Goal: Task Accomplishment & Management: Manage account settings

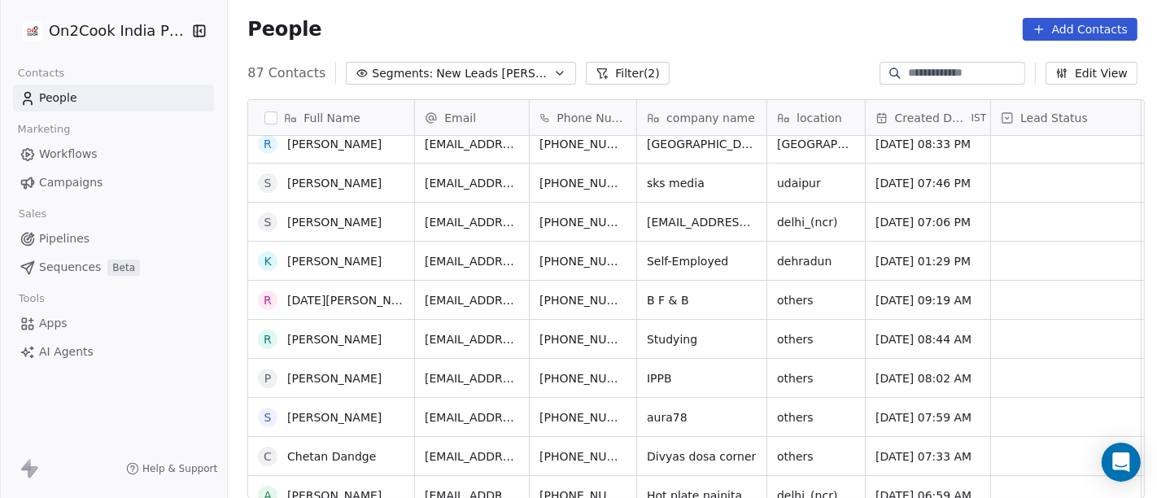
scroll to position [90, 0]
click at [798, 42] on div "People Add Contacts" at bounding box center [692, 29] width 929 height 62
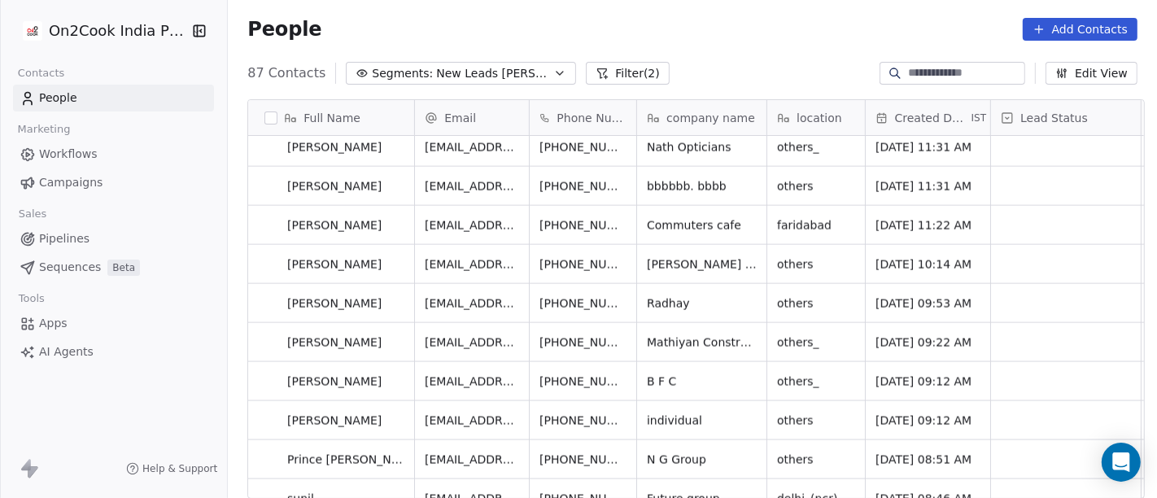
scroll to position [0, 0]
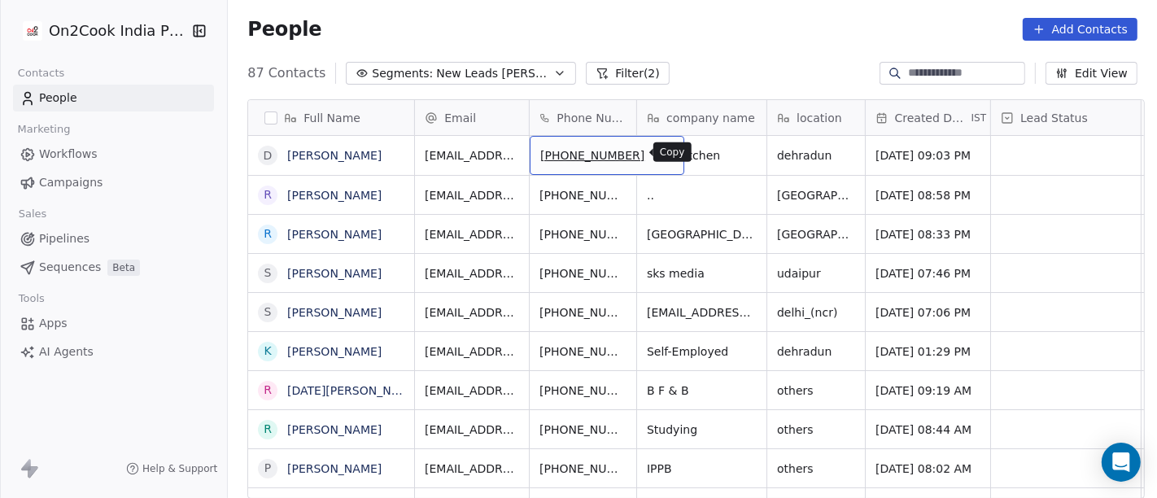
click at [657, 151] on icon "grid" at bounding box center [663, 152] width 13 height 13
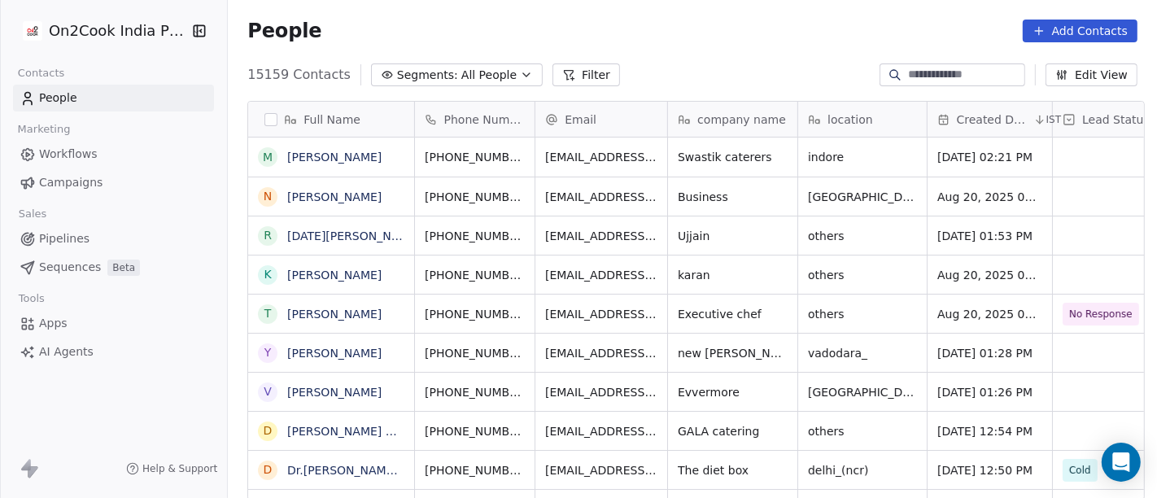
scroll to position [14, 14]
click at [414, 72] on span "Segments:" at bounding box center [427, 75] width 61 height 17
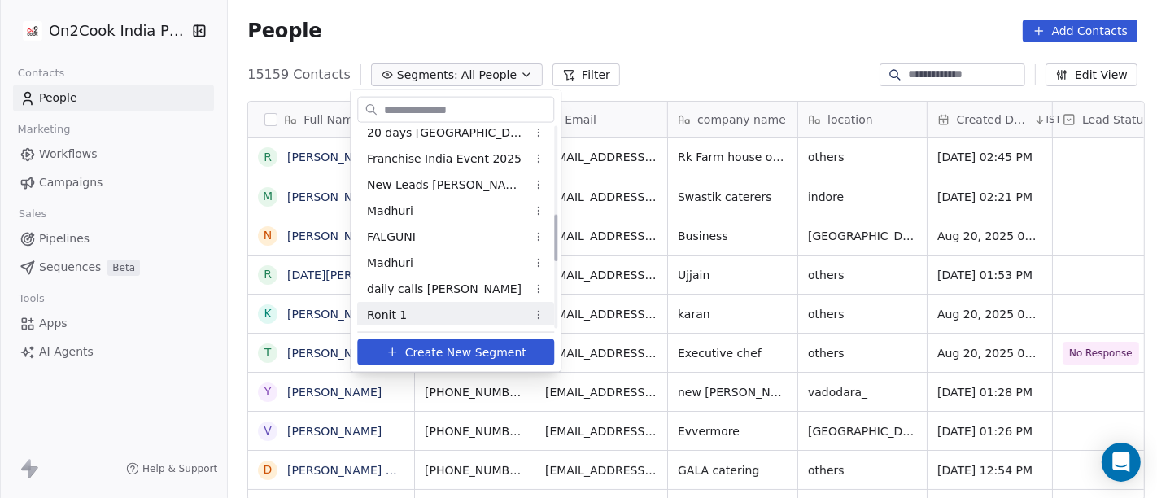
scroll to position [361, 0]
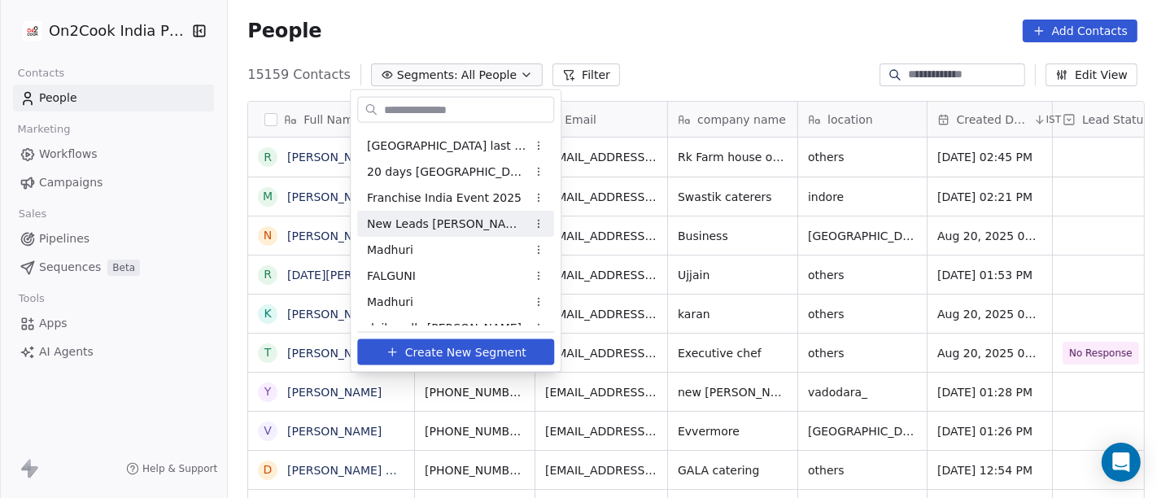
click at [431, 226] on span "New Leads [PERSON_NAME]" at bounding box center [446, 223] width 159 height 17
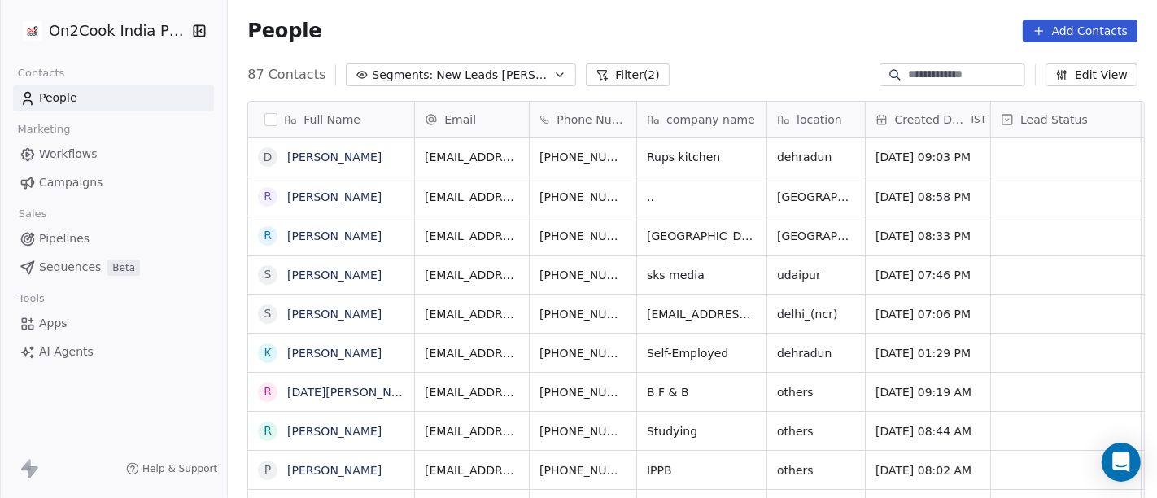
scroll to position [425, 923]
click at [654, 156] on button "grid" at bounding box center [664, 155] width 20 height 20
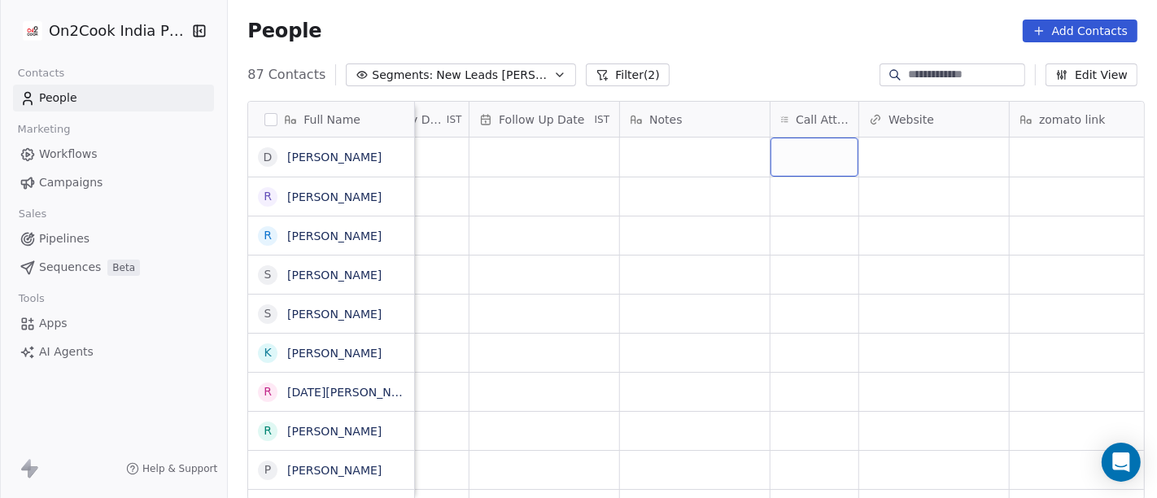
scroll to position [0, 1126]
click at [806, 150] on div "grid" at bounding box center [815, 157] width 88 height 39
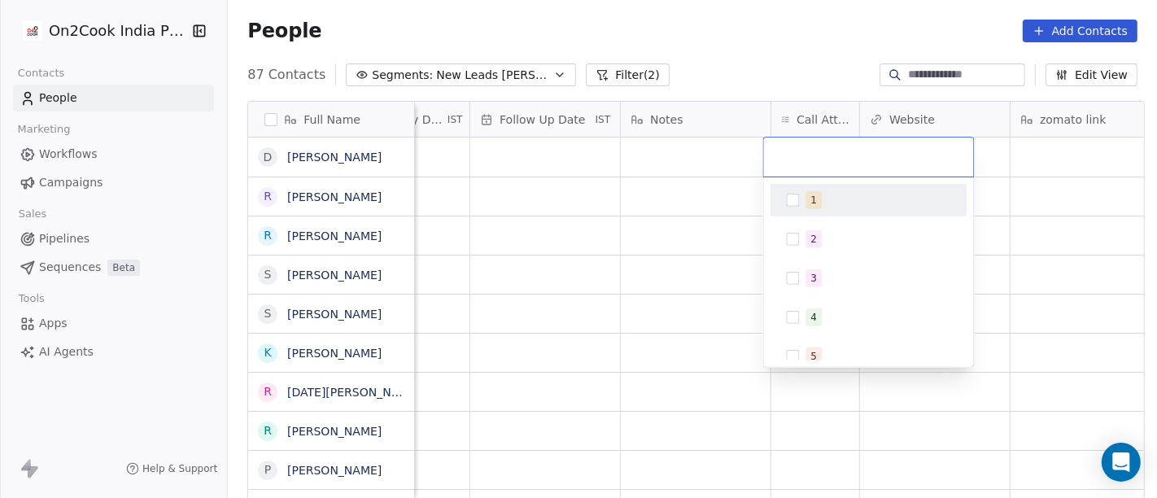
click at [808, 185] on div "1" at bounding box center [869, 200] width 197 height 33
click at [716, 207] on html "On2Cook India Pvt. Ltd. Contacts People Marketing Workflows Campaigns Sales Pip…" at bounding box center [578, 249] width 1157 height 498
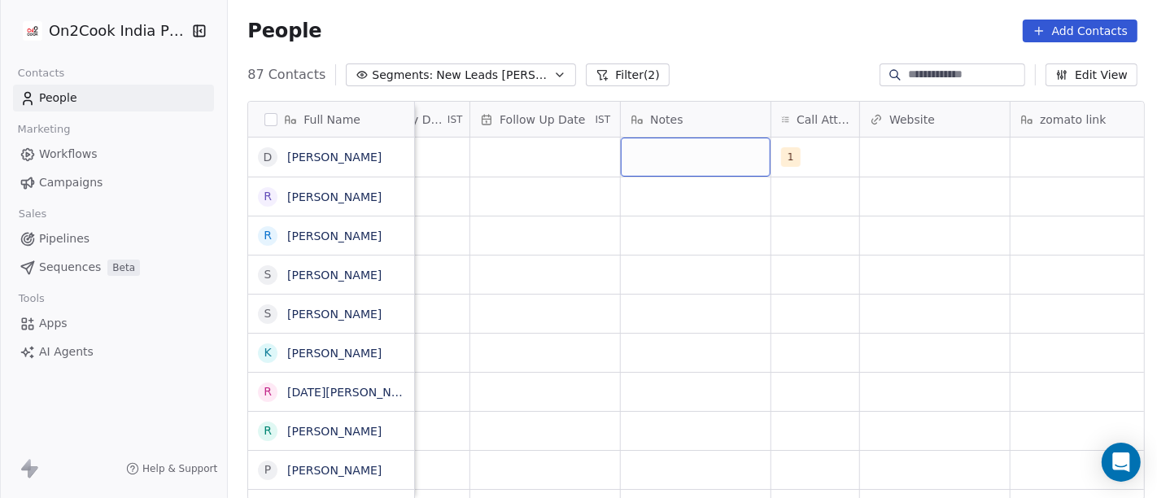
click at [674, 152] on div "grid" at bounding box center [696, 157] width 150 height 39
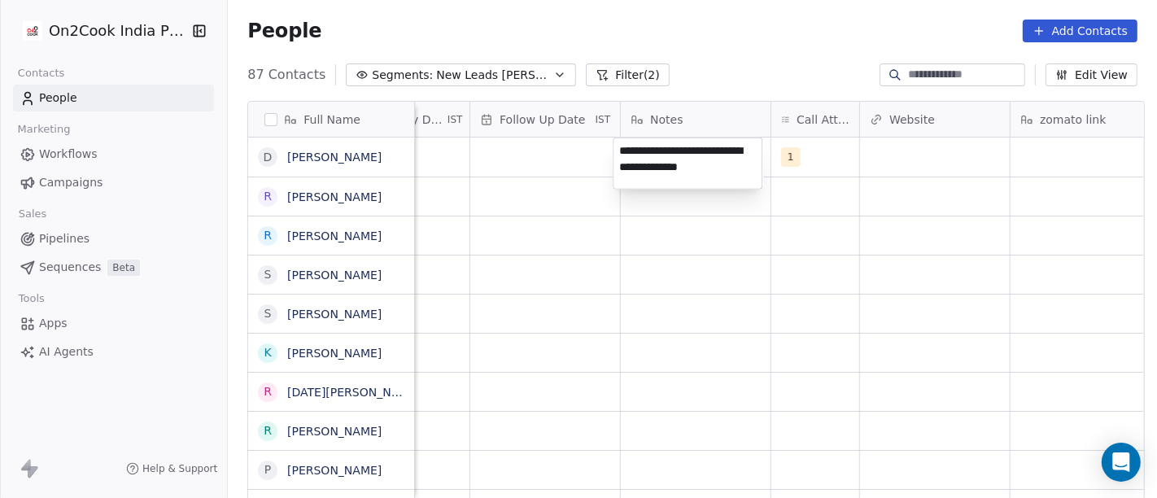
type textarea "**********"
click at [674, 246] on html "On2Cook India Pvt. Ltd. Contacts People Marketing Workflows Campaigns Sales Pip…" at bounding box center [578, 249] width 1157 height 498
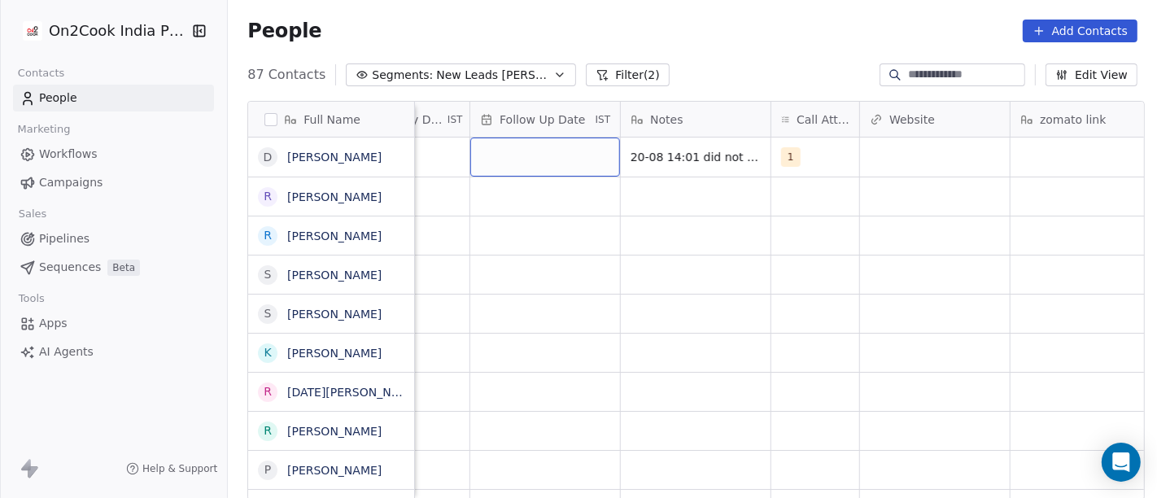
click at [562, 156] on div "grid" at bounding box center [545, 157] width 150 height 39
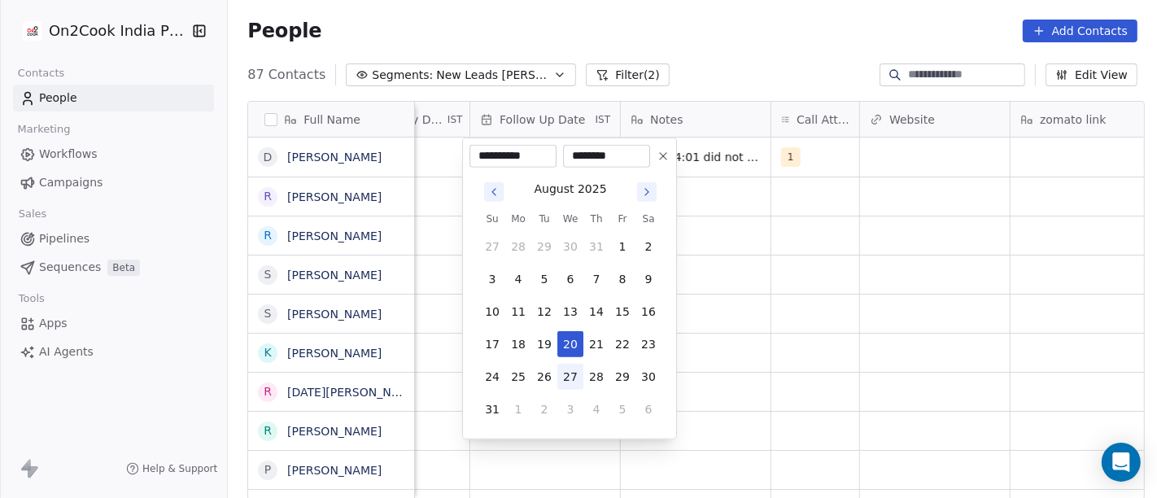
click at [574, 377] on button "27" at bounding box center [570, 377] width 26 height 26
type input "**********"
click at [889, 310] on html "On2Cook India Pvt. Ltd. Contacts People Marketing Workflows Campaigns Sales Pip…" at bounding box center [578, 249] width 1157 height 498
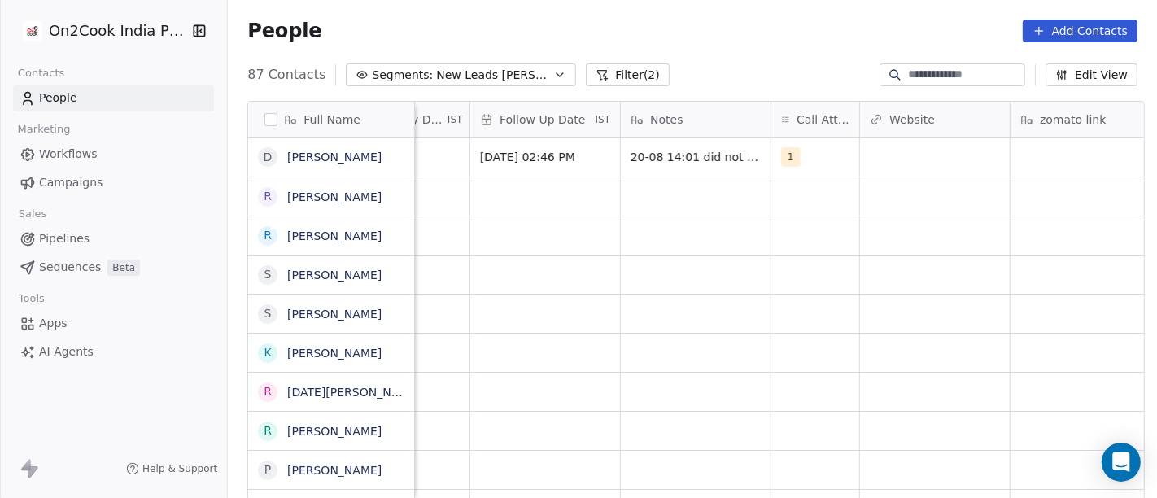
scroll to position [0, 905]
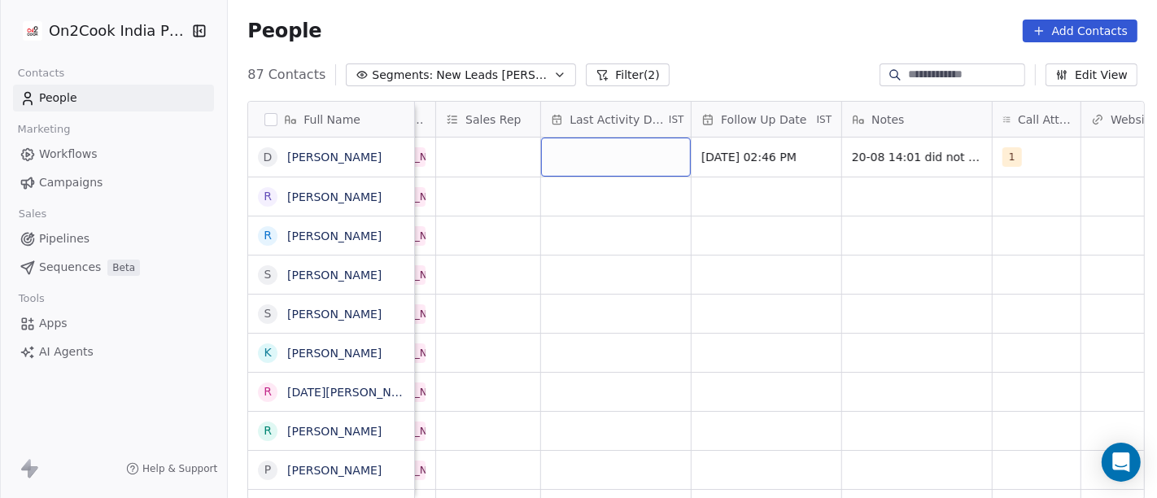
click at [611, 146] on div "grid" at bounding box center [616, 157] width 150 height 39
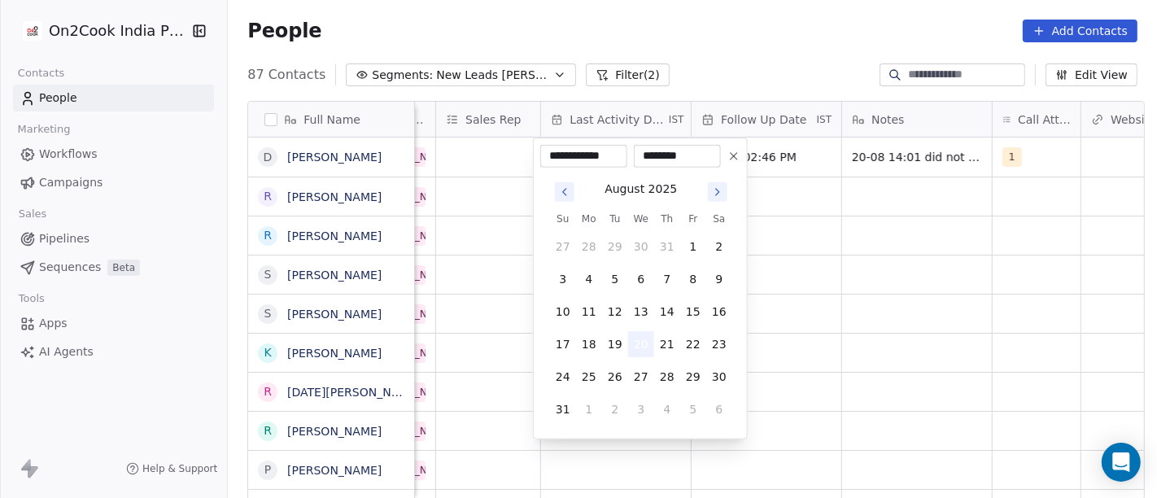
click at [640, 347] on button "20" at bounding box center [641, 344] width 26 height 26
click at [854, 305] on html "On2Cook India Pvt. Ltd. Contacts People Marketing Workflows Campaigns Sales Pip…" at bounding box center [578, 249] width 1157 height 498
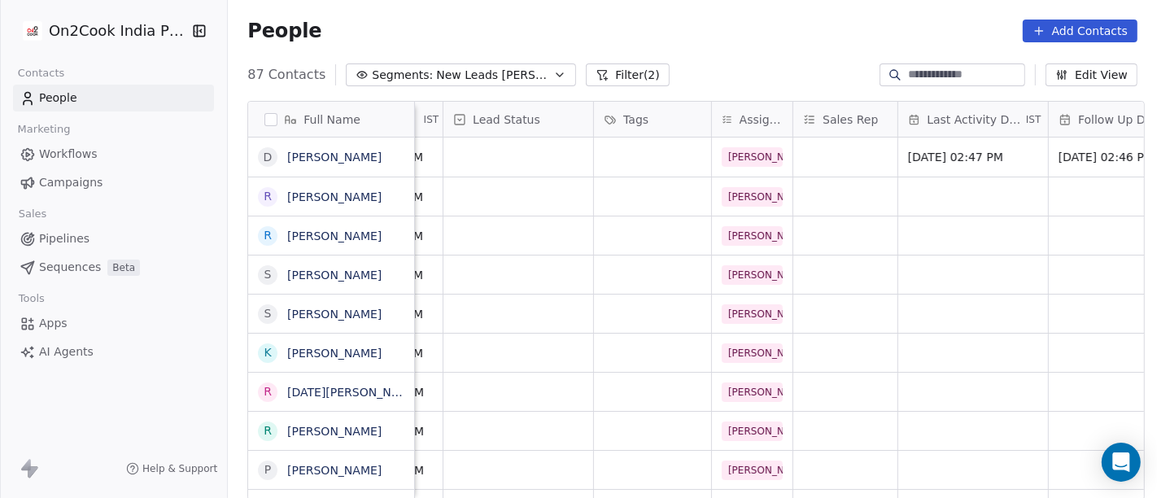
scroll to position [0, 474]
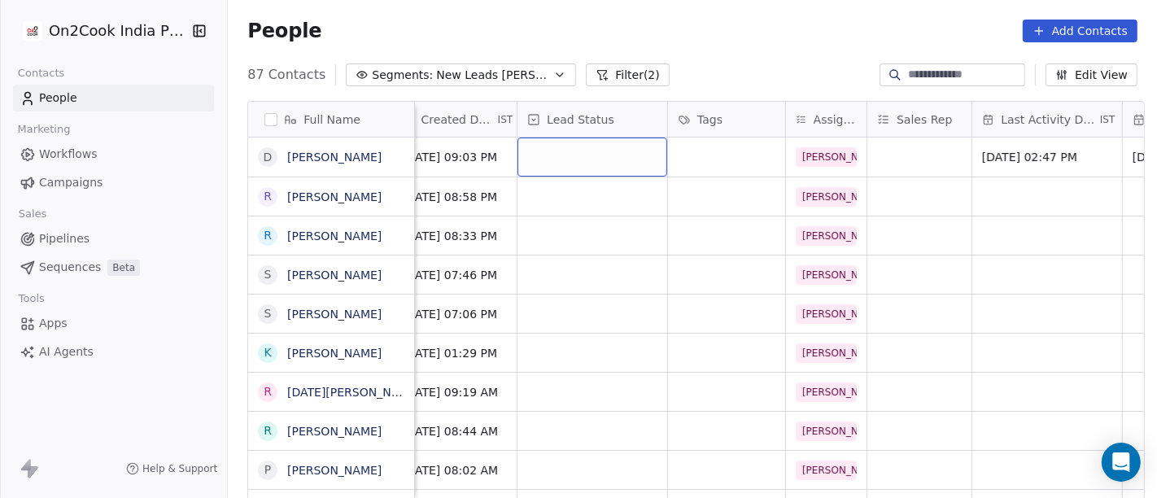
click at [521, 154] on div "grid" at bounding box center [592, 157] width 150 height 39
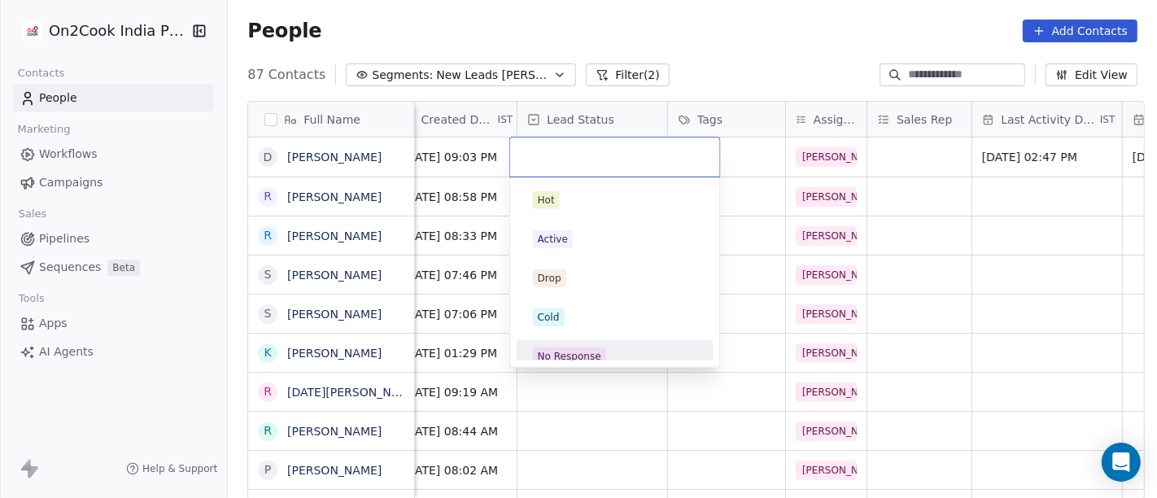
click at [582, 352] on div "No Response" at bounding box center [569, 356] width 63 height 15
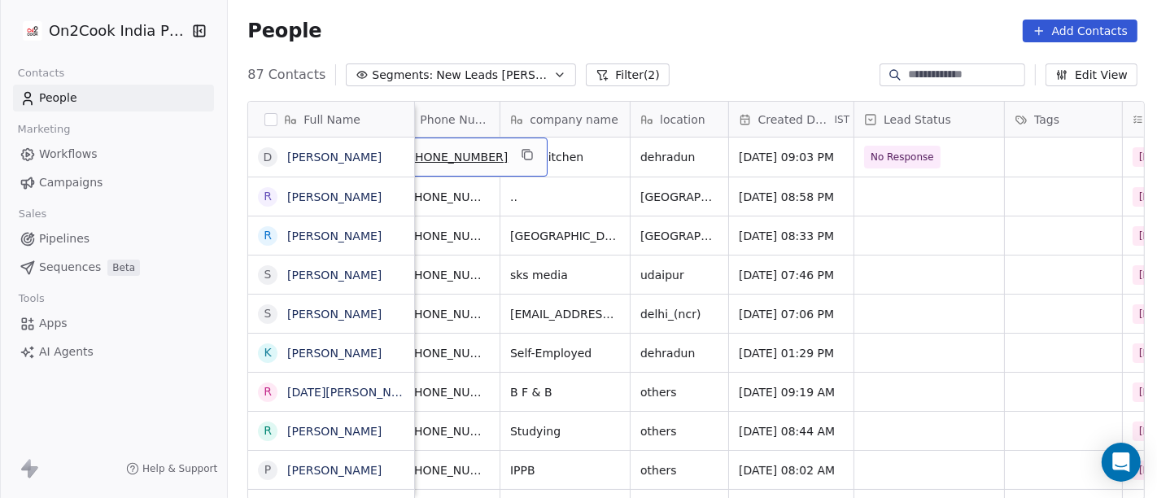
scroll to position [0, 114]
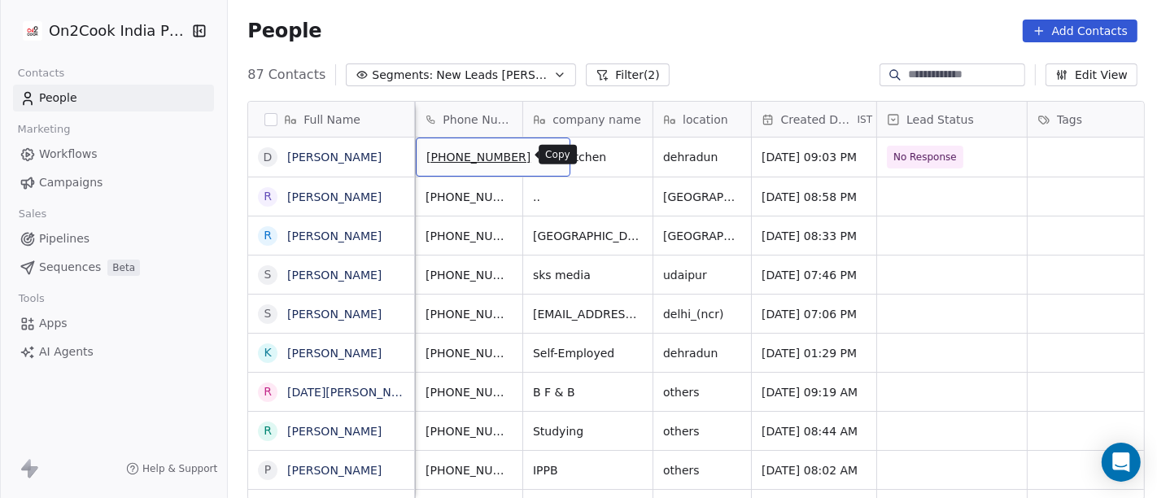
click at [544, 156] on icon "grid" at bounding box center [550, 154] width 13 height 13
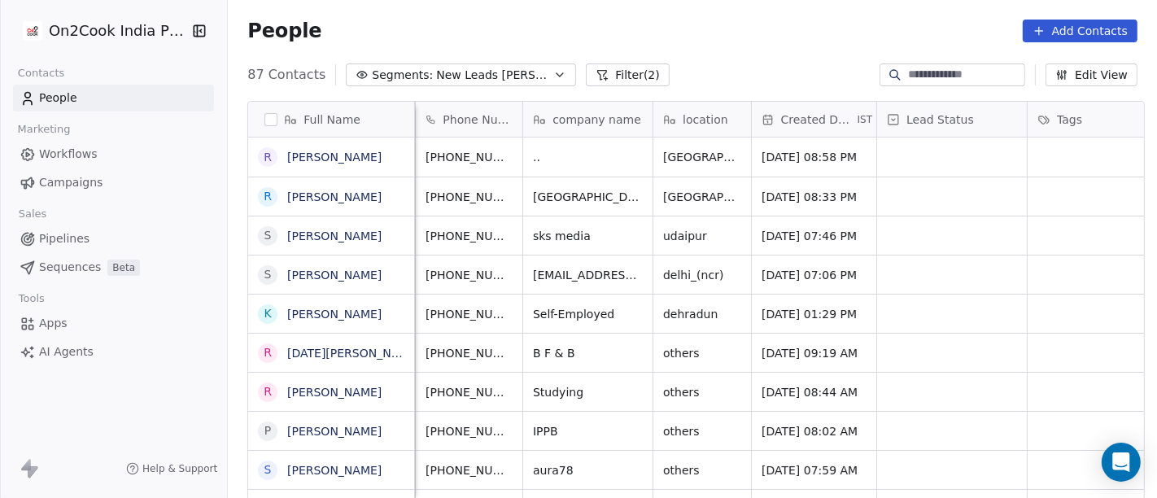
scroll to position [0, 0]
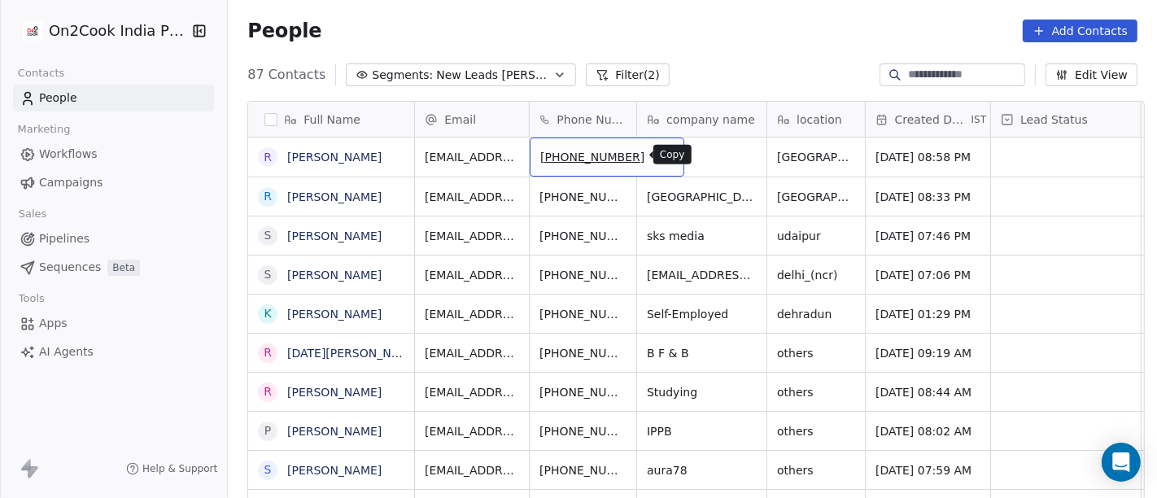
click at [657, 150] on icon "grid" at bounding box center [663, 154] width 13 height 13
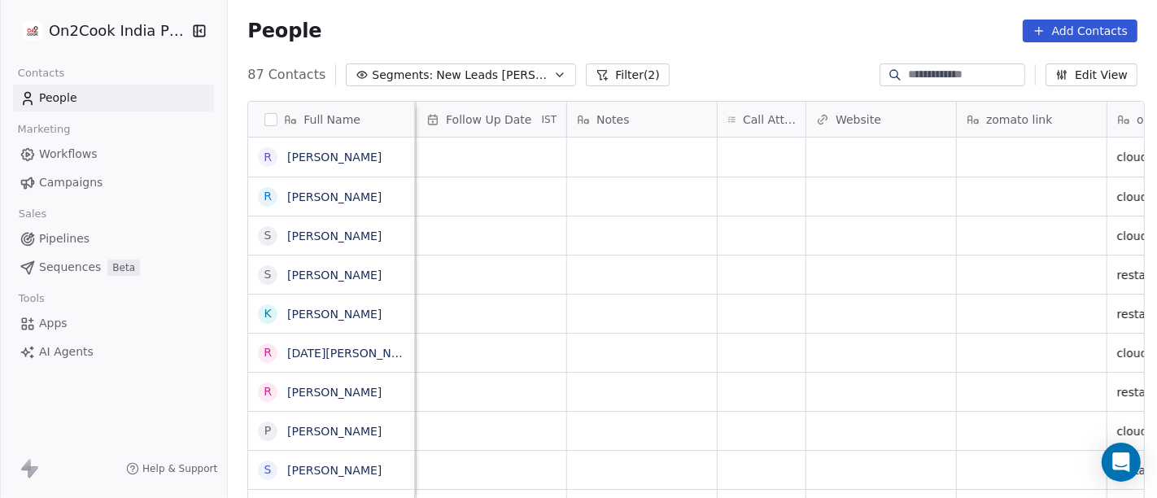
scroll to position [0, 1181]
click at [765, 155] on div "grid" at bounding box center [761, 157] width 88 height 39
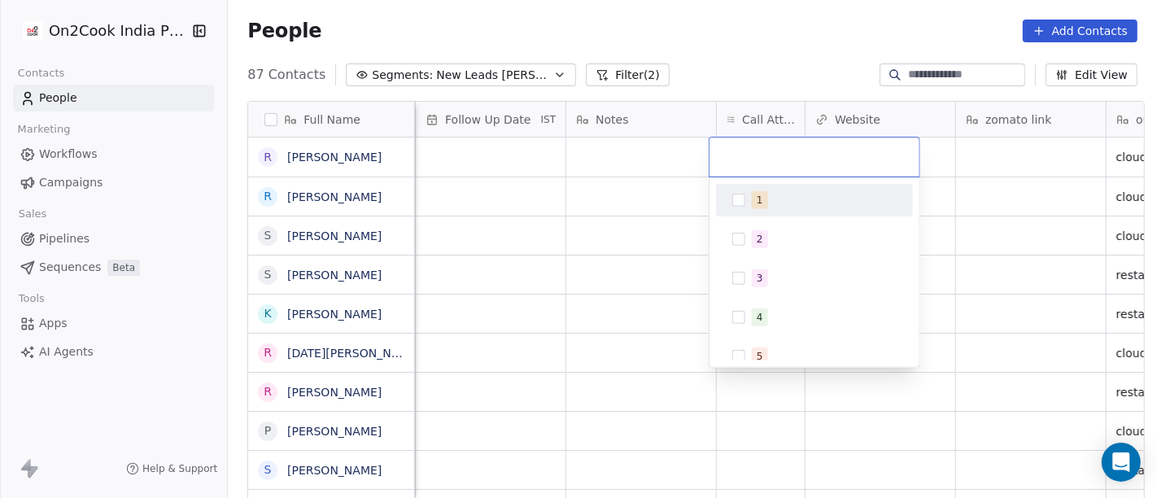
click at [775, 194] on div "1" at bounding box center [824, 200] width 145 height 18
click at [739, 50] on html "On2Cook India Pvt. Ltd. Contacts People Marketing Workflows Campaigns Sales Pip…" at bounding box center [578, 249] width 1157 height 498
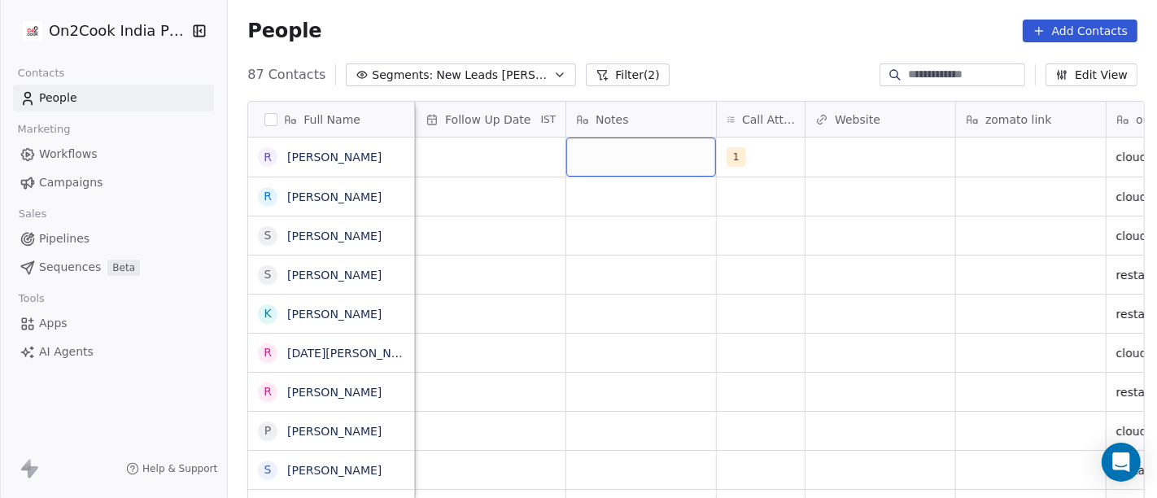
click at [588, 158] on div "grid" at bounding box center [641, 157] width 150 height 39
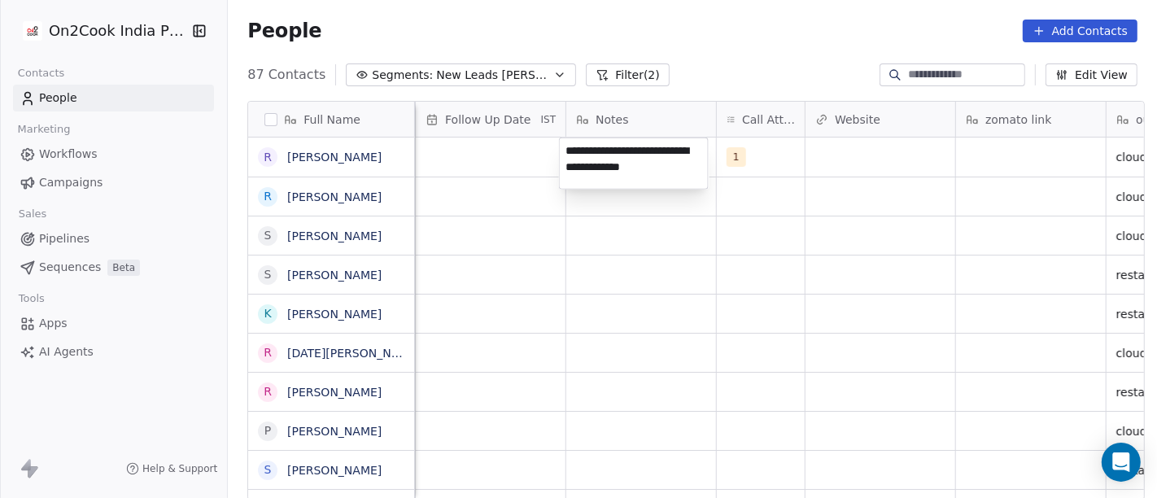
type textarea "**********"
click at [555, 350] on html "On2Cook India Pvt. Ltd. Contacts People Marketing Workflows Campaigns Sales Pip…" at bounding box center [578, 249] width 1157 height 498
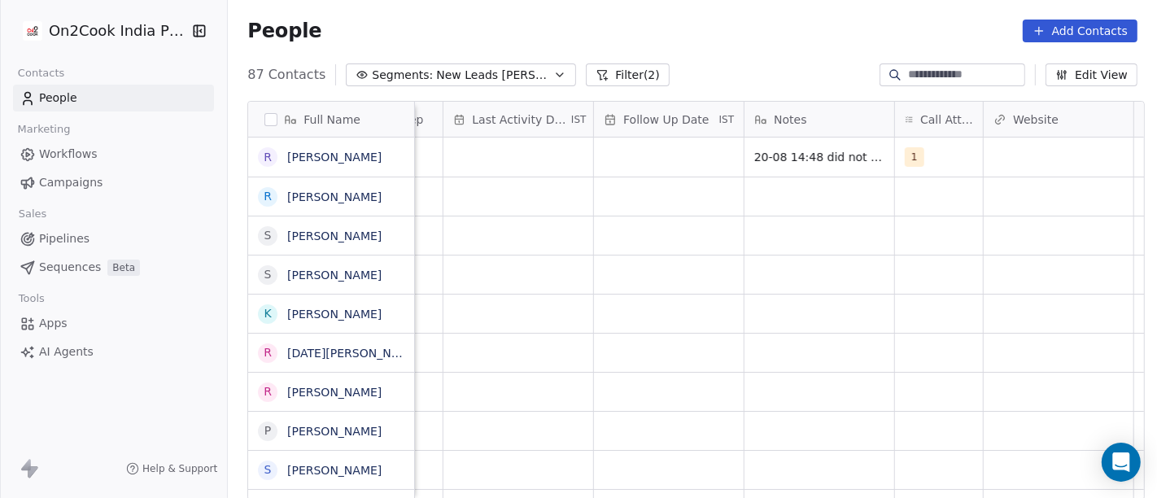
scroll to position [0, 1002]
click at [622, 161] on div "grid" at bounding box center [670, 157] width 150 height 39
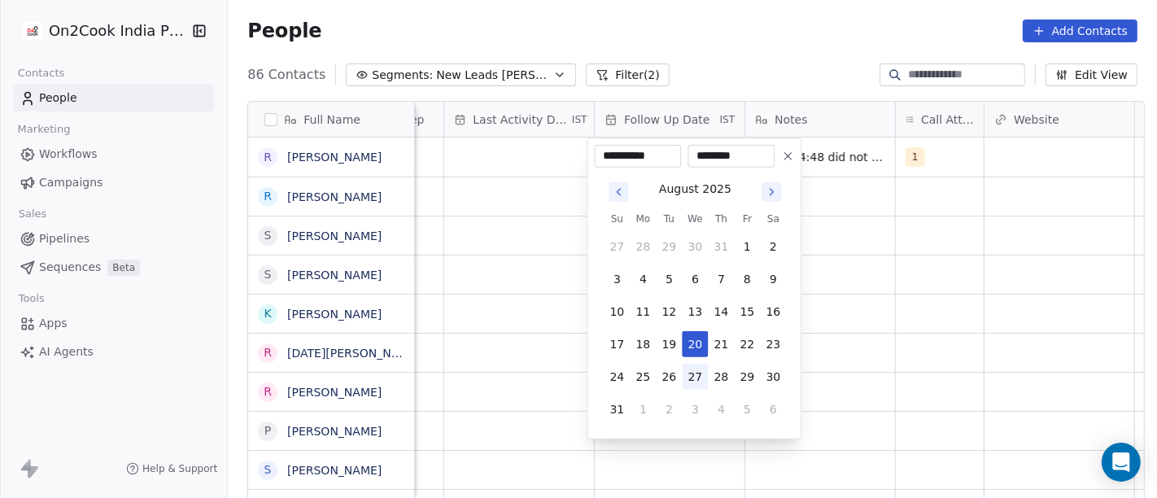
click at [699, 367] on button "27" at bounding box center [695, 377] width 26 height 26
type input "**********"
click at [869, 297] on html "On2Cook India Pvt. Ltd. Contacts People Marketing Workflows Campaigns Sales Pip…" at bounding box center [578, 249] width 1157 height 498
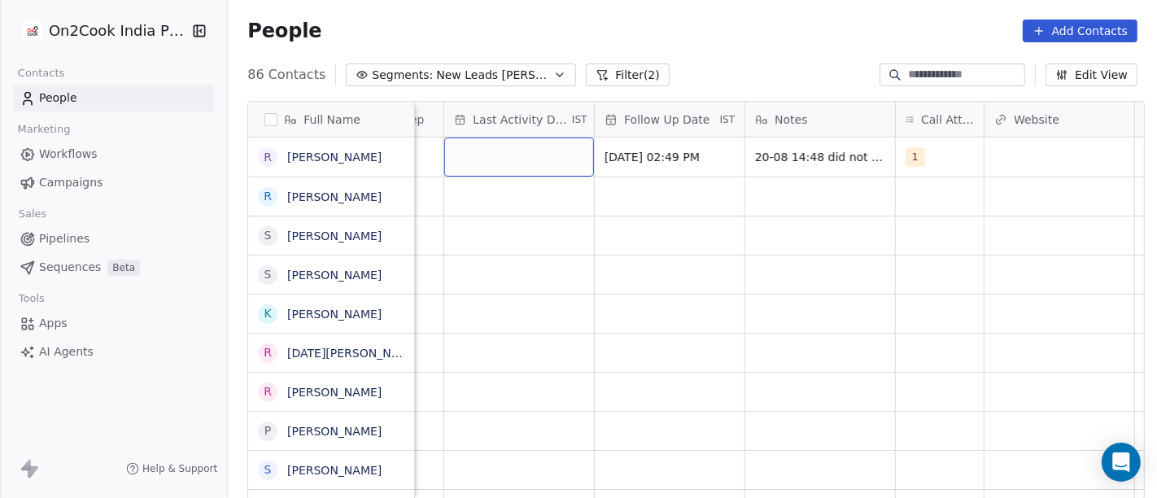
click at [506, 155] on div "grid" at bounding box center [519, 157] width 150 height 39
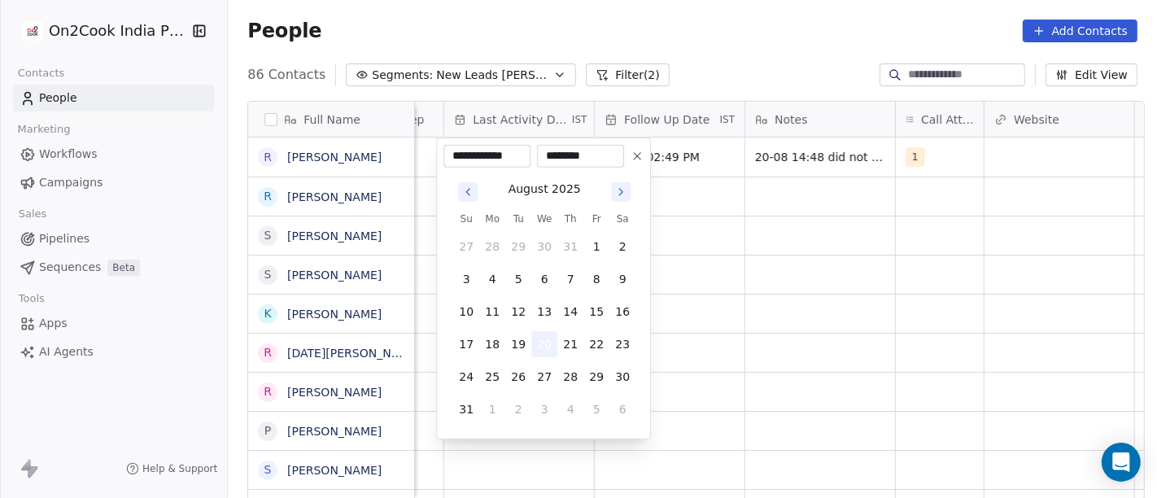
click at [555, 337] on button "20" at bounding box center [544, 344] width 26 height 26
click at [710, 316] on html "On2Cook India Pvt. Ltd. Contacts People Marketing Workflows Campaigns Sales Pip…" at bounding box center [578, 249] width 1157 height 498
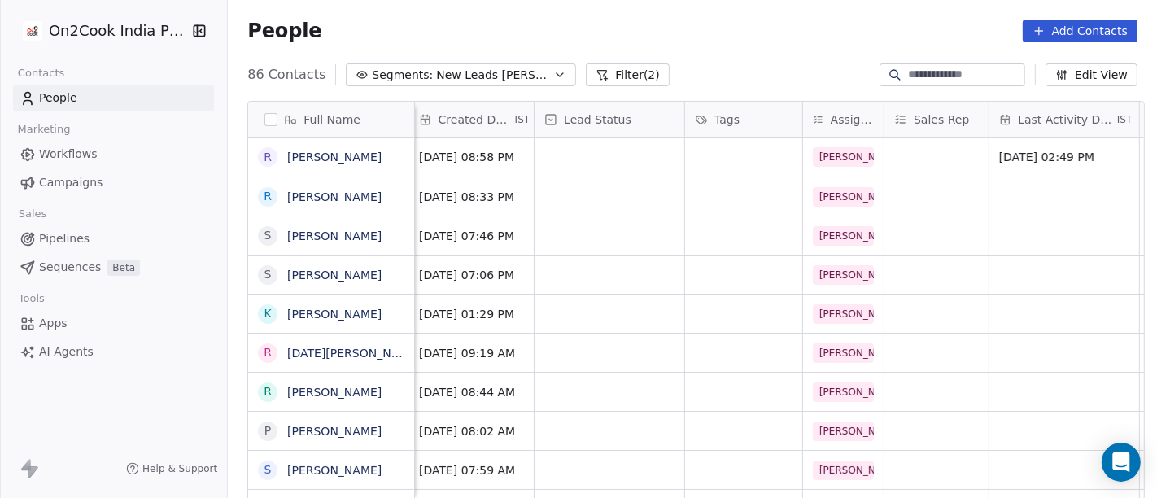
scroll to position [0, 425]
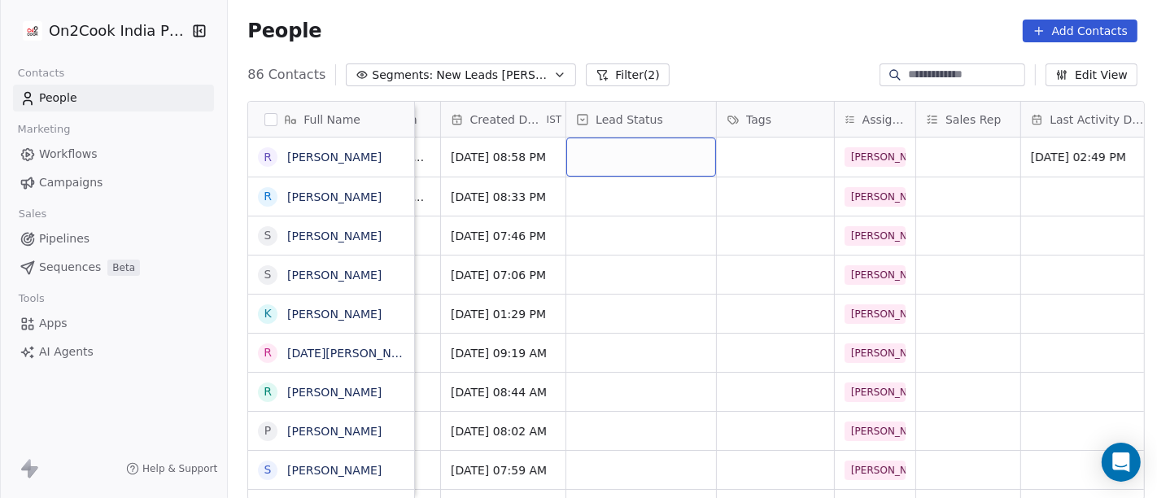
click at [662, 154] on div "grid" at bounding box center [641, 157] width 150 height 39
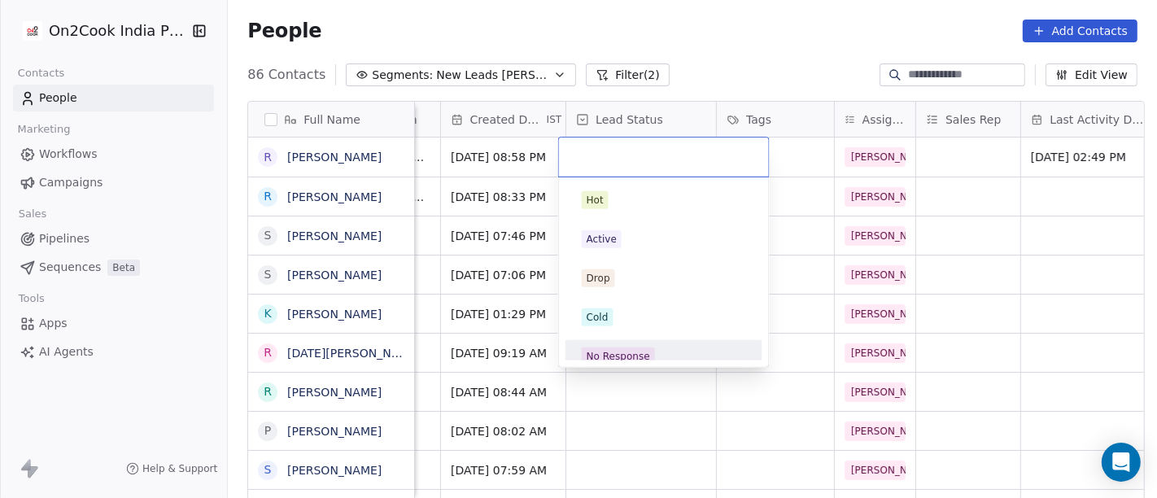
click at [629, 351] on div "No Response" at bounding box center [618, 356] width 63 height 15
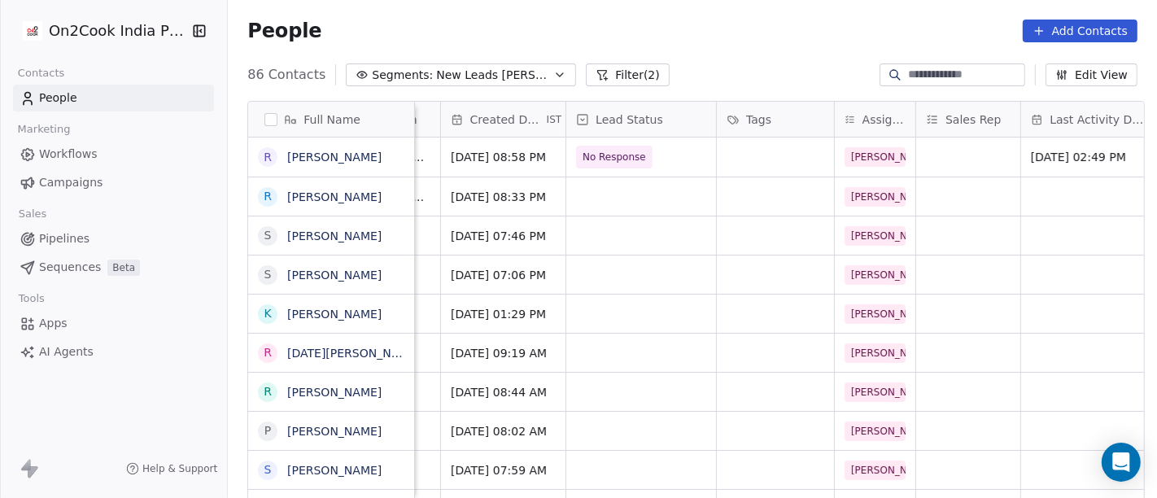
scroll to position [0, 0]
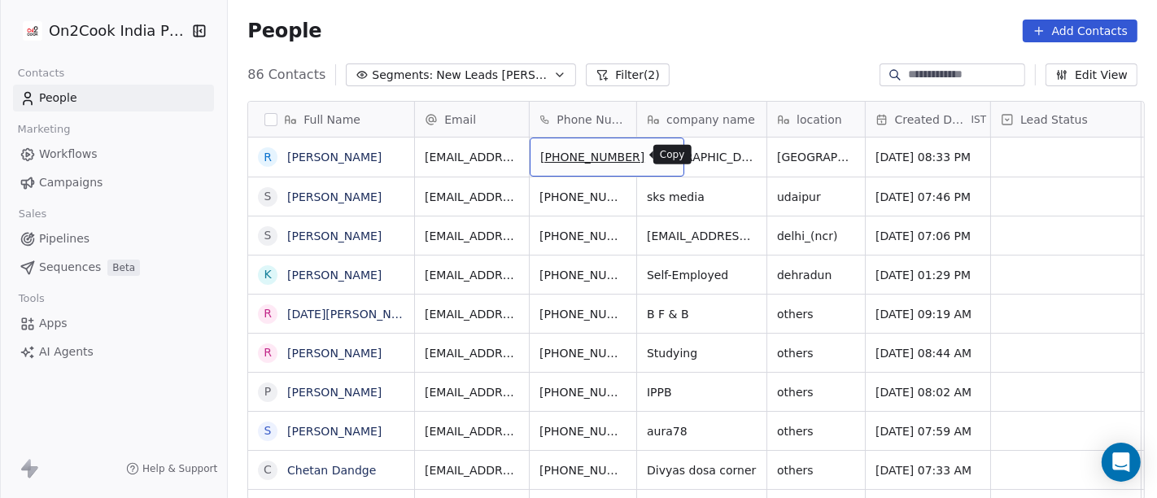
click at [657, 155] on icon "grid" at bounding box center [663, 154] width 13 height 13
click at [637, 47] on div "People Add Contacts" at bounding box center [692, 31] width 929 height 62
click at [659, 150] on icon "grid" at bounding box center [662, 153] width 7 height 7
click at [719, 42] on div "People Add Contacts" at bounding box center [692, 31] width 929 height 62
click at [625, 153] on div "+918108729981" at bounding box center [607, 157] width 155 height 39
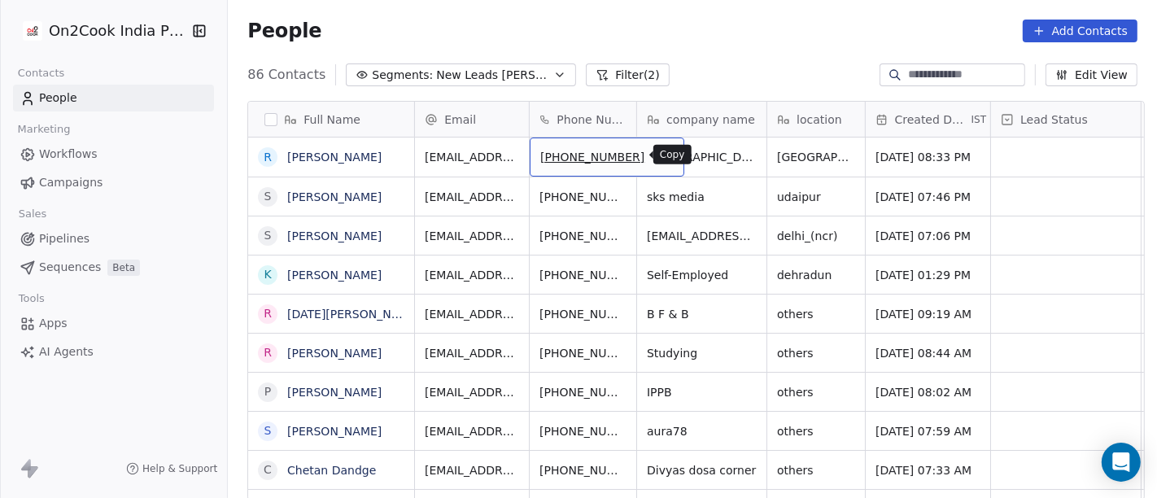
click at [654, 162] on button "grid" at bounding box center [664, 155] width 20 height 20
click at [697, 46] on div "People Add Contacts" at bounding box center [692, 31] width 929 height 62
click at [654, 156] on button "grid" at bounding box center [664, 155] width 20 height 20
click at [566, 2] on div "People Add Contacts" at bounding box center [692, 31] width 929 height 62
click at [714, 50] on div "People Add Contacts" at bounding box center [692, 31] width 929 height 62
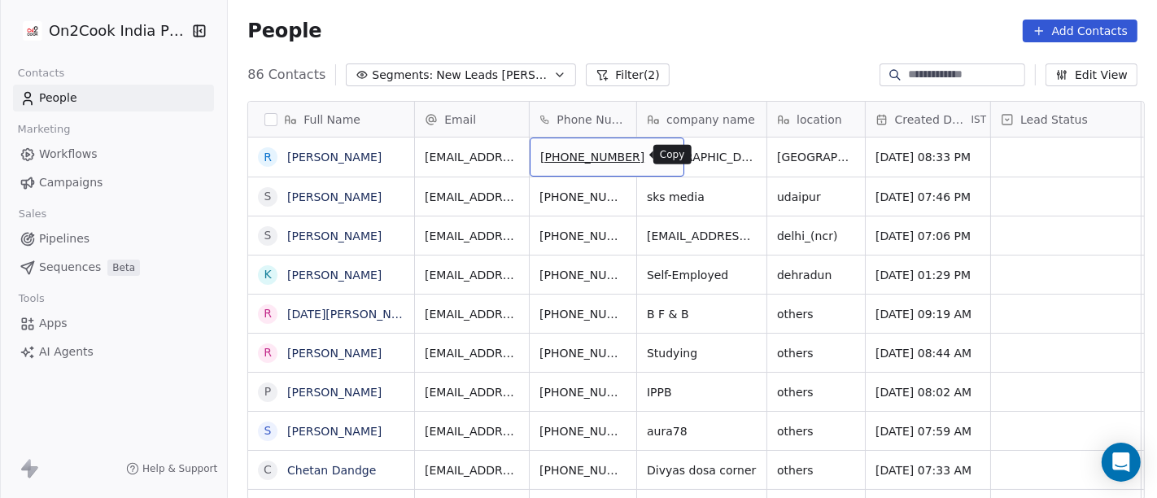
click at [657, 156] on icon "grid" at bounding box center [663, 154] width 13 height 13
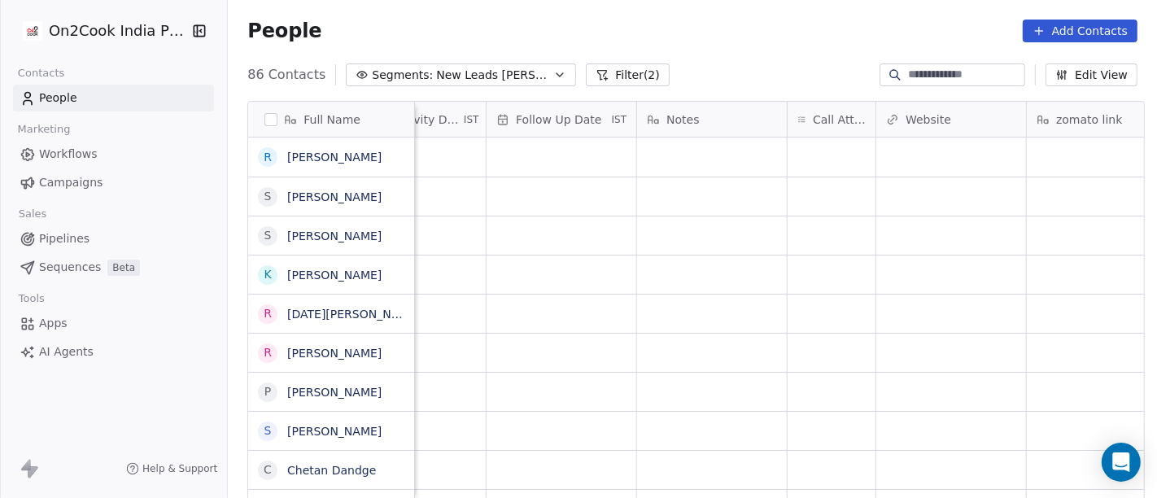
scroll to position [0, 1111]
click at [853, 159] on div "grid" at bounding box center [830, 157] width 88 height 39
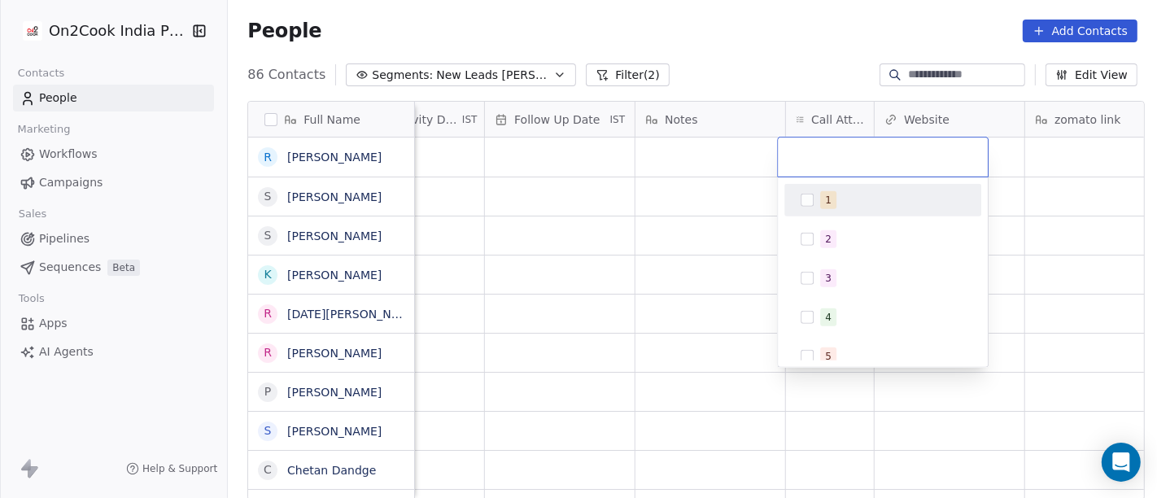
click at [814, 199] on div "1" at bounding box center [883, 200] width 184 height 26
click at [730, 199] on html "On2Cook India Pvt. Ltd. Contacts People Marketing Workflows Campaigns Sales Pip…" at bounding box center [578, 249] width 1157 height 498
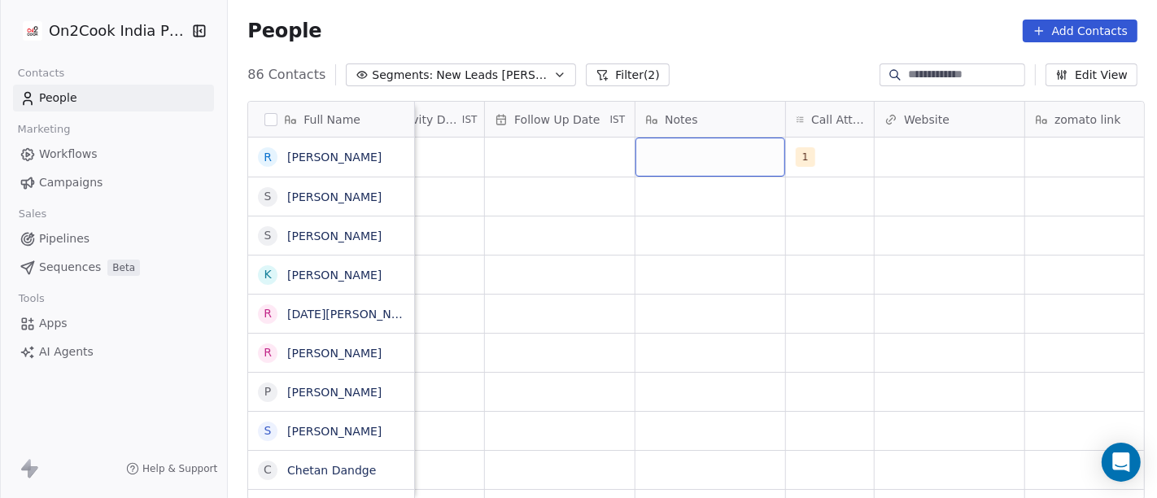
click at [697, 175] on div "grid" at bounding box center [710, 157] width 150 height 39
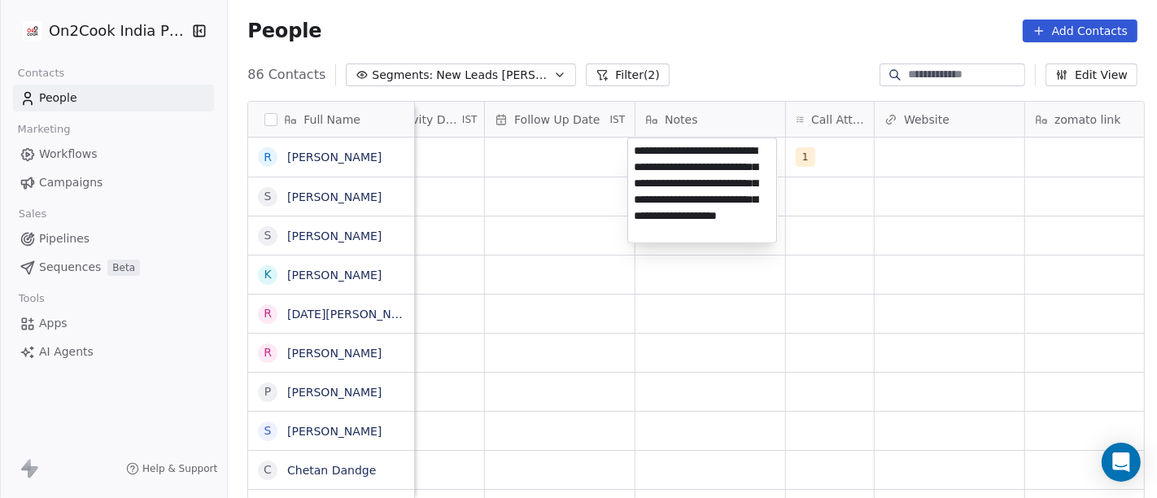
type textarea "**********"
click at [827, 334] on html "On2Cook India Pvt. Ltd. Contacts People Marketing Workflows Campaigns Sales Pip…" at bounding box center [578, 249] width 1157 height 498
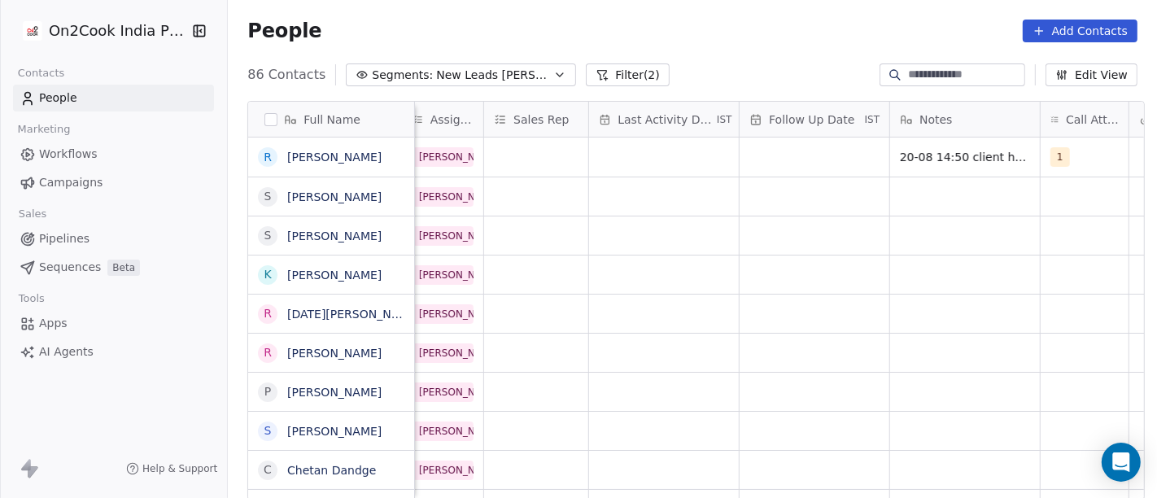
scroll to position [0, 851]
click at [650, 155] on div "grid" at bounding box center [670, 157] width 150 height 39
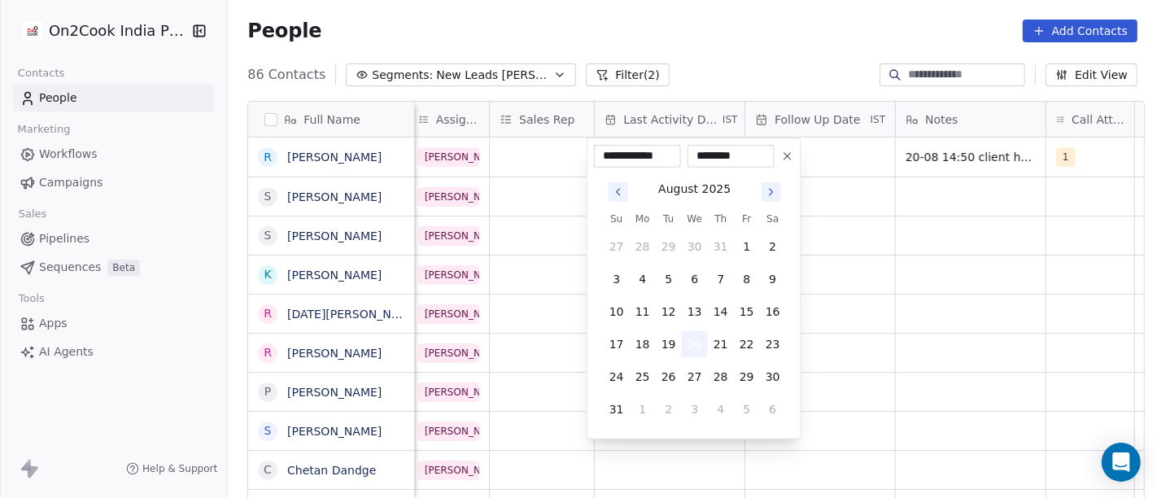
click at [692, 352] on button "20" at bounding box center [695, 344] width 26 height 26
click at [820, 322] on html "On2Cook India Pvt. Ltd. Contacts People Marketing Workflows Campaigns Sales Pip…" at bounding box center [578, 249] width 1157 height 498
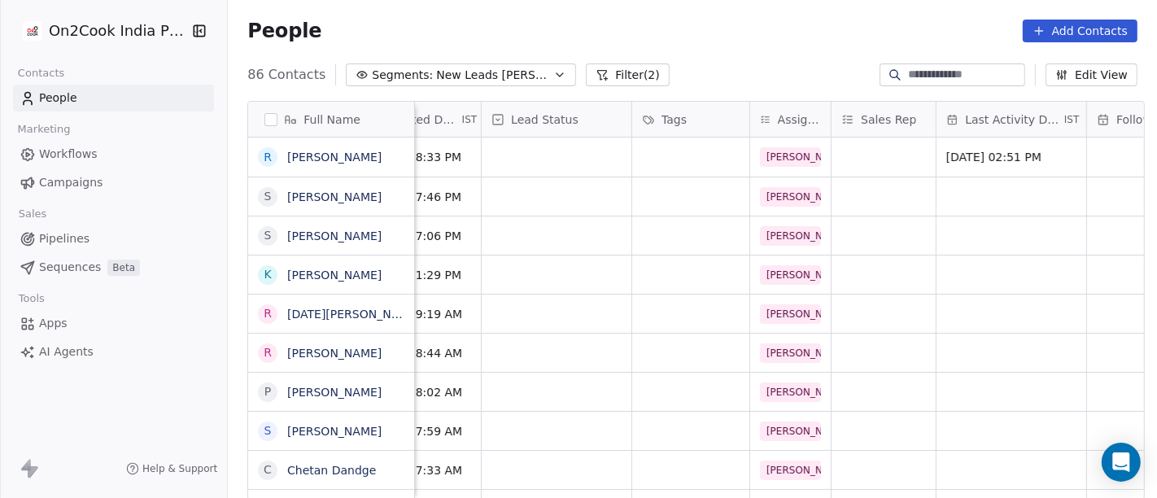
scroll to position [0, 506]
click at [592, 142] on div "grid" at bounding box center [560, 157] width 150 height 39
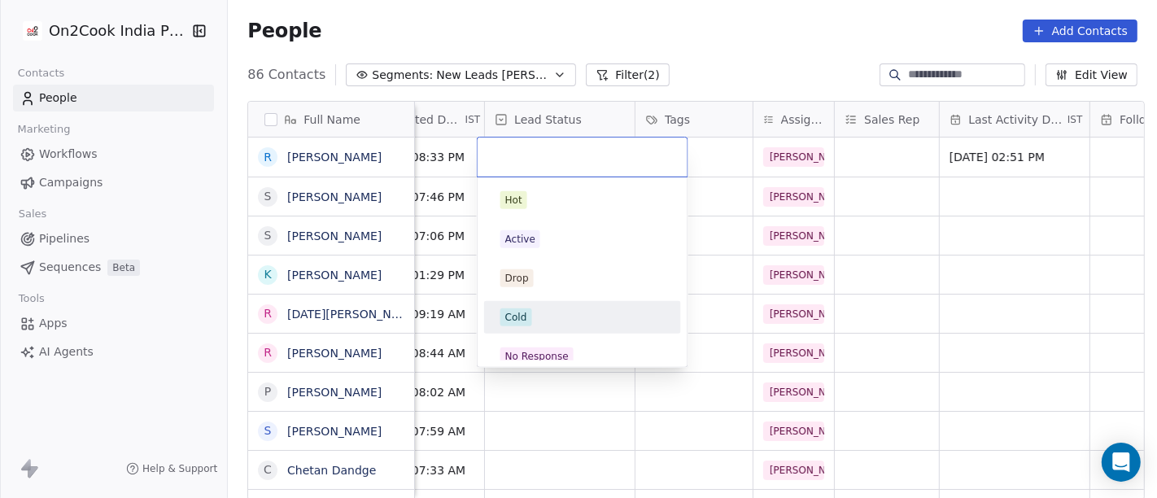
click at [590, 325] on div "Cold" at bounding box center [582, 317] width 164 height 18
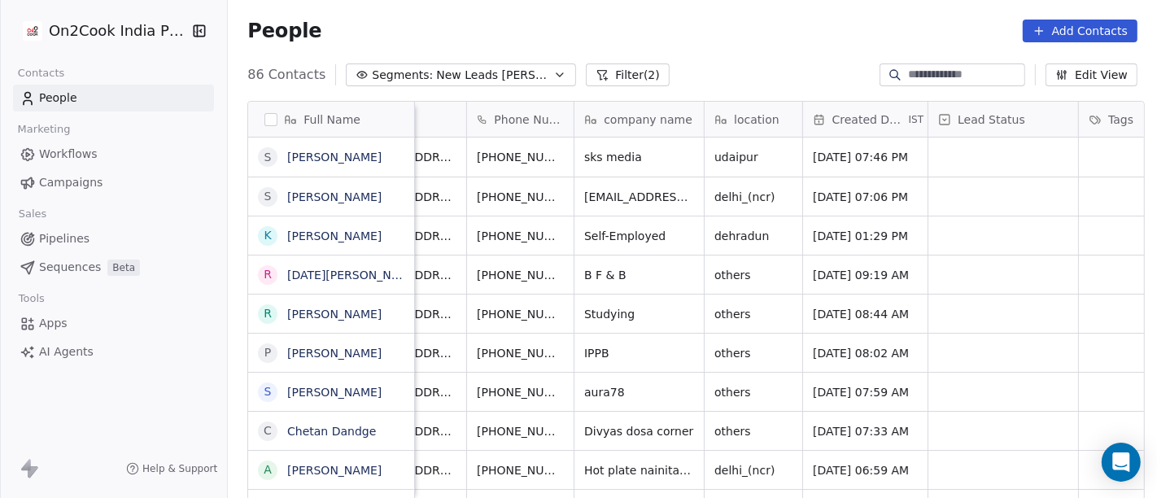
scroll to position [1, 63]
click at [599, 152] on icon "grid" at bounding box center [602, 155] width 7 height 7
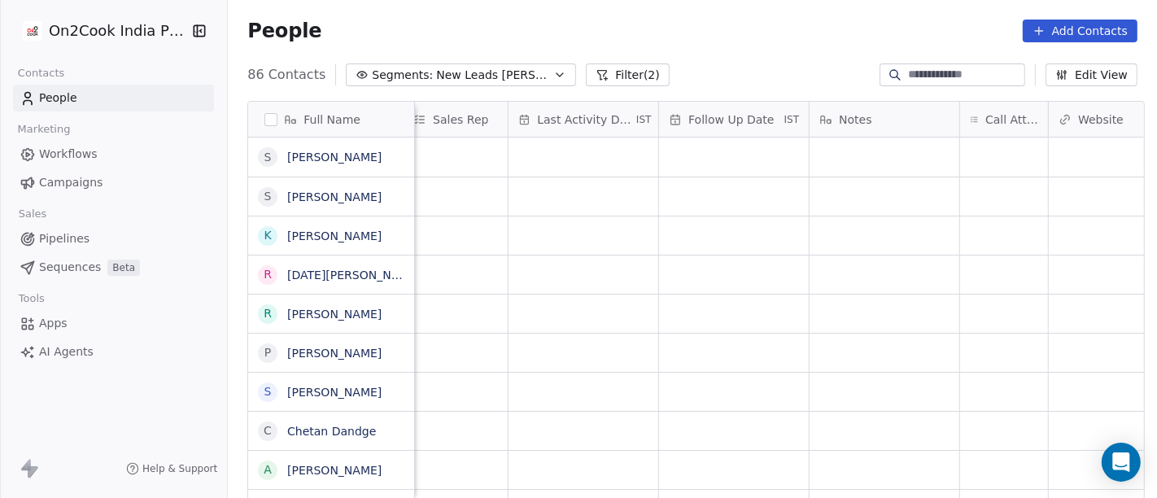
scroll to position [1, 1098]
click at [832, 147] on div "grid" at bounding box center [843, 157] width 88 height 39
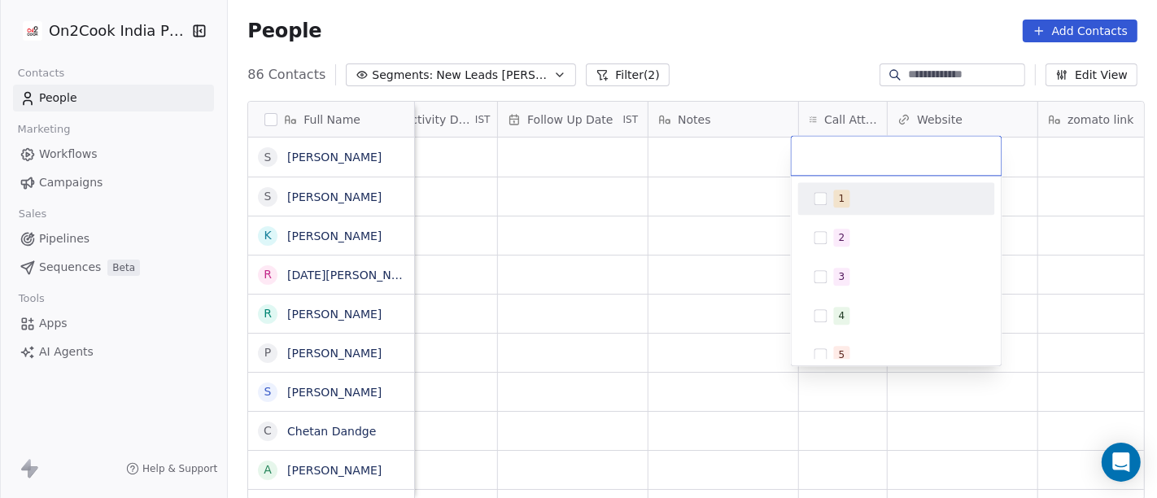
click at [842, 205] on span "1" at bounding box center [842, 199] width 16 height 18
click at [762, 50] on html "On2Cook India Pvt. Ltd. Contacts People Marketing Workflows Campaigns Sales Pip…" at bounding box center [578, 249] width 1157 height 498
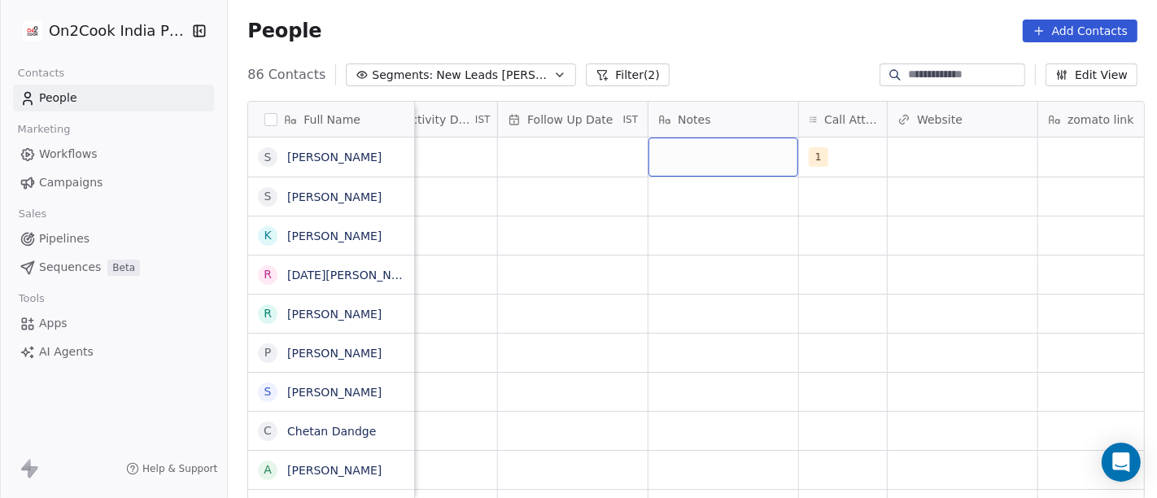
click at [679, 162] on div "grid" at bounding box center [723, 157] width 150 height 39
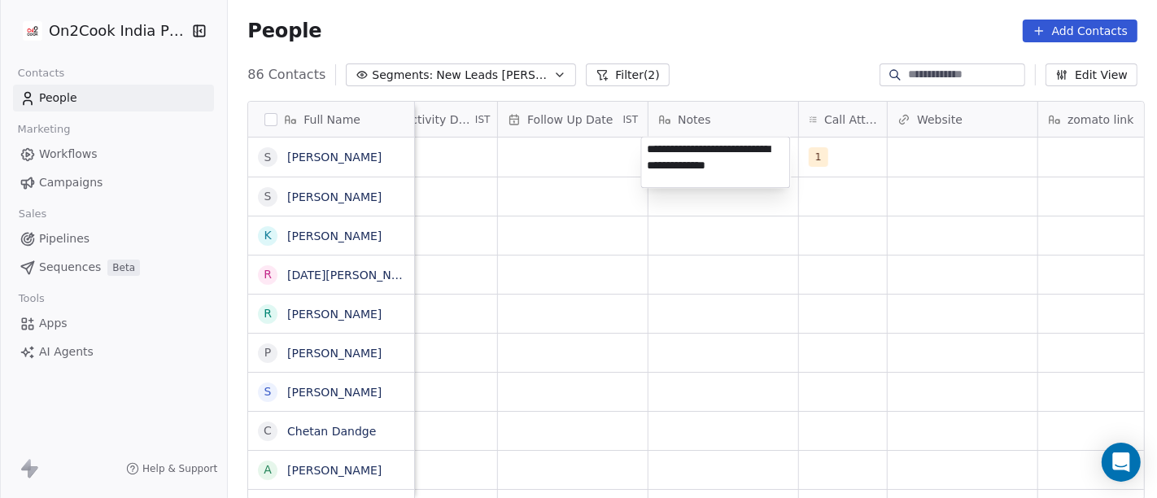
type textarea "**********"
click at [630, 286] on html "On2Cook India Pvt. Ltd. Contacts People Marketing Workflows Campaigns Sales Pip…" at bounding box center [578, 249] width 1157 height 498
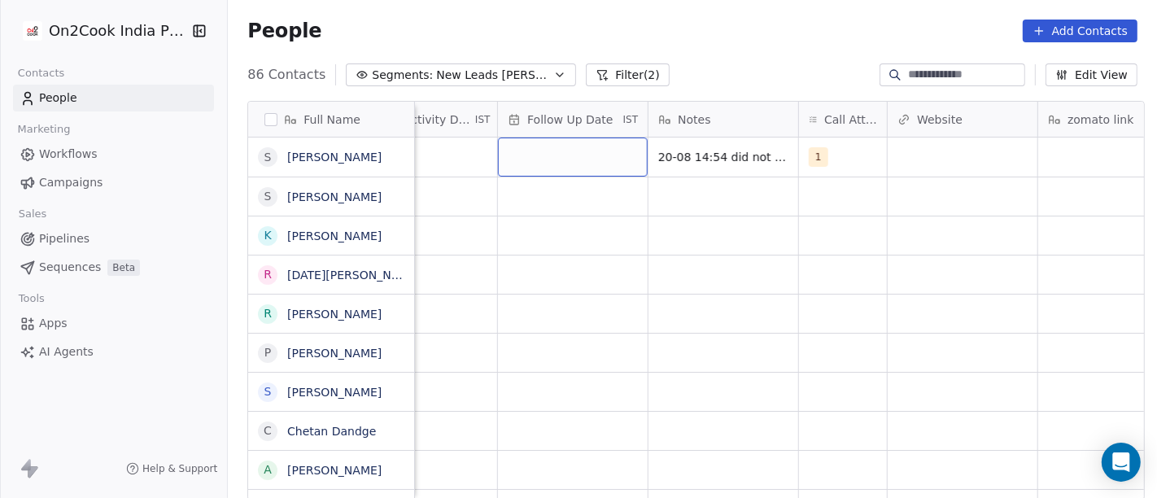
click at [526, 151] on div "grid" at bounding box center [573, 157] width 150 height 39
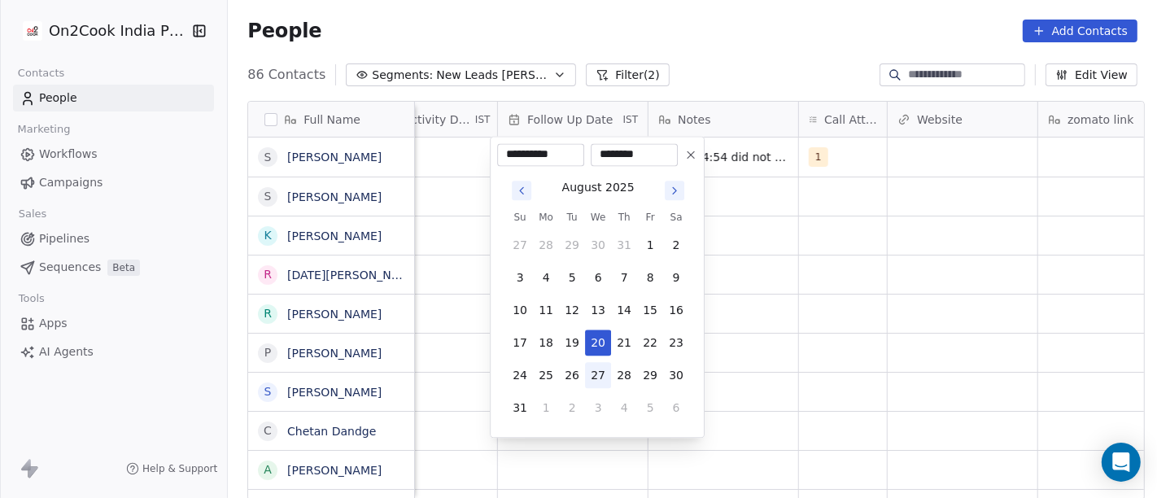
click at [593, 363] on button "27" at bounding box center [598, 375] width 26 height 26
type input "**********"
click at [828, 303] on html "On2Cook India Pvt. Ltd. Contacts People Marketing Workflows Campaigns Sales Pip…" at bounding box center [578, 249] width 1157 height 498
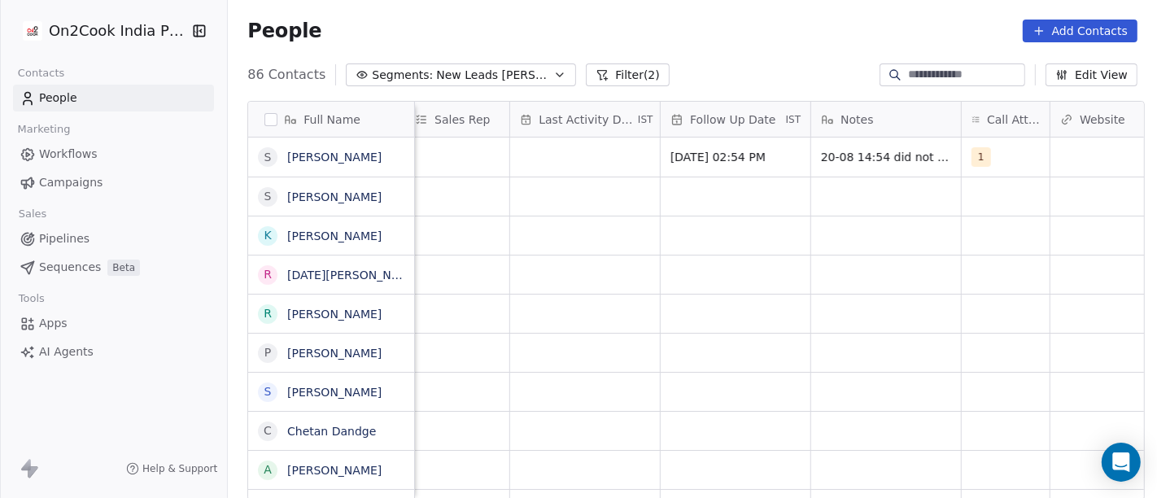
scroll to position [1, 934]
click at [601, 156] on div "grid" at bounding box center [587, 157] width 150 height 39
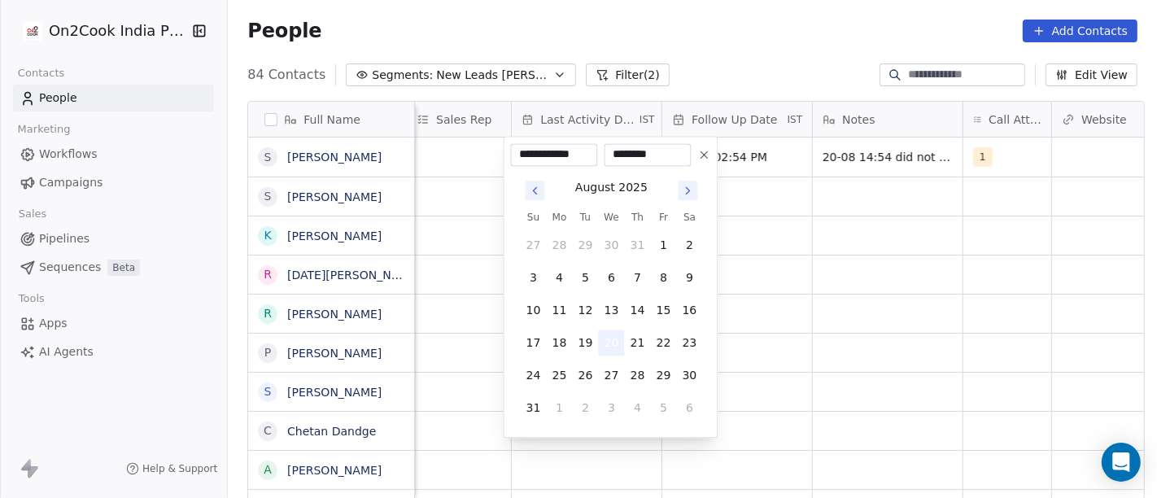
click at [606, 346] on button "20" at bounding box center [612, 343] width 26 height 26
click at [806, 273] on html "On2Cook India Pvt. Ltd. Contacts People Marketing Workflows Campaigns Sales Pip…" at bounding box center [578, 249] width 1157 height 498
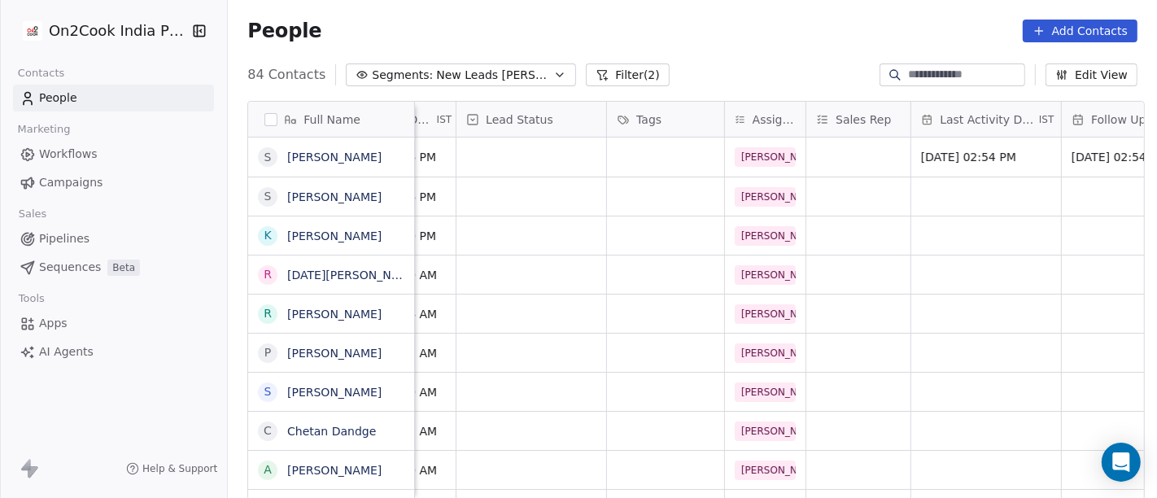
scroll to position [0, 535]
click at [535, 156] on div "grid" at bounding box center [531, 157] width 150 height 39
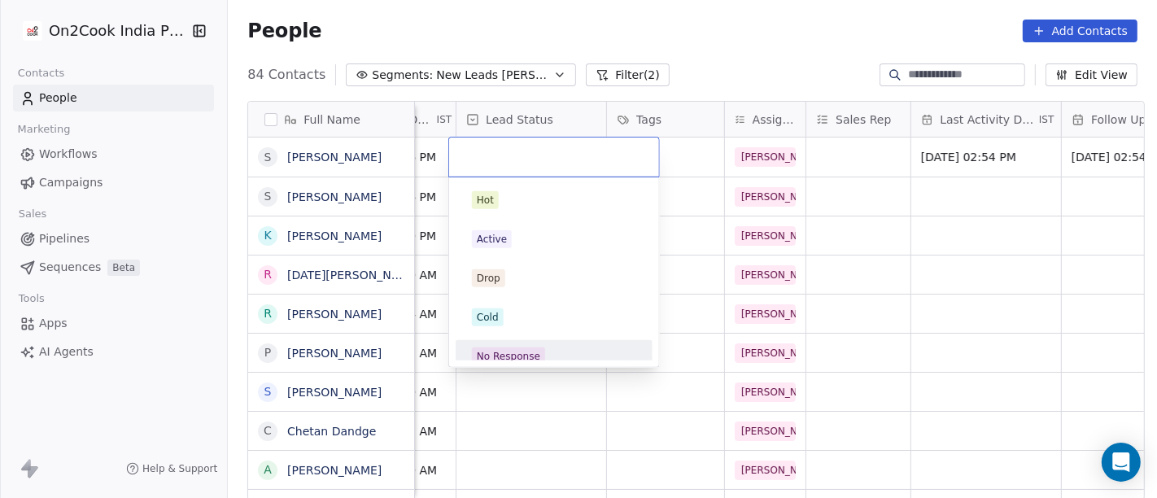
click at [550, 352] on div "No Response" at bounding box center [554, 356] width 164 height 18
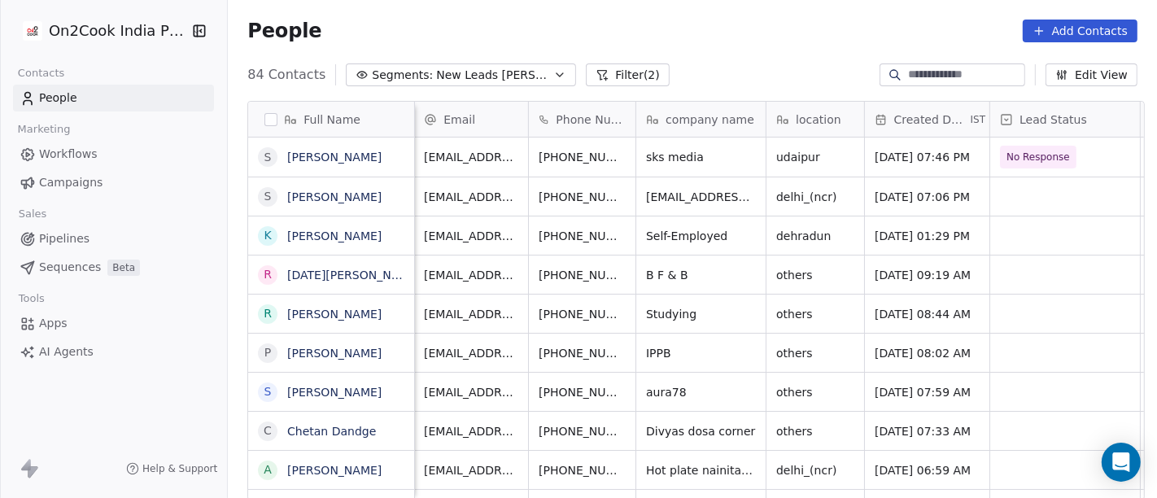
scroll to position [0, 0]
click at [657, 199] on icon "grid" at bounding box center [663, 194] width 13 height 13
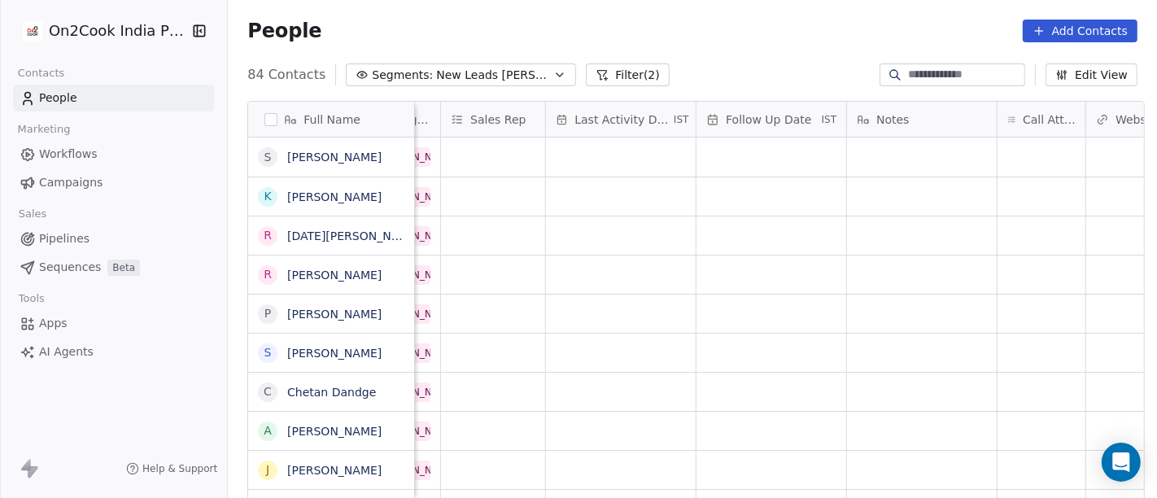
scroll to position [0, 902]
click at [1007, 155] on div "grid" at bounding box center [1040, 157] width 88 height 39
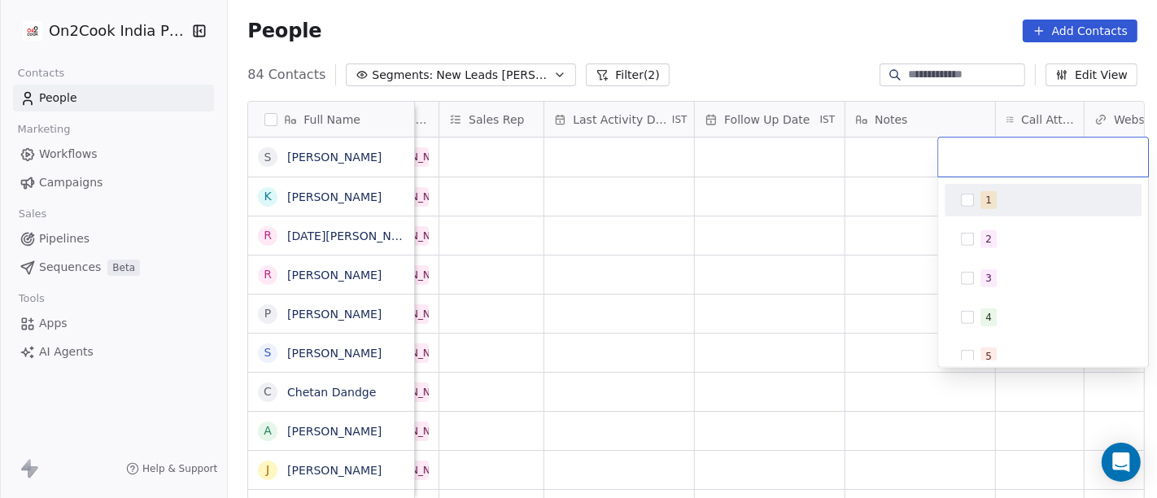
click at [1016, 191] on div "1" at bounding box center [1052, 200] width 145 height 18
click at [798, 168] on html "On2Cook India Pvt. Ltd. Contacts People Marketing Workflows Campaigns Sales Pip…" at bounding box center [578, 249] width 1157 height 498
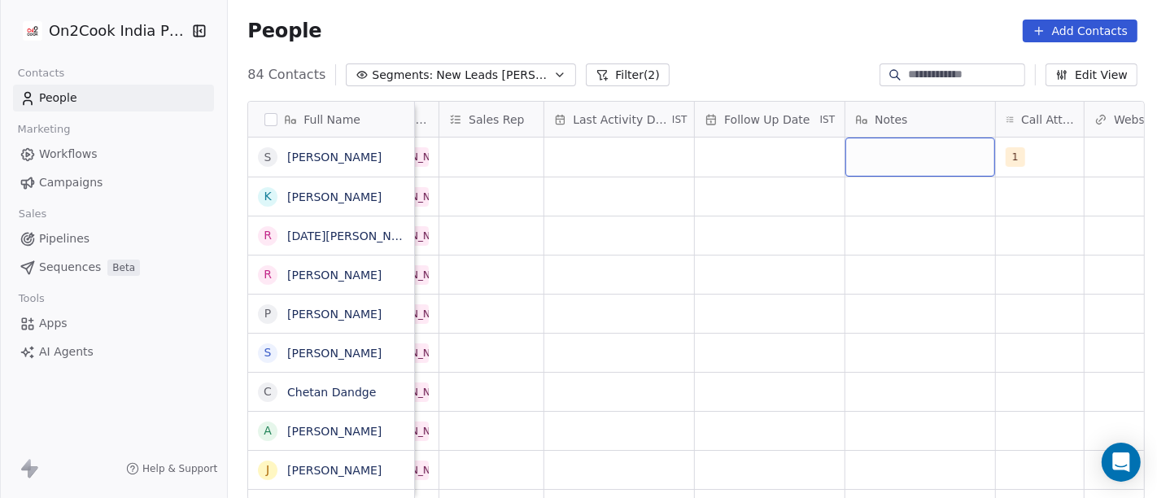
click at [885, 148] on div "grid" at bounding box center [920, 157] width 150 height 39
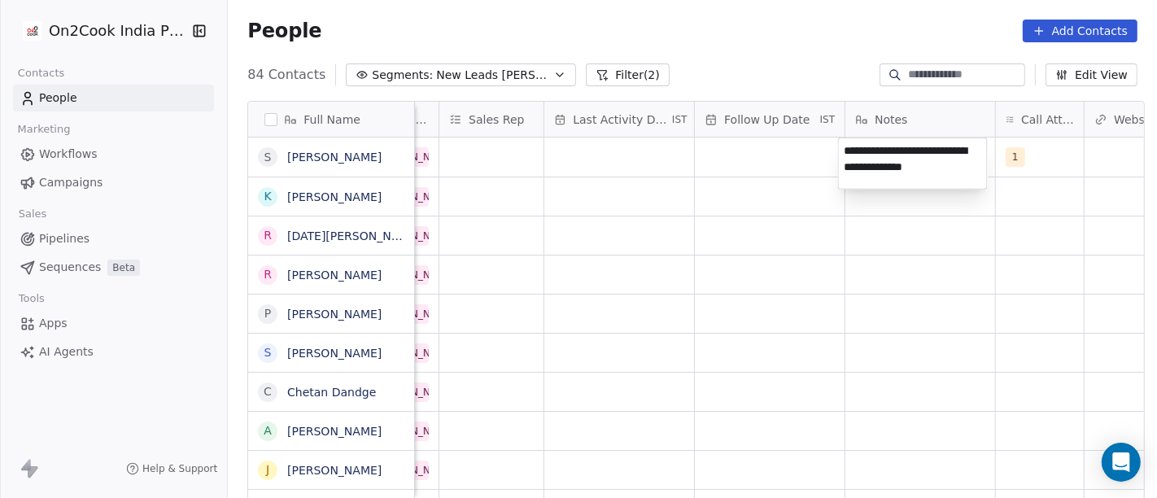
type textarea "**********"
click at [765, 293] on html "On2Cook India Pvt. Ltd. Contacts People Marketing Workflows Campaigns Sales Pip…" at bounding box center [578, 249] width 1157 height 498
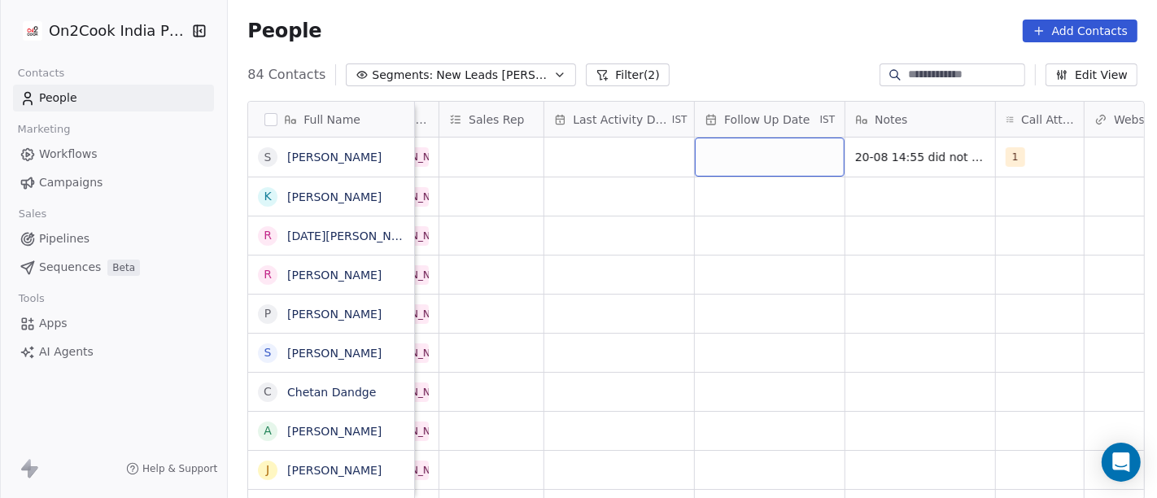
click at [718, 155] on div "grid" at bounding box center [770, 157] width 150 height 39
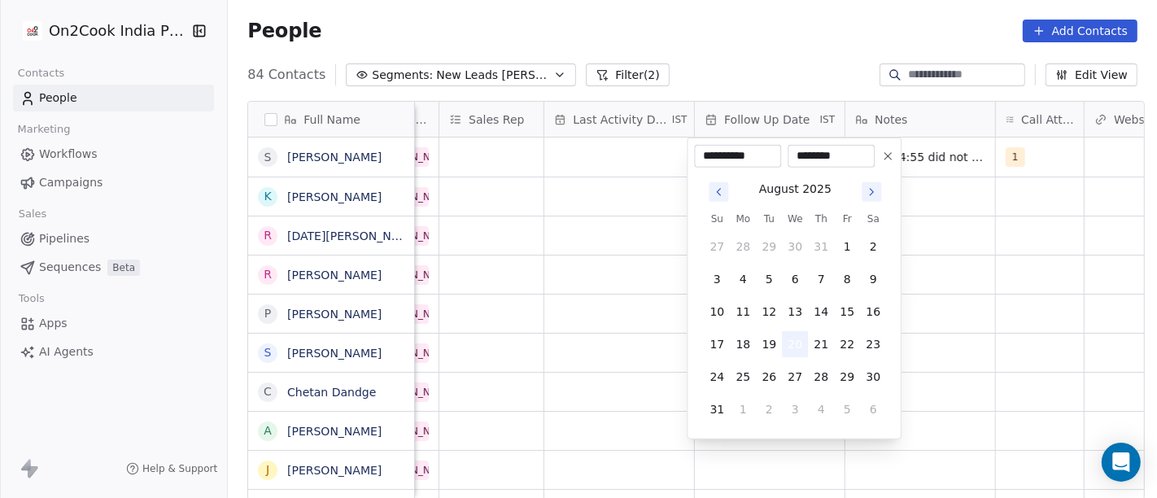
click at [791, 350] on button "20" at bounding box center [795, 344] width 26 height 26
click at [1013, 283] on html "On2Cook India Pvt. Ltd. Contacts People Marketing Workflows Campaigns Sales Pip…" at bounding box center [578, 249] width 1157 height 498
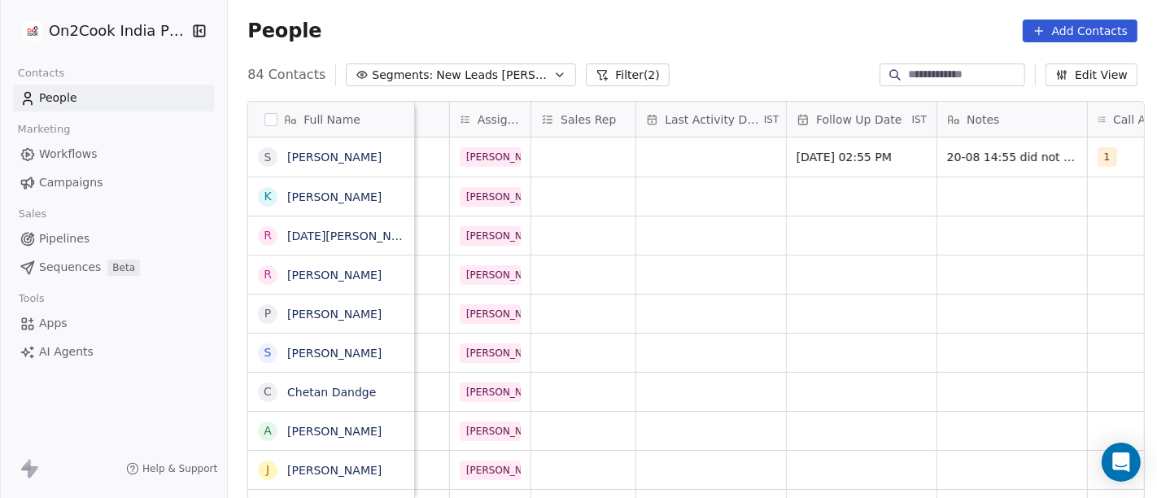
scroll to position [0, 807]
click at [693, 152] on div "grid" at bounding box center [714, 157] width 150 height 39
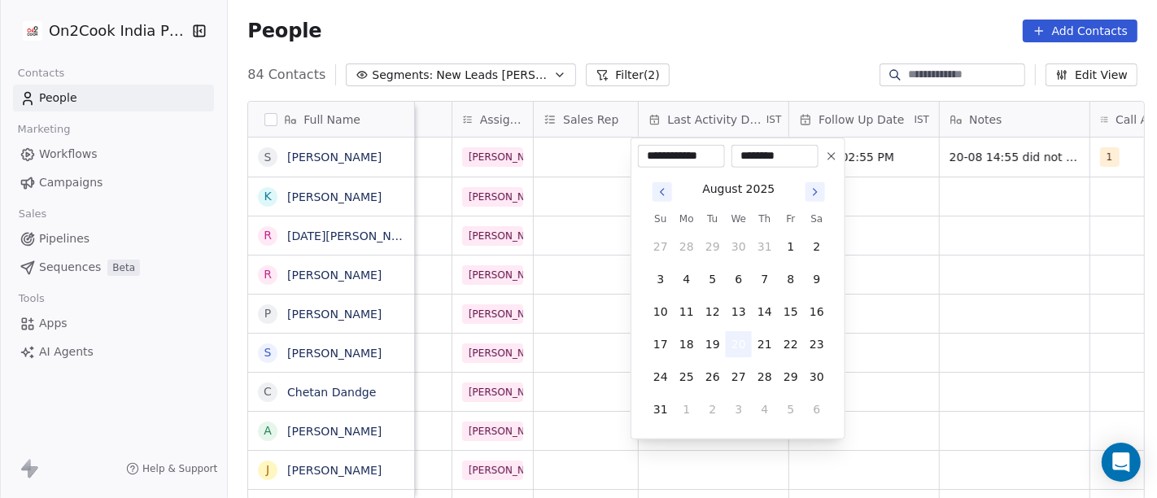
click at [734, 331] on button "20" at bounding box center [739, 344] width 26 height 26
click at [973, 334] on html "On2Cook India Pvt. Ltd. Contacts People Marketing Workflows Campaigns Sales Pip…" at bounding box center [578, 249] width 1157 height 498
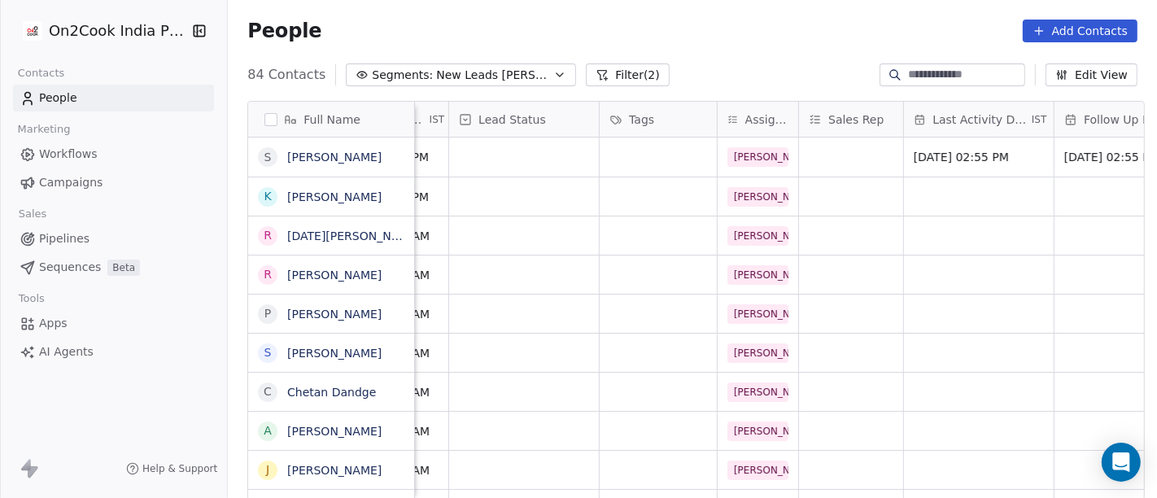
scroll to position [0, 495]
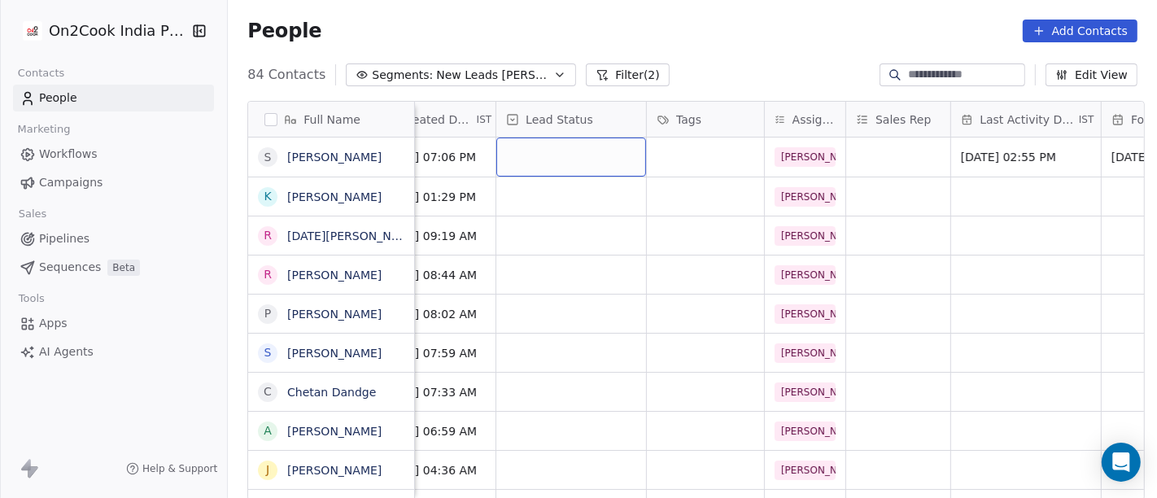
click at [591, 159] on div "grid" at bounding box center [571, 157] width 150 height 39
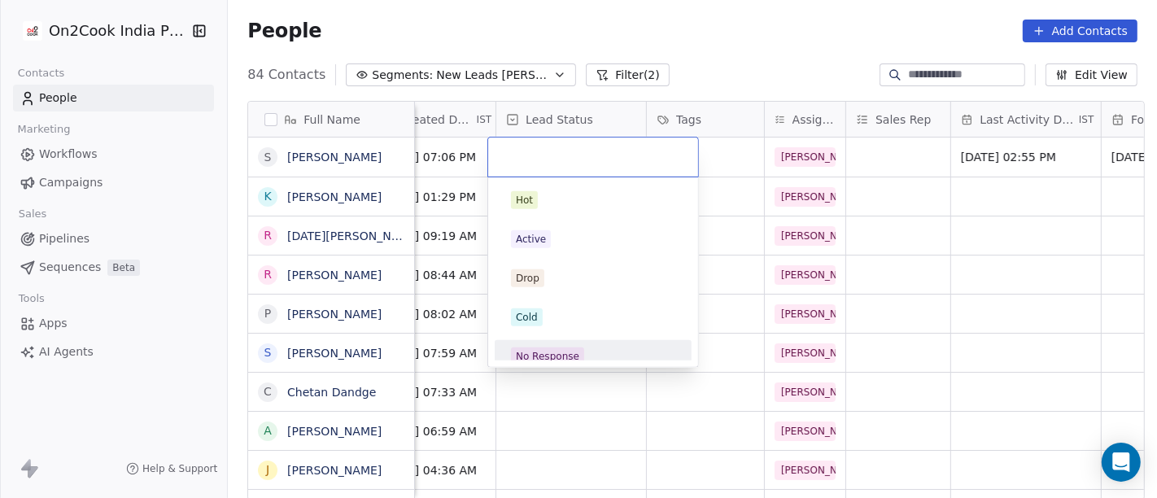
click at [562, 354] on div "No Response" at bounding box center [547, 356] width 63 height 15
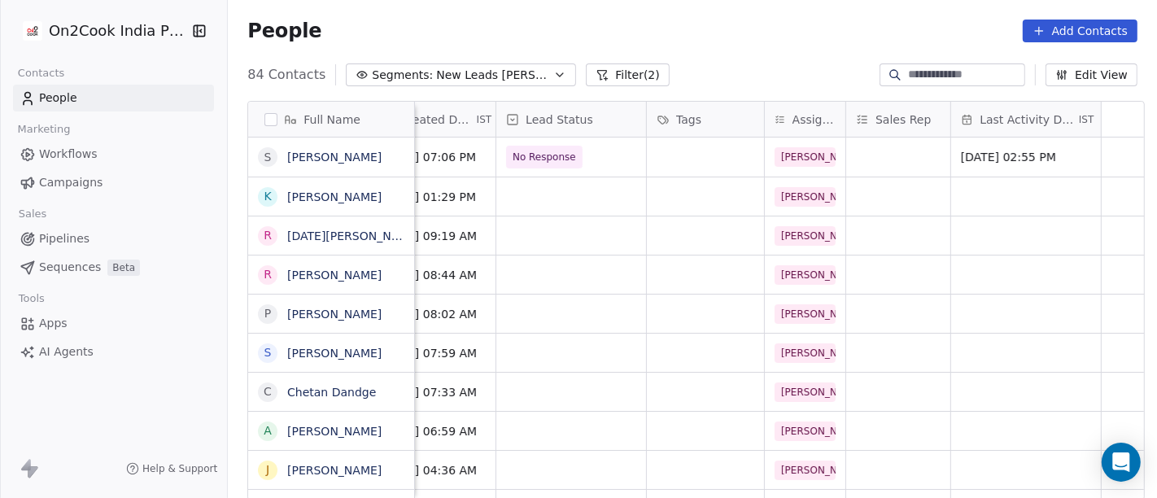
scroll to position [0, 0]
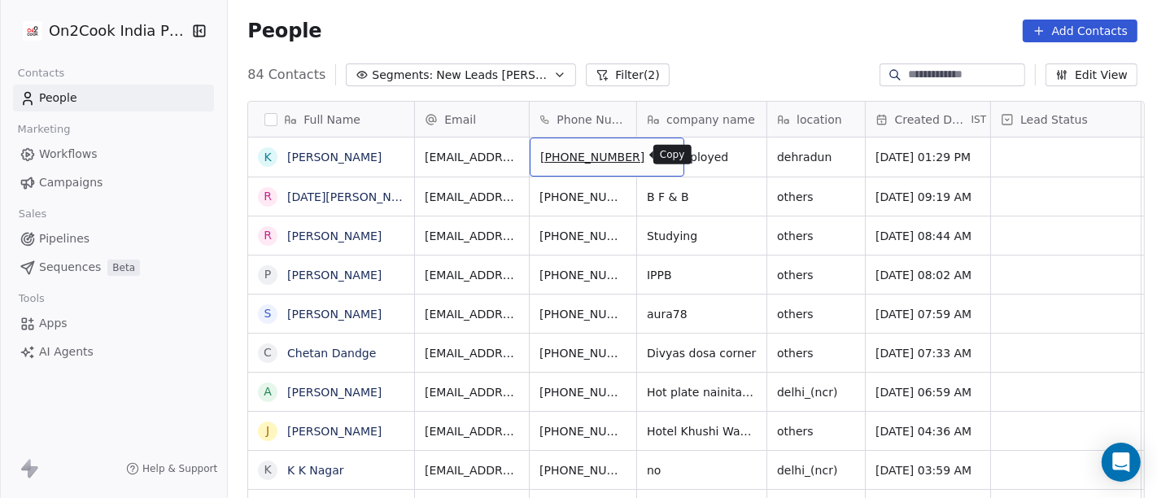
click at [657, 159] on icon "grid" at bounding box center [663, 154] width 13 height 13
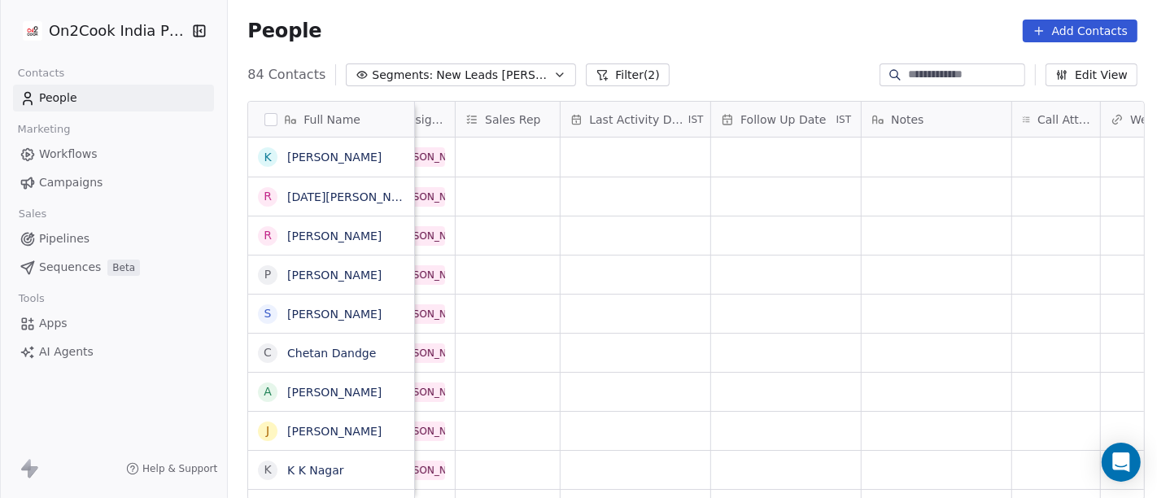
scroll to position [0, 944]
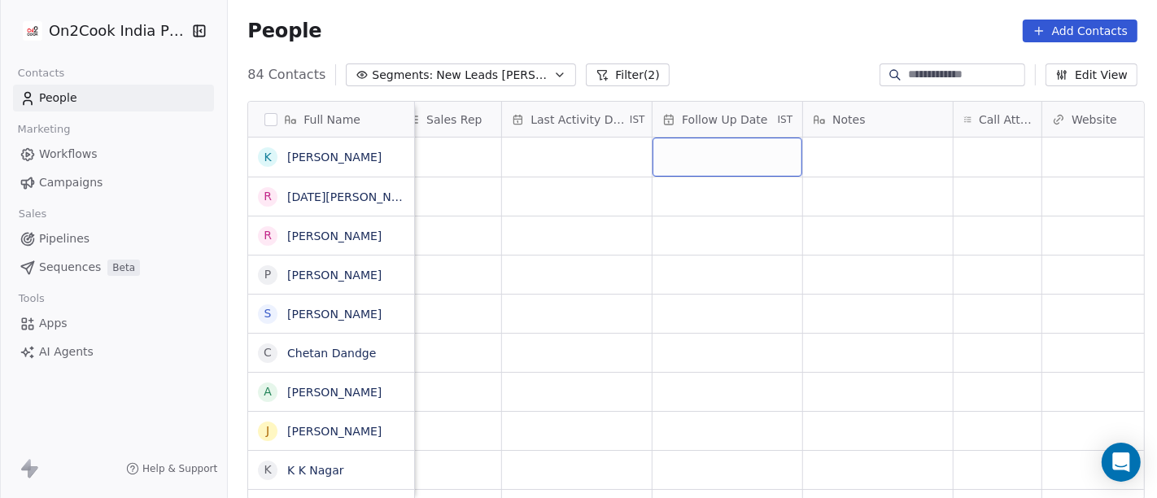
click at [722, 145] on div "grid" at bounding box center [728, 157] width 150 height 39
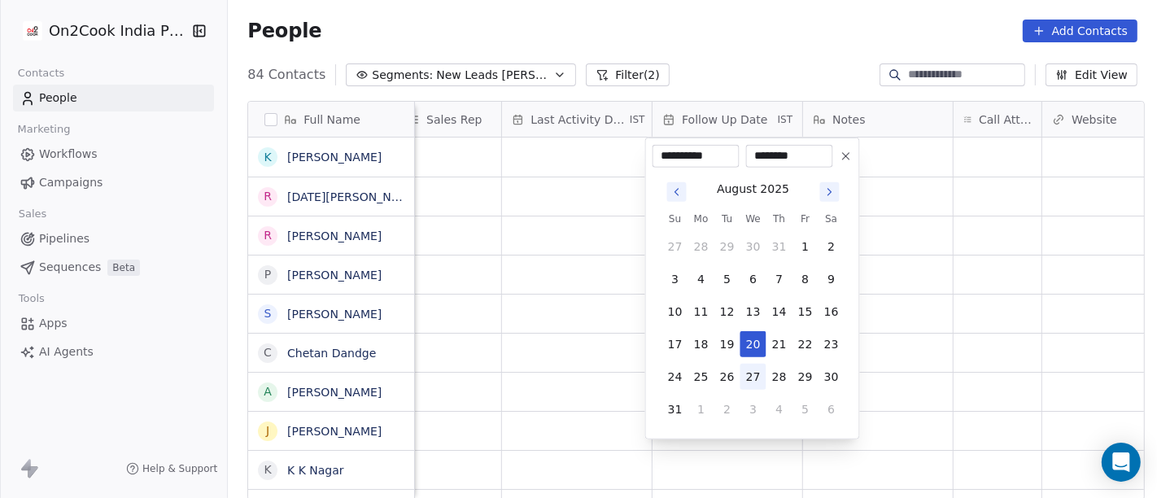
click at [750, 382] on button "27" at bounding box center [753, 377] width 26 height 26
type input "**********"
click at [567, 154] on html "On2Cook India Pvt. Ltd. Contacts People Marketing Workflows Campaigns Sales Pip…" at bounding box center [578, 249] width 1157 height 498
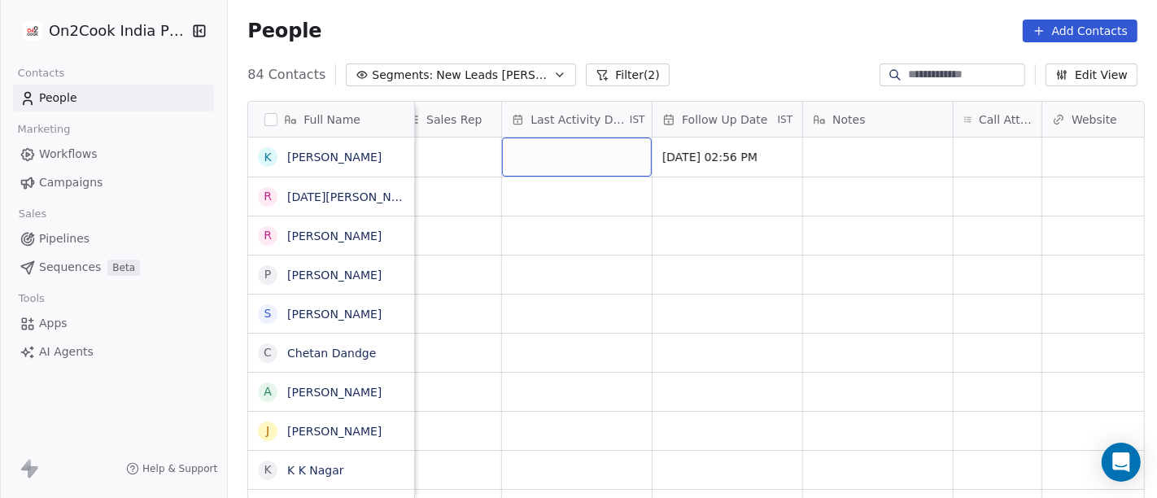
click at [567, 154] on div "grid" at bounding box center [577, 157] width 150 height 39
click at [587, 153] on div "grid" at bounding box center [577, 157] width 150 height 39
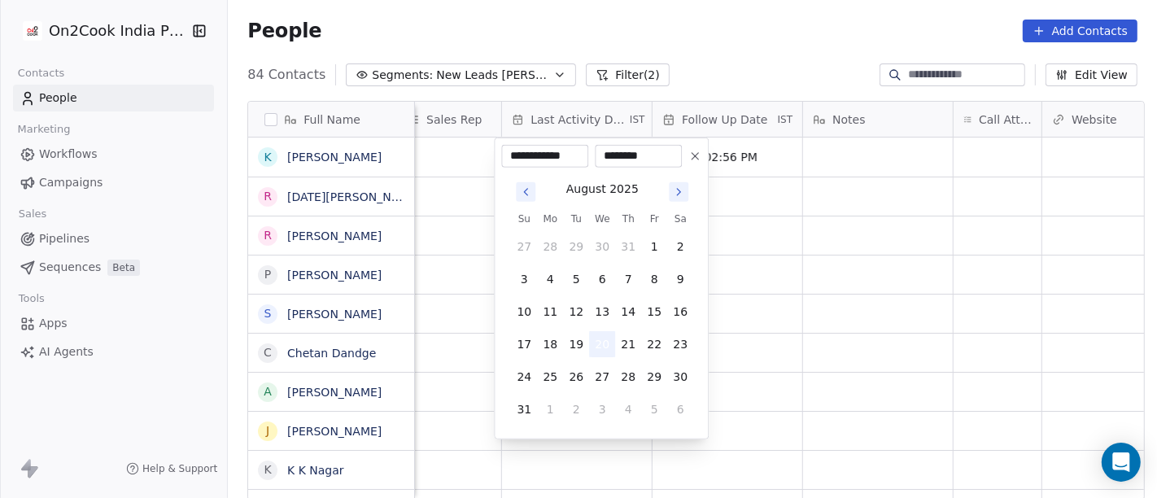
click at [592, 336] on button "20" at bounding box center [602, 344] width 26 height 26
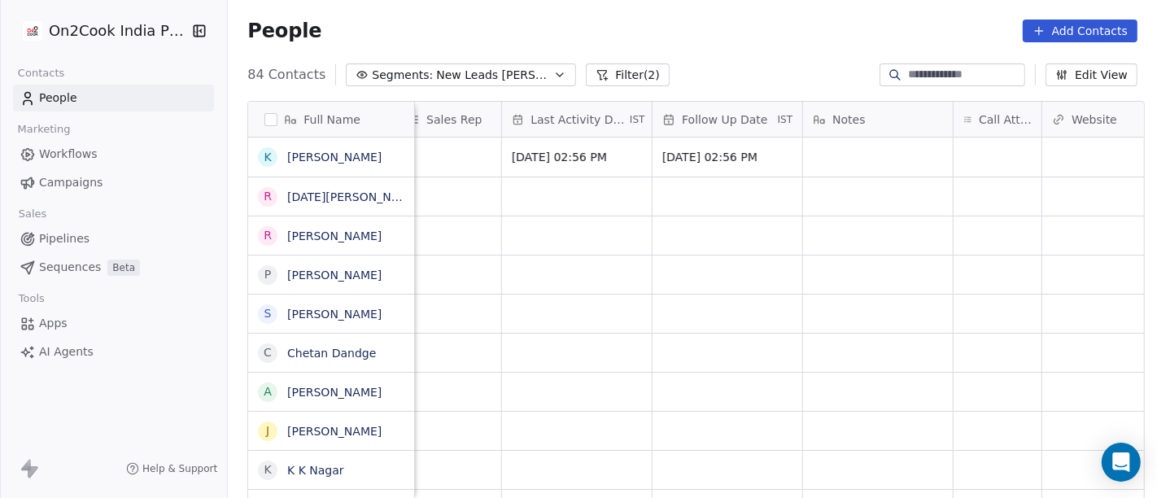
click at [720, 14] on html "On2Cook India Pvt. Ltd. Contacts People Marketing Workflows Campaigns Sales Pip…" at bounding box center [578, 249] width 1157 height 498
click at [990, 159] on div "grid" at bounding box center [998, 157] width 88 height 39
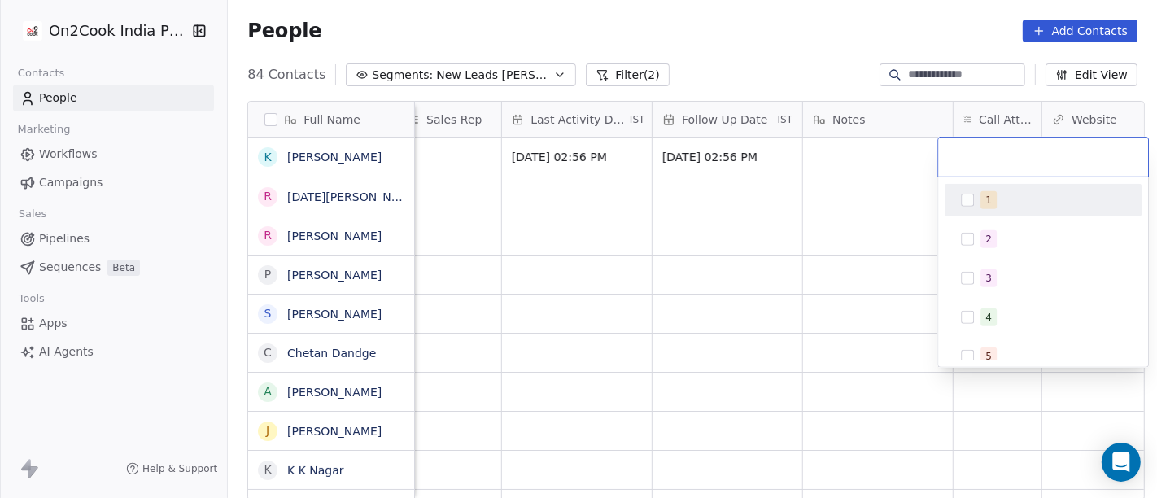
click at [983, 206] on span "1" at bounding box center [988, 200] width 16 height 18
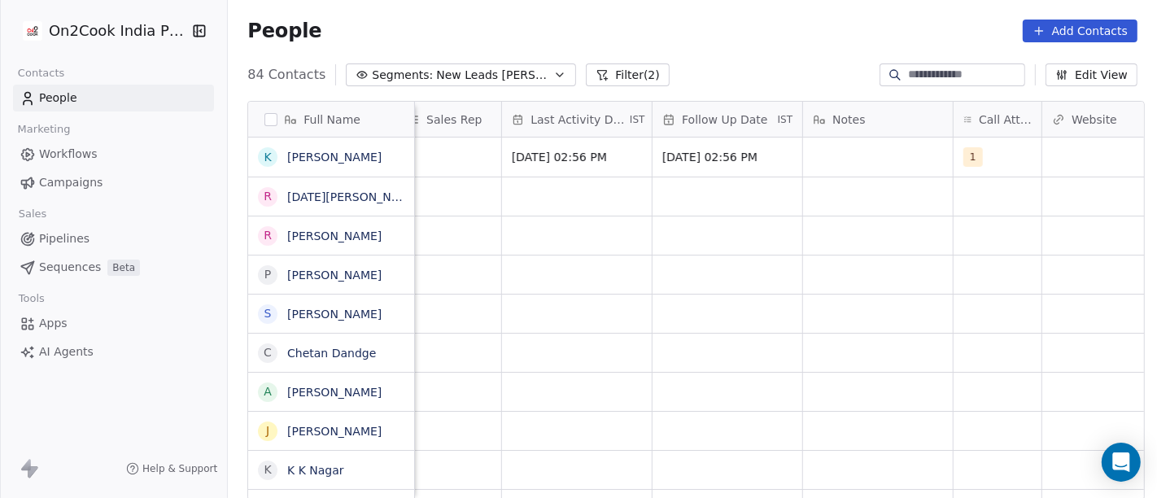
click at [853, 217] on html "On2Cook India Pvt. Ltd. Contacts People Marketing Workflows Campaigns Sales Pip…" at bounding box center [578, 249] width 1157 height 498
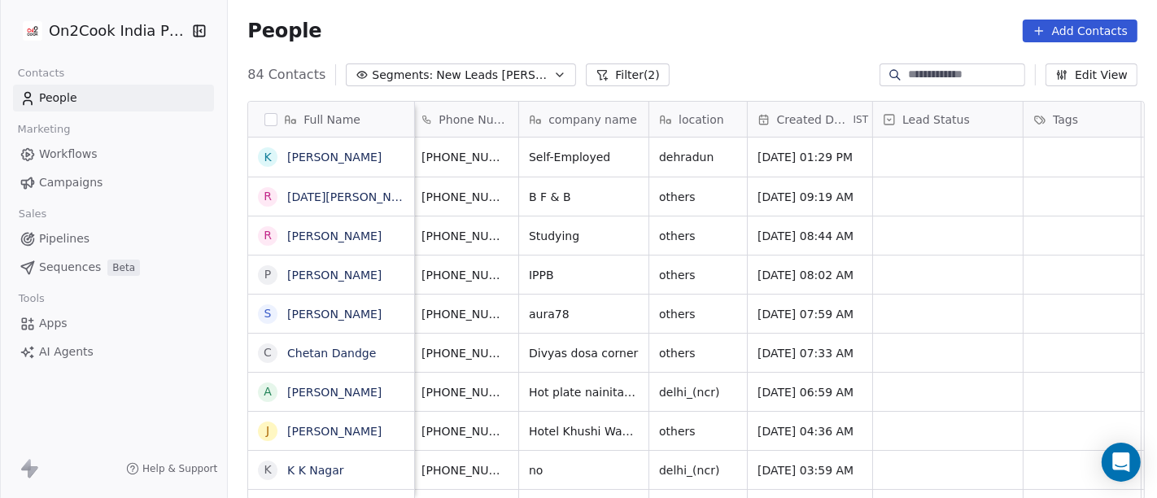
scroll to position [0, 117]
click at [548, 149] on span "Self-Employed" at bounding box center [571, 157] width 81 height 16
click at [548, 150] on span "Self-Employed" at bounding box center [571, 157] width 81 height 16
type textarea "**********"
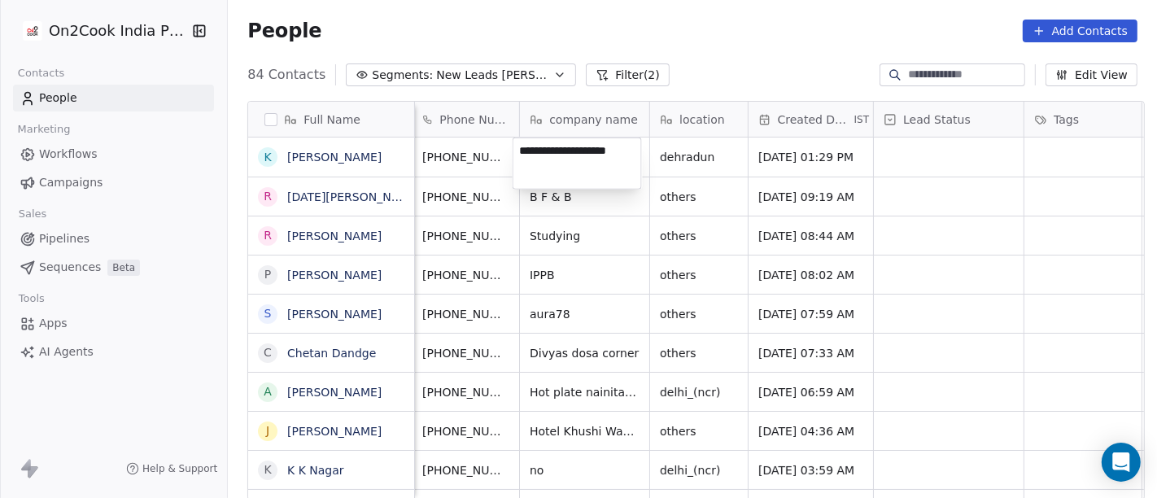
click at [714, 63] on html "On2Cook India Pvt. Ltd. Contacts People Marketing Workflows Campaigns Sales Pip…" at bounding box center [578, 249] width 1157 height 498
click at [570, 183] on textarea "**********" at bounding box center [577, 163] width 128 height 50
click at [670, 47] on html "On2Cook India Pvt. Ltd. Contacts People Marketing Workflows Campaigns Sales Pip…" at bounding box center [578, 249] width 1157 height 498
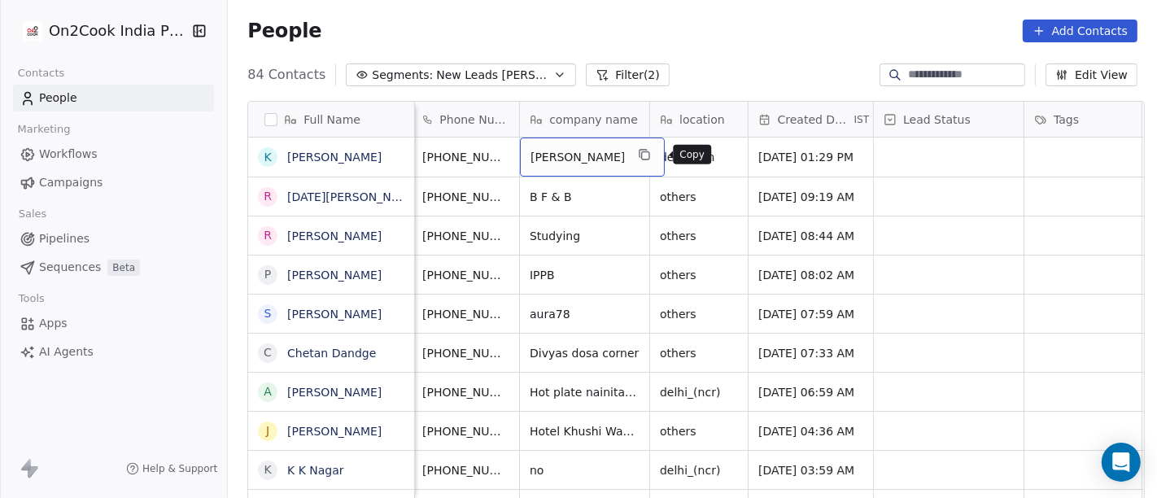
click at [652, 156] on icon "grid" at bounding box center [645, 154] width 13 height 13
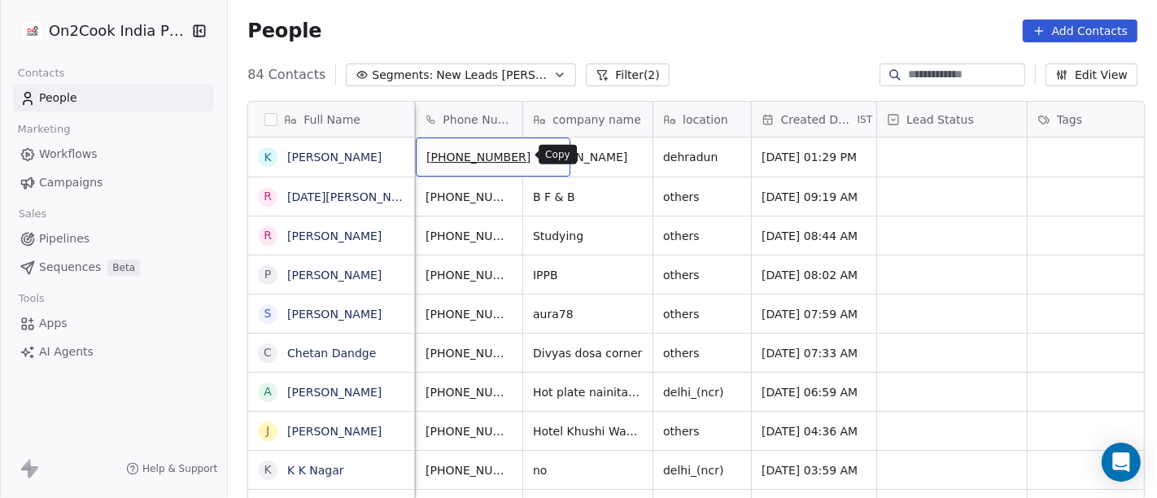
click at [544, 158] on icon "grid" at bounding box center [550, 154] width 13 height 13
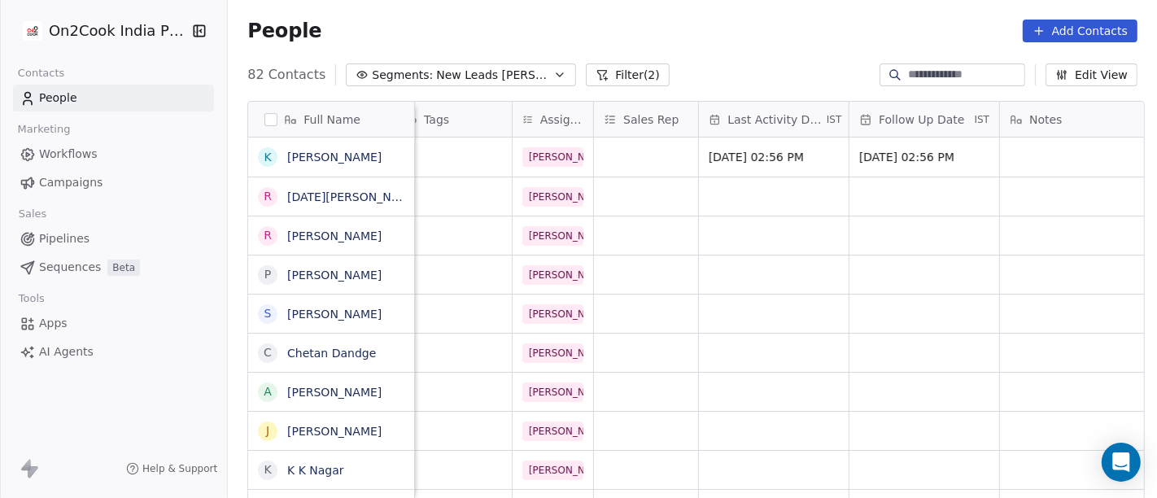
scroll to position [1, 1129]
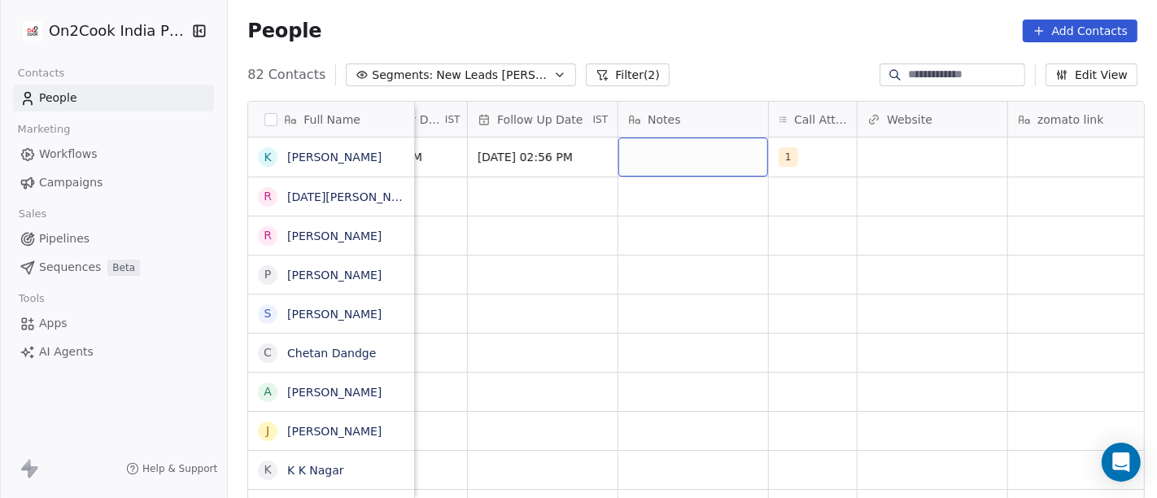
click at [701, 159] on div "grid" at bounding box center [693, 157] width 150 height 39
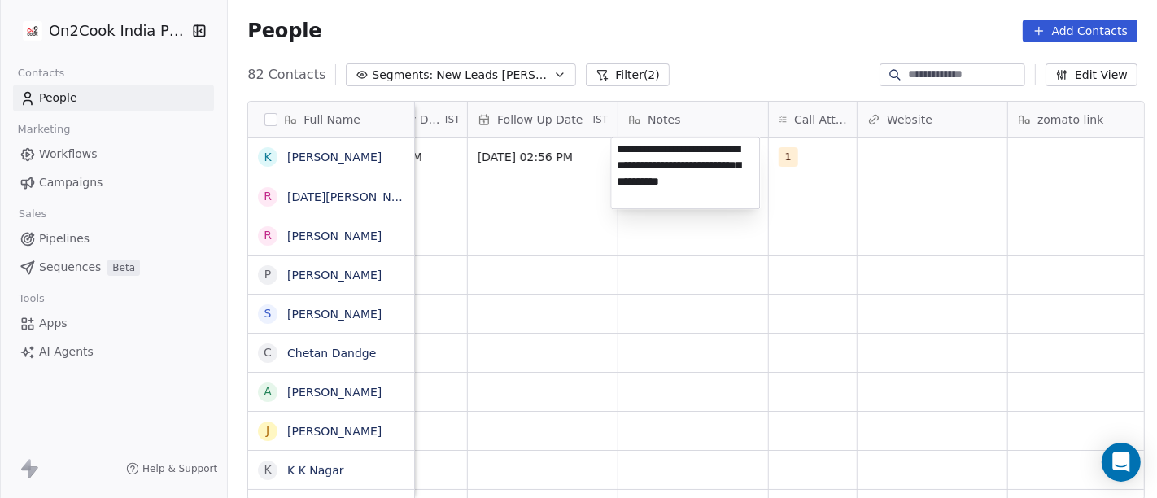
type textarea "**********"
click at [650, 395] on html "On2Cook India Pvt. Ltd. Contacts People Marketing Workflows Campaigns Sales Pip…" at bounding box center [578, 249] width 1157 height 498
click at [708, 256] on html "On2Cook India Pvt. Ltd. Contacts People Marketing Workflows Campaigns Sales Pip…" at bounding box center [578, 249] width 1157 height 498
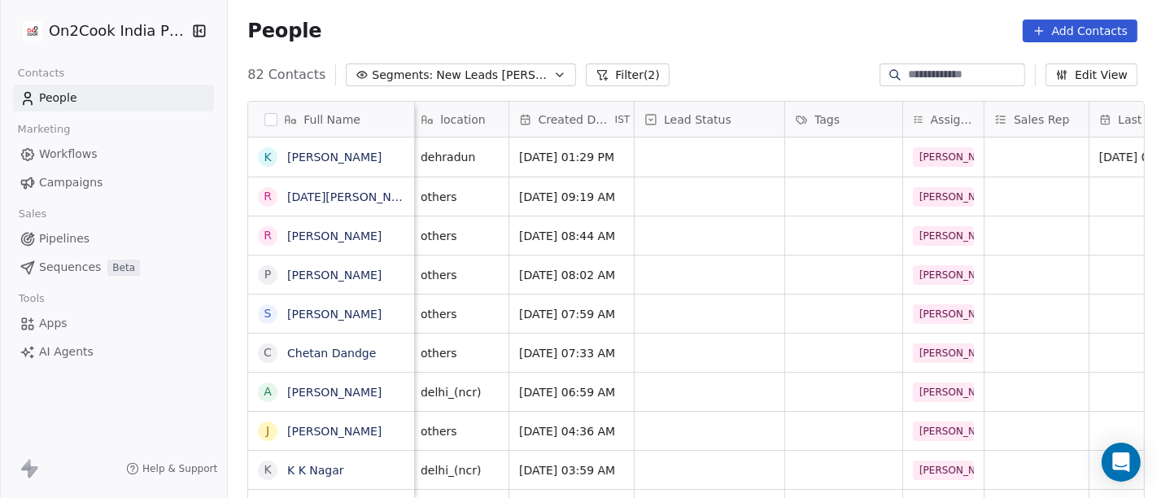
scroll to position [1, 355]
click at [653, 157] on div "grid" at bounding box center [711, 157] width 150 height 39
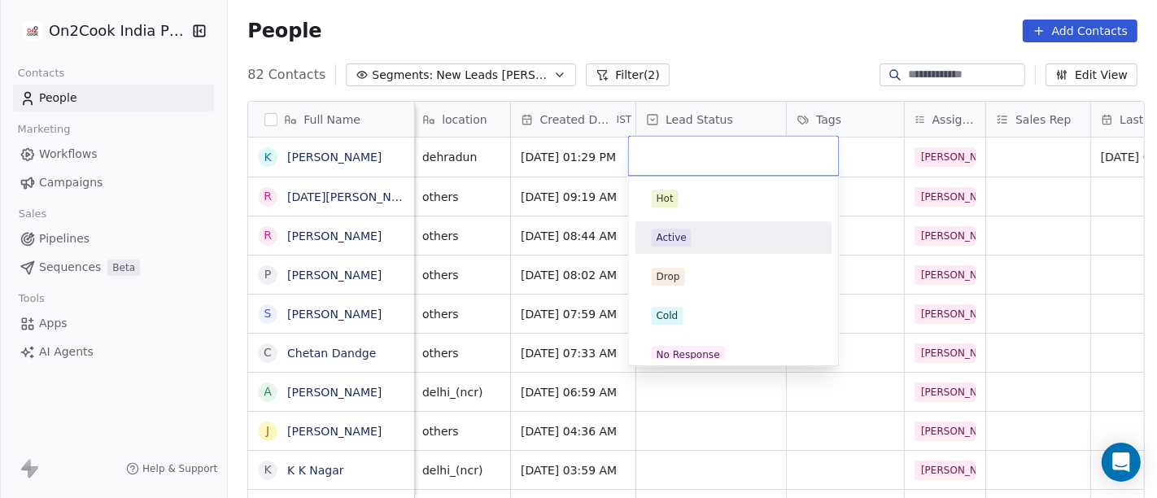
click at [683, 247] on div "Active" at bounding box center [734, 238] width 184 height 26
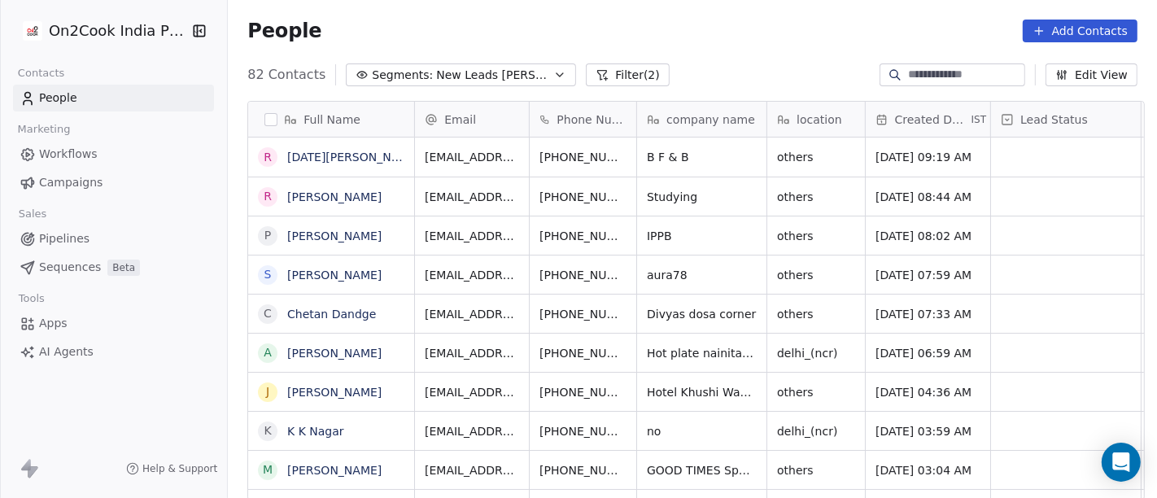
scroll to position [0, 0]
click at [801, 159] on span "others" at bounding box center [801, 157] width 47 height 16
type textarea "******"
click at [709, 155] on html "On2Cook India Pvt. Ltd. Contacts People Marketing Workflows Campaigns Sales Pip…" at bounding box center [578, 249] width 1157 height 498
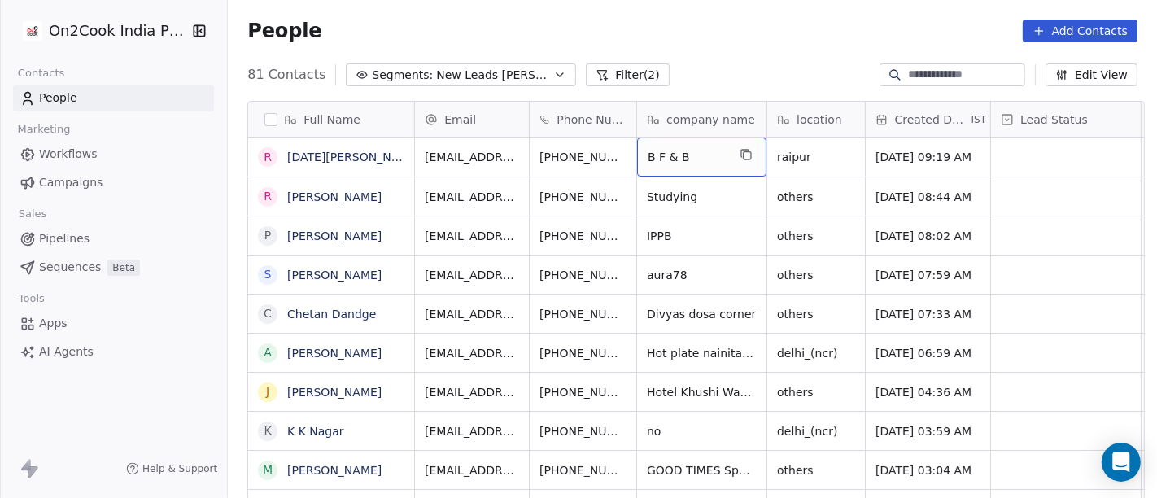
click at [709, 155] on span "B F & B" at bounding box center [687, 157] width 79 height 16
click at [695, 154] on span "B F & B" at bounding box center [687, 157] width 79 height 16
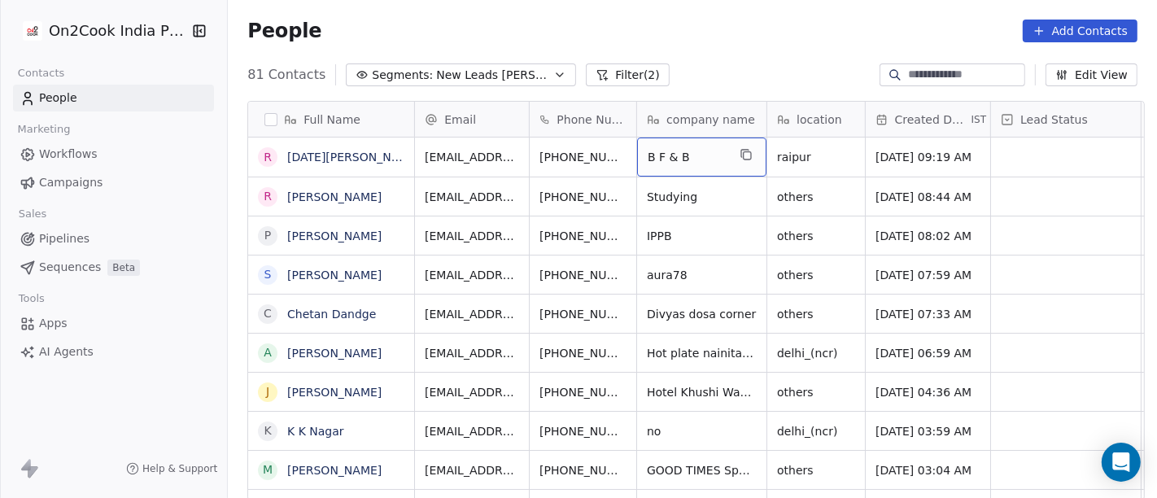
click at [695, 154] on span "B F & B" at bounding box center [687, 157] width 79 height 16
click at [695, 154] on textarea "*******" at bounding box center [695, 163] width 128 height 50
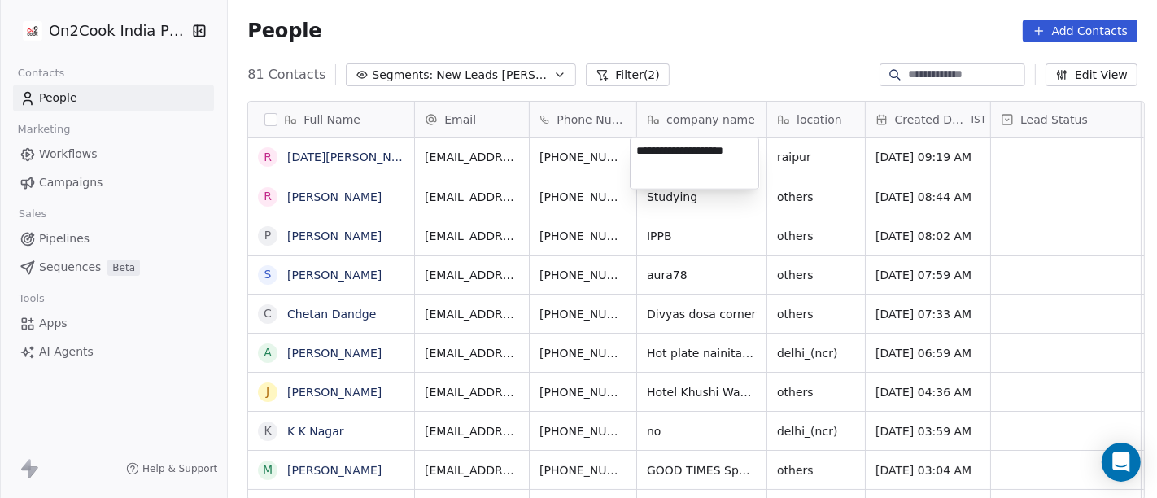
click at [666, 147] on textarea "**********" at bounding box center [695, 163] width 128 height 50
click at [753, 156] on textarea "**********" at bounding box center [695, 163] width 128 height 50
type textarea "**********"
click at [736, 53] on html "On2Cook India Pvt. Ltd. Contacts People Marketing Workflows Campaigns Sales Pip…" at bounding box center [578, 249] width 1157 height 498
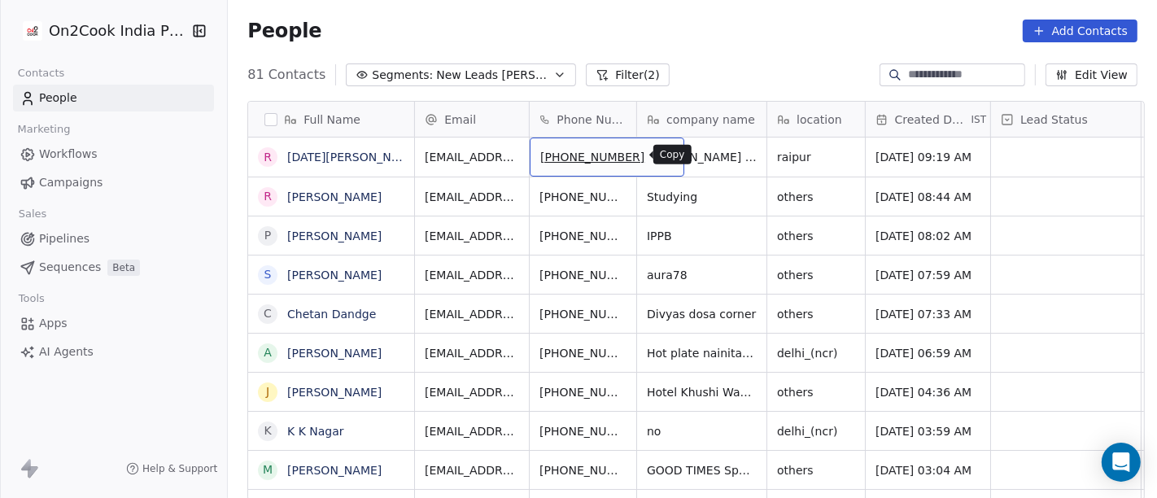
click at [657, 159] on icon "grid" at bounding box center [663, 154] width 13 height 13
click at [657, 151] on icon "grid" at bounding box center [663, 154] width 13 height 13
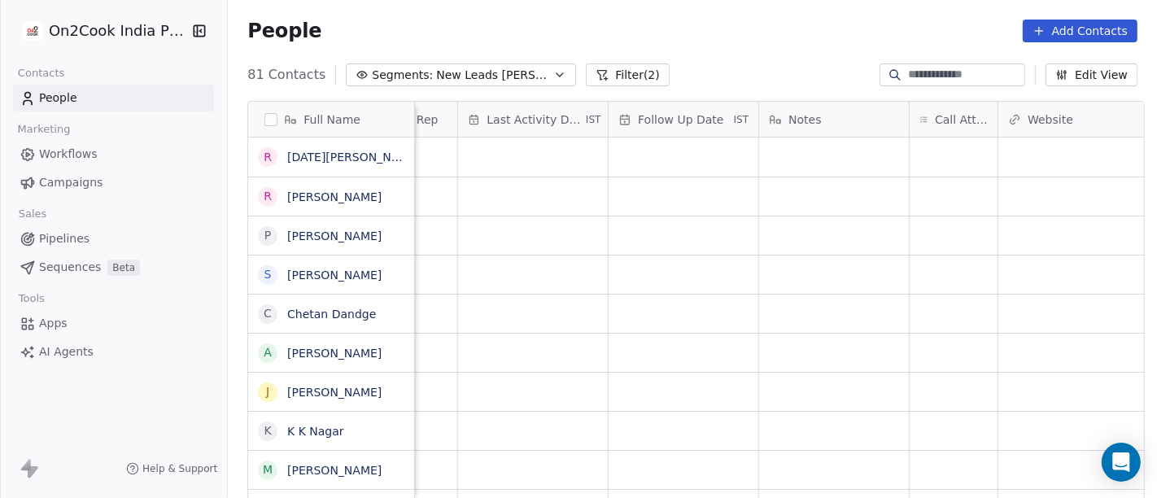
scroll to position [0, 999]
click at [928, 161] on div "grid" at bounding box center [942, 157] width 88 height 39
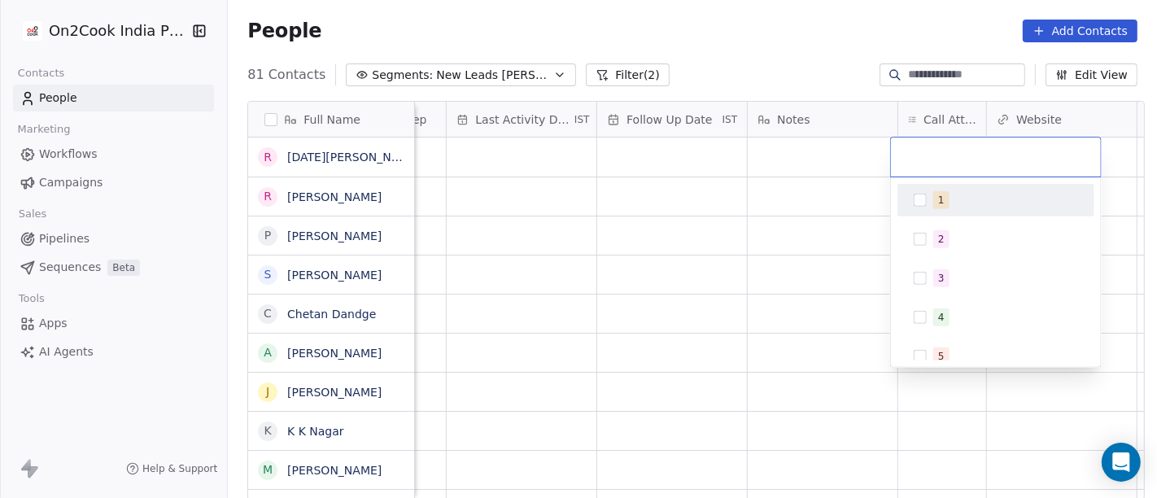
click at [935, 203] on span "1" at bounding box center [941, 200] width 16 height 18
click at [795, 12] on html "On2Cook India Pvt. Ltd. Contacts People Marketing Workflows Campaigns Sales Pip…" at bounding box center [578, 249] width 1157 height 498
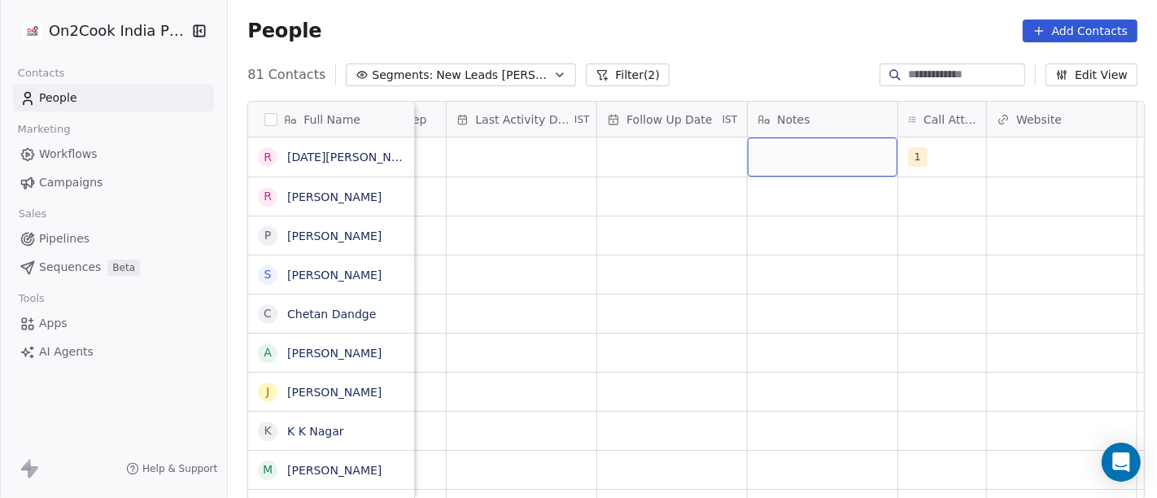
click at [801, 173] on div "grid" at bounding box center [823, 157] width 150 height 39
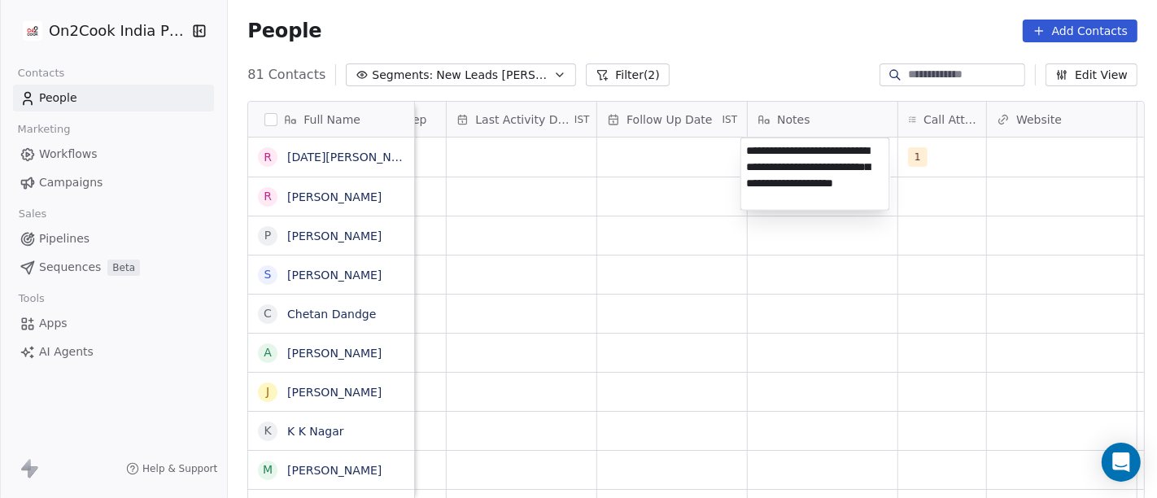
type textarea "**********"
click at [800, 335] on html "On2Cook India Pvt. Ltd. Contacts People Marketing Workflows Campaigns Sales Pip…" at bounding box center [578, 249] width 1157 height 498
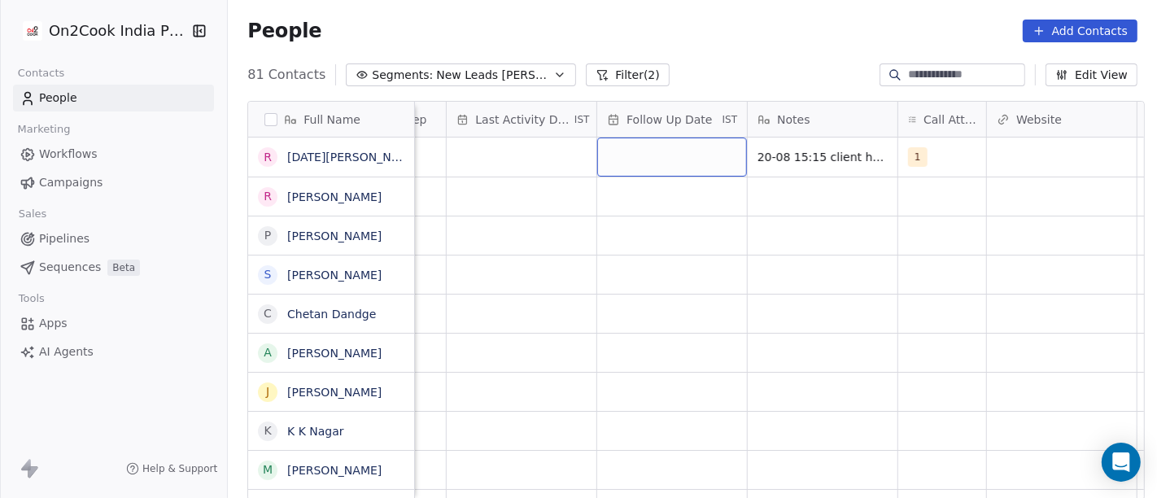
click at [649, 156] on div "grid" at bounding box center [672, 157] width 150 height 39
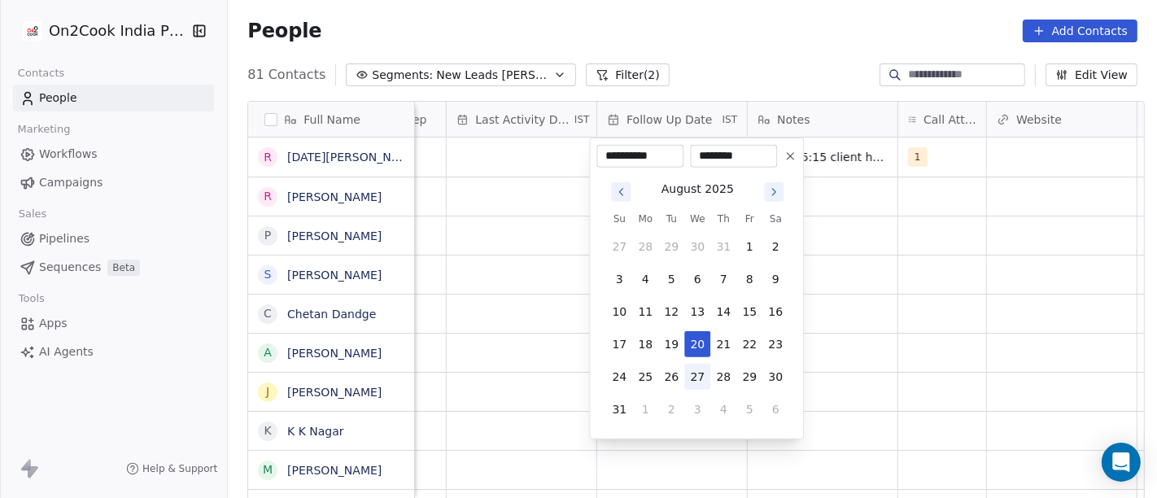
click at [702, 370] on button "27" at bounding box center [697, 377] width 26 height 26
type input "**********"
click at [937, 319] on html "On2Cook India Pvt. Ltd. Contacts People Marketing Workflows Campaigns Sales Pip…" at bounding box center [578, 249] width 1157 height 498
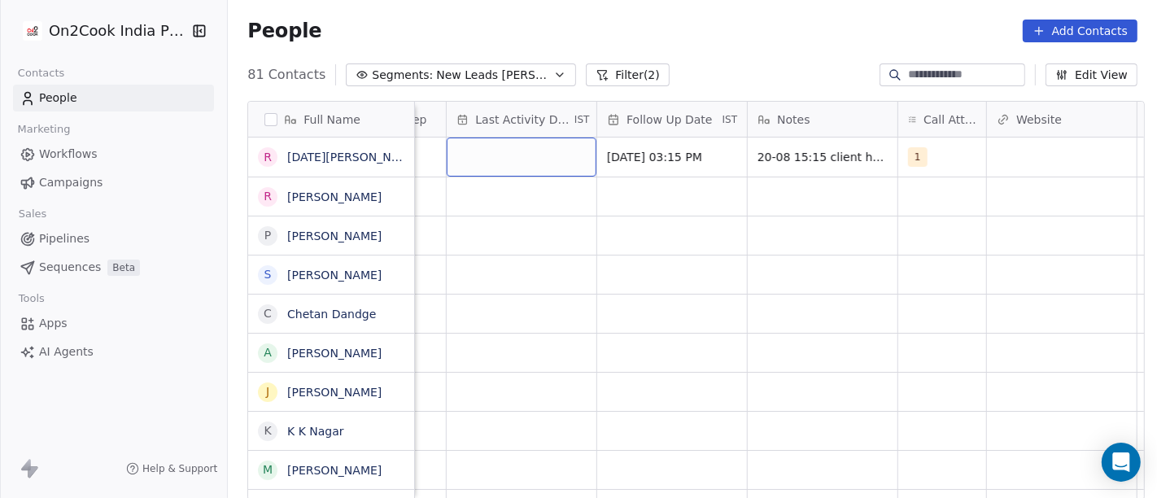
click at [498, 165] on div "grid" at bounding box center [522, 157] width 150 height 39
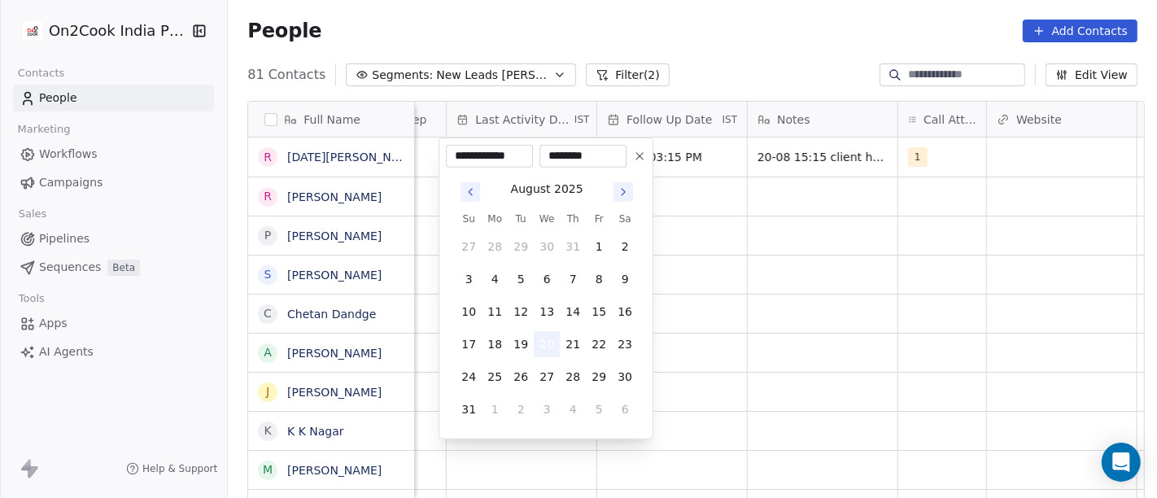
click at [541, 347] on button "20" at bounding box center [547, 344] width 26 height 26
click at [697, 256] on html "On2Cook India Pvt. Ltd. Contacts People Marketing Workflows Campaigns Sales Pip…" at bounding box center [578, 249] width 1157 height 498
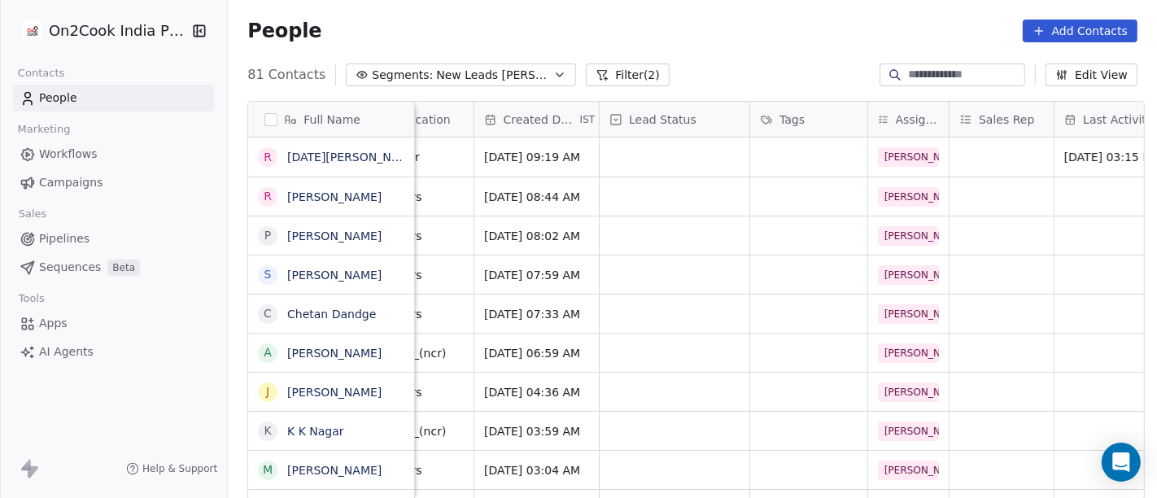
scroll to position [1, 391]
click at [673, 154] on div "grid" at bounding box center [675, 157] width 150 height 39
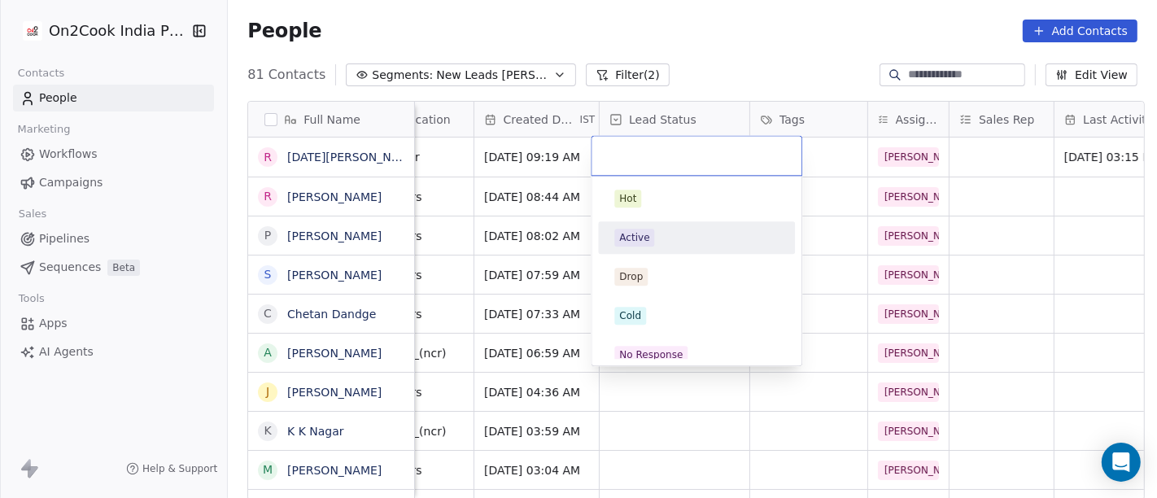
click at [651, 244] on span "Active" at bounding box center [634, 238] width 40 height 18
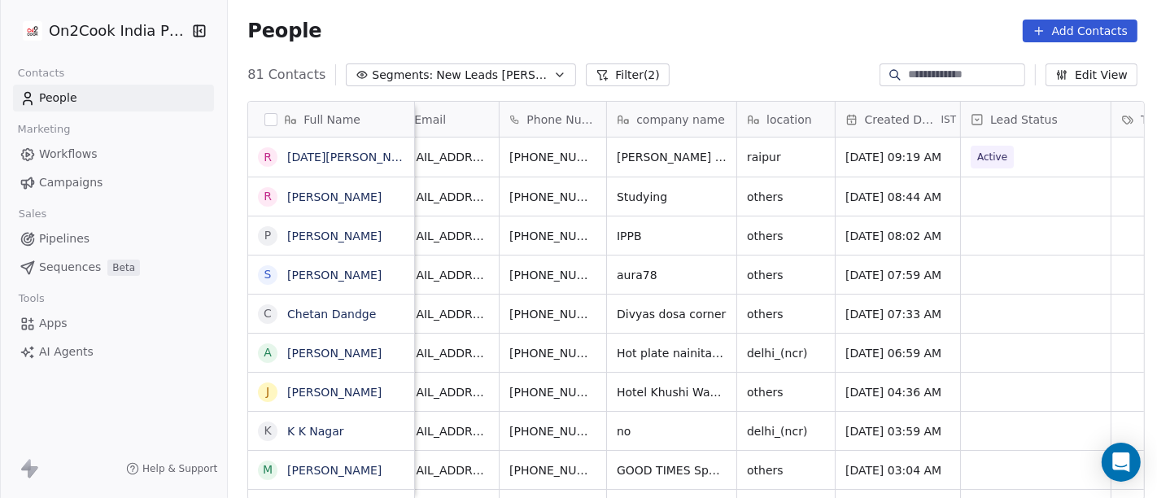
scroll to position [0, 0]
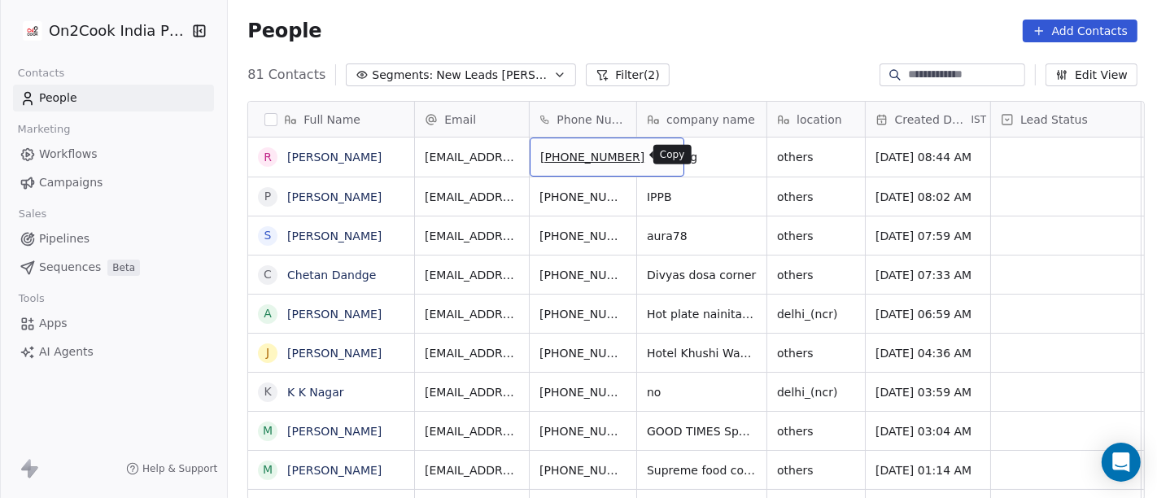
click at [654, 146] on button "grid" at bounding box center [664, 155] width 20 height 20
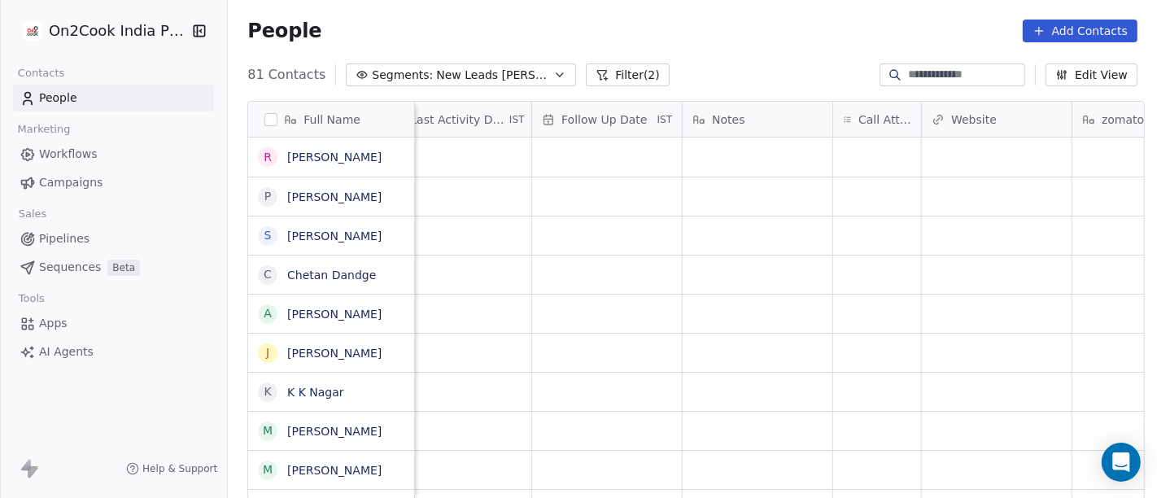
scroll to position [0, 1314]
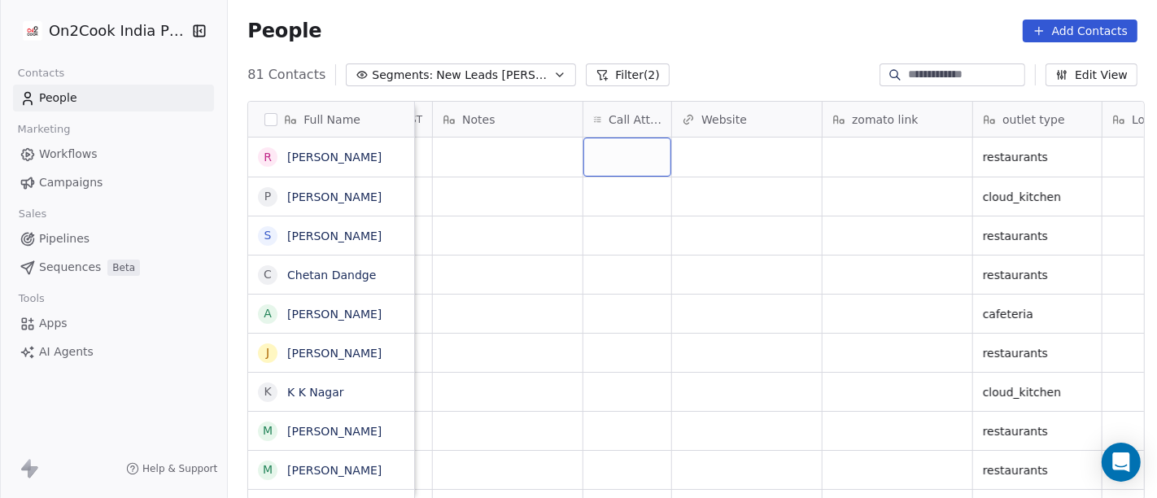
click at [631, 152] on div "grid" at bounding box center [627, 157] width 88 height 39
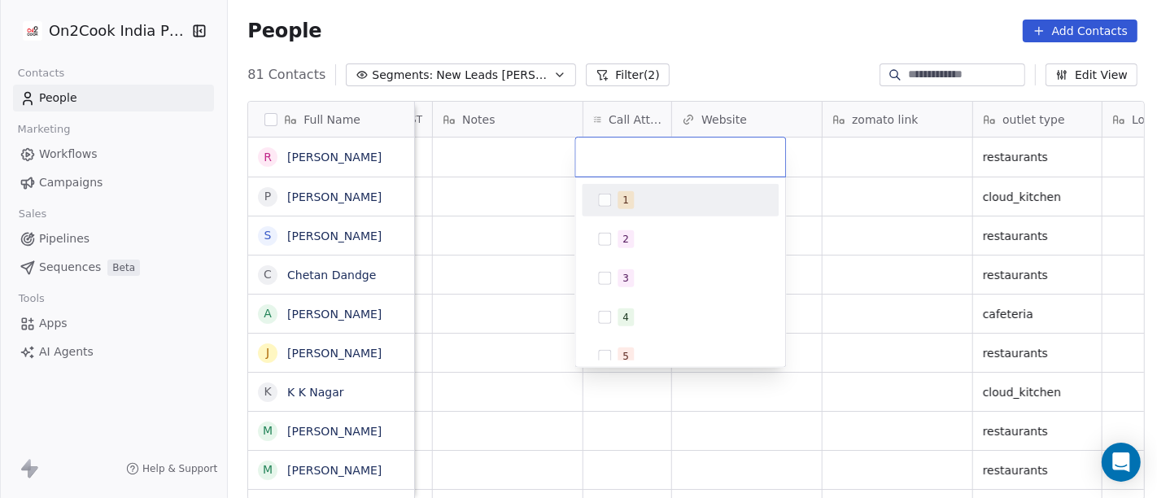
click at [662, 205] on div "1" at bounding box center [690, 200] width 145 height 18
click at [718, 31] on html "On2Cook India Pvt. Ltd. Contacts People Marketing Workflows Campaigns Sales Pip…" at bounding box center [578, 249] width 1157 height 498
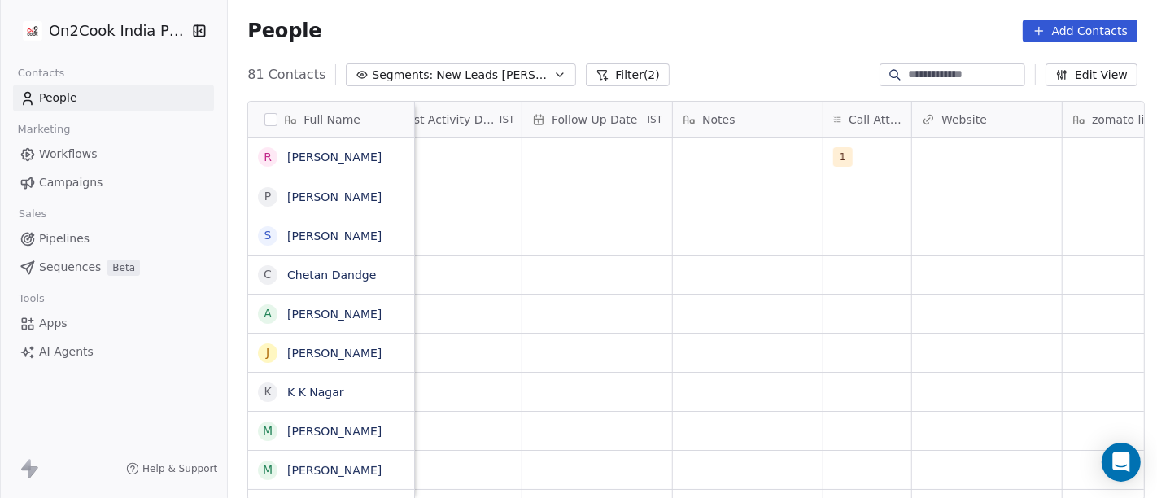
scroll to position [2, 1072]
click at [746, 131] on div "Notes" at bounding box center [750, 119] width 150 height 35
click at [746, 131] on html "On2Cook India Pvt. Ltd. Contacts People Marketing Workflows Campaigns Sales Pip…" at bounding box center [578, 249] width 1157 height 498
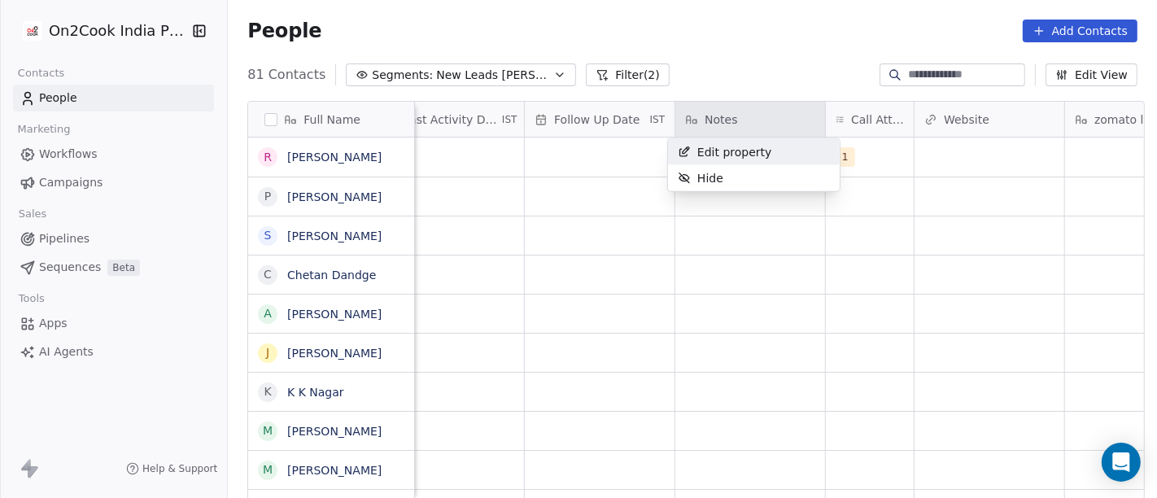
click at [747, 50] on html "On2Cook India Pvt. Ltd. Contacts People Marketing Workflows Campaigns Sales Pip…" at bounding box center [578, 249] width 1157 height 498
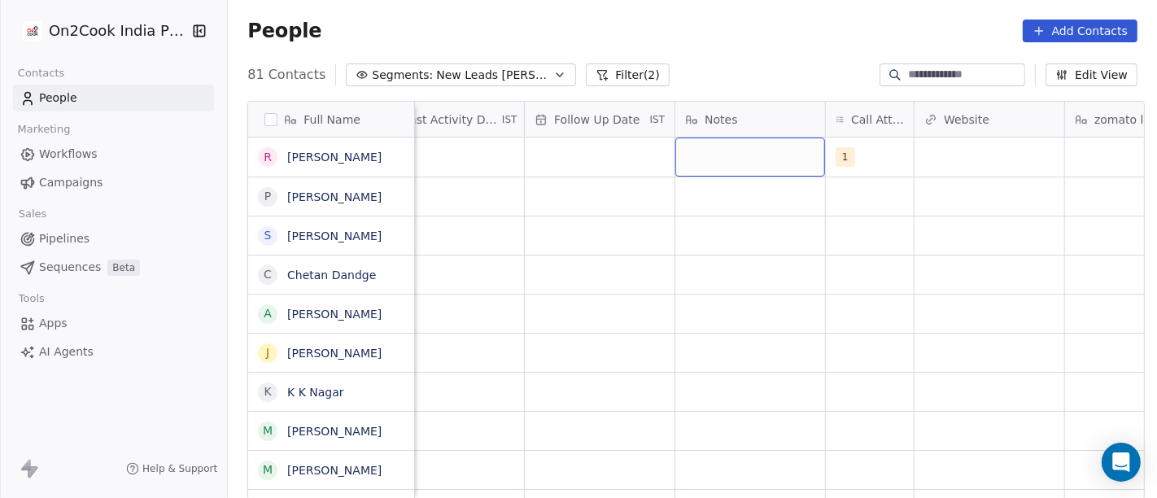
click at [715, 171] on div "grid" at bounding box center [750, 157] width 150 height 39
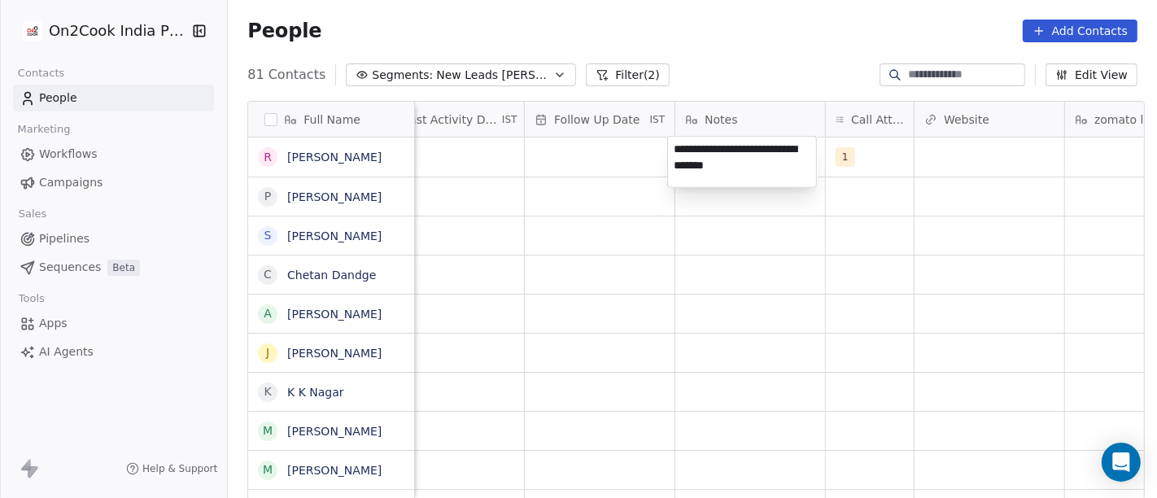
type textarea "**********"
click at [620, 315] on html "On2Cook India Pvt. Ltd. Contacts People Marketing Workflows Campaigns Sales Pip…" at bounding box center [578, 249] width 1157 height 498
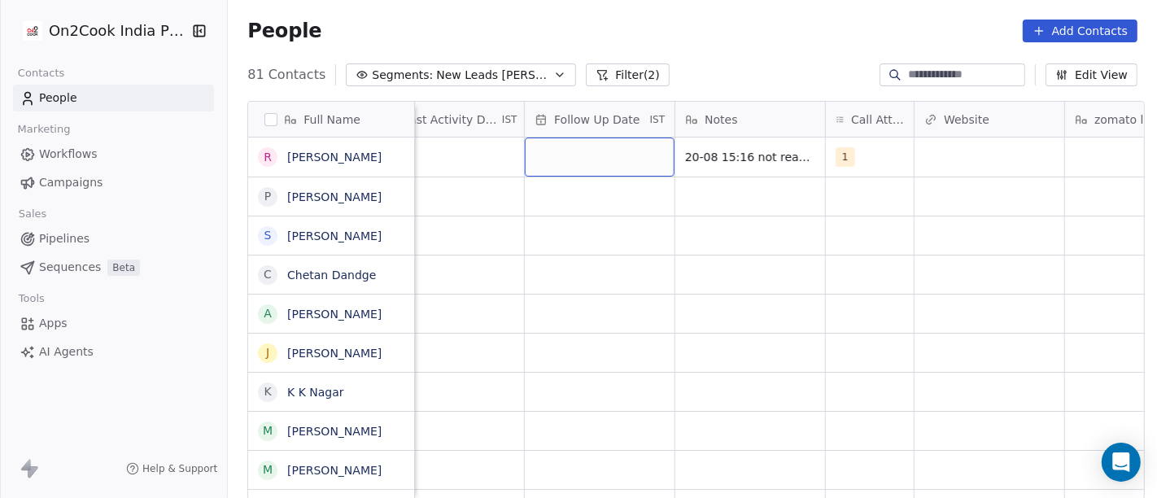
click at [562, 141] on div "grid" at bounding box center [600, 157] width 150 height 39
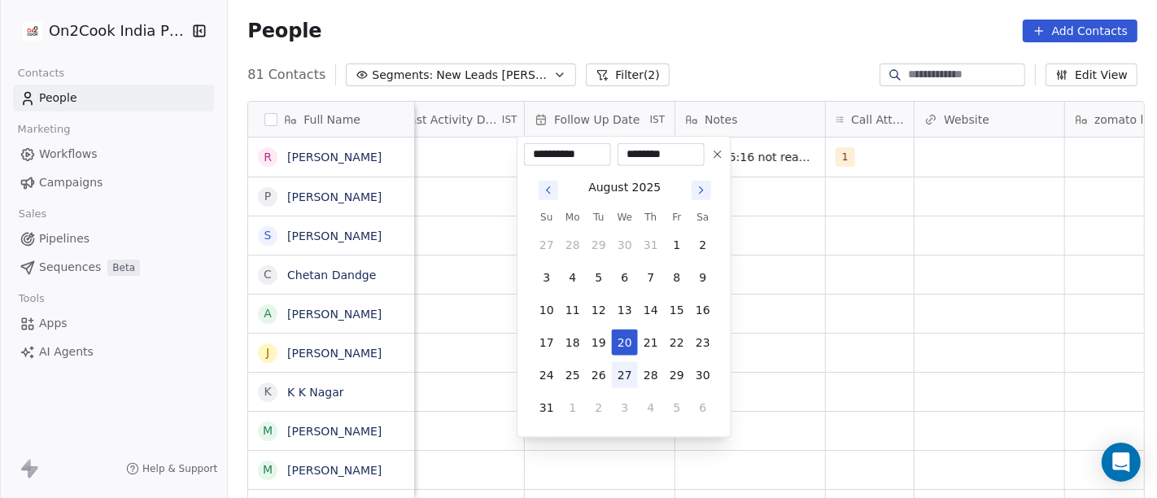
click at [622, 382] on button "27" at bounding box center [625, 375] width 26 height 26
type input "**********"
click at [905, 334] on html "On2Cook India Pvt. Ltd. Contacts People Marketing Workflows Campaigns Sales Pip…" at bounding box center [578, 249] width 1157 height 498
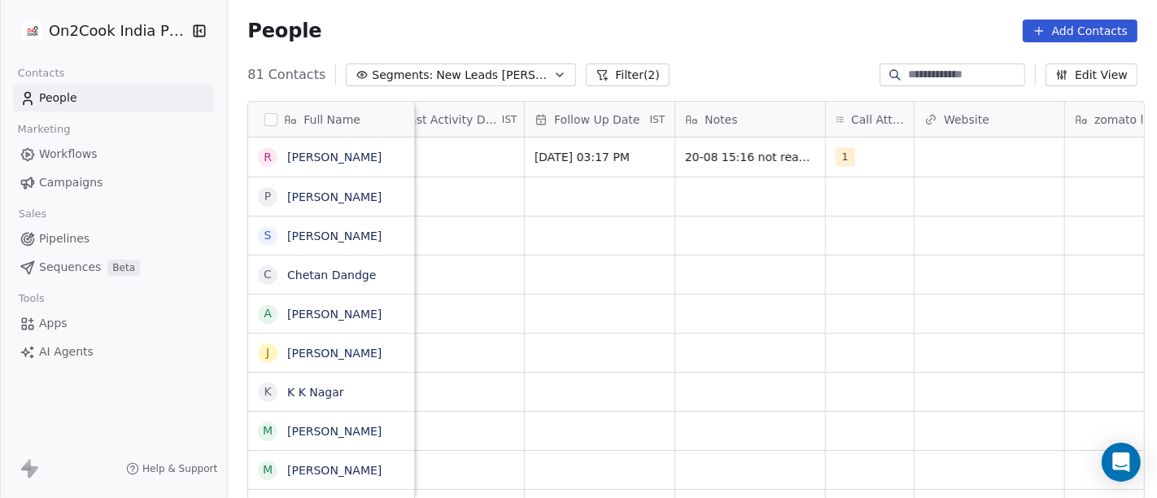
scroll to position [2, 1030]
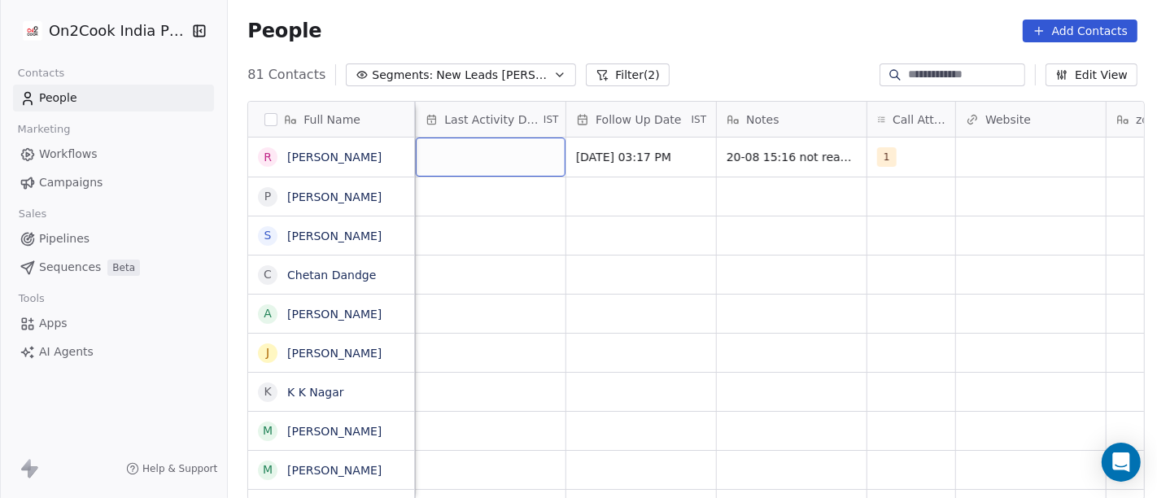
click at [456, 156] on div "grid" at bounding box center [491, 157] width 150 height 39
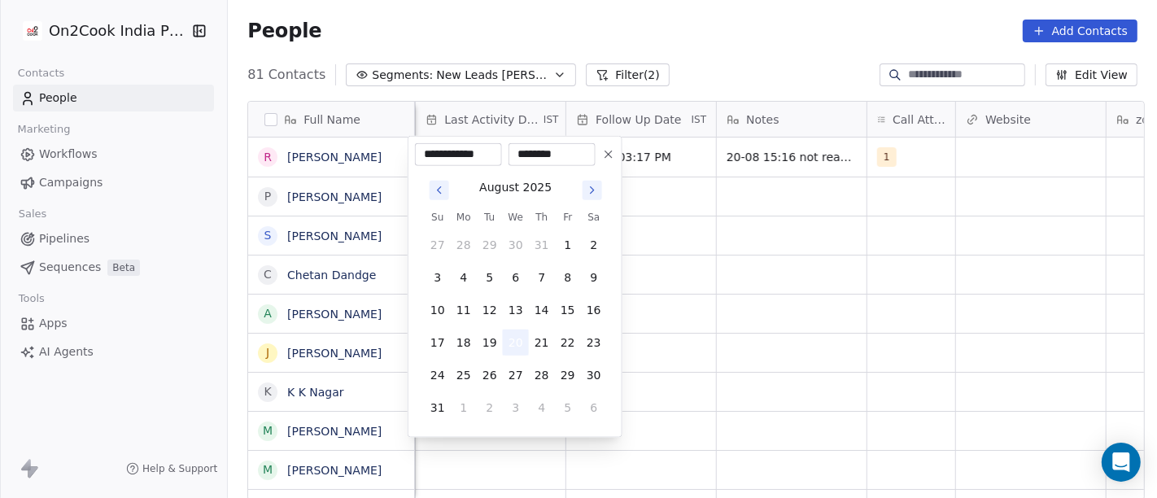
click at [513, 343] on button "20" at bounding box center [516, 343] width 26 height 26
click at [657, 290] on html "On2Cook India Pvt. Ltd. Contacts People Marketing Workflows Campaigns Sales Pip…" at bounding box center [578, 249] width 1157 height 498
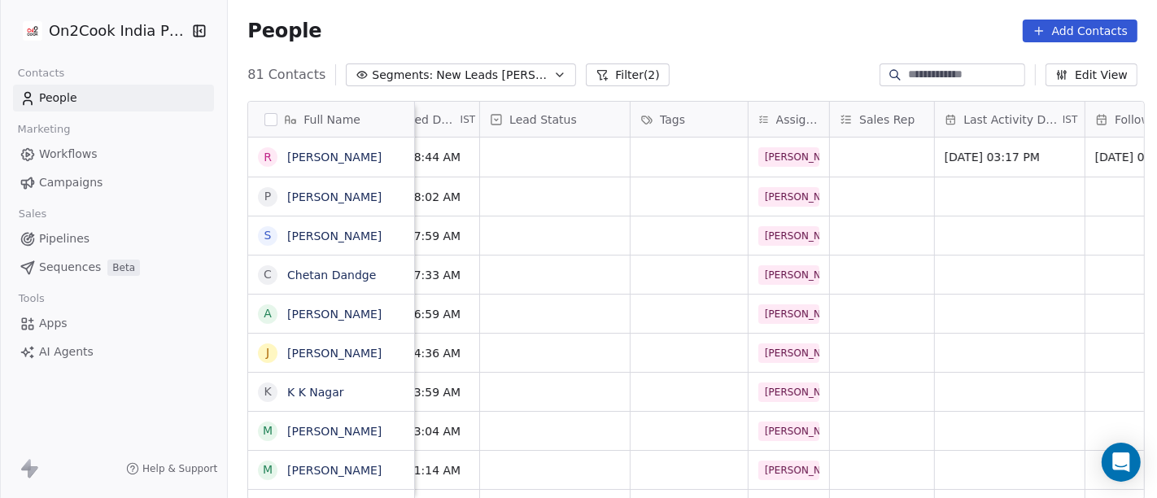
scroll to position [0, 509]
click at [540, 159] on div "grid" at bounding box center [557, 157] width 150 height 39
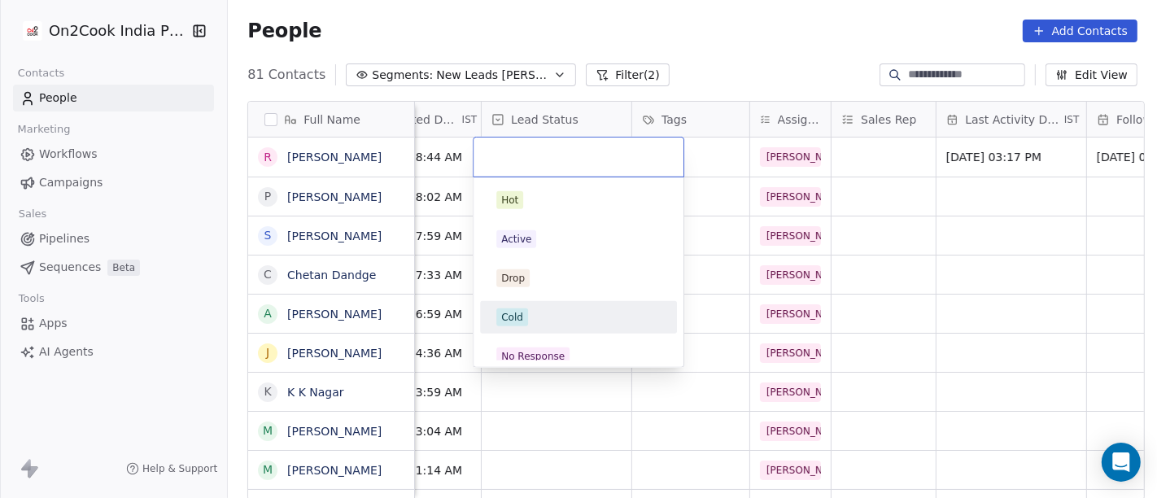
click at [565, 349] on span "No Response" at bounding box center [532, 356] width 73 height 18
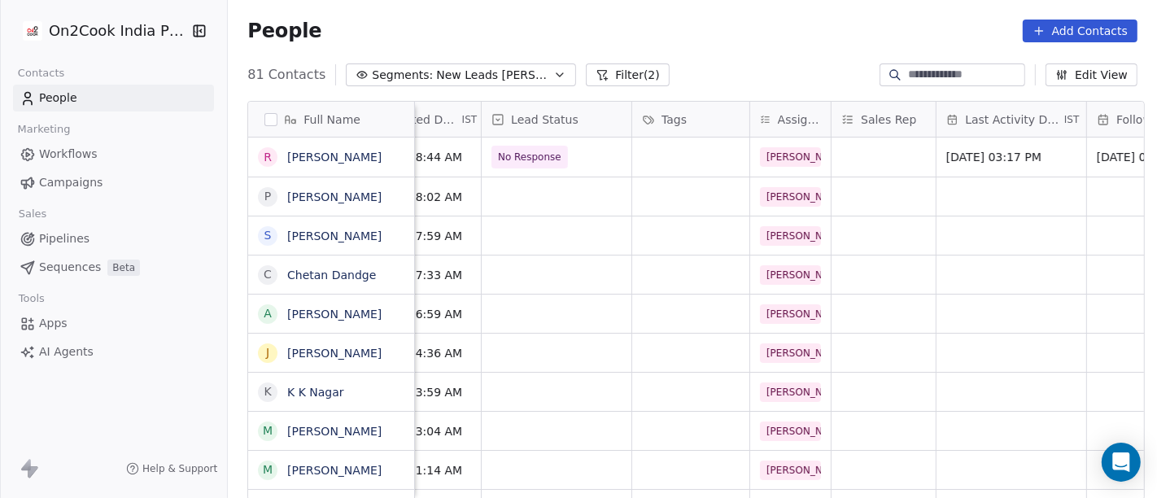
scroll to position [0, 0]
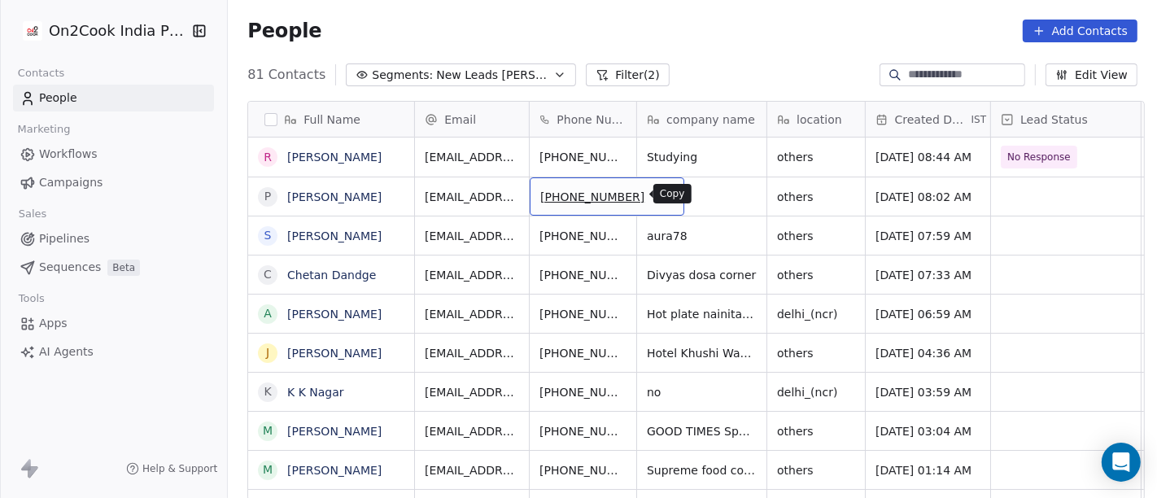
click at [657, 191] on icon "grid" at bounding box center [663, 194] width 13 height 13
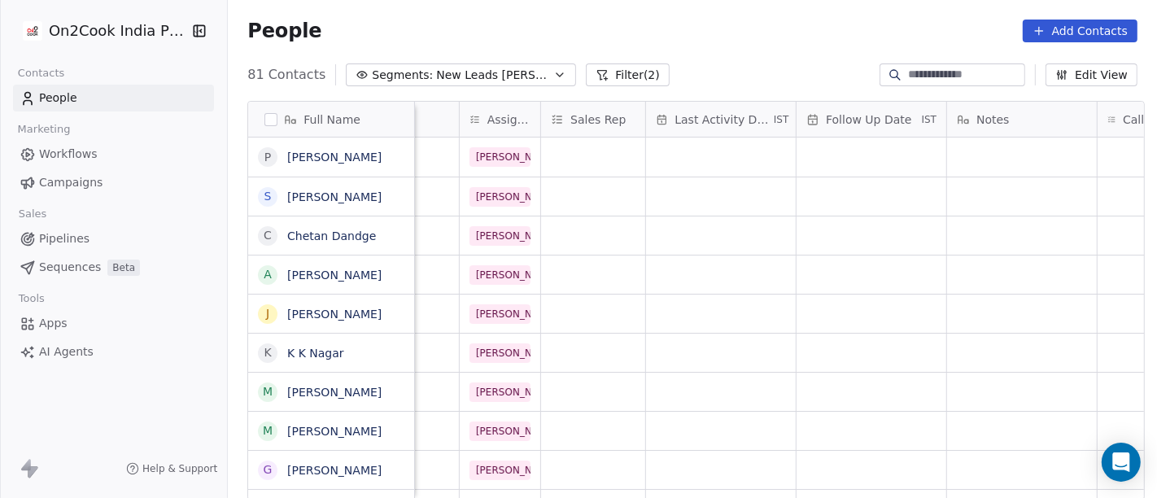
scroll to position [0, 950]
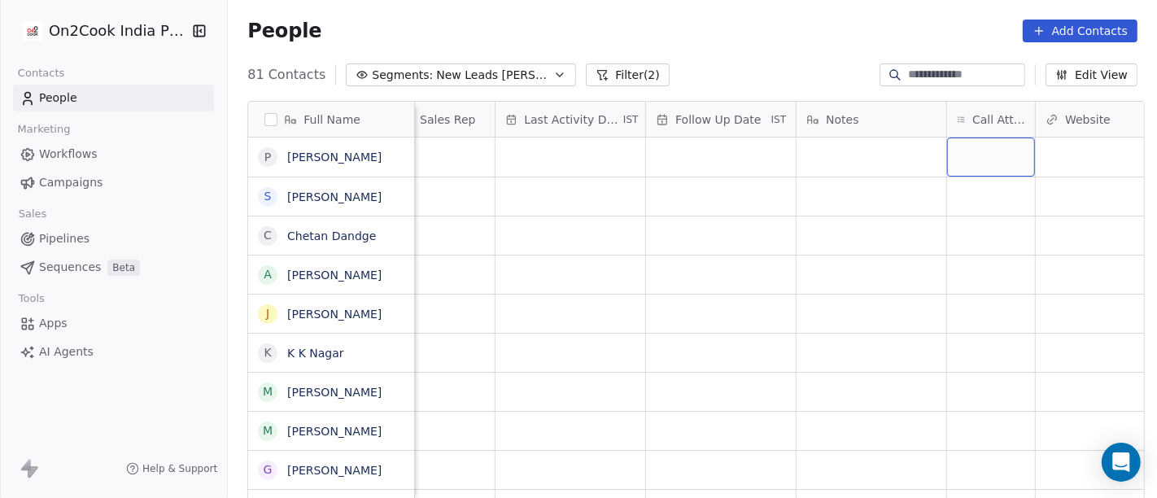
click at [976, 150] on div "grid" at bounding box center [991, 157] width 88 height 39
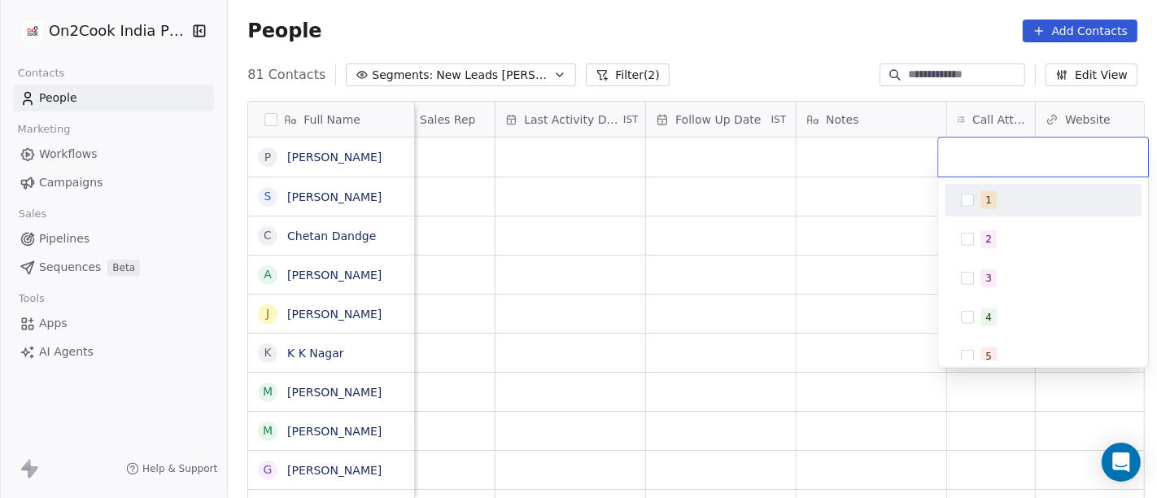
click at [974, 205] on button "Suggestions" at bounding box center [967, 200] width 13 height 13
click at [769, 59] on html "On2Cook India Pvt. Ltd. Contacts People Marketing Workflows Campaigns Sales Pip…" at bounding box center [578, 249] width 1157 height 498
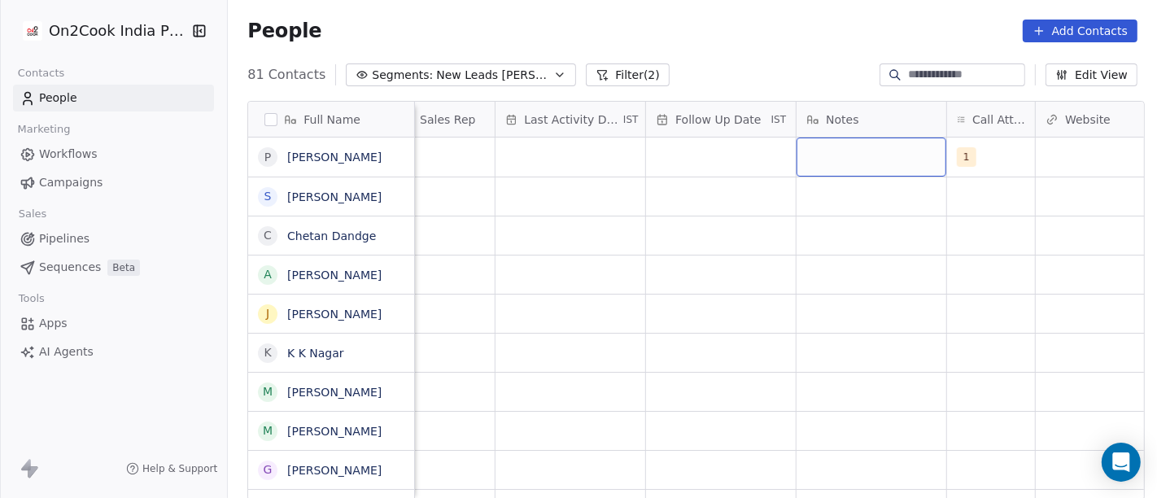
click at [830, 159] on div "grid" at bounding box center [872, 157] width 150 height 39
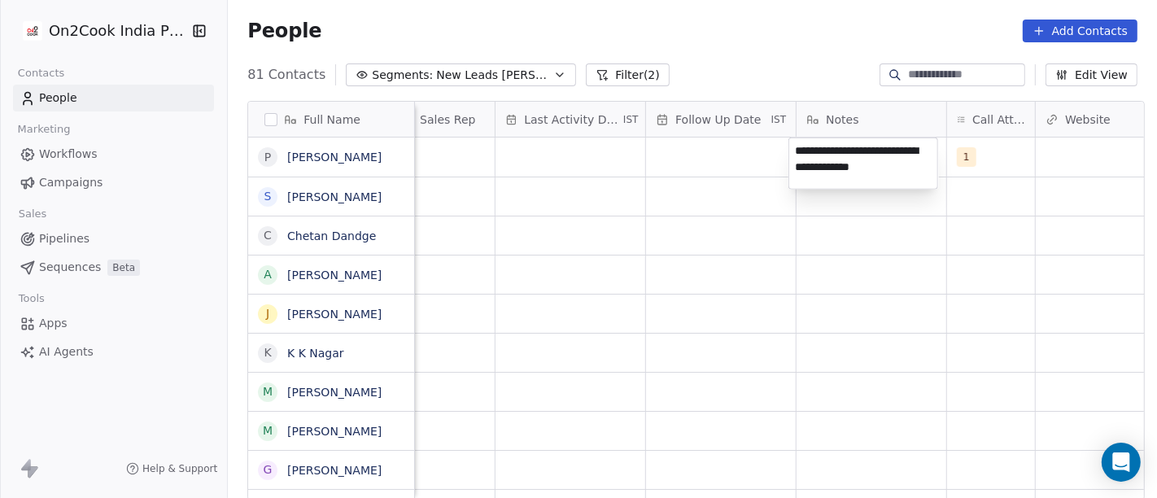
type textarea "**********"
drag, startPoint x: 788, startPoint y: 282, endPoint x: 700, endPoint y: 212, distance: 112.8
click at [787, 282] on html "On2Cook India Pvt. Ltd. Contacts People Marketing Workflows Campaigns Sales Pip…" at bounding box center [578, 249] width 1157 height 498
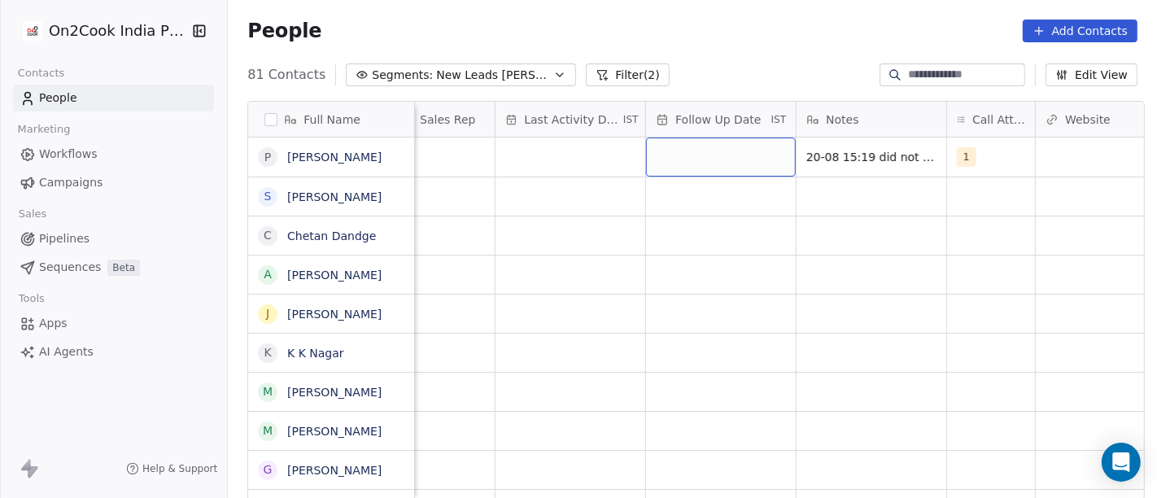
click at [674, 151] on div "grid" at bounding box center [721, 157] width 150 height 39
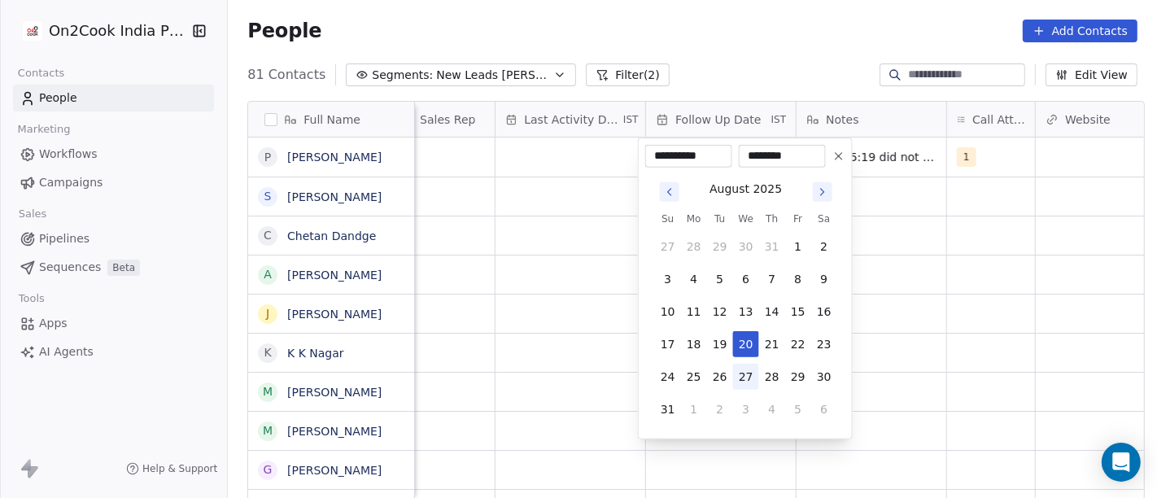
click at [740, 383] on button "27" at bounding box center [746, 377] width 26 height 26
type input "**********"
click at [1010, 335] on html "On2Cook India Pvt. Ltd. Contacts People Marketing Workflows Campaigns Sales Pip…" at bounding box center [578, 249] width 1157 height 498
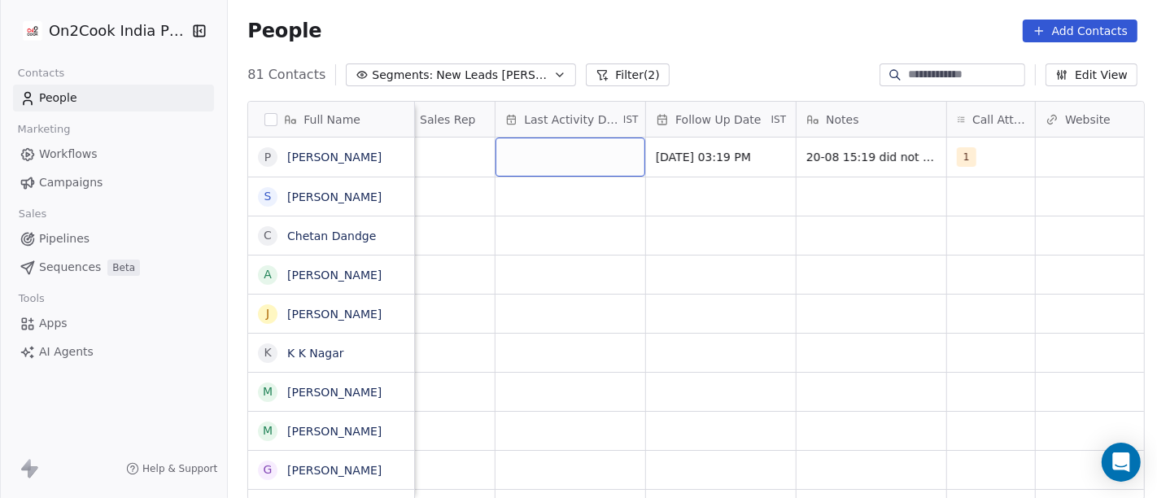
click at [564, 148] on div "grid" at bounding box center [571, 157] width 150 height 39
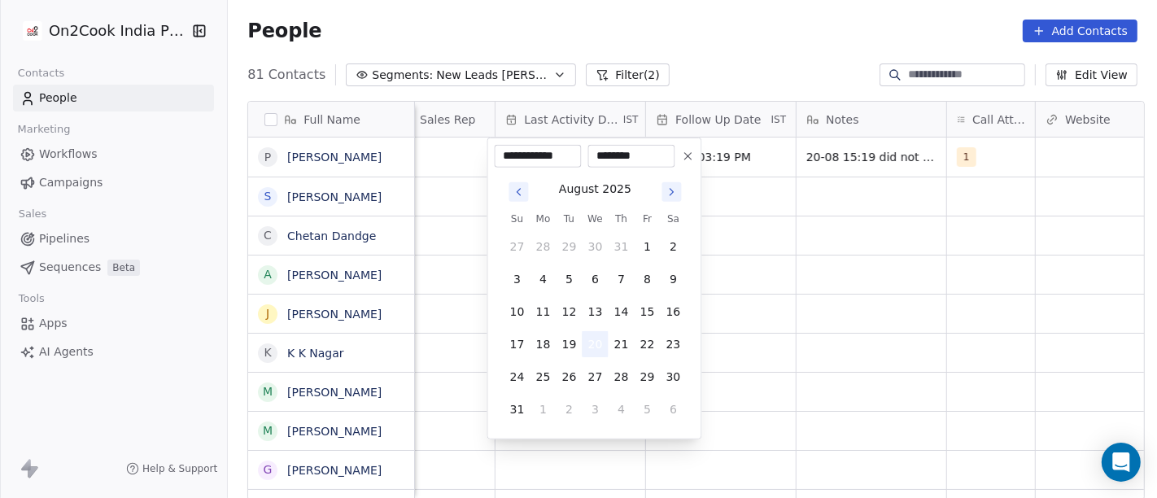
click at [603, 345] on button "20" at bounding box center [596, 344] width 26 height 26
click at [881, 295] on html "On2Cook India Pvt. Ltd. Contacts People Marketing Workflows Campaigns Sales Pip…" at bounding box center [578, 249] width 1157 height 498
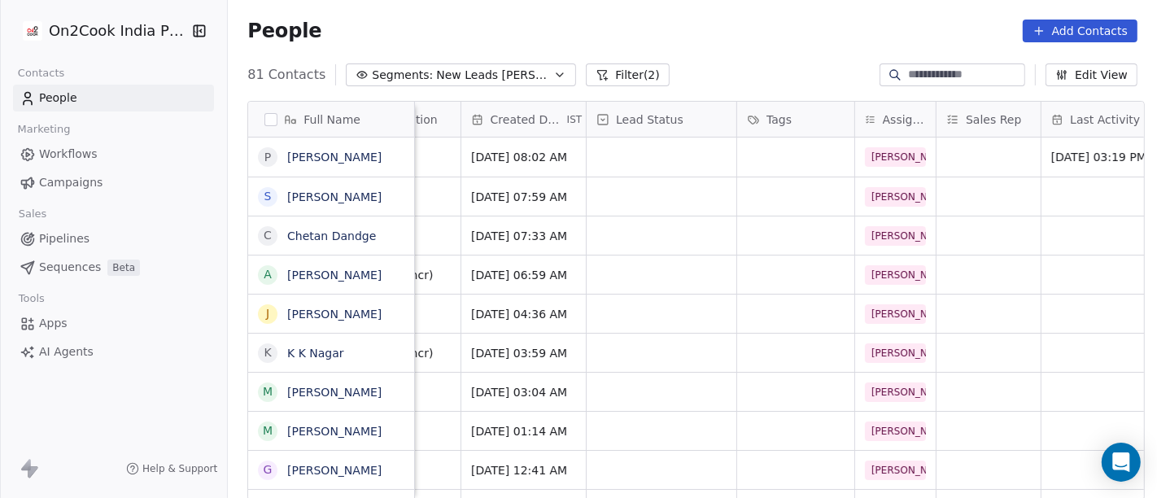
scroll to position [0, 402]
click at [615, 155] on div "grid" at bounding box center [664, 157] width 150 height 39
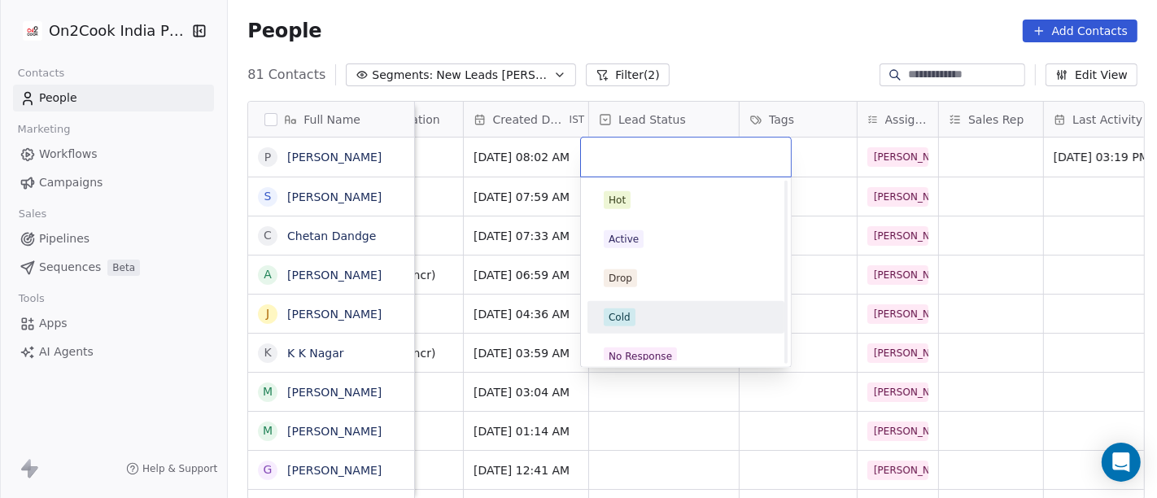
scroll to position [90, 0]
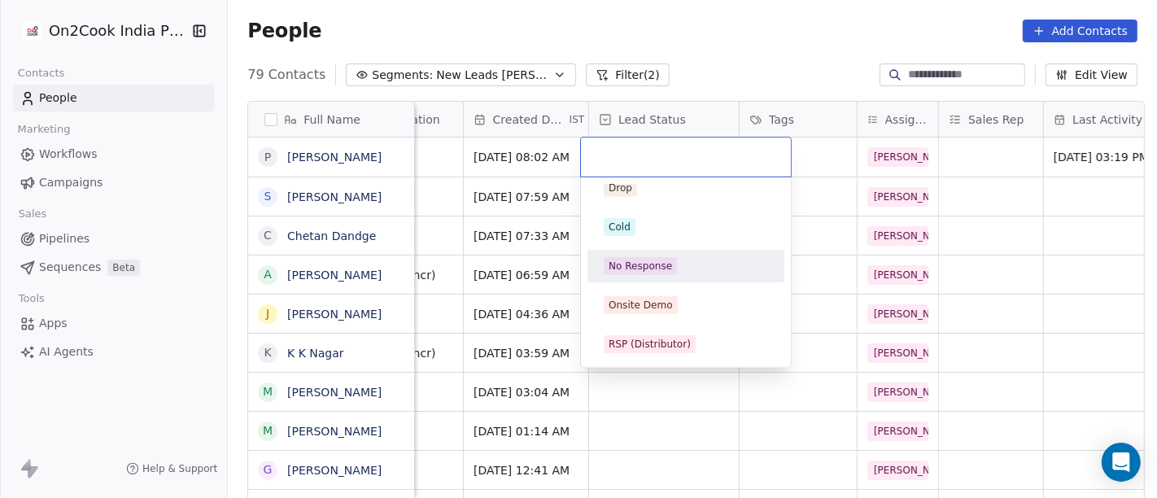
click at [648, 257] on span "No Response" at bounding box center [640, 266] width 73 height 18
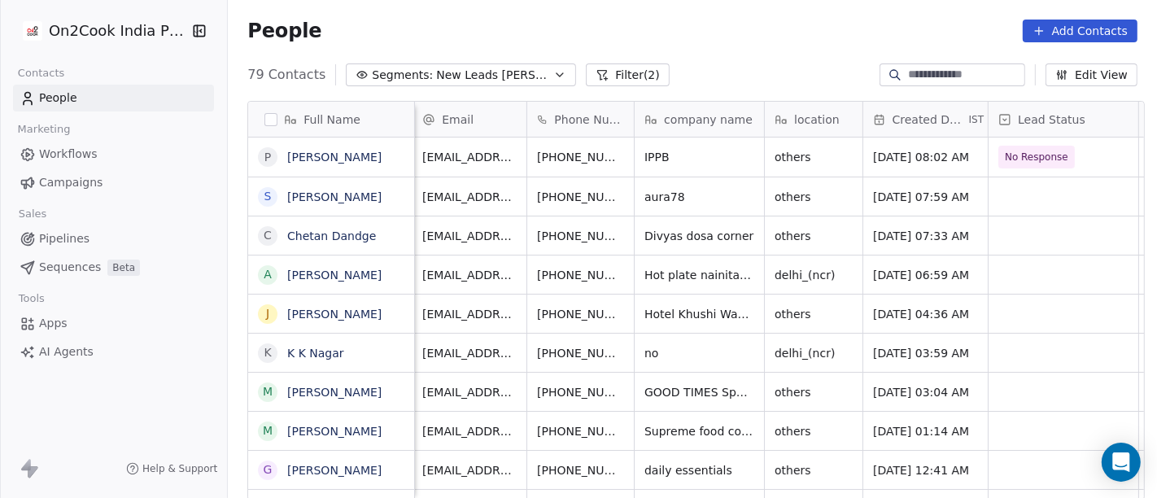
scroll to position [0, 0]
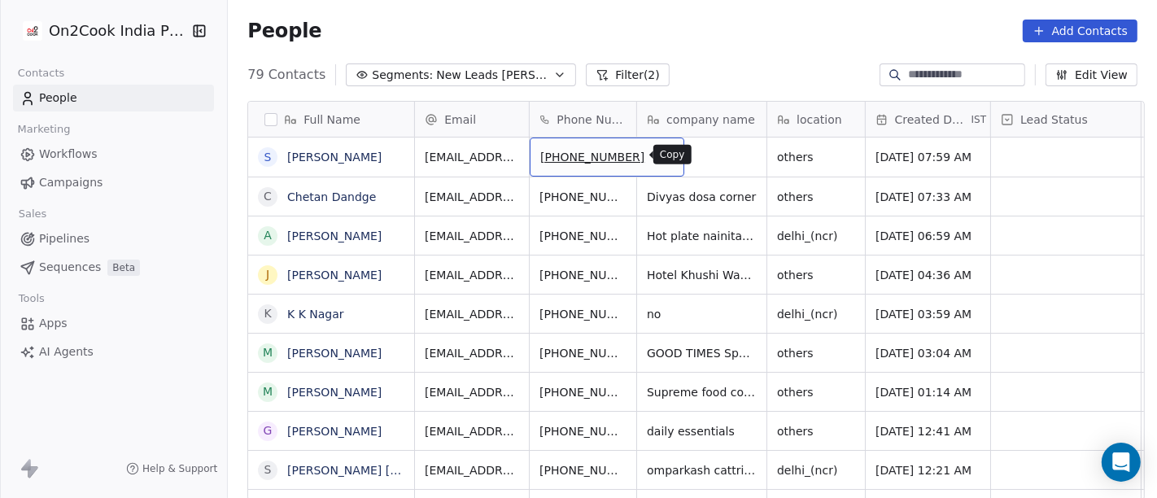
click at [657, 155] on icon "grid" at bounding box center [663, 154] width 13 height 13
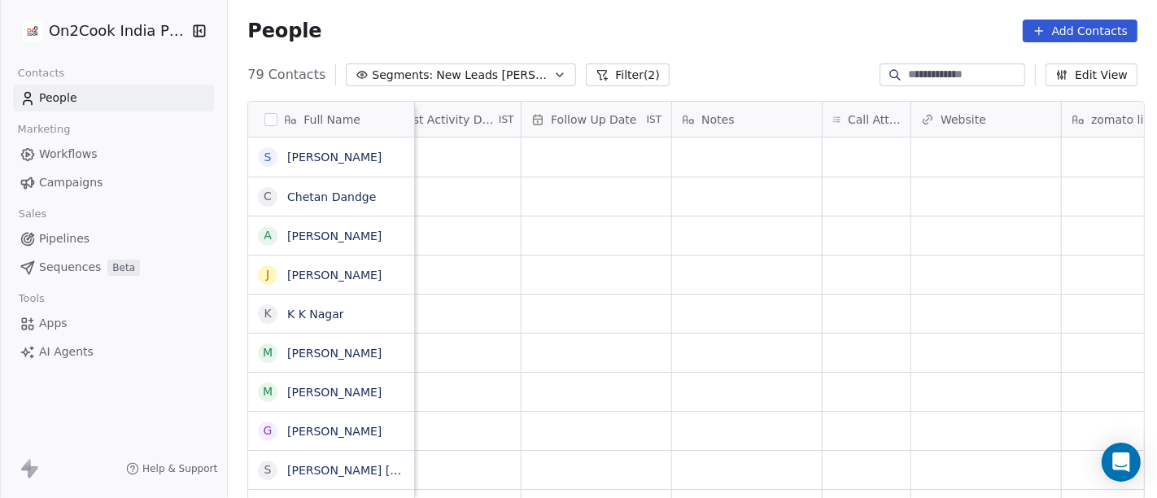
scroll to position [0, 1077]
click at [862, 156] on div "grid" at bounding box center [864, 157] width 88 height 39
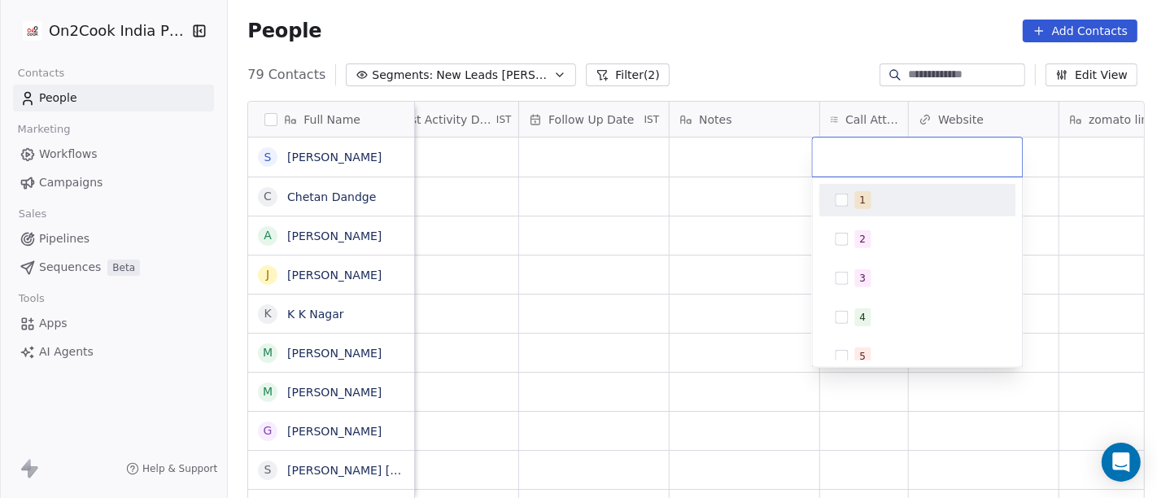
click at [859, 191] on span "1" at bounding box center [863, 200] width 16 height 18
click at [759, 194] on html "On2Cook India Pvt. Ltd. Contacts People Marketing Workflows Campaigns Sales Pip…" at bounding box center [578, 249] width 1157 height 498
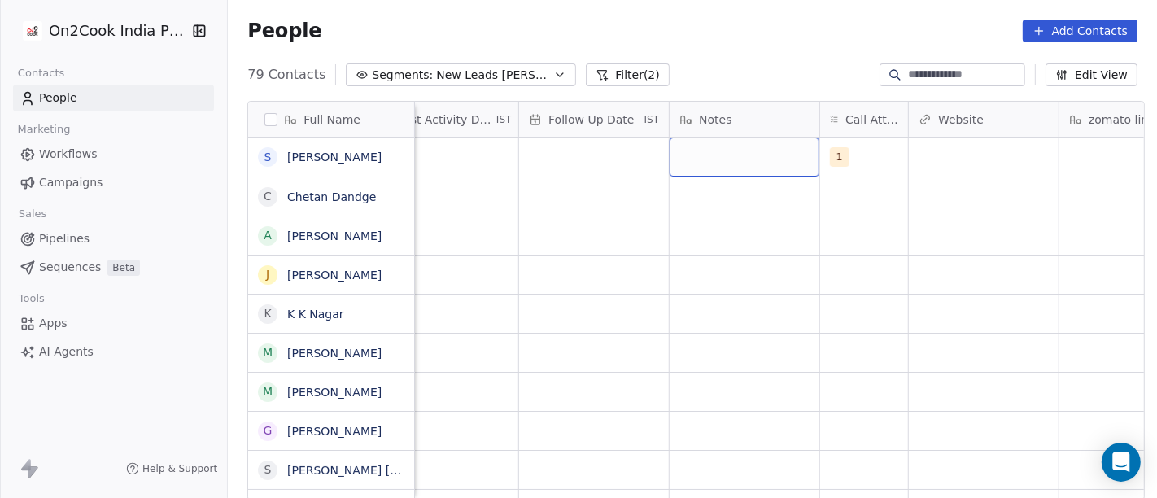
click at [711, 163] on div "grid" at bounding box center [745, 157] width 150 height 39
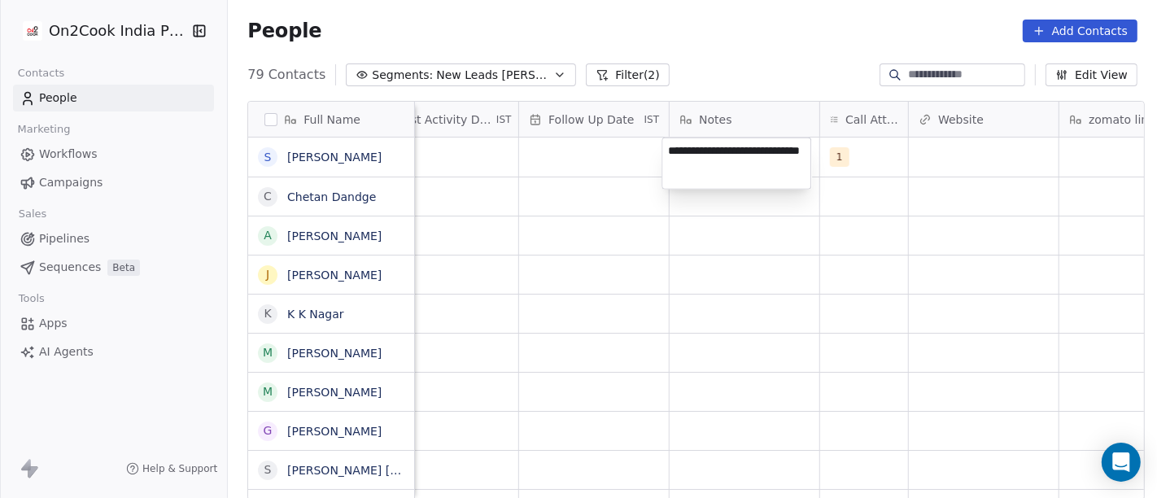
type textarea "**********"
click at [562, 164] on html "On2Cook India Pvt. Ltd. Contacts People Marketing Workflows Campaigns Sales Pip…" at bounding box center [578, 249] width 1157 height 498
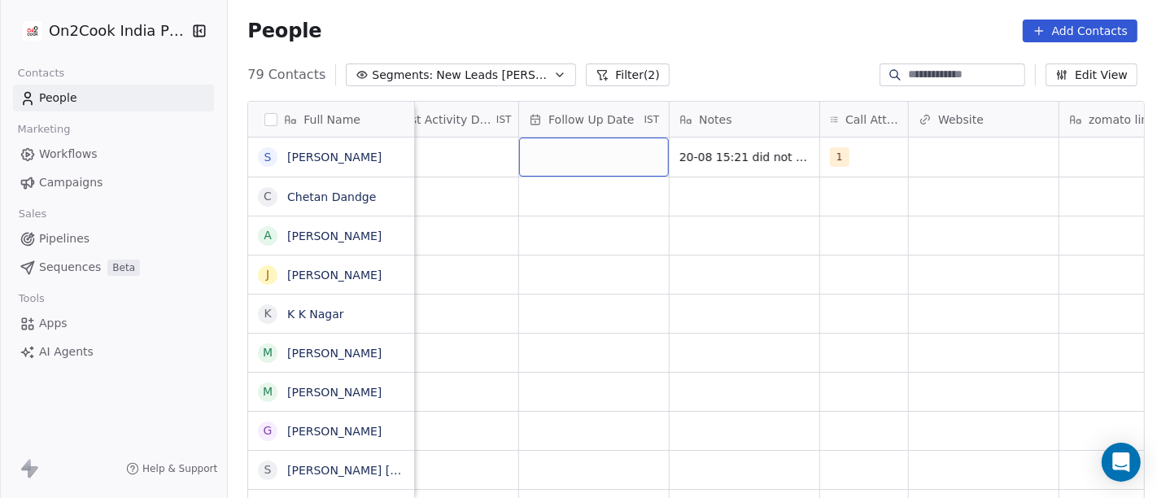
click at [562, 164] on div "grid" at bounding box center [594, 157] width 150 height 39
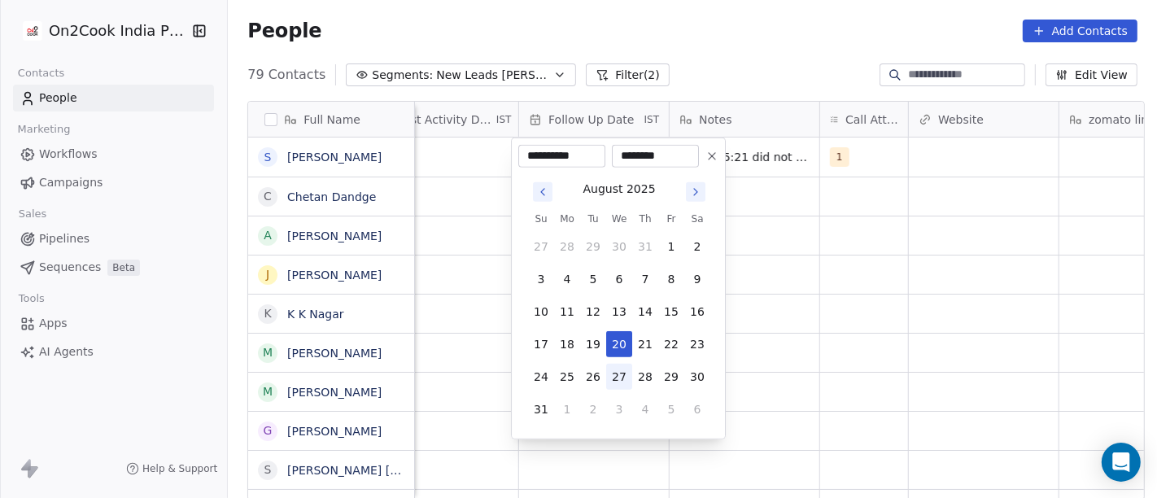
click at [622, 378] on button "27" at bounding box center [619, 377] width 26 height 26
type input "**********"
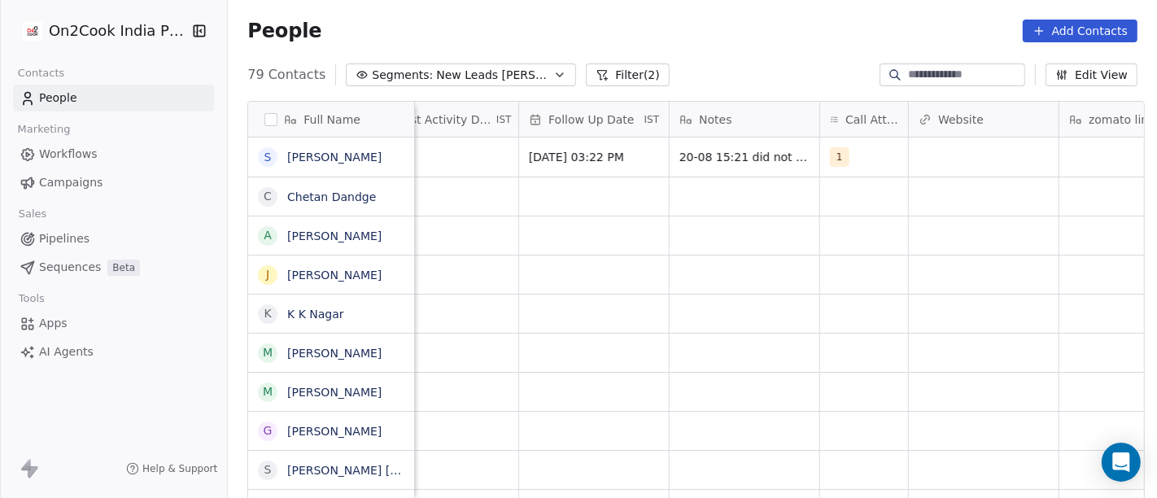
click at [809, 317] on html "On2Cook India Pvt. Ltd. Contacts People Marketing Workflows Campaigns Sales Pip…" at bounding box center [578, 249] width 1157 height 498
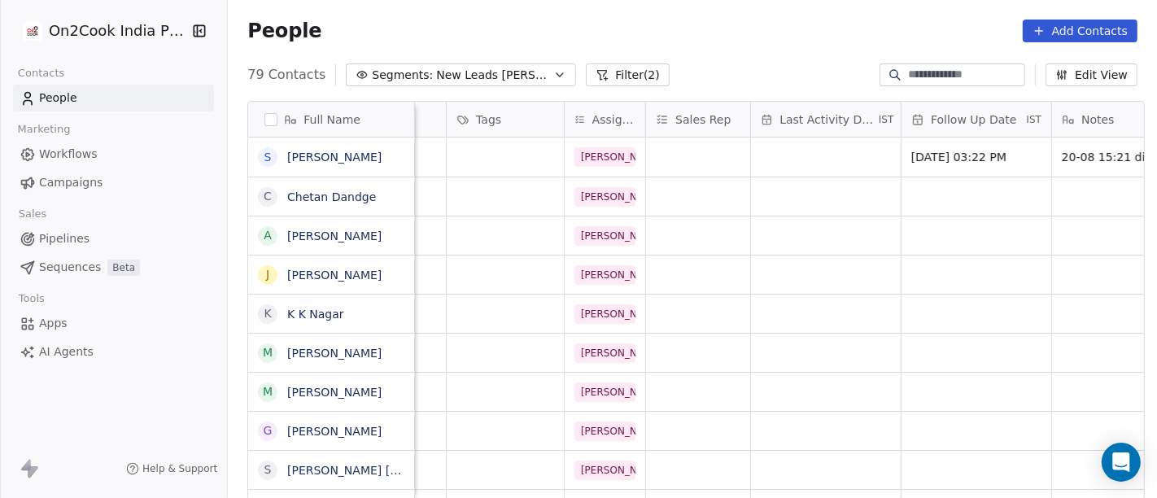
scroll to position [0, 694]
click at [815, 158] on div "grid" at bounding box center [827, 157] width 150 height 39
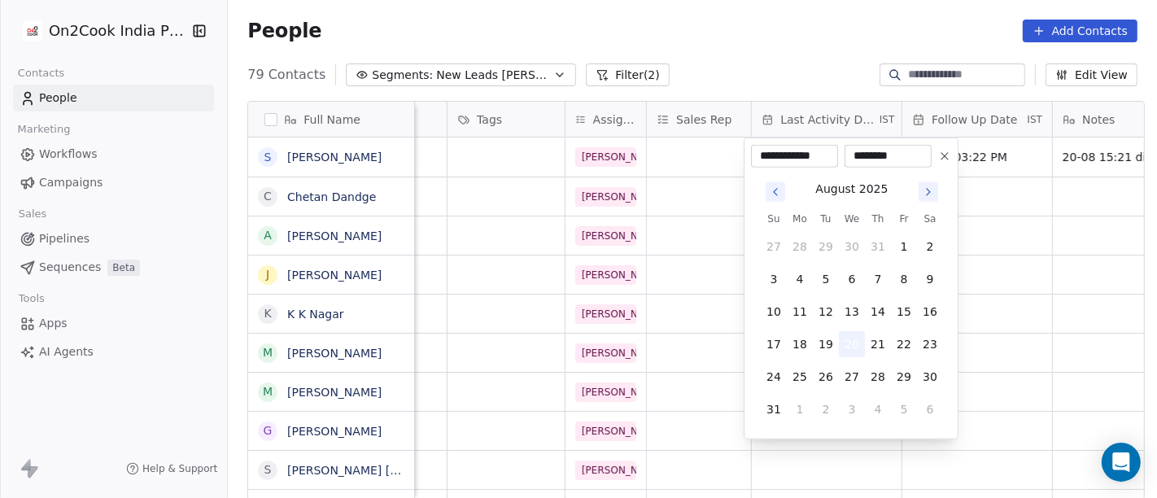
click at [847, 337] on button "20" at bounding box center [852, 344] width 26 height 26
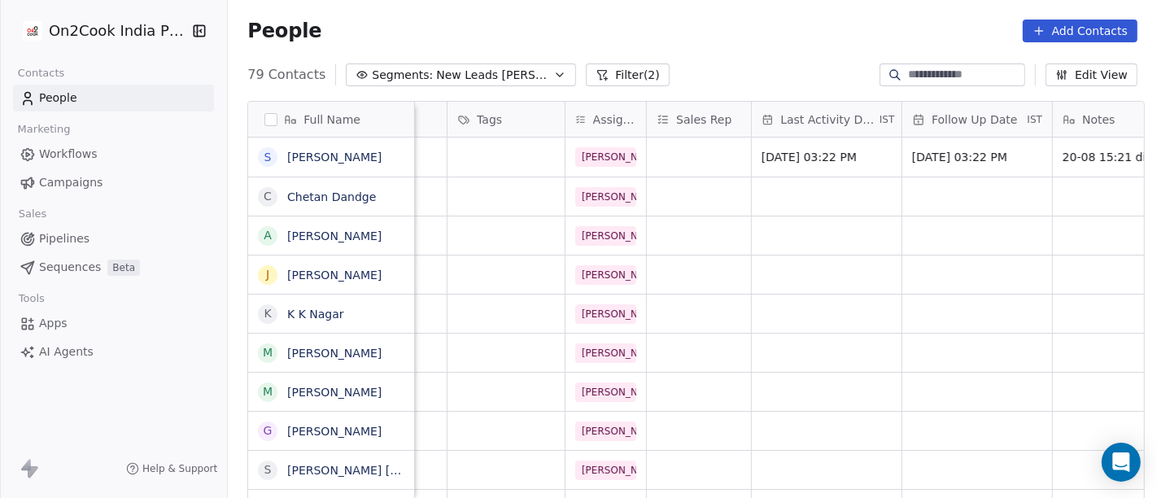
click at [707, 282] on html "On2Cook India Pvt. Ltd. Contacts People Marketing Workflows Campaigns Sales Pip…" at bounding box center [578, 249] width 1157 height 498
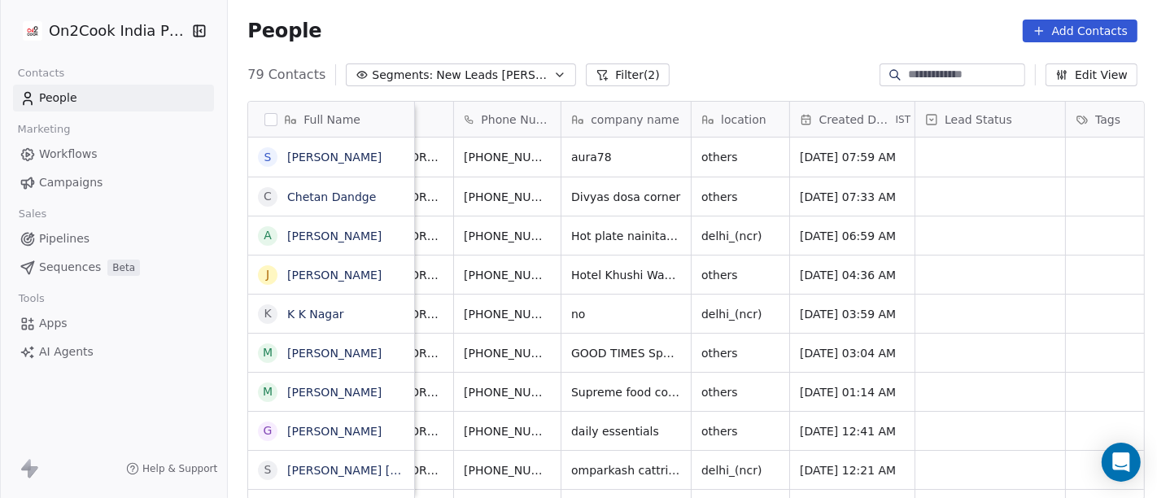
scroll to position [0, 74]
click at [683, 30] on div "People Add Contacts" at bounding box center [692, 31] width 890 height 23
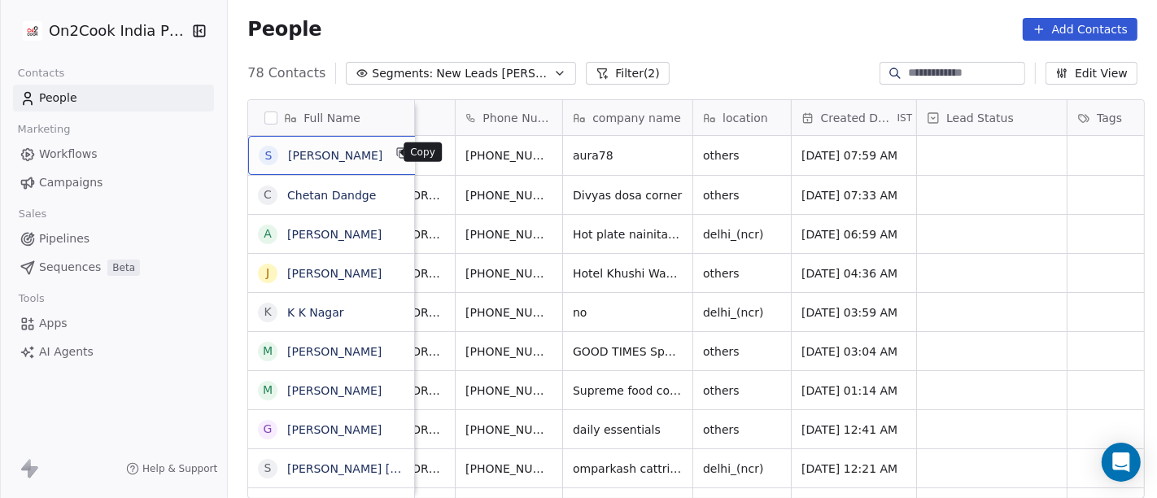
click at [396, 155] on icon "grid" at bounding box center [402, 152] width 13 height 13
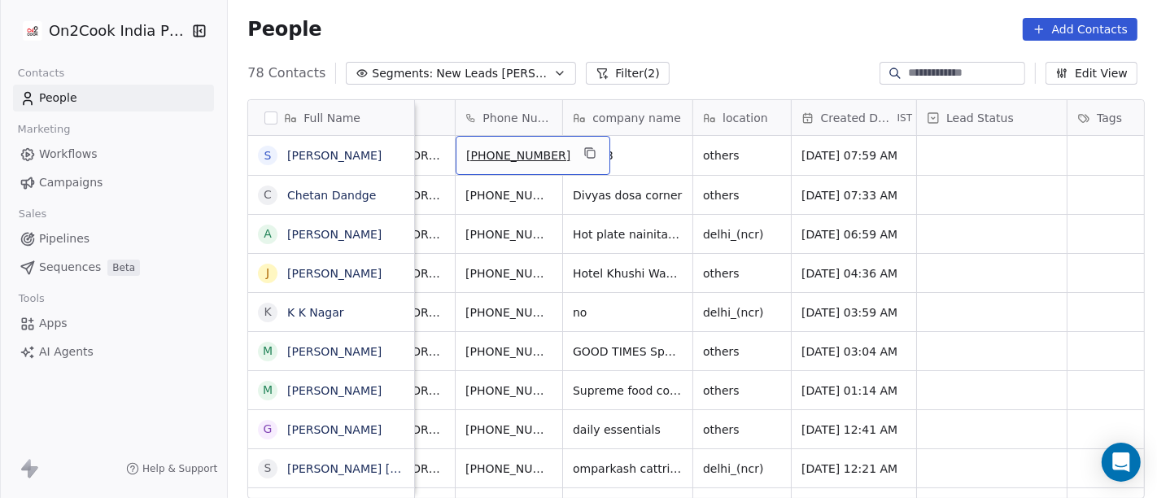
click at [492, 155] on span "+918013319062" at bounding box center [518, 155] width 104 height 16
click at [478, 151] on input "**********" at bounding box center [515, 155] width 128 height 33
type input "**********"
click at [640, 8] on html "On2Cook India Pvt. Ltd. Contacts People Marketing Workflows Campaigns Sales Pip…" at bounding box center [578, 249] width 1157 height 498
click at [552, 151] on icon "grid" at bounding box center [558, 152] width 13 height 13
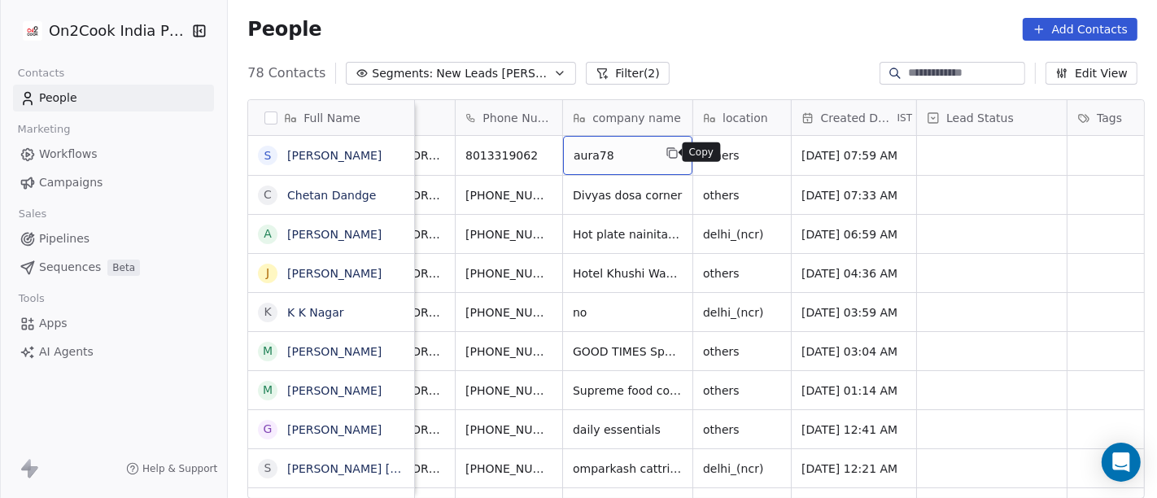
click at [671, 152] on button "grid" at bounding box center [672, 153] width 20 height 20
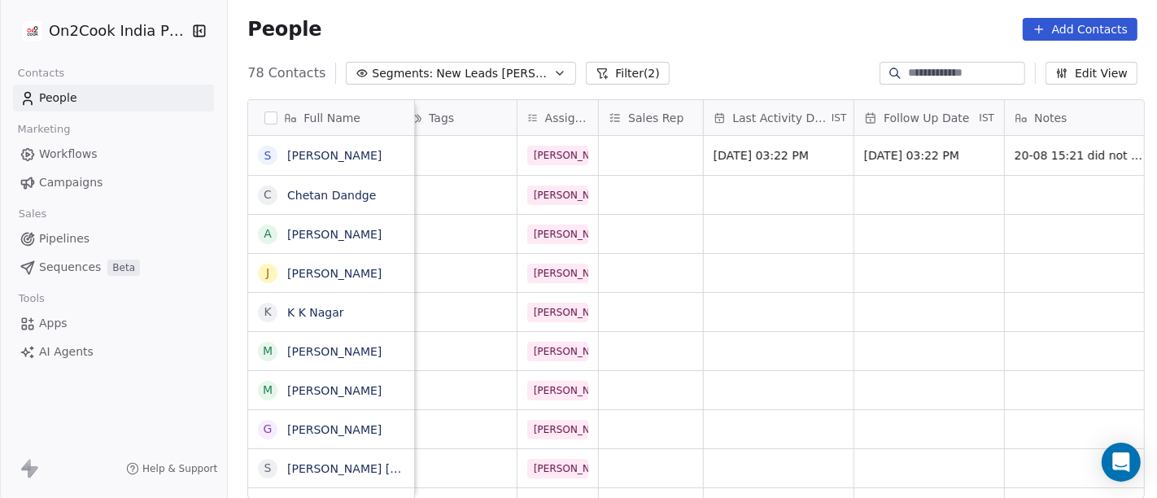
scroll to position [0, 946]
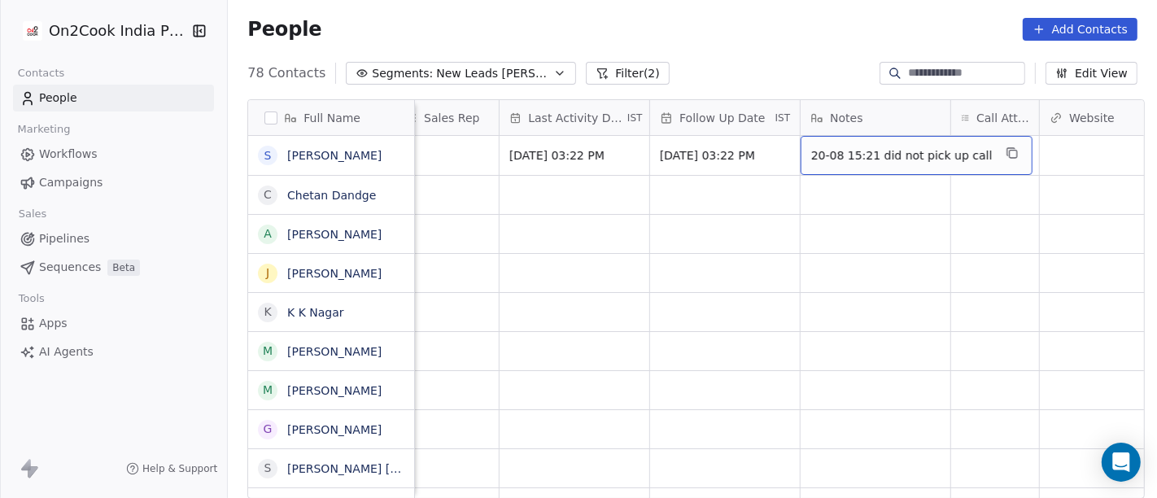
click at [876, 157] on span "20-08 15:21 did not pick up call" at bounding box center [901, 155] width 181 height 16
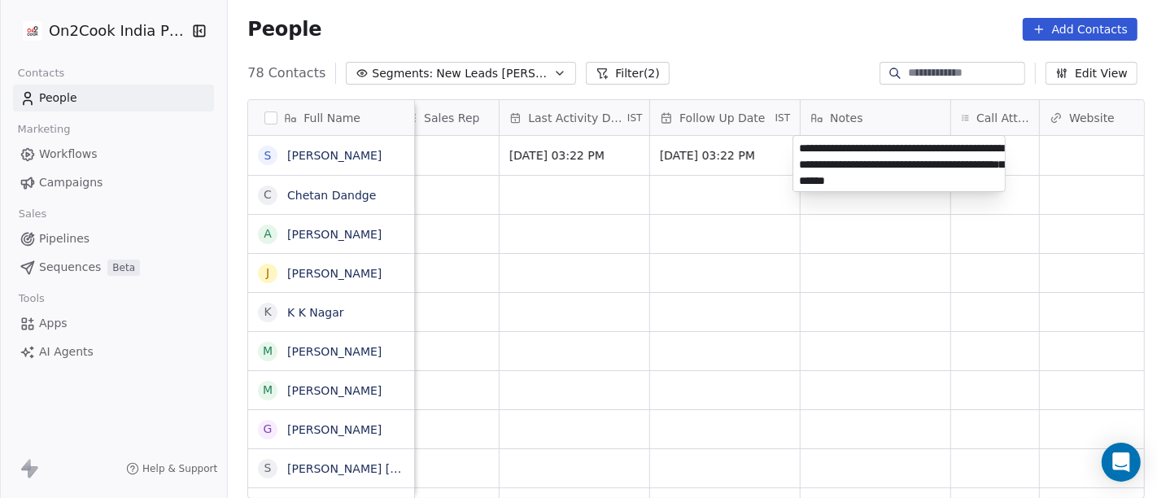
type textarea "**********"
click at [876, 336] on html "On2Cook India Pvt. Ltd. Contacts People Marketing Workflows Campaigns Sales Pip…" at bounding box center [578, 249] width 1157 height 498
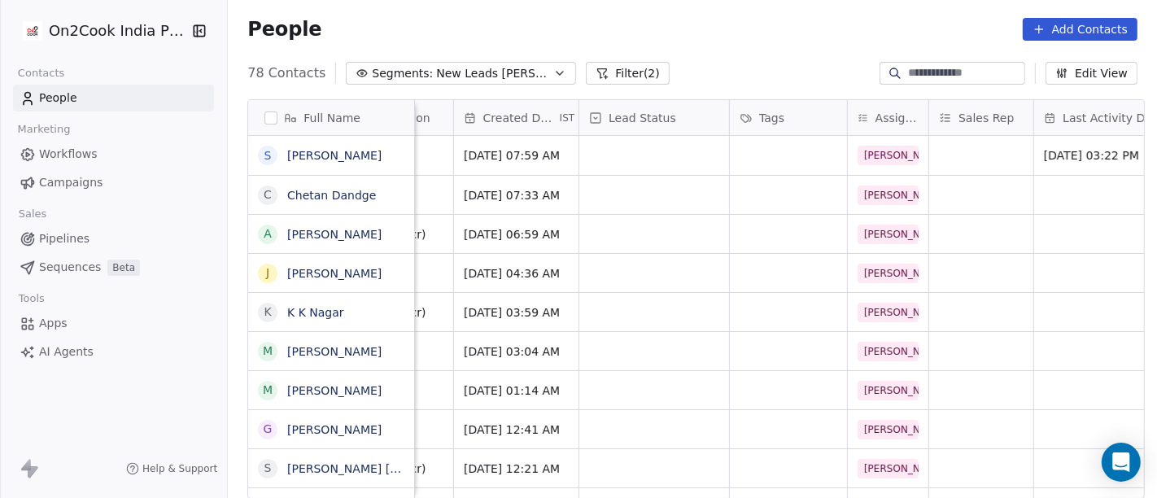
scroll to position [0, 411]
click at [690, 155] on div "grid" at bounding box center [655, 155] width 150 height 39
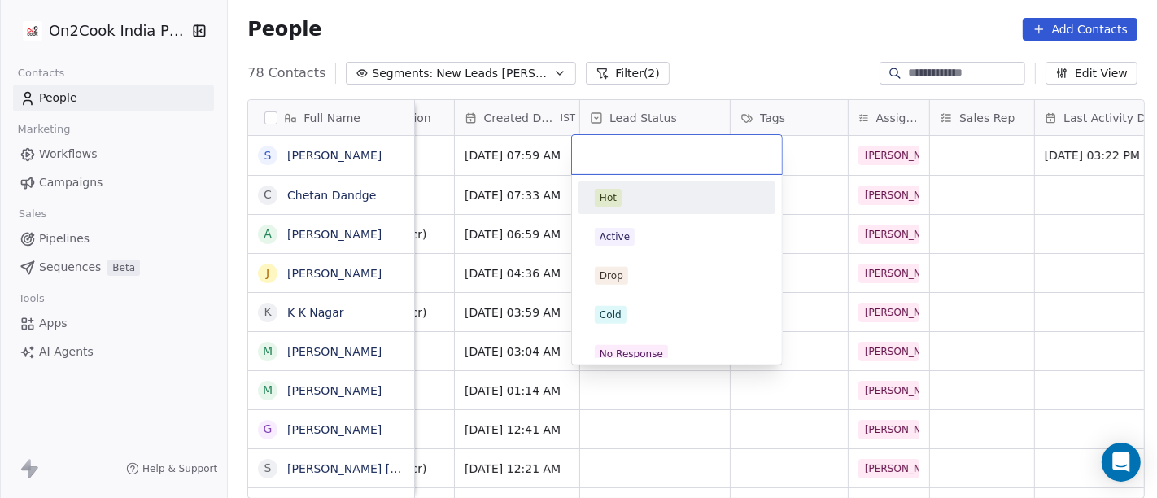
click at [741, 59] on html "On2Cook India Pvt. Ltd. Contacts People Marketing Workflows Campaigns Sales Pip…" at bounding box center [578, 249] width 1157 height 498
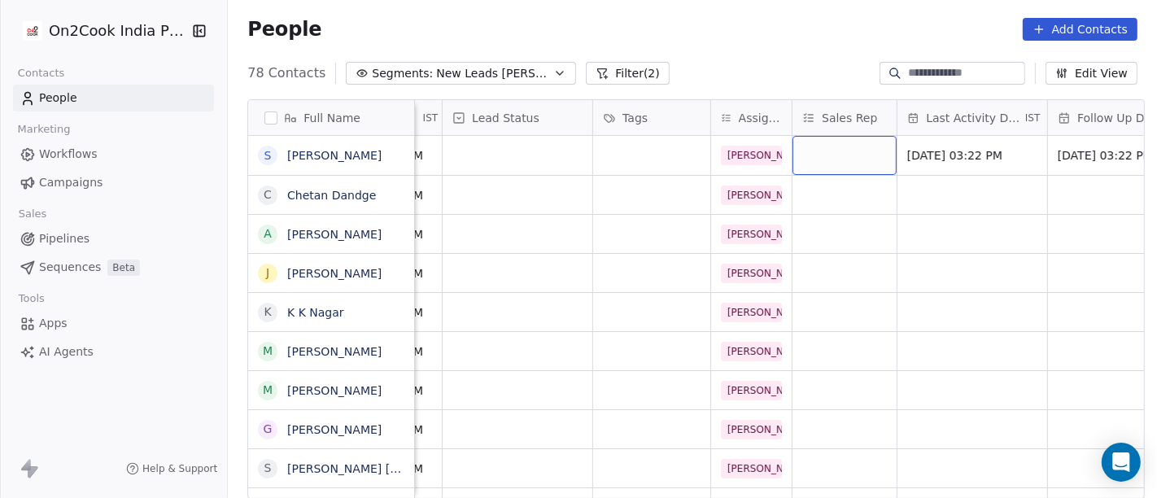
scroll to position [0, 549]
click at [795, 150] on div "grid" at bounding box center [844, 155] width 104 height 39
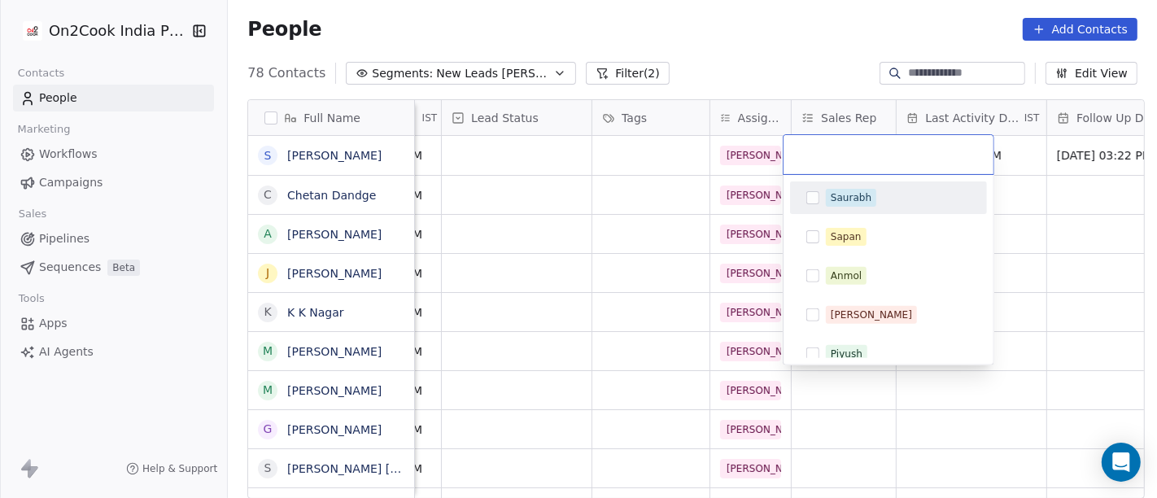
click at [839, 194] on div "Saurabh" at bounding box center [851, 197] width 41 height 15
click at [695, 28] on html "On2Cook India Pvt. Ltd. Contacts People Marketing Workflows Campaigns Sales Pip…" at bounding box center [578, 249] width 1157 height 498
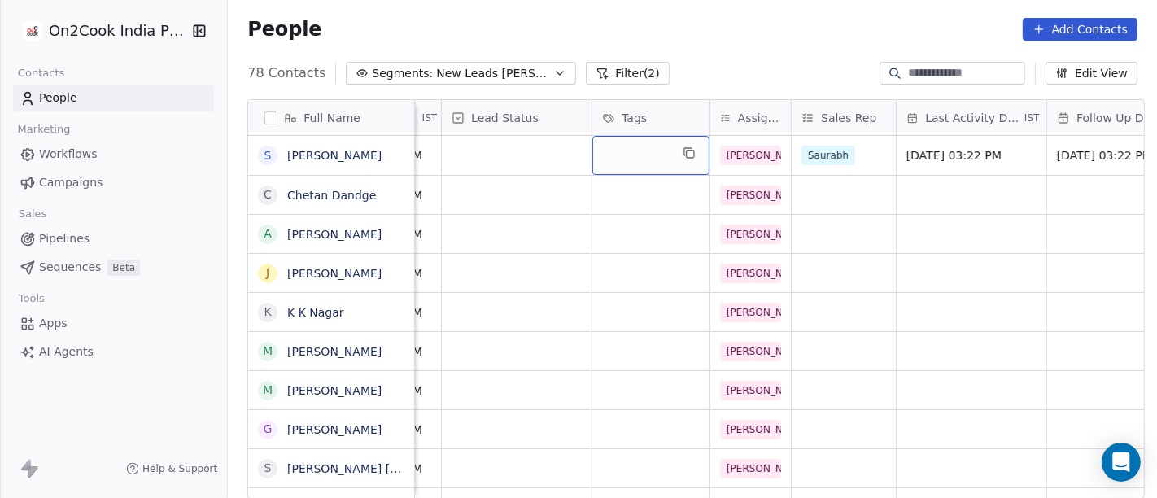
click at [618, 156] on div "grid" at bounding box center [650, 155] width 117 height 39
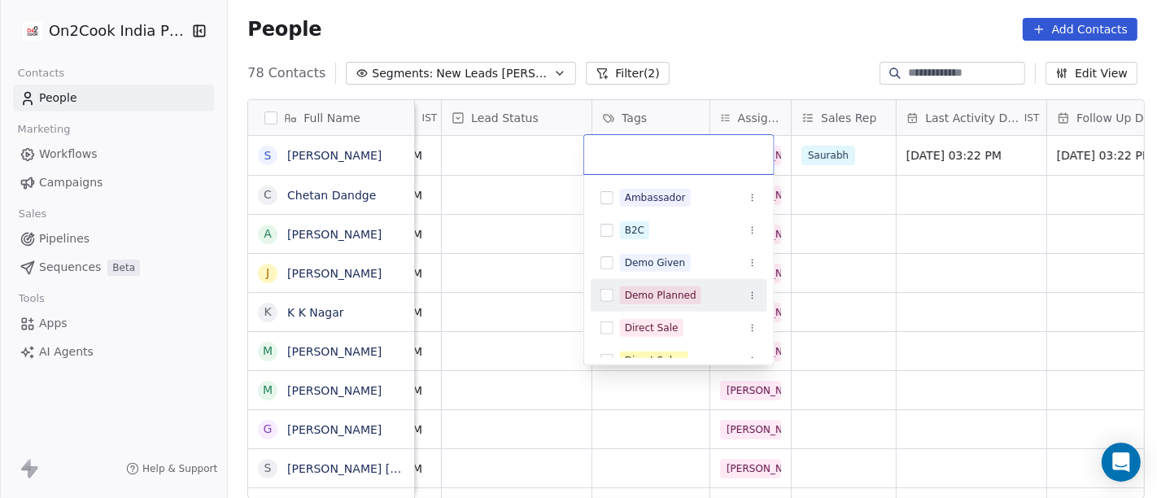
click at [657, 288] on div "Demo Planned" at bounding box center [661, 295] width 72 height 15
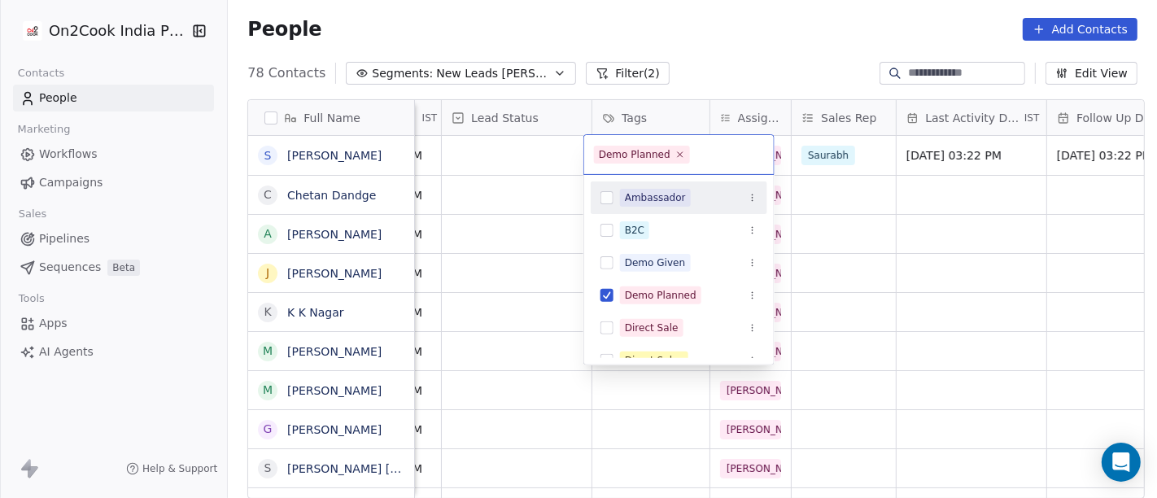
click at [746, 66] on html "On2Cook India Pvt. Ltd. Contacts People Marketing Workflows Campaigns Sales Pip…" at bounding box center [578, 249] width 1157 height 498
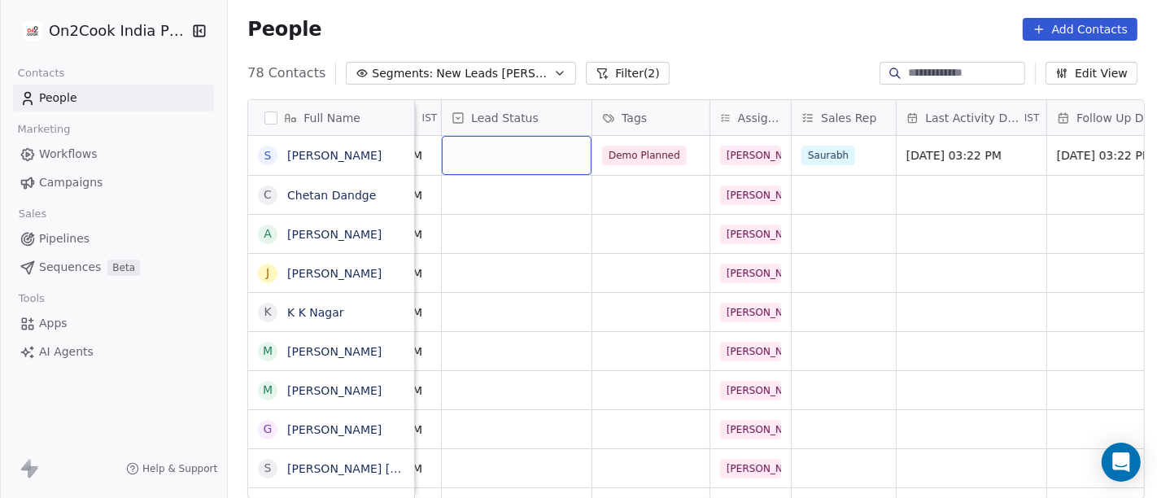
click at [497, 143] on div "grid" at bounding box center [517, 155] width 150 height 39
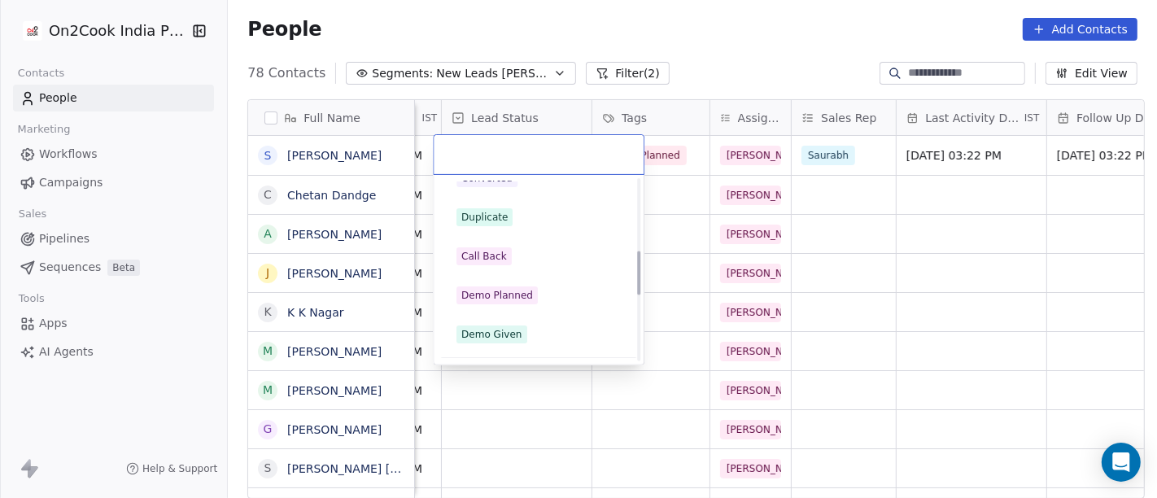
scroll to position [287, 0]
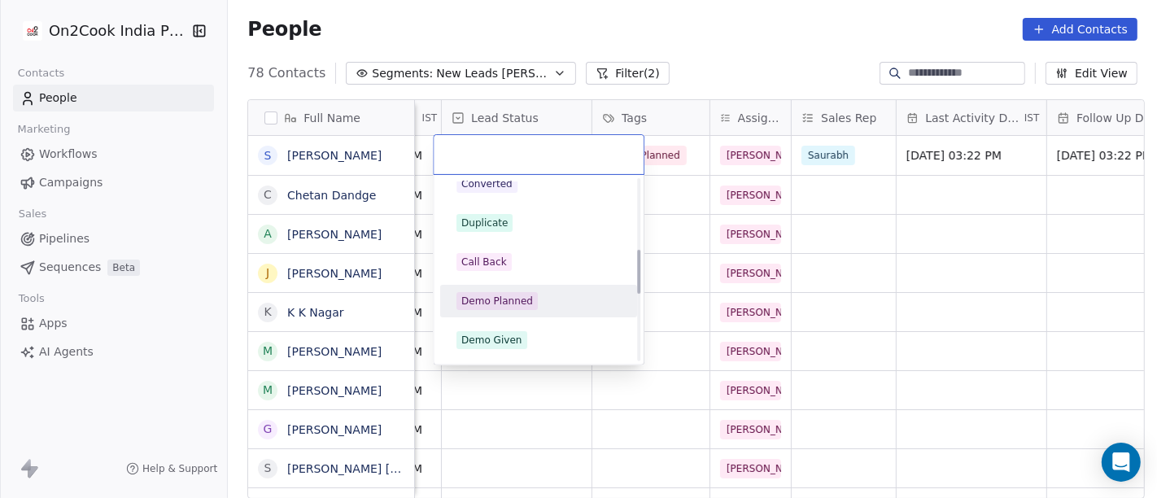
click at [522, 299] on div "Demo Planned" at bounding box center [497, 301] width 72 height 15
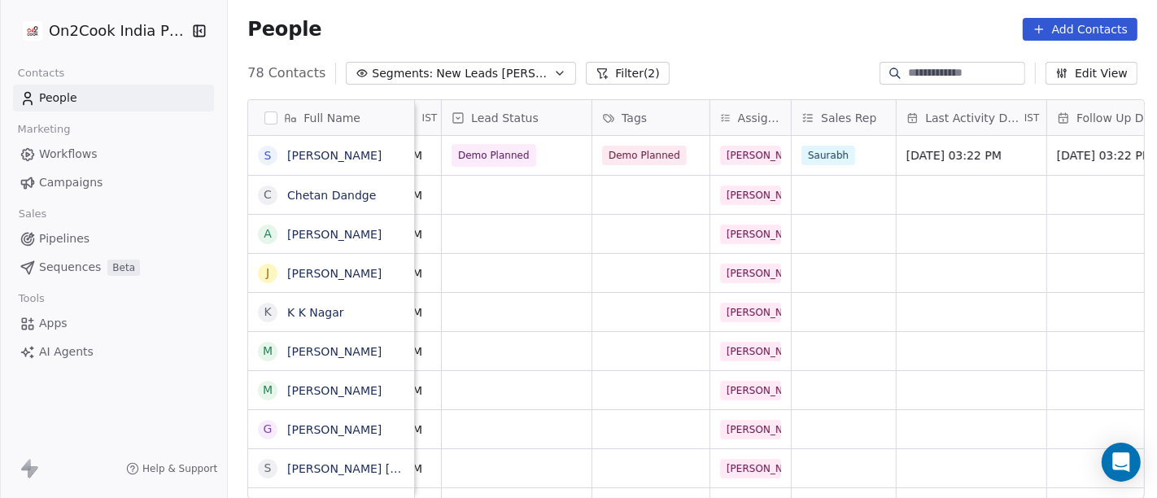
click at [715, 54] on div "People Add Contacts" at bounding box center [692, 29] width 929 height 62
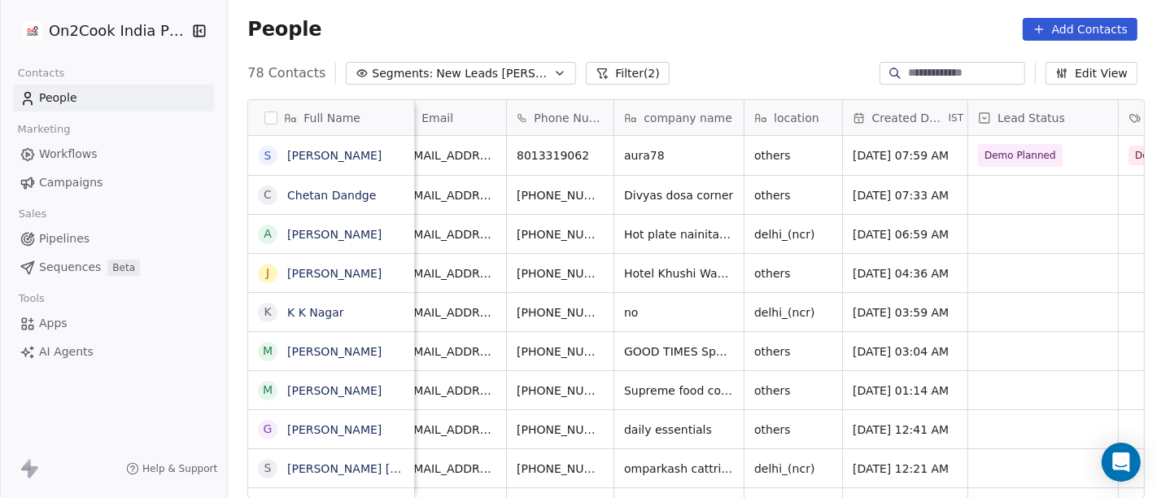
scroll to position [0, 0]
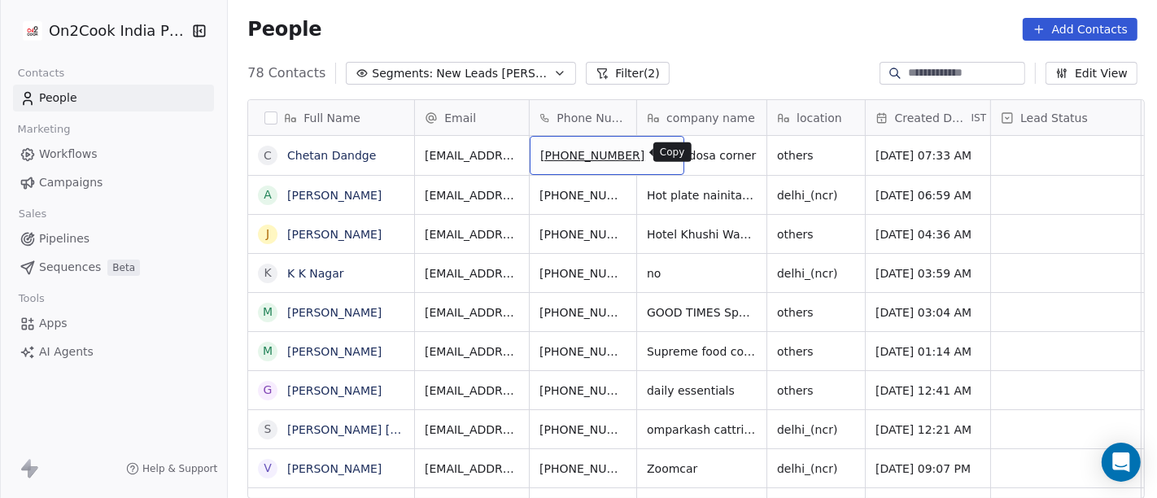
click at [654, 159] on button "grid" at bounding box center [664, 153] width 20 height 20
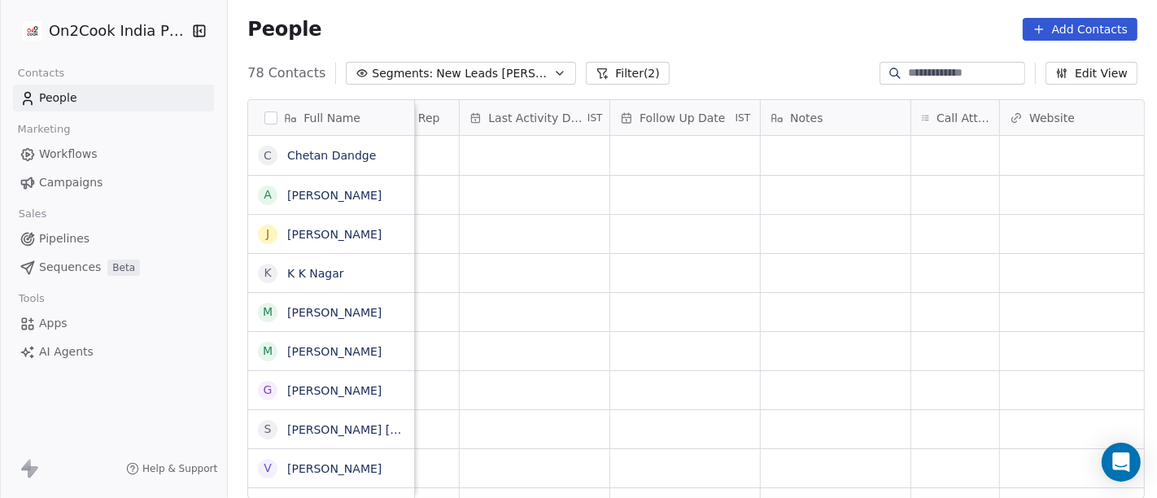
scroll to position [0, 985]
click at [978, 150] on div "grid" at bounding box center [956, 155] width 88 height 39
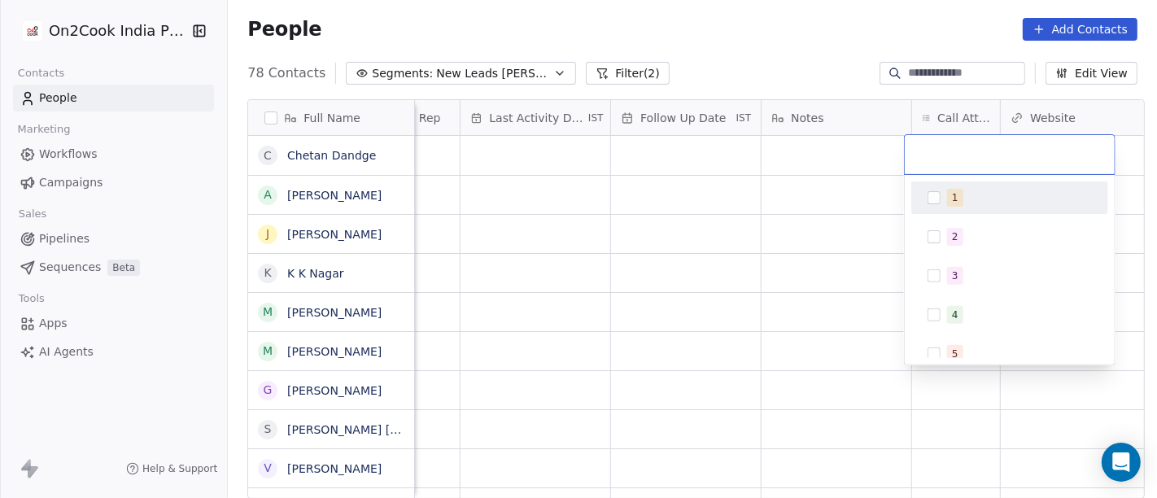
click at [932, 199] on button "Suggestions" at bounding box center [934, 197] width 13 height 13
click at [824, 60] on html "On2Cook India Pvt. Ltd. Contacts People Marketing Workflows Campaigns Sales Pip…" at bounding box center [578, 249] width 1157 height 498
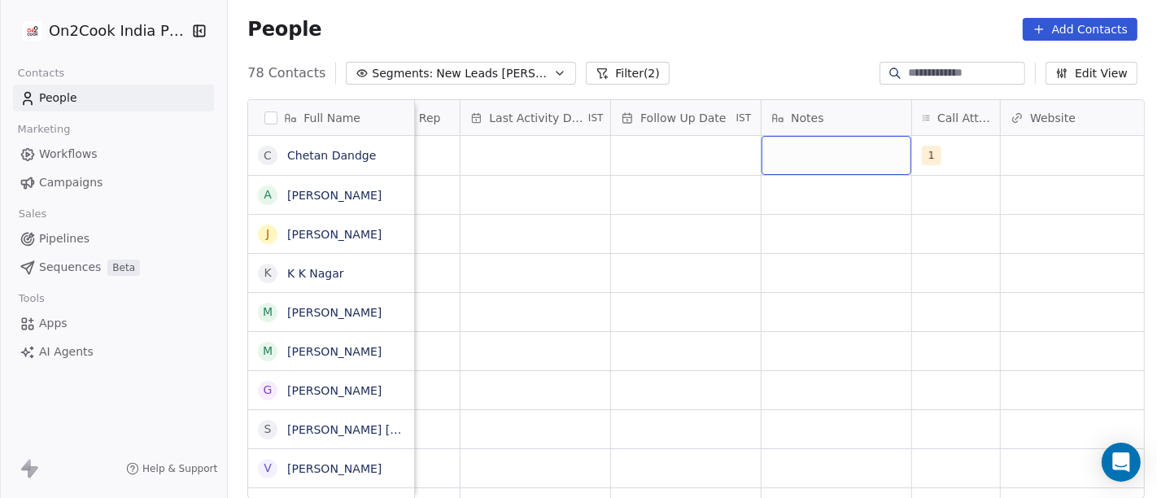
click at [781, 156] on div "grid" at bounding box center [837, 155] width 150 height 39
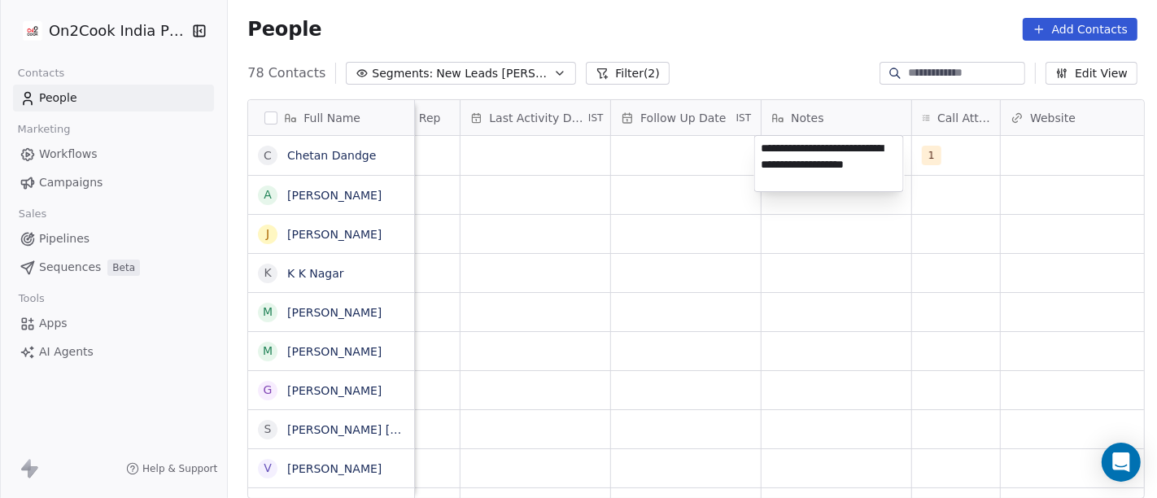
type textarea "**********"
click at [708, 262] on html "On2Cook India Pvt. Ltd. Contacts People Marketing Workflows Campaigns Sales Pip…" at bounding box center [578, 249] width 1157 height 498
click at [655, 154] on html "On2Cook India Pvt. Ltd. Contacts People Marketing Workflows Campaigns Sales Pip…" at bounding box center [578, 249] width 1157 height 498
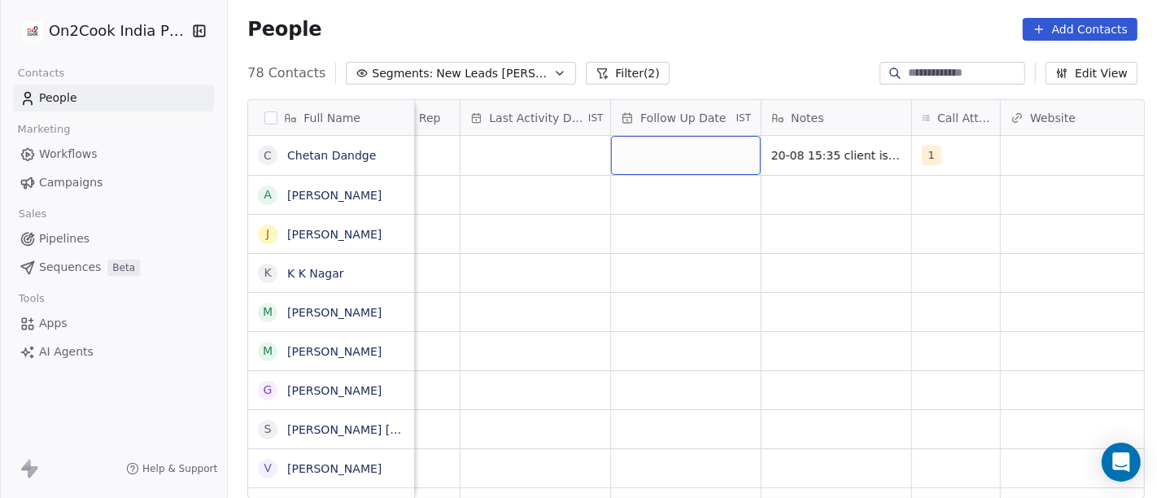
click at [655, 154] on div "grid" at bounding box center [686, 155] width 150 height 39
click at [622, 133] on div "Follow Up Date IST" at bounding box center [686, 117] width 150 height 35
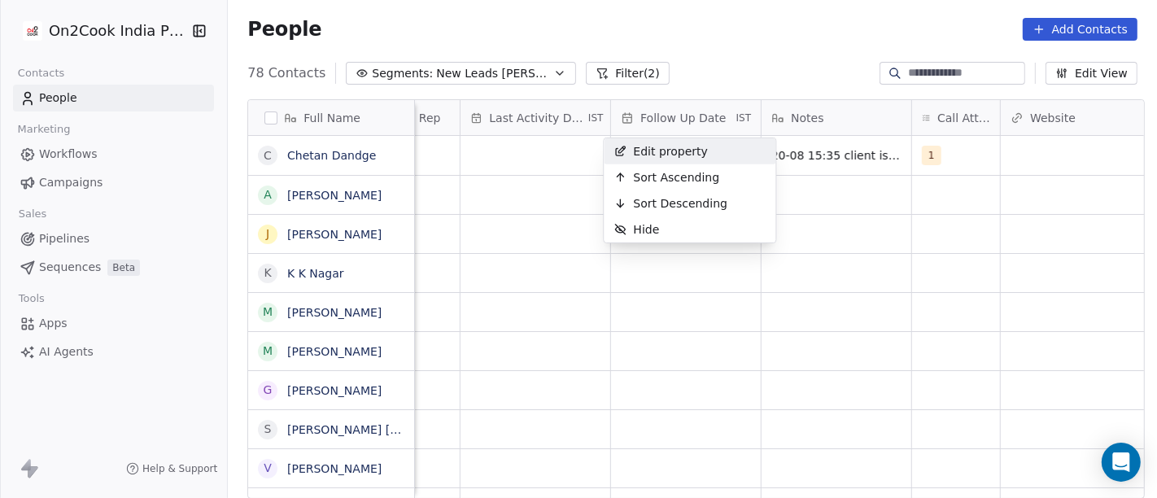
click at [692, 41] on html "On2Cook India Pvt. Ltd. Contacts People Marketing Workflows Campaigns Sales Pip…" at bounding box center [578, 249] width 1157 height 498
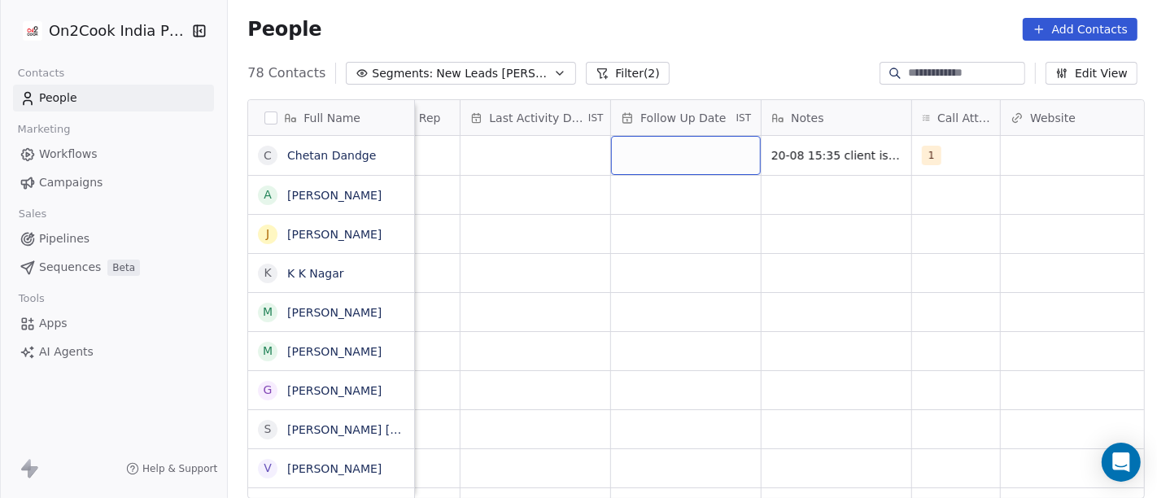
click at [653, 138] on div "grid" at bounding box center [686, 155] width 150 height 39
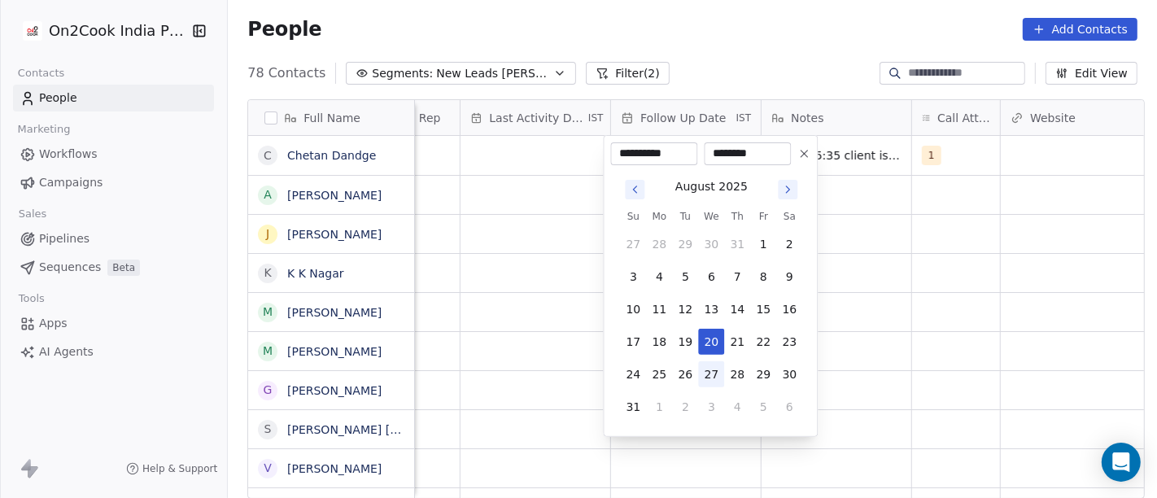
click at [706, 370] on button "27" at bounding box center [711, 374] width 26 height 26
type input "**********"
click at [1000, 292] on html "On2Cook India Pvt. Ltd. Contacts People Marketing Workflows Campaigns Sales Pip…" at bounding box center [578, 249] width 1157 height 498
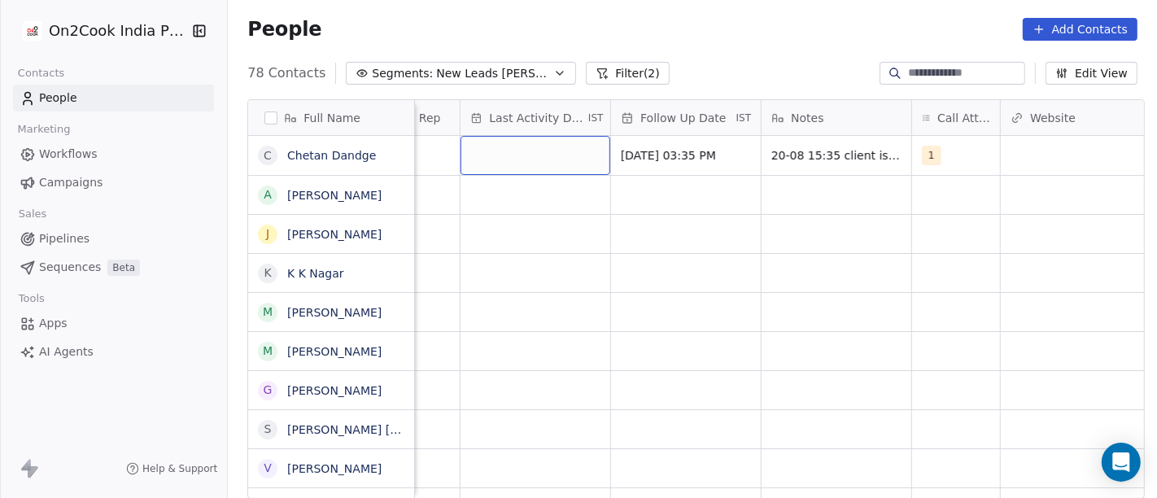
click at [520, 152] on div "grid" at bounding box center [536, 155] width 150 height 39
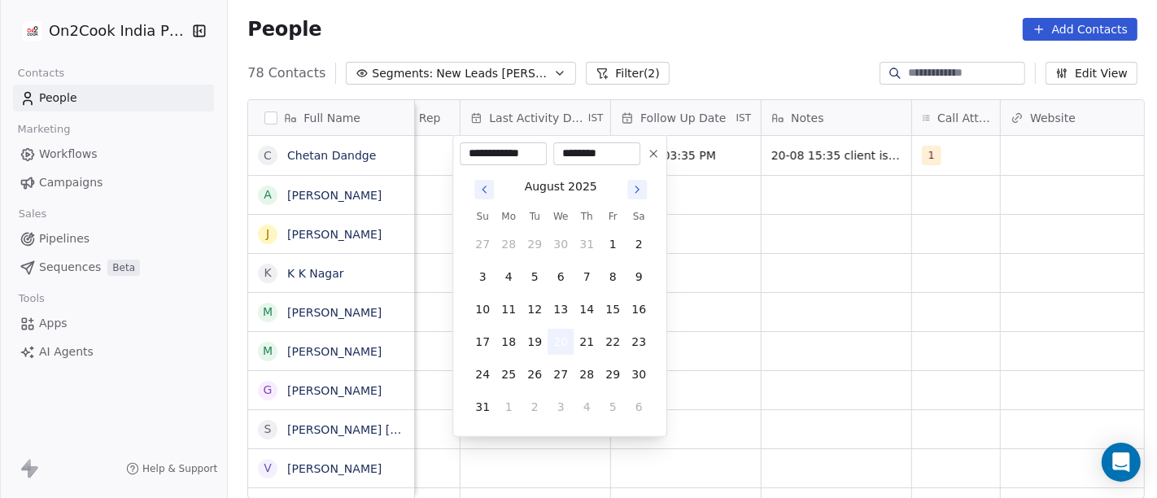
click at [551, 345] on button "20" at bounding box center [561, 342] width 26 height 26
drag, startPoint x: 760, startPoint y: 286, endPoint x: 718, endPoint y: 252, distance: 53.2
click at [761, 285] on html "On2Cook India Pvt. Ltd. Contacts People Marketing Workflows Campaigns Sales Pip…" at bounding box center [578, 249] width 1157 height 498
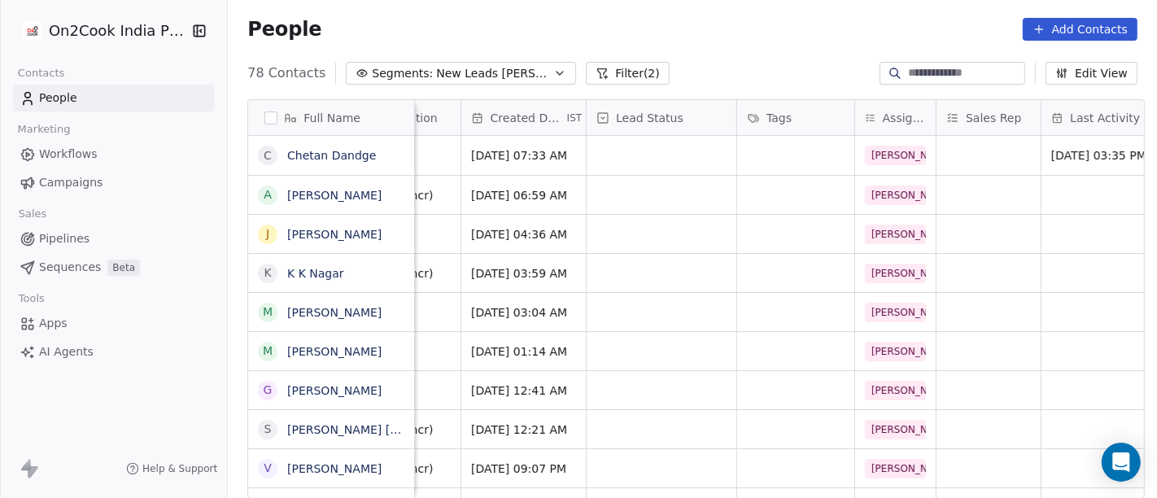
scroll to position [0, 399]
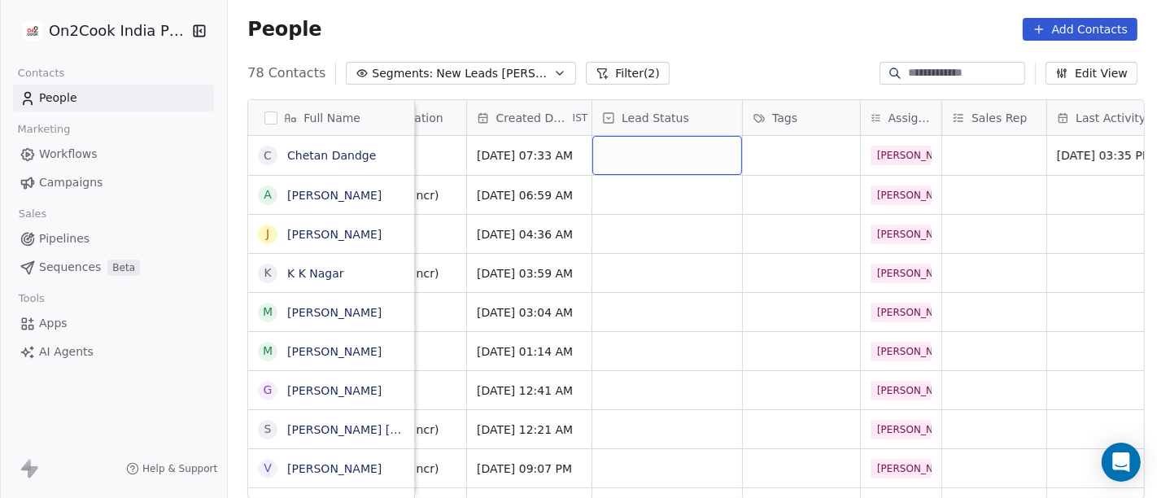
click at [598, 160] on div "grid" at bounding box center [667, 155] width 150 height 39
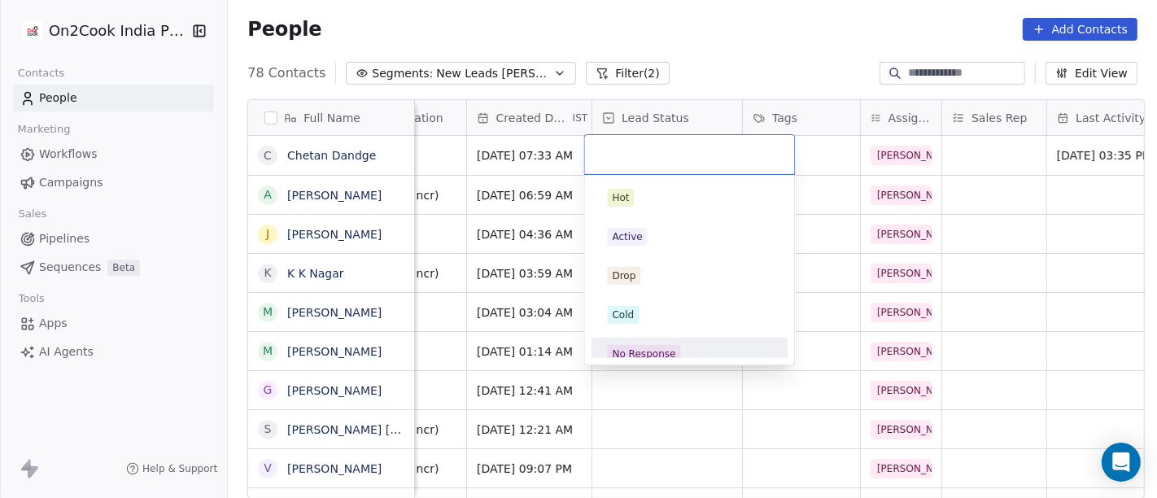
click at [653, 343] on div "No Response" at bounding box center [690, 354] width 184 height 26
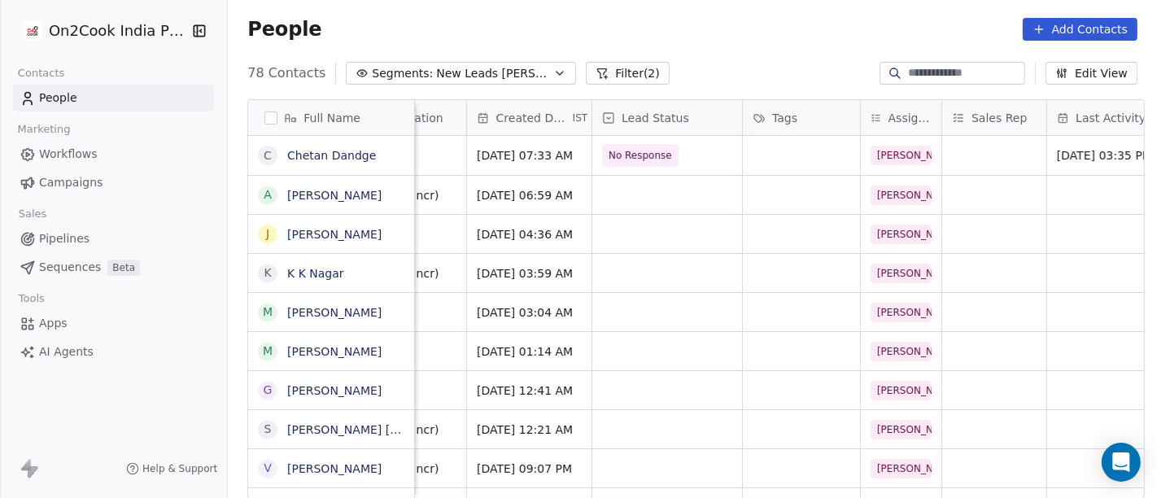
click at [754, 45] on div "People Add Contacts" at bounding box center [692, 29] width 929 height 62
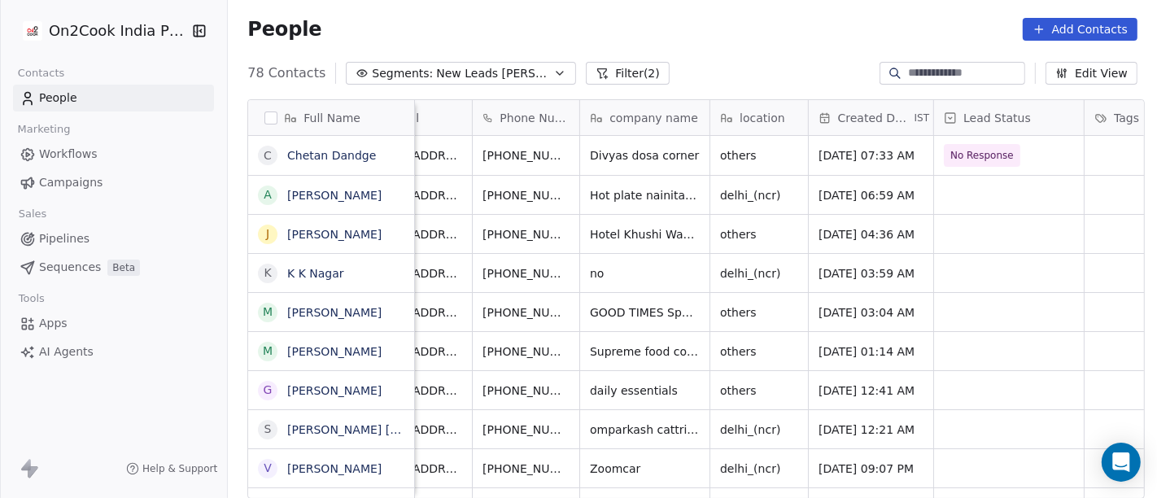
scroll to position [0, 0]
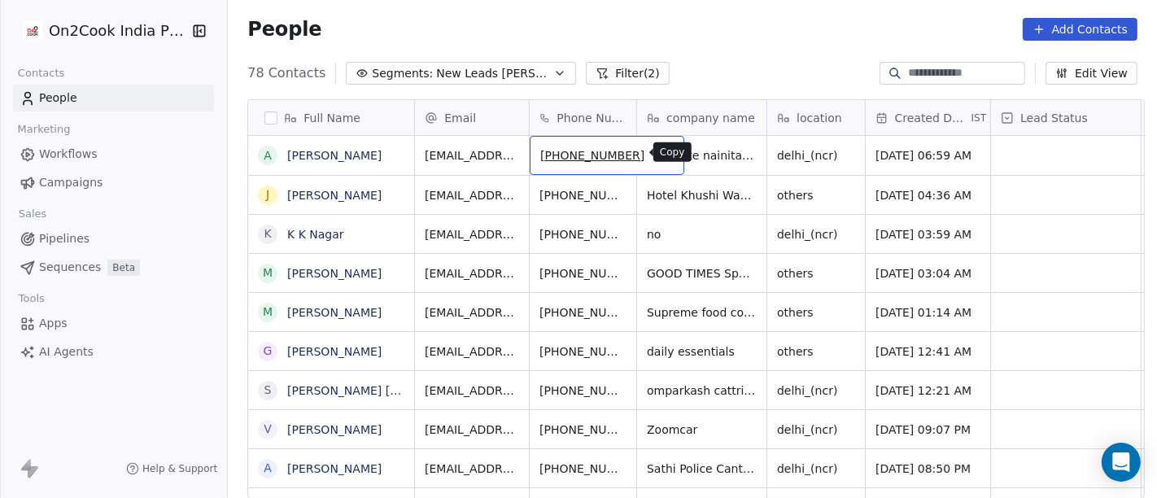
click at [657, 156] on icon "grid" at bounding box center [663, 152] width 13 height 13
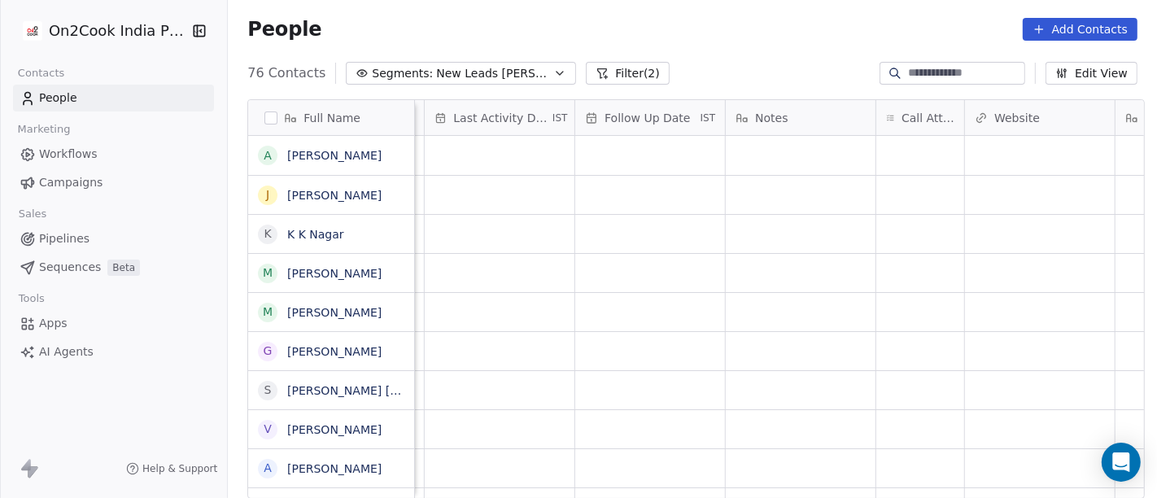
scroll to position [0, 1023]
click at [919, 142] on div "grid" at bounding box center [919, 155] width 88 height 39
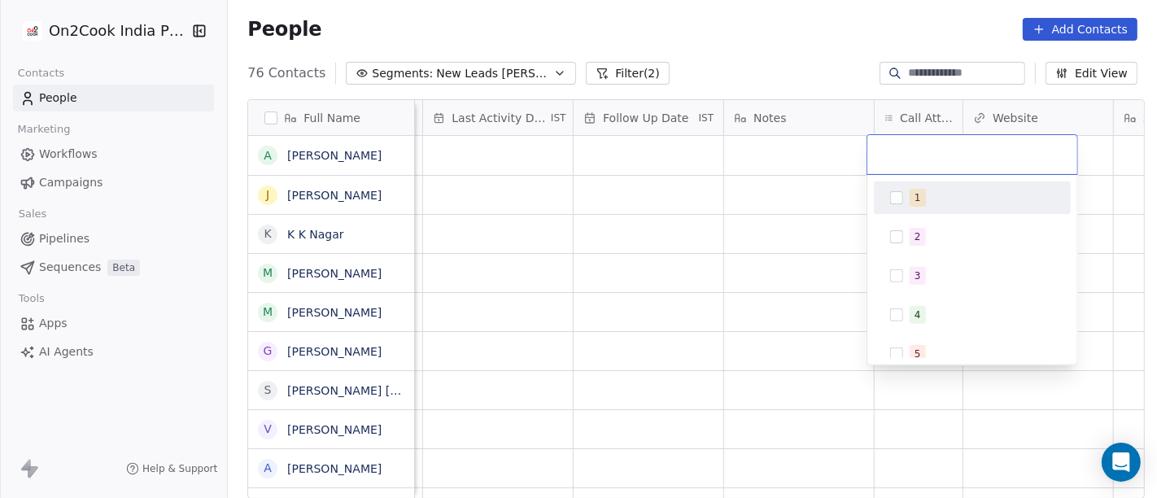
click at [925, 192] on div "1" at bounding box center [982, 198] width 145 height 18
click at [806, 41] on html "On2Cook India Pvt. Ltd. Contacts People Marketing Workflows Campaigns Sales Pip…" at bounding box center [578, 249] width 1157 height 498
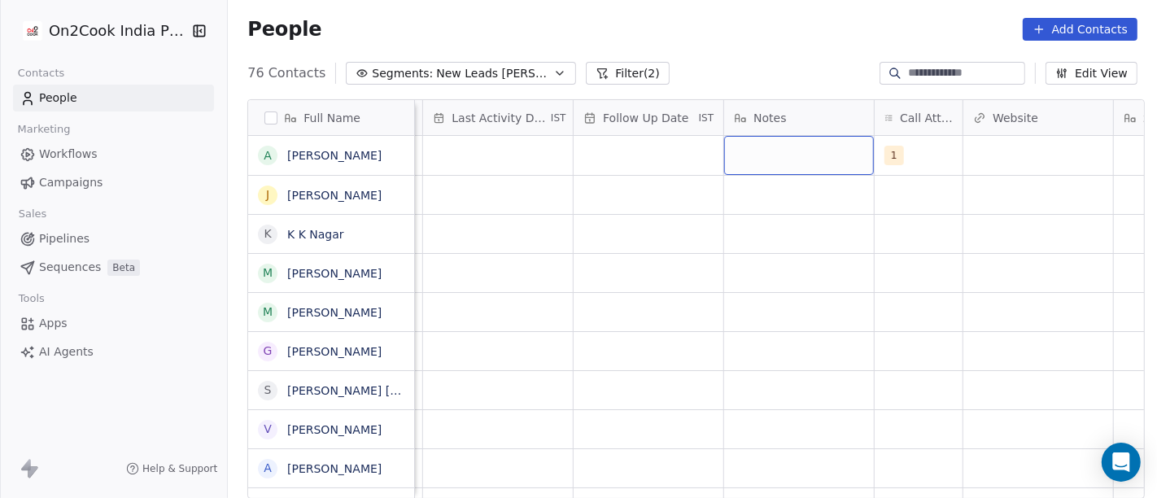
click at [788, 138] on div "grid" at bounding box center [799, 155] width 150 height 39
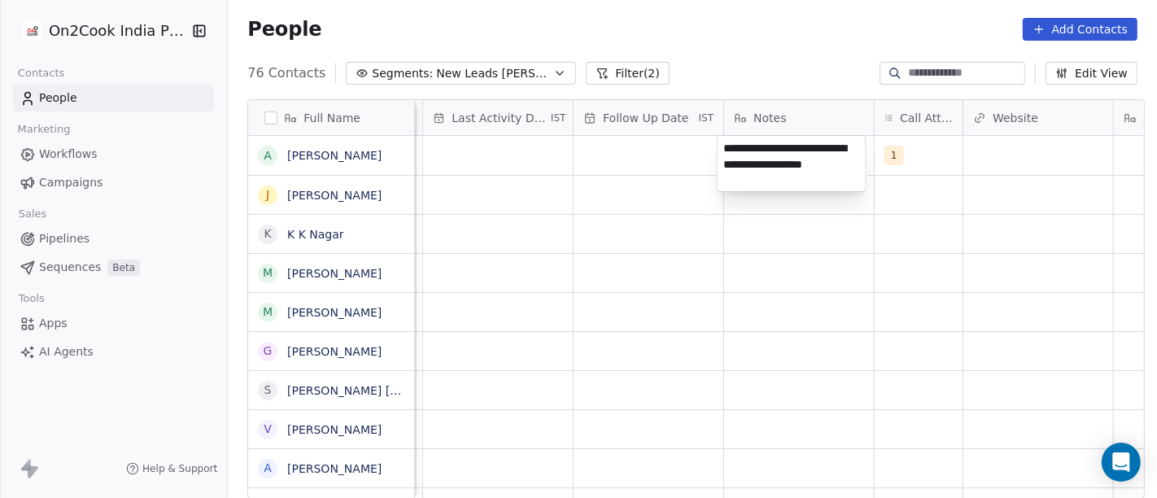
click at [771, 164] on textarea "**********" at bounding box center [792, 163] width 148 height 55
click at [801, 171] on textarea "**********" at bounding box center [792, 163] width 148 height 54
click at [796, 164] on textarea "**********" at bounding box center [792, 163] width 148 height 54
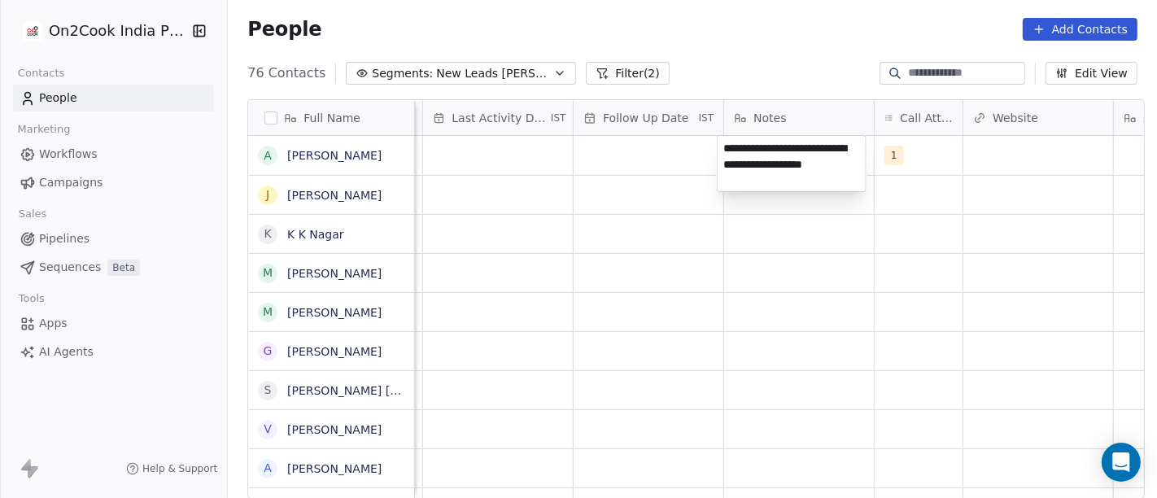
type textarea "**********"
click at [798, 308] on html "On2Cook India Pvt. Ltd. Contacts People Marketing Workflows Campaigns Sales Pip…" at bounding box center [578, 249] width 1157 height 498
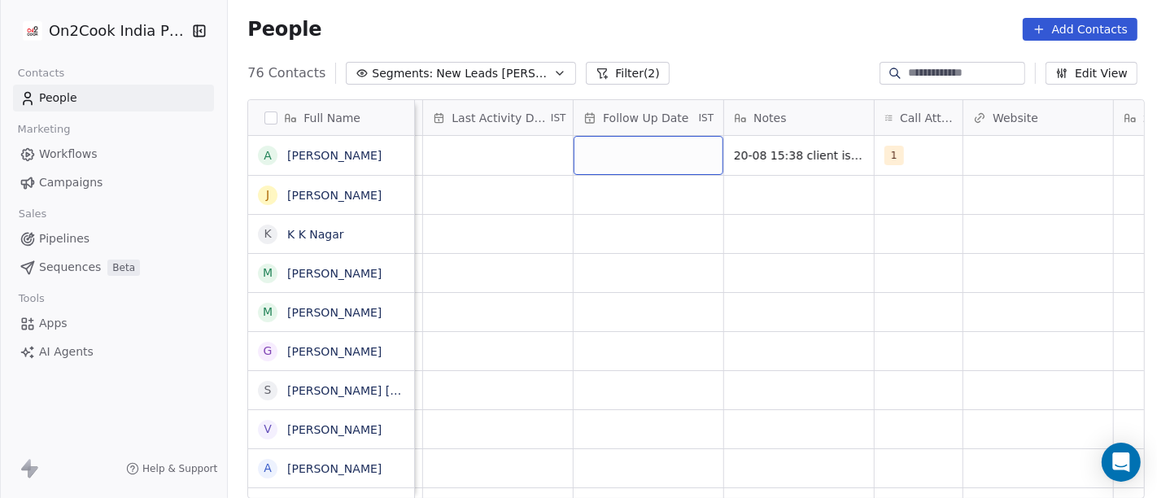
click at [668, 151] on div "grid" at bounding box center [649, 155] width 150 height 39
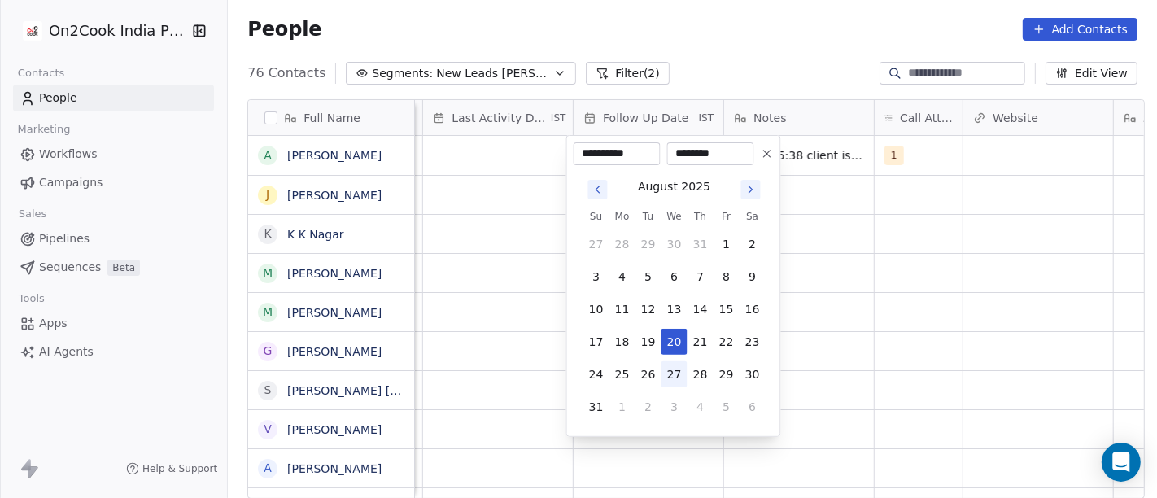
click at [672, 367] on button "27" at bounding box center [675, 374] width 26 height 26
type input "**********"
click at [913, 286] on html "On2Cook India Pvt. Ltd. Contacts People Marketing Workflows Campaigns Sales Pip…" at bounding box center [578, 249] width 1157 height 498
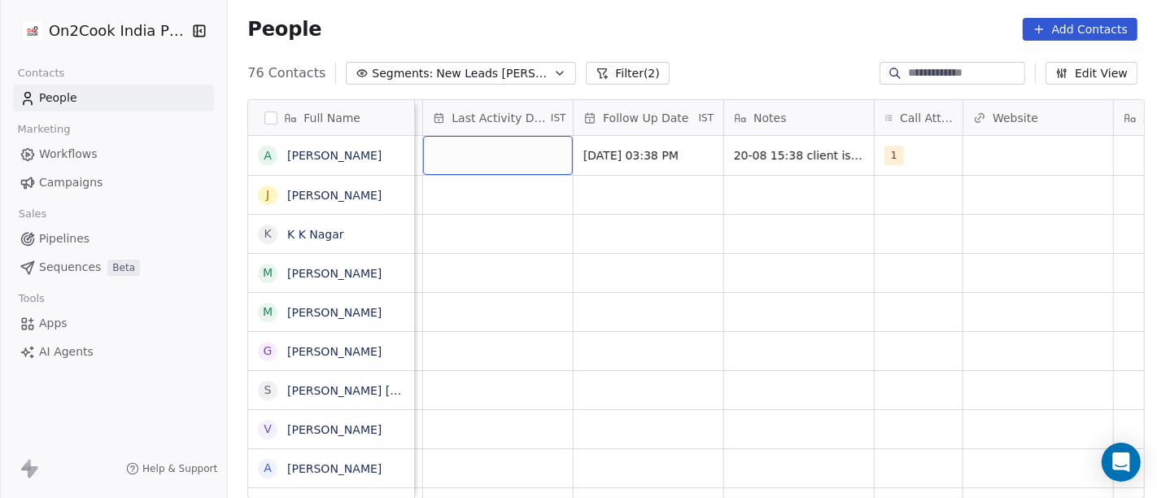
click at [527, 155] on div "grid" at bounding box center [498, 155] width 150 height 39
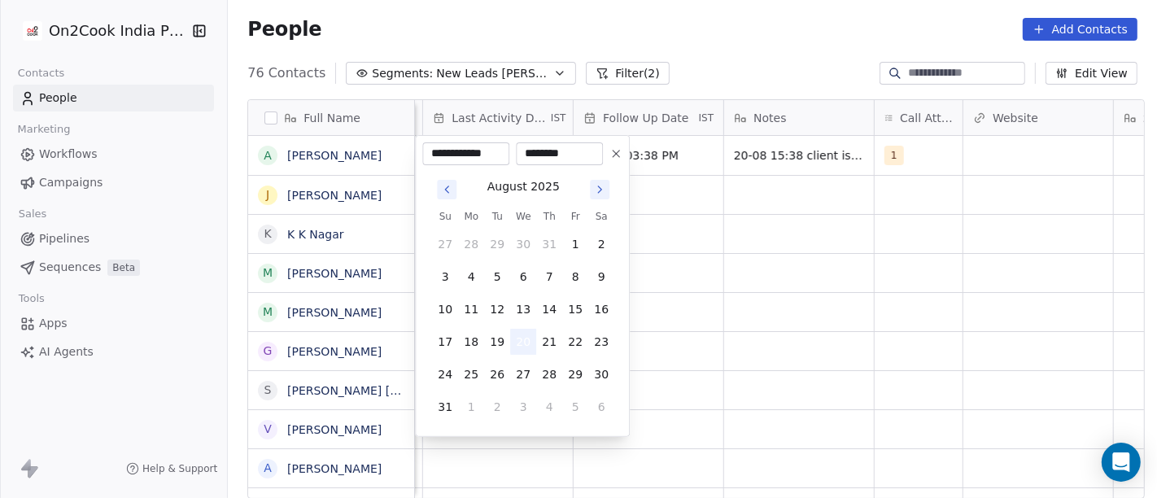
click at [526, 334] on button "20" at bounding box center [523, 342] width 26 height 26
click at [846, 273] on html "On2Cook India Pvt. Ltd. Contacts People Marketing Workflows Campaigns Sales Pip…" at bounding box center [578, 249] width 1157 height 498
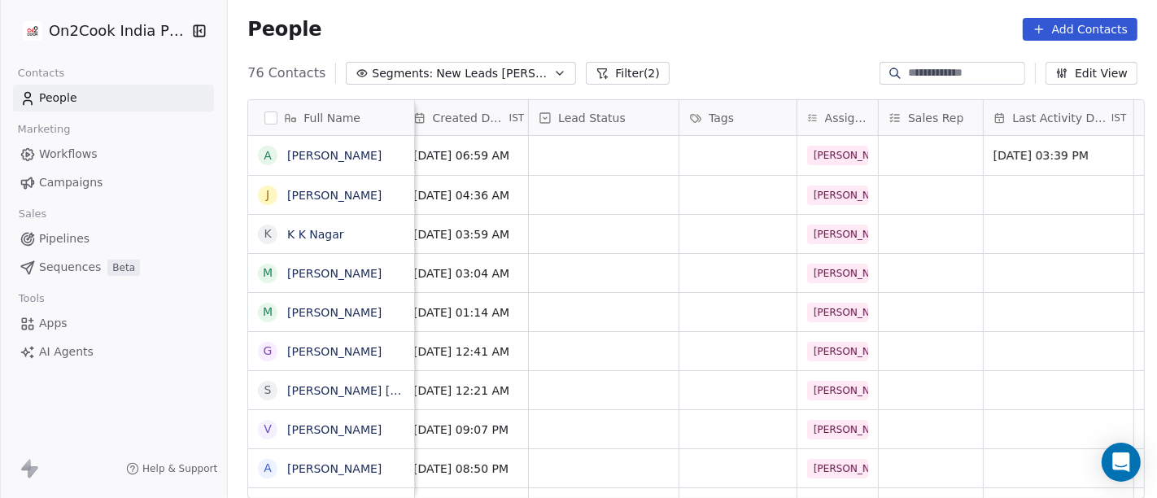
scroll to position [1, 461]
click at [603, 152] on div "grid" at bounding box center [606, 155] width 150 height 39
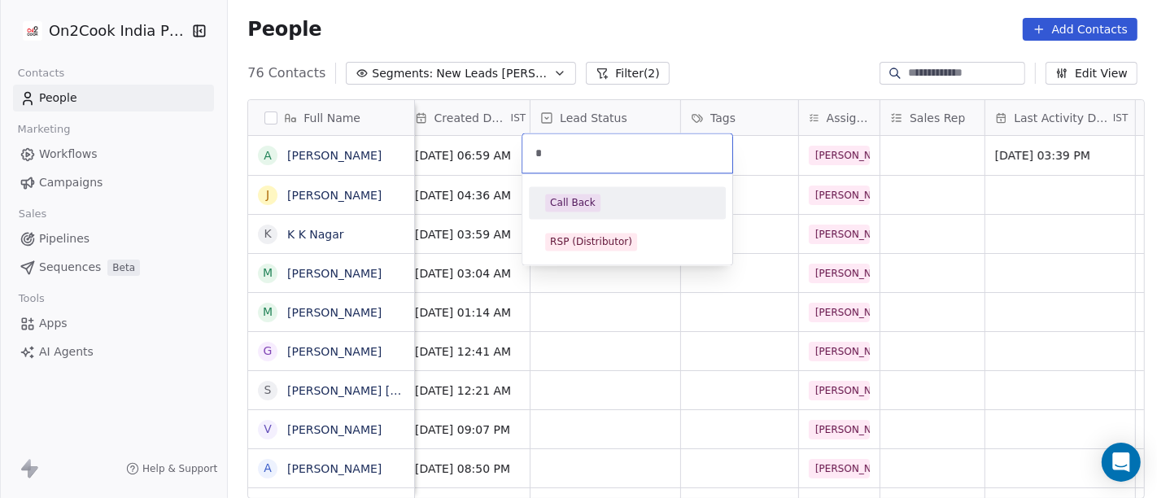
type input "*"
click at [602, 190] on div "Call Back" at bounding box center [627, 203] width 184 height 26
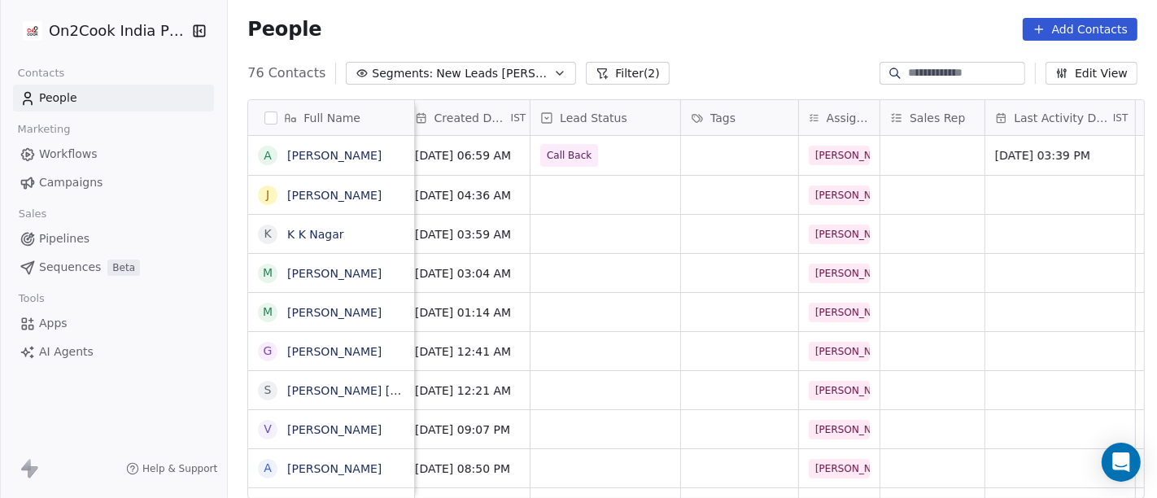
click at [793, 24] on div "People Add Contacts" at bounding box center [692, 29] width 890 height 23
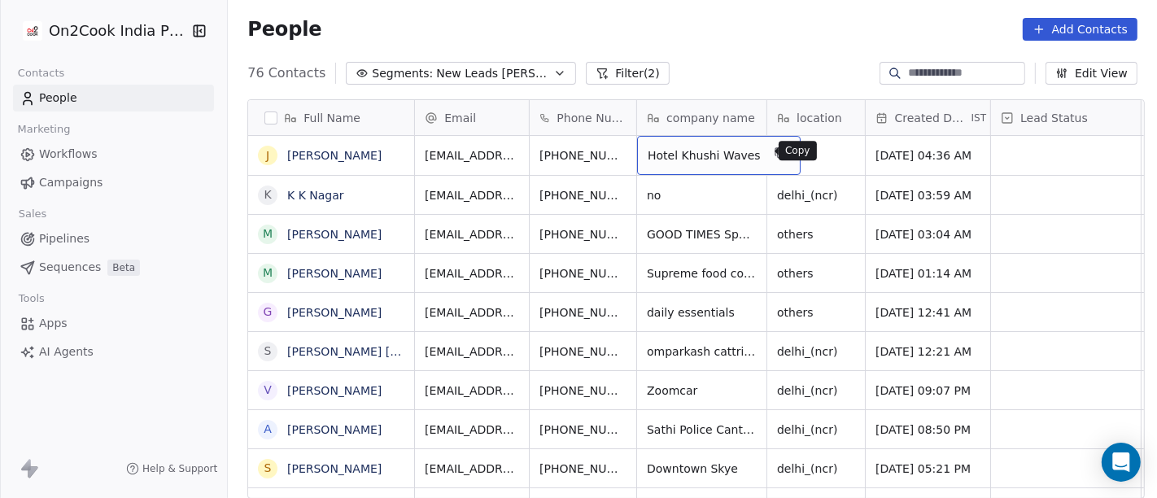
click at [775, 151] on icon "grid" at bounding box center [778, 151] width 7 height 7
click at [612, 29] on div "People Add Contacts" at bounding box center [692, 29] width 890 height 23
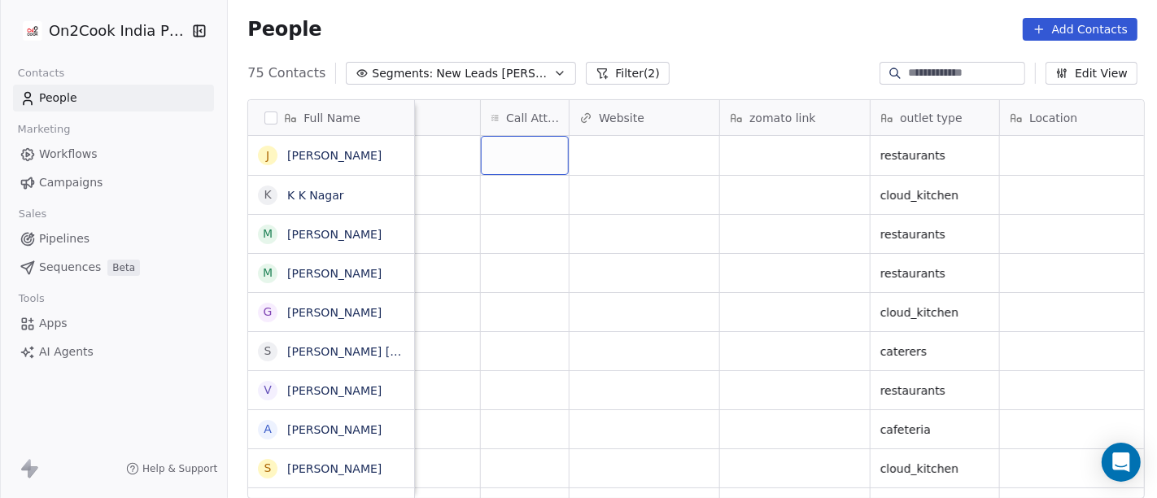
scroll to position [0, 1419]
click at [769, 155] on div "grid" at bounding box center [793, 155] width 150 height 39
type textarea "**********"
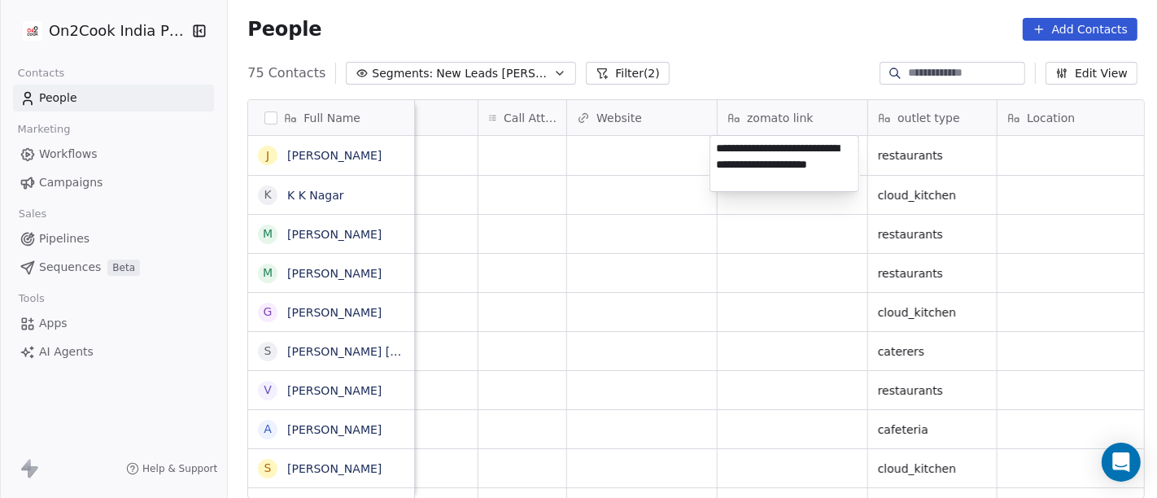
click at [734, 59] on html "On2Cook India Pvt. Ltd. Contacts People Marketing Workflows Campaigns Sales Pip…" at bounding box center [578, 249] width 1157 height 498
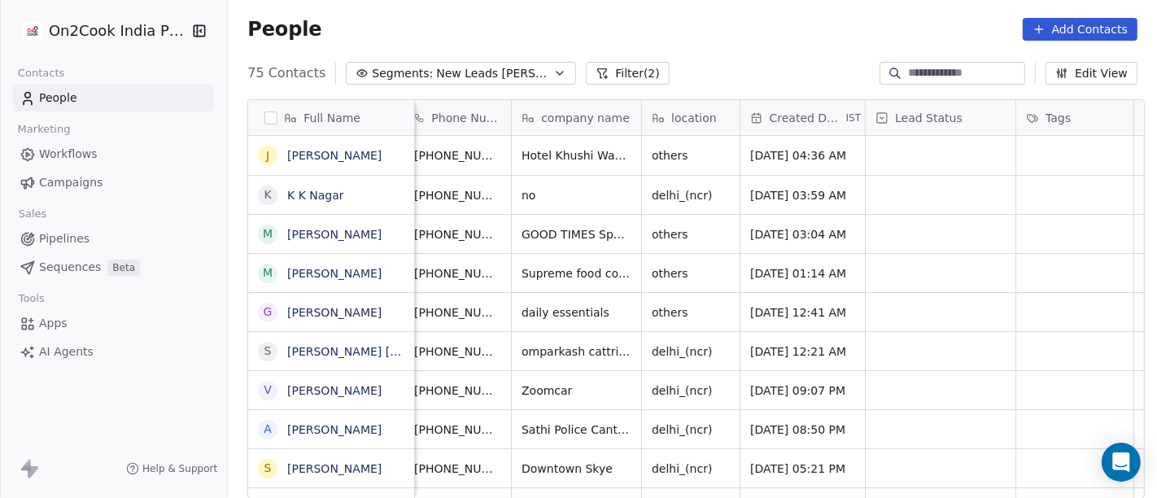
scroll to position [0, 124]
click at [665, 160] on span "others" at bounding box center [676, 155] width 47 height 16
type textarea "***"
click at [680, 48] on html "On2Cook India Pvt. Ltd. Contacts People Marketing Workflows Campaigns Sales Pip…" at bounding box center [578, 249] width 1157 height 498
click at [749, 71] on html "On2Cook India Pvt. Ltd. Contacts People Marketing Workflows Campaigns Sales Pip…" at bounding box center [578, 249] width 1157 height 498
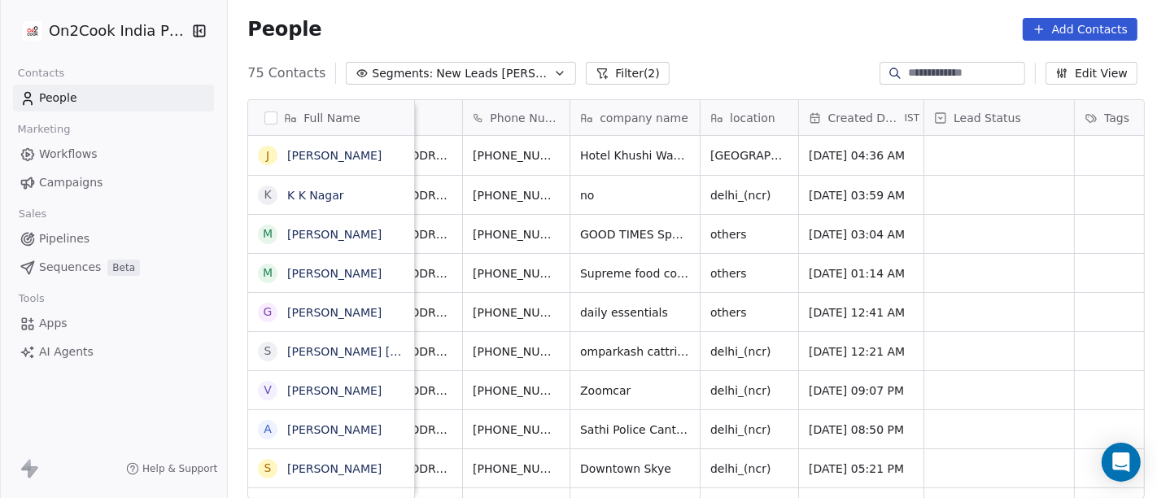
scroll to position [0, 66]
click at [592, 152] on icon "grid" at bounding box center [598, 152] width 13 height 13
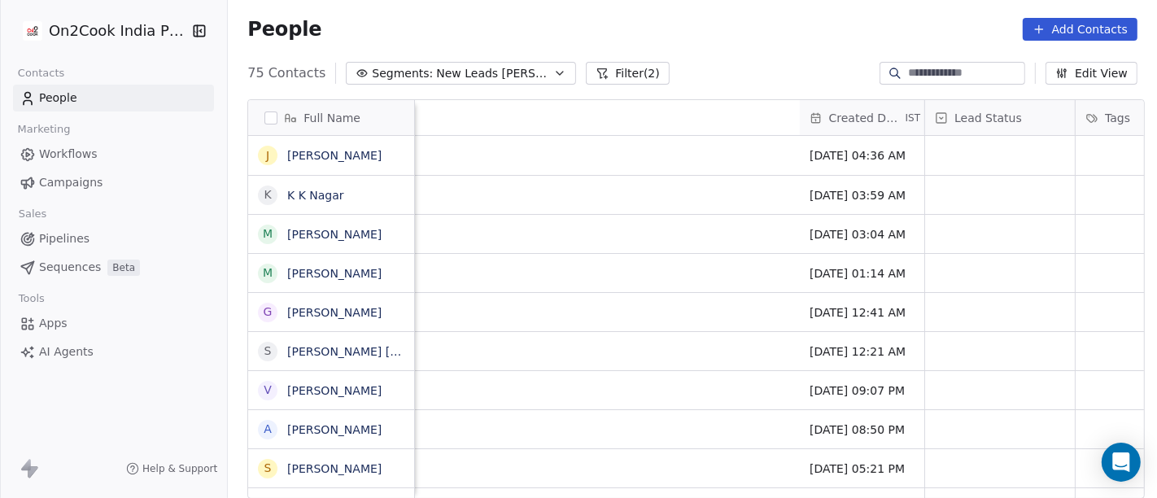
scroll to position [0, 1019]
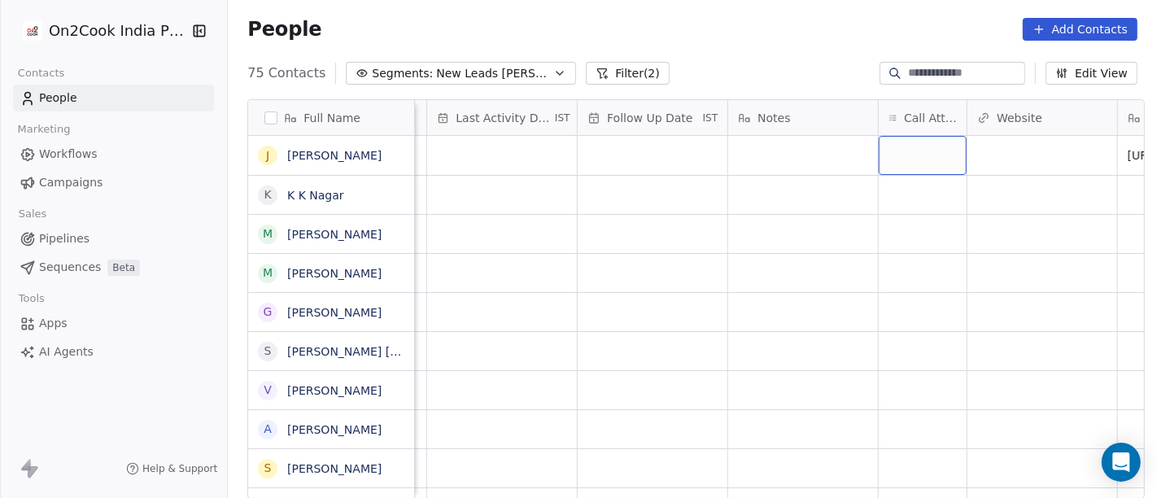
click at [896, 152] on div "grid" at bounding box center [923, 155] width 88 height 39
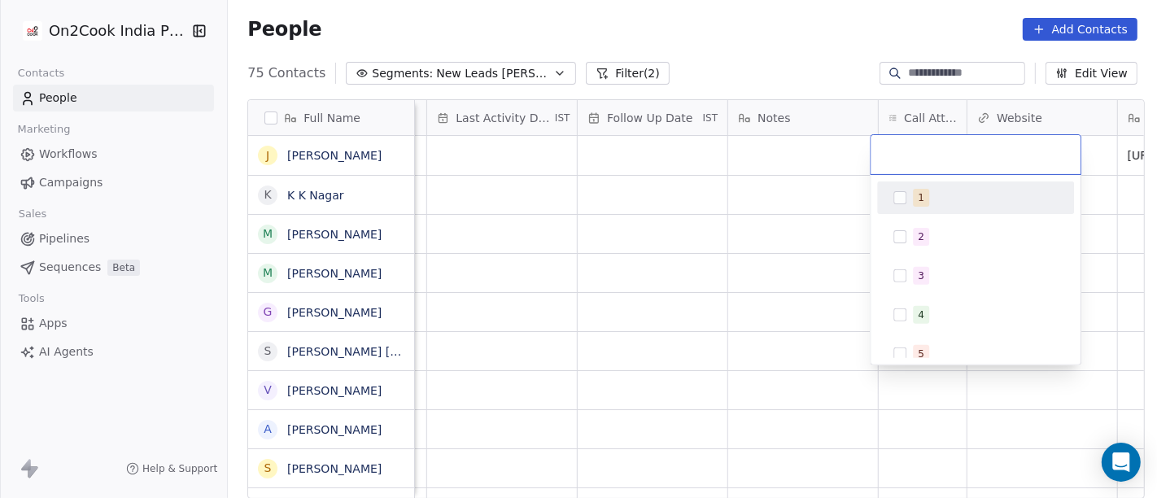
click at [908, 207] on div "1" at bounding box center [976, 198] width 184 height 26
click at [781, 84] on html "On2Cook India Pvt. Ltd. Contacts People Marketing Workflows Campaigns Sales Pip…" at bounding box center [578, 249] width 1157 height 498
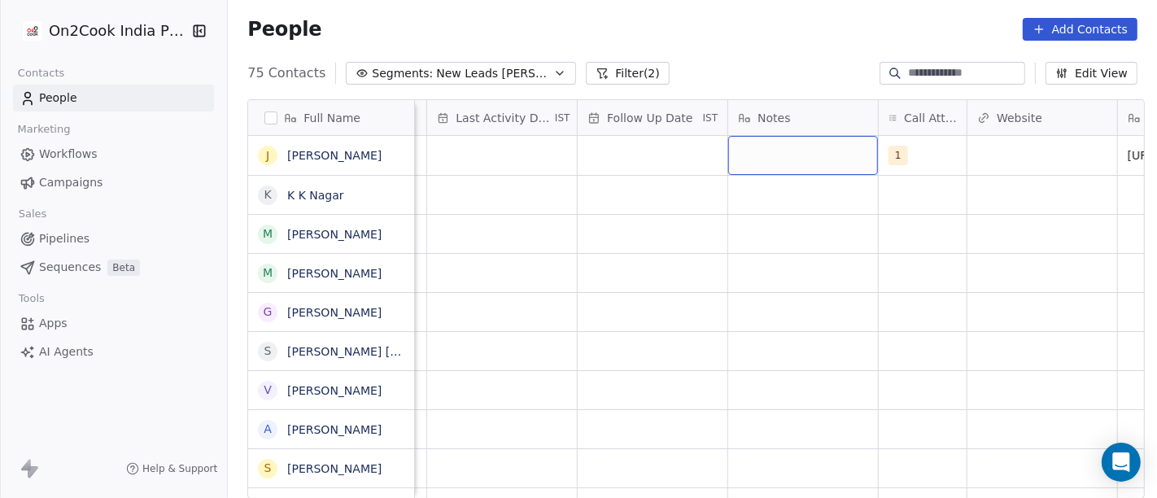
click at [788, 145] on div "grid" at bounding box center [803, 155] width 150 height 39
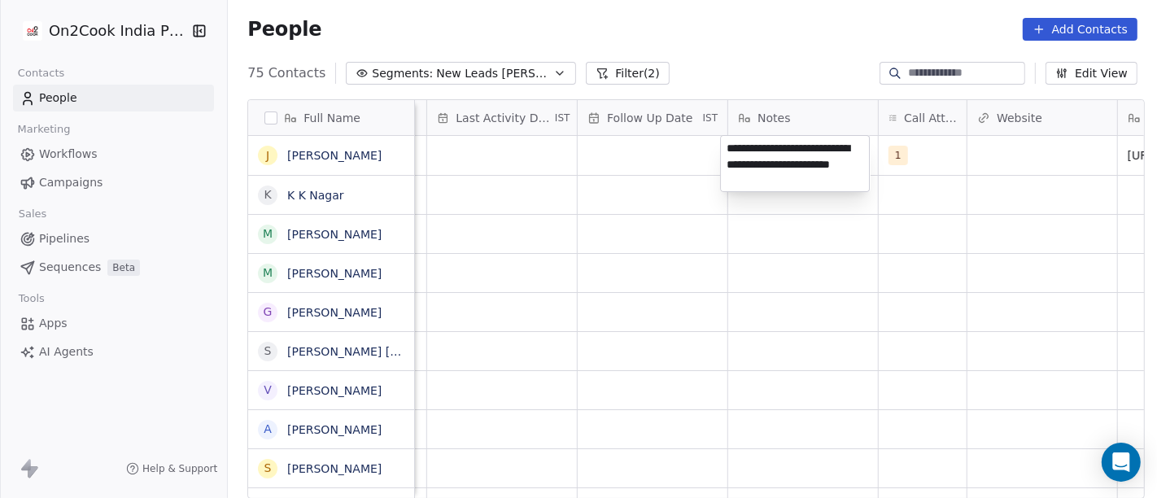
type textarea "**********"
click at [632, 333] on html "On2Cook India Pvt. Ltd. Contacts People Marketing Workflows Campaigns Sales Pip…" at bounding box center [578, 249] width 1157 height 498
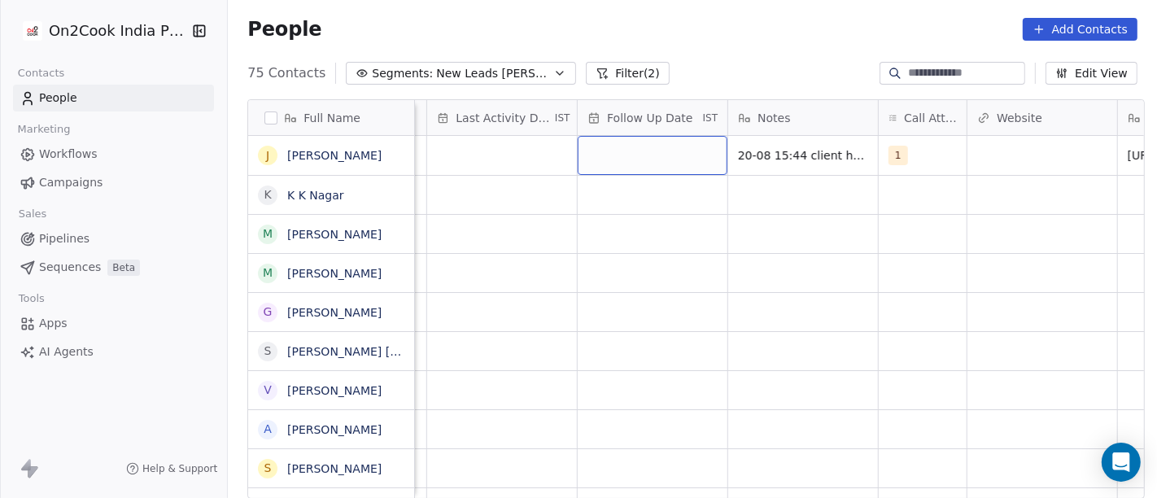
click at [626, 159] on div "grid" at bounding box center [653, 155] width 150 height 39
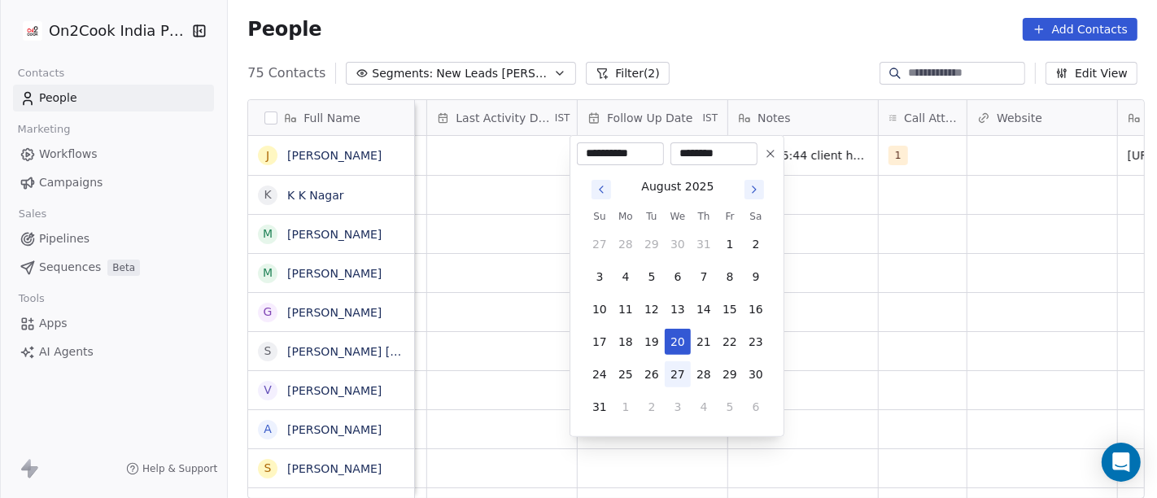
click at [671, 375] on button "27" at bounding box center [678, 374] width 26 height 26
type input "**********"
click at [880, 295] on html "On2Cook India Pvt. Ltd. Contacts People Marketing Workflows Campaigns Sales Pip…" at bounding box center [578, 249] width 1157 height 498
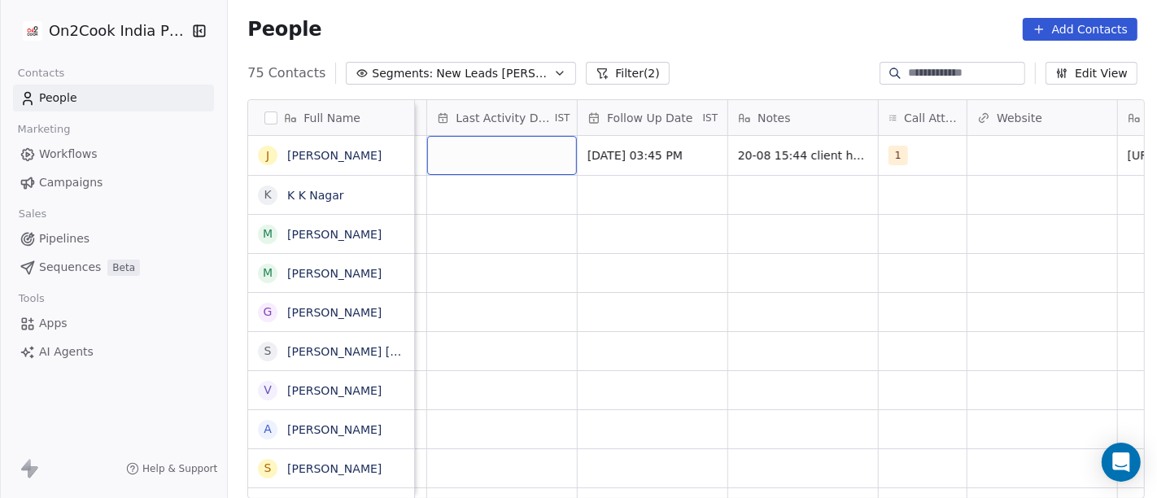
click at [474, 151] on div "grid" at bounding box center [502, 155] width 150 height 39
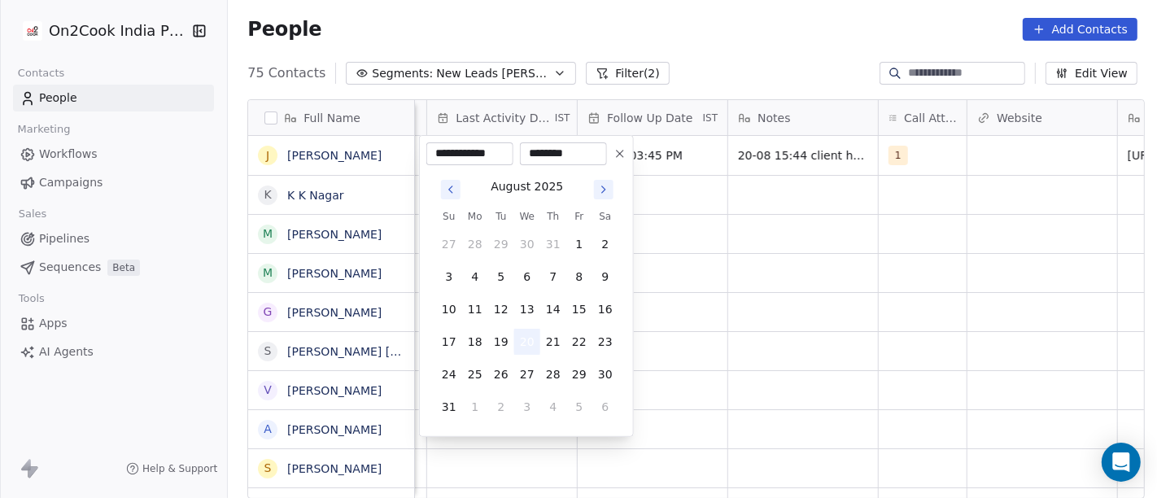
click at [522, 332] on button "20" at bounding box center [527, 342] width 26 height 26
click at [742, 308] on html "On2Cook India Pvt. Ltd. Contacts People Marketing Workflows Campaigns Sales Pip…" at bounding box center [578, 249] width 1157 height 498
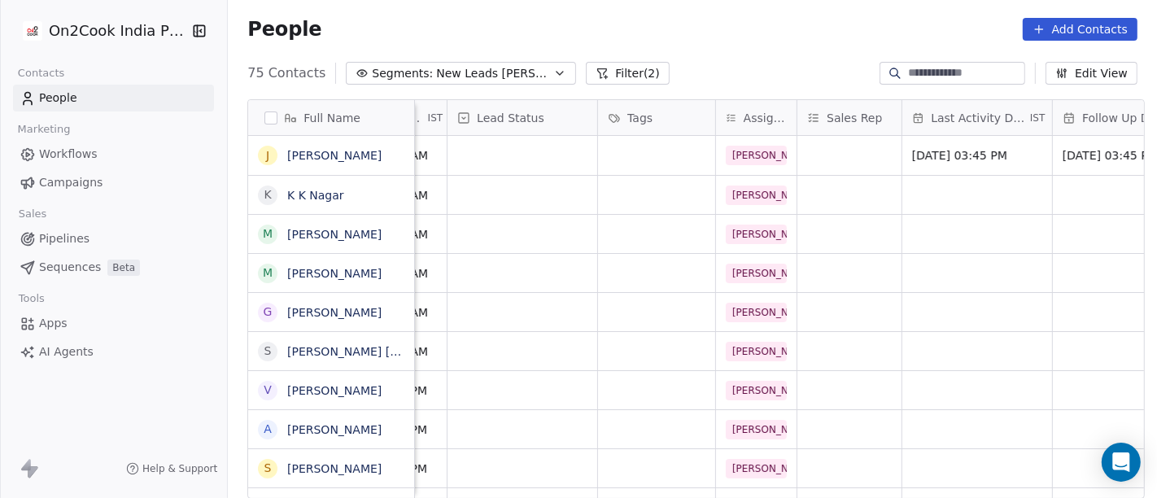
scroll to position [0, 542]
click at [527, 147] on div "grid" at bounding box center [524, 155] width 150 height 39
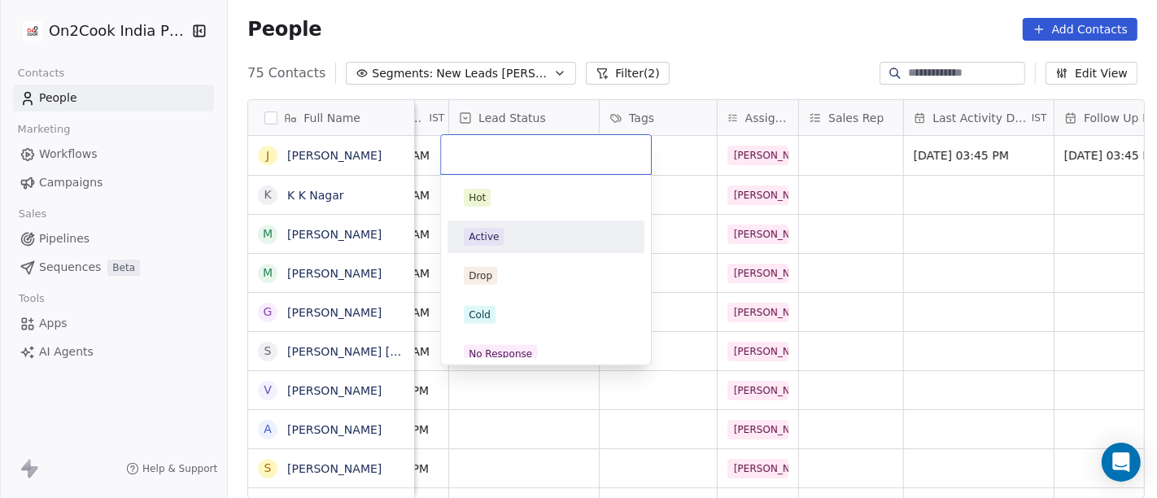
click at [513, 229] on div "Active" at bounding box center [546, 237] width 164 height 18
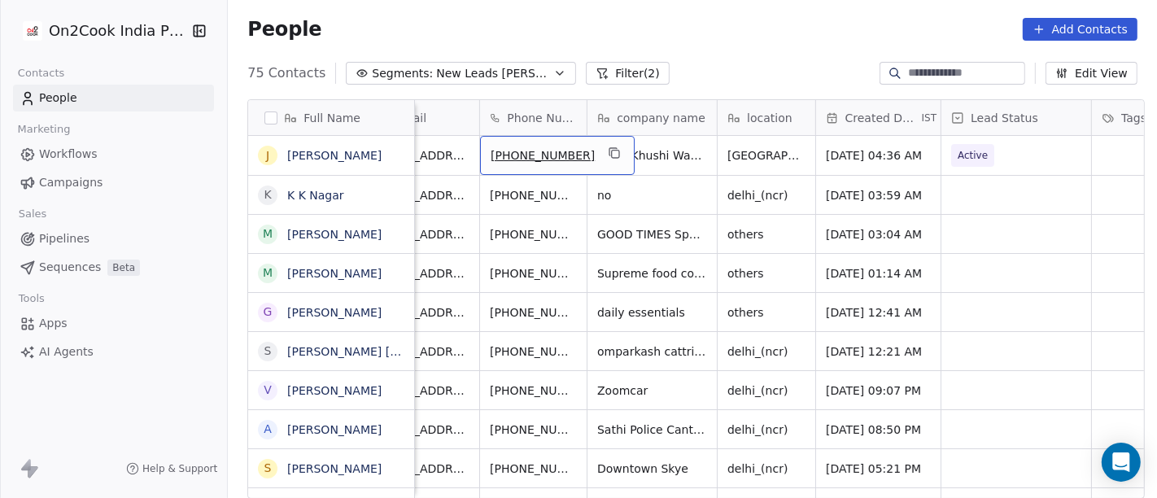
scroll to position [0, 50]
click at [611, 151] on icon "grid" at bounding box center [614, 154] width 7 height 7
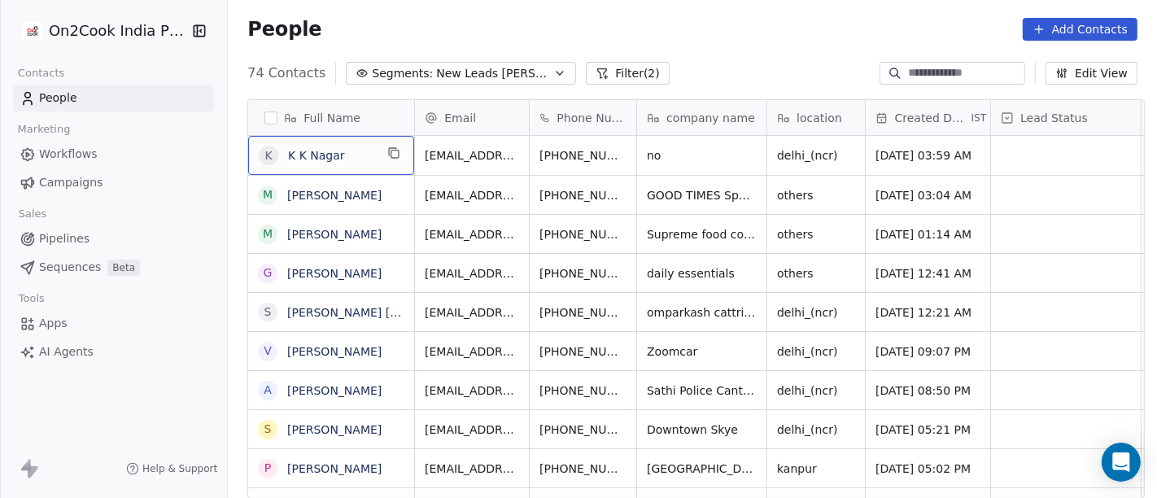
click at [355, 151] on span "K K Nagar" at bounding box center [331, 155] width 86 height 16
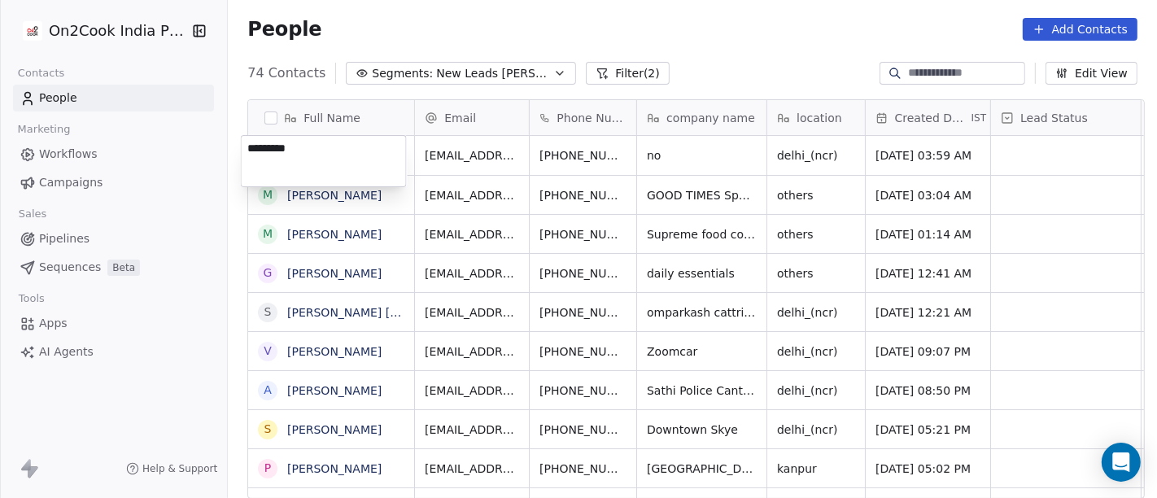
click at [355, 151] on textarea "*********" at bounding box center [324, 161] width 164 height 50
type textarea "**********"
click at [798, 61] on html "On2Cook India Pvt. Ltd. Contacts People Marketing Workflows Campaigns Sales Pip…" at bounding box center [578, 249] width 1157 height 498
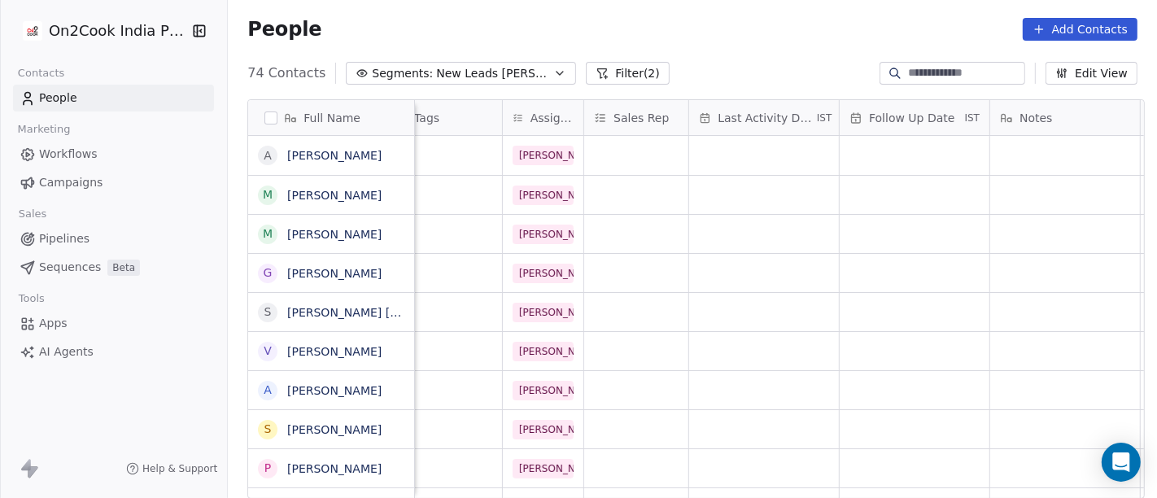
scroll to position [0, 1001]
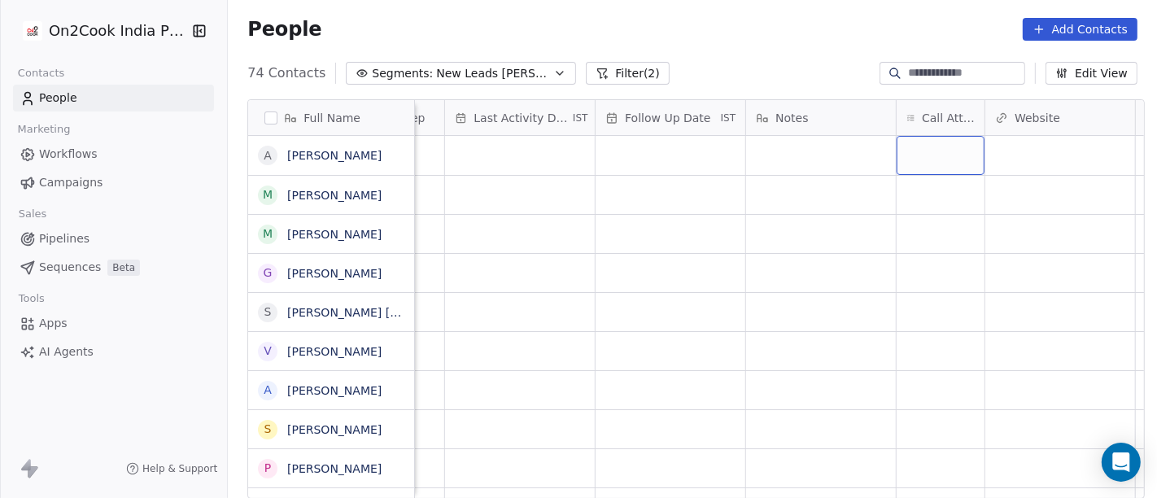
click at [921, 151] on div "grid" at bounding box center [941, 155] width 88 height 39
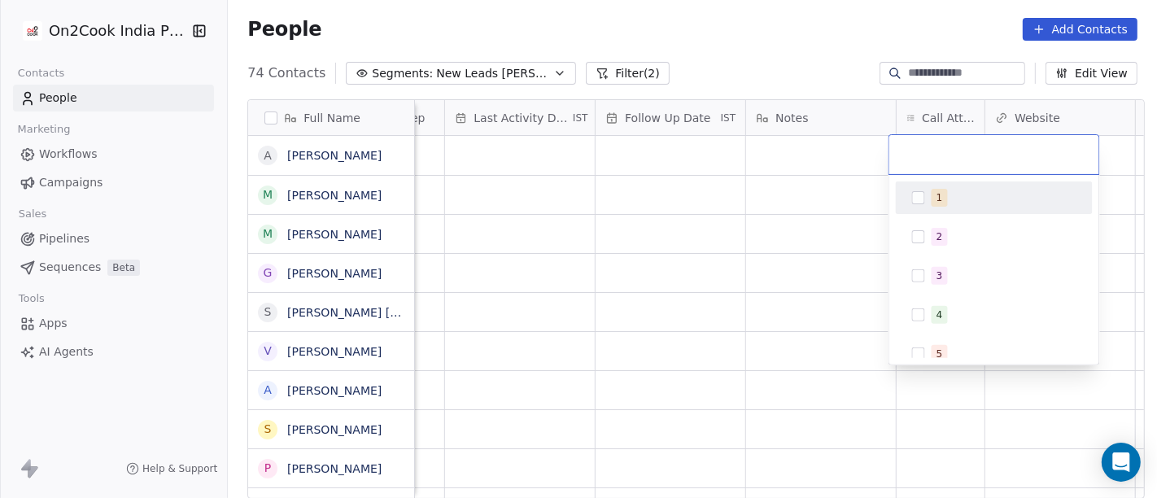
click at [910, 176] on div "1 2 3 4 5 6 7 8 9 10" at bounding box center [994, 270] width 210 height 190
click at [919, 200] on button "Suggestions" at bounding box center [918, 197] width 13 height 13
click at [764, 28] on html "On2Cook India Pvt. Ltd. Contacts People Marketing Workflows Campaigns Sales Pip…" at bounding box center [578, 249] width 1157 height 498
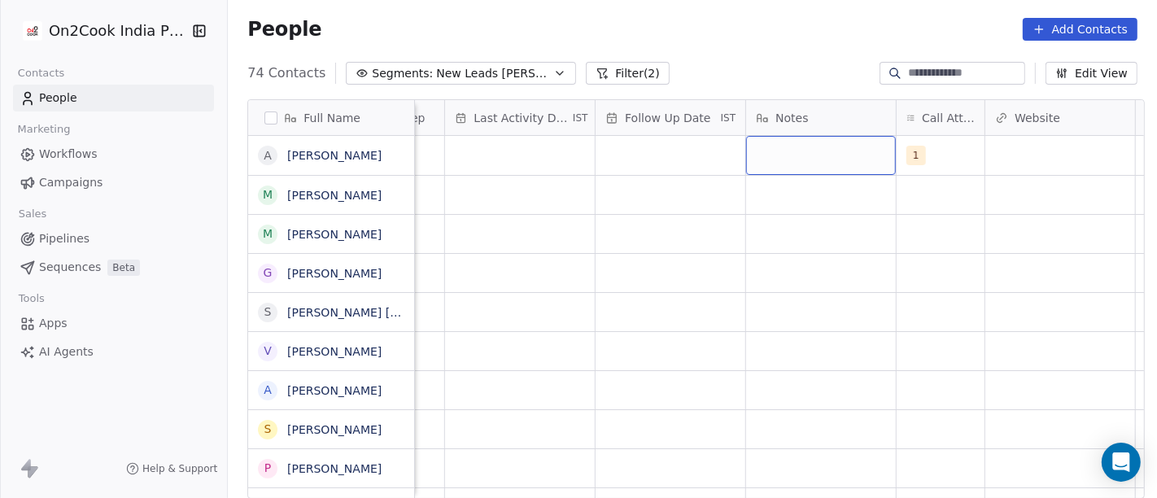
click at [793, 152] on div "grid" at bounding box center [821, 155] width 150 height 39
type textarea "*"
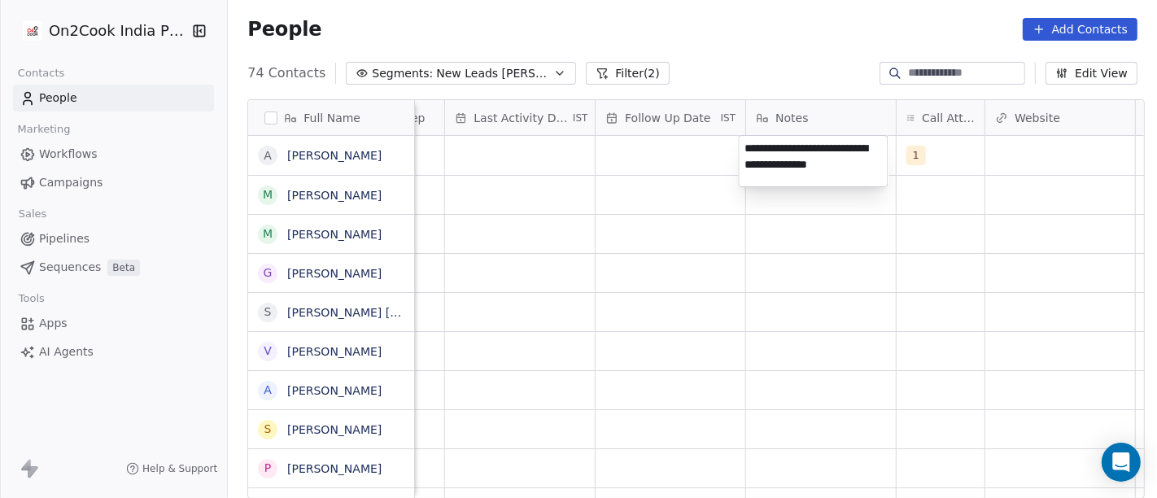
type textarea "**********"
click at [809, 446] on html "On2Cook India Pvt. Ltd. Contacts People Marketing Workflows Campaigns Sales Pip…" at bounding box center [578, 249] width 1157 height 498
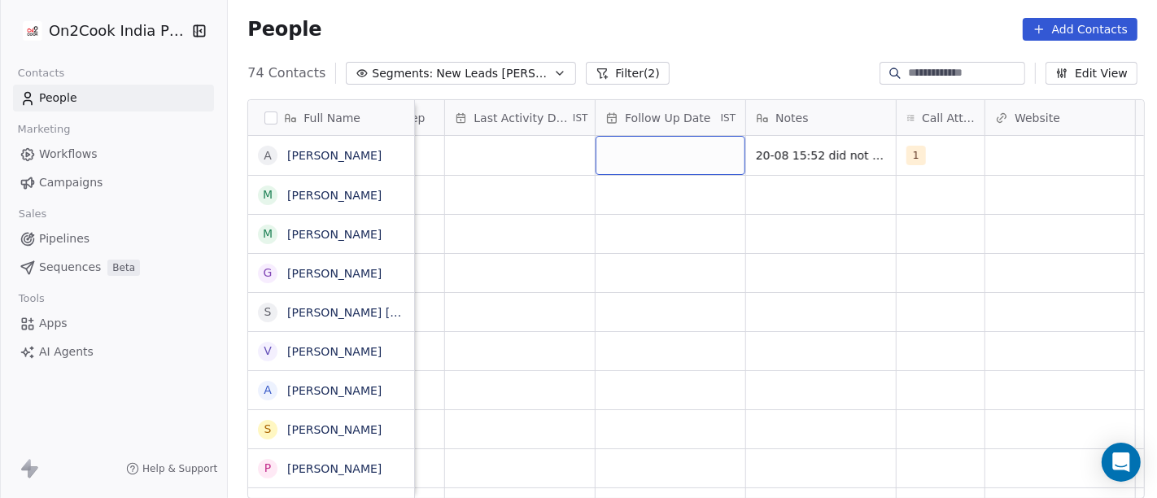
click at [683, 151] on div "grid" at bounding box center [671, 155] width 150 height 39
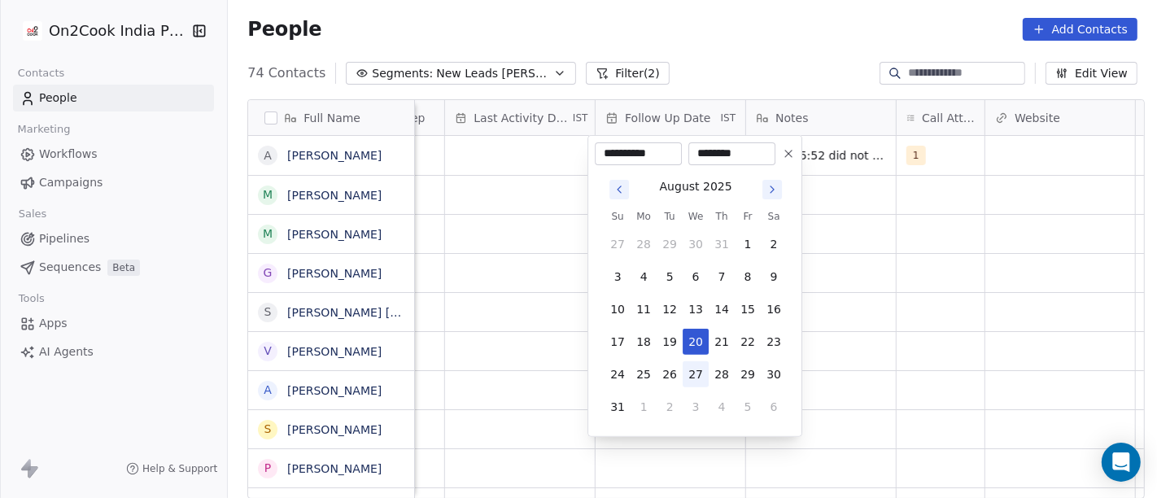
click at [694, 378] on button "27" at bounding box center [696, 374] width 26 height 26
type input "**********"
click at [914, 356] on html "On2Cook India Pvt. Ltd. Contacts People Marketing Workflows Campaigns Sales Pip…" at bounding box center [578, 249] width 1157 height 498
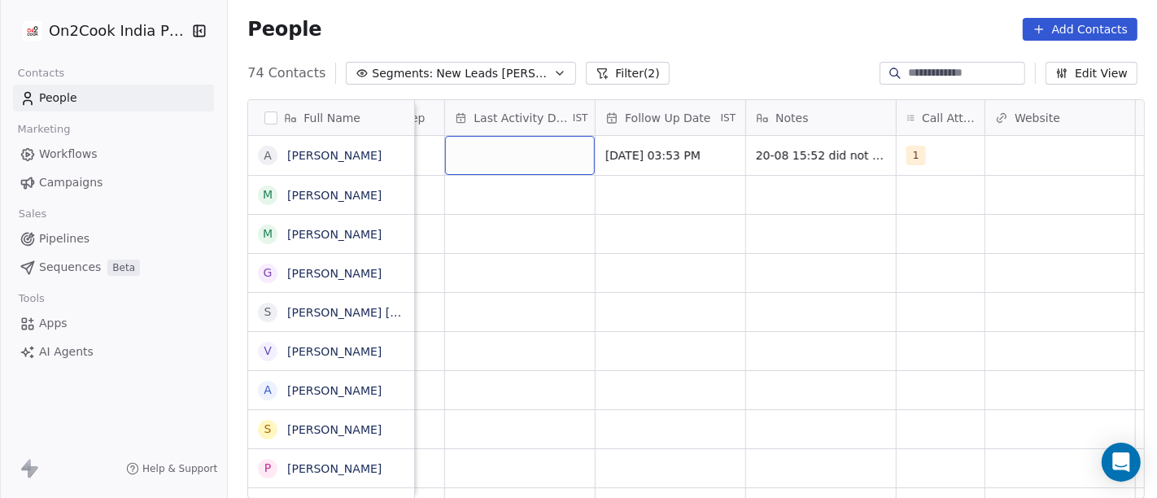
click at [490, 155] on div "grid" at bounding box center [520, 155] width 150 height 39
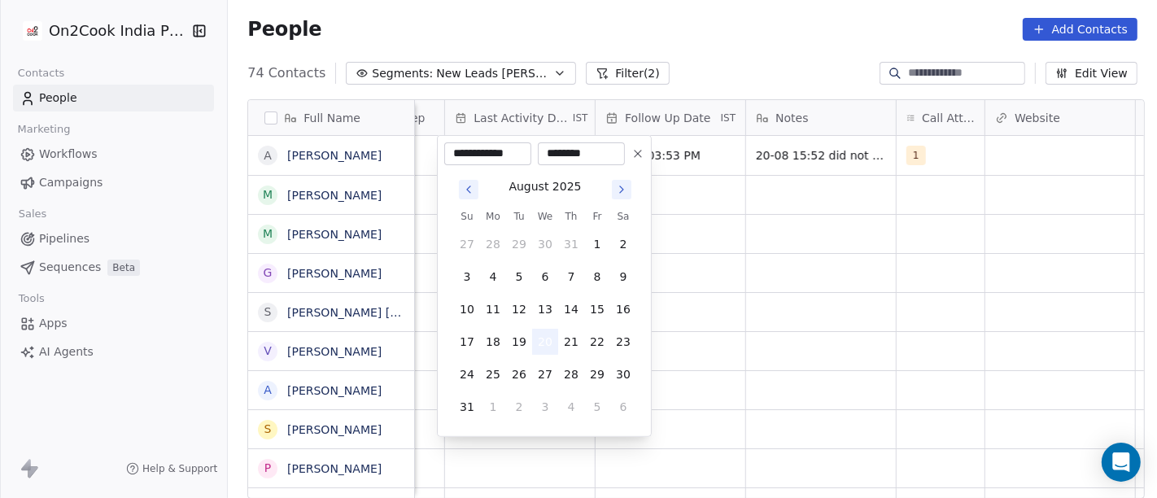
click at [552, 338] on button "20" at bounding box center [545, 342] width 26 height 26
click at [763, 313] on html "On2Cook India Pvt. Ltd. Contacts People Marketing Workflows Campaigns Sales Pip…" at bounding box center [578, 249] width 1157 height 498
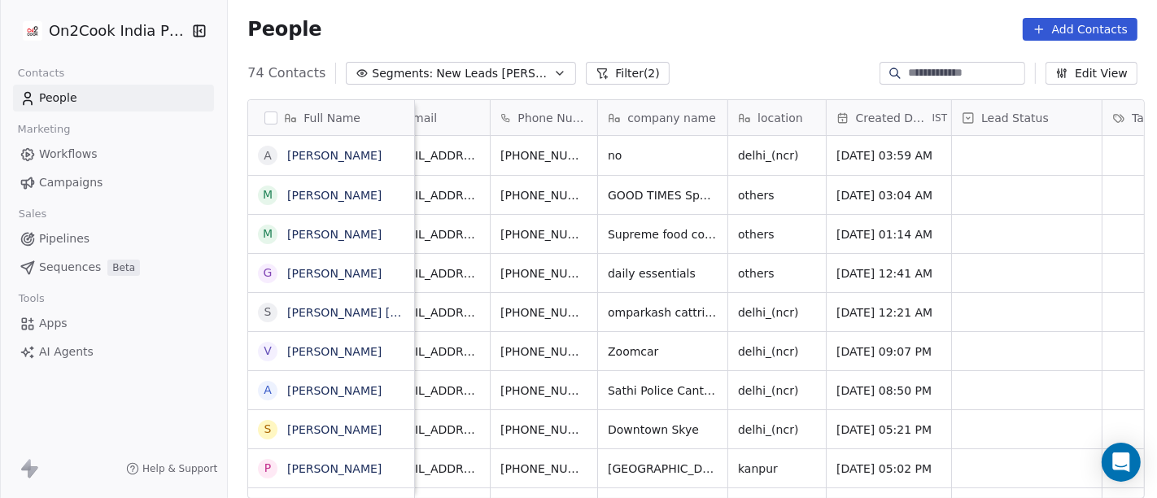
scroll to position [0, 0]
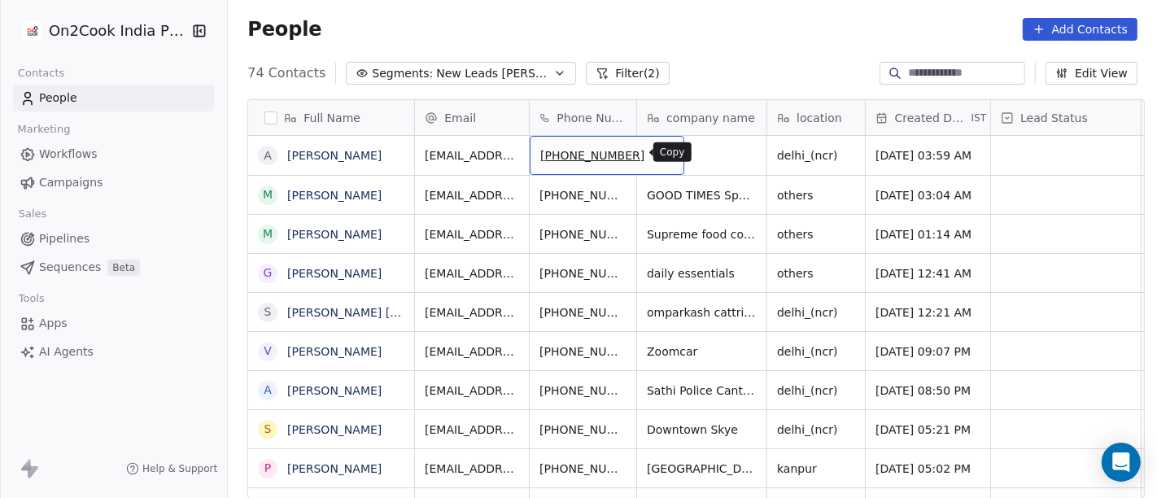
click at [662, 151] on icon "grid" at bounding box center [665, 154] width 7 height 7
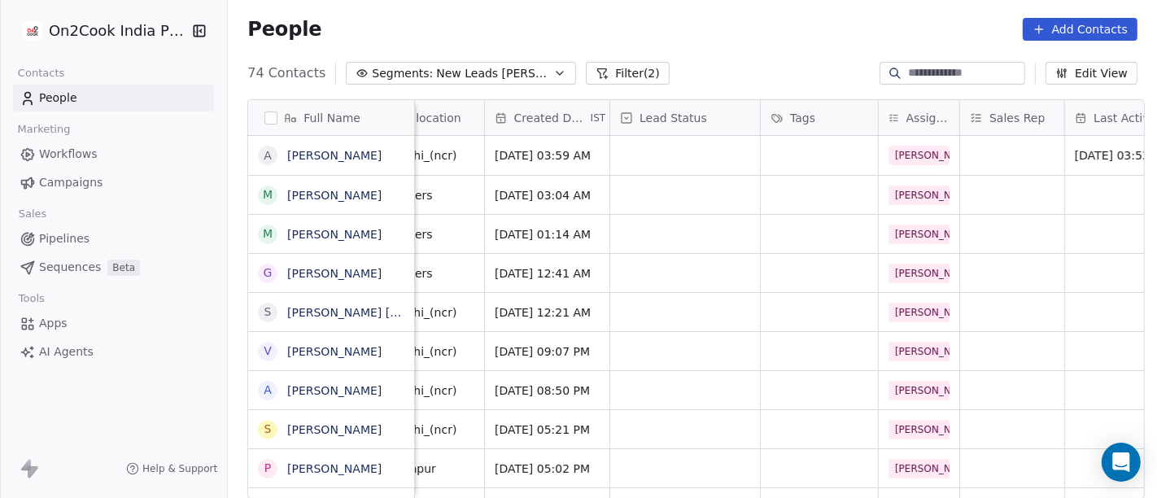
scroll to position [0, 378]
click at [671, 171] on div "grid" at bounding box center [689, 155] width 150 height 39
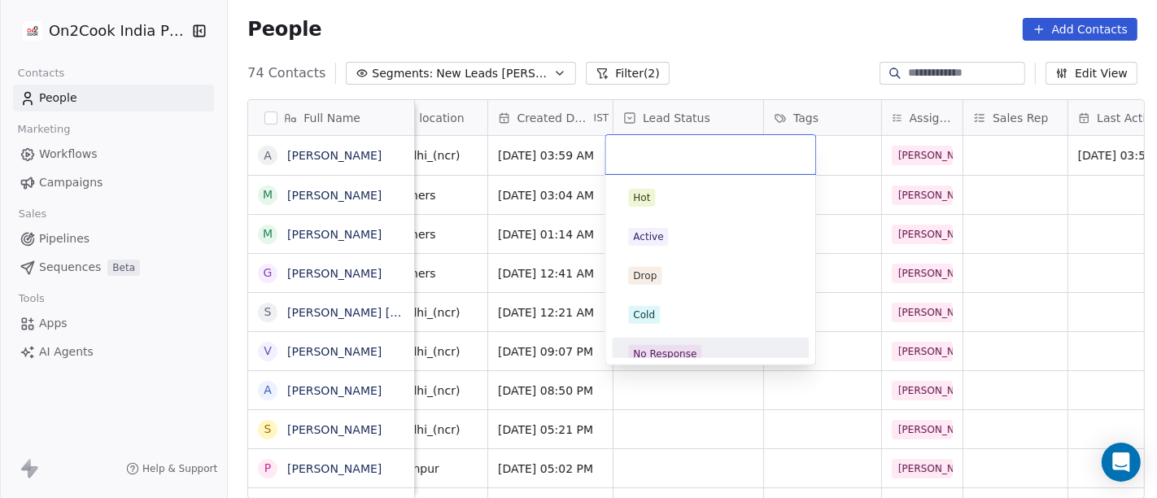
click at [698, 349] on div "No Response" at bounding box center [710, 354] width 164 height 18
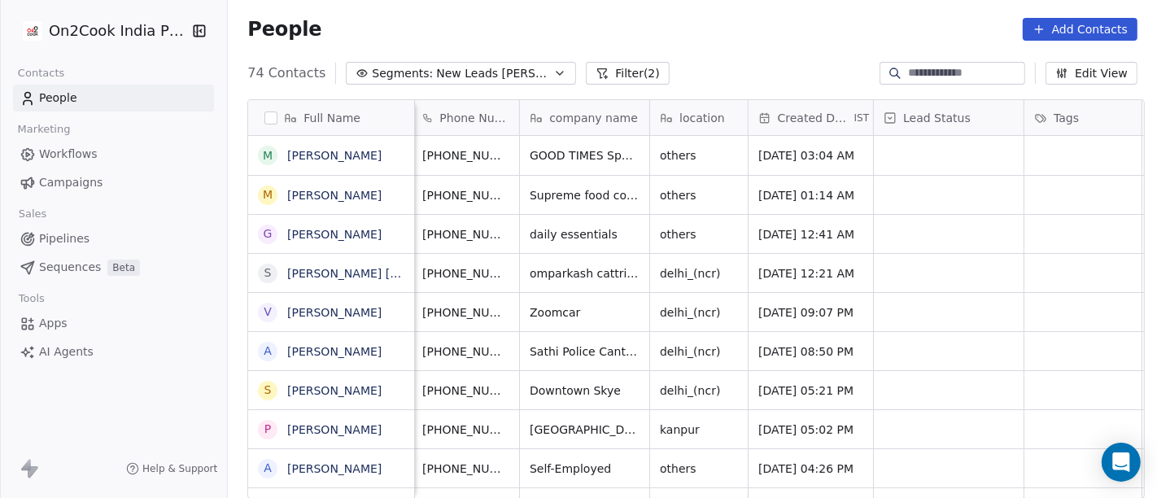
scroll to position [0, 114]
click at [544, 153] on icon "grid" at bounding box center [550, 152] width 13 height 13
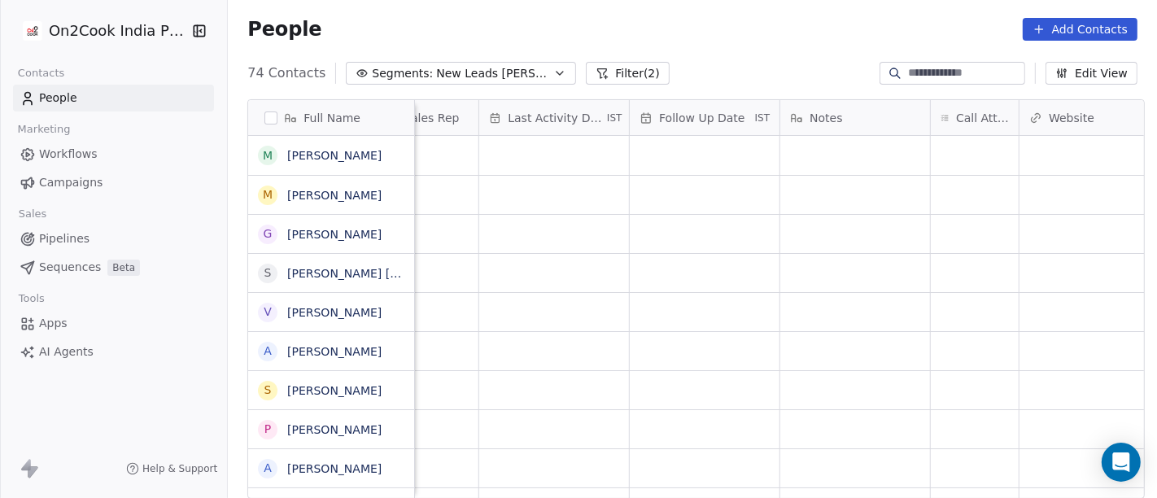
scroll to position [0, 996]
click at [927, 159] on div "grid" at bounding box center [946, 155] width 88 height 39
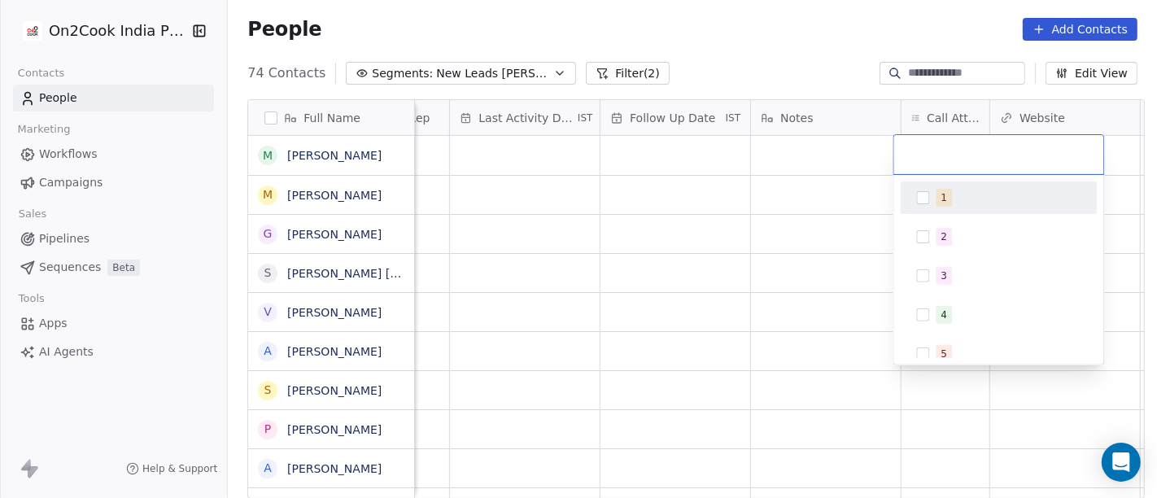
click at [933, 201] on div "1" at bounding box center [999, 198] width 184 height 26
click at [871, 162] on html "On2Cook India Pvt. Ltd. Contacts People Marketing Workflows Campaigns Sales Pip…" at bounding box center [578, 249] width 1157 height 498
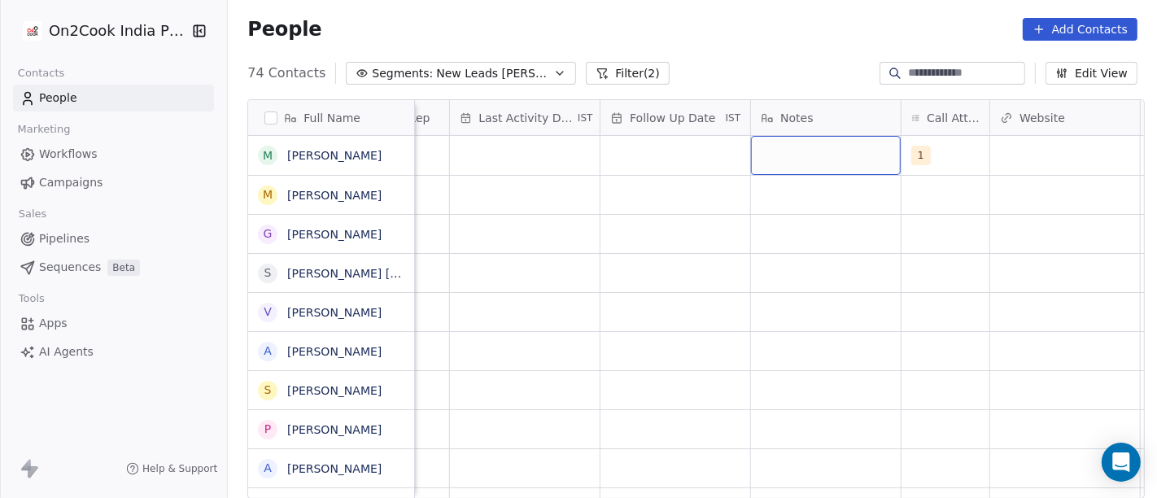
click at [779, 151] on div "grid" at bounding box center [826, 155] width 150 height 39
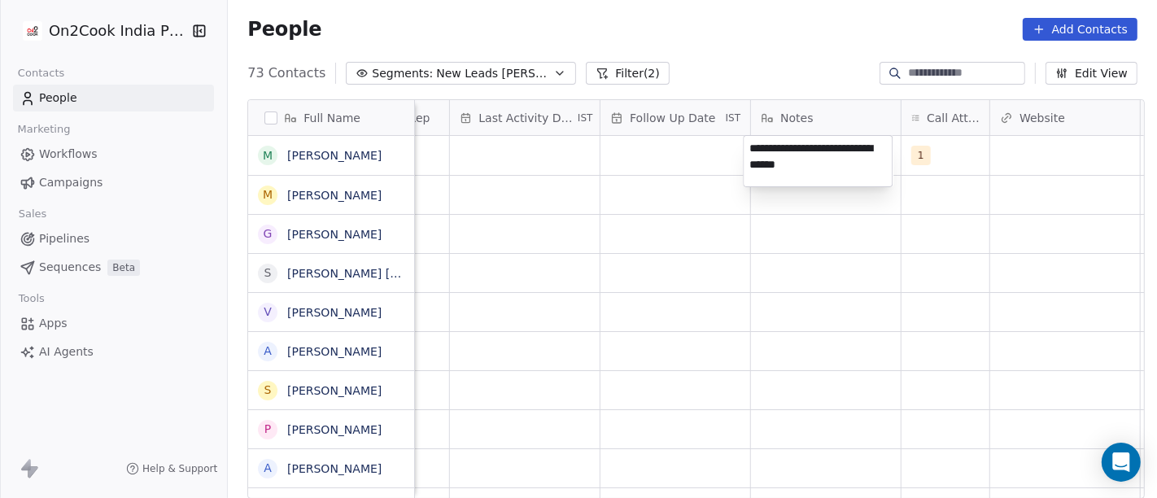
type textarea "**********"
click at [526, 331] on html "On2Cook India Pvt. Ltd. Contacts People Marketing Workflows Campaigns Sales Pip…" at bounding box center [578, 249] width 1157 height 498
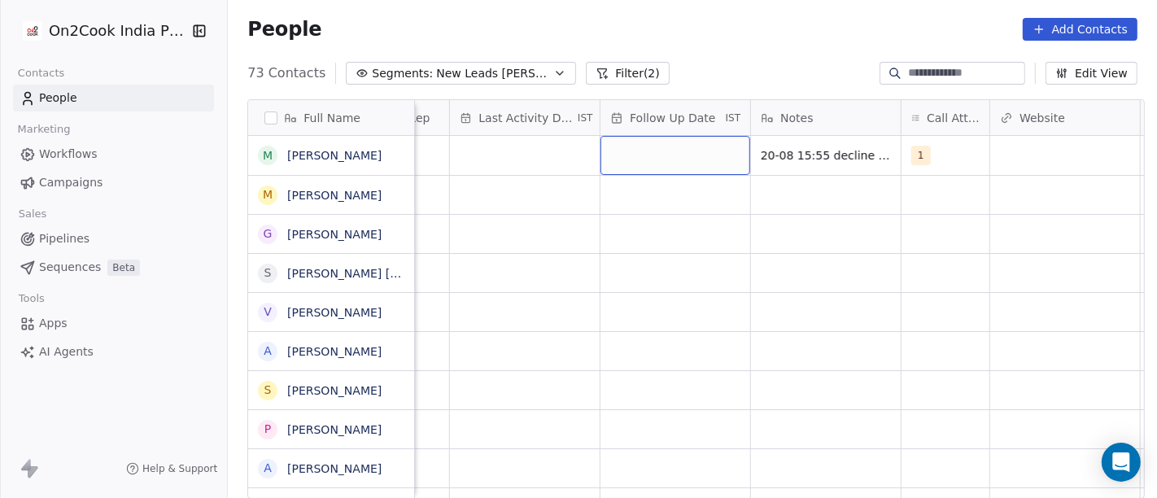
click at [621, 164] on div "grid" at bounding box center [675, 155] width 150 height 39
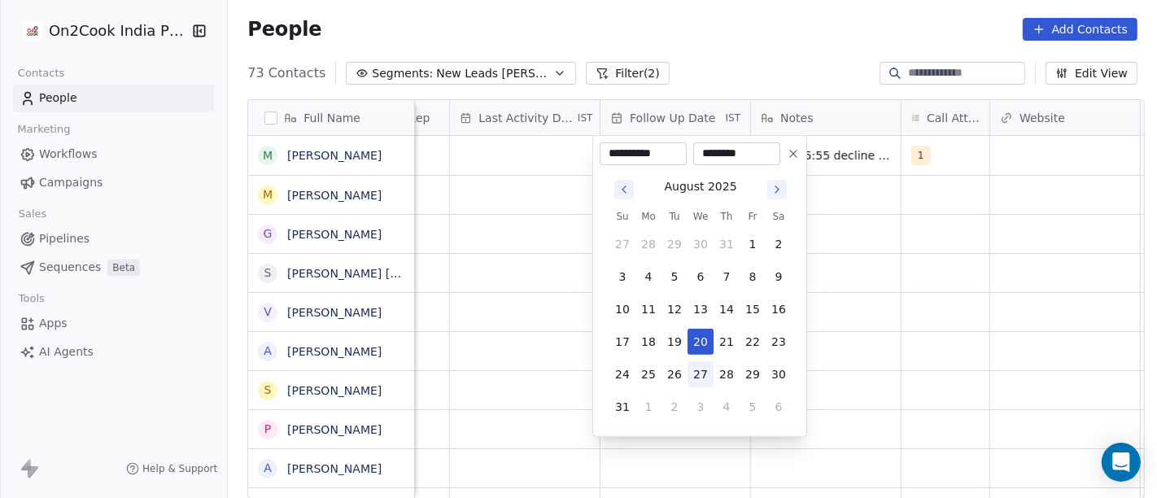
click at [704, 378] on button "27" at bounding box center [701, 374] width 26 height 26
type input "**********"
click at [927, 308] on html "On2Cook India Pvt. Ltd. Contacts People Marketing Workflows Campaigns Sales Pip…" at bounding box center [578, 249] width 1157 height 498
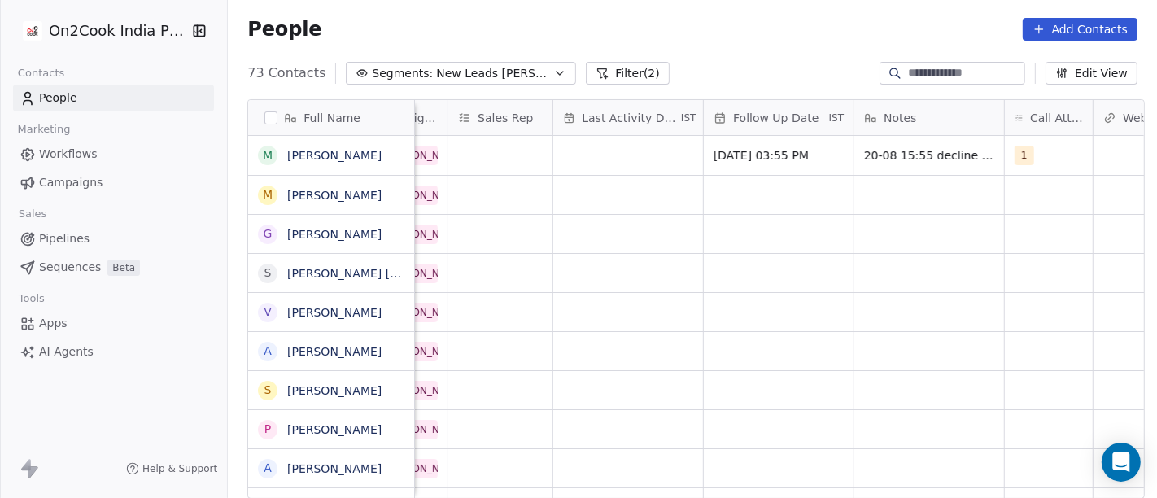
scroll to position [0, 890]
click at [602, 146] on div "grid" at bounding box center [631, 155] width 150 height 39
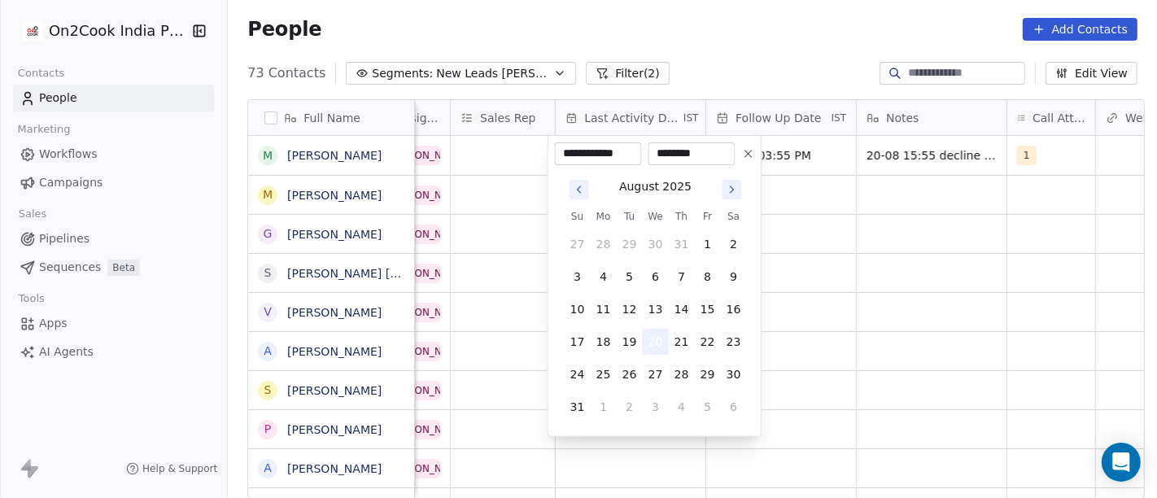
click at [655, 335] on button "20" at bounding box center [656, 342] width 26 height 26
click at [897, 306] on html "On2Cook India Pvt. Ltd. Contacts People Marketing Workflows Campaigns Sales Pip…" at bounding box center [578, 249] width 1157 height 498
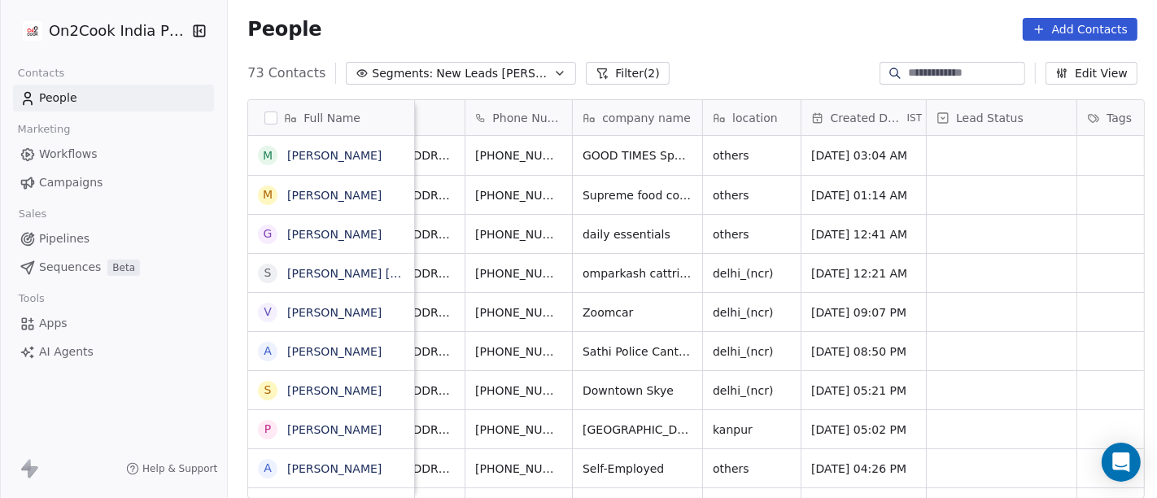
scroll to position [0, 63]
click at [592, 160] on button "grid" at bounding box center [602, 153] width 20 height 20
click at [755, 64] on div "73 Contacts Segments: New Leads Salim Filter (2) Edit View" at bounding box center [692, 73] width 929 height 26
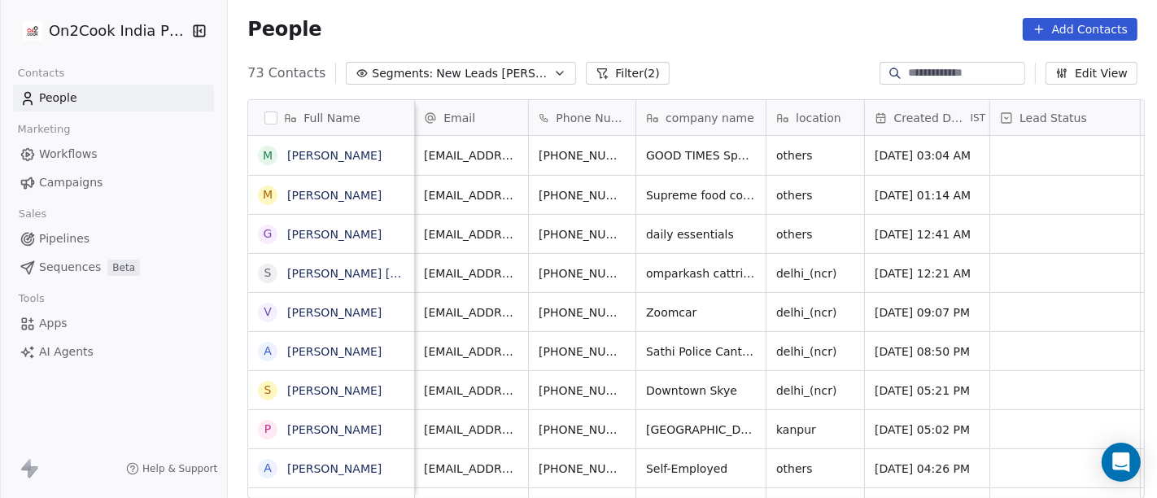
scroll to position [0, 0]
click at [662, 151] on icon "grid" at bounding box center [665, 154] width 7 height 7
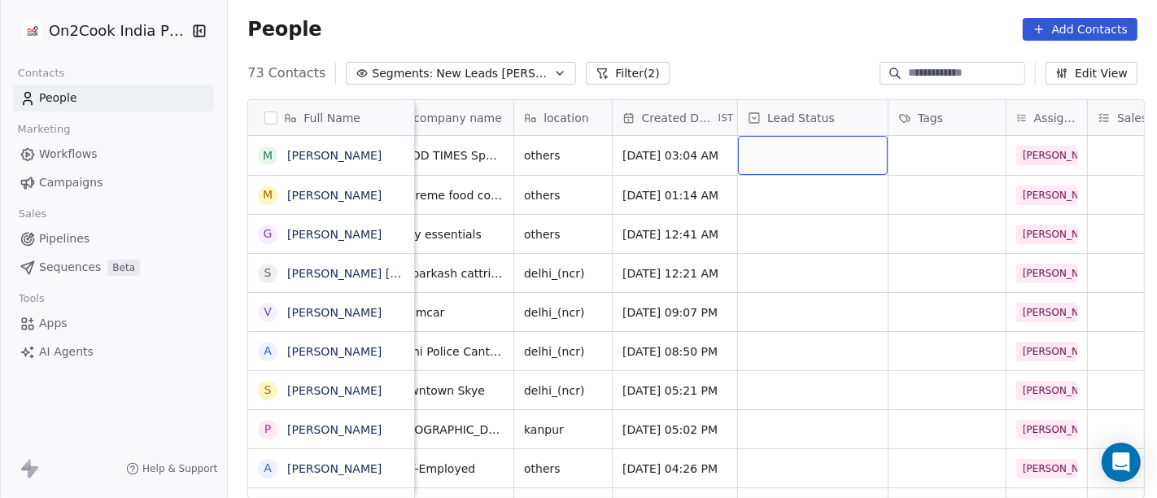
scroll to position [0, 254]
click at [774, 150] on div "grid" at bounding box center [812, 155] width 150 height 39
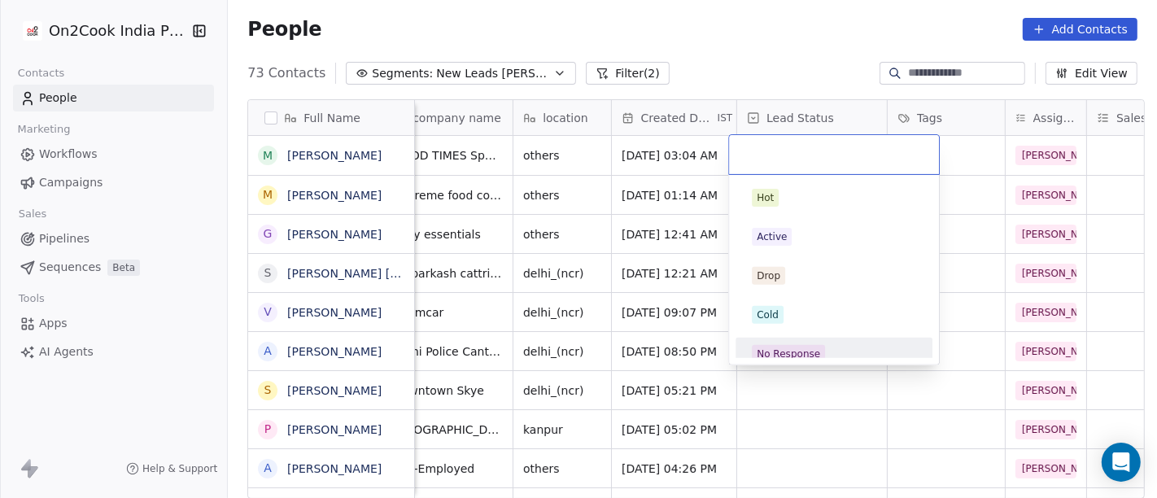
click at [805, 339] on div "No Response" at bounding box center [834, 354] width 197 height 33
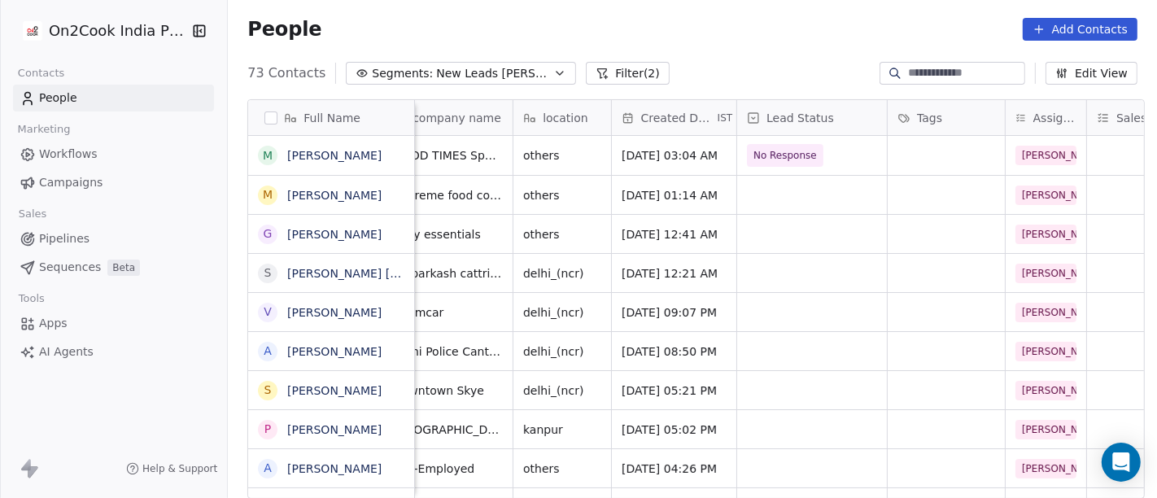
click at [713, 31] on div "People Add Contacts" at bounding box center [692, 29] width 890 height 23
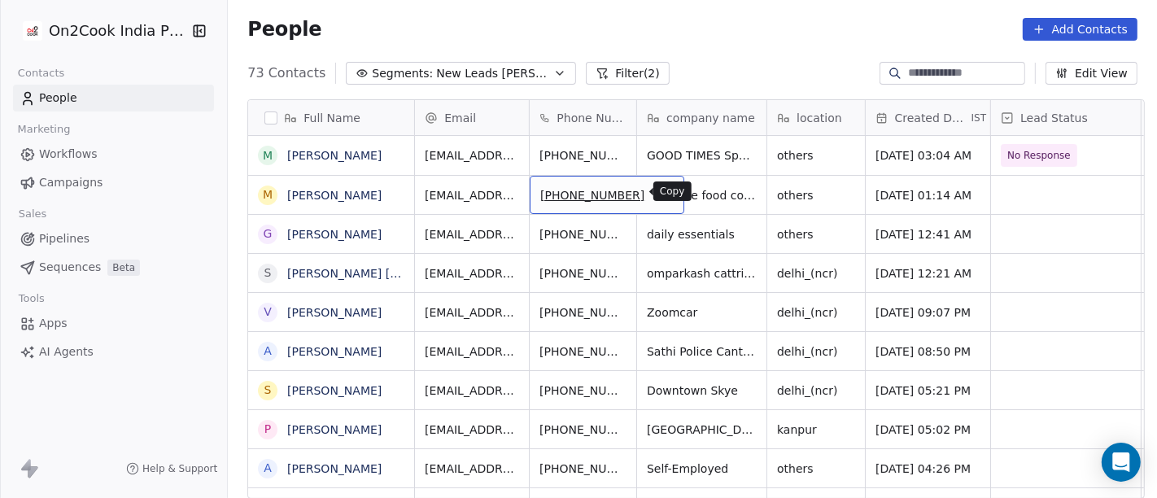
click at [657, 191] on icon "grid" at bounding box center [663, 192] width 13 height 13
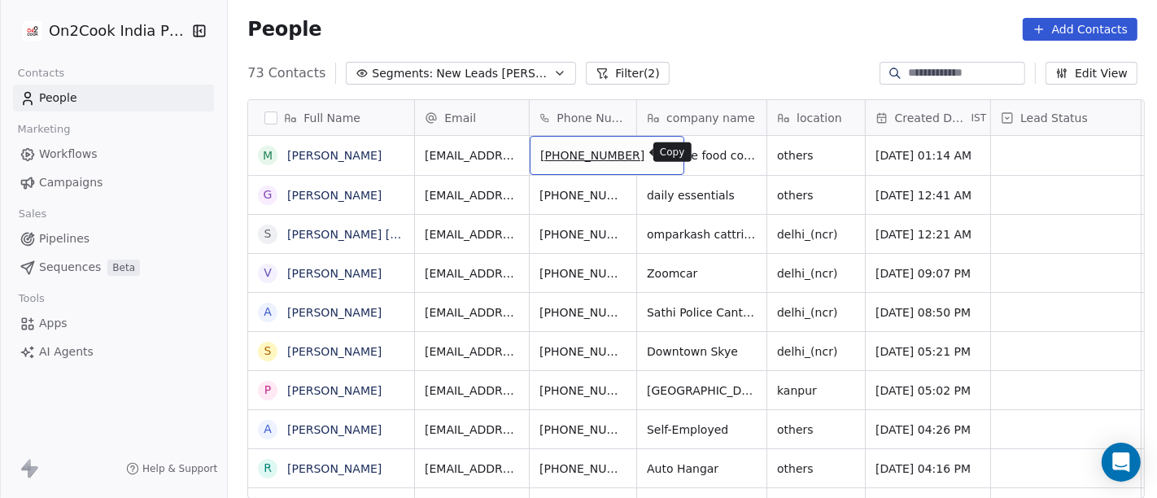
click at [659, 148] on icon "grid" at bounding box center [662, 151] width 7 height 7
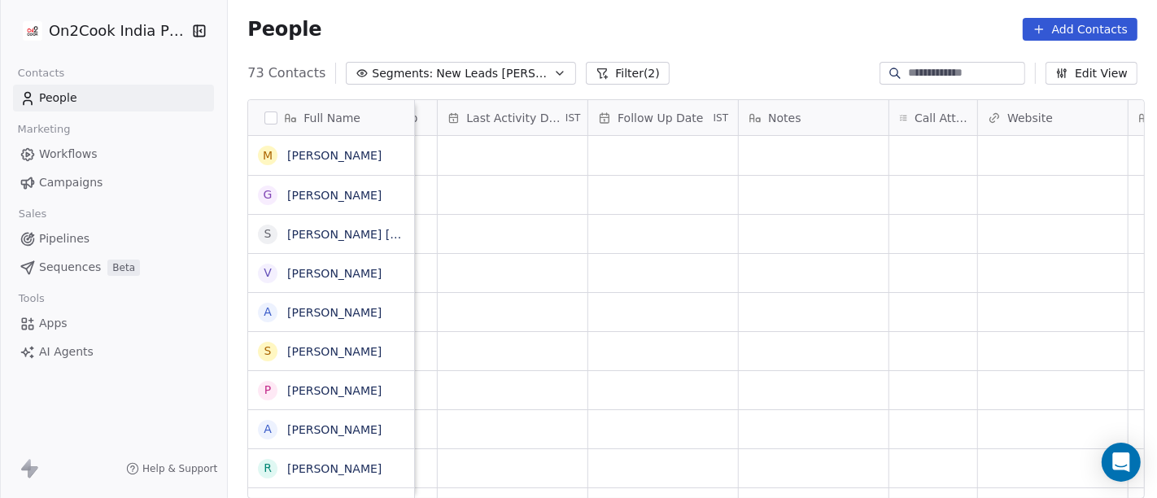
scroll to position [0, 1014]
drag, startPoint x: 880, startPoint y: 158, endPoint x: 800, endPoint y: 37, distance: 144.9
click at [800, 37] on div "People Add Contacts" at bounding box center [692, 29] width 890 height 23
click at [909, 159] on div "grid" at bounding box center [928, 155] width 88 height 39
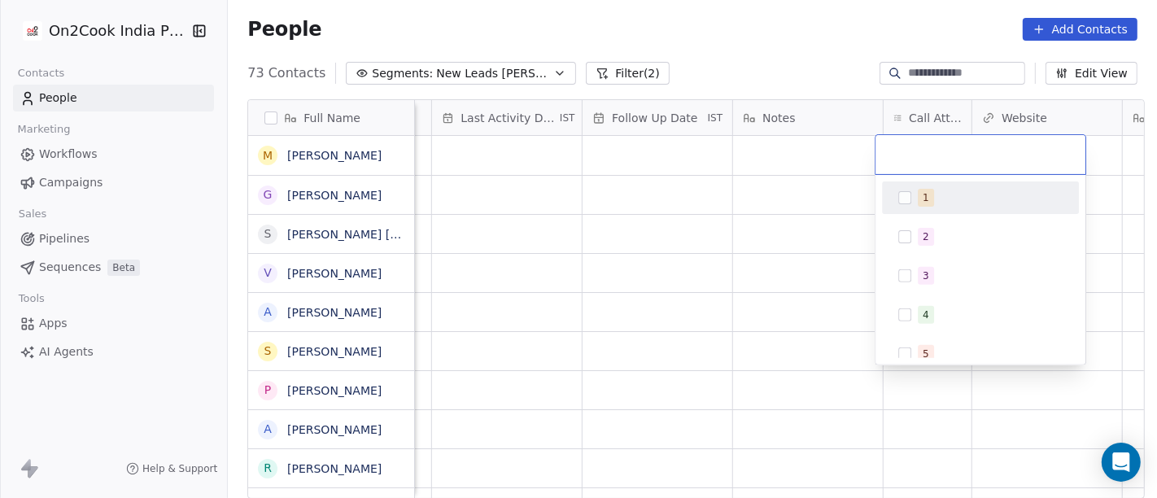
click at [911, 203] on div "1" at bounding box center [981, 198] width 184 height 26
click at [749, 59] on html "On2Cook India Pvt. Ltd. Contacts People Marketing Workflows Campaigns Sales Pip…" at bounding box center [578, 249] width 1157 height 498
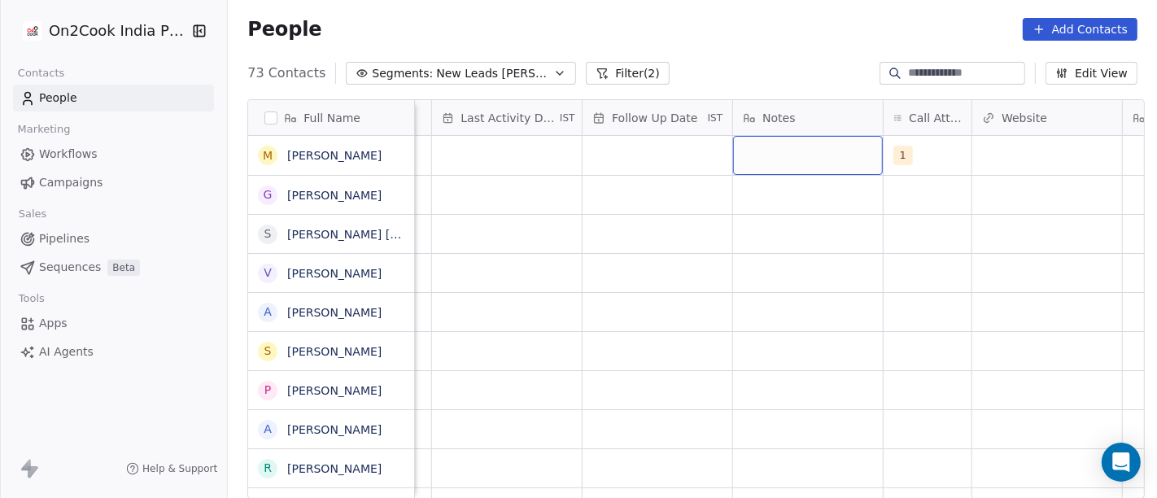
click at [776, 139] on div "grid" at bounding box center [808, 155] width 150 height 39
type textarea "*******"
click at [781, 45] on html "On2Cook India Pvt. Ltd. Contacts People Marketing Workflows Campaigns Sales Pip…" at bounding box center [578, 249] width 1157 height 498
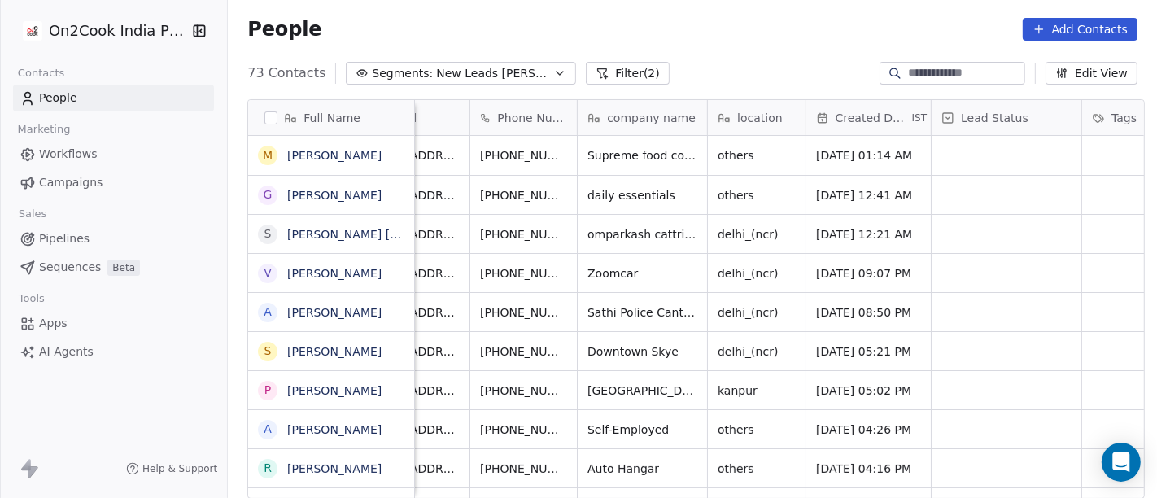
scroll to position [0, 59]
click at [652, 156] on span "Supreme food court" at bounding box center [645, 155] width 113 height 16
click at [730, 62] on html "On2Cook India Pvt. Ltd. Contacts People Marketing Workflows Campaigns Sales Pip…" at bounding box center [578, 249] width 1157 height 498
click at [736, 156] on span "others" at bounding box center [742, 155] width 47 height 16
click at [736, 156] on textarea "******" at bounding box center [749, 161] width 96 height 50
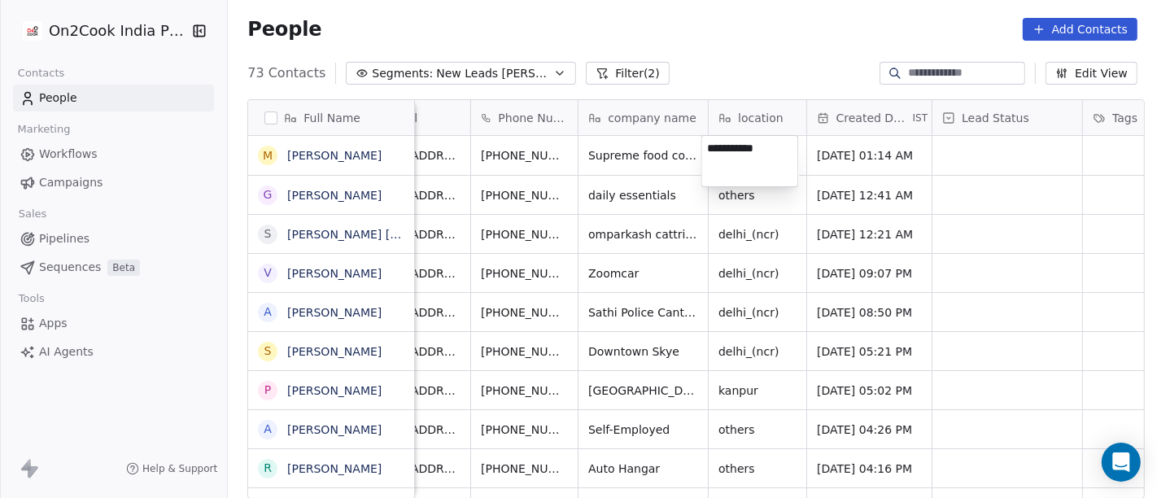
type textarea "*********"
click at [720, 53] on html "On2Cook India Pvt. Ltd. Contacts People Marketing Workflows Campaigns Sales Pip…" at bounding box center [578, 249] width 1157 height 498
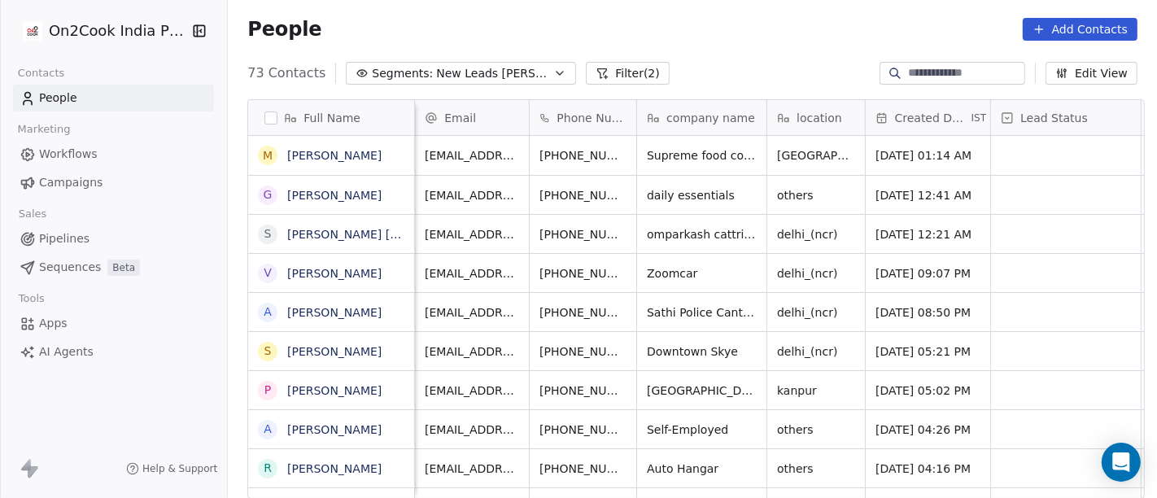
scroll to position [1, 0]
click at [659, 153] on icon "grid" at bounding box center [662, 151] width 7 height 7
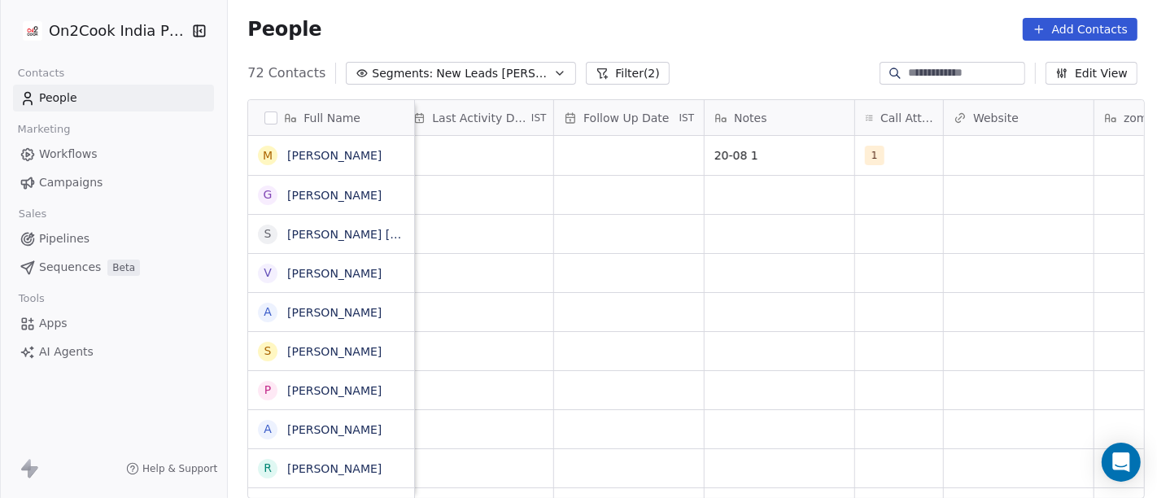
scroll to position [1, 1045]
click at [766, 153] on span "20-08 1" at bounding box center [762, 155] width 99 height 16
type textarea "**********"
click at [716, 312] on html "On2Cook India Pvt. Ltd. Contacts People Marketing Workflows Campaigns Sales Pip…" at bounding box center [578, 249] width 1157 height 498
click at [603, 151] on div "grid" at bounding box center [627, 155] width 150 height 39
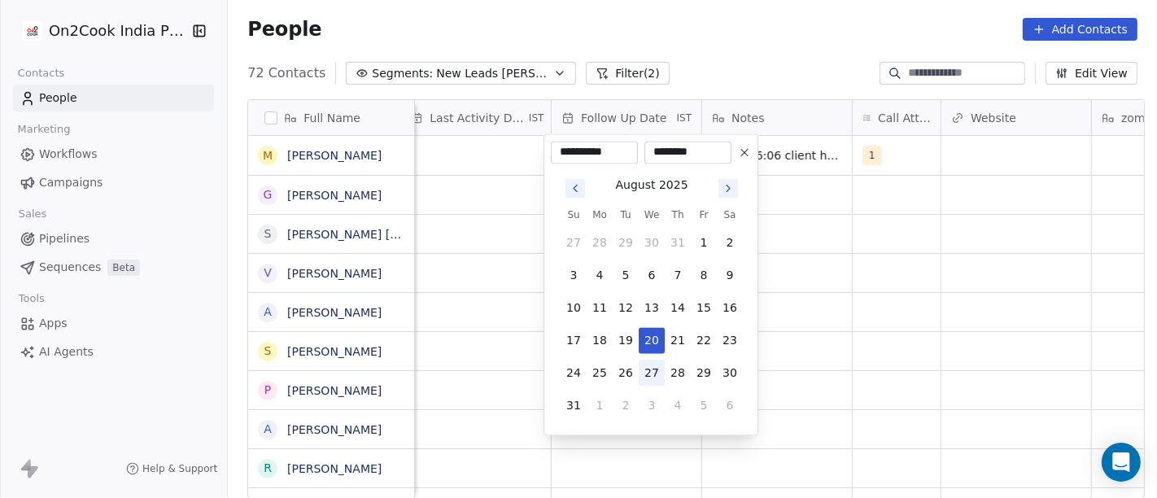
click at [651, 373] on button "27" at bounding box center [652, 373] width 26 height 26
type input "**********"
drag, startPoint x: 856, startPoint y: 325, endPoint x: 685, endPoint y: 215, distance: 203.1
click at [857, 324] on html "On2Cook India Pvt. Ltd. Contacts People Marketing Workflows Campaigns Sales Pip…" at bounding box center [578, 249] width 1157 height 498
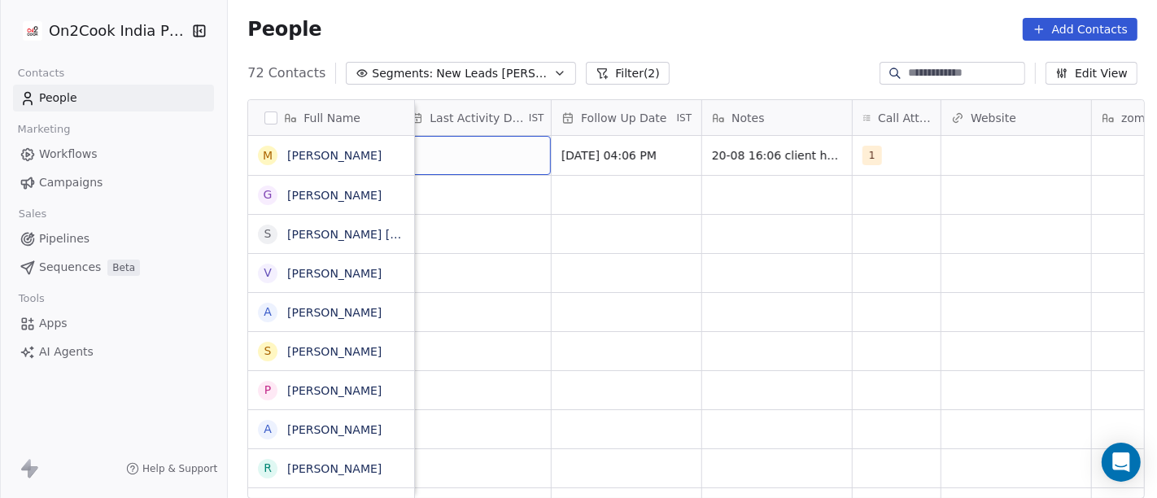
scroll to position [1, 1030]
click at [474, 164] on div "grid" at bounding box center [491, 155] width 150 height 39
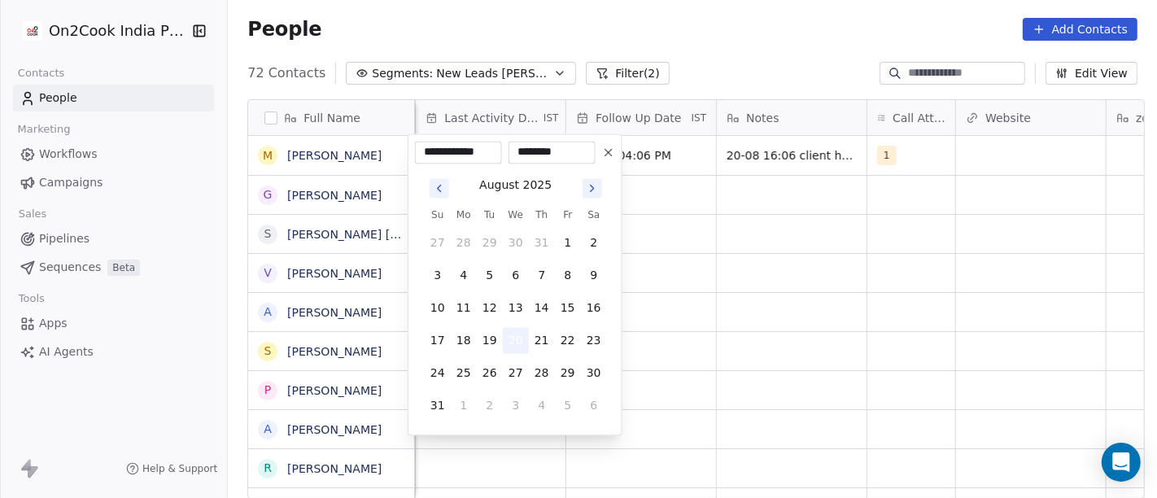
click at [524, 343] on button "20" at bounding box center [516, 340] width 26 height 26
click at [763, 308] on html "On2Cook India Pvt. Ltd. Contacts People Marketing Workflows Campaigns Sales Pip…" at bounding box center [578, 249] width 1157 height 498
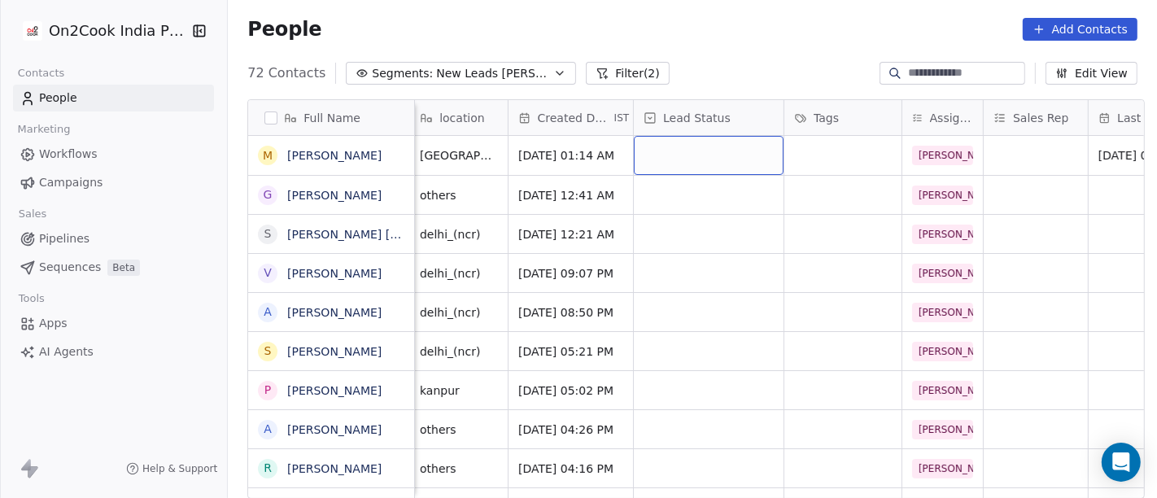
scroll to position [1, 356]
click at [662, 164] on div "grid" at bounding box center [710, 155] width 150 height 39
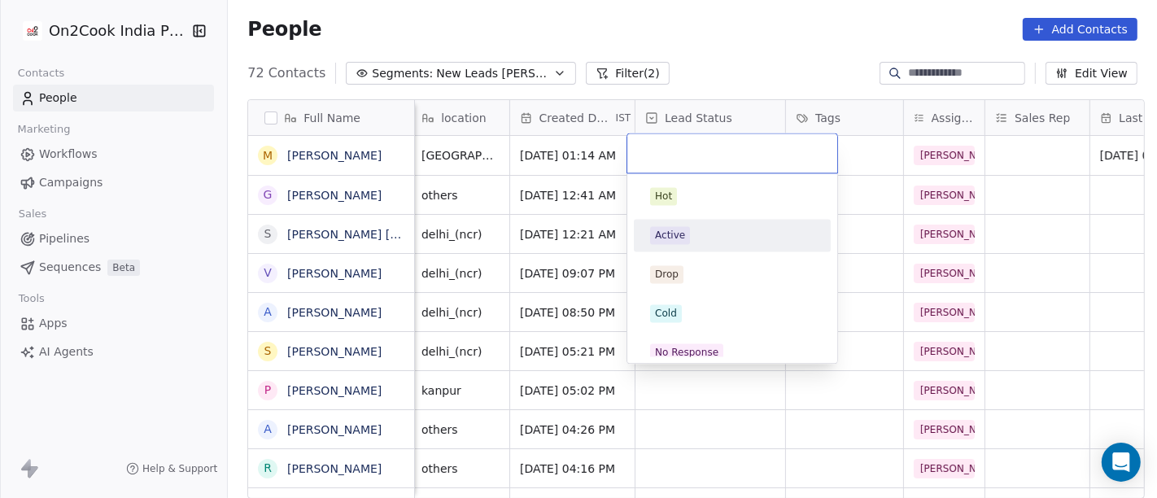
click at [683, 240] on span "Active" at bounding box center [670, 235] width 40 height 18
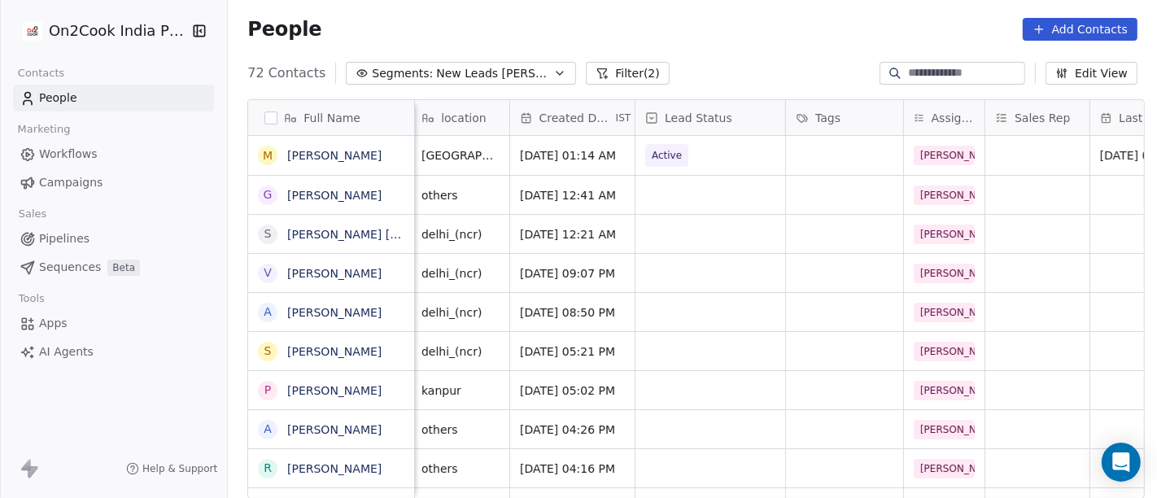
click at [754, 55] on div "People Add Contacts" at bounding box center [692, 29] width 929 height 62
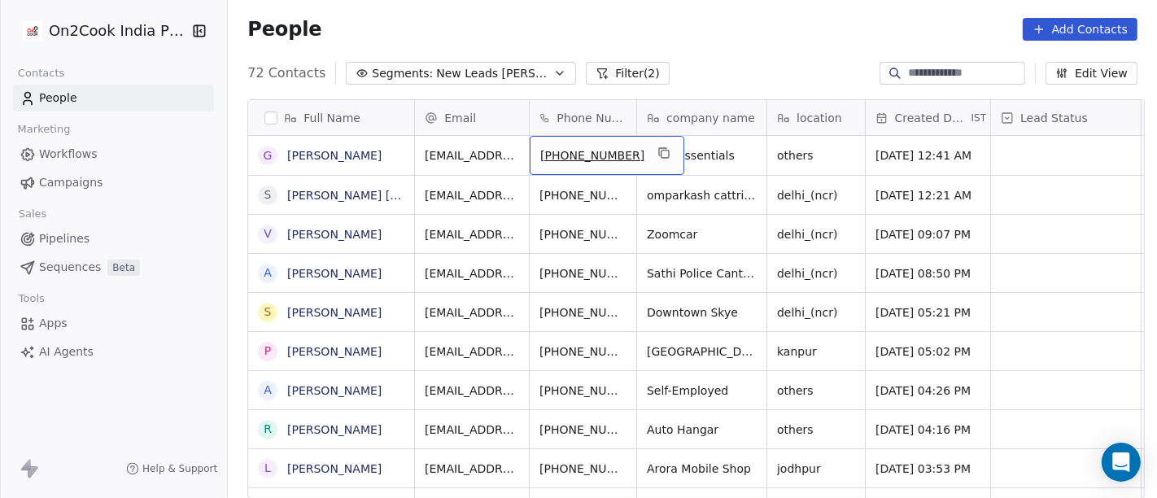
click at [632, 161] on div "[PHONE_NUMBER]" at bounding box center [607, 155] width 155 height 39
click at [657, 152] on icon "grid" at bounding box center [663, 152] width 13 height 13
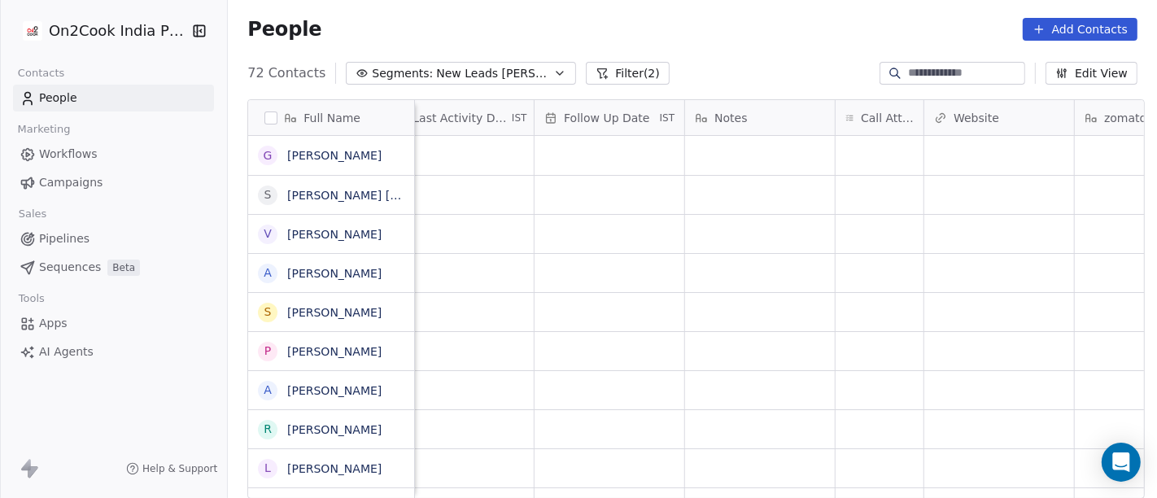
scroll to position [1, 1077]
click at [849, 144] on div "grid" at bounding box center [864, 155] width 88 height 39
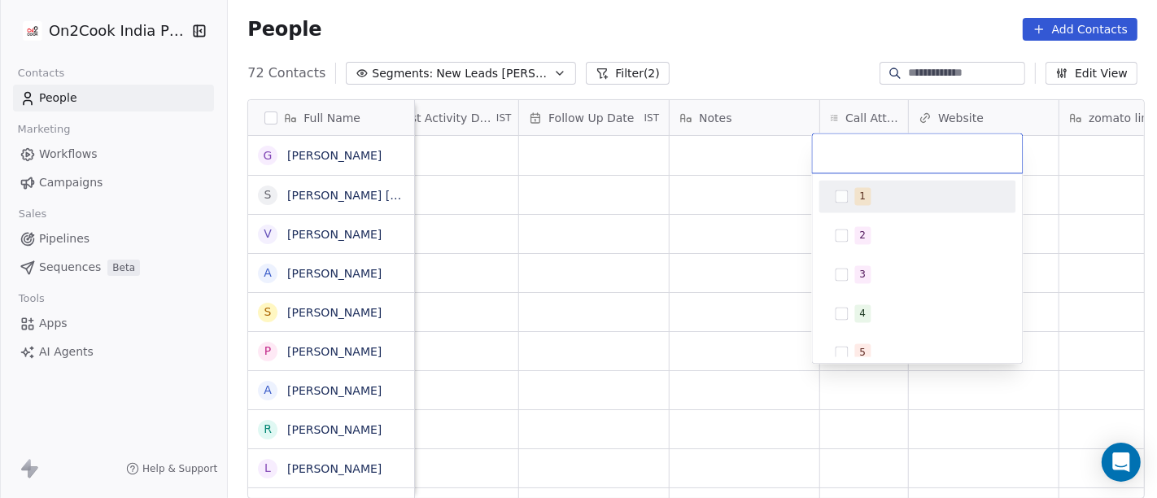
click at [857, 200] on span "1" at bounding box center [863, 196] width 16 height 18
click at [738, 44] on html "On2Cook India Pvt. Ltd. Contacts People Marketing Workflows Campaigns Sales Pip…" at bounding box center [578, 249] width 1157 height 498
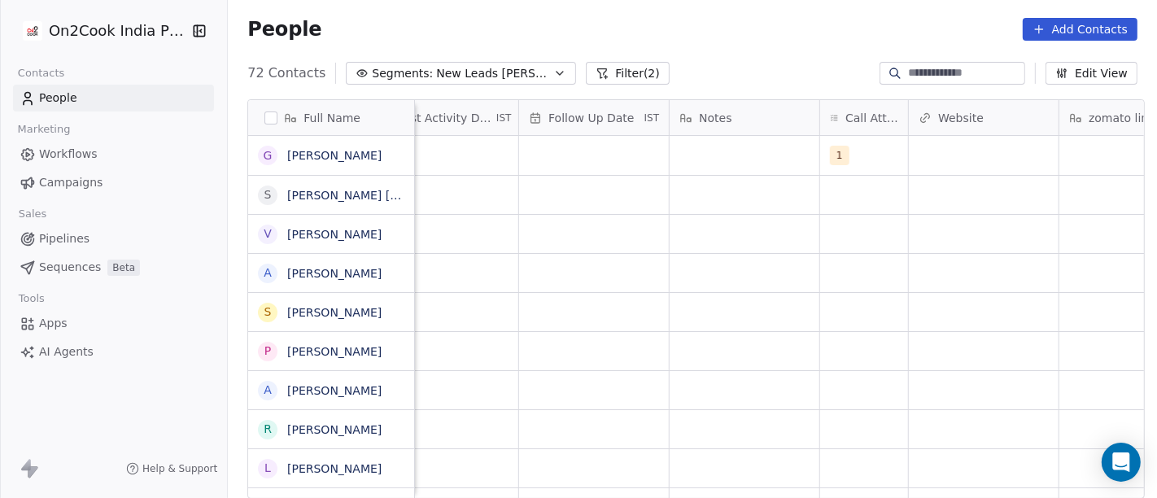
click at [742, 175] on div "Salim caterers" at bounding box center [630, 194] width 2585 height 39
click at [719, 146] on div "grid" at bounding box center [745, 155] width 150 height 39
type textarea "**********"
click at [723, 277] on html "On2Cook India Pvt. Ltd. Contacts People Marketing Workflows Campaigns Sales Pip…" at bounding box center [578, 249] width 1157 height 498
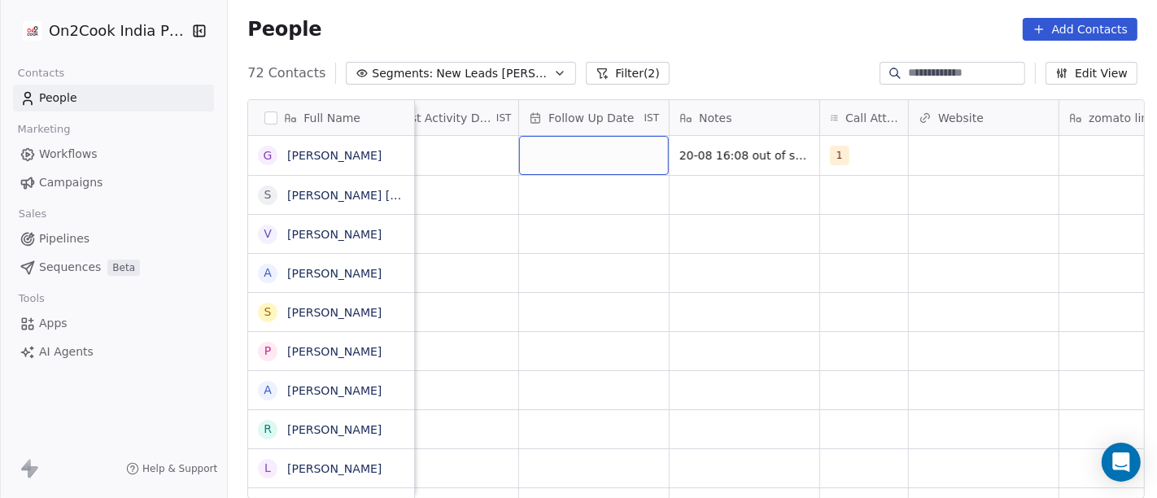
click at [582, 147] on div "grid" at bounding box center [594, 155] width 150 height 39
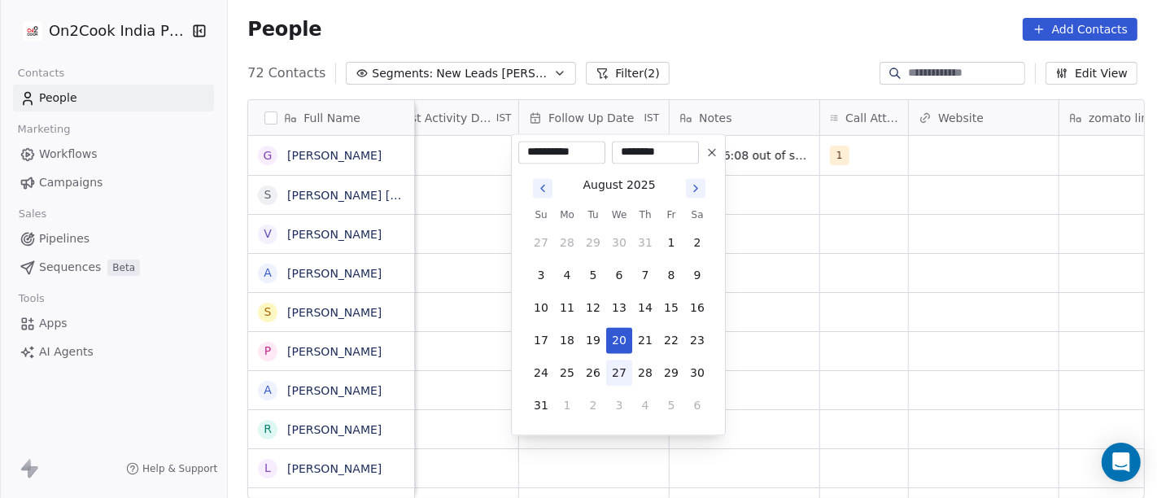
click at [622, 365] on button "27" at bounding box center [619, 373] width 26 height 26
click at [714, 154] on icon at bounding box center [712, 152] width 7 height 7
type input "**********"
type input "********"
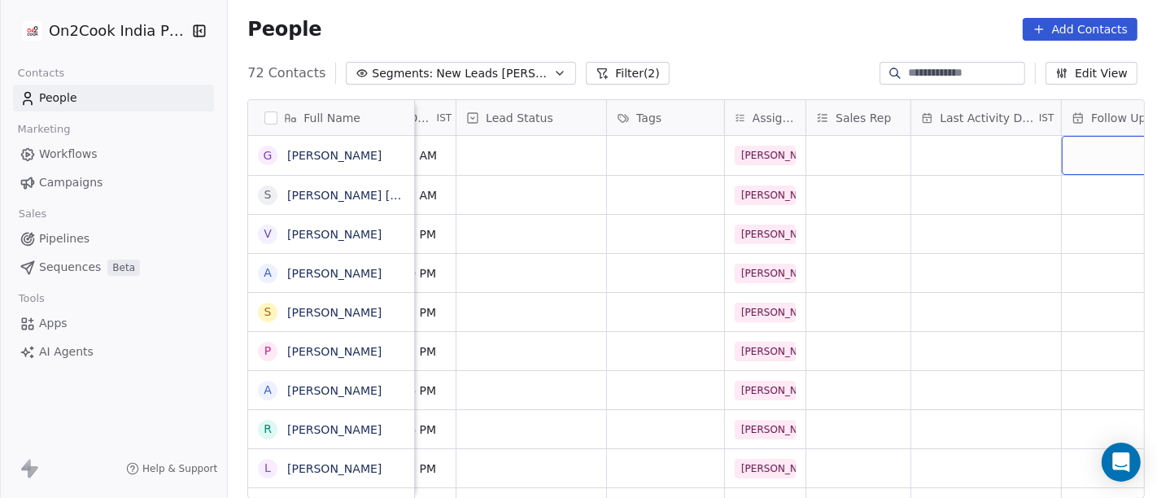
scroll to position [1, 535]
click at [980, 146] on div "grid" at bounding box center [986, 155] width 150 height 39
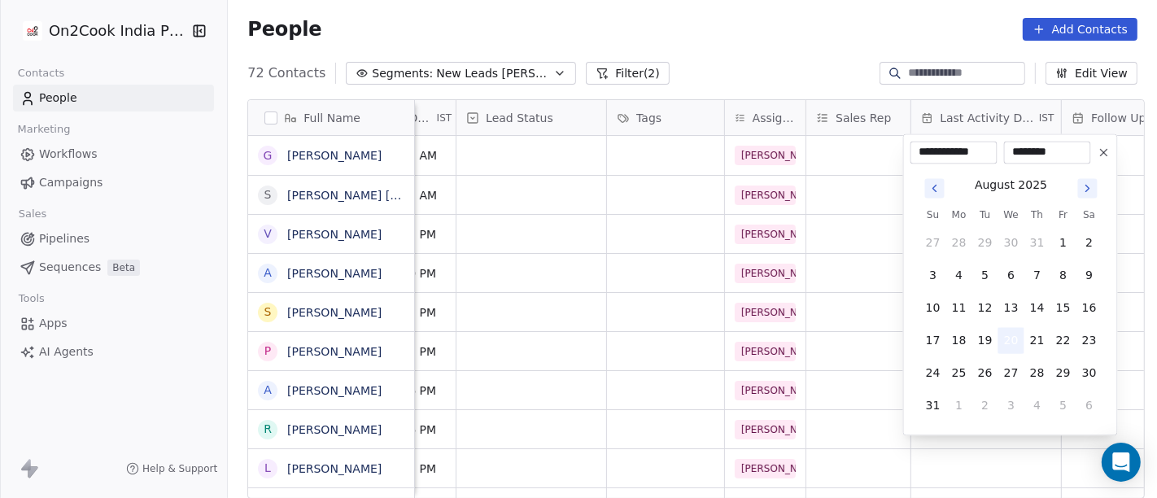
click at [1005, 338] on button "20" at bounding box center [1011, 340] width 26 height 26
click at [886, 251] on html "On2Cook India Pvt. Ltd. Contacts People Marketing Workflows Campaigns Sales Pip…" at bounding box center [578, 249] width 1157 height 498
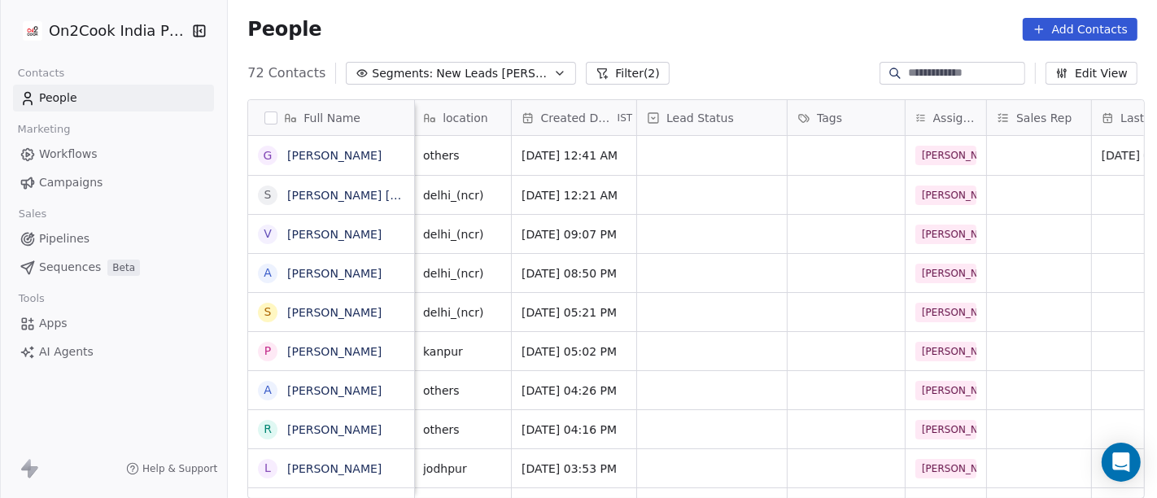
scroll to position [1, 352]
click at [688, 157] on div "grid" at bounding box center [714, 155] width 150 height 39
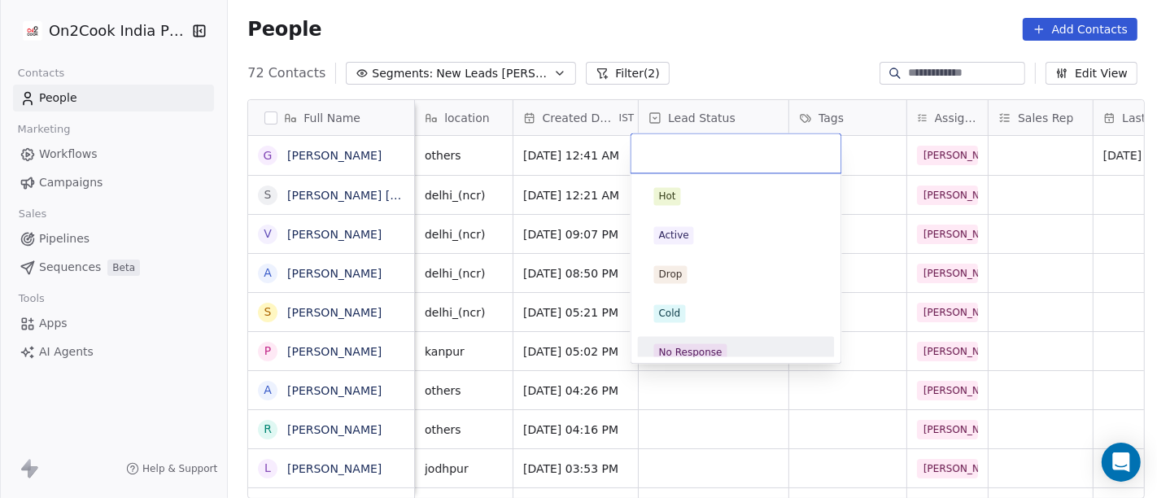
click at [701, 352] on div "No Response" at bounding box center [690, 352] width 63 height 15
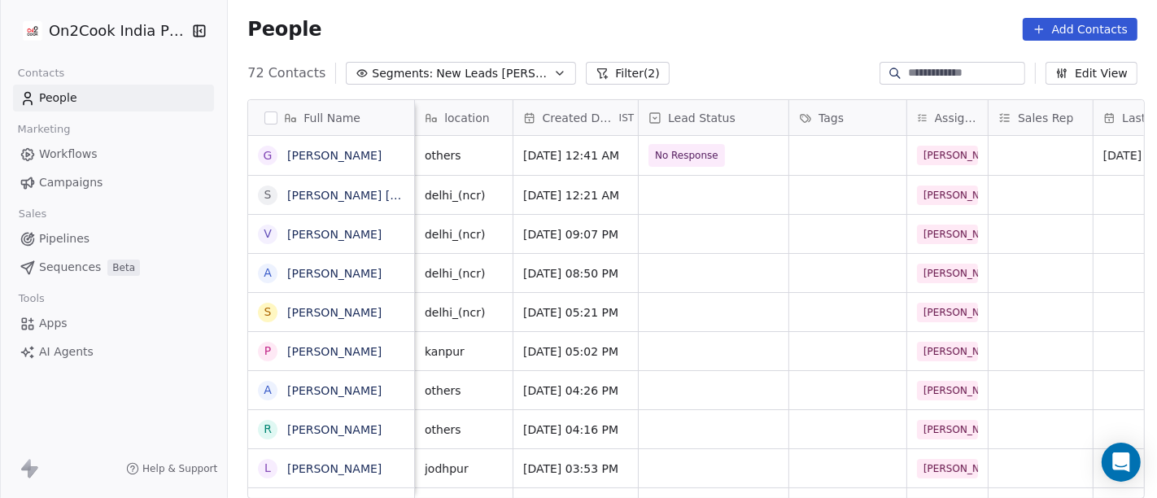
click at [720, 55] on div "People Add Contacts" at bounding box center [692, 29] width 929 height 62
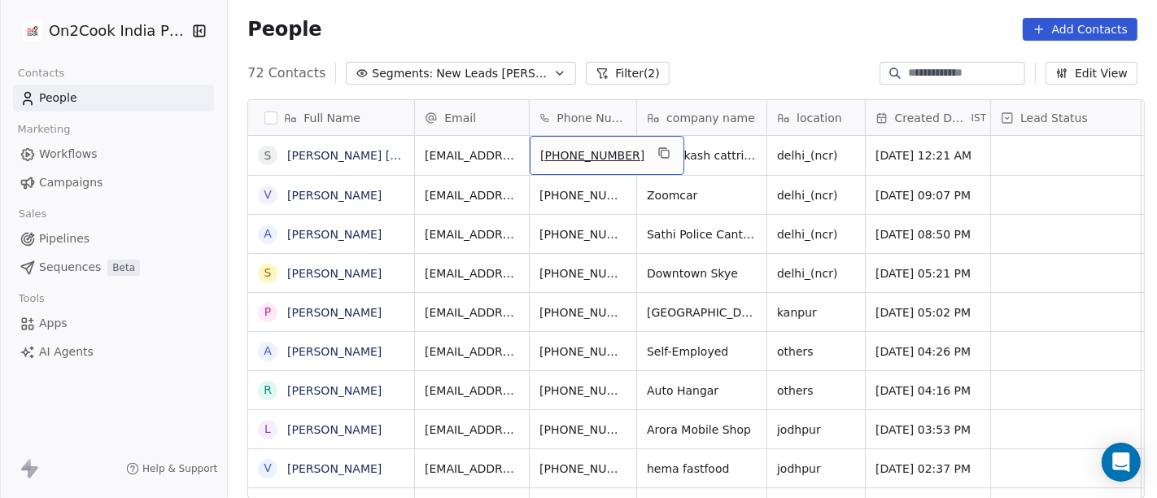
click at [648, 144] on div "[PHONE_NUMBER]" at bounding box center [607, 155] width 155 height 39
click at [654, 157] on button "grid" at bounding box center [664, 153] width 20 height 20
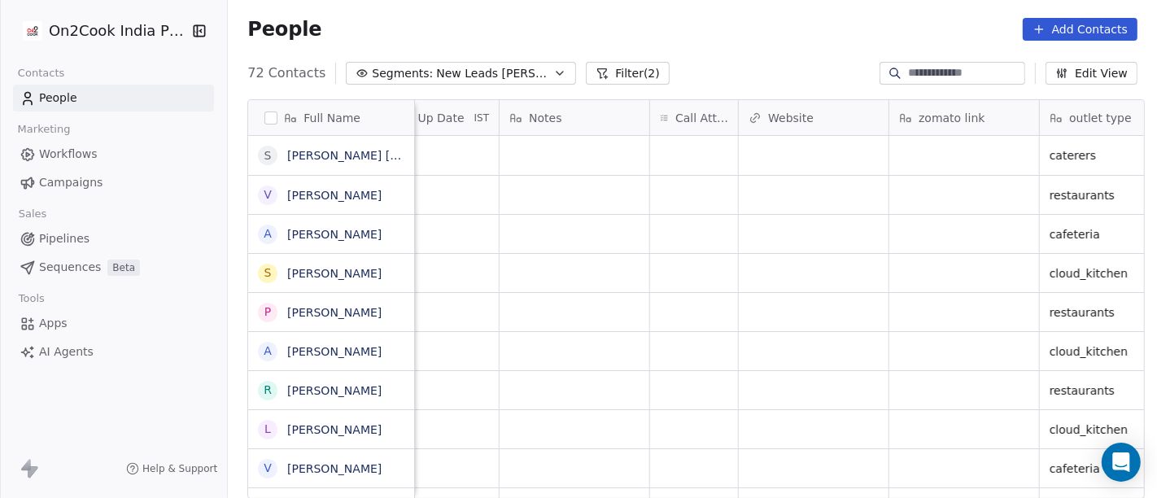
scroll to position [1, 1253]
click at [667, 140] on div "grid" at bounding box center [688, 155] width 88 height 39
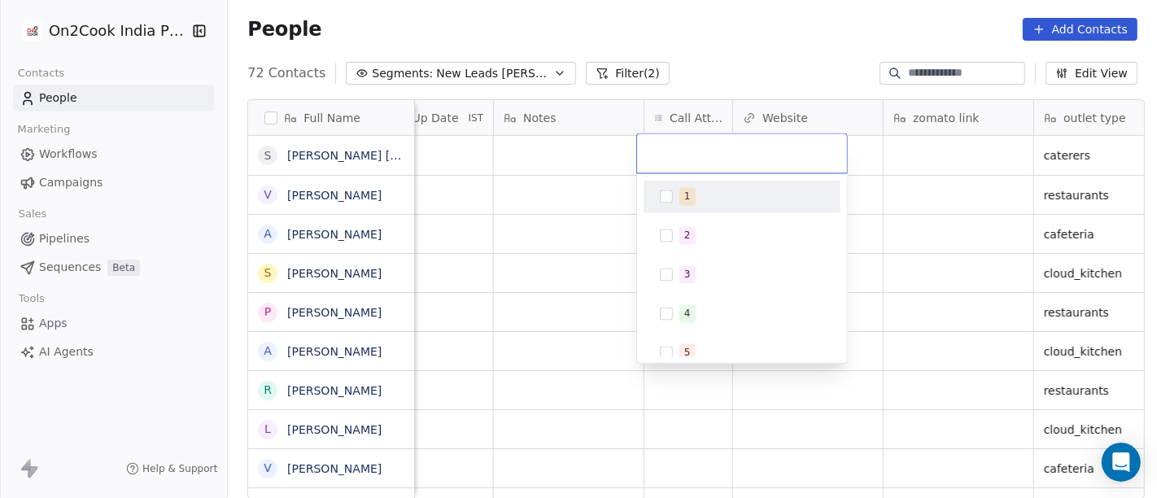
click at [677, 184] on div "1" at bounding box center [742, 196] width 184 height 26
click at [730, 61] on html "On2Cook India Pvt. Ltd. Contacts People Marketing Workflows Campaigns Sales Pip…" at bounding box center [578, 249] width 1157 height 498
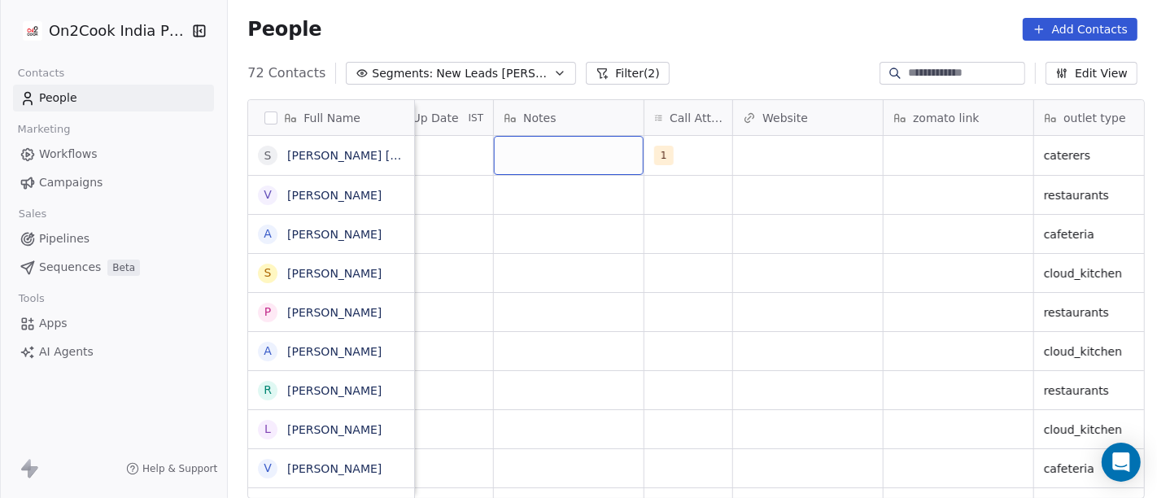
click at [560, 142] on div "grid" at bounding box center [569, 155] width 150 height 39
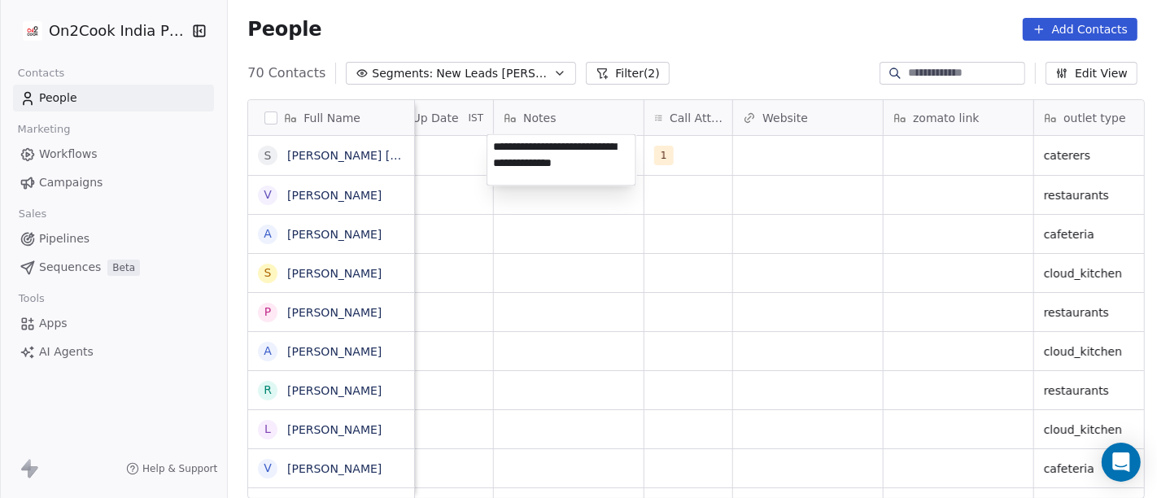
type textarea "**********"
click at [697, 273] on html "On2Cook India Pvt. Ltd. Contacts People Marketing Workflows Campaigns Sales Pip…" at bounding box center [578, 249] width 1157 height 498
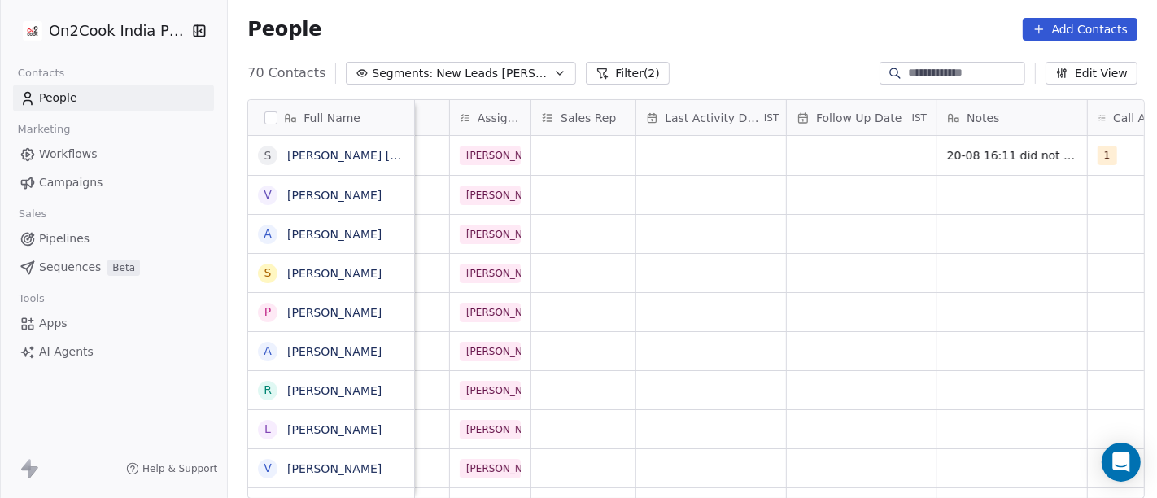
scroll to position [1, 871]
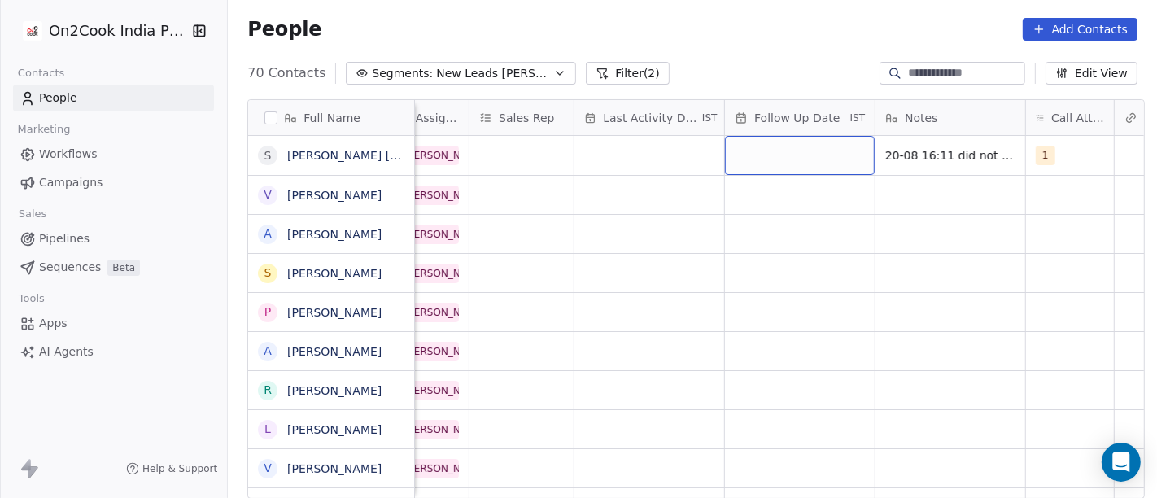
click at [759, 159] on div "grid" at bounding box center [800, 155] width 150 height 39
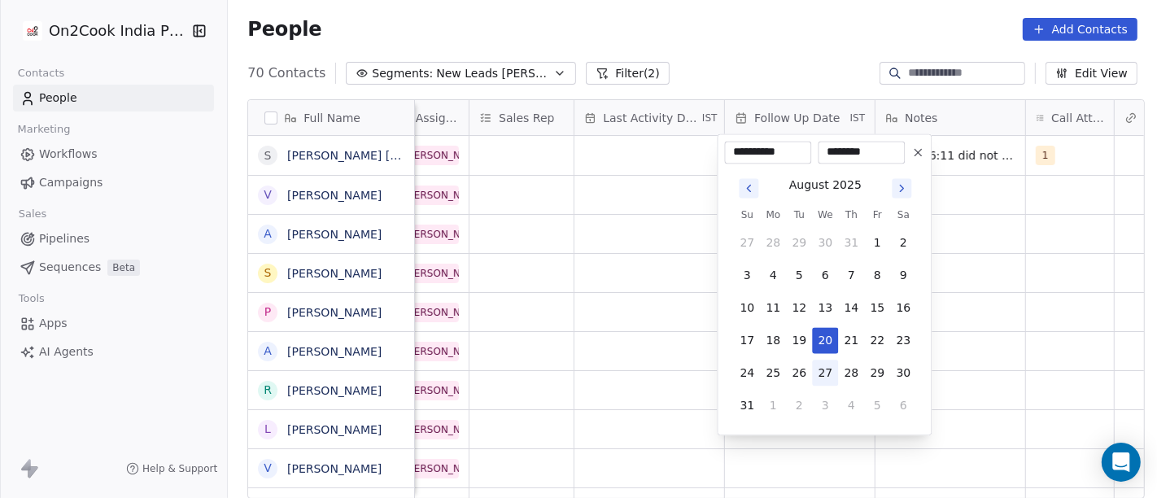
click at [816, 383] on button "27" at bounding box center [825, 373] width 26 height 26
type input "**********"
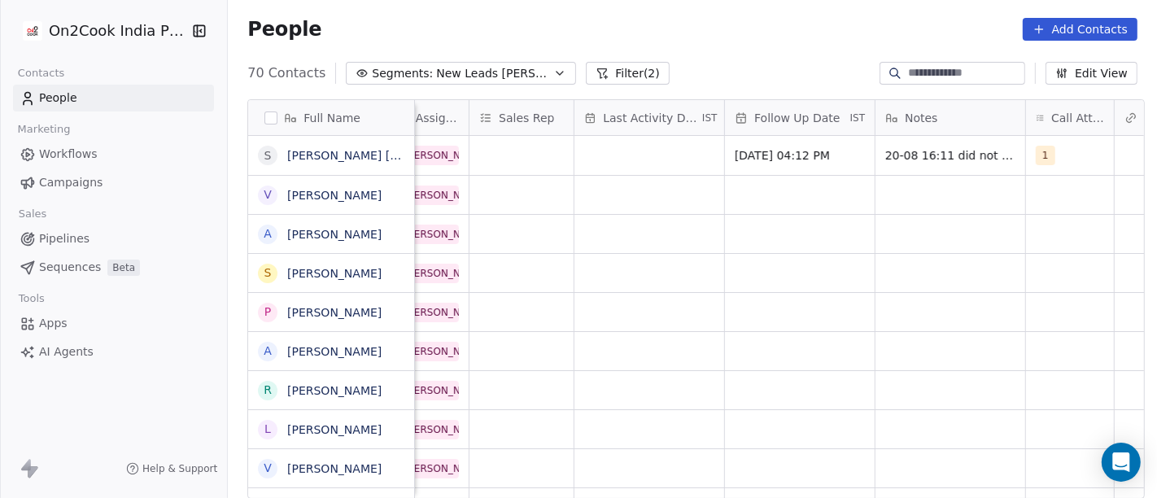
click at [980, 249] on html "On2Cook India Pvt. Ltd. Contacts People Marketing Workflows Campaigns Sales Pip…" at bounding box center [578, 249] width 1157 height 498
click at [613, 155] on div "grid" at bounding box center [649, 155] width 150 height 39
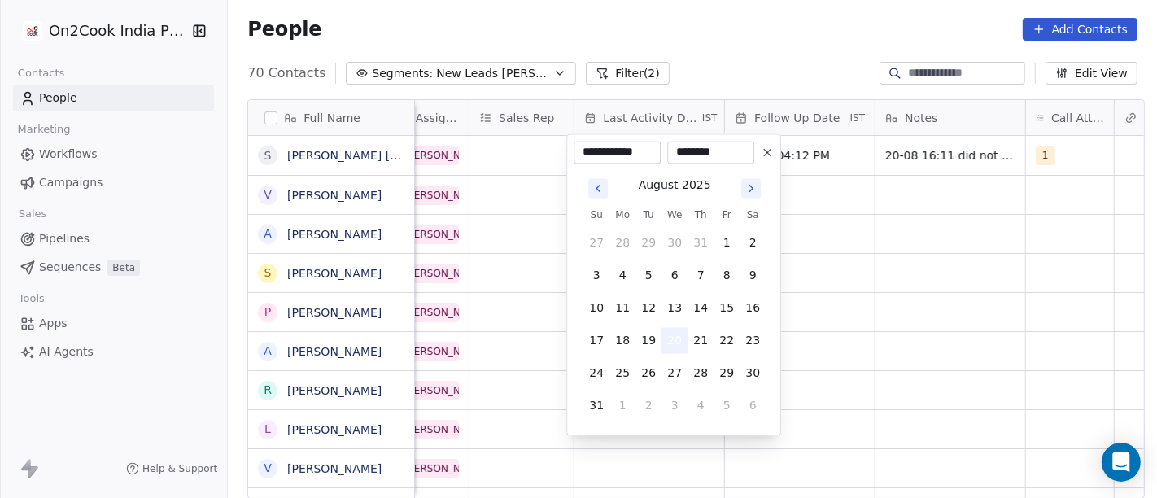
click at [680, 343] on button "20" at bounding box center [675, 340] width 26 height 26
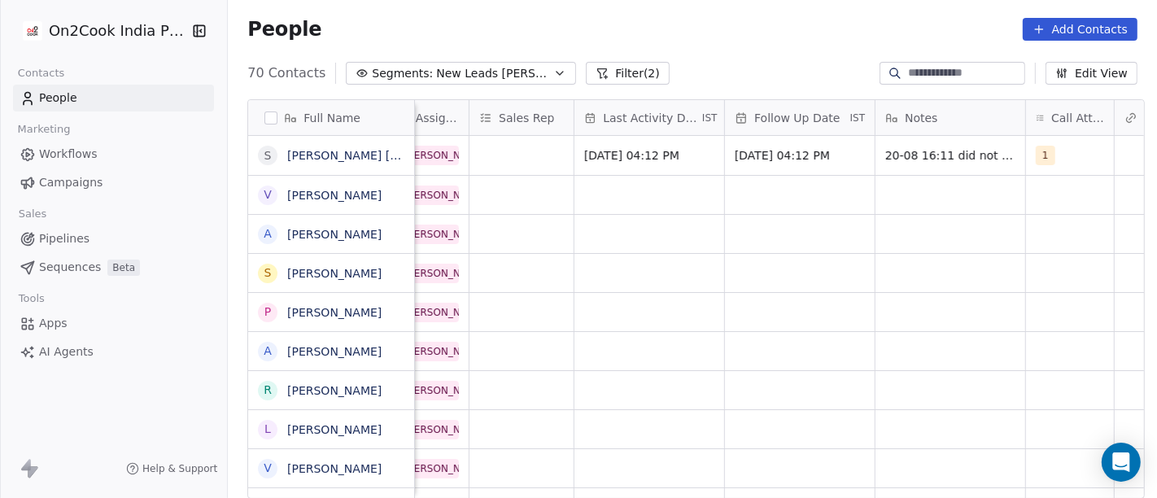
click at [882, 295] on html "On2Cook India Pvt. Ltd. Contacts People Marketing Workflows Campaigns Sales Pip…" at bounding box center [578, 249] width 1157 height 498
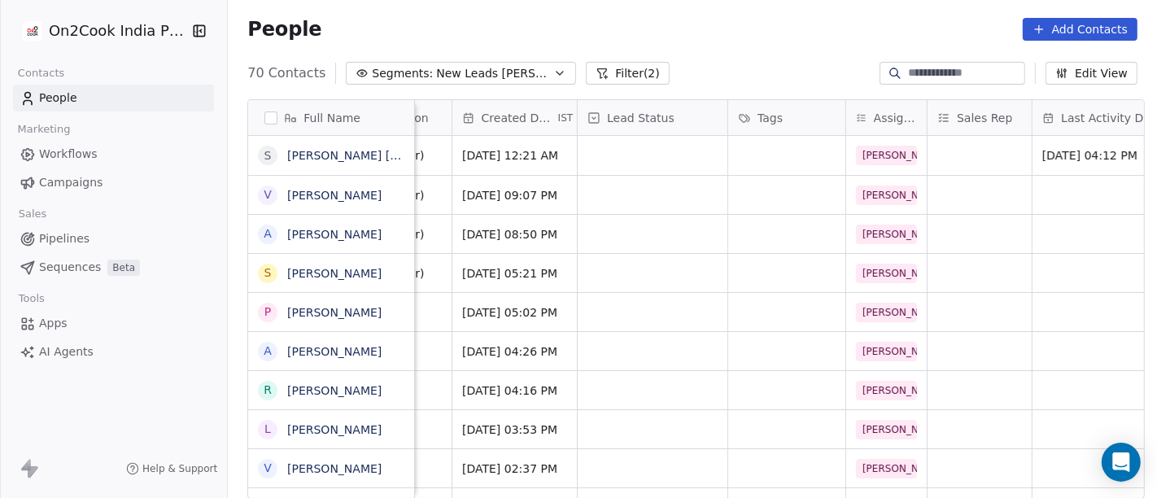
scroll to position [0, 412]
click at [644, 155] on div "grid" at bounding box center [654, 155] width 150 height 39
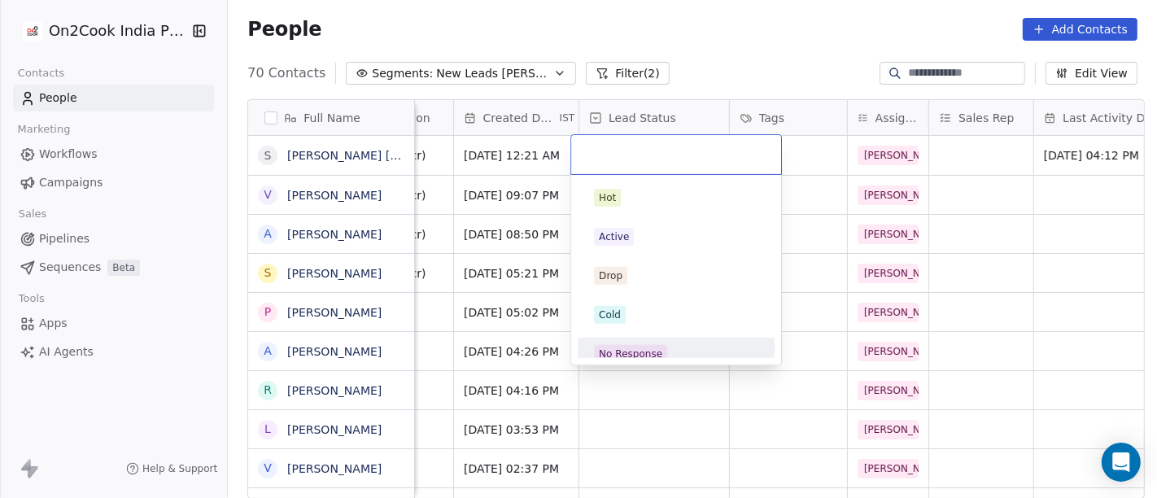
click at [652, 350] on div "No Response" at bounding box center [630, 354] width 63 height 15
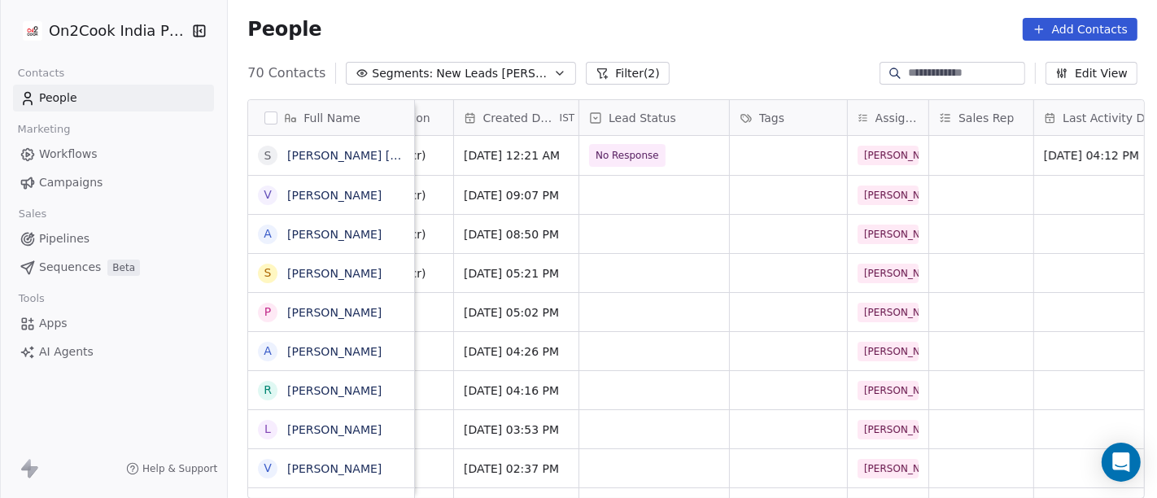
click at [702, 48] on div "People Add Contacts" at bounding box center [692, 29] width 929 height 62
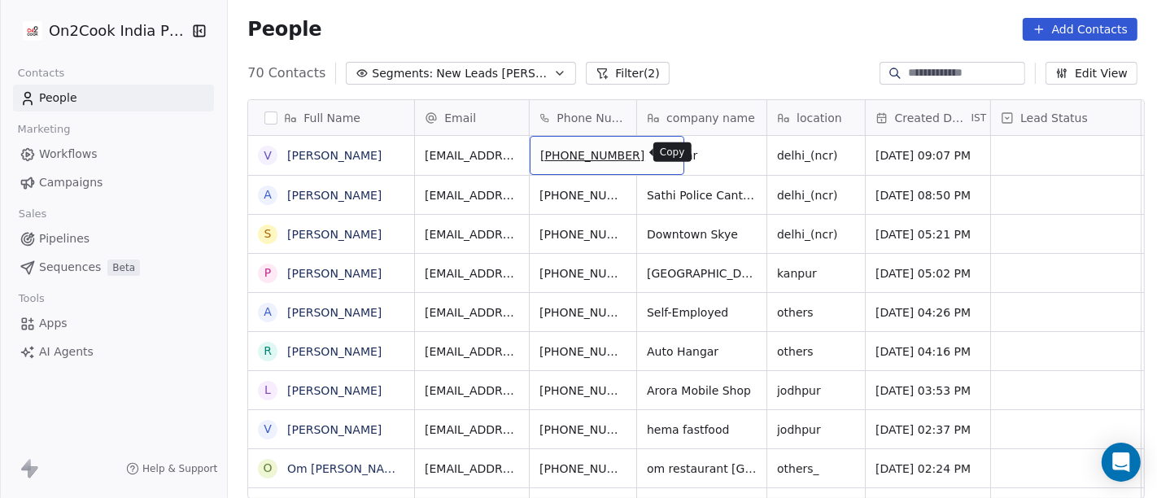
click at [657, 146] on icon "grid" at bounding box center [663, 152] width 13 height 13
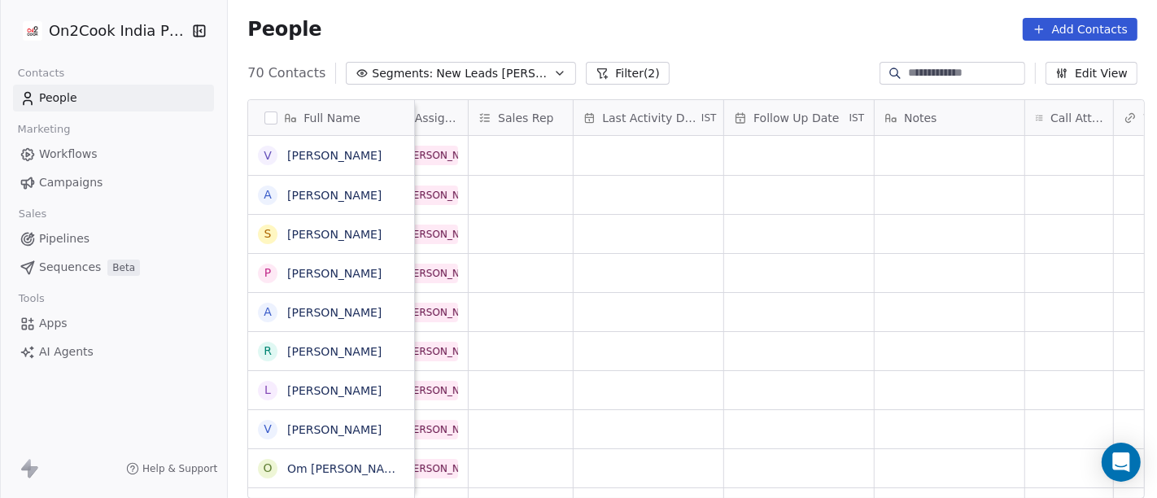
scroll to position [0, 879]
click at [1046, 145] on div "grid" at bounding box center [1063, 155] width 88 height 39
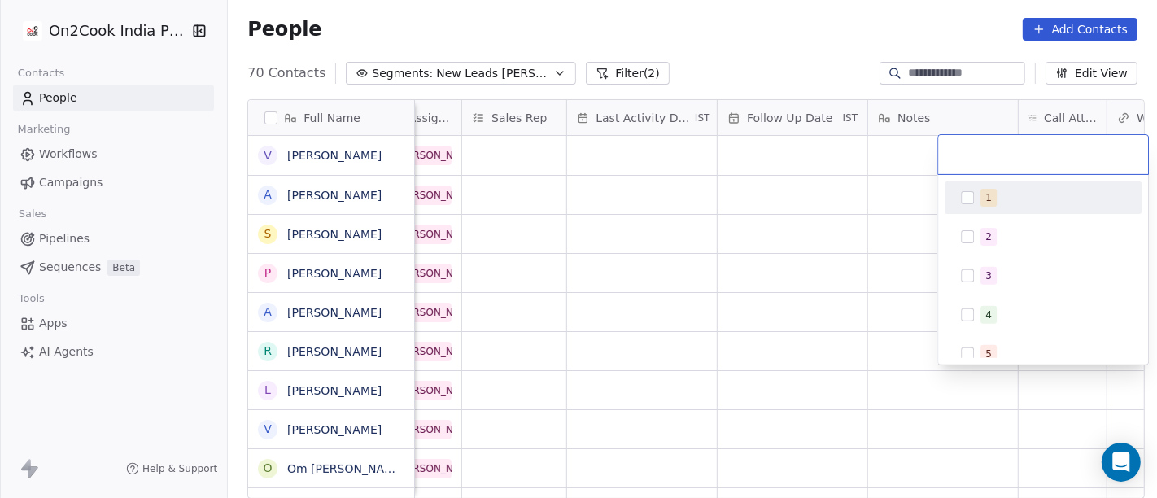
click at [1042, 189] on div "1" at bounding box center [1052, 198] width 145 height 18
click at [897, 186] on html "On2Cook India Pvt. Ltd. Contacts People Marketing Workflows Campaigns Sales Pip…" at bounding box center [578, 249] width 1157 height 498
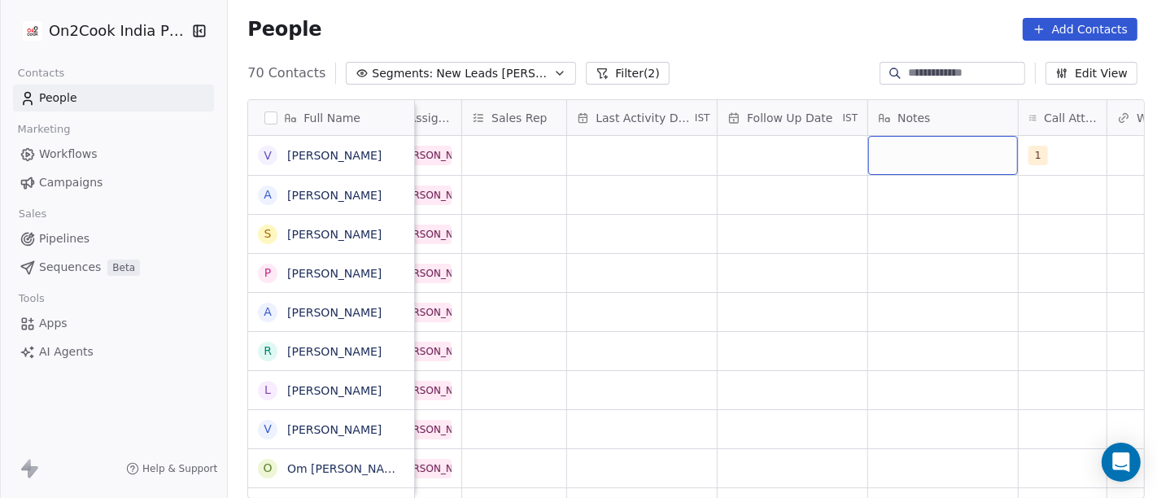
click at [881, 159] on div "grid" at bounding box center [943, 155] width 150 height 39
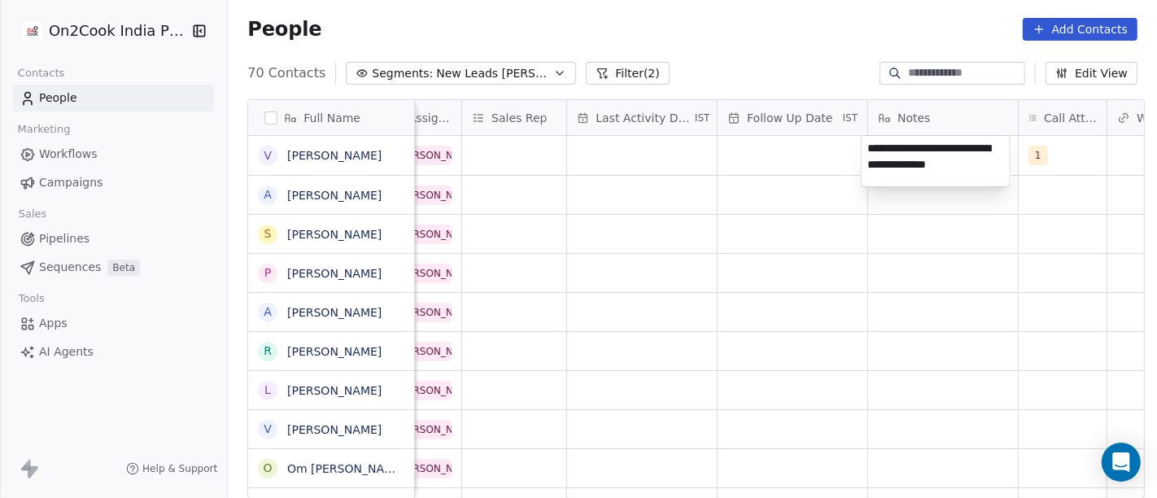
type textarea "**********"
click at [855, 212] on html "On2Cook India Pvt. Ltd. Contacts People Marketing Workflows Campaigns Sales Pip…" at bounding box center [578, 249] width 1157 height 498
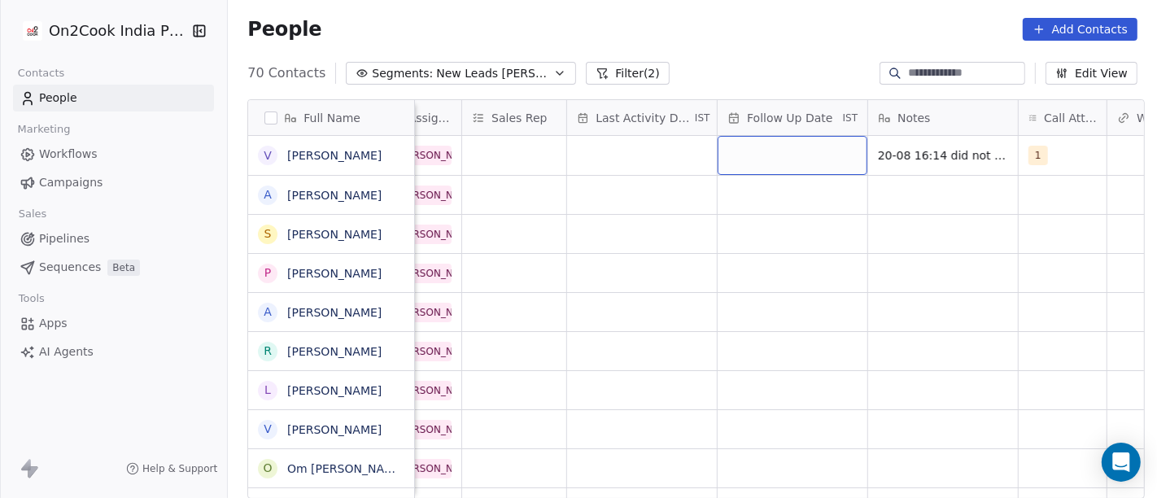
click at [809, 155] on div "grid" at bounding box center [793, 155] width 150 height 39
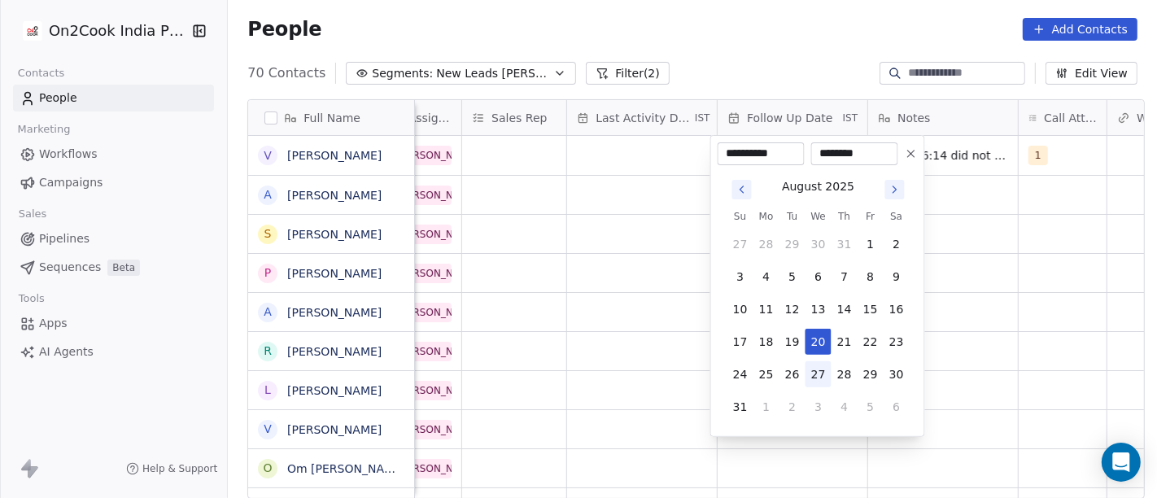
click at [813, 381] on button "27" at bounding box center [819, 374] width 26 height 26
type input "**********"
click at [521, 289] on html "On2Cook India Pvt. Ltd. Contacts People Marketing Workflows Campaigns Sales Pip…" at bounding box center [578, 249] width 1157 height 498
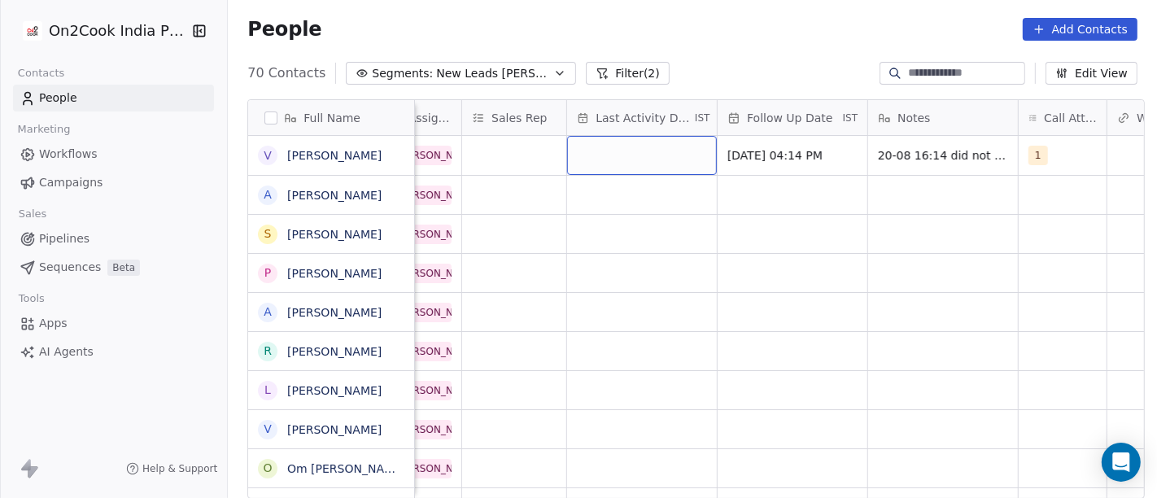
click at [612, 171] on div "grid" at bounding box center [642, 155] width 150 height 39
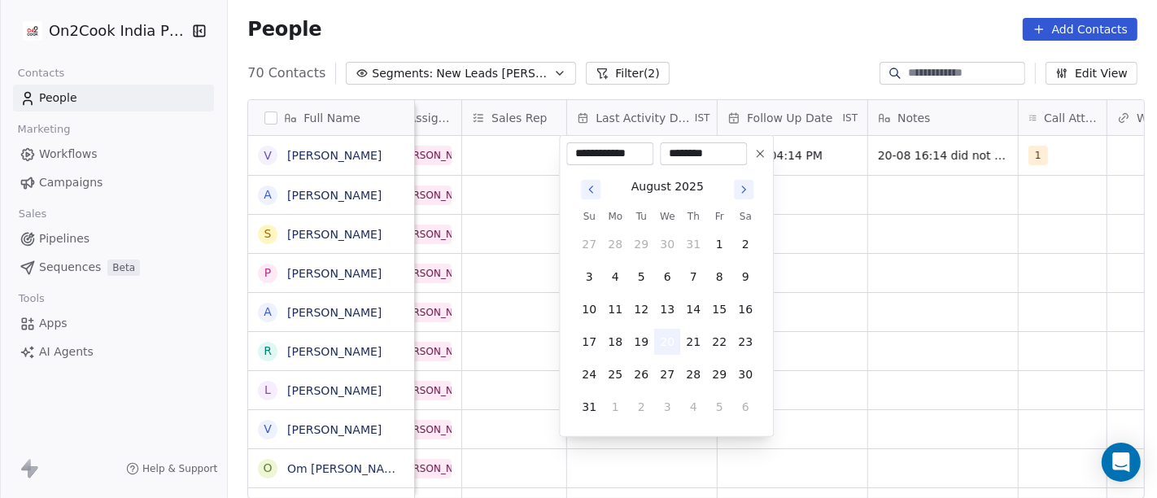
click at [657, 343] on button "20" at bounding box center [667, 342] width 26 height 26
click at [930, 310] on html "On2Cook India Pvt. Ltd. Contacts People Marketing Workflows Campaigns Sales Pip…" at bounding box center [578, 249] width 1157 height 498
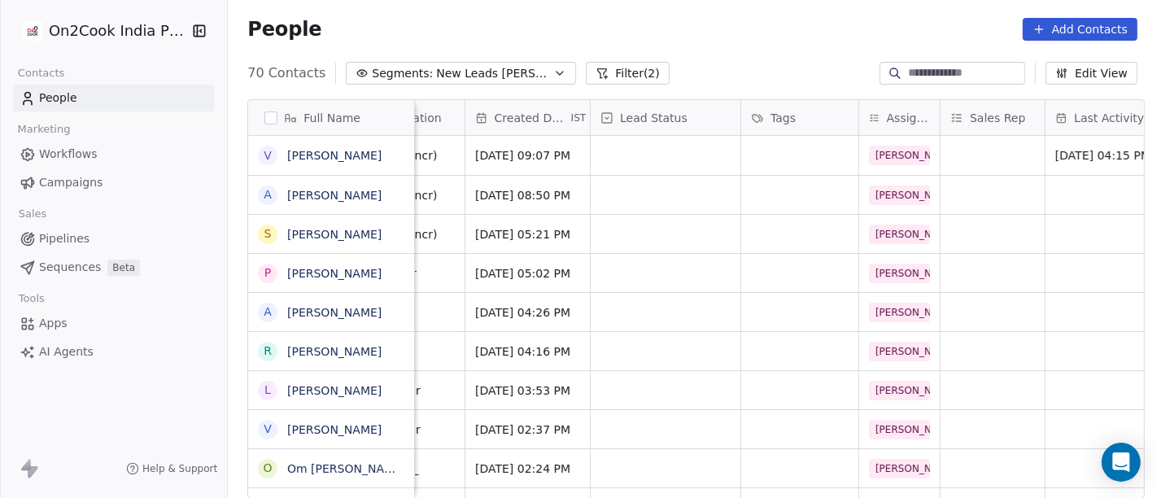
scroll to position [0, 316]
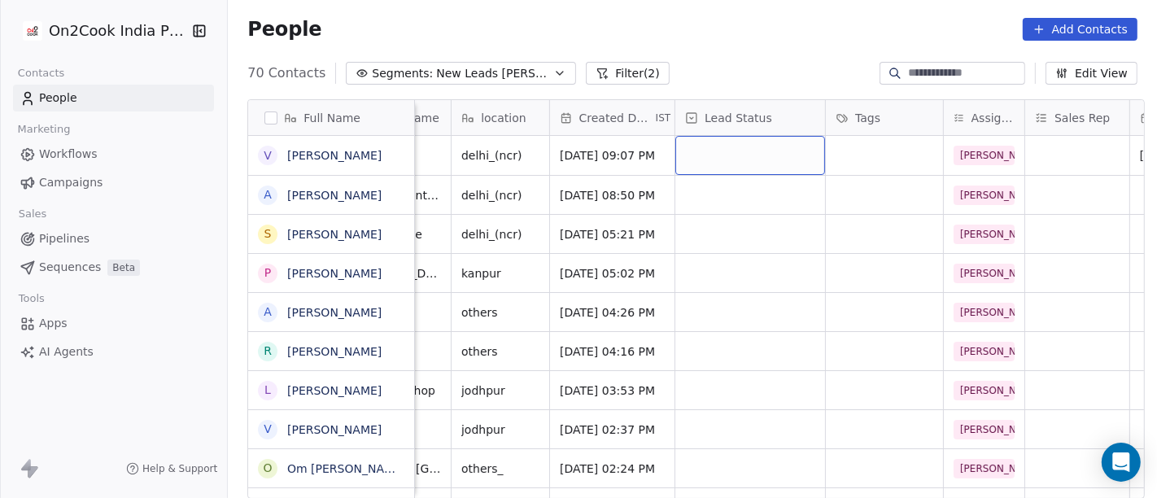
click at [754, 138] on div "grid" at bounding box center [750, 155] width 150 height 39
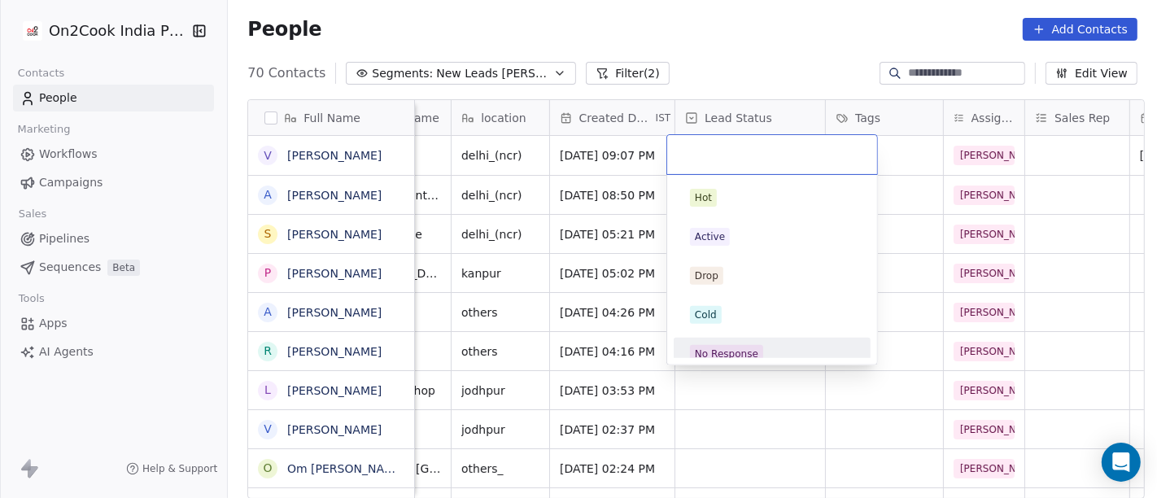
click at [737, 356] on div "No Response" at bounding box center [726, 354] width 63 height 15
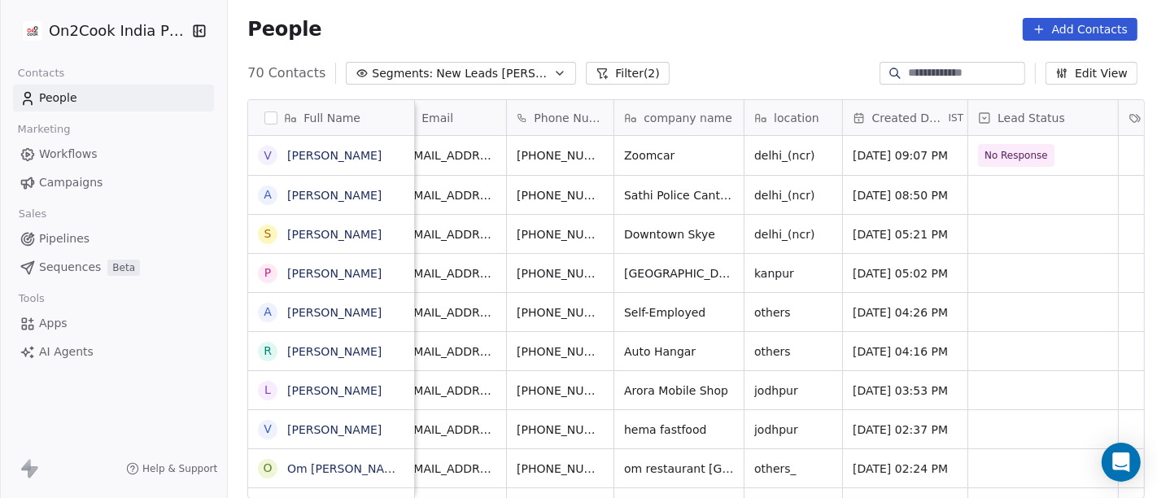
scroll to position [0, 0]
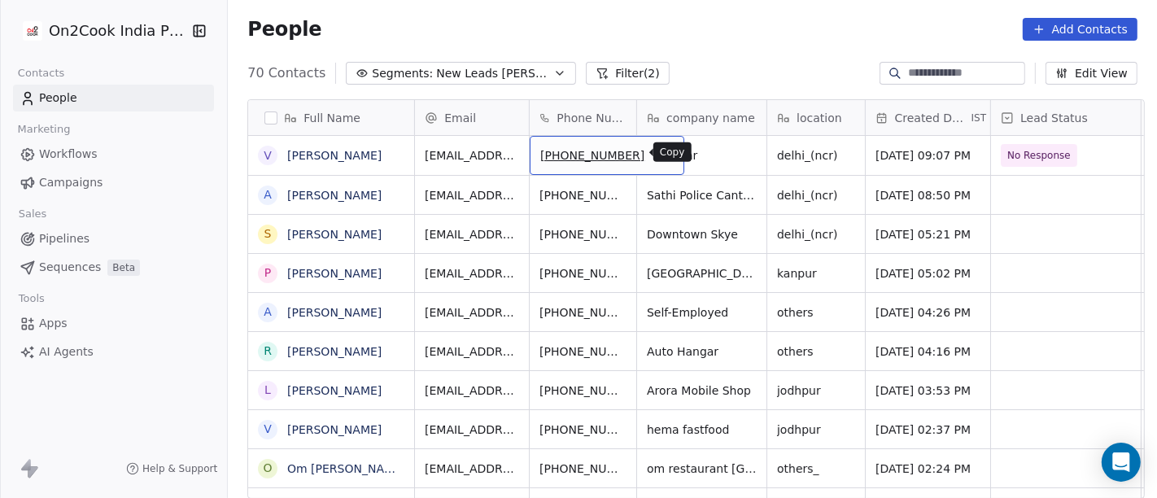
click at [657, 150] on icon "grid" at bounding box center [663, 152] width 13 height 13
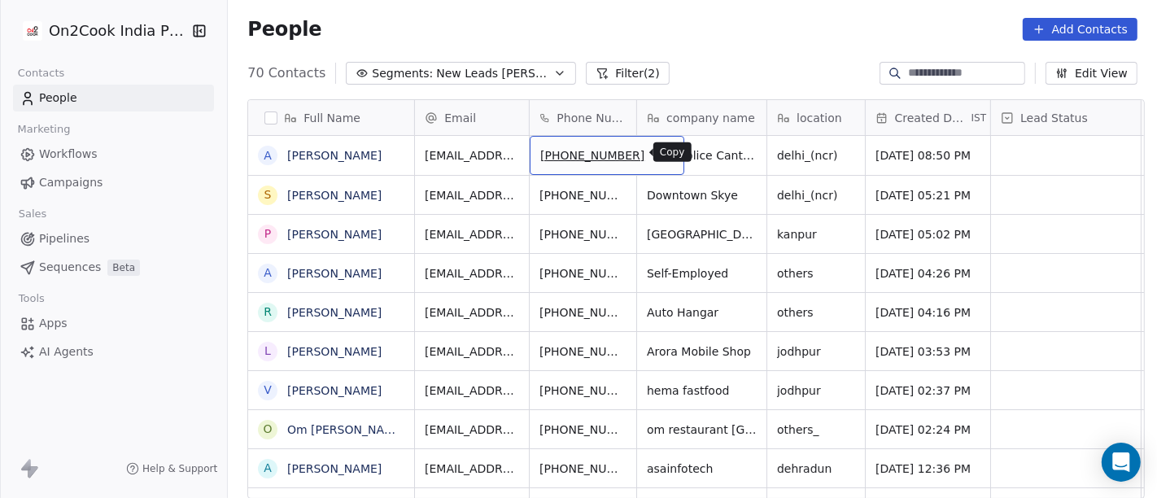
drag, startPoint x: 638, startPoint y: 160, endPoint x: 622, endPoint y: 188, distance: 31.7
click at [654, 160] on button "grid" at bounding box center [664, 153] width 20 height 20
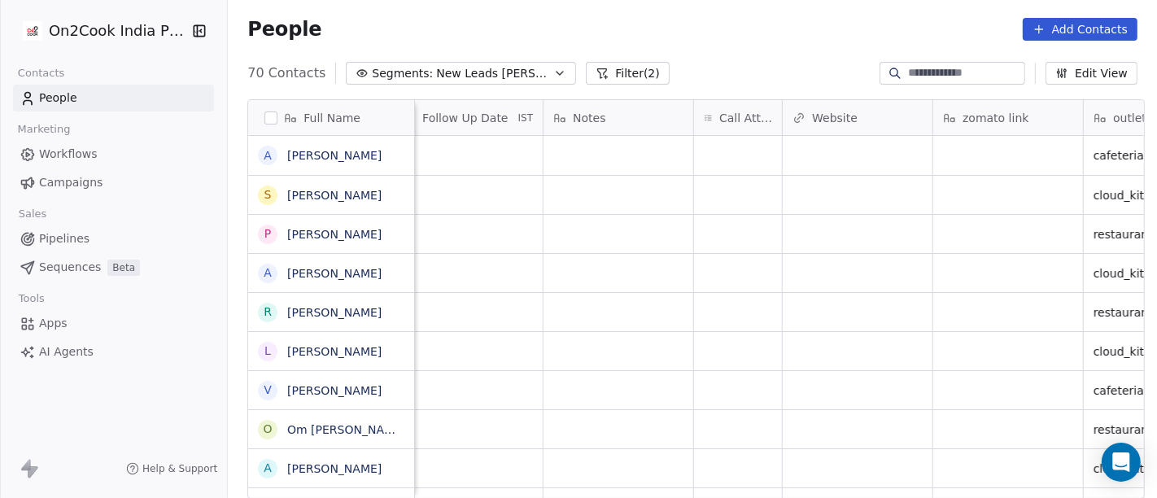
scroll to position [0, 1204]
click at [718, 139] on div "grid" at bounding box center [737, 155] width 88 height 39
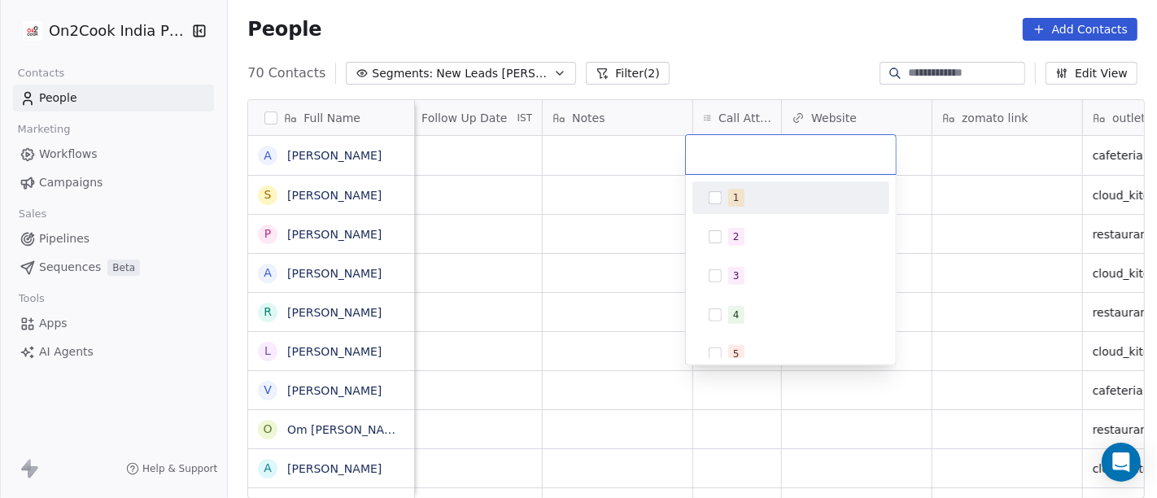
click at [753, 206] on div "1" at bounding box center [791, 198] width 184 height 26
click at [659, 140] on html "On2Cook India Pvt. Ltd. Contacts People Marketing Workflows Campaigns Sales Pip…" at bounding box center [578, 249] width 1157 height 498
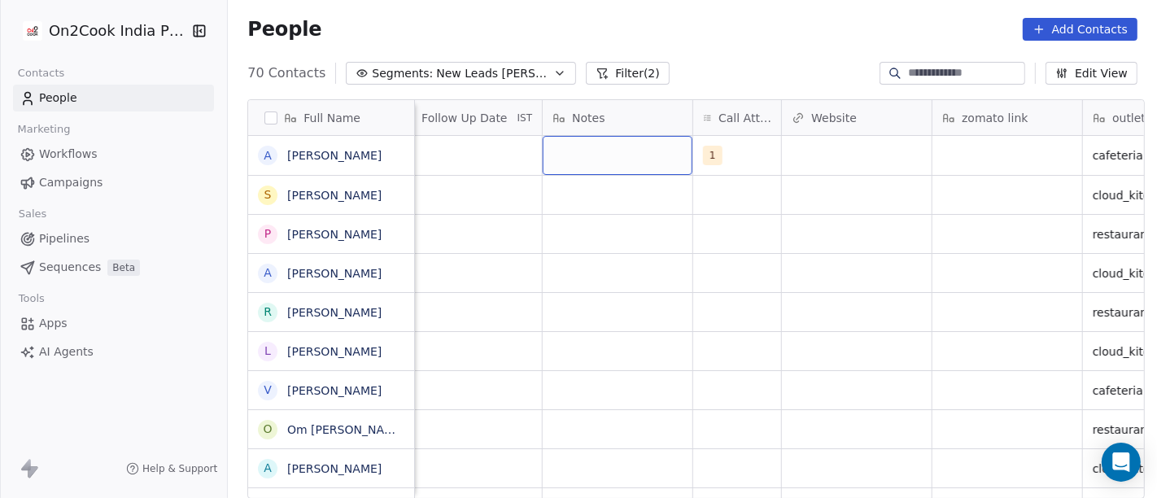
click at [600, 159] on div "grid" at bounding box center [618, 155] width 150 height 39
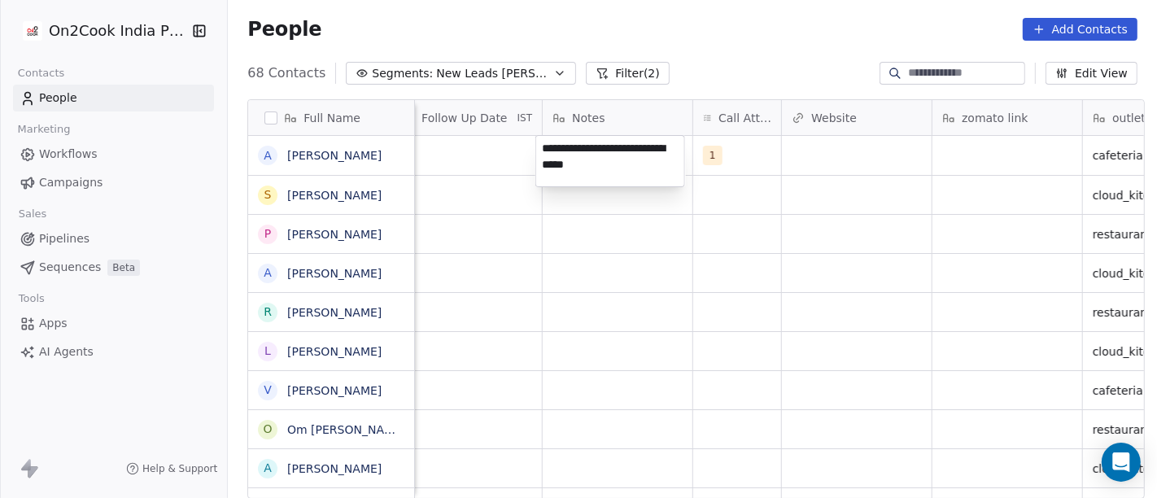
type textarea "**********"
click at [636, 284] on html "On2Cook India Pvt. Ltd. Contacts People Marketing Workflows Campaigns Sales Pip…" at bounding box center [578, 249] width 1157 height 498
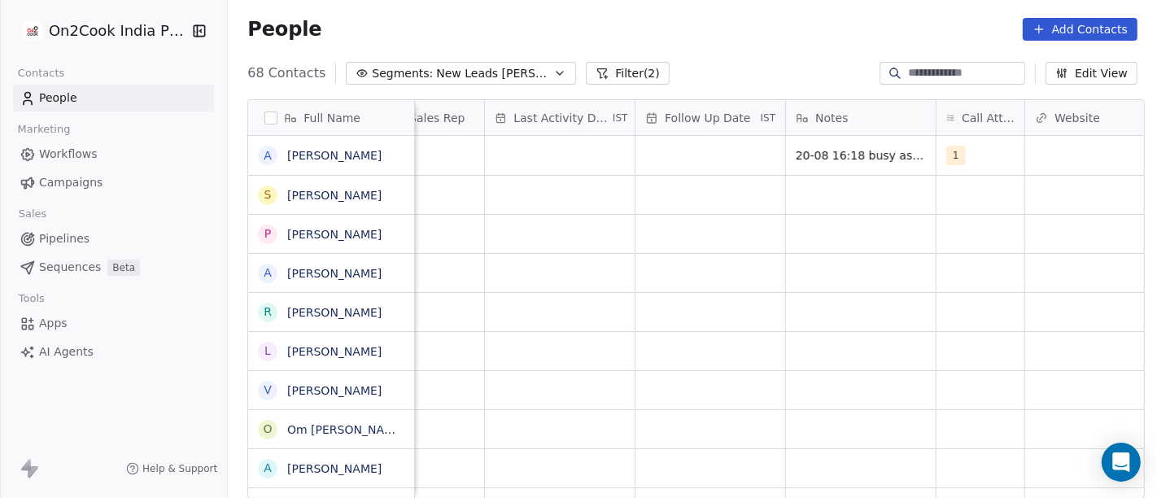
scroll to position [0, 950]
click at [564, 152] on div "grid" at bounding box center [571, 155] width 150 height 39
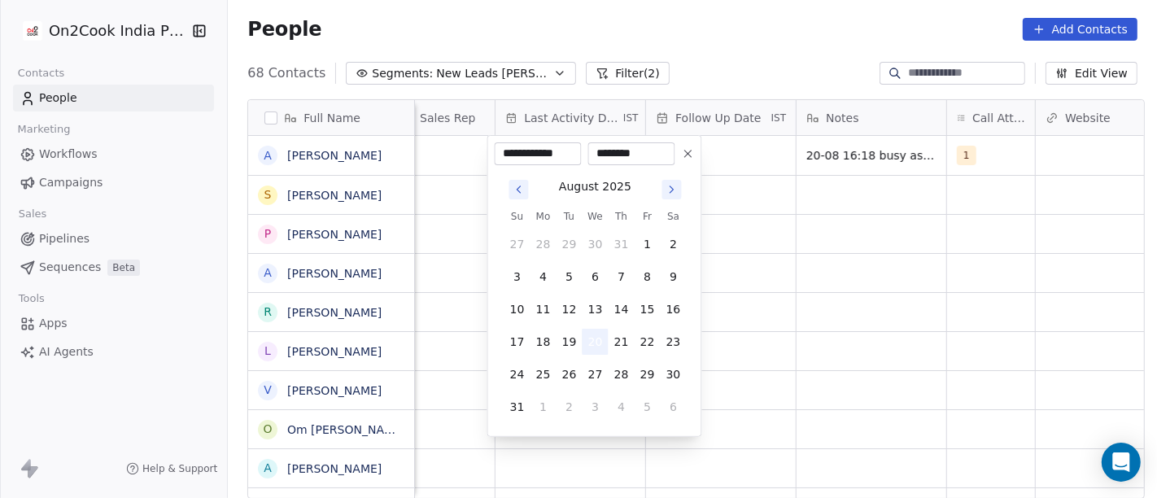
click at [600, 343] on button "20" at bounding box center [596, 342] width 26 height 26
click at [818, 275] on html "On2Cook India Pvt. Ltd. Contacts People Marketing Workflows Campaigns Sales Pip…" at bounding box center [578, 249] width 1157 height 498
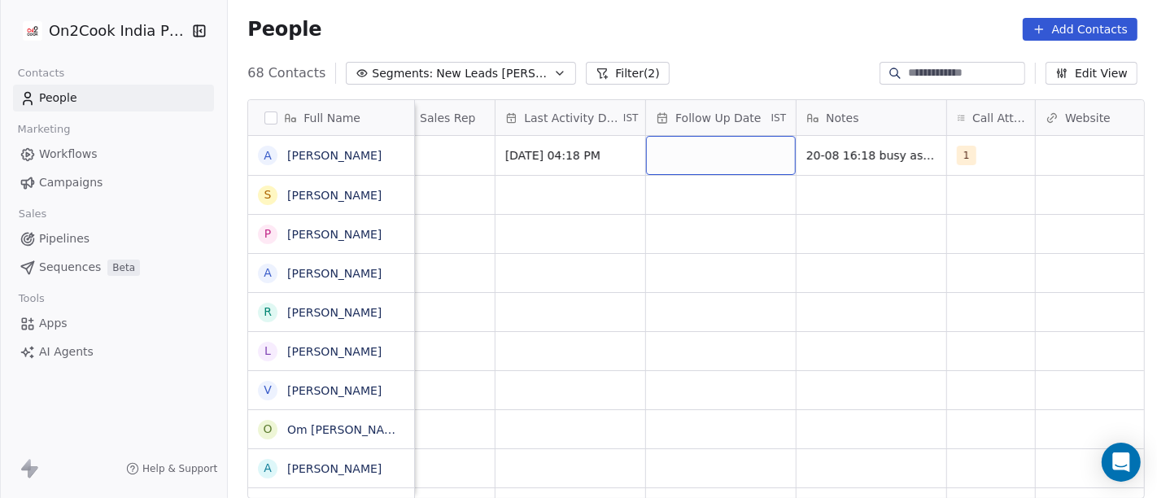
click at [736, 139] on div "grid" at bounding box center [721, 155] width 150 height 39
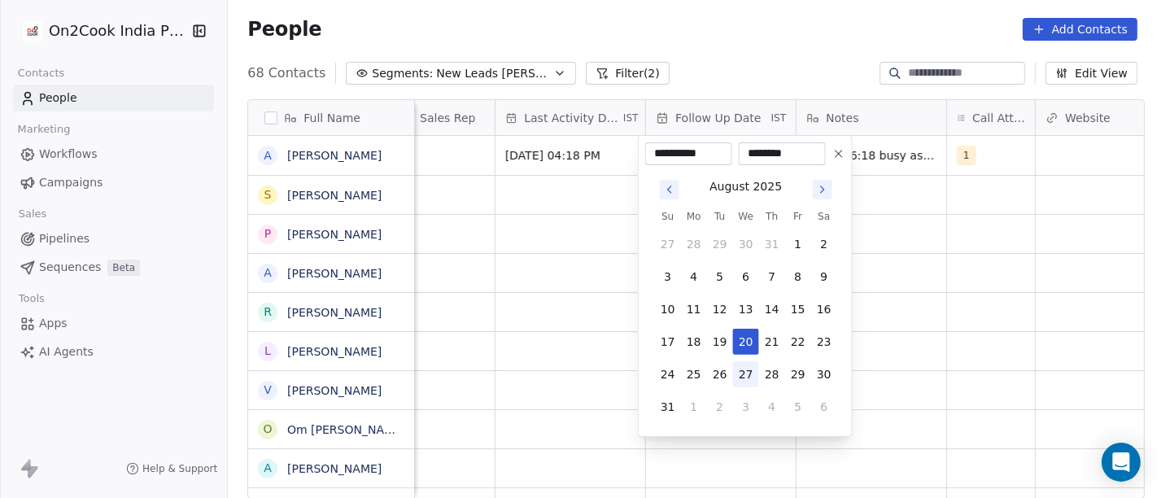
click at [739, 364] on button "27" at bounding box center [746, 374] width 26 height 26
type input "**********"
click at [929, 326] on html "On2Cook India Pvt. Ltd. Contacts People Marketing Workflows Campaigns Sales Pip…" at bounding box center [578, 249] width 1157 height 498
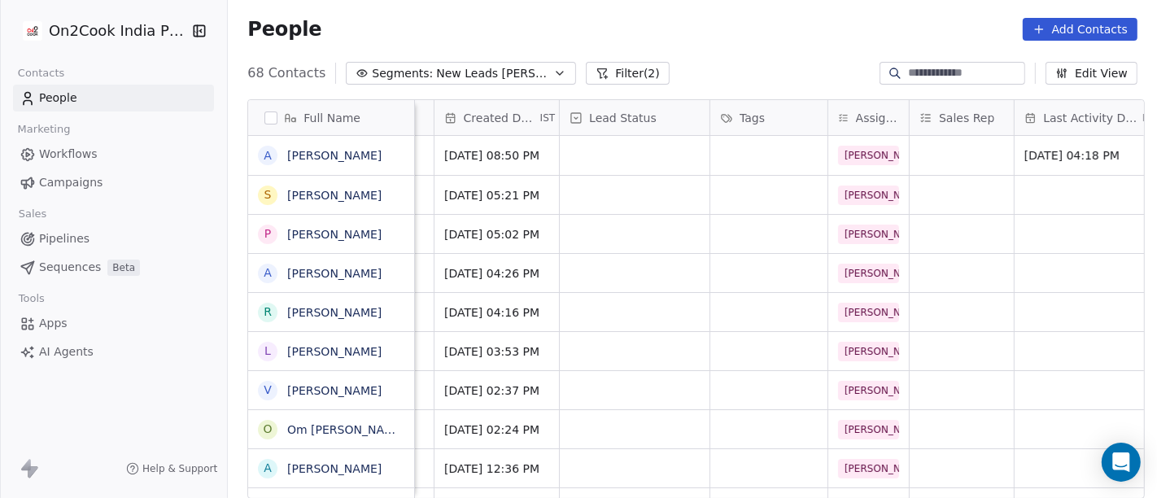
scroll to position [0, 428]
click at [609, 155] on div "grid" at bounding box center [638, 155] width 150 height 39
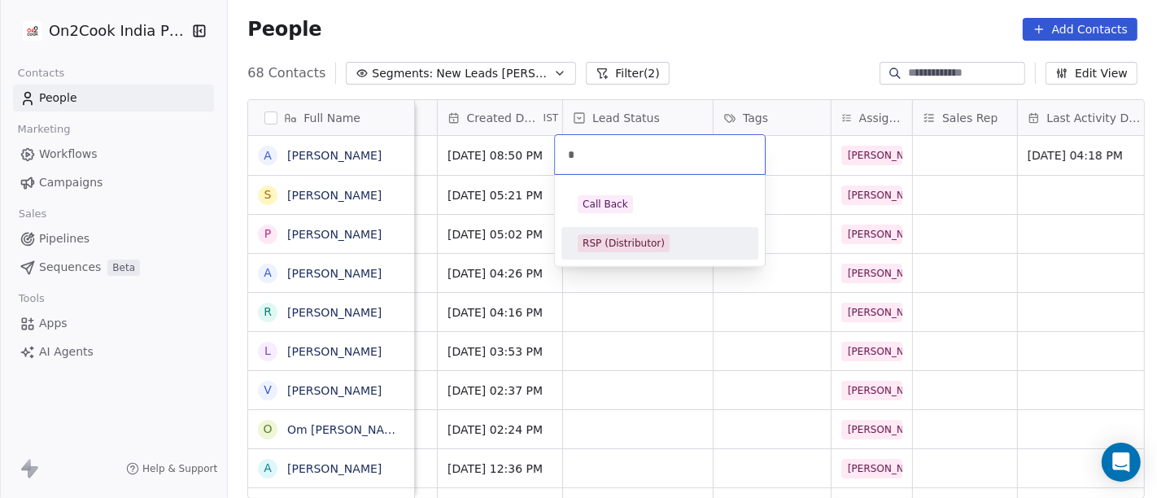
type input "*"
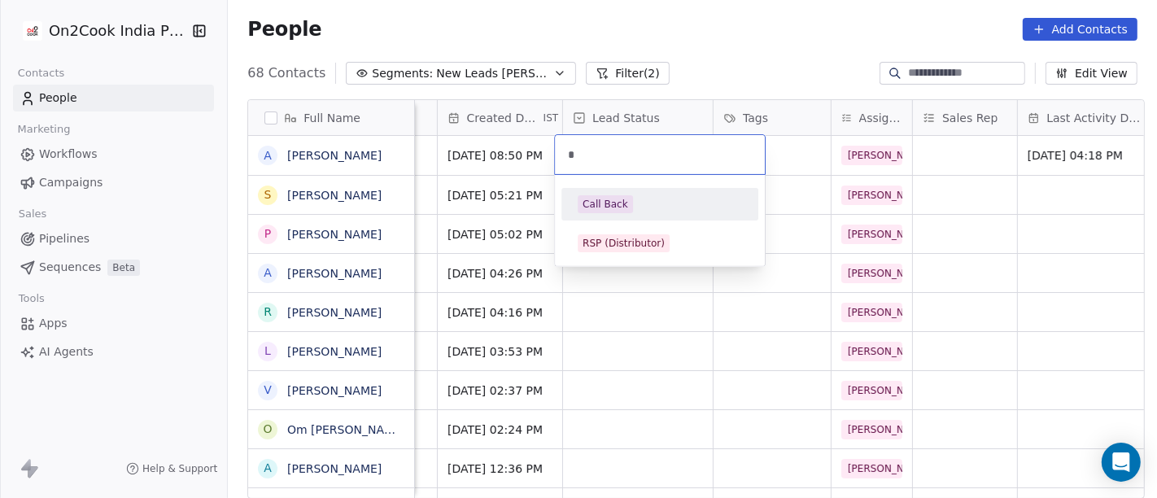
click at [630, 203] on div "Call Back" at bounding box center [660, 204] width 164 height 18
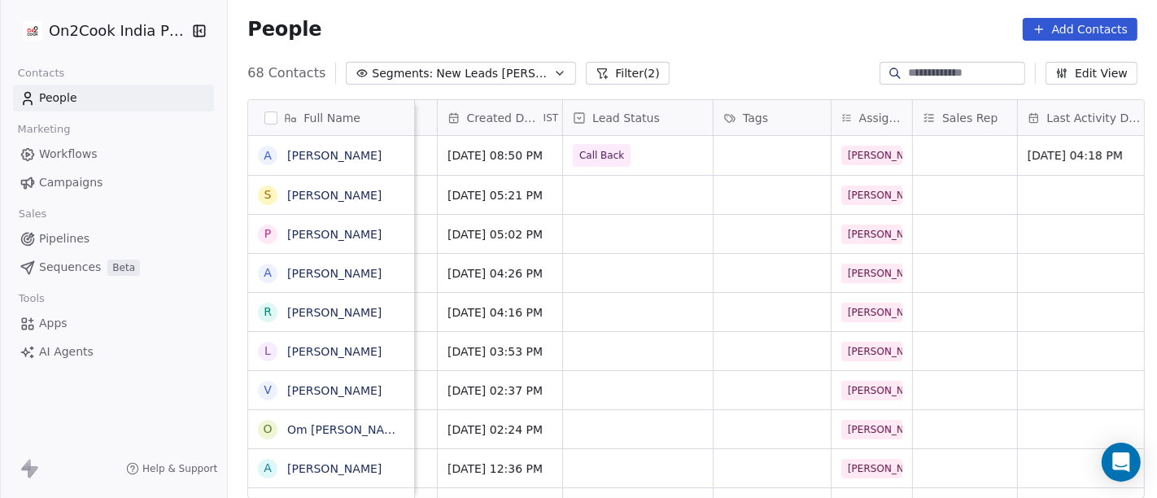
click at [700, 60] on div "68 Contacts Segments: New Leads Salim Filter (2) Edit View" at bounding box center [692, 73] width 929 height 26
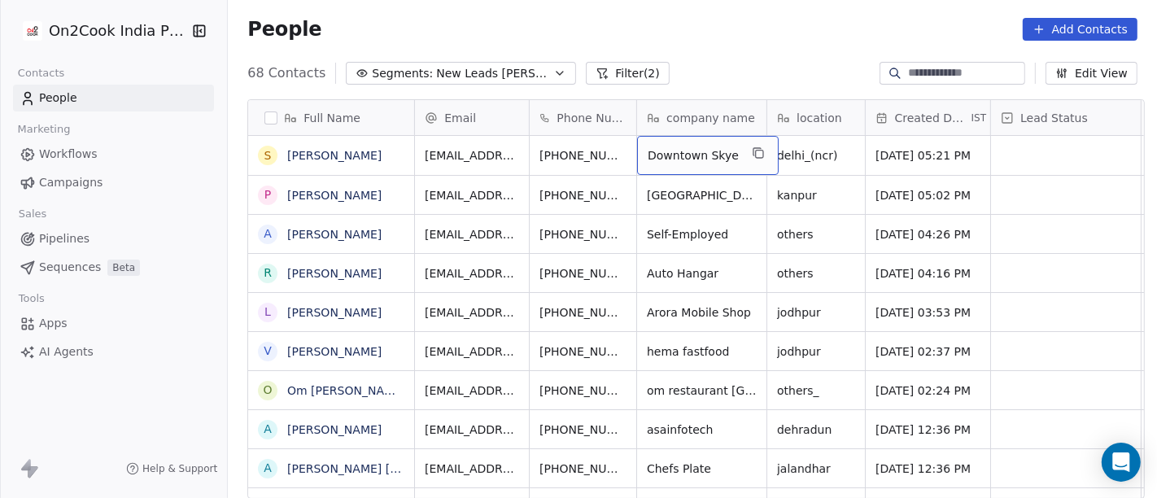
click at [731, 57] on div "People Add Contacts" at bounding box center [692, 29] width 929 height 62
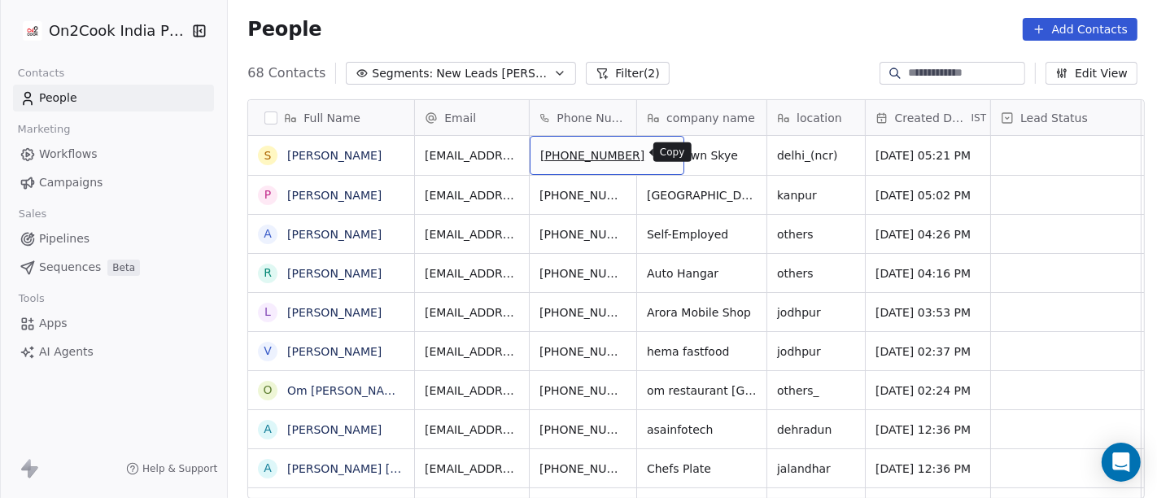
click at [662, 151] on icon "grid" at bounding box center [665, 154] width 7 height 7
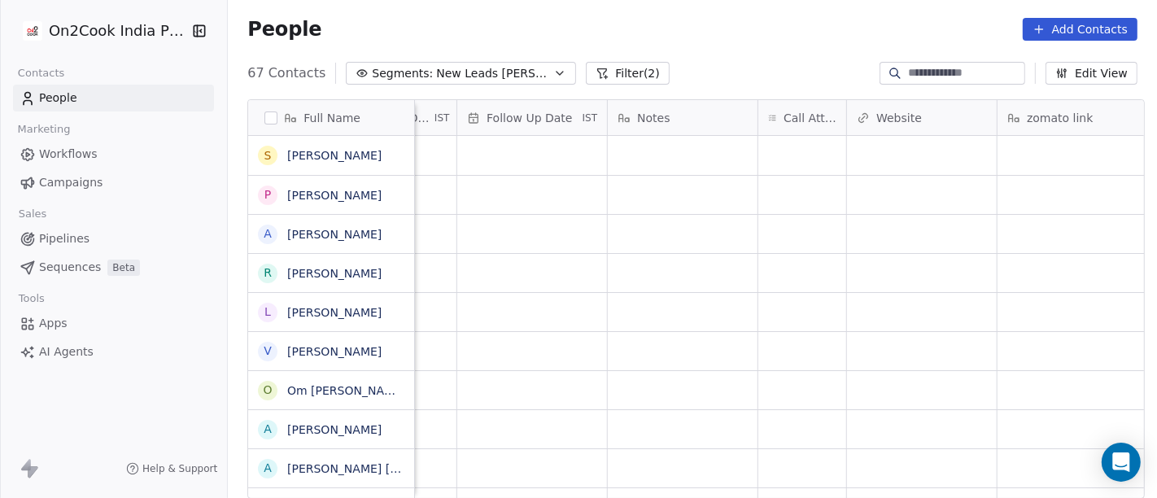
scroll to position [0, 1138]
click at [778, 156] on div "grid" at bounding box center [803, 155] width 88 height 39
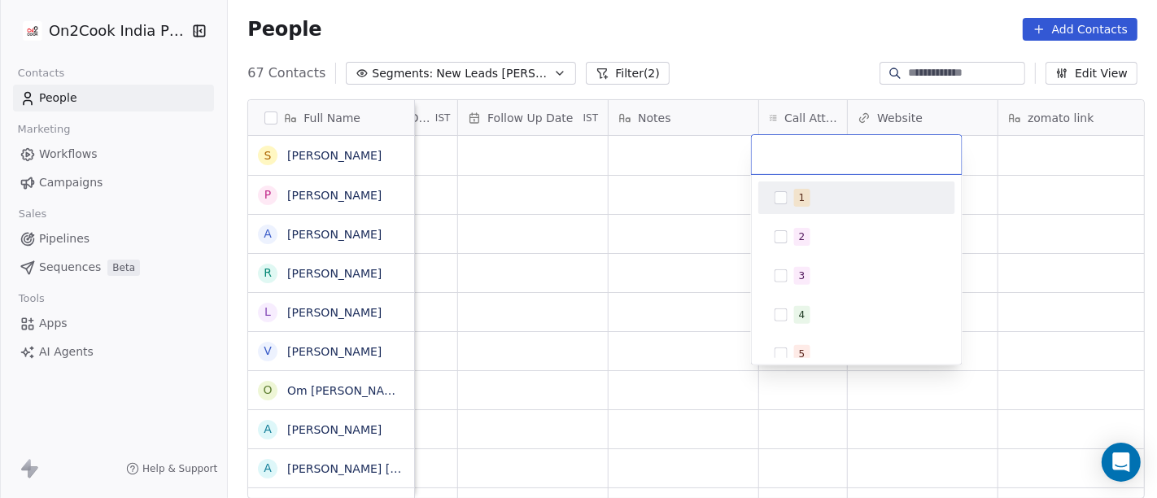
click at [784, 203] on div "1" at bounding box center [857, 198] width 184 height 26
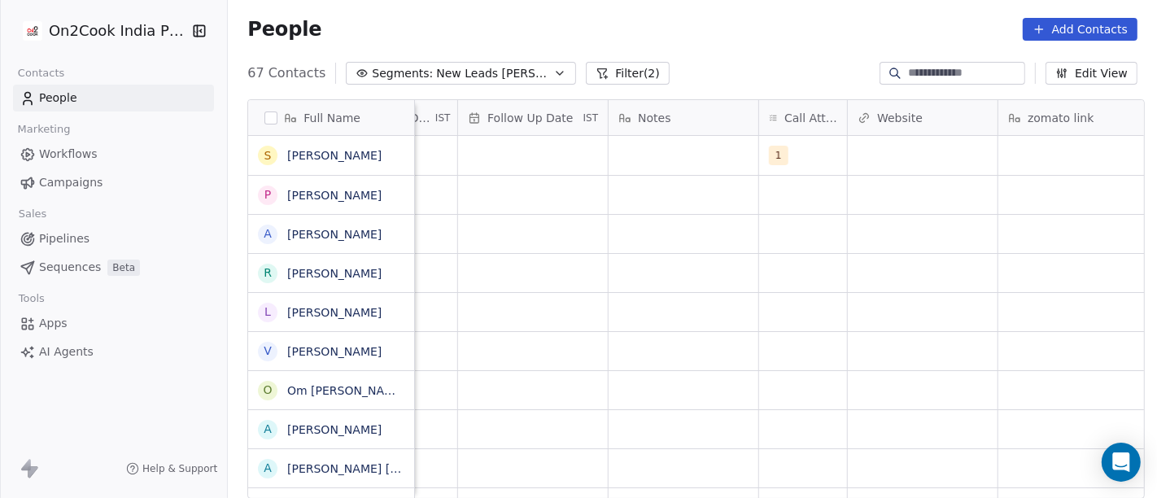
click at [729, 61] on html "On2Cook India Pvt. Ltd. Contacts People Marketing Workflows Campaigns Sales Pip…" at bounding box center [578, 249] width 1157 height 498
click at [655, 151] on div "grid" at bounding box center [684, 155] width 150 height 39
type textarea "***"
click at [507, 156] on html "On2Cook India Pvt. Ltd. Contacts People Marketing Workflows Campaigns Sales Pip…" at bounding box center [578, 249] width 1157 height 498
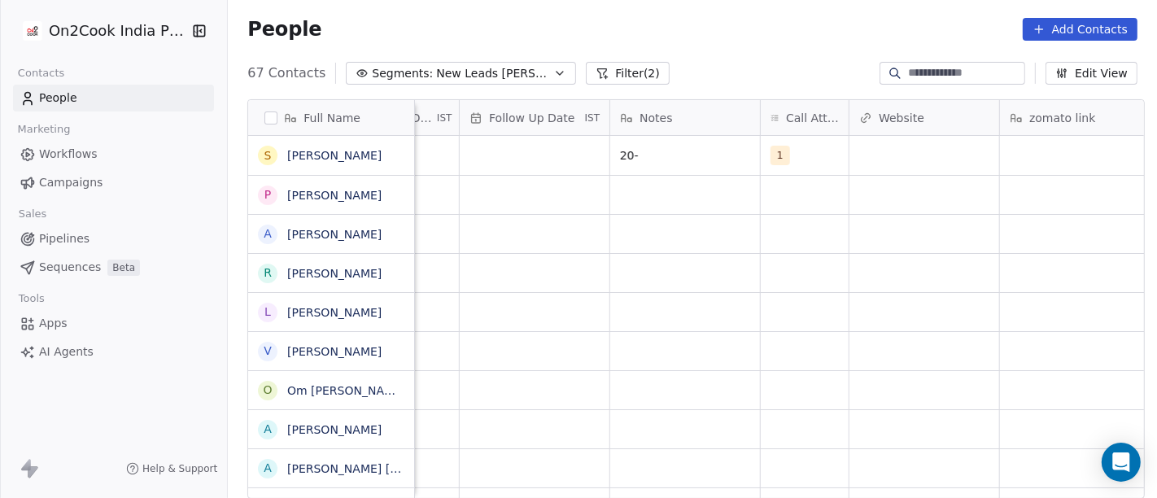
scroll to position [0, 1144]
click at [643, 159] on span "20-" at bounding box center [663, 155] width 99 height 16
click at [643, 159] on textarea "***" at bounding box center [670, 161] width 148 height 50
type textarea "**********"
click at [685, 140] on textarea "**********" at bounding box center [670, 161] width 148 height 50
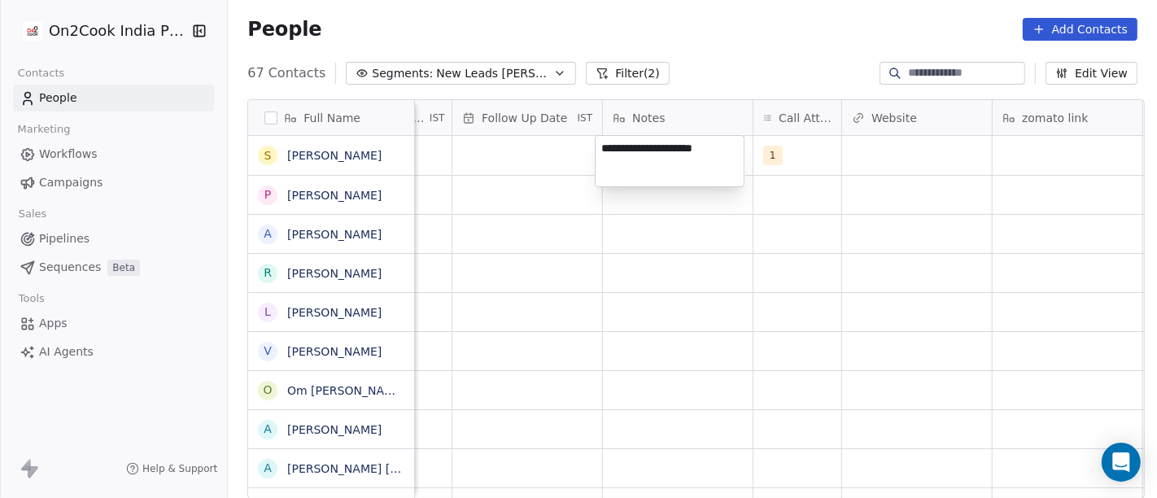
click at [685, 140] on textarea "**********" at bounding box center [670, 161] width 148 height 50
click at [535, 4] on html "On2Cook India Pvt. Ltd. Contacts People Marketing Workflows Campaigns Sales Pip…" at bounding box center [578, 249] width 1157 height 498
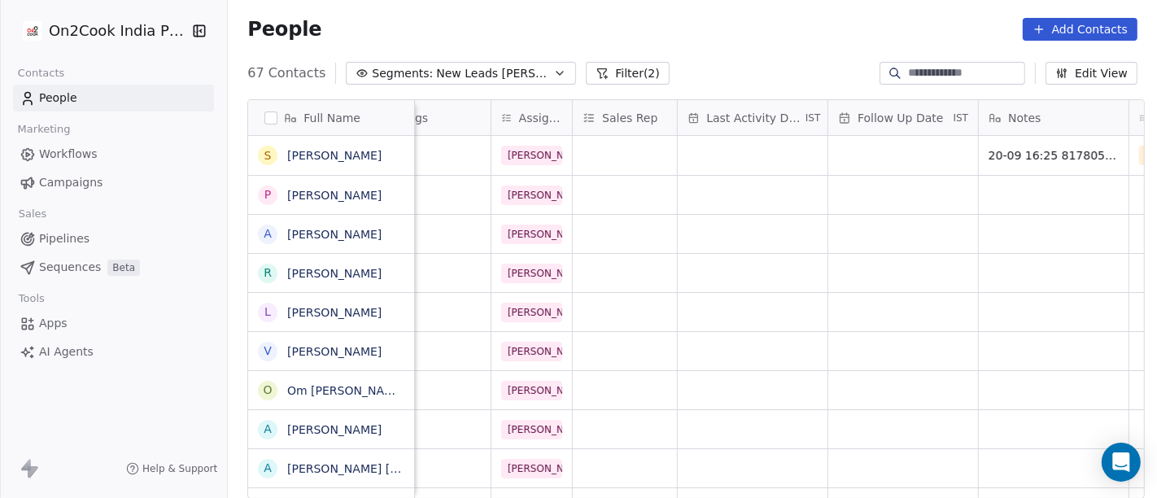
scroll to position [0, 771]
click at [759, 149] on div "grid" at bounding box center [750, 155] width 150 height 39
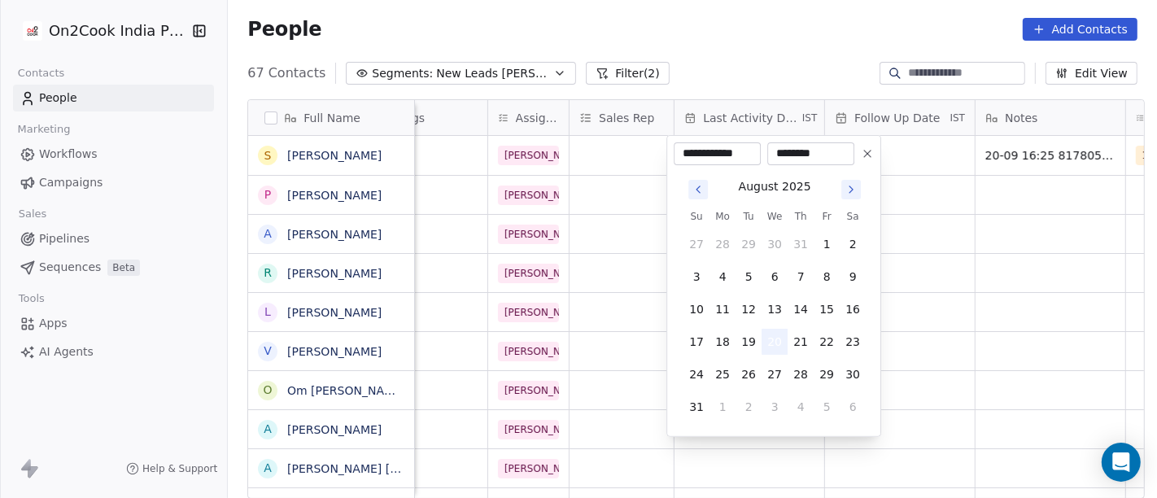
click at [777, 343] on button "20" at bounding box center [775, 342] width 26 height 26
click at [736, 24] on html "On2Cook India Pvt. Ltd. Contacts People Marketing Workflows Campaigns Sales Pip…" at bounding box center [578, 249] width 1157 height 498
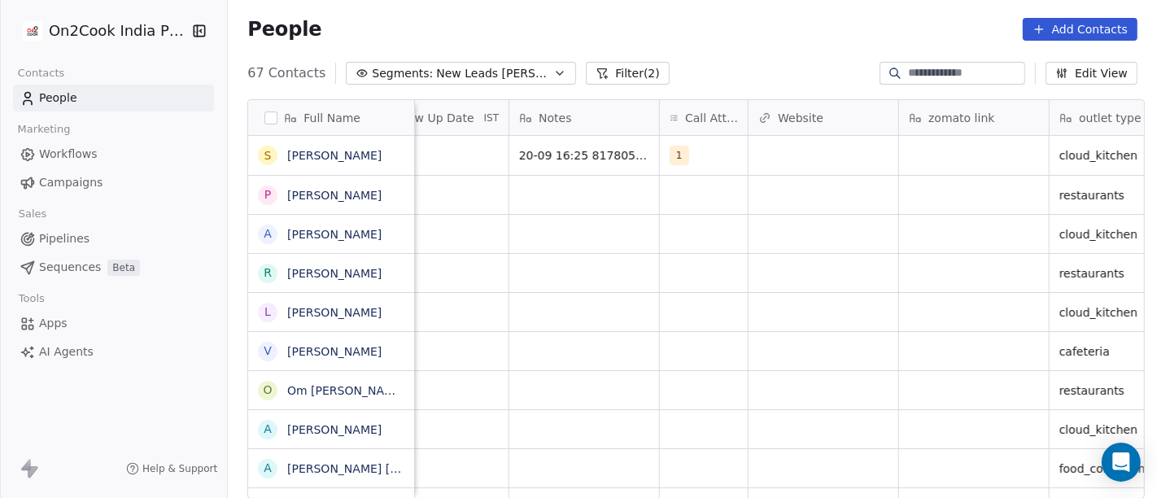
scroll to position [0, 1231]
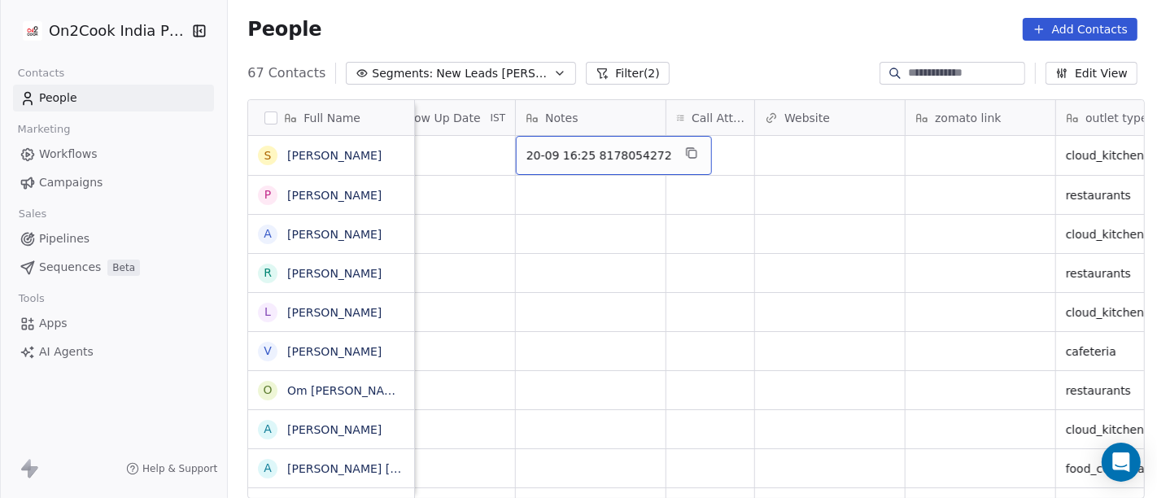
click at [552, 154] on span "20-09 16:25 8178054272" at bounding box center [599, 155] width 146 height 16
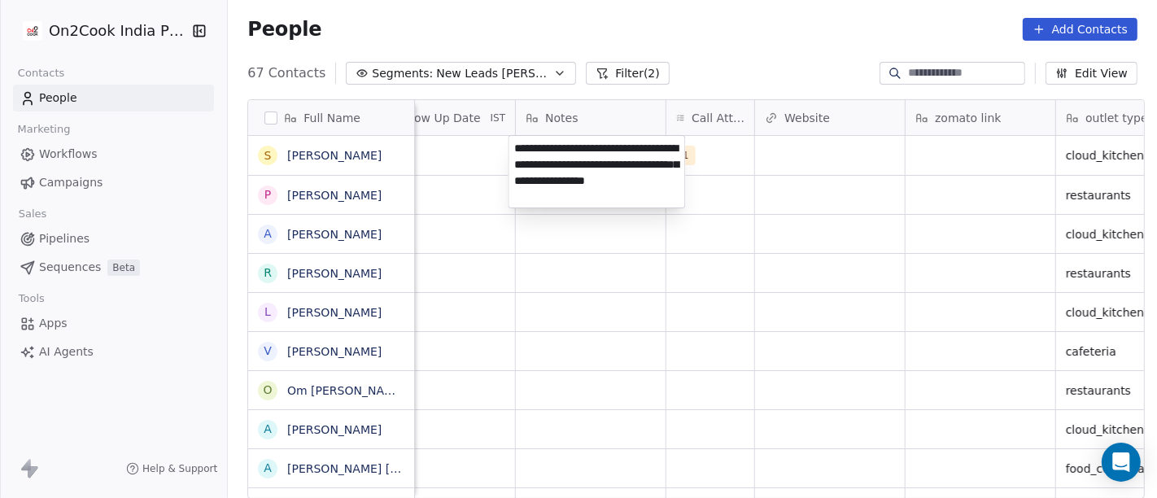
type textarea "**********"
click at [702, 361] on html "On2Cook India Pvt. Ltd. Contacts People Marketing Workflows Campaigns Sales Pip…" at bounding box center [578, 249] width 1157 height 498
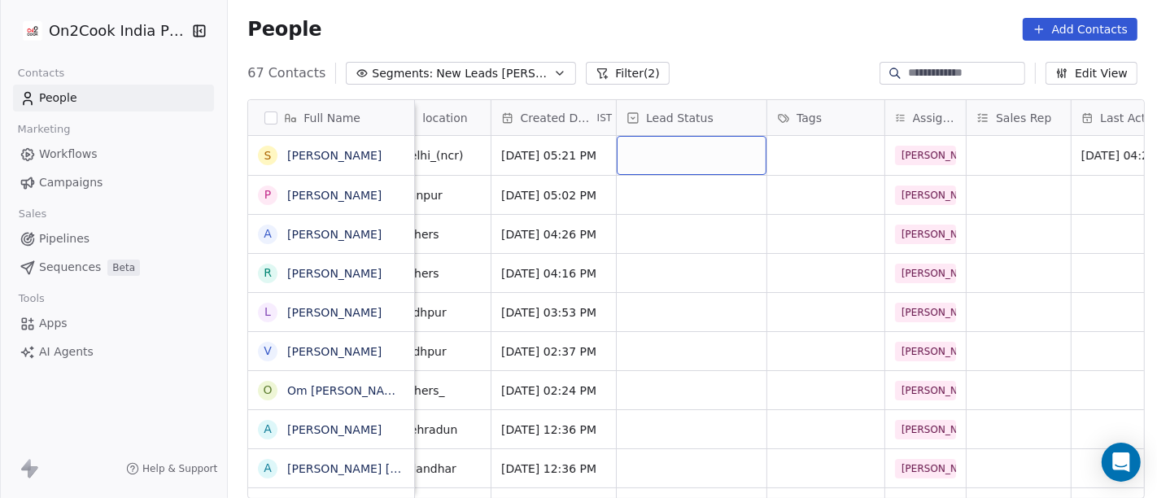
click at [709, 163] on div "grid" at bounding box center [692, 155] width 150 height 39
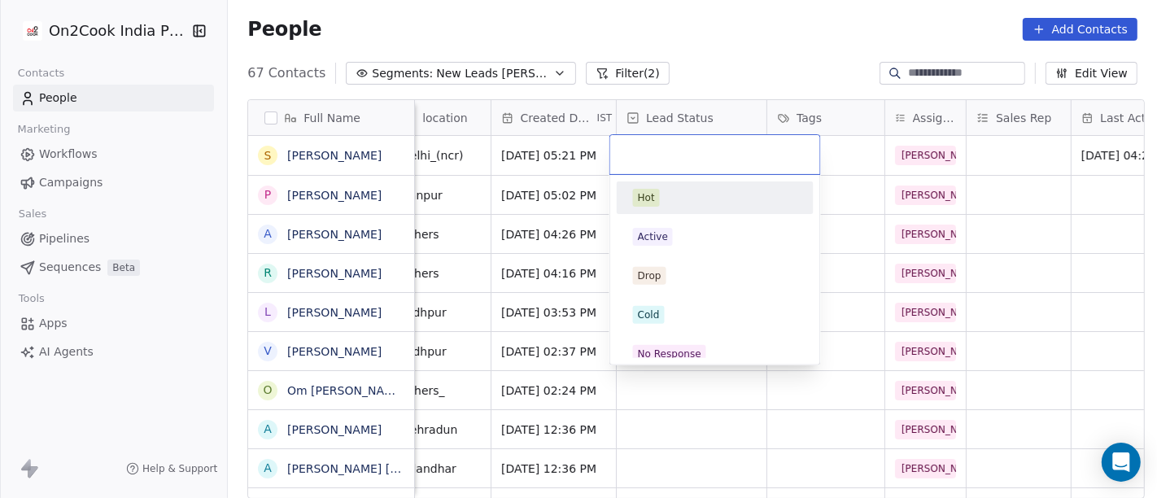
scroll to position [0, 373]
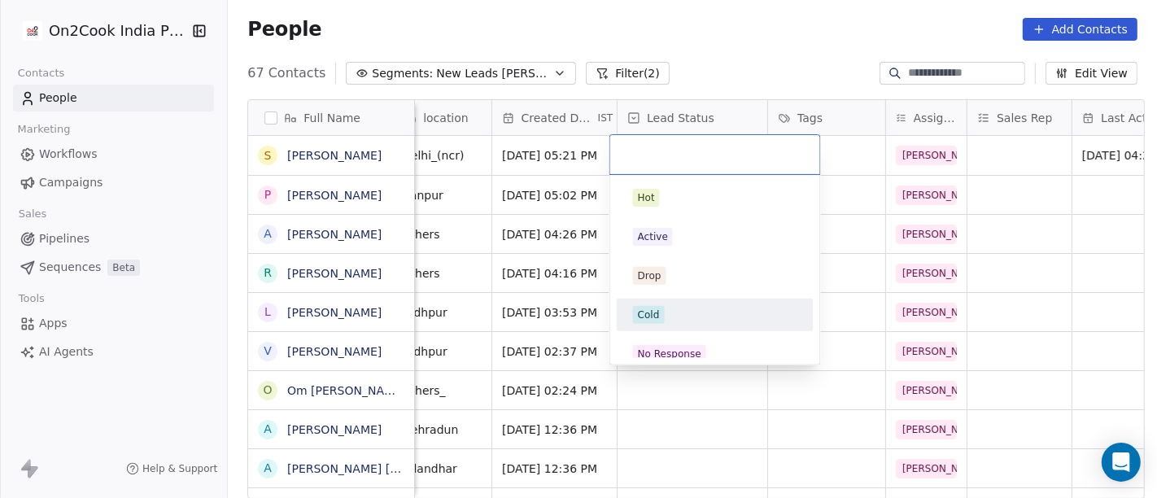
click at [705, 318] on div "Cold" at bounding box center [715, 315] width 164 height 18
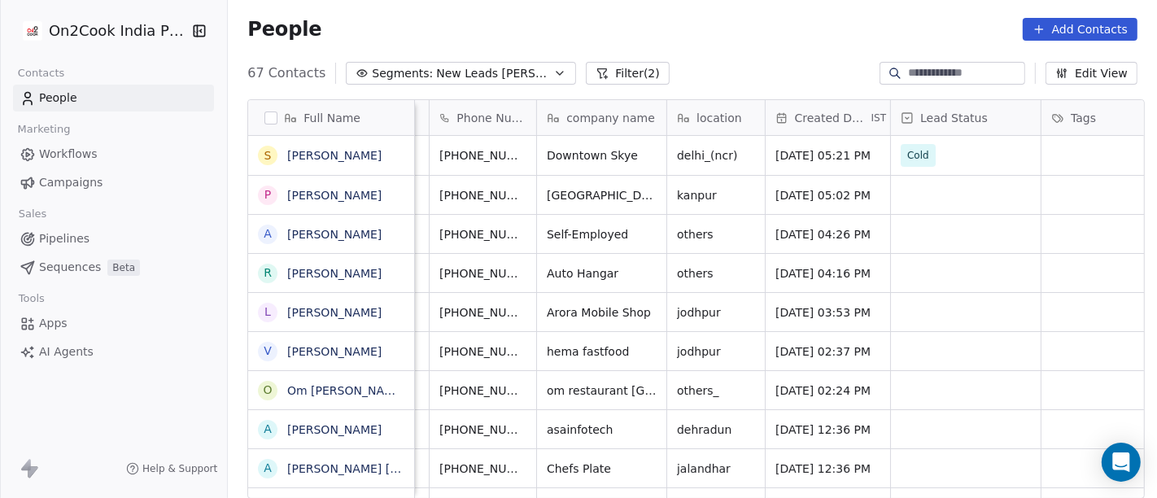
scroll to position [0, 0]
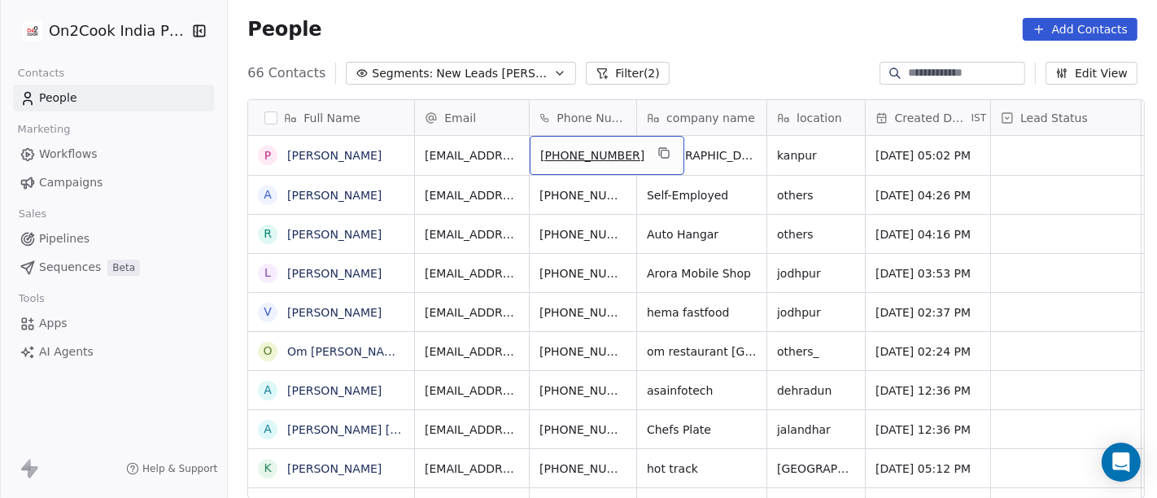
drag, startPoint x: 637, startPoint y: 163, endPoint x: 635, endPoint y: 155, distance: 8.5
click at [636, 161] on div "[PHONE_NUMBER]" at bounding box center [607, 155] width 155 height 39
click at [657, 155] on icon "grid" at bounding box center [663, 152] width 13 height 13
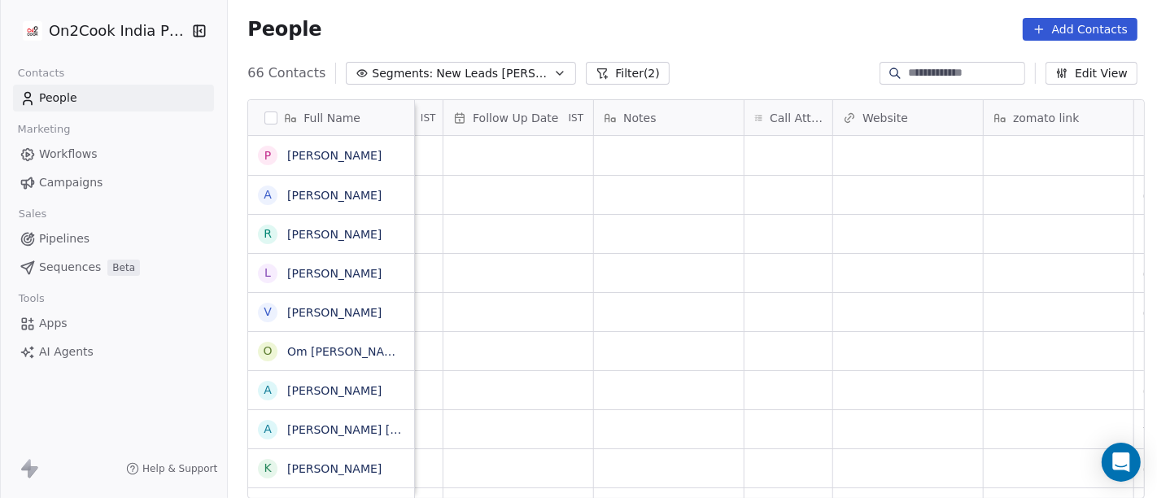
scroll to position [0, 1157]
click at [806, 141] on div "grid" at bounding box center [784, 155] width 88 height 39
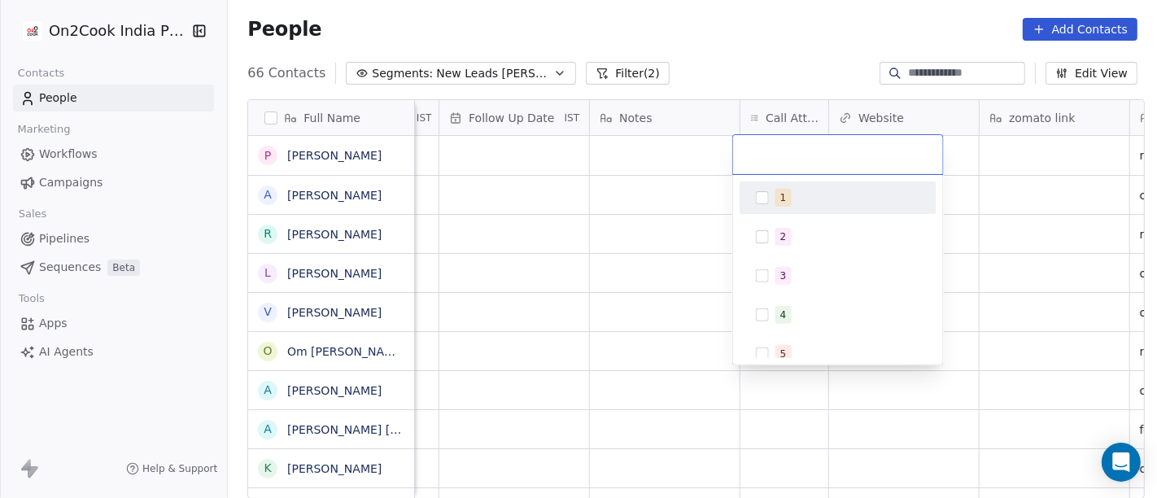
click at [785, 204] on span "1" at bounding box center [783, 198] width 16 height 18
click at [685, 199] on html "On2Cook India Pvt. Ltd. Contacts People Marketing Workflows Campaigns Sales Pip…" at bounding box center [578, 249] width 1157 height 498
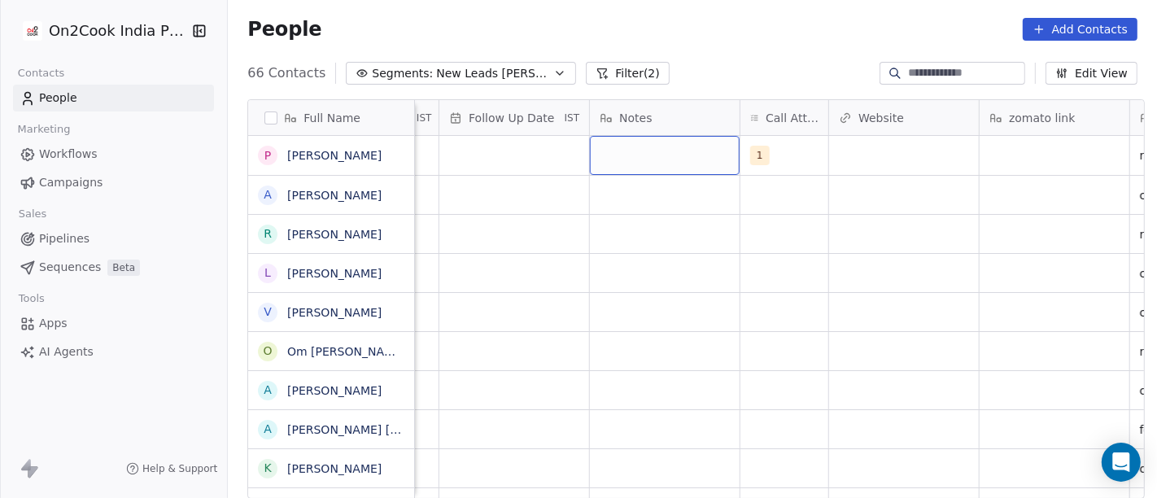
click at [660, 148] on div "grid" at bounding box center [665, 155] width 150 height 39
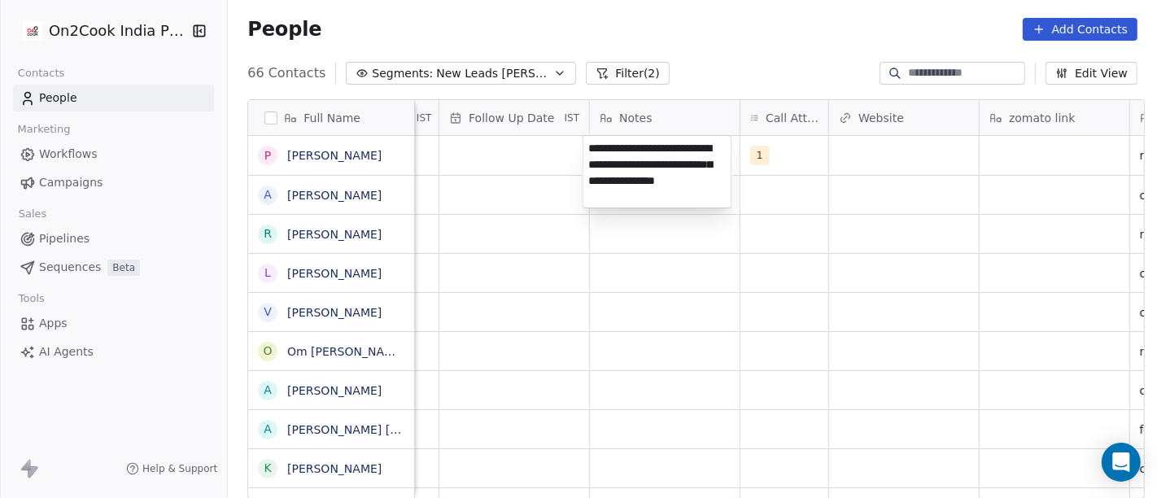
type textarea "**********"
click at [775, 273] on html "On2Cook India Pvt. Ltd. Contacts People Marketing Workflows Campaigns Sales Pip…" at bounding box center [578, 249] width 1157 height 498
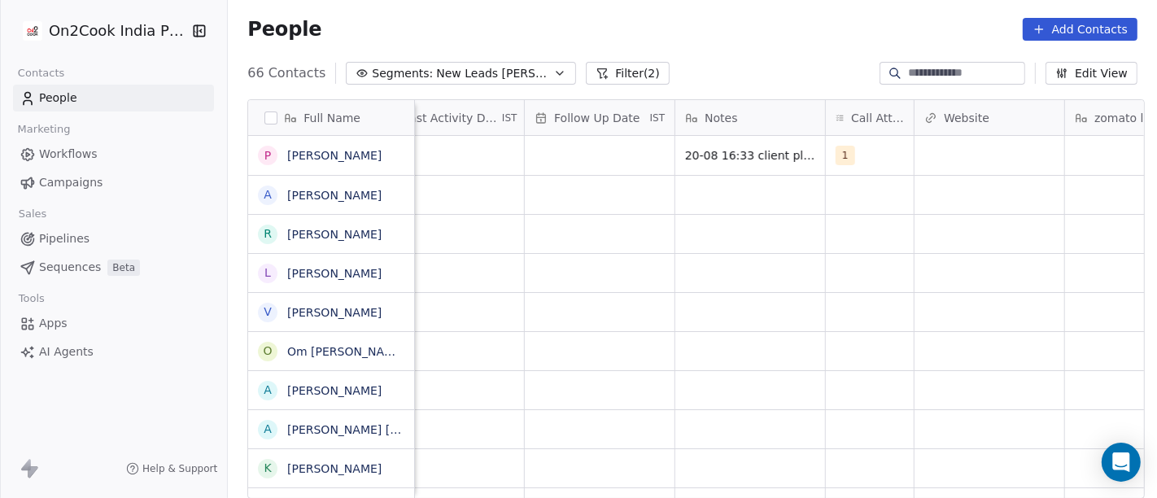
scroll to position [0, 967]
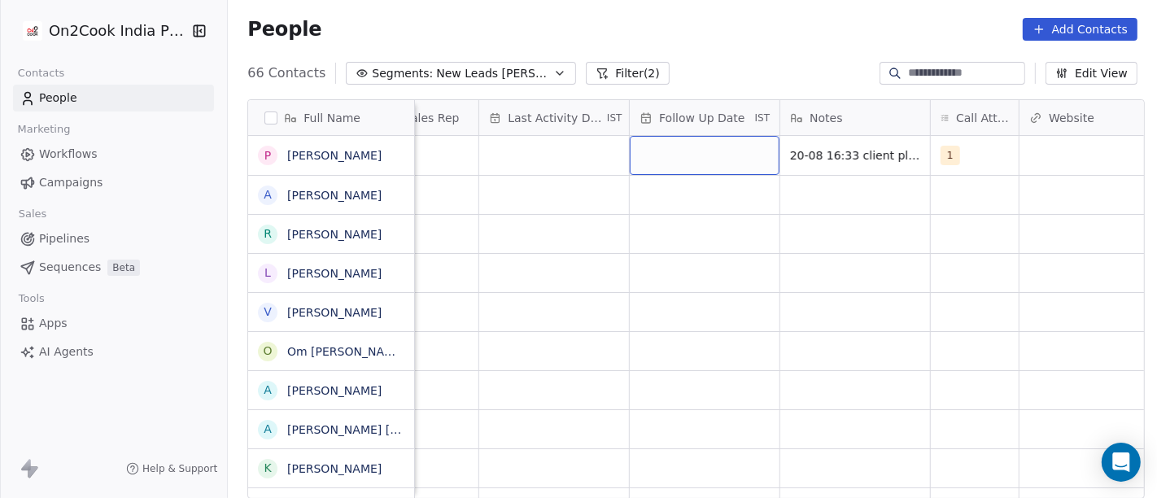
click at [632, 149] on div "grid" at bounding box center [705, 155] width 150 height 39
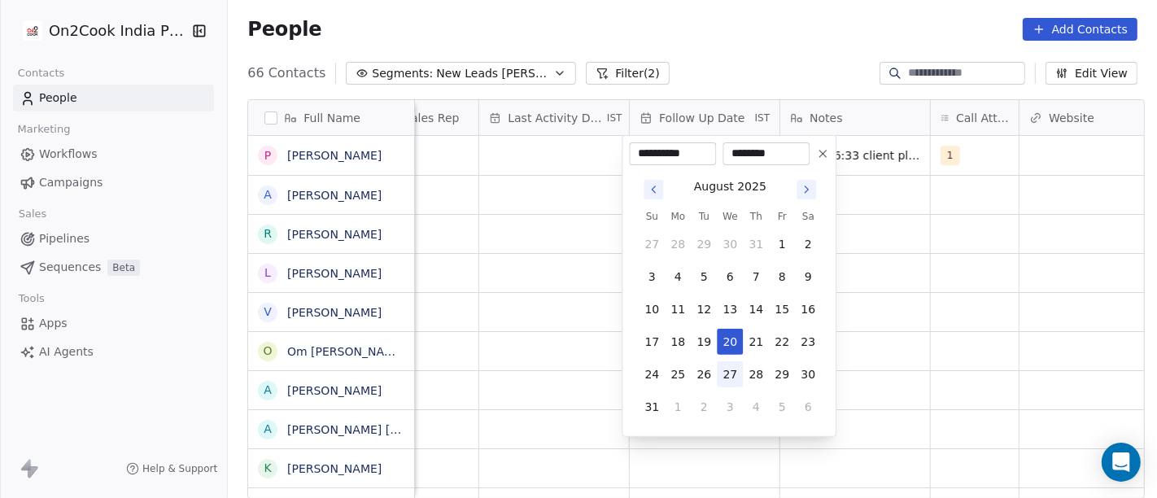
click at [731, 378] on button "27" at bounding box center [730, 374] width 26 height 26
type input "**********"
click at [965, 327] on html "On2Cook India Pvt. Ltd. Contacts People Marketing Workflows Campaigns Sales Pip…" at bounding box center [578, 249] width 1157 height 498
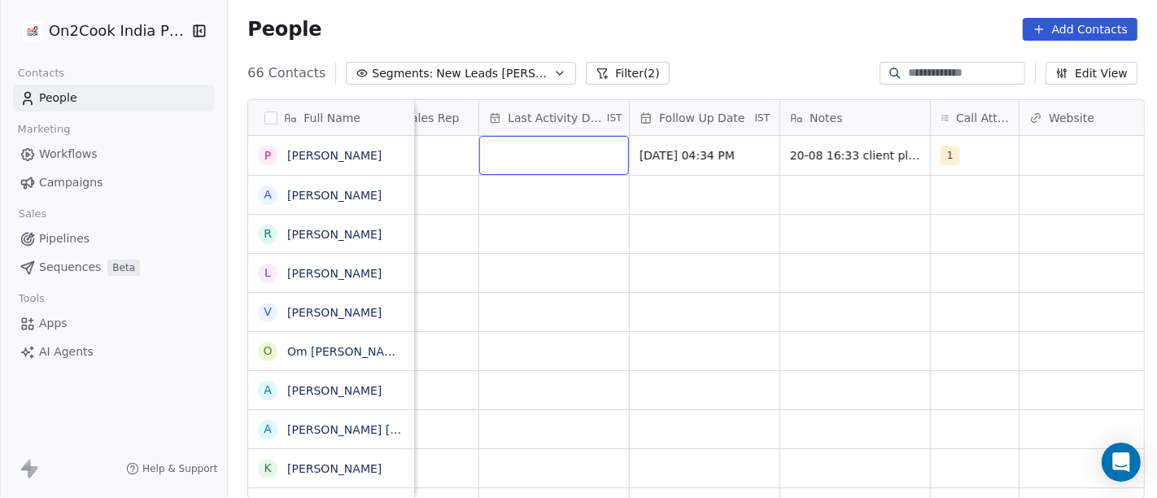
click at [516, 139] on div "grid" at bounding box center [554, 155] width 150 height 39
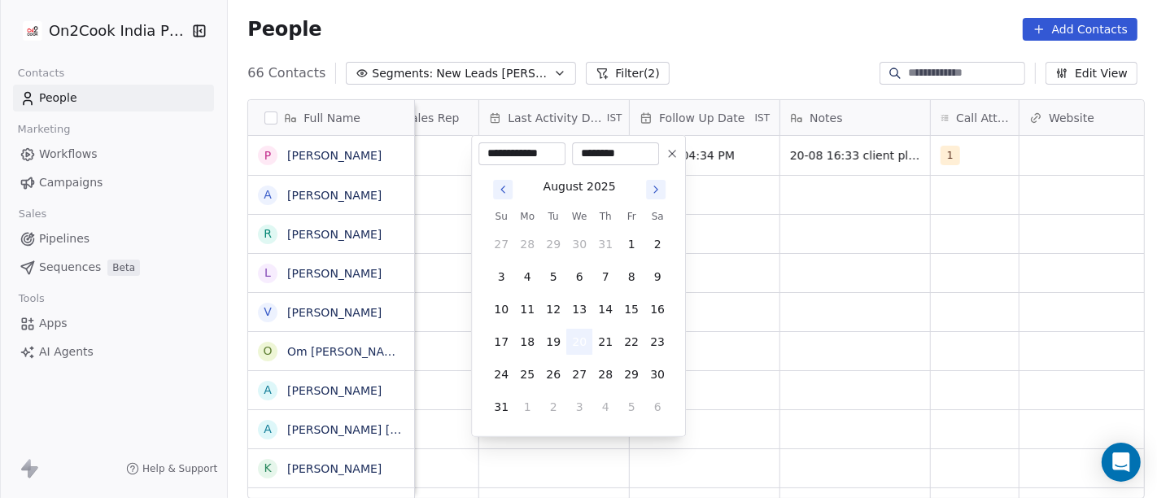
click at [571, 346] on button "20" at bounding box center [579, 342] width 26 height 26
click at [907, 316] on html "On2Cook India Pvt. Ltd. Contacts People Marketing Workflows Campaigns Sales Pip…" at bounding box center [578, 249] width 1157 height 498
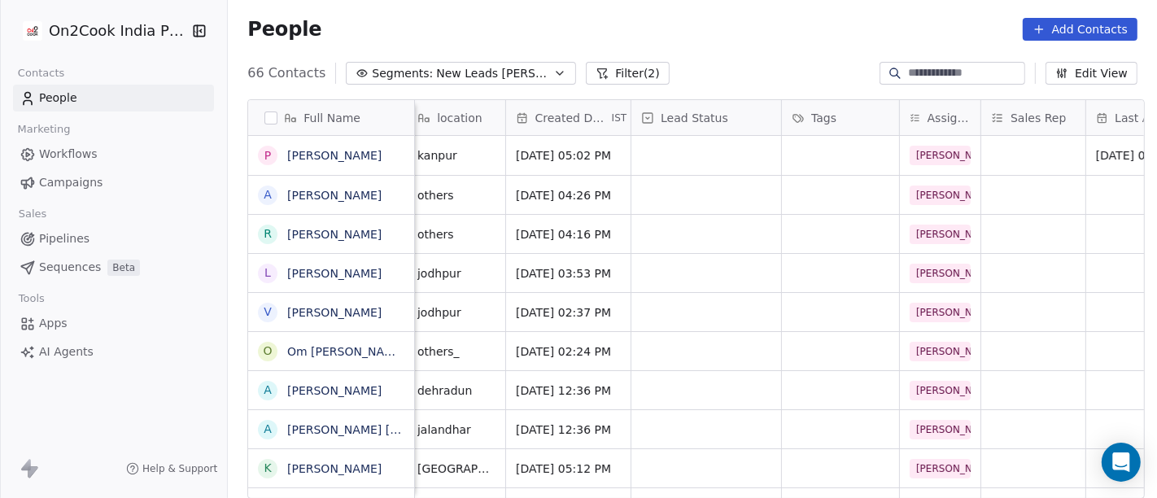
scroll to position [0, 341]
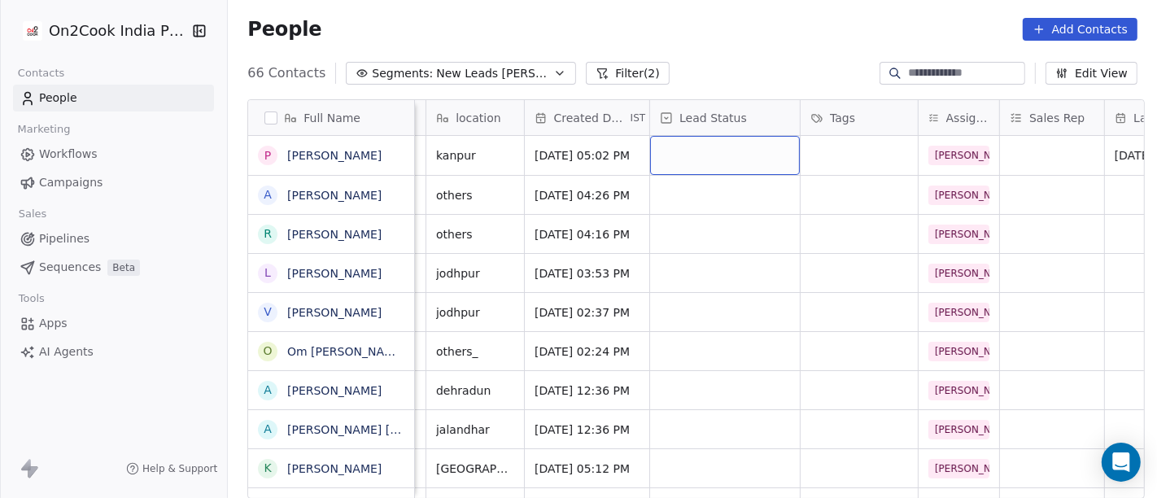
click at [718, 161] on div "grid" at bounding box center [725, 155] width 150 height 39
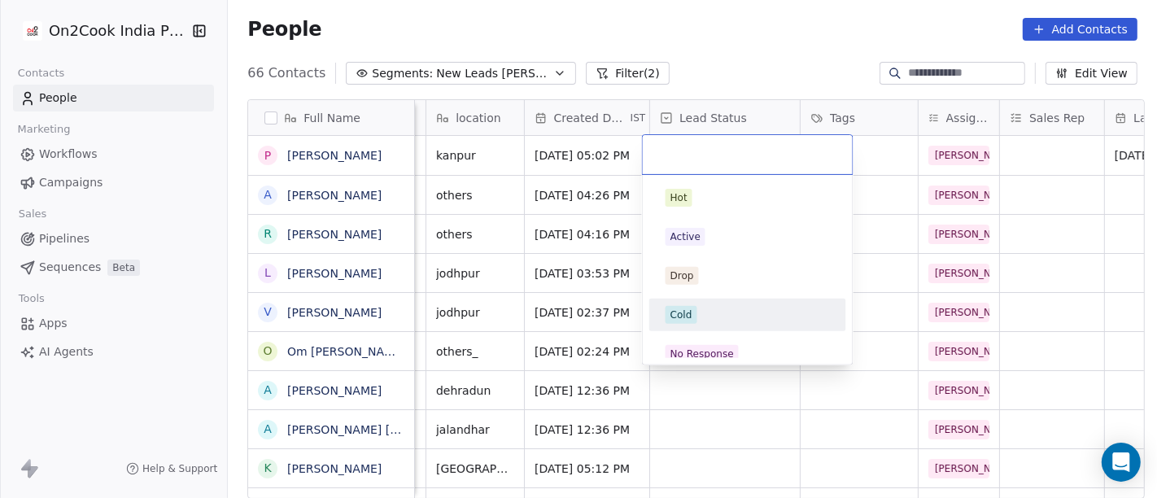
drag, startPoint x: 726, startPoint y: 338, endPoint x: 719, endPoint y: 312, distance: 26.8
click at [719, 312] on div "Cold" at bounding box center [748, 315] width 164 height 18
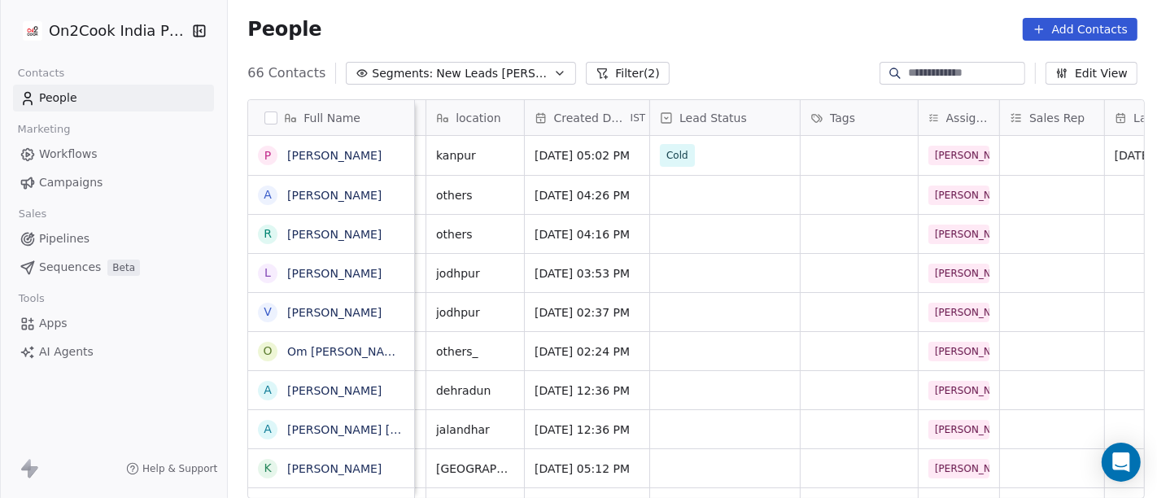
scroll to position [0, 0]
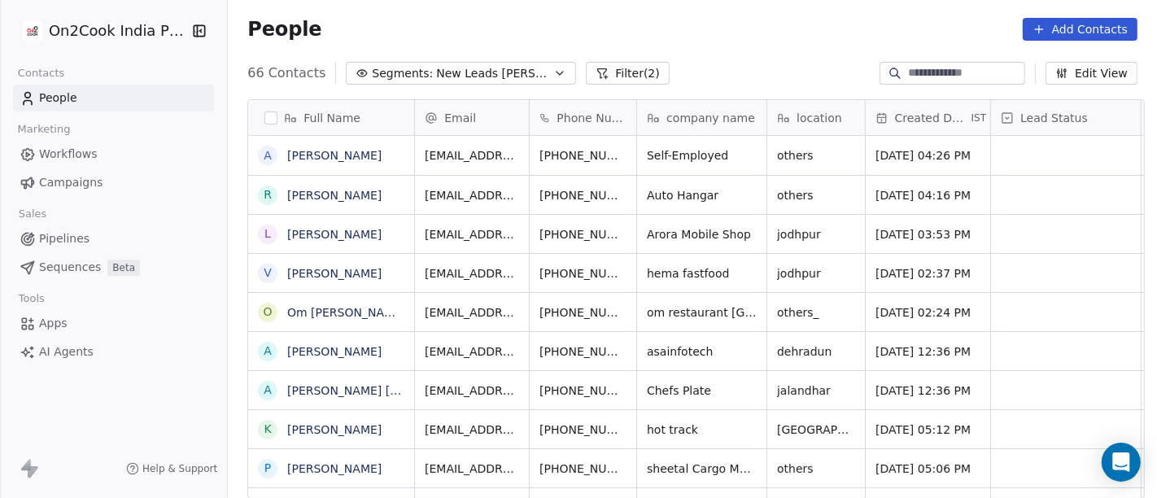
click at [583, 42] on div "People Add Contacts" at bounding box center [692, 29] width 929 height 62
click at [662, 154] on icon "grid" at bounding box center [665, 154] width 7 height 7
click at [657, 151] on icon "grid" at bounding box center [663, 152] width 13 height 13
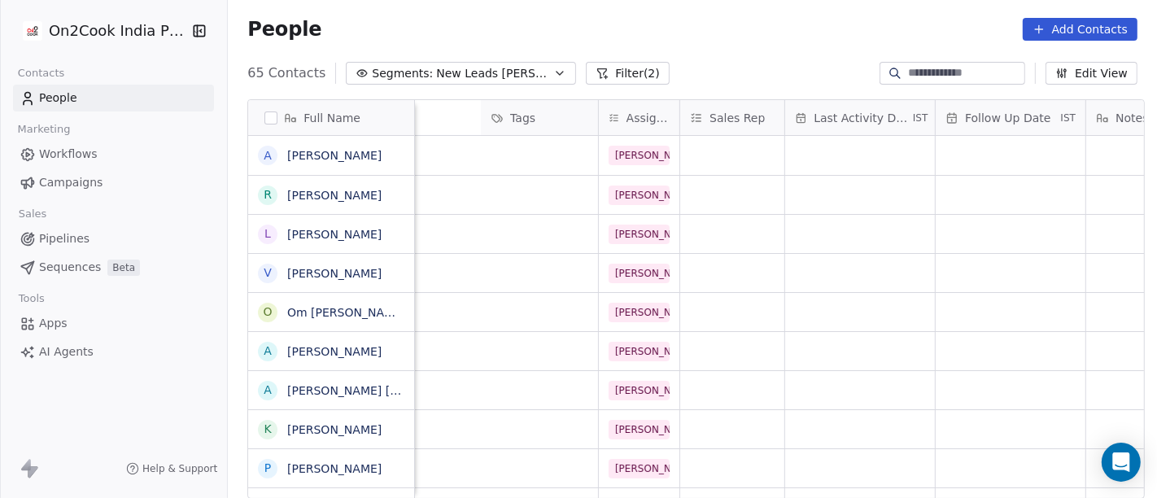
scroll to position [0, 1109]
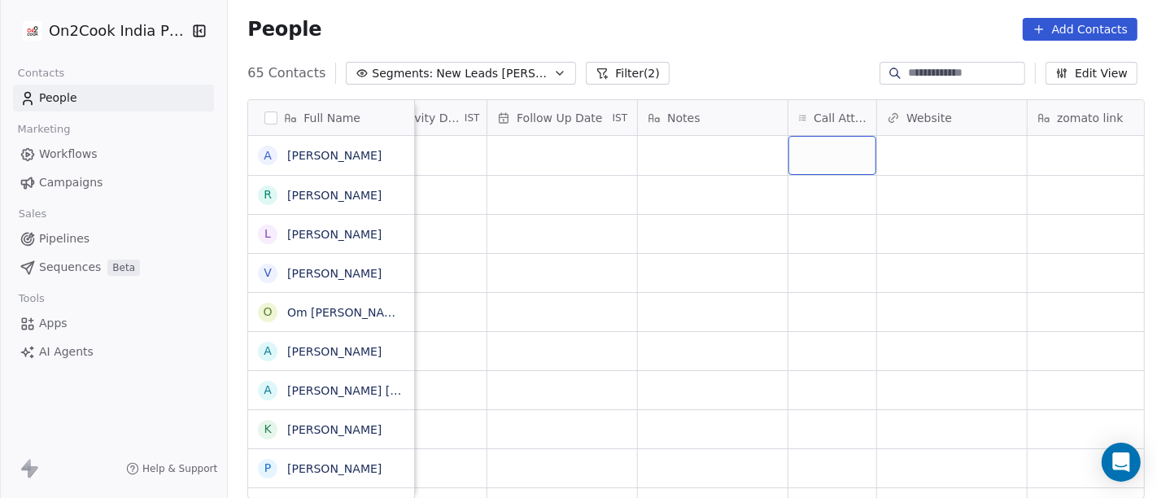
click at [827, 152] on div "grid" at bounding box center [832, 155] width 88 height 39
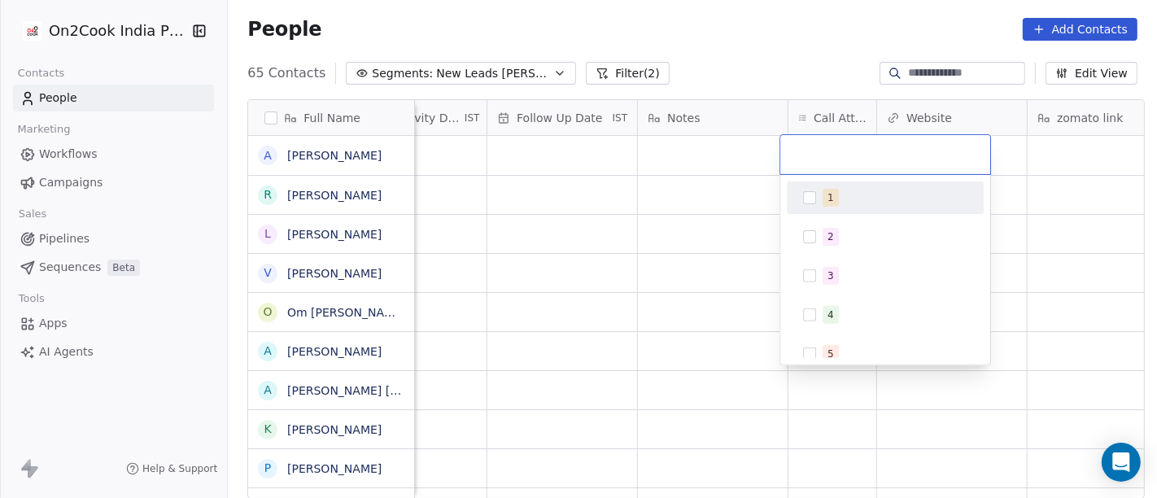
click at [833, 195] on span "1" at bounding box center [831, 198] width 16 height 18
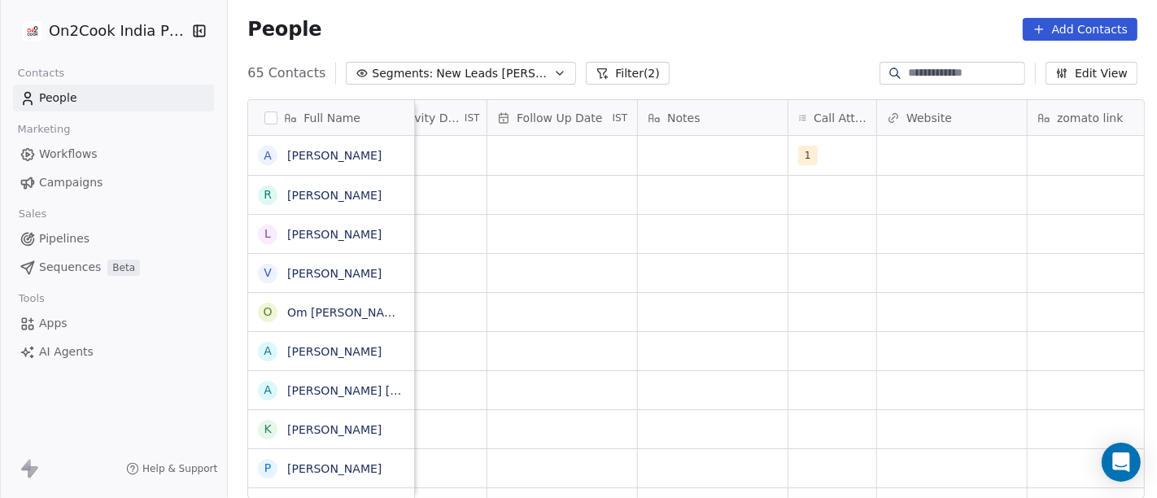
click at [687, 151] on html "On2Cook India Pvt. Ltd. Contacts People Marketing Workflows Campaigns Sales Pip…" at bounding box center [578, 249] width 1157 height 498
click at [687, 151] on div "grid" at bounding box center [713, 155] width 150 height 39
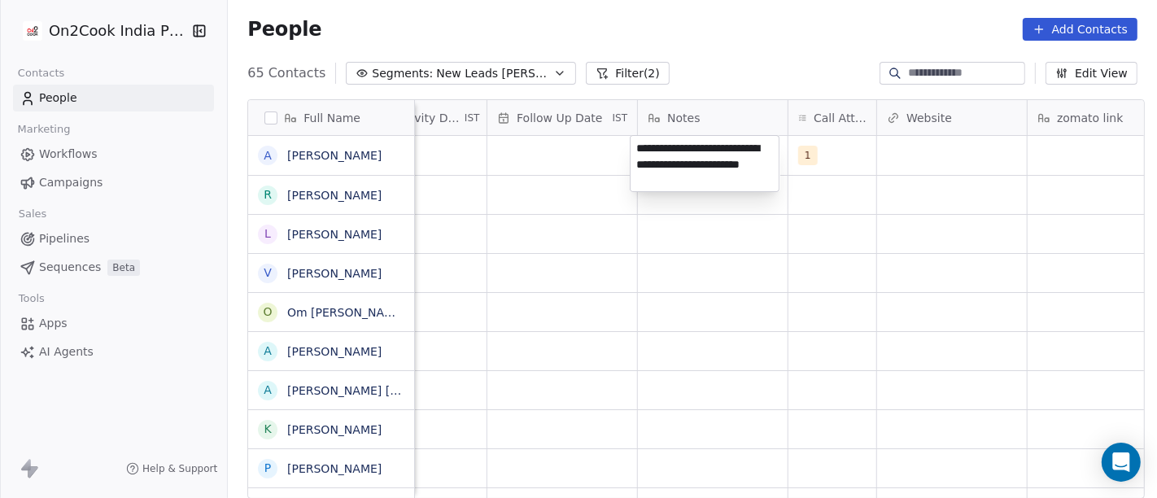
type textarea "**********"
click at [625, 348] on html "On2Cook India Pvt. Ltd. Contacts People Marketing Workflows Campaigns Sales Pip…" at bounding box center [578, 249] width 1157 height 498
click at [509, 151] on html "On2Cook India Pvt. Ltd. Contacts People Marketing Workflows Campaigns Sales Pip…" at bounding box center [578, 249] width 1157 height 498
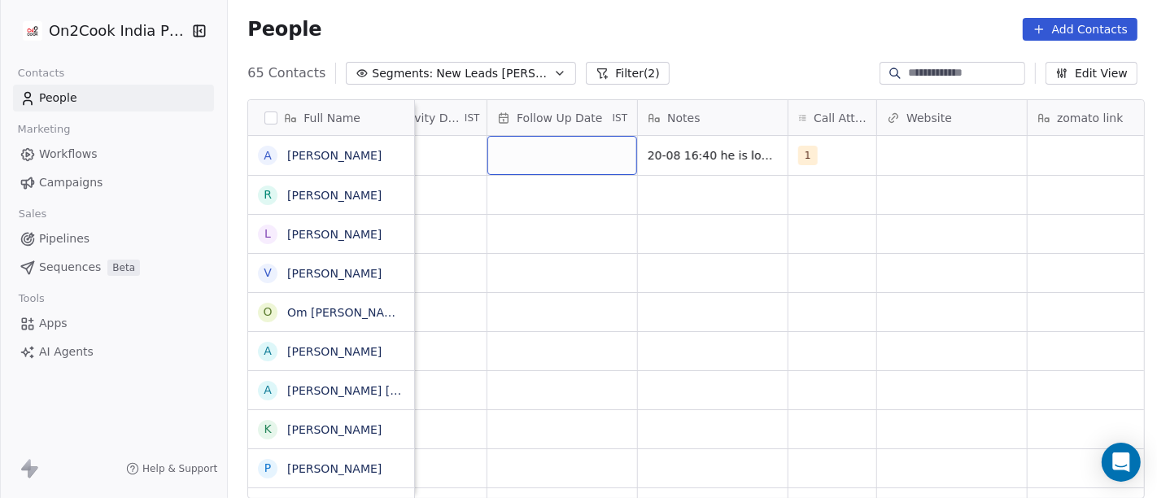
click at [509, 151] on div "grid" at bounding box center [562, 155] width 150 height 39
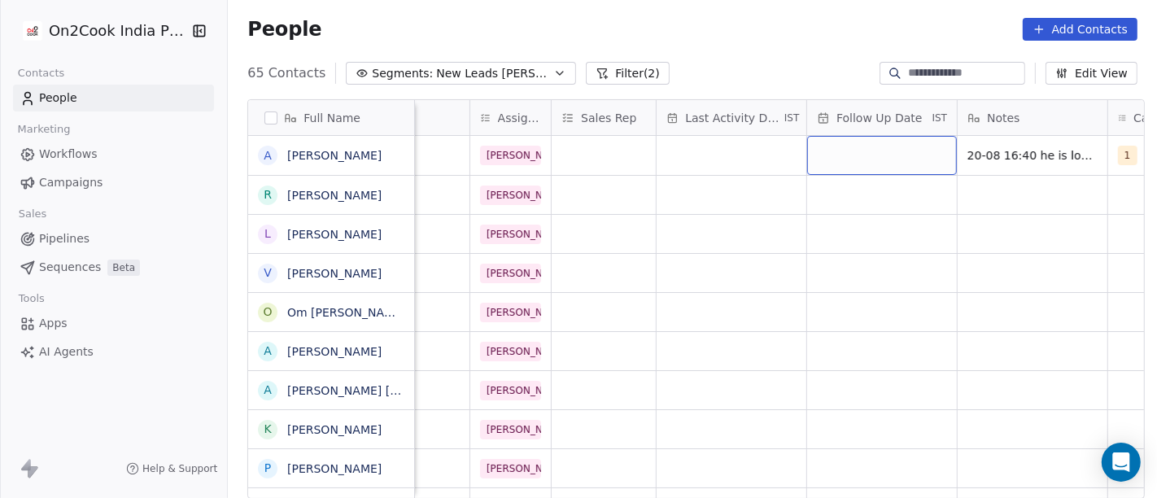
scroll to position [0, 791]
click at [874, 150] on div "grid" at bounding box center [881, 155] width 150 height 39
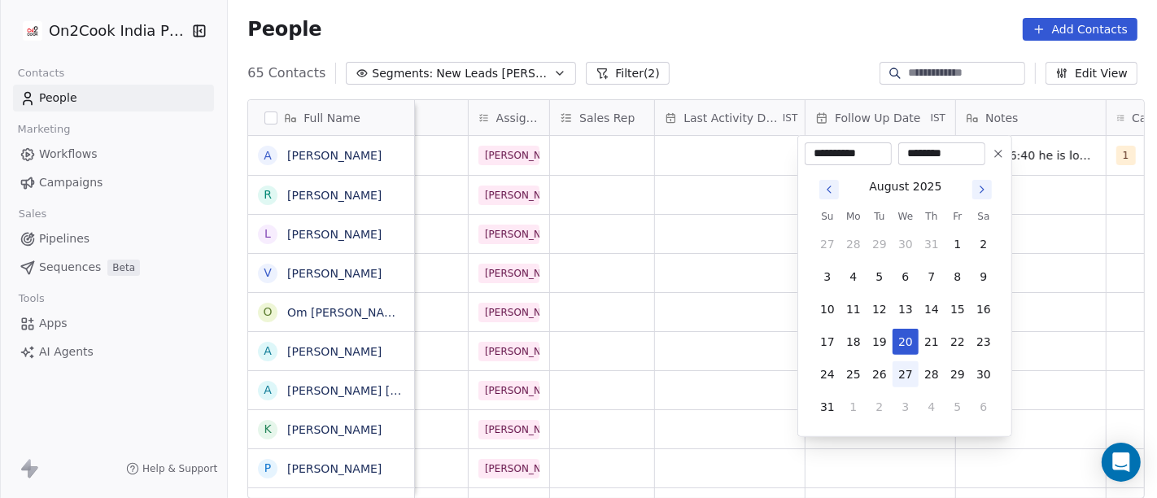
click at [911, 372] on button "27" at bounding box center [906, 374] width 26 height 26
click at [999, 159] on icon at bounding box center [998, 153] width 13 height 13
type input "**********"
type input "********"
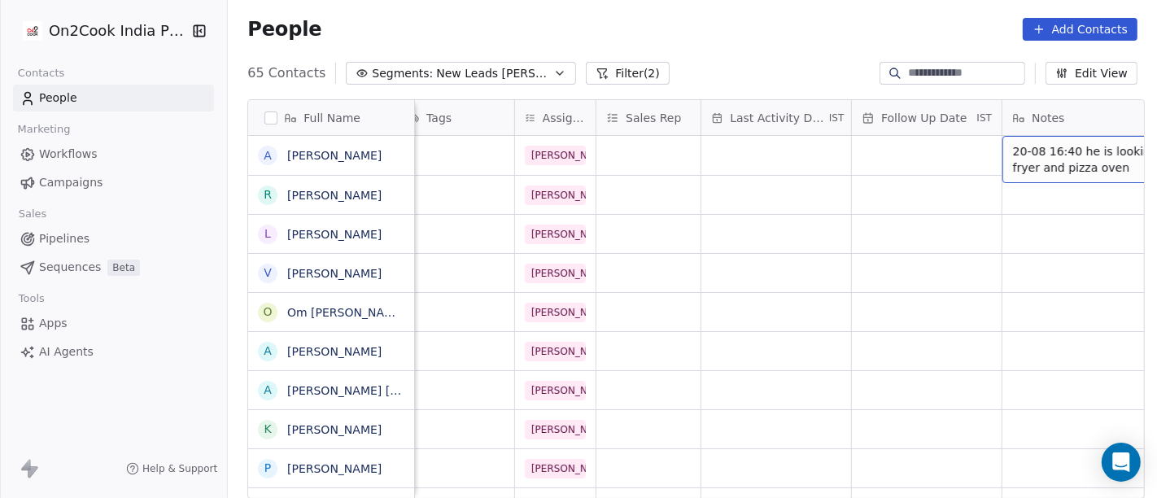
scroll to position [0, 739]
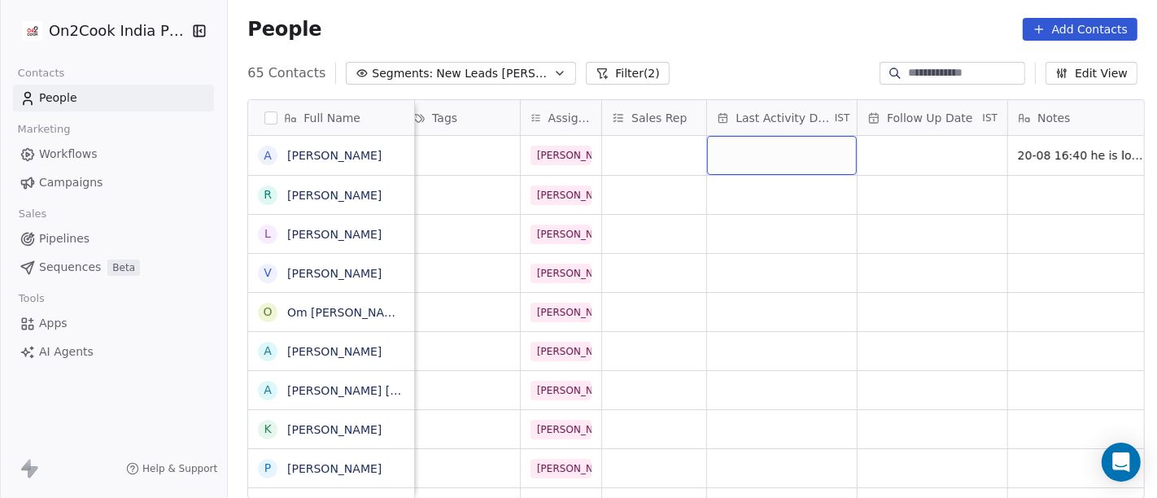
click at [781, 137] on div "grid" at bounding box center [782, 155] width 150 height 39
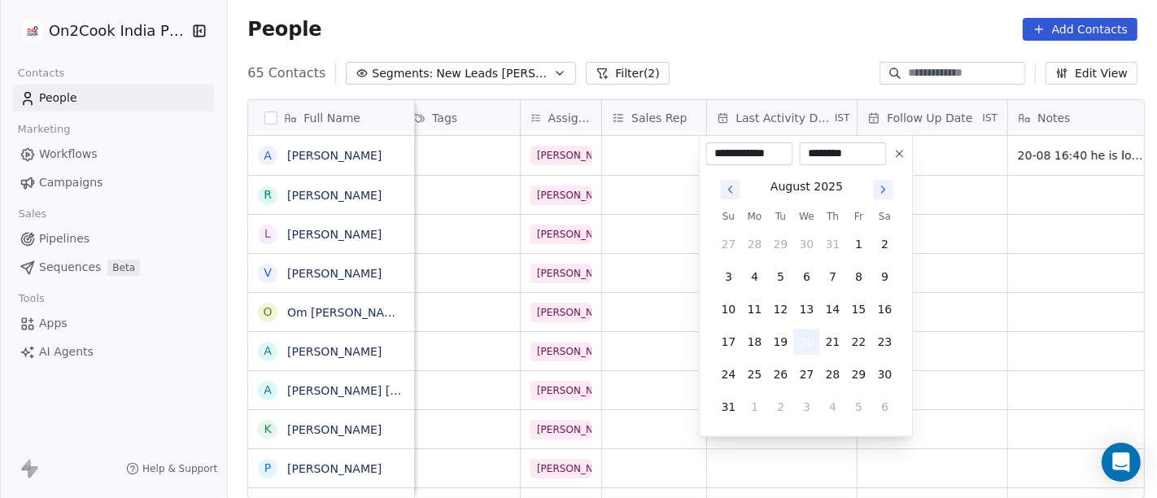
click at [798, 343] on button "20" at bounding box center [807, 342] width 26 height 26
click at [972, 317] on html "On2Cook India Pvt. Ltd. Contacts People Marketing Workflows Campaigns Sales Pip…" at bounding box center [578, 249] width 1157 height 498
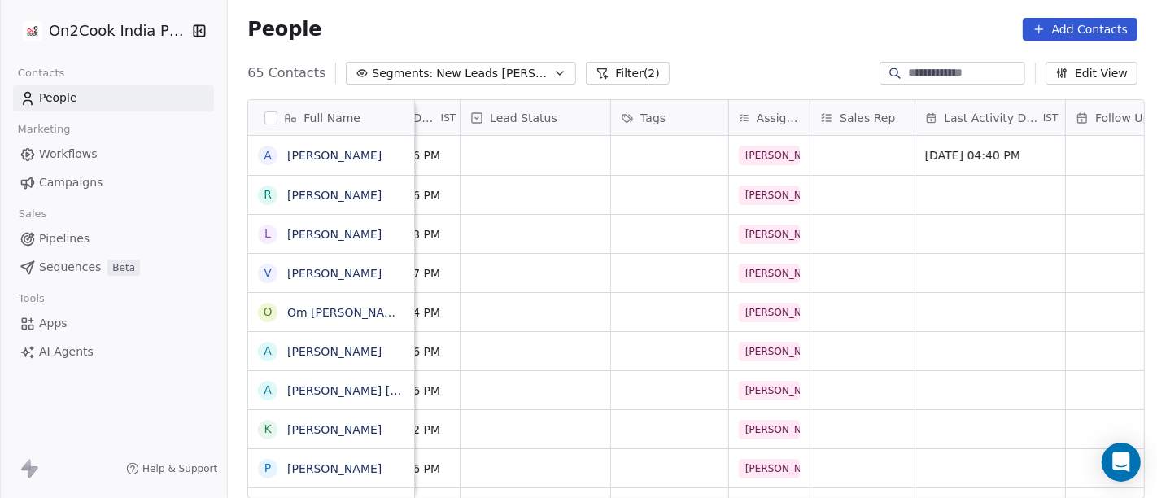
scroll to position [0, 527]
click at [521, 160] on div "grid" at bounding box center [539, 155] width 150 height 39
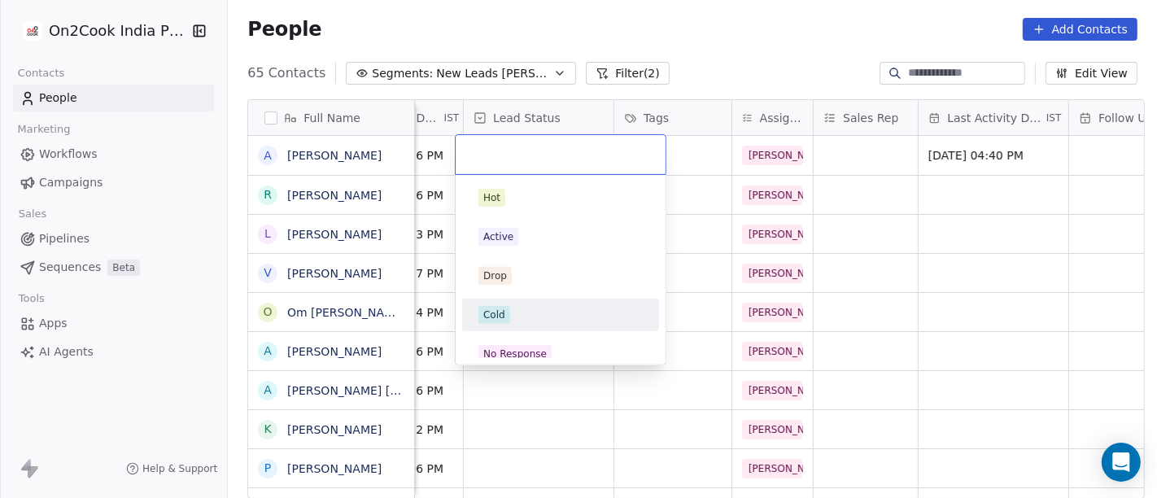
click at [548, 323] on div "Cold" at bounding box center [561, 315] width 184 height 26
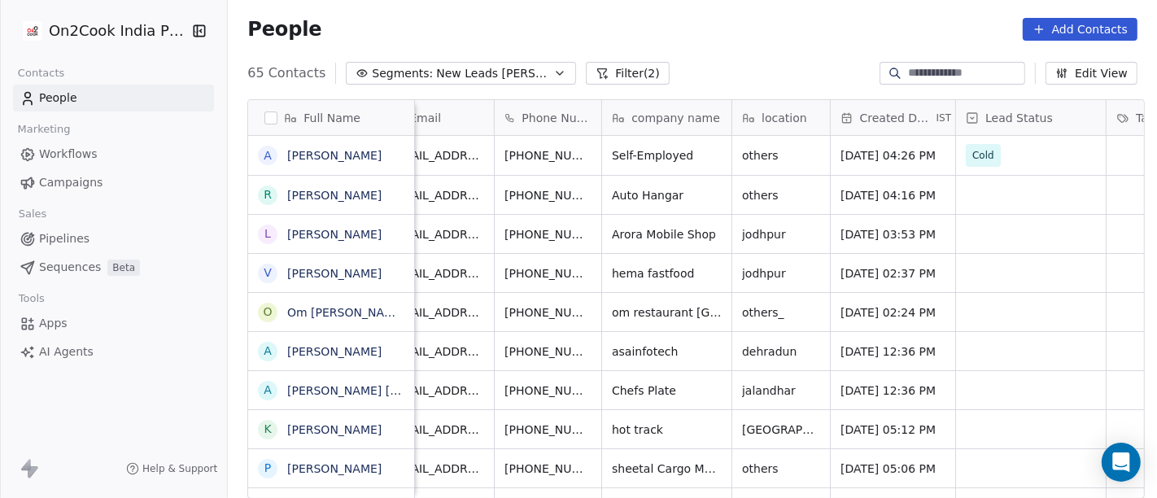
scroll to position [0, 0]
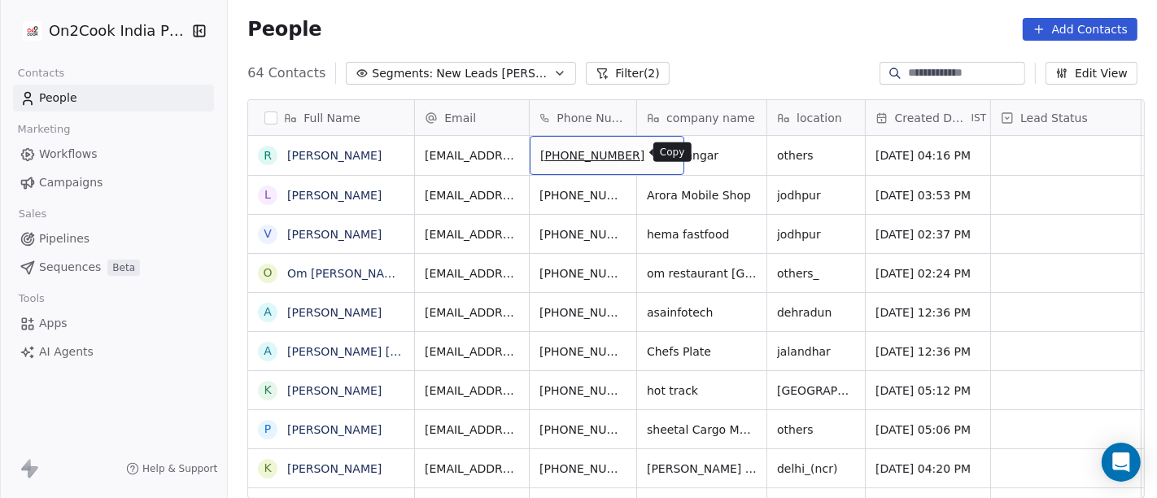
click at [657, 157] on icon "grid" at bounding box center [663, 152] width 13 height 13
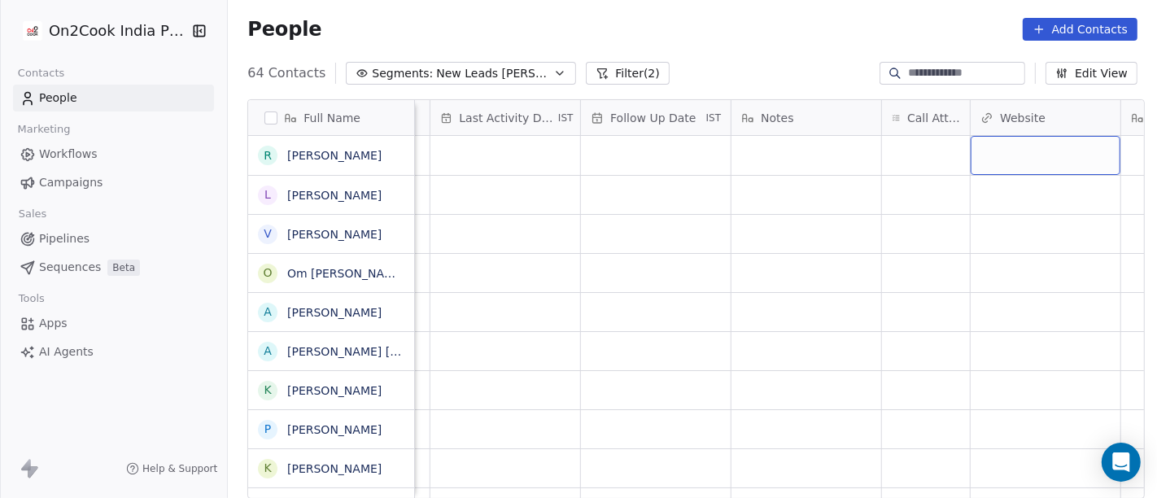
scroll to position [0, 1017]
click at [911, 142] on div "grid" at bounding box center [924, 155] width 88 height 39
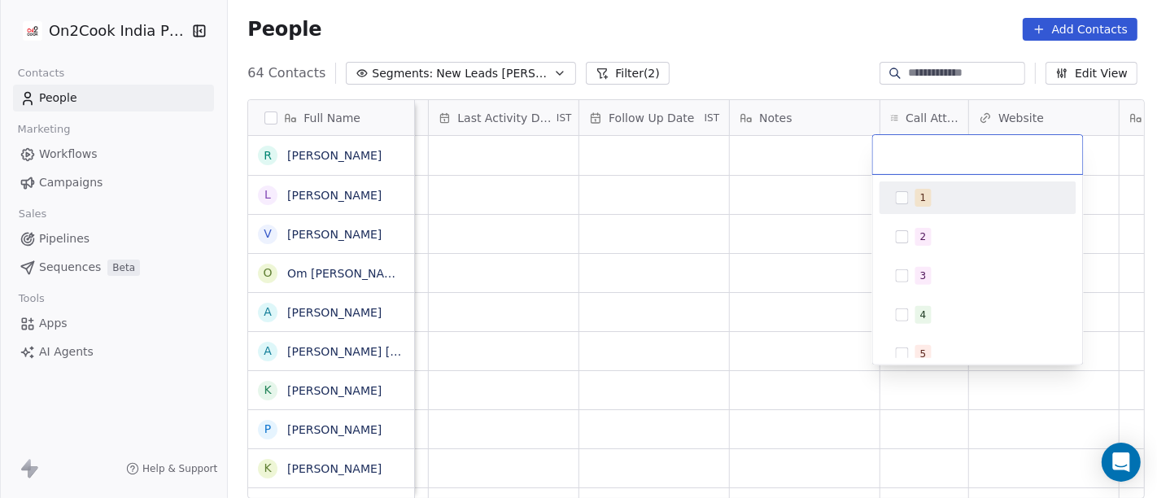
click at [926, 205] on span "1" at bounding box center [923, 198] width 16 height 18
click at [819, 158] on html "On2Cook India Pvt. Ltd. Contacts People Marketing Workflows Campaigns Sales Pip…" at bounding box center [578, 249] width 1157 height 498
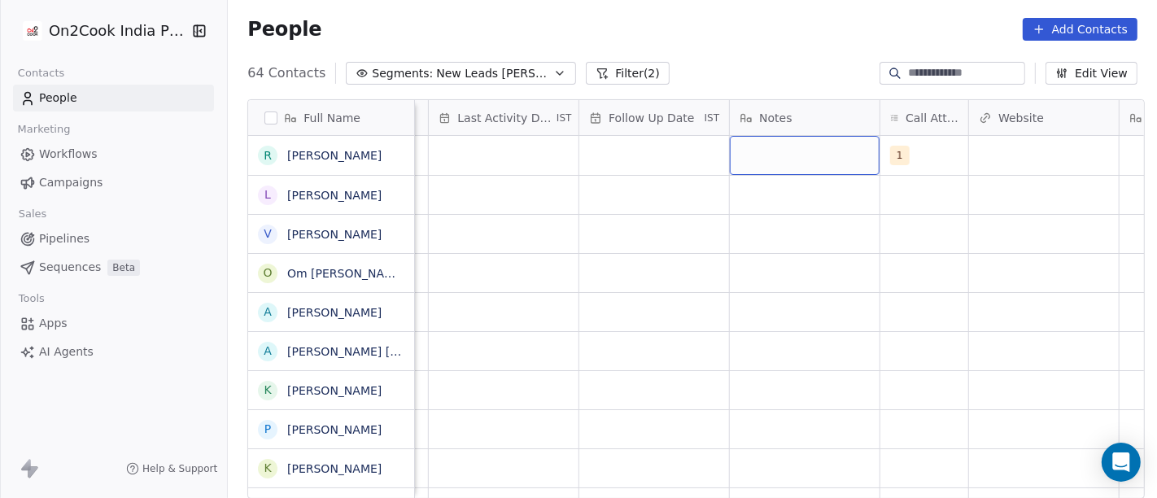
click at [792, 153] on div "grid" at bounding box center [805, 155] width 150 height 39
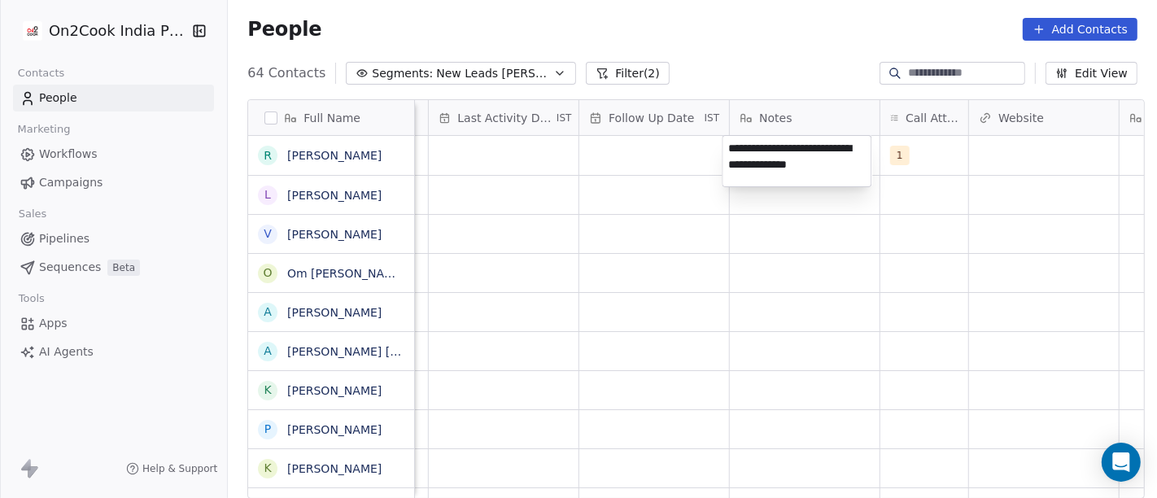
type textarea "**********"
click at [841, 317] on html "On2Cook India Pvt. Ltd. Contacts People Marketing Workflows Campaigns Sales Pip…" at bounding box center [578, 249] width 1157 height 498
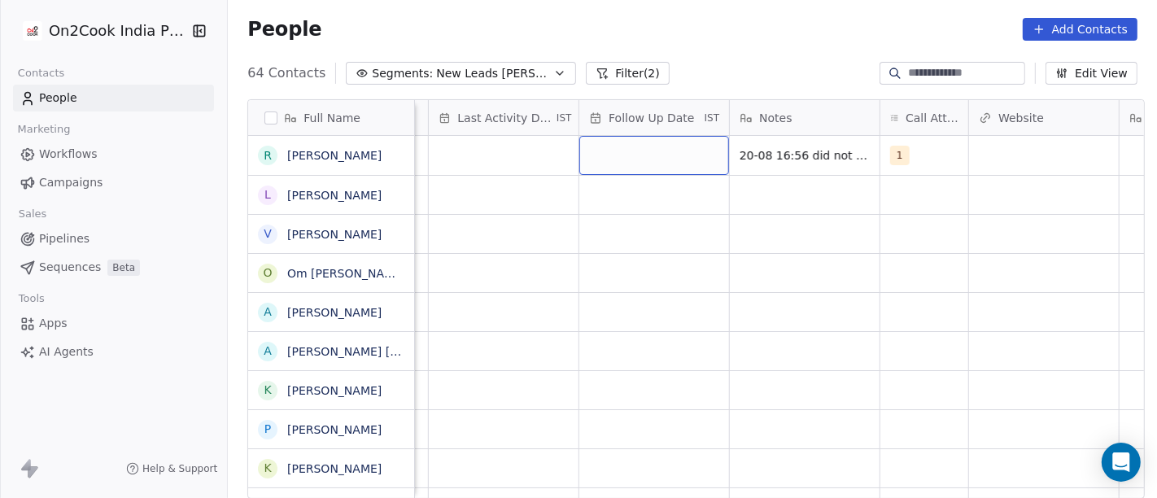
click at [610, 147] on div "grid" at bounding box center [654, 155] width 150 height 39
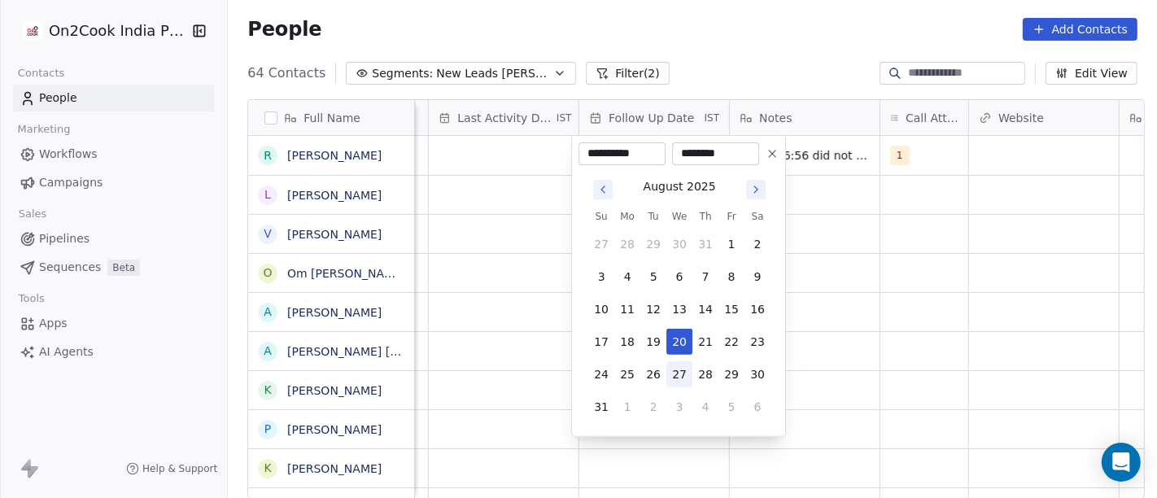
click at [681, 372] on button "27" at bounding box center [679, 374] width 26 height 26
type input "**********"
click at [978, 310] on html "On2Cook India Pvt. Ltd. Contacts People Marketing Workflows Campaigns Sales Pip…" at bounding box center [578, 249] width 1157 height 498
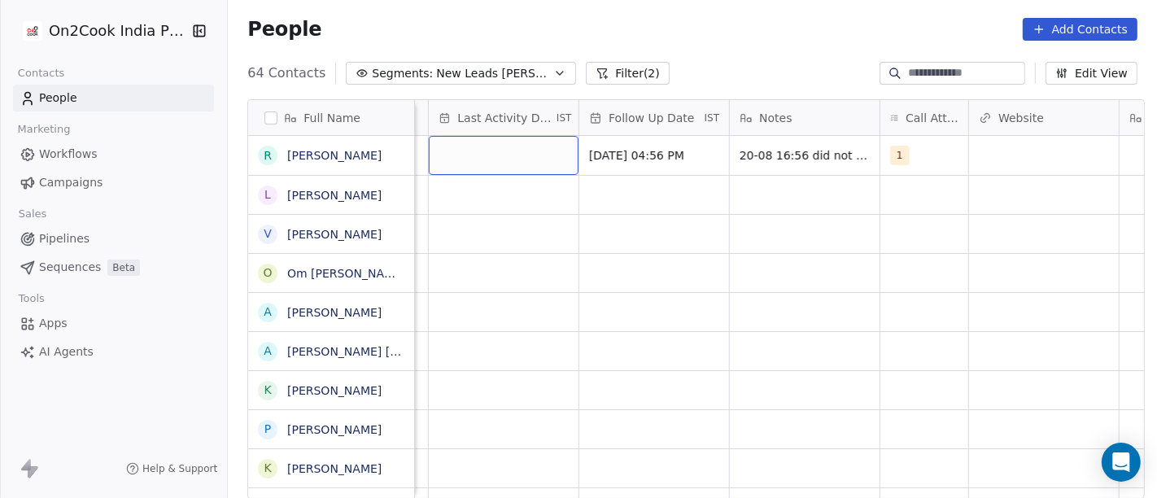
click at [486, 168] on div "grid" at bounding box center [504, 155] width 150 height 39
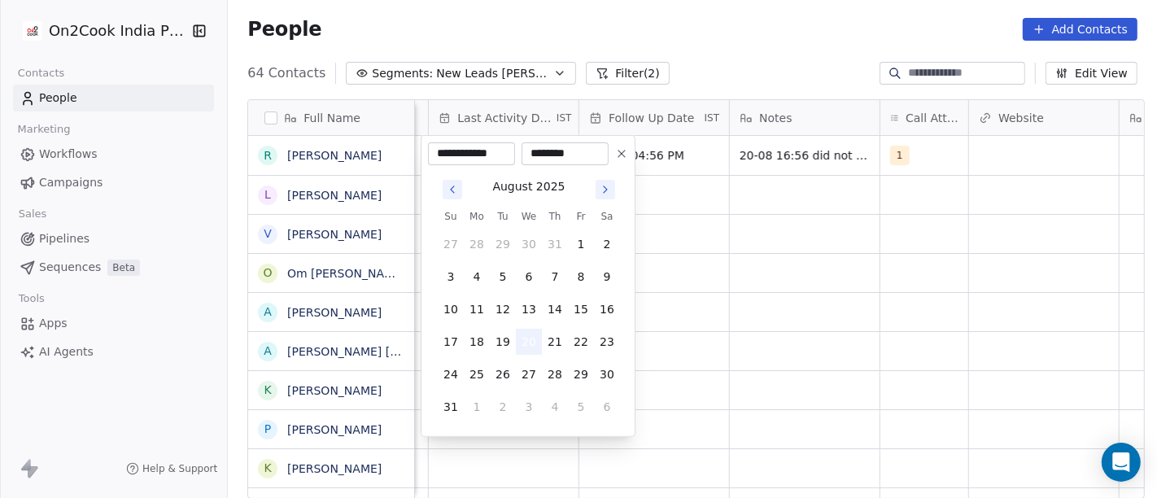
click at [524, 343] on button "20" at bounding box center [529, 342] width 26 height 26
click at [736, 304] on html "On2Cook India Pvt. Ltd. Contacts People Marketing Workflows Campaigns Sales Pip…" at bounding box center [578, 249] width 1157 height 498
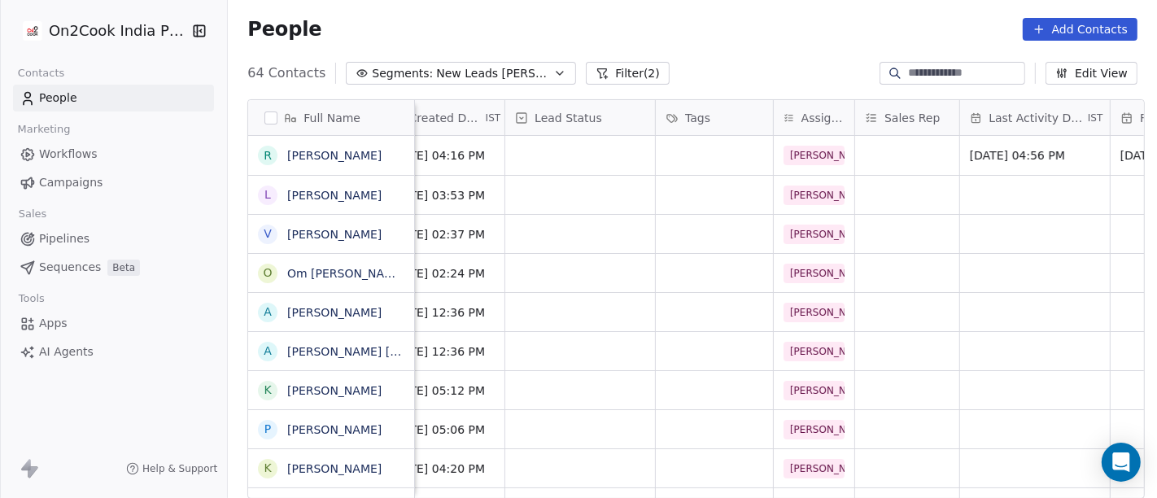
scroll to position [0, 487]
click at [591, 155] on div "grid" at bounding box center [579, 155] width 150 height 39
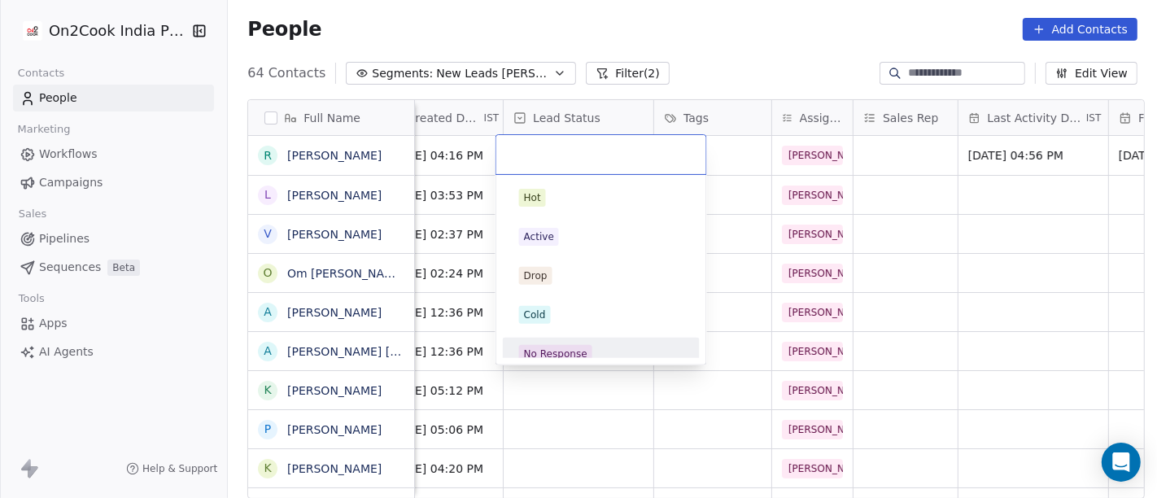
click at [597, 345] on div "No Response" at bounding box center [601, 354] width 164 height 18
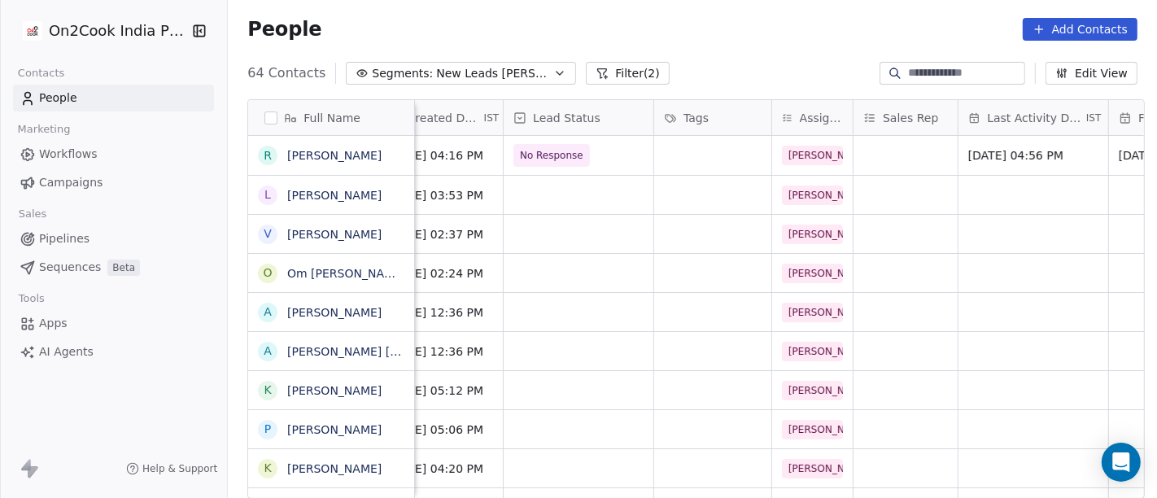
click at [704, 63] on div "64 Contacts Segments: New Leads Salim Filter (2) Edit View" at bounding box center [692, 73] width 929 height 26
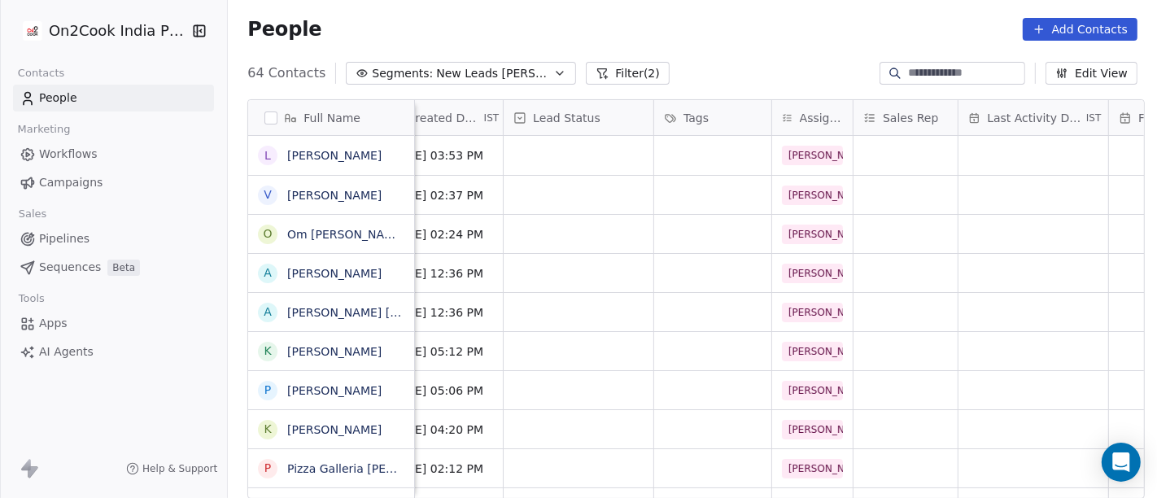
scroll to position [0, 0]
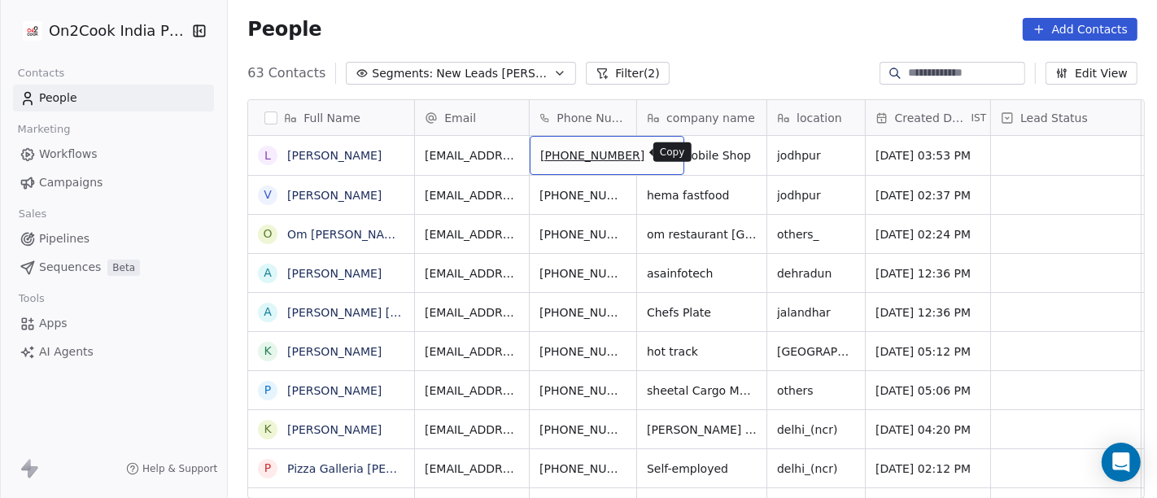
click at [662, 152] on icon "grid" at bounding box center [665, 154] width 7 height 7
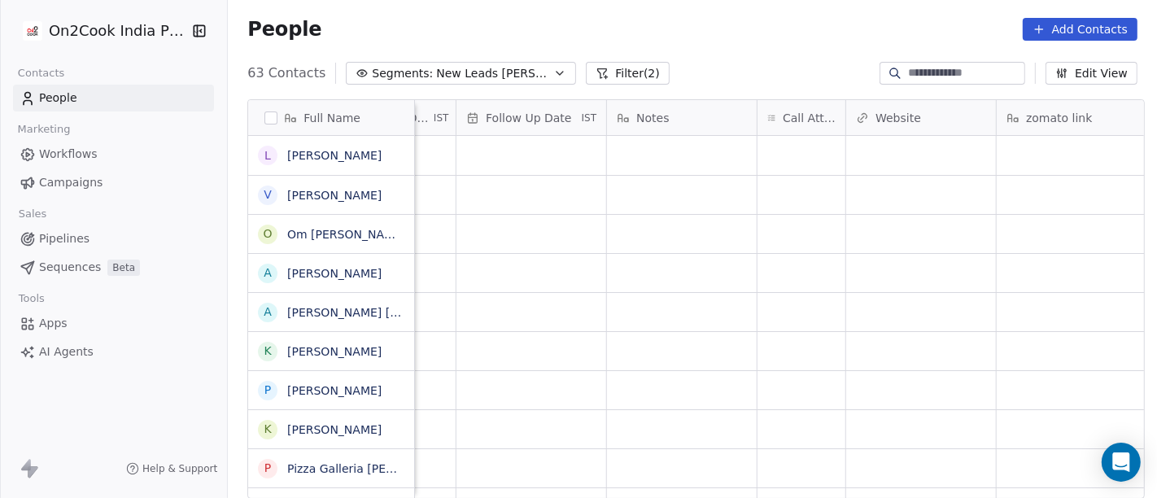
scroll to position [0, 1141]
click at [798, 151] on div "grid" at bounding box center [801, 155] width 88 height 39
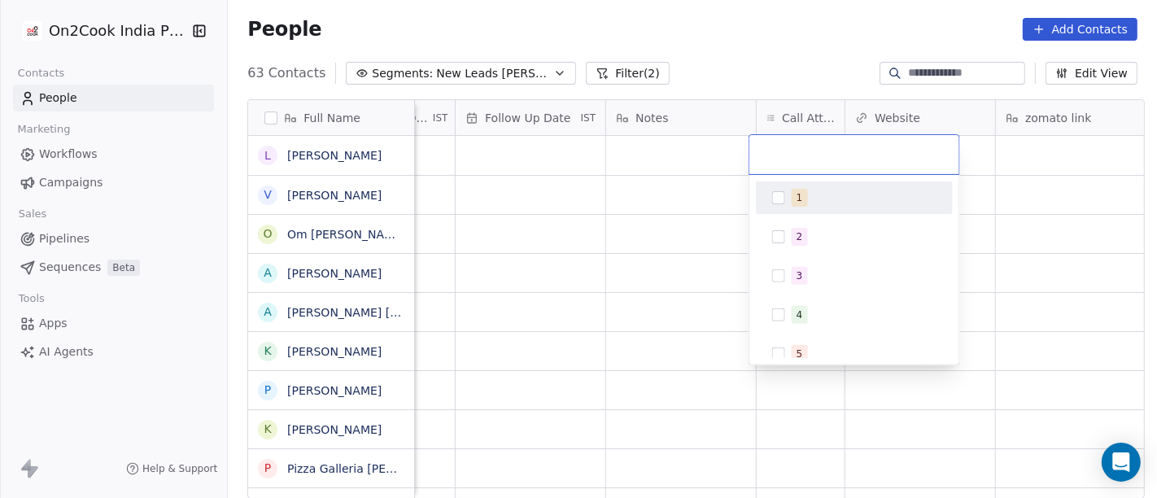
click at [801, 182] on div "1" at bounding box center [854, 197] width 197 height 33
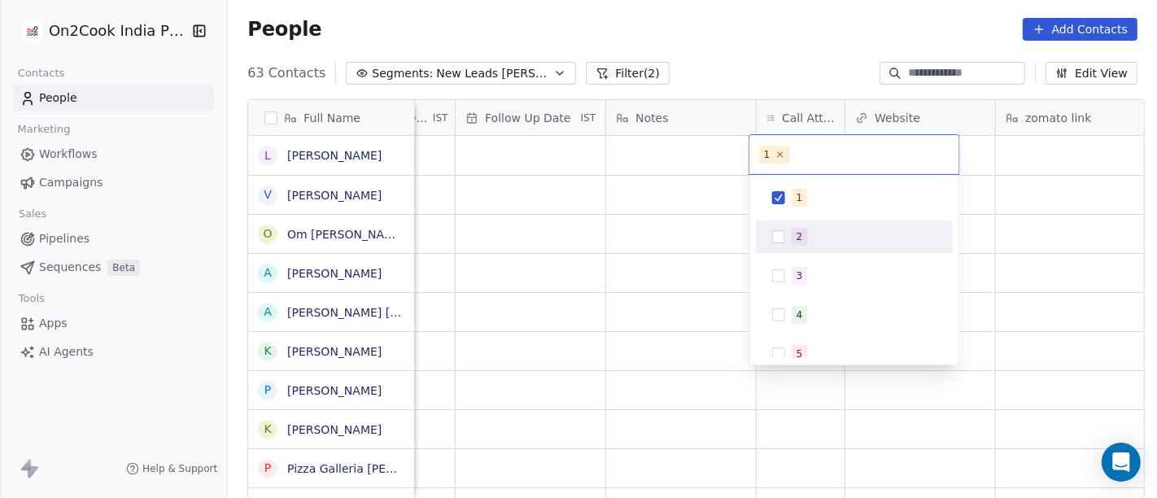
click at [639, 169] on html "On2Cook India Pvt. Ltd. Contacts People Marketing Workflows Campaigns Sales Pip…" at bounding box center [578, 249] width 1157 height 498
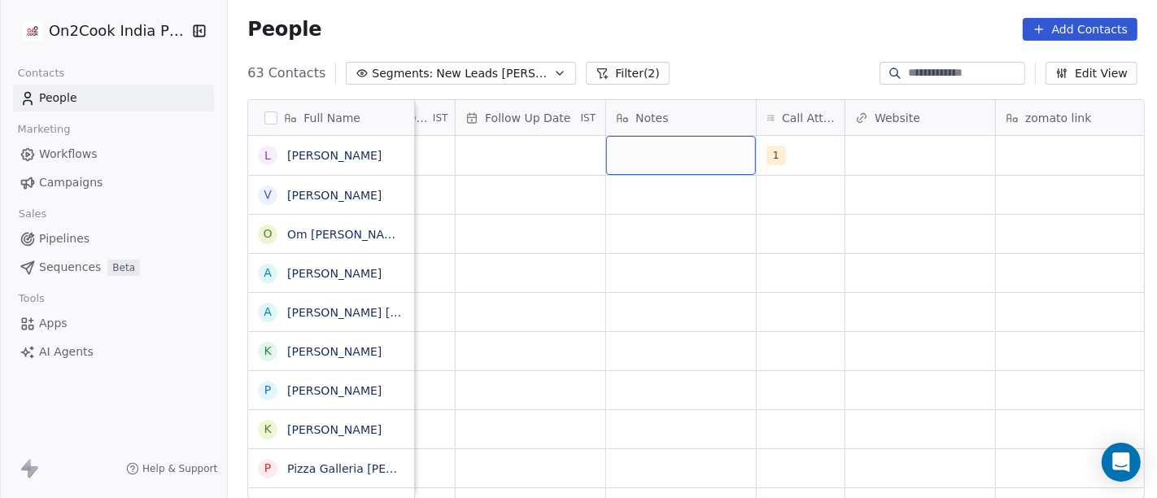
click at [637, 151] on div "grid" at bounding box center [681, 155] width 150 height 39
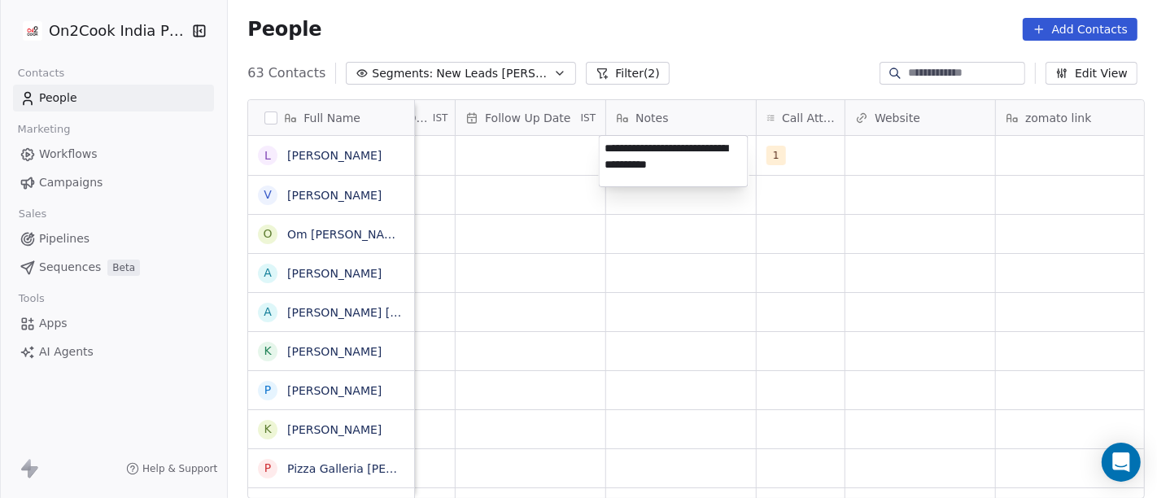
type textarea "**********"
click at [664, 269] on html "On2Cook India Pvt. Ltd. Contacts People Marketing Workflows Campaigns Sales Pip…" at bounding box center [578, 249] width 1157 height 498
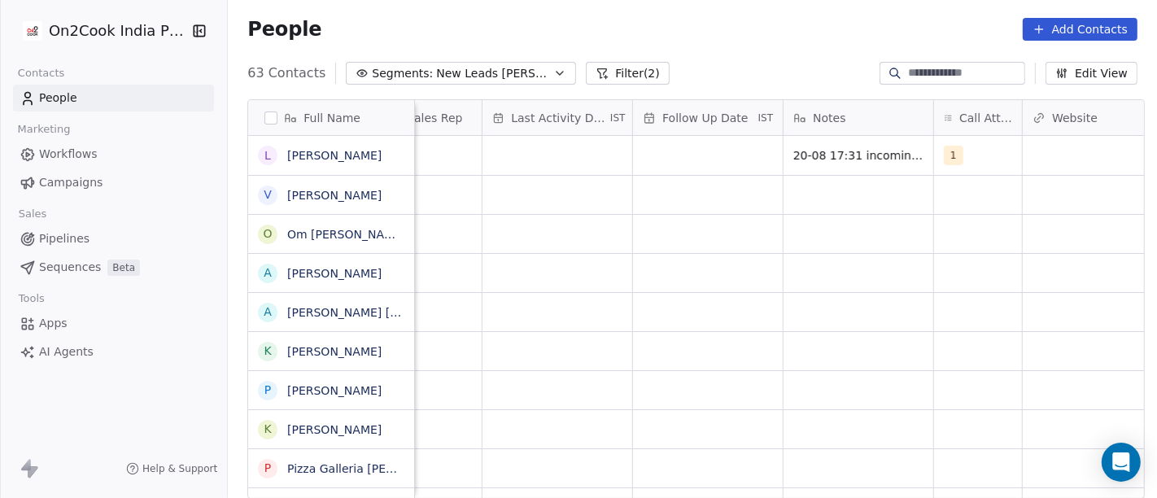
scroll to position [0, 962]
click at [709, 140] on div "grid" at bounding box center [710, 155] width 150 height 39
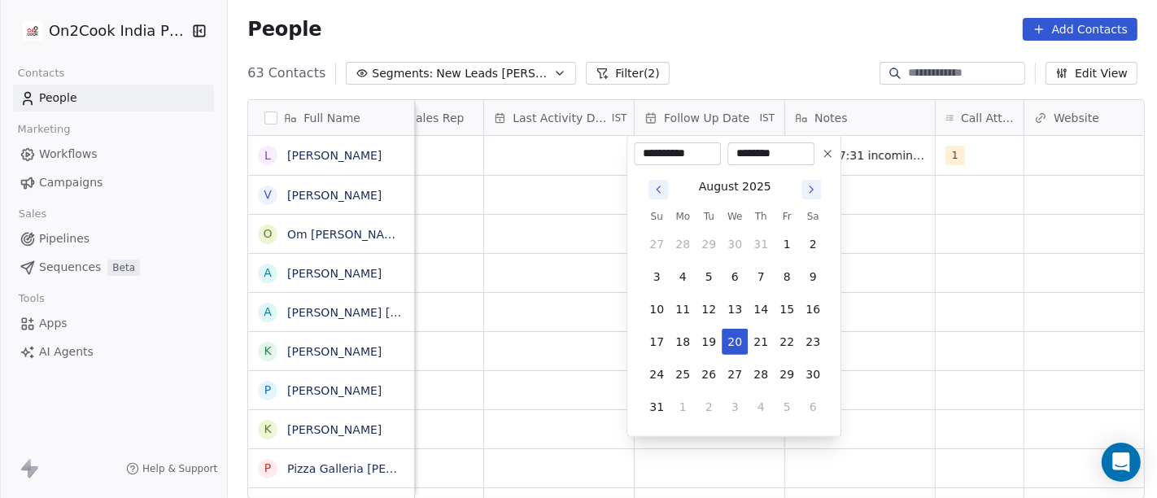
drag, startPoint x: 736, startPoint y: 369, endPoint x: 753, endPoint y: 356, distance: 21.0
click at [734, 369] on button "27" at bounding box center [735, 374] width 26 height 26
type input "**********"
click at [896, 273] on html "On2Cook India Pvt. Ltd. Contacts People Marketing Workflows Campaigns Sales Pip…" at bounding box center [578, 249] width 1157 height 498
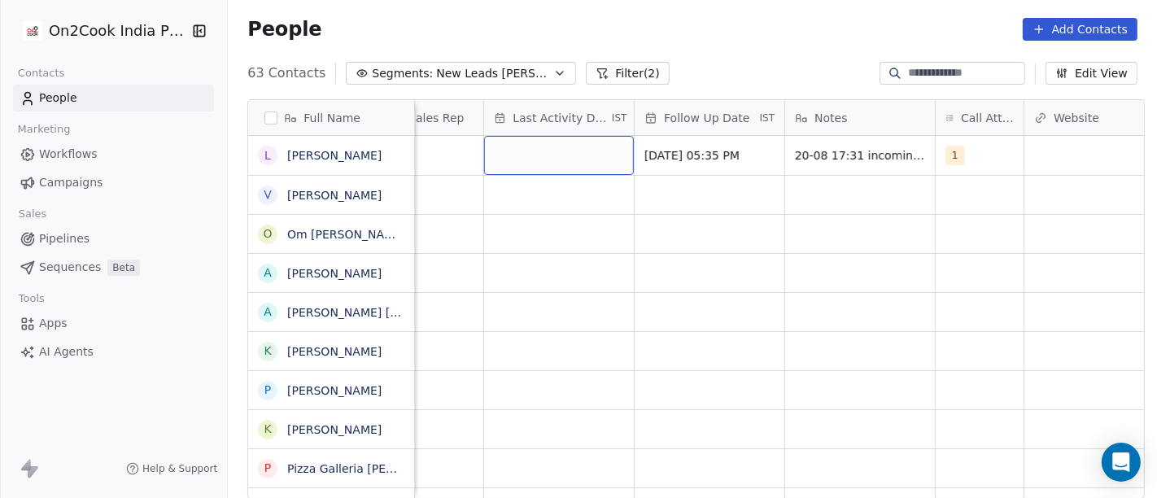
click at [511, 163] on div "grid" at bounding box center [559, 155] width 150 height 39
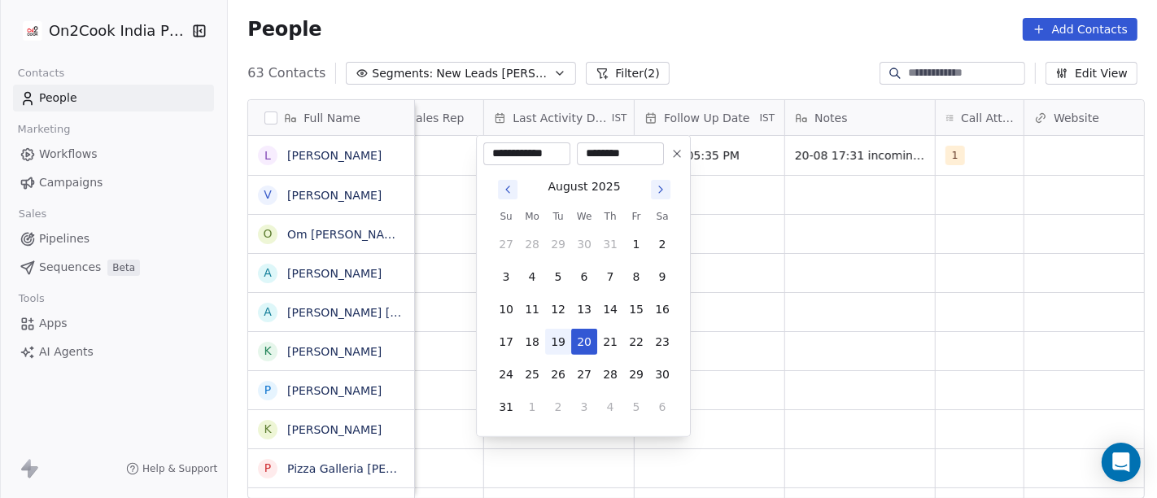
click at [570, 343] on tr "17 18 19 20 21 22 23" at bounding box center [584, 342] width 182 height 26
click at [592, 338] on button "20" at bounding box center [584, 342] width 26 height 26
click at [808, 285] on html "On2Cook India Pvt. Ltd. Contacts People Marketing Workflows Campaigns Sales Pip…" at bounding box center [578, 249] width 1157 height 498
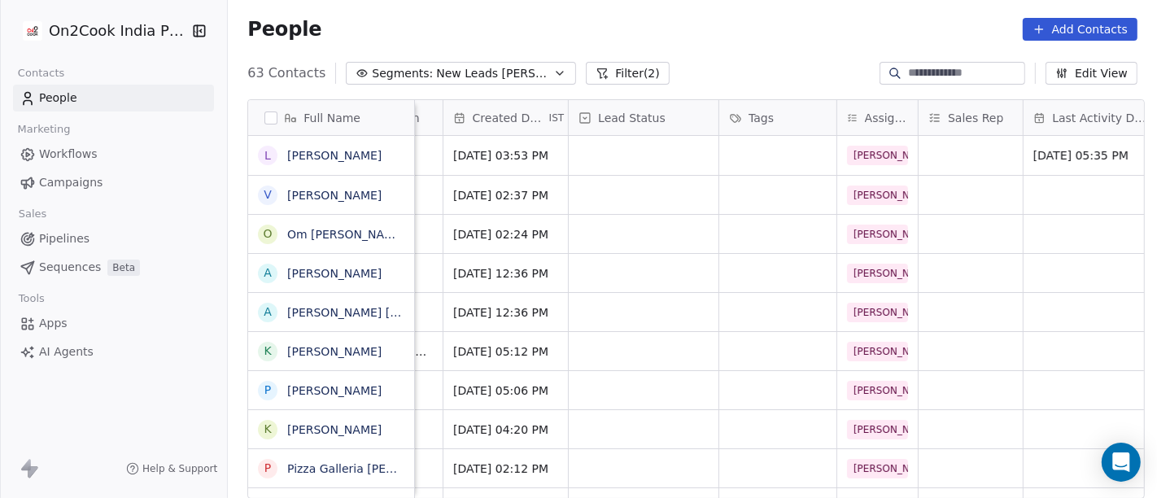
scroll to position [0, 421]
click at [638, 163] on div "grid" at bounding box center [645, 155] width 150 height 39
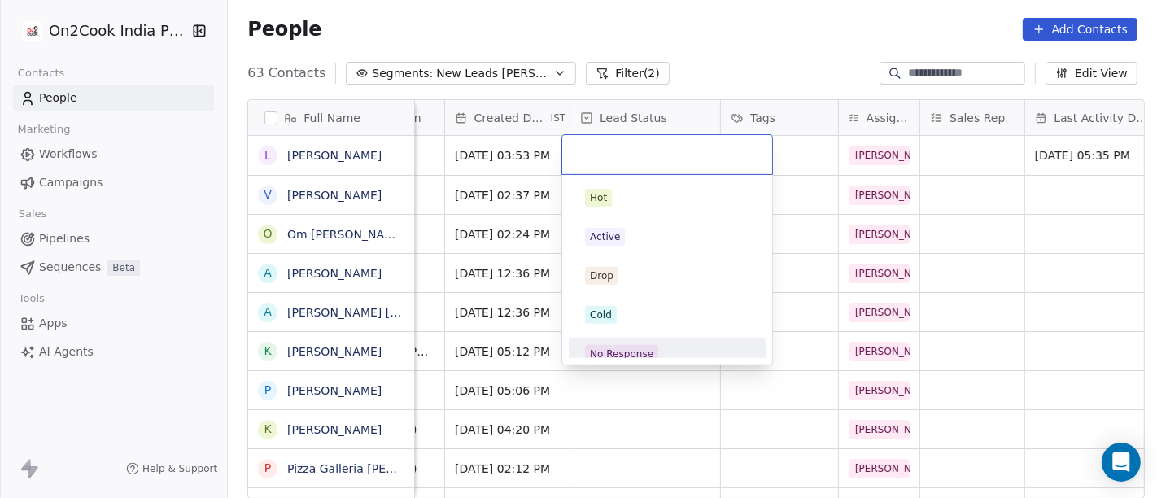
click at [651, 352] on span "No Response" at bounding box center [621, 354] width 73 height 18
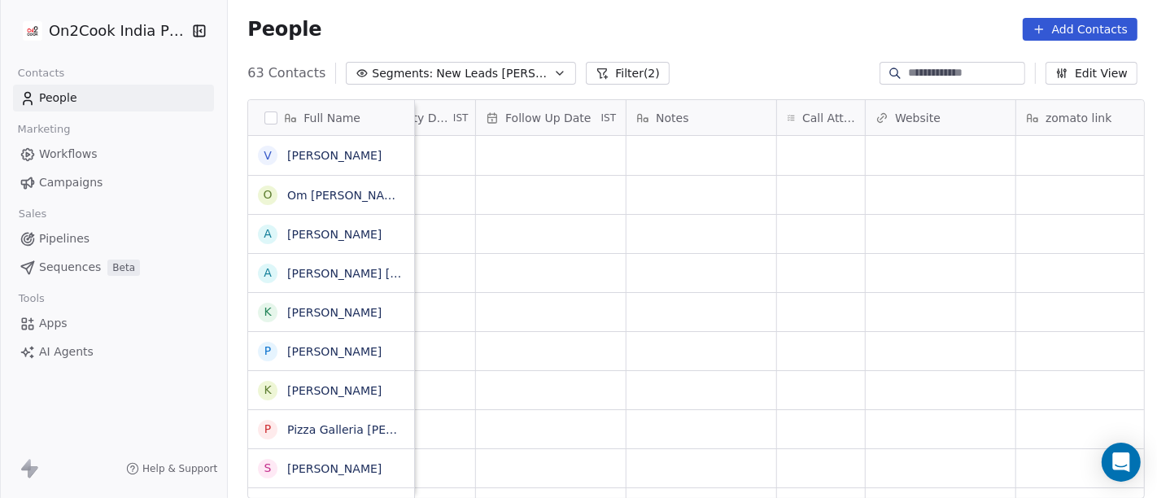
scroll to position [0, 1206]
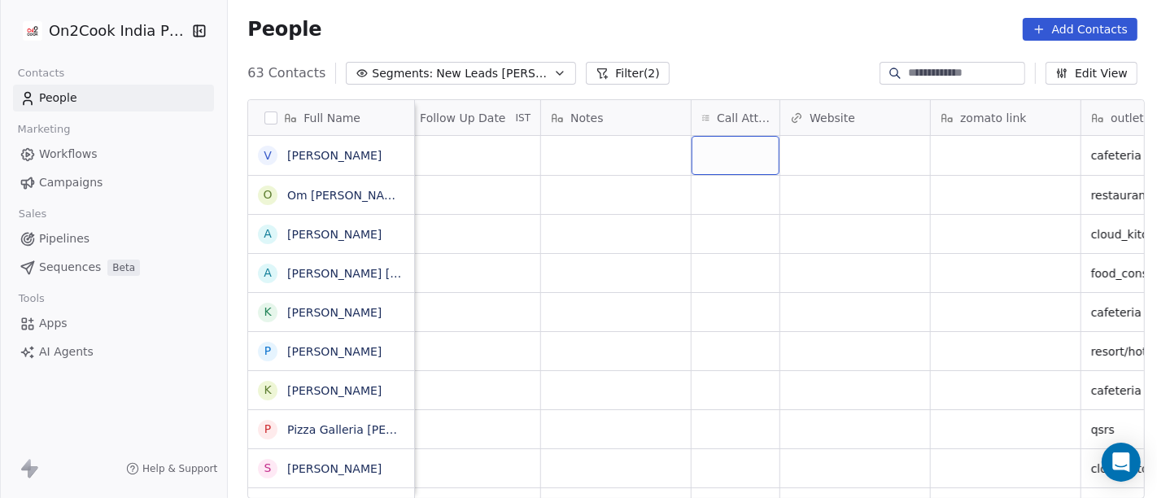
click at [721, 153] on div "grid" at bounding box center [736, 155] width 88 height 39
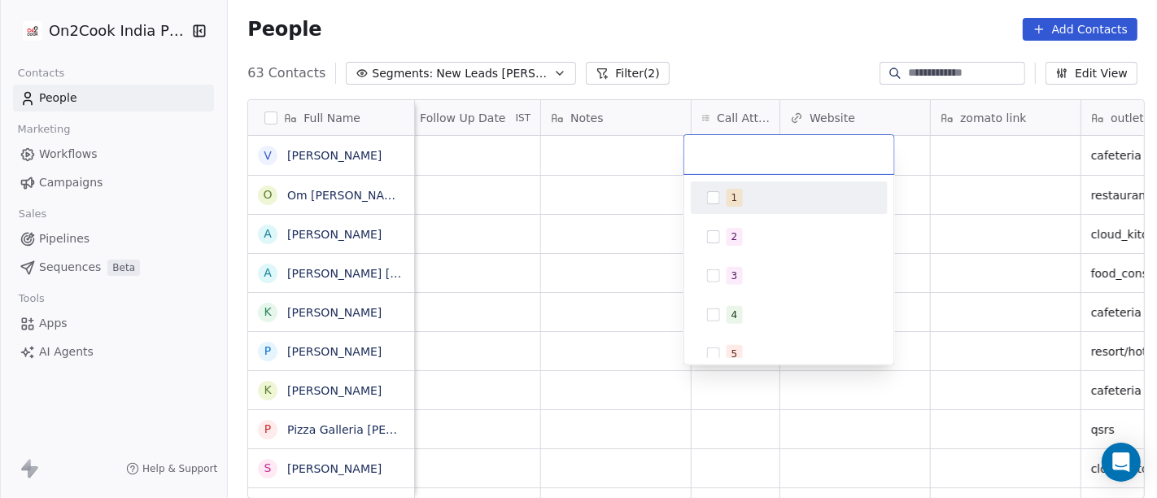
click at [734, 195] on div "1" at bounding box center [734, 197] width 7 height 15
click at [597, 201] on html "On2Cook India Pvt. Ltd. Contacts People Marketing Workflows Campaigns Sales Pip…" at bounding box center [578, 249] width 1157 height 498
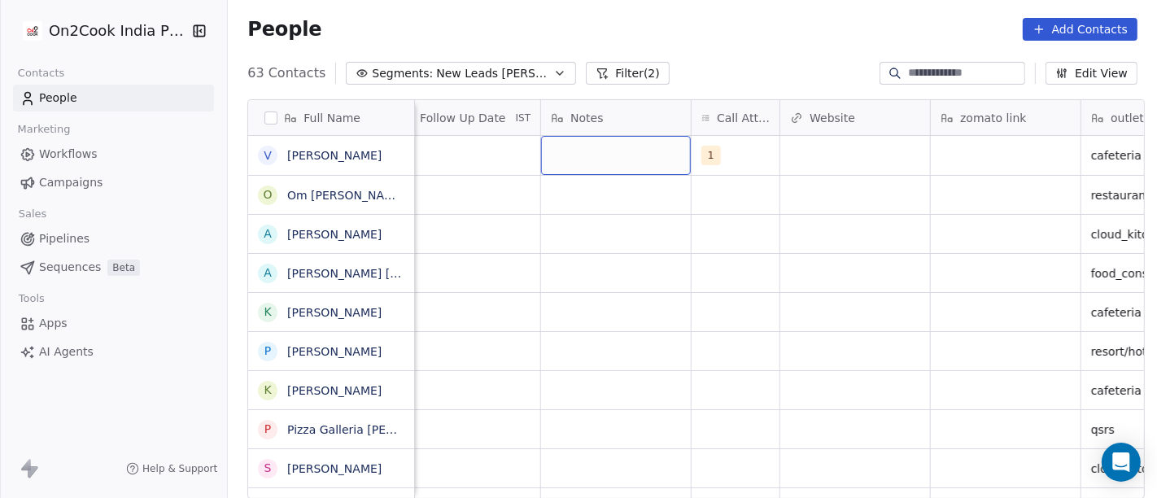
click at [582, 150] on div "grid" at bounding box center [616, 155] width 150 height 39
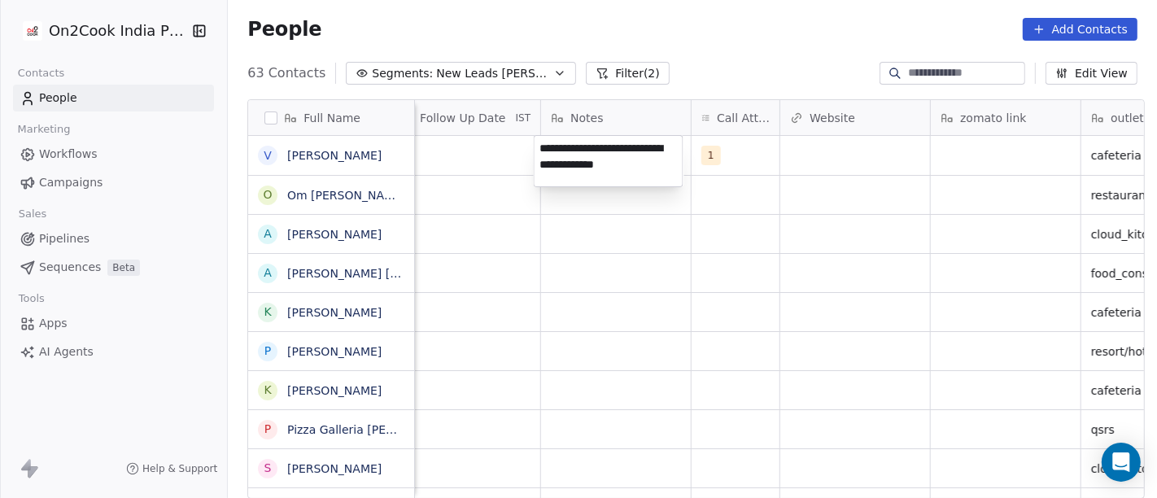
type textarea "**********"
click at [609, 242] on html "On2Cook India Pvt. Ltd. Contacts People Marketing Workflows Campaigns Sales Pip…" at bounding box center [578, 249] width 1157 height 498
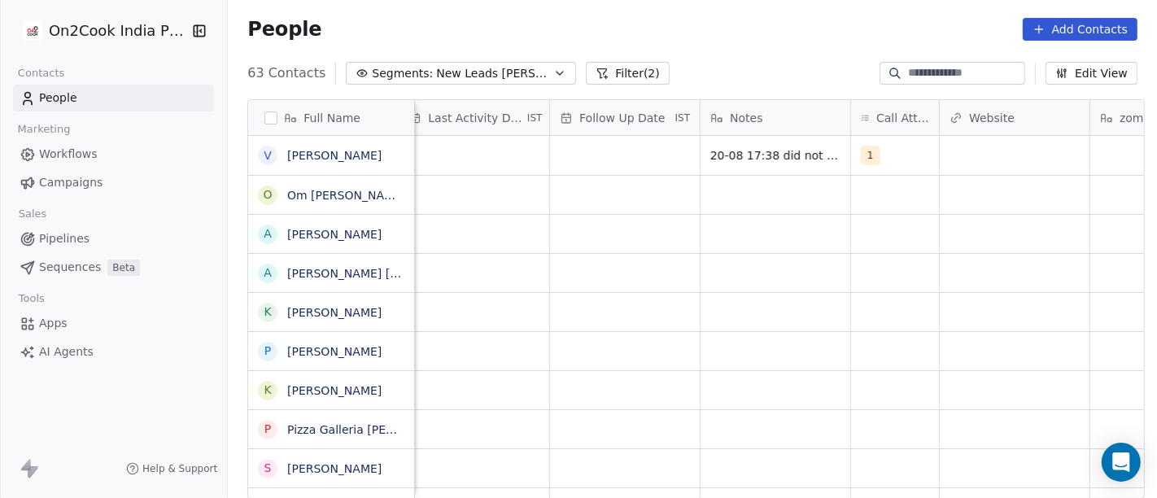
scroll to position [0, 1045]
click at [579, 147] on div "grid" at bounding box center [627, 155] width 150 height 39
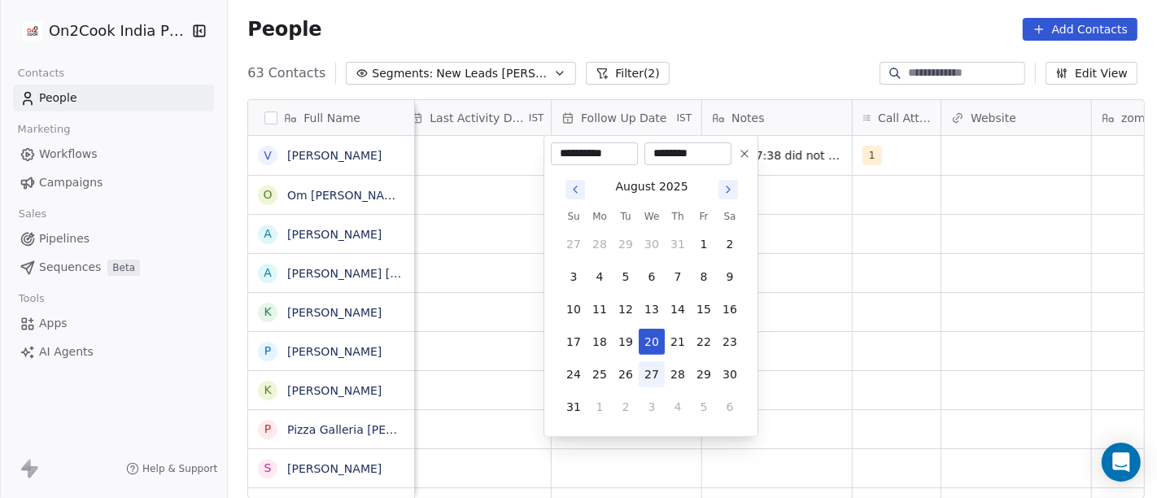
click at [648, 371] on button "27" at bounding box center [652, 374] width 26 height 26
type input "**********"
click at [929, 305] on html "On2Cook India Pvt. Ltd. Contacts People Marketing Workflows Campaigns Sales Pip…" at bounding box center [578, 249] width 1157 height 498
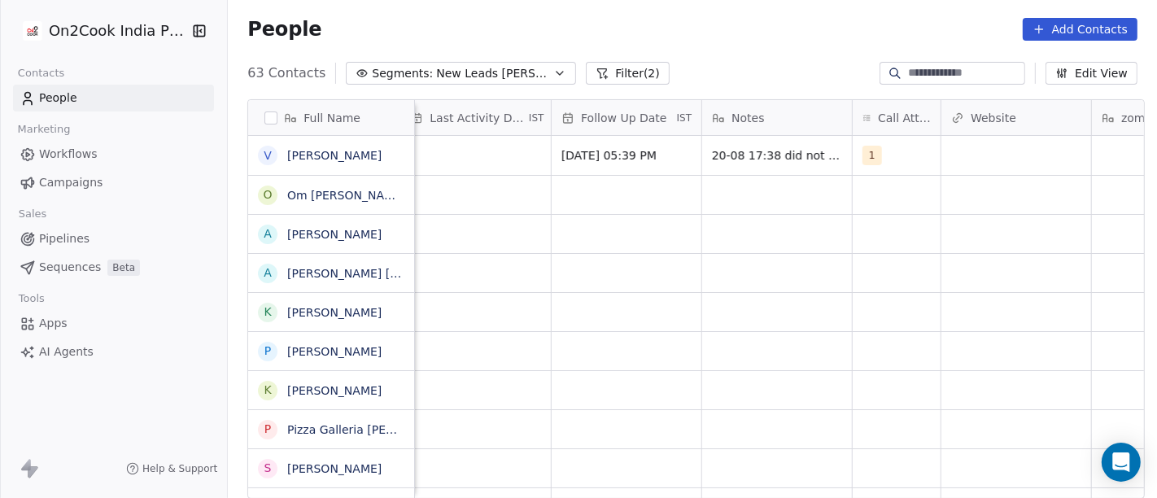
scroll to position [0, 1030]
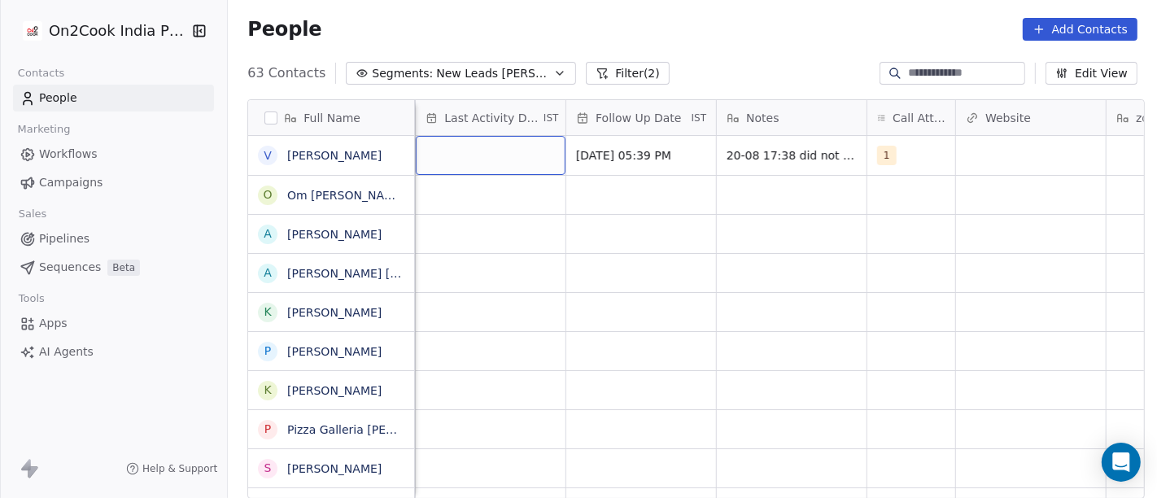
click at [469, 154] on div "grid" at bounding box center [491, 155] width 150 height 39
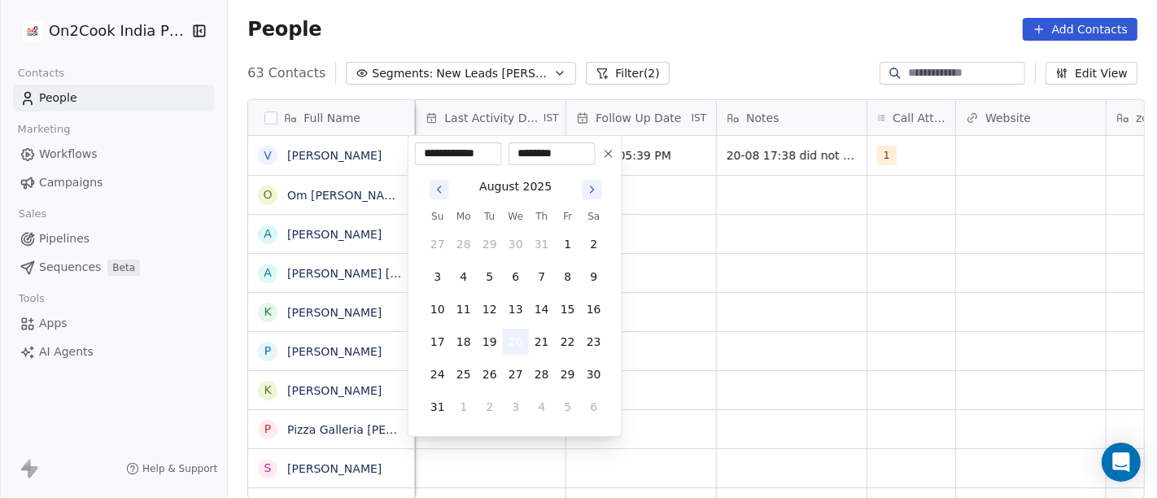
click at [517, 330] on button "20" at bounding box center [516, 342] width 26 height 26
click at [723, 303] on html "On2Cook India Pvt. Ltd. Contacts People Marketing Workflows Campaigns Sales Pip…" at bounding box center [578, 249] width 1157 height 498
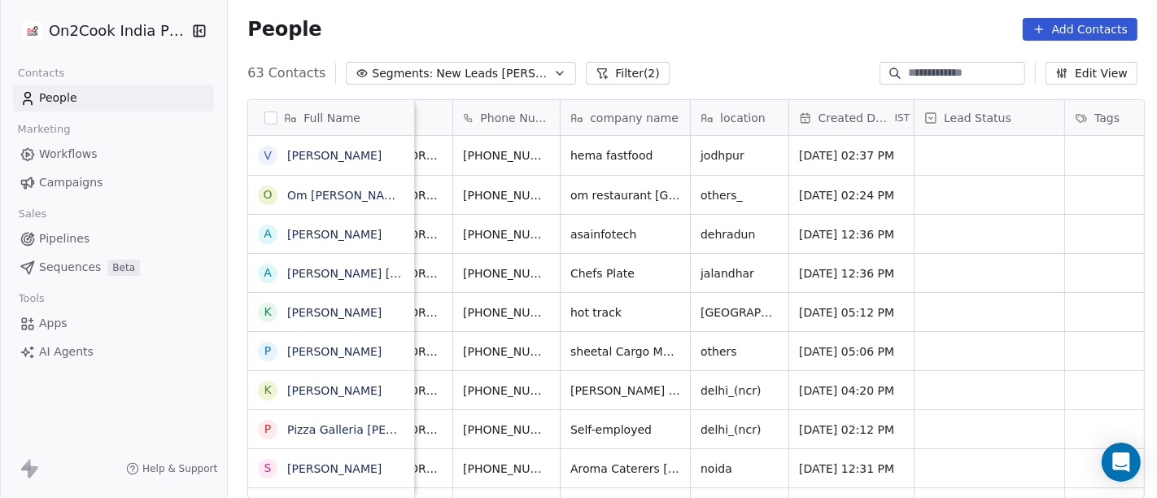
scroll to position [0, 73]
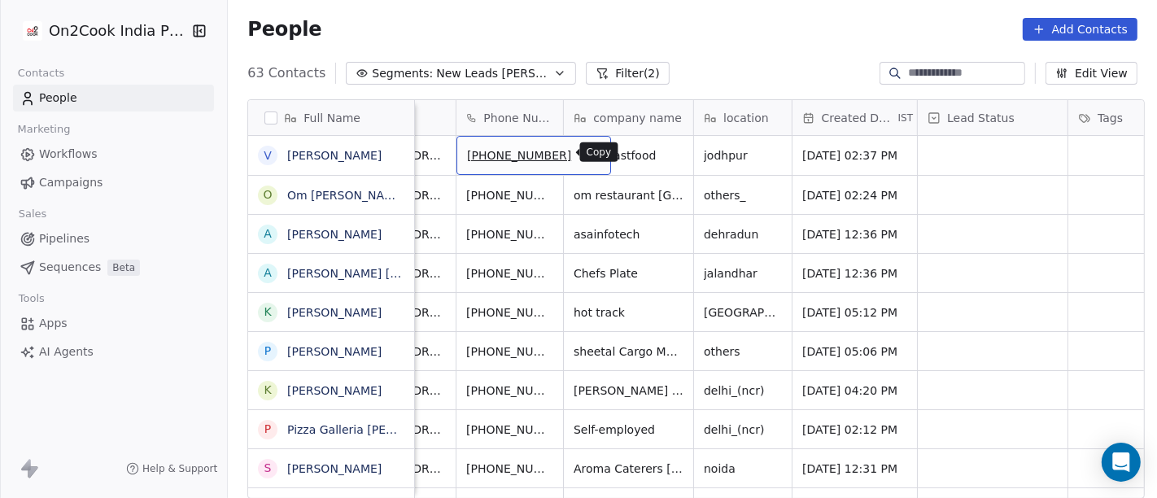
click at [581, 161] on button "grid" at bounding box center [591, 153] width 20 height 20
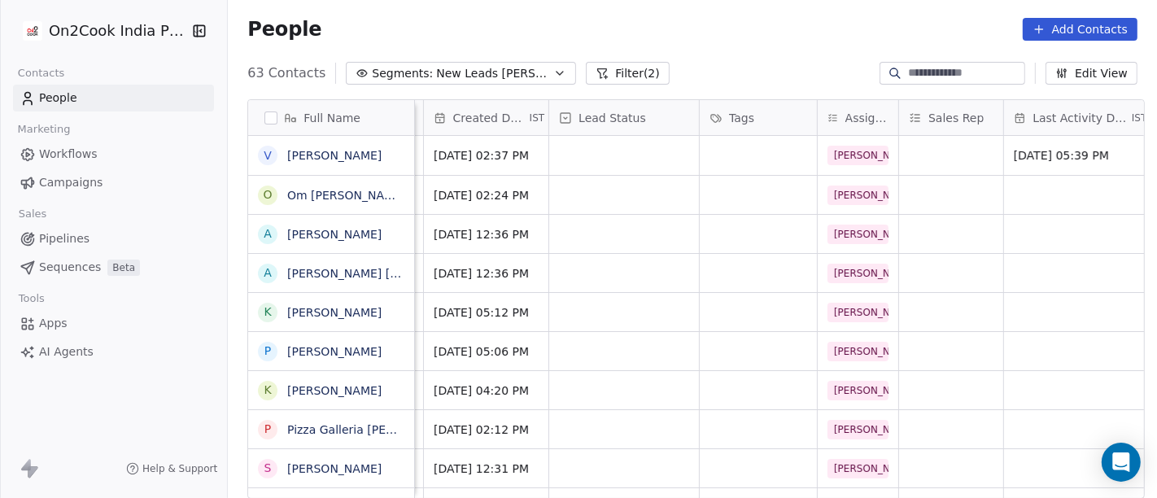
scroll to position [0, 442]
click at [632, 159] on div "grid" at bounding box center [624, 155] width 150 height 39
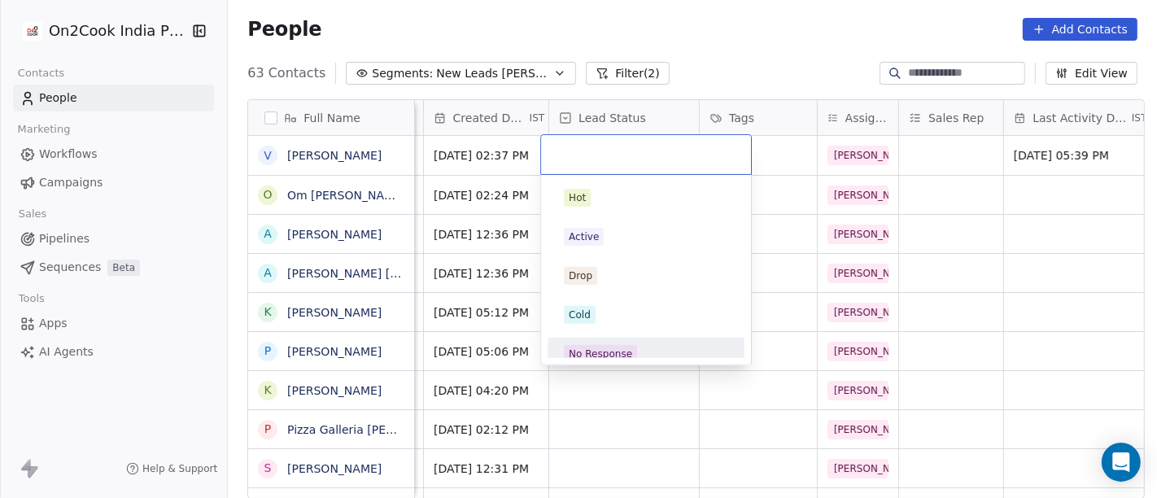
click at [640, 343] on div "No Response" at bounding box center [646, 354] width 184 height 26
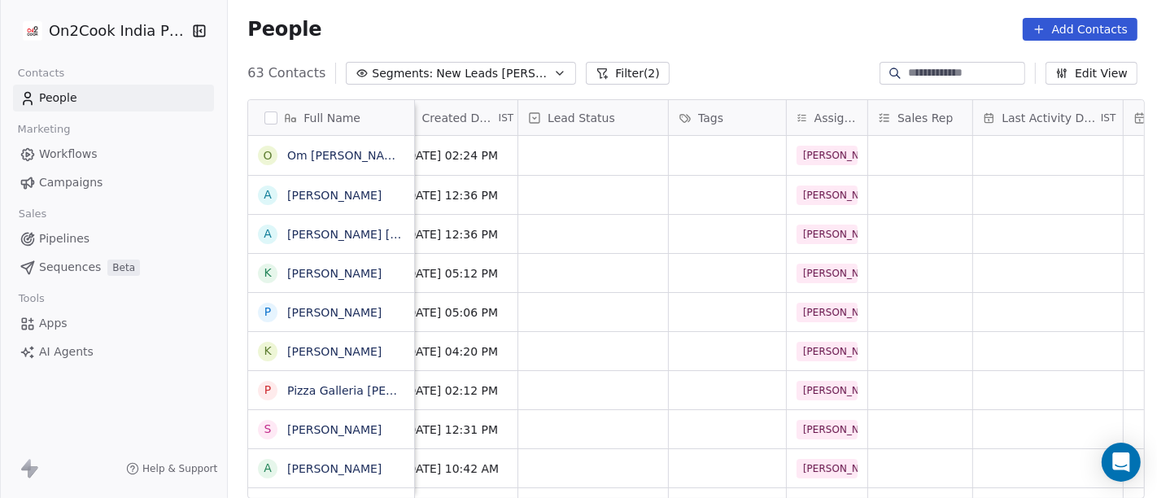
scroll to position [0, 0]
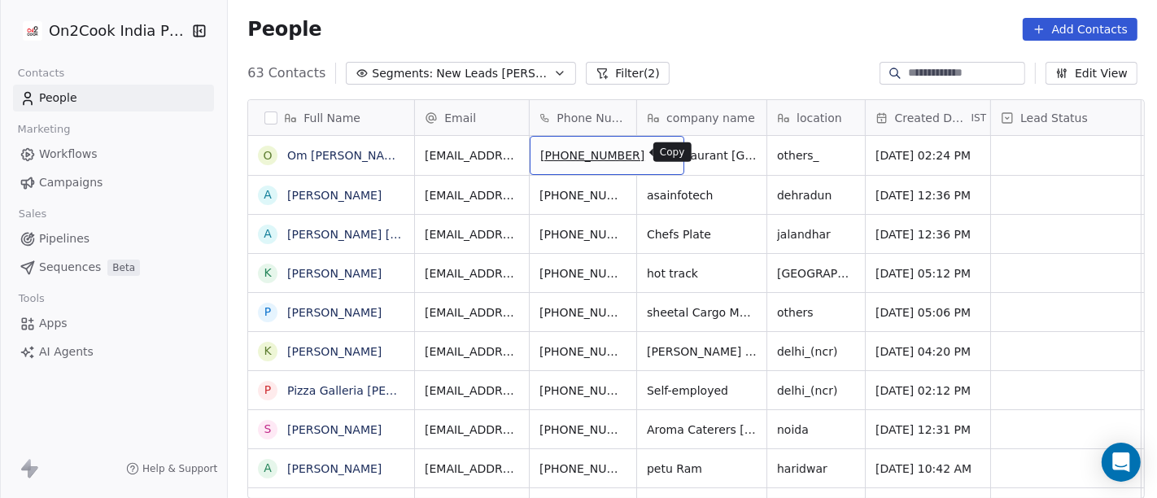
click at [657, 151] on icon "grid" at bounding box center [663, 152] width 13 height 13
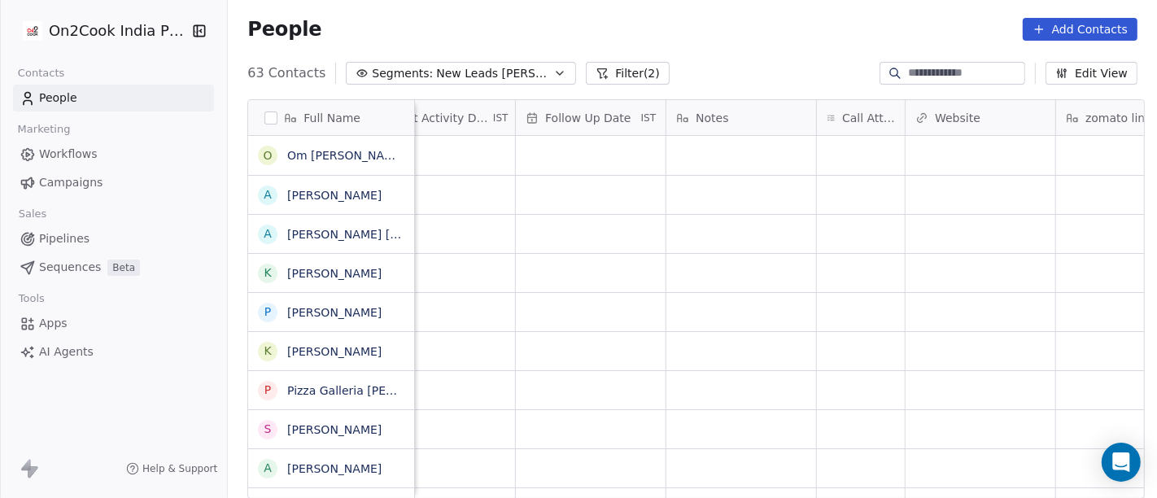
scroll to position [0, 1123]
click at [810, 145] on div "grid" at bounding box center [819, 155] width 88 height 39
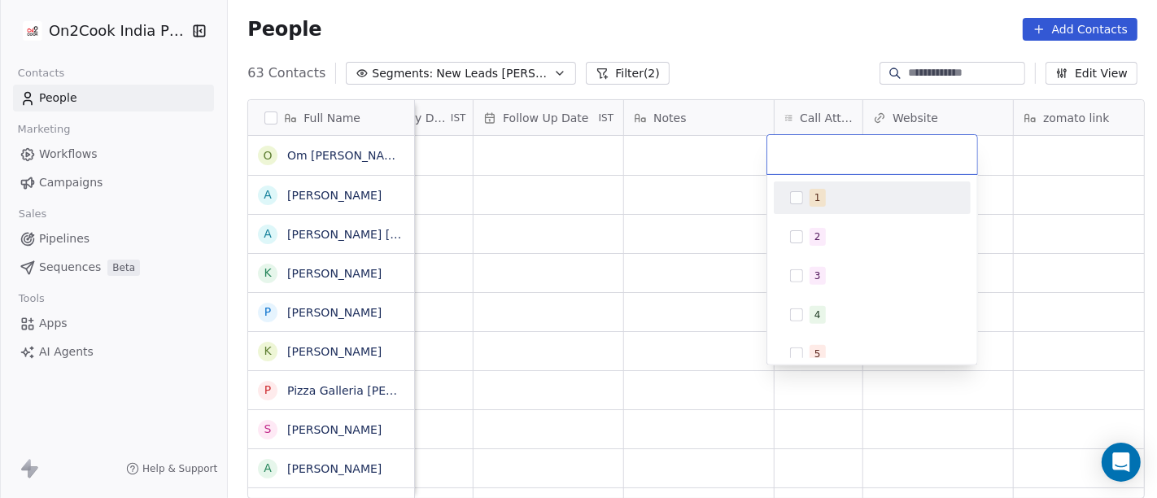
click at [831, 198] on div "1" at bounding box center [882, 198] width 145 height 18
click at [713, 207] on html "On2Cook India Pvt. Ltd. Contacts People Marketing Workflows Campaigns Sales Pip…" at bounding box center [578, 249] width 1157 height 498
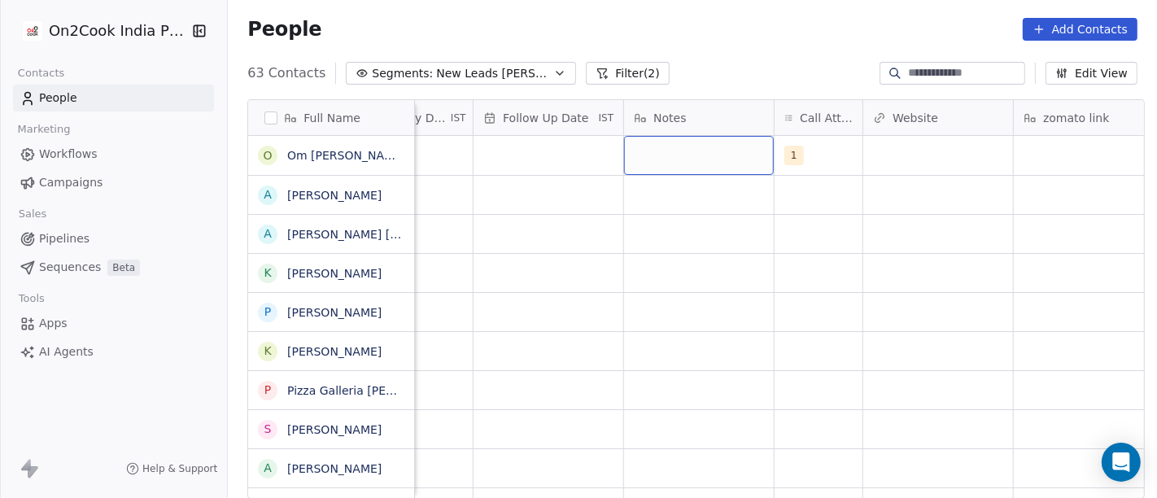
click at [659, 157] on div "grid" at bounding box center [699, 155] width 150 height 39
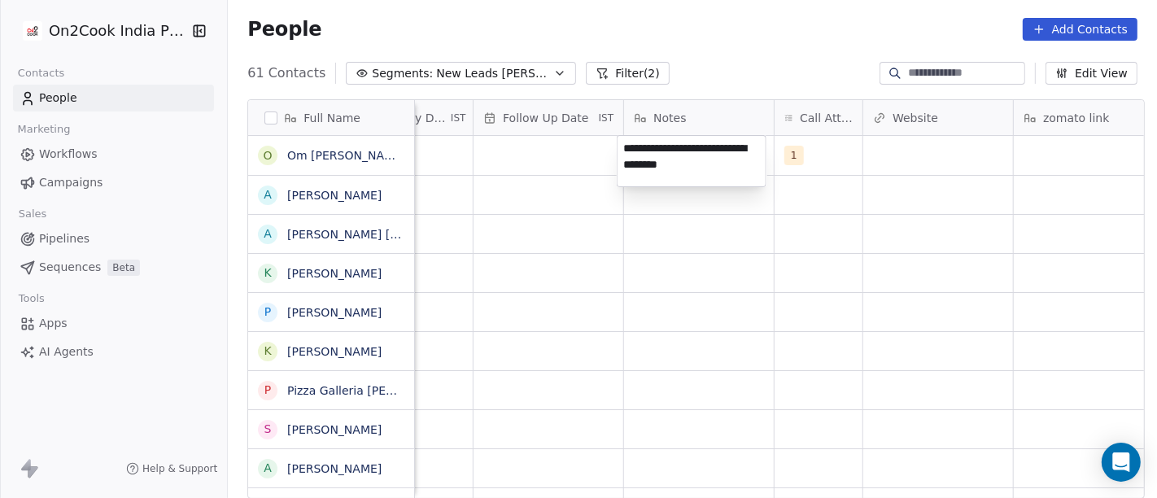
type textarea "**********"
click at [811, 405] on html "On2Cook India Pvt. Ltd. Contacts People Marketing Workflows Campaigns Sales Pip…" at bounding box center [578, 249] width 1157 height 498
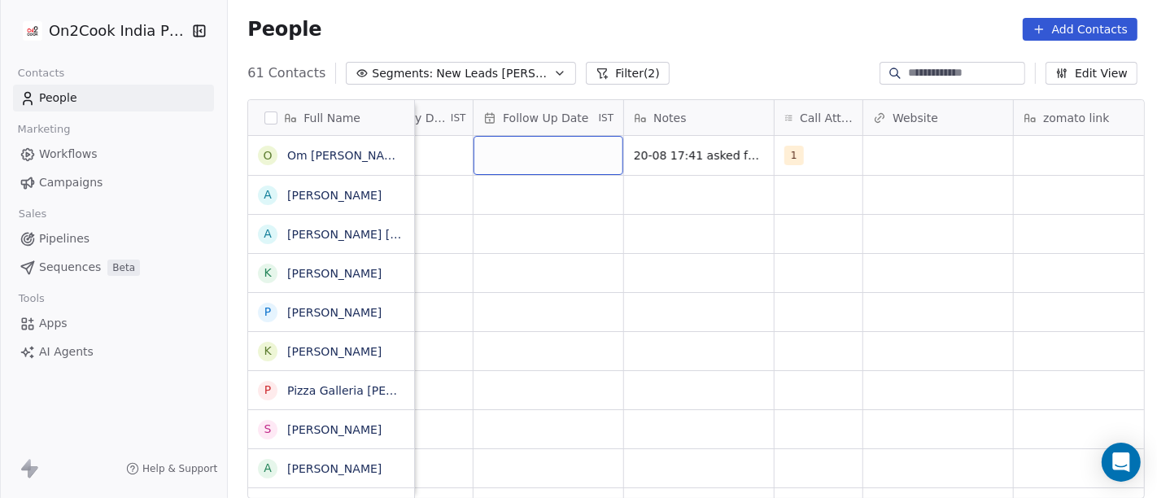
click at [513, 152] on div "grid" at bounding box center [549, 155] width 150 height 39
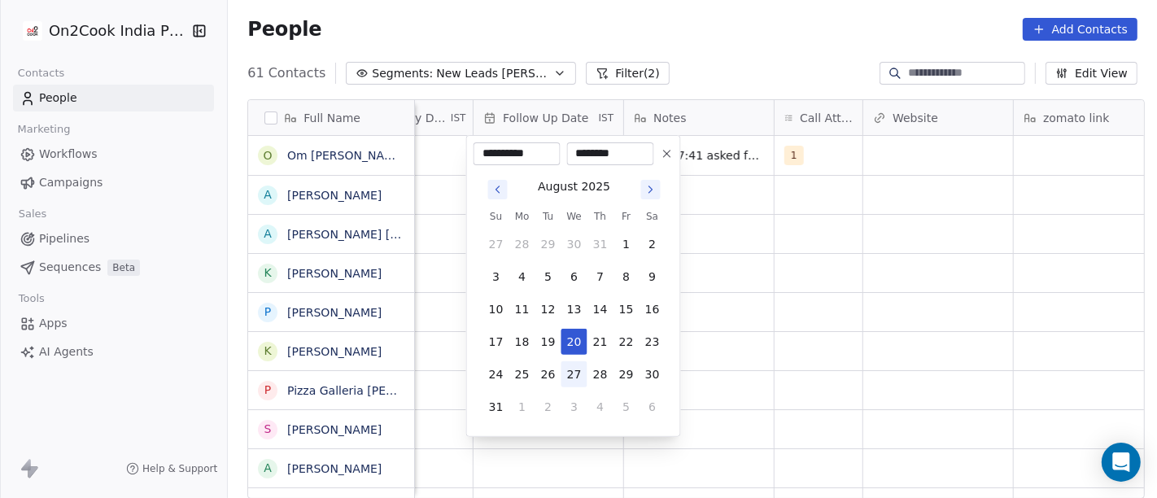
click at [579, 382] on button "27" at bounding box center [574, 374] width 26 height 26
type input "**********"
click at [784, 345] on html "On2Cook India Pvt. Ltd. Contacts People Marketing Workflows Campaigns Sales Pip…" at bounding box center [578, 249] width 1157 height 498
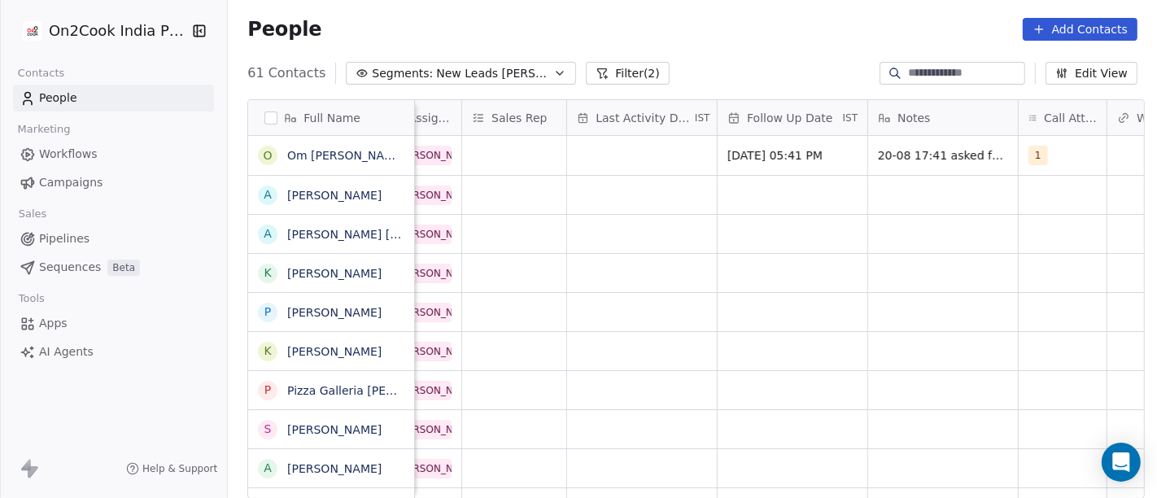
scroll to position [0, 874]
click at [592, 157] on div "grid" at bounding box center [647, 155] width 150 height 39
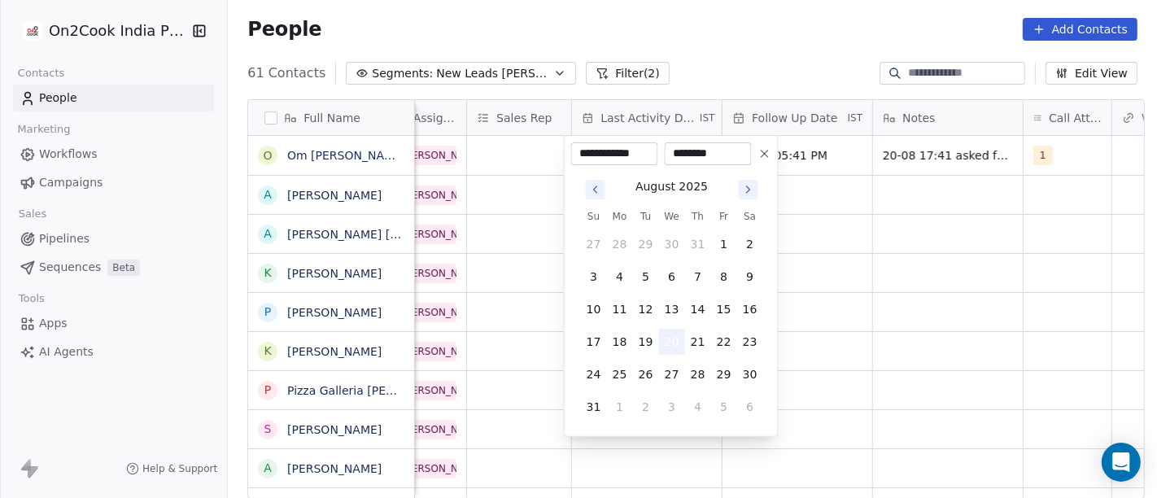
click at [670, 347] on button "20" at bounding box center [672, 342] width 26 height 26
click at [802, 297] on html "On2Cook India Pvt. Ltd. Contacts People Marketing Workflows Campaigns Sales Pip…" at bounding box center [578, 249] width 1157 height 498
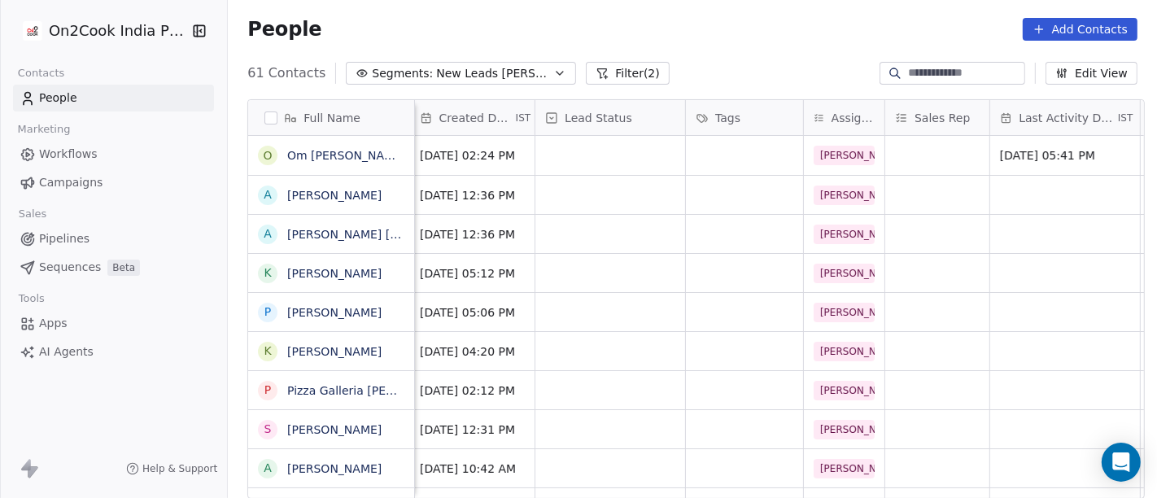
scroll to position [0, 437]
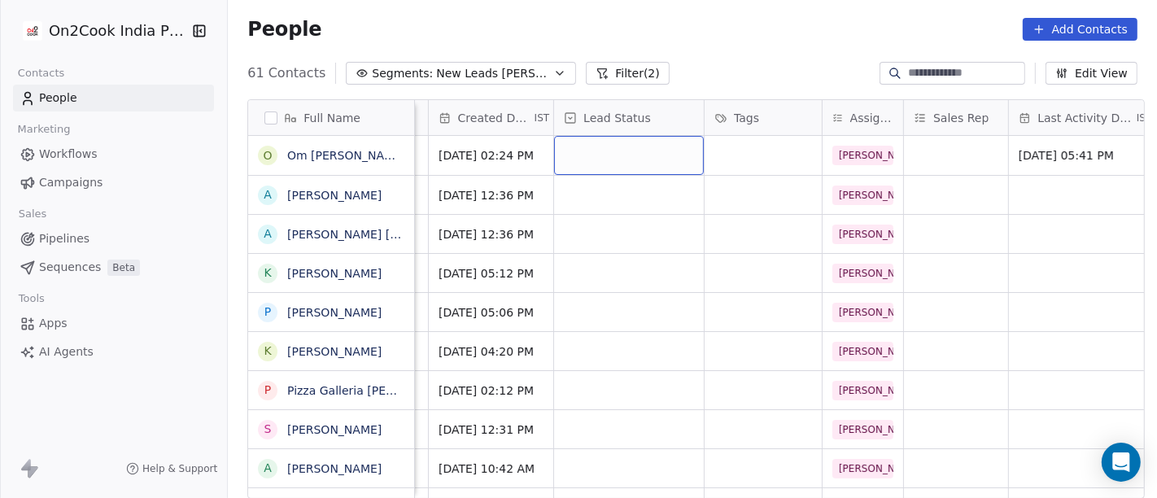
click at [595, 155] on div "grid" at bounding box center [629, 155] width 150 height 39
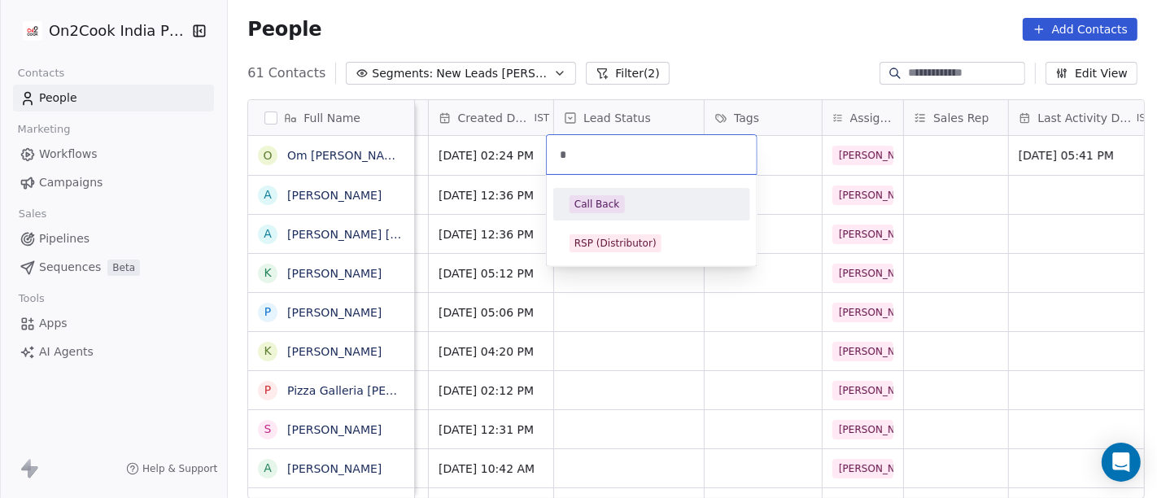
type input "*"
click at [618, 205] on span "Call Back" at bounding box center [597, 204] width 55 height 18
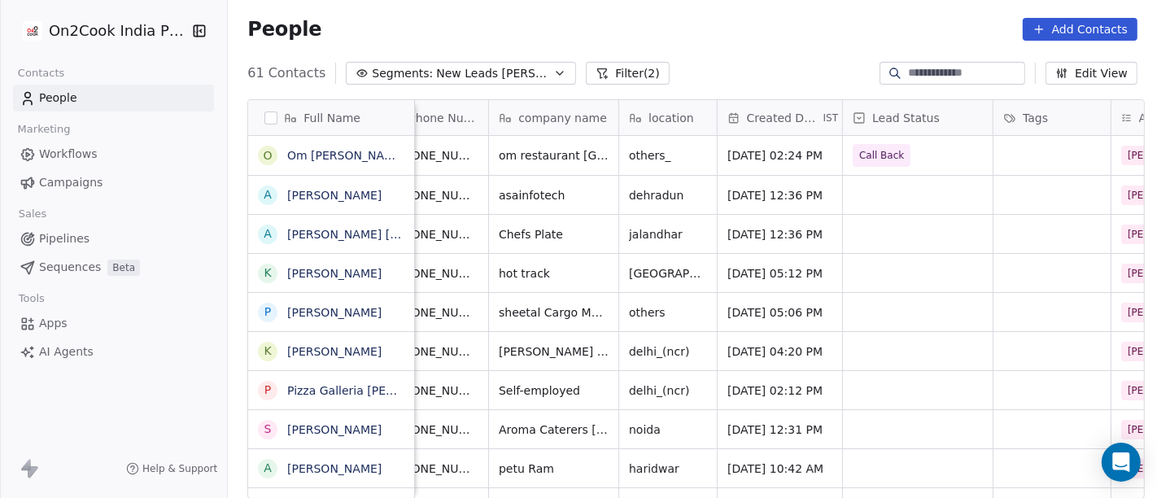
scroll to position [0, 114]
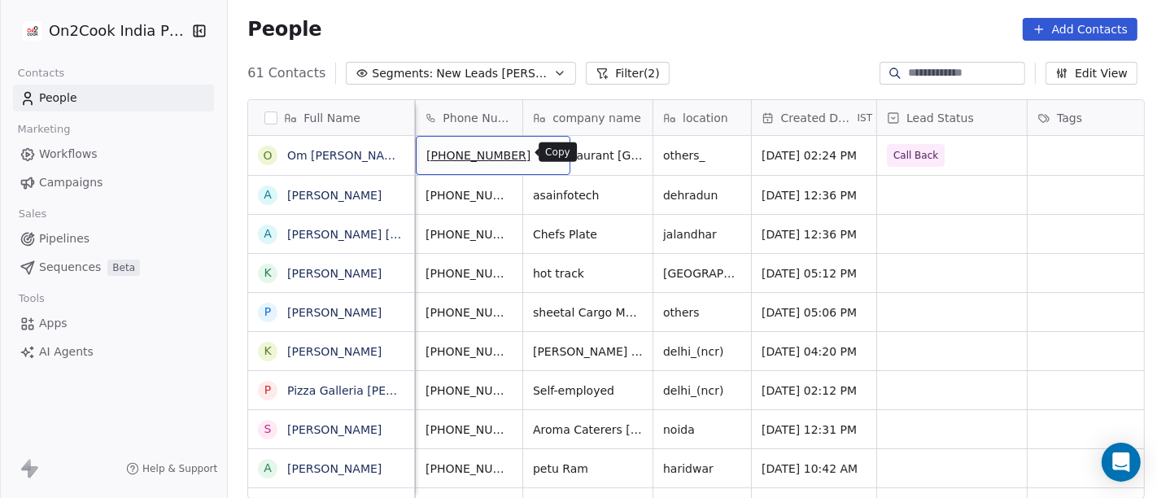
click at [544, 146] on icon "grid" at bounding box center [550, 152] width 13 height 13
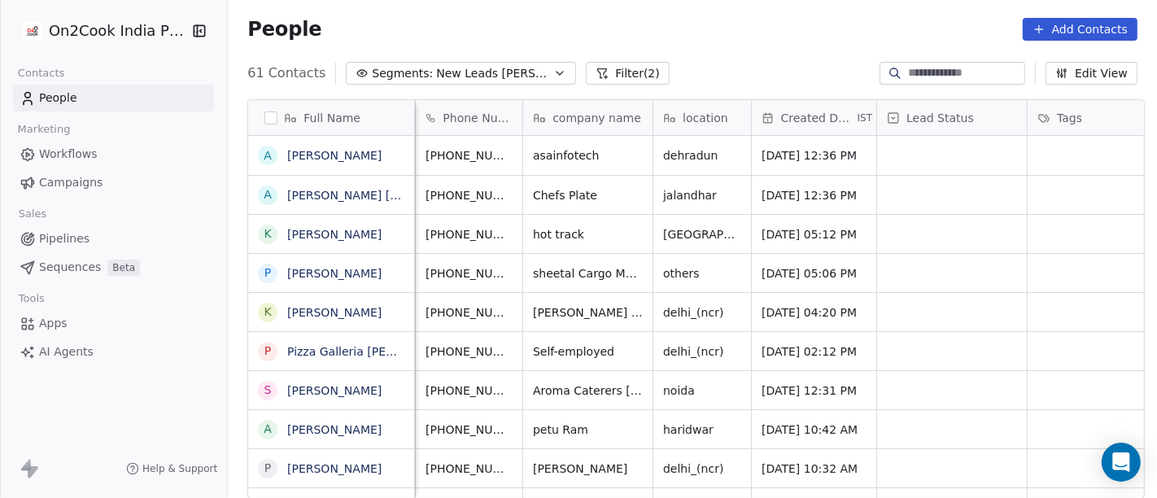
scroll to position [0, 0]
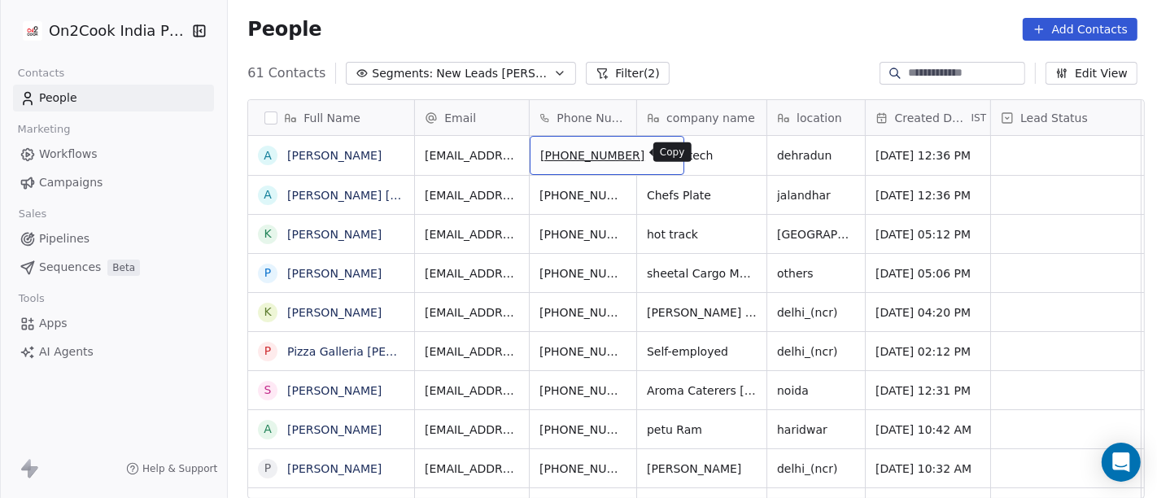
click at [657, 151] on icon "grid" at bounding box center [663, 152] width 13 height 13
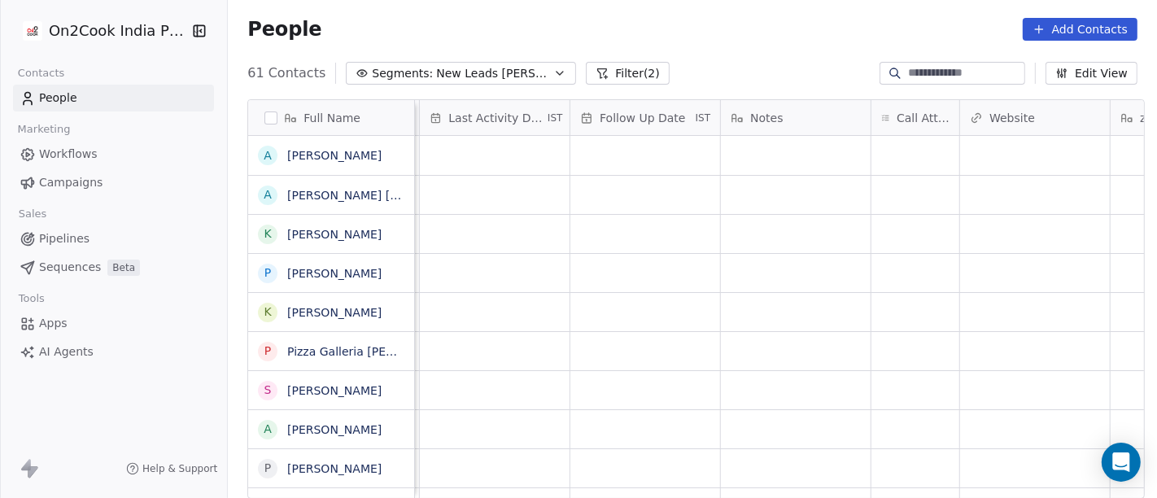
scroll to position [0, 1061]
click at [860, 151] on div "grid" at bounding box center [880, 155] width 88 height 39
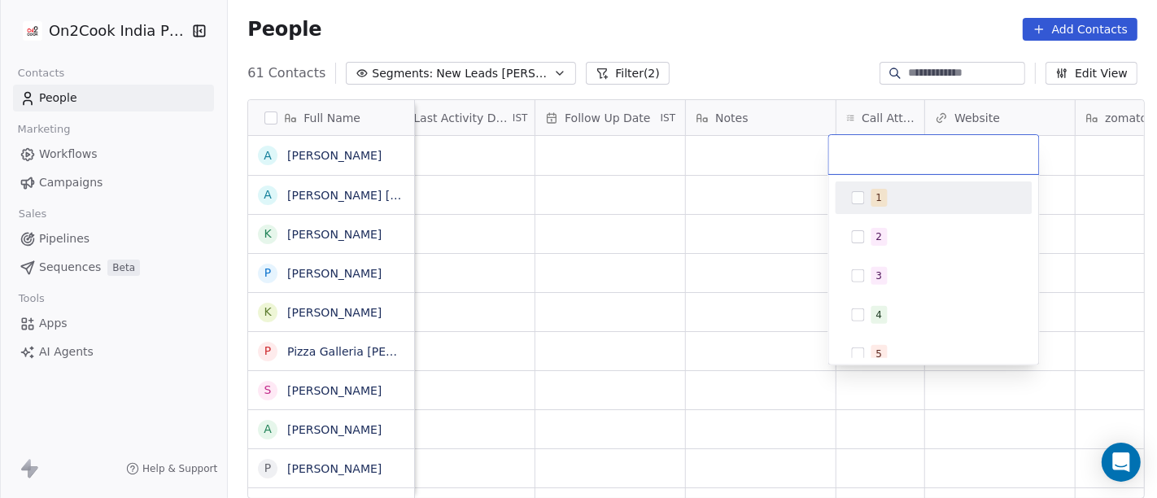
click at [876, 207] on div "1" at bounding box center [934, 198] width 184 height 26
click at [731, 164] on html "On2Cook India Pvt. Ltd. Contacts People Marketing Workflows Campaigns Sales Pip…" at bounding box center [578, 249] width 1157 height 498
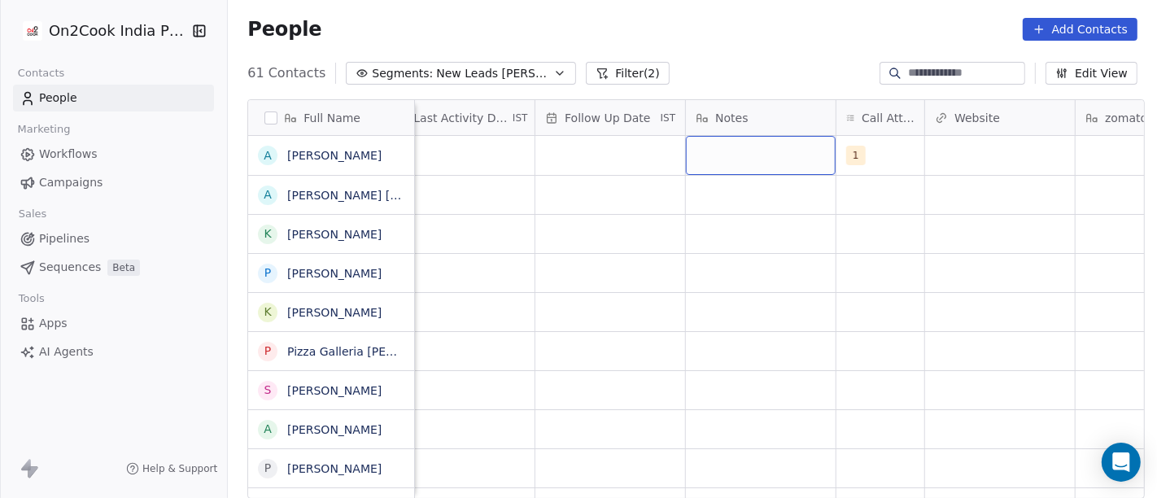
click at [731, 164] on div "grid" at bounding box center [761, 155] width 150 height 39
click at [723, 152] on div "grid" at bounding box center [761, 155] width 150 height 39
click at [723, 152] on textarea at bounding box center [753, 161] width 148 height 50
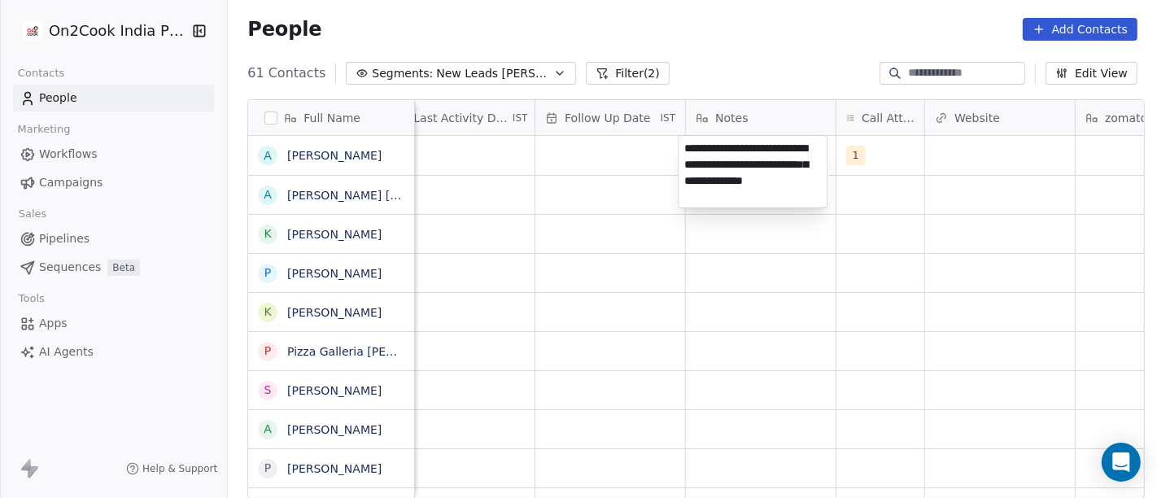
type textarea "**********"
click at [596, 180] on html "On2Cook India Pvt. Ltd. Contacts People Marketing Workflows Campaigns Sales Pip…" at bounding box center [578, 249] width 1157 height 498
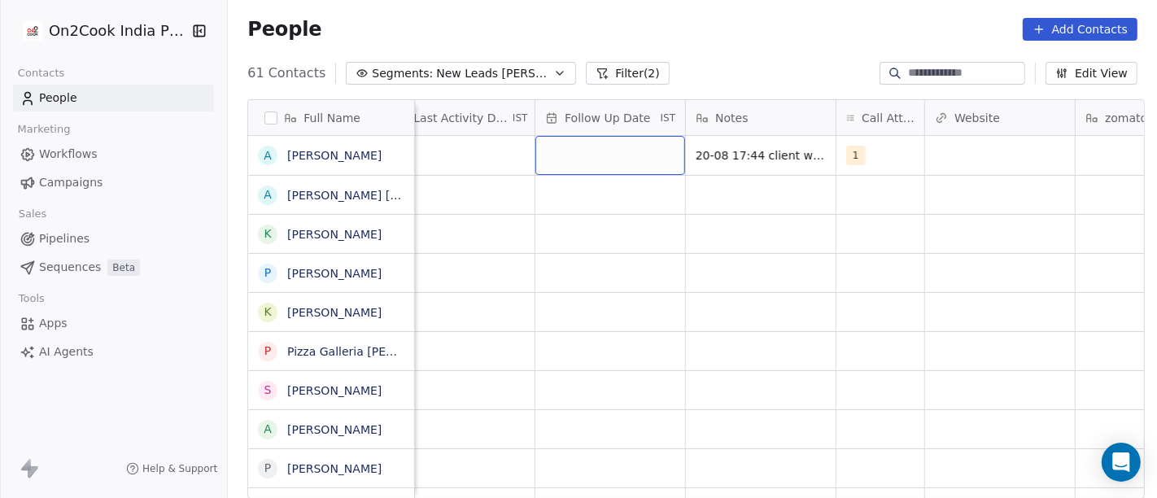
click at [571, 141] on div "grid" at bounding box center [610, 155] width 150 height 39
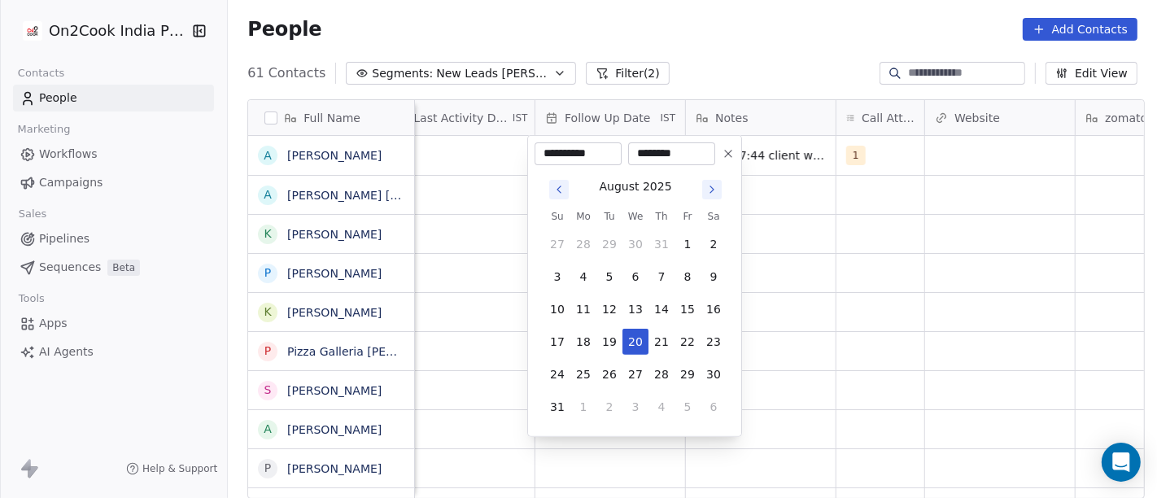
click at [727, 159] on icon at bounding box center [728, 153] width 13 height 13
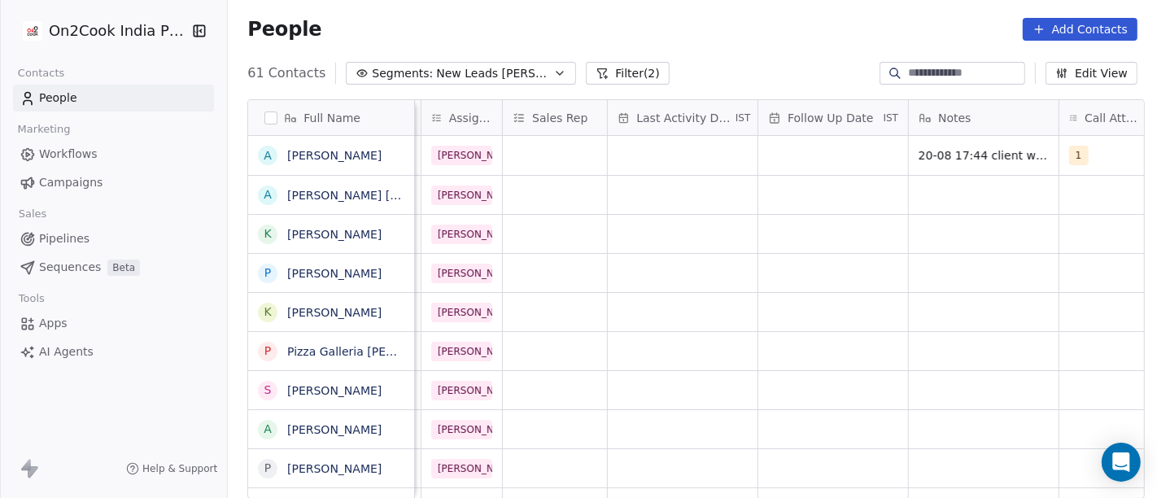
scroll to position [0, 836]
click at [642, 151] on div "grid" at bounding box center [684, 155] width 150 height 39
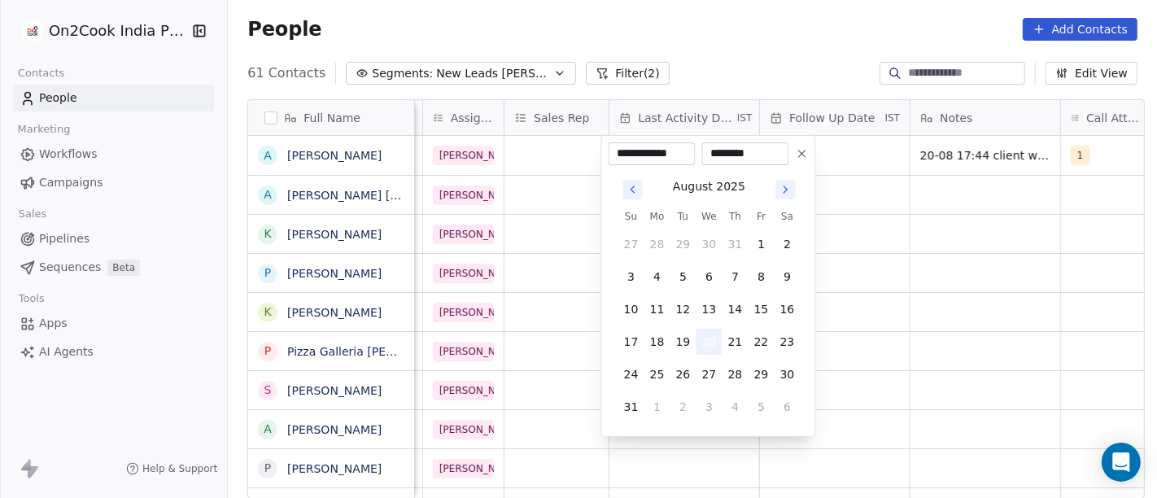
click at [706, 336] on button "20" at bounding box center [710, 342] width 26 height 26
click at [1021, 264] on html "On2Cook India Pvt. Ltd. Contacts People Marketing Workflows Campaigns Sales Pip…" at bounding box center [578, 249] width 1157 height 498
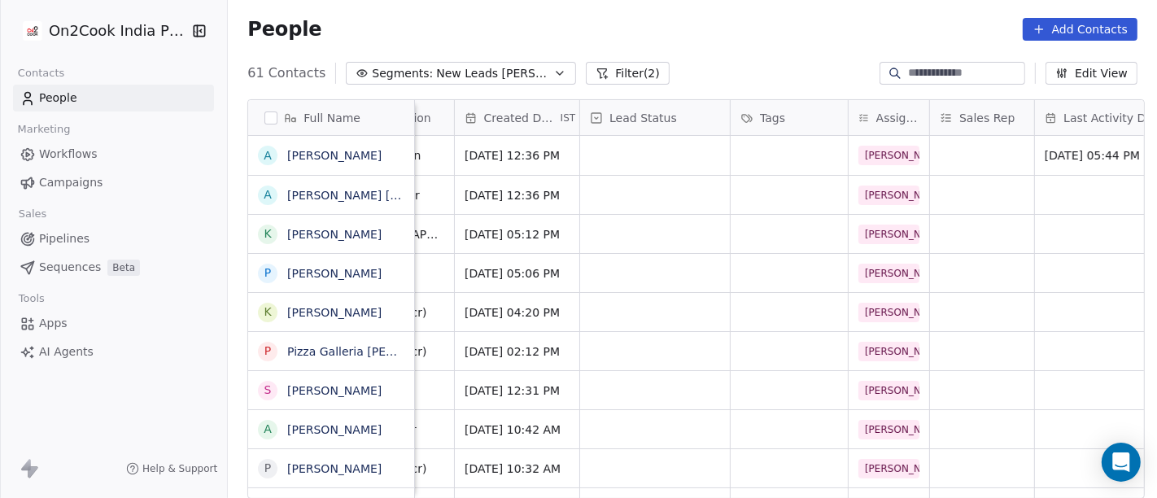
scroll to position [0, 409]
click at [641, 150] on div "grid" at bounding box center [657, 155] width 150 height 39
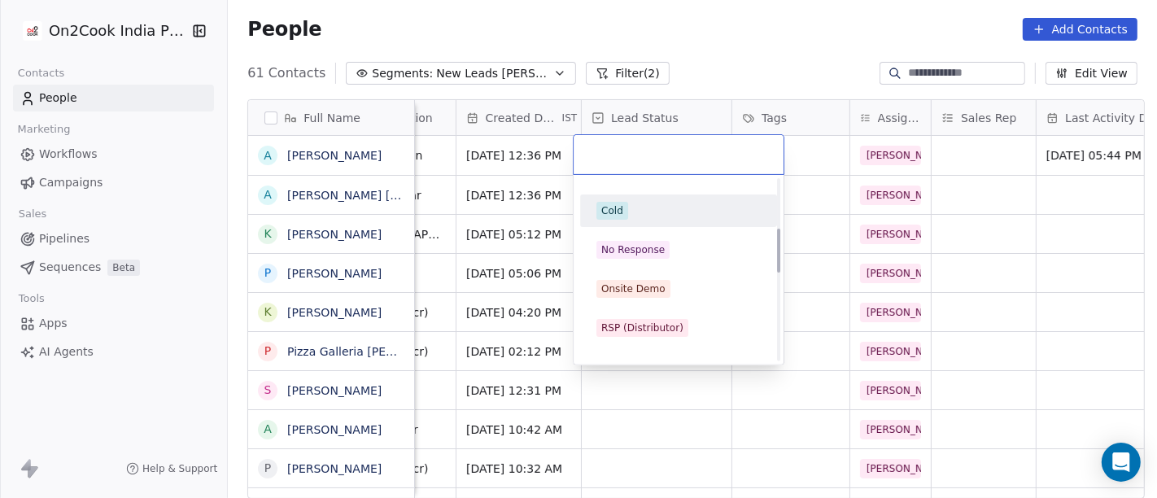
scroll to position [90, 0]
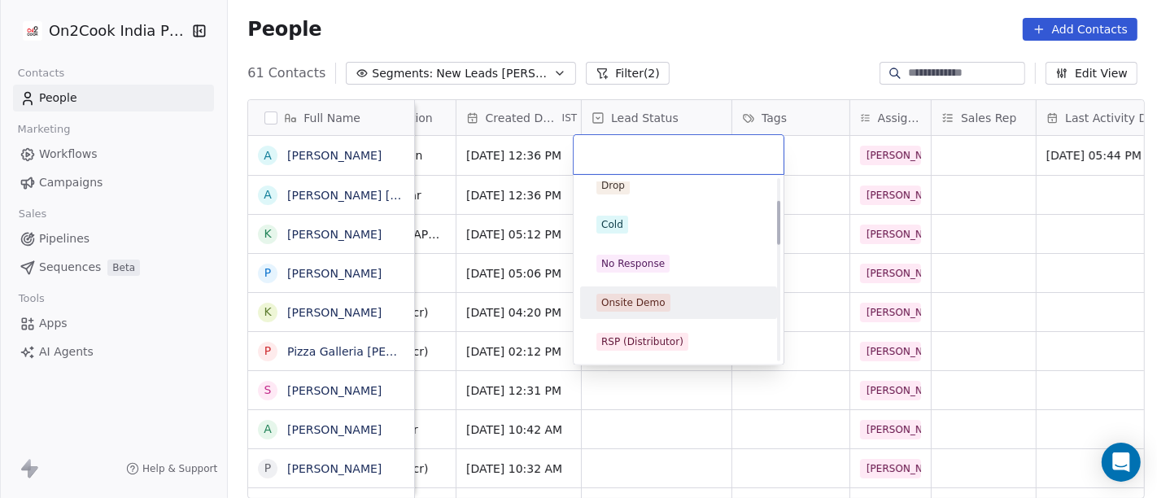
click at [648, 299] on div "Onsite Demo" at bounding box center [633, 302] width 64 height 15
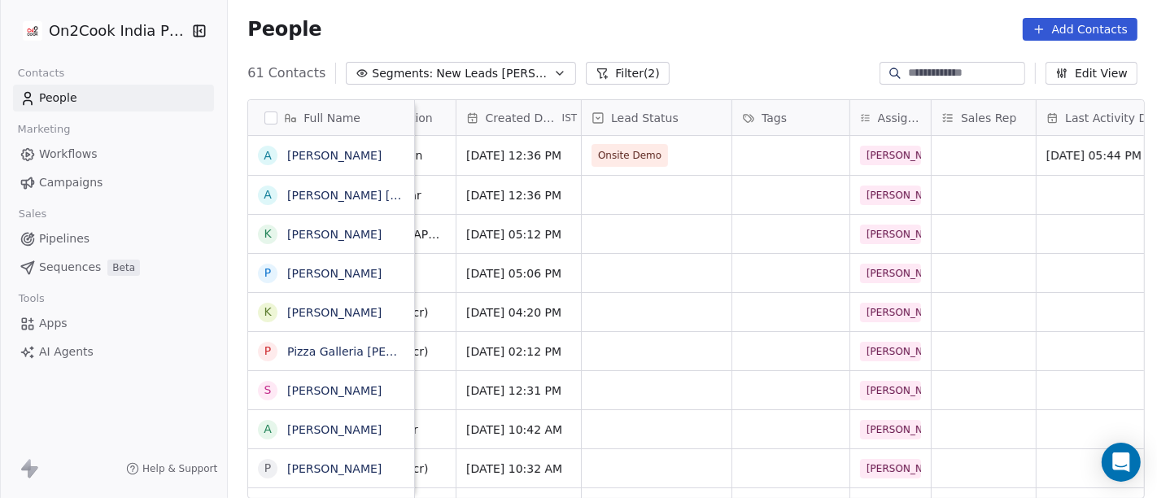
scroll to position [0, 0]
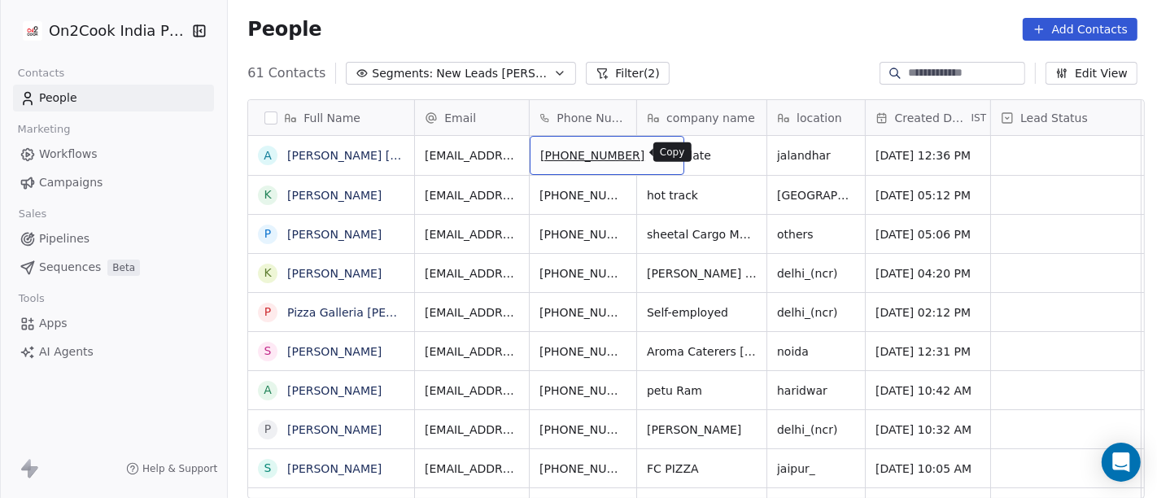
click at [657, 151] on icon "grid" at bounding box center [663, 152] width 13 height 13
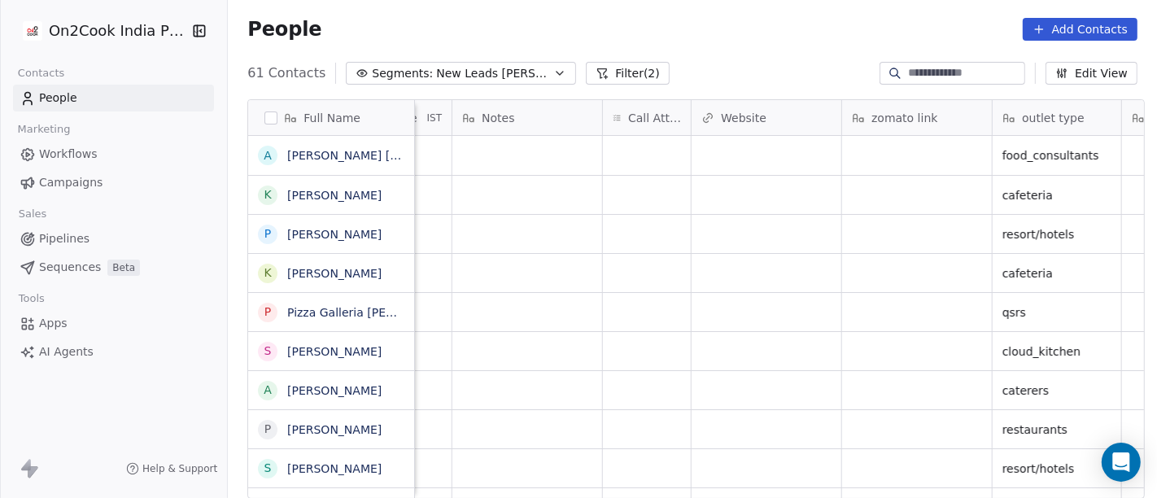
scroll to position [0, 1292]
click at [635, 161] on div "grid" at bounding box center [649, 155] width 88 height 39
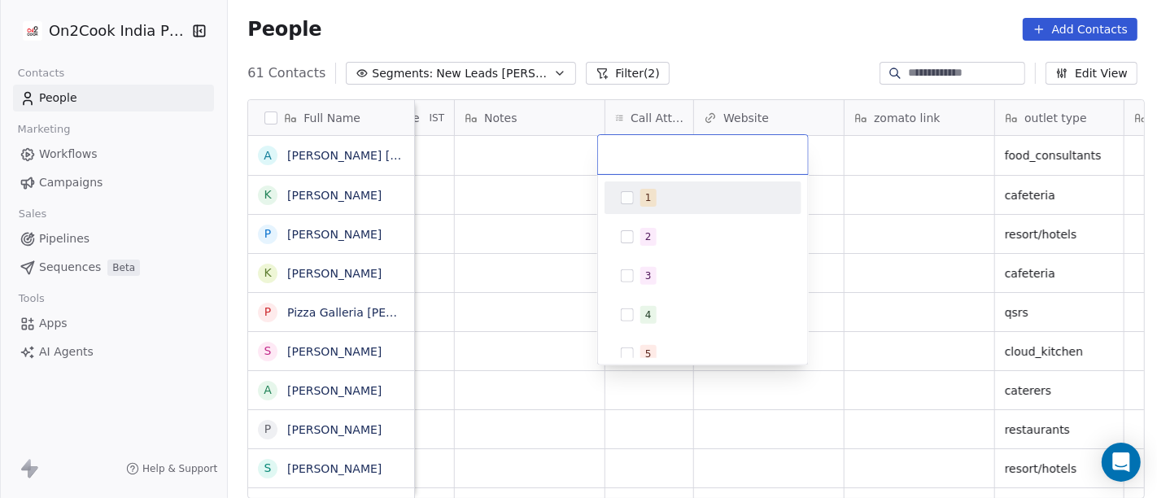
click at [646, 190] on div "1" at bounding box center [648, 197] width 7 height 15
click at [501, 164] on html "On2Cook India Pvt. Ltd. Contacts People Marketing Workflows Campaigns Sales Pip…" at bounding box center [578, 249] width 1157 height 498
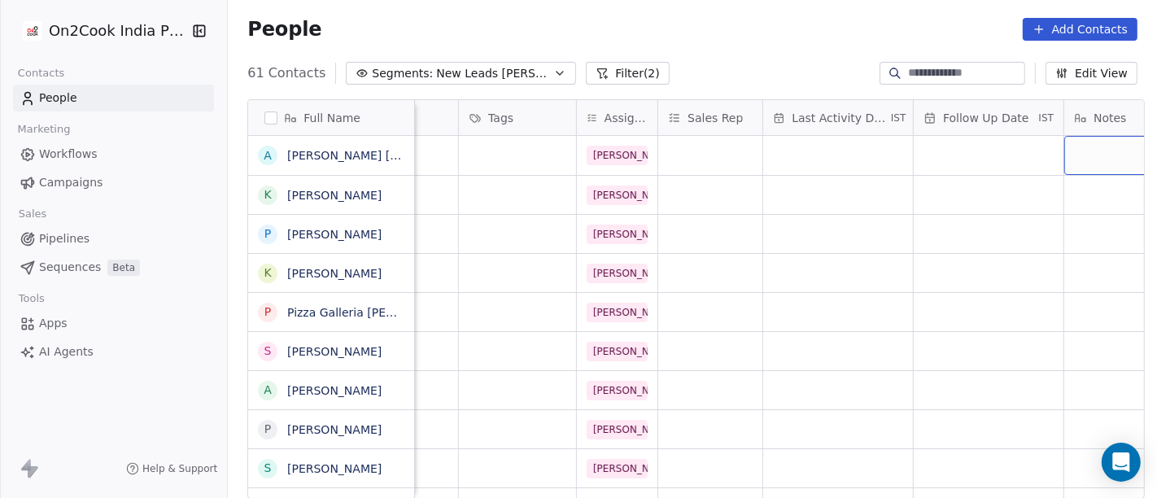
scroll to position [0, 681]
click at [807, 150] on div "grid" at bounding box center [840, 155] width 150 height 39
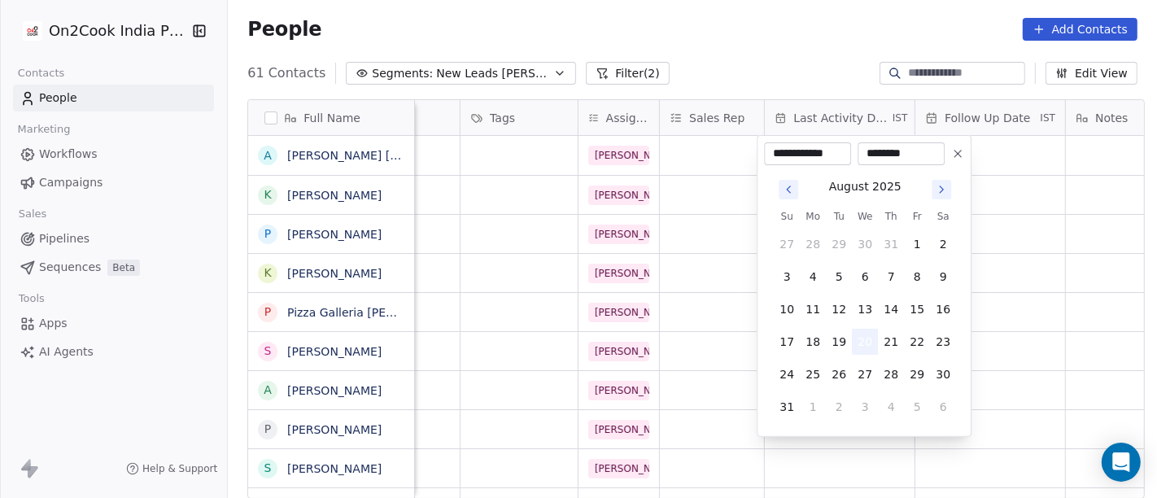
click at [864, 343] on button "20" at bounding box center [865, 342] width 26 height 26
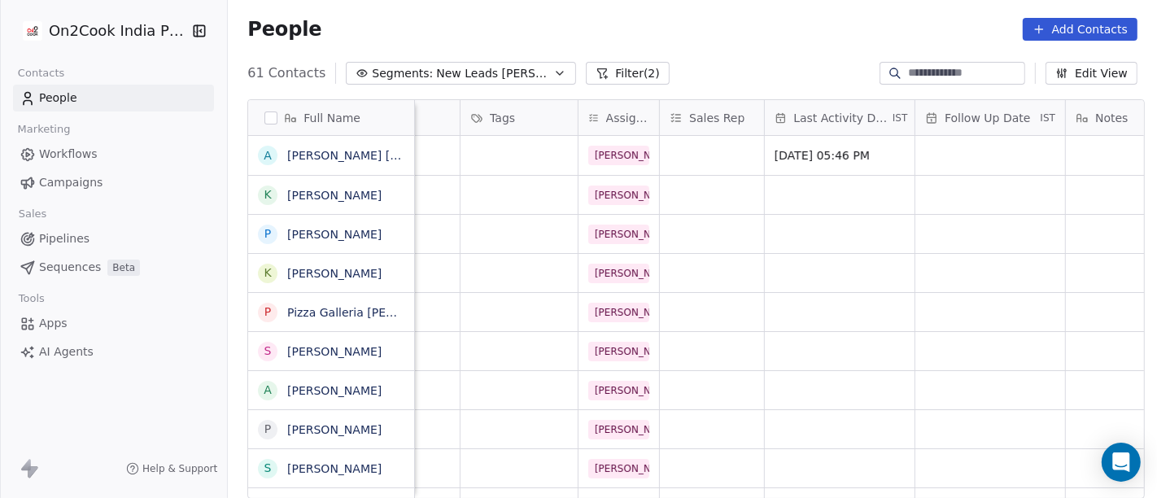
click at [990, 279] on html "On2Cook India Pvt. Ltd. Contacts People Marketing Workflows Campaigns Sales Pip…" at bounding box center [578, 249] width 1157 height 498
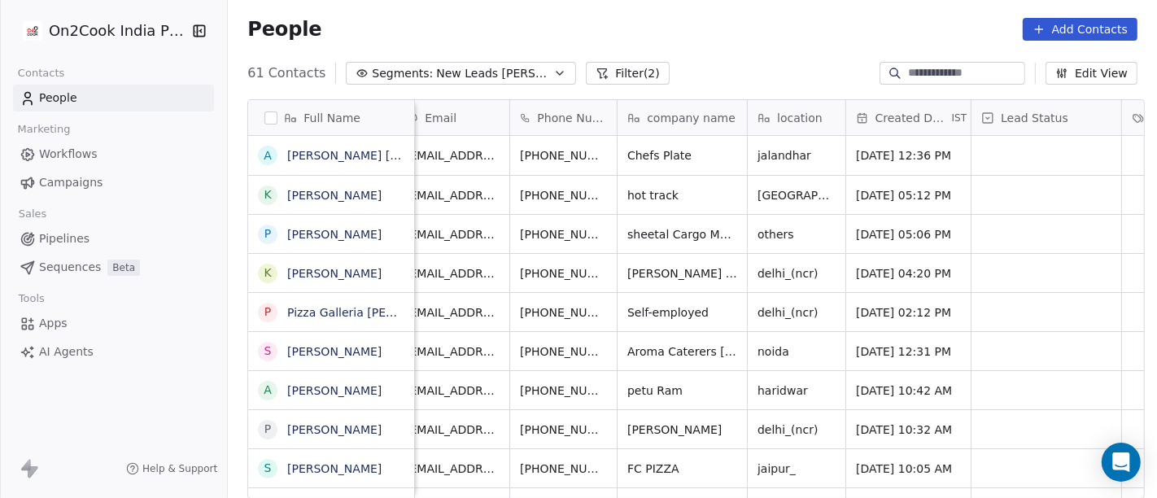
scroll to position [10, 20]
click at [721, 146] on icon "grid" at bounding box center [725, 152] width 13 height 13
click at [824, 146] on icon "grid" at bounding box center [830, 152] width 13 height 13
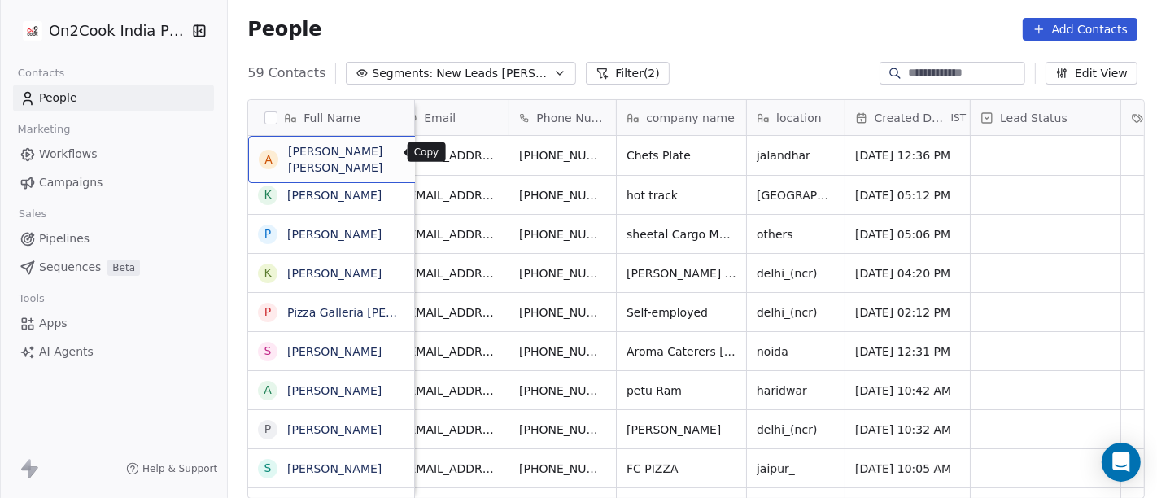
click at [469, 155] on icon "grid" at bounding box center [472, 154] width 7 height 7
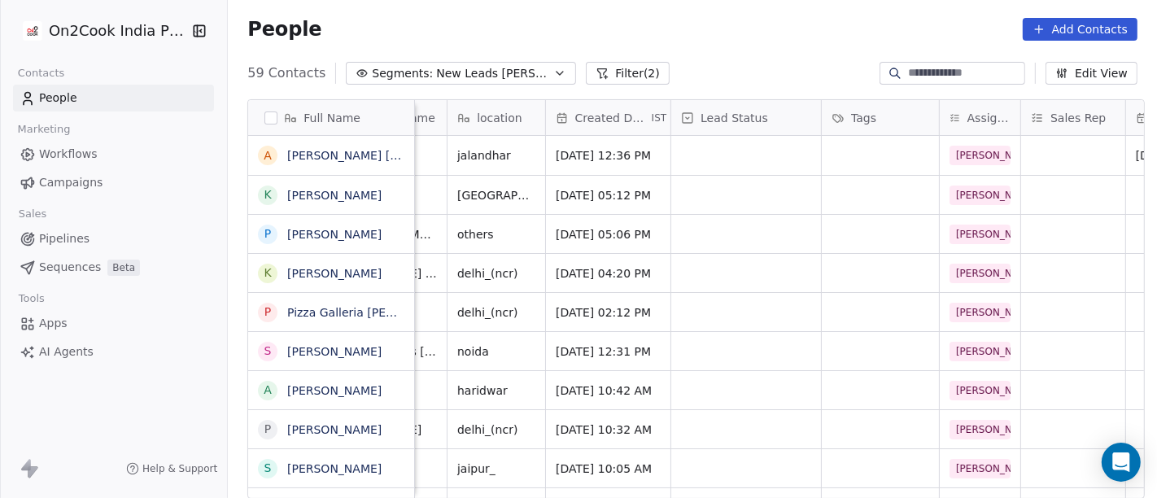
scroll to position [10, 0]
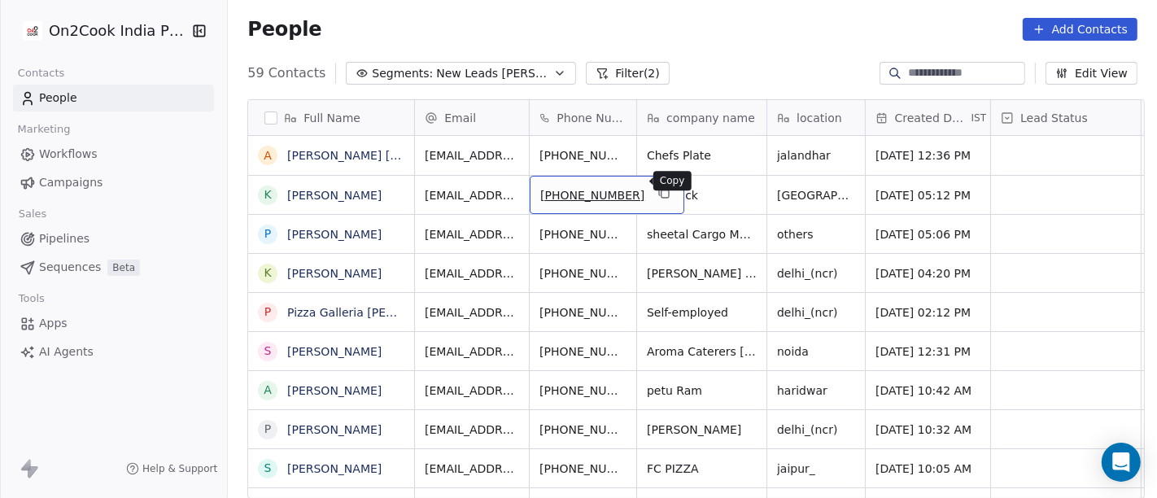
click at [662, 190] on icon "grid" at bounding box center [665, 193] width 7 height 7
click at [644, 31] on div "People Add Contacts" at bounding box center [692, 29] width 890 height 23
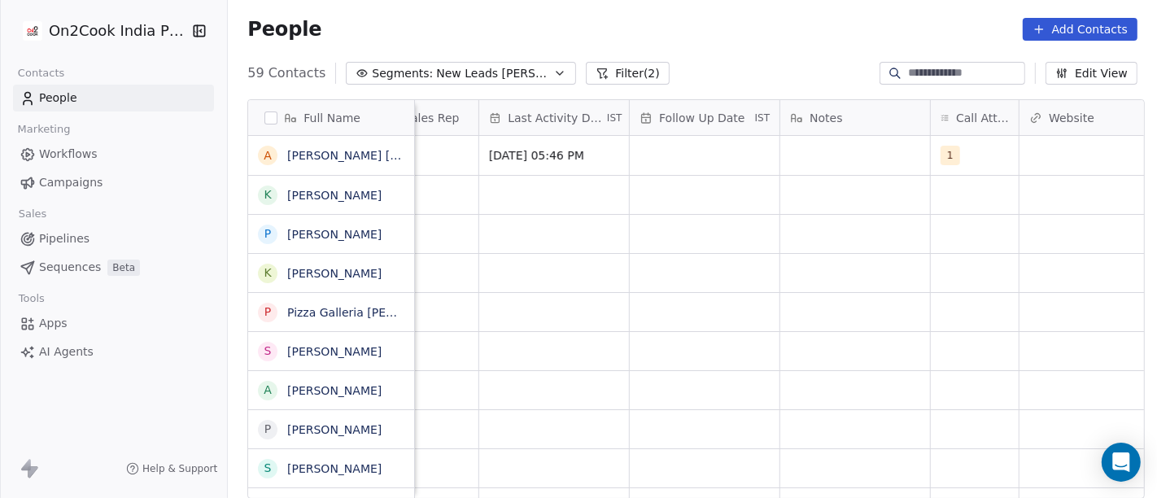
scroll to position [10, 968]
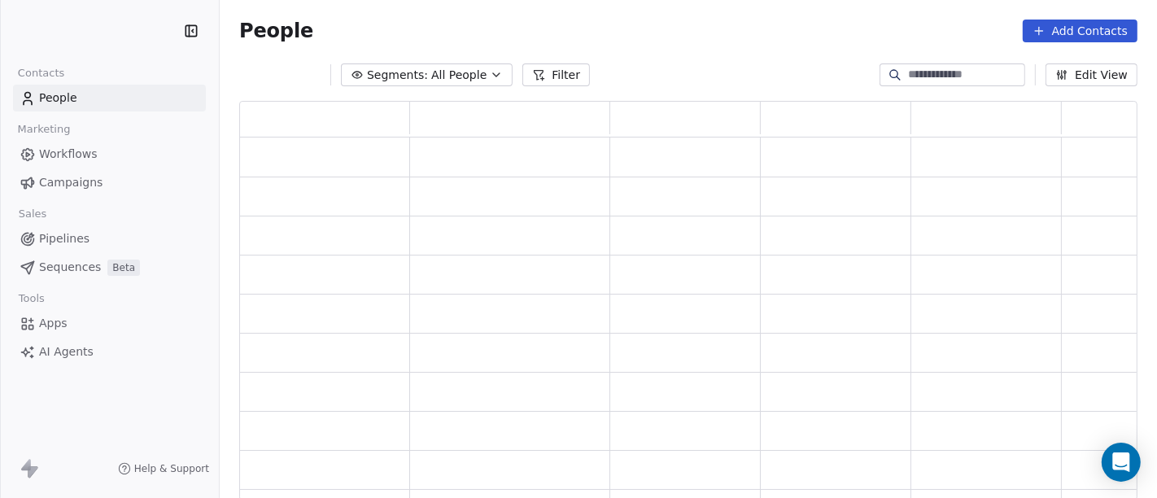
scroll to position [386, 884]
click at [421, 82] on span "Segments:" at bounding box center [397, 75] width 61 height 17
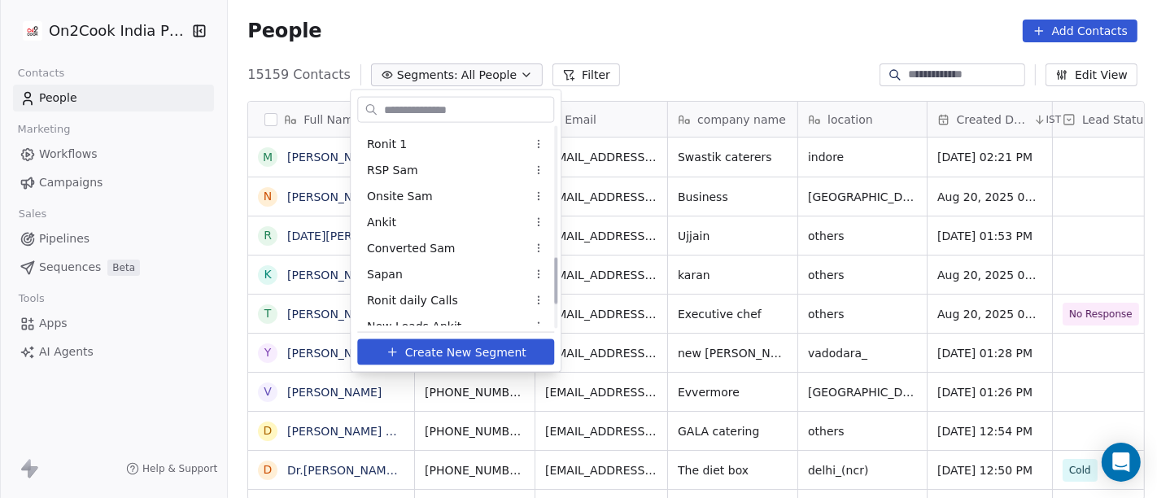
scroll to position [481, 0]
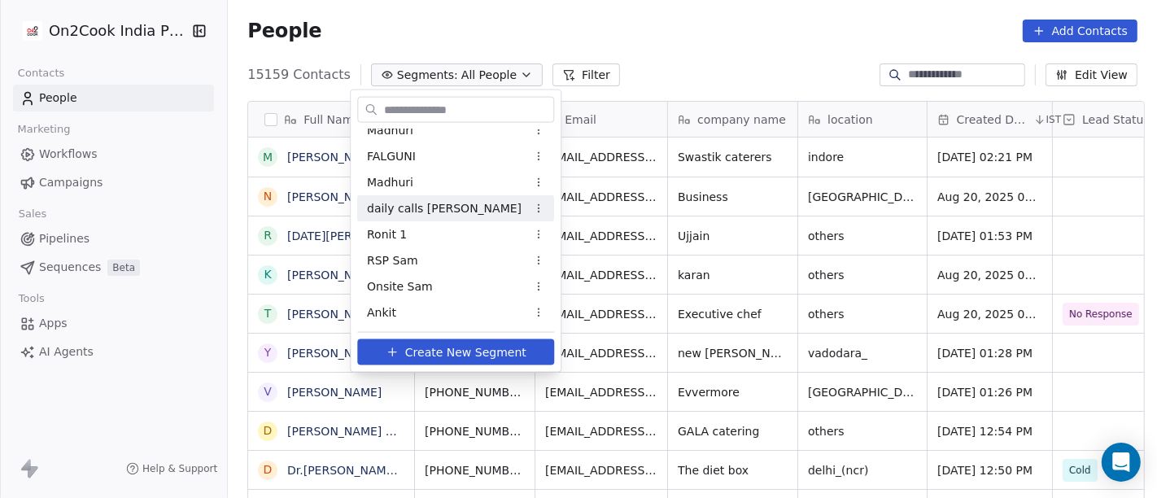
click at [435, 212] on span "daily calls salim" at bounding box center [444, 207] width 155 height 17
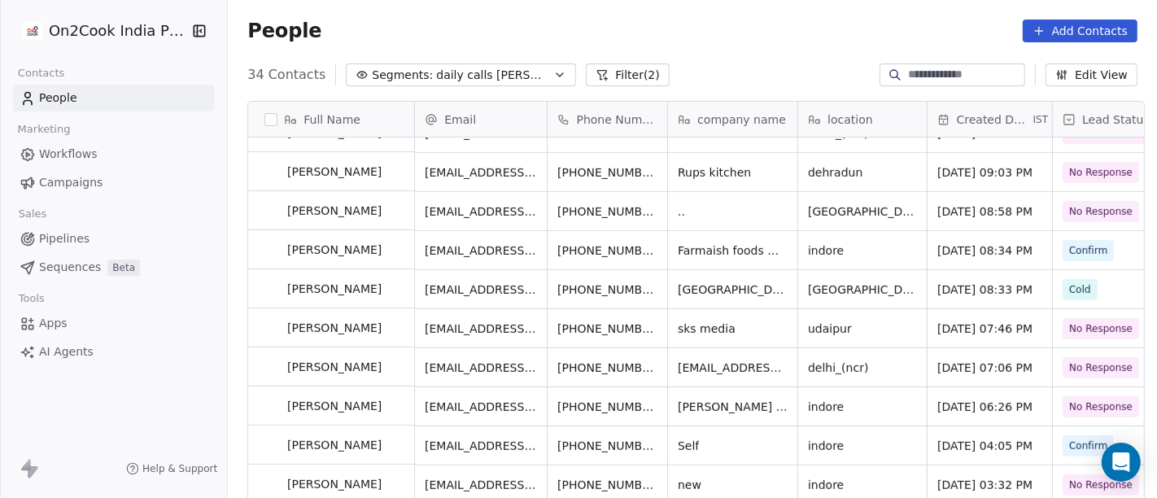
scroll to position [689, 0]
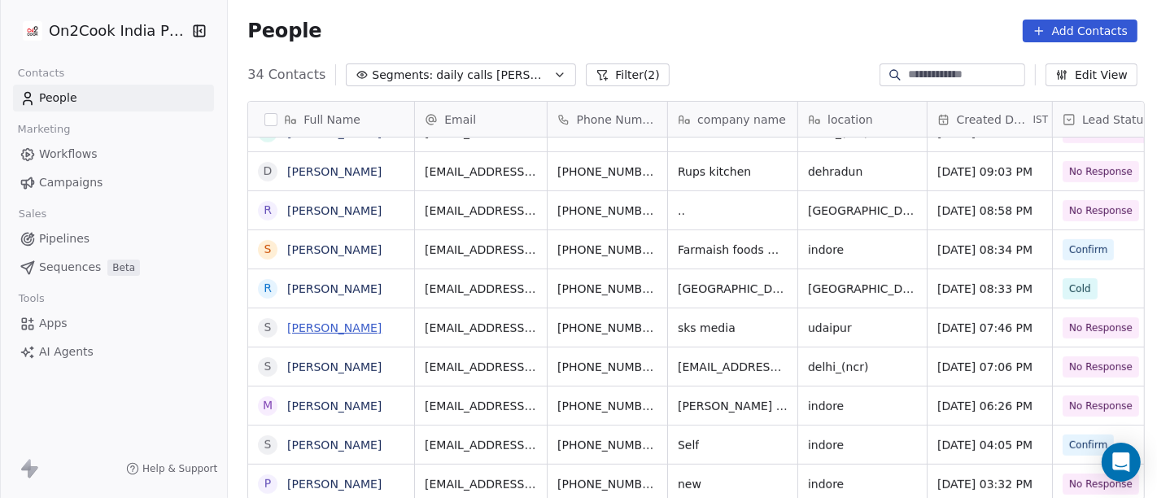
click at [321, 330] on link "[PERSON_NAME]" at bounding box center [334, 327] width 94 height 13
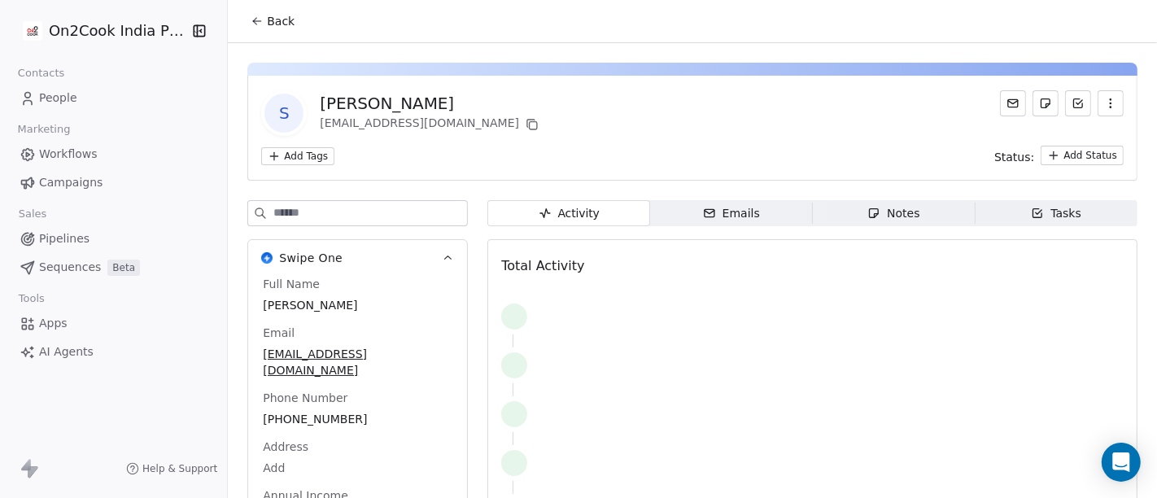
click at [272, 16] on span "Back" at bounding box center [281, 21] width 28 height 16
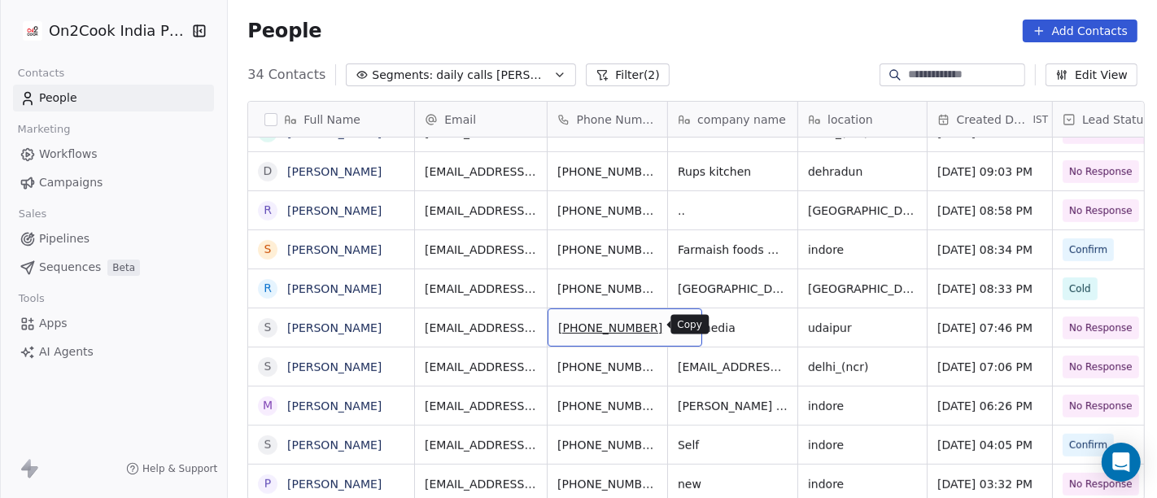
click at [679, 328] on icon "grid" at bounding box center [682, 326] width 7 height 7
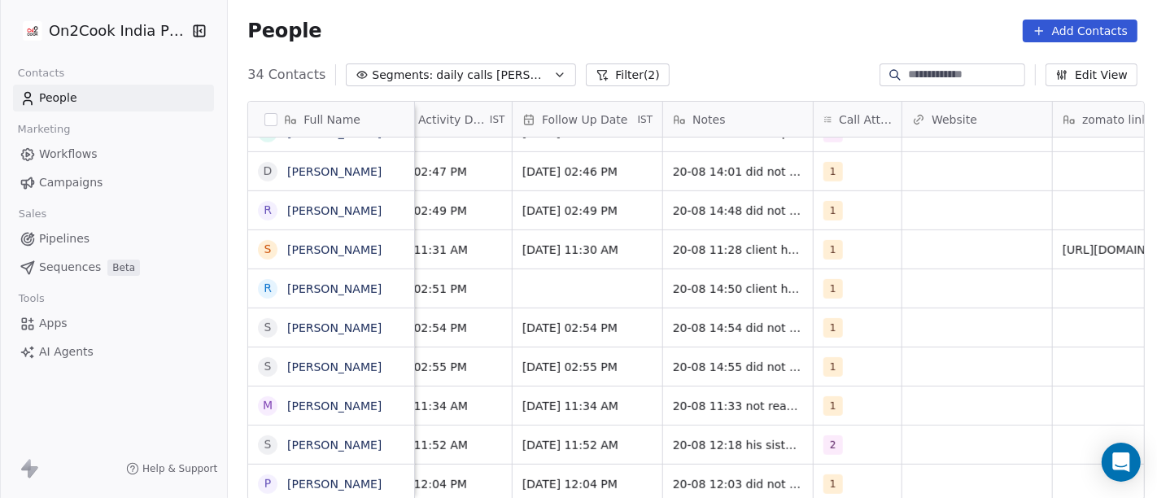
scroll to position [0, 1147]
click at [827, 329] on span "1" at bounding box center [833, 328] width 20 height 20
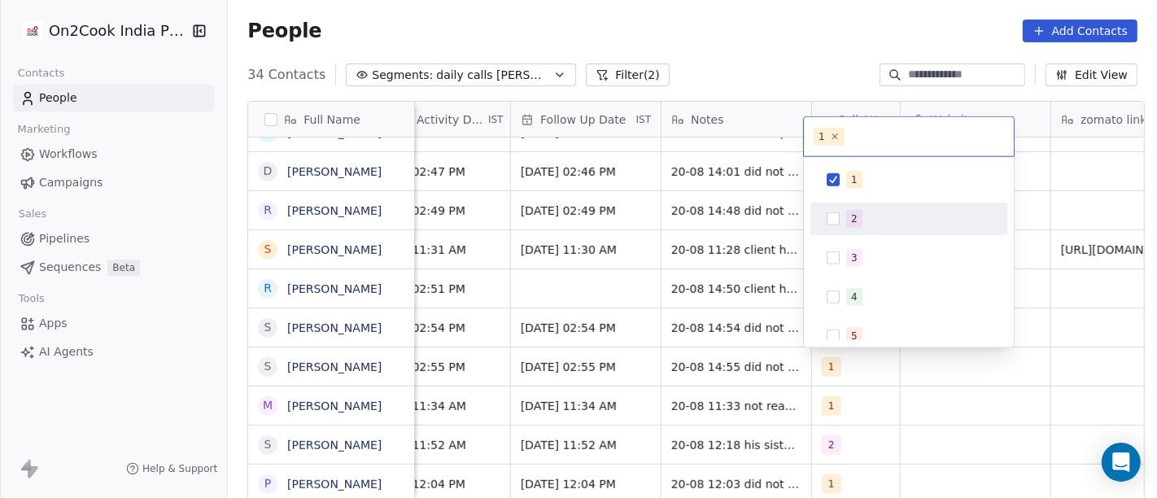
click at [823, 226] on div "2" at bounding box center [909, 219] width 184 height 26
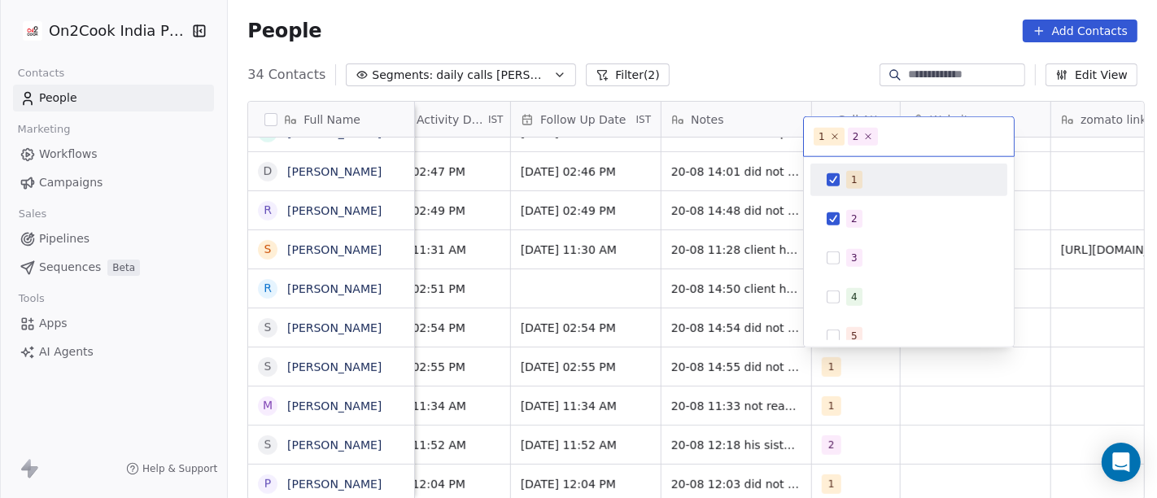
click at [832, 183] on button "Suggestions" at bounding box center [833, 179] width 13 height 13
click at [775, 40] on html "On2Cook India Pvt. Ltd. Contacts People Marketing Workflows Campaigns Sales Pip…" at bounding box center [578, 249] width 1157 height 498
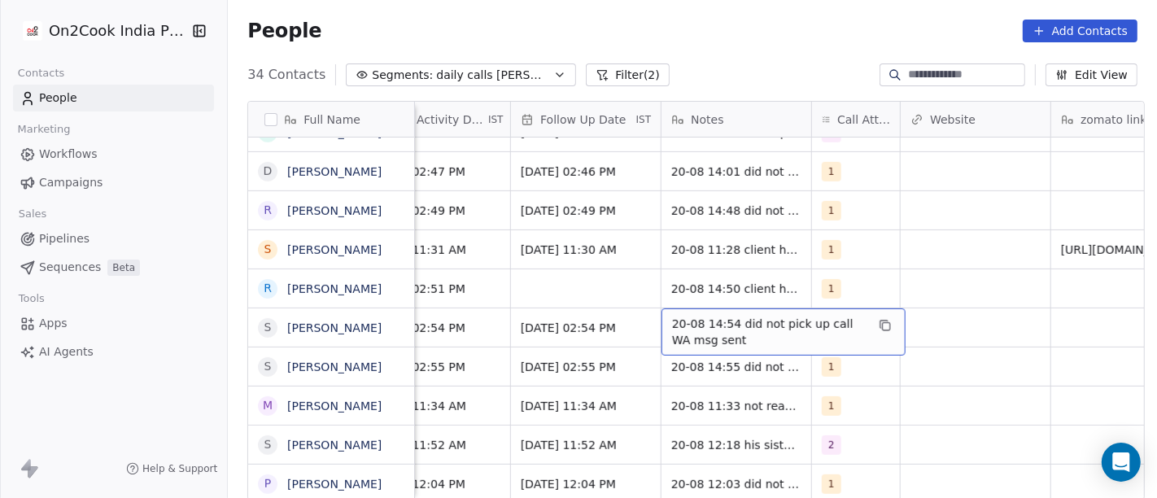
click at [683, 338] on span "20-08 14:54 did not pick up call WA msg sent" at bounding box center [769, 332] width 194 height 33
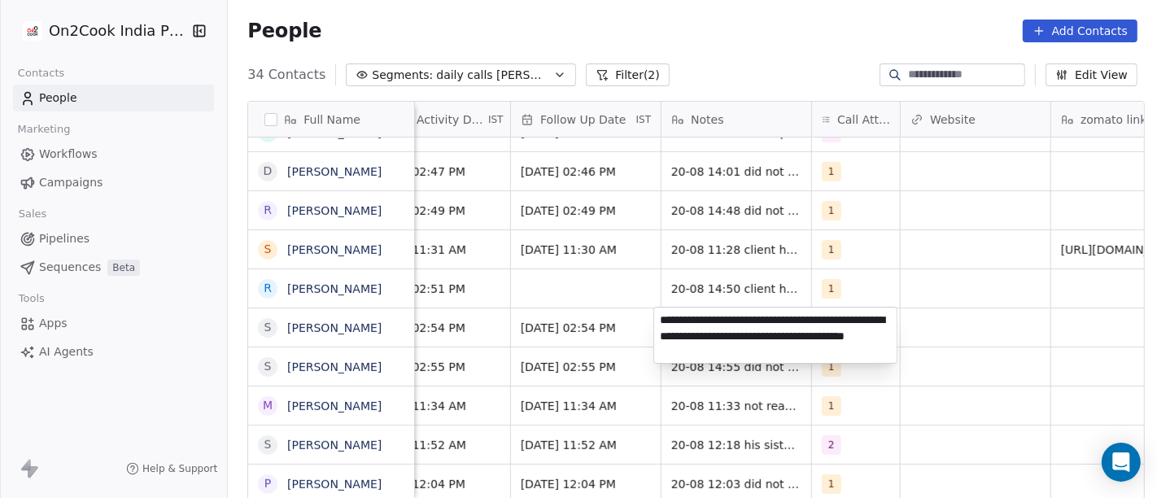
type textarea "**********"
click at [1015, 290] on html "On2Cook India Pvt. Ltd. Contacts People Marketing Workflows Campaigns Sales Pip…" at bounding box center [578, 249] width 1157 height 498
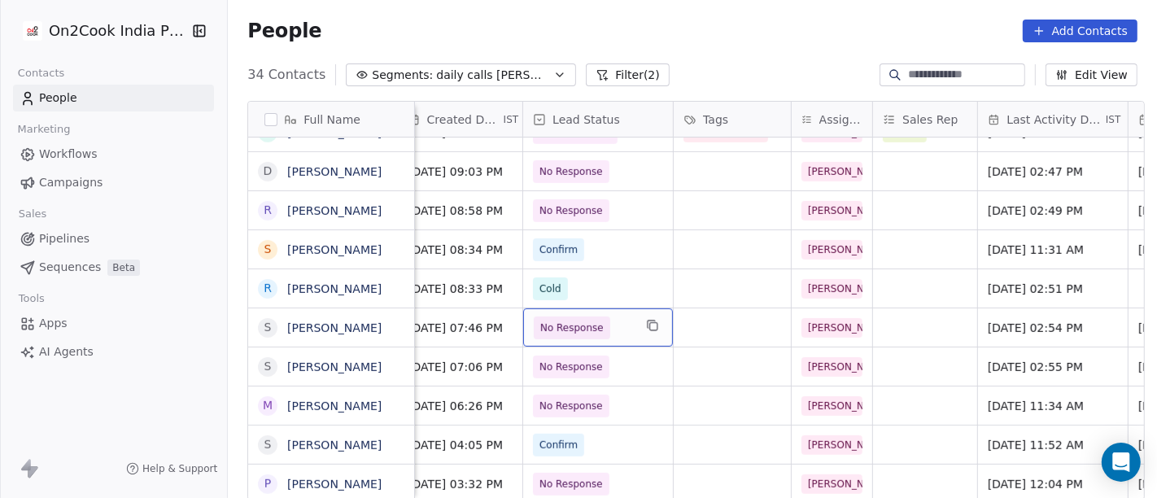
click at [544, 331] on span "No Response" at bounding box center [571, 328] width 63 height 16
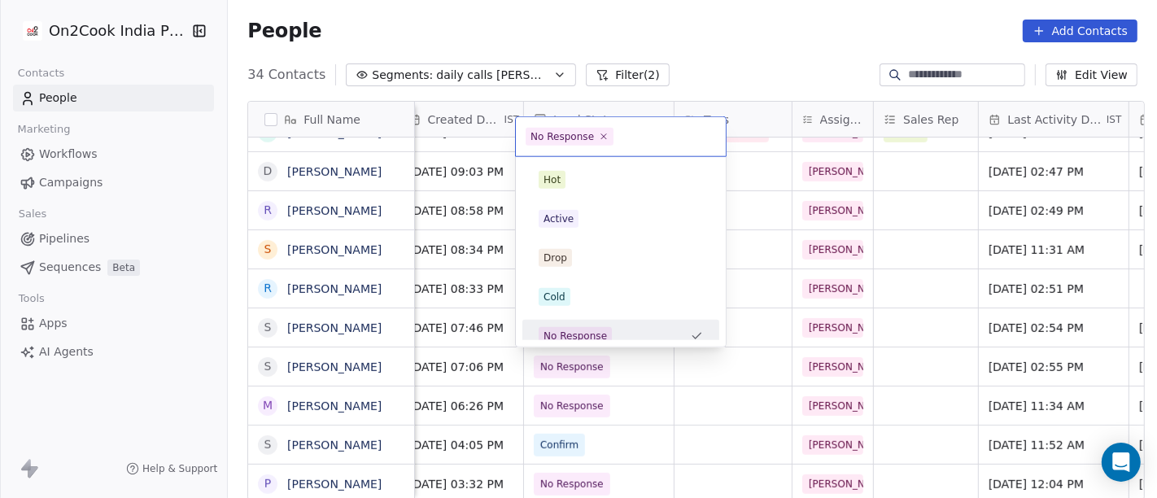
scroll to position [11, 0]
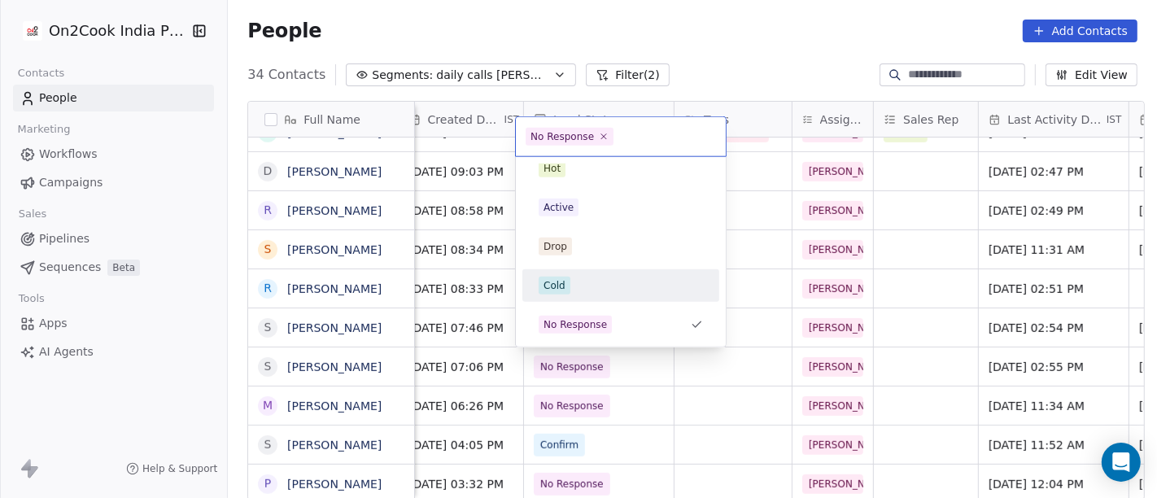
click at [587, 281] on div "Cold" at bounding box center [621, 286] width 164 height 18
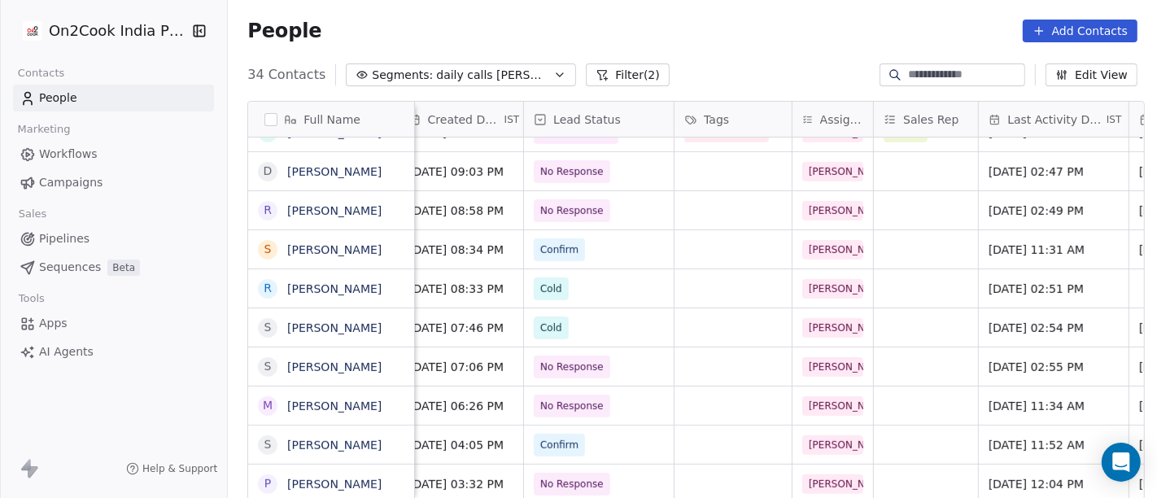
click at [701, 56] on div "People Add Contacts" at bounding box center [692, 31] width 929 height 62
click at [785, 52] on div "People Add Contacts" at bounding box center [692, 31] width 929 height 62
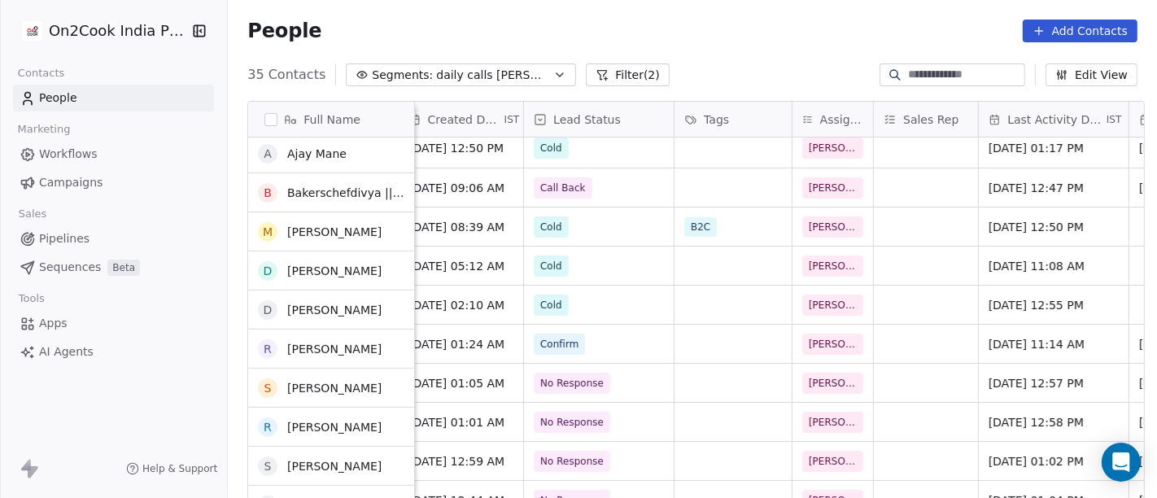
scroll to position [9, 0]
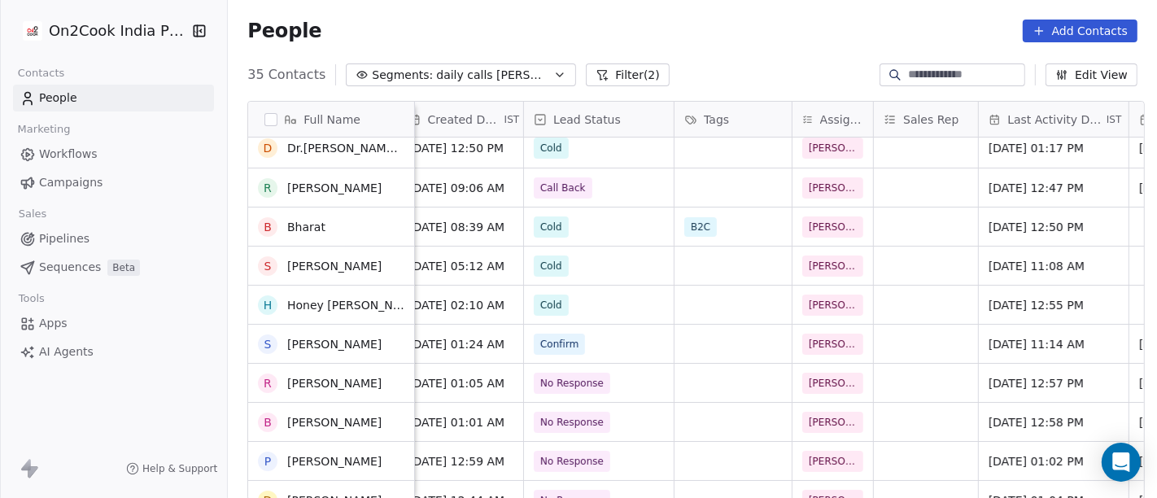
click at [586, 76] on button "Filter (2)" at bounding box center [628, 74] width 84 height 23
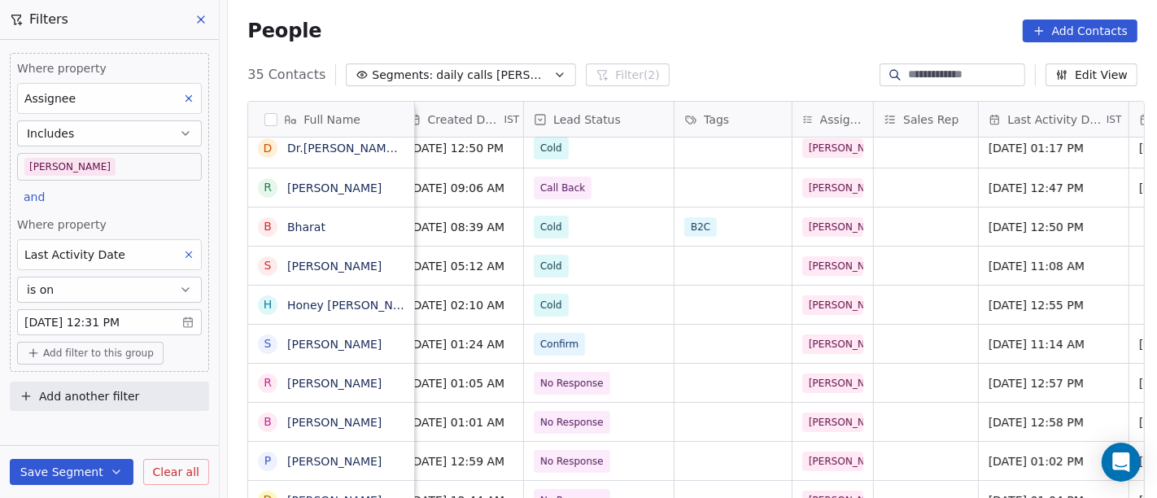
click at [88, 172] on body "On2Cook India Pvt. Ltd. Contacts People Marketing Workflows Campaigns Sales Pip…" at bounding box center [578, 249] width 1157 height 498
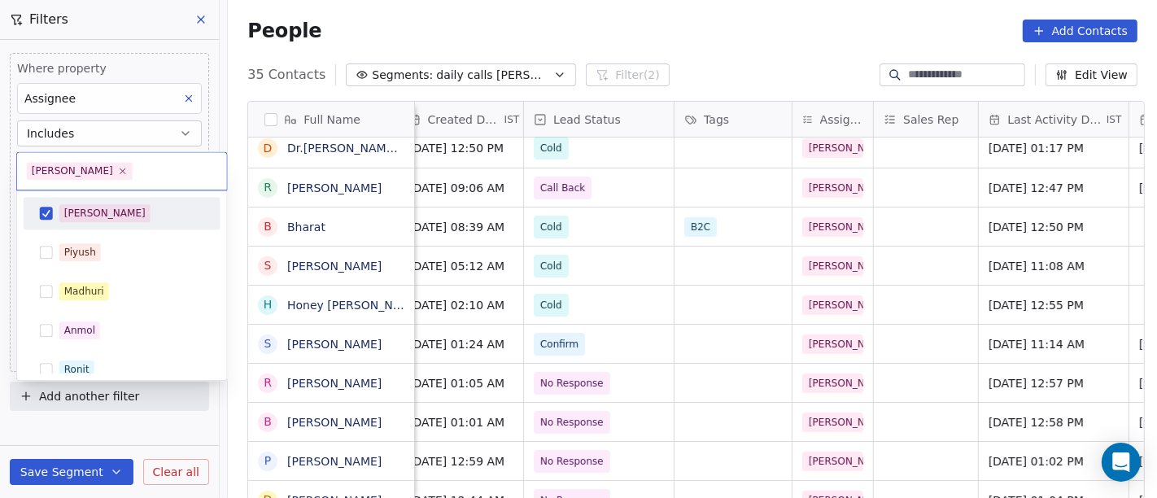
click at [90, 203] on div "[PERSON_NAME]" at bounding box center [122, 213] width 184 height 26
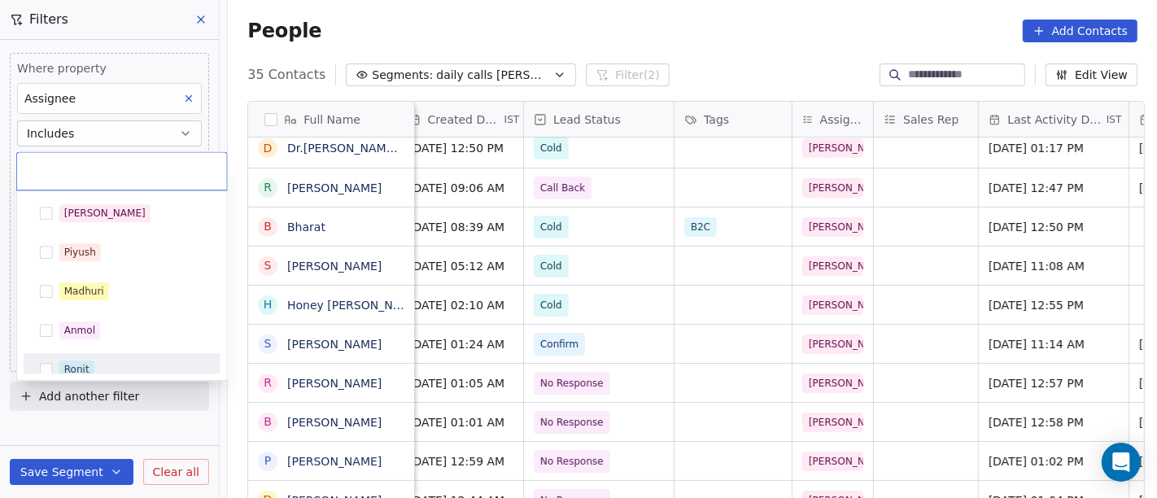
click at [108, 368] on div "Ronit" at bounding box center [131, 369] width 145 height 18
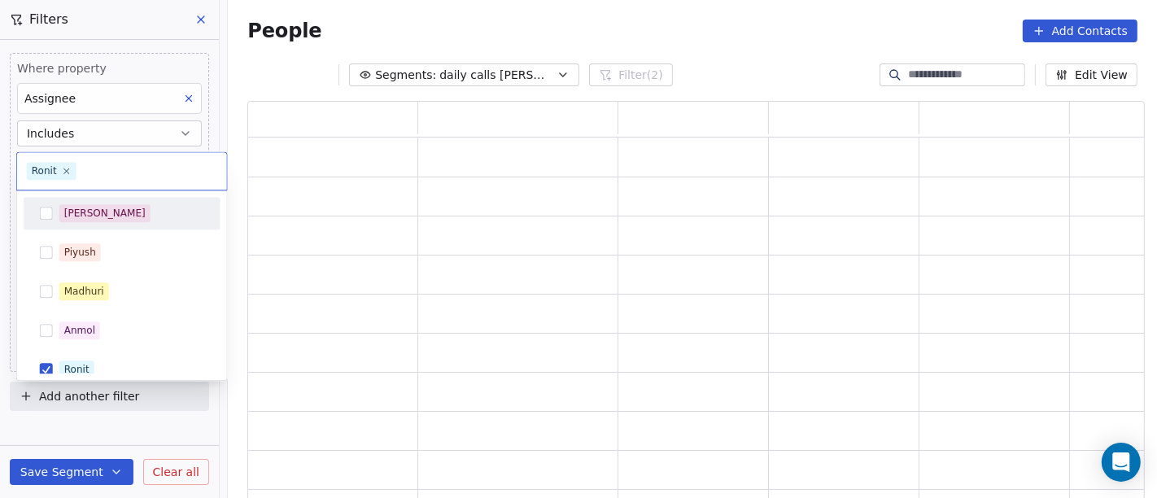
click at [423, 7] on html "On2Cook India Pvt. Ltd. Contacts People Marketing Workflows Campaigns Sales Pip…" at bounding box center [578, 249] width 1157 height 498
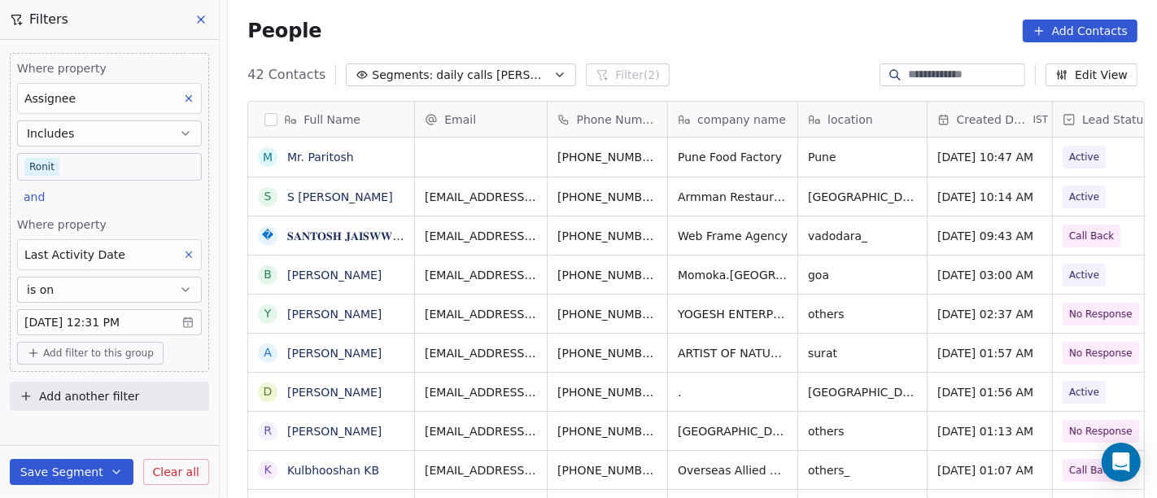
scroll to position [425, 923]
click at [138, 166] on body "On2Cook India Pvt. Ltd. Contacts People Marketing Workflows Campaigns Sales Pip…" at bounding box center [578, 249] width 1157 height 498
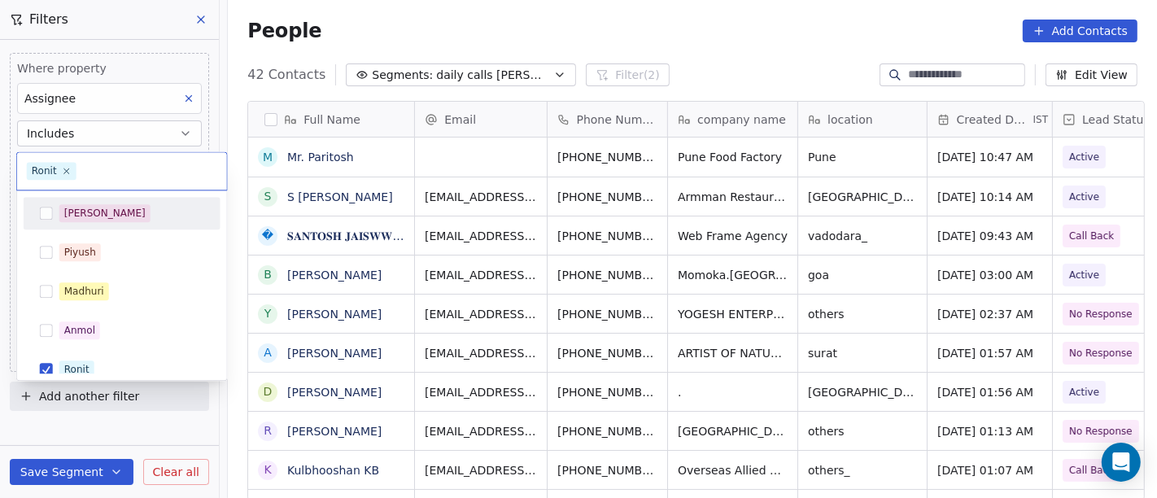
scroll to position [11, 0]
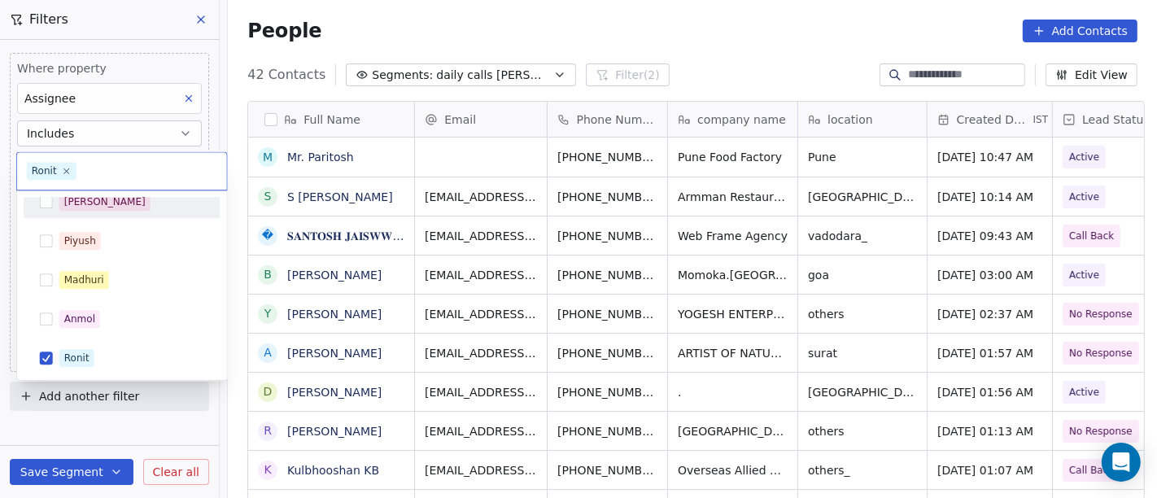
click at [118, 208] on div "[PERSON_NAME]" at bounding box center [131, 202] width 145 height 18
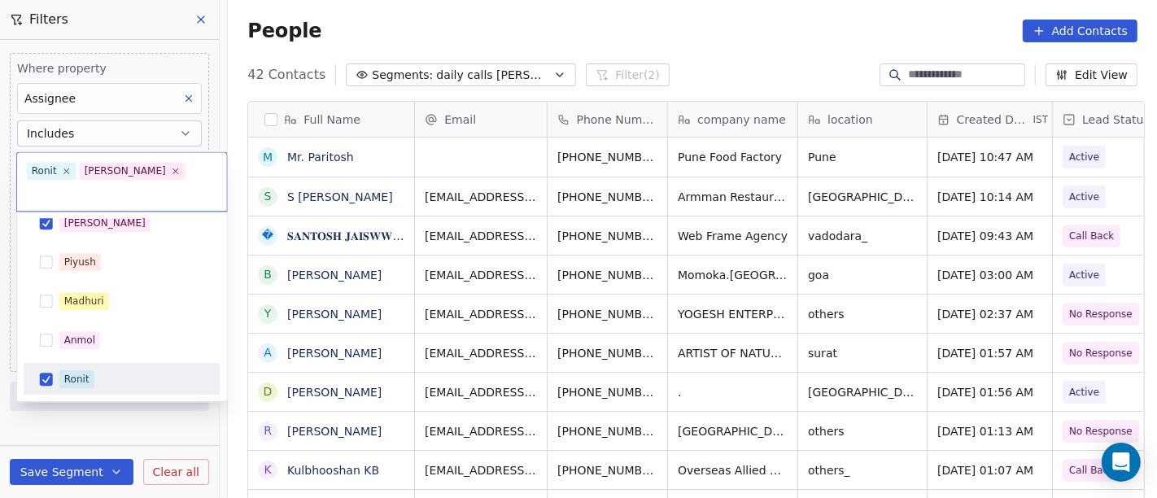
click at [110, 366] on div "Ronit" at bounding box center [122, 379] width 184 height 26
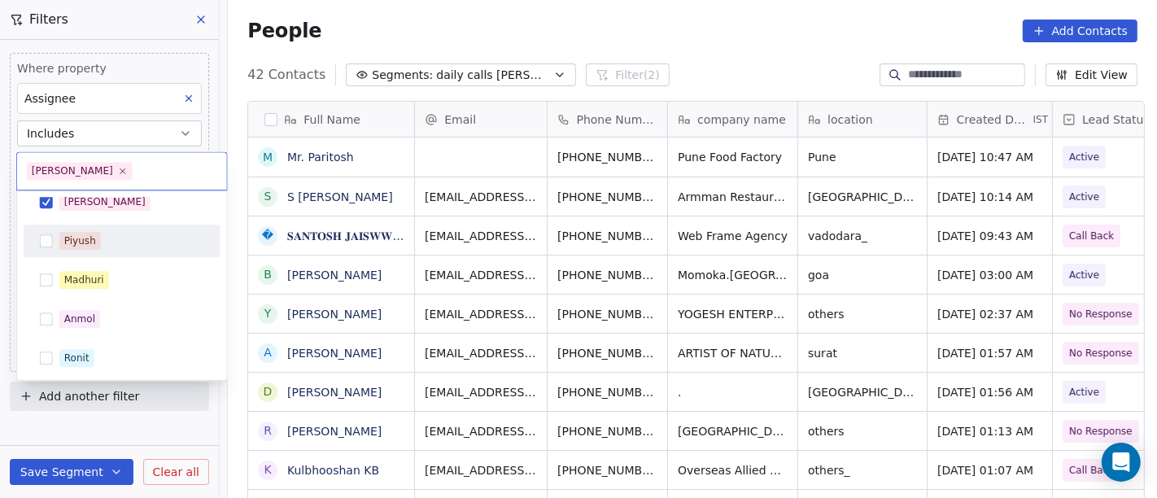
click at [508, 20] on html "On2Cook India Pvt. Ltd. Contacts People Marketing Workflows Campaigns Sales Pip…" at bounding box center [578, 249] width 1157 height 498
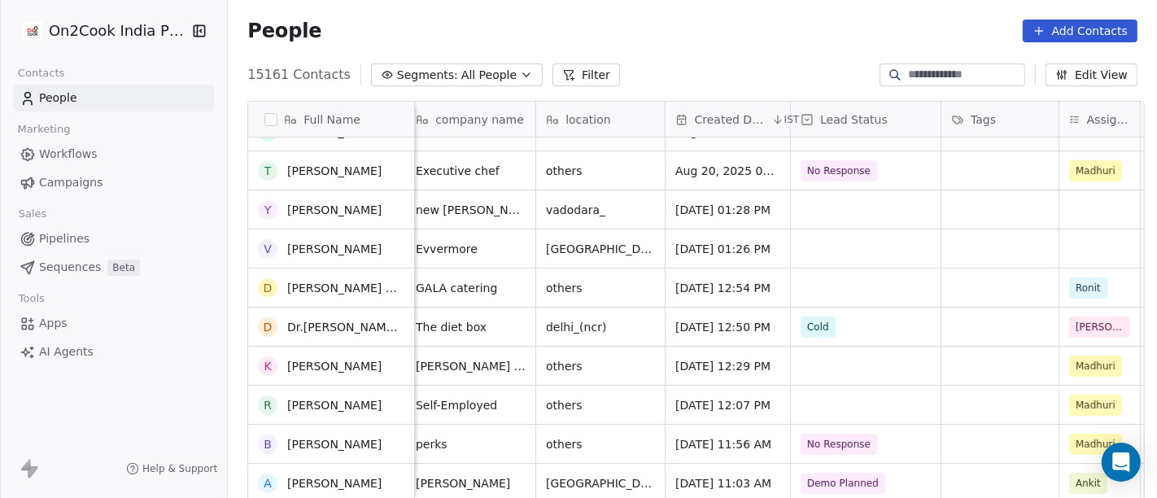
scroll to position [214, 0]
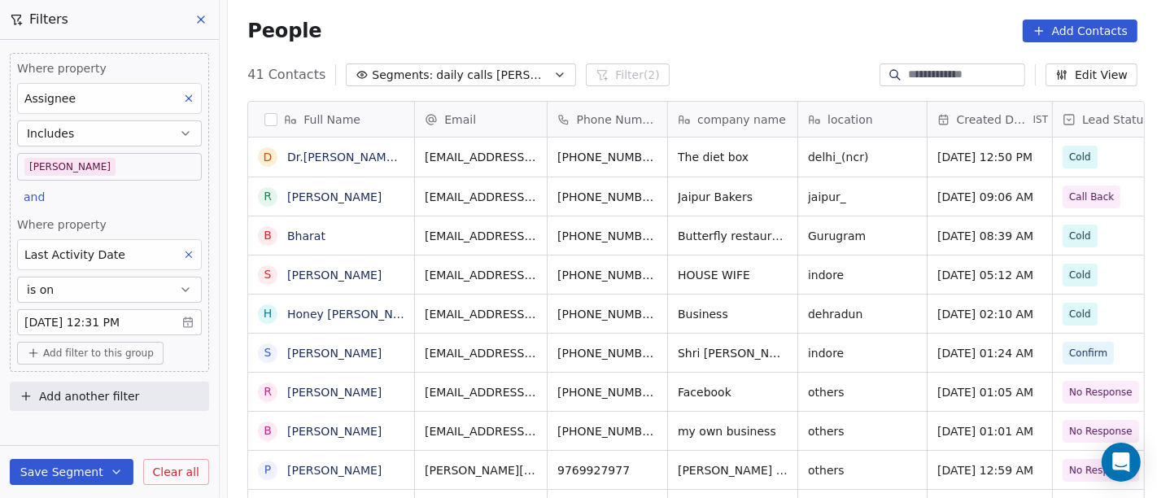
click at [548, 20] on div "People Add Contacts" at bounding box center [692, 31] width 890 height 23
click at [452, 70] on span "daily calls [PERSON_NAME]" at bounding box center [493, 75] width 114 height 17
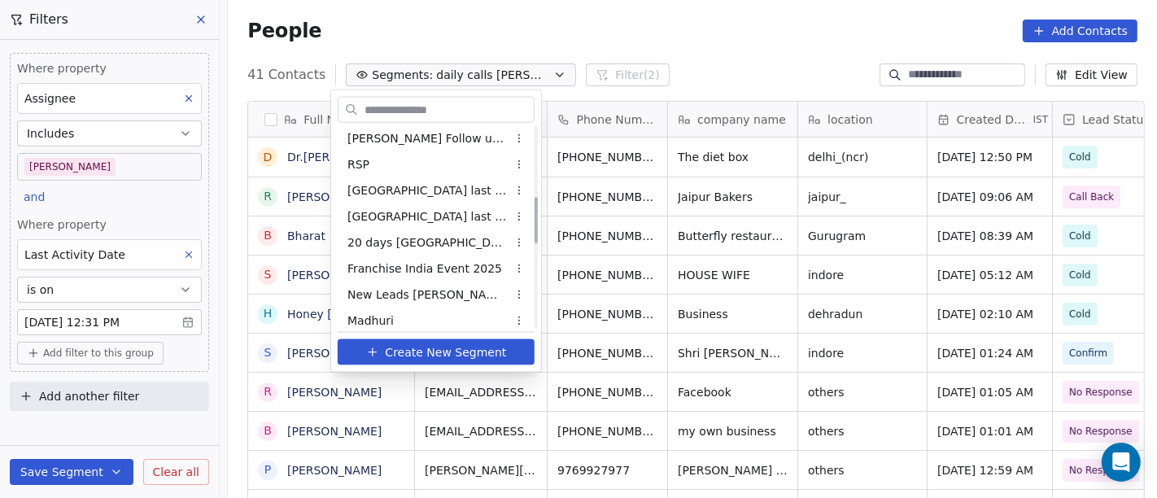
scroll to position [301, 0]
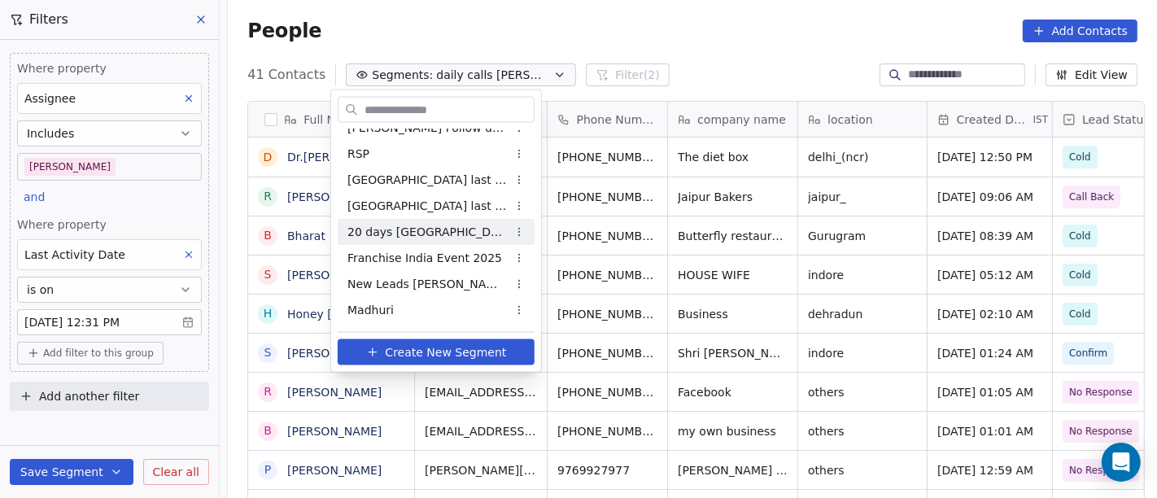
click at [678, 29] on html "On2Cook India Pvt. Ltd. Contacts People Marketing Workflows Campaigns Sales Pip…" at bounding box center [578, 249] width 1157 height 498
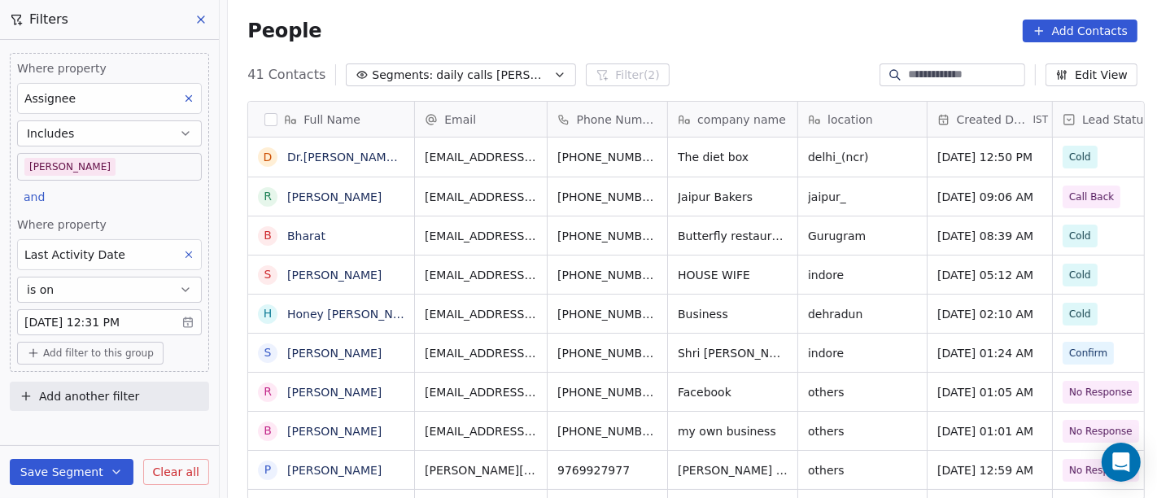
click at [127, 172] on body "On2Cook India Pvt. Ltd. Contacts People Marketing Workflows Campaigns Sales Pip…" at bounding box center [578, 249] width 1157 height 498
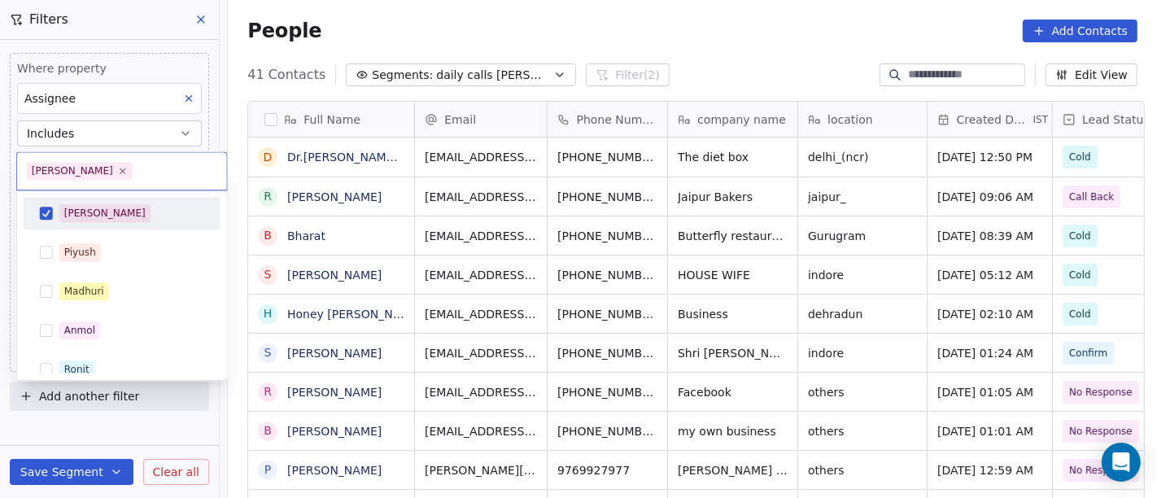
click at [118, 210] on div "[PERSON_NAME]" at bounding box center [131, 213] width 145 height 18
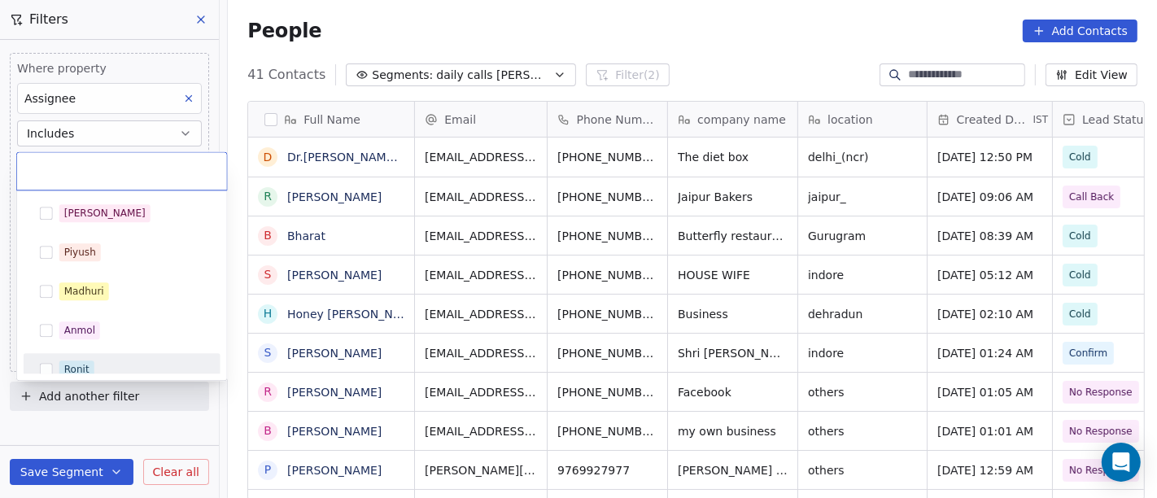
click at [98, 359] on div "Ronit" at bounding box center [122, 369] width 184 height 26
click at [642, 33] on html "On2Cook India Pvt. Ltd. Contacts People Marketing Workflows Campaigns Sales Pip…" at bounding box center [578, 249] width 1157 height 498
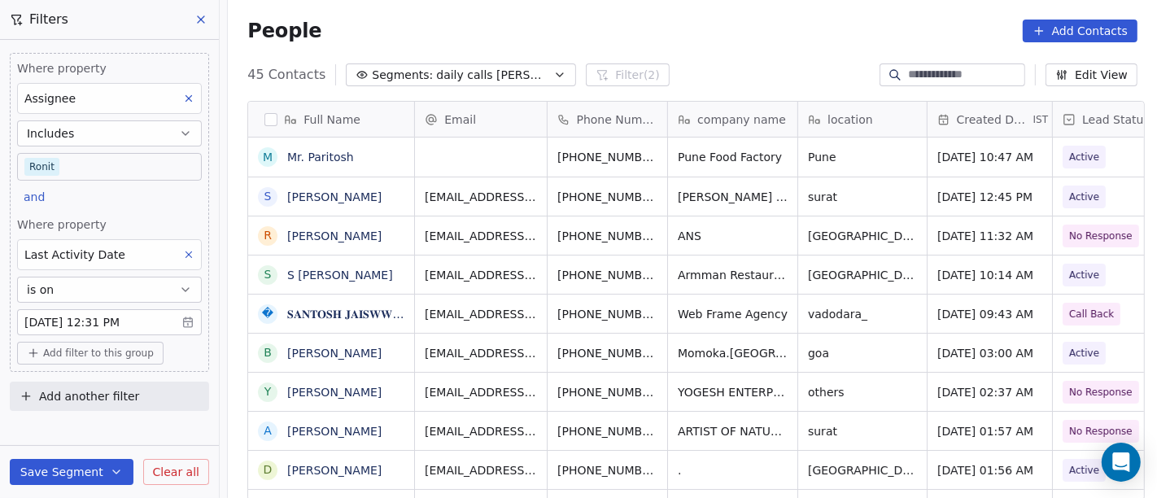
scroll to position [425, 923]
click at [41, 170] on body "On2Cook India Pvt. Ltd. Contacts People Marketing Workflows Campaigns Sales Pip…" at bounding box center [578, 249] width 1157 height 498
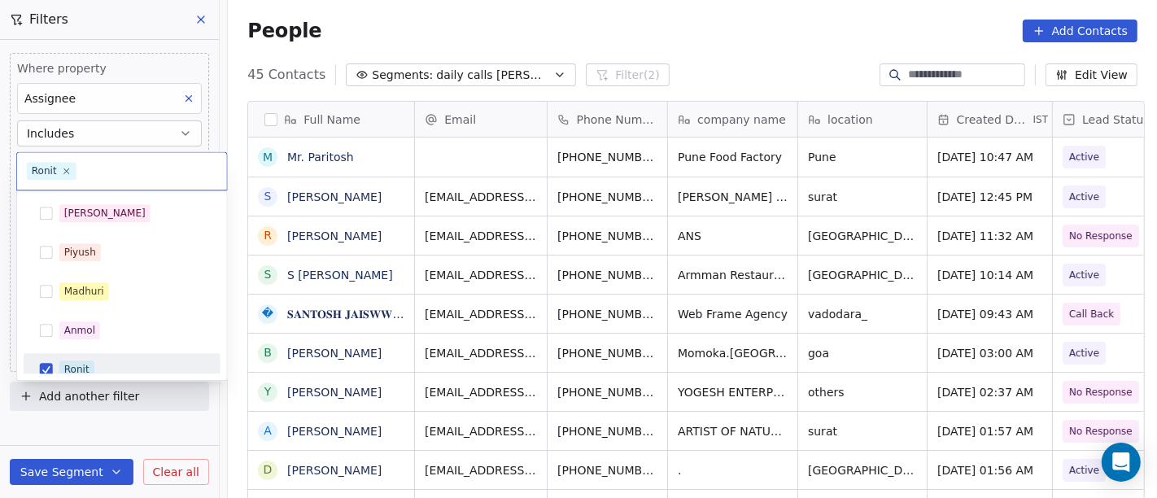
scroll to position [11, 0]
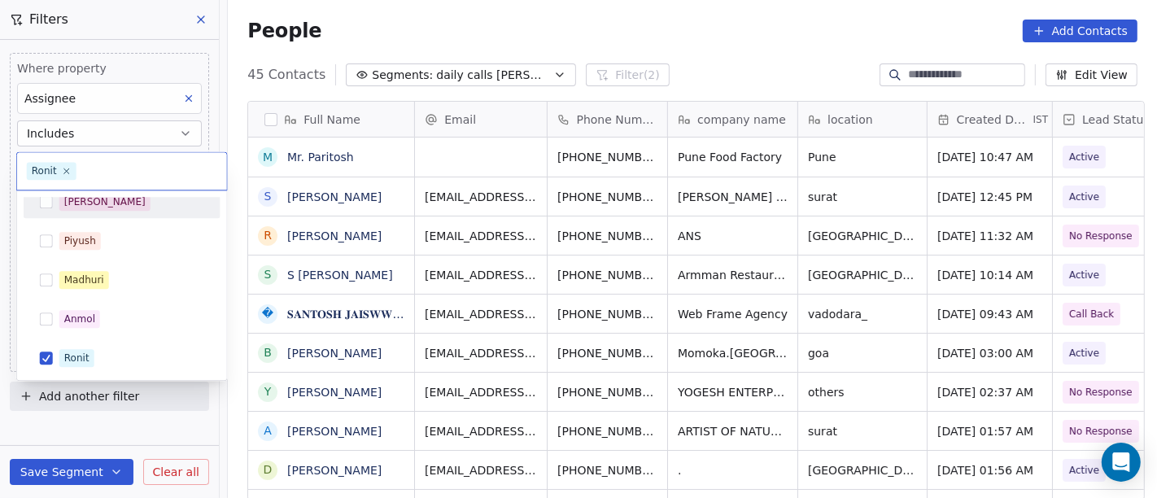
click at [62, 203] on span "[PERSON_NAME]" at bounding box center [104, 202] width 91 height 18
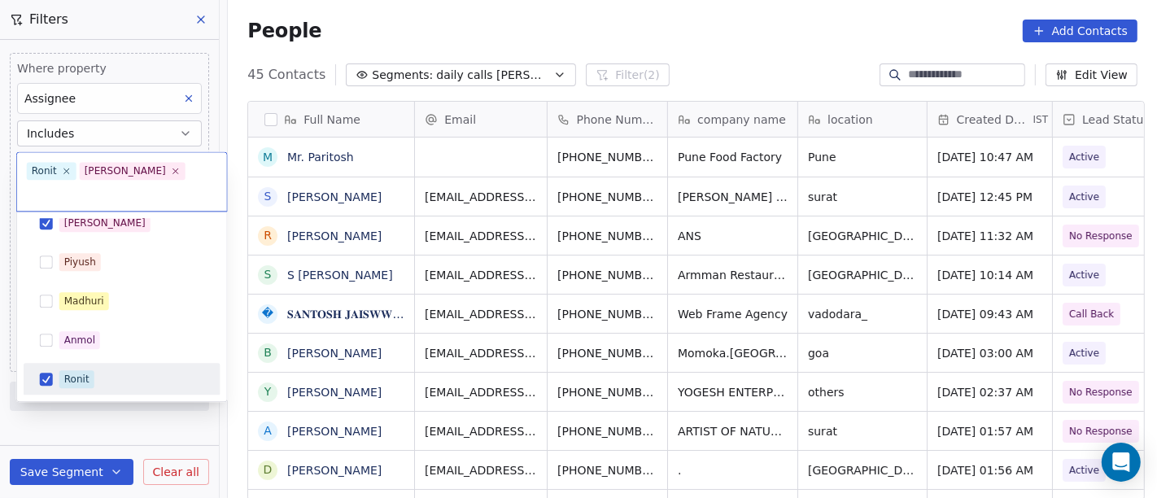
click at [72, 372] on div "Ronit" at bounding box center [76, 379] width 25 height 15
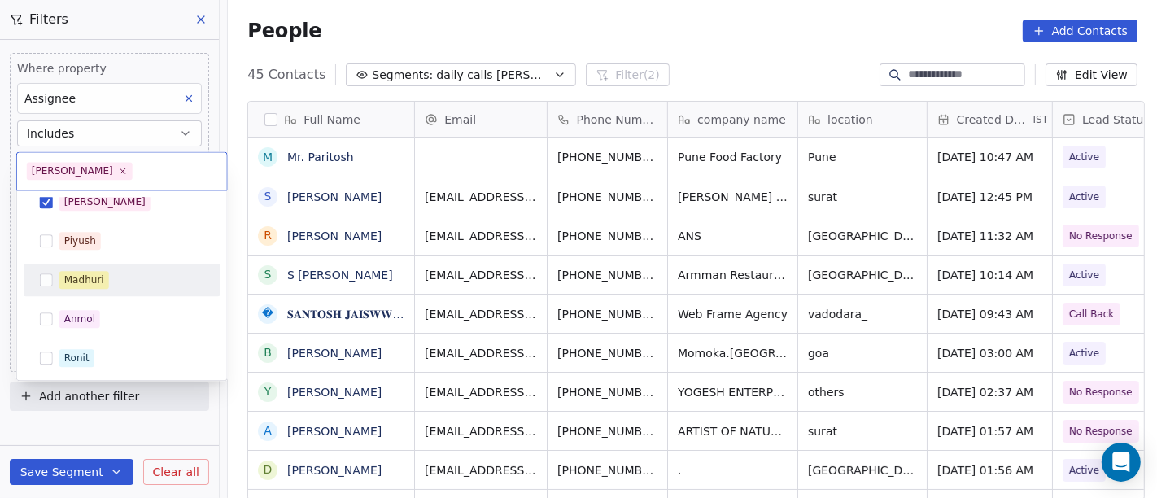
click at [583, 37] on html "On2Cook India Pvt. Ltd. Contacts People Marketing Workflows Campaigns Sales Pip…" at bounding box center [578, 249] width 1157 height 498
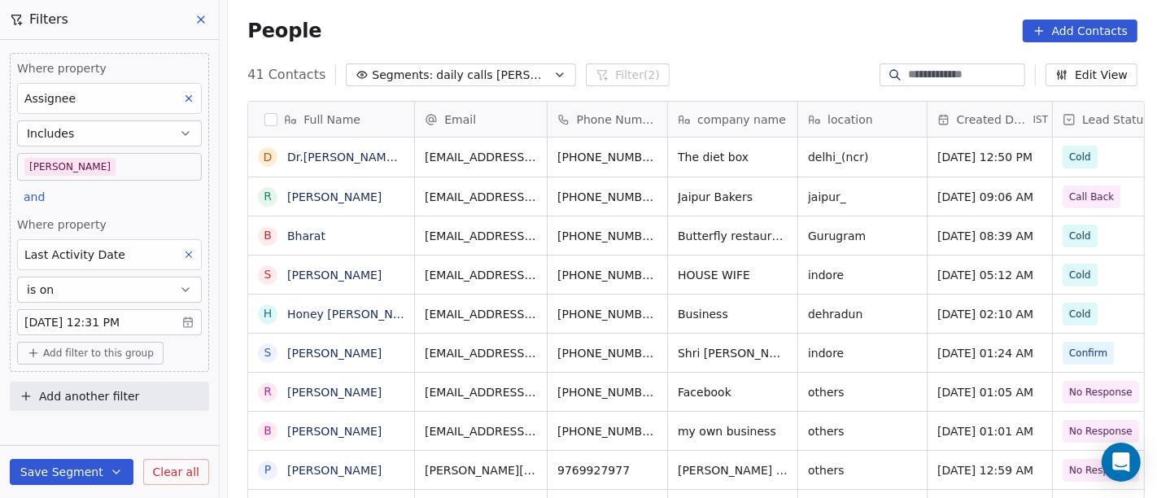
click at [694, 32] on div "People Add Contacts" at bounding box center [692, 31] width 890 height 23
click at [436, 67] on span "daily calls salim" at bounding box center [493, 75] width 114 height 17
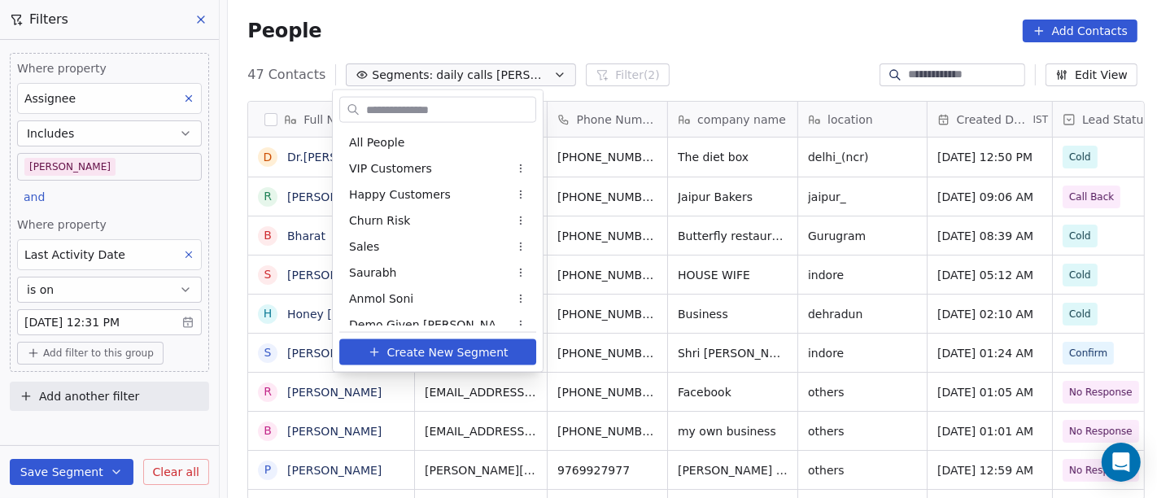
scroll to position [376, 0]
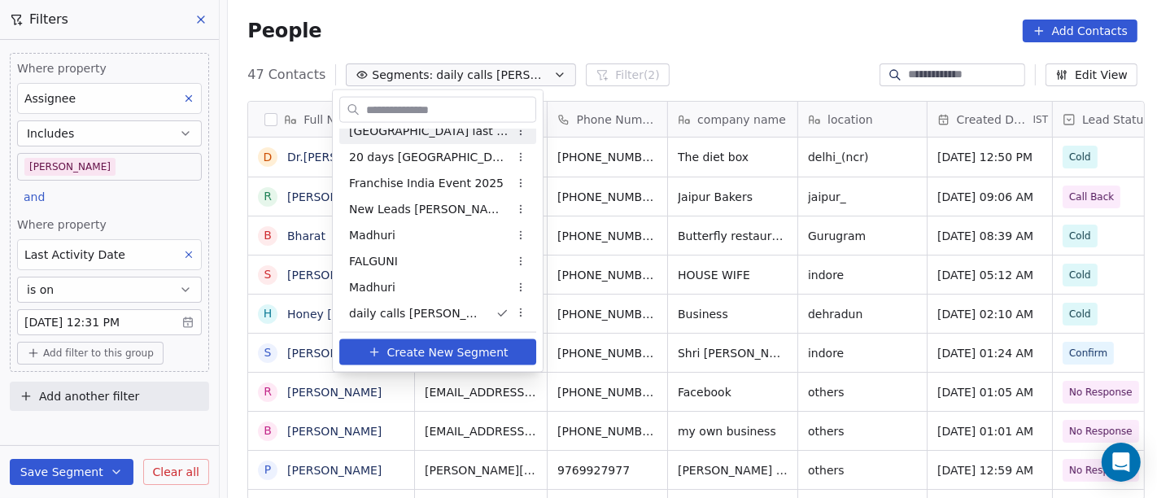
click at [624, 15] on html "On2Cook India Pvt. Ltd. Contacts People Marketing Workflows Campaigns Sales Pip…" at bounding box center [578, 249] width 1157 height 498
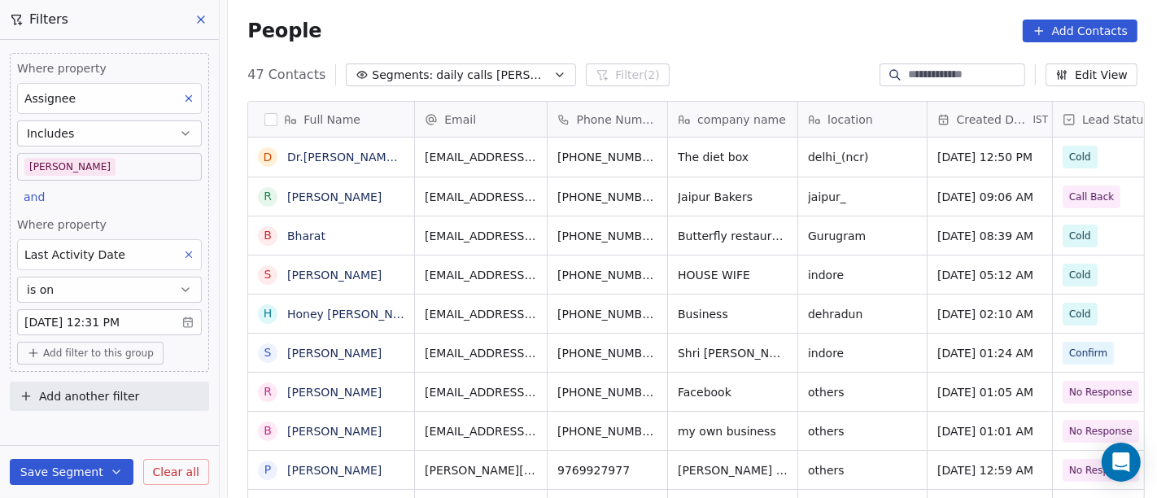
click at [107, 166] on body "On2Cook India Pvt. Ltd. Contacts People Marketing Workflows Campaigns Sales Pip…" at bounding box center [578, 249] width 1157 height 498
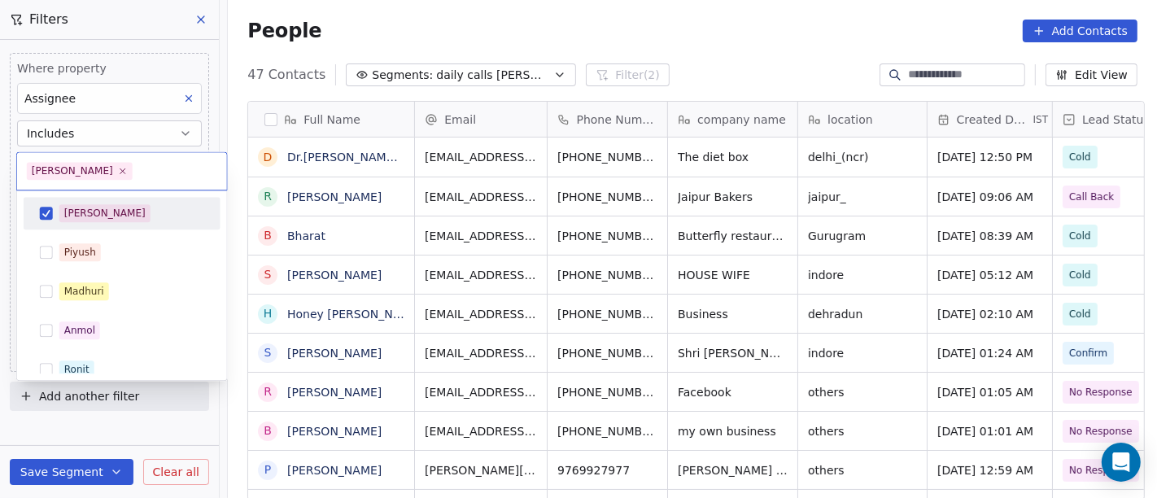
click at [110, 220] on div "[PERSON_NAME]" at bounding box center [131, 213] width 145 height 18
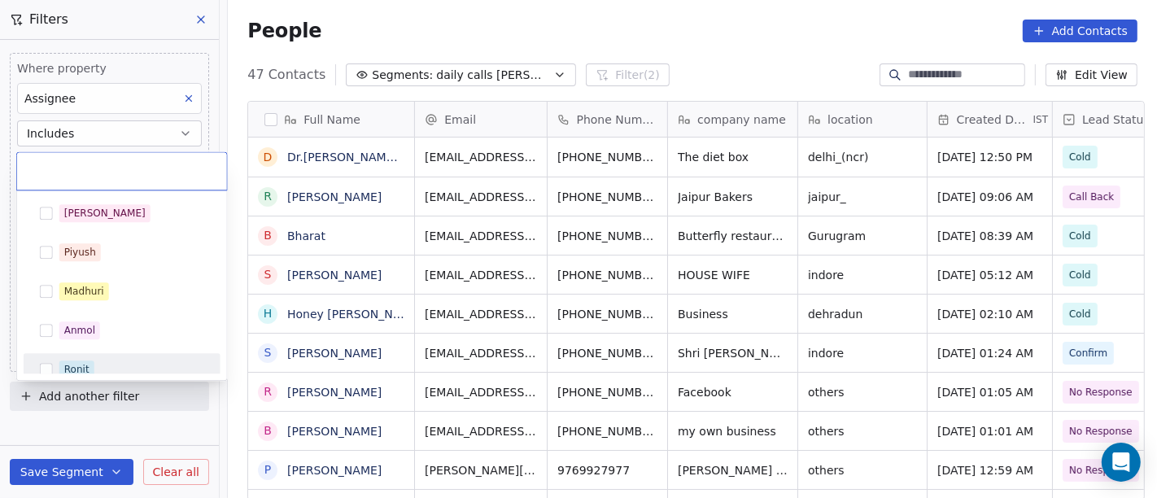
click at [130, 366] on div "Ronit" at bounding box center [131, 369] width 145 height 18
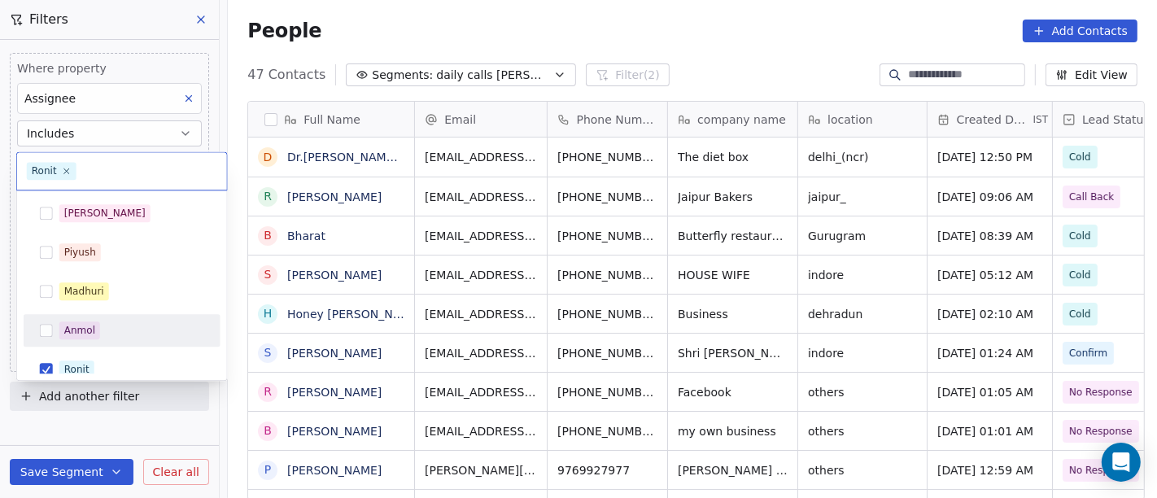
click at [683, 50] on html "On2Cook India Pvt. Ltd. Contacts People Marketing Workflows Campaigns Sales Pip…" at bounding box center [578, 249] width 1157 height 498
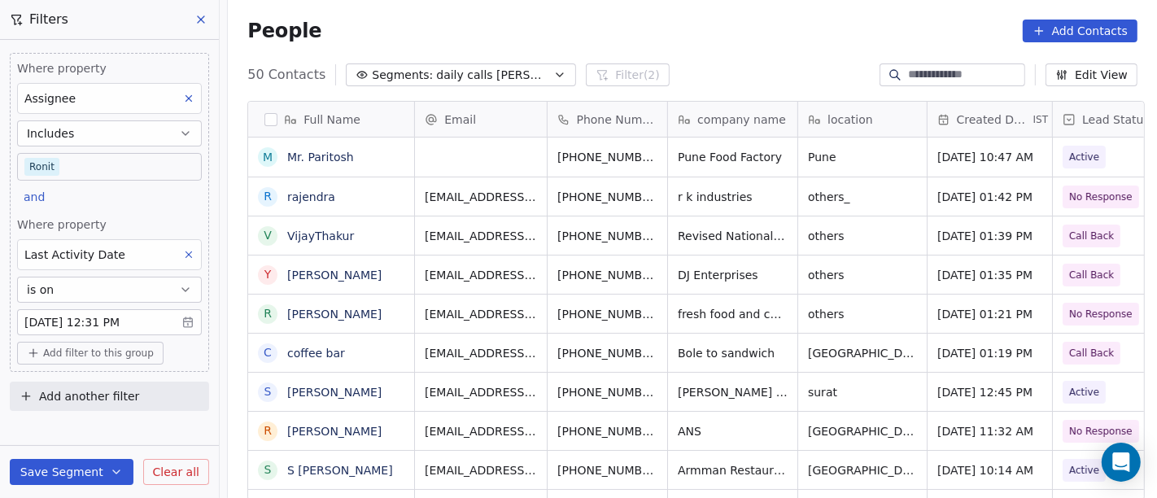
scroll to position [425, 923]
click at [147, 168] on body "On2Cook India Pvt. Ltd. Contacts People Marketing Workflows Campaigns Sales Pip…" at bounding box center [578, 249] width 1157 height 498
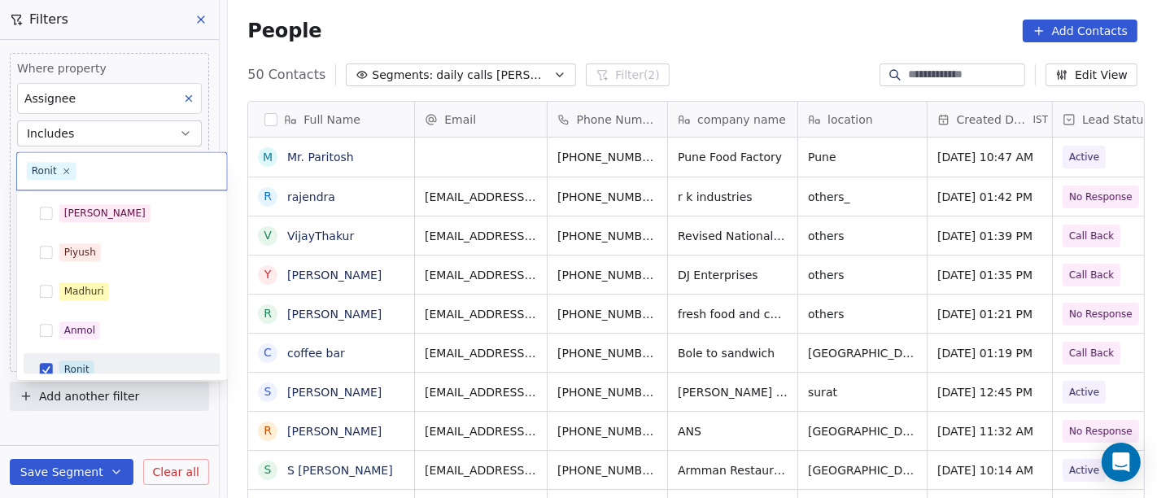
scroll to position [11, 0]
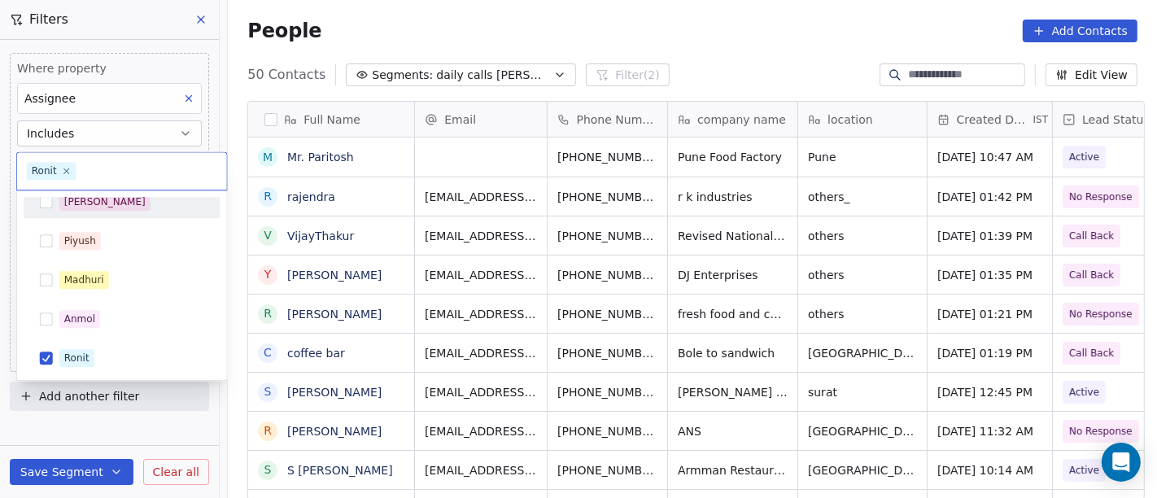
click at [138, 203] on div "[PERSON_NAME]" at bounding box center [131, 202] width 145 height 18
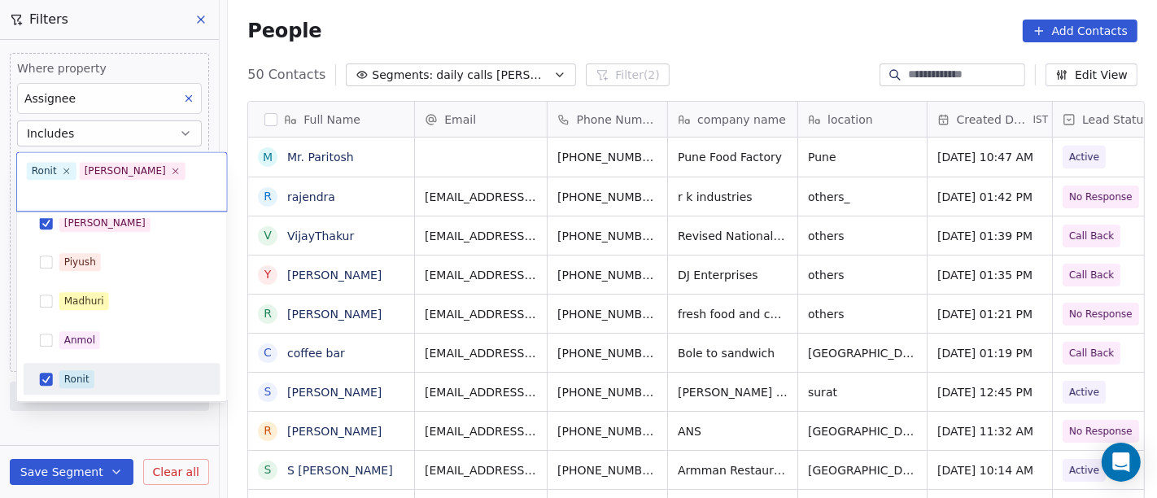
click at [129, 366] on div "Ronit" at bounding box center [122, 379] width 184 height 26
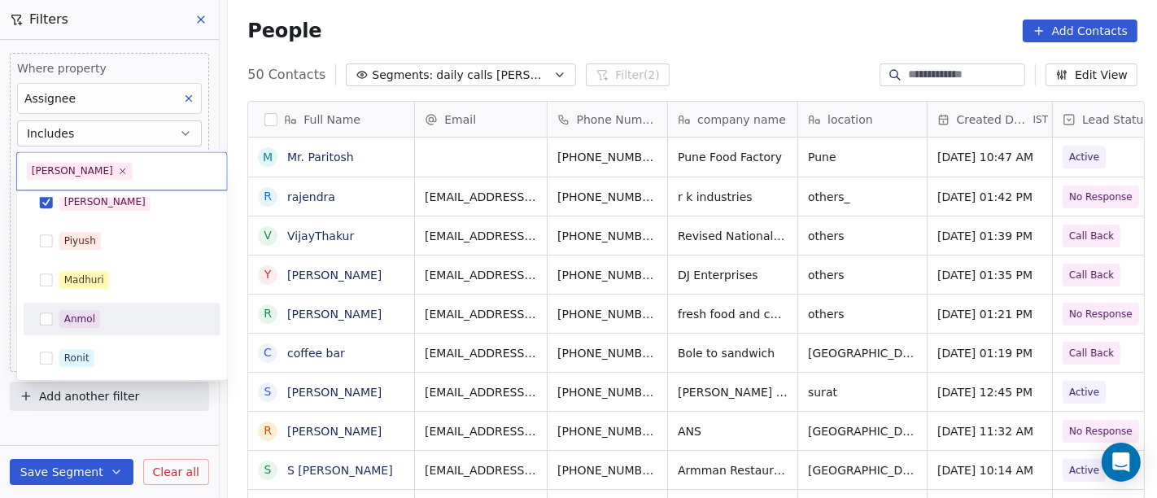
click at [635, 7] on html "On2Cook India Pvt. Ltd. Contacts People Marketing Workflows Campaigns Sales Pip…" at bounding box center [578, 249] width 1157 height 498
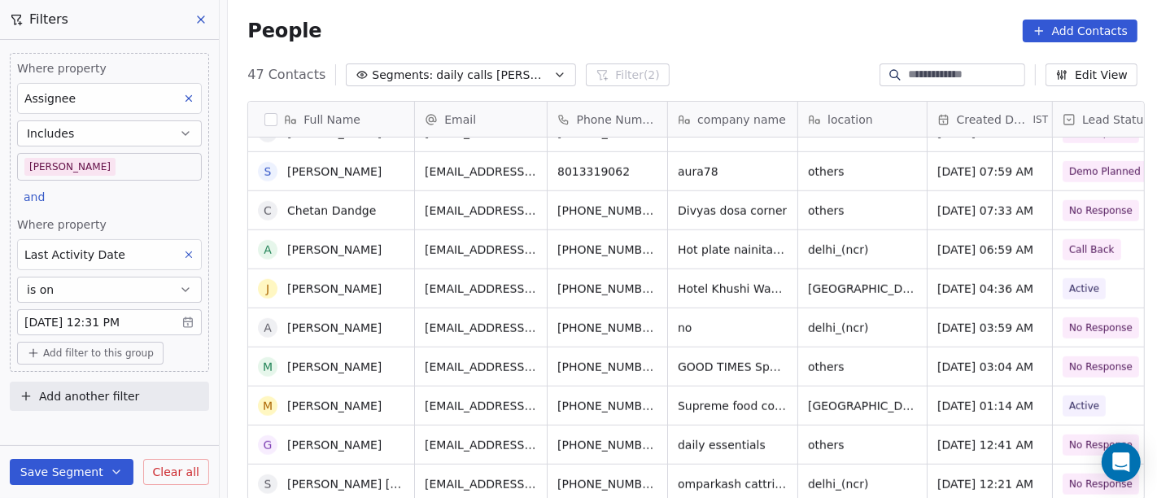
scroll to position [1356, 0]
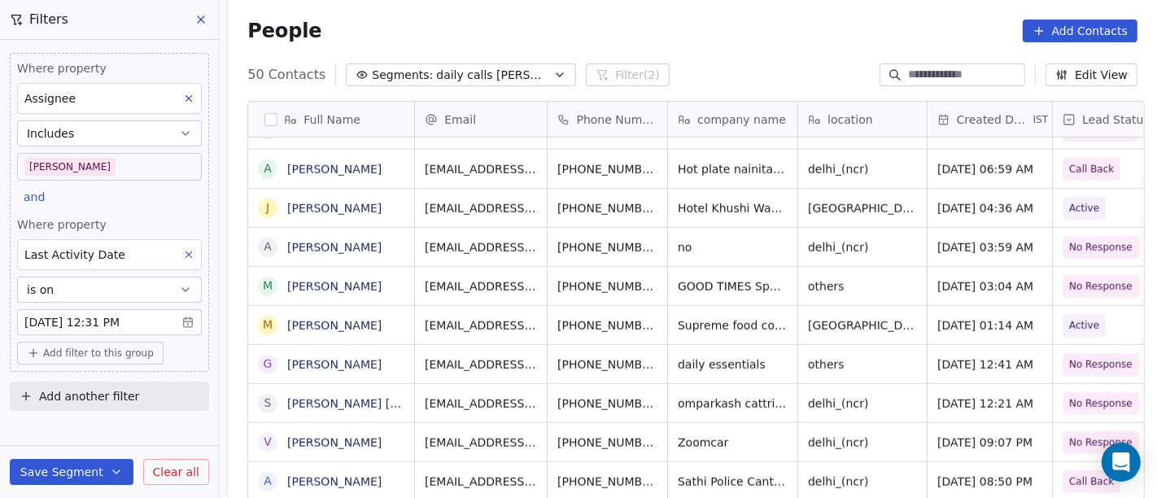
click at [724, 46] on div "People Add Contacts" at bounding box center [692, 31] width 929 height 62
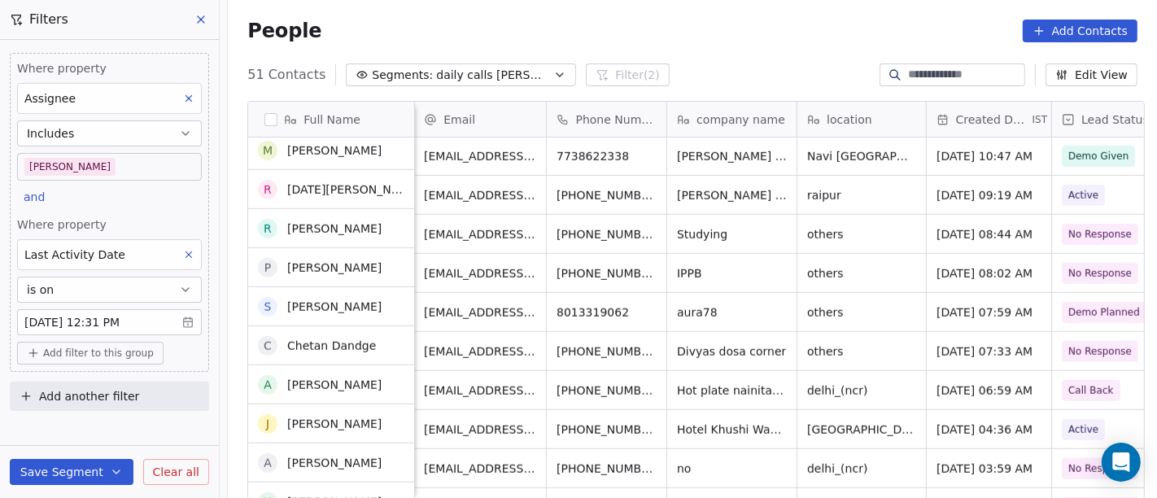
scroll to position [0, 0]
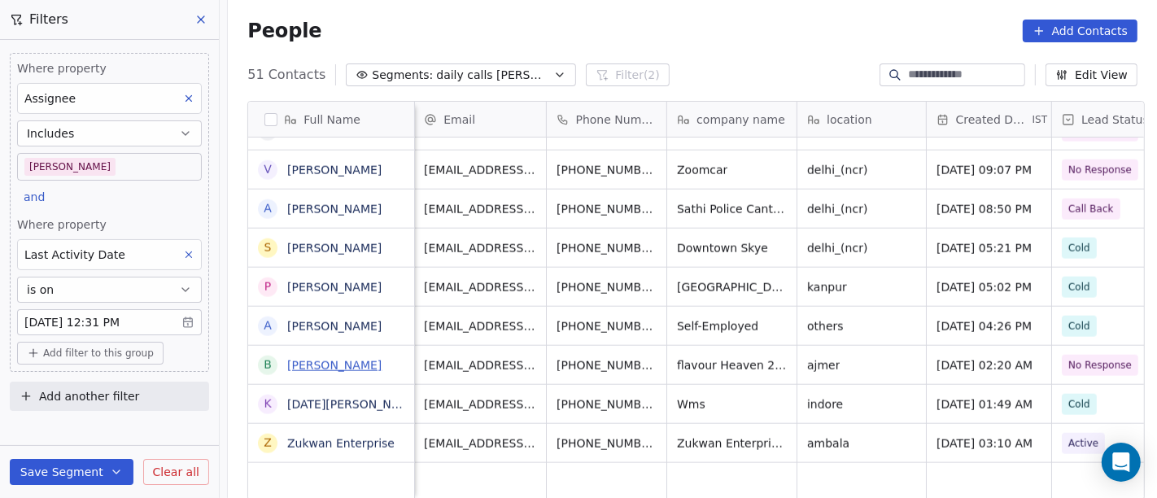
click at [342, 366] on link "Bharat Narayan" at bounding box center [334, 365] width 94 height 13
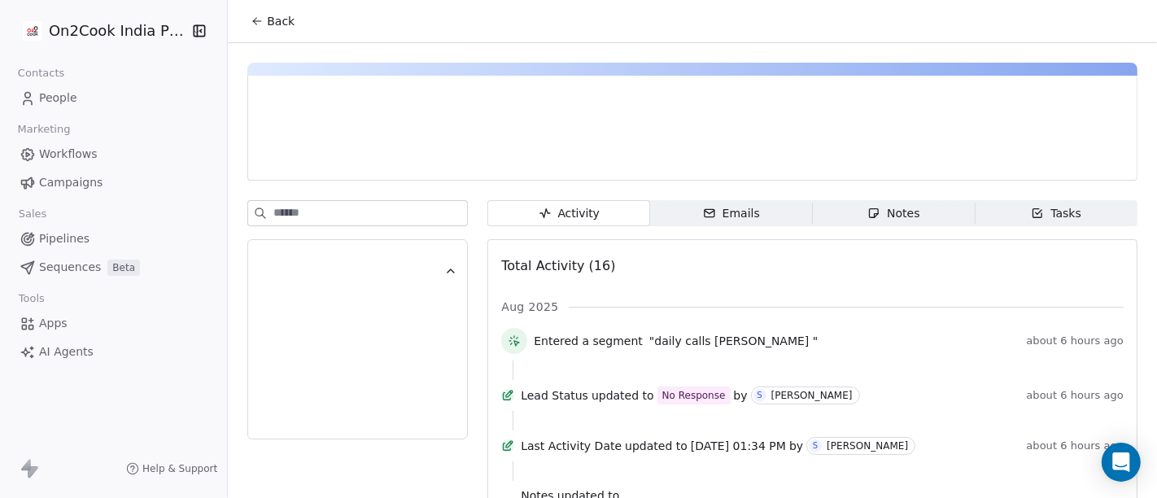
click at [267, 15] on span "Back" at bounding box center [281, 21] width 28 height 16
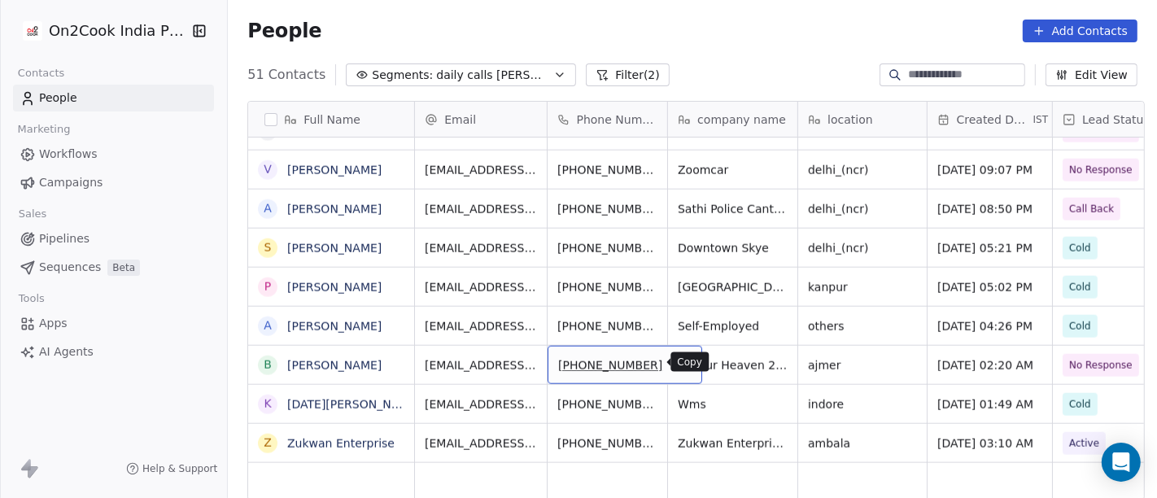
click at [675, 356] on icon "grid" at bounding box center [681, 362] width 13 height 13
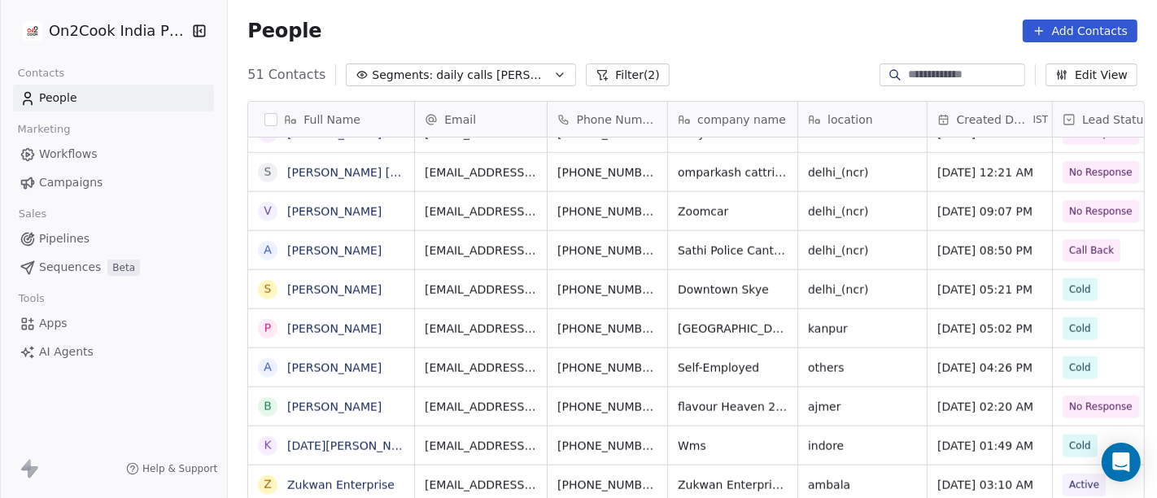
scroll to position [2, 0]
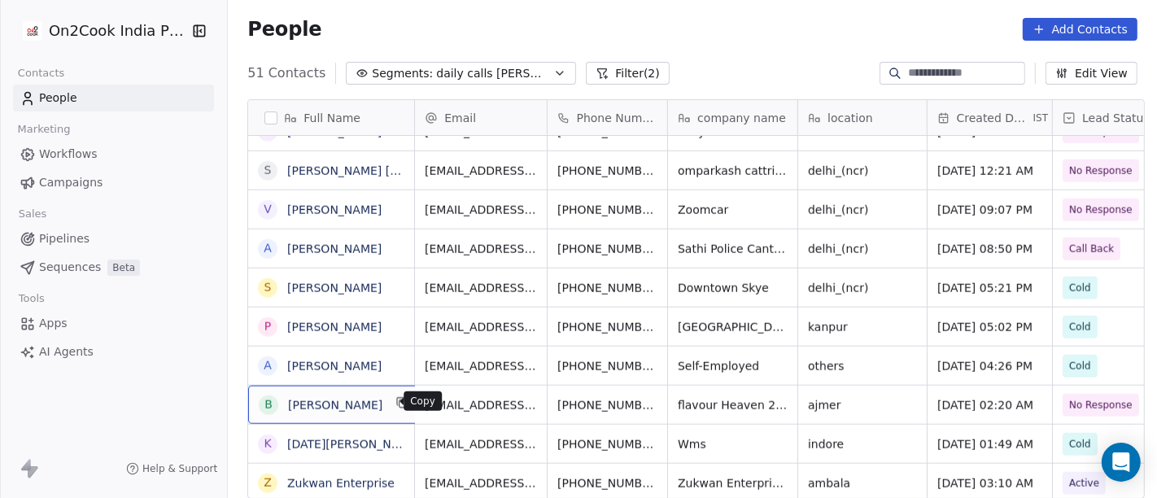
click at [395, 408] on button "grid" at bounding box center [403, 403] width 20 height 20
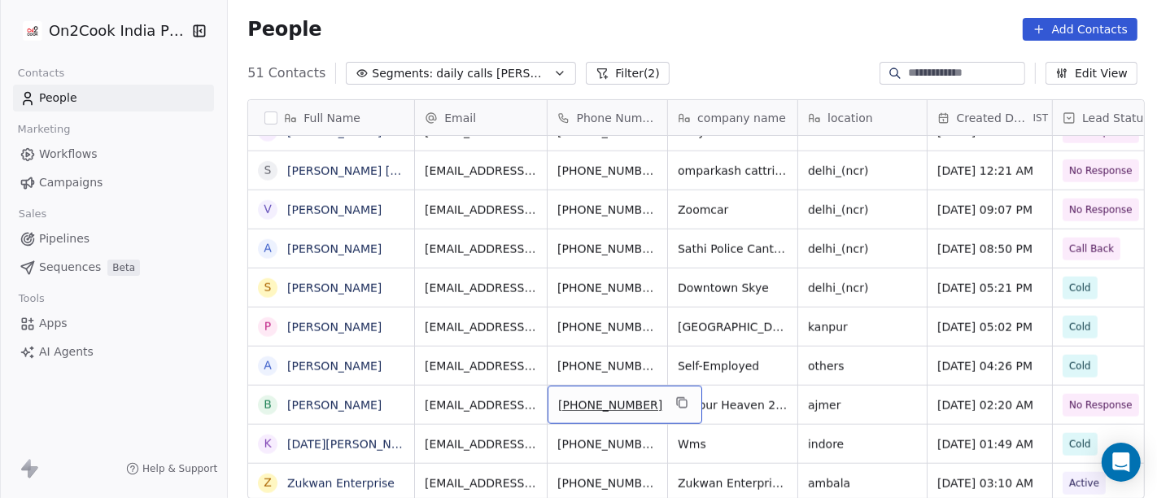
click at [577, 408] on span "+919214061225" at bounding box center [610, 405] width 104 height 16
click at [568, 404] on input "**********" at bounding box center [608, 403] width 128 height 33
type input "**********"
click at [496, 397] on html "On2Cook India Pvt. Ltd. Contacts People Marketing Workflows Campaigns Sales Pip…" at bounding box center [578, 249] width 1157 height 498
click at [648, 400] on icon "grid" at bounding box center [651, 403] width 7 height 7
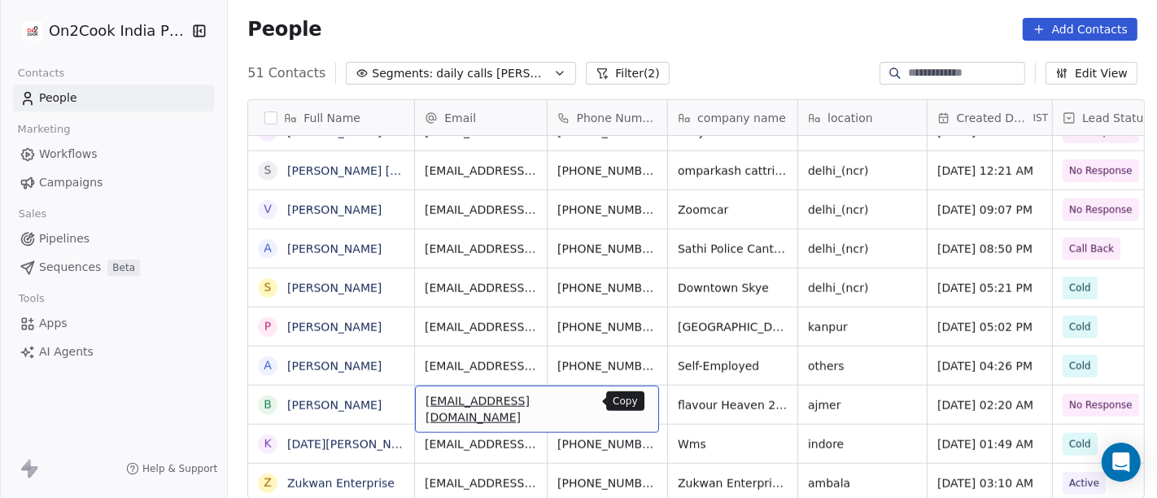
click at [632, 403] on icon "grid" at bounding box center [638, 402] width 13 height 13
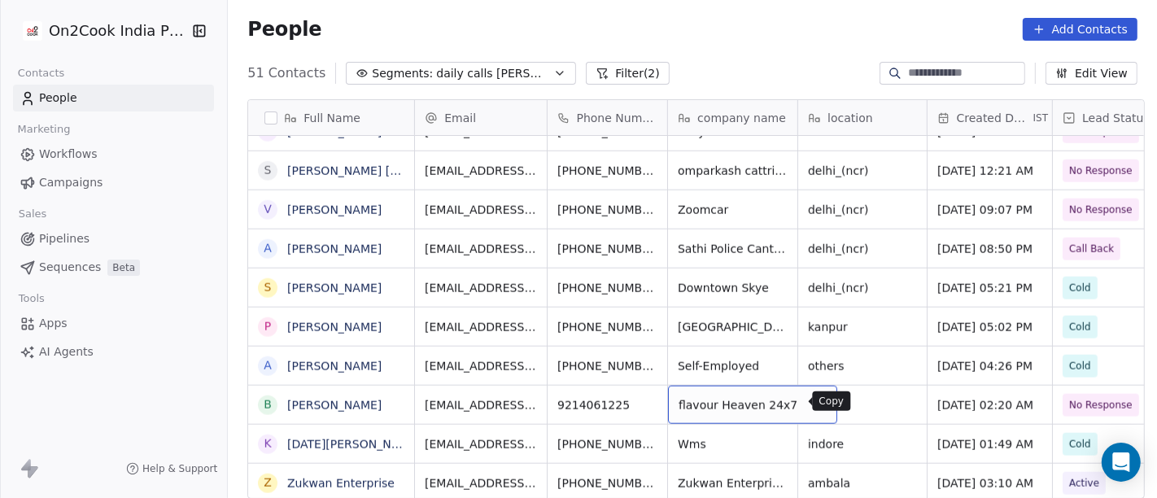
click at [811, 400] on icon "grid" at bounding box center [817, 402] width 13 height 13
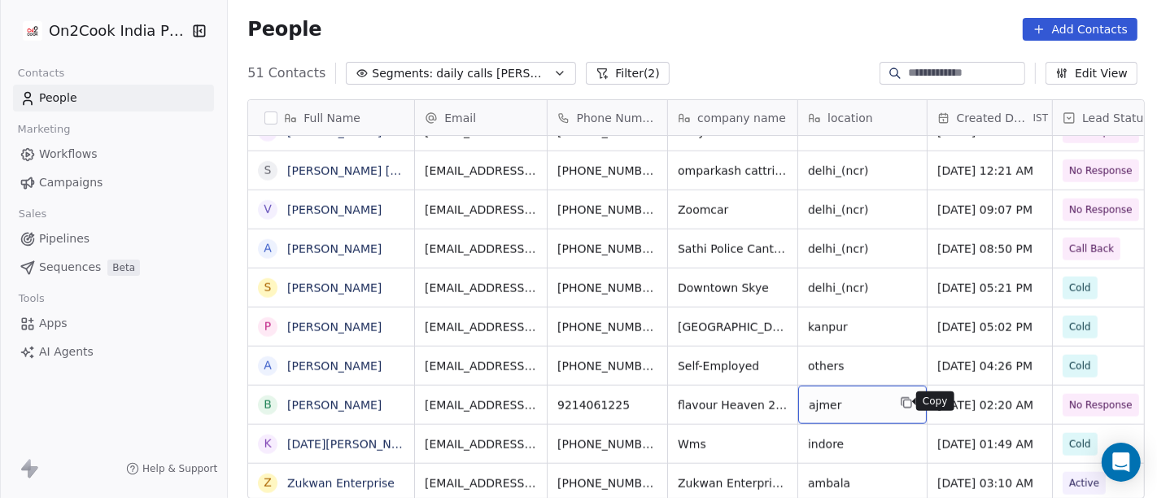
click at [908, 398] on button "grid" at bounding box center [907, 403] width 20 height 20
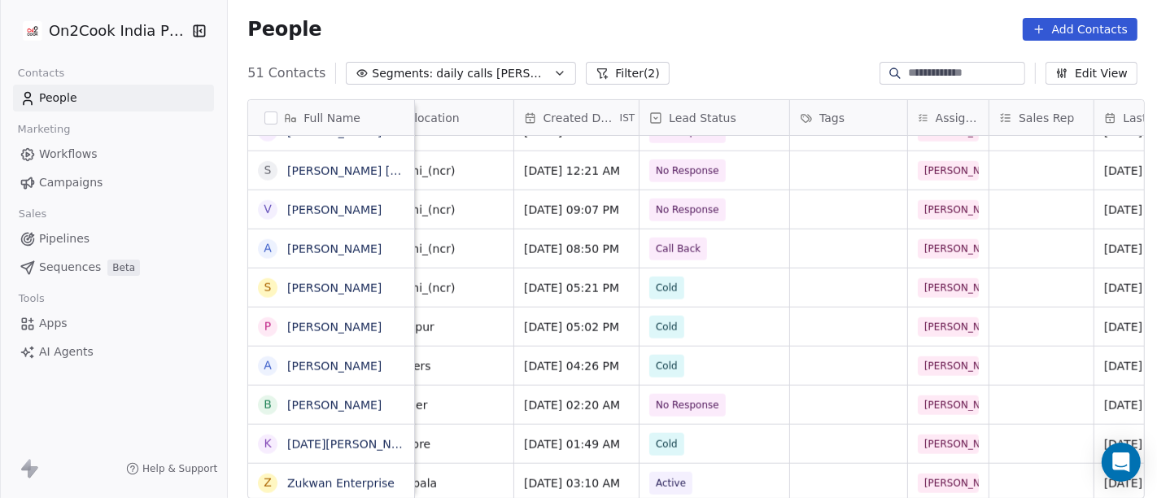
scroll to position [0, 441]
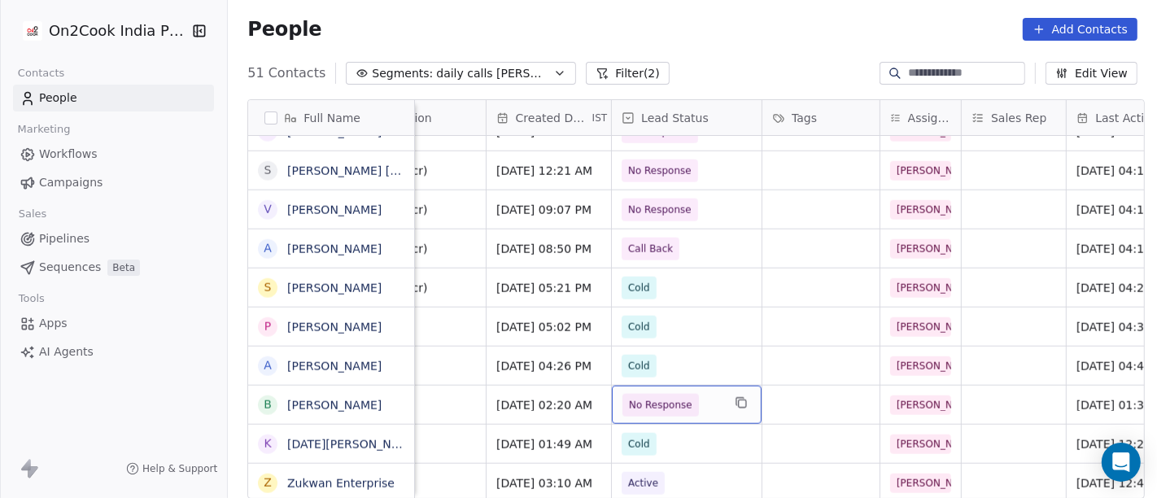
click at [657, 399] on span "No Response" at bounding box center [660, 405] width 63 height 16
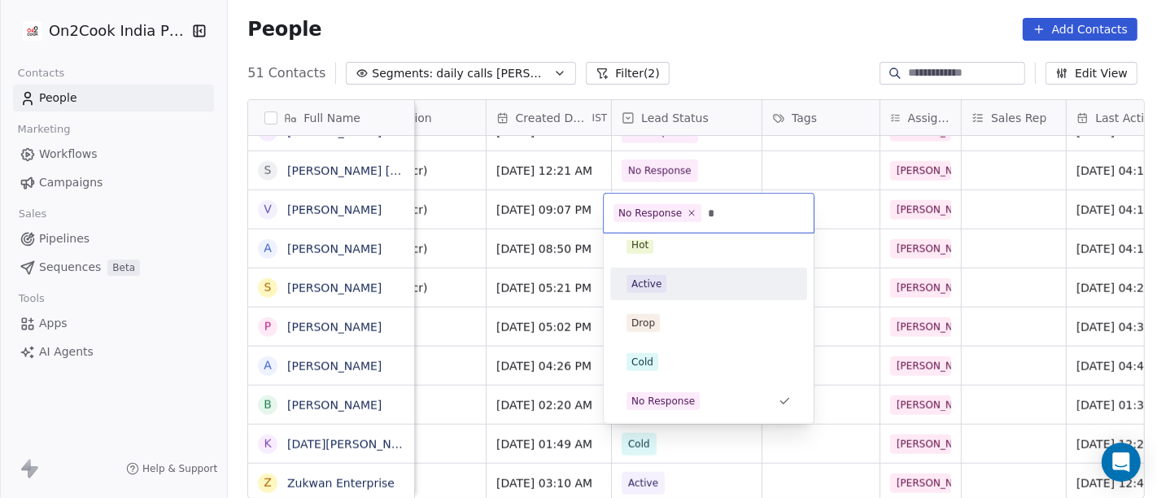
scroll to position [18, 0]
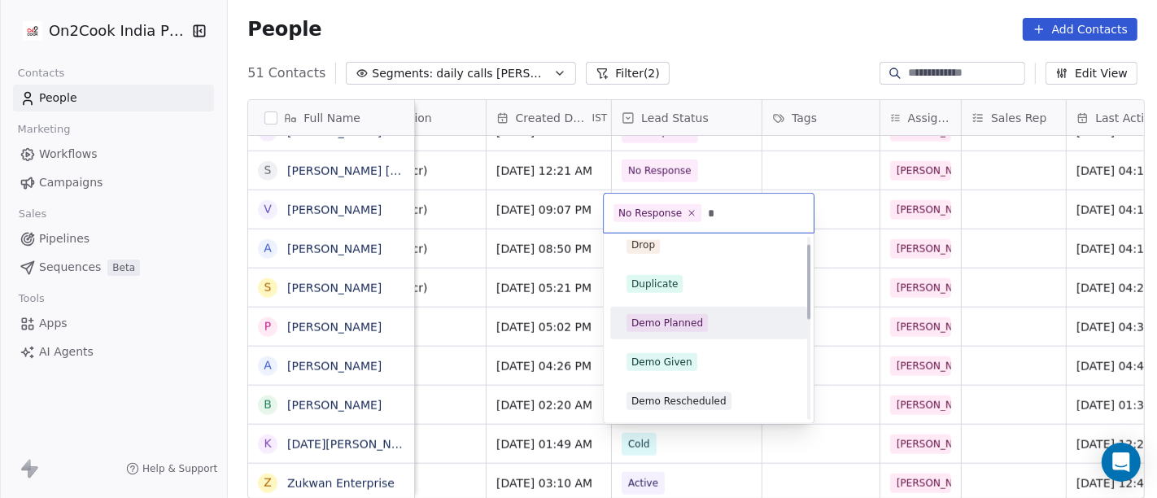
type input "*"
click at [711, 327] on div "Demo Planned" at bounding box center [709, 323] width 164 height 18
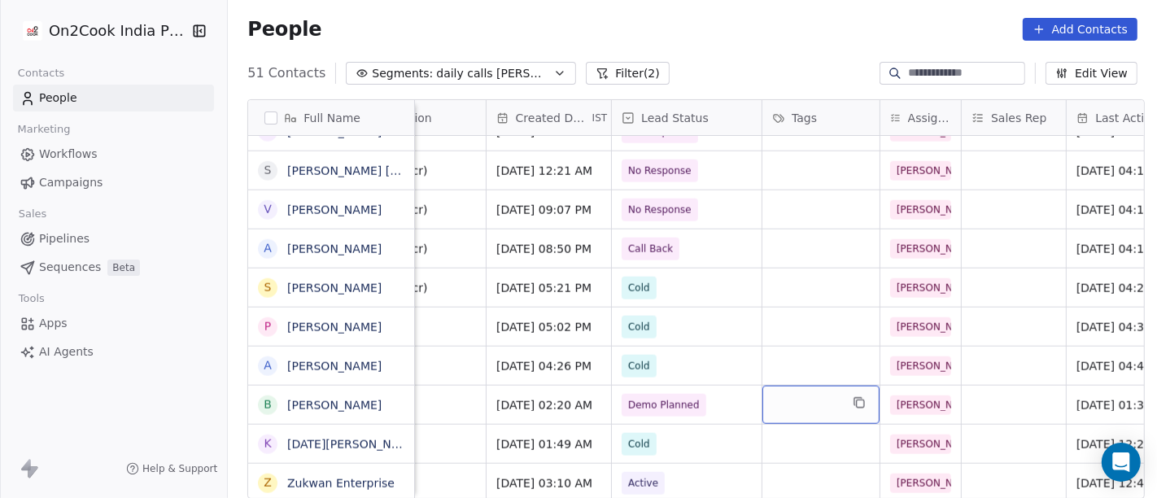
click at [806, 404] on div "grid" at bounding box center [820, 405] width 117 height 38
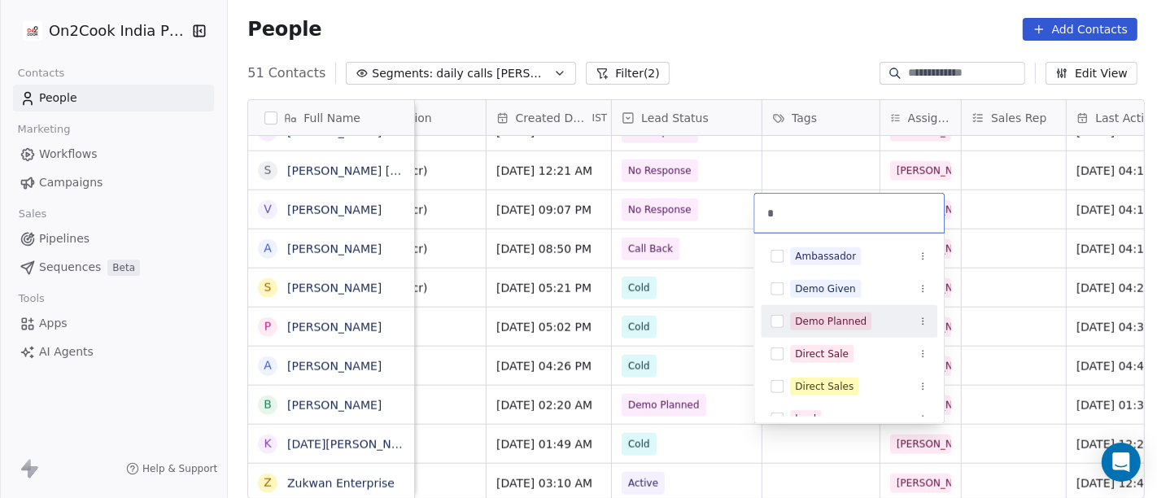
type input "*"
click at [828, 329] on span "Demo Planned" at bounding box center [830, 321] width 81 height 18
click at [714, 330] on html "On2Cook India Pvt. Ltd. Contacts People Marketing Workflows Campaigns Sales Pip…" at bounding box center [578, 249] width 1157 height 498
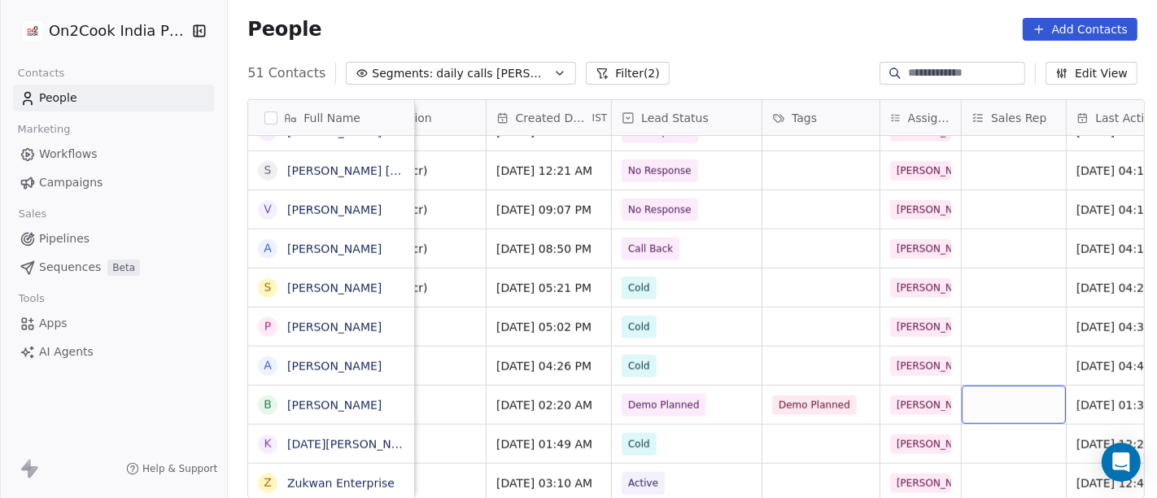
click at [1012, 408] on div "grid" at bounding box center [1014, 405] width 104 height 38
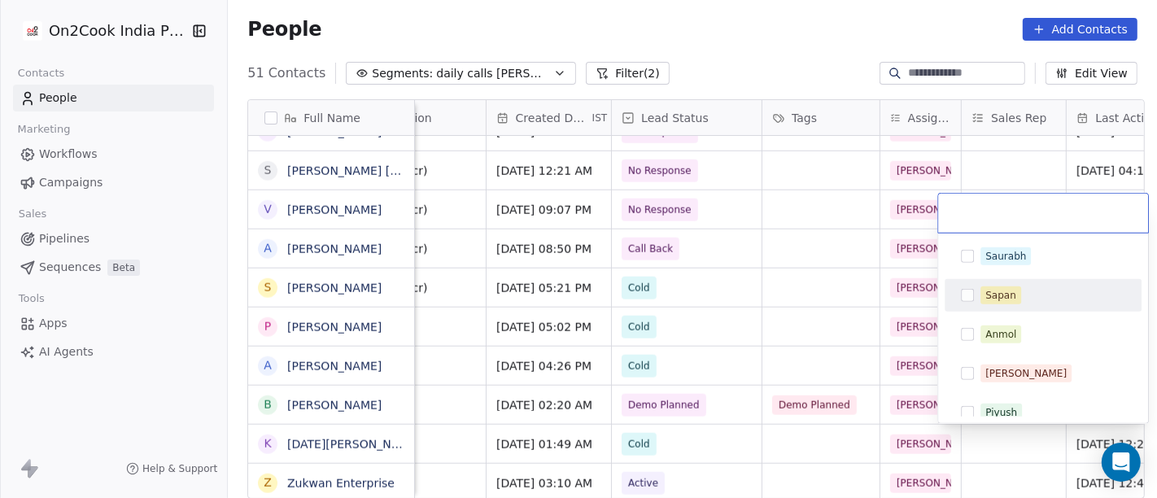
drag, startPoint x: 1021, startPoint y: 374, endPoint x: 1027, endPoint y: 286, distance: 88.1
click at [1027, 286] on div "Saurabh Sapan Anmol Salim Piyush Falguni Mary Ankit" at bounding box center [1043, 393] width 197 height 306
click at [969, 289] on button "Suggestions" at bounding box center [967, 295] width 13 height 13
drag, startPoint x: 806, startPoint y: 254, endPoint x: 867, endPoint y: 378, distance: 138.3
click at [806, 254] on html "On2Cook India Pvt. Ltd. Contacts People Marketing Workflows Campaigns Sales Pip…" at bounding box center [578, 249] width 1157 height 498
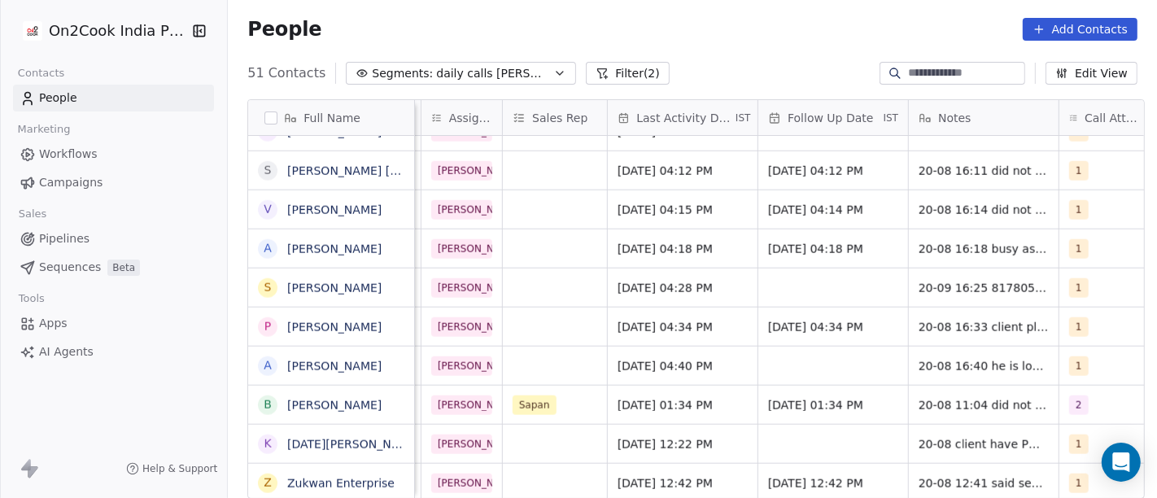
scroll to position [0, 902]
click at [828, 400] on span "25/08/2025 01:34 PM" at bounding box center [816, 405] width 99 height 16
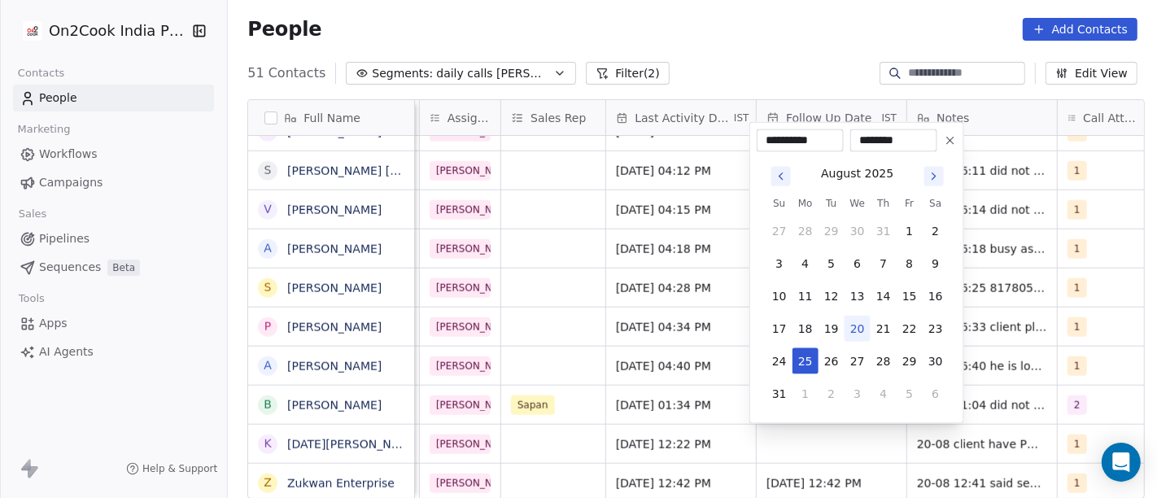
click at [547, 326] on html "On2Cook India Pvt. Ltd. Contacts People Marketing Workflows Campaigns Sales Pip…" at bounding box center [578, 249] width 1157 height 498
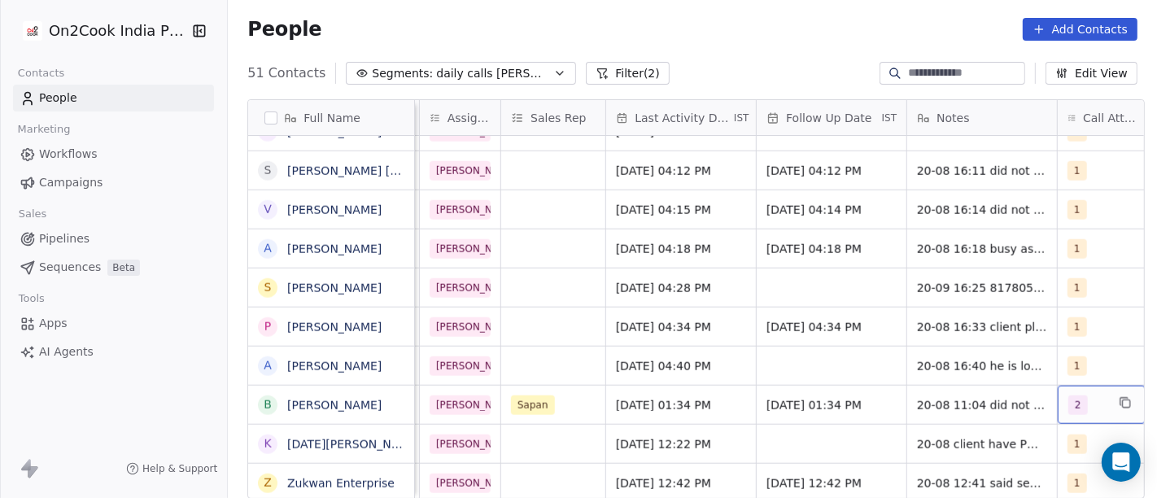
scroll to position [0, 918]
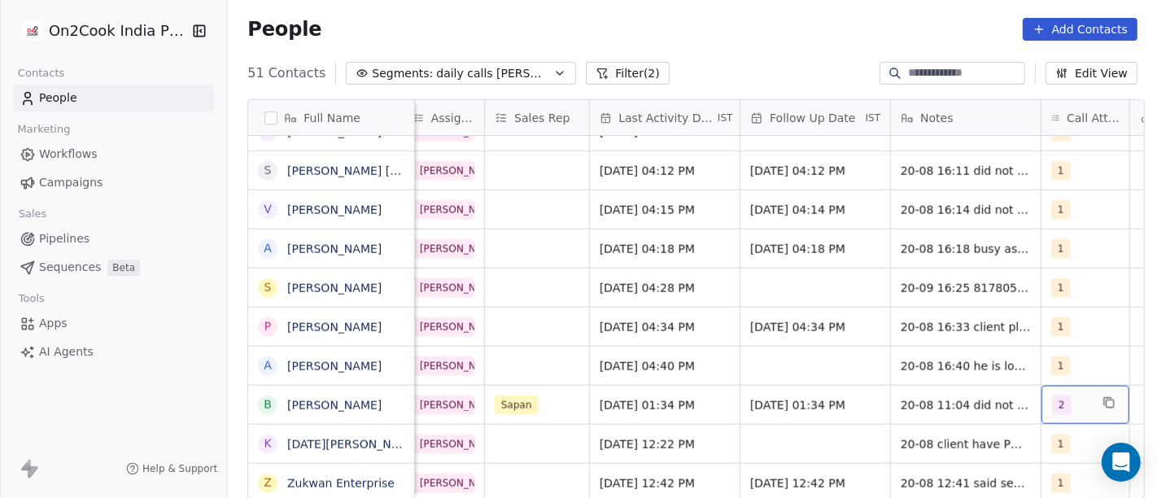
click at [1068, 405] on div "2" at bounding box center [1070, 405] width 37 height 20
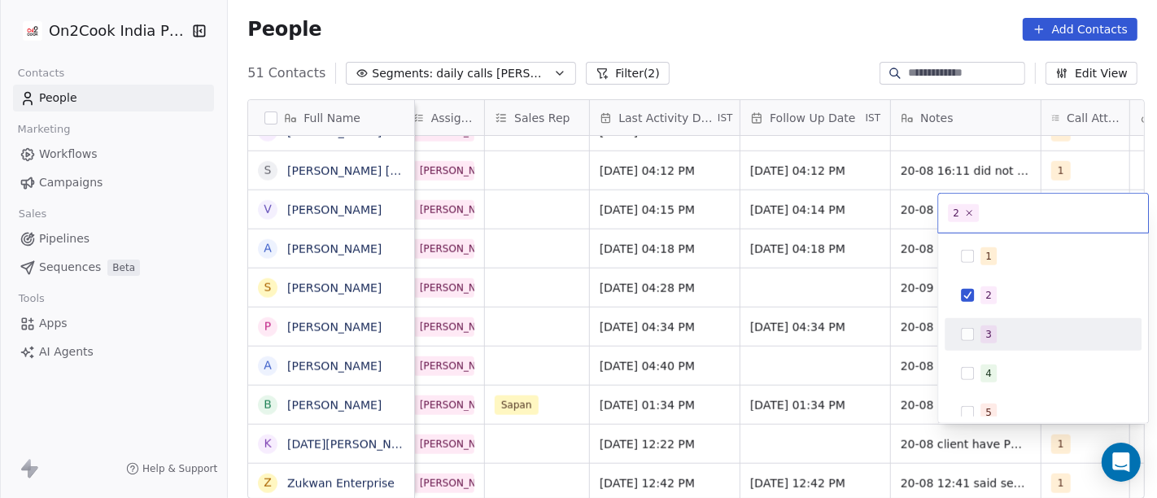
click at [993, 338] on span "3" at bounding box center [988, 334] width 16 height 18
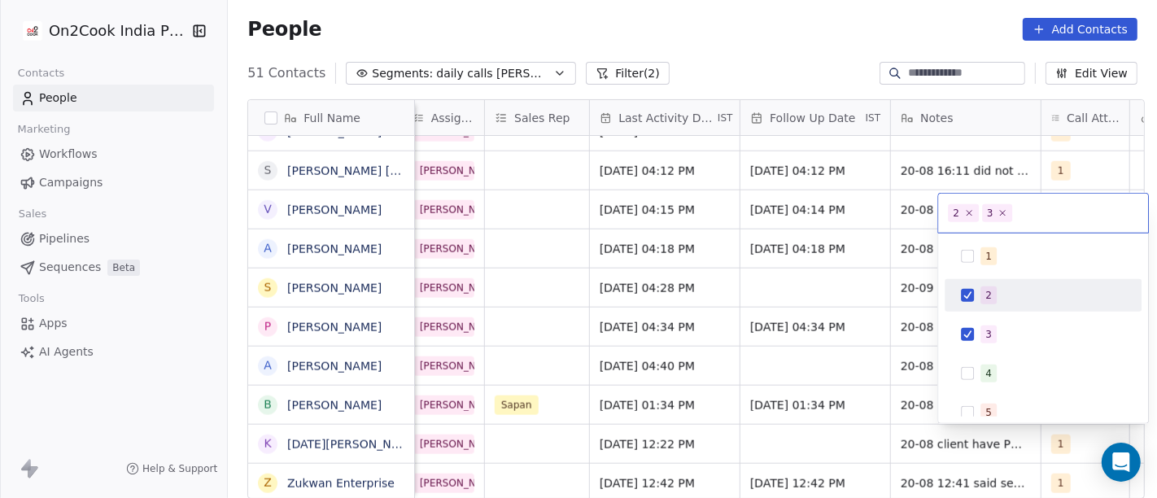
click at [964, 294] on button "Suggestions" at bounding box center [967, 295] width 13 height 13
click at [725, 376] on html "On2Cook India Pvt. Ltd. Contacts People Marketing Workflows Campaigns Sales Pip…" at bounding box center [578, 249] width 1157 height 498
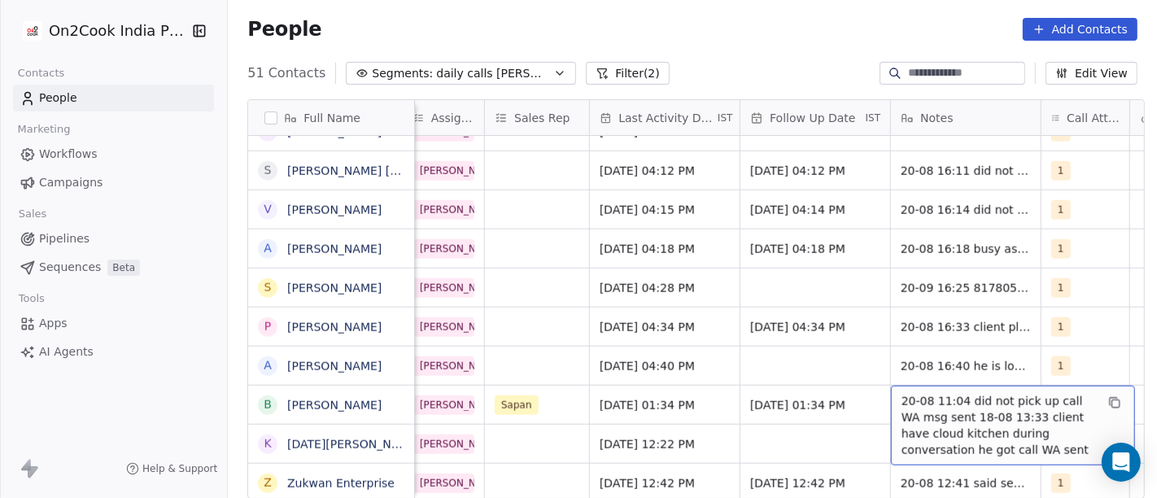
click at [957, 405] on span "20-08 11:04 did not pick up call WA msg sent 18-08 13:33 client have cloud kitc…" at bounding box center [999, 425] width 194 height 65
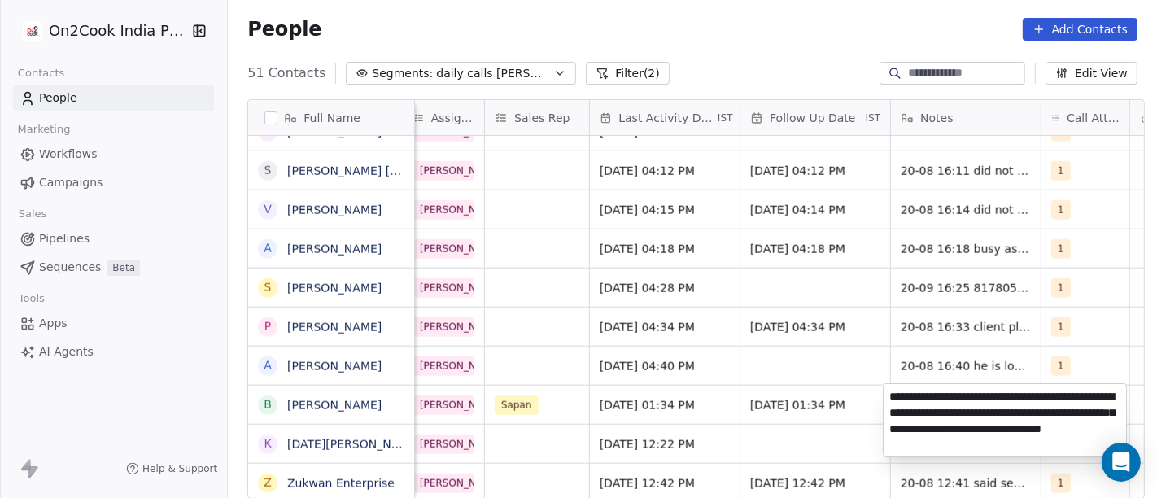
type textarea "**********"
click at [697, 14] on html "On2Cook India Pvt. Ltd. Contacts People Marketing Workflows Campaigns Sales Pip…" at bounding box center [578, 249] width 1157 height 498
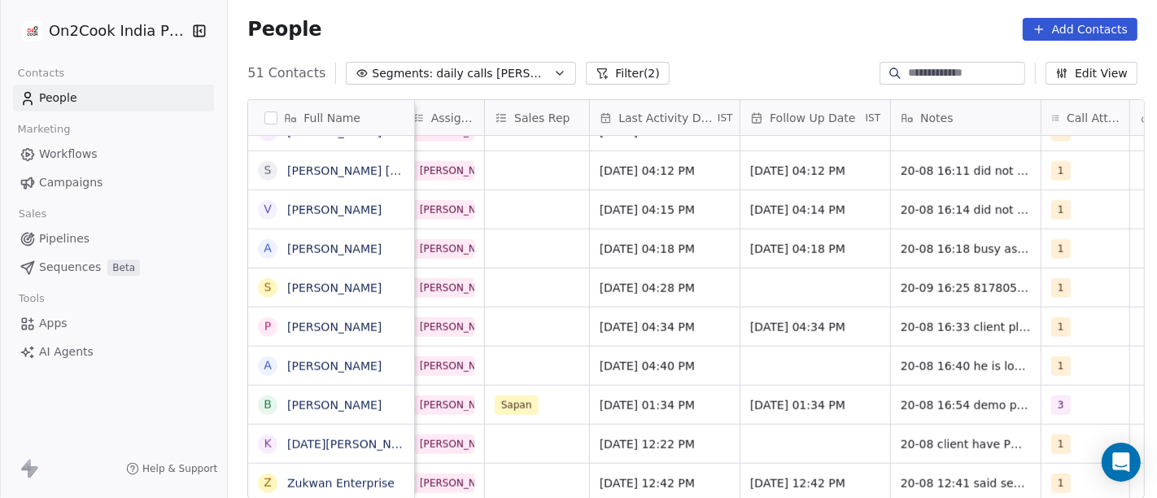
click at [595, 66] on button "Filter (2)" at bounding box center [628, 73] width 84 height 23
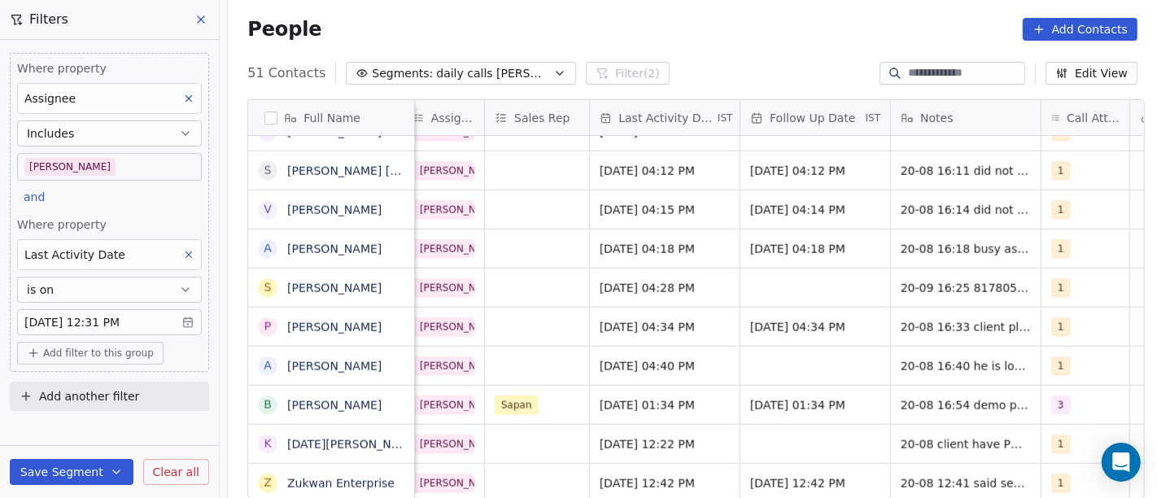
click at [119, 171] on body "On2Cook India Pvt. Ltd. Contacts People Marketing Workflows Campaigns Sales Pip…" at bounding box center [578, 249] width 1157 height 498
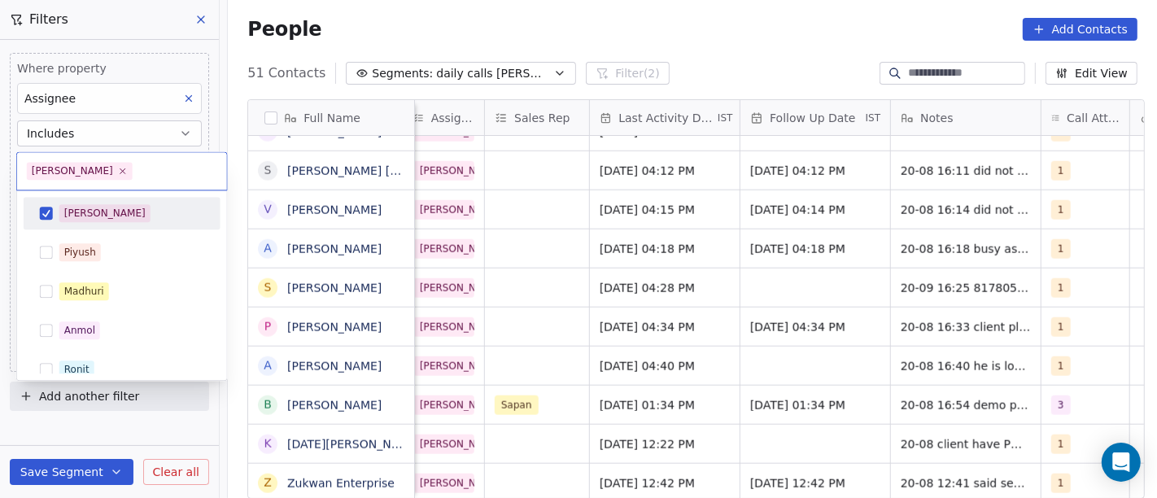
click at [112, 216] on div "[PERSON_NAME]" at bounding box center [131, 213] width 145 height 18
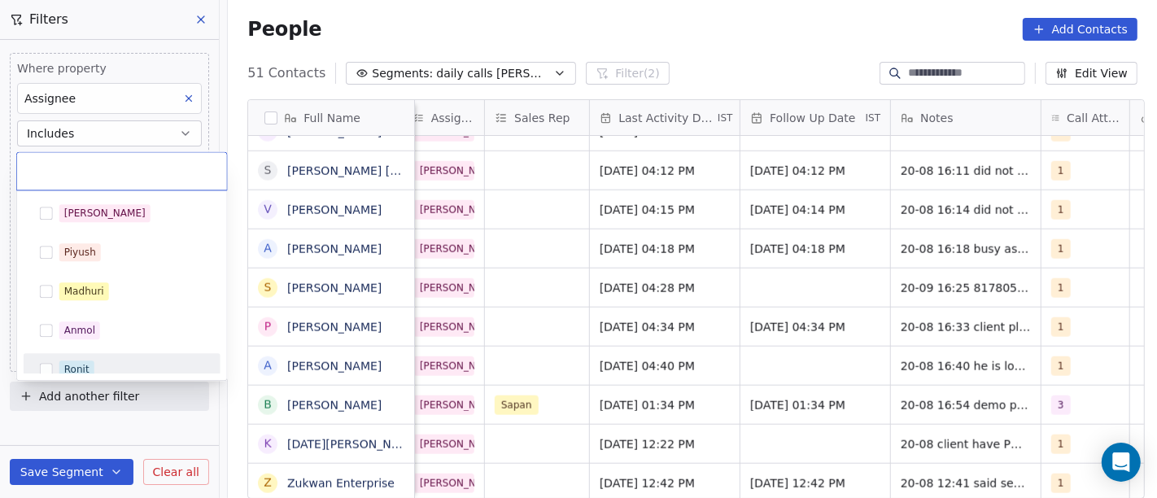
click at [106, 356] on div "Ronit" at bounding box center [122, 369] width 184 height 26
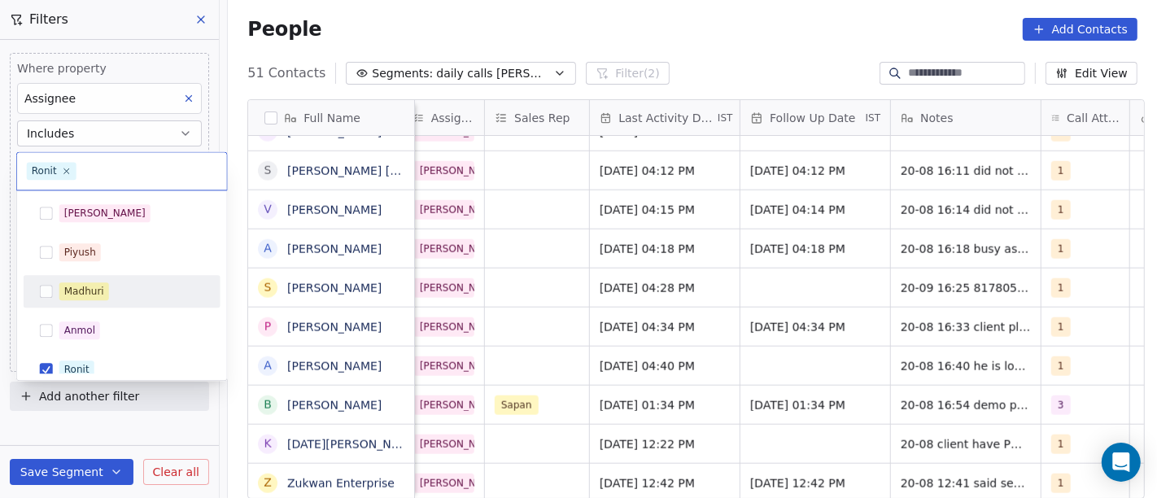
click at [637, 18] on html "On2Cook India Pvt. Ltd. Contacts People Marketing Workflows Campaigns Sales Pip…" at bounding box center [578, 249] width 1157 height 498
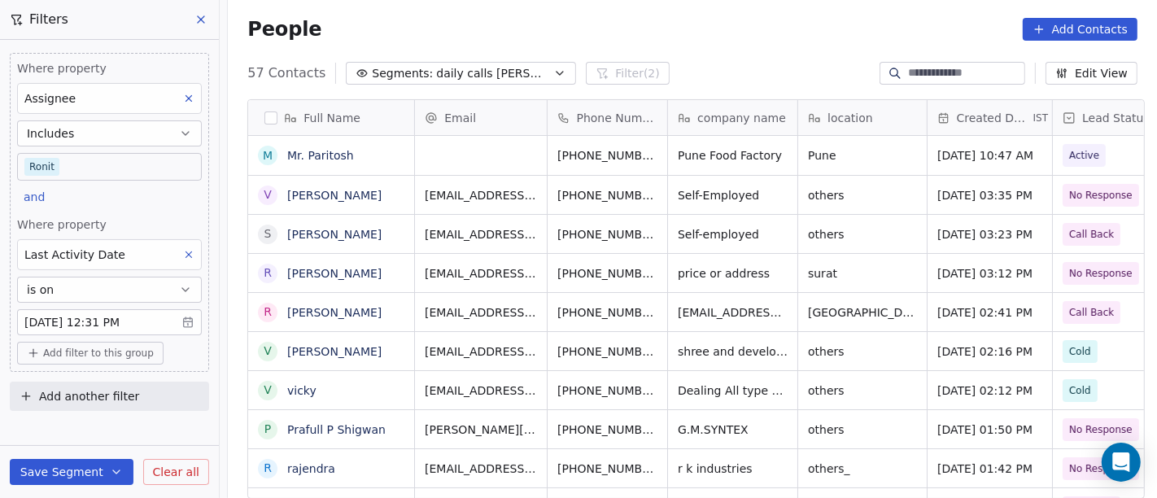
scroll to position [425, 923]
click at [70, 171] on body "On2Cook India Pvt. Ltd. Contacts People Marketing Workflows Campaigns Sales Pip…" at bounding box center [578, 249] width 1157 height 498
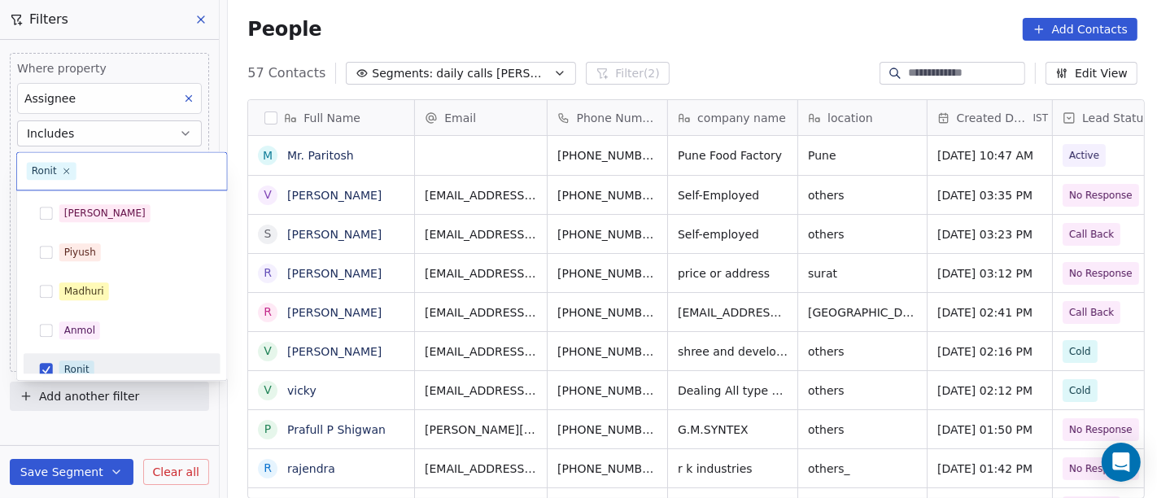
scroll to position [11, 0]
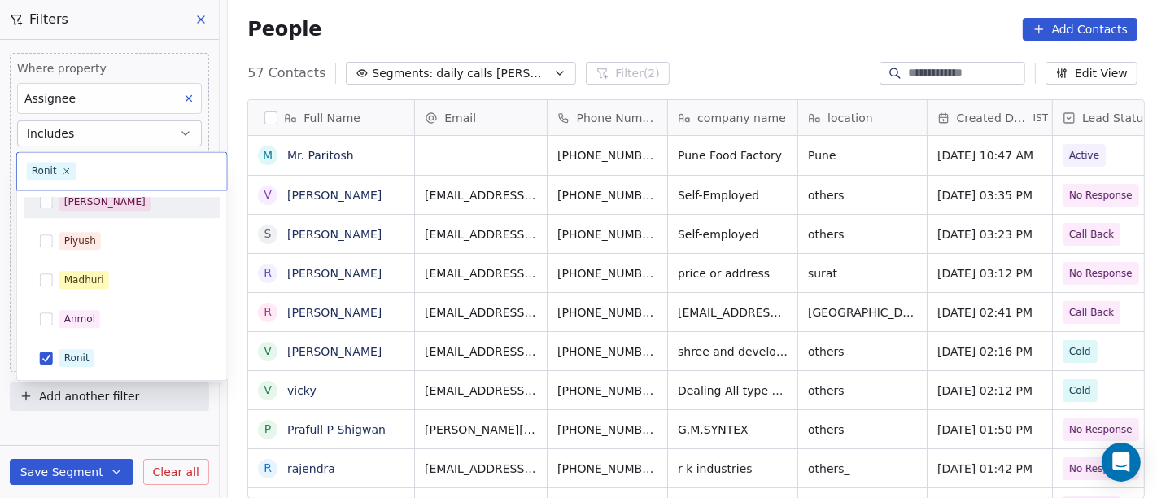
click at [87, 212] on div "[PERSON_NAME]" at bounding box center [122, 202] width 184 height 26
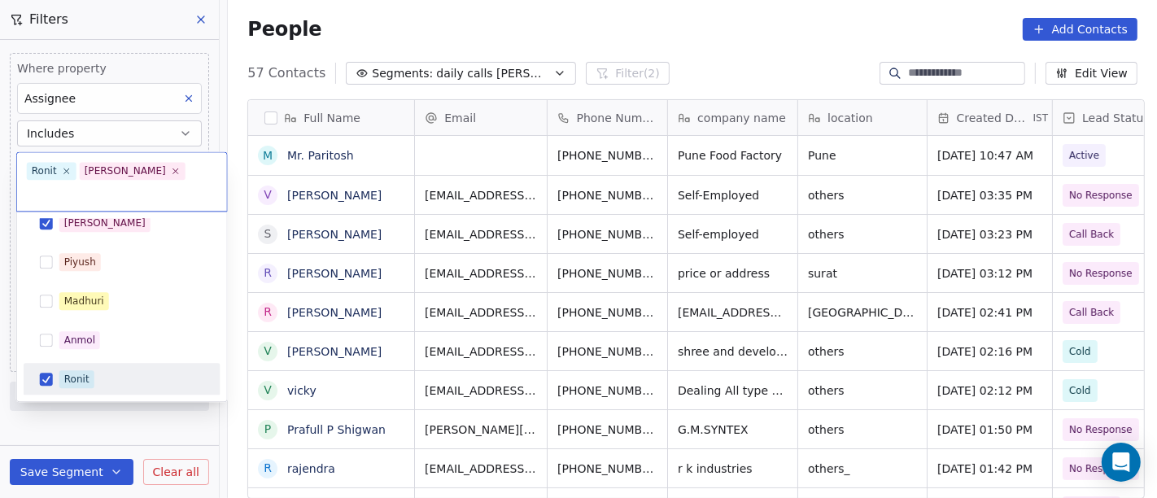
click at [57, 366] on div "Ronit" at bounding box center [122, 379] width 184 height 26
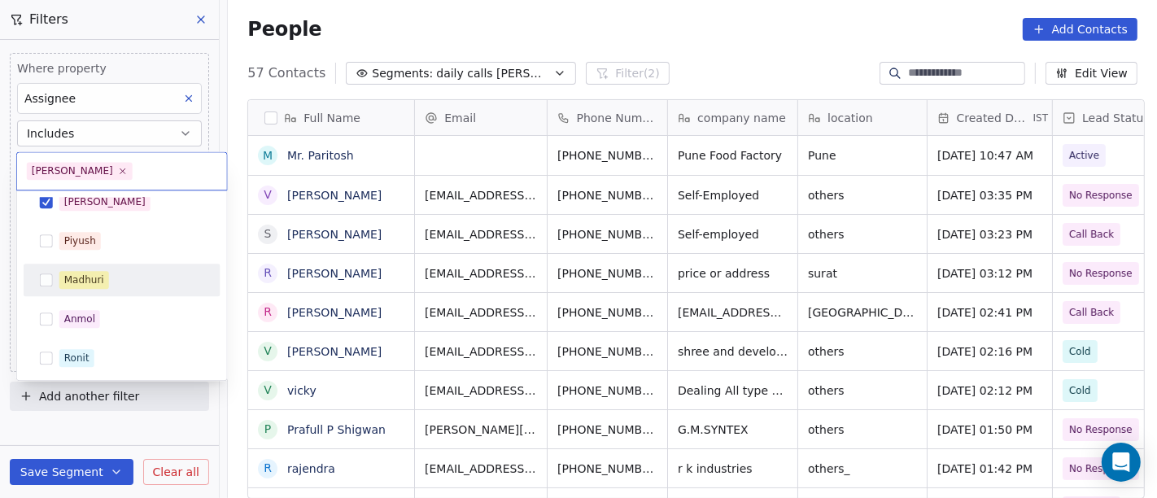
click at [642, 75] on html "On2Cook India Pvt. Ltd. Contacts People Marketing Workflows Campaigns Sales Pip…" at bounding box center [578, 249] width 1157 height 498
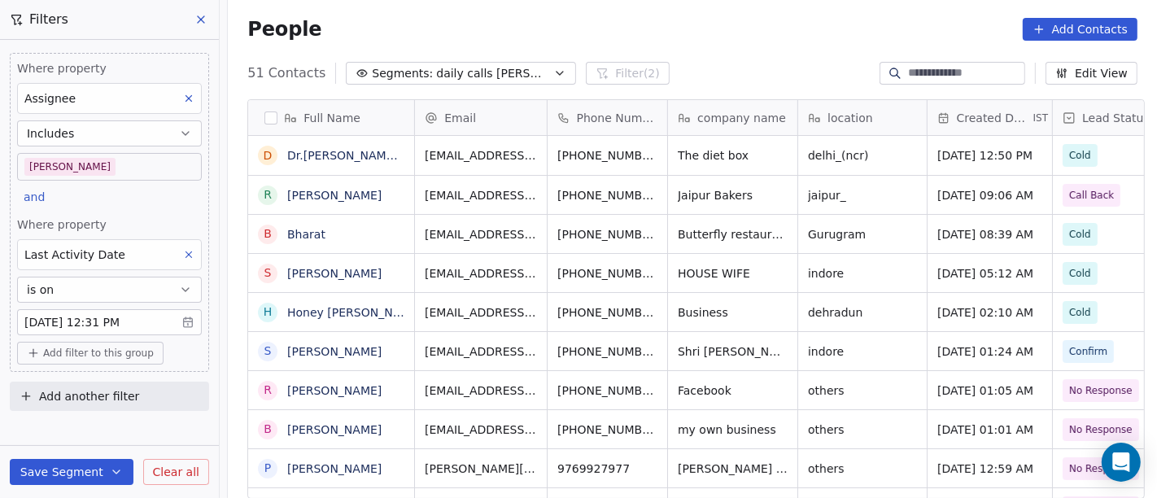
click at [574, 37] on div "People Add Contacts" at bounding box center [692, 29] width 890 height 23
click at [433, 81] on button "Segments: daily calls salim" at bounding box center [461, 73] width 230 height 23
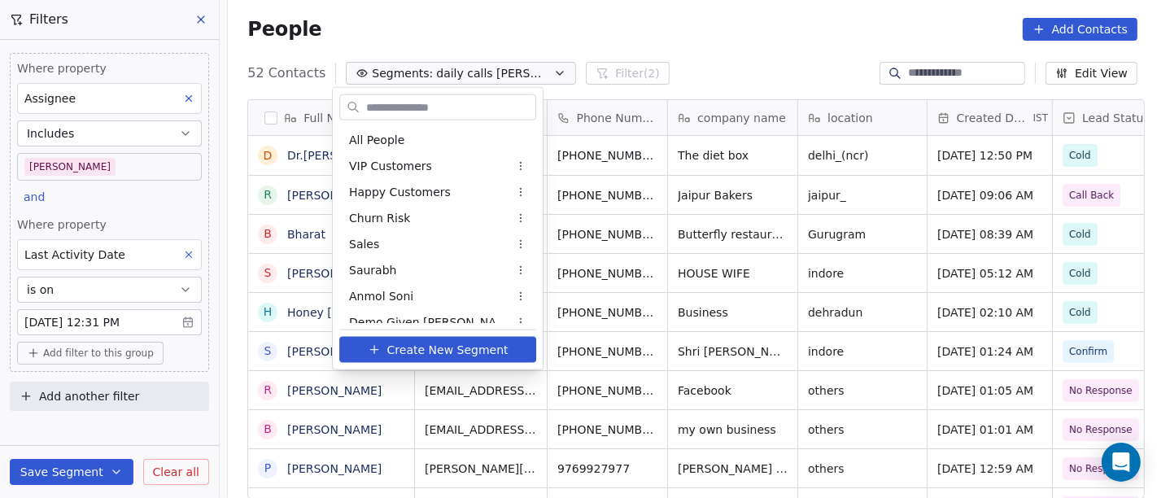
scroll to position [376, 0]
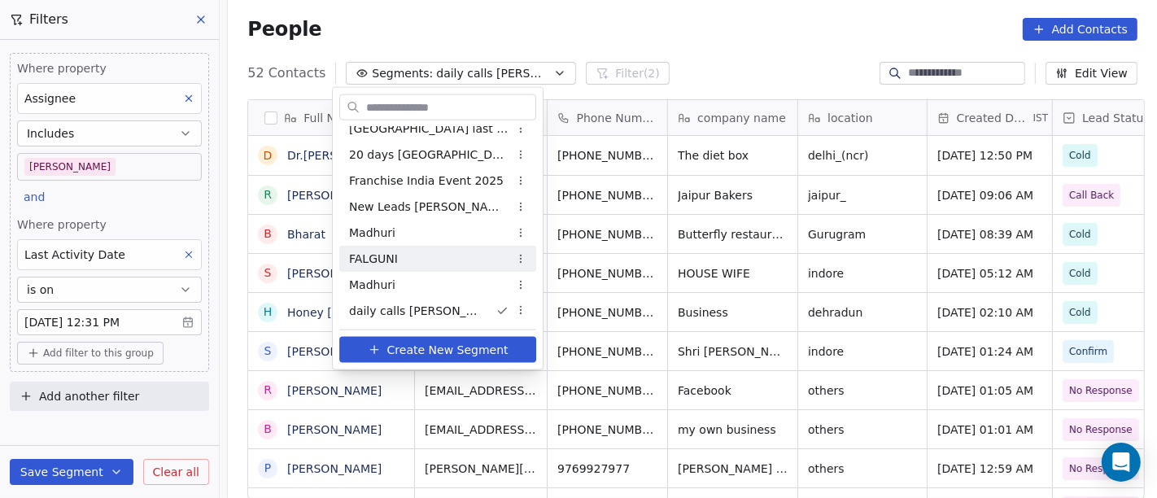
click at [134, 161] on html "On2Cook India Pvt. Ltd. Contacts People Marketing Workflows Campaigns Sales Pip…" at bounding box center [578, 249] width 1157 height 498
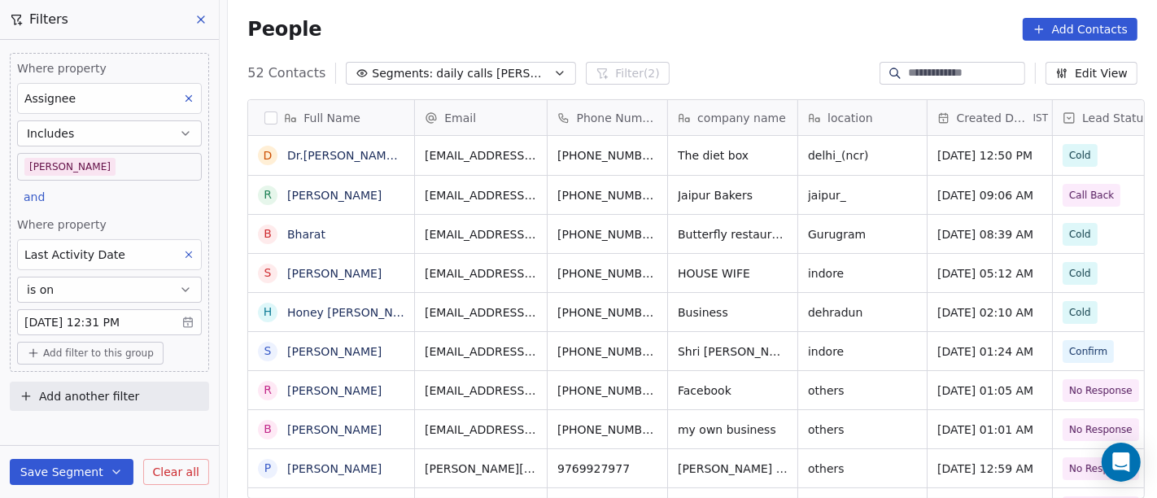
click at [94, 171] on body "On2Cook India Pvt. Ltd. Contacts People Marketing Workflows Campaigns Sales Pip…" at bounding box center [578, 249] width 1157 height 498
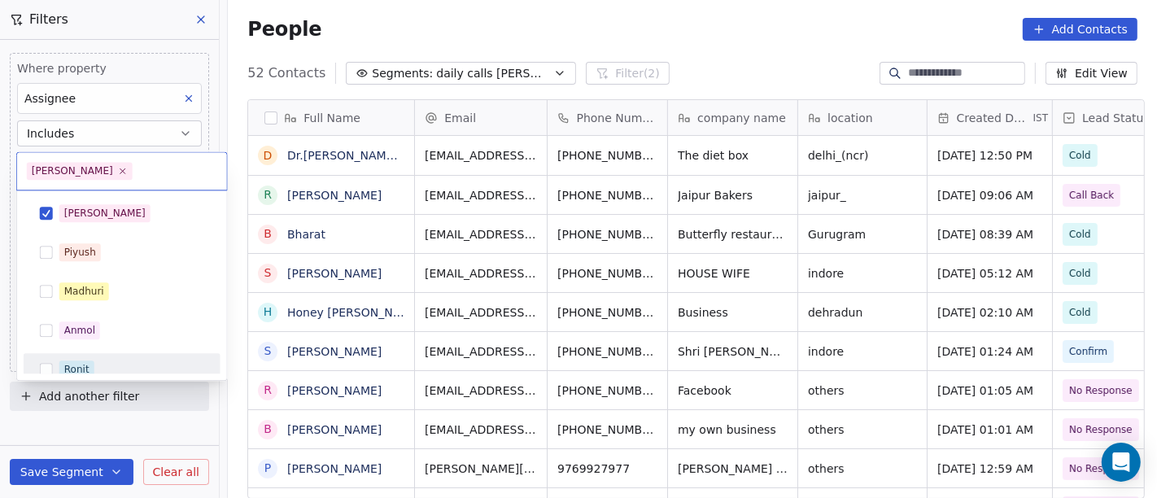
click at [109, 365] on div "Ronit" at bounding box center [131, 369] width 145 height 18
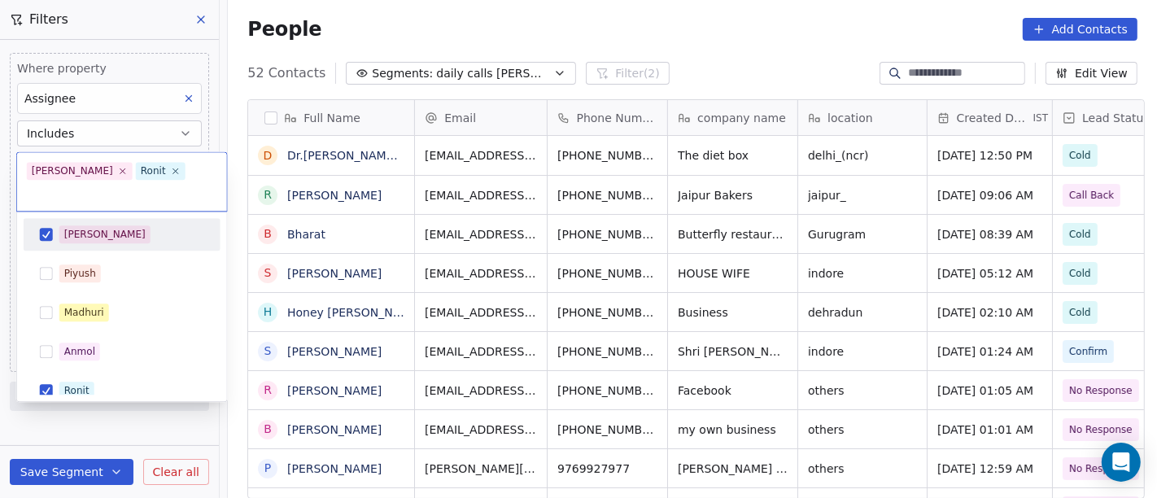
click at [61, 225] on span "[PERSON_NAME]" at bounding box center [104, 234] width 91 height 18
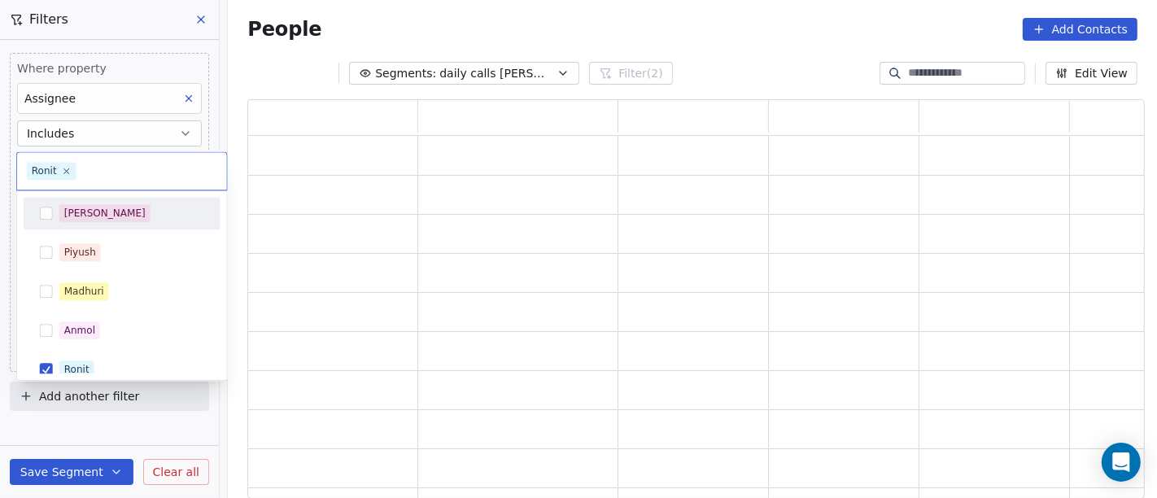
click at [427, 32] on html "On2Cook India Pvt. Ltd. Contacts People Marketing Workflows Campaigns Sales Pip…" at bounding box center [578, 249] width 1157 height 498
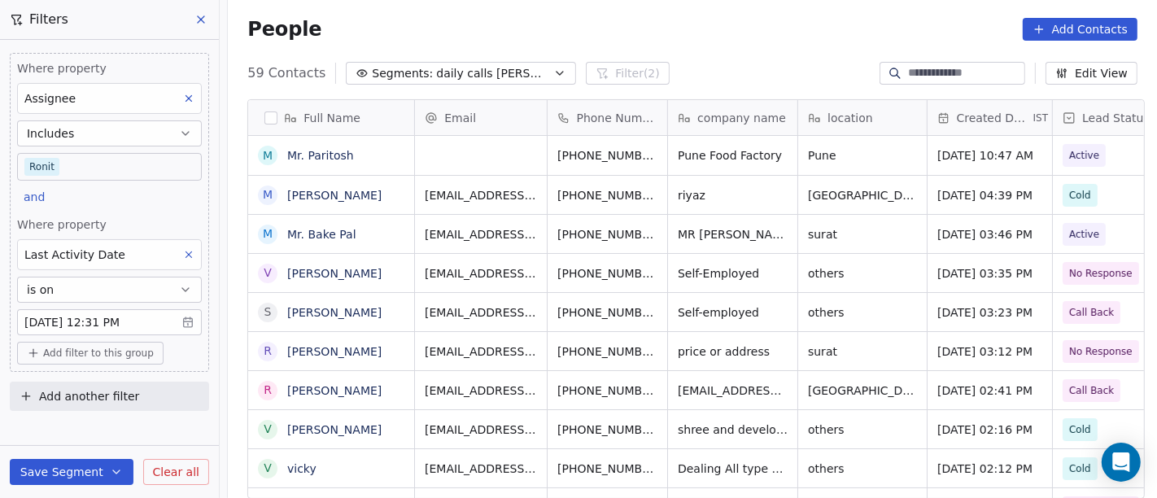
scroll to position [425, 923]
click at [59, 164] on body "On2Cook India Pvt. Ltd. Contacts People Marketing Workflows Campaigns Sales Pip…" at bounding box center [578, 249] width 1157 height 498
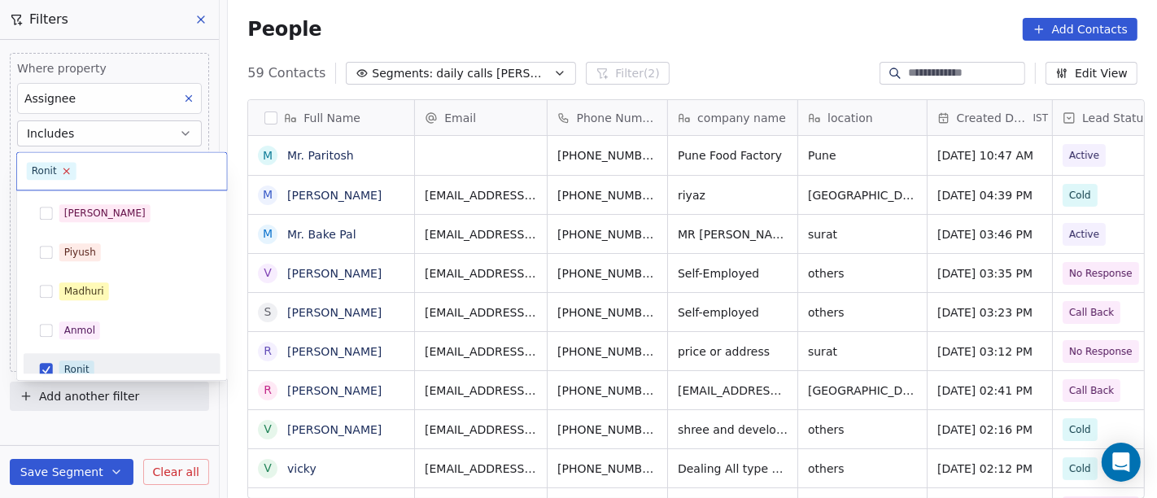
scroll to position [11, 0]
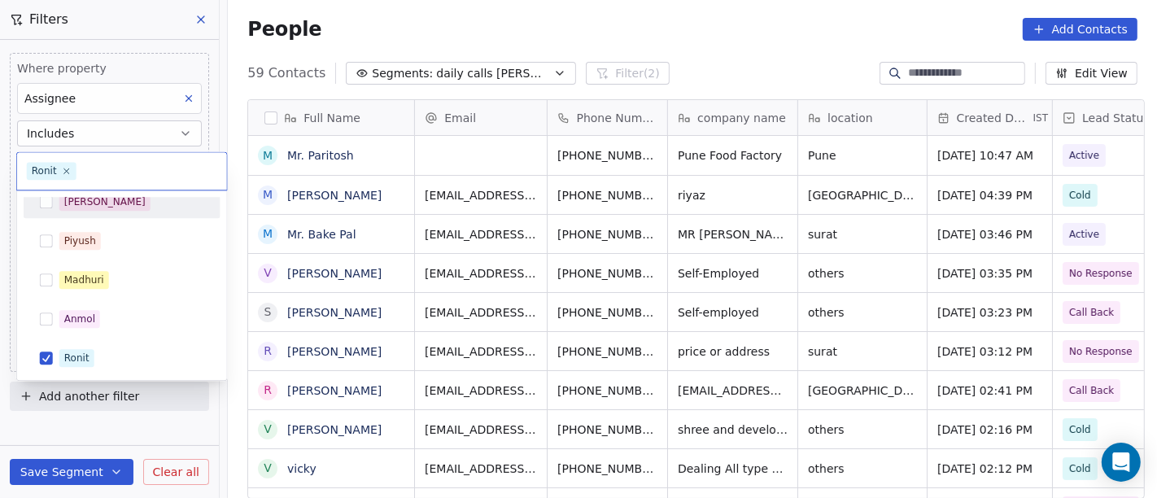
click at [66, 206] on div "[PERSON_NAME]" at bounding box center [104, 201] width 81 height 15
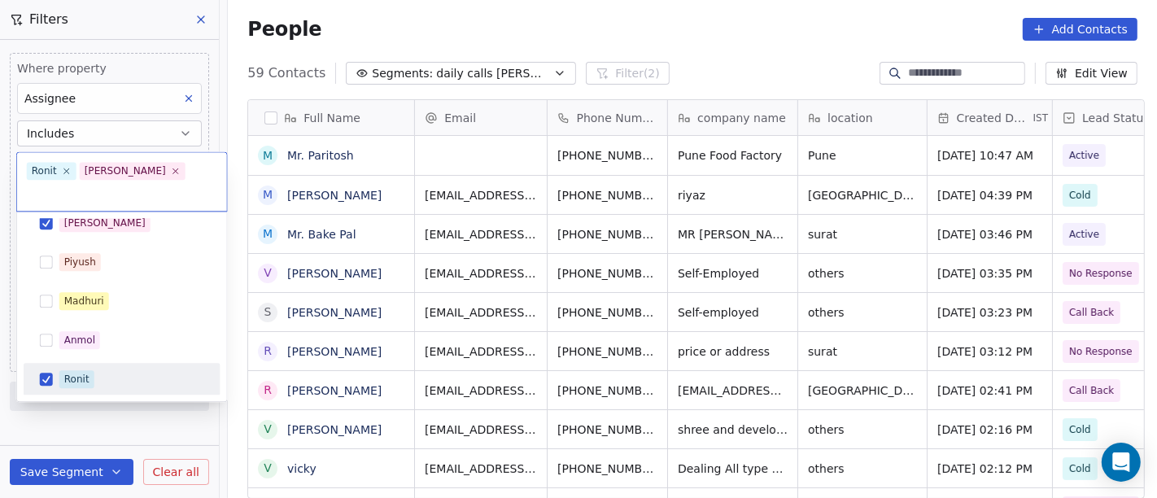
click at [94, 370] on div "Ronit" at bounding box center [131, 379] width 145 height 18
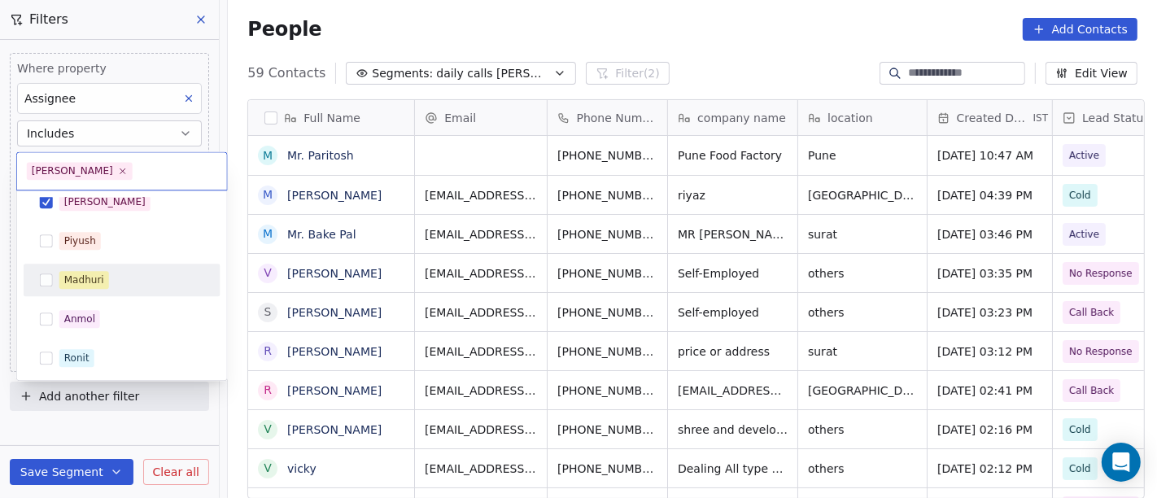
click at [386, 37] on html "On2Cook India Pvt. Ltd. Contacts People Marketing Workflows Campaigns Sales Pip…" at bounding box center [578, 249] width 1157 height 498
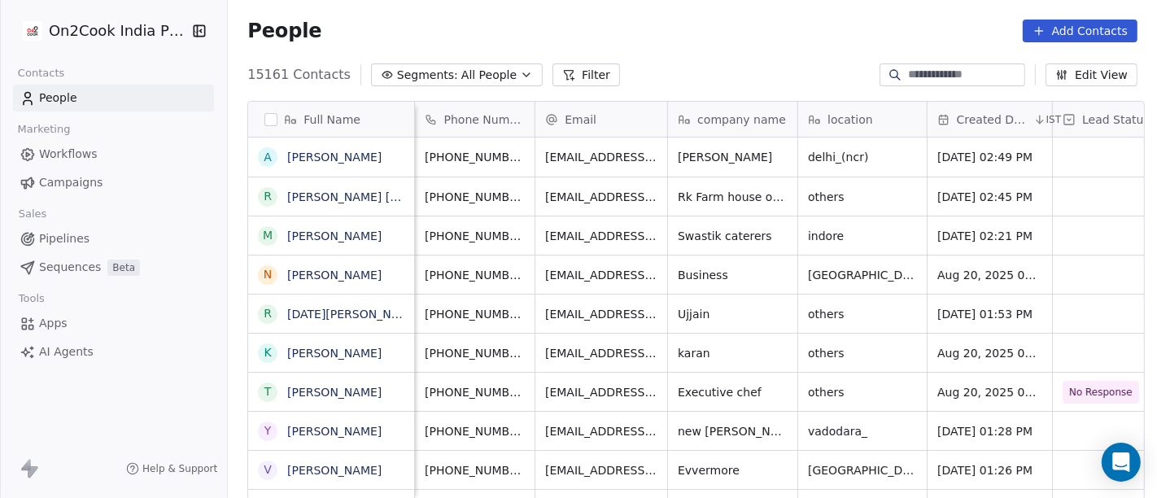
scroll to position [425, 923]
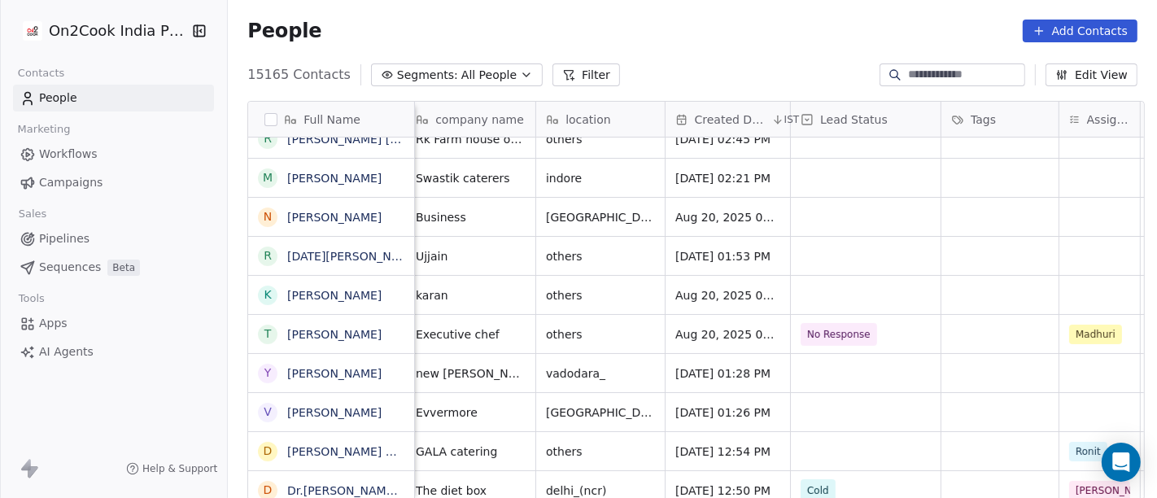
click at [569, 71] on button "Filter" at bounding box center [586, 74] width 68 height 23
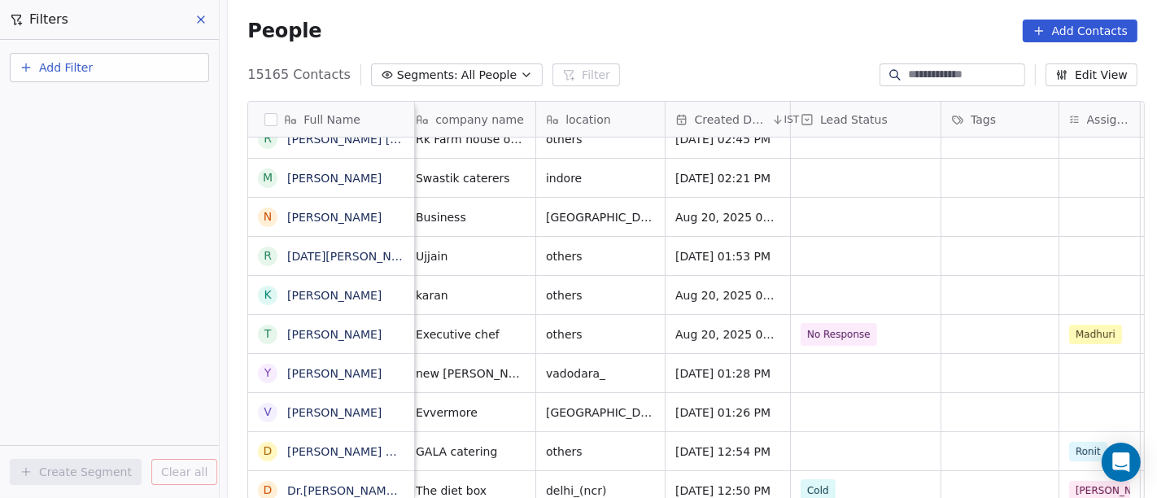
click at [69, 72] on span "Add Filter" at bounding box center [66, 67] width 54 height 17
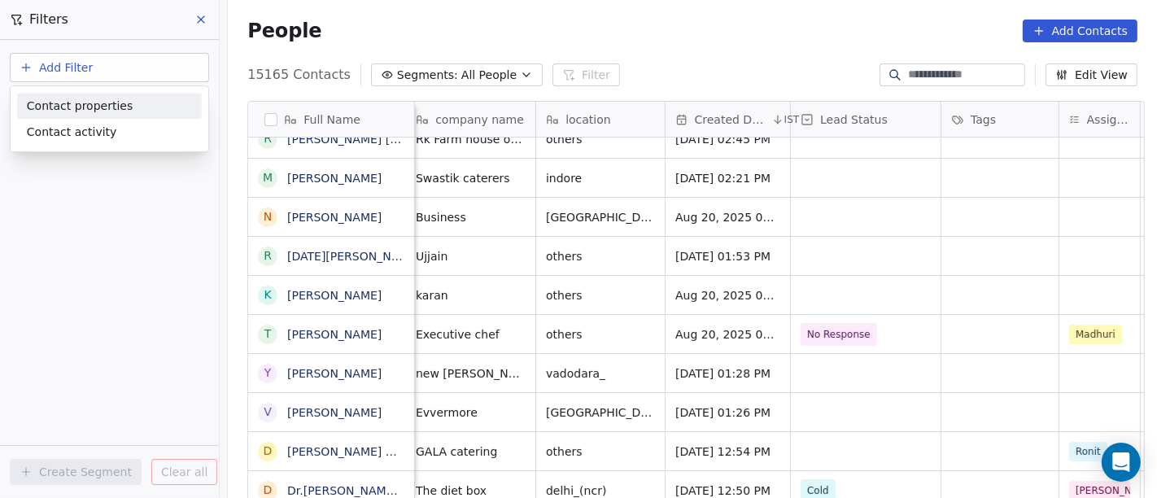
click at [98, 108] on span "Contact properties" at bounding box center [80, 106] width 106 height 17
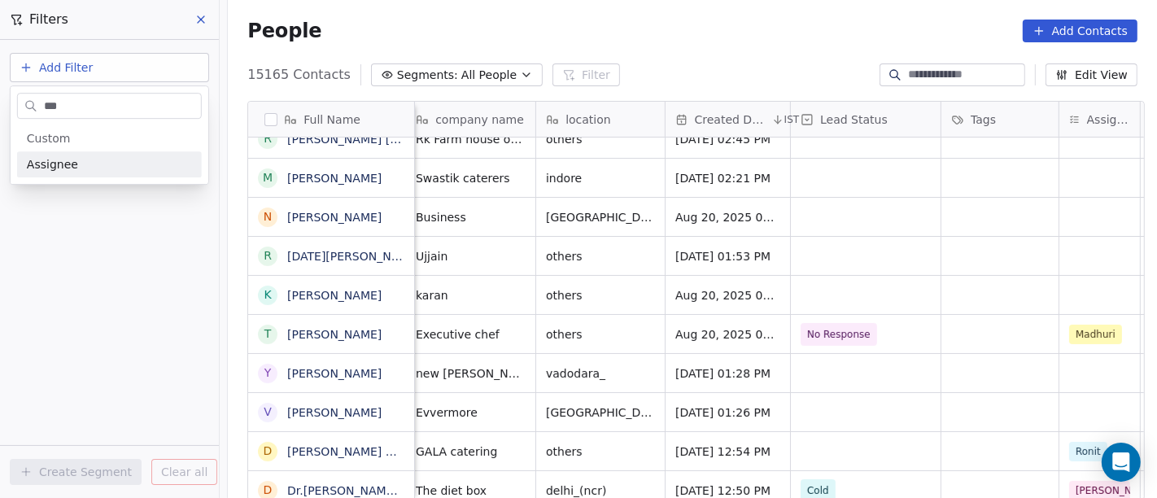
type input "***"
click at [106, 163] on div "Assignee" at bounding box center [109, 164] width 165 height 16
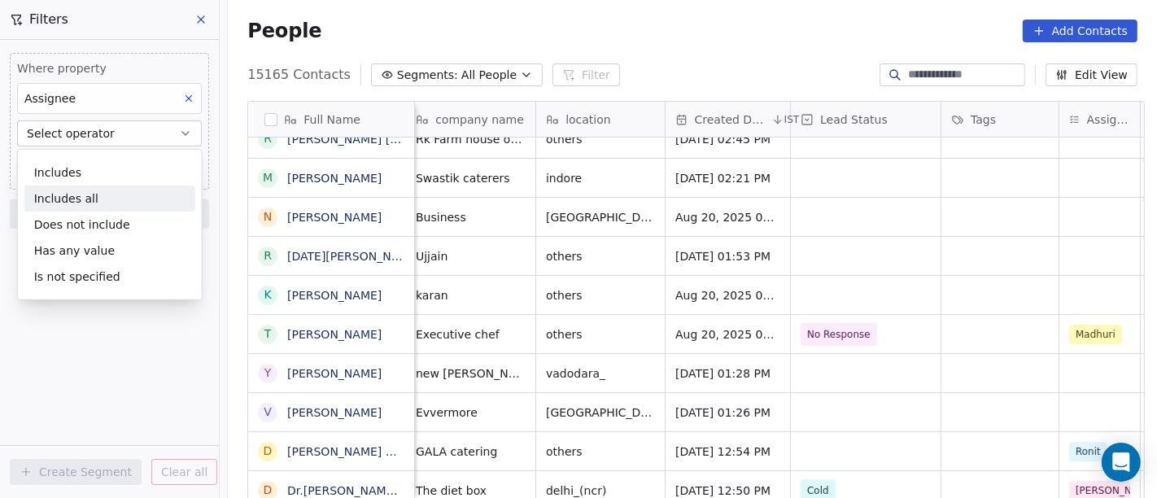
click at [99, 197] on div "Includes all" at bounding box center [109, 199] width 171 height 26
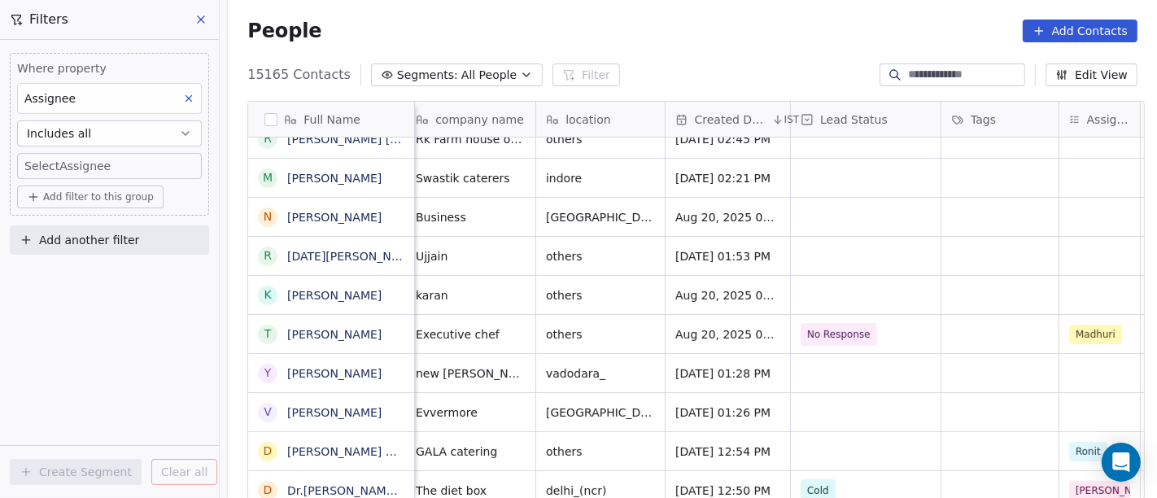
click at [90, 165] on body "On2Cook India Pvt. Ltd. Contacts People Marketing Workflows Campaigns Sales Pip…" at bounding box center [578, 249] width 1157 height 498
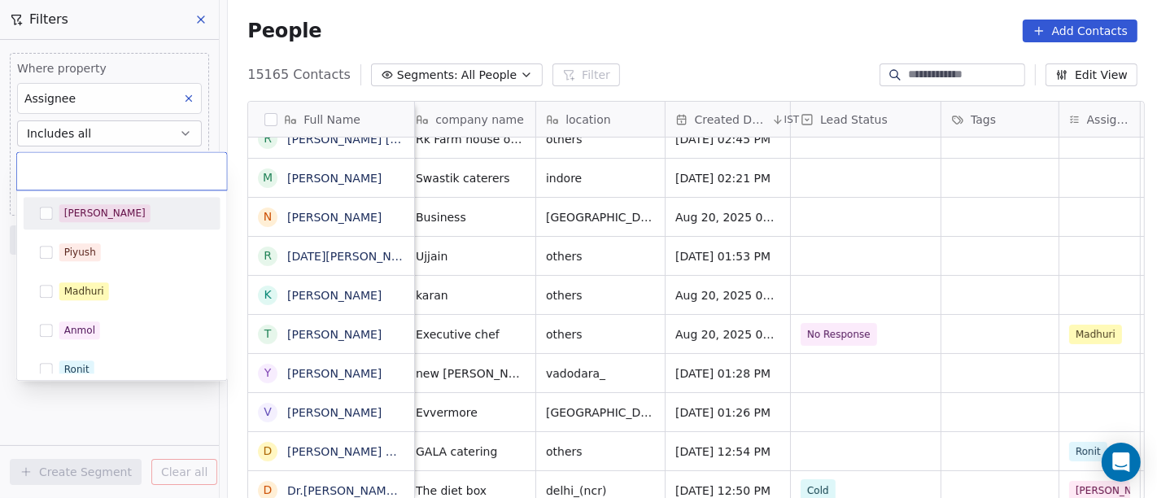
click at [90, 210] on span "[PERSON_NAME]" at bounding box center [104, 213] width 91 height 18
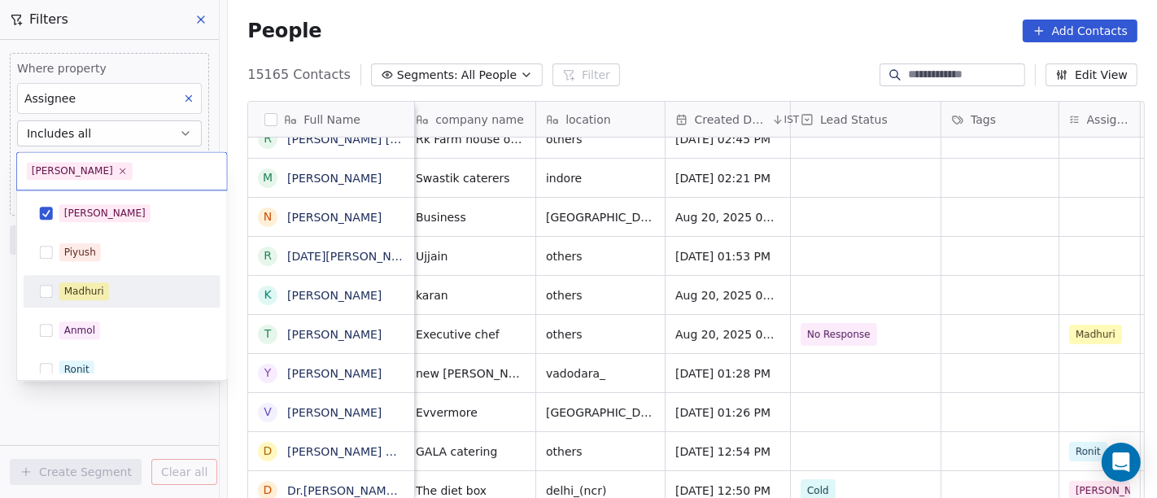
click at [80, 286] on div "Madhuri" at bounding box center [84, 291] width 40 height 15
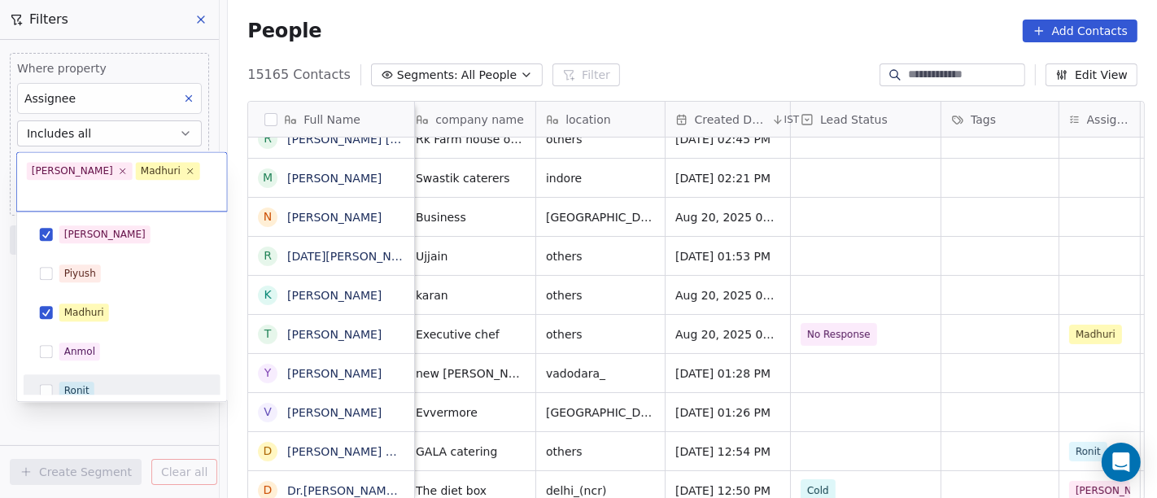
click at [81, 383] on div "Ronit" at bounding box center [76, 390] width 25 height 15
click at [87, 435] on html "On2Cook India Pvt. Ltd. Contacts People Marketing Workflows Campaigns Sales Pip…" at bounding box center [578, 249] width 1157 height 498
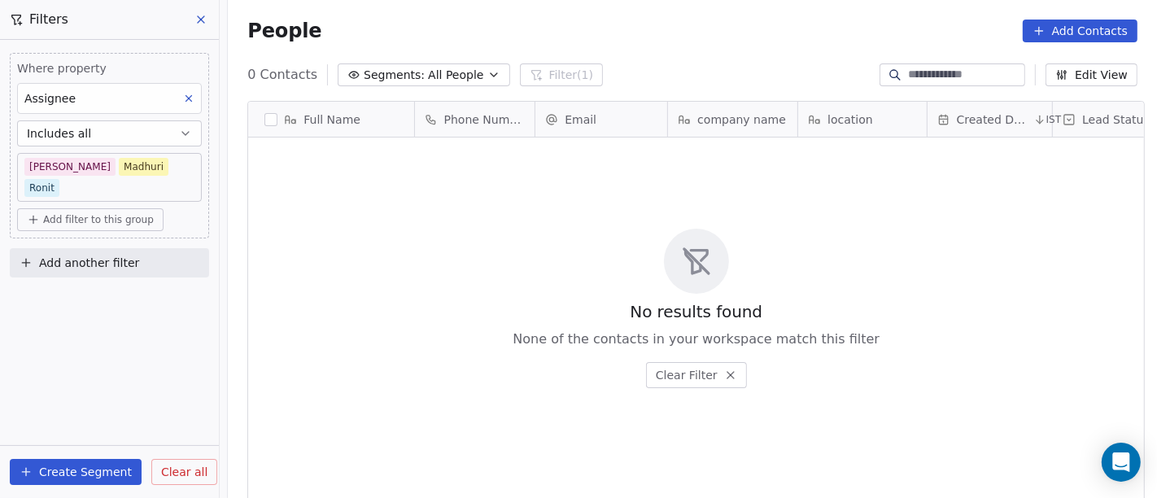
click at [100, 129] on button "Includes all" at bounding box center [109, 133] width 185 height 26
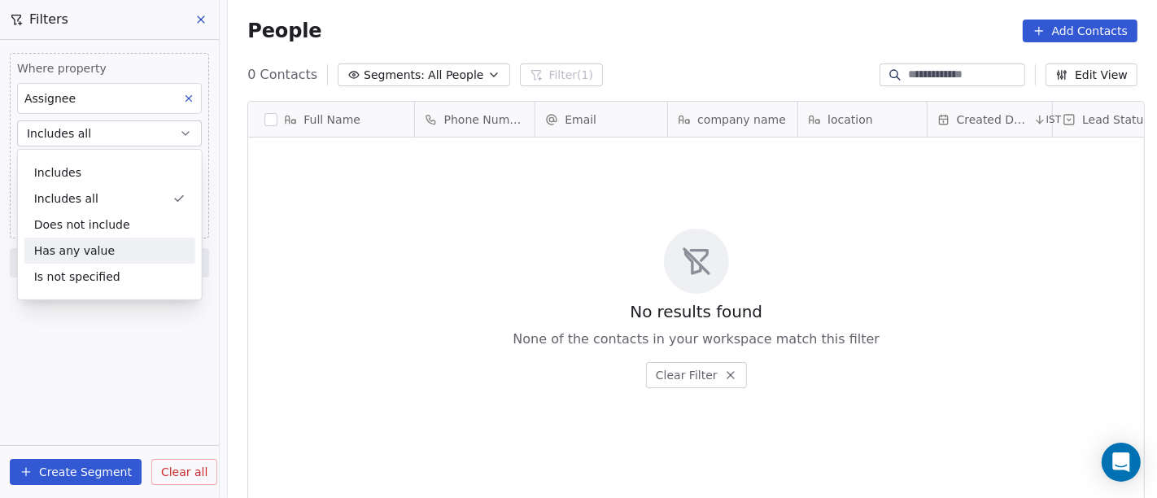
click at [116, 247] on div "Has any value" at bounding box center [109, 251] width 171 height 26
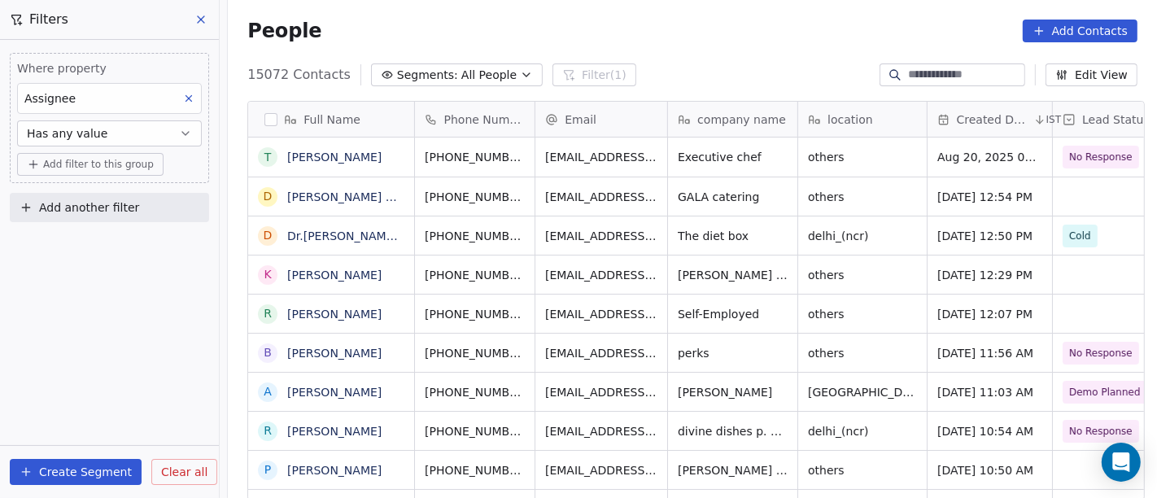
click at [85, 161] on span "Add filter to this group" at bounding box center [98, 164] width 111 height 13
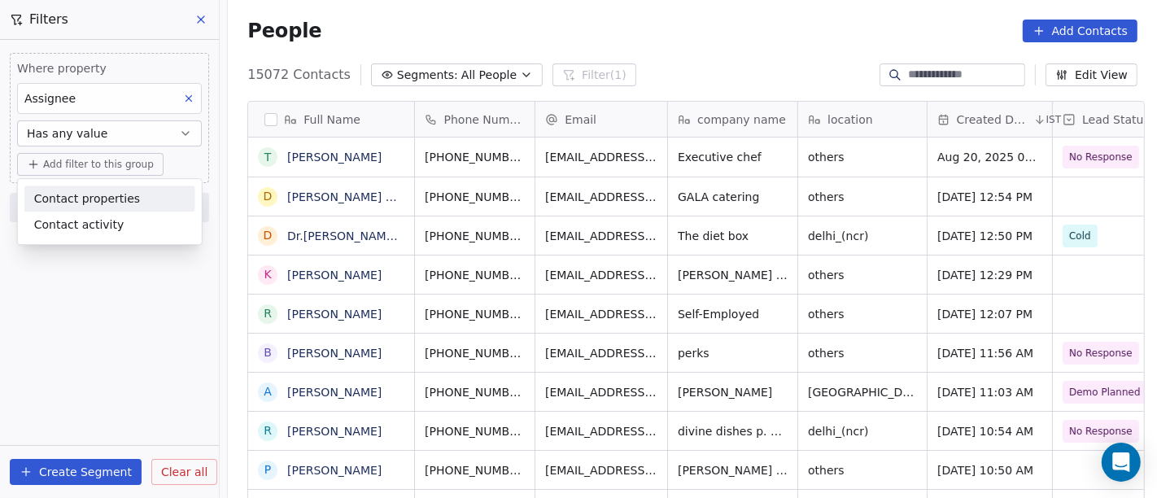
click at [95, 124] on html "On2Cook India Pvt. Ltd. Contacts People Marketing Workflows Campaigns Sales Pip…" at bounding box center [578, 249] width 1157 height 498
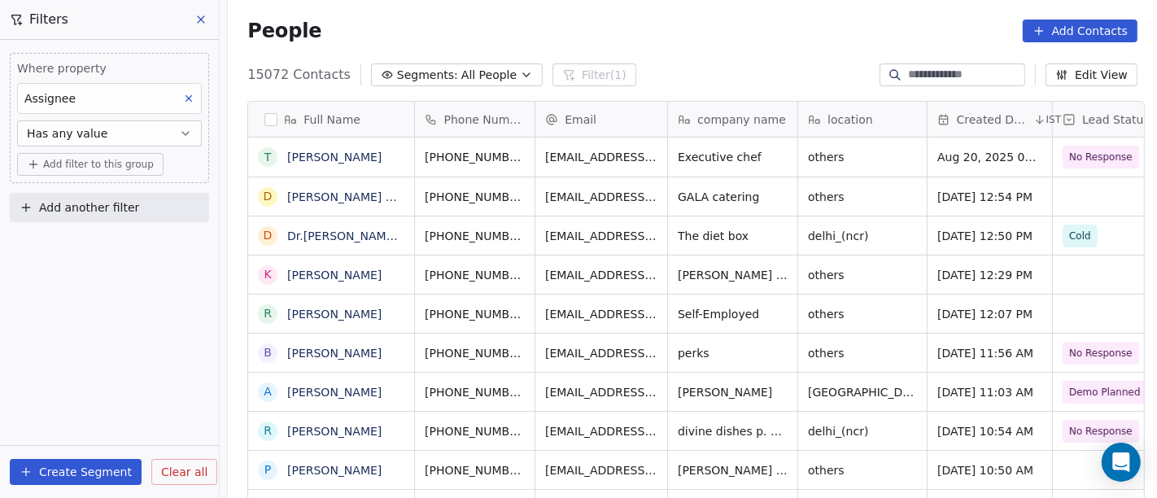
click at [99, 129] on button "Has any value" at bounding box center [109, 133] width 185 height 26
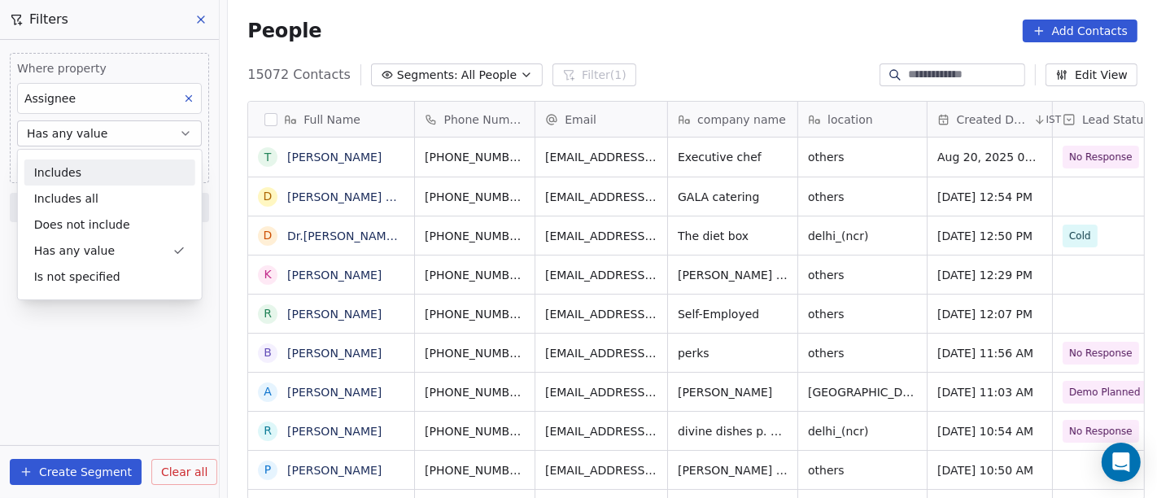
click at [102, 172] on div "Includes" at bounding box center [109, 172] width 171 height 26
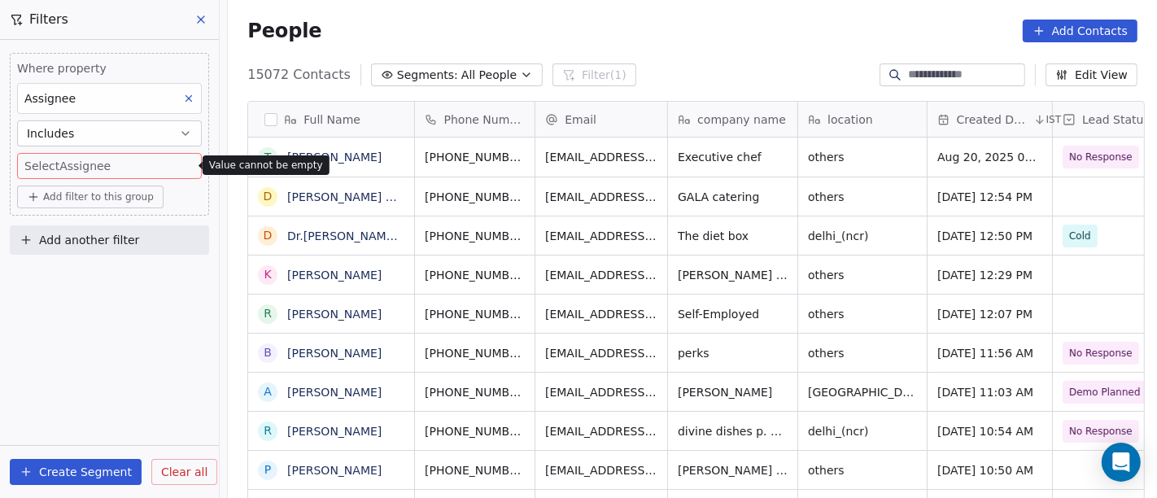
click at [63, 164] on body "On2Cook India Pvt. Ltd. Contacts People Marketing Workflows Campaigns Sales Pip…" at bounding box center [578, 249] width 1157 height 498
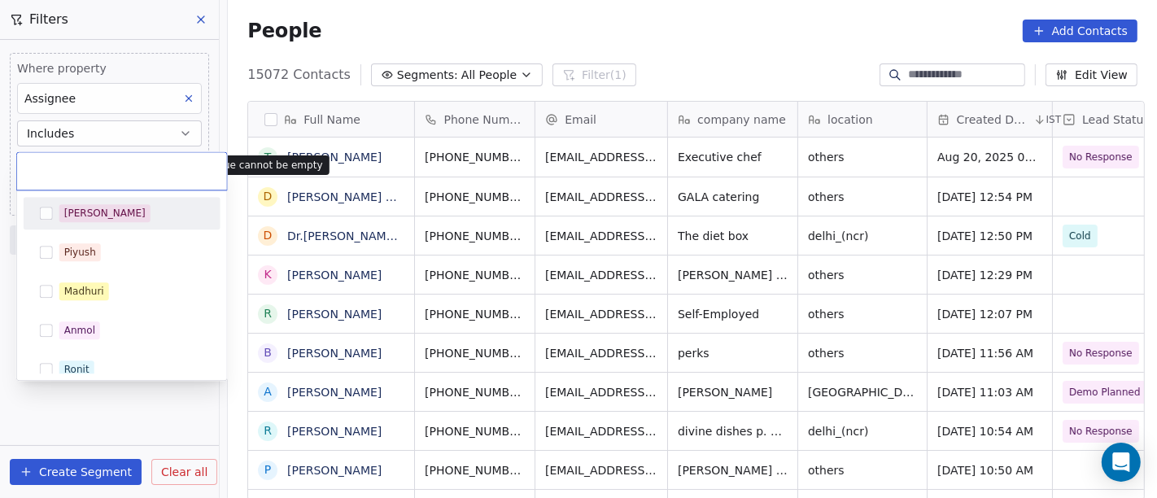
click at [39, 225] on div "[PERSON_NAME]" at bounding box center [122, 213] width 184 height 26
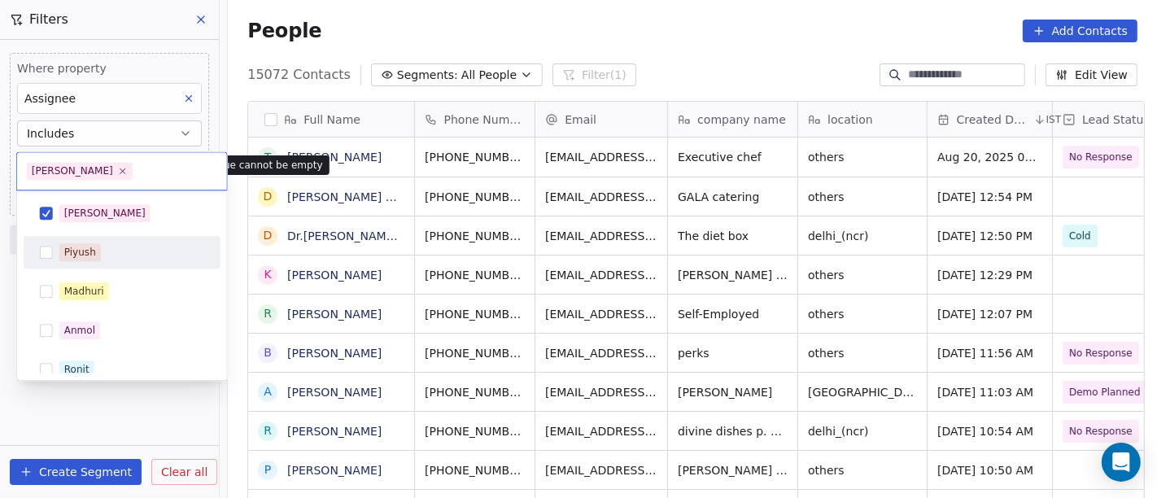
click at [45, 253] on button "Suggestions" at bounding box center [46, 252] width 13 height 13
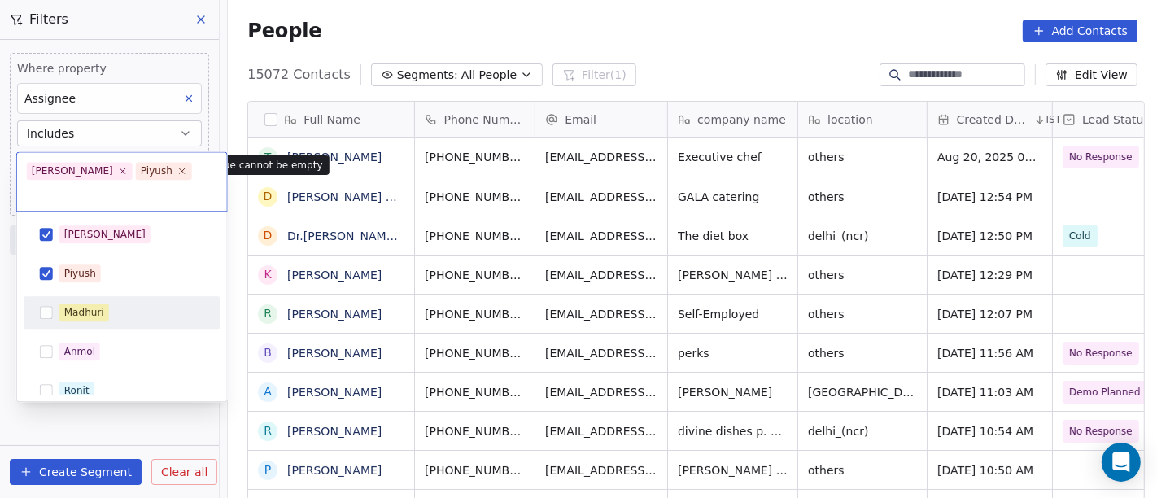
click at [53, 299] on div "Madhuri" at bounding box center [122, 312] width 184 height 26
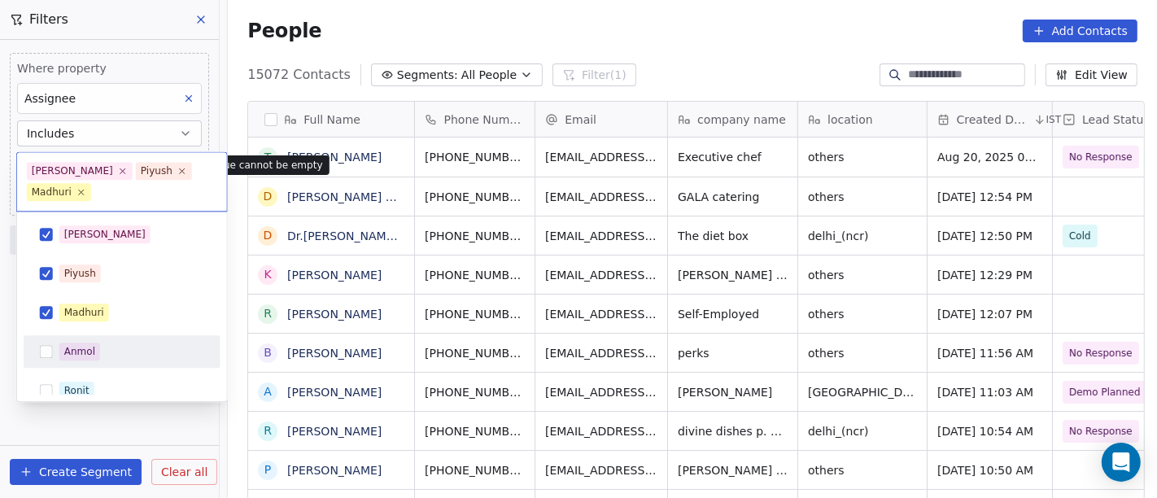
click at [49, 343] on div "Anmol" at bounding box center [122, 351] width 184 height 26
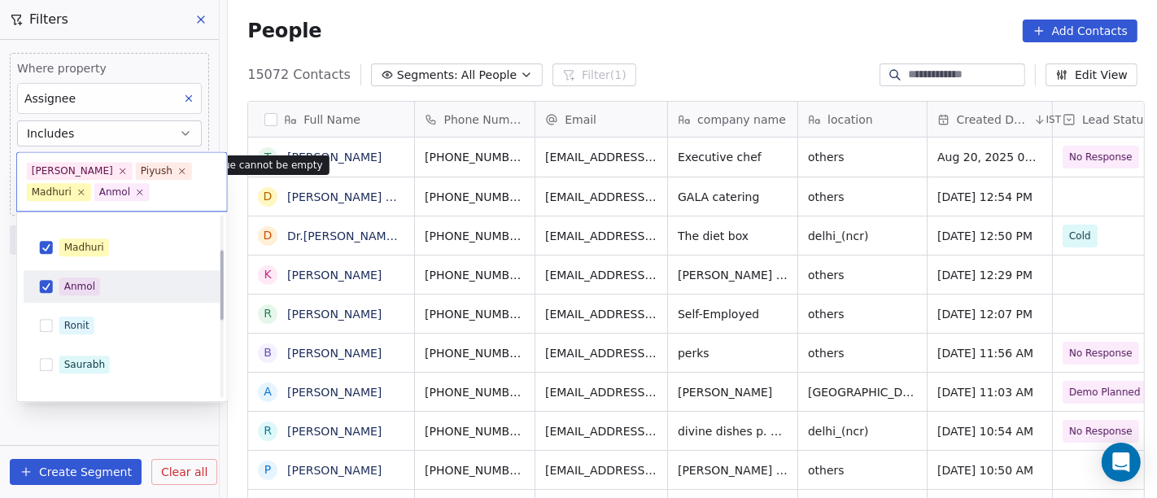
scroll to position [90, 0]
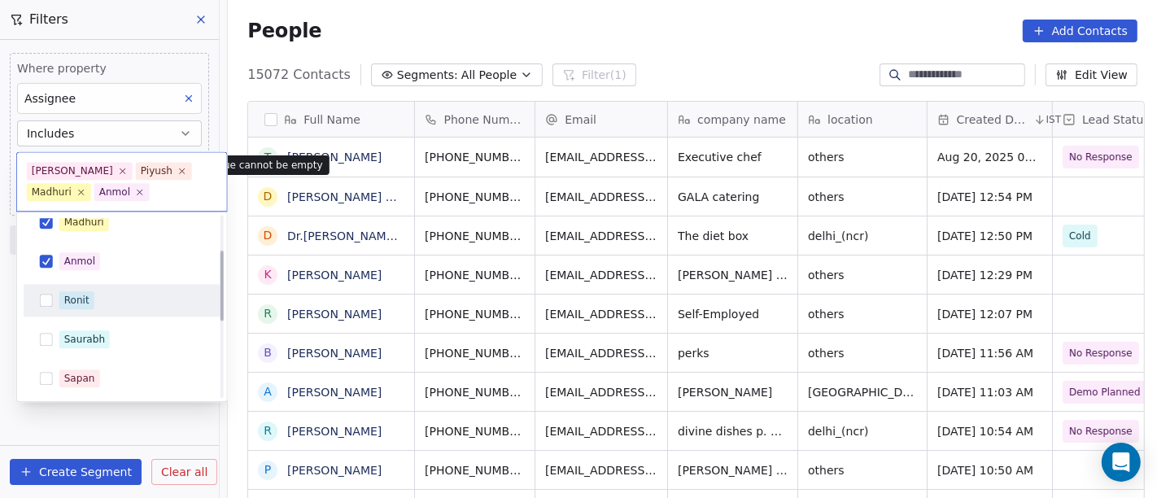
click at [59, 302] on span "Ronit" at bounding box center [76, 300] width 35 height 18
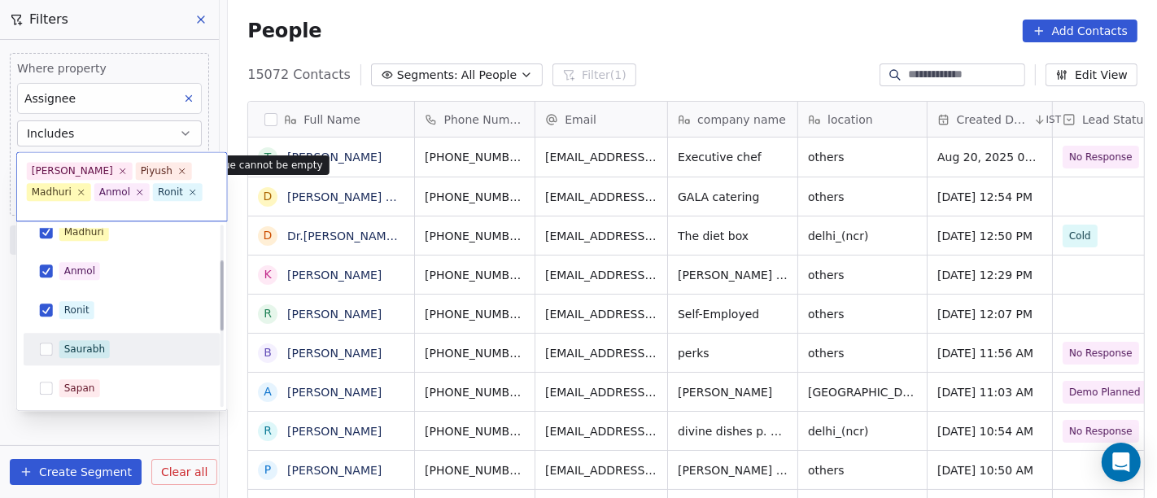
click at [60, 340] on span "Saurabh" at bounding box center [84, 349] width 50 height 18
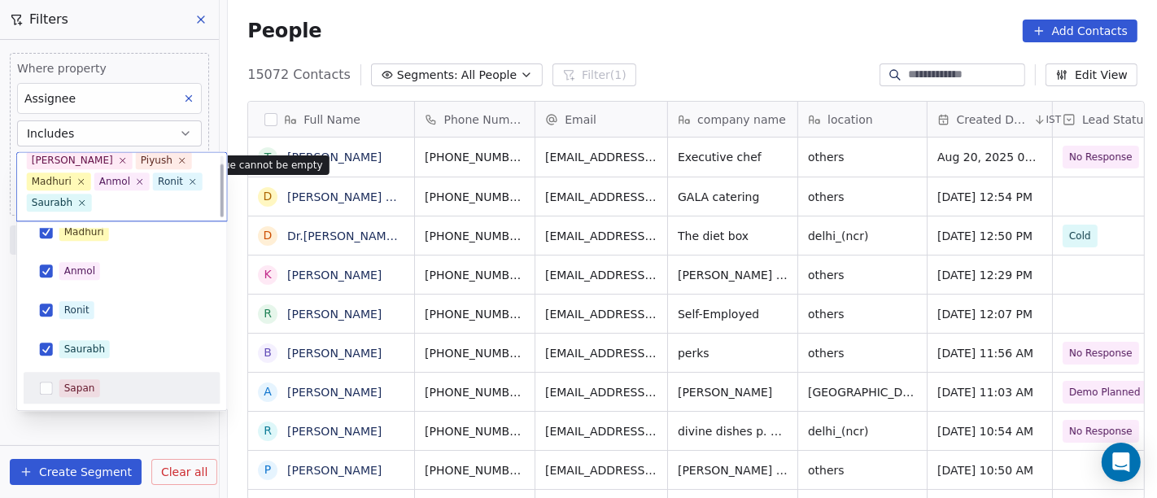
click at [59, 383] on span "Sapan" at bounding box center [79, 388] width 41 height 18
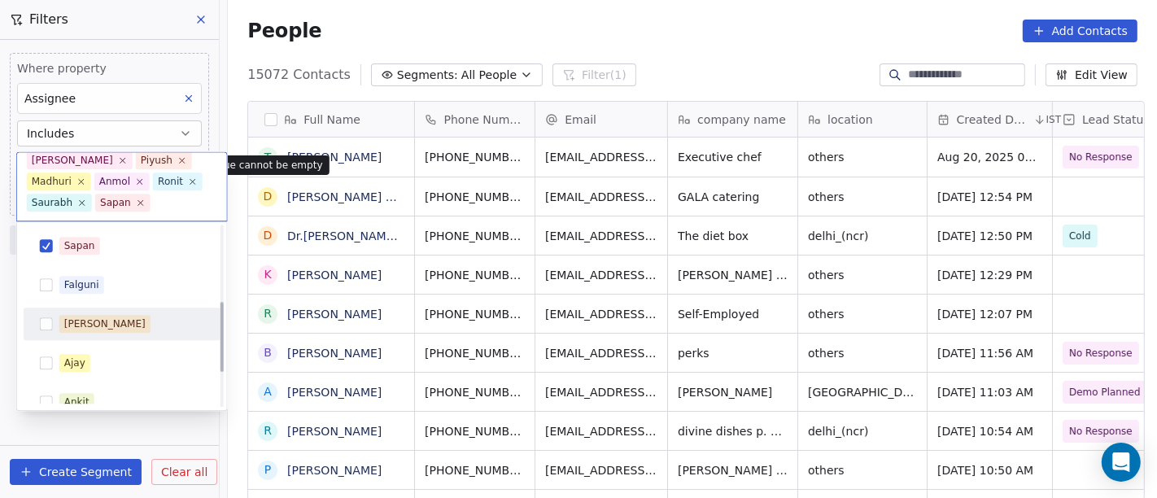
scroll to position [194, 0]
click at [76, 312] on div "Falguni" at bounding box center [122, 323] width 184 height 26
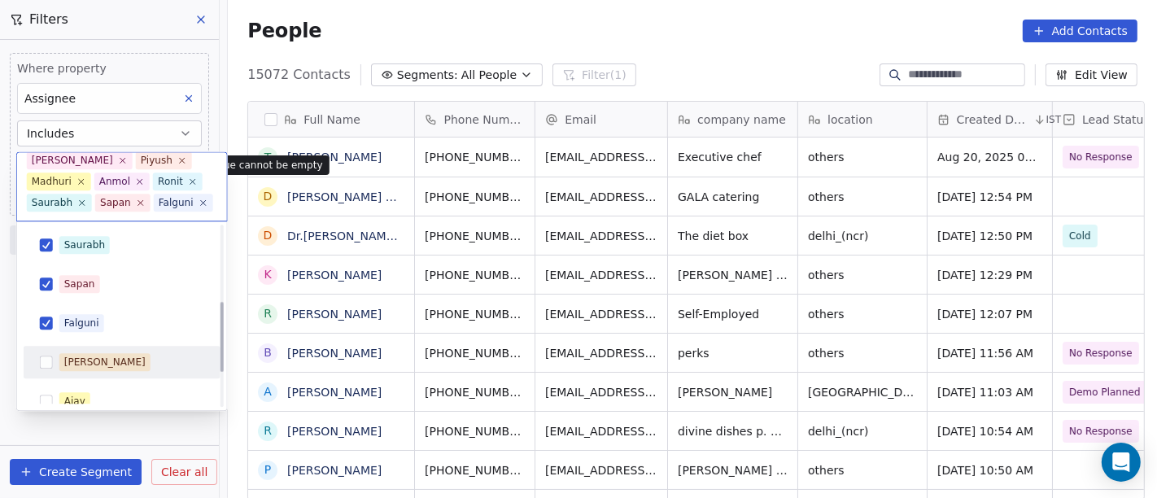
click at [79, 361] on div "[PERSON_NAME]" at bounding box center [104, 362] width 81 height 15
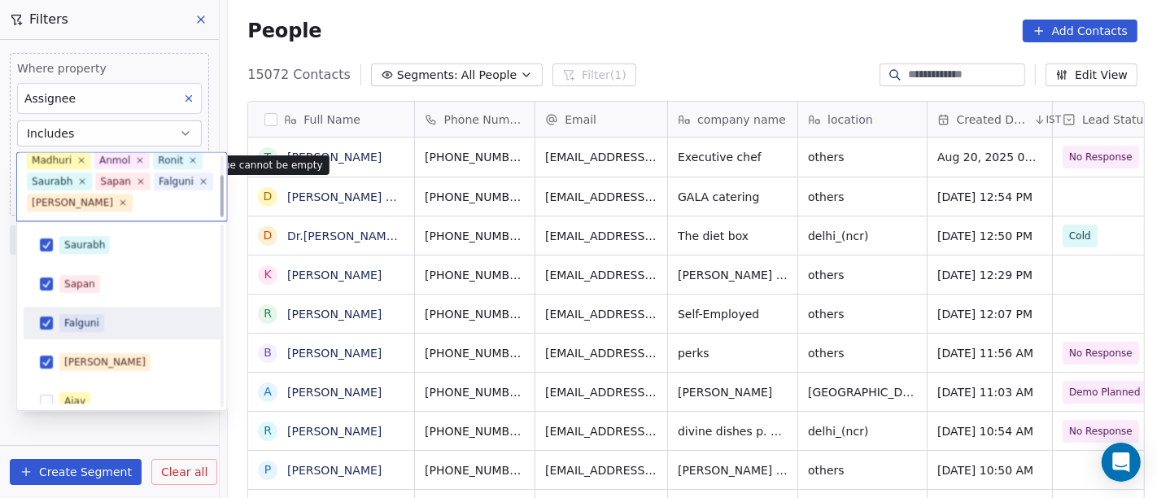
scroll to position [285, 0]
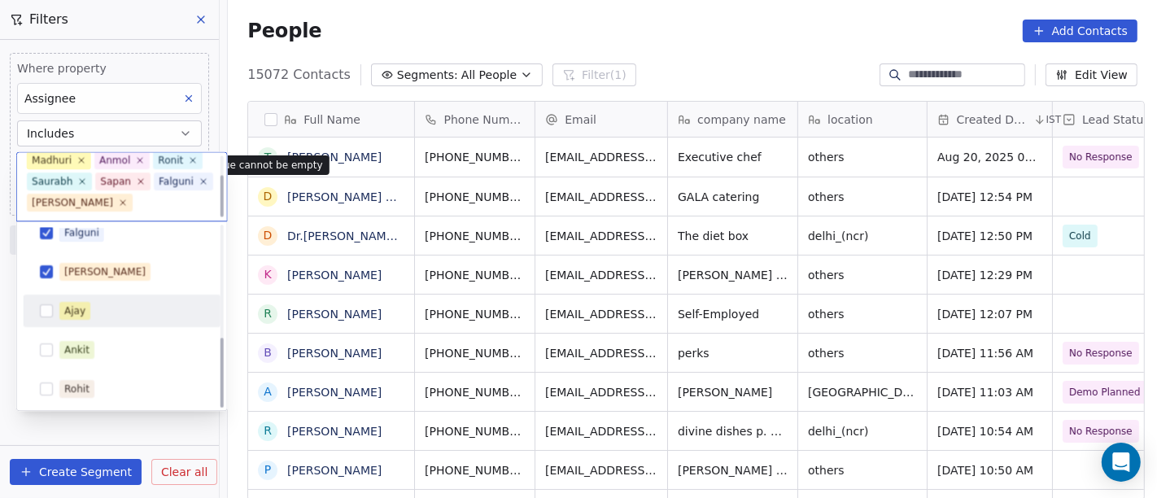
click at [74, 305] on div "Ajay" at bounding box center [74, 310] width 21 height 15
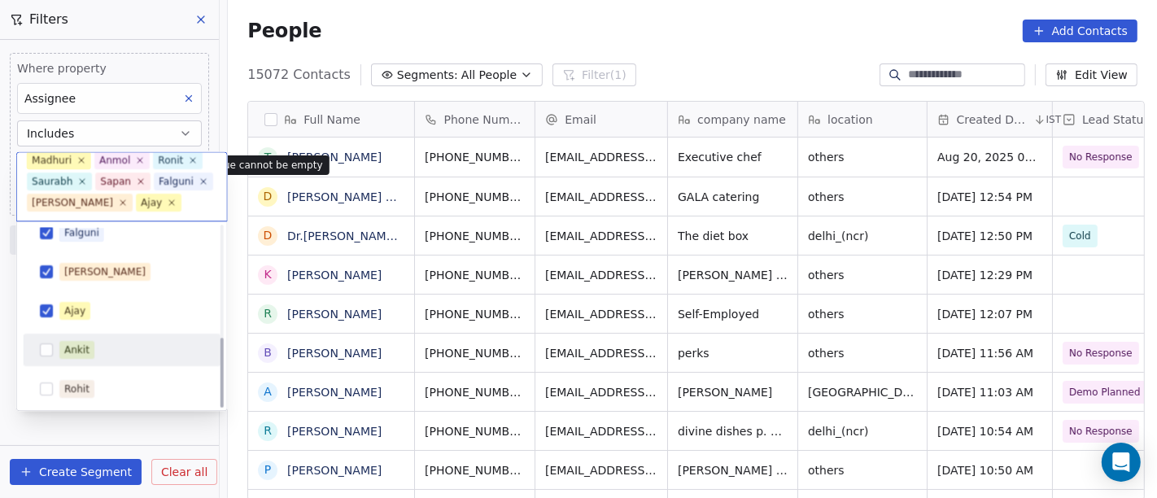
click at [87, 352] on div "Ankit" at bounding box center [76, 350] width 25 height 15
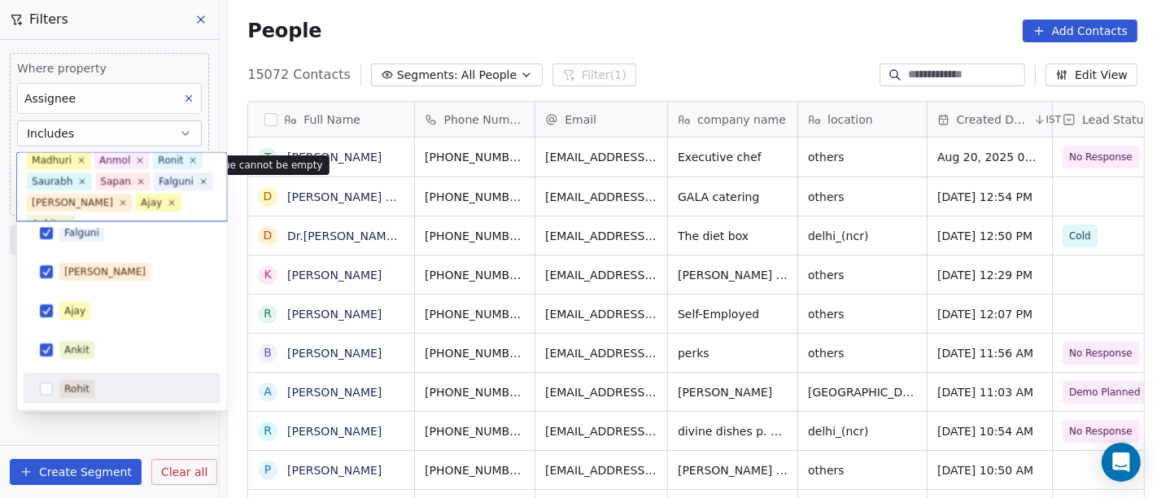
click at [85, 376] on div "Rohit" at bounding box center [122, 389] width 184 height 26
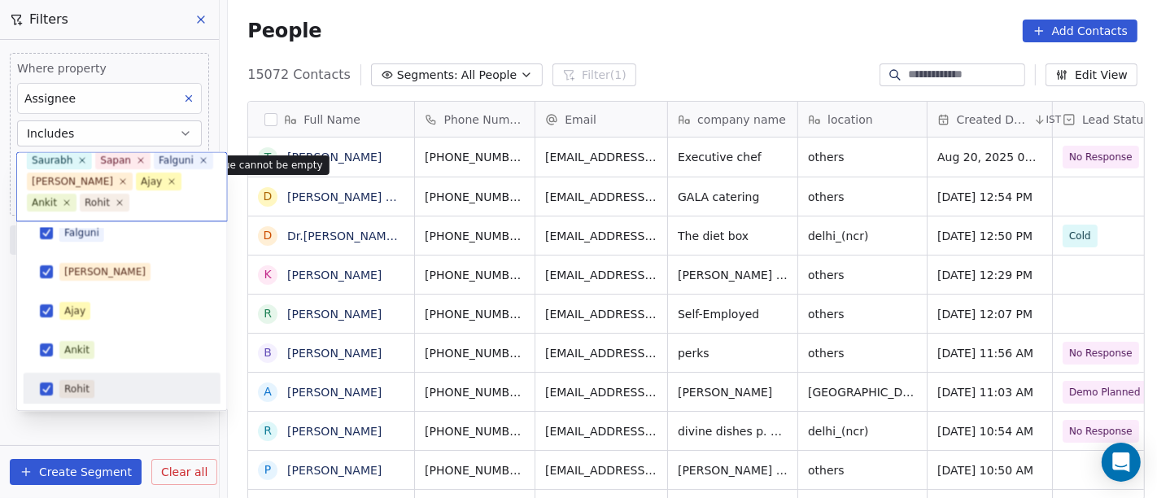
click at [104, 434] on html "On2Cook India Pvt. Ltd. Contacts People Marketing Workflows Campaigns Sales Pip…" at bounding box center [578, 249] width 1157 height 498
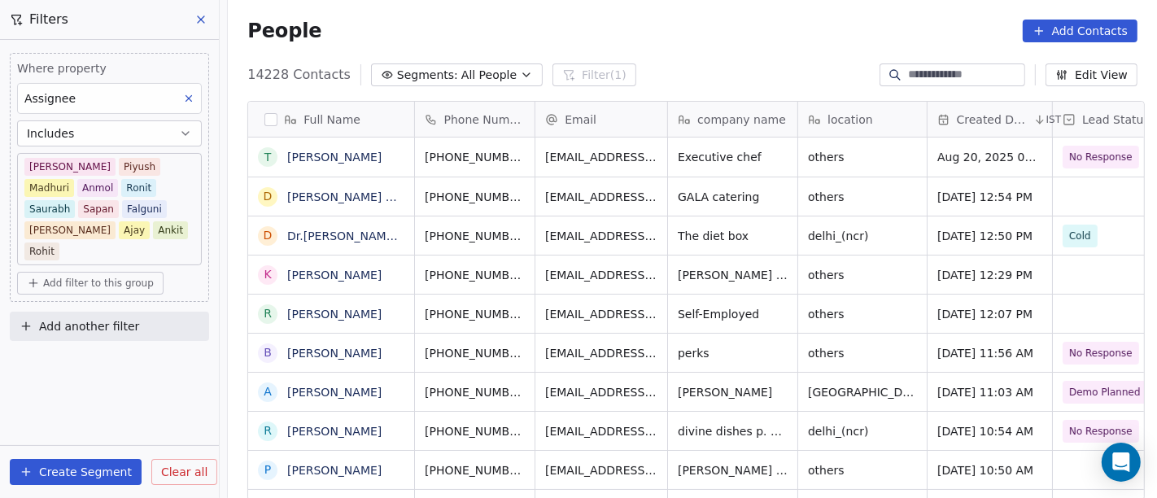
scroll to position [425, 923]
click at [90, 277] on span "Add filter to this group" at bounding box center [98, 283] width 111 height 13
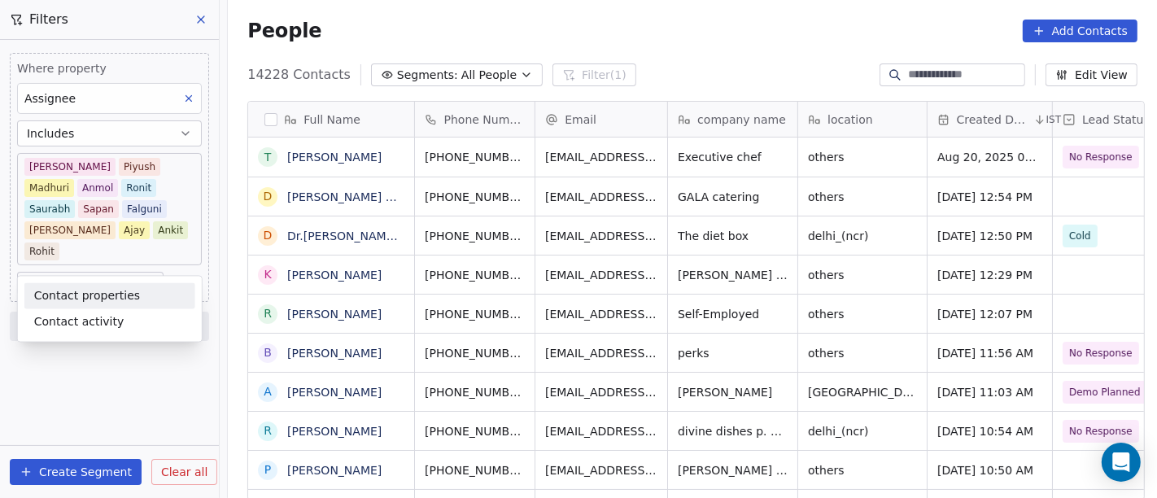
click at [94, 294] on span "Contact properties" at bounding box center [87, 295] width 106 height 17
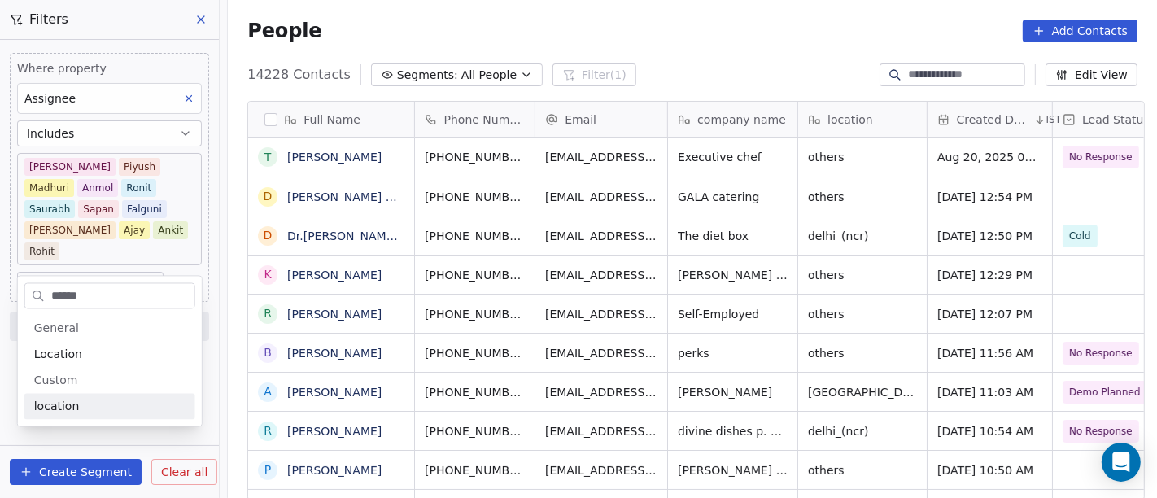
type input "******"
click at [83, 410] on div "location" at bounding box center [109, 407] width 151 height 16
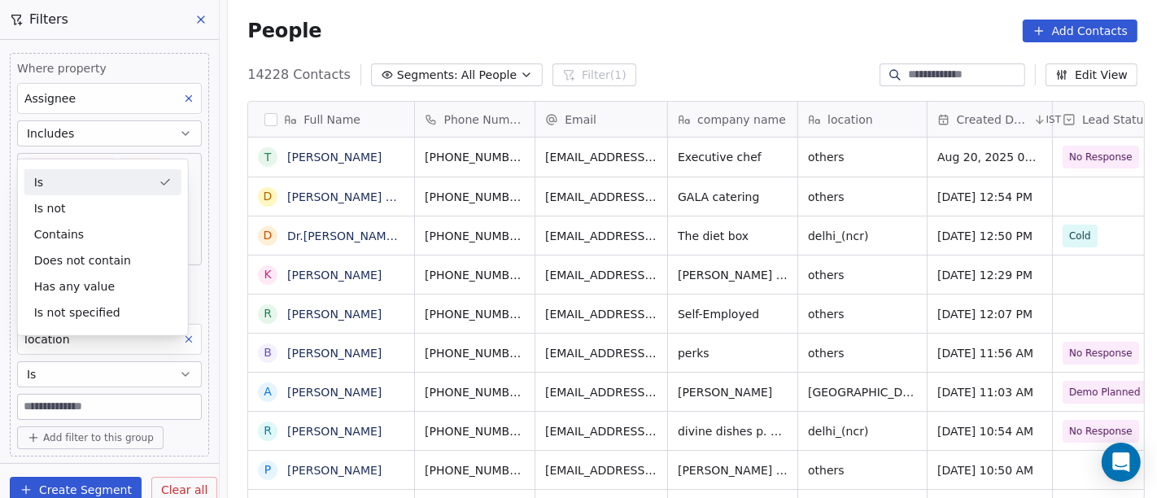
click at [94, 184] on div "Is" at bounding box center [102, 182] width 157 height 26
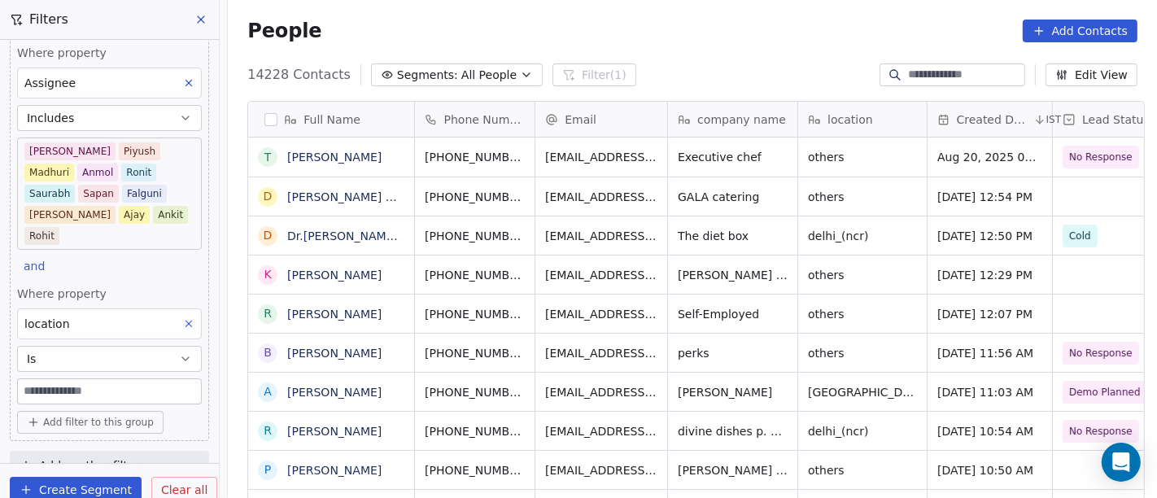
click at [94, 379] on input at bounding box center [109, 391] width 183 height 24
type input "******"
click at [413, 24] on div "People Add Contacts" at bounding box center [692, 31] width 890 height 23
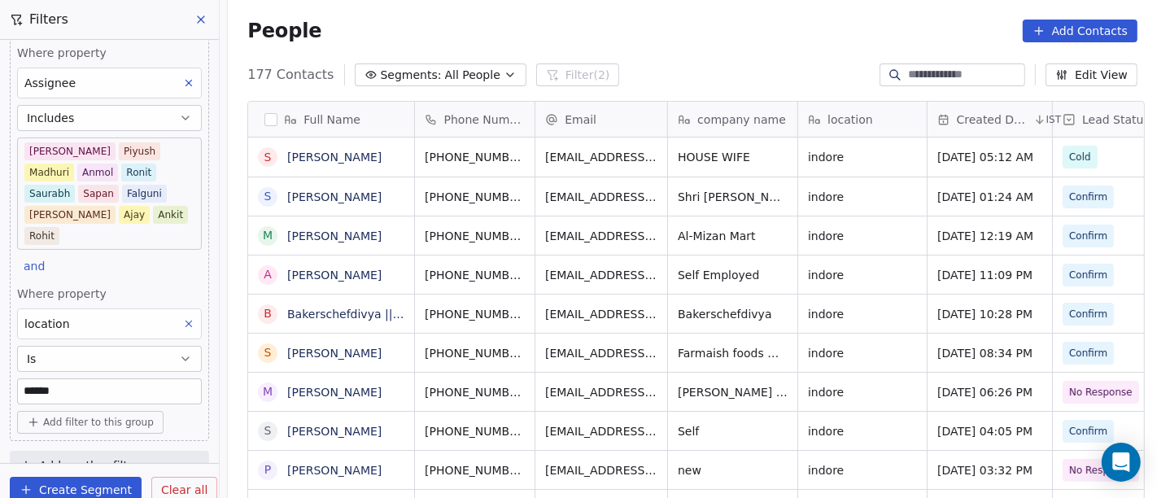
click at [463, 24] on div "People Add Contacts" at bounding box center [692, 31] width 890 height 23
click at [97, 416] on span "Add filter to this group" at bounding box center [98, 422] width 111 height 13
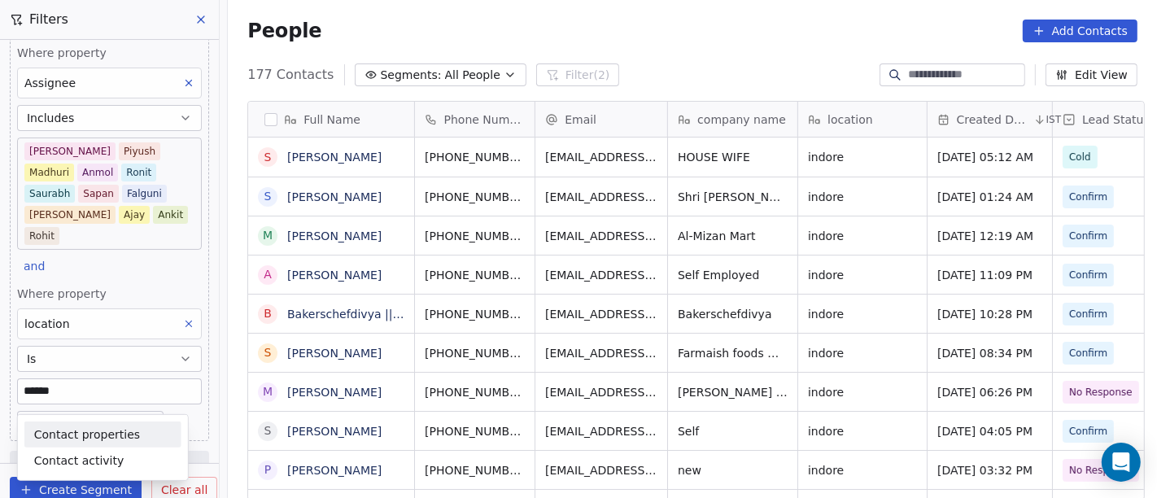
click at [793, 52] on html "On2Cook India Pvt. Ltd. Contacts People Marketing Workflows Campaigns Sales Pip…" at bounding box center [578, 249] width 1157 height 498
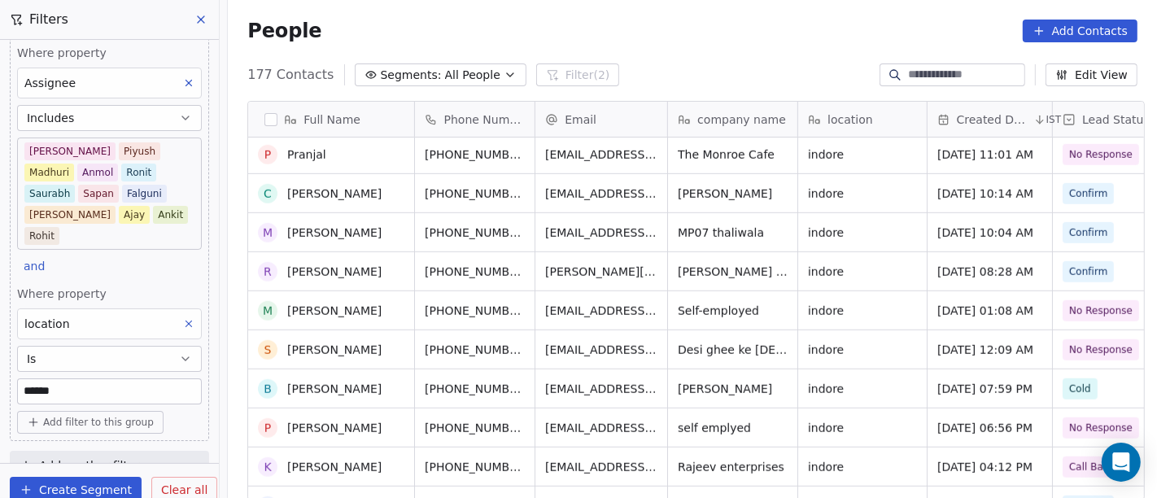
scroll to position [1808, 0]
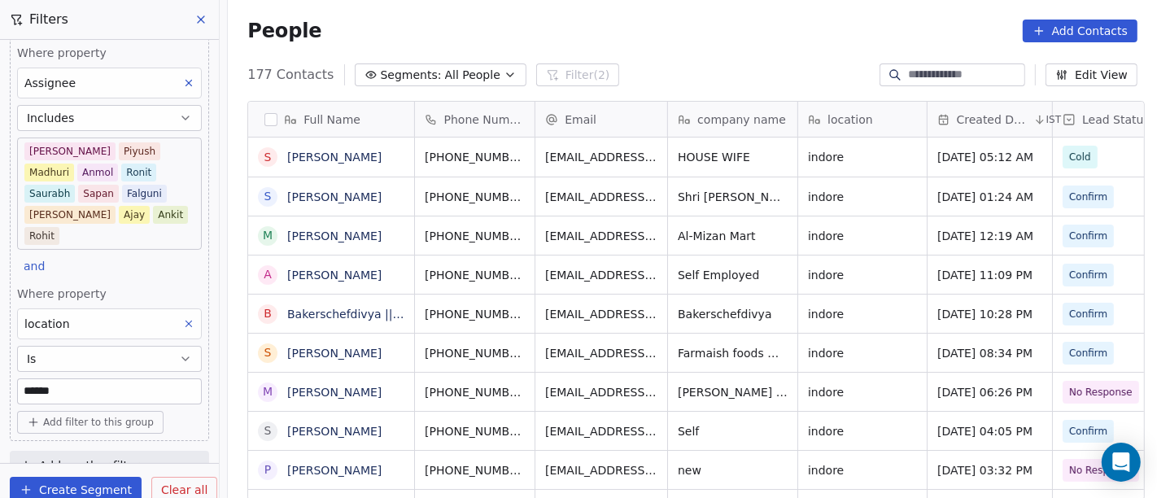
click at [771, 41] on div "People Add Contacts" at bounding box center [692, 31] width 890 height 23
click at [680, 38] on div "People Add Contacts" at bounding box center [692, 31] width 890 height 23
click at [254, 78] on span "177 Contacts" at bounding box center [290, 75] width 86 height 20
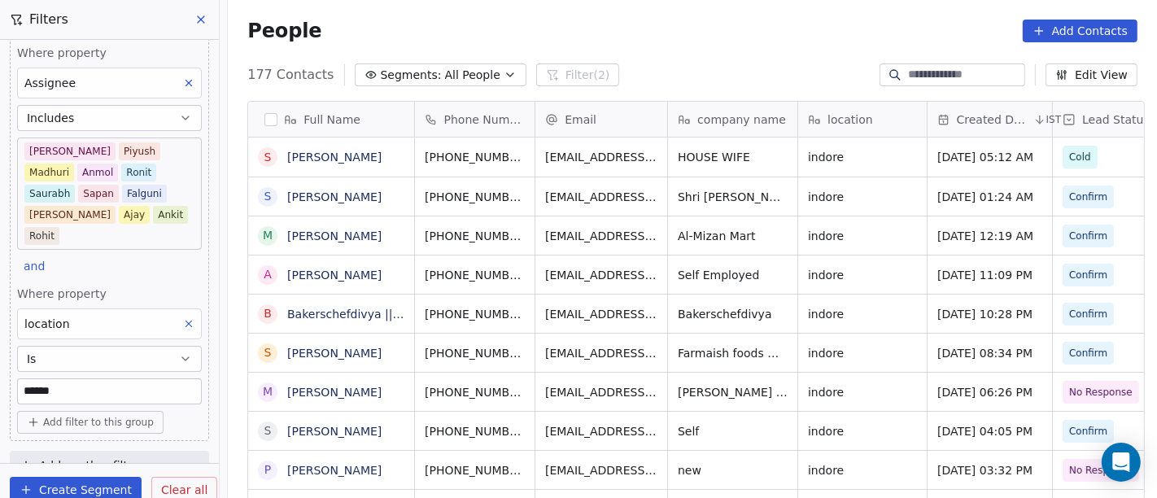
click at [757, 15] on div "People Add Contacts" at bounding box center [692, 31] width 929 height 62
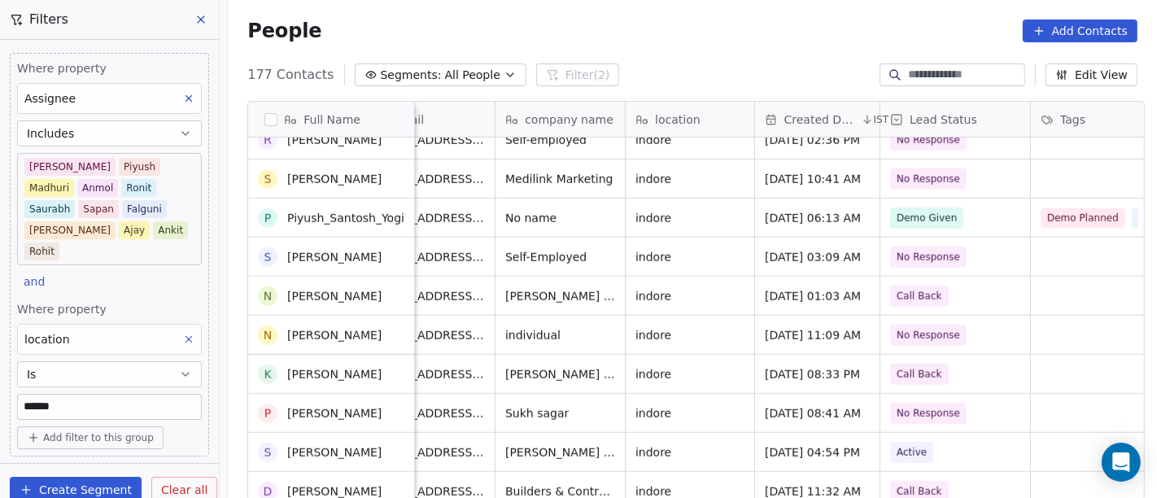
scroll to position [6415, 0]
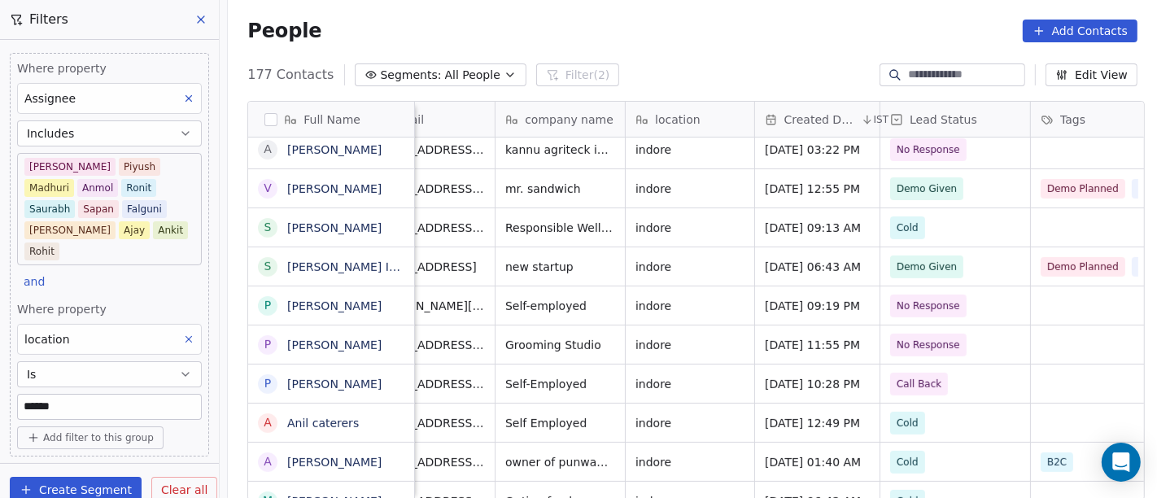
click at [67, 431] on span "Add filter to this group" at bounding box center [98, 437] width 111 height 13
click at [128, 358] on span "Contact properties" at bounding box center [87, 354] width 106 height 17
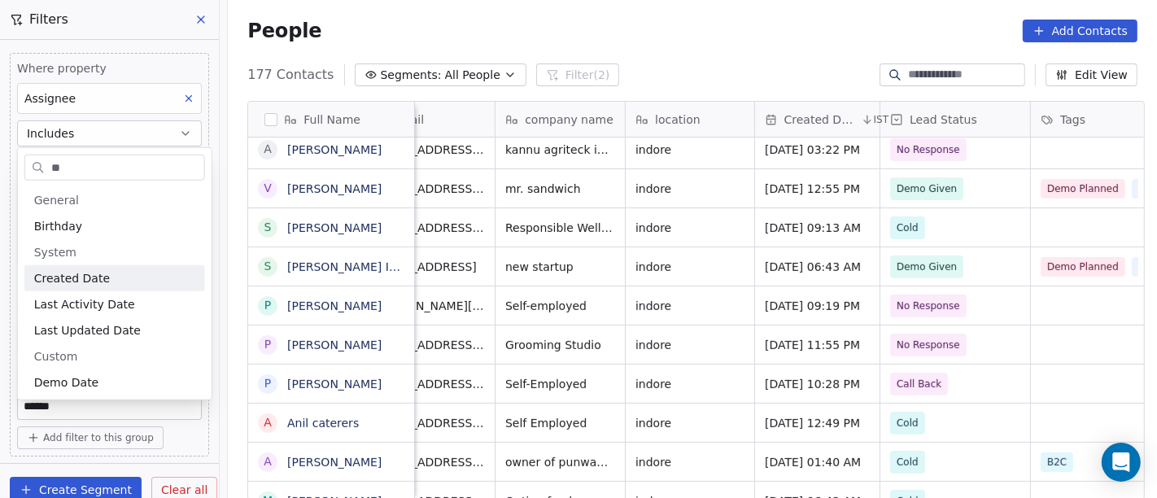
type input "**"
click at [96, 275] on span "Created Date" at bounding box center [72, 278] width 76 height 16
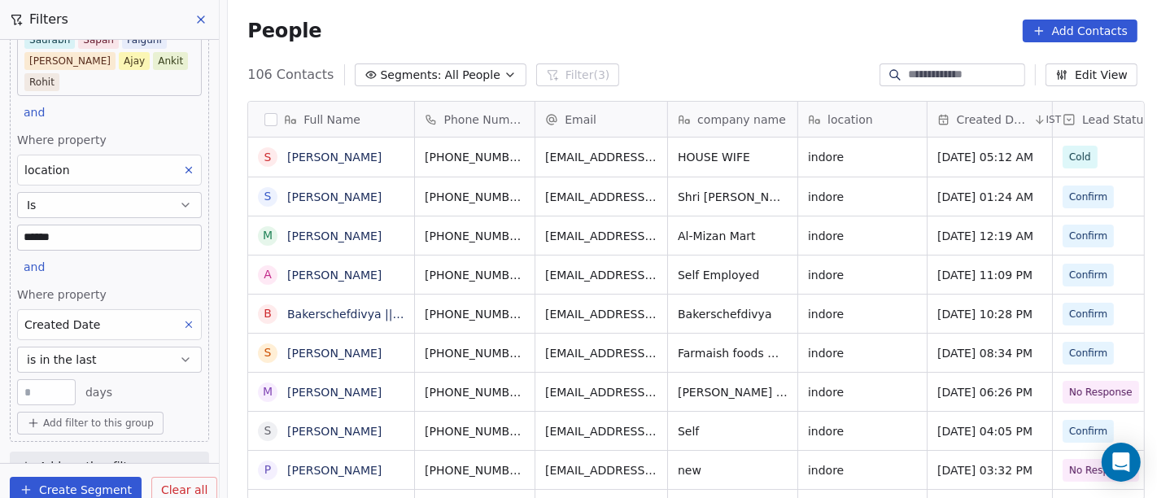
click at [101, 347] on button "is in the last" at bounding box center [109, 360] width 185 height 26
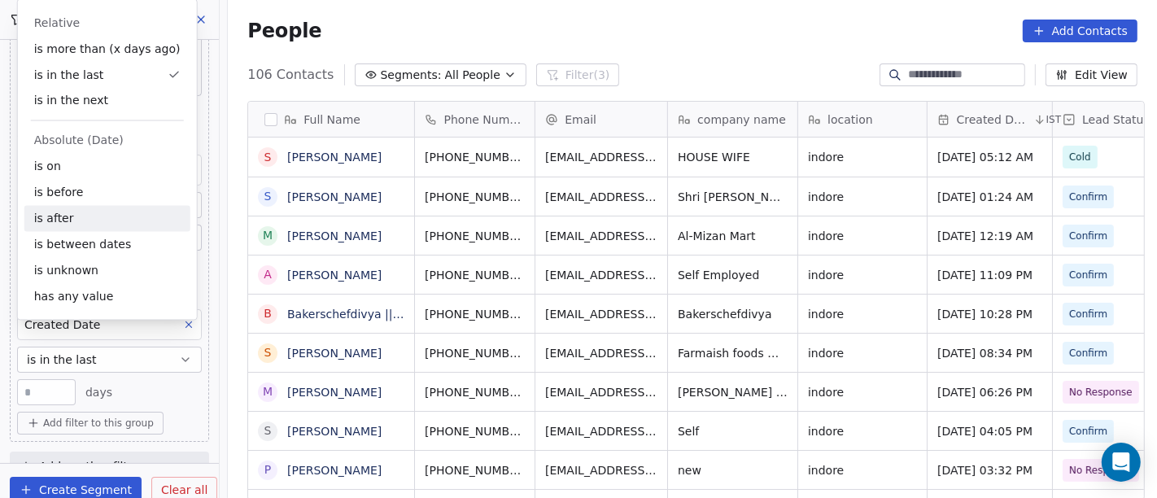
click at [113, 221] on div "is after" at bounding box center [107, 219] width 166 height 26
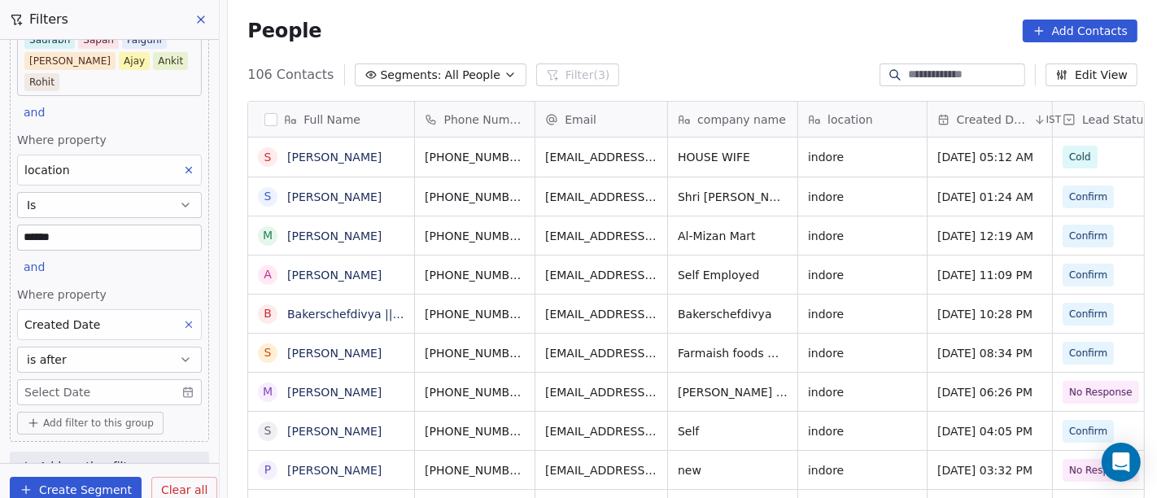
click at [112, 347] on button "is after" at bounding box center [109, 360] width 185 height 26
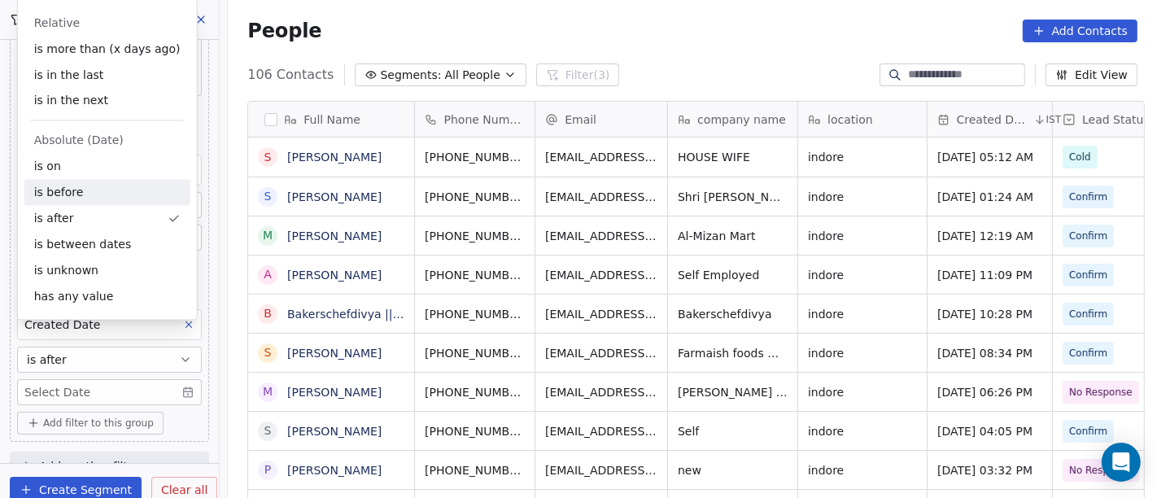
click at [99, 196] on div "is before" at bounding box center [107, 193] width 166 height 26
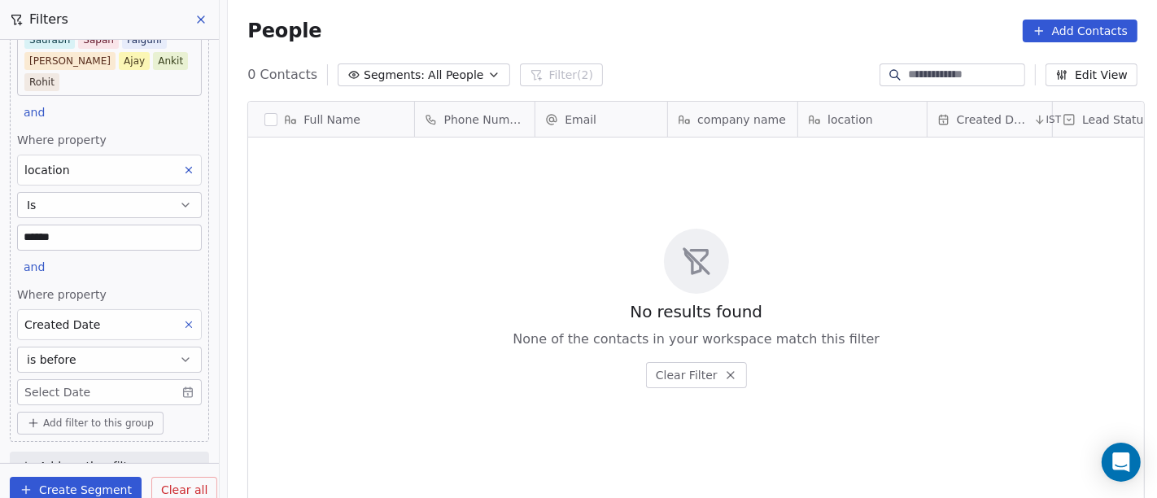
click at [172, 365] on body "On2Cook India Pvt. Ltd. Contacts People Marketing Workflows Campaigns Sales Pip…" at bounding box center [578, 249] width 1157 height 498
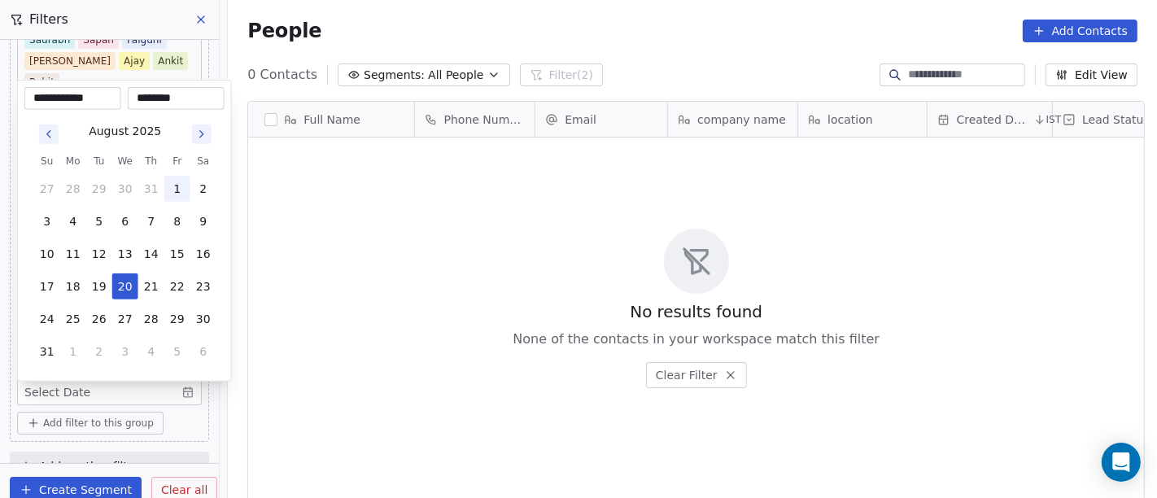
click at [179, 191] on button "1" at bounding box center [177, 189] width 26 height 26
type input "**********"
click at [172, 401] on html "**********" at bounding box center [578, 249] width 1157 height 498
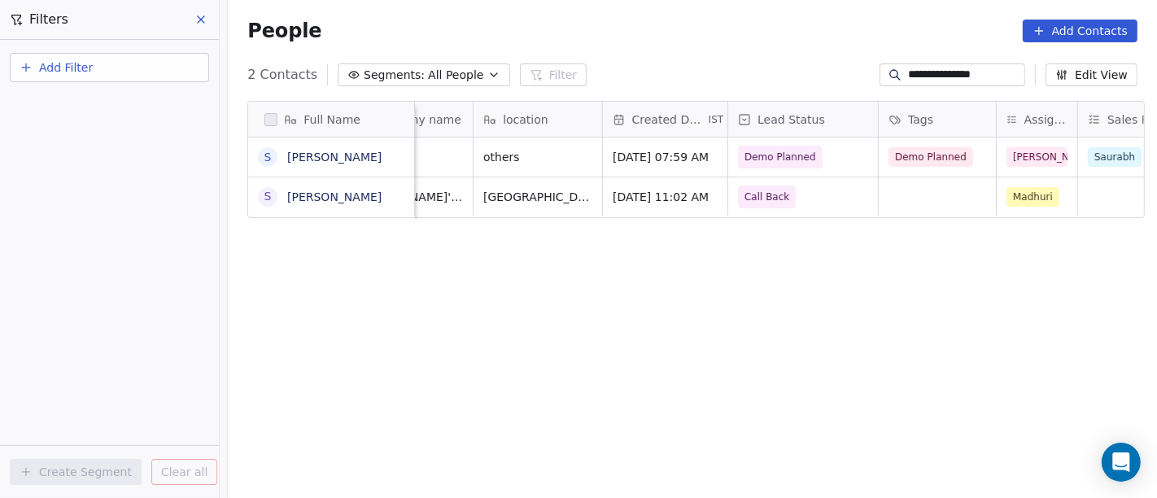
scroll to position [0, 327]
type input "**********"
click at [760, 166] on span "Demo Planned" at bounding box center [778, 157] width 85 height 23
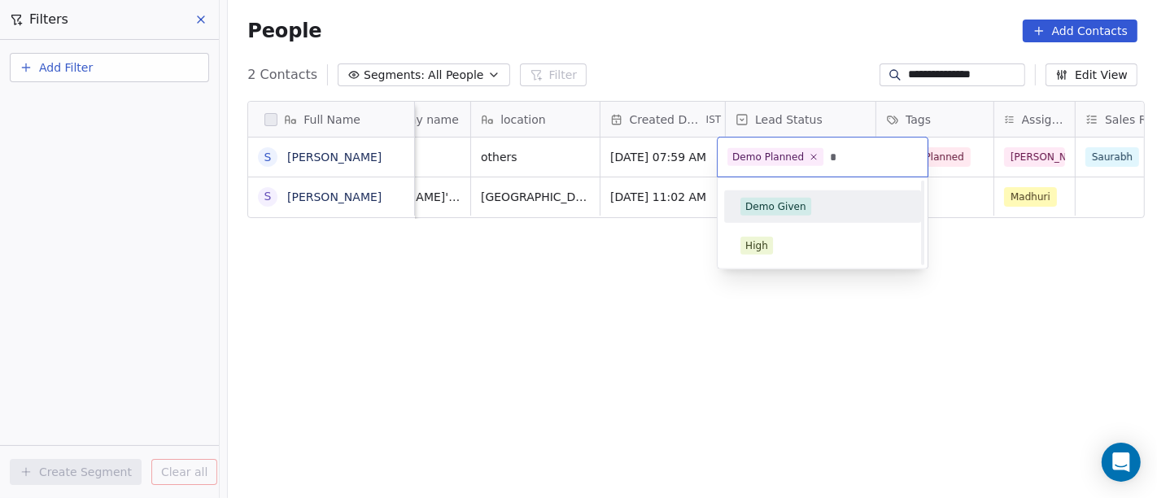
scroll to position [0, 0]
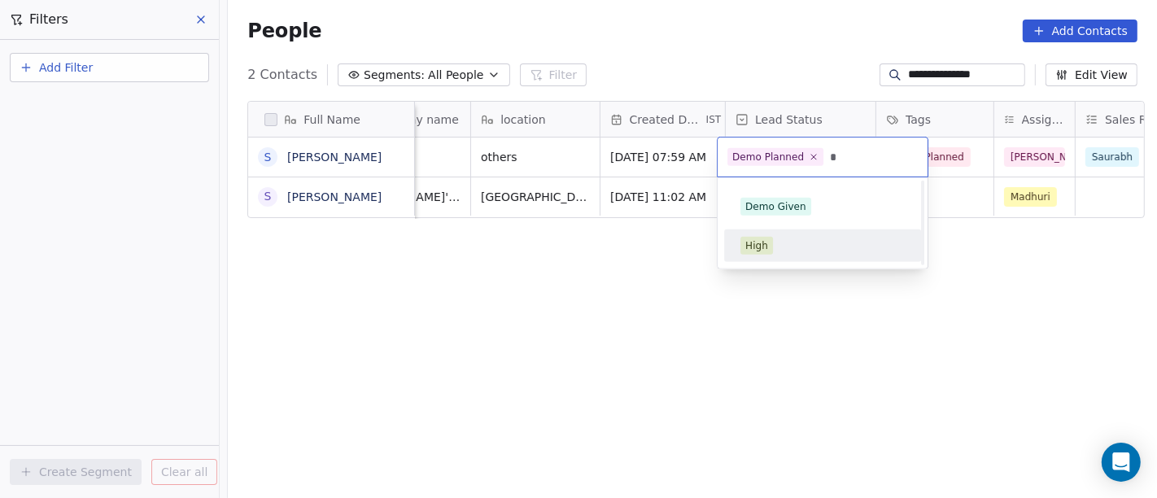
type input "*"
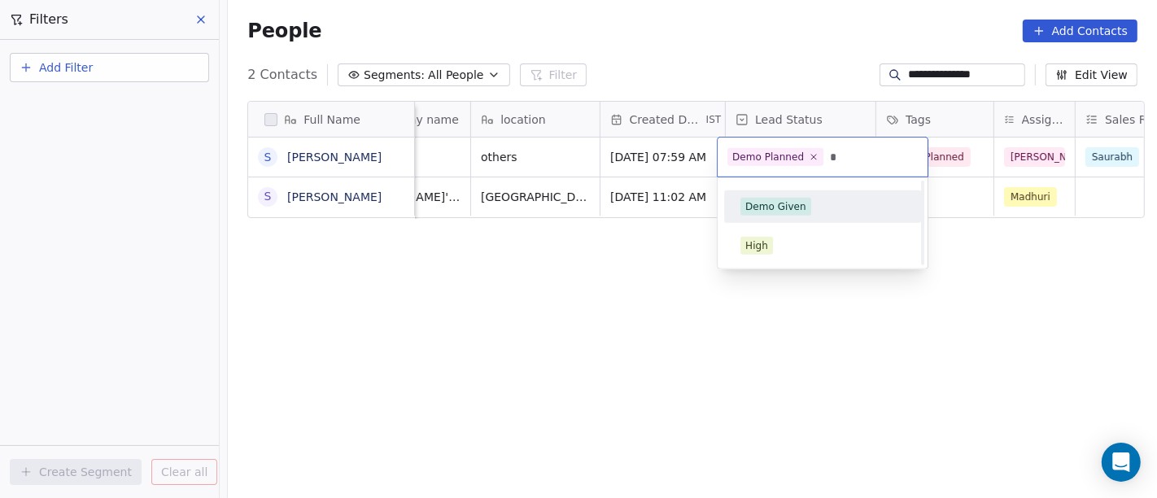
click at [761, 207] on div "Demo Given" at bounding box center [775, 206] width 61 height 15
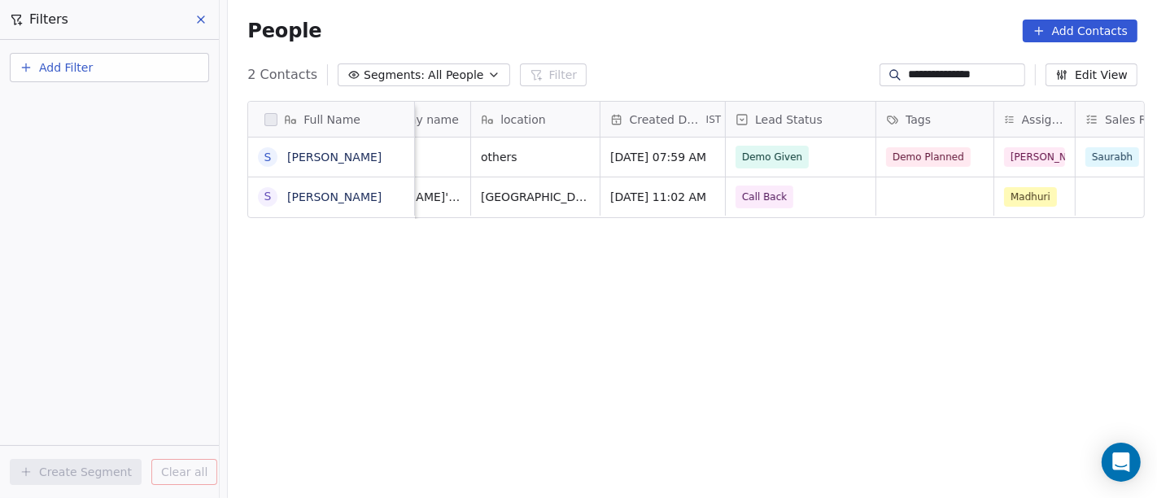
click at [980, 295] on div "Full Name S [PERSON_NAME] S [PERSON_NAME] Phone Number Email company name locat…" at bounding box center [692, 307] width 929 height 439
click at [895, 159] on span "Demo Planned" at bounding box center [929, 157] width 85 height 20
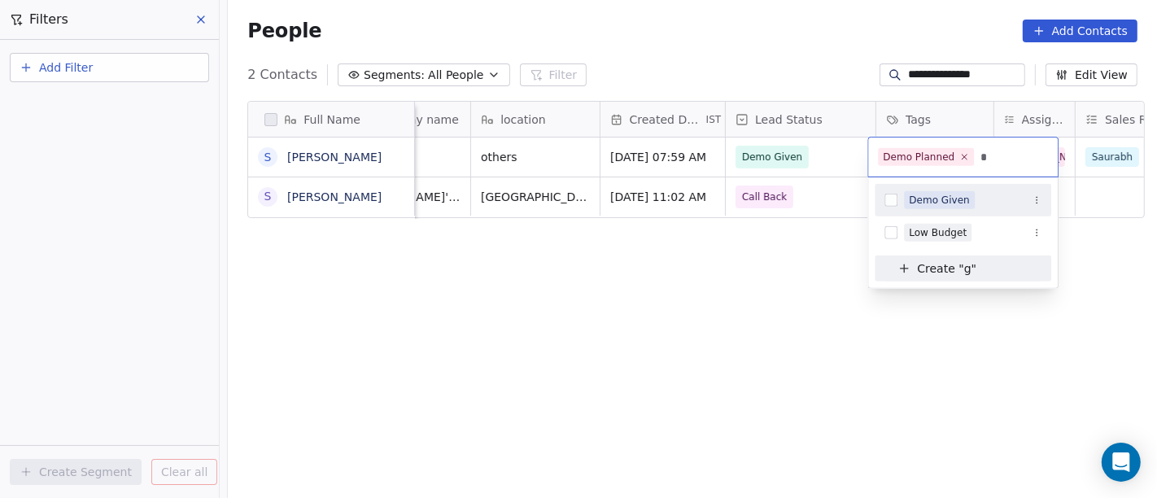
type input "*"
click at [922, 202] on div "Demo Given" at bounding box center [939, 200] width 61 height 15
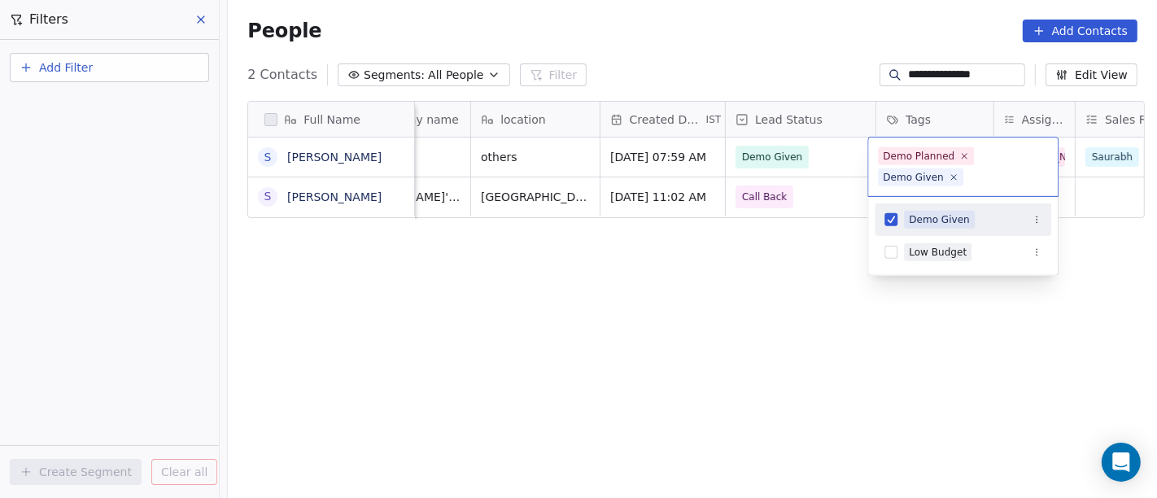
click at [771, 239] on html "**********" at bounding box center [578, 249] width 1157 height 498
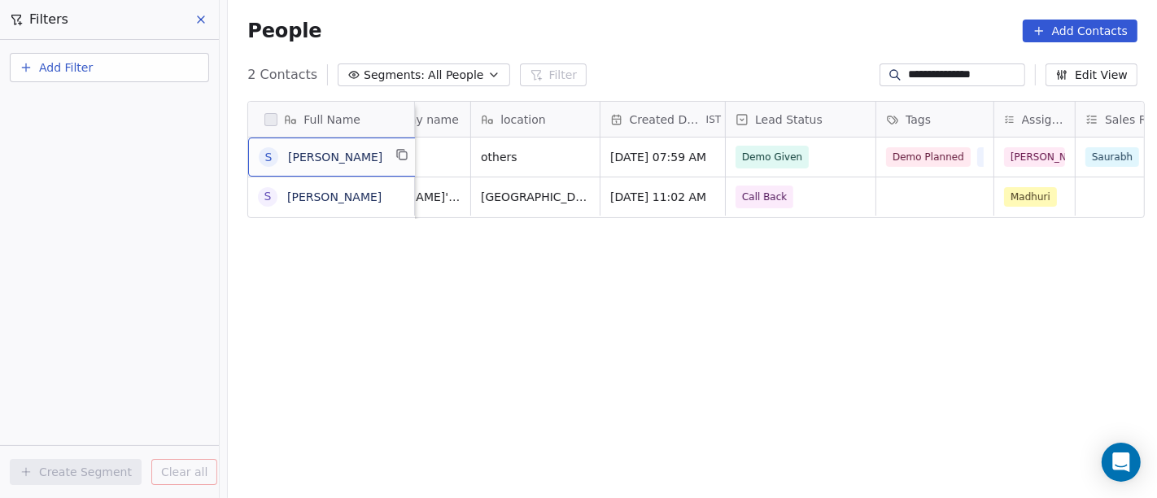
click at [397, 159] on div "S [PERSON_NAME]" at bounding box center [335, 157] width 174 height 39
click at [396, 155] on icon "grid" at bounding box center [402, 154] width 13 height 13
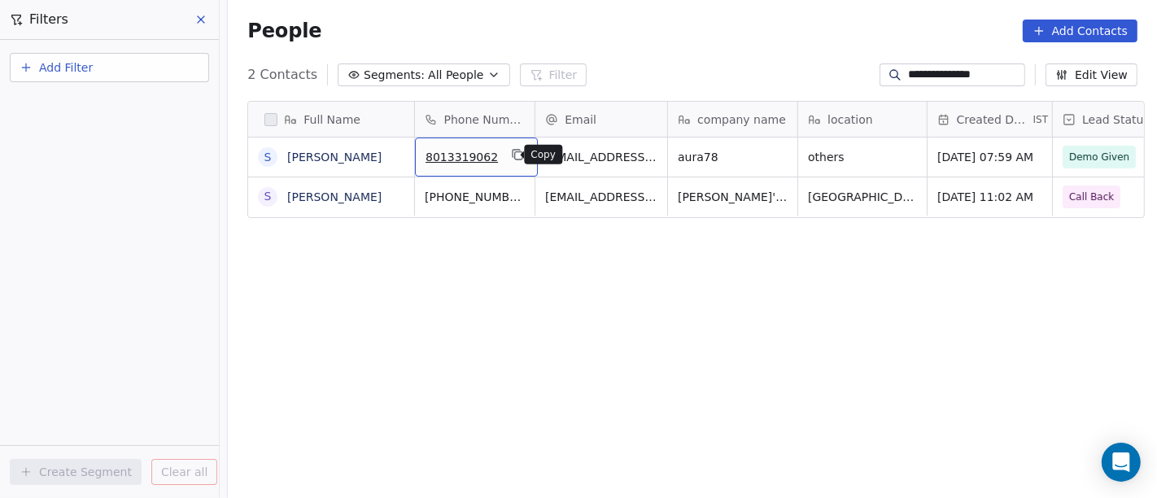
click at [511, 158] on icon "grid" at bounding box center [517, 154] width 13 height 13
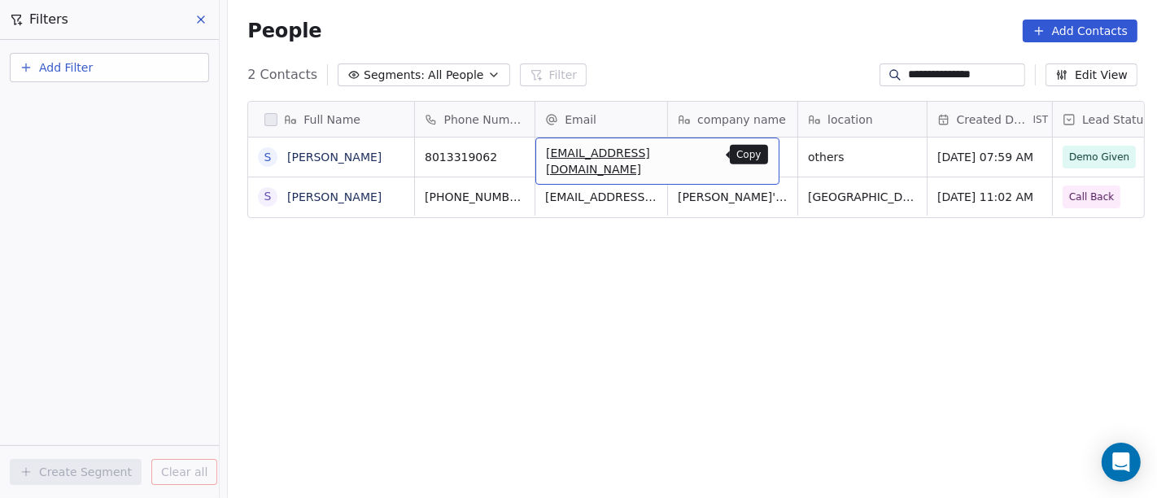
click at [753, 159] on icon "grid" at bounding box center [759, 154] width 13 height 13
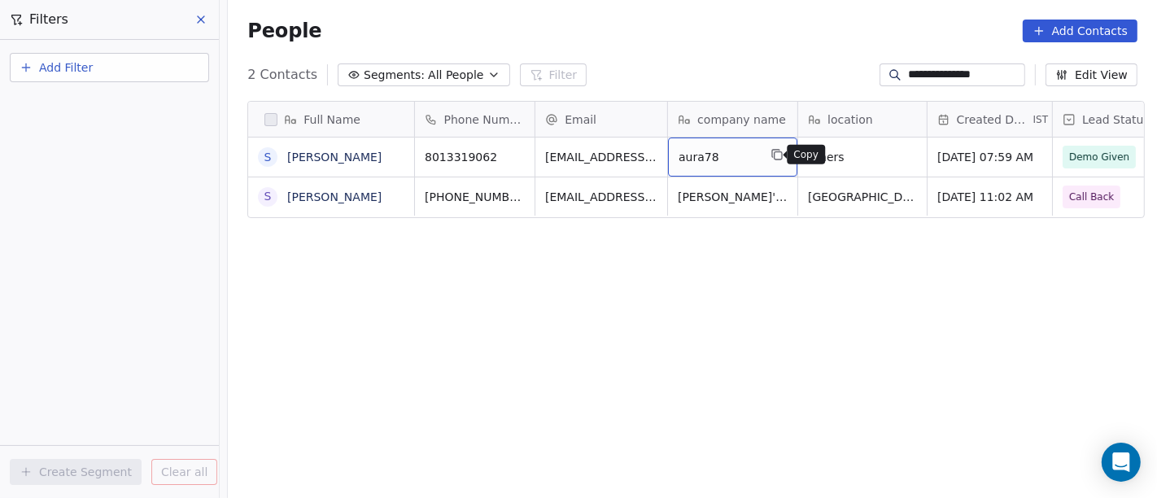
click at [772, 152] on icon "grid" at bounding box center [775, 153] width 7 height 7
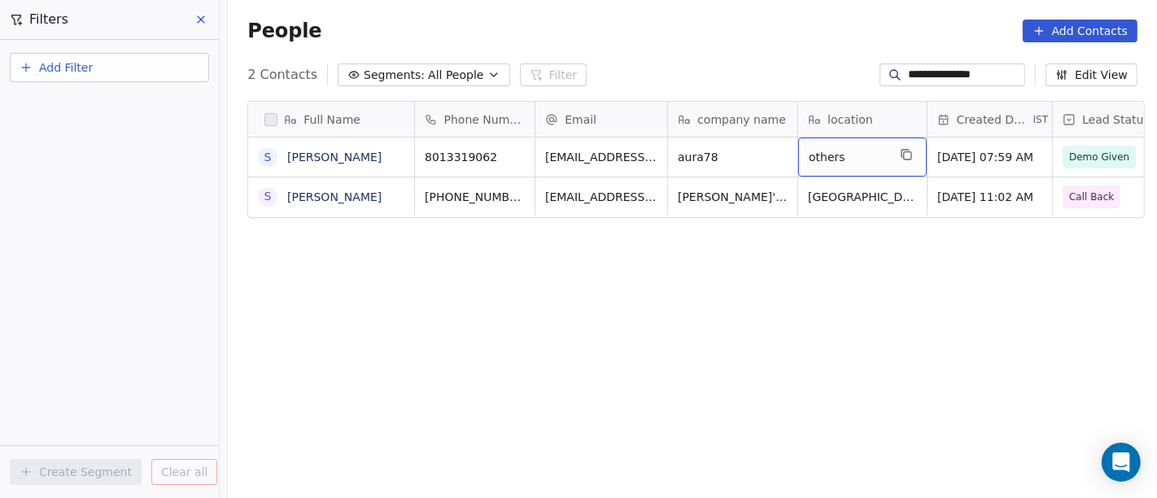
click at [812, 169] on div "others" at bounding box center [862, 157] width 129 height 39
click at [812, 169] on textarea "******" at bounding box center [855, 163] width 127 height 50
type textarea "*******"
click at [744, 78] on html "**********" at bounding box center [578, 249] width 1157 height 498
click at [944, 78] on input "**********" at bounding box center [965, 75] width 114 height 16
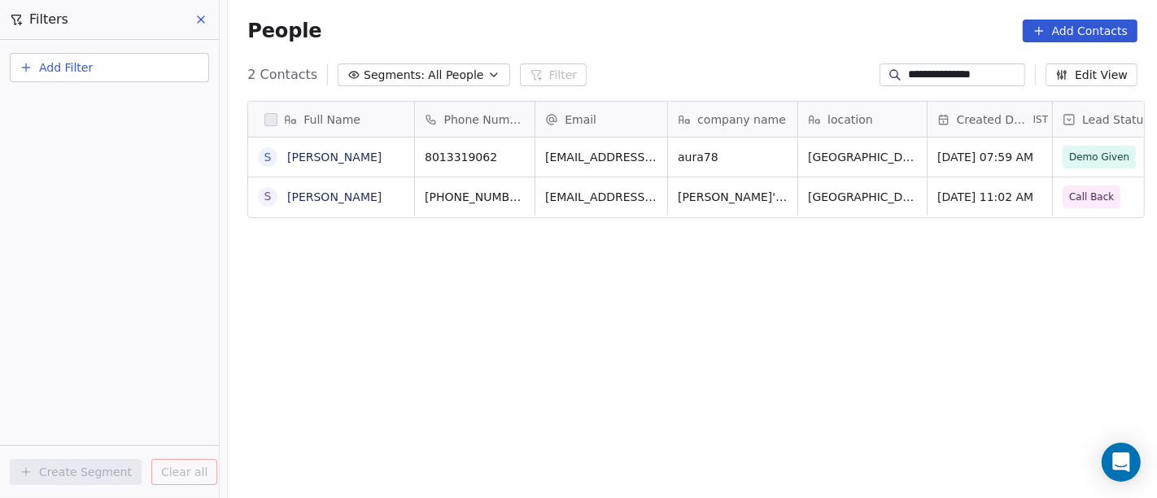
click at [944, 78] on input "**********" at bounding box center [965, 75] width 114 height 16
paste input
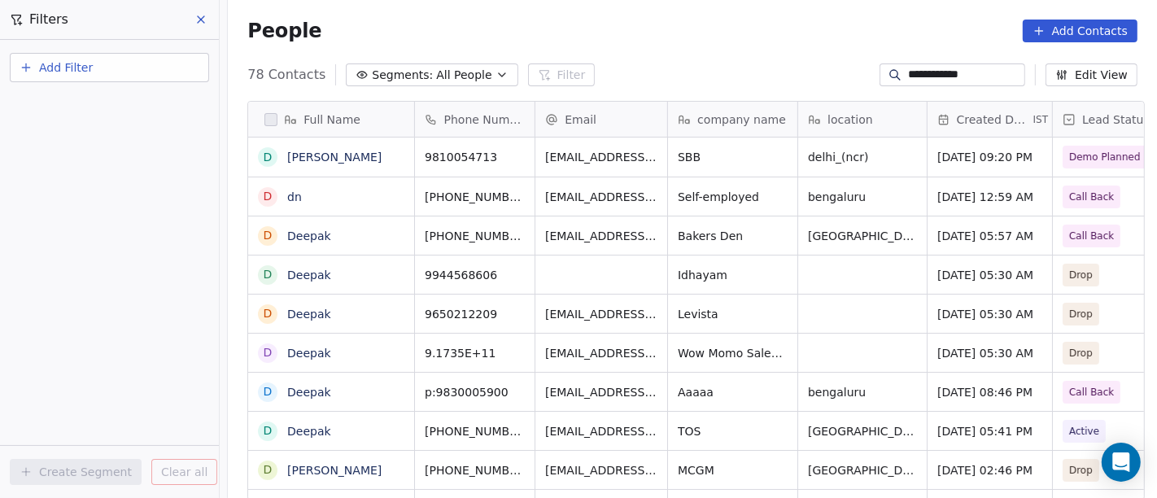
scroll to position [425, 923]
click at [904, 156] on icon "grid" at bounding box center [907, 155] width 7 height 7
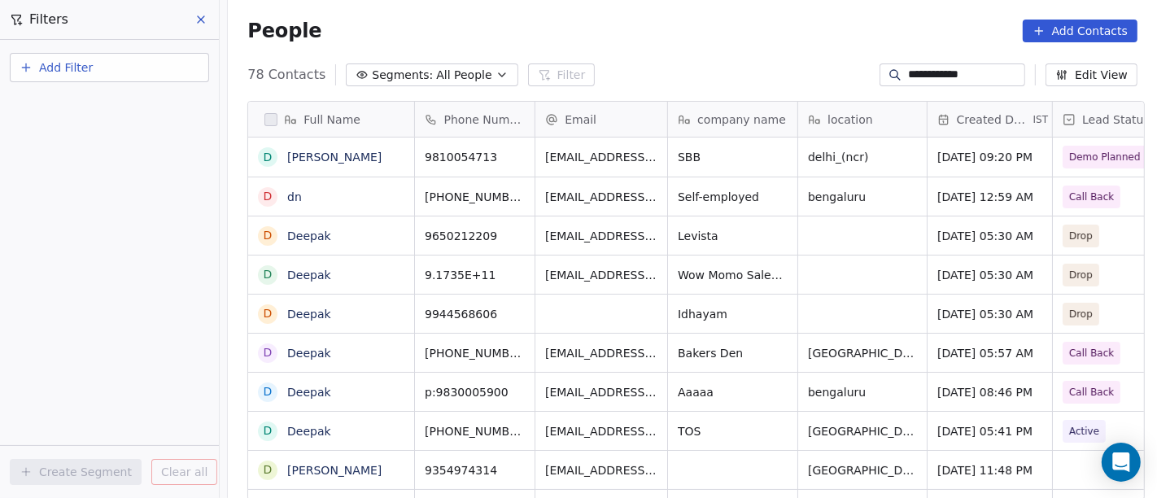
click at [890, 73] on div at bounding box center [895, 75] width 26 height 16
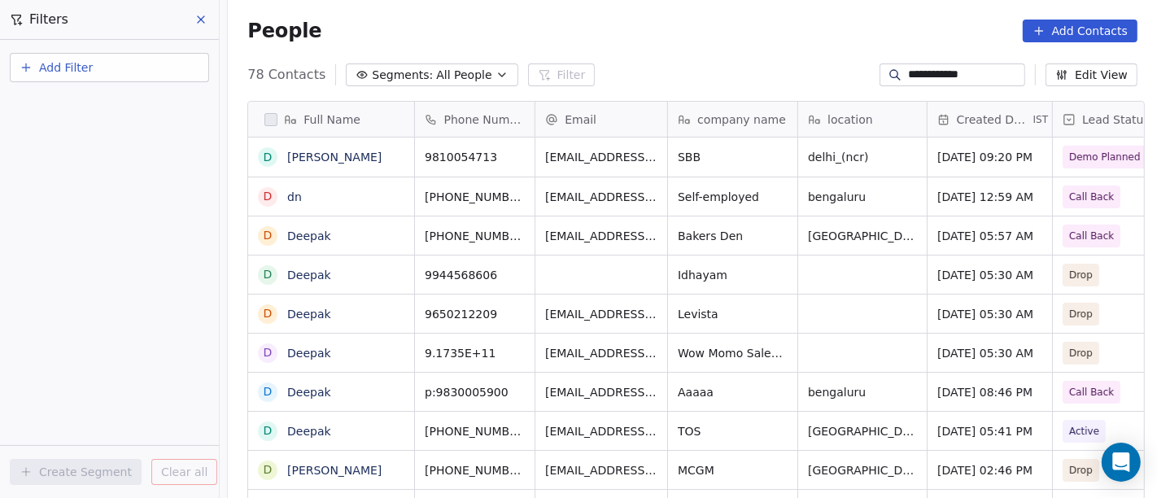
click at [915, 75] on input "**********" at bounding box center [965, 75] width 114 height 16
paste input "***"
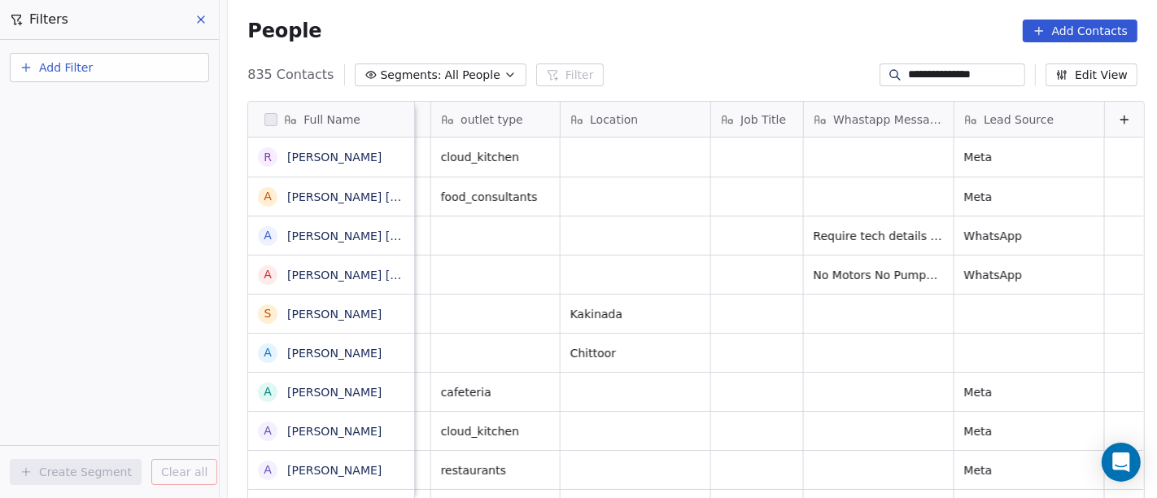
scroll to position [5, 1931]
type input "**********"
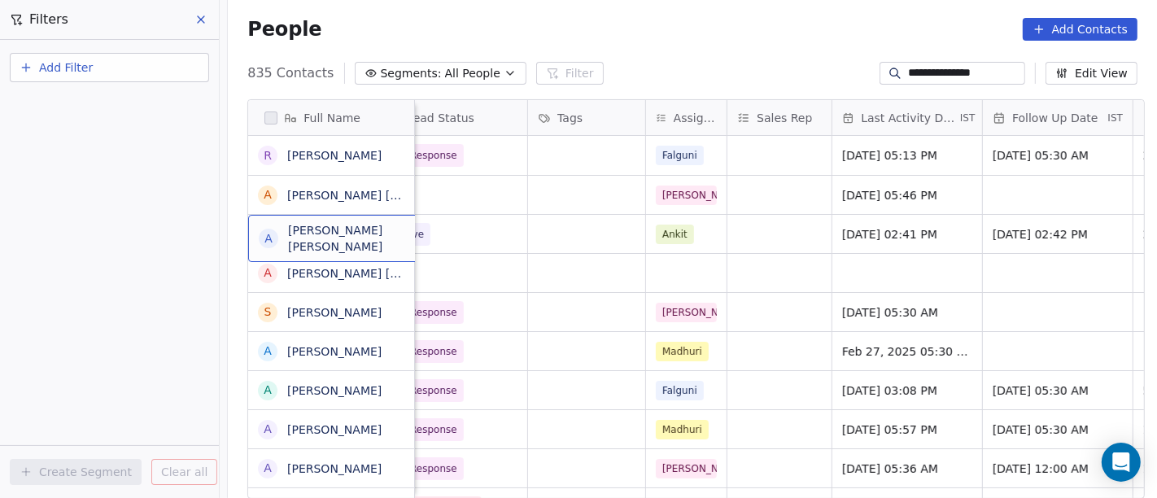
scroll to position [5, 606]
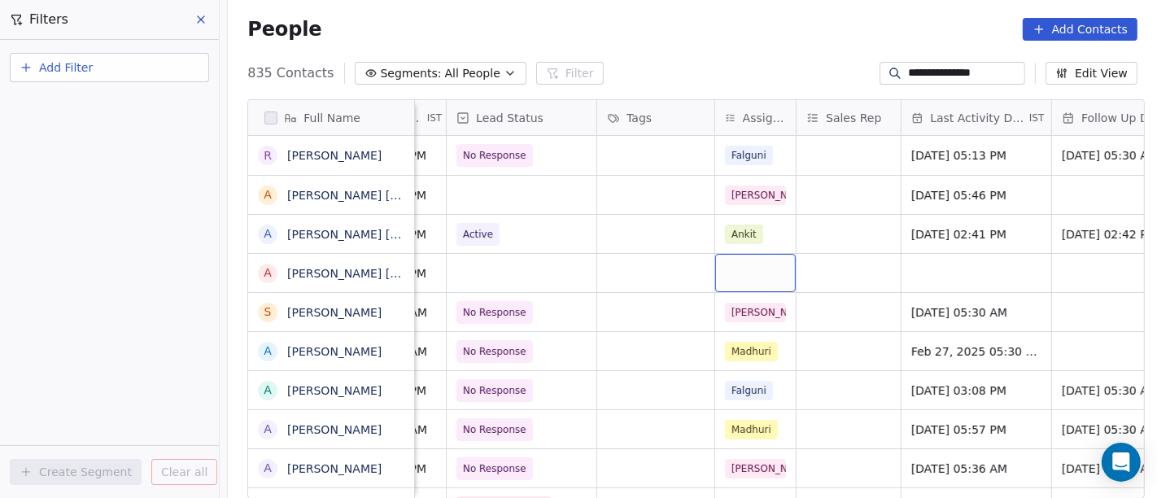
click at [732, 263] on div "grid" at bounding box center [755, 273] width 81 height 38
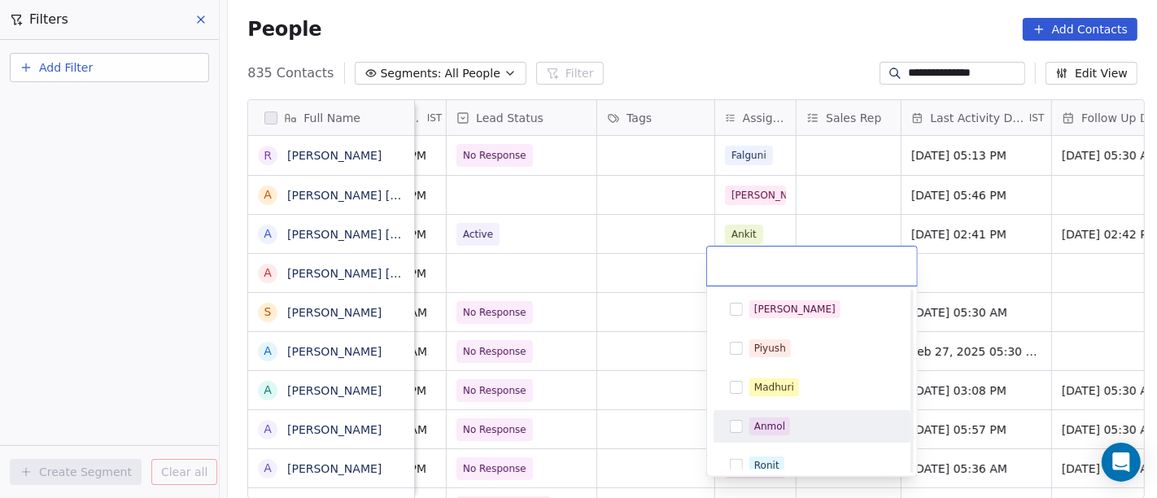
scroll to position [285, 0]
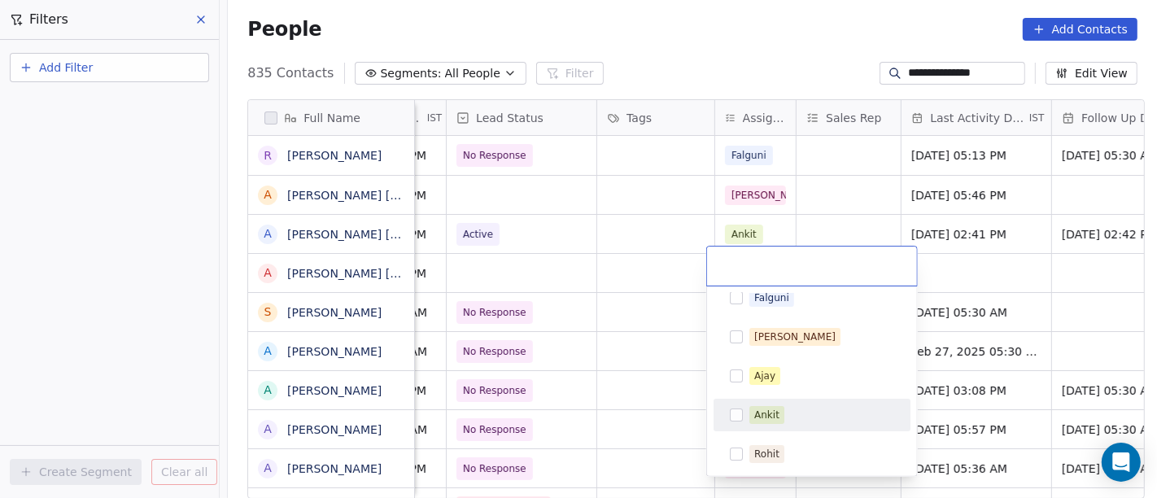
click at [738, 415] on button "Suggestions" at bounding box center [736, 414] width 13 height 13
click at [491, 286] on html "**********" at bounding box center [578, 249] width 1157 height 498
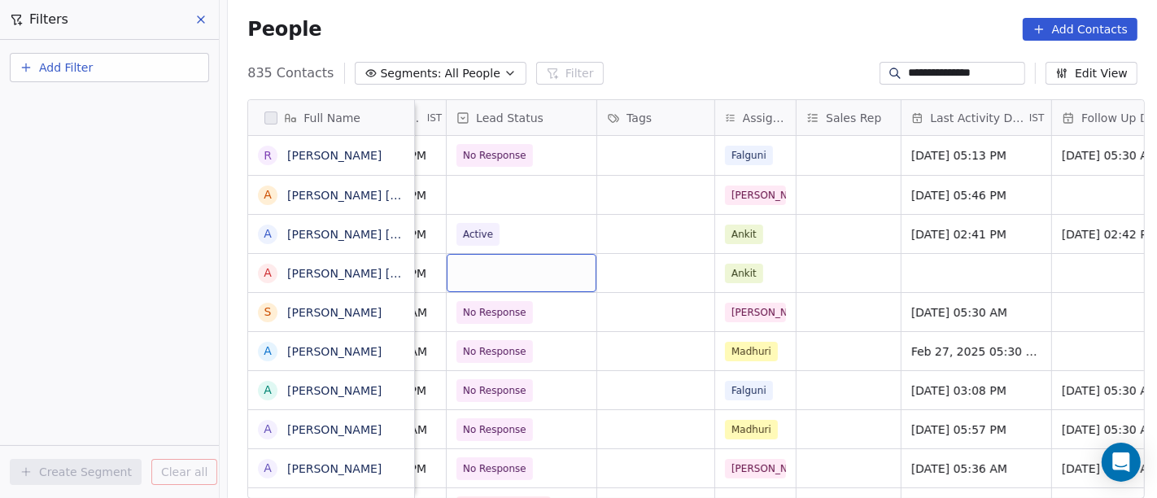
click at [491, 264] on div "grid" at bounding box center [522, 273] width 150 height 38
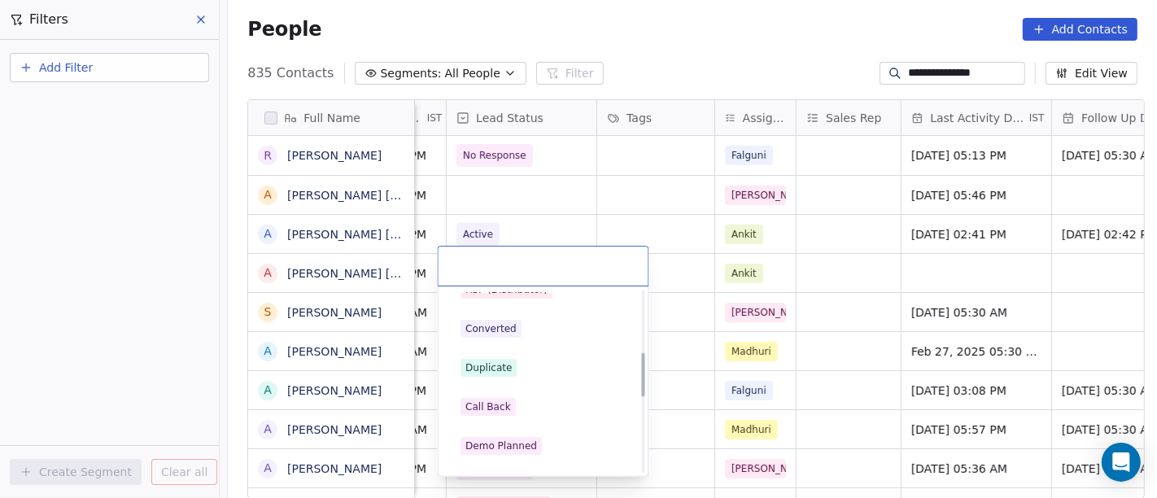
scroll to position [255, 0]
click at [500, 360] on div "Duplicate" at bounding box center [489, 366] width 46 height 15
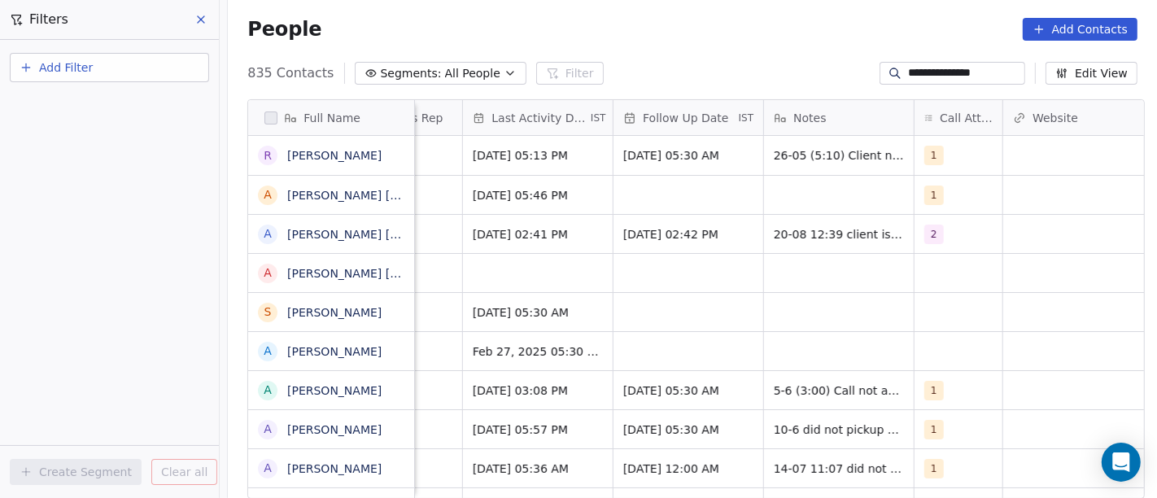
scroll to position [5, 1046]
click at [929, 257] on div "grid" at bounding box center [957, 273] width 88 height 38
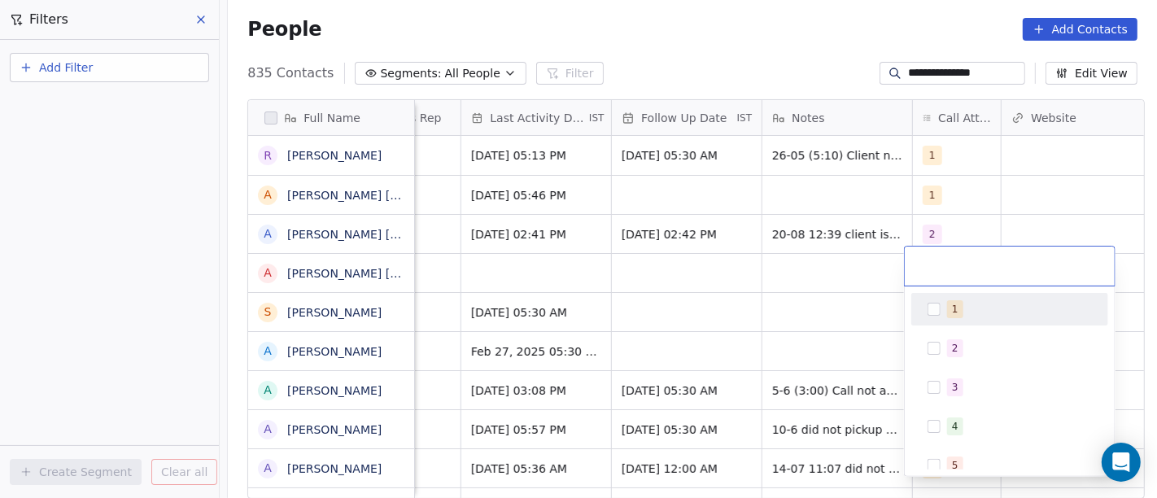
click at [938, 307] on button "Suggestions" at bounding box center [934, 309] width 13 height 13
click at [788, 256] on html "**********" at bounding box center [578, 249] width 1157 height 498
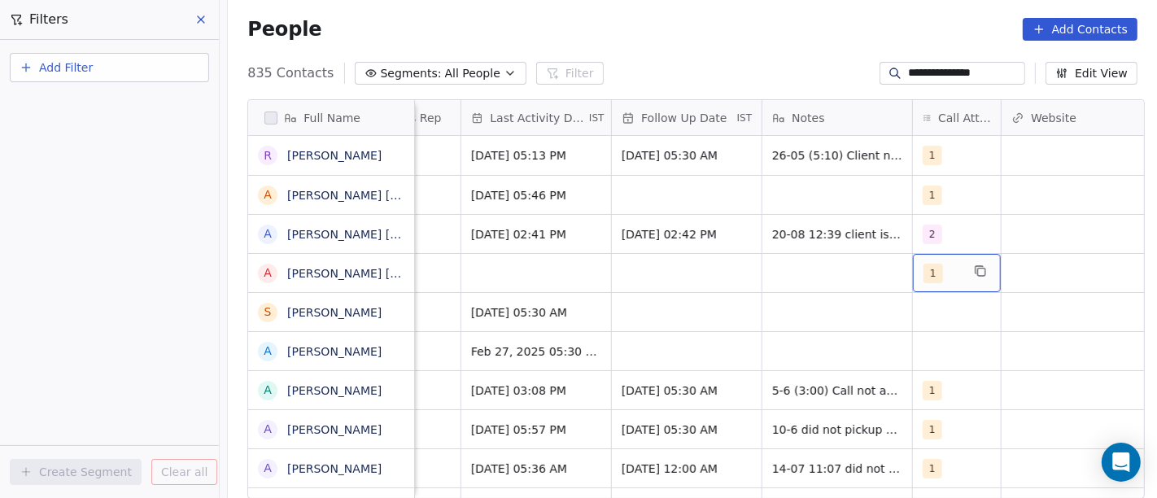
click at [939, 264] on div "1" at bounding box center [942, 274] width 37 height 20
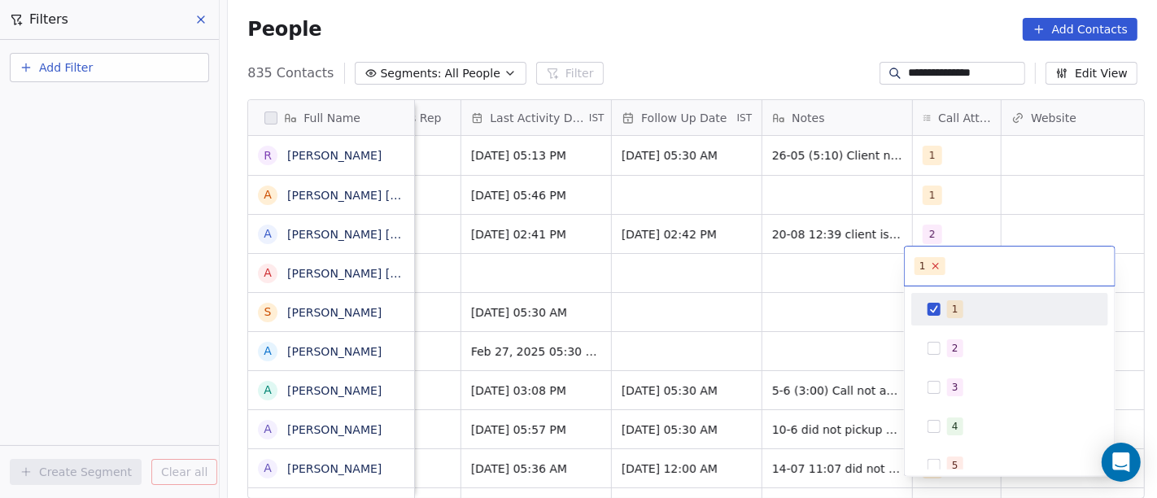
click at [931, 270] on icon at bounding box center [935, 265] width 11 height 11
click at [784, 256] on html "**********" at bounding box center [578, 249] width 1157 height 498
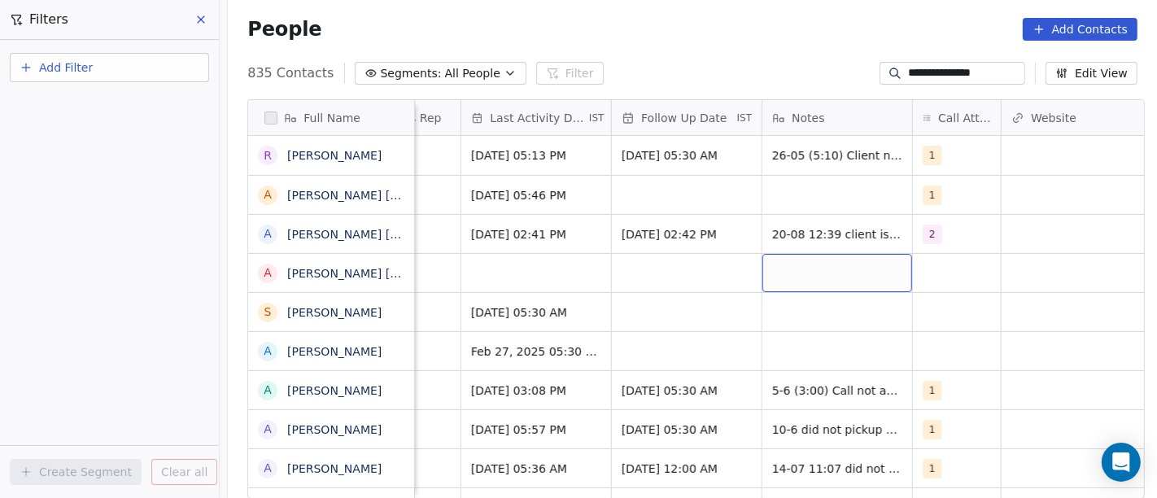
click at [784, 256] on div "grid" at bounding box center [837, 273] width 150 height 38
click at [784, 256] on textarea at bounding box center [829, 272] width 148 height 50
type textarea "**********"
click at [682, 254] on html "**********" at bounding box center [578, 249] width 1157 height 498
drag, startPoint x: 682, startPoint y: 254, endPoint x: 655, endPoint y: 256, distance: 27.0
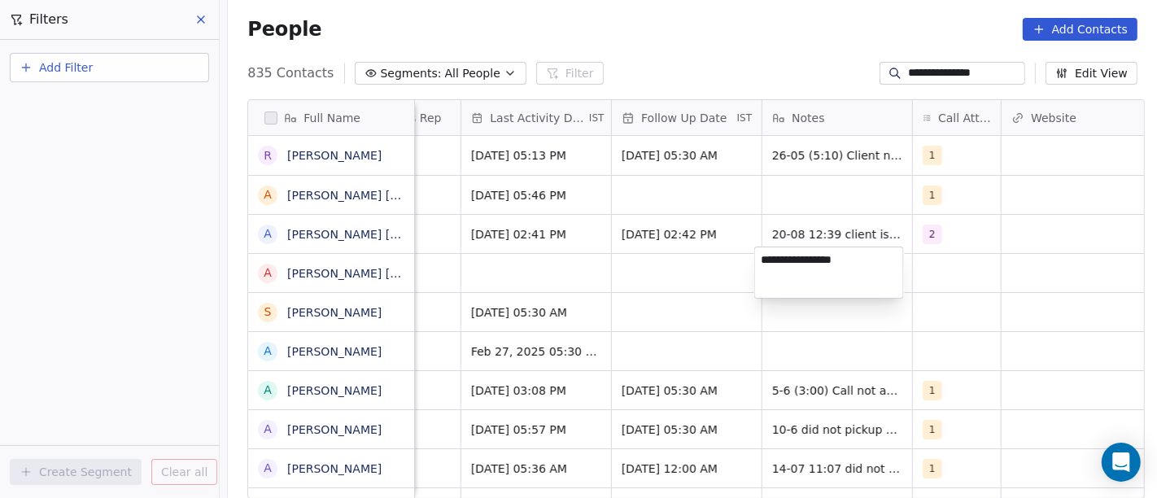
click at [655, 256] on html "**********" at bounding box center [578, 249] width 1157 height 498
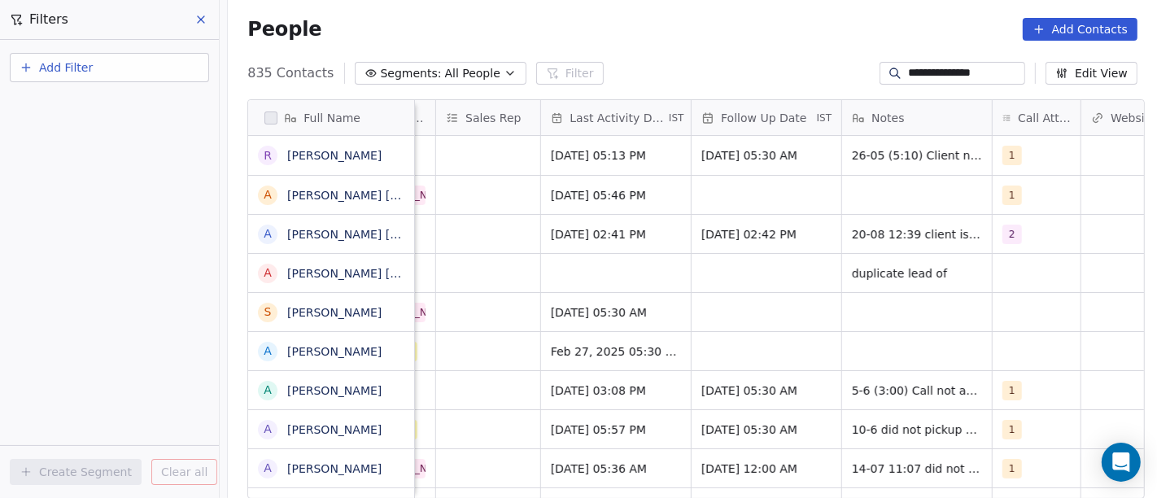
scroll to position [5, 1009]
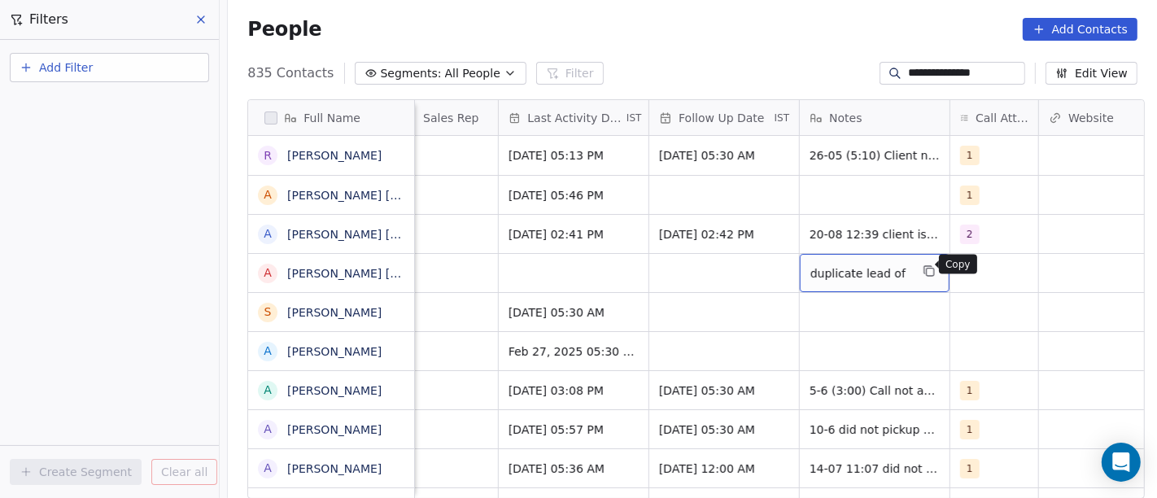
click at [919, 261] on button "grid" at bounding box center [929, 271] width 20 height 20
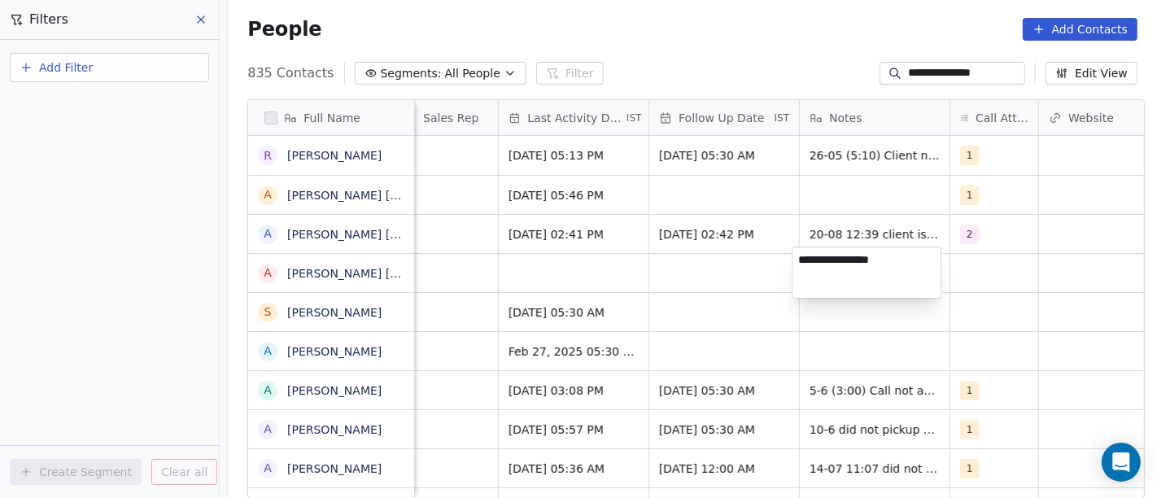
click at [912, 259] on textarea "**********" at bounding box center [867, 272] width 148 height 50
type textarea "**********"
click at [710, 255] on html "**********" at bounding box center [578, 249] width 1157 height 498
click at [716, 259] on html "**********" at bounding box center [578, 249] width 1157 height 498
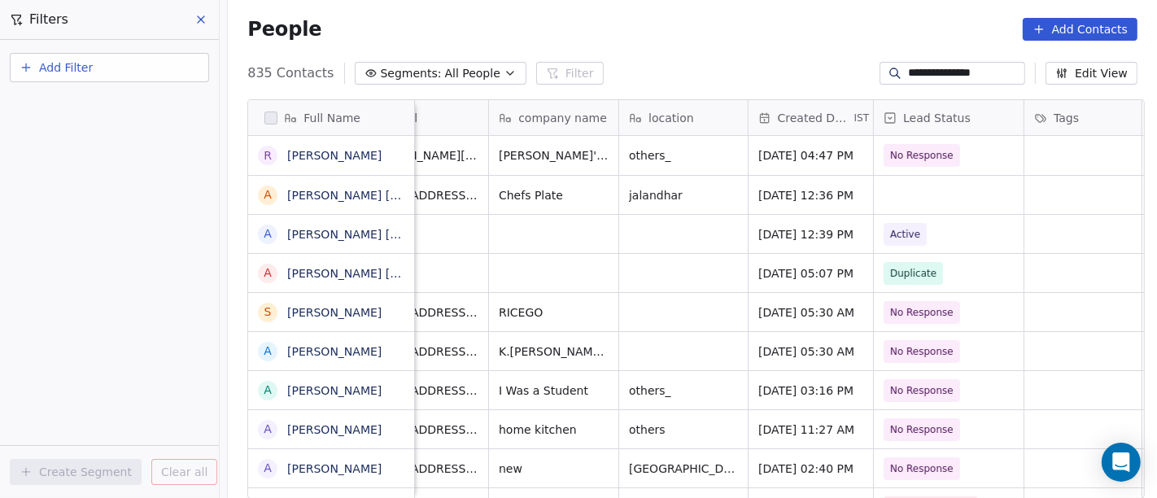
scroll to position [5, 107]
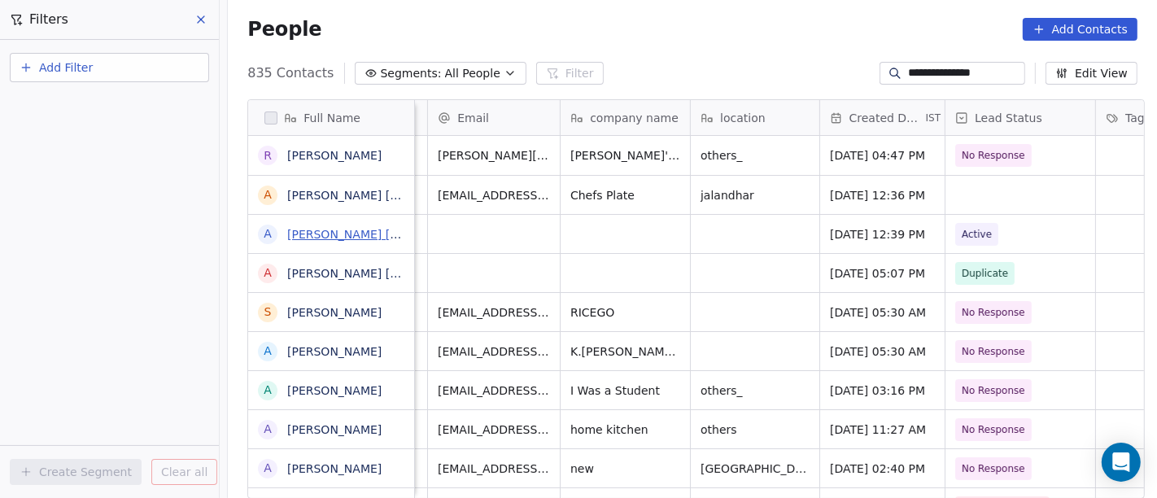
click at [310, 232] on link "[PERSON_NAME] [PERSON_NAME]" at bounding box center [383, 234] width 193 height 13
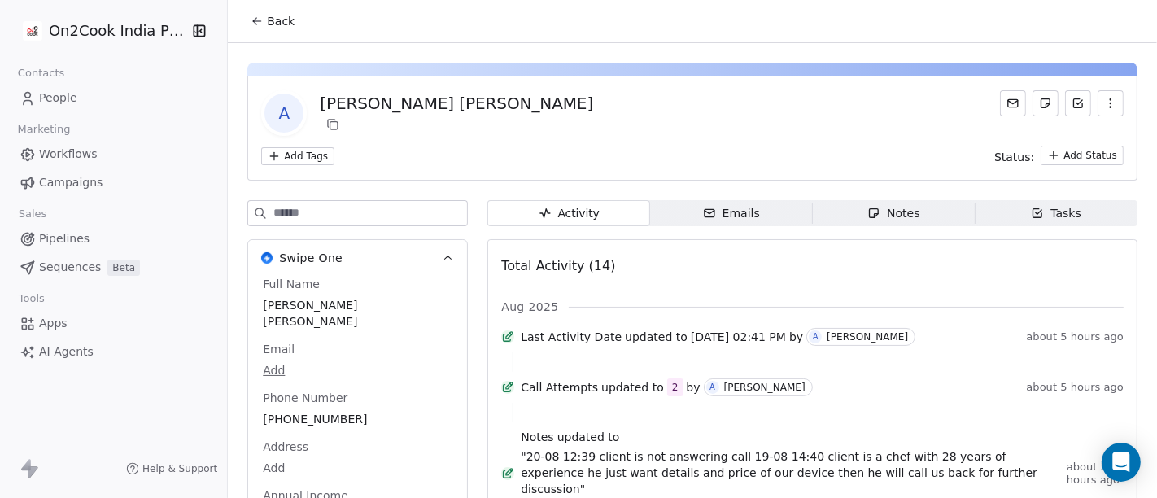
click at [267, 20] on span "Back" at bounding box center [281, 21] width 28 height 16
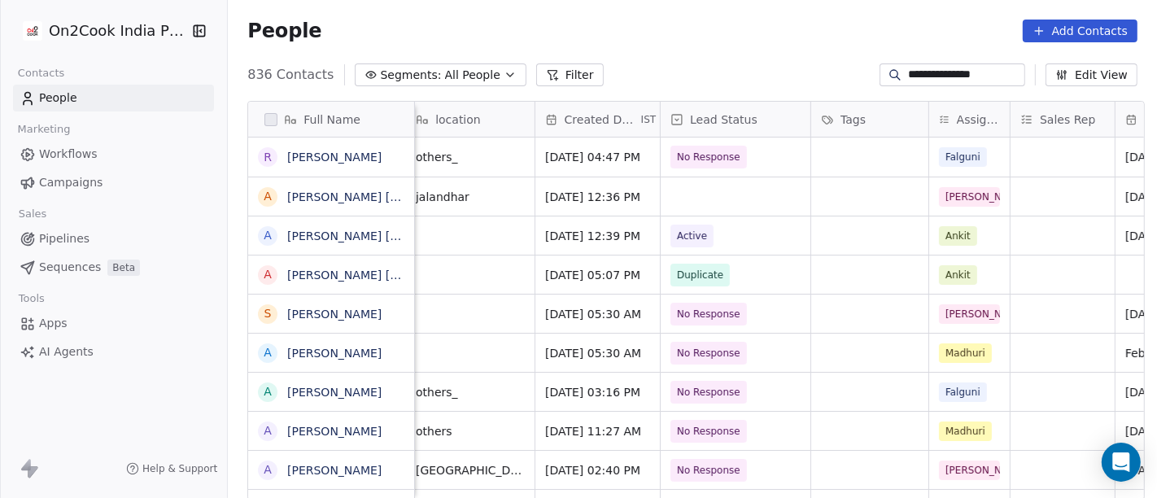
scroll to position [14, 353]
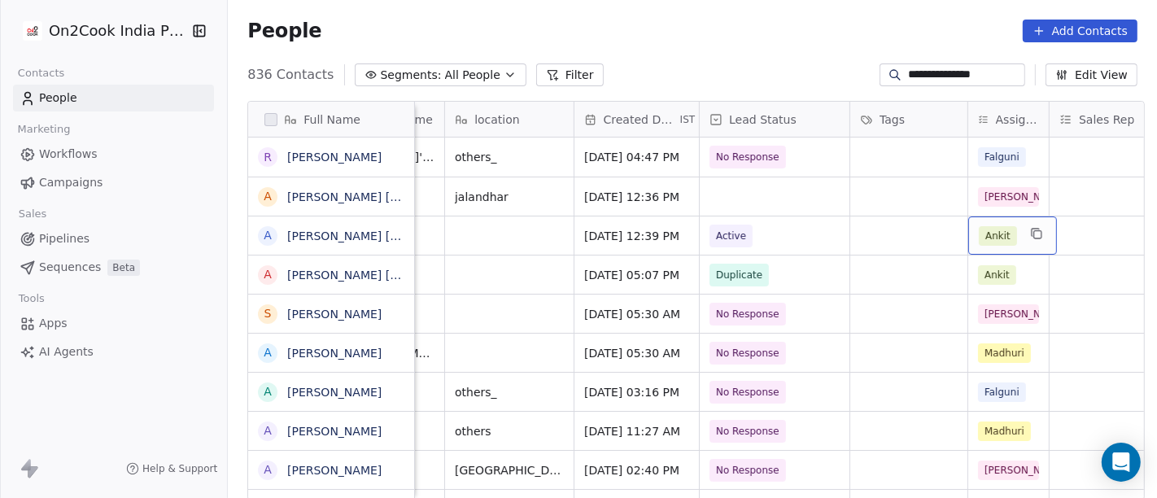
click at [992, 226] on span "Ankit" at bounding box center [998, 236] width 38 height 20
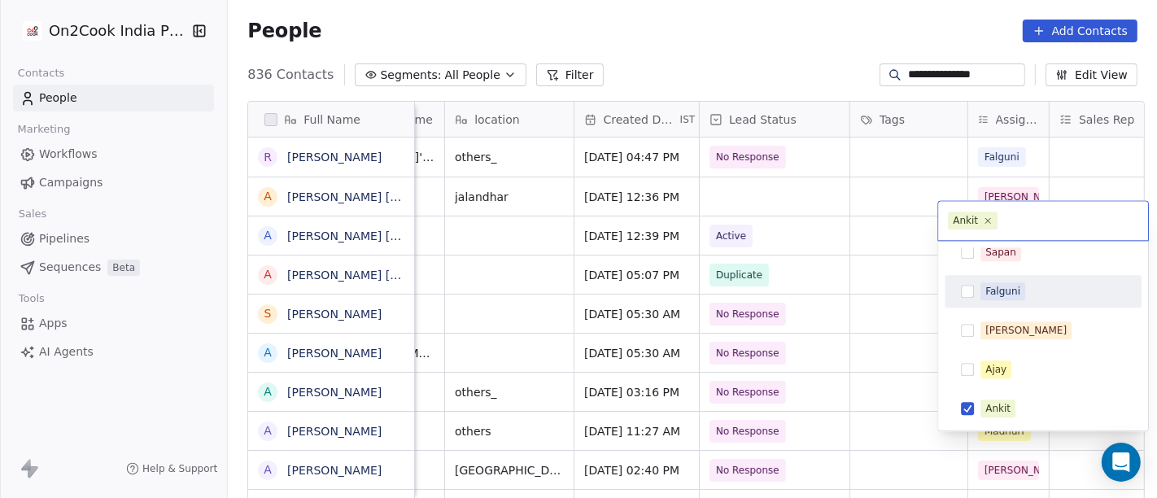
scroll to position [285, 0]
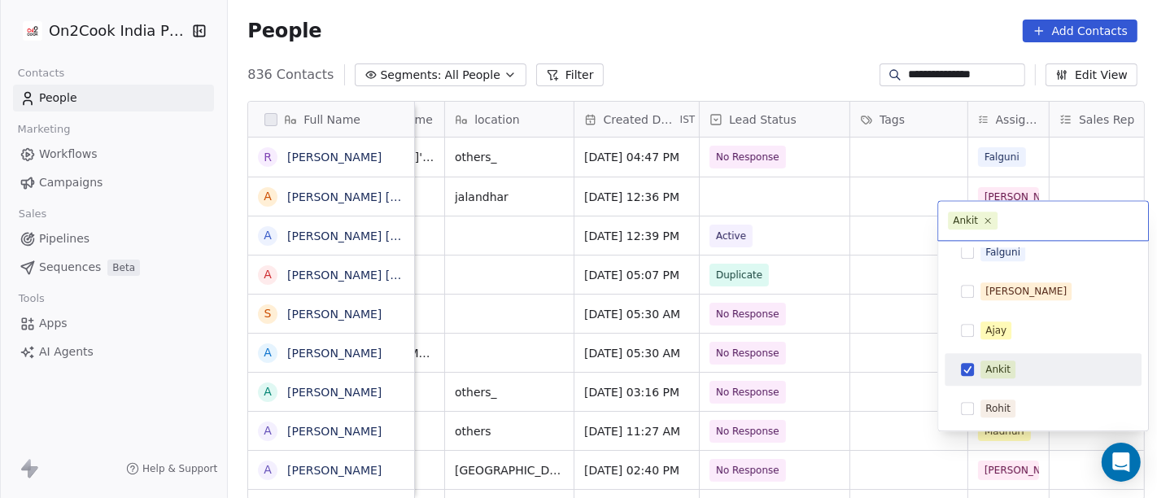
click at [983, 372] on span "Ankit" at bounding box center [997, 369] width 35 height 18
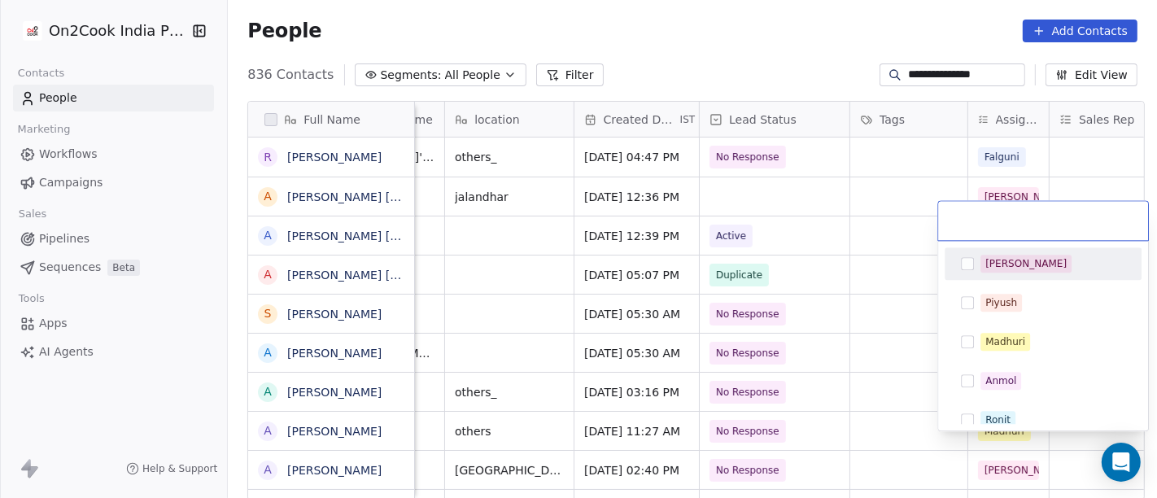
click at [978, 261] on div "[PERSON_NAME]" at bounding box center [1043, 264] width 184 height 26
click at [858, 236] on html "**********" at bounding box center [578, 249] width 1157 height 498
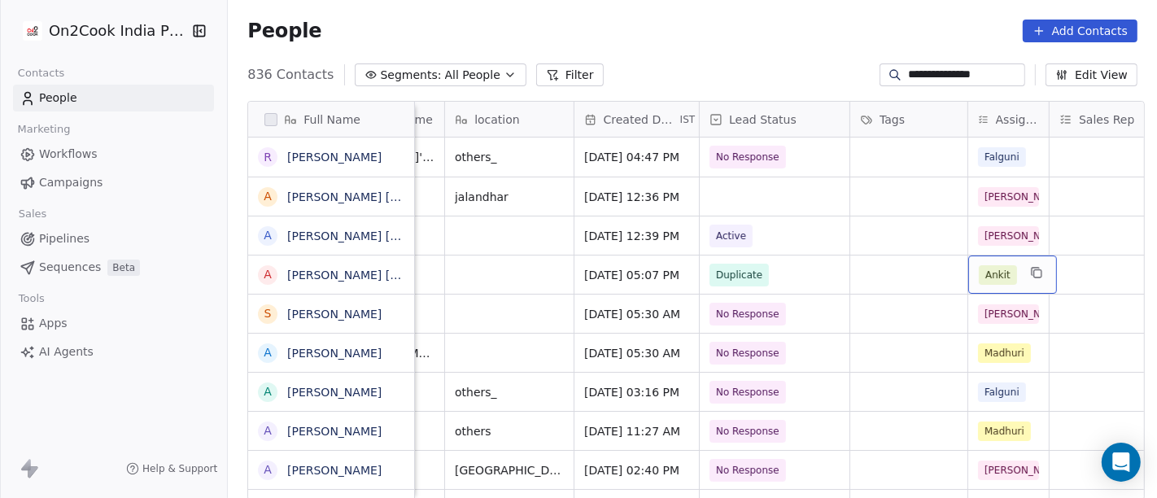
click at [992, 265] on span "Ankit" at bounding box center [998, 275] width 38 height 20
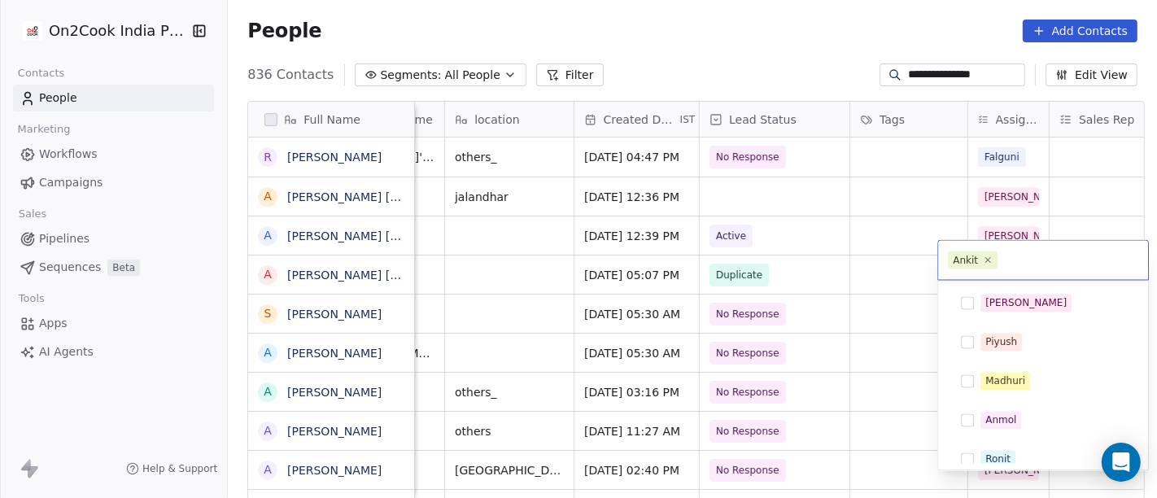
scroll to position [246, 0]
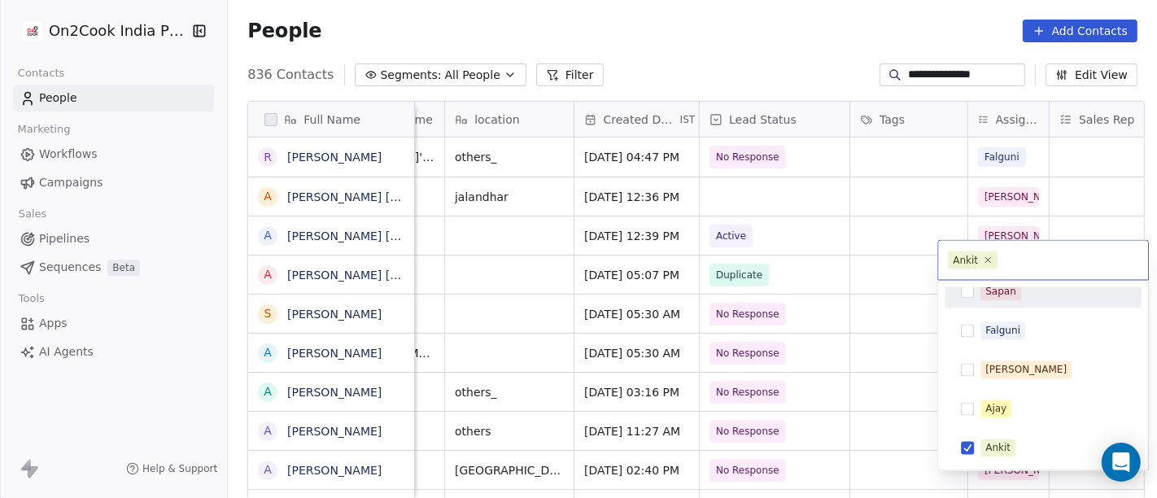
click at [985, 294] on div "Sapan" at bounding box center [1000, 292] width 31 height 15
click at [988, 443] on div "Ankit" at bounding box center [997, 448] width 25 height 15
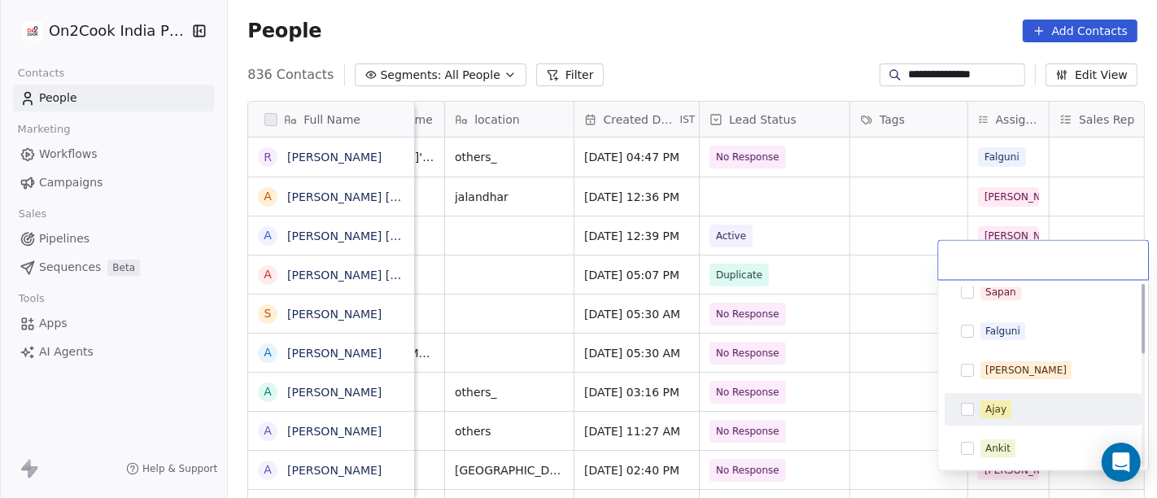
scroll to position [0, 0]
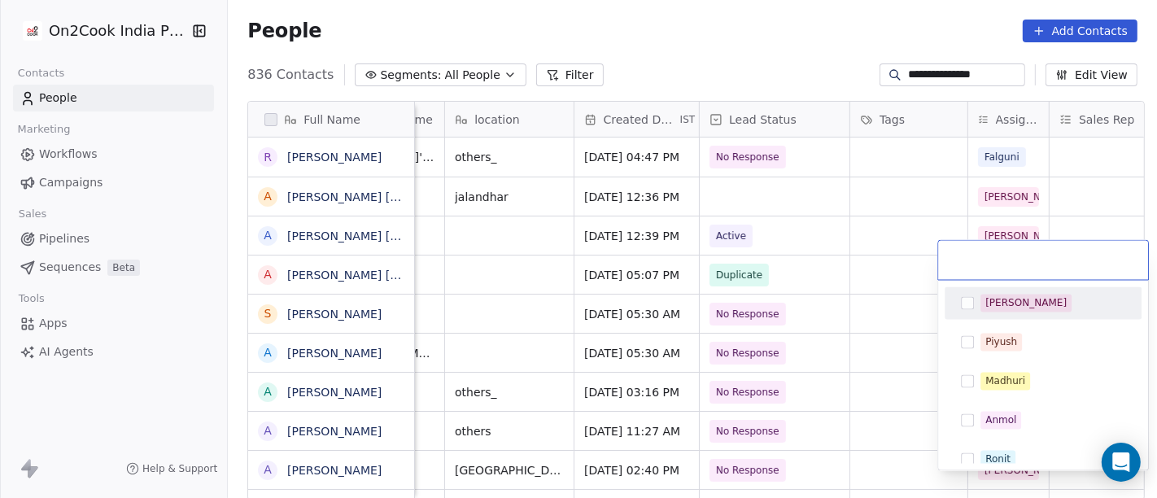
click at [961, 299] on button "Suggestions" at bounding box center [967, 303] width 13 height 13
click at [816, 244] on html "**********" at bounding box center [578, 249] width 1157 height 498
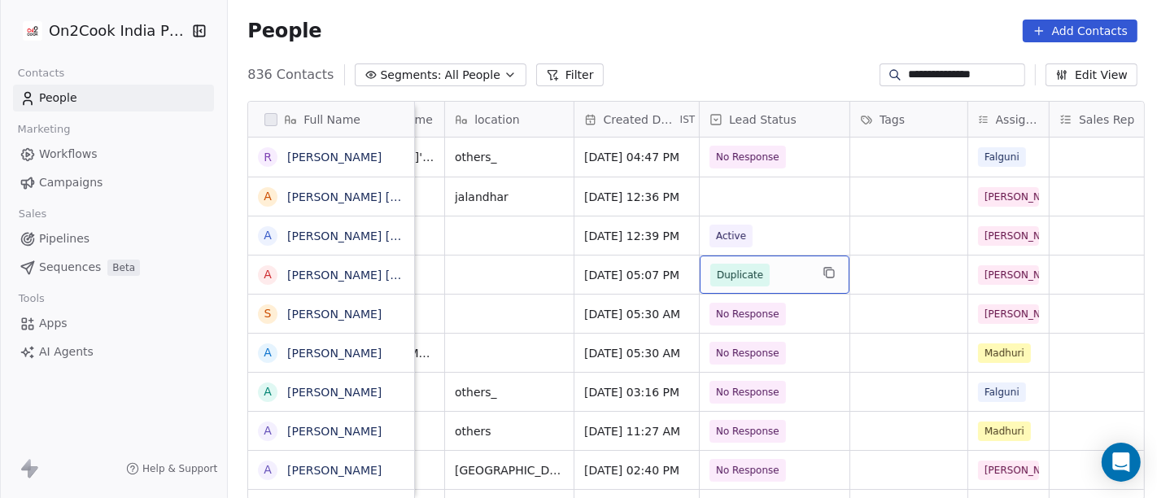
click at [749, 267] on span "Duplicate" at bounding box center [740, 275] width 46 height 16
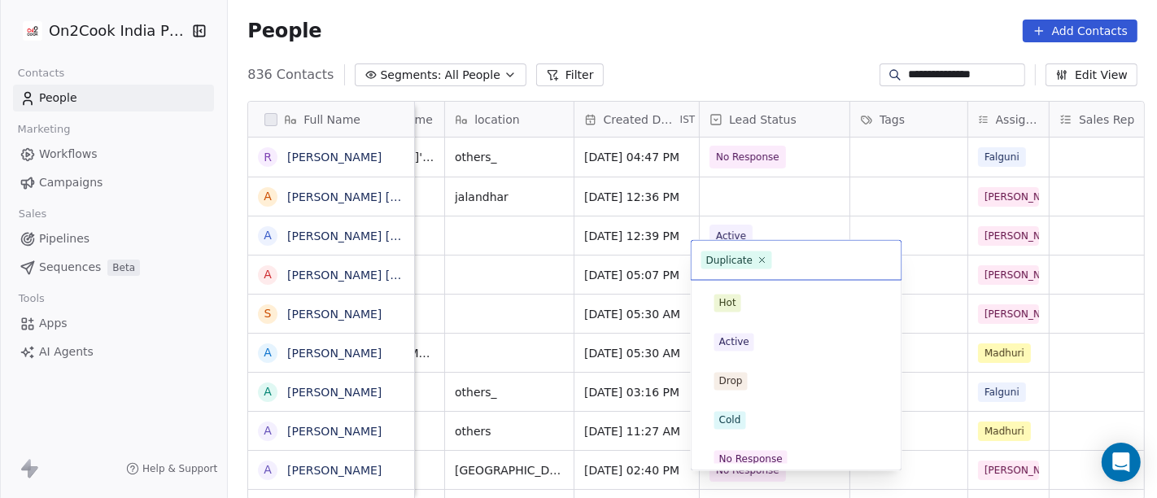
scroll to position [168, 0]
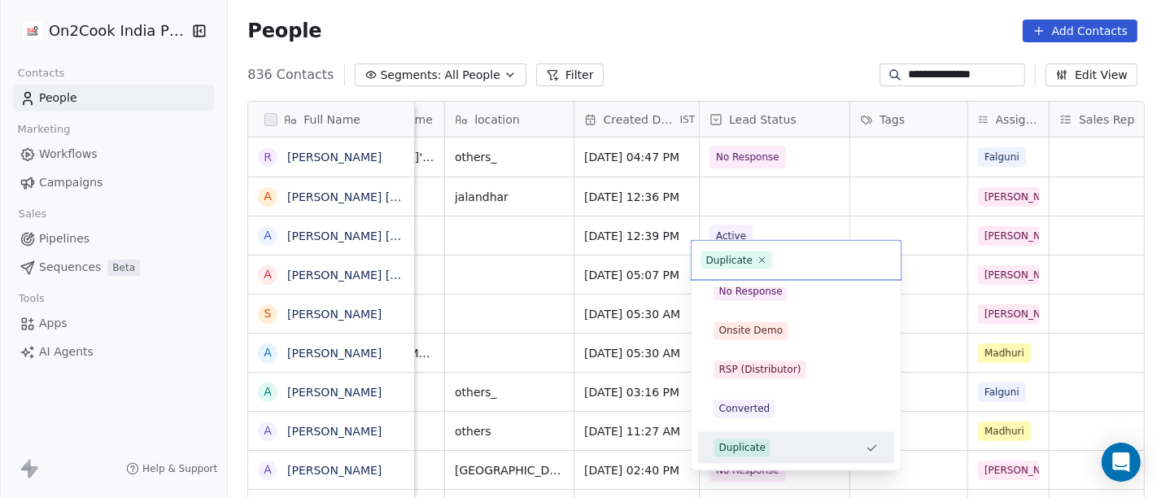
click at [779, 177] on html "**********" at bounding box center [578, 249] width 1157 height 498
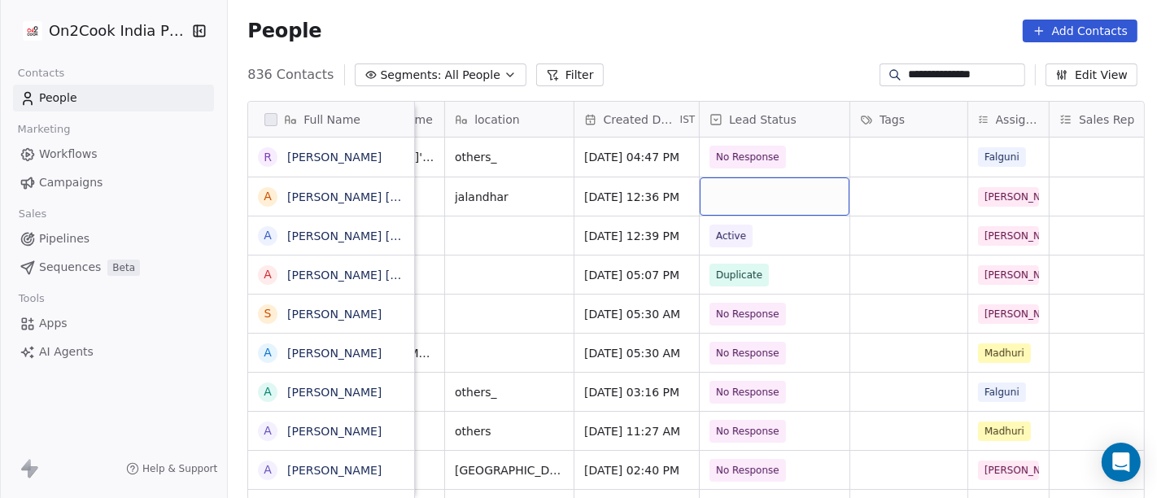
click at [779, 177] on div "grid" at bounding box center [775, 196] width 150 height 38
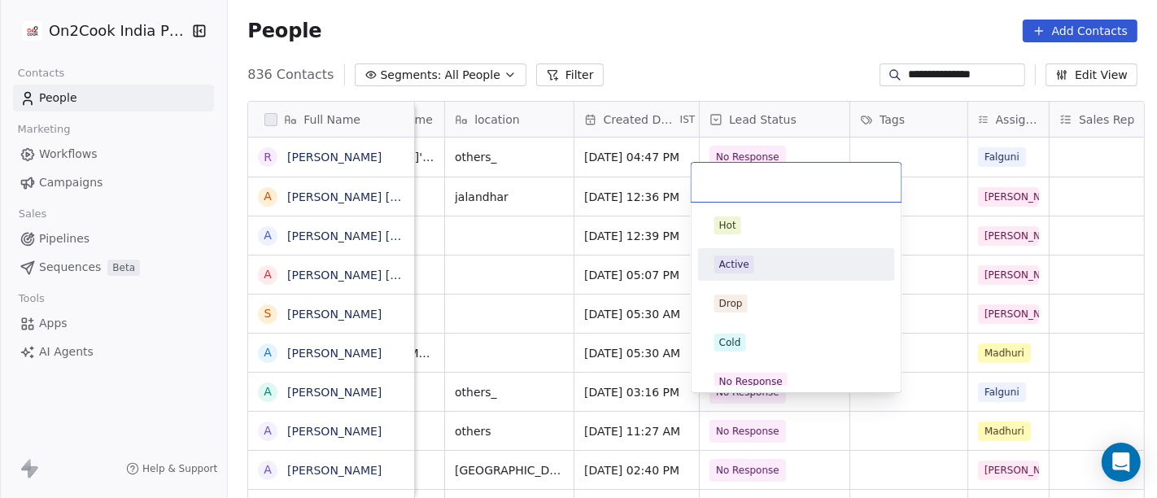
click at [731, 270] on div "Active" at bounding box center [734, 264] width 30 height 15
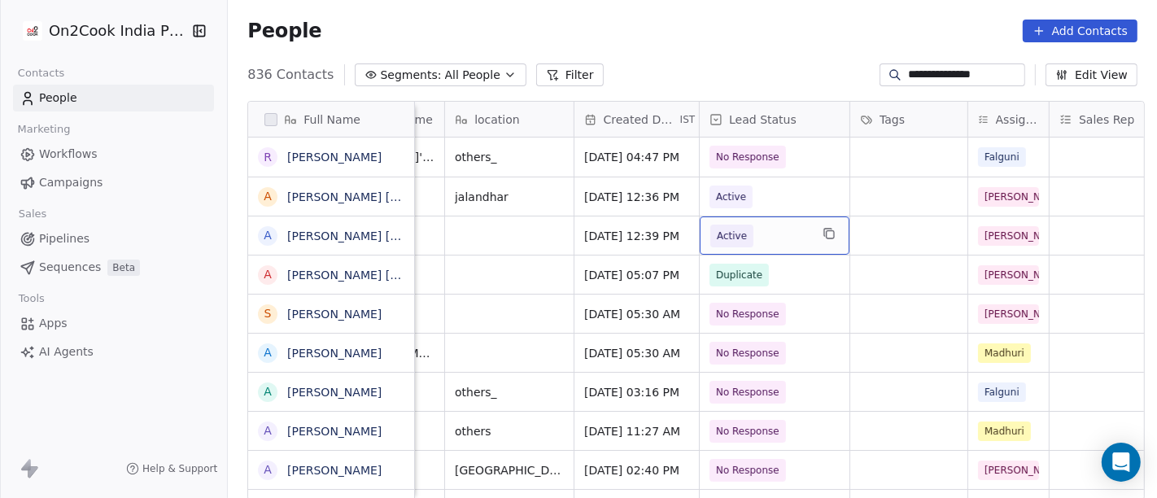
click at [762, 225] on span "Active" at bounding box center [759, 236] width 99 height 23
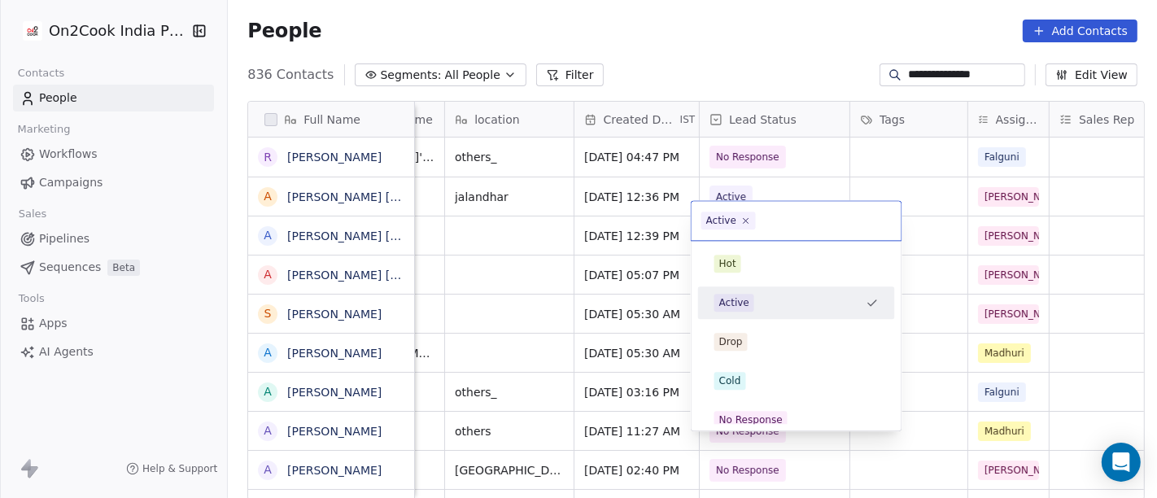
click at [762, 215] on input "text" at bounding box center [825, 221] width 133 height 18
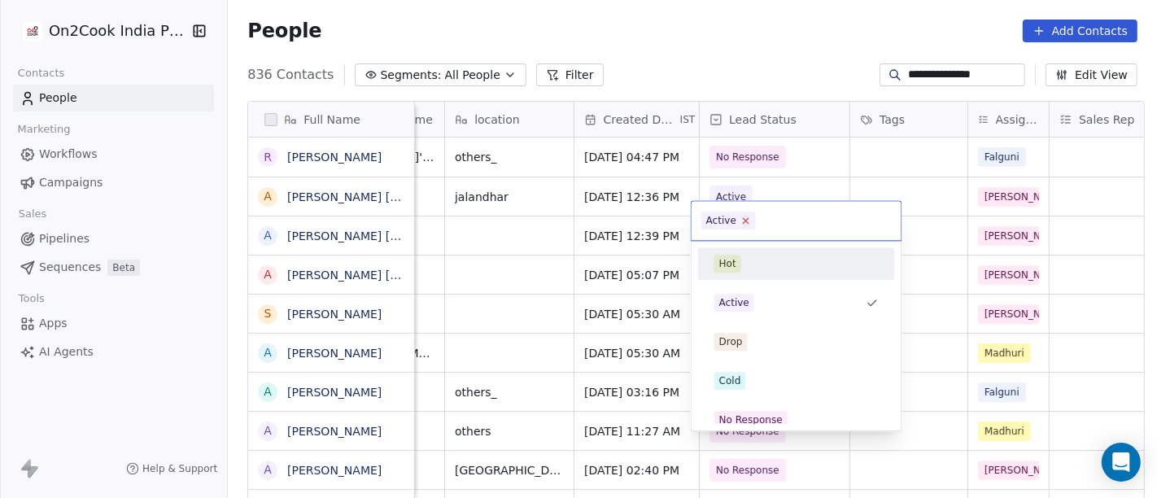
click at [746, 217] on icon at bounding box center [745, 221] width 11 height 11
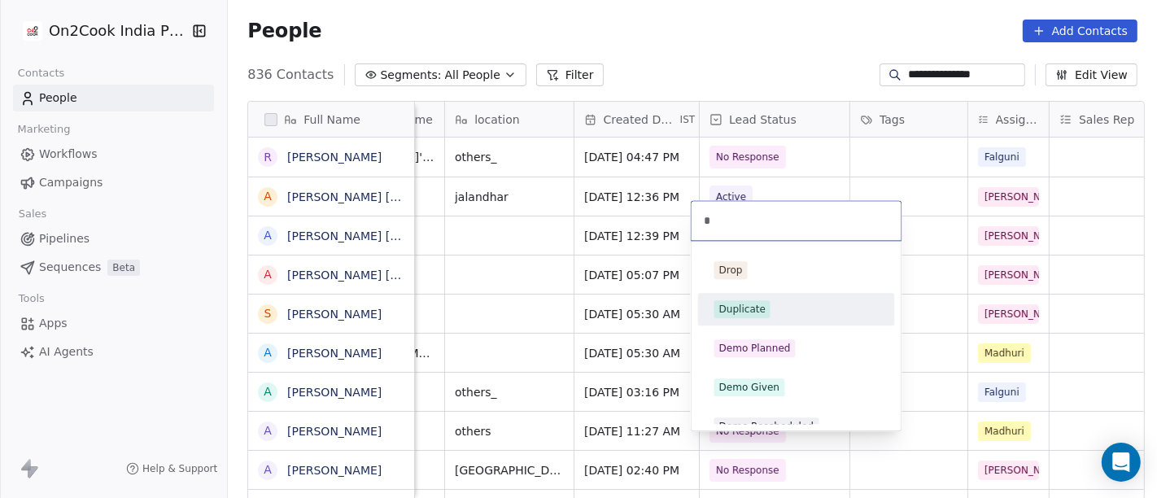
type input "*"
click at [749, 312] on div "Duplicate" at bounding box center [742, 309] width 46 height 15
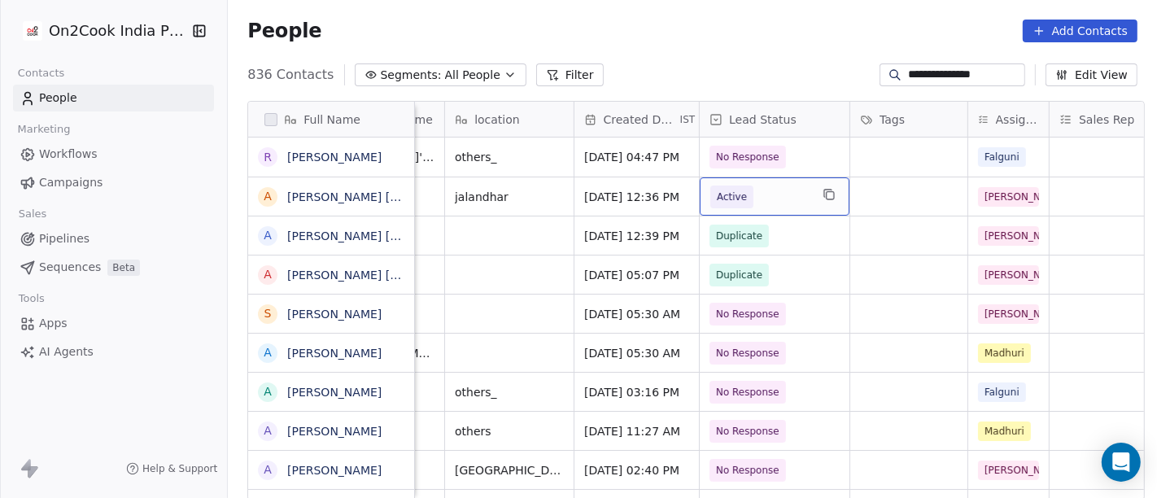
click at [759, 189] on span "Active" at bounding box center [759, 197] width 99 height 23
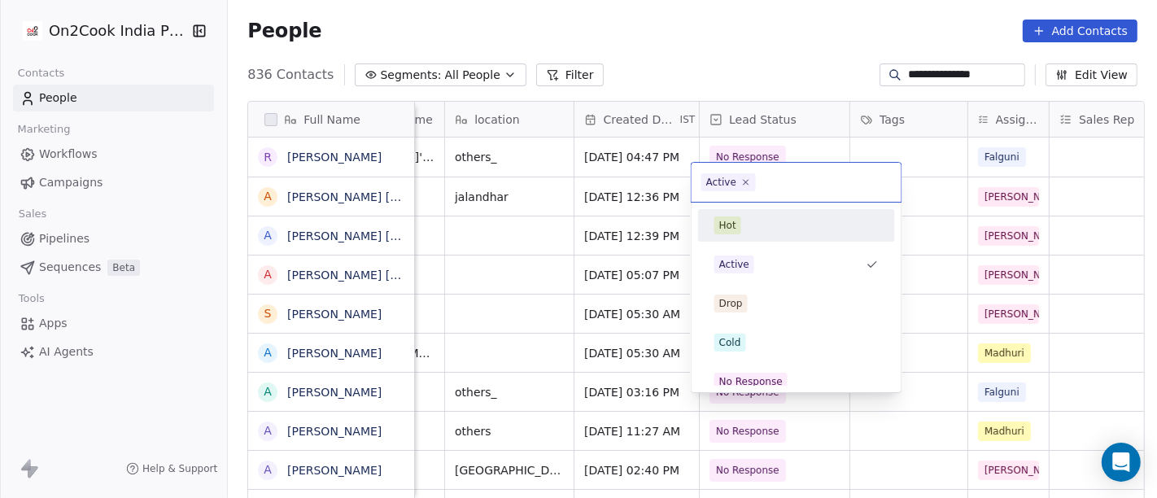
click at [742, 225] on div "Hot" at bounding box center [796, 225] width 164 height 18
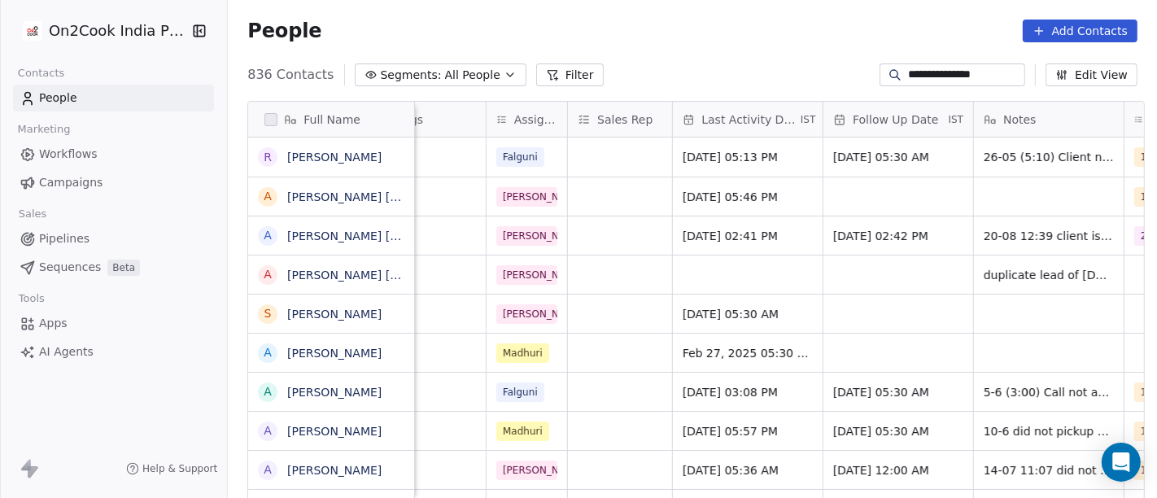
scroll to position [1, 834]
click at [763, 232] on span "Aug 20, 2025 02:41 PM" at bounding box center [733, 236] width 99 height 16
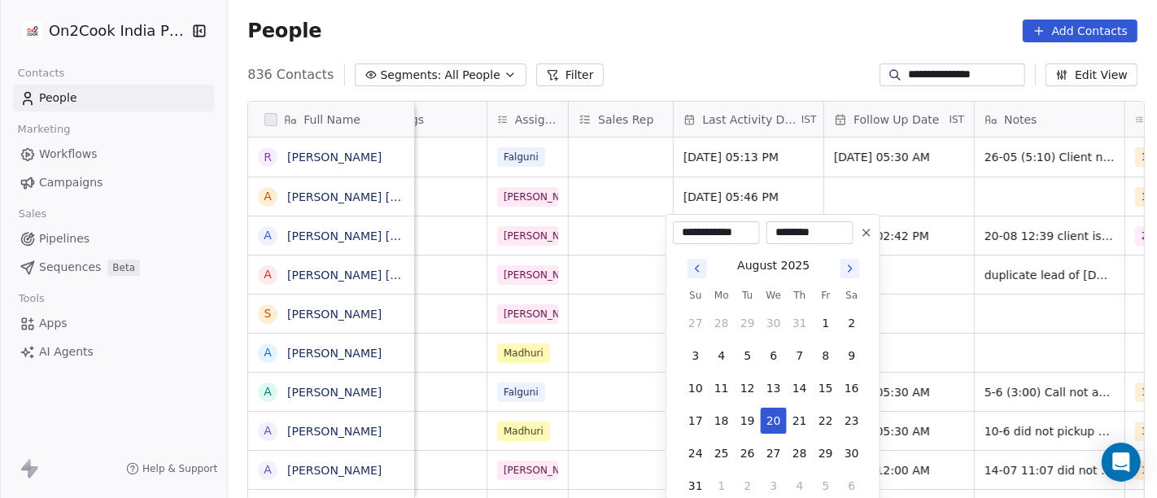
click at [867, 232] on icon at bounding box center [866, 232] width 7 height 7
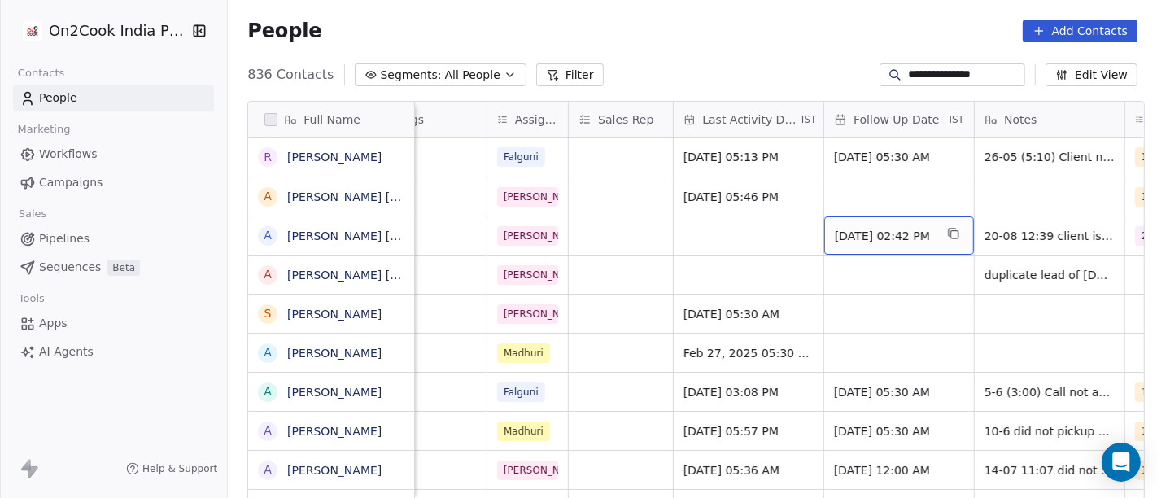
click at [866, 237] on span "26/08/2025 02:42 PM" at bounding box center [884, 236] width 99 height 16
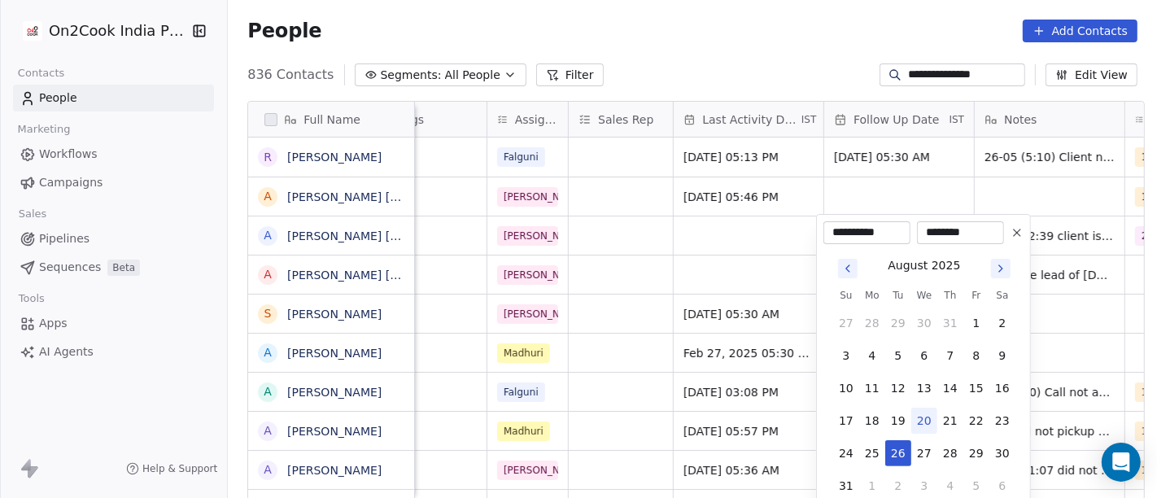
click at [1017, 234] on icon at bounding box center [1017, 232] width 13 height 13
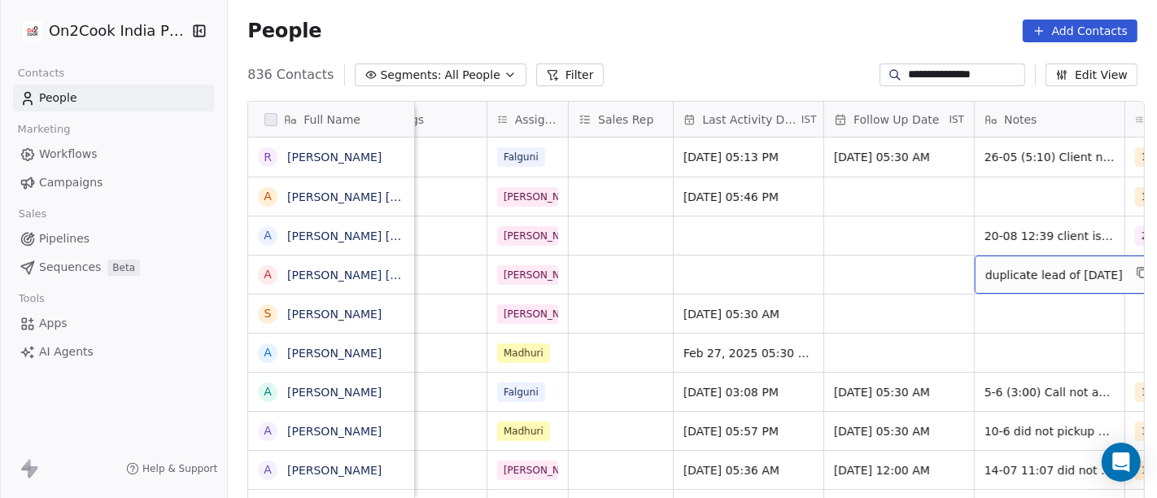
click at [1021, 272] on span "duplicate lead of 18 august" at bounding box center [1054, 275] width 138 height 16
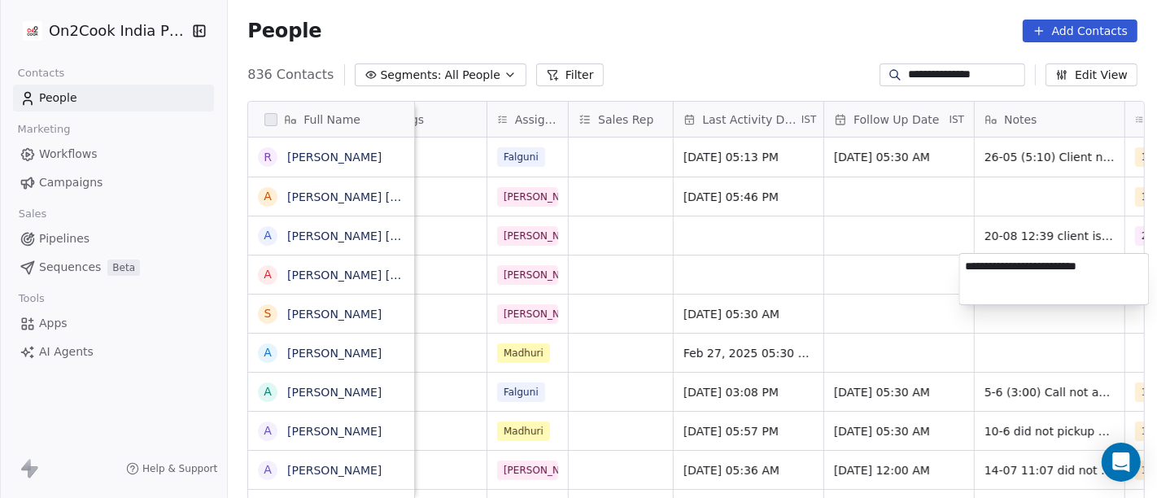
click at [883, 250] on html "**********" at bounding box center [578, 249] width 1157 height 498
click at [1011, 230] on html "**********" at bounding box center [578, 249] width 1157 height 498
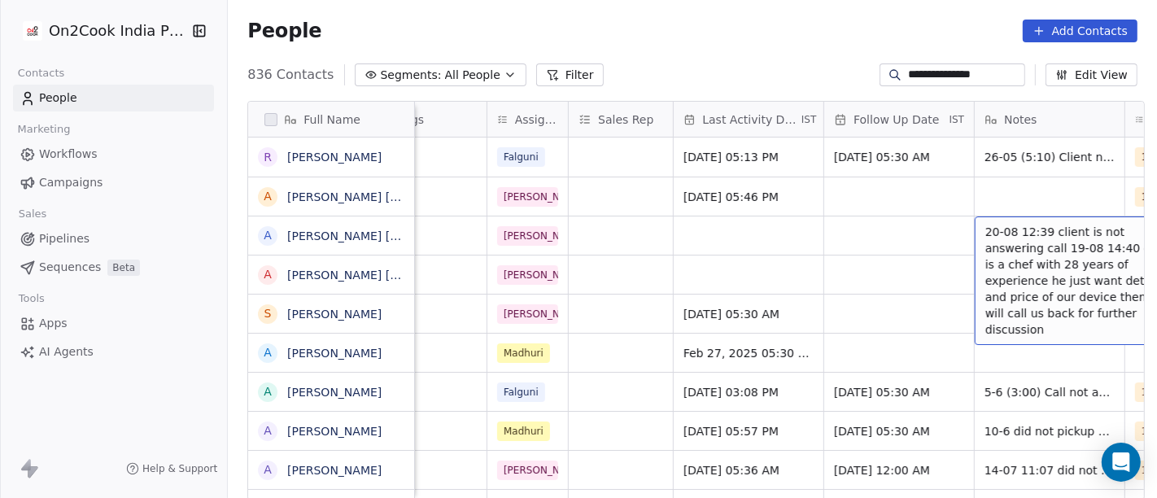
click at [1011, 230] on span "20-08 12:39 client is not answering call 19-08 14:40 client is a chef with 28 y…" at bounding box center [1082, 281] width 194 height 114
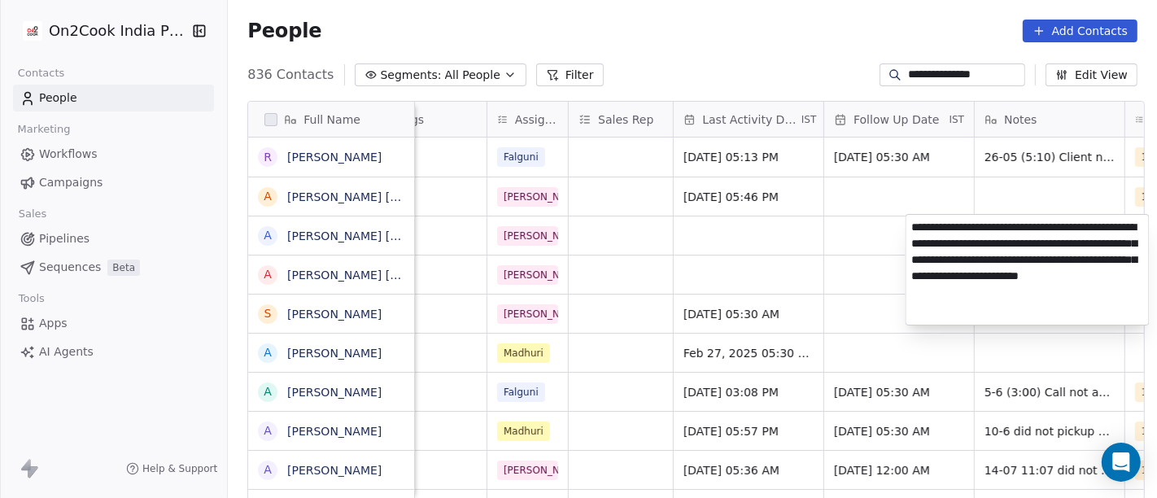
click at [1011, 230] on textarea "**********" at bounding box center [1027, 270] width 242 height 110
click at [1009, 195] on html "**********" at bounding box center [578, 249] width 1157 height 498
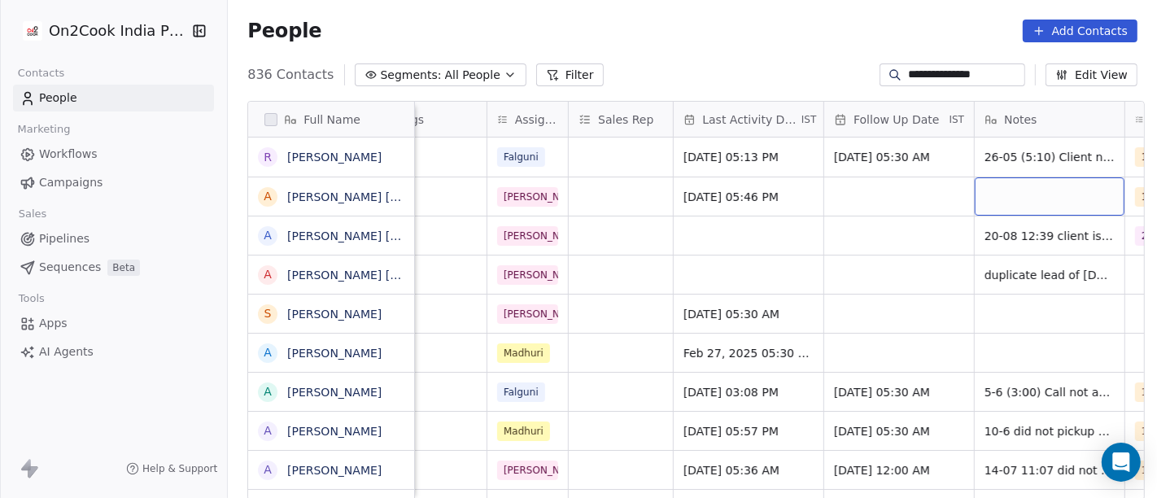
click at [1009, 195] on div "grid" at bounding box center [1050, 196] width 150 height 38
click at [1009, 195] on textarea at bounding box center [1041, 202] width 148 height 50
type textarea "**********"
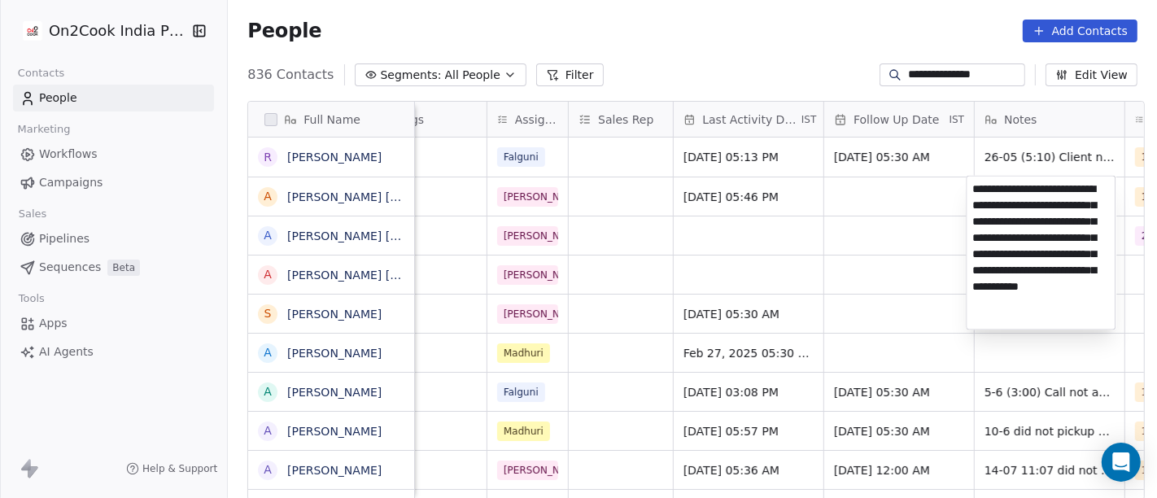
click at [890, 206] on html "**********" at bounding box center [578, 249] width 1157 height 498
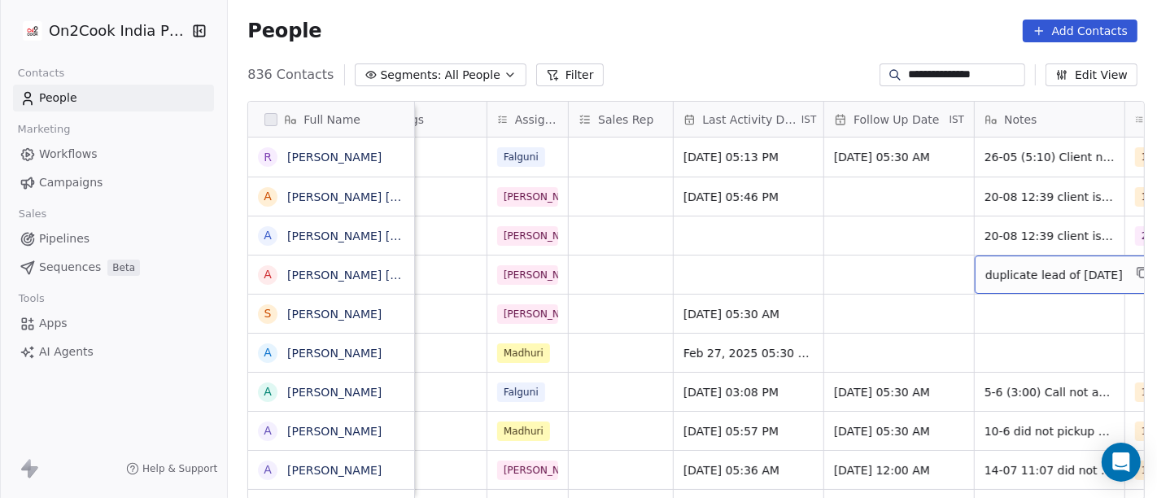
click at [1032, 277] on span "duplicate lead of 18 august" at bounding box center [1054, 275] width 138 height 16
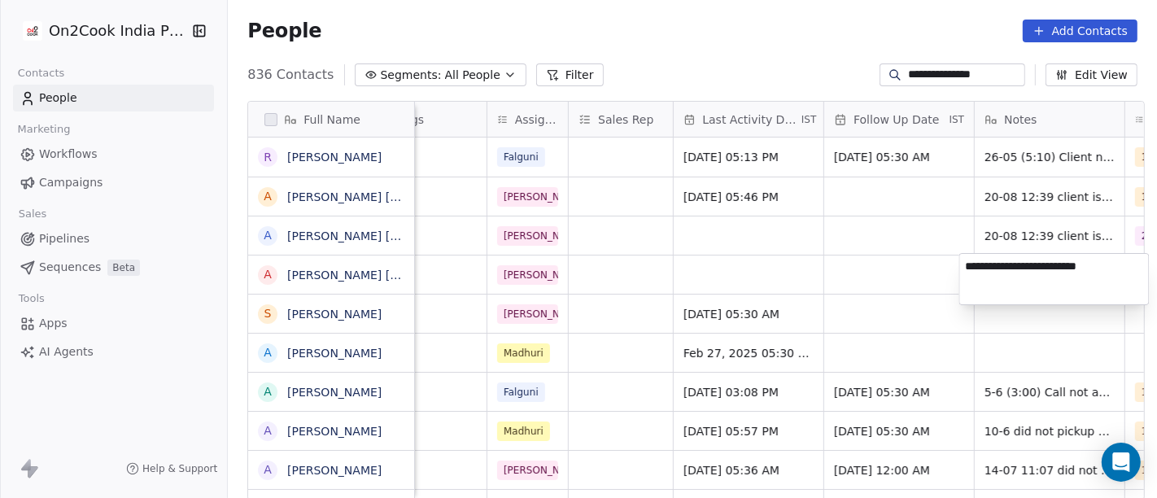
click at [1032, 277] on textarea "**********" at bounding box center [1054, 279] width 189 height 50
click at [929, 257] on html "**********" at bounding box center [578, 249] width 1157 height 498
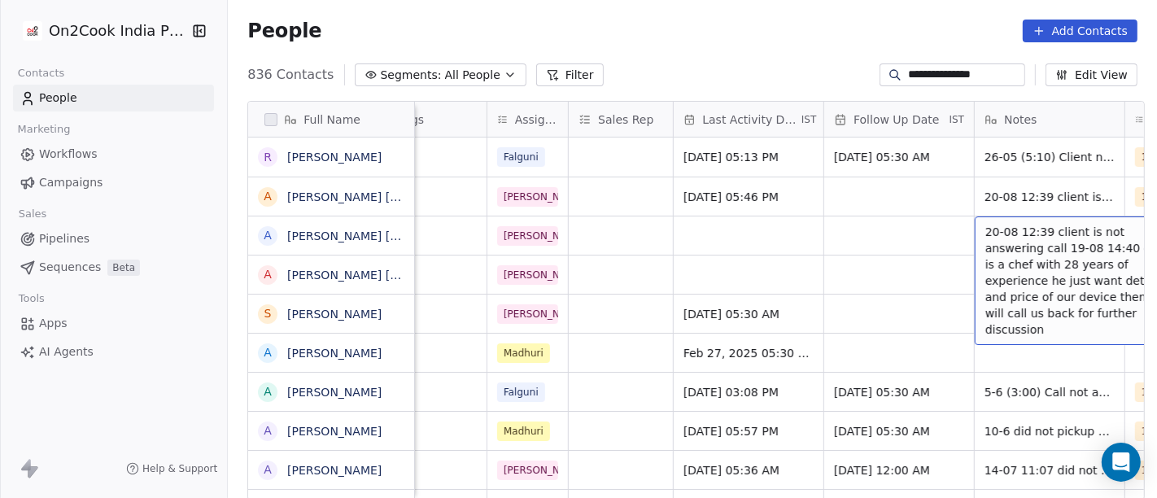
click at [994, 234] on span "20-08 12:39 client is not answering call 19-08 14:40 client is a chef with 28 y…" at bounding box center [1082, 281] width 194 height 114
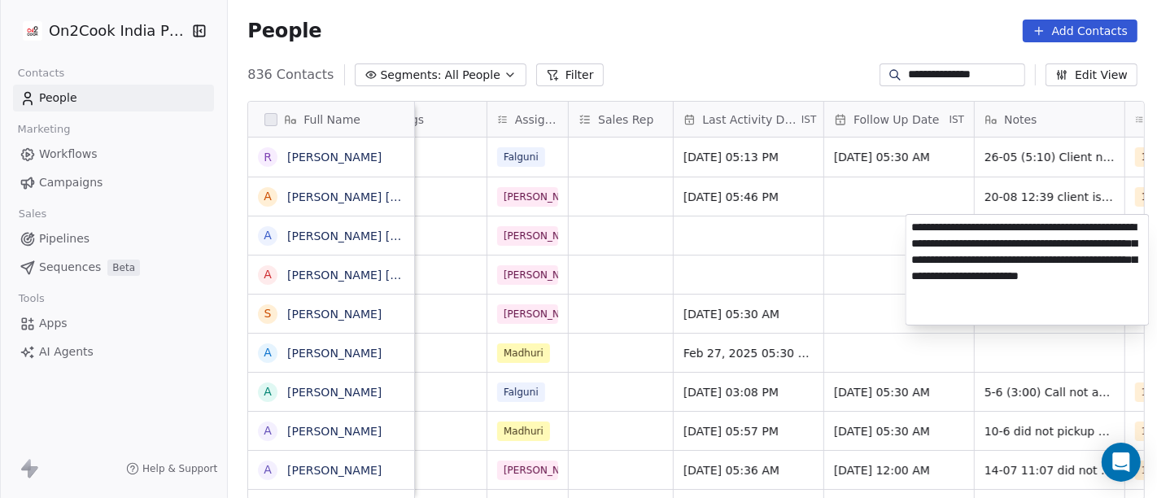
click at [994, 234] on textarea "**********" at bounding box center [1027, 270] width 242 height 110
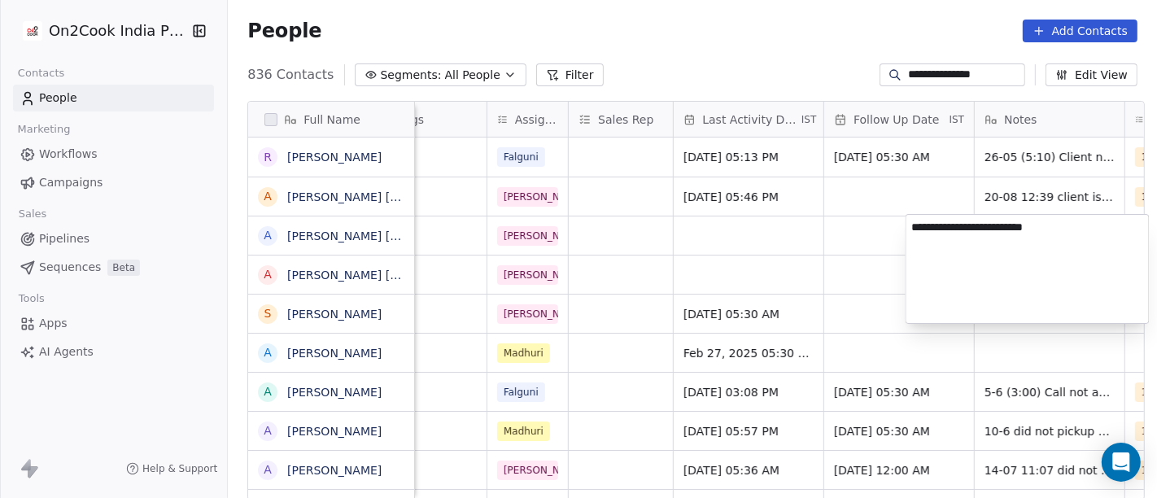
type textarea "**********"
click at [842, 225] on html "**********" at bounding box center [578, 249] width 1157 height 498
click at [1011, 192] on html "**********" at bounding box center [578, 249] width 1157 height 498
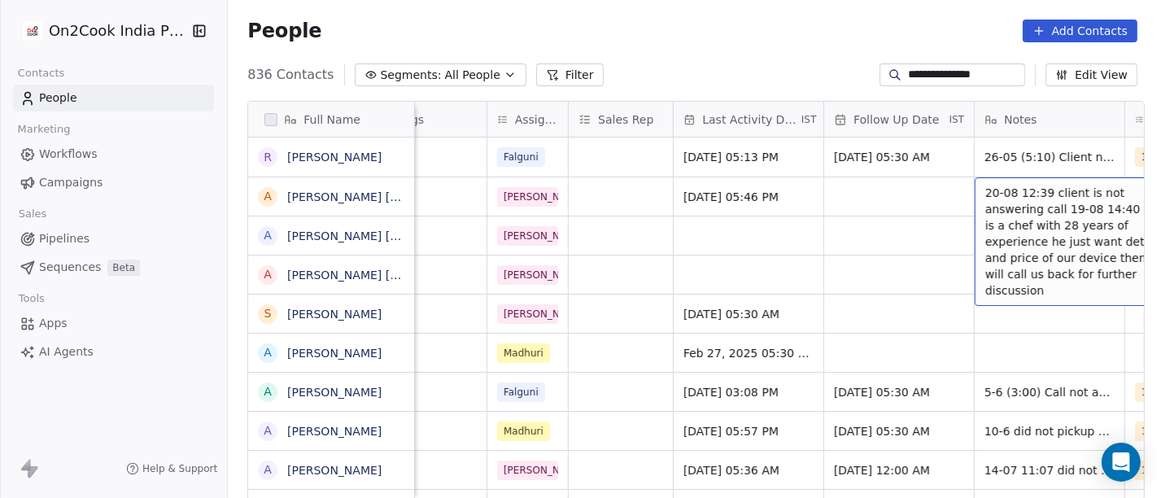
click at [1011, 192] on span "20-08 12:39 client is not answering call 19-08 14:40 client is a chef with 28 y…" at bounding box center [1082, 242] width 194 height 114
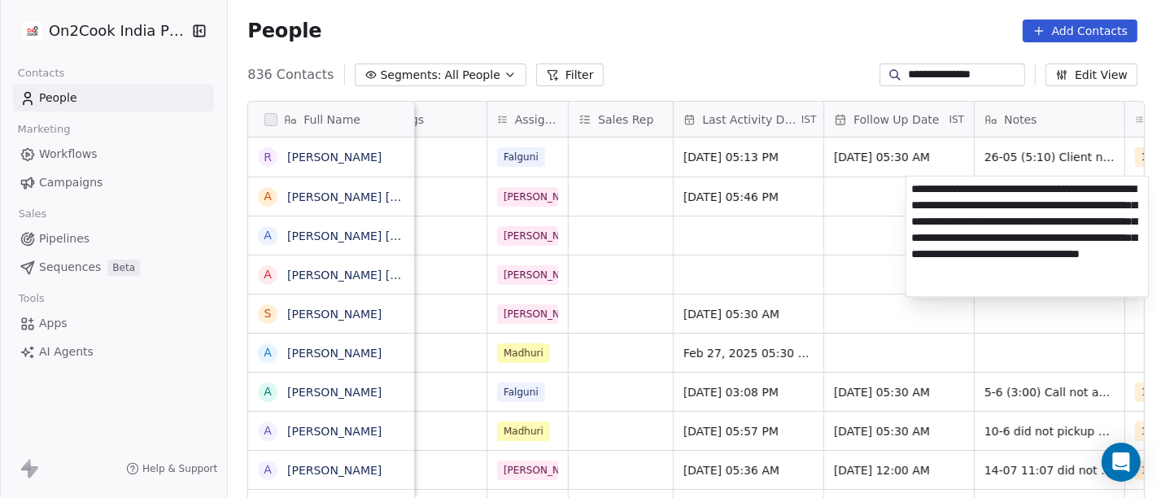
type textarea "**********"
click at [816, 213] on html "**********" at bounding box center [578, 249] width 1157 height 498
click at [869, 182] on html "**********" at bounding box center [578, 249] width 1157 height 498
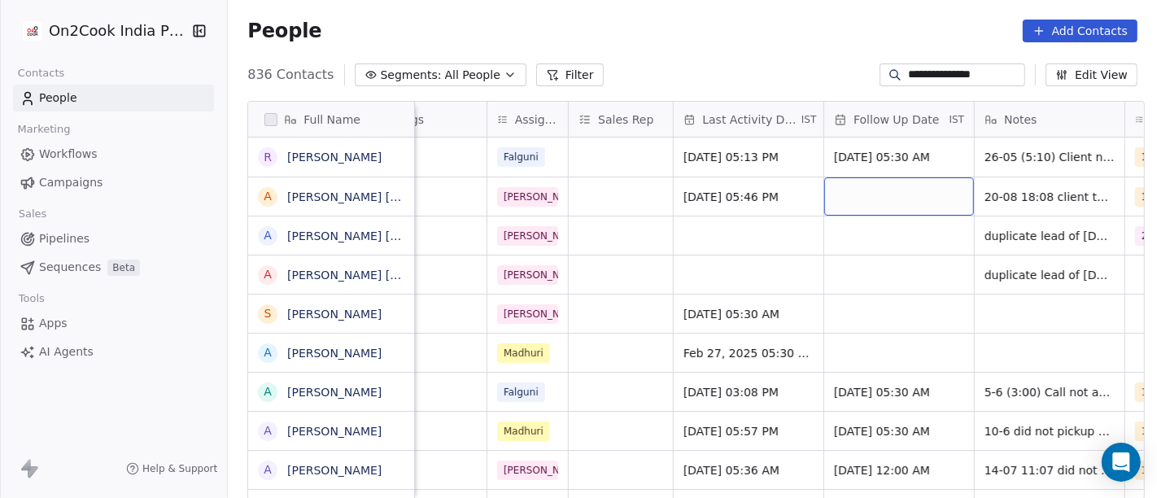
click at [873, 190] on div "grid" at bounding box center [899, 196] width 150 height 38
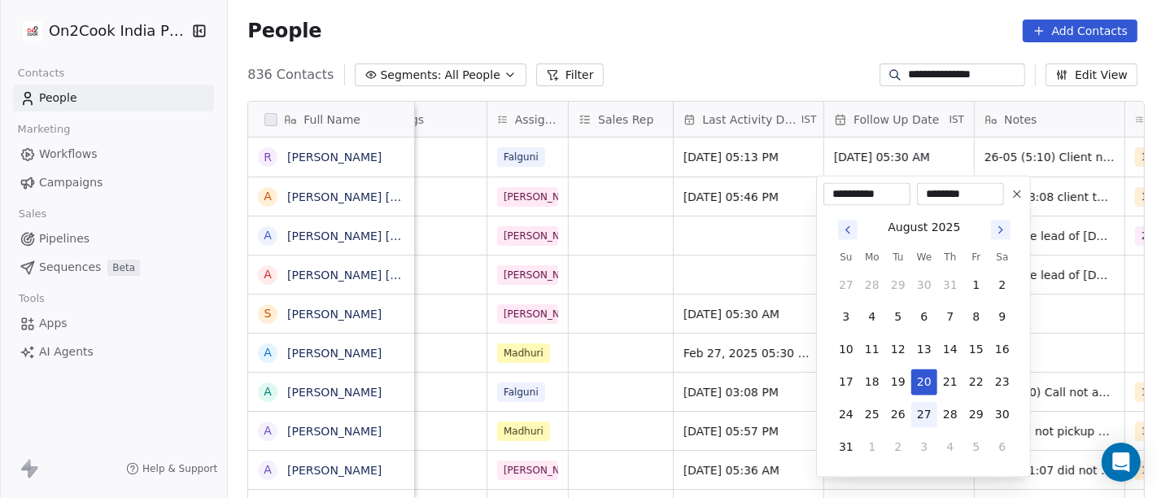
click at [927, 415] on button "27" at bounding box center [924, 415] width 26 height 26
type input "**********"
click at [719, 264] on html "**********" at bounding box center [578, 249] width 1157 height 498
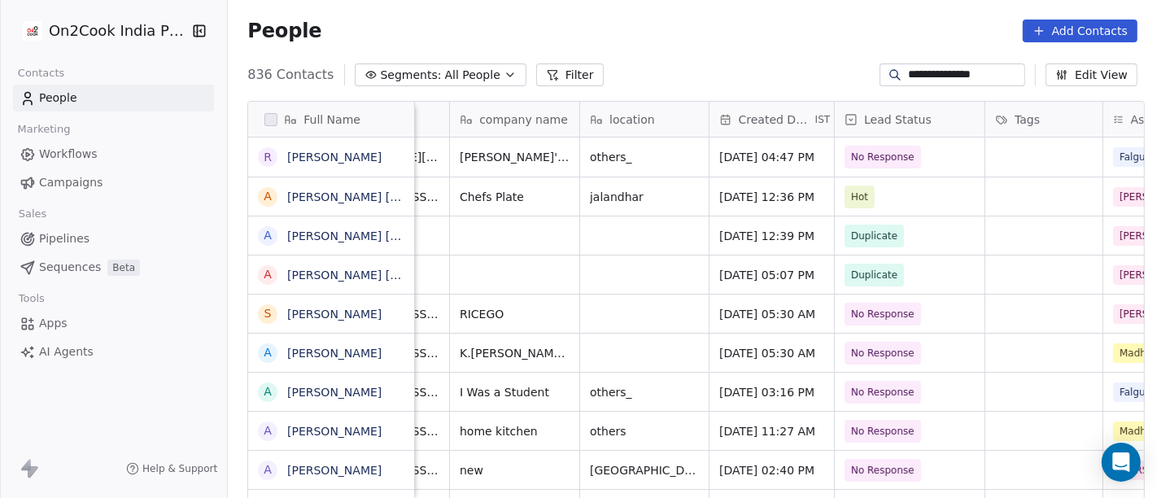
scroll to position [0, 0]
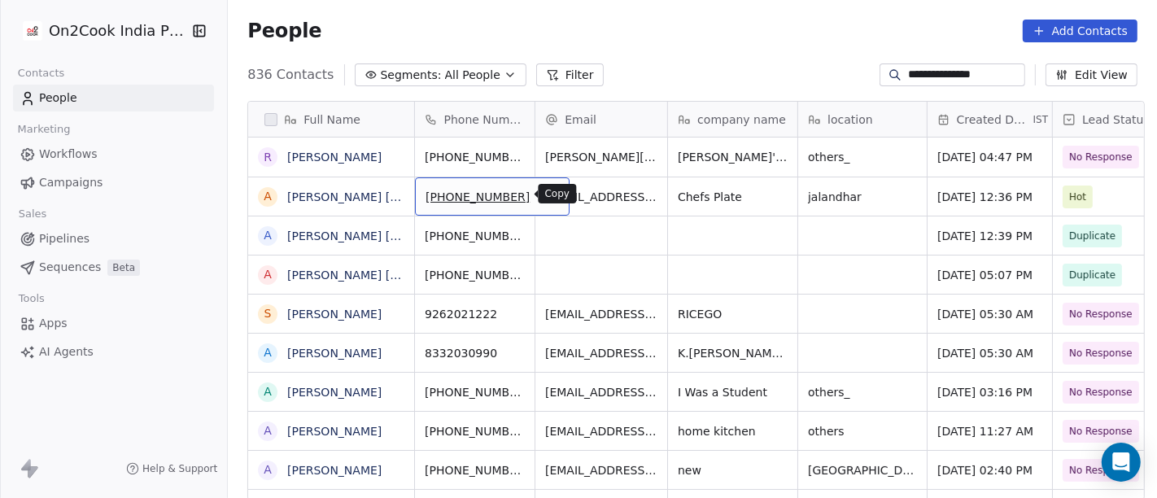
click at [544, 188] on icon "grid" at bounding box center [550, 194] width 13 height 13
click at [938, 74] on input "**********" at bounding box center [965, 75] width 114 height 16
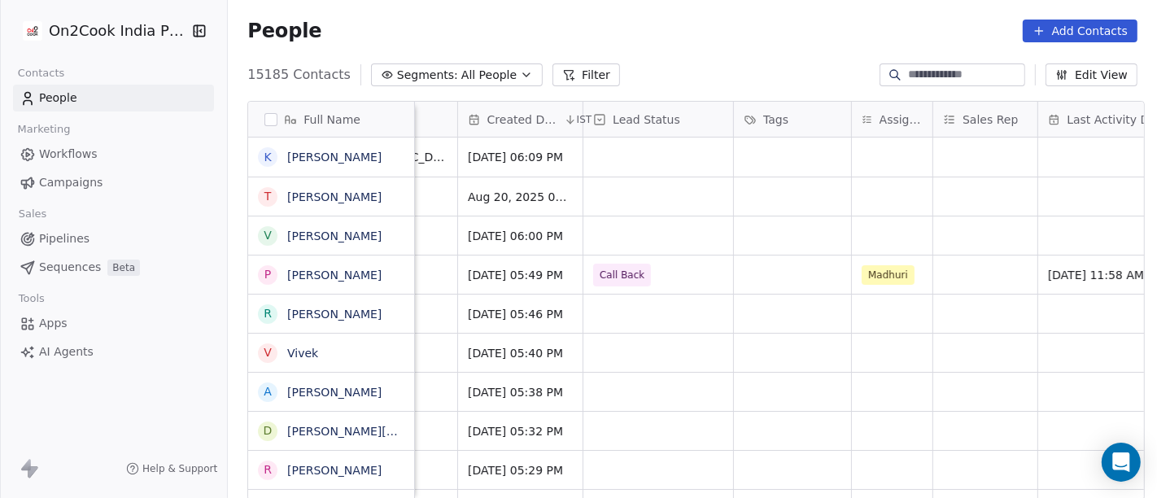
click at [921, 68] on input at bounding box center [965, 75] width 114 height 16
paste input "**********"
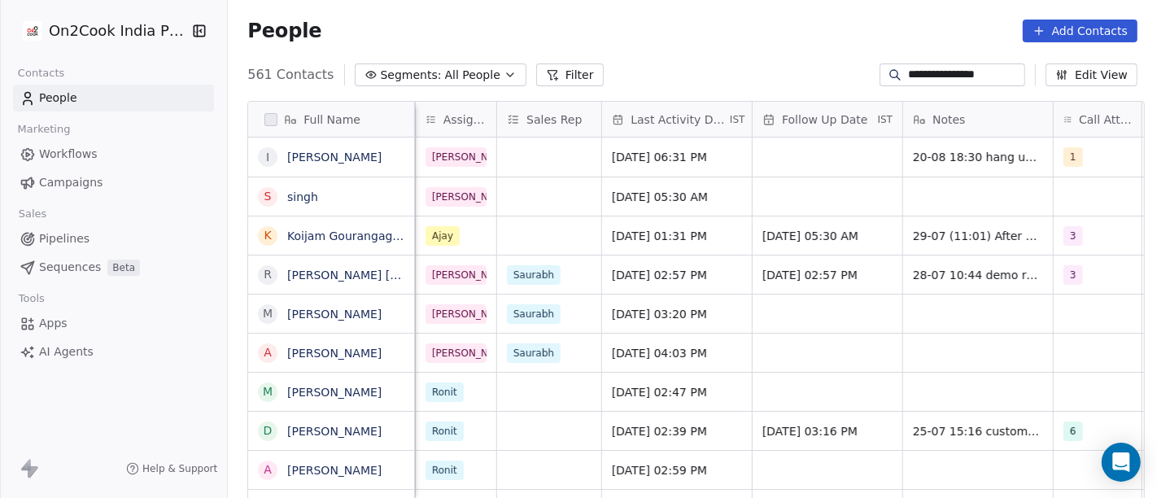
scroll to position [0, 948]
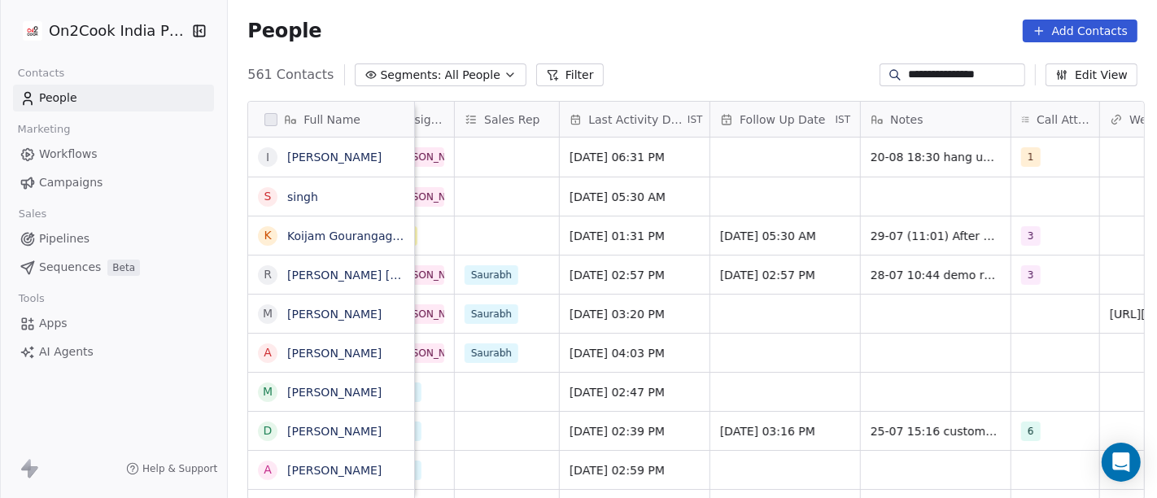
type input "**********"
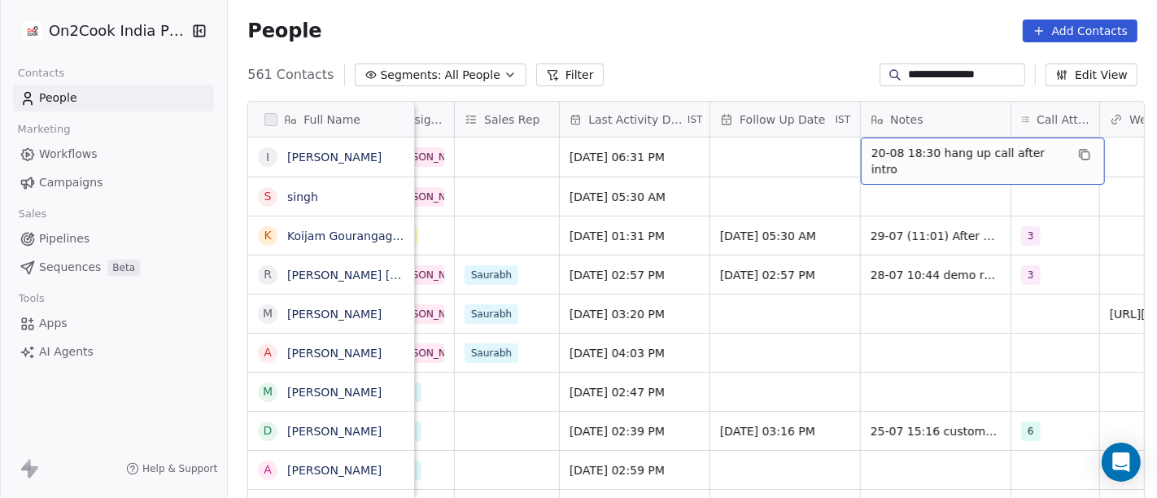
click at [900, 164] on span "20-08 18:30 hang up call after intro" at bounding box center [968, 161] width 194 height 33
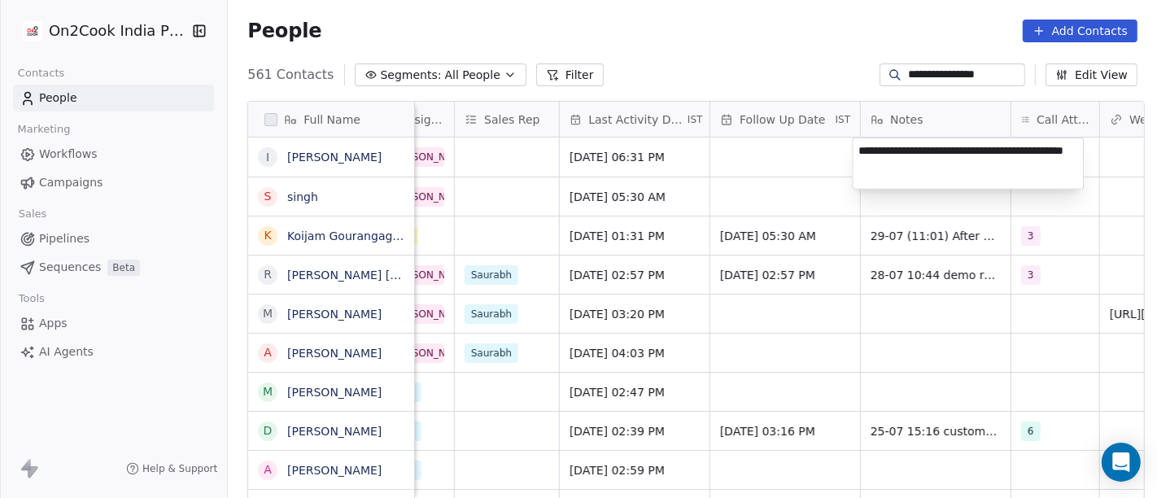
type textarea "**********"
click at [780, 177] on html "**********" at bounding box center [578, 249] width 1157 height 498
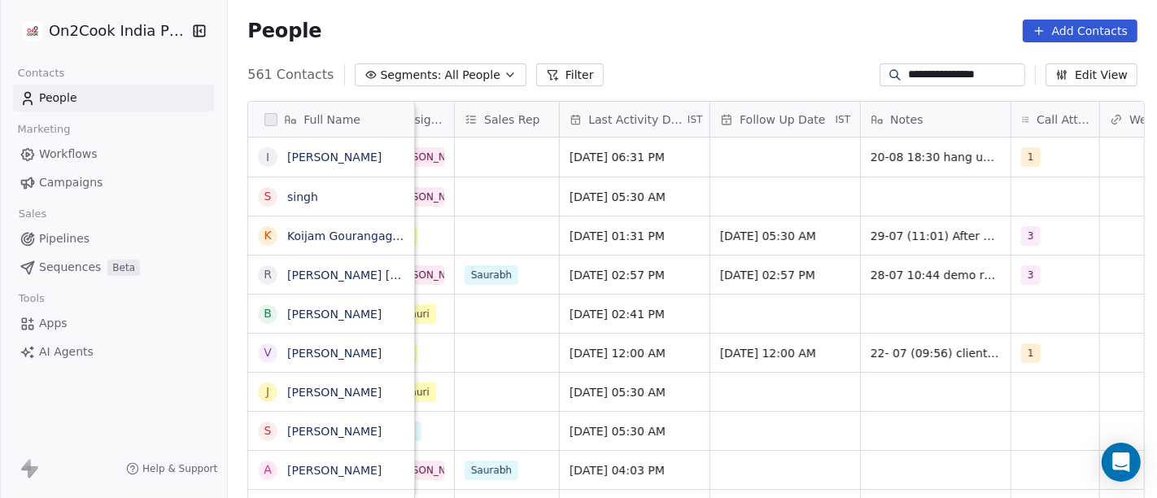
click at [939, 77] on input "**********" at bounding box center [965, 75] width 114 height 16
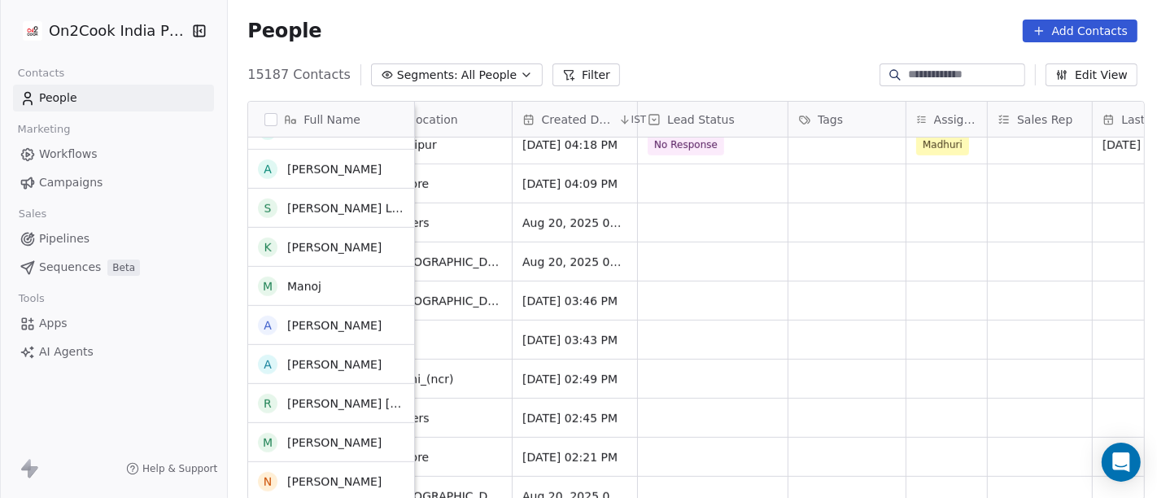
scroll to position [996, 0]
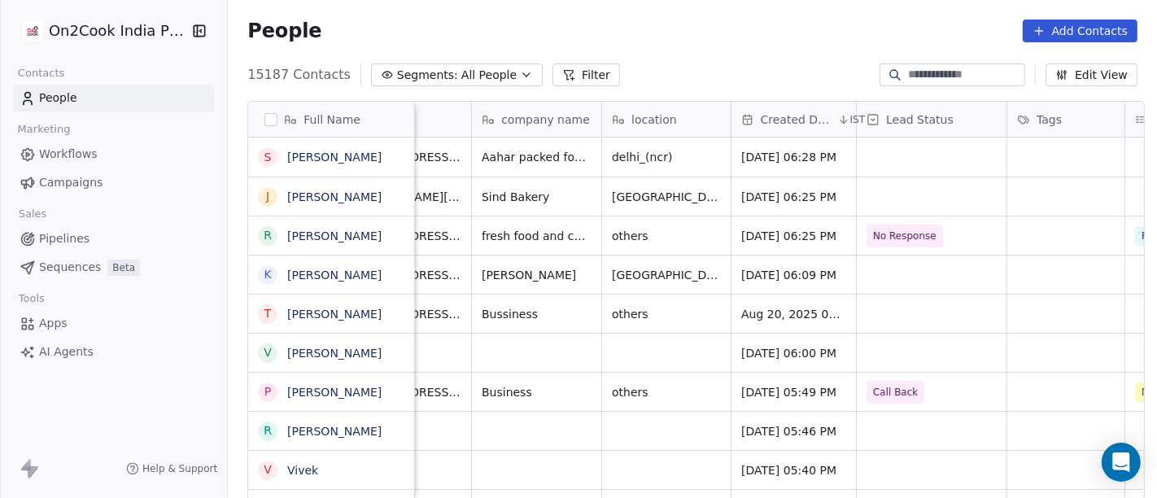
click at [908, 68] on input at bounding box center [965, 75] width 114 height 16
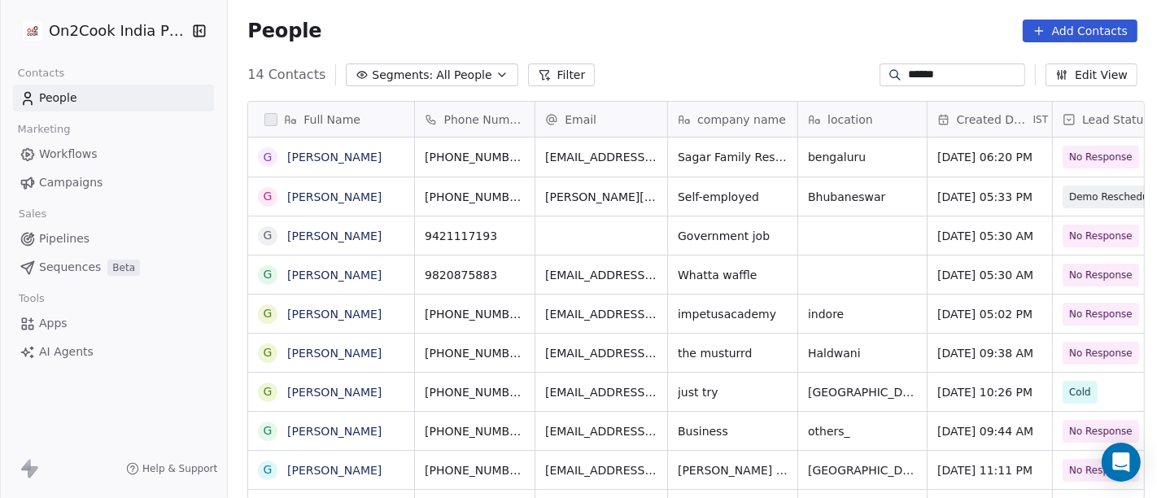
scroll to position [425, 923]
type input "*"
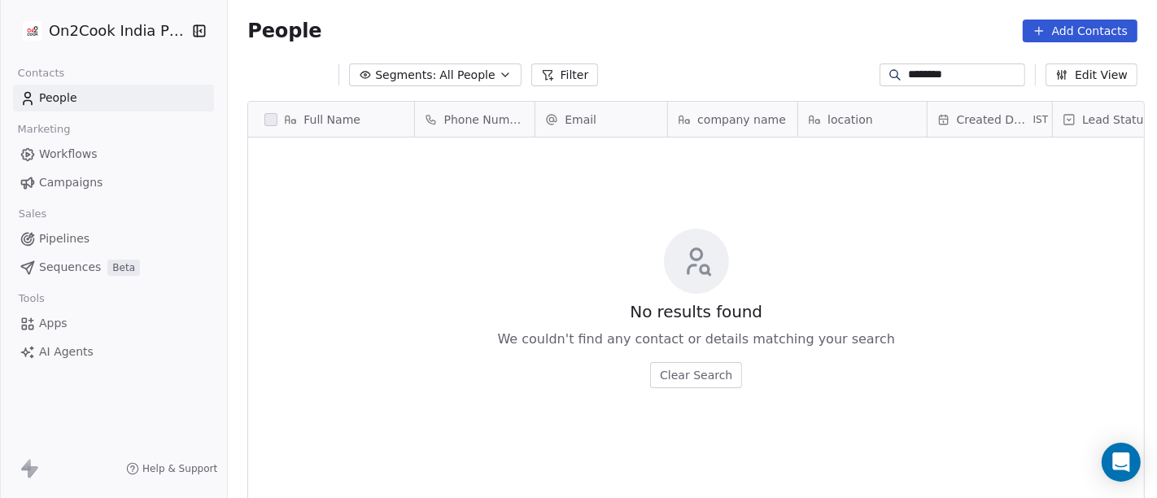
click at [909, 80] on input "********" at bounding box center [965, 75] width 114 height 16
paste input "*******"
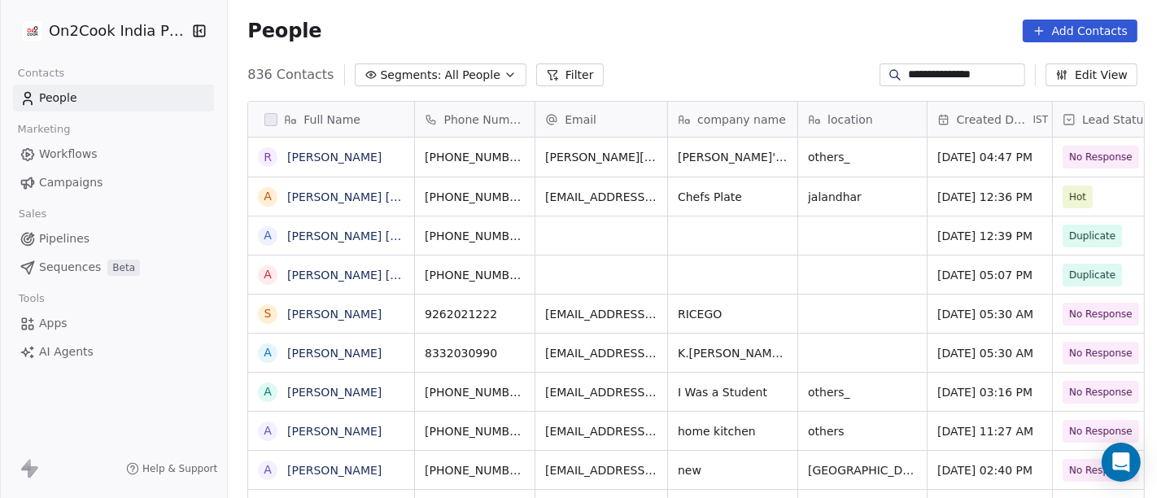
type input "**********"
click at [774, 66] on div "**********" at bounding box center [692, 75] width 929 height 26
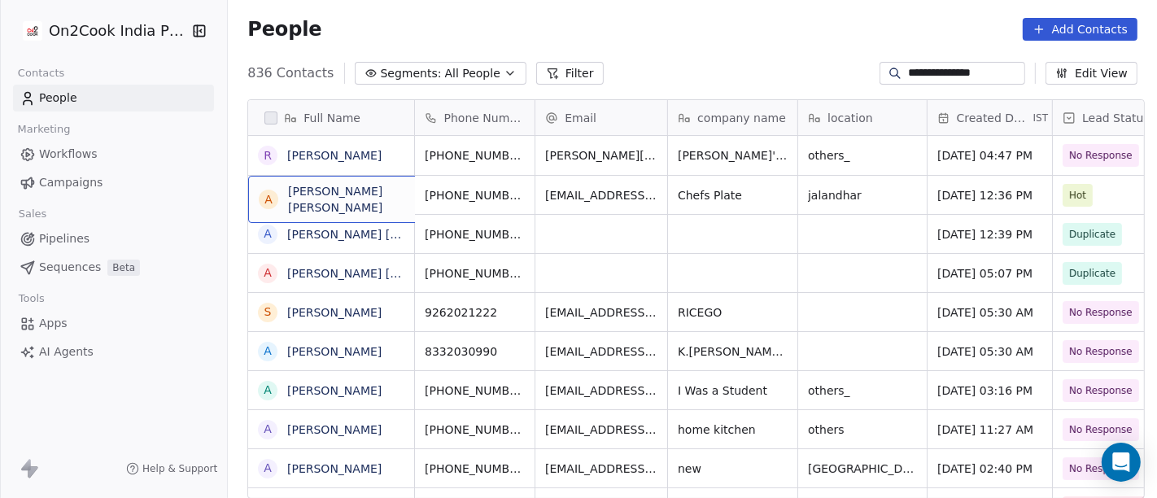
drag, startPoint x: 273, startPoint y: 192, endPoint x: 625, endPoint y: 190, distance: 352.3
click at [465, 189] on icon "grid" at bounding box center [471, 192] width 13 height 13
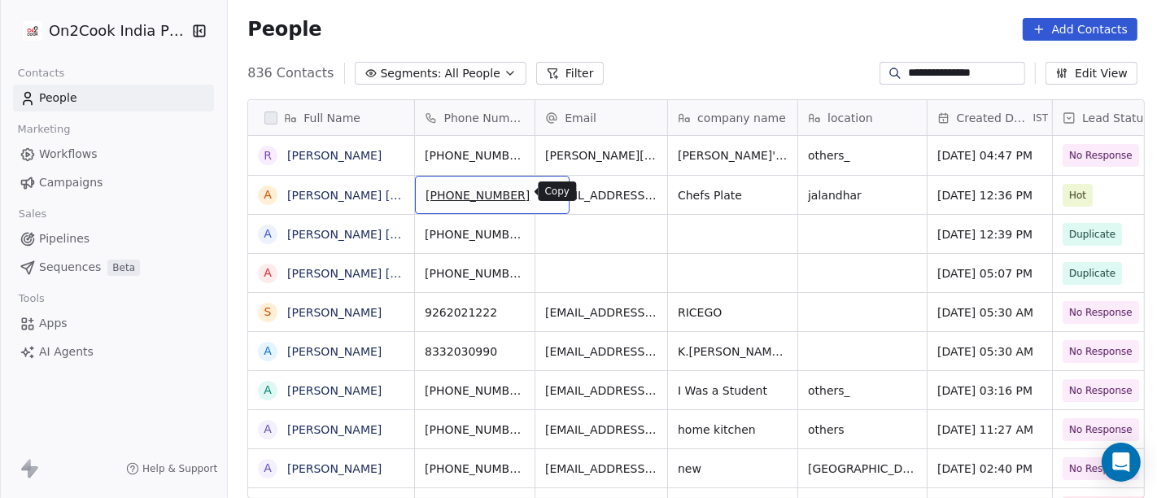
click at [544, 198] on icon "grid" at bounding box center [550, 192] width 13 height 13
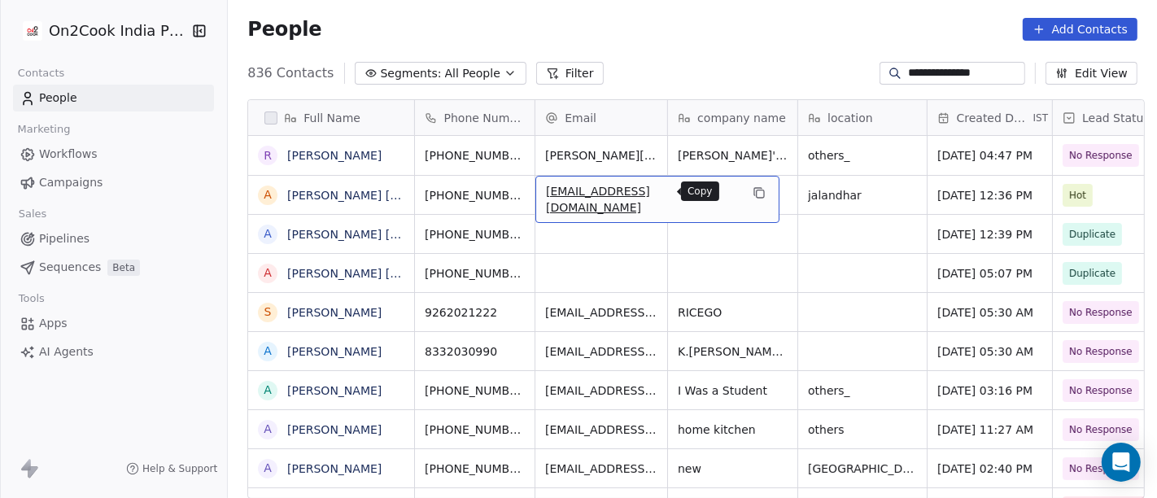
click at [753, 191] on icon "grid" at bounding box center [759, 192] width 13 height 13
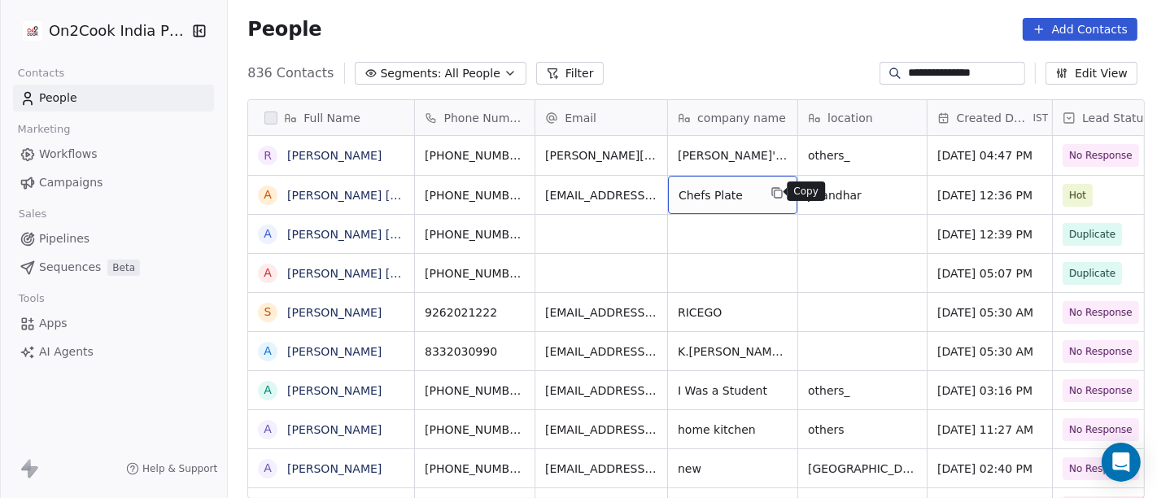
click at [771, 193] on icon "grid" at bounding box center [777, 192] width 13 height 13
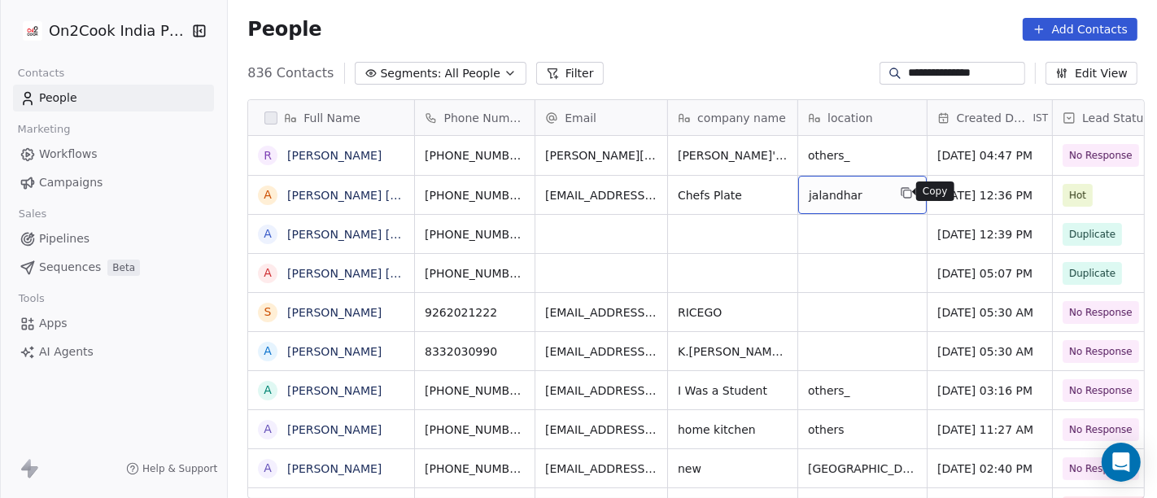
click at [900, 191] on icon "grid" at bounding box center [906, 192] width 13 height 13
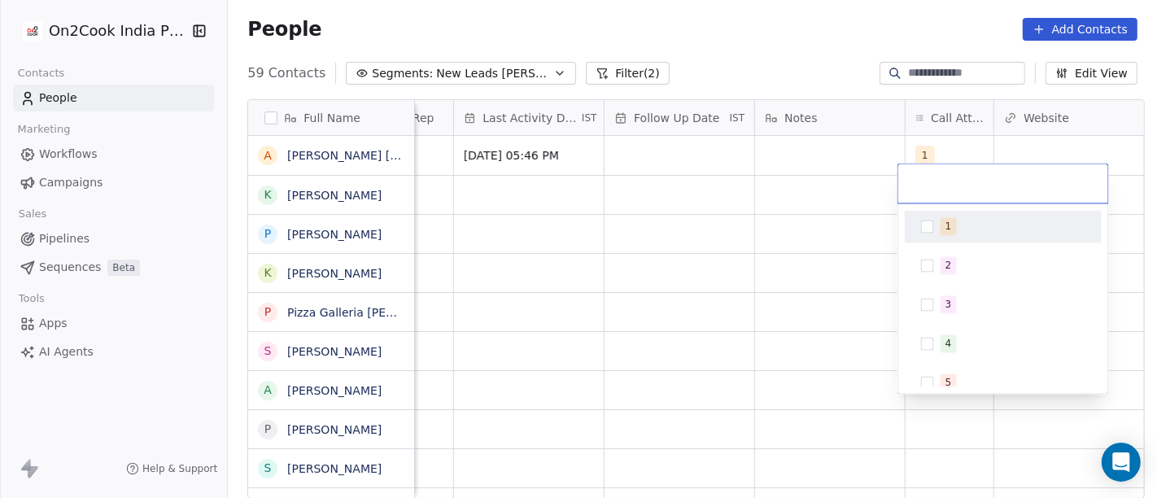
scroll to position [425, 923]
drag, startPoint x: 934, startPoint y: 215, endPoint x: 911, endPoint y: 217, distance: 22.9
click at [936, 215] on div "1" at bounding box center [1003, 226] width 184 height 26
click at [844, 191] on html "On2Cook India Pvt. Ltd. Contacts People Marketing Workflows Campaigns Sales Pip…" at bounding box center [578, 249] width 1157 height 498
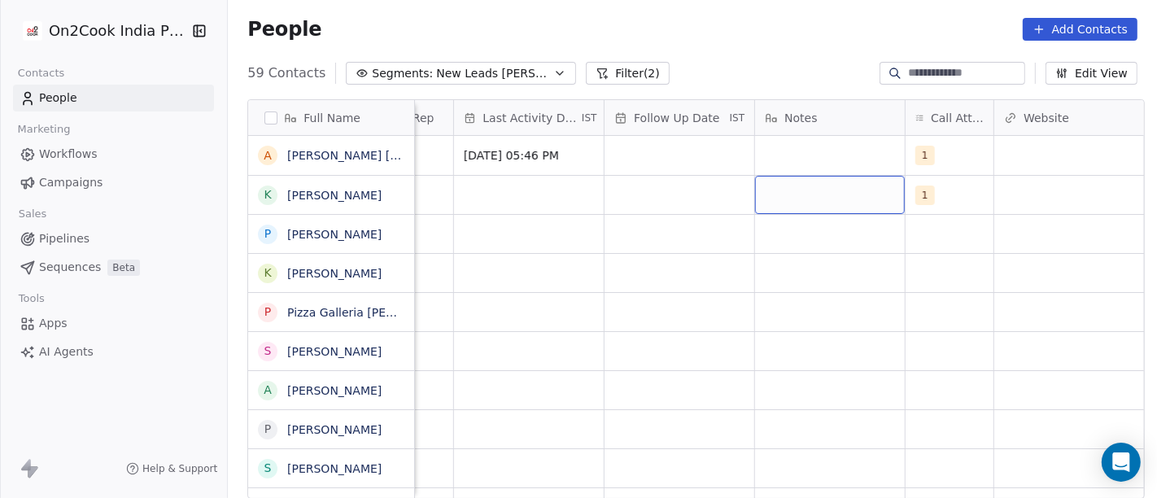
click at [811, 179] on div "grid" at bounding box center [830, 195] width 150 height 38
type textarea "**********"
click at [527, 311] on html "On2Cook India Pvt. Ltd. Contacts People Marketing Workflows Campaigns Sales Pip…" at bounding box center [578, 249] width 1157 height 498
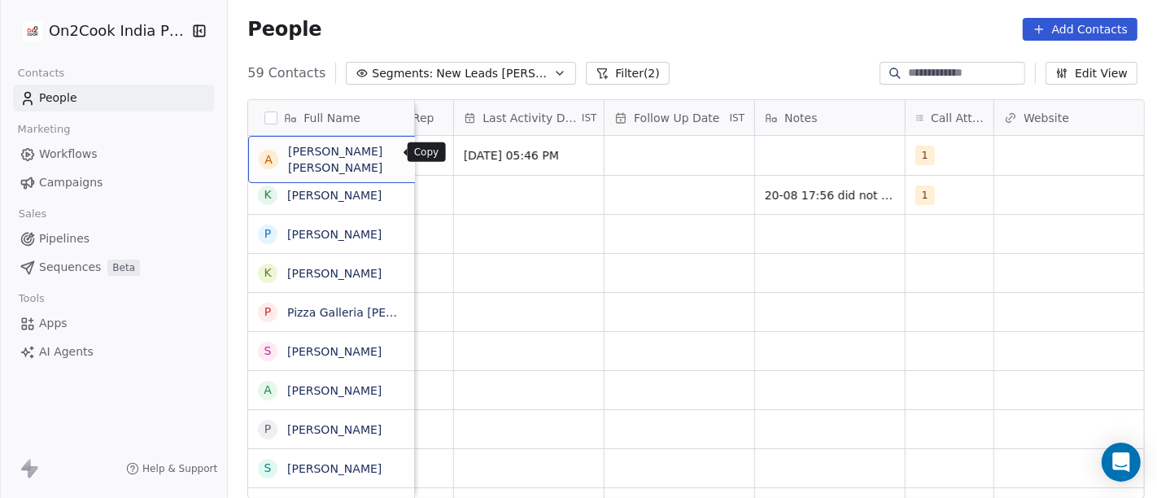
click at [462, 159] on button "grid" at bounding box center [472, 153] width 20 height 20
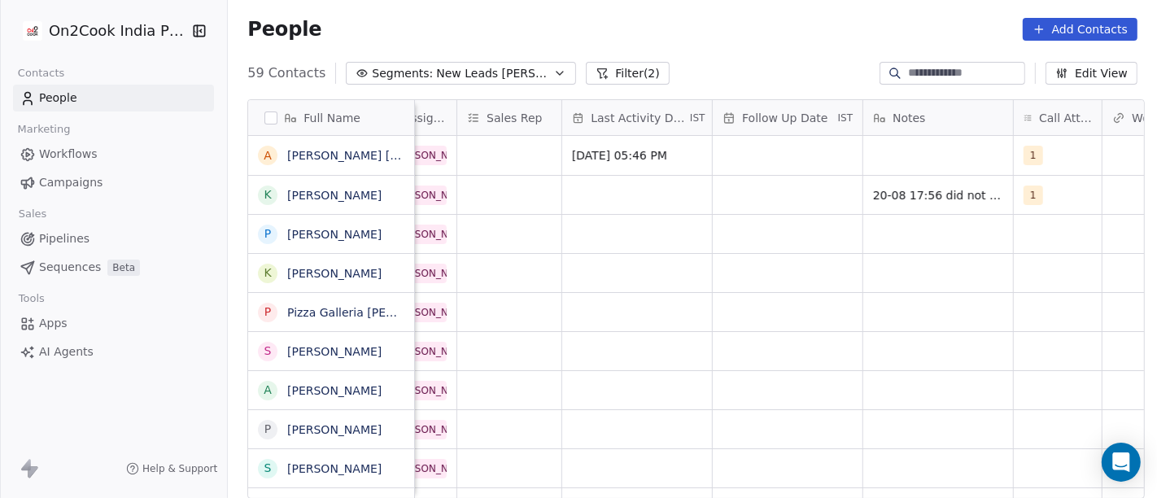
scroll to position [10, 883]
click at [797, 187] on div "grid" at bounding box center [789, 195] width 150 height 38
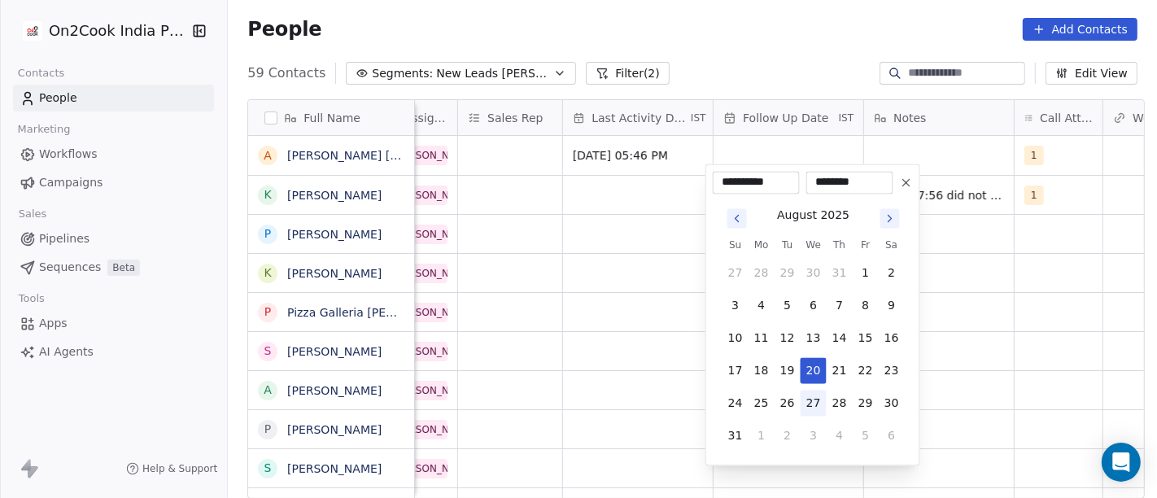
click at [811, 395] on button "27" at bounding box center [814, 403] width 26 height 26
type input "**********"
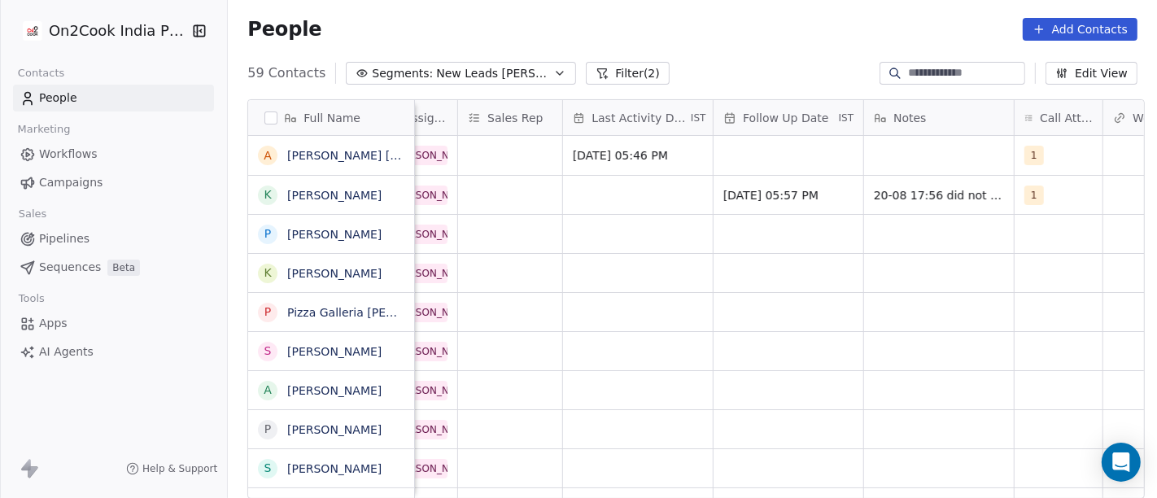
click at [663, 294] on html "On2Cook India Pvt. Ltd. Contacts People Marketing Workflows Campaigns Sales Pip…" at bounding box center [578, 249] width 1157 height 498
click at [601, 187] on div "grid" at bounding box center [638, 195] width 150 height 38
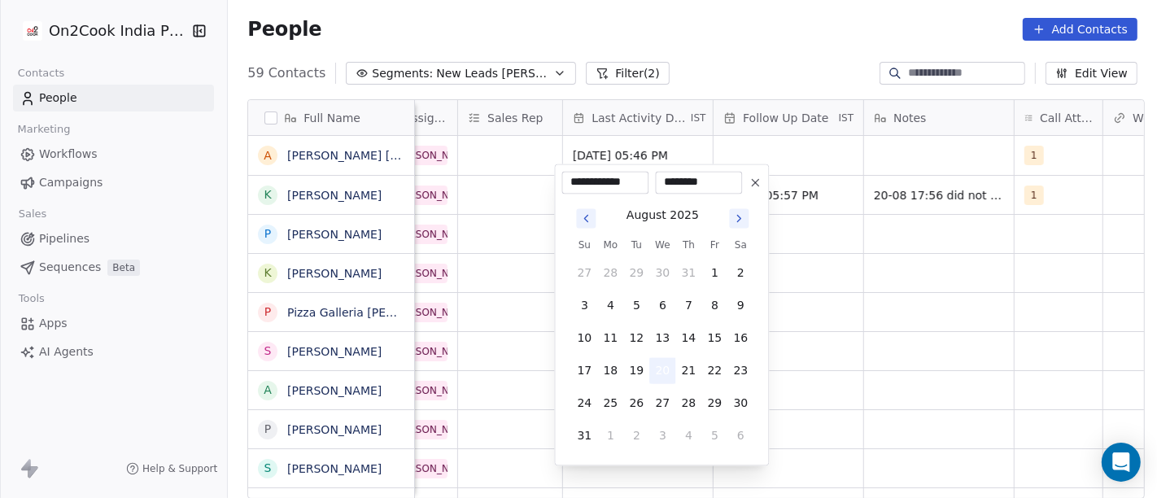
click at [662, 375] on button "20" at bounding box center [662, 370] width 26 height 26
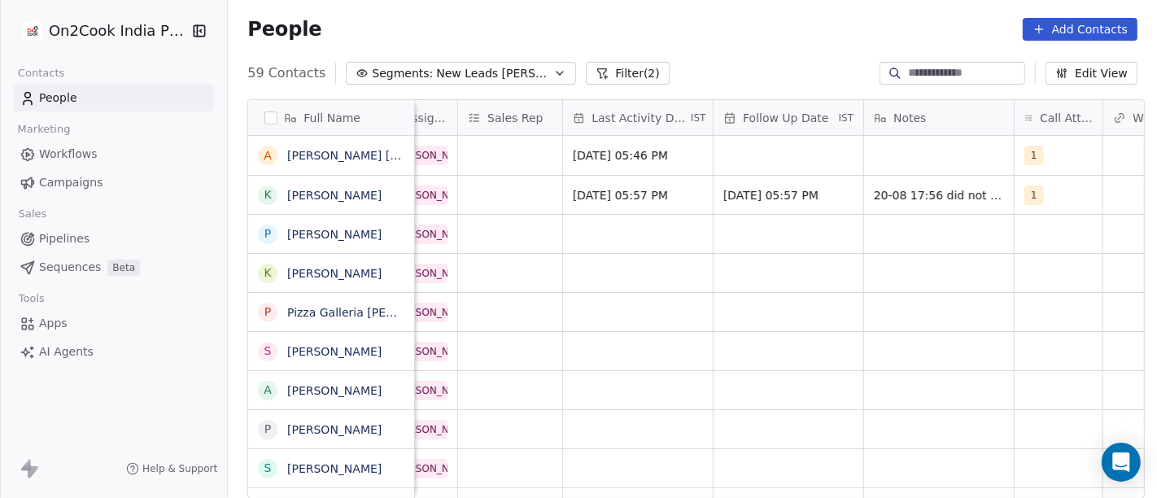
click at [835, 304] on html "On2Cook India Pvt. Ltd. Contacts People Marketing Workflows Campaigns Sales Pip…" at bounding box center [578, 249] width 1157 height 498
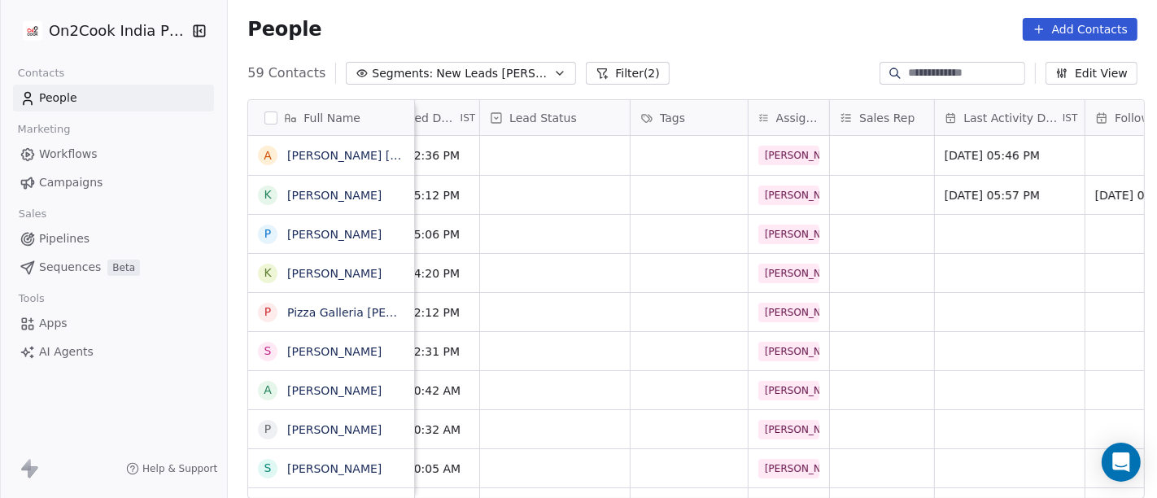
scroll to position [10, 507]
click at [527, 182] on div "grid" at bounding box center [559, 195] width 150 height 38
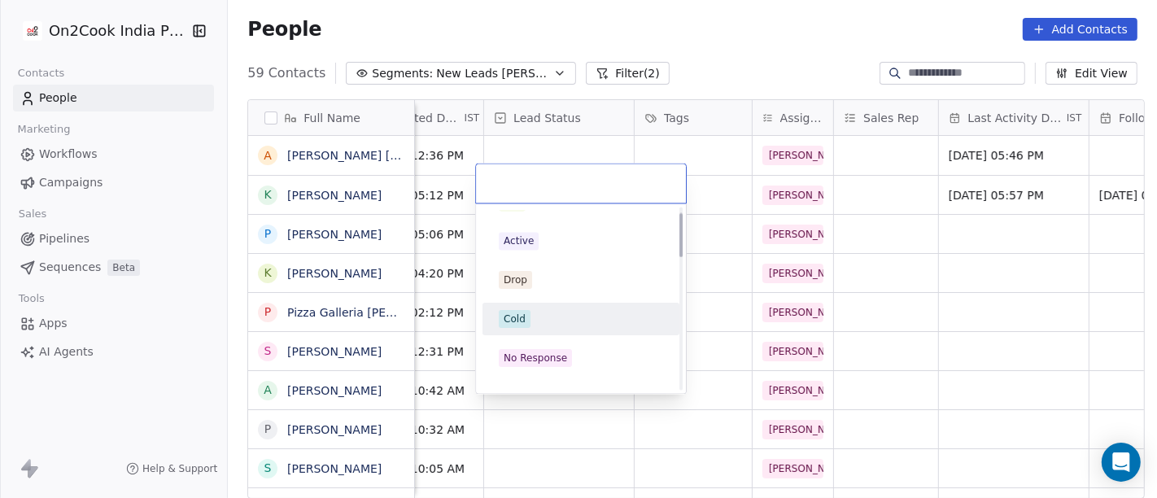
scroll to position [23, 0]
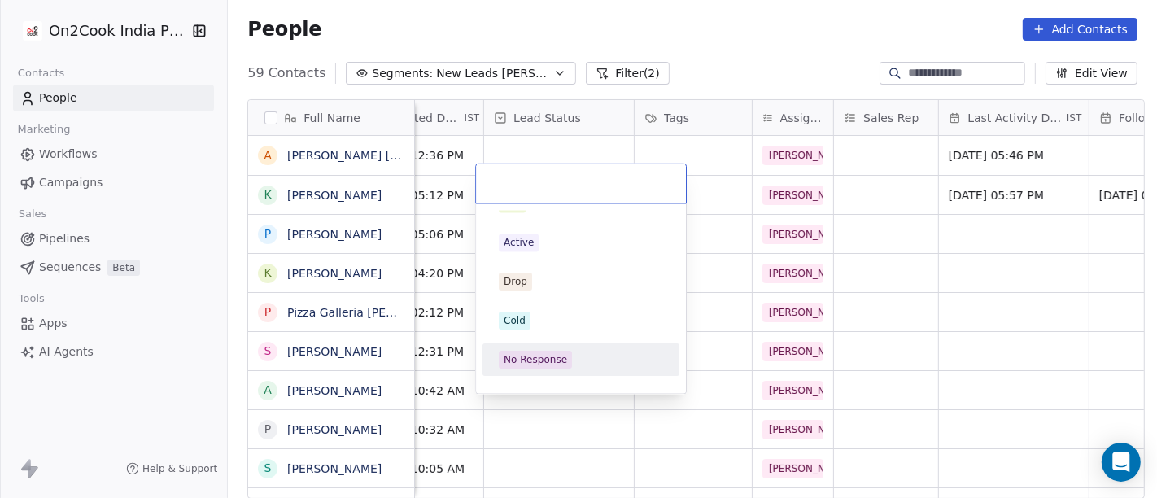
click at [539, 358] on div "No Response" at bounding box center [535, 359] width 63 height 15
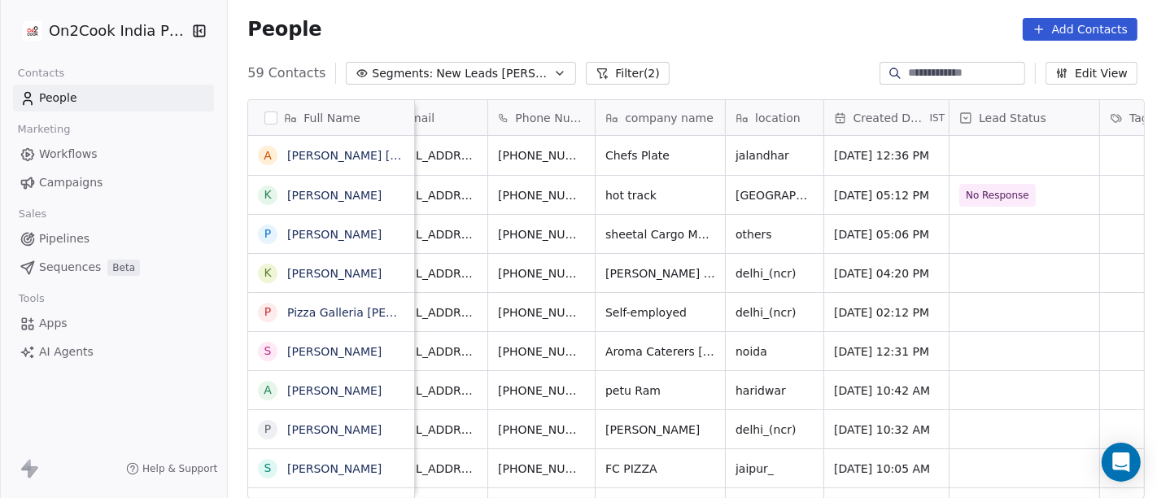
scroll to position [10, 0]
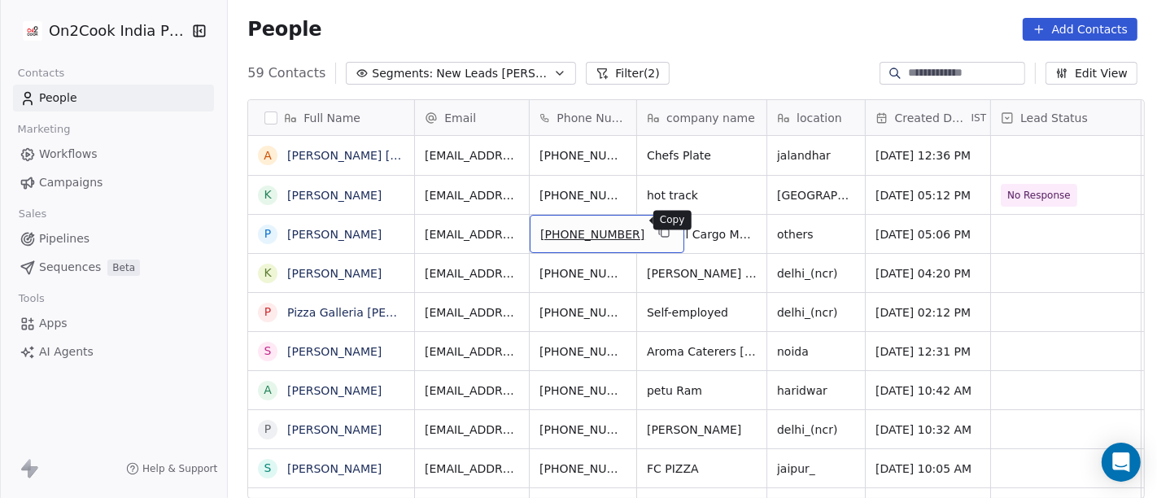
click at [662, 229] on icon "grid" at bounding box center [665, 232] width 7 height 7
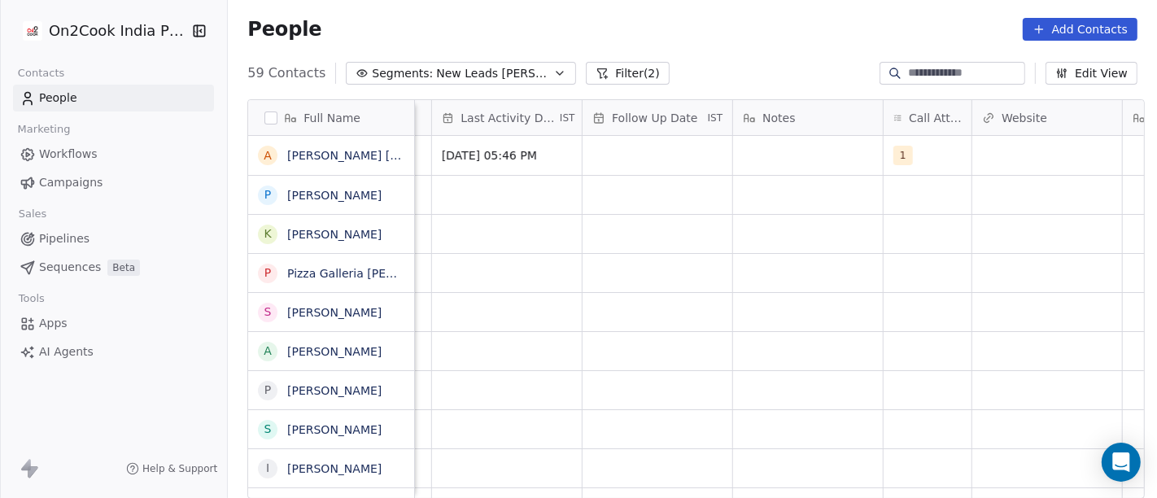
scroll to position [10, 1025]
click at [911, 187] on div "grid" at bounding box center [916, 195] width 88 height 38
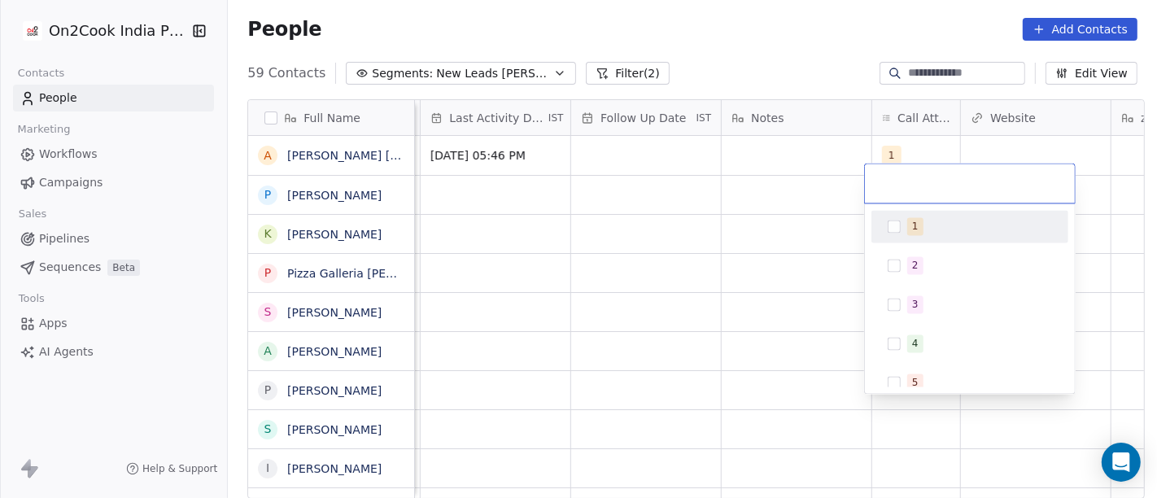
click at [914, 226] on div "1" at bounding box center [915, 226] width 7 height 15
click at [814, 191] on html "On2Cook India Pvt. Ltd. Contacts People Marketing Workflows Campaigns Sales Pip…" at bounding box center [578, 249] width 1157 height 498
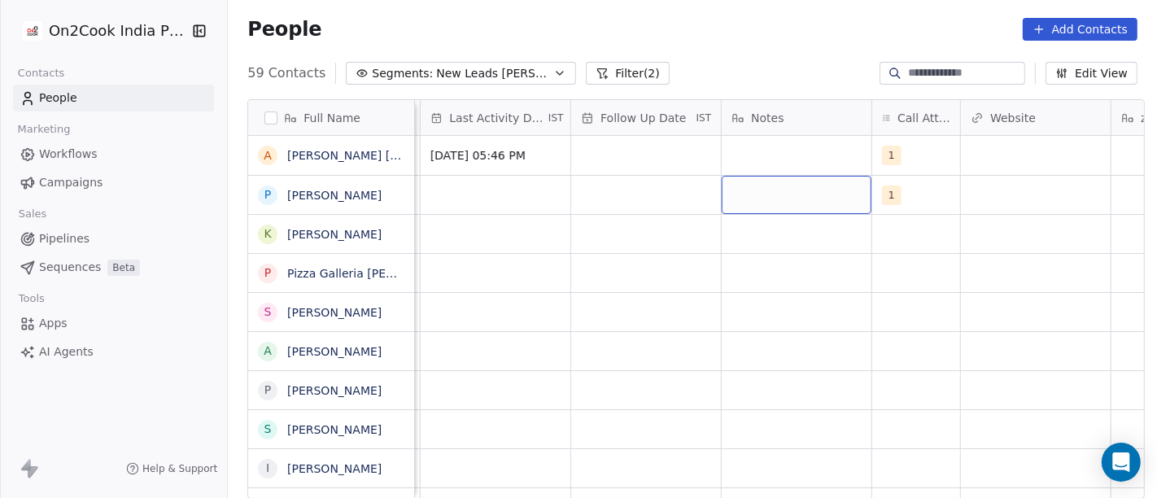
click at [779, 177] on div "grid" at bounding box center [797, 195] width 150 height 38
type textarea "**********"
click at [448, 350] on html "On2Cook India Pvt. Ltd. Contacts People Marketing Workflows Campaigns Sales Pip…" at bounding box center [578, 249] width 1157 height 498
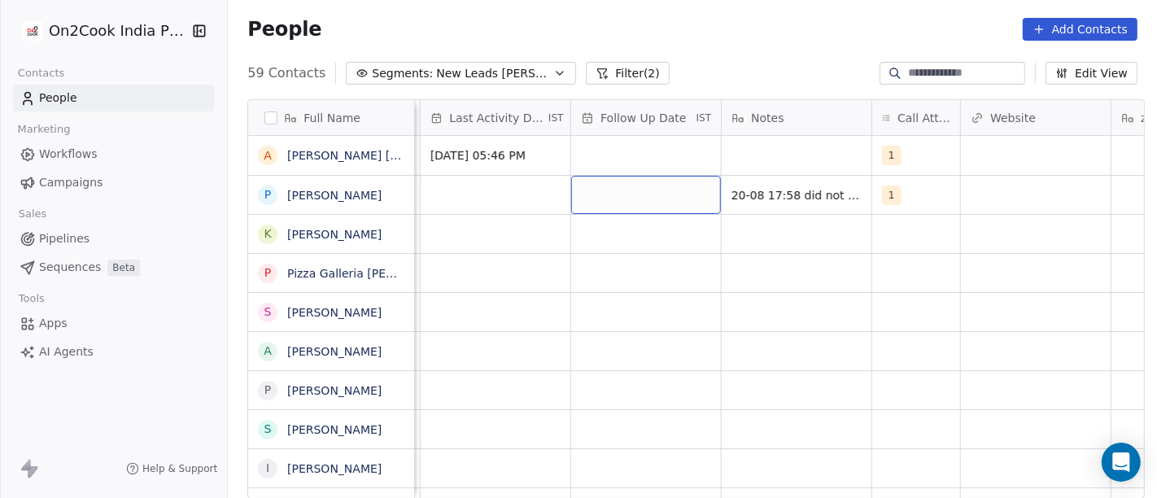
click at [642, 179] on div "grid" at bounding box center [646, 195] width 150 height 38
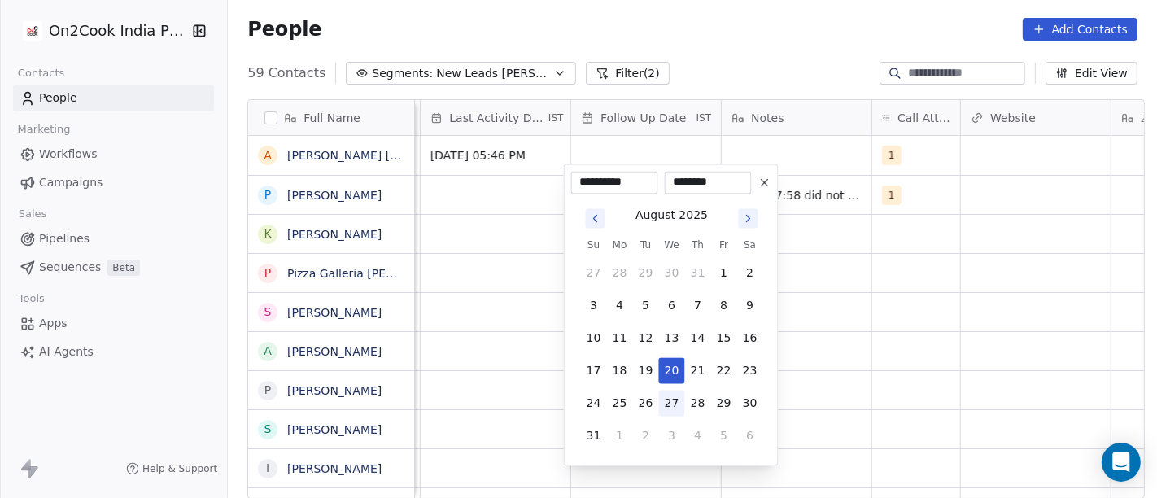
click at [667, 408] on button "27" at bounding box center [672, 403] width 26 height 26
type input "**********"
click at [461, 204] on html "On2Cook India Pvt. Ltd. Contacts People Marketing Workflows Campaigns Sales Pip…" at bounding box center [578, 249] width 1157 height 498
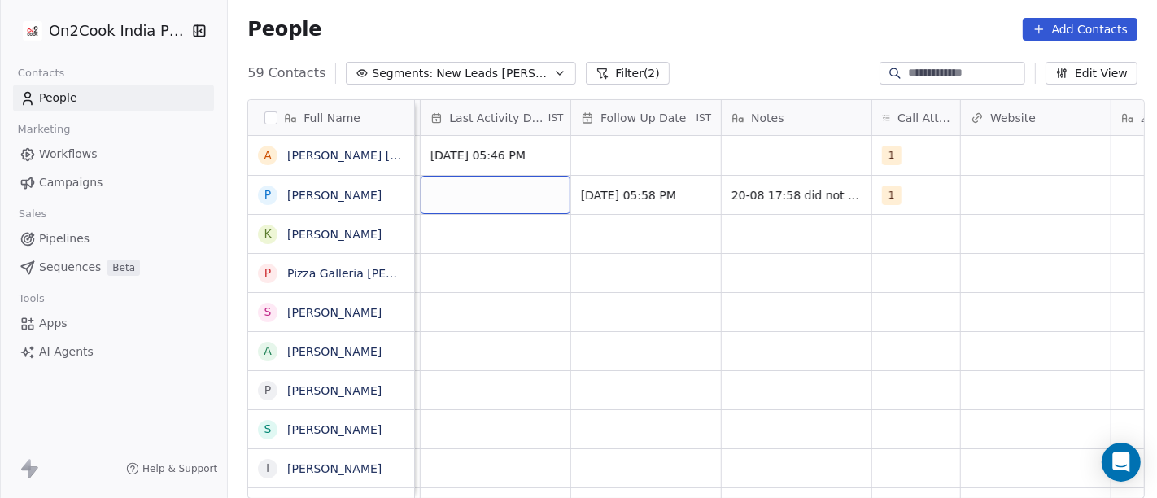
click at [459, 176] on div "grid" at bounding box center [496, 195] width 150 height 38
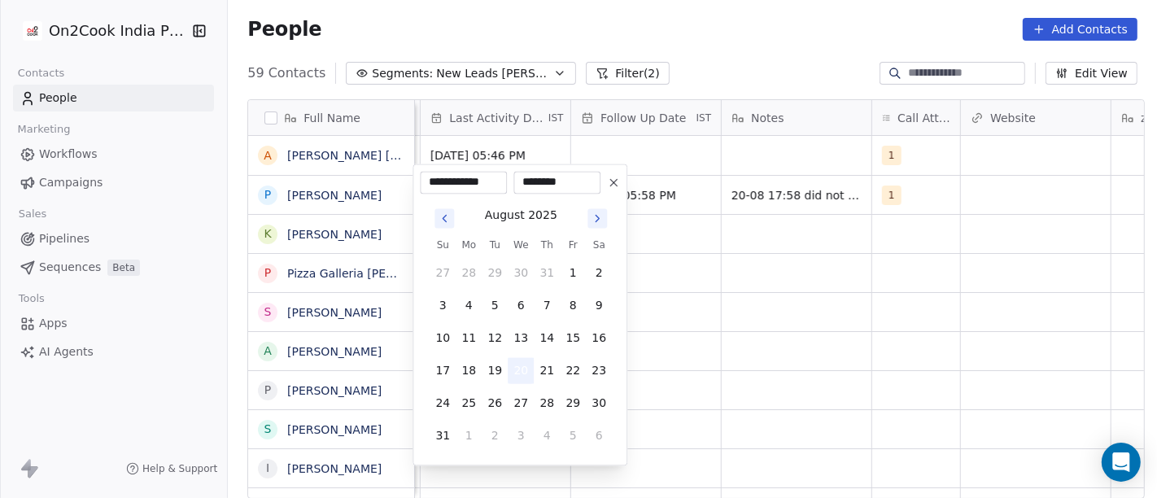
click at [518, 371] on button "20" at bounding box center [521, 370] width 26 height 26
click at [718, 313] on html "On2Cook India Pvt. Ltd. Contacts People Marketing Workflows Campaigns Sales Pip…" at bounding box center [578, 249] width 1157 height 498
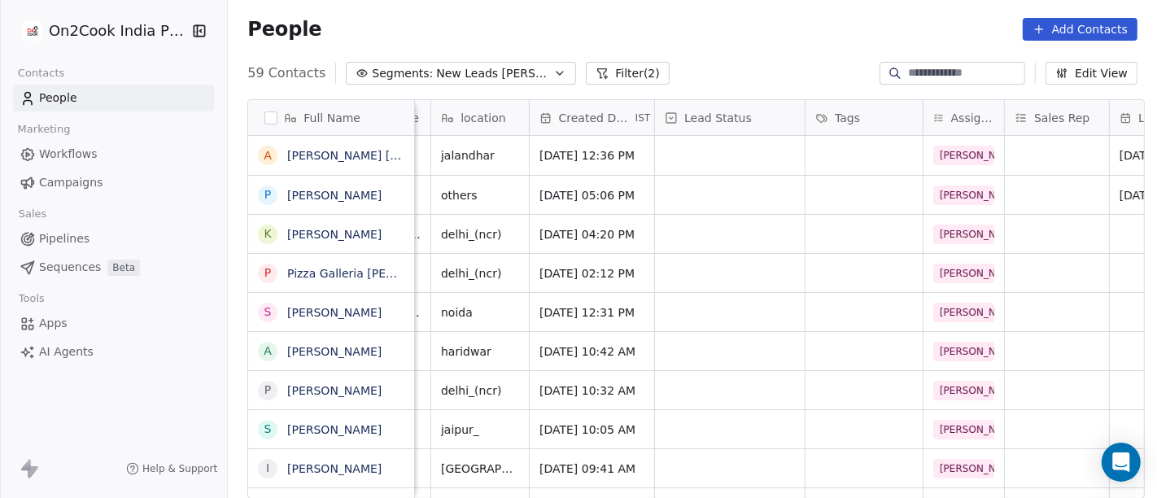
scroll to position [10, 334]
click at [703, 182] on div "grid" at bounding box center [732, 195] width 150 height 38
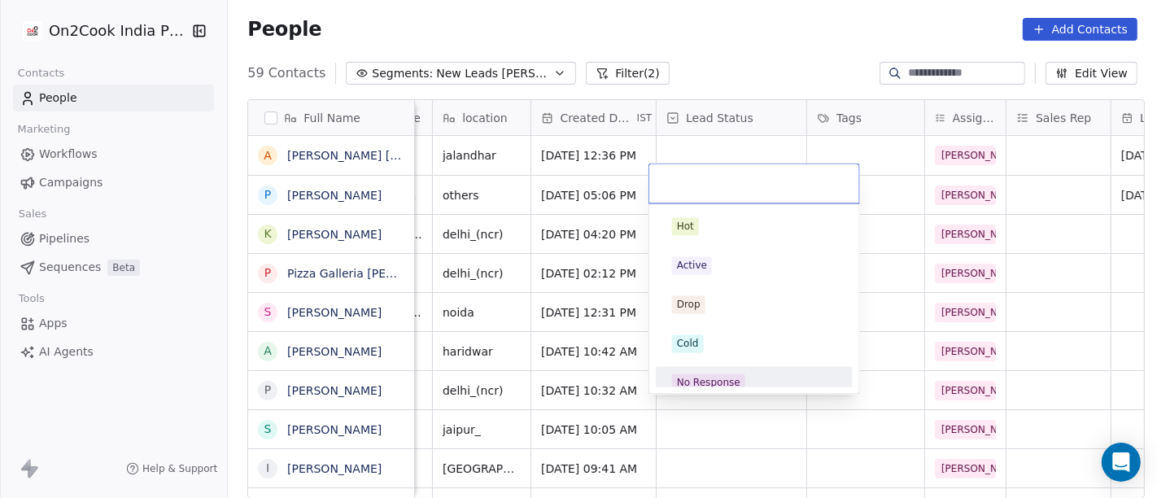
click at [717, 385] on div "No Response" at bounding box center [708, 382] width 63 height 15
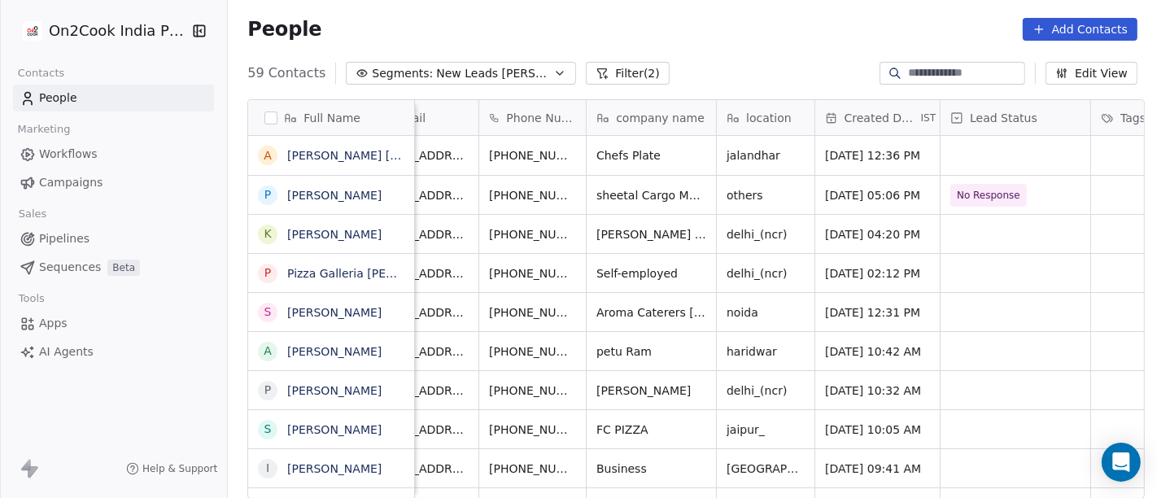
scroll to position [10, 0]
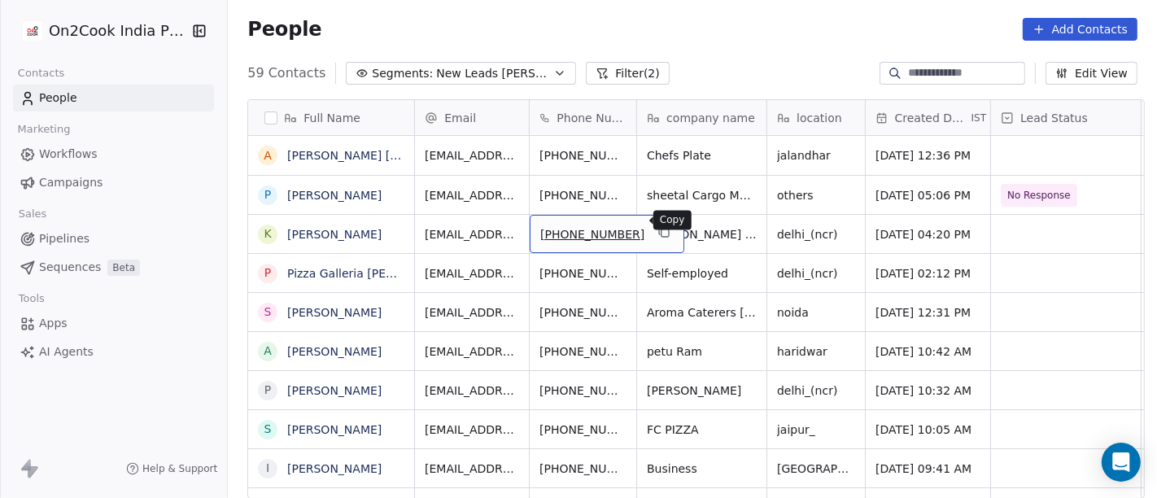
click at [662, 229] on icon "grid" at bounding box center [665, 232] width 7 height 7
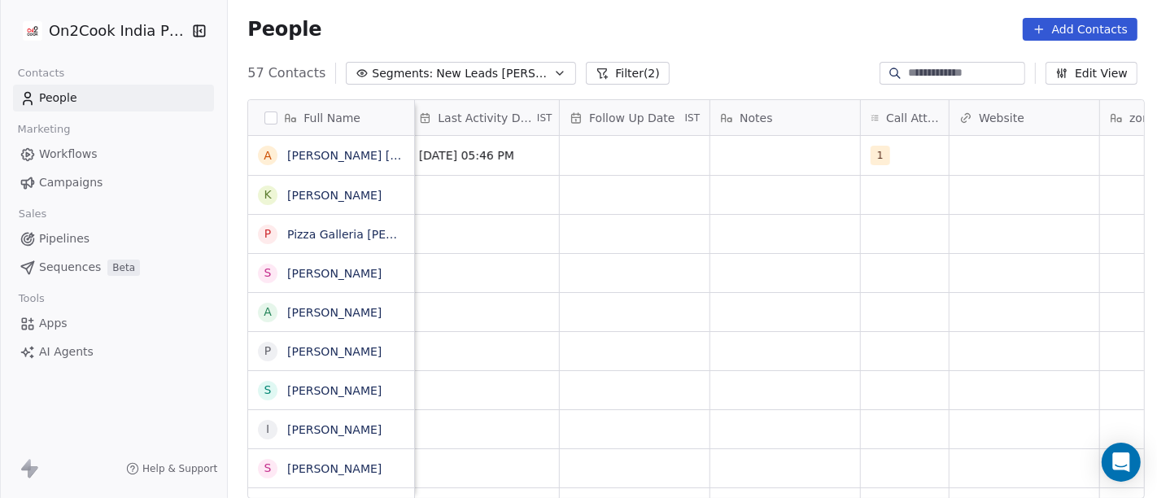
scroll to position [0, 1036]
click at [862, 189] on div "grid" at bounding box center [906, 195] width 88 height 38
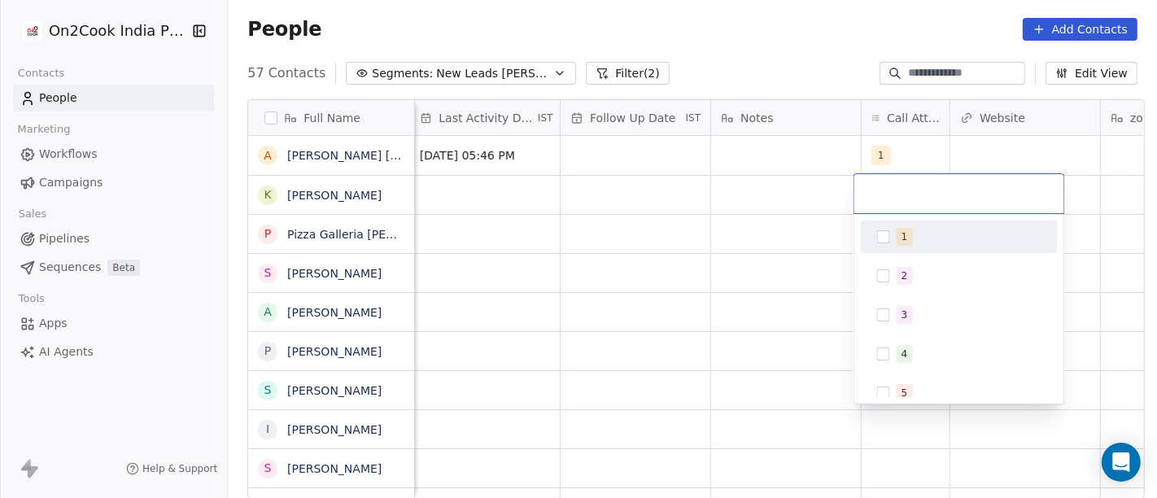
click at [909, 242] on span "1" at bounding box center [905, 237] width 16 height 18
click at [796, 217] on html "On2Cook India Pvt. Ltd. Contacts People Marketing Workflows Campaigns Sales Pip…" at bounding box center [578, 249] width 1157 height 498
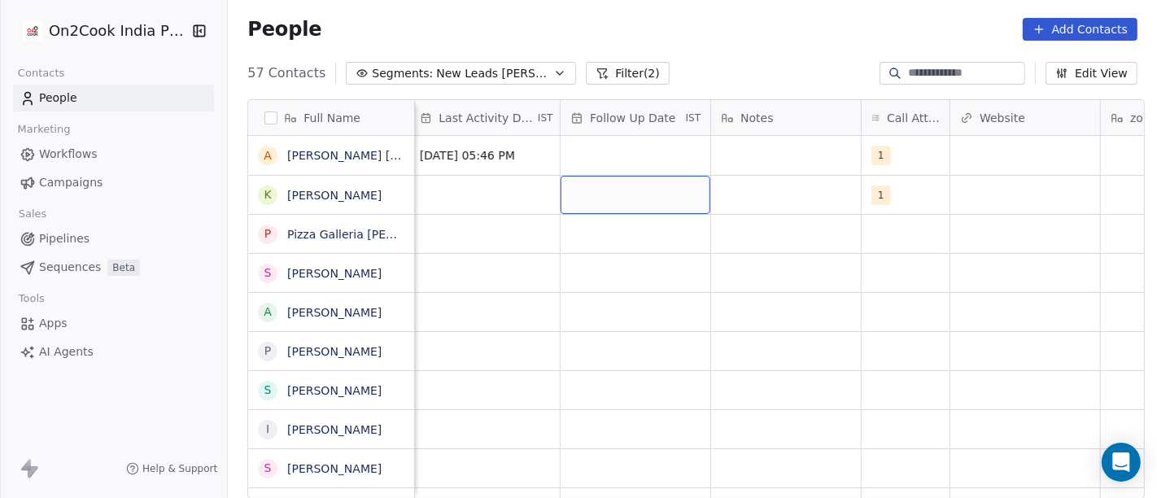
click at [611, 185] on div "grid" at bounding box center [636, 195] width 150 height 38
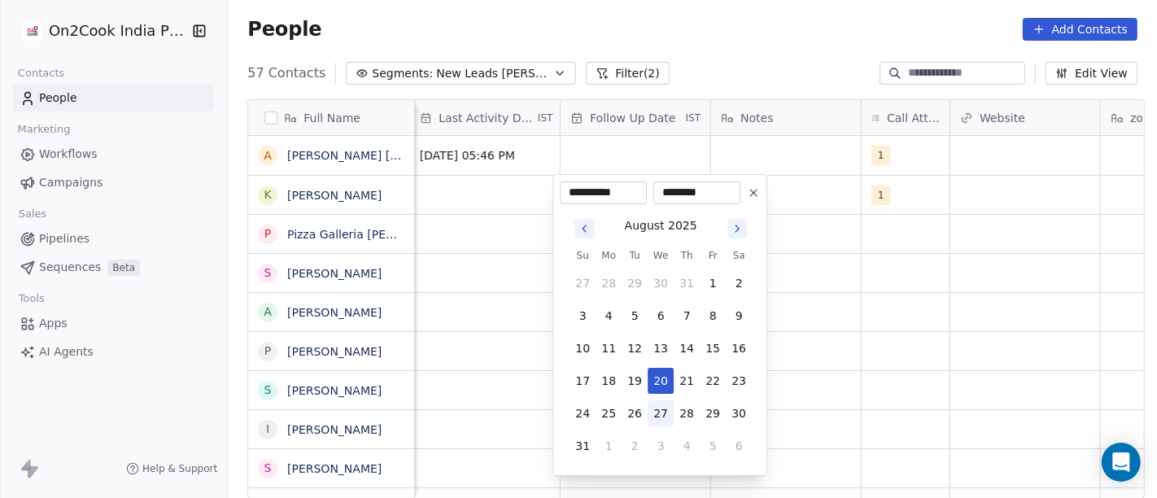
click at [669, 403] on button "27" at bounding box center [661, 413] width 26 height 26
type input "**********"
click at [841, 343] on html "On2Cook India Pvt. Ltd. Contacts People Marketing Workflows Campaigns Sales Pip…" at bounding box center [578, 249] width 1157 height 498
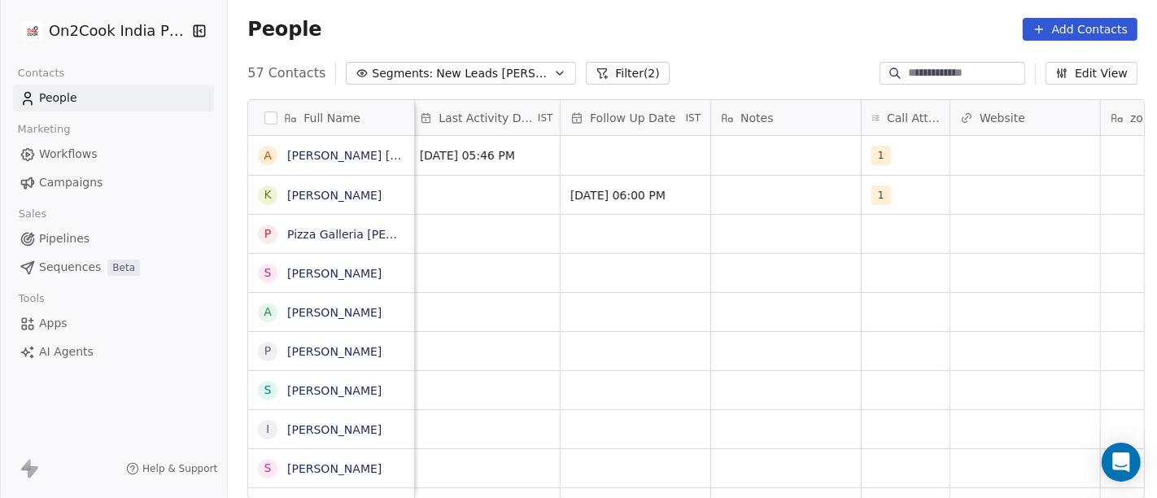
scroll to position [0, 904]
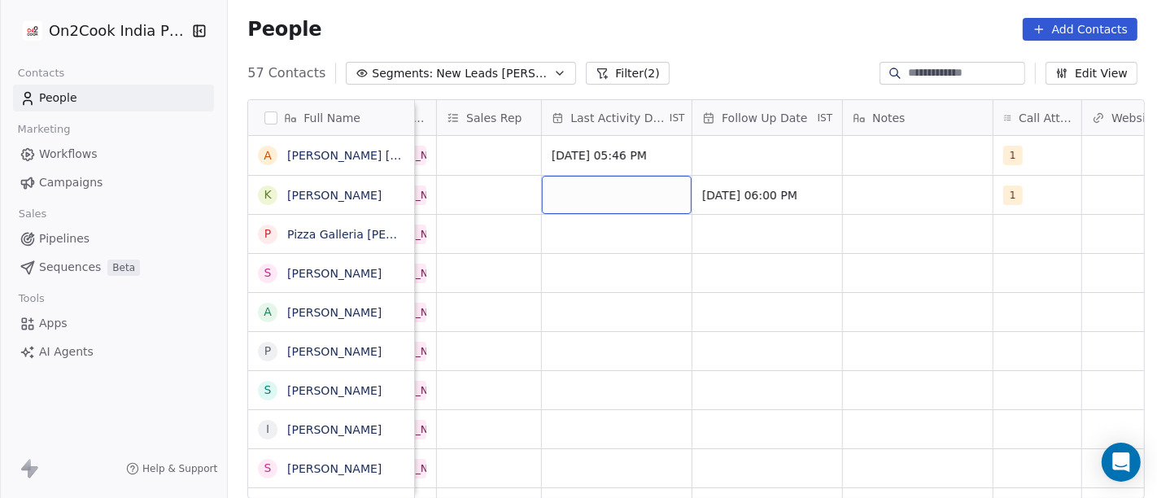
click at [542, 188] on div "grid" at bounding box center [617, 195] width 150 height 38
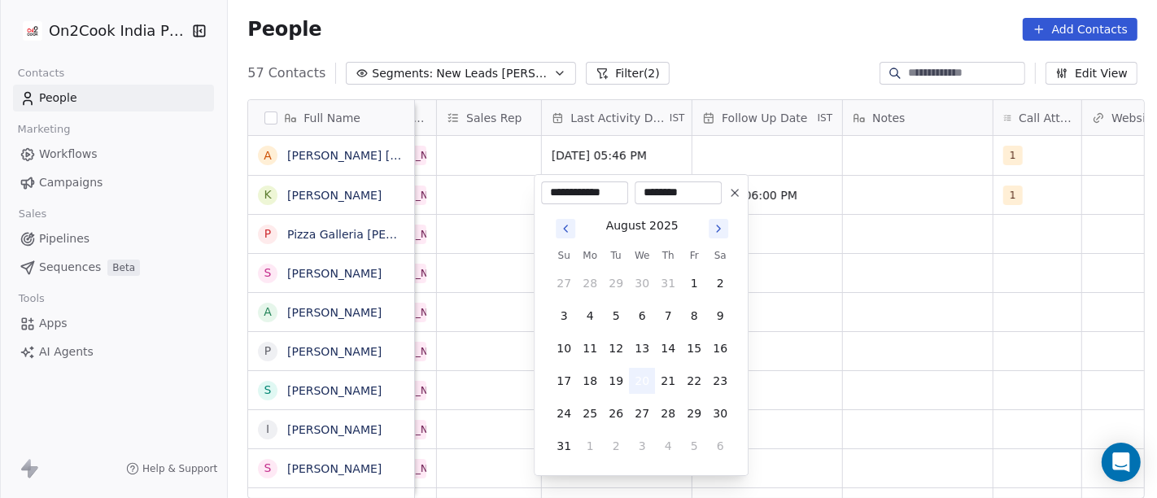
click at [643, 378] on button "20" at bounding box center [642, 381] width 26 height 26
click at [855, 270] on html "On2Cook India Pvt. Ltd. Contacts People Marketing Workflows Campaigns Sales Pip…" at bounding box center [578, 249] width 1157 height 498
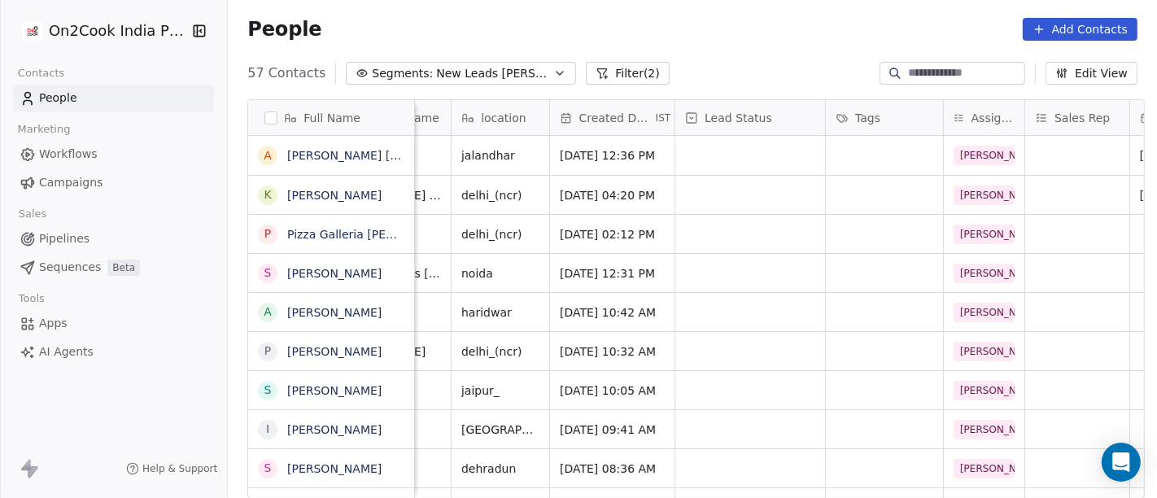
scroll to position [0, 323]
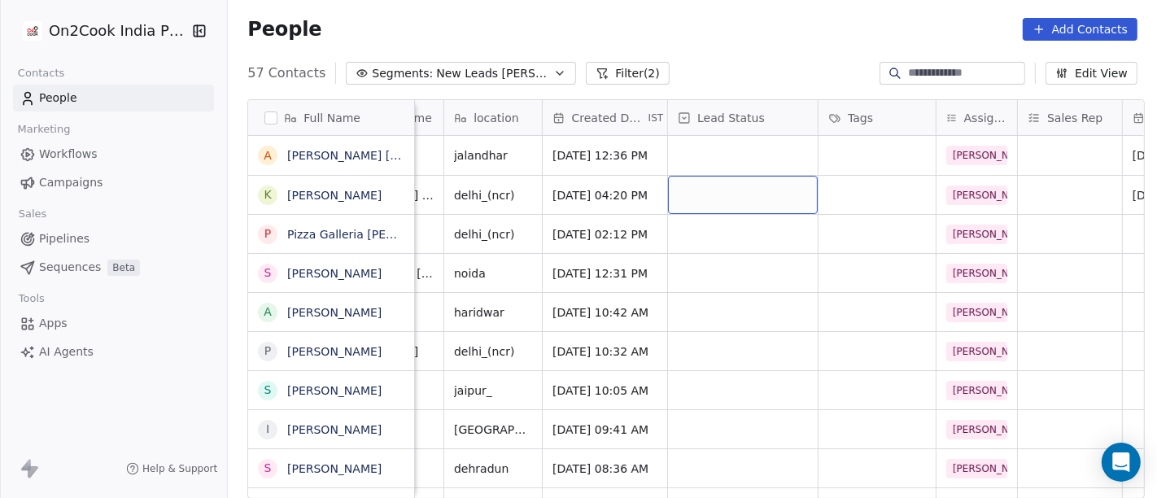
click at [689, 187] on div "grid" at bounding box center [743, 195] width 150 height 38
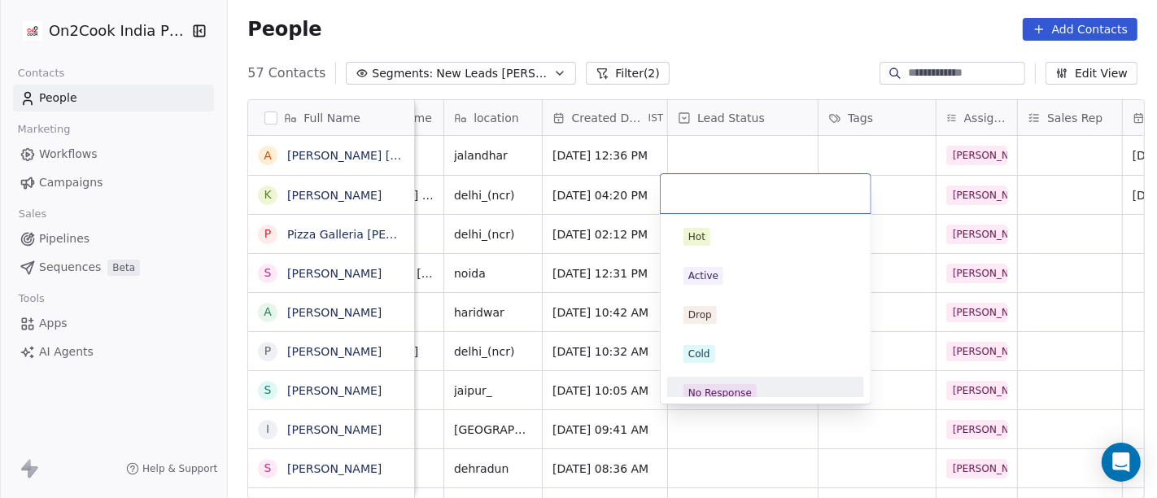
click at [739, 394] on div "No Response" at bounding box center [719, 393] width 63 height 15
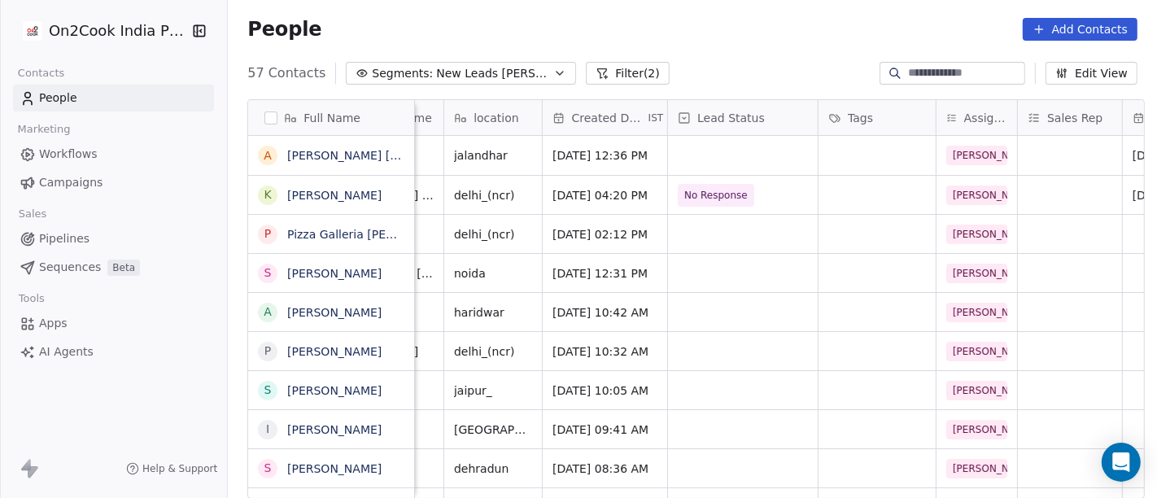
scroll to position [0, 0]
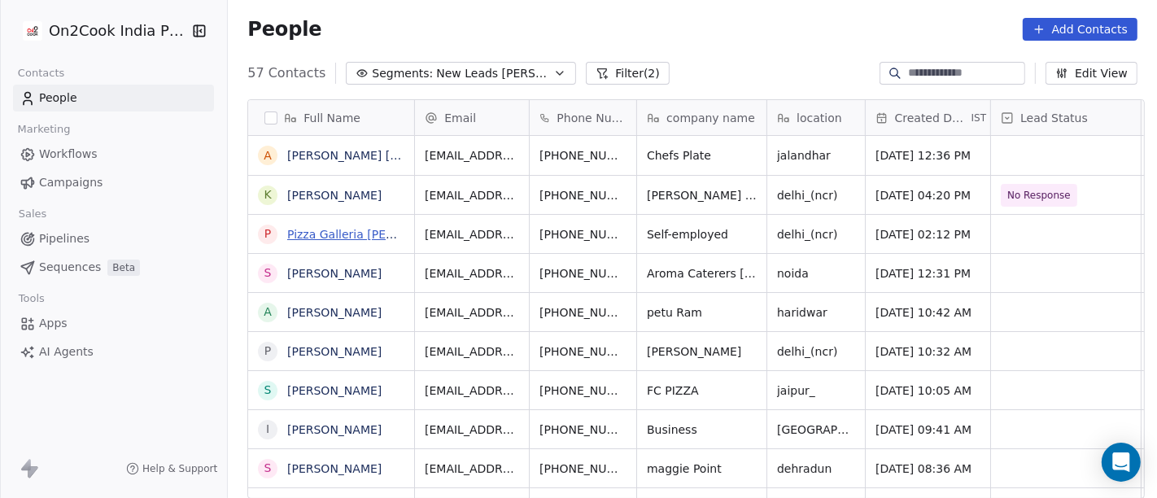
click at [369, 230] on link "Pizza Galleria [PERSON_NAME][GEOGRAPHIC_DATA]" at bounding box center [434, 234] width 295 height 13
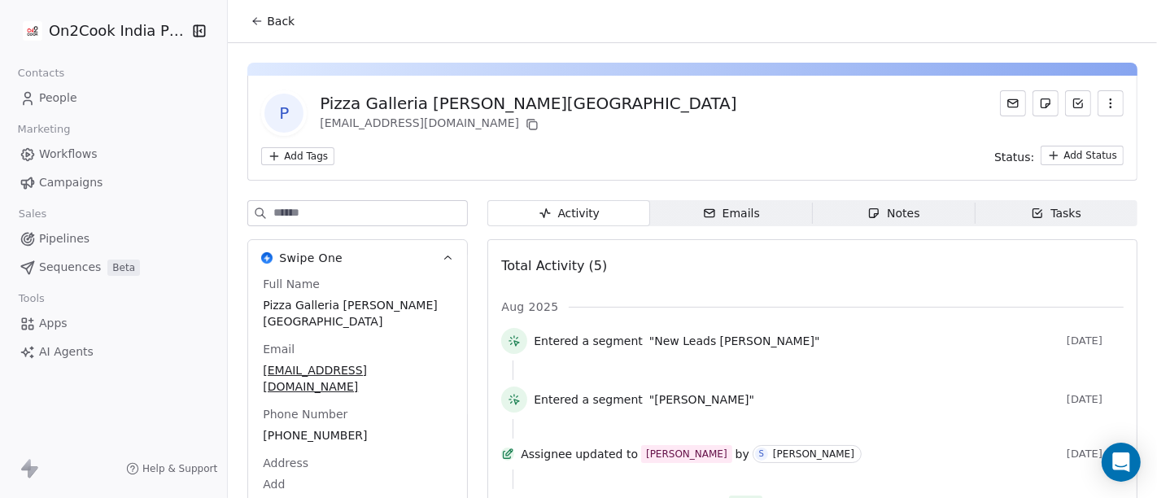
click at [269, 20] on span "Back" at bounding box center [281, 21] width 28 height 16
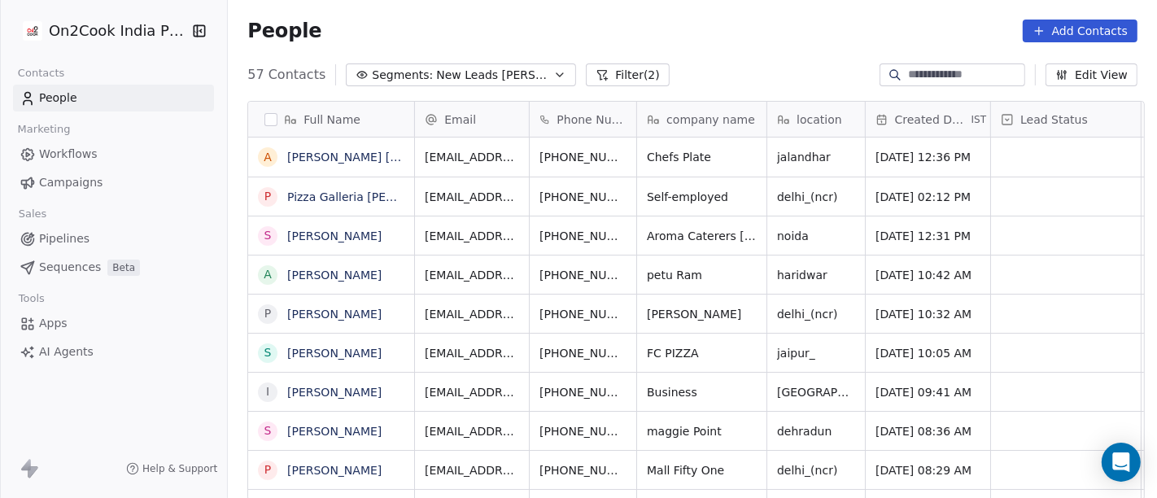
scroll to position [2, 0]
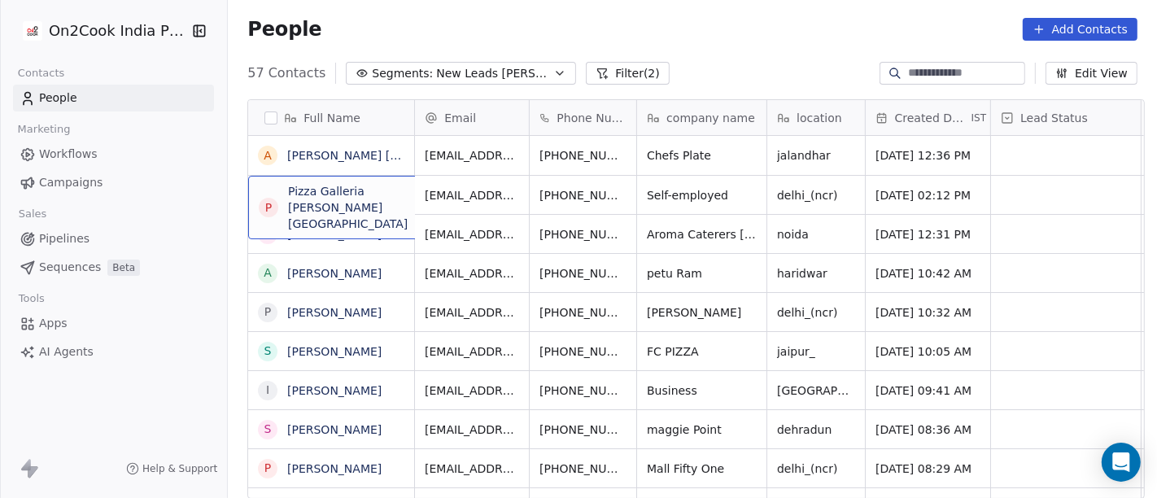
click at [378, 206] on div "P Pizza Galleria Adarsh Nagar" at bounding box center [370, 207] width 244 height 63
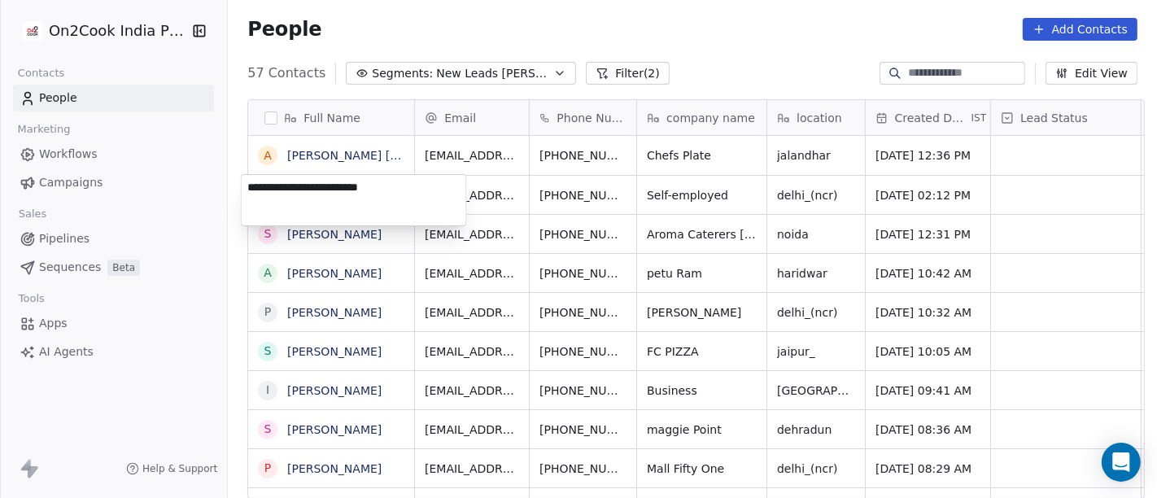
click at [378, 206] on textarea "**********" at bounding box center [354, 200] width 225 height 50
click at [588, 194] on html "On2Cook India Pvt. Ltd. Contacts People Marketing Workflows Campaigns Sales Pip…" at bounding box center [578, 249] width 1157 height 498
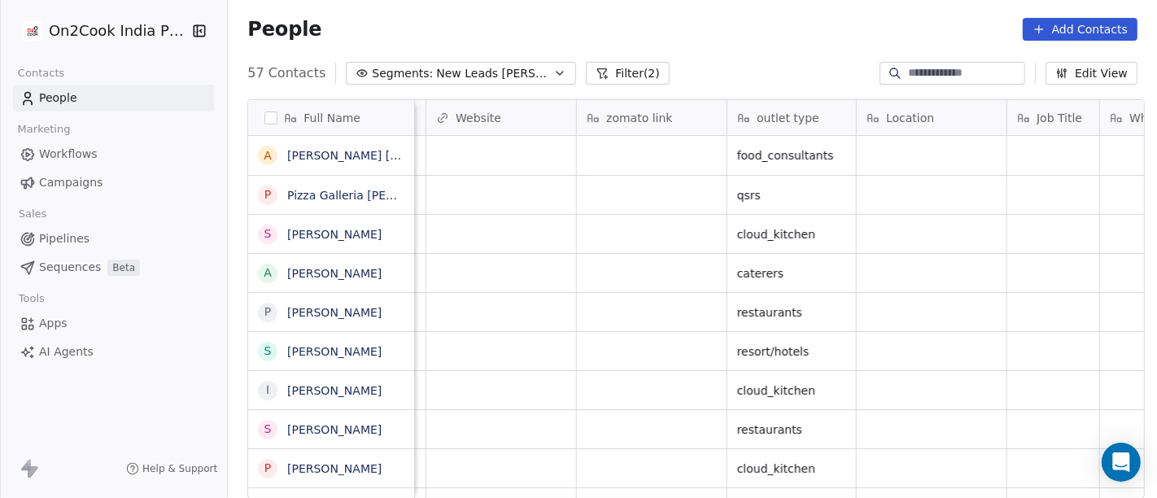
scroll to position [0, 1869]
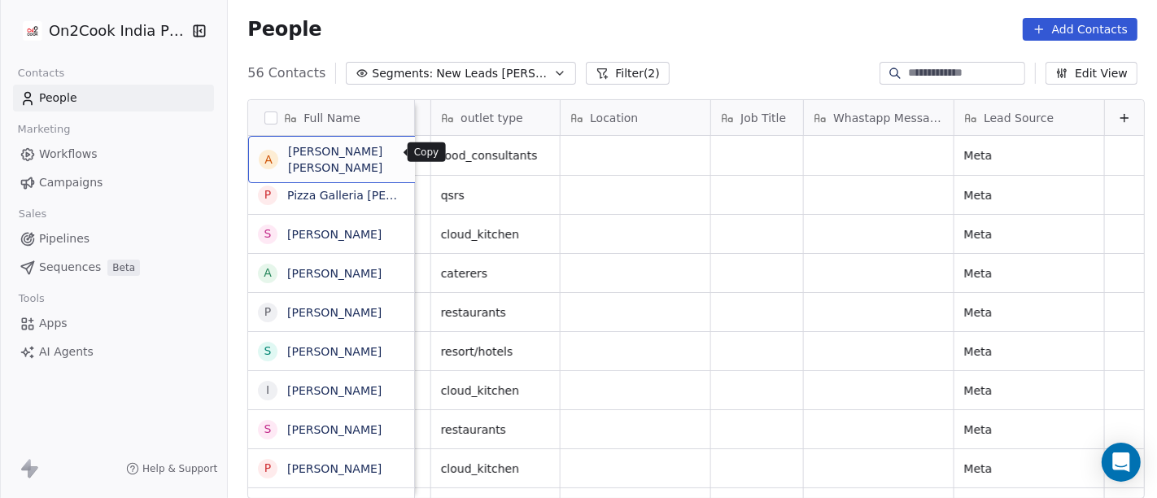
click at [462, 159] on button "grid" at bounding box center [472, 153] width 20 height 20
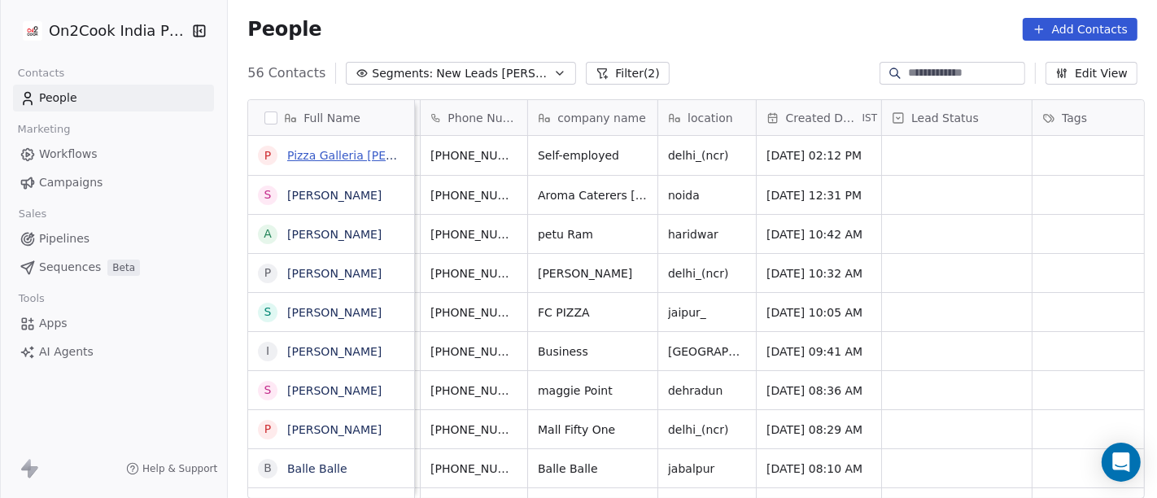
scroll to position [0, 108]
click at [363, 151] on link "Pizza Galleria [PERSON_NAME][GEOGRAPHIC_DATA]" at bounding box center [434, 155] width 295 height 13
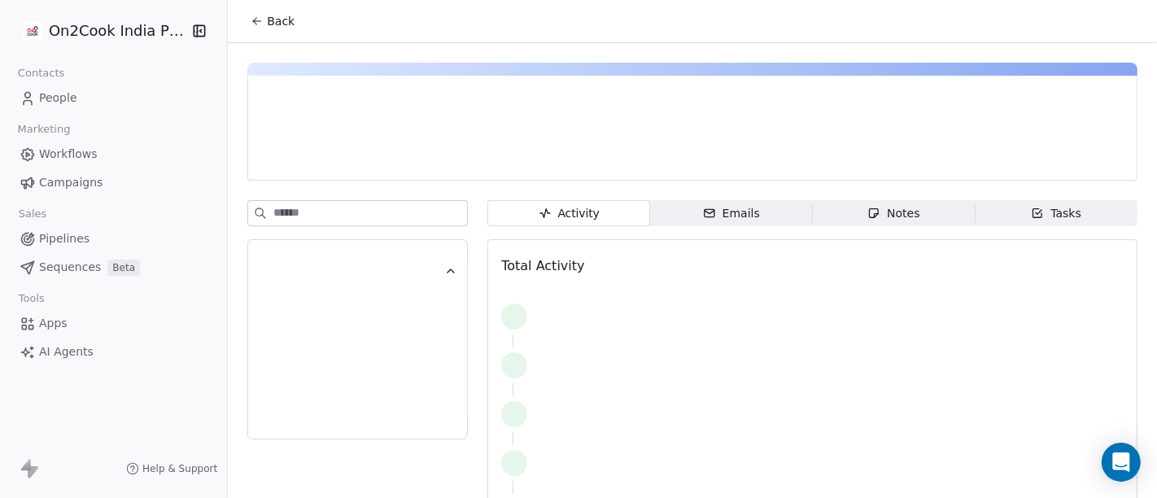
click at [274, 19] on span "Back" at bounding box center [281, 21] width 28 height 16
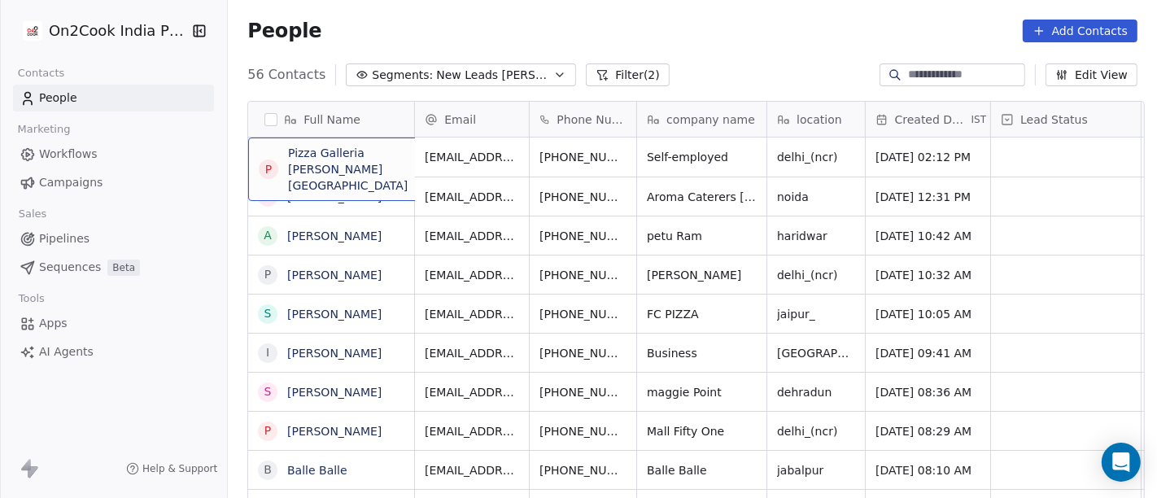
scroll to position [2, 0]
click at [333, 170] on div "P Pizza Galleria Adarsh Nagar" at bounding box center [370, 167] width 244 height 63
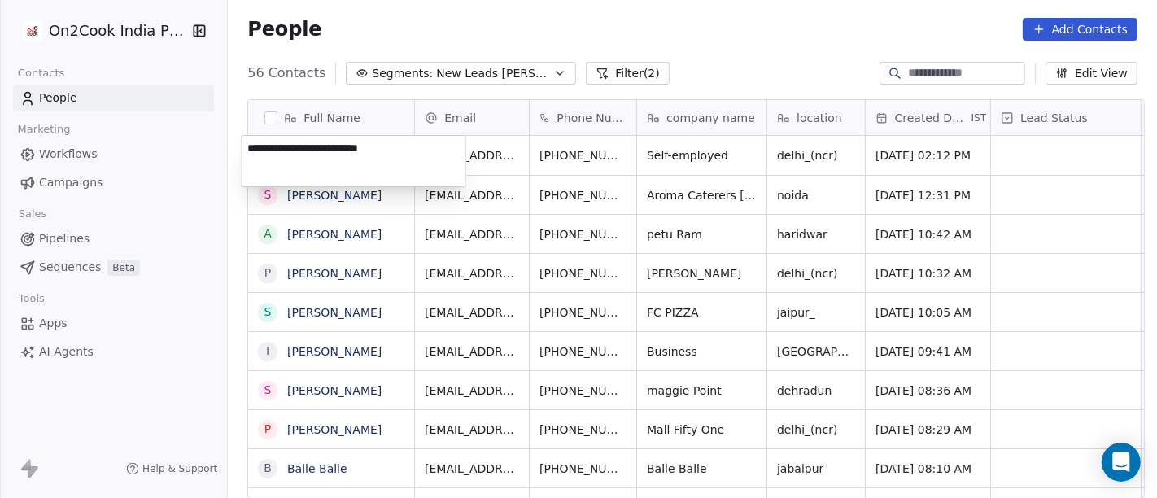
click at [333, 170] on textarea "**********" at bounding box center [354, 161] width 225 height 50
click at [704, 156] on html "On2Cook India Pvt. Ltd. Contacts People Marketing Workflows Campaigns Sales Pip…" at bounding box center [578, 249] width 1157 height 498
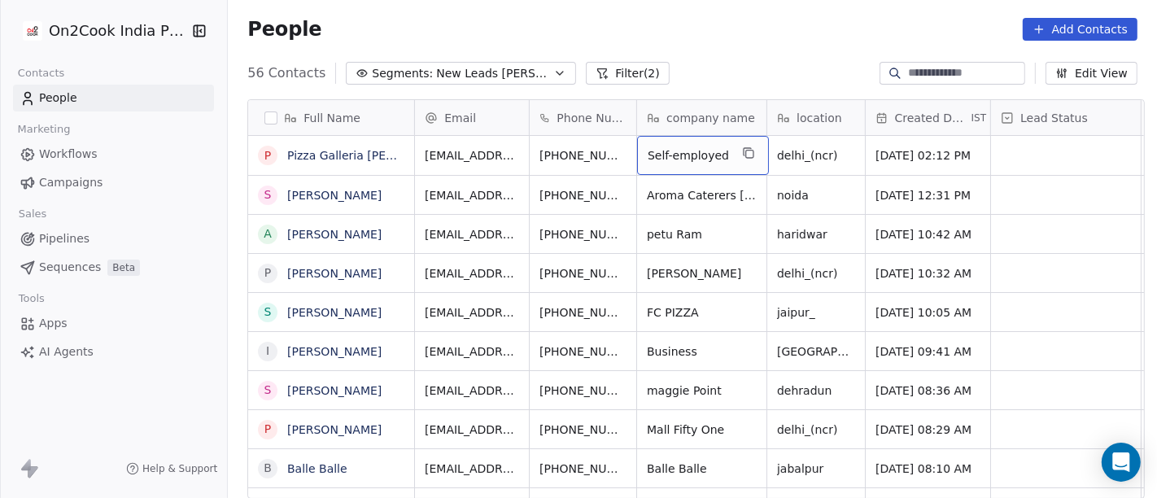
click at [704, 156] on span "Self-employed" at bounding box center [688, 155] width 81 height 16
click at [677, 154] on span "Self-employed" at bounding box center [688, 155] width 81 height 16
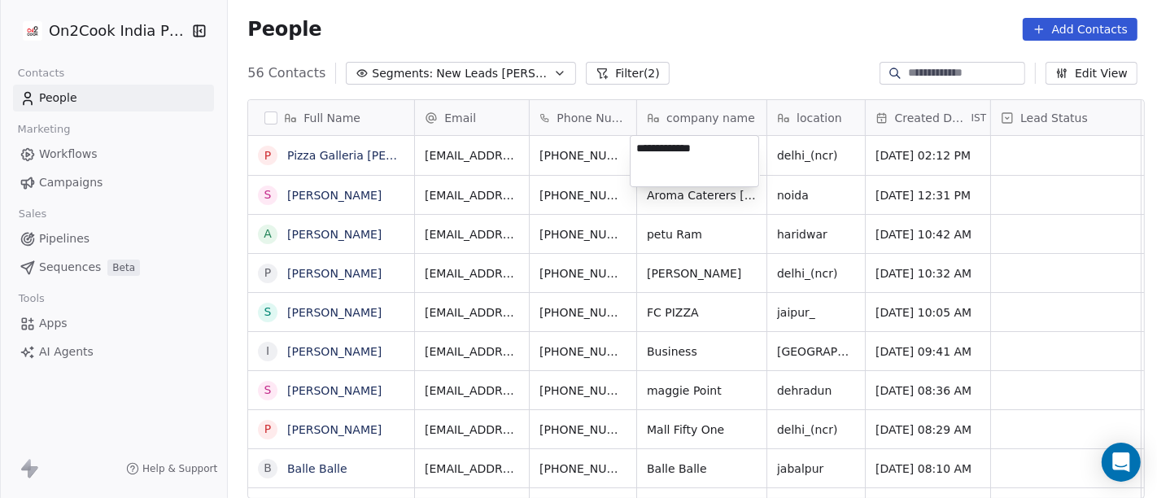
click at [677, 154] on textarea "**********" at bounding box center [695, 161] width 128 height 50
type textarea "**********"
click at [684, 88] on html "On2Cook India Pvt. Ltd. Contacts People Marketing Workflows Campaigns Sales Pip…" at bounding box center [578, 249] width 1157 height 498
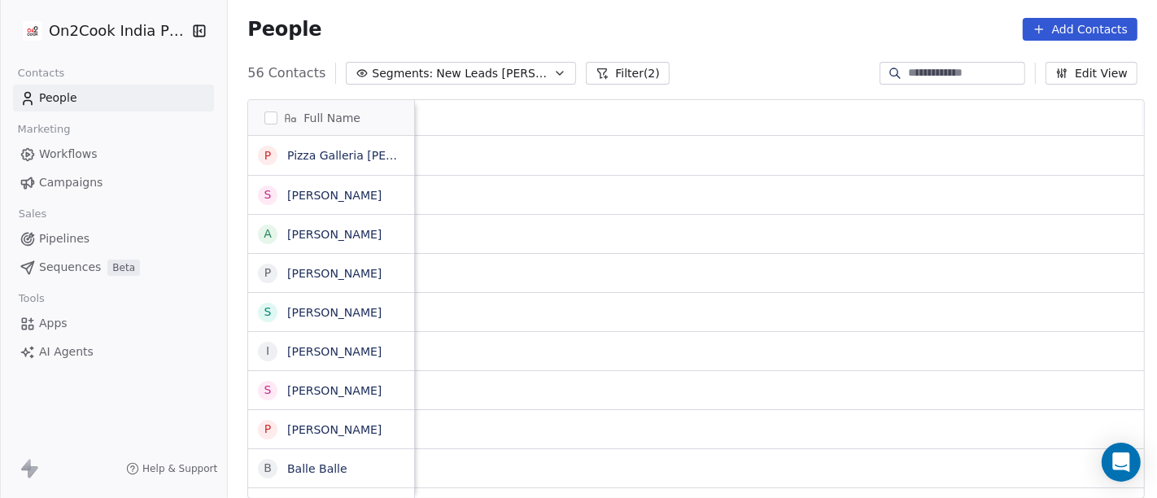
scroll to position [0, 1193]
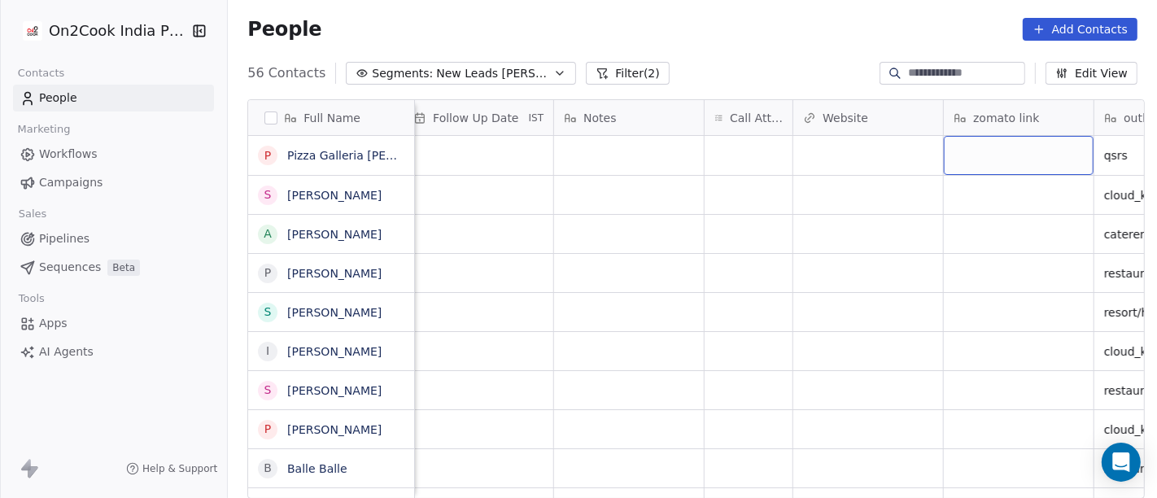
click at [980, 149] on div "grid" at bounding box center [1019, 155] width 150 height 39
type textarea "**********"
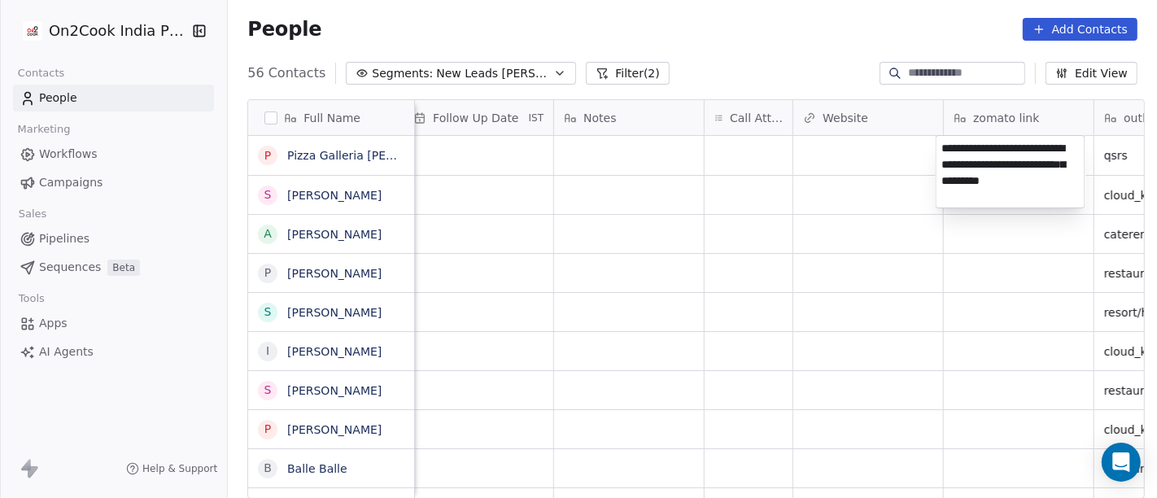
click at [777, 73] on html "On2Cook India Pvt. Ltd. Contacts People Marketing Workflows Campaigns Sales Pip…" at bounding box center [578, 249] width 1157 height 498
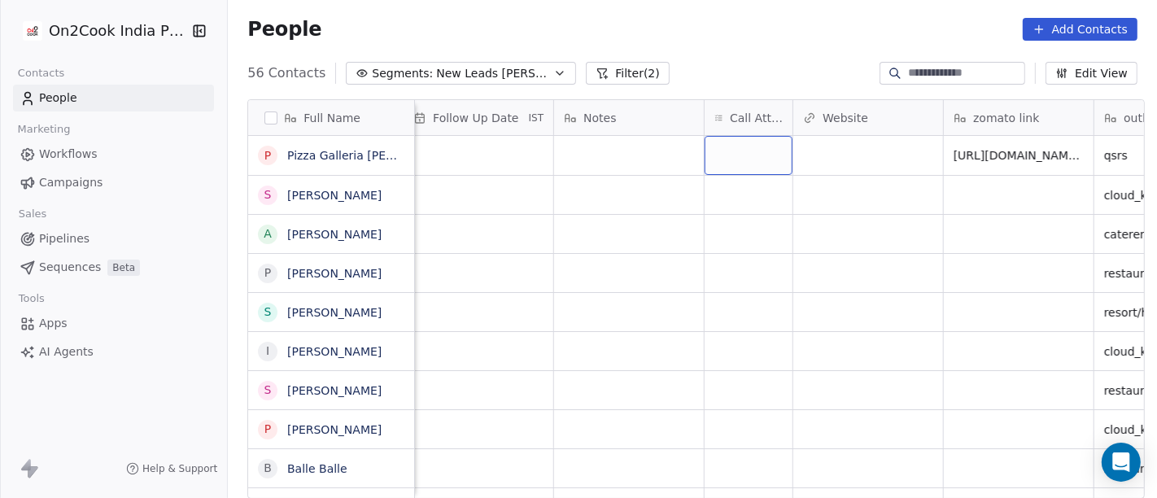
click at [749, 163] on div "grid" at bounding box center [749, 155] width 88 height 39
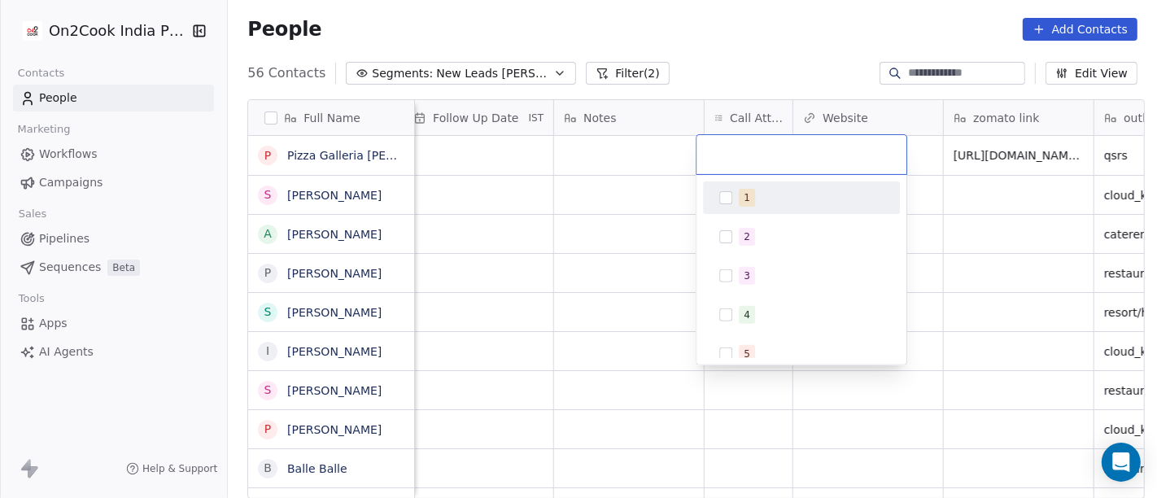
click at [755, 195] on div "1" at bounding box center [811, 198] width 145 height 18
click at [640, 203] on html "On2Cook India Pvt. Ltd. Contacts People Marketing Workflows Campaigns Sales Pip…" at bounding box center [578, 249] width 1157 height 498
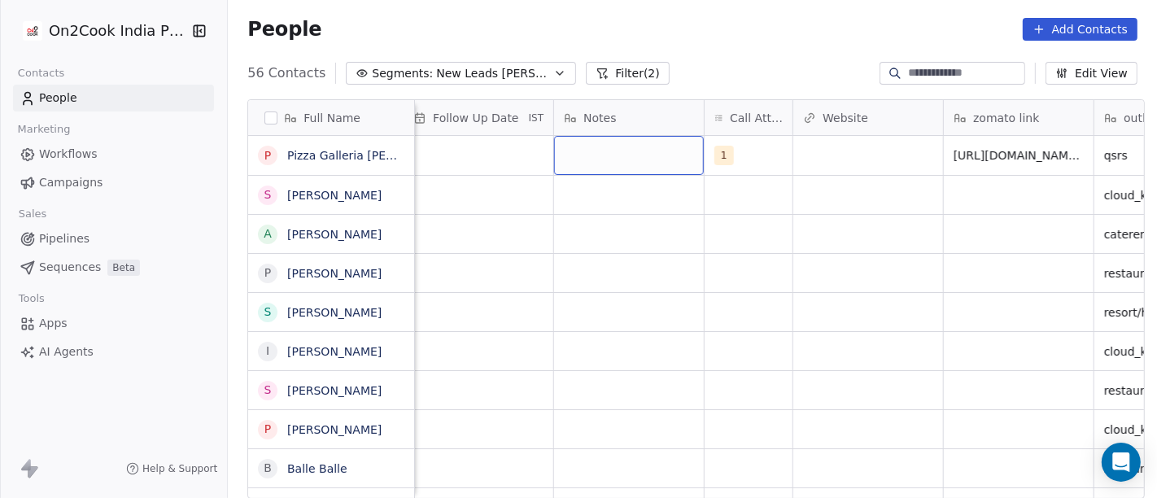
click at [597, 162] on div "grid" at bounding box center [629, 155] width 150 height 39
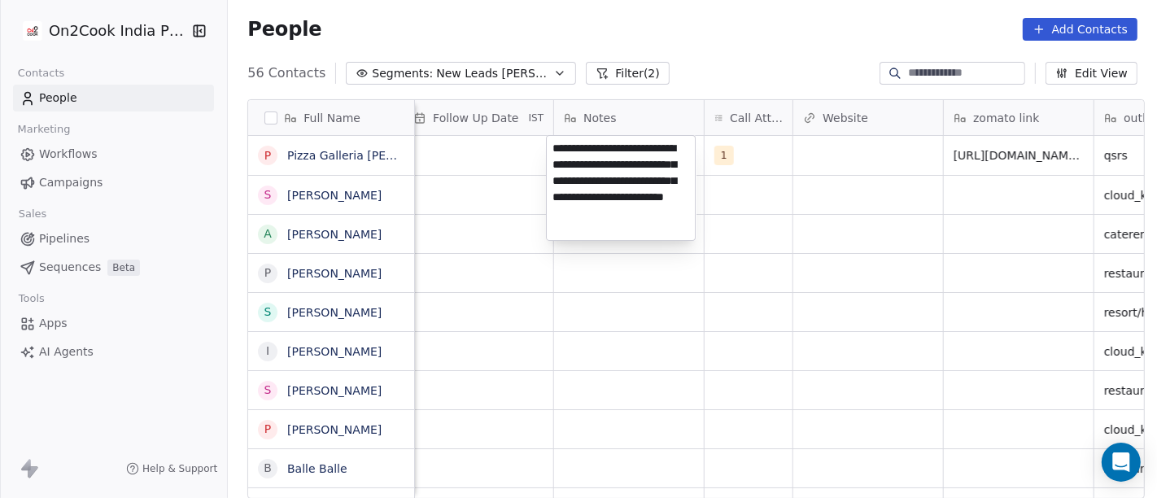
drag, startPoint x: 598, startPoint y: 216, endPoint x: 564, endPoint y: 234, distance: 38.2
type textarea "**********"
click at [518, 279] on html "On2Cook India Pvt. Ltd. Contacts People Marketing Workflows Campaigns Sales Pip…" at bounding box center [578, 249] width 1157 height 498
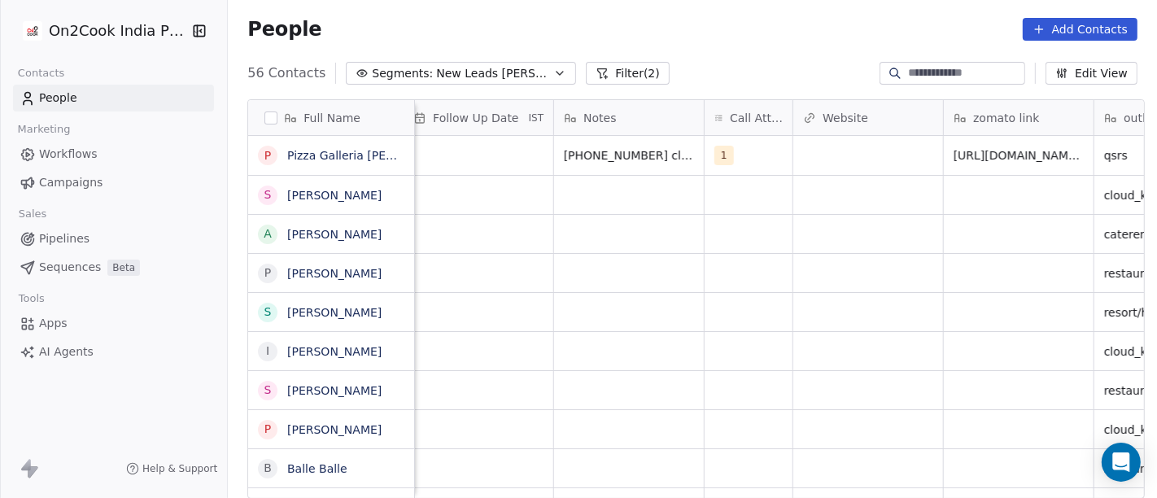
scroll to position [0, 1181]
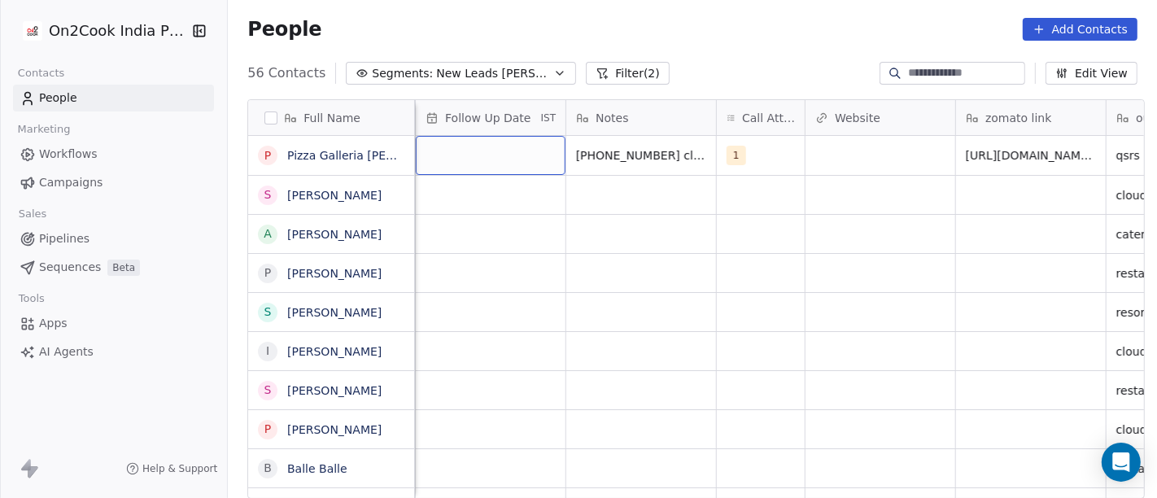
click at [452, 161] on div "grid" at bounding box center [491, 155] width 150 height 39
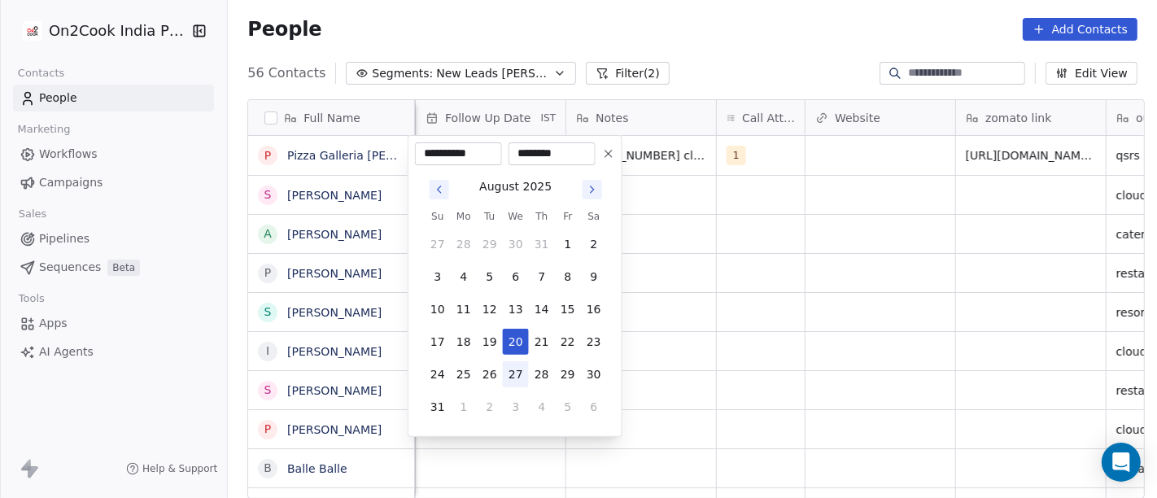
click at [518, 368] on button "27" at bounding box center [516, 374] width 26 height 26
click at [614, 153] on icon at bounding box center [608, 153] width 13 height 13
type input "**********"
type input "********"
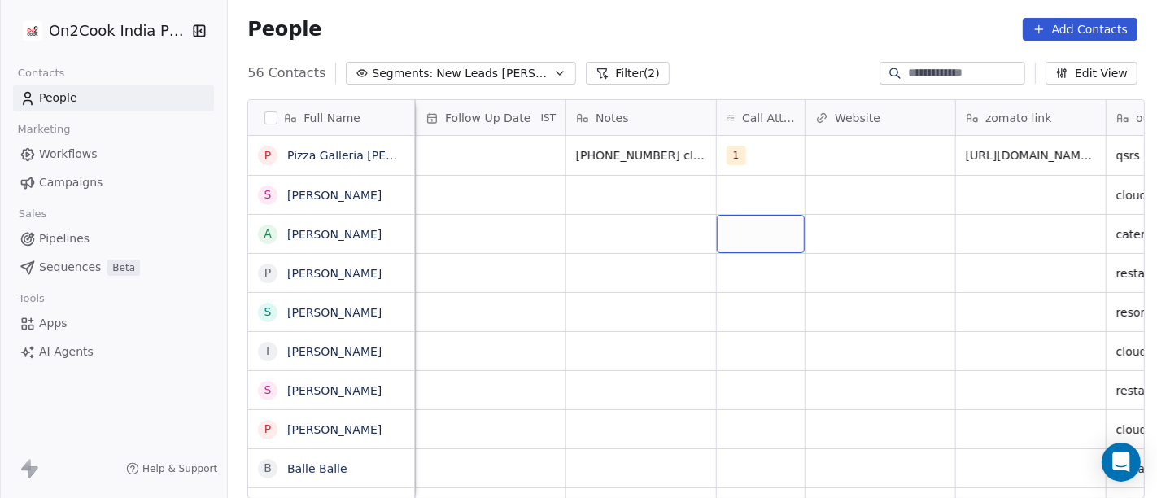
scroll to position [0, 734]
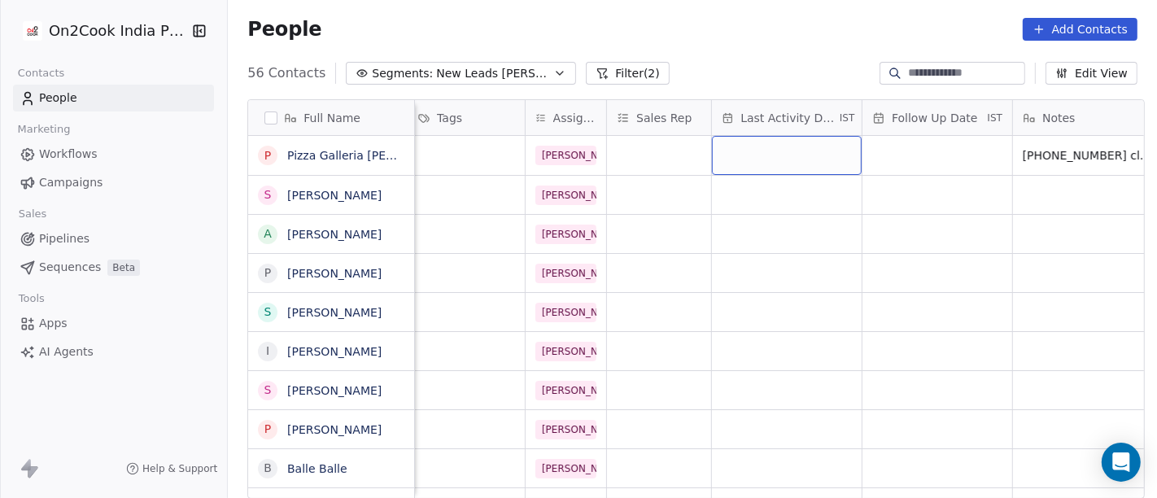
click at [758, 159] on div "grid" at bounding box center [787, 155] width 150 height 39
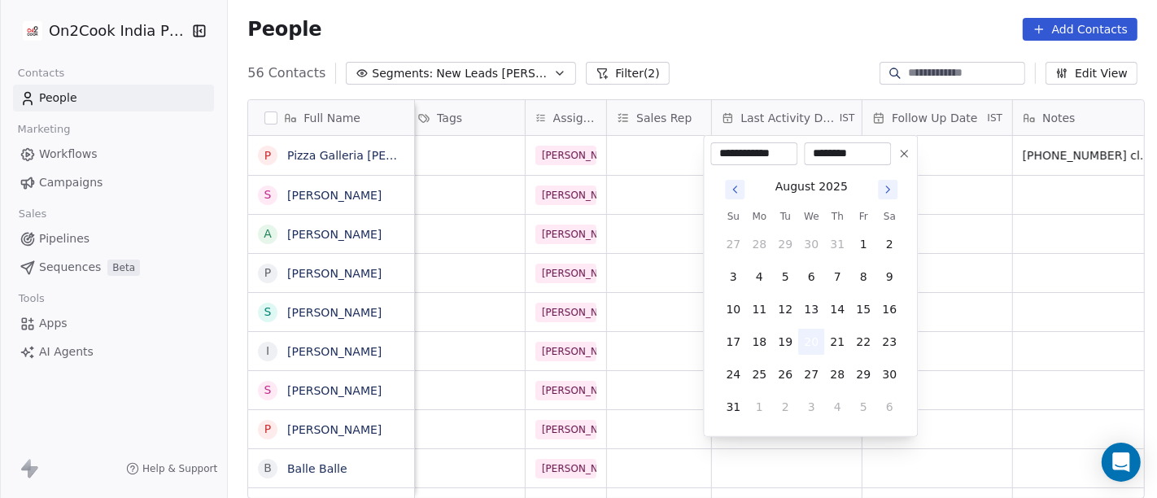
click at [810, 338] on button "20" at bounding box center [811, 342] width 26 height 26
click at [968, 286] on html "On2Cook India Pvt. Ltd. Contacts People Marketing Workflows Campaigns Sales Pip…" at bounding box center [578, 249] width 1157 height 498
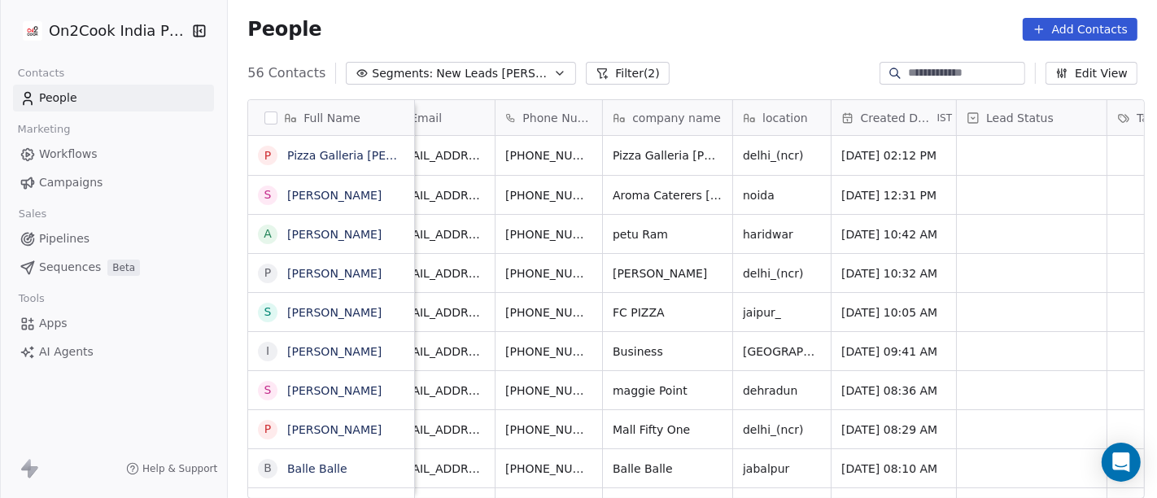
scroll to position [0, 33]
drag, startPoint x: 602, startPoint y: 159, endPoint x: 600, endPoint y: 143, distance: 15.7
click at [622, 159] on button "grid" at bounding box center [632, 153] width 20 height 20
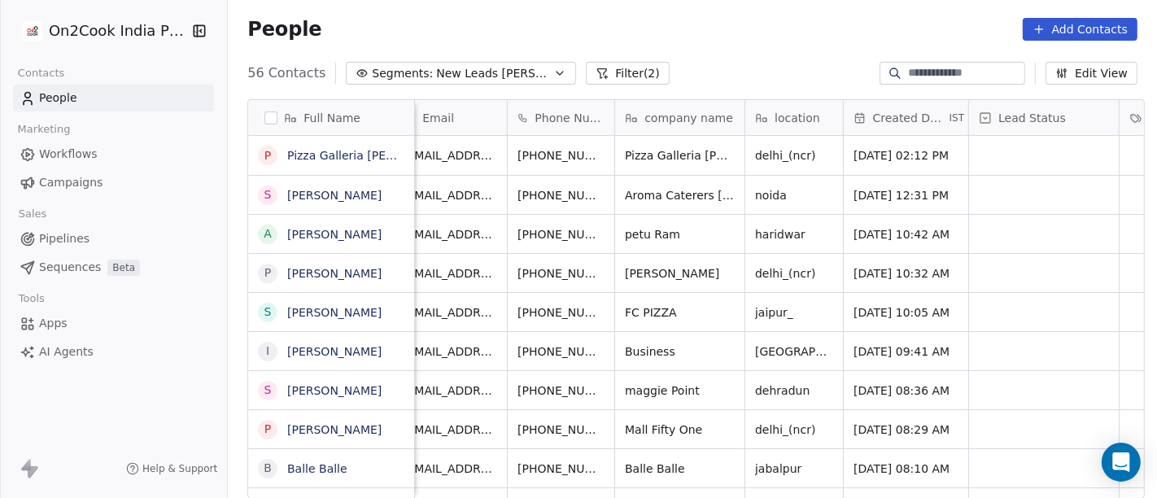
scroll to position [0, 0]
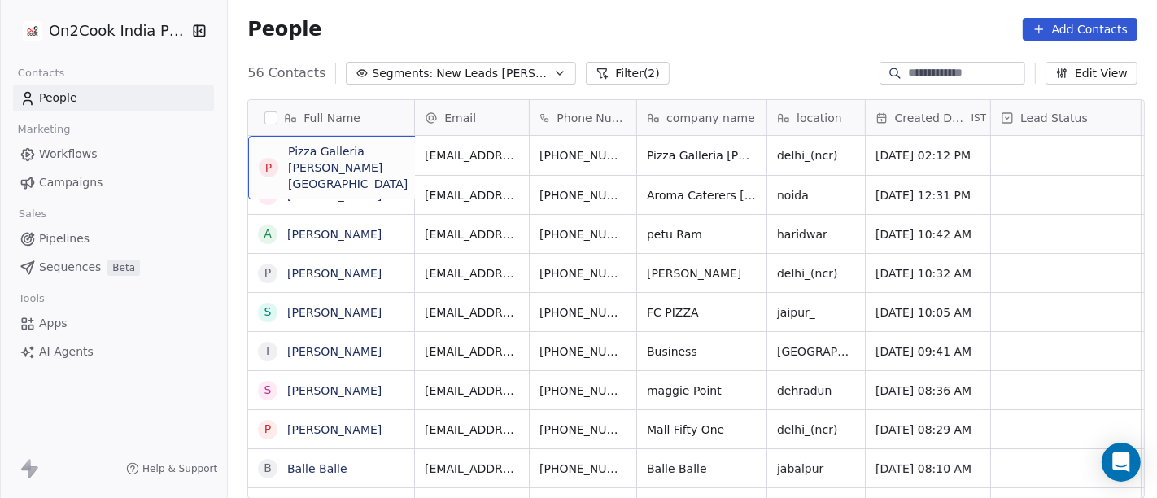
click at [348, 168] on div "P Pizza Galleria Adarsh Nagar" at bounding box center [370, 167] width 244 height 63
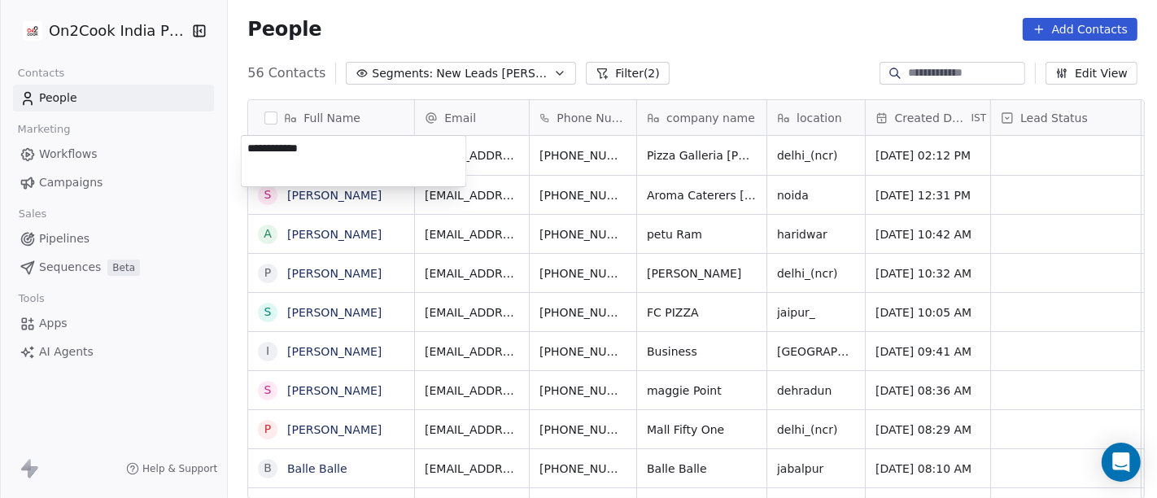
type textarea "**********"
click at [736, 23] on html "On2Cook India Pvt. Ltd. Contacts People Marketing Workflows Campaigns Sales Pip…" at bounding box center [578, 249] width 1157 height 498
click at [753, 55] on html "On2Cook India Pvt. Ltd. Contacts People Marketing Workflows Campaigns Sales Pip…" at bounding box center [578, 249] width 1157 height 498
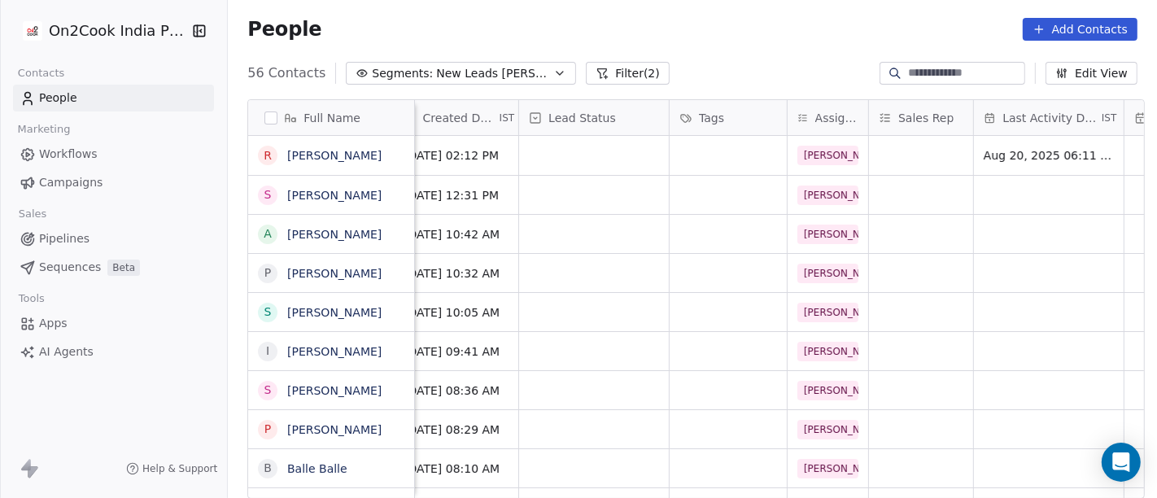
scroll to position [4, 465]
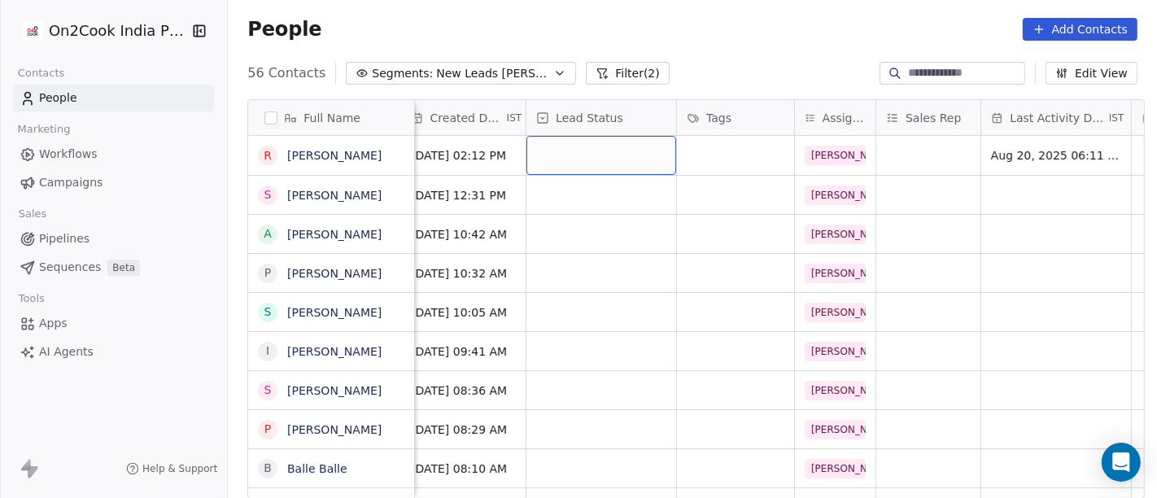
click at [571, 145] on div "grid" at bounding box center [601, 155] width 150 height 39
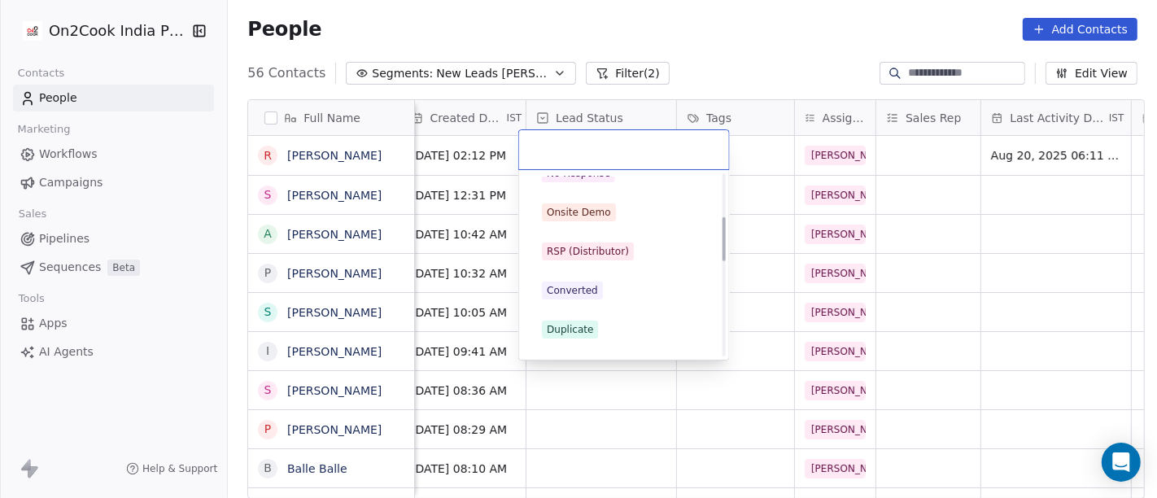
scroll to position [181, 0]
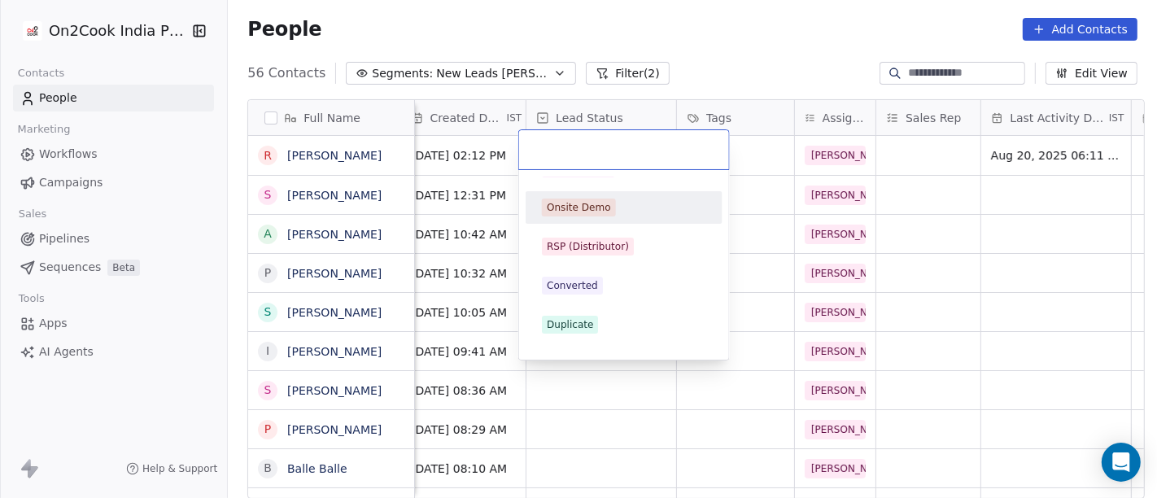
click at [607, 207] on span "Onsite Demo" at bounding box center [579, 208] width 74 height 18
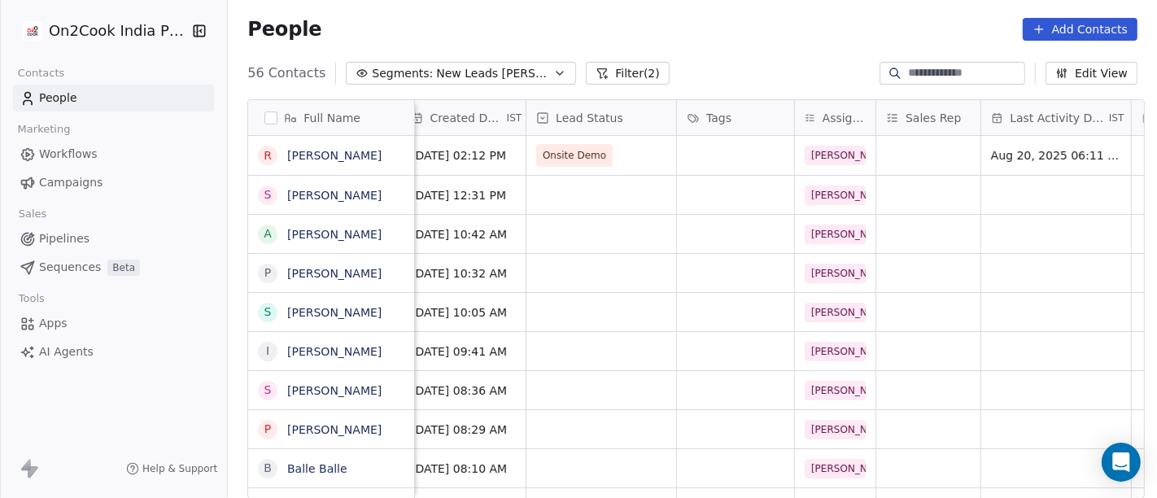
click at [675, 64] on div "56 Contacts Segments: New Leads Salim Filter (2) Edit View" at bounding box center [692, 73] width 929 height 26
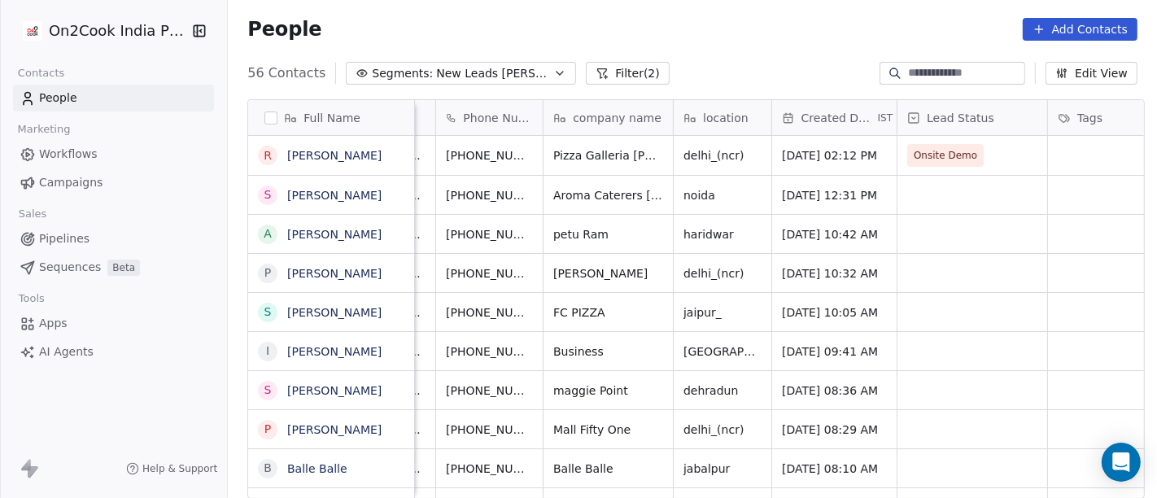
scroll to position [0, 0]
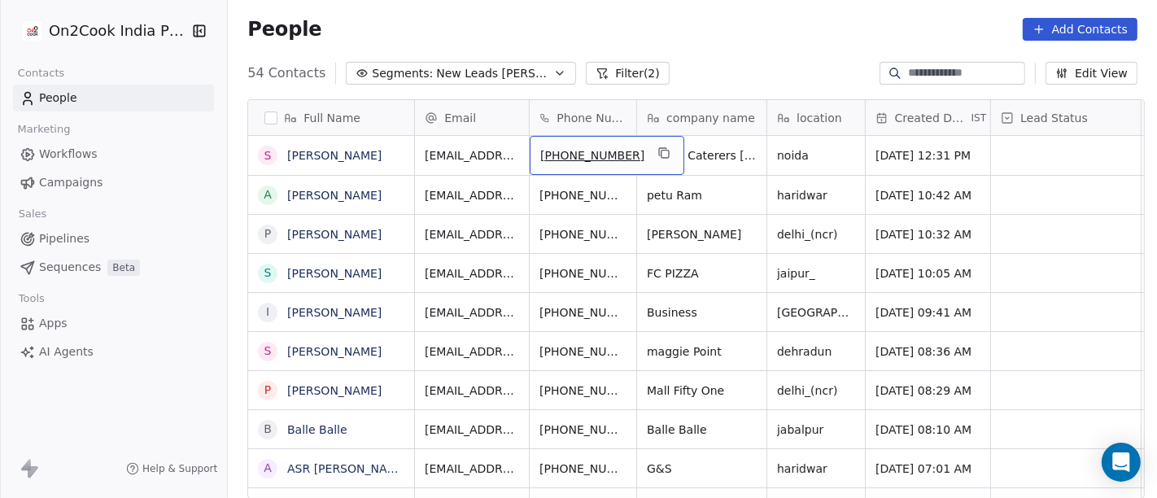
click at [654, 151] on button "grid" at bounding box center [664, 153] width 20 height 20
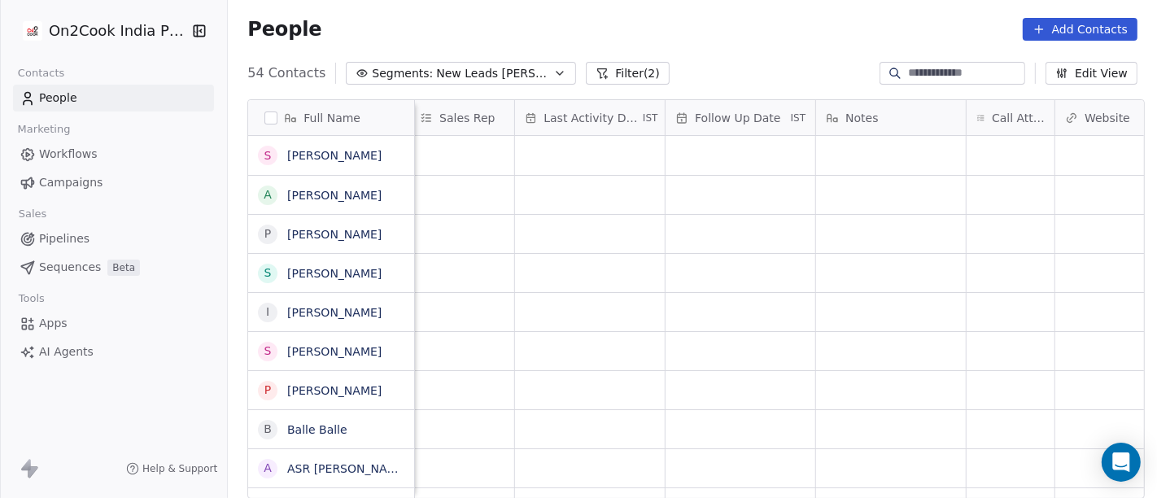
scroll to position [0, 932]
click at [976, 137] on div "grid" at bounding box center [1010, 155] width 88 height 39
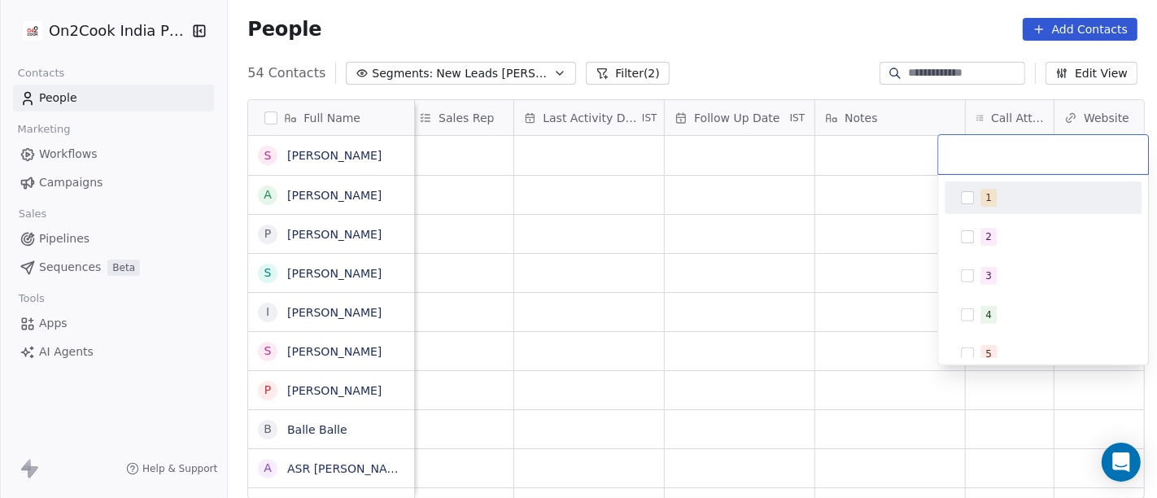
click at [1002, 192] on div "1" at bounding box center [1052, 198] width 145 height 18
click at [839, 150] on html "On2Cook India Pvt. Ltd. Contacts People Marketing Workflows Campaigns Sales Pip…" at bounding box center [578, 249] width 1157 height 498
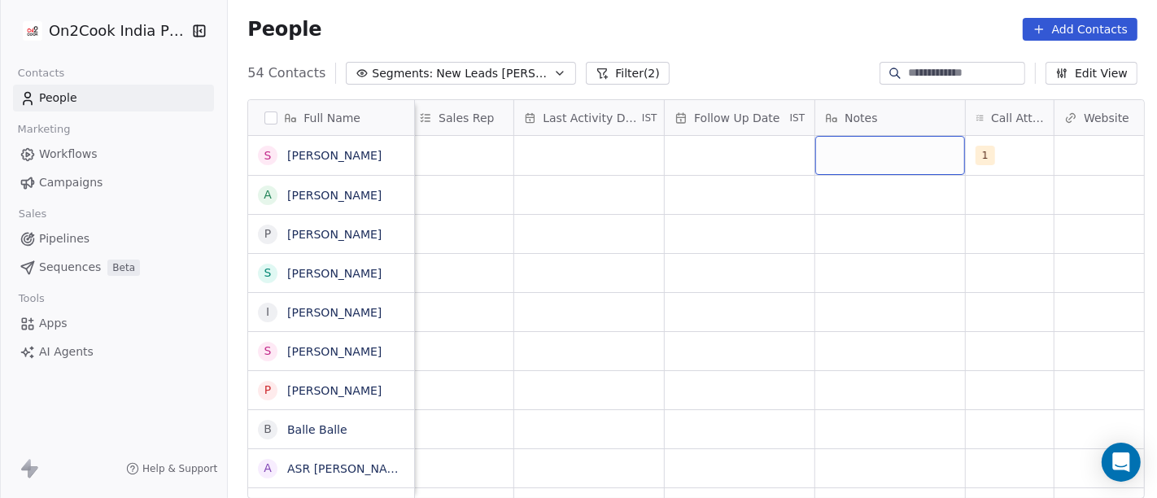
click at [848, 150] on div "grid" at bounding box center [890, 155] width 150 height 39
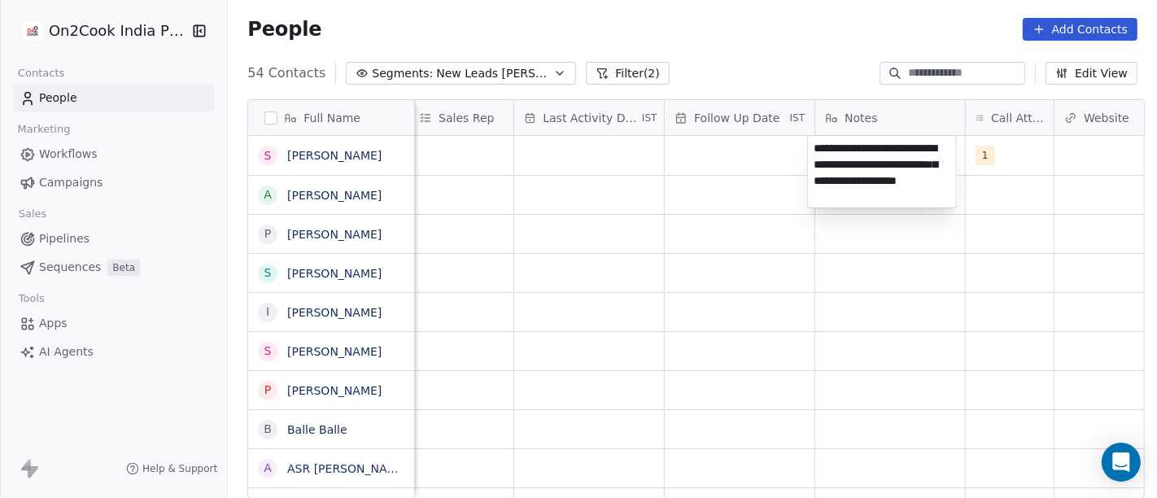
type textarea "**********"
click at [705, 199] on html "On2Cook India Pvt. Ltd. Contacts People Marketing Workflows Campaigns Sales Pip…" at bounding box center [578, 249] width 1157 height 498
click at [709, 151] on html "On2Cook India Pvt. Ltd. Contacts People Marketing Workflows Campaigns Sales Pip…" at bounding box center [578, 249] width 1157 height 498
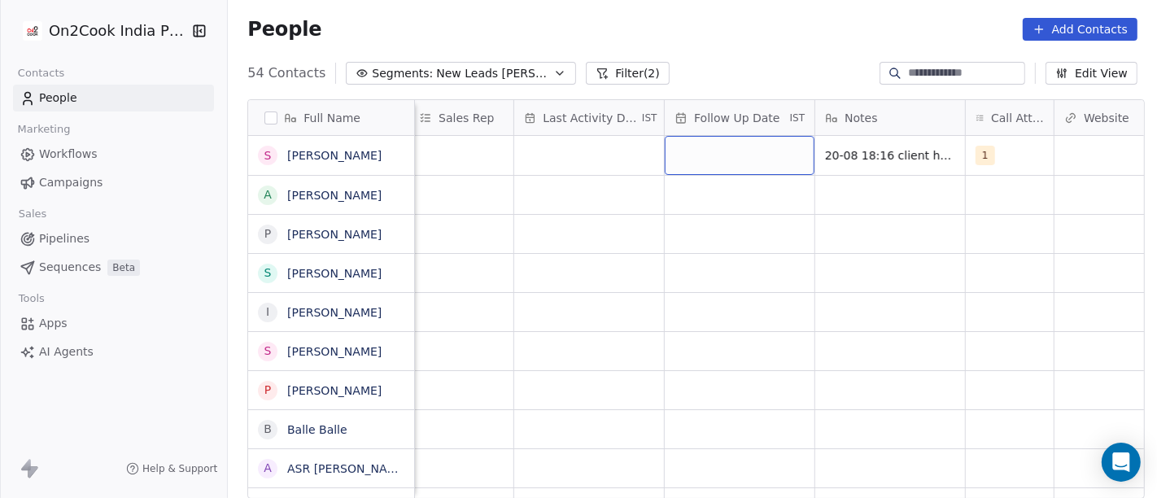
click at [709, 151] on div "grid" at bounding box center [740, 155] width 150 height 39
click at [706, 151] on div "grid" at bounding box center [740, 155] width 150 height 39
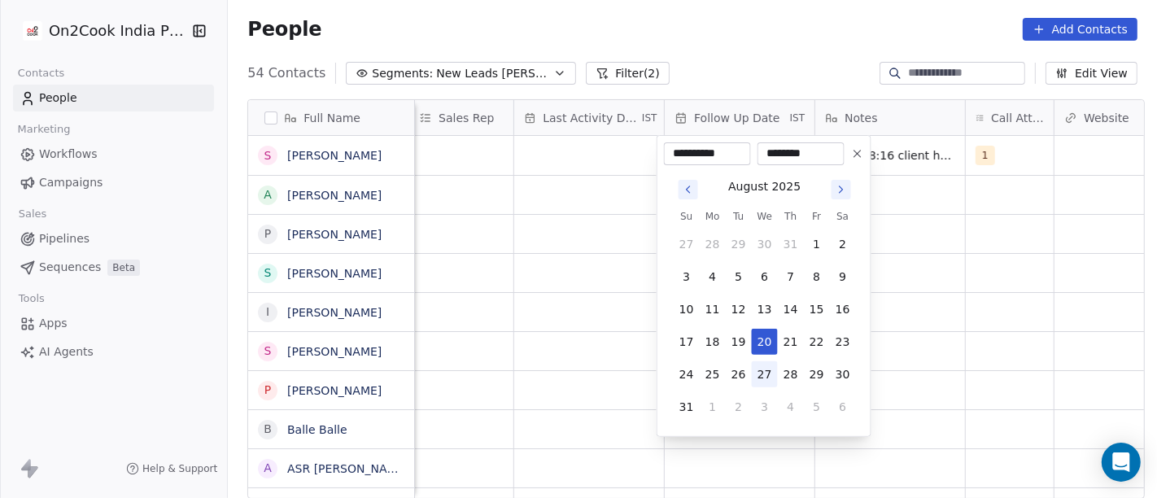
click at [761, 368] on button "27" at bounding box center [765, 374] width 26 height 26
type input "**********"
click at [919, 308] on html "On2Cook India Pvt. Ltd. Contacts People Marketing Workflows Campaigns Sales Pip…" at bounding box center [578, 249] width 1157 height 498
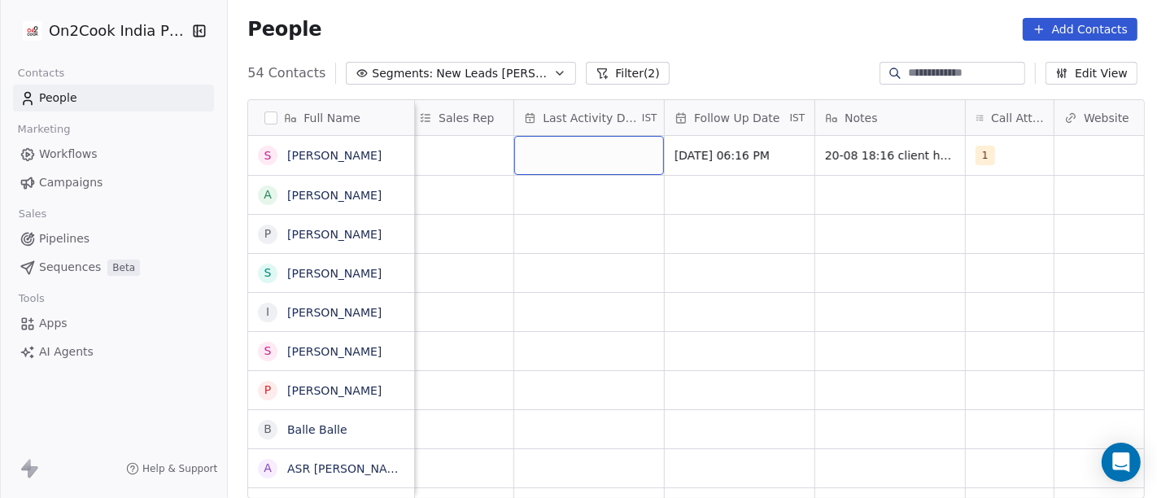
click at [605, 172] on div "grid" at bounding box center [589, 155] width 150 height 39
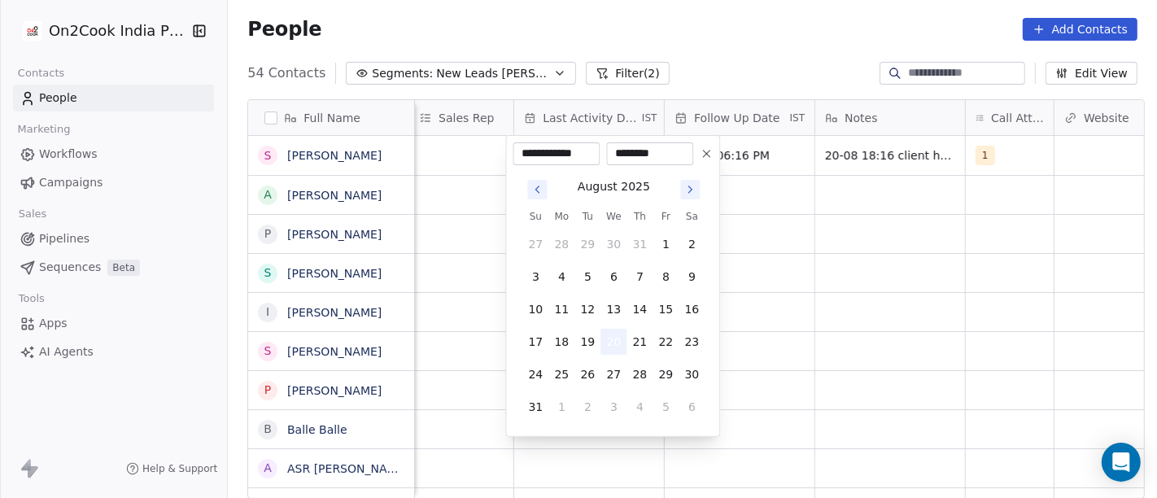
click at [611, 345] on button "20" at bounding box center [613, 342] width 26 height 26
click at [833, 276] on html "On2Cook India Pvt. Ltd. Contacts People Marketing Workflows Campaigns Sales Pip…" at bounding box center [578, 249] width 1157 height 498
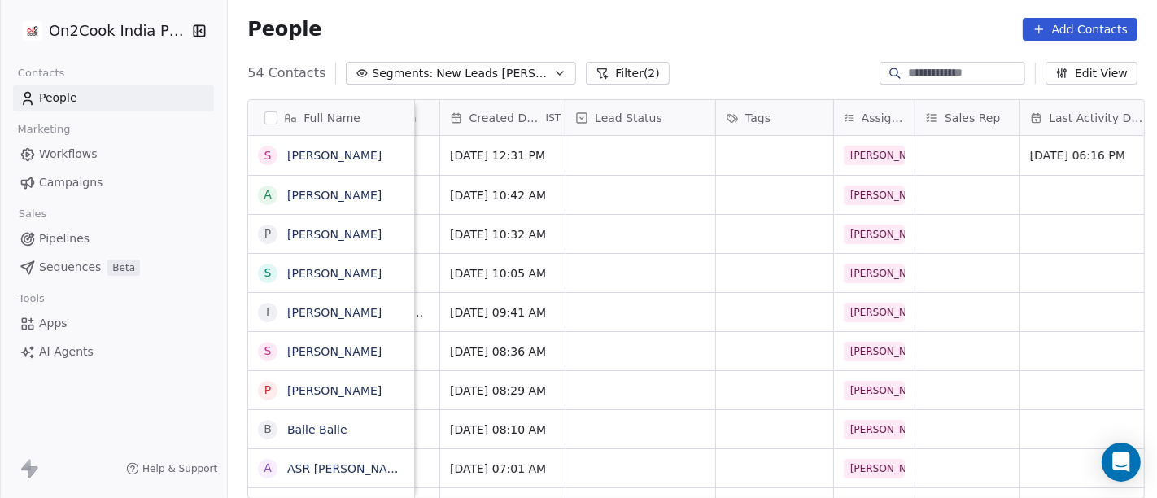
scroll to position [0, 413]
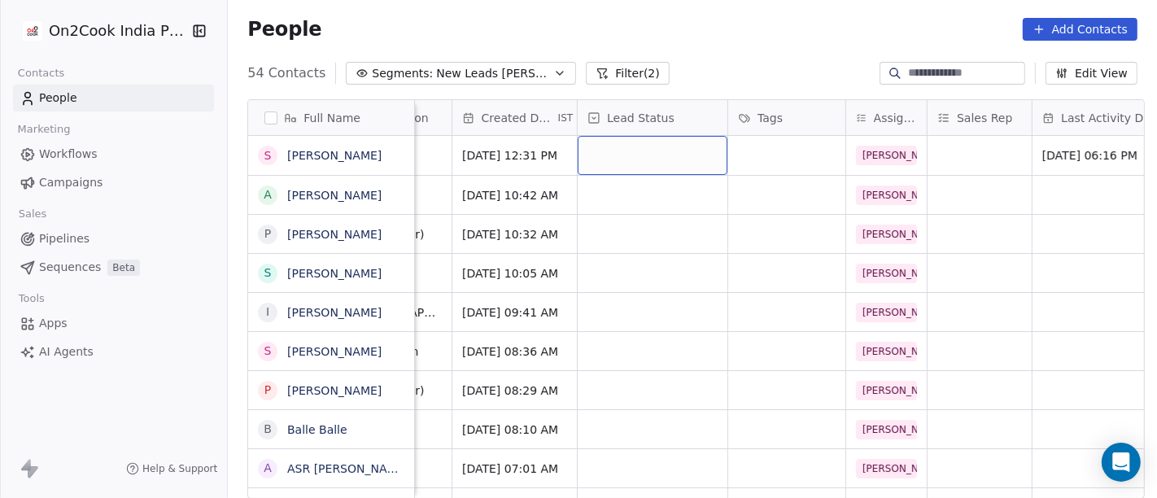
click at [609, 149] on div "grid" at bounding box center [653, 155] width 150 height 39
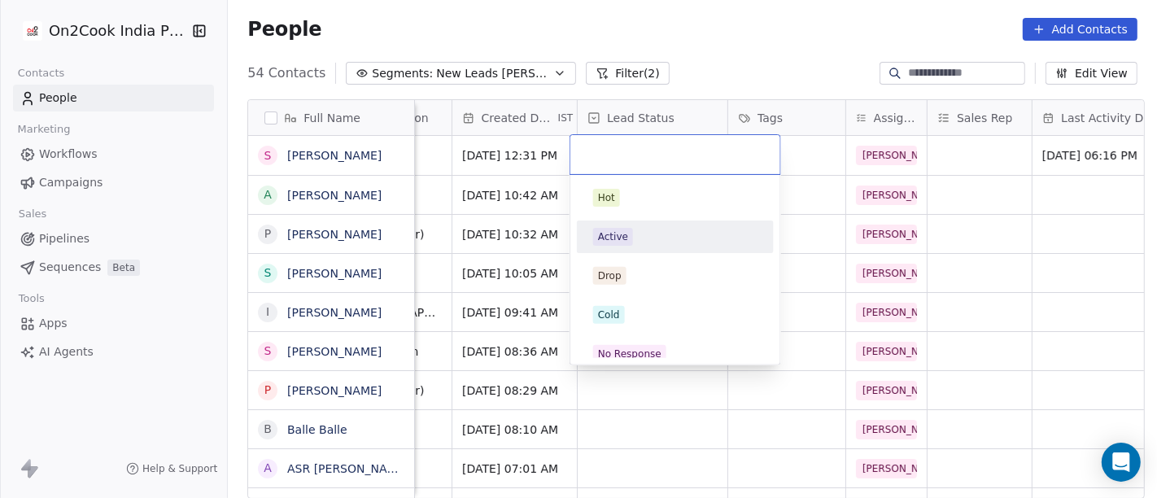
click at [644, 231] on div "Active" at bounding box center [675, 237] width 164 height 18
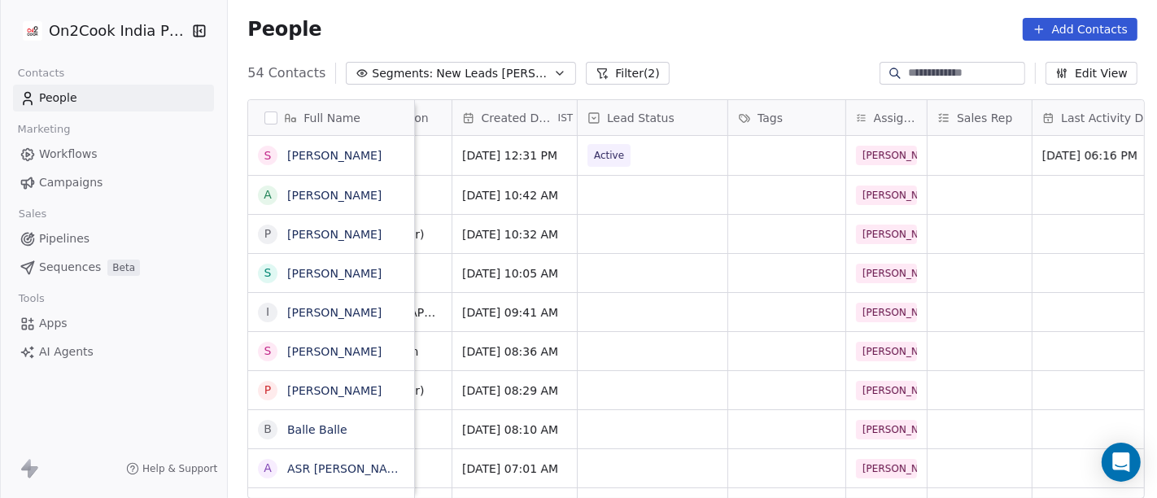
click at [774, 34] on div "People Add Contacts" at bounding box center [692, 29] width 890 height 23
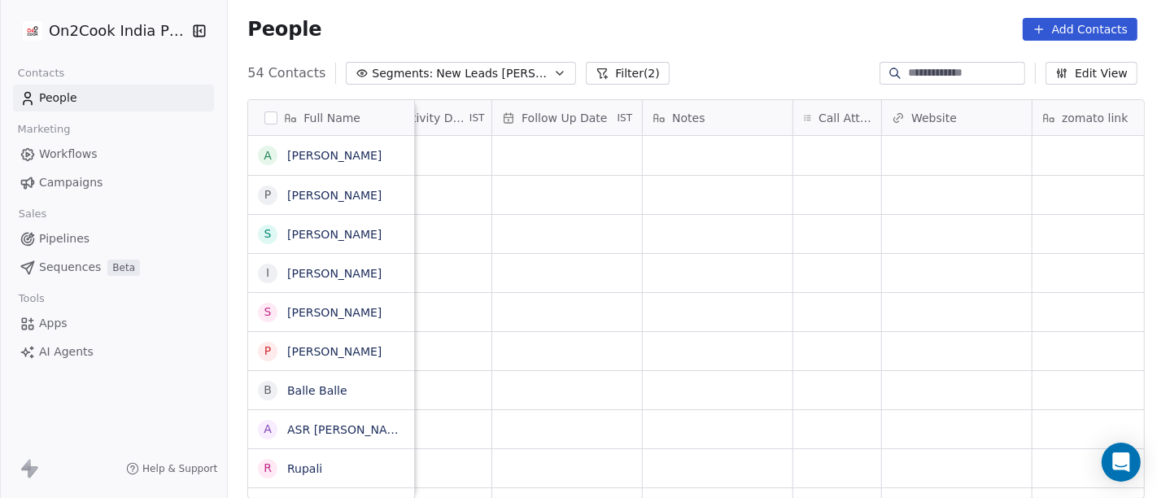
scroll to position [0, 1177]
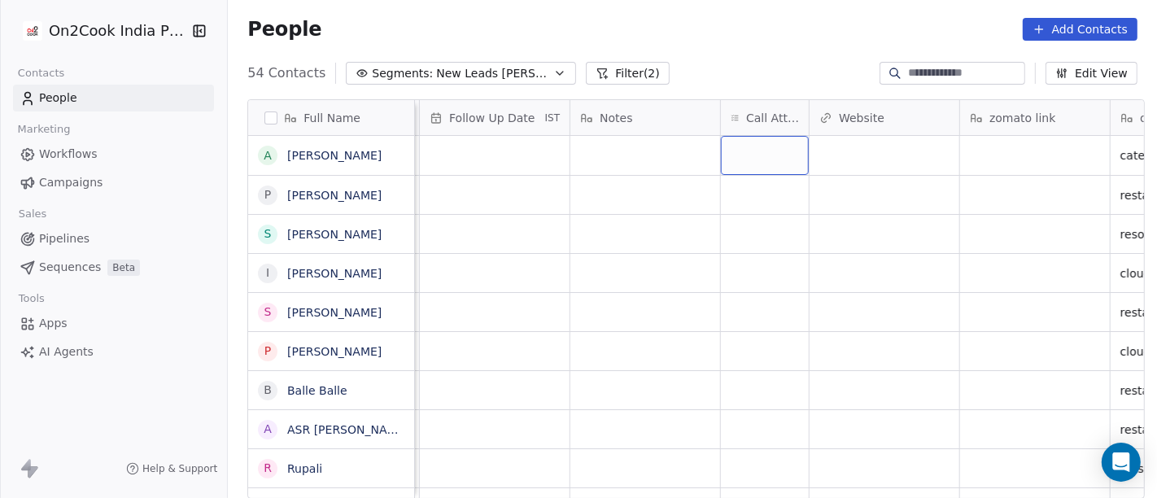
click at [757, 155] on div "grid" at bounding box center [765, 155] width 88 height 39
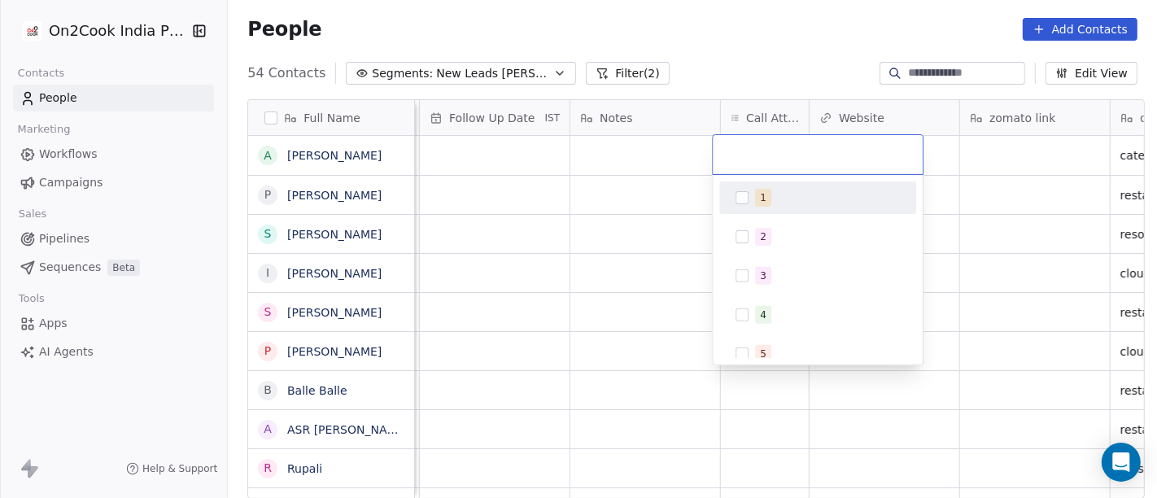
click at [762, 203] on div "1" at bounding box center [763, 197] width 7 height 15
click at [597, 154] on html "On2Cook India Pvt. Ltd. Contacts People Marketing Workflows Campaigns Sales Pip…" at bounding box center [578, 249] width 1157 height 498
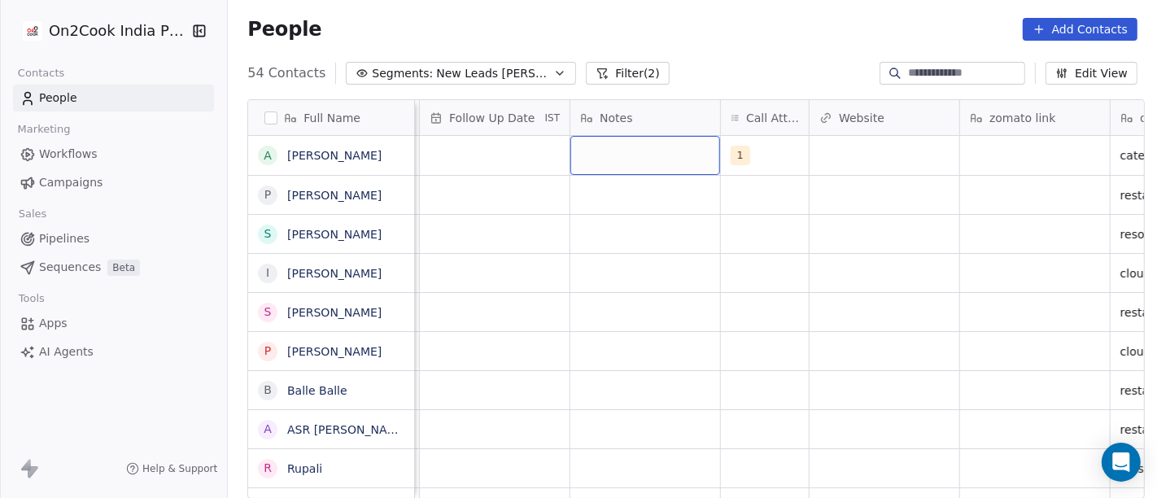
click at [597, 154] on div "grid" at bounding box center [645, 155] width 150 height 39
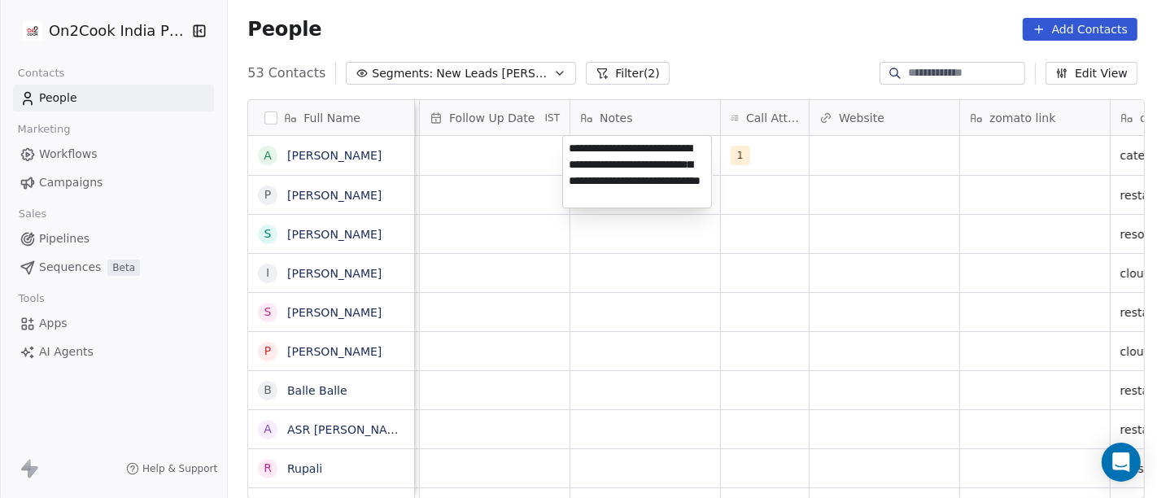
type textarea "**********"
click at [697, 282] on html "On2Cook India Pvt. Ltd. Contacts People Marketing Workflows Campaigns Sales Pip…" at bounding box center [578, 249] width 1157 height 498
click at [453, 164] on html "On2Cook India Pvt. Ltd. Contacts People Marketing Workflows Campaigns Sales Pip…" at bounding box center [578, 249] width 1157 height 498
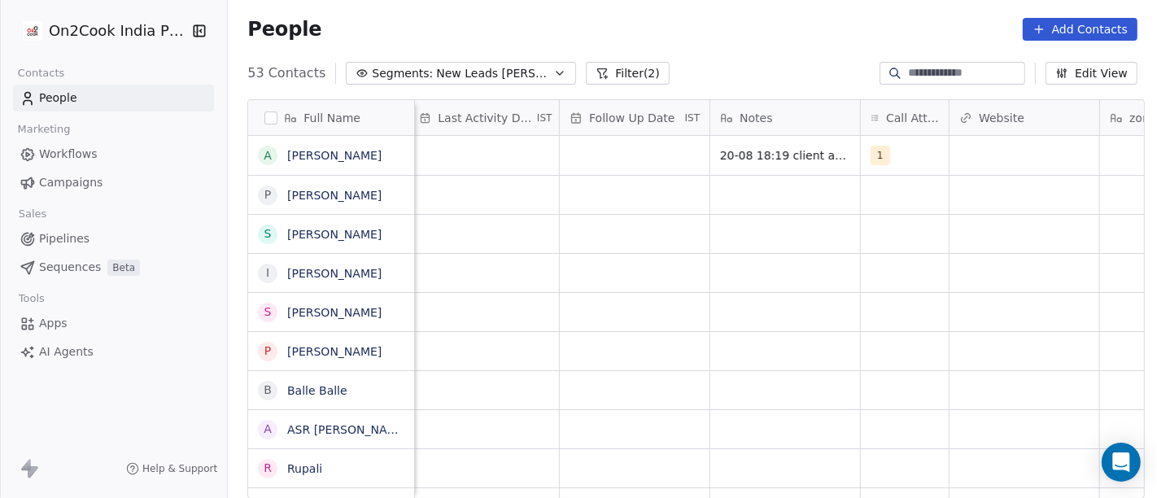
scroll to position [0, 1033]
click at [655, 146] on div "grid" at bounding box center [638, 155] width 150 height 39
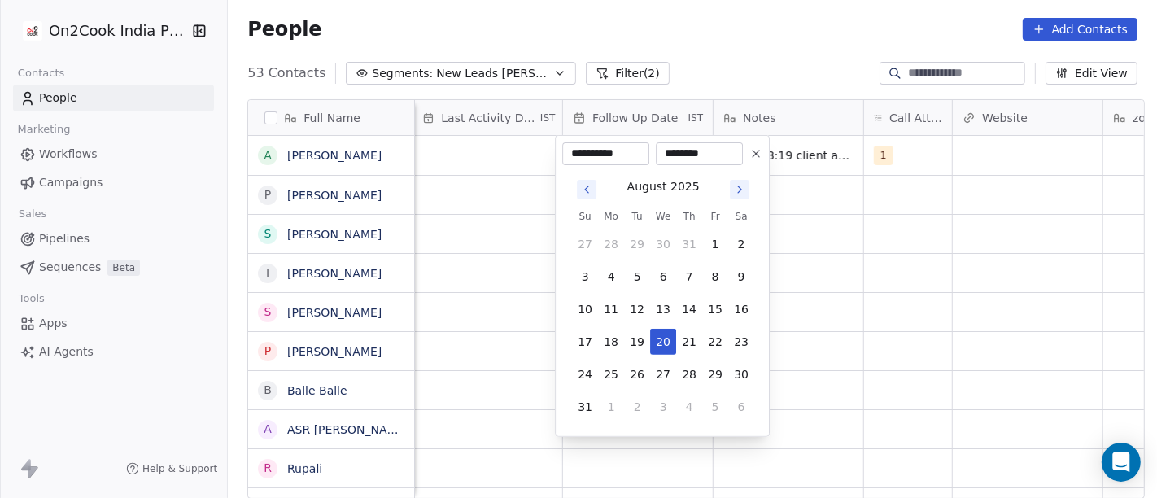
click at [439, 145] on html "On2Cook India Pvt. Ltd. Contacts People Marketing Workflows Campaigns Sales Pip…" at bounding box center [578, 249] width 1157 height 498
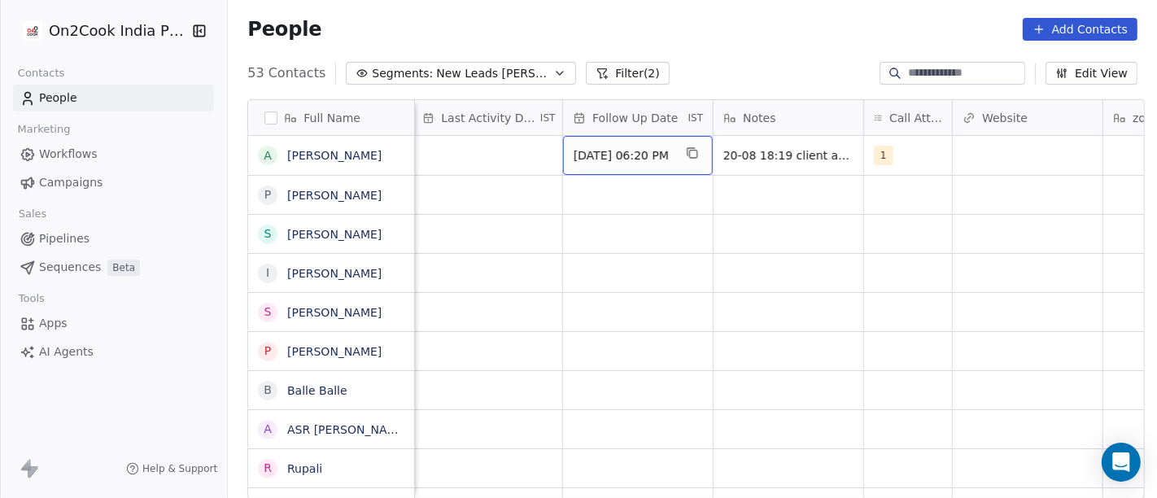
click at [613, 141] on div "20/08/2025 06:20 PM" at bounding box center [638, 155] width 150 height 39
click at [628, 152] on span "20/08/2025 06:20 PM" at bounding box center [623, 155] width 99 height 16
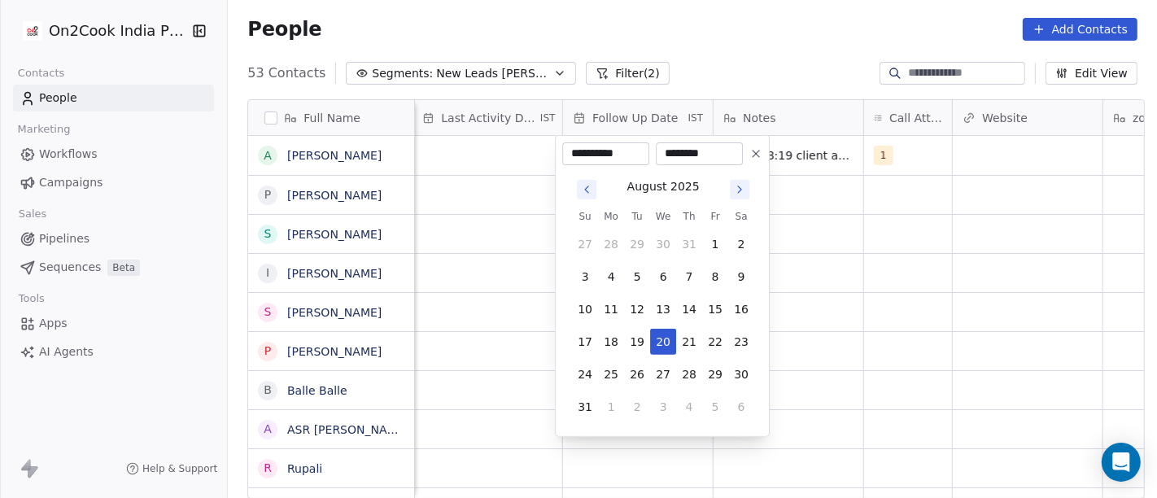
click at [763, 152] on button at bounding box center [756, 154] width 20 height 20
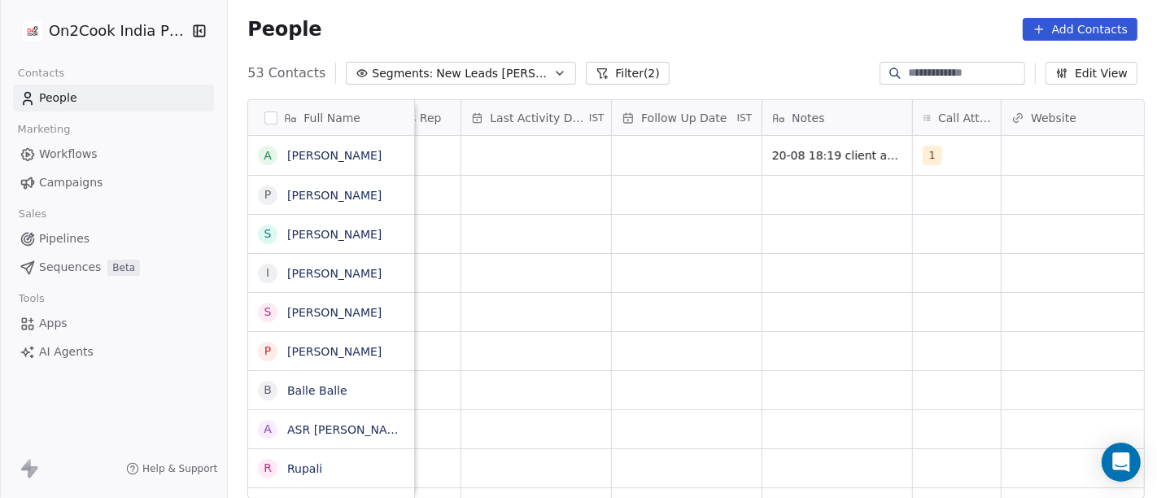
scroll to position [0, 978]
click at [537, 149] on div "grid" at bounding box center [543, 155] width 150 height 39
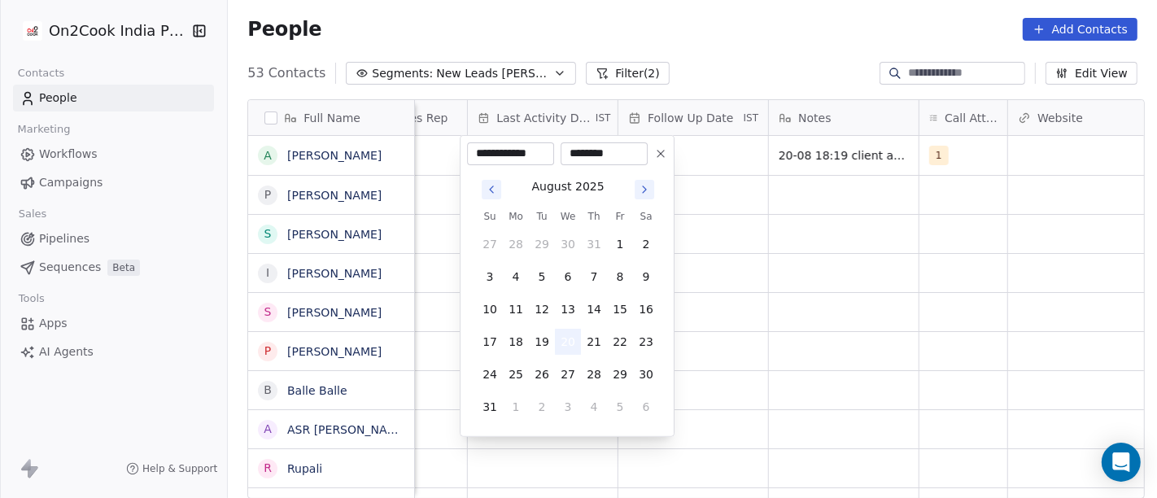
click at [567, 343] on button "20" at bounding box center [568, 342] width 26 height 26
click at [828, 256] on html "On2Cook India Pvt. Ltd. Contacts People Marketing Workflows Campaigns Sales Pip…" at bounding box center [578, 249] width 1157 height 498
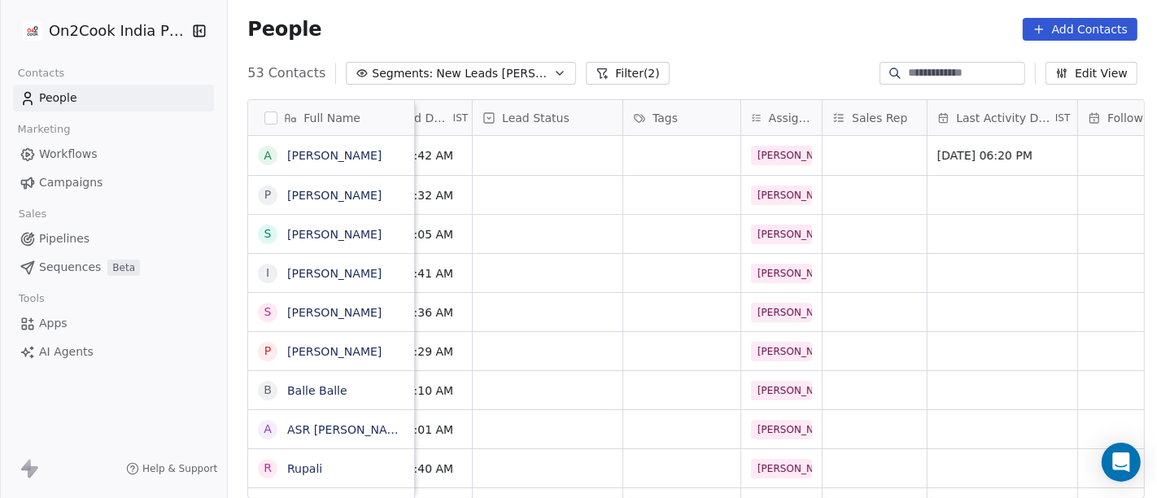
scroll to position [0, 517]
click at [518, 154] on div "grid" at bounding box center [549, 155] width 150 height 39
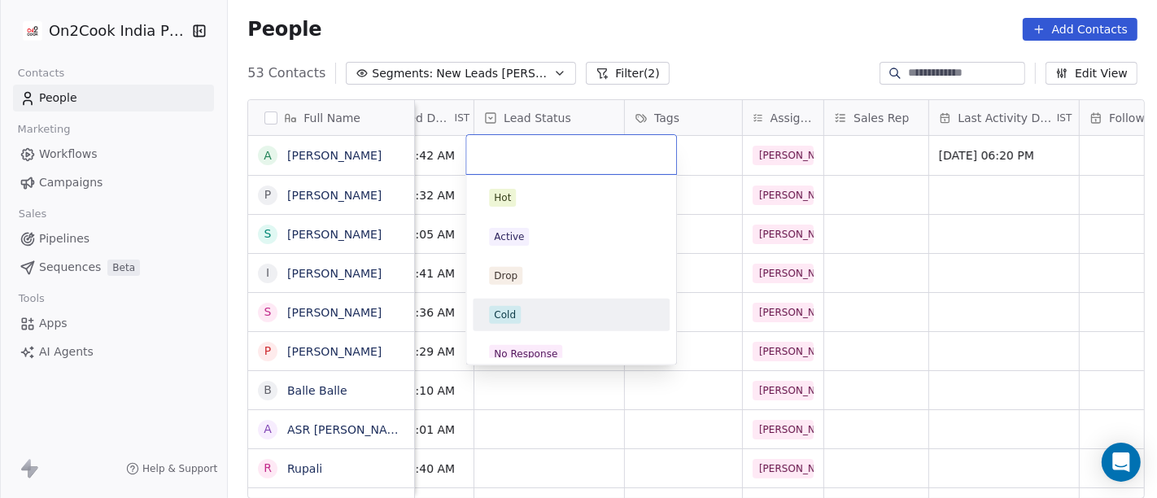
click at [548, 311] on div "Cold" at bounding box center [571, 315] width 164 height 18
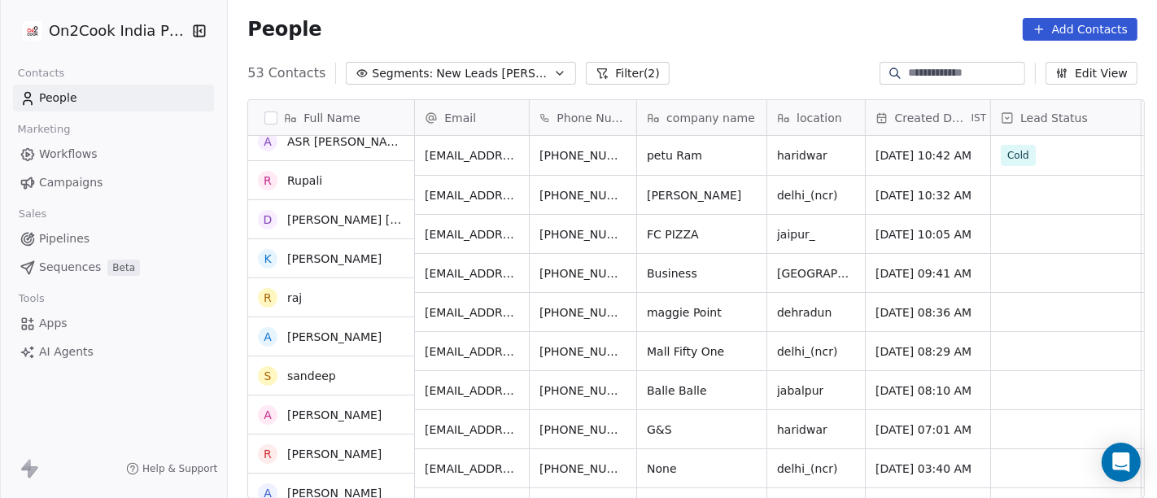
scroll to position [0, 0]
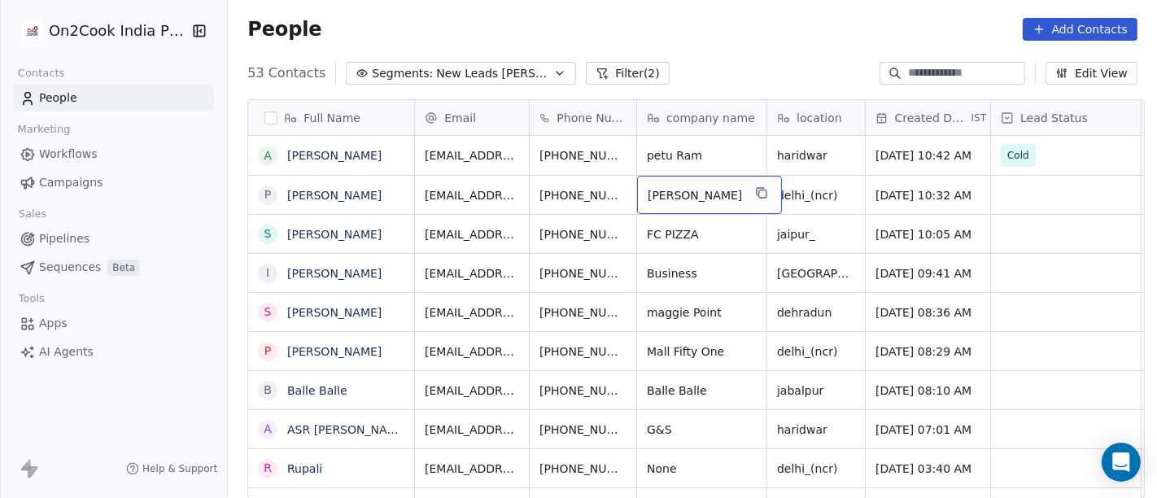
click at [716, 187] on span "Shri राम" at bounding box center [695, 195] width 94 height 16
click at [716, 185] on textarea "********" at bounding box center [695, 186] width 128 height 50
click at [716, 183] on textarea "********" at bounding box center [695, 186] width 128 height 50
type textarea "********"
click at [801, 180] on html "On2Cook India Pvt. Ltd. Contacts People Marketing Workflows Campaigns Sales Pip…" at bounding box center [578, 249] width 1157 height 498
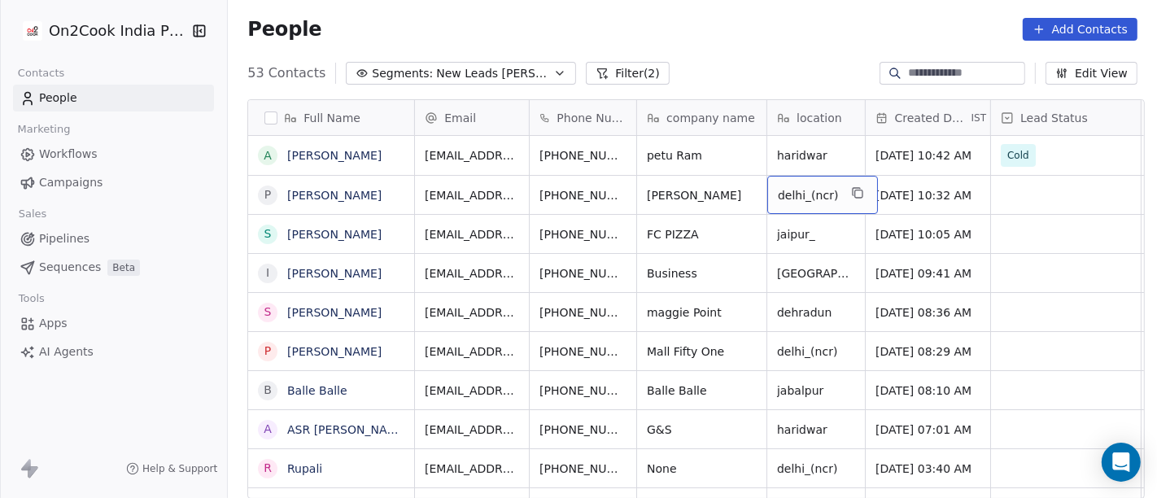
click at [801, 187] on span "delhi_(ncr)" at bounding box center [808, 195] width 60 height 16
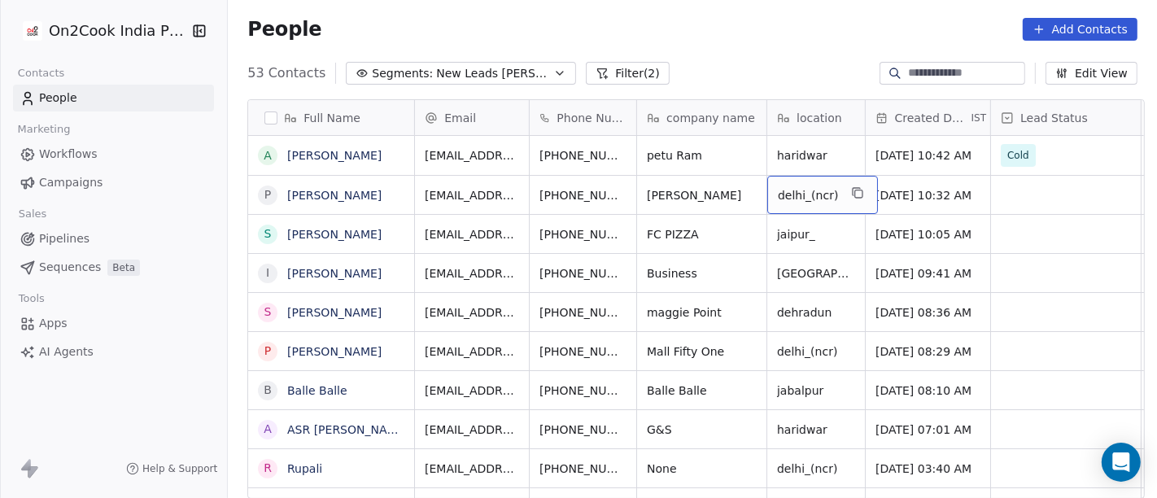
click at [801, 187] on span "delhi_(ncr)" at bounding box center [808, 195] width 60 height 16
click at [801, 180] on textarea "**********" at bounding box center [812, 186] width 102 height 50
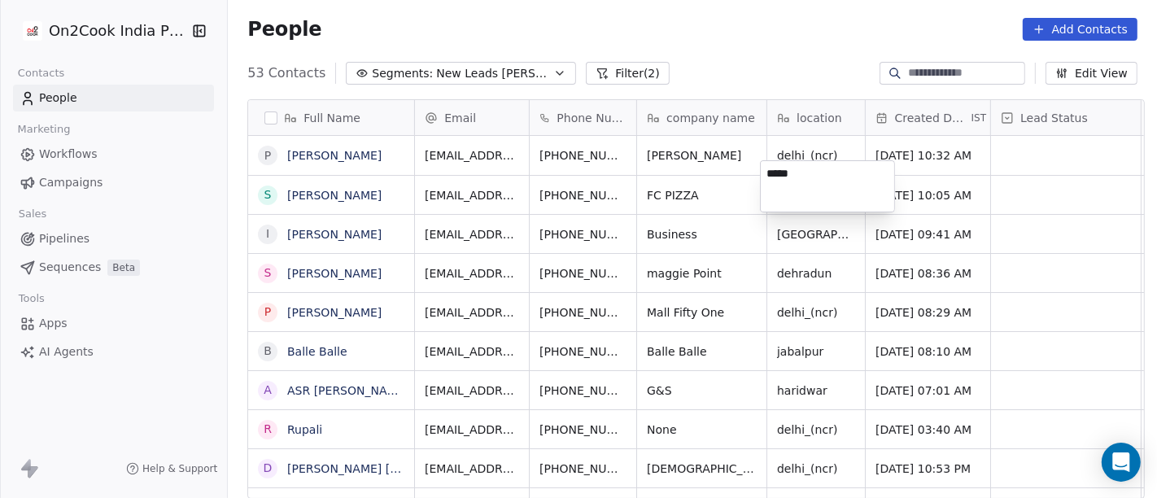
type textarea "******"
click at [727, 194] on html "On2Cook India Pvt. Ltd. Contacts People Marketing Workflows Campaigns Sales Pip…" at bounding box center [578, 249] width 1157 height 498
click at [793, 154] on div "delhi_(ncr)" at bounding box center [822, 155] width 111 height 39
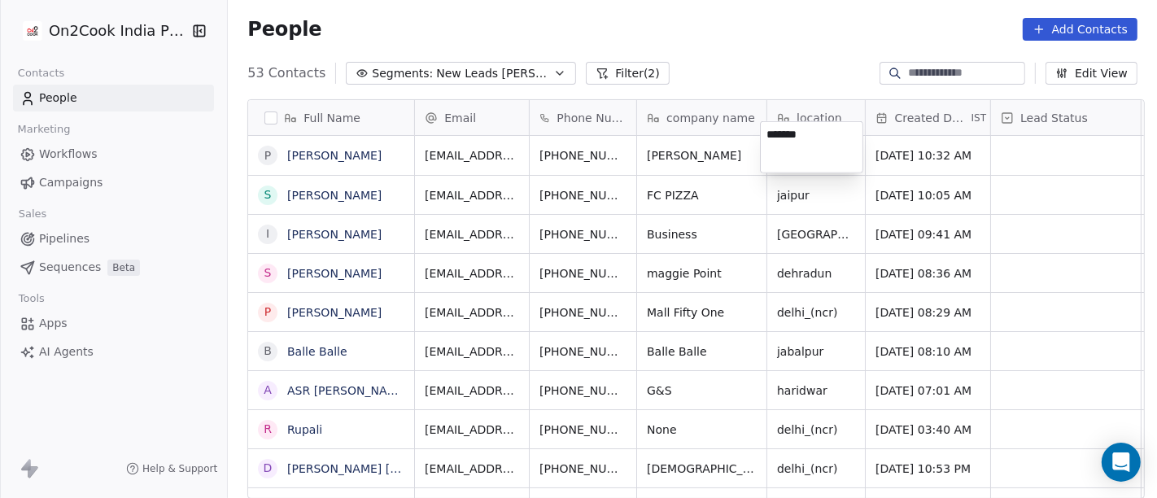
type textarea "*******"
click at [779, 57] on html "On2Cook India Pvt. Ltd. Contacts People Marketing Workflows Campaigns Sales Pip…" at bounding box center [578, 249] width 1157 height 498
click at [692, 126] on html "On2Cook India Pvt. Ltd. Contacts People Marketing Workflows Campaigns Sales Pip…" at bounding box center [578, 249] width 1157 height 498
click at [701, 147] on span "Shri राम" at bounding box center [695, 155] width 94 height 16
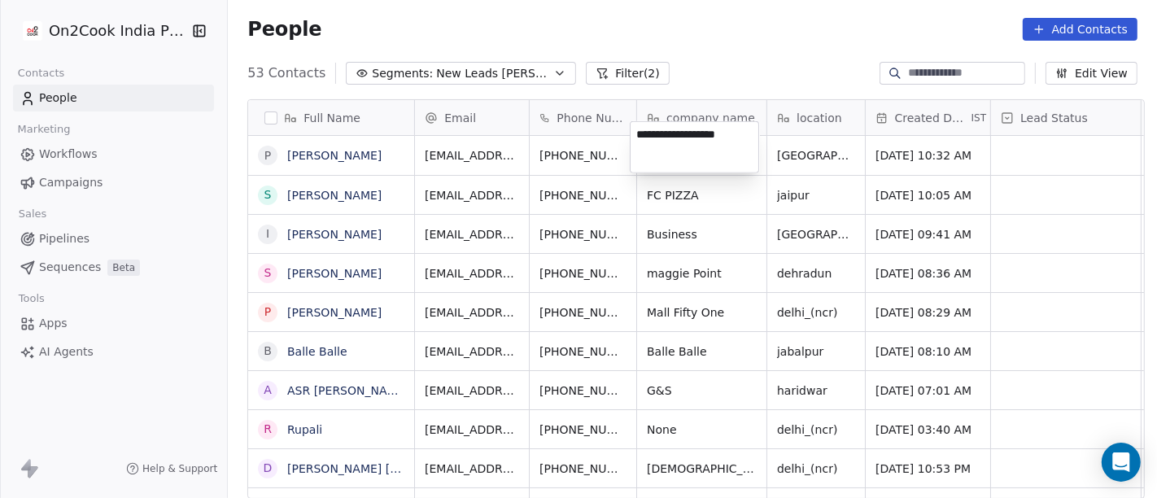
type textarea "**********"
click at [735, 38] on html "On2Cook India Pvt. Ltd. Contacts People Marketing Workflows Campaigns Sales Pip…" at bounding box center [578, 249] width 1157 height 498
click at [710, 41] on html "On2Cook India Pvt. Ltd. Contacts People Marketing Workflows Campaigns Sales Pip…" at bounding box center [578, 249] width 1157 height 498
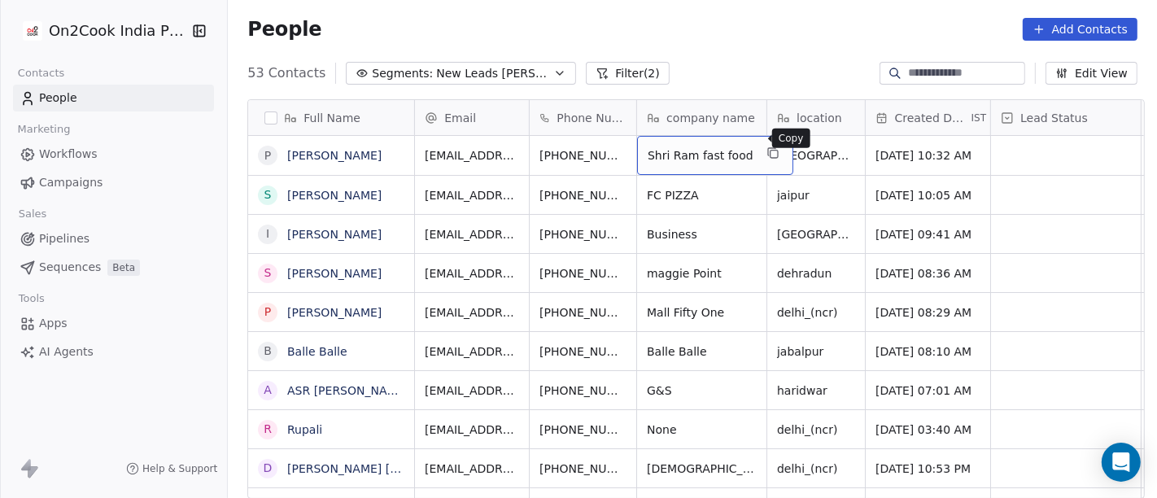
click at [766, 146] on icon "grid" at bounding box center [772, 152] width 13 height 13
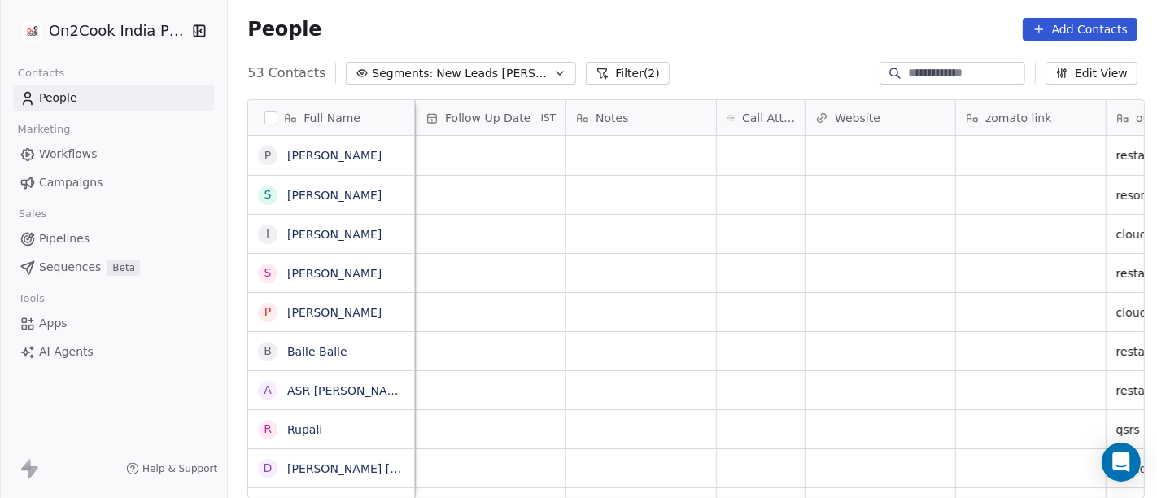
scroll to position [0, 1181]
click at [762, 159] on div "grid" at bounding box center [760, 155] width 88 height 39
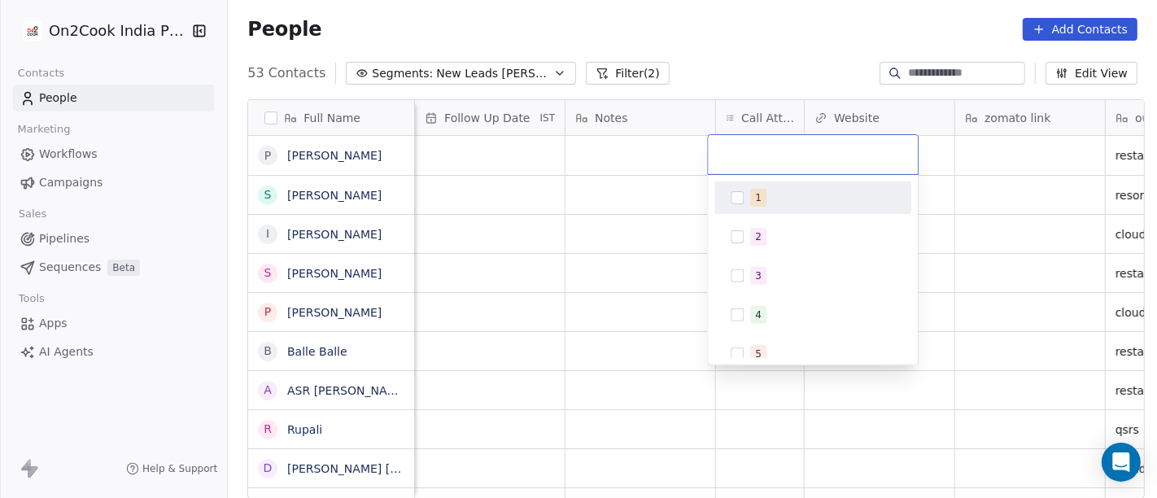
click at [771, 202] on div "1" at bounding box center [822, 198] width 145 height 18
click at [646, 210] on html "On2Cook India Pvt. Ltd. Contacts People Marketing Workflows Campaigns Sales Pip…" at bounding box center [578, 249] width 1157 height 498
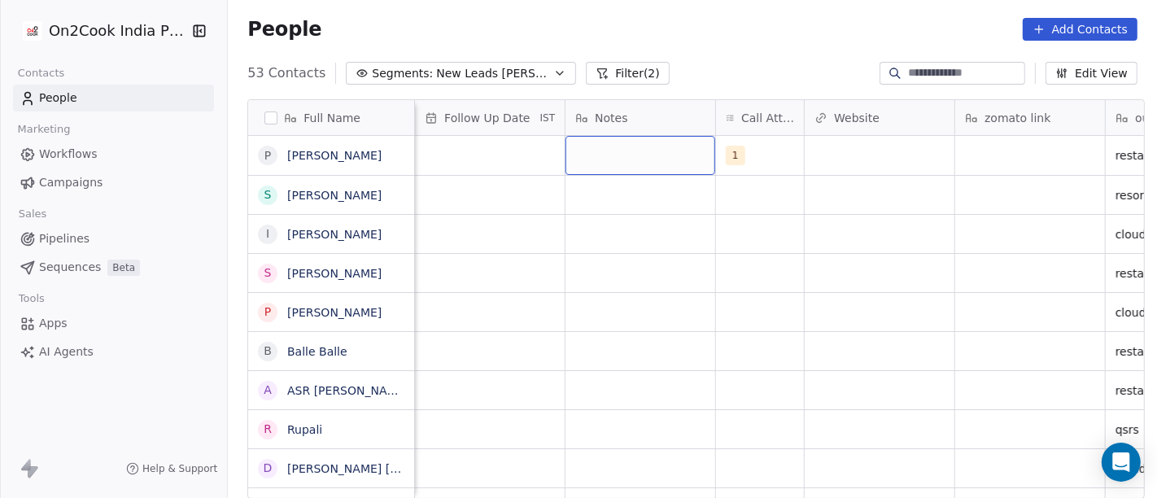
click at [636, 167] on div "grid" at bounding box center [641, 155] width 150 height 39
type textarea "**********"
click at [1013, 133] on html "On2Cook India Pvt. Ltd. Contacts People Marketing Workflows Campaigns Sales Pip…" at bounding box center [578, 249] width 1157 height 498
click at [1015, 159] on html "On2Cook India Pvt. Ltd. Contacts People Marketing Workflows Campaigns Sales Pip…" at bounding box center [578, 249] width 1157 height 498
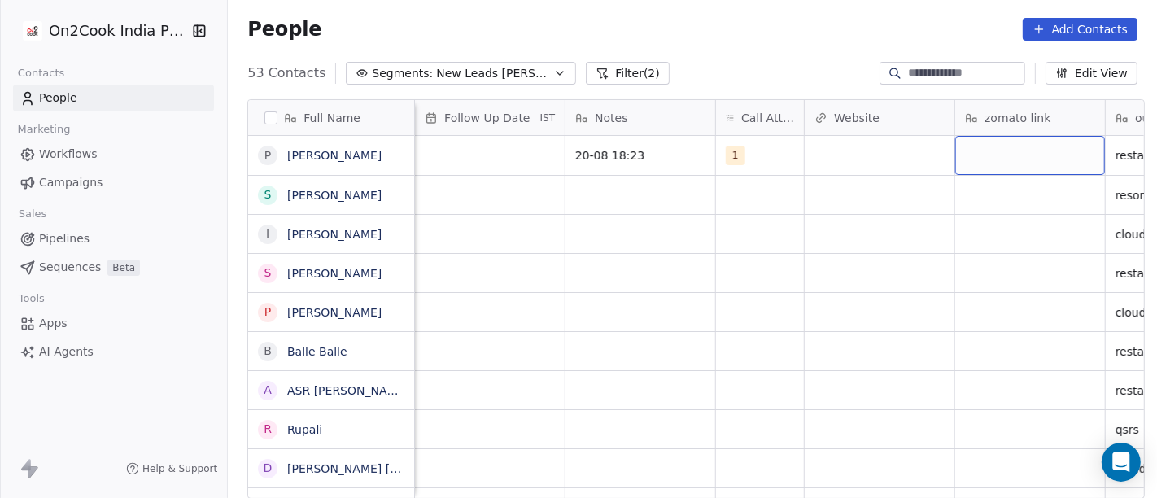
click at [1015, 159] on div "grid" at bounding box center [1030, 155] width 150 height 39
click at [999, 152] on div "grid" at bounding box center [1030, 155] width 150 height 39
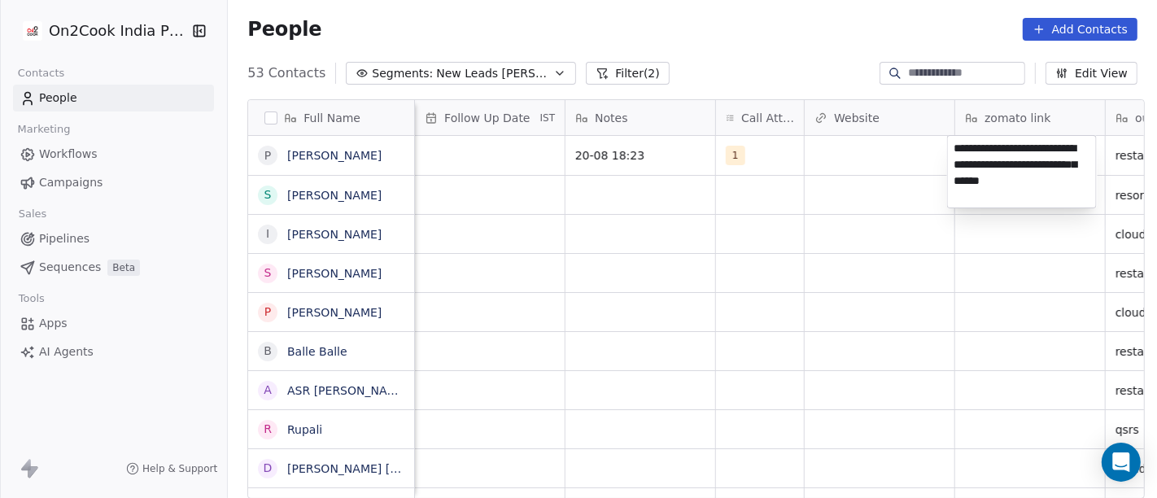
type textarea "**********"
drag, startPoint x: 856, startPoint y: 254, endPoint x: 827, endPoint y: 230, distance: 37.6
click at [855, 254] on html "On2Cook India Pvt. Ltd. Contacts People Marketing Workflows Campaigns Sales Pip…" at bounding box center [578, 249] width 1157 height 498
click at [760, 277] on html "On2Cook India Pvt. Ltd. Contacts People Marketing Workflows Campaigns Sales Pip…" at bounding box center [578, 249] width 1157 height 498
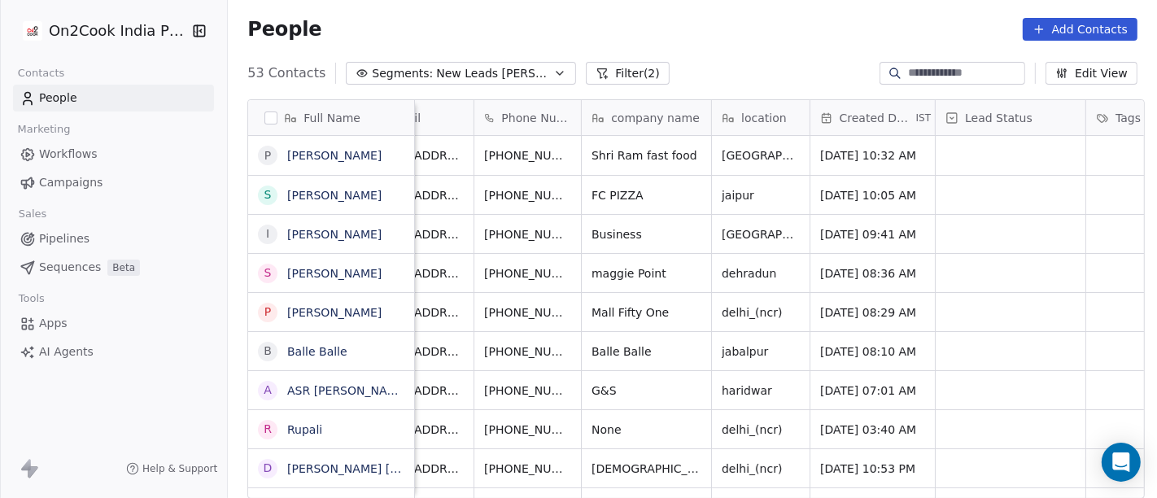
scroll to position [0, 55]
click at [590, 156] on div "[PHONE_NUMBER]" at bounding box center [551, 155] width 155 height 39
click at [599, 154] on button "grid" at bounding box center [609, 153] width 20 height 20
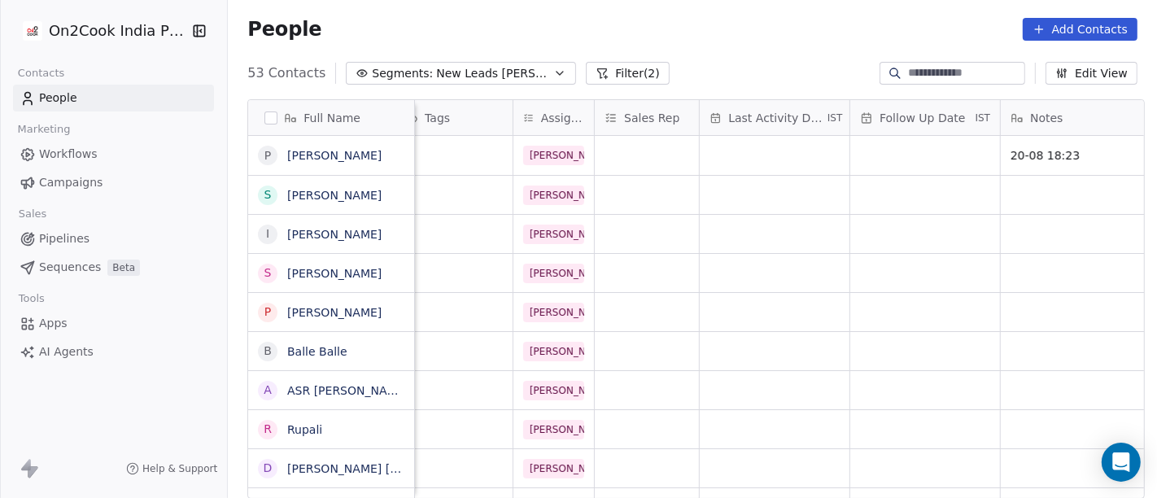
scroll to position [0, 958]
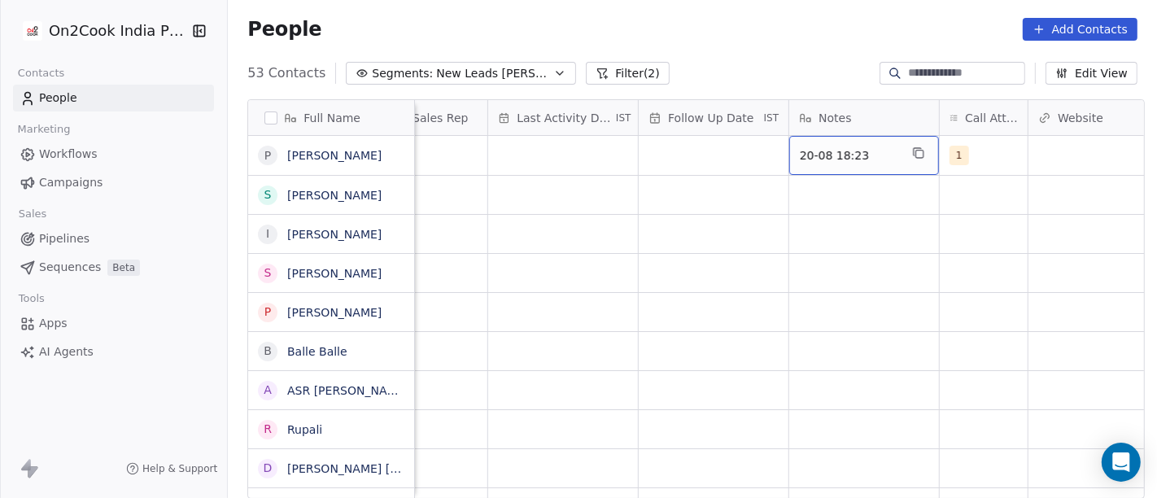
click at [829, 149] on span "20-08 18:23" at bounding box center [849, 155] width 99 height 16
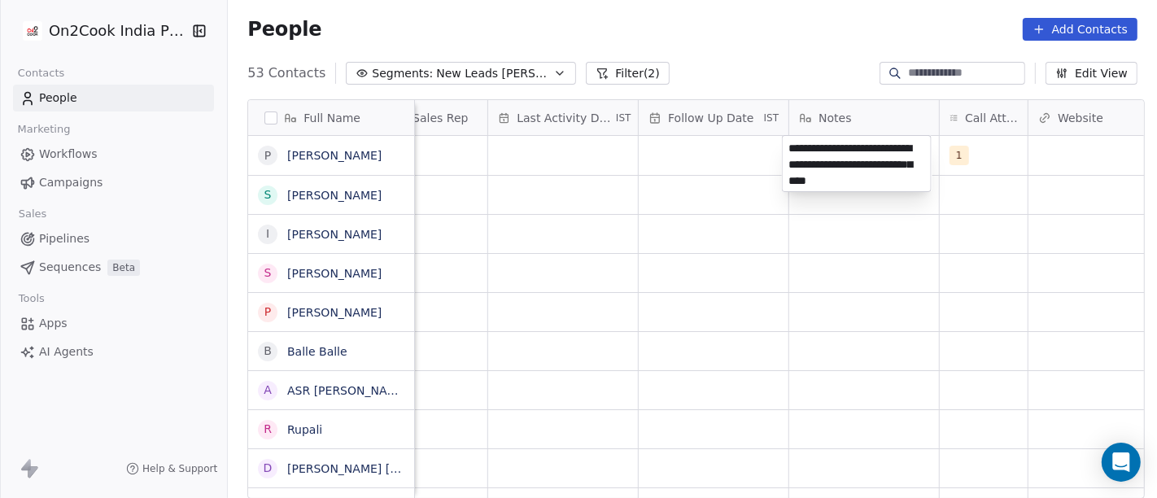
type textarea "**********"
click at [836, 358] on html "On2Cook India Pvt. Ltd. Contacts People Marketing Workflows Campaigns Sales Pip…" at bounding box center [578, 249] width 1157 height 498
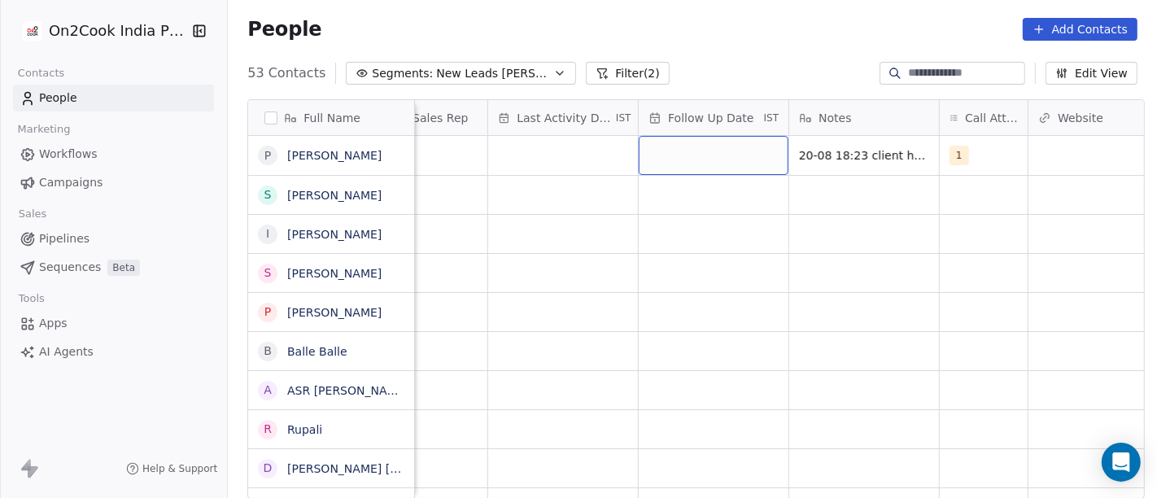
click at [688, 142] on div "grid" at bounding box center [714, 155] width 150 height 39
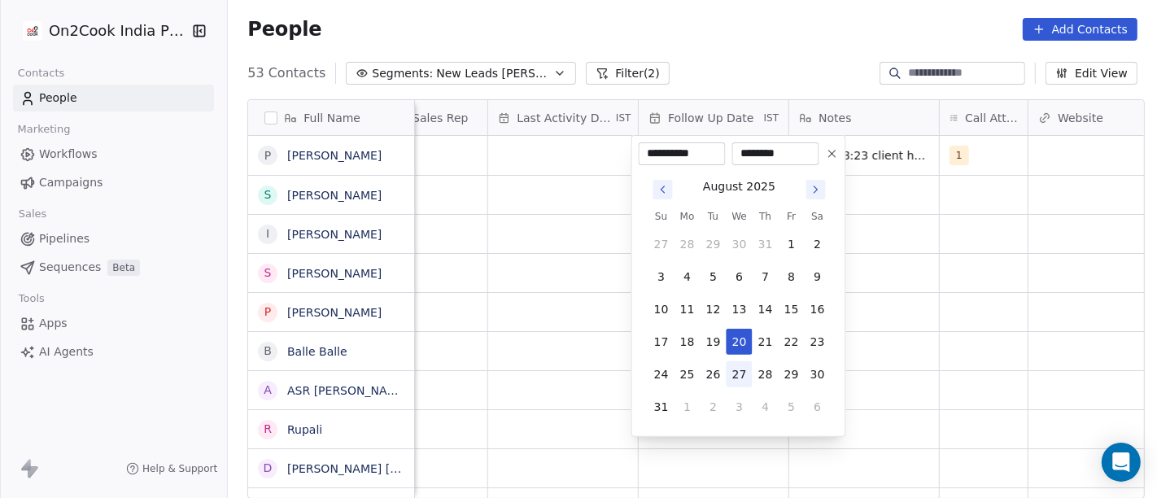
click at [739, 369] on button "27" at bounding box center [740, 374] width 26 height 26
type input "**********"
click at [1059, 294] on html "On2Cook India Pvt. Ltd. Contacts People Marketing Workflows Campaigns Sales Pip…" at bounding box center [578, 249] width 1157 height 498
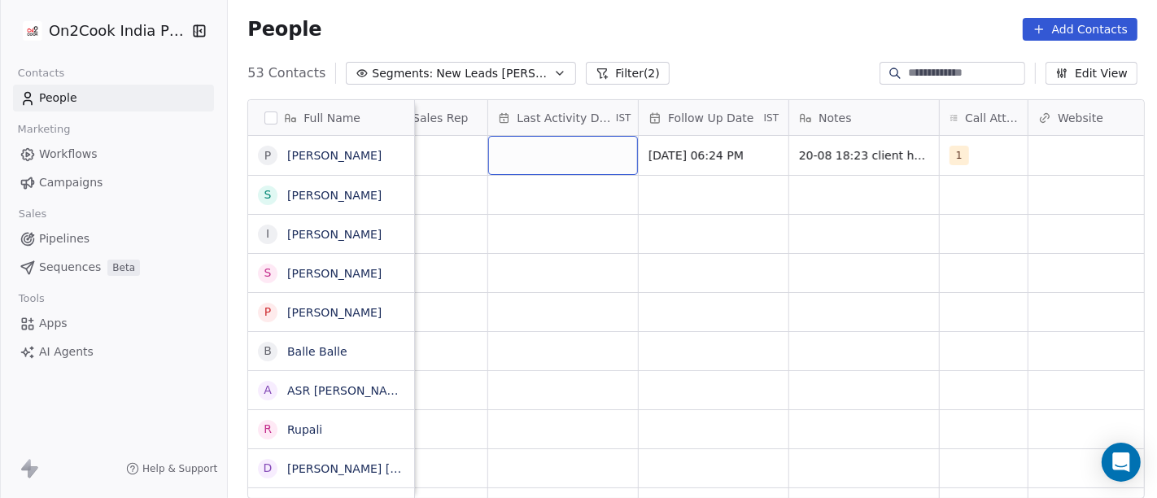
click at [535, 150] on div "grid" at bounding box center [563, 155] width 150 height 39
click at [561, 155] on div "grid" at bounding box center [563, 155] width 150 height 39
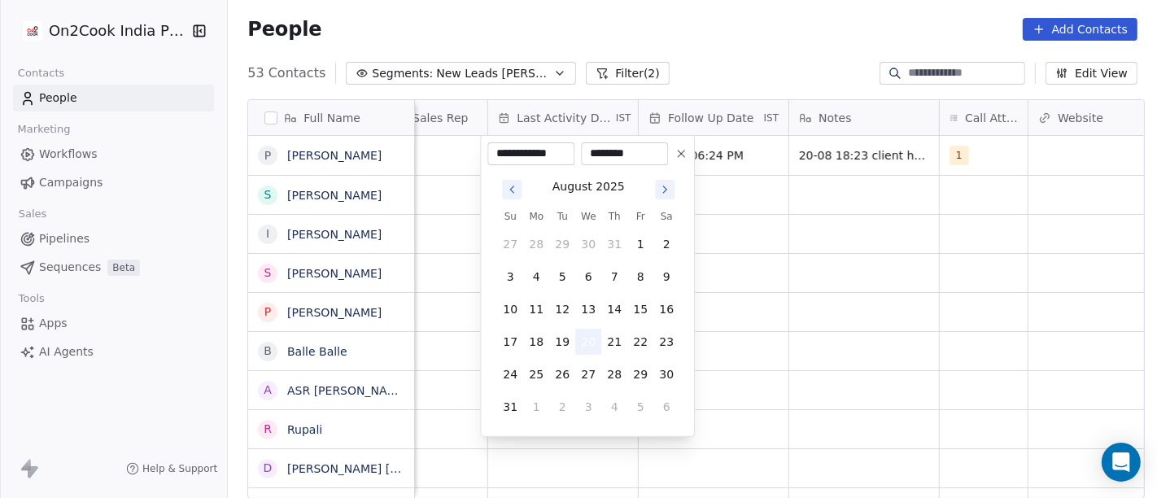
click at [586, 333] on button "20" at bounding box center [588, 342] width 26 height 26
click at [828, 282] on html "On2Cook India Pvt. Ltd. Contacts People Marketing Workflows Campaigns Sales Pip…" at bounding box center [578, 249] width 1157 height 498
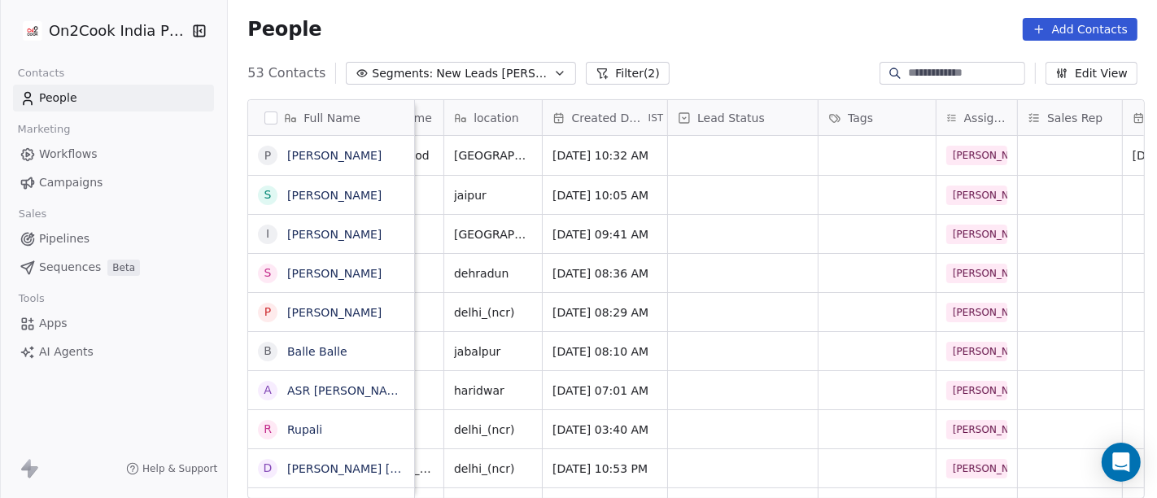
scroll to position [0, 312]
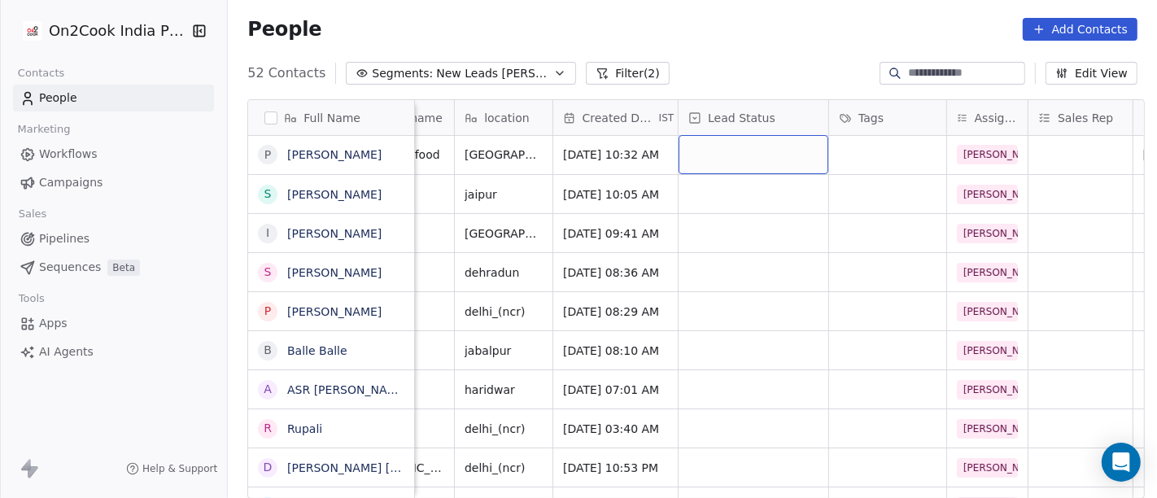
scroll to position [0, 0]
drag, startPoint x: 692, startPoint y: 154, endPoint x: 736, endPoint y: 164, distance: 45.0
click at [722, 155] on div "grid" at bounding box center [754, 155] width 150 height 39
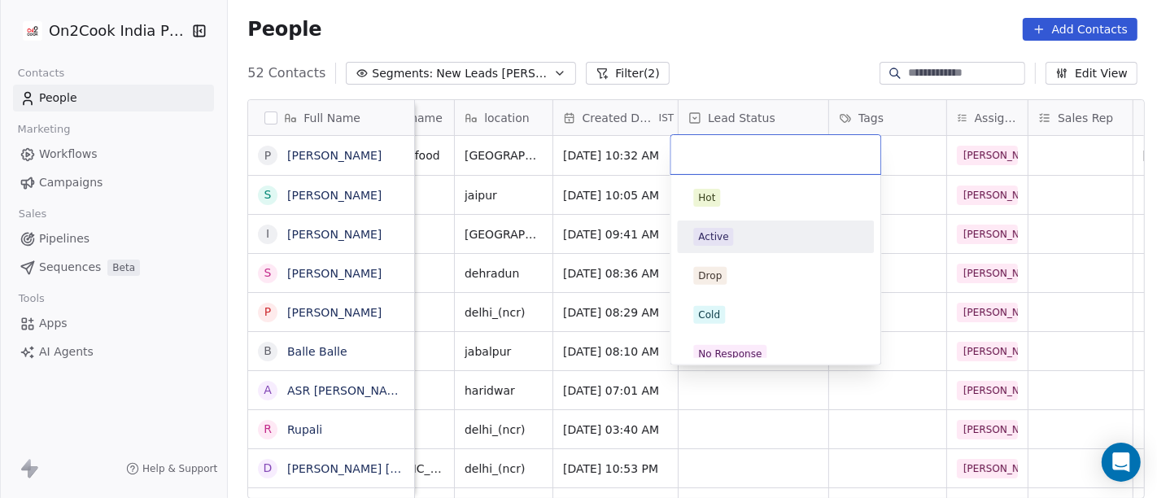
click at [736, 239] on div "Active" at bounding box center [775, 237] width 164 height 18
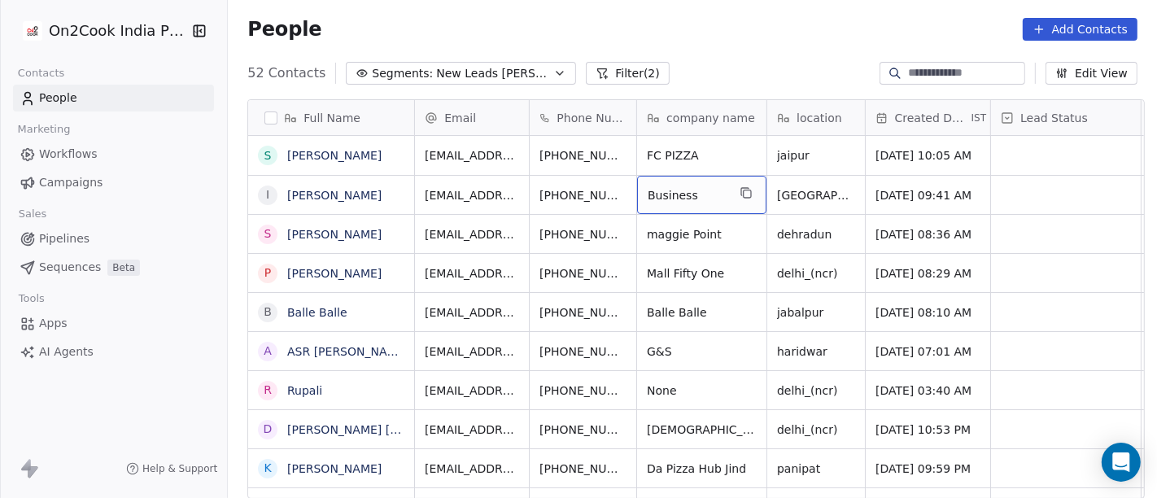
drag, startPoint x: 676, startPoint y: 177, endPoint x: 709, endPoint y: 140, distance: 49.0
click at [741, 158] on icon "grid" at bounding box center [746, 152] width 13 height 13
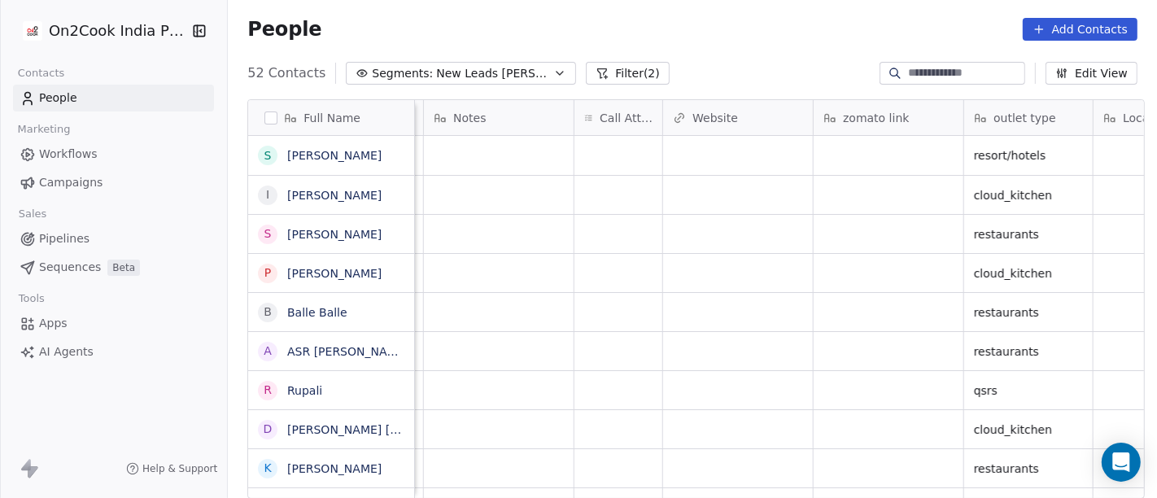
scroll to position [0, 1335]
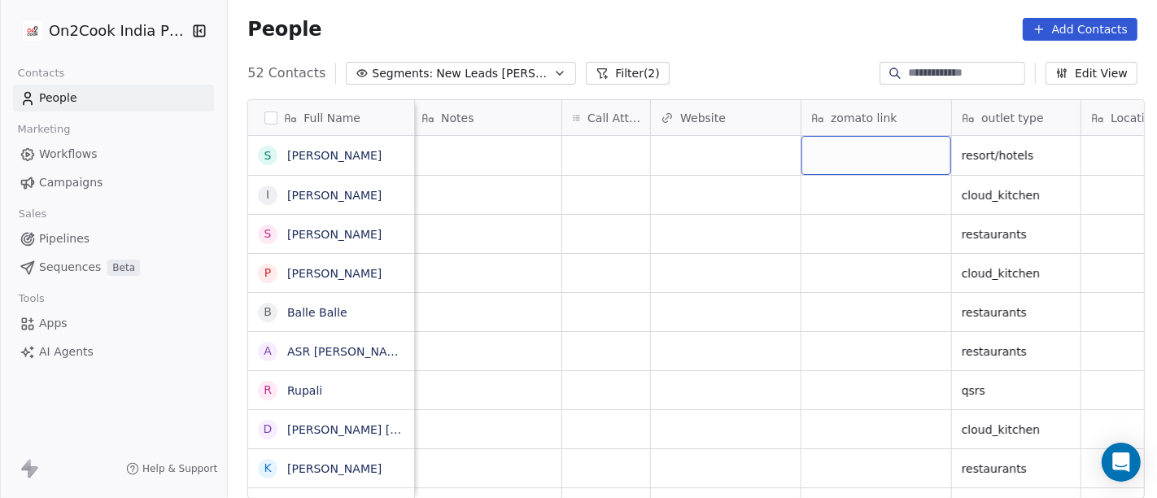
click at [853, 147] on div "grid" at bounding box center [876, 155] width 150 height 39
click at [853, 147] on textarea at bounding box center [868, 161] width 148 height 50
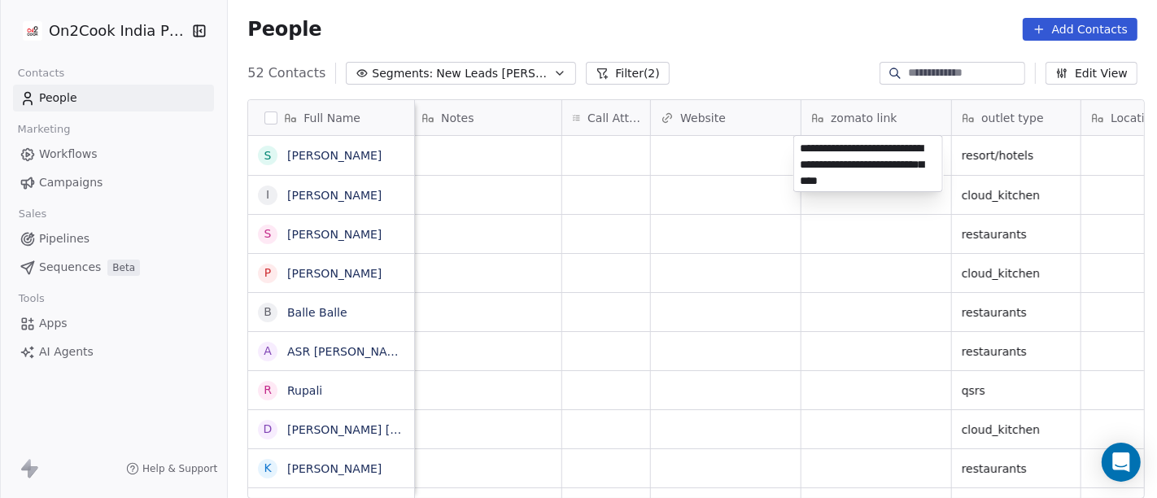
type textarea "**********"
click at [718, 177] on html "On2Cook India Pvt. Ltd. Contacts People Marketing Workflows Campaigns Sales Pip…" at bounding box center [578, 249] width 1157 height 498
click at [701, 150] on html "On2Cook India Pvt. Ltd. Contacts People Marketing Workflows Campaigns Sales Pip…" at bounding box center [578, 249] width 1157 height 498
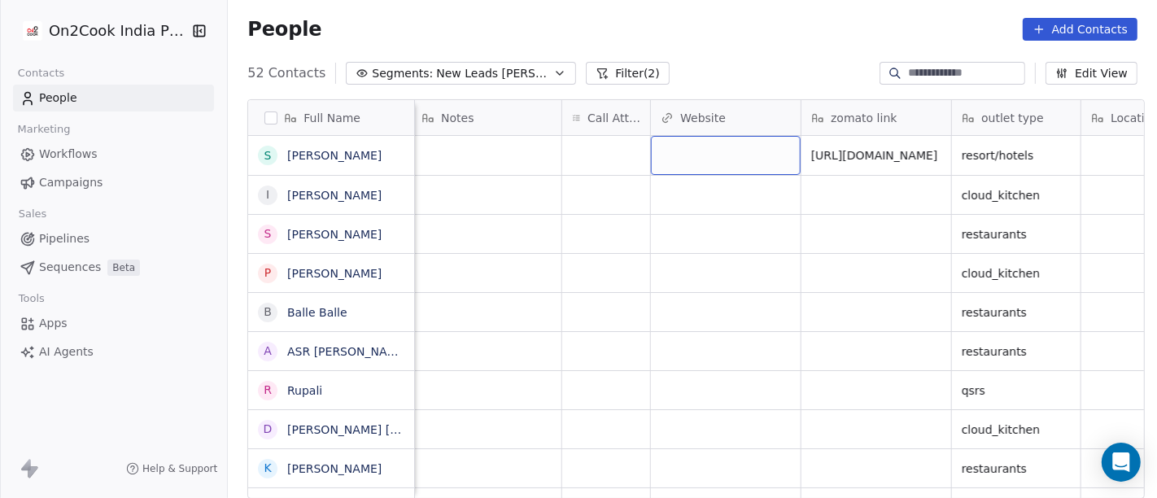
click at [701, 150] on div "grid" at bounding box center [726, 155] width 150 height 39
click at [699, 146] on div "grid" at bounding box center [726, 155] width 150 height 39
type input "**********"
click at [709, 243] on html "On2Cook India Pvt. Ltd. Contacts People Marketing Workflows Campaigns Sales Pip…" at bounding box center [578, 249] width 1157 height 498
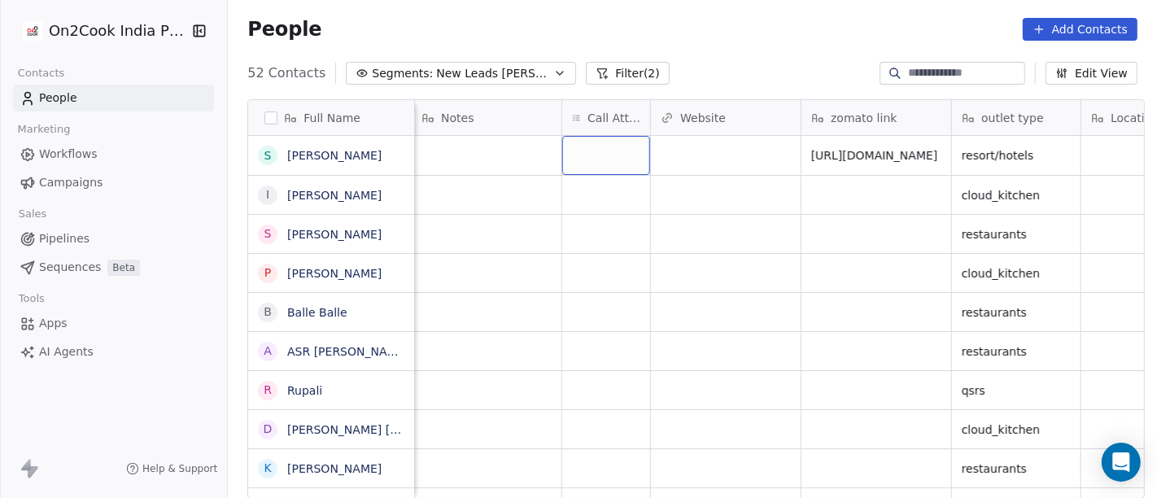
click at [571, 147] on div "grid" at bounding box center [606, 155] width 88 height 39
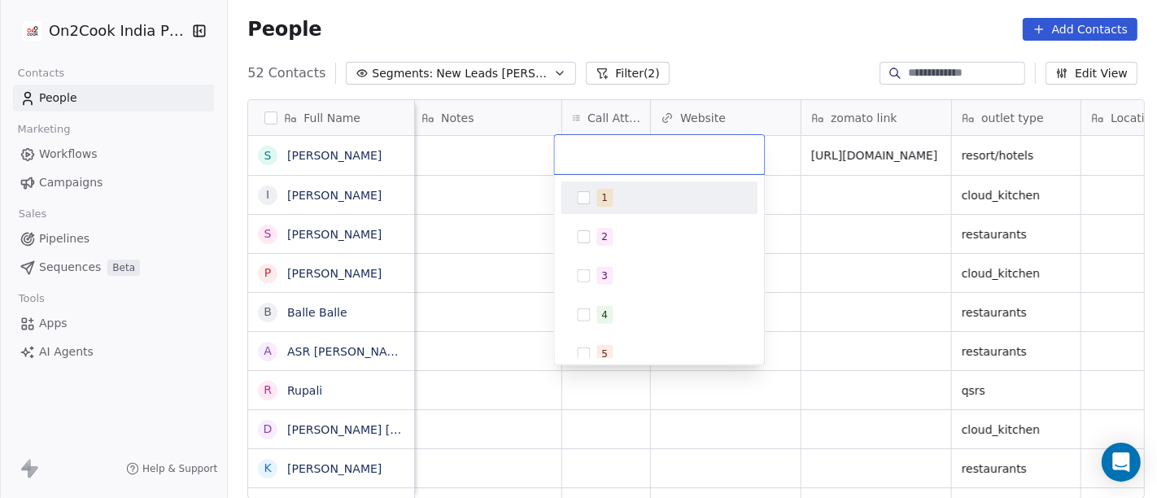
drag, startPoint x: 635, startPoint y: 195, endPoint x: 552, endPoint y: 203, distance: 83.4
click at [635, 196] on div "1" at bounding box center [668, 198] width 145 height 18
click at [527, 201] on html "On2Cook India Pvt. Ltd. Contacts People Marketing Workflows Campaigns Sales Pip…" at bounding box center [578, 249] width 1157 height 498
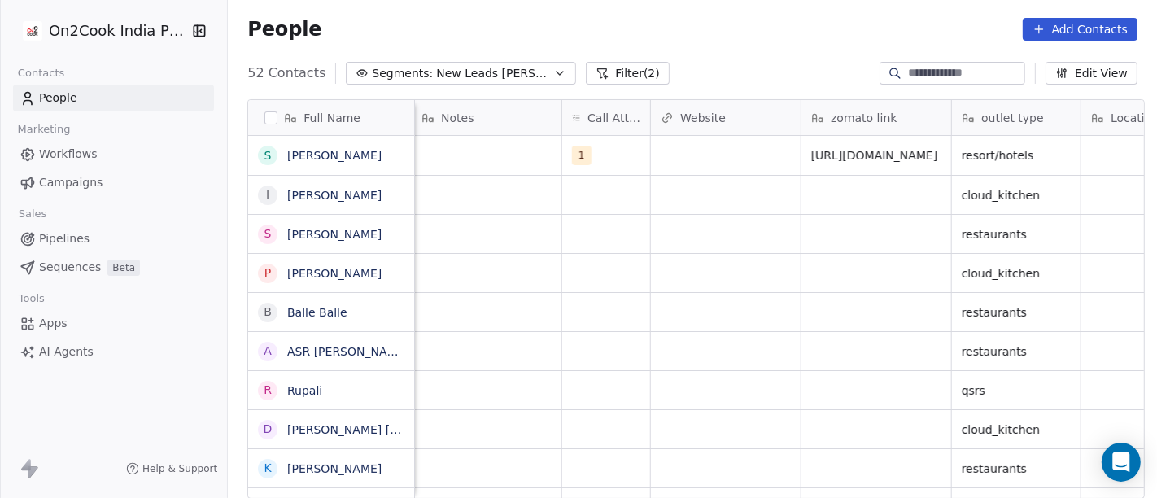
scroll to position [0, 1332]
click at [475, 152] on div "grid" at bounding box center [490, 155] width 150 height 39
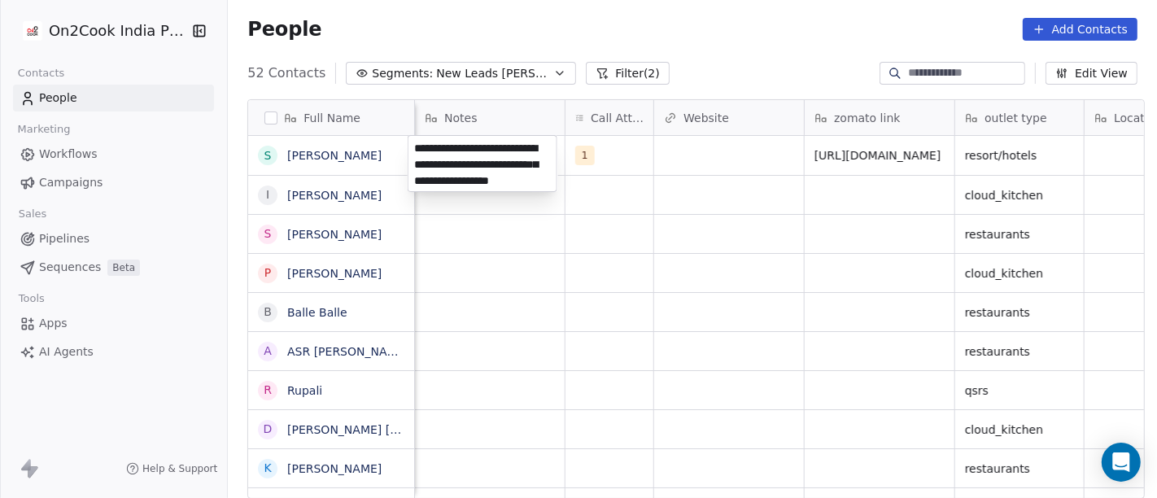
type textarea "**********"
click at [570, 231] on html "On2Cook India Pvt. Ltd. Contacts People Marketing Workflows Campaigns Sales Pip…" at bounding box center [578, 249] width 1157 height 498
click at [622, 210] on html "On2Cook India Pvt. Ltd. Contacts People Marketing Workflows Campaigns Sales Pip…" at bounding box center [578, 249] width 1157 height 498
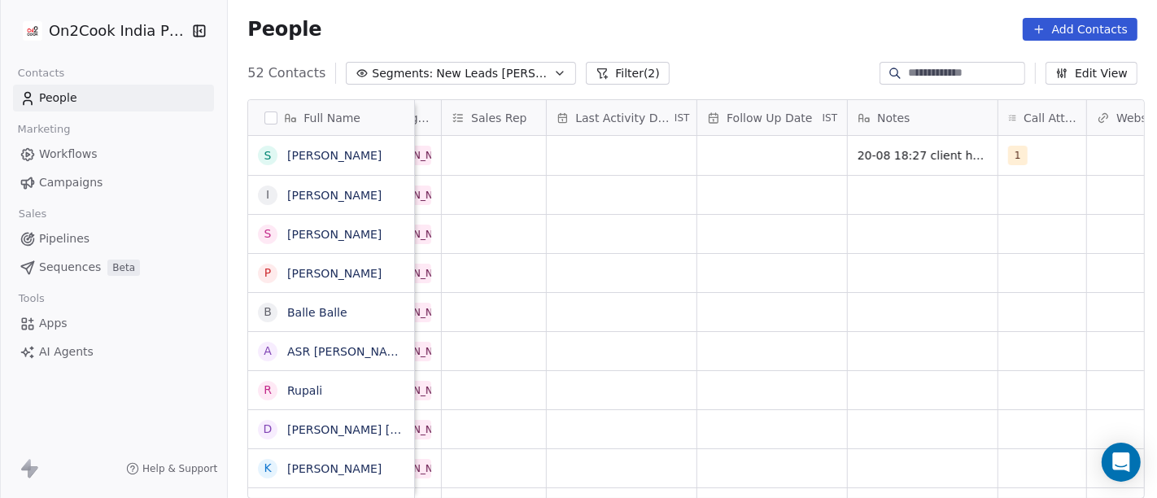
scroll to position [0, 890]
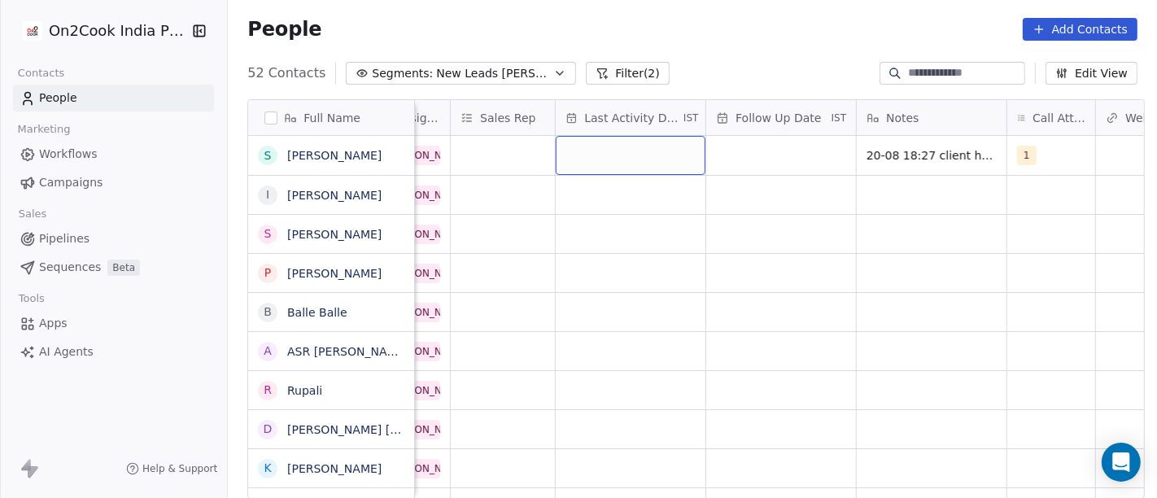
click at [651, 161] on div "grid" at bounding box center [631, 155] width 150 height 39
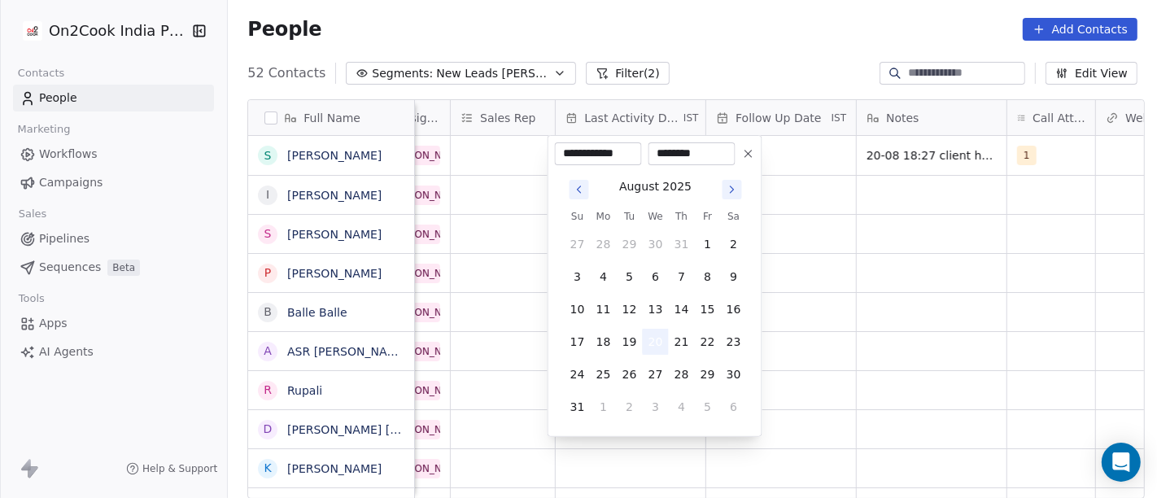
click at [657, 343] on button "20" at bounding box center [656, 342] width 26 height 26
click at [889, 252] on html "On2Cook India Pvt. Ltd. Contacts People Marketing Workflows Campaigns Sales Pip…" at bounding box center [578, 249] width 1157 height 498
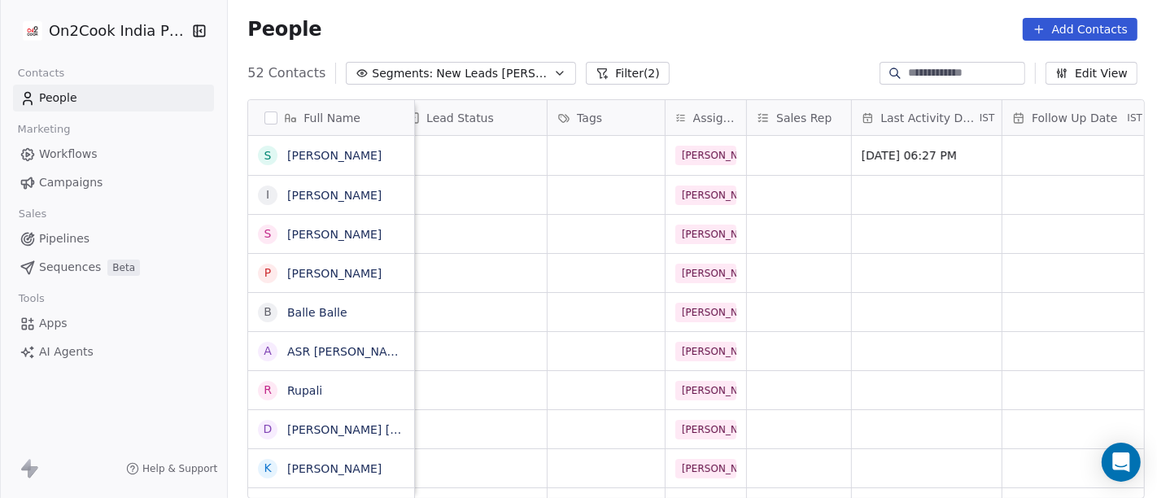
scroll to position [0, 524]
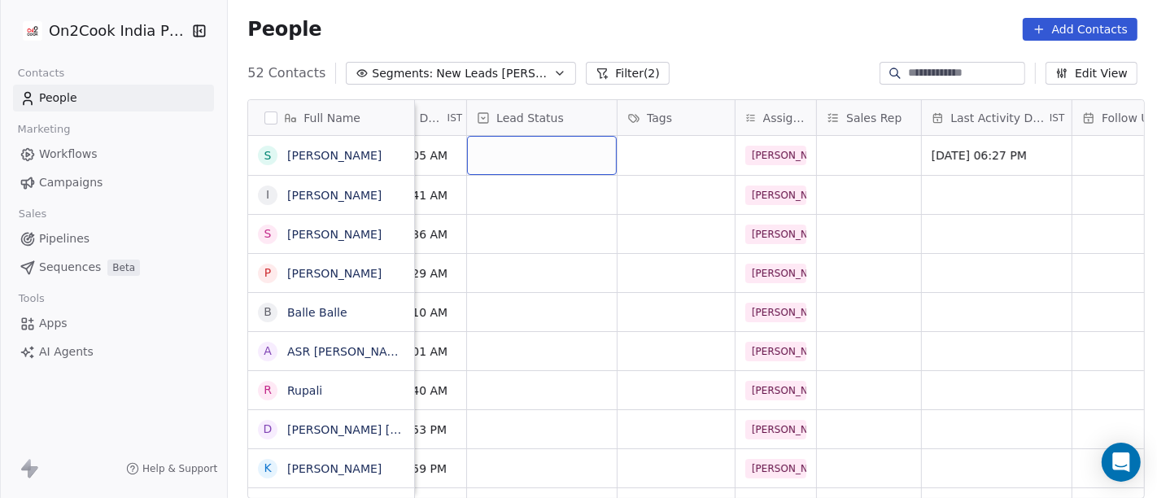
click at [491, 153] on div "grid" at bounding box center [542, 155] width 150 height 39
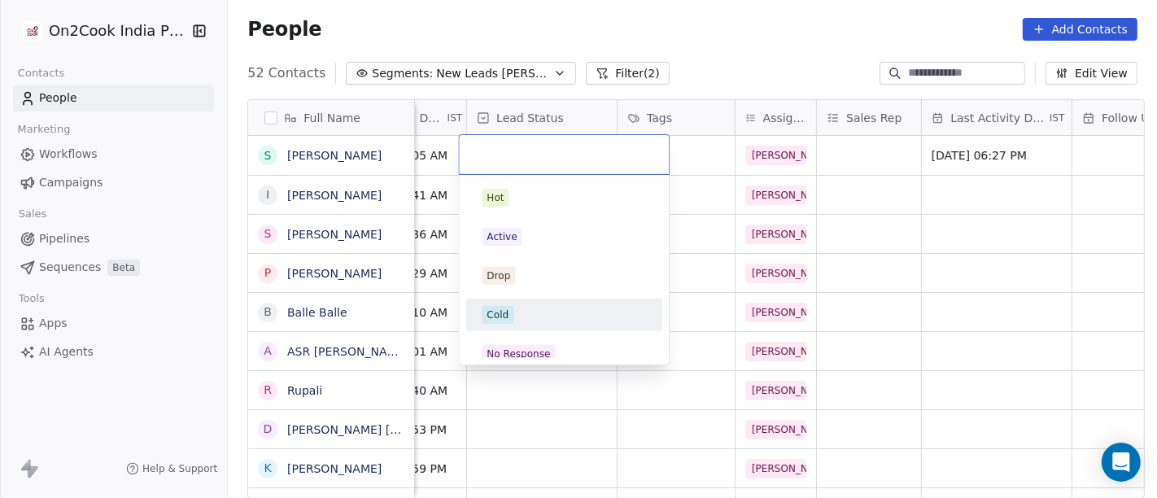
click at [532, 312] on div "Cold" at bounding box center [564, 315] width 164 height 18
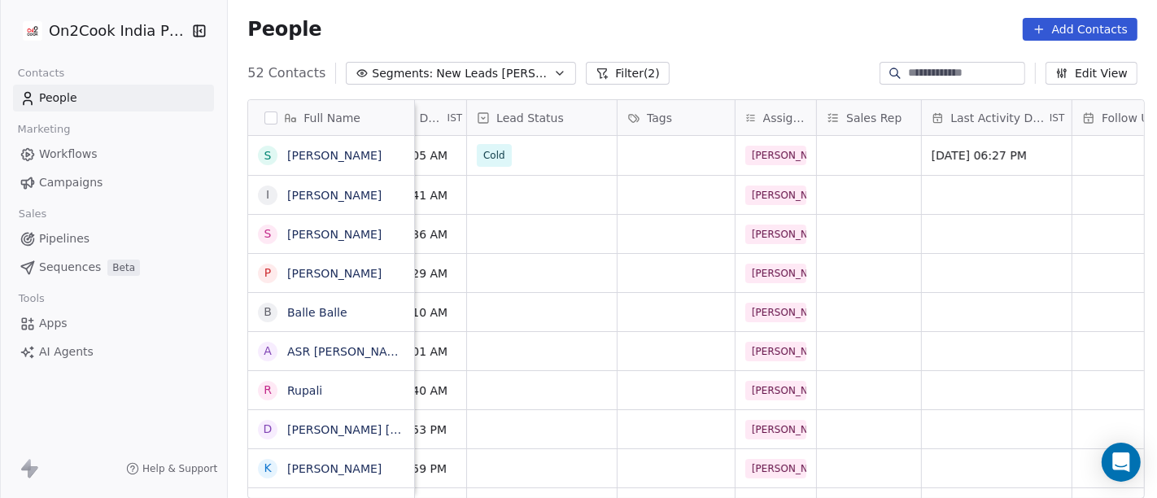
click at [701, 47] on div "People Add Contacts" at bounding box center [692, 29] width 929 height 62
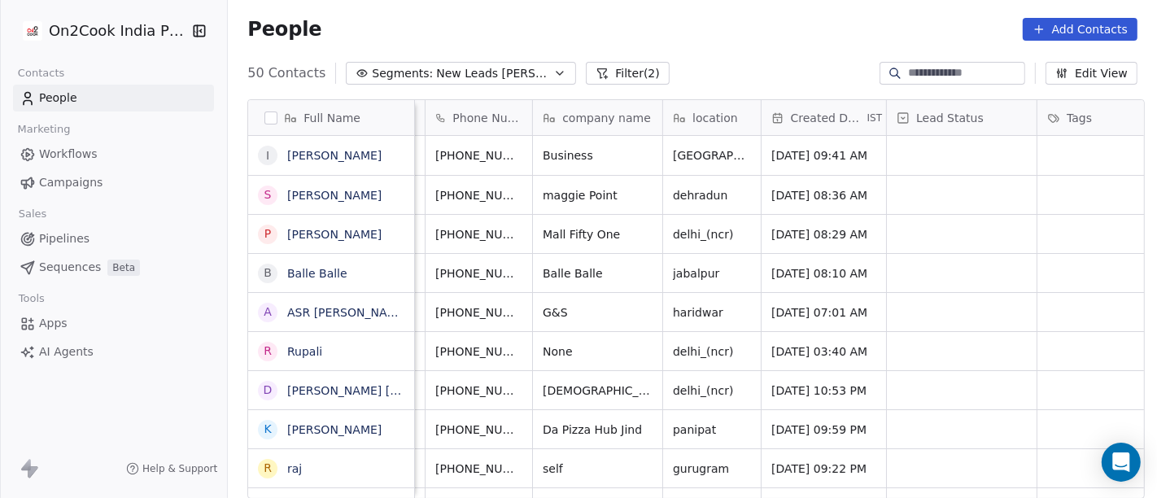
scroll to position [0, 0]
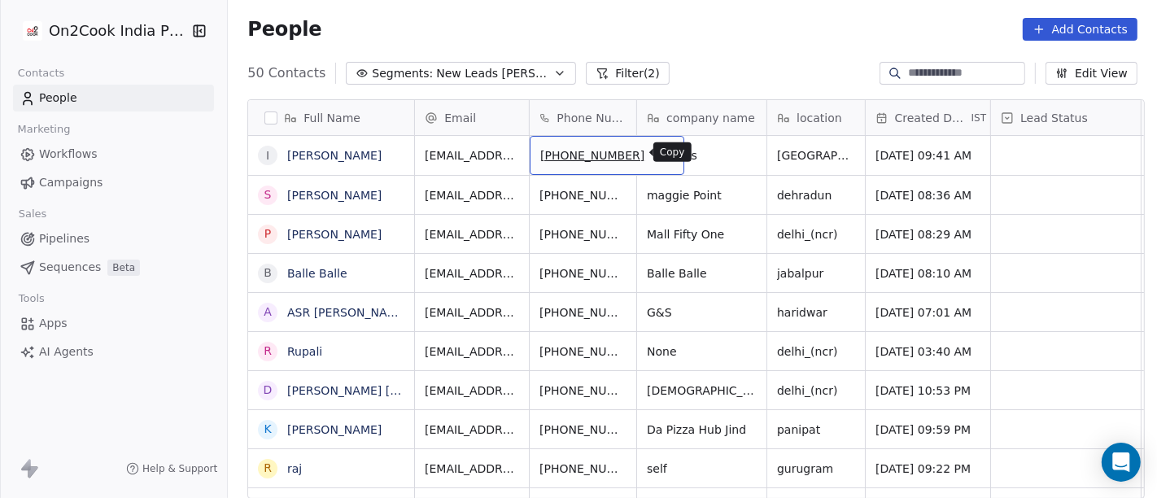
click at [657, 157] on icon "grid" at bounding box center [663, 152] width 13 height 13
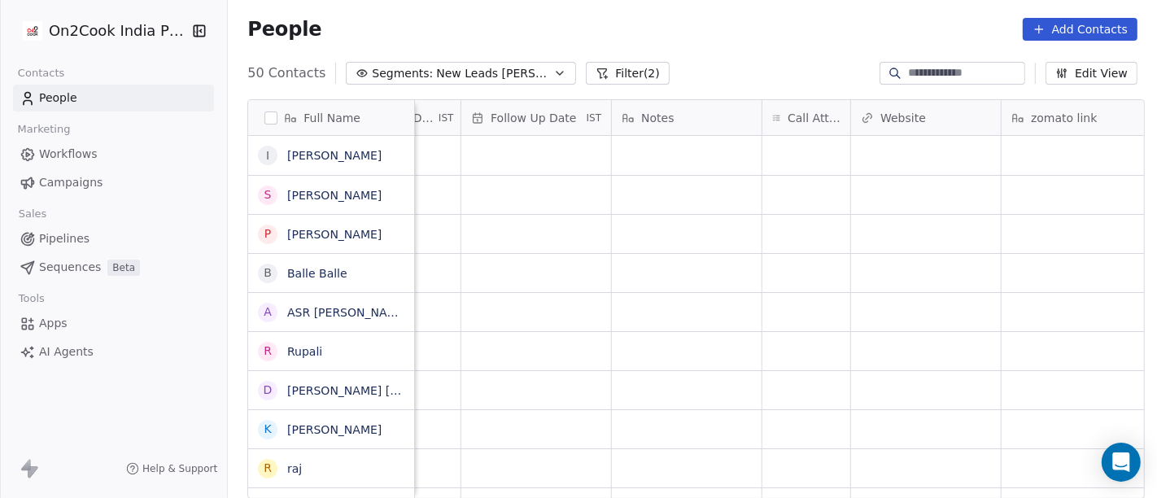
scroll to position [0, 1208]
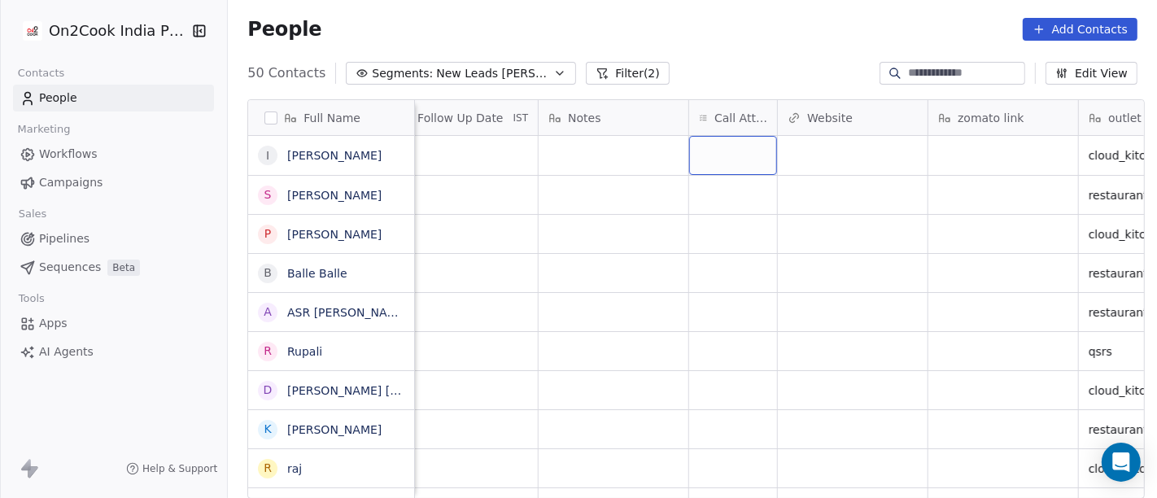
click at [704, 150] on div "grid" at bounding box center [733, 155] width 88 height 39
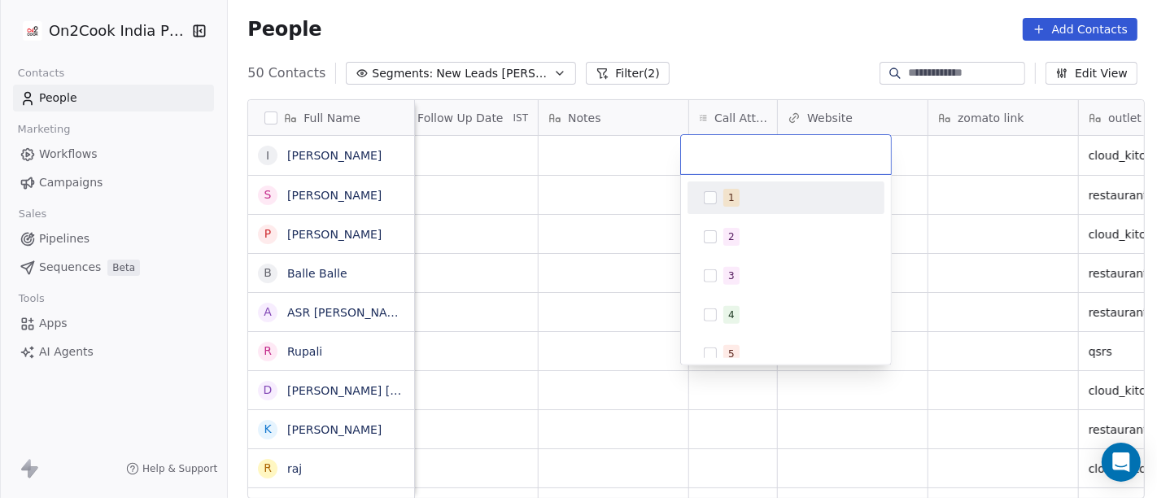
click at [731, 194] on div "1" at bounding box center [731, 197] width 7 height 15
click at [601, 203] on html "On2Cook India Pvt. Ltd. Contacts People Marketing Workflows Campaigns Sales Pip…" at bounding box center [578, 249] width 1157 height 498
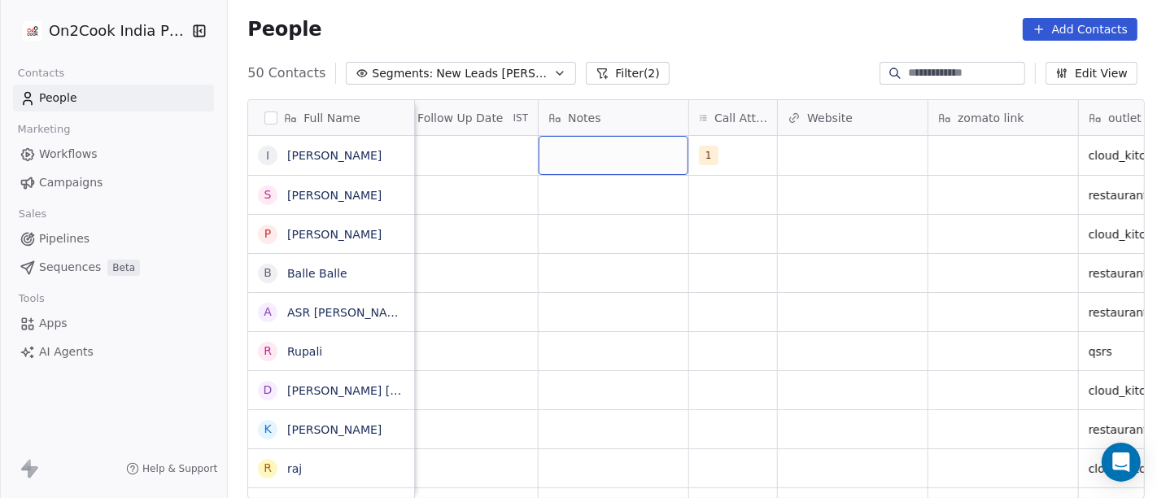
click at [574, 150] on div "grid" at bounding box center [614, 155] width 150 height 39
click at [574, 150] on textarea at bounding box center [605, 161] width 148 height 50
type textarea "**********"
click at [482, 153] on html "On2Cook India Pvt. Ltd. Contacts People Marketing Workflows Campaigns Sales Pip…" at bounding box center [578, 249] width 1157 height 498
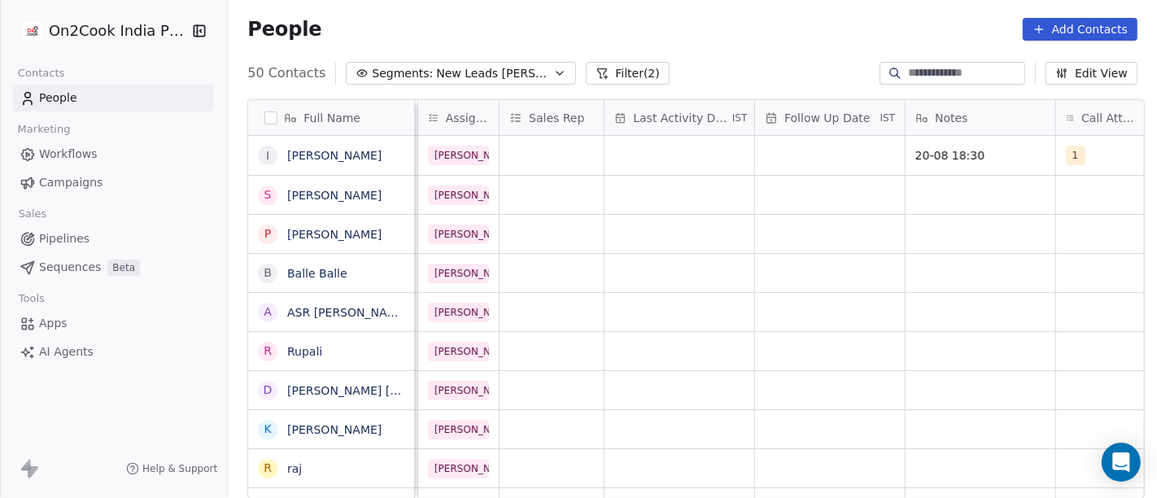
scroll to position [0, 841]
click at [644, 145] on div "grid" at bounding box center [680, 155] width 150 height 39
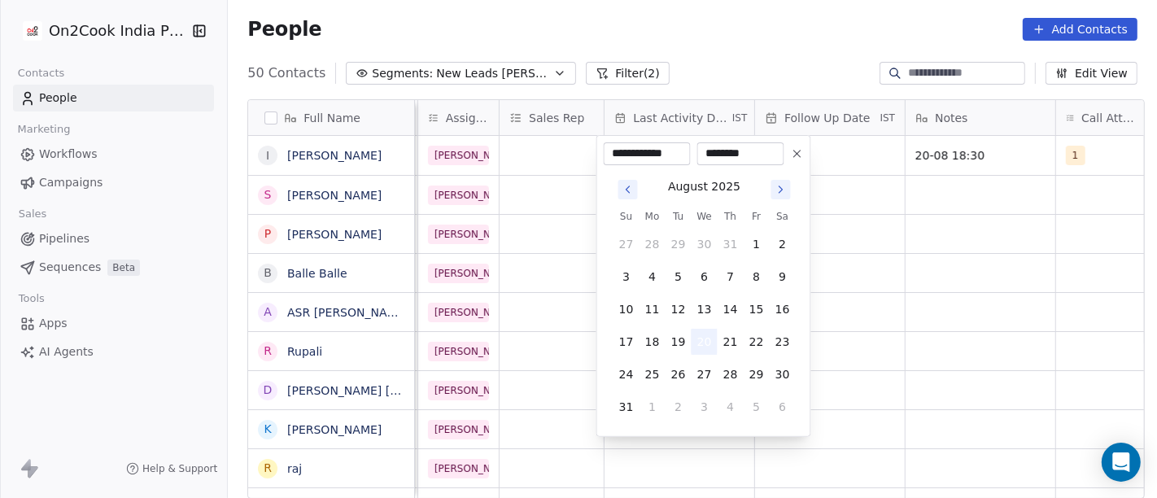
click at [704, 347] on button "20" at bounding box center [705, 342] width 26 height 26
click at [855, 305] on html "On2Cook India Pvt. Ltd. Contacts People Marketing Workflows Campaigns Sales Pip…" at bounding box center [578, 249] width 1157 height 498
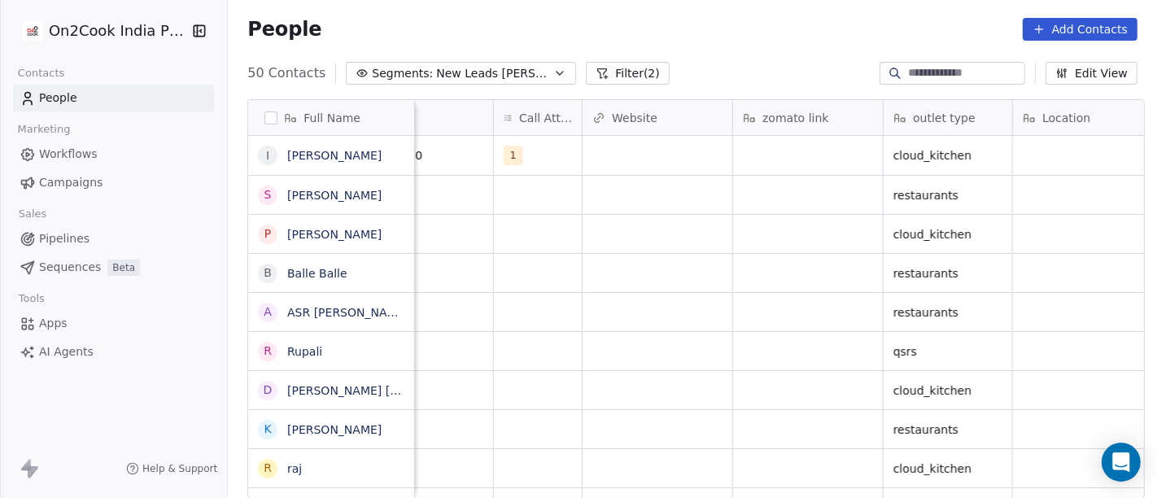
scroll to position [0, 1184]
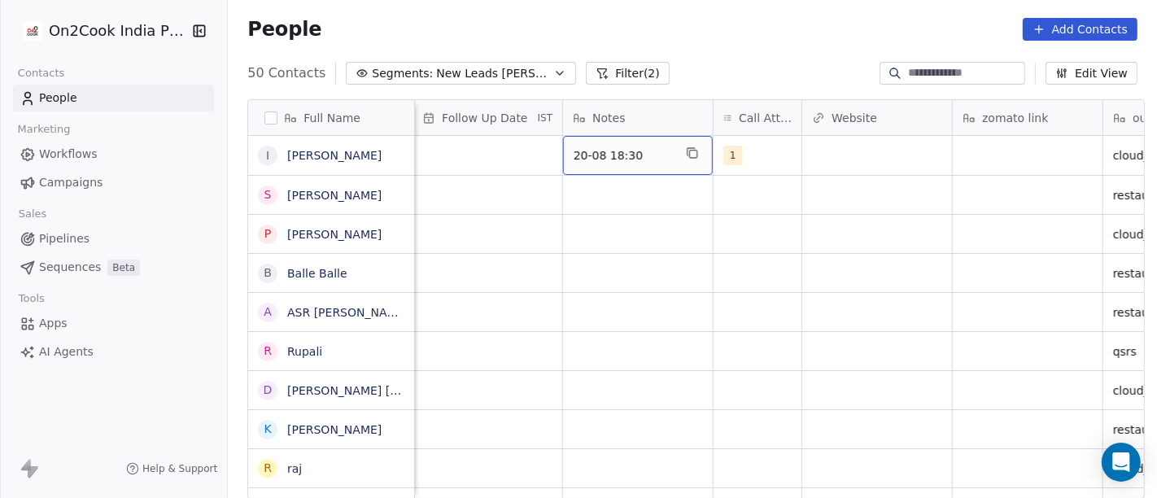
click at [605, 150] on span "20-08 18:30" at bounding box center [623, 155] width 99 height 16
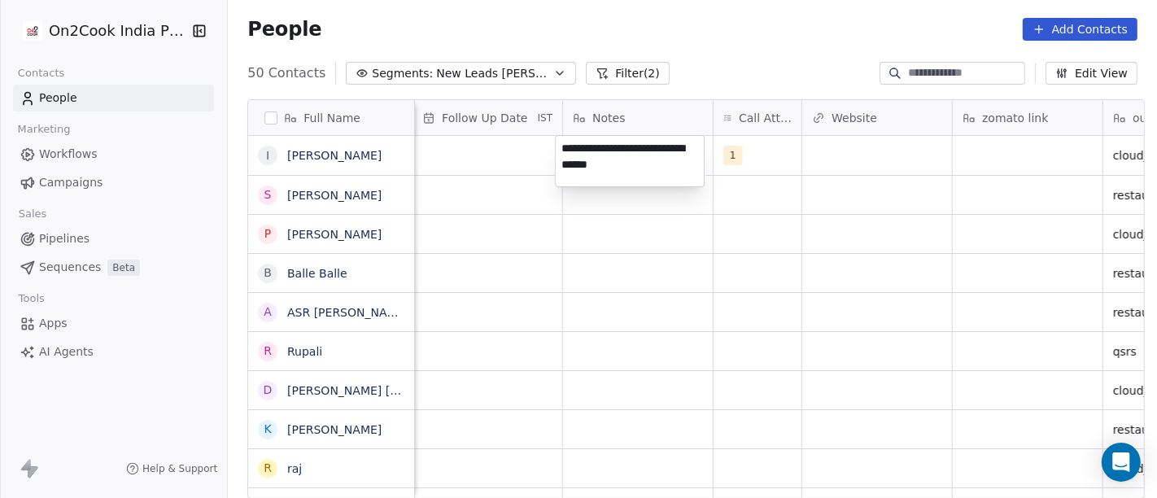
type textarea "**********"
click at [691, 264] on html "On2Cook India Pvt. Ltd. Contacts People Marketing Workflows Campaigns Sales Pip…" at bounding box center [578, 249] width 1157 height 498
click at [546, 148] on html "On2Cook India Pvt. Ltd. Contacts People Marketing Workflows Campaigns Sales Pip…" at bounding box center [578, 249] width 1157 height 498
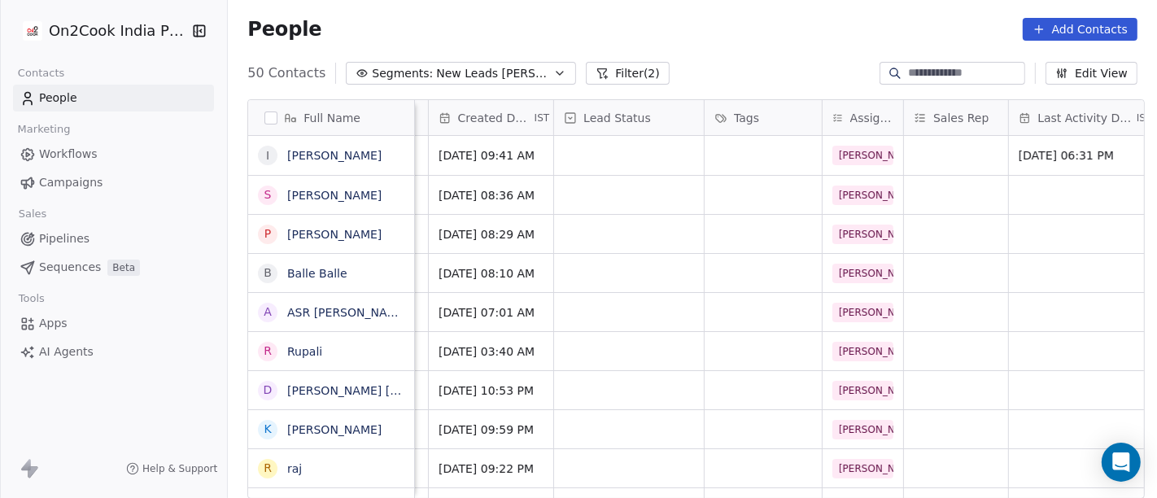
scroll to position [0, 439]
click at [638, 152] on div "grid" at bounding box center [627, 155] width 150 height 39
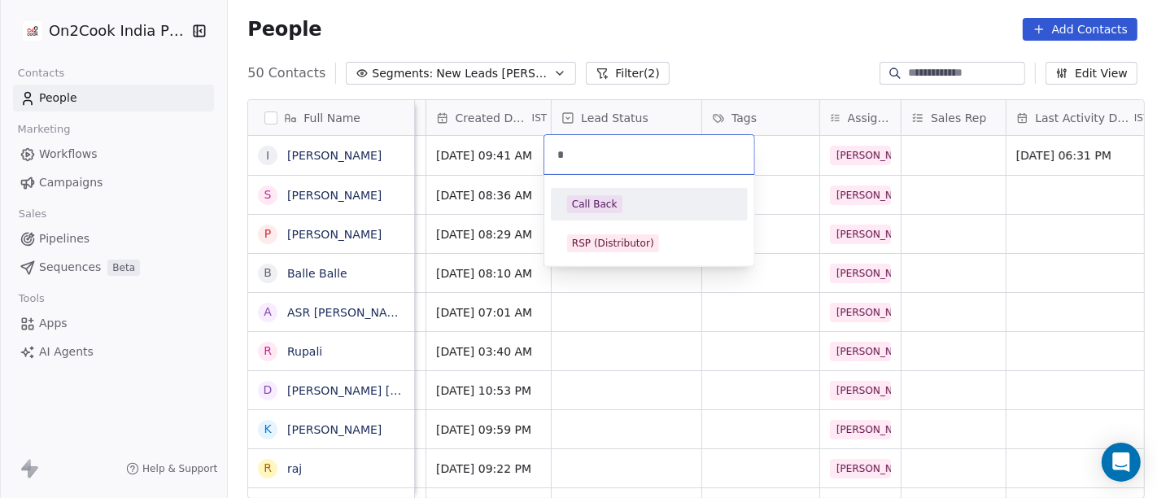
type input "*"
click at [604, 201] on div "Call Back" at bounding box center [595, 204] width 46 height 15
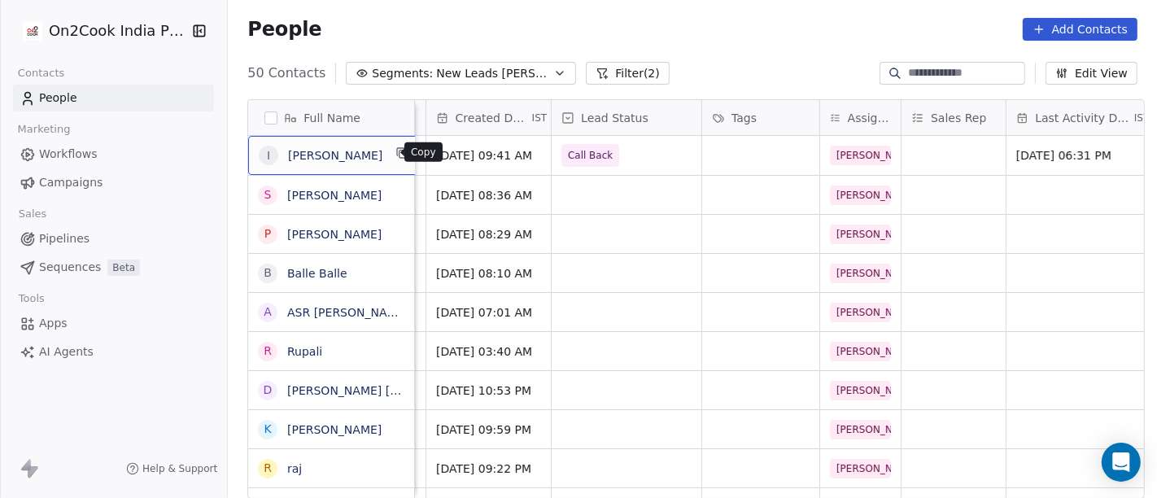
click at [398, 148] on icon "grid" at bounding box center [401, 151] width 7 height 7
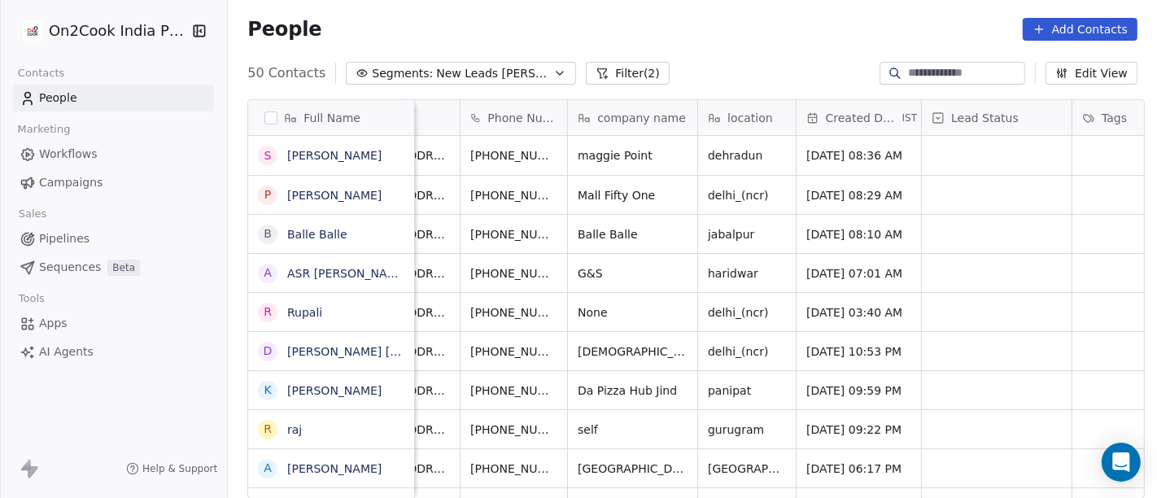
scroll to position [0, 0]
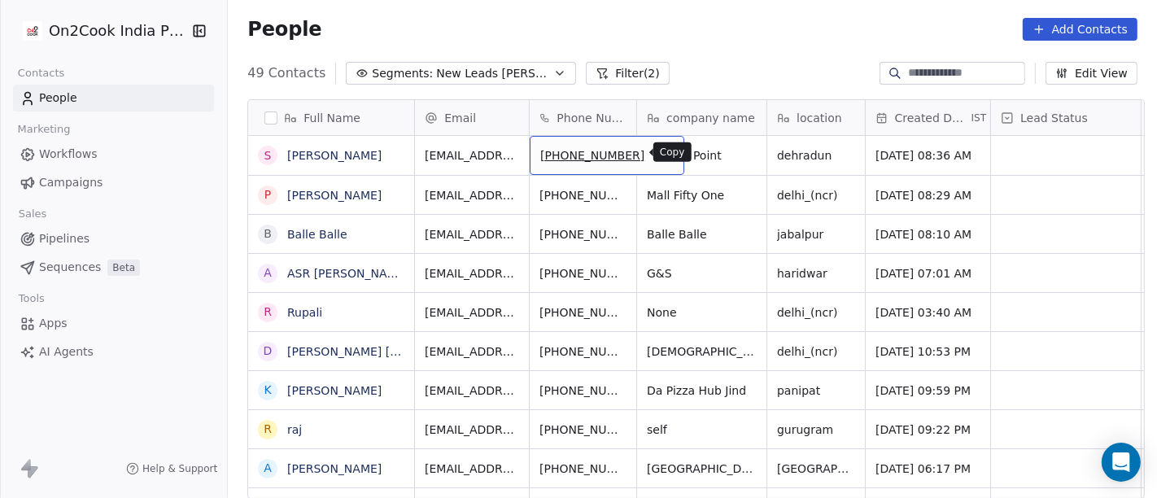
click at [662, 156] on icon "grid" at bounding box center [665, 154] width 7 height 7
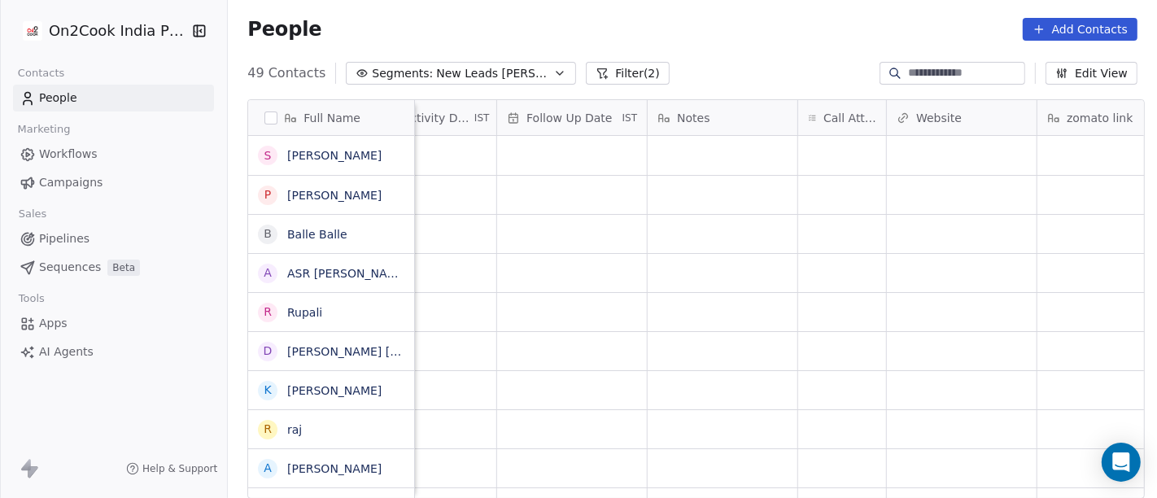
scroll to position [0, 1111]
click at [801, 142] on div "grid" at bounding box center [831, 155] width 88 height 39
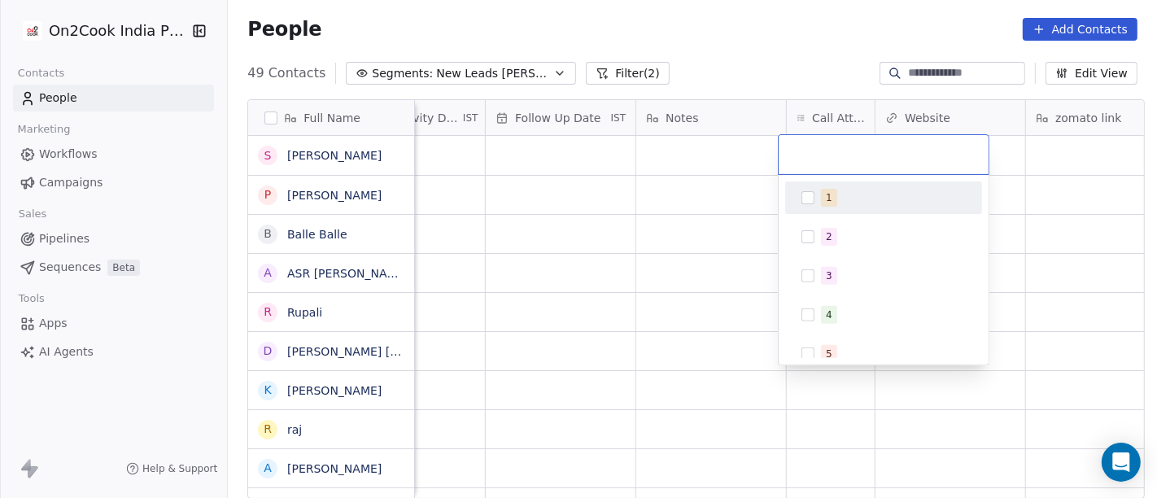
click at [850, 196] on div "1" at bounding box center [893, 198] width 145 height 18
click at [705, 125] on html "On2Cook India Pvt. Ltd. Contacts People Marketing Workflows Campaigns Sales Pip…" at bounding box center [578, 249] width 1157 height 498
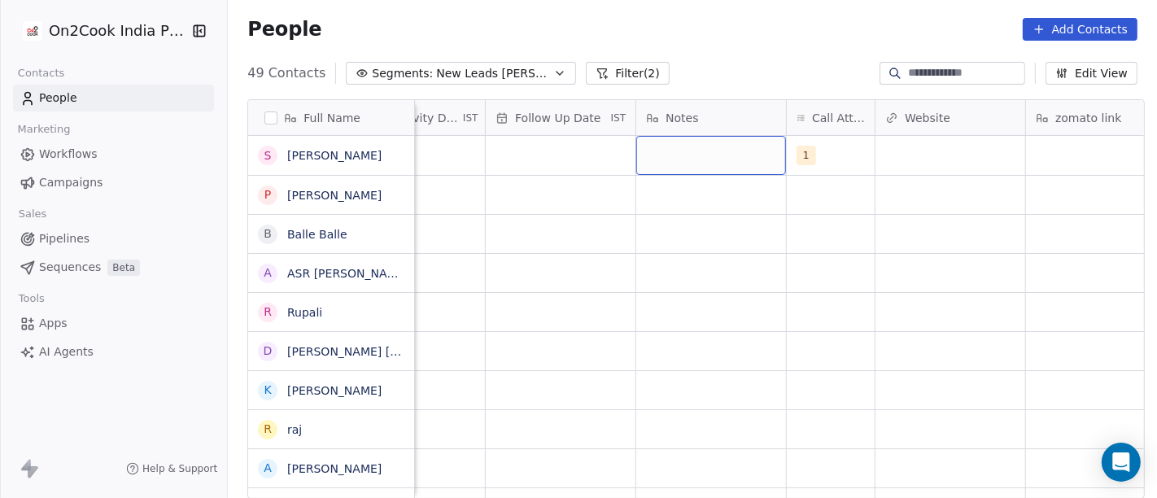
click at [703, 155] on div "grid" at bounding box center [711, 155] width 150 height 39
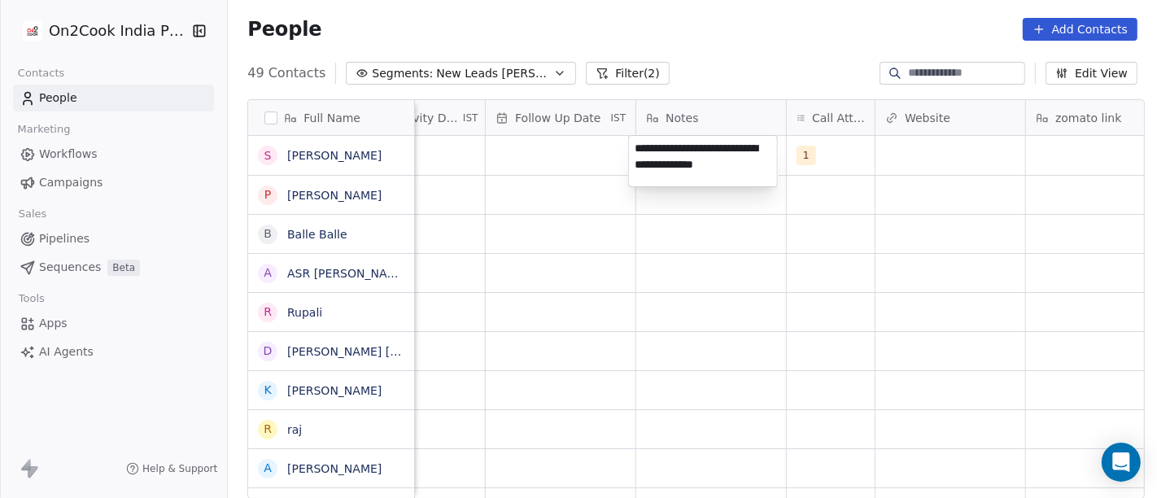
type textarea "**********"
click at [710, 327] on html "On2Cook India Pvt. Ltd. Contacts People Marketing Workflows Campaigns Sales Pip…" at bounding box center [578, 249] width 1157 height 498
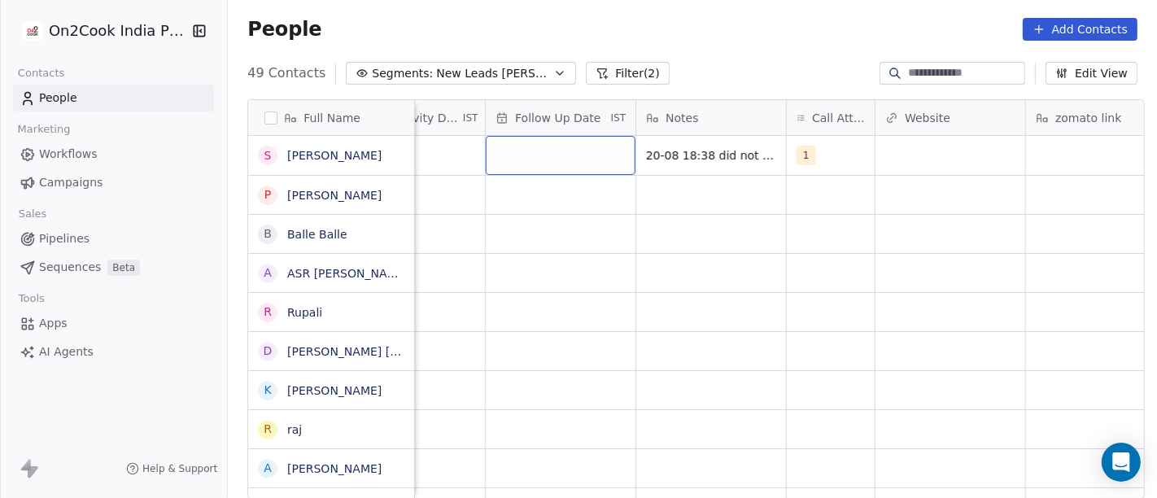
click at [566, 155] on div "grid" at bounding box center [561, 155] width 150 height 39
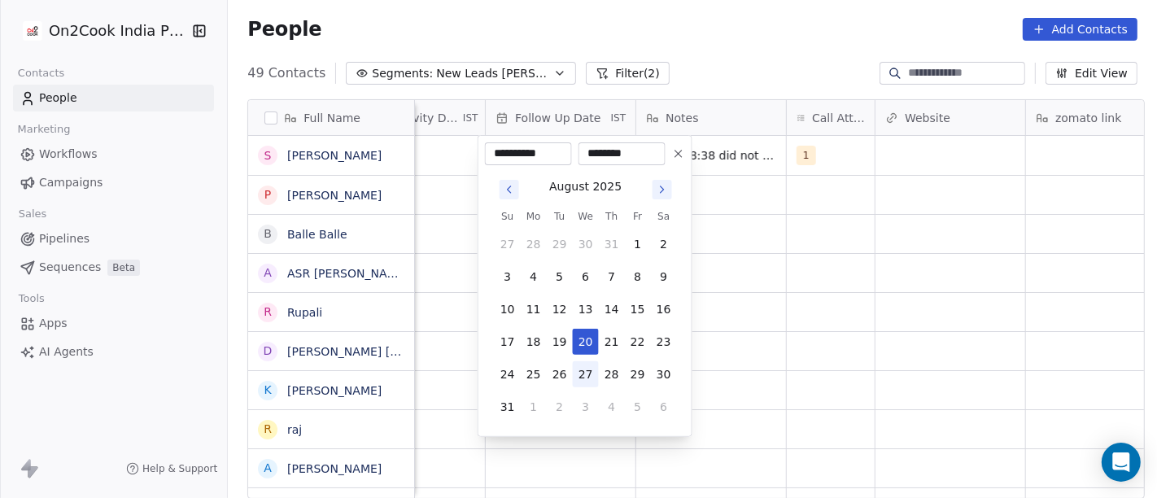
click at [587, 367] on button "27" at bounding box center [586, 374] width 26 height 26
type input "**********"
click at [811, 291] on html "On2Cook India Pvt. Ltd. Contacts People Marketing Workflows Campaigns Sales Pip…" at bounding box center [578, 249] width 1157 height 498
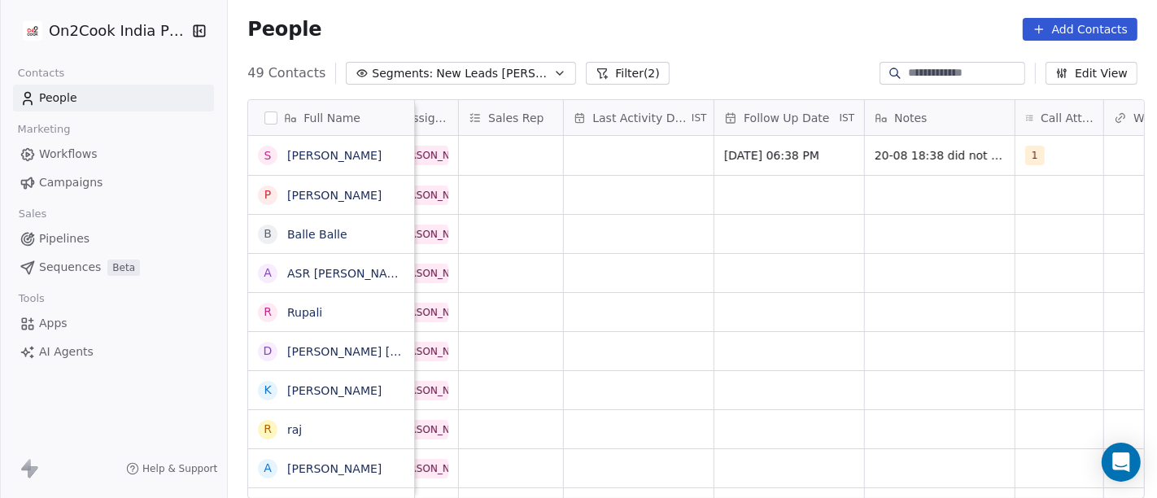
scroll to position [0, 885]
click at [583, 156] on div "grid" at bounding box center [636, 155] width 150 height 39
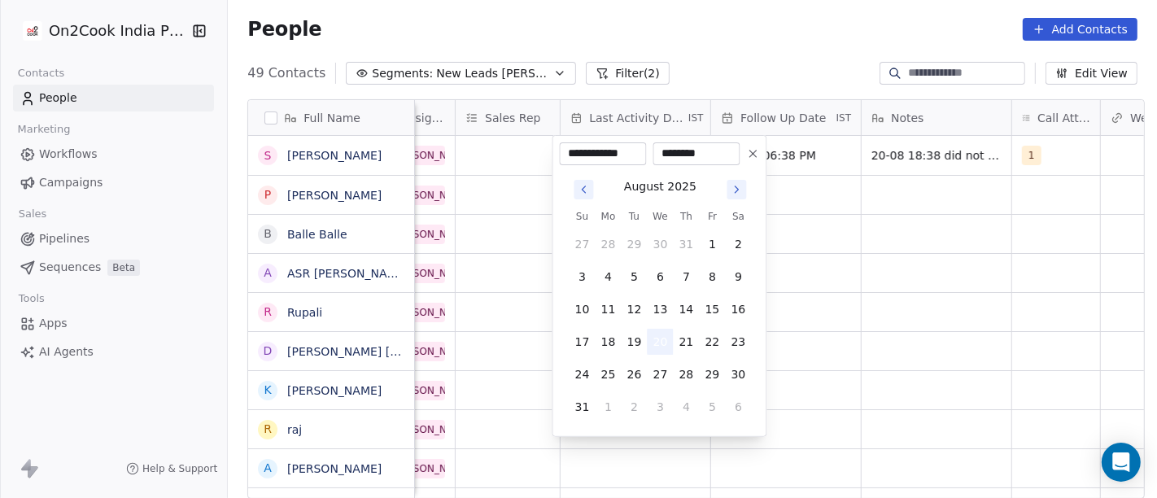
click at [659, 338] on button "20" at bounding box center [661, 342] width 26 height 26
click at [933, 251] on html "On2Cook India Pvt. Ltd. Contacts People Marketing Workflows Campaigns Sales Pip…" at bounding box center [578, 249] width 1157 height 498
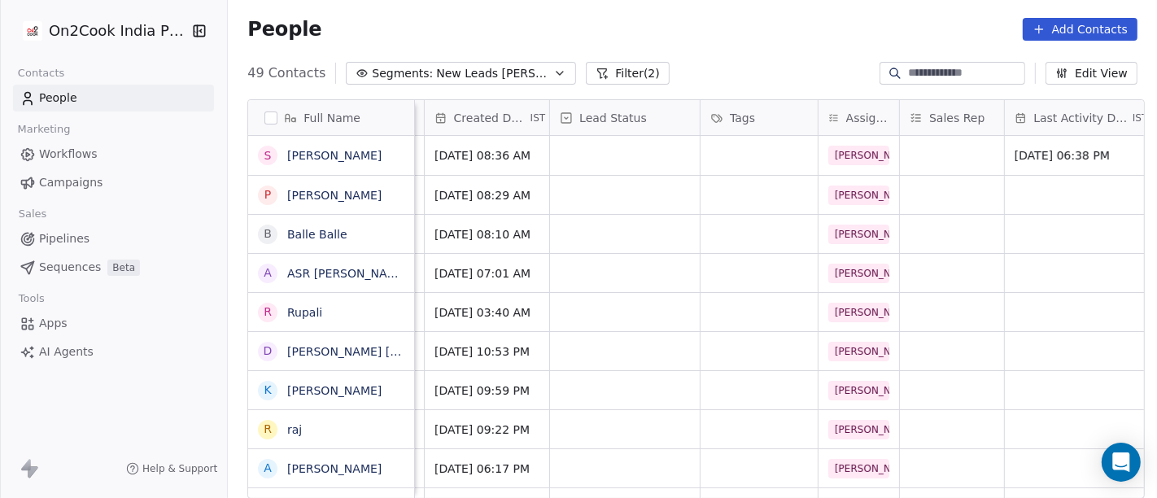
scroll to position [0, 440]
click at [606, 155] on div "grid" at bounding box center [626, 155] width 150 height 39
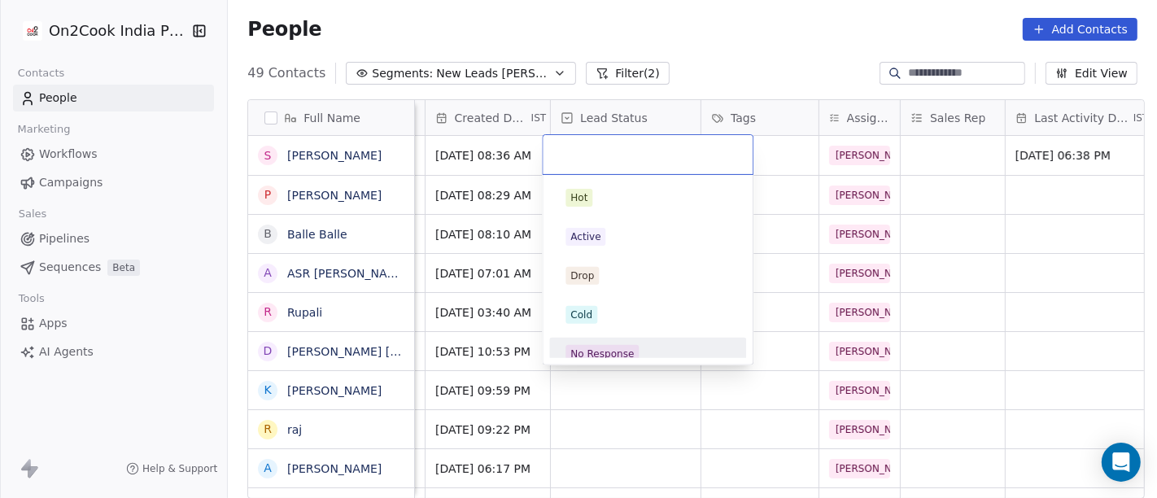
click at [631, 347] on span "No Response" at bounding box center [602, 354] width 73 height 18
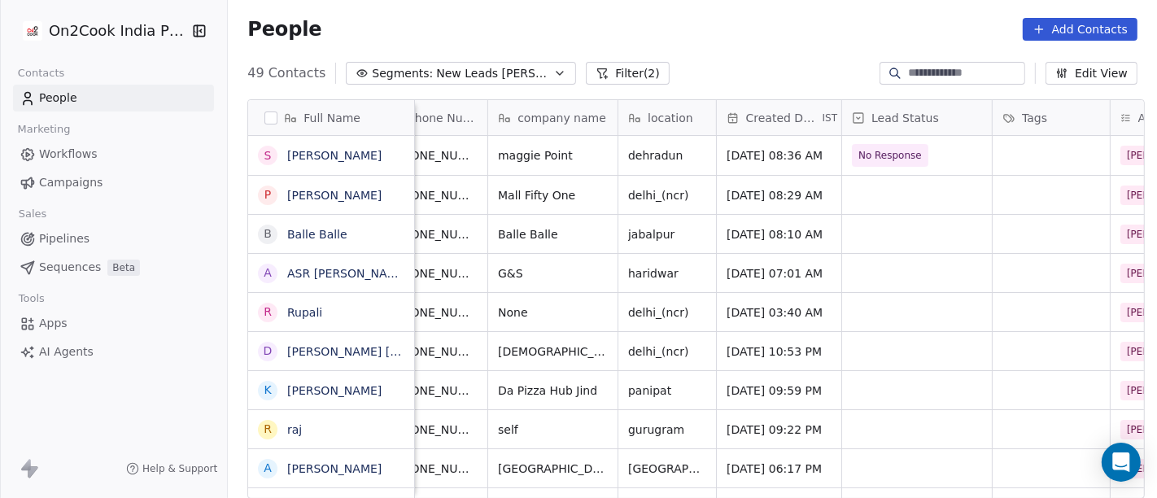
scroll to position [0, 0]
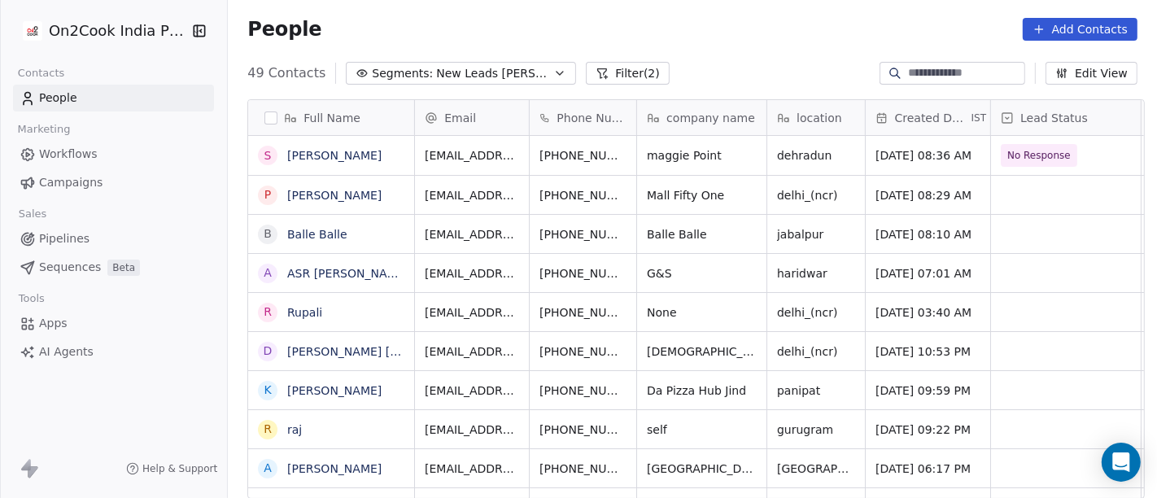
click at [785, 26] on div "People Add Contacts" at bounding box center [692, 29] width 890 height 23
click at [657, 187] on icon "grid" at bounding box center [663, 192] width 13 height 13
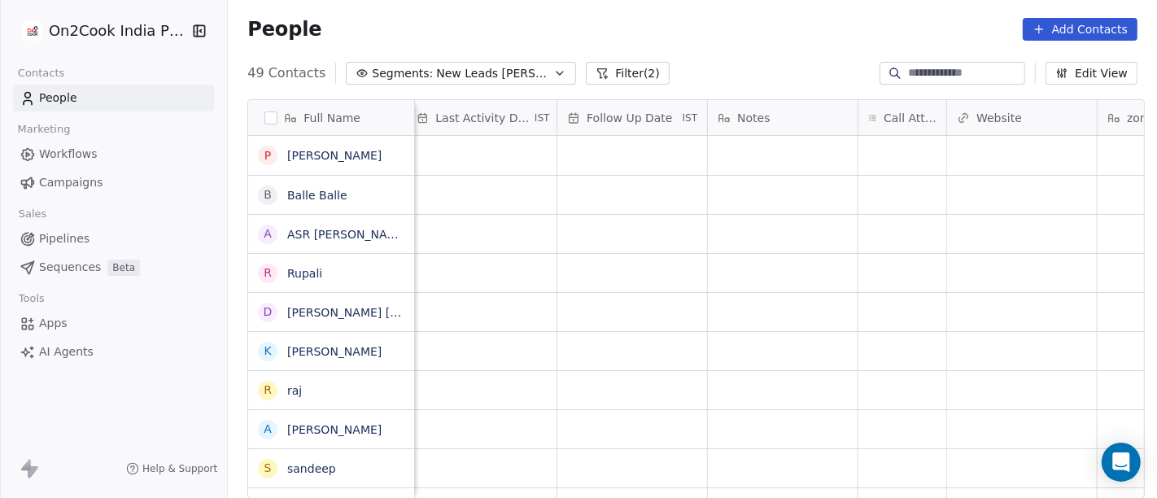
scroll to position [0, 1124]
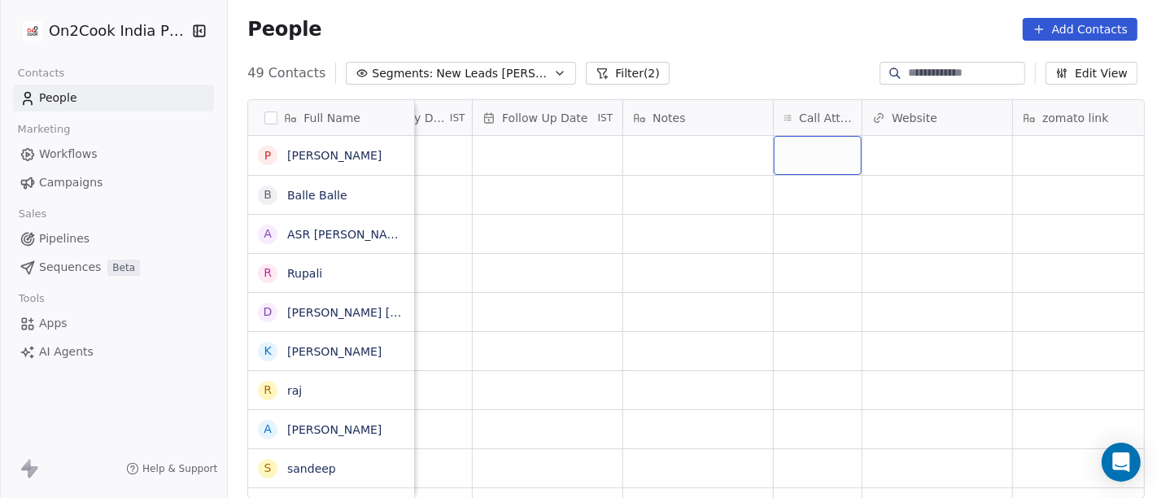
click at [816, 150] on div "grid" at bounding box center [818, 155] width 88 height 39
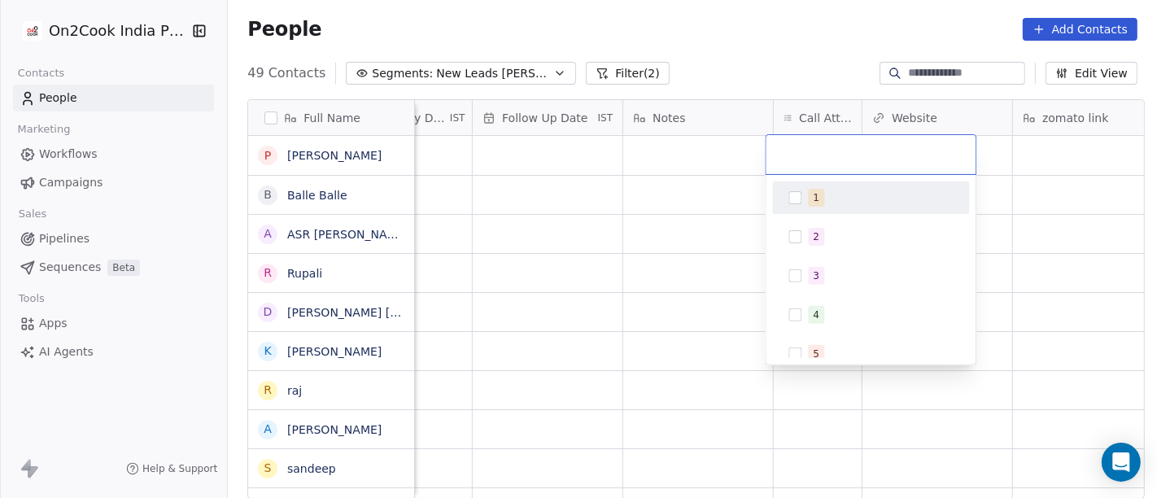
click at [836, 186] on div "1" at bounding box center [871, 198] width 184 height 26
click at [762, 59] on html "On2Cook India Pvt. Ltd. Contacts People Marketing Workflows Campaigns Sales Pip…" at bounding box center [578, 249] width 1157 height 498
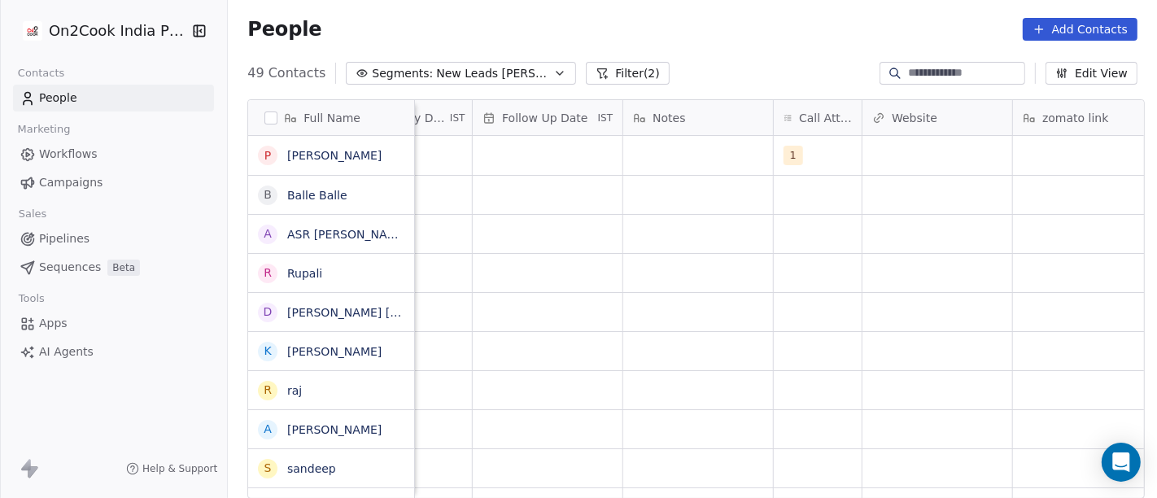
click at [701, 133] on div "Notes" at bounding box center [698, 117] width 150 height 35
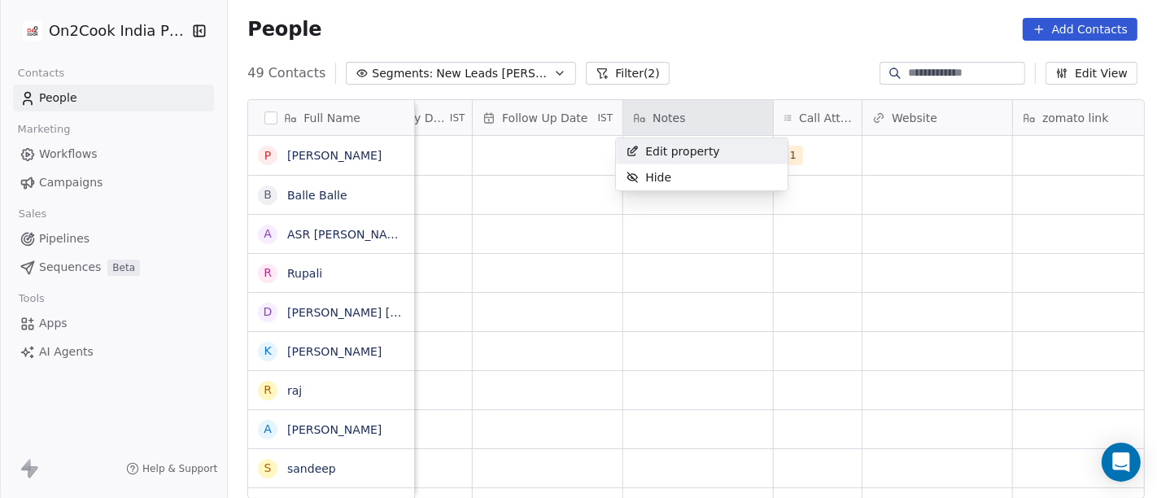
click at [734, 56] on html "On2Cook India Pvt. Ltd. Contacts People Marketing Workflows Campaigns Sales Pip…" at bounding box center [578, 249] width 1157 height 498
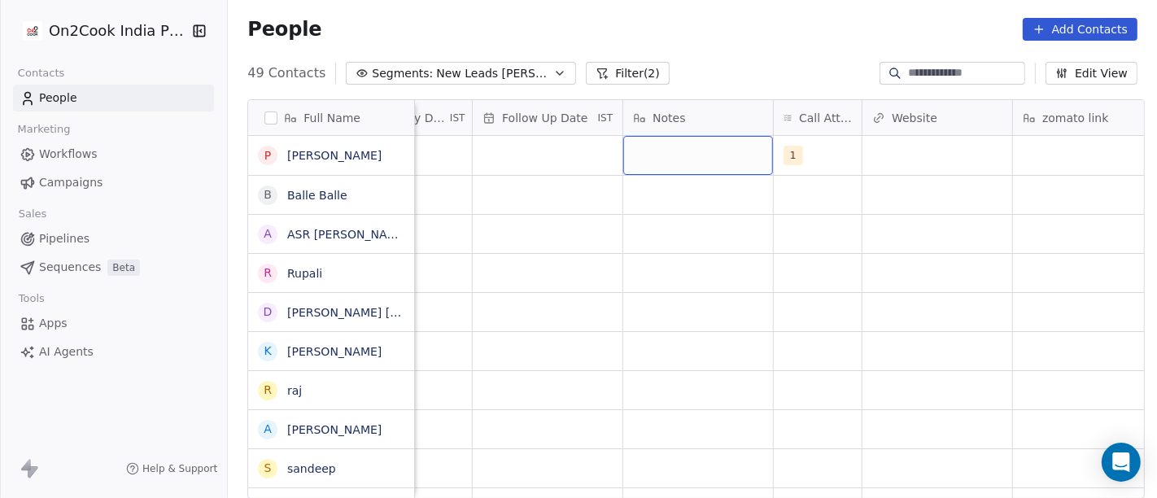
click at [667, 165] on div "grid" at bounding box center [698, 155] width 150 height 39
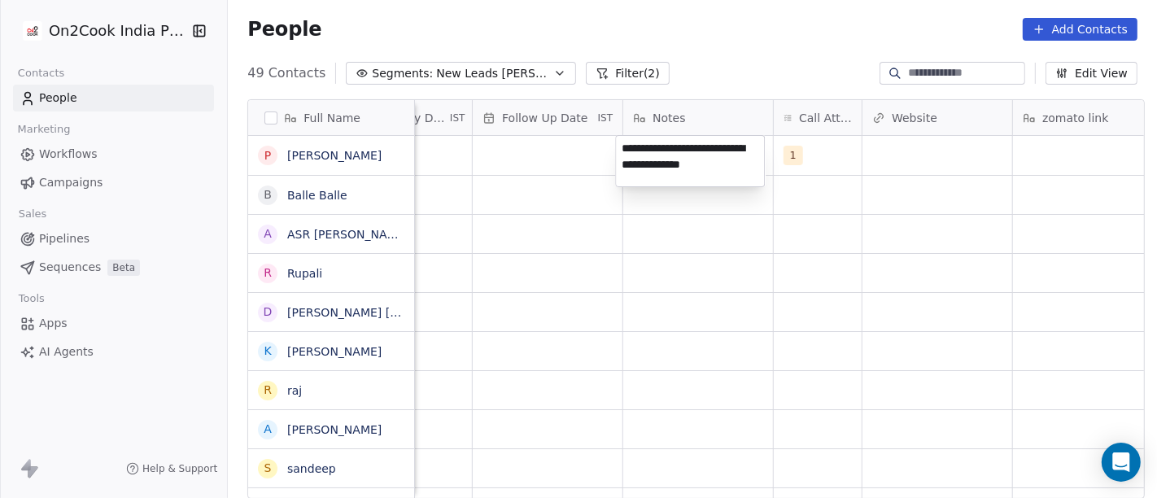
type textarea "**********"
click at [718, 290] on html "On2Cook India Pvt. Ltd. Contacts People Marketing Workflows Campaigns Sales Pip…" at bounding box center [578, 249] width 1157 height 498
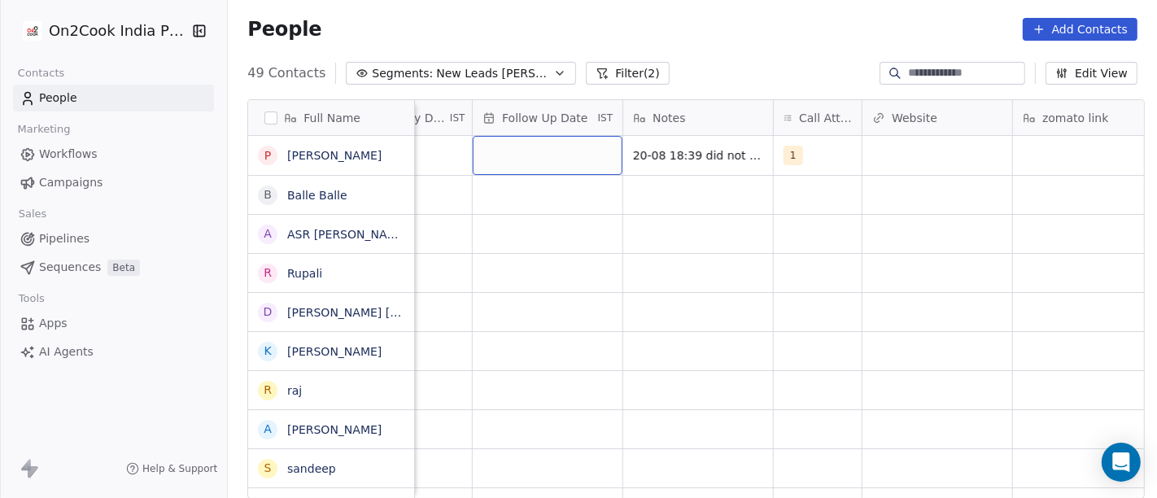
click at [544, 154] on div "grid" at bounding box center [548, 155] width 150 height 39
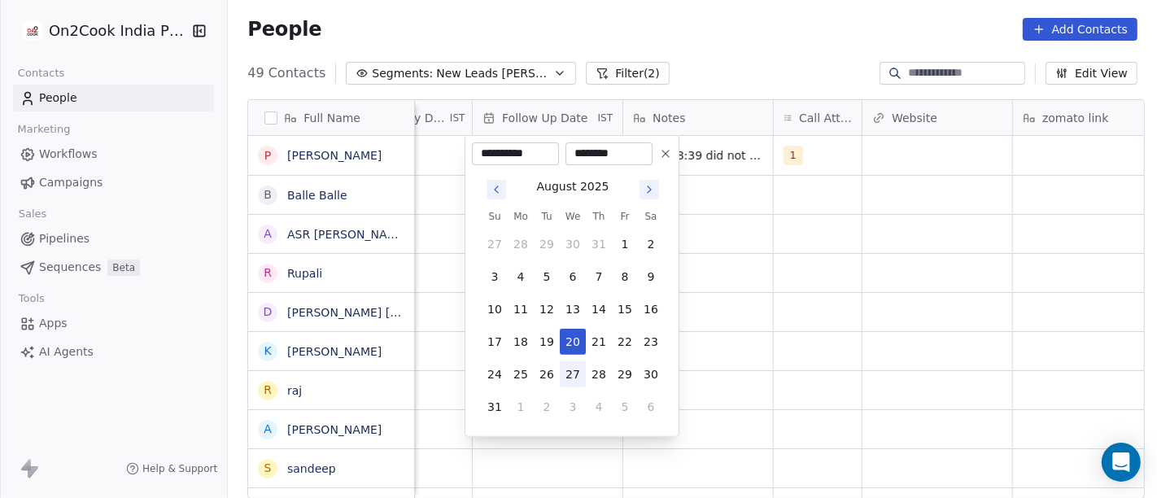
click at [580, 375] on button "27" at bounding box center [573, 374] width 26 height 26
type input "**********"
click at [742, 315] on html "On2Cook India Pvt. Ltd. Contacts People Marketing Workflows Campaigns Sales Pip…" at bounding box center [578, 249] width 1157 height 498
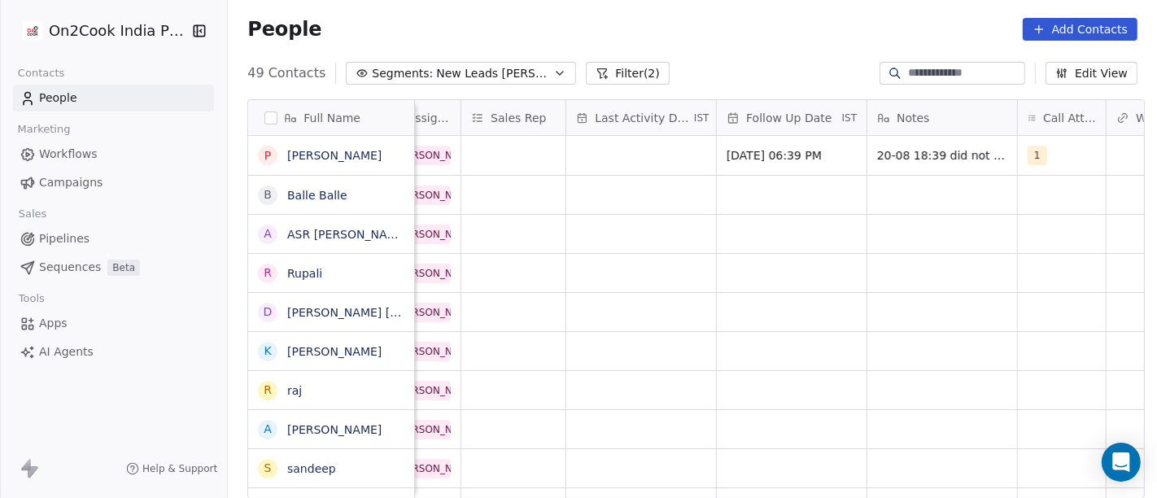
scroll to position [0, 878]
click at [629, 141] on div "grid" at bounding box center [643, 155] width 150 height 39
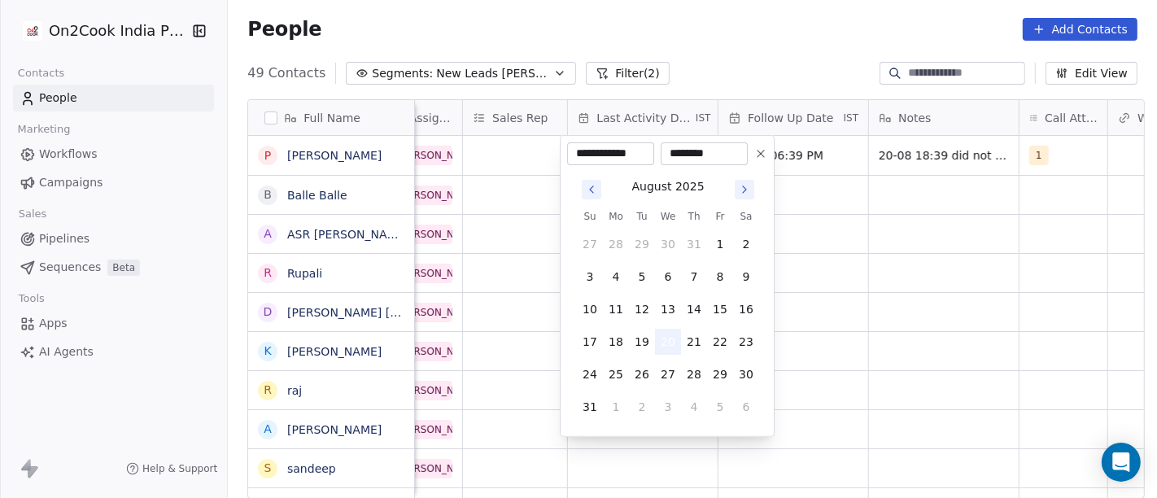
click at [669, 334] on button "20" at bounding box center [668, 342] width 26 height 26
click at [883, 264] on html "On2Cook India Pvt. Ltd. Contacts People Marketing Workflows Campaigns Sales Pip…" at bounding box center [578, 249] width 1157 height 498
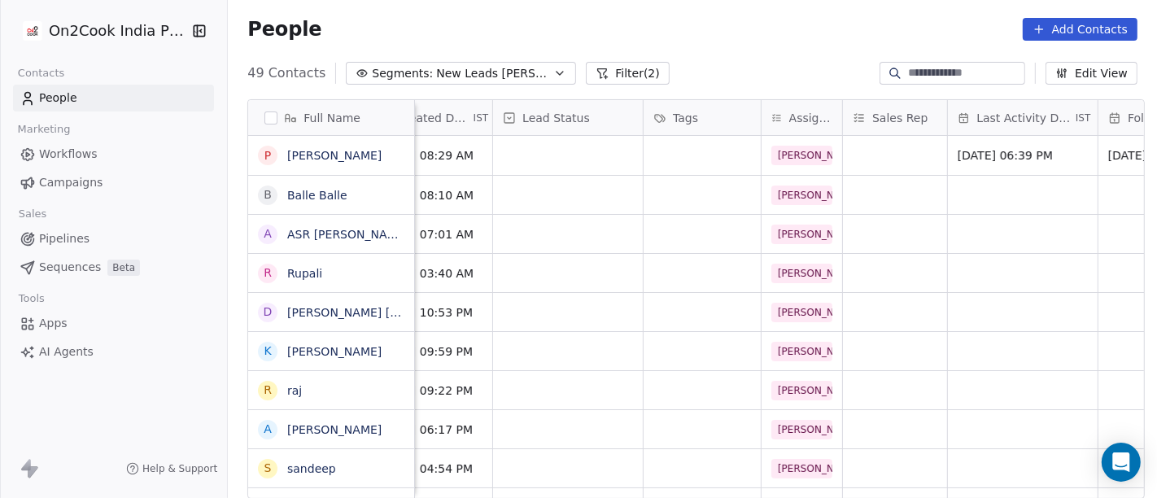
scroll to position [0, 419]
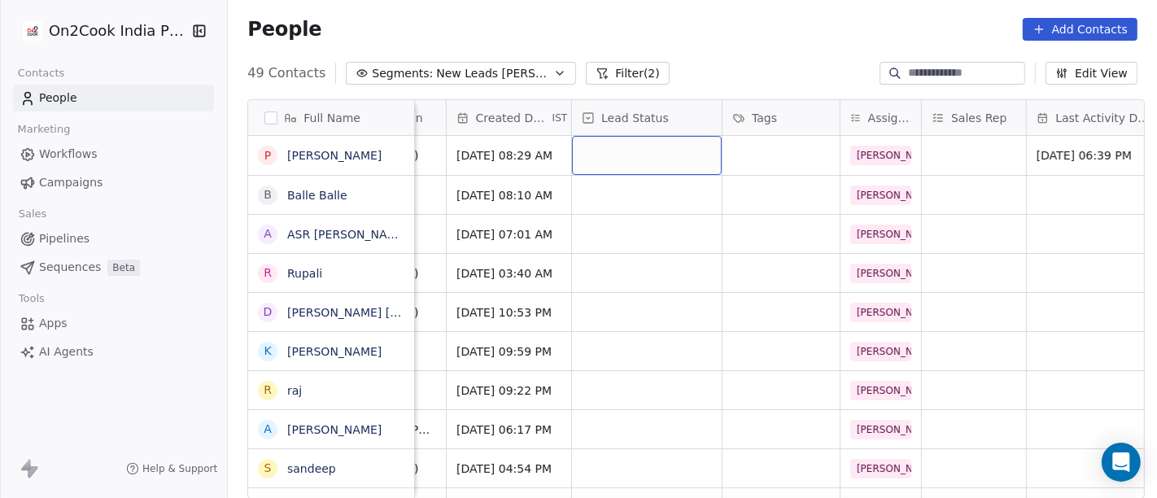
click at [643, 159] on div "grid" at bounding box center [647, 155] width 150 height 39
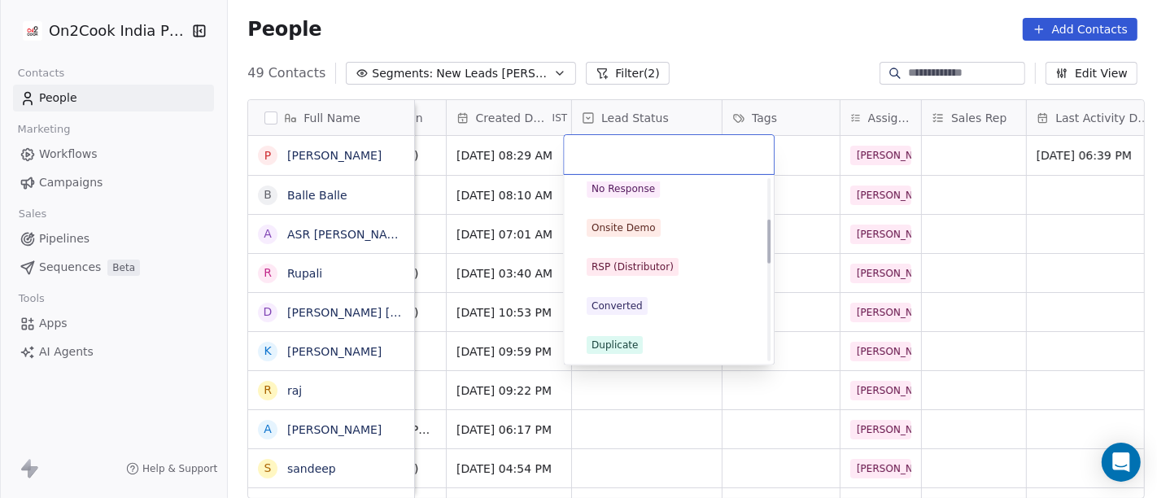
scroll to position [0, 0]
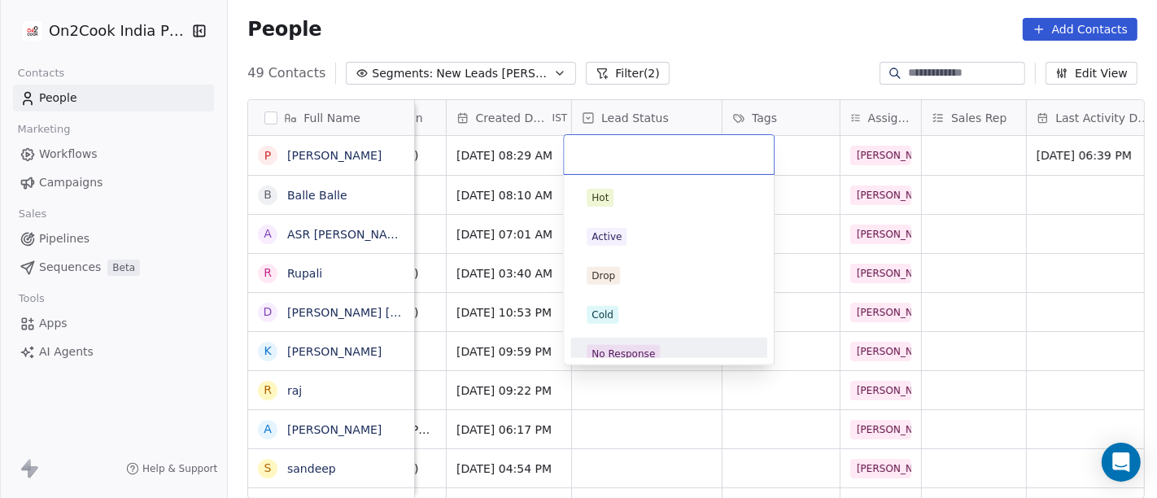
click at [625, 351] on div "No Response" at bounding box center [623, 354] width 63 height 15
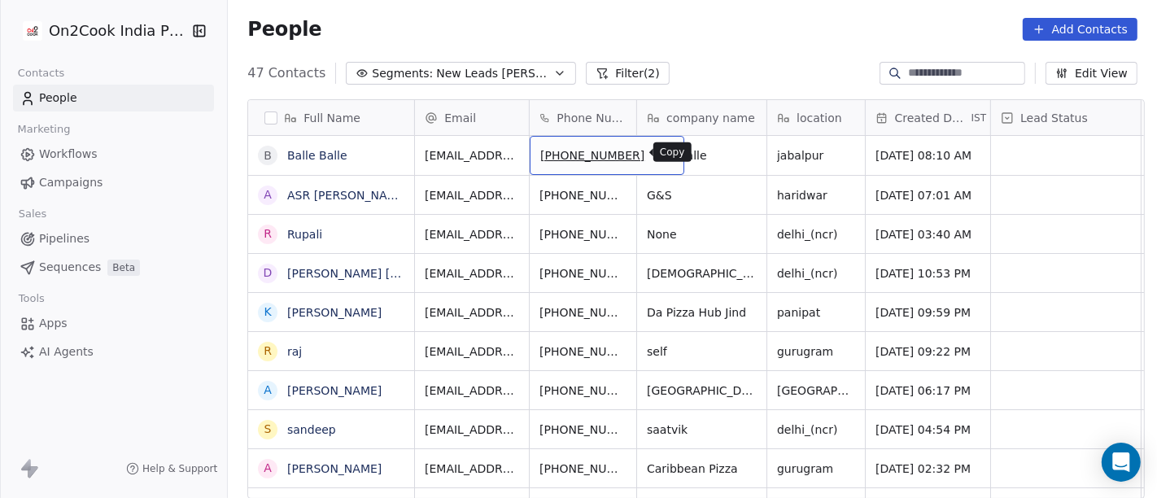
click at [657, 155] on icon "grid" at bounding box center [663, 152] width 13 height 13
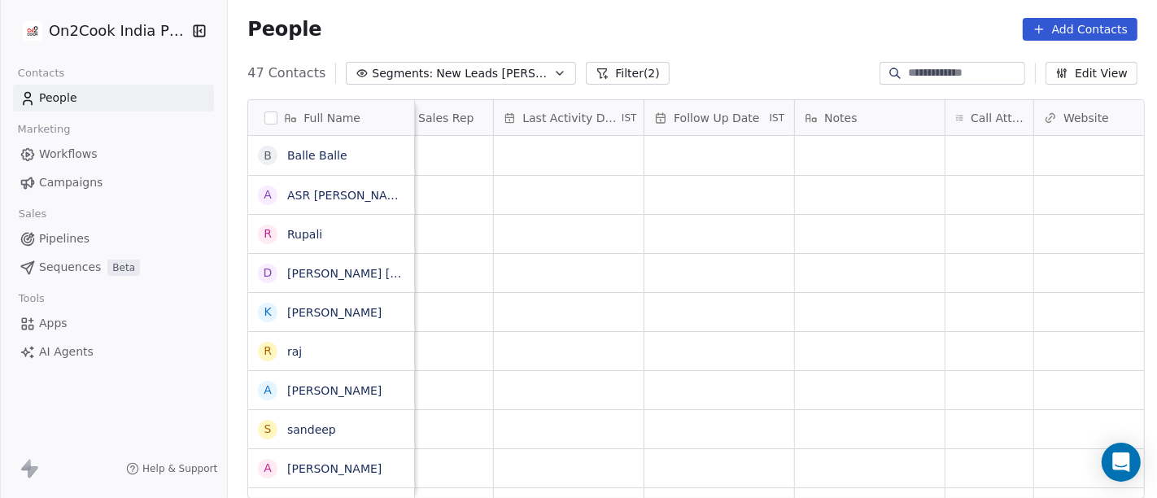
scroll to position [0, 967]
click at [957, 148] on div "grid" at bounding box center [975, 155] width 88 height 39
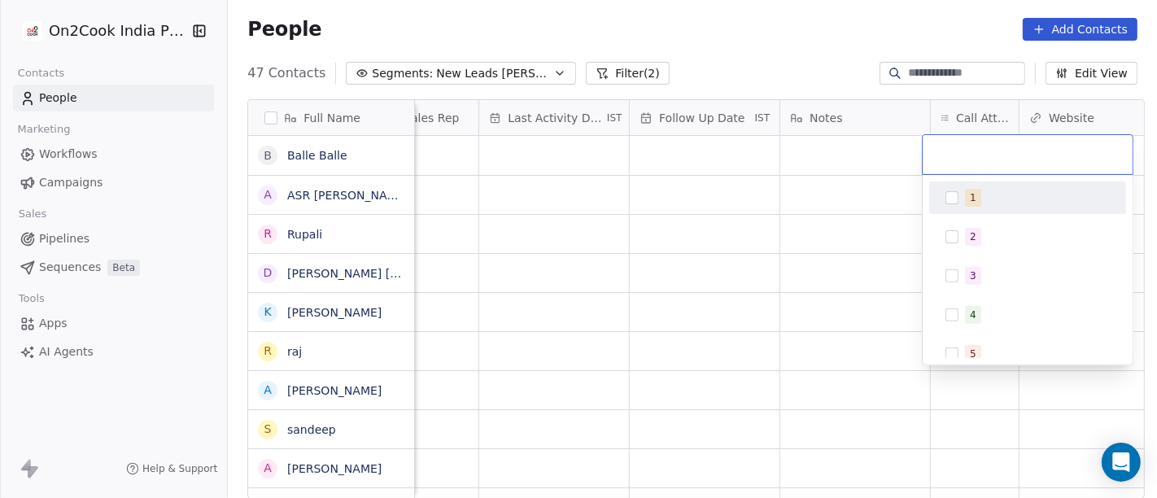
click at [962, 199] on div "1" at bounding box center [1028, 198] width 184 height 26
click at [804, 168] on html "On2Cook India Pvt. Ltd. Contacts People Marketing Workflows Campaigns Sales Pip…" at bounding box center [578, 249] width 1157 height 498
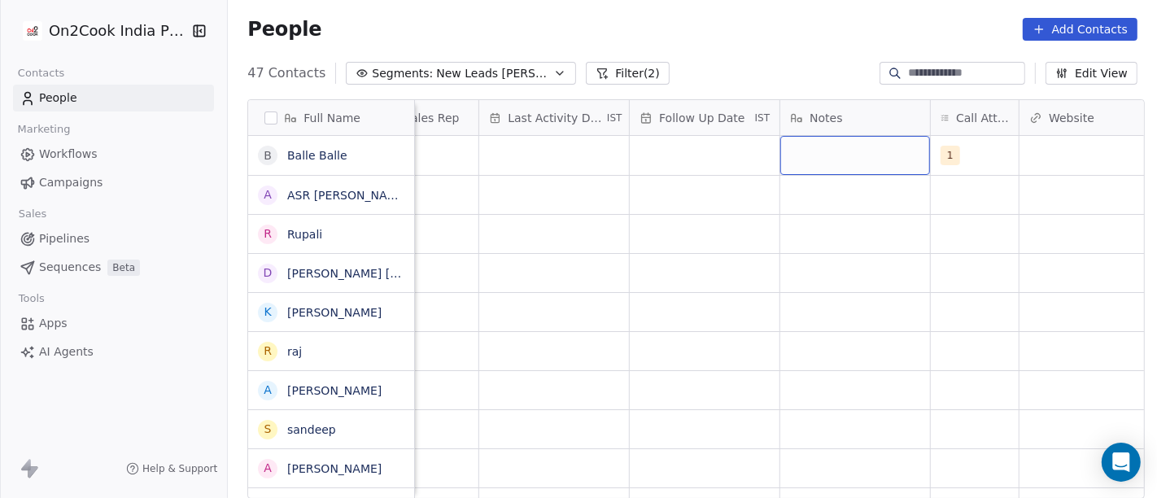
click at [802, 159] on div "grid" at bounding box center [855, 155] width 150 height 39
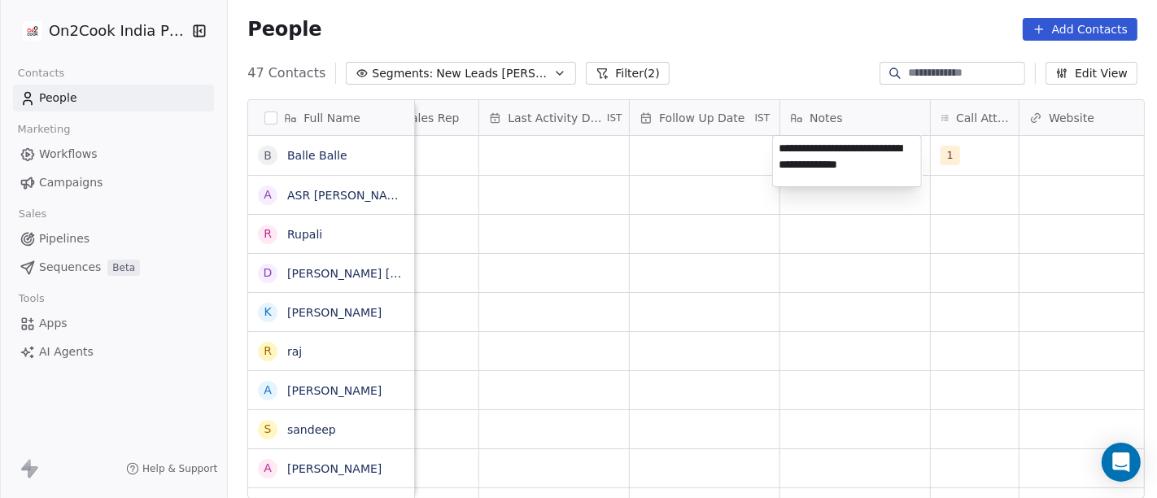
type textarea "**********"
click at [612, 299] on html "On2Cook India Pvt. Ltd. Contacts People Marketing Workflows Campaigns Sales Pip…" at bounding box center [578, 249] width 1157 height 498
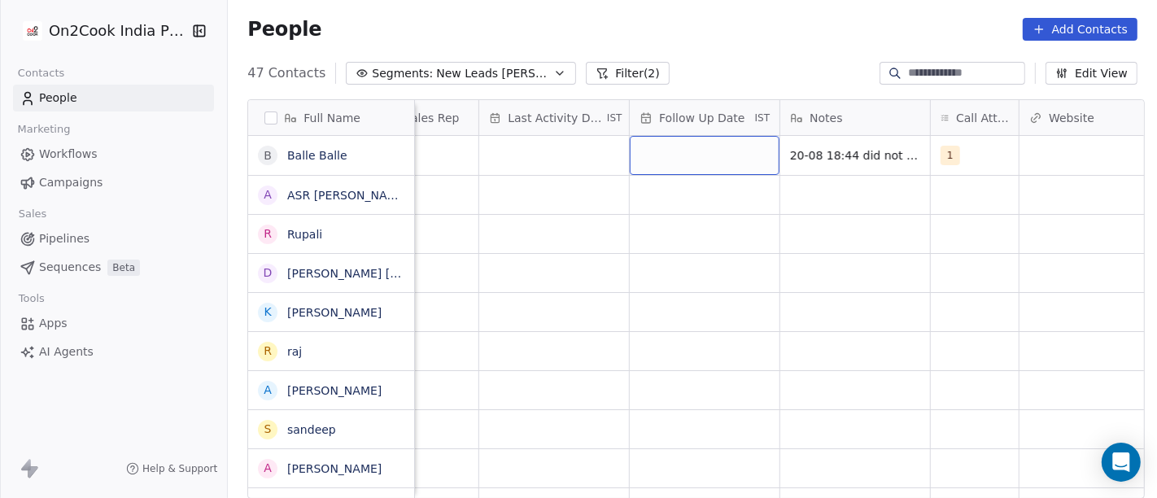
click at [692, 143] on div "grid" at bounding box center [705, 155] width 150 height 39
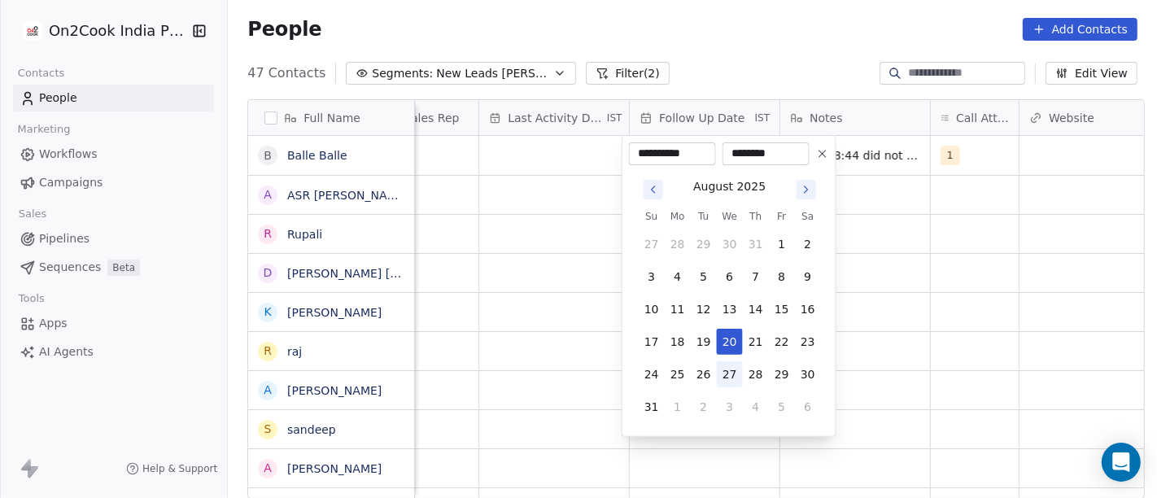
click at [731, 372] on button "27" at bounding box center [730, 374] width 26 height 26
type input "**********"
click at [959, 317] on html "On2Cook India Pvt. Ltd. Contacts People Marketing Workflows Campaigns Sales Pip…" at bounding box center [578, 249] width 1157 height 498
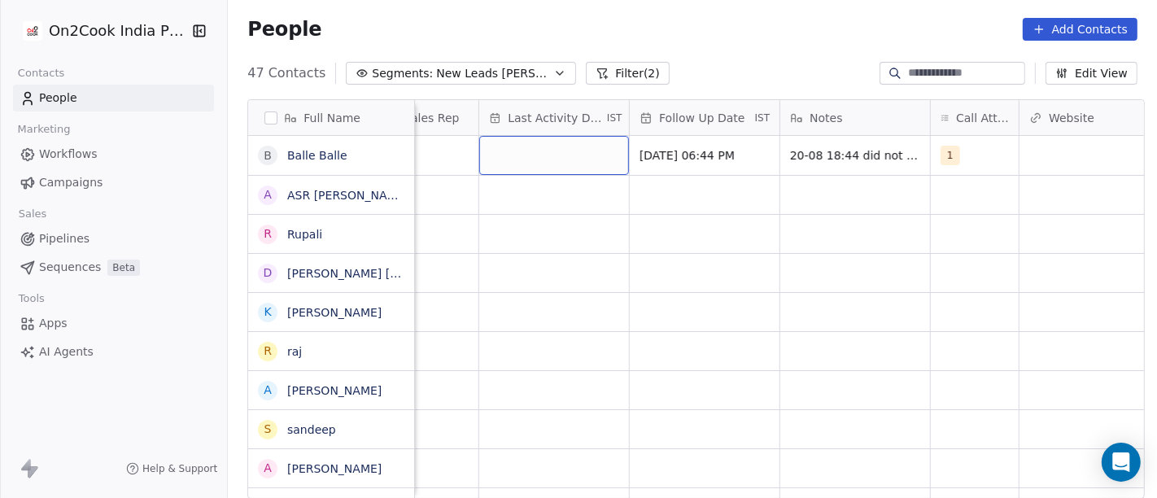
click at [537, 152] on div "grid" at bounding box center [554, 155] width 150 height 39
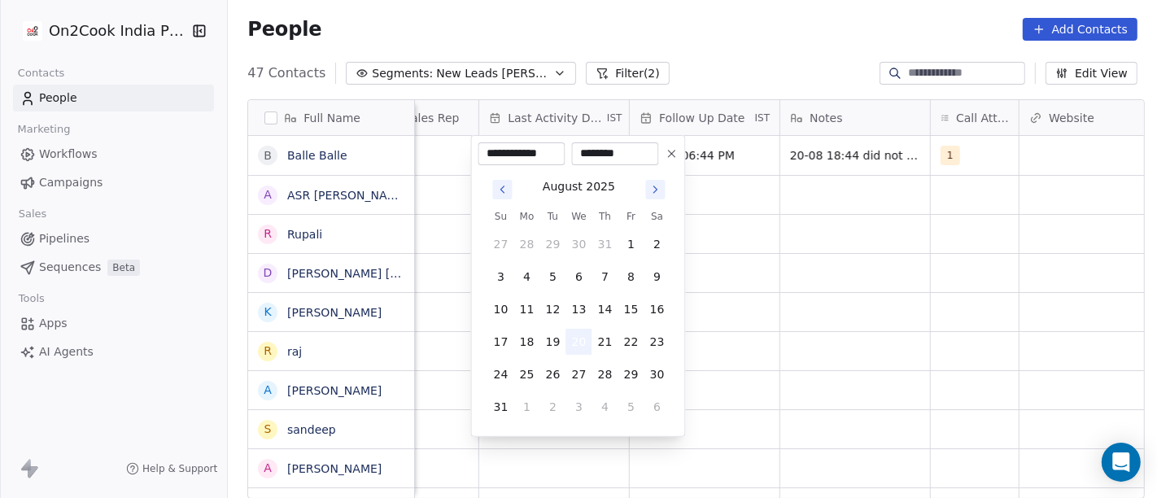
click at [578, 334] on button "20" at bounding box center [579, 342] width 26 height 26
click at [980, 271] on html "On2Cook India Pvt. Ltd. Contacts People Marketing Workflows Campaigns Sales Pip…" at bounding box center [578, 249] width 1157 height 498
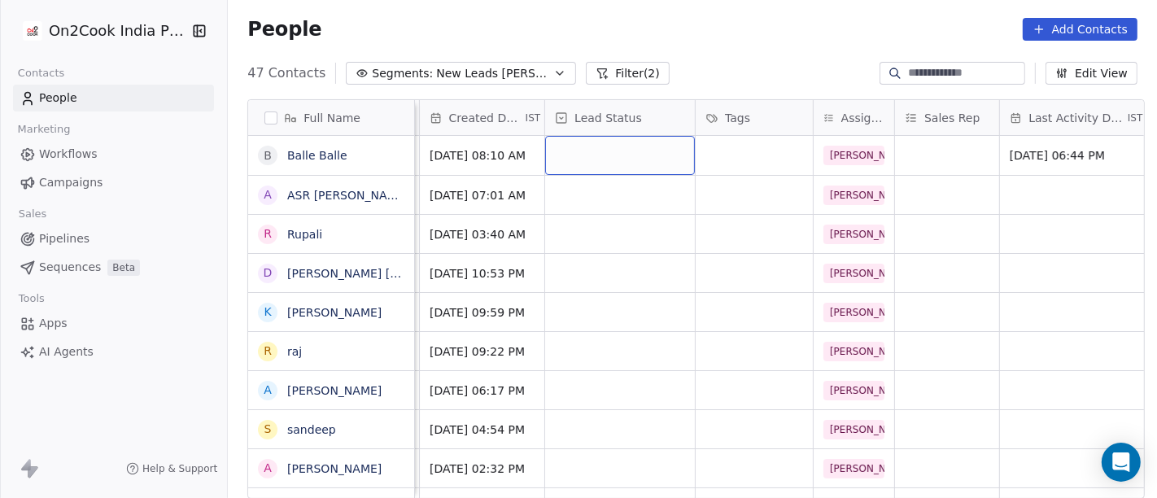
scroll to position [0, 446]
click at [581, 147] on div "grid" at bounding box center [620, 155] width 150 height 39
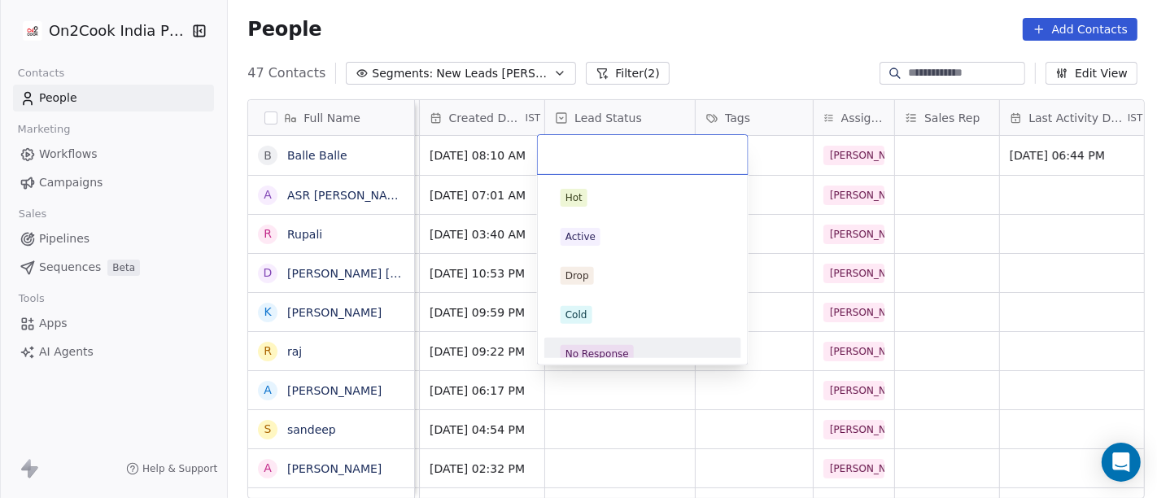
click at [611, 350] on div "No Response" at bounding box center [597, 354] width 63 height 15
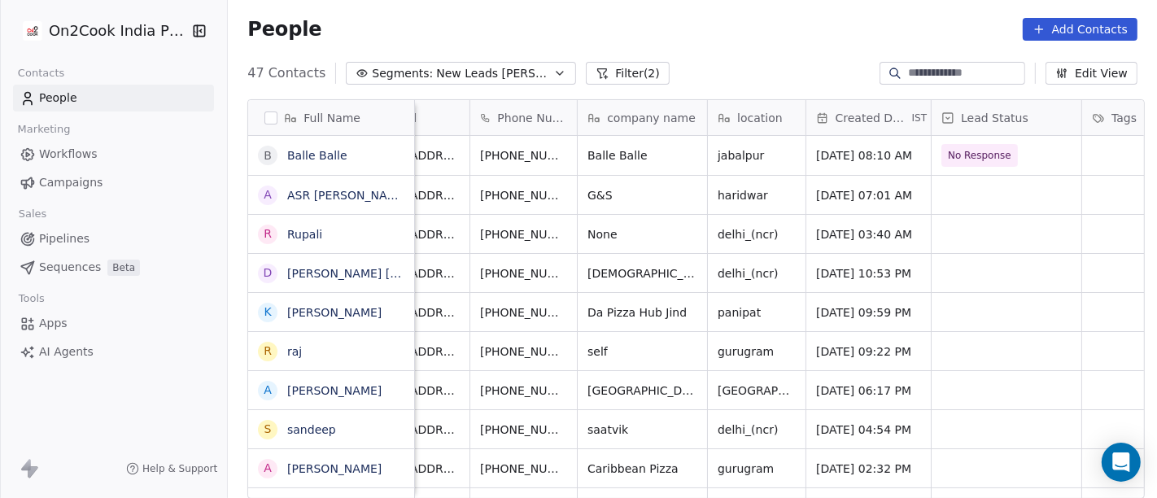
scroll to position [0, 0]
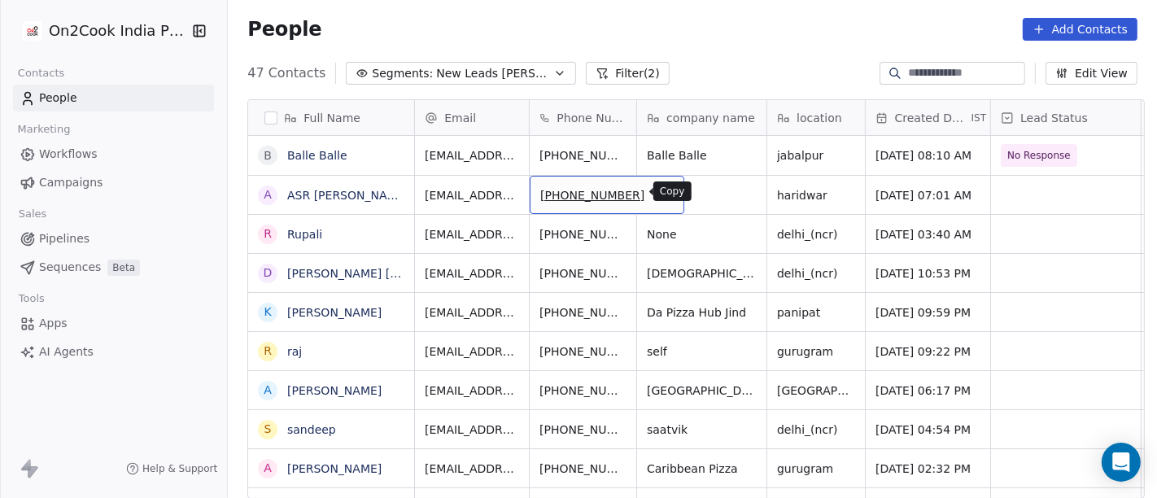
click at [657, 193] on icon "grid" at bounding box center [663, 192] width 13 height 13
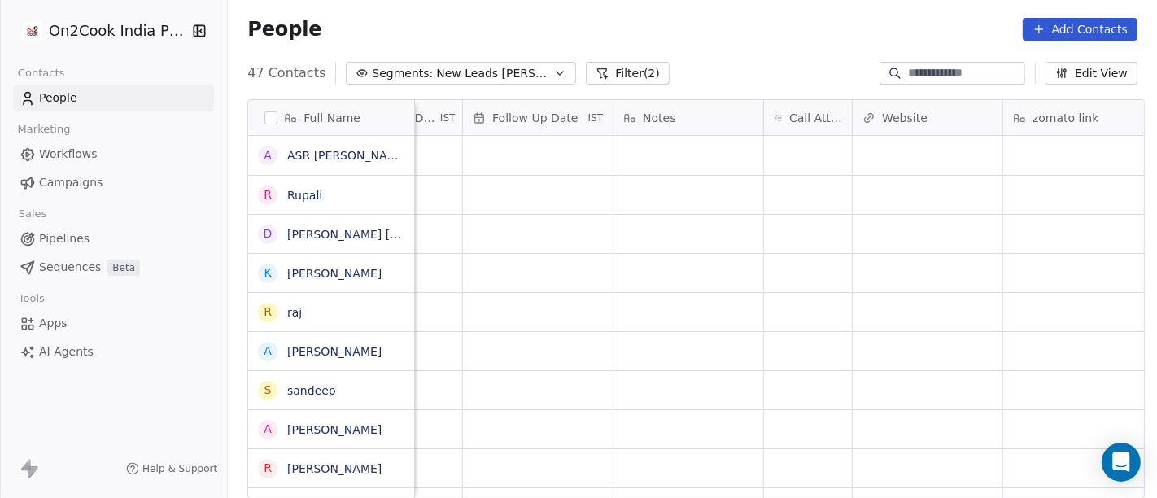
scroll to position [0, 1133]
click at [810, 159] on div "grid" at bounding box center [809, 155] width 88 height 39
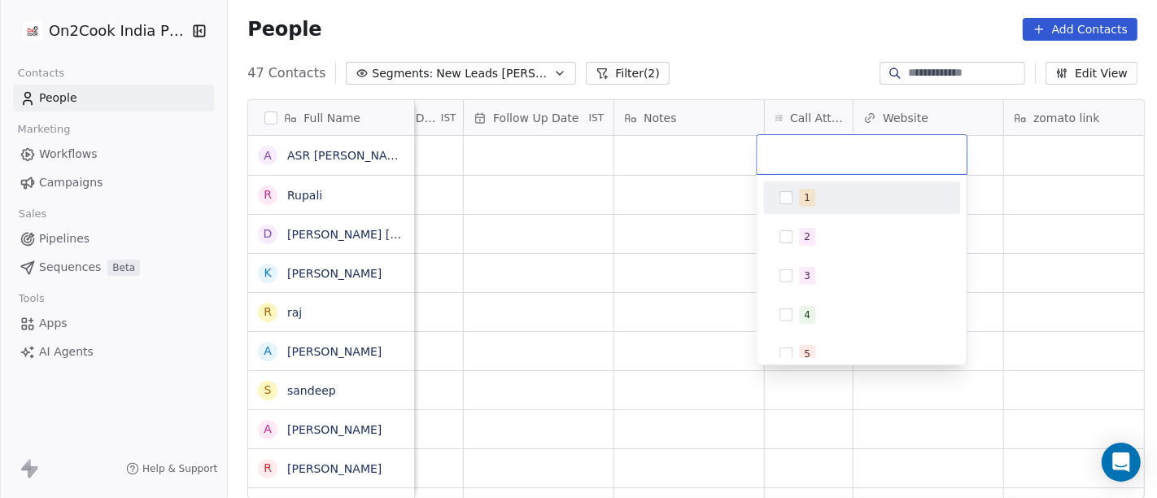
click at [813, 196] on div "1" at bounding box center [871, 198] width 145 height 18
click at [688, 63] on html "On2Cook India Pvt. Ltd. Contacts People Marketing Workflows Campaigns Sales Pip…" at bounding box center [578, 249] width 1157 height 498
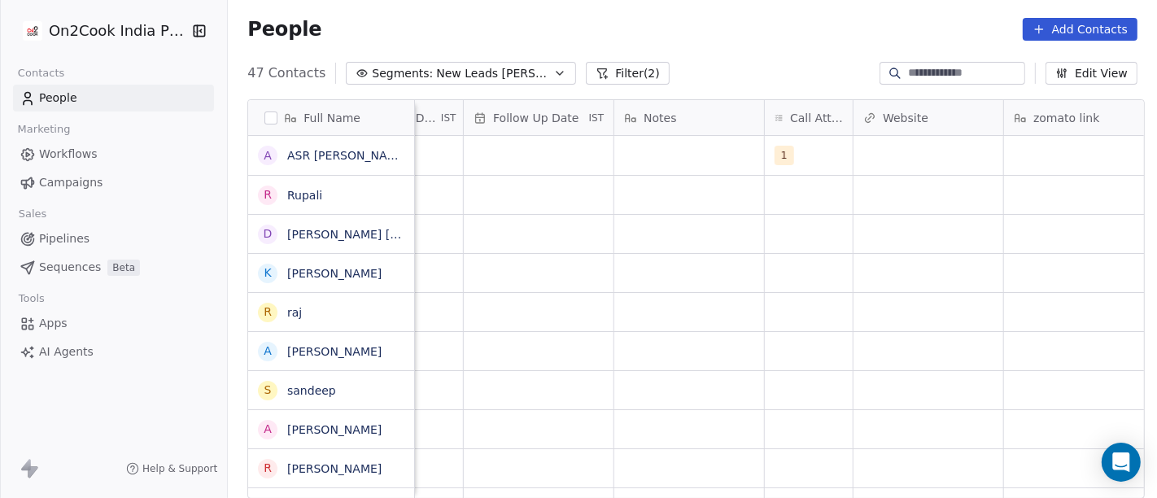
scroll to position [0, 832]
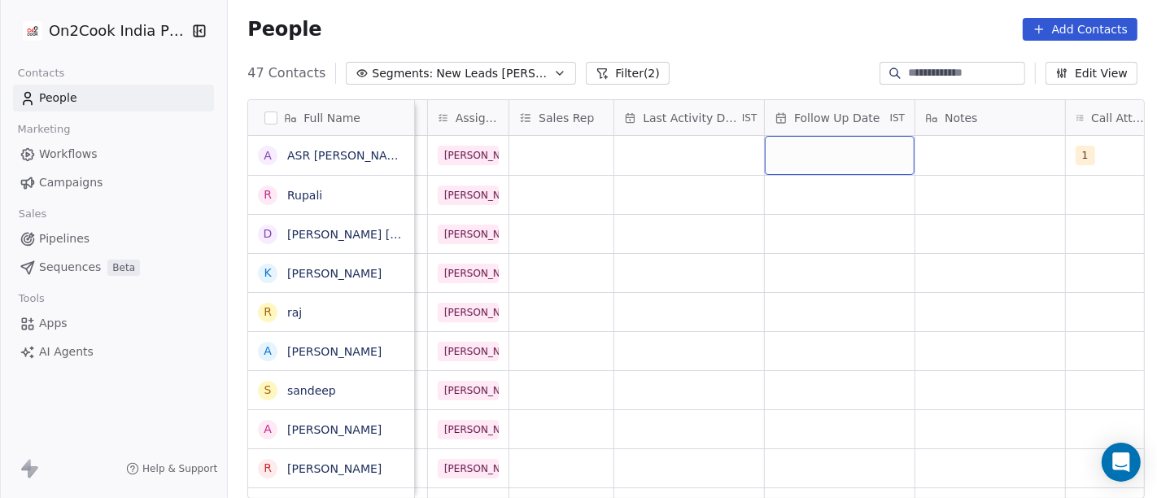
click at [797, 147] on div "grid" at bounding box center [840, 155] width 150 height 39
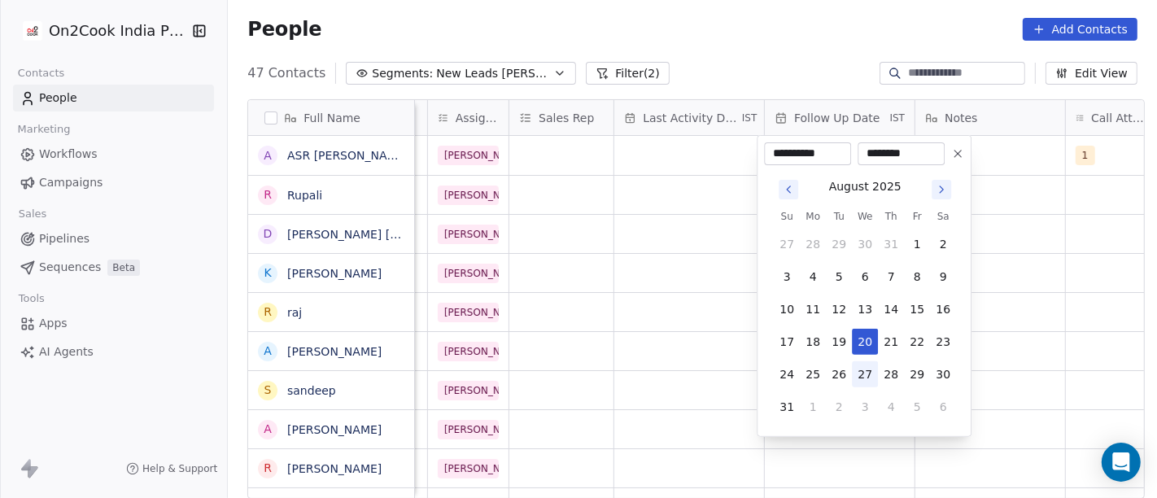
click at [865, 370] on button "27" at bounding box center [865, 374] width 26 height 26
type input "**********"
click at [683, 289] on html "On2Cook India Pvt. Ltd. Contacts People Marketing Workflows Campaigns Sales Pip…" at bounding box center [578, 249] width 1157 height 498
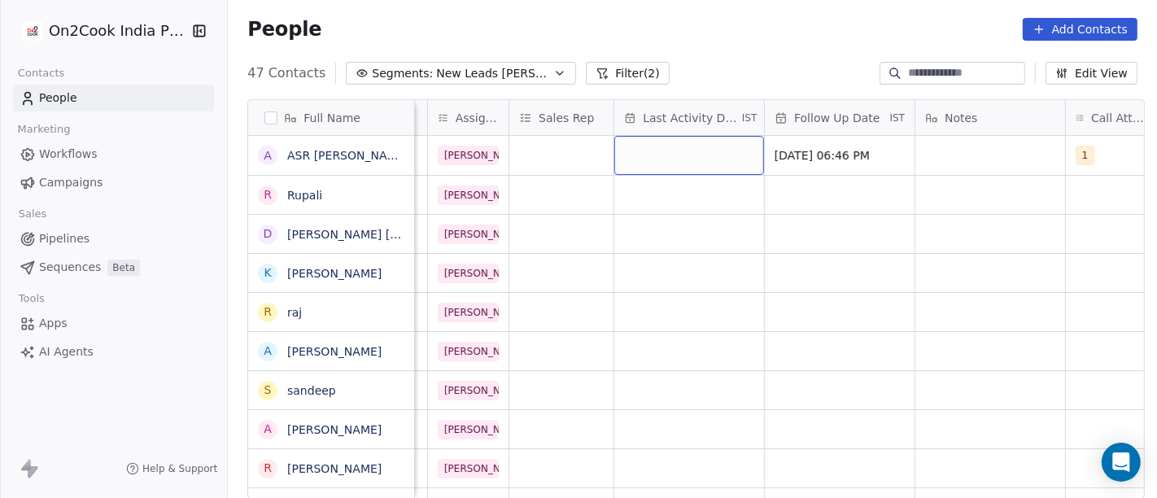
click at [649, 166] on div "grid" at bounding box center [689, 155] width 150 height 39
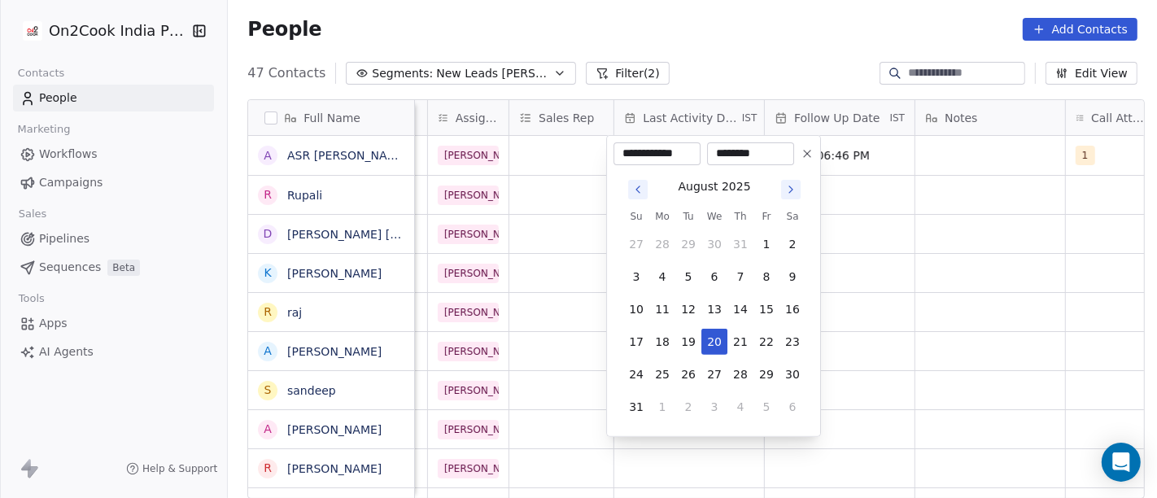
click at [649, 166] on div "August 2025 Su Mo Tu We Th Fr Sa 27 28 29 30 31 1 2 3 4 5 6 7 8 9 10 11 12 13 1…" at bounding box center [714, 297] width 200 height 264
click at [714, 335] on button "20" at bounding box center [714, 342] width 26 height 26
click at [841, 273] on html "On2Cook India Pvt. Ltd. Contacts People Marketing Workflows Campaigns Sales Pip…" at bounding box center [578, 249] width 1157 height 498
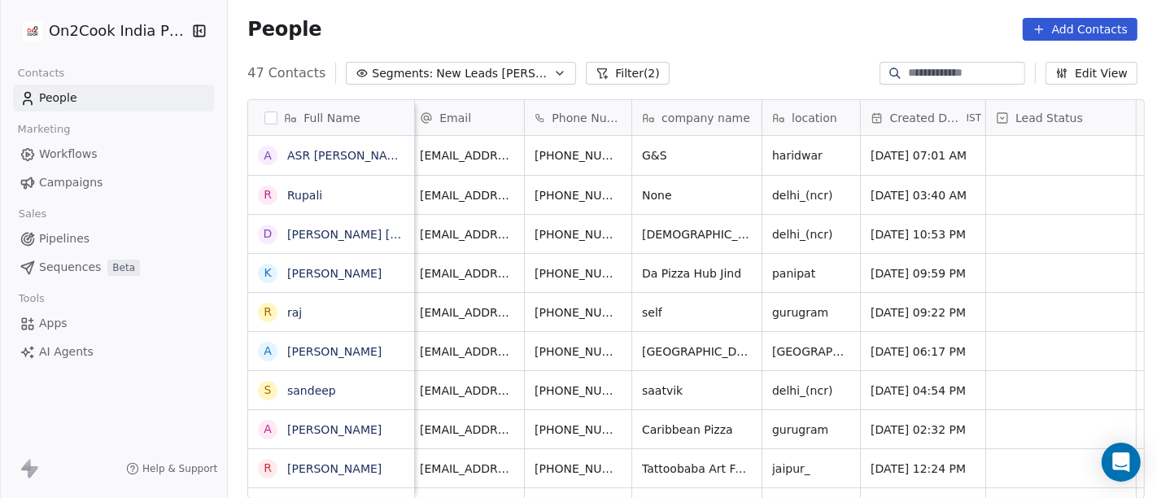
scroll to position [0, 0]
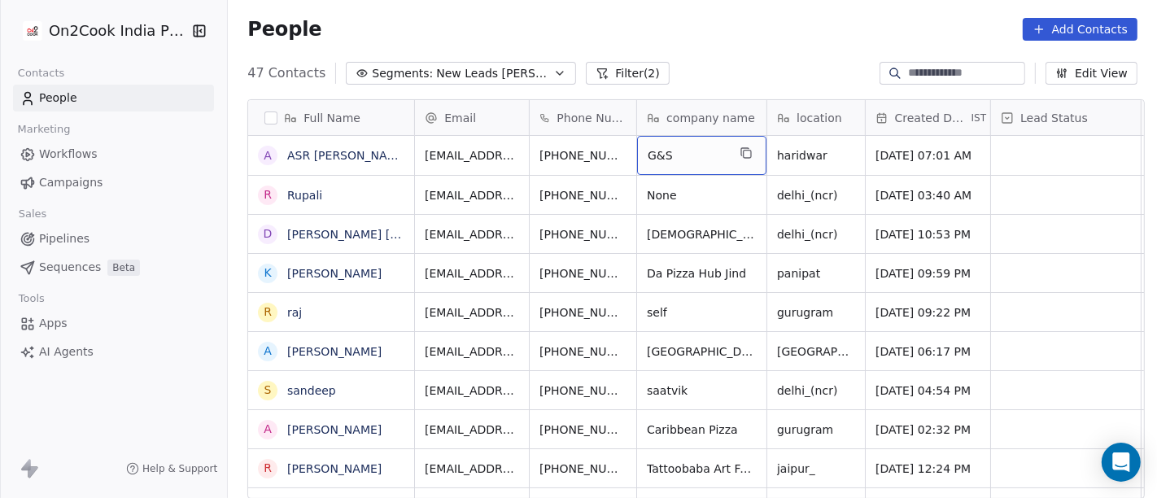
click at [685, 151] on span "G&S" at bounding box center [687, 155] width 79 height 16
click at [685, 151] on textarea "***" at bounding box center [695, 161] width 128 height 50
click at [824, 24] on html "On2Cook India Pvt. Ltd. Contacts People Marketing Workflows Campaigns Sales Pip…" at bounding box center [578, 249] width 1157 height 498
click at [801, 55] on html "On2Cook India Pvt. Ltd. Contacts People Marketing Workflows Campaigns Sales Pip…" at bounding box center [578, 249] width 1157 height 498
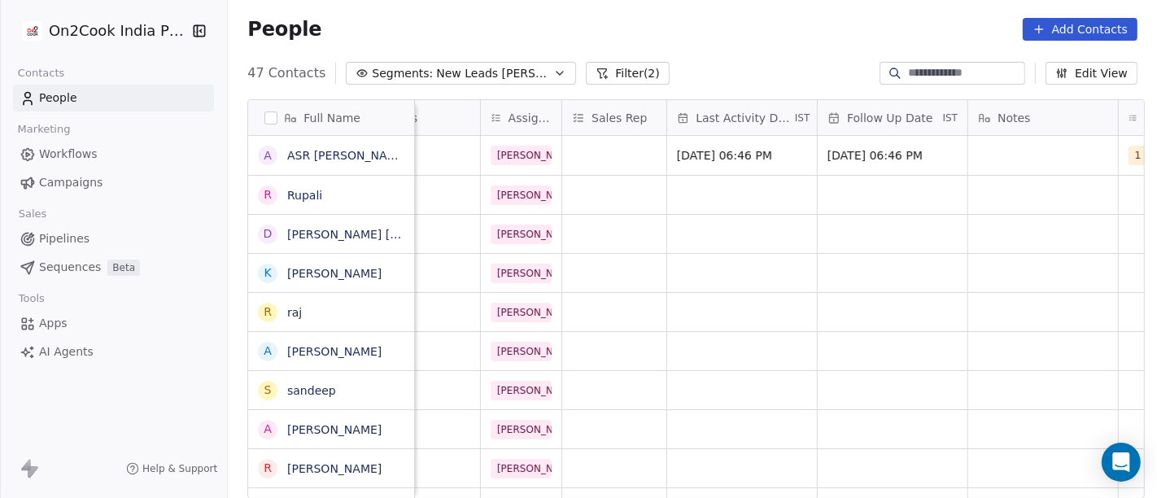
scroll to position [0, 801]
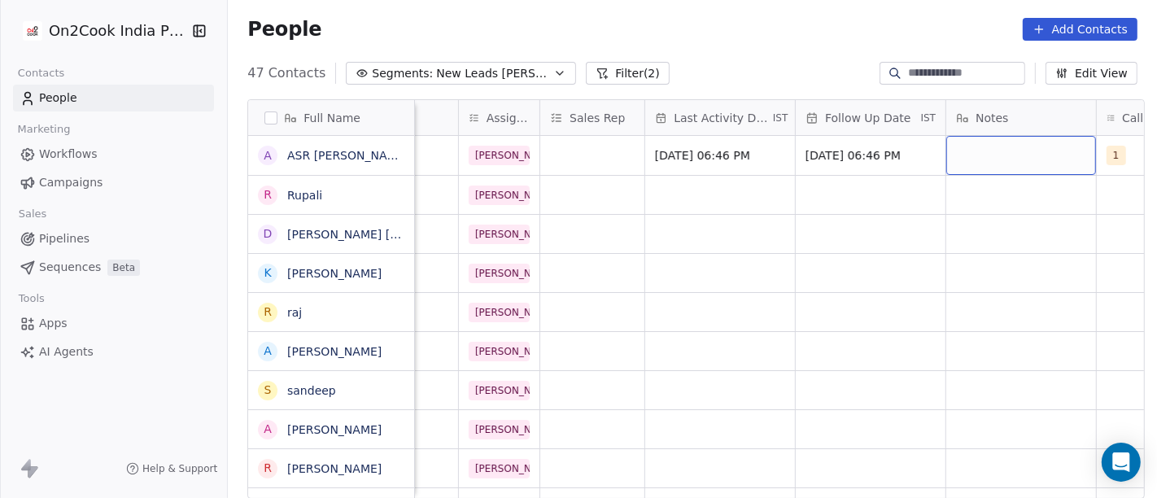
click at [1002, 160] on div "grid" at bounding box center [1021, 155] width 150 height 39
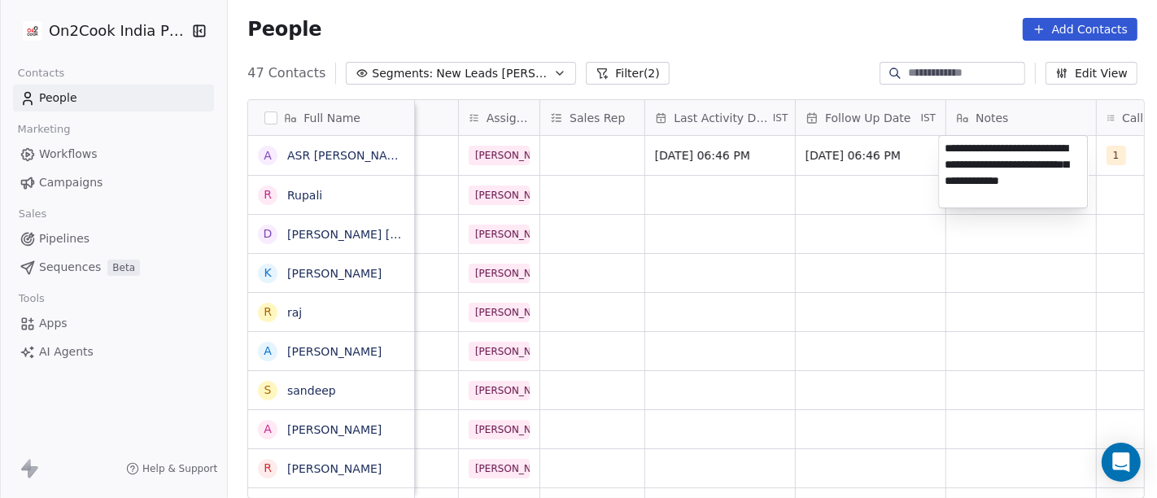
type textarea "**********"
click at [670, 287] on html "On2Cook India Pvt. Ltd. Contacts People Marketing Workflows Campaigns Sales Pip…" at bounding box center [578, 249] width 1157 height 498
click at [827, 312] on html "On2Cook India Pvt. Ltd. Contacts People Marketing Workflows Campaigns Sales Pip…" at bounding box center [578, 249] width 1157 height 498
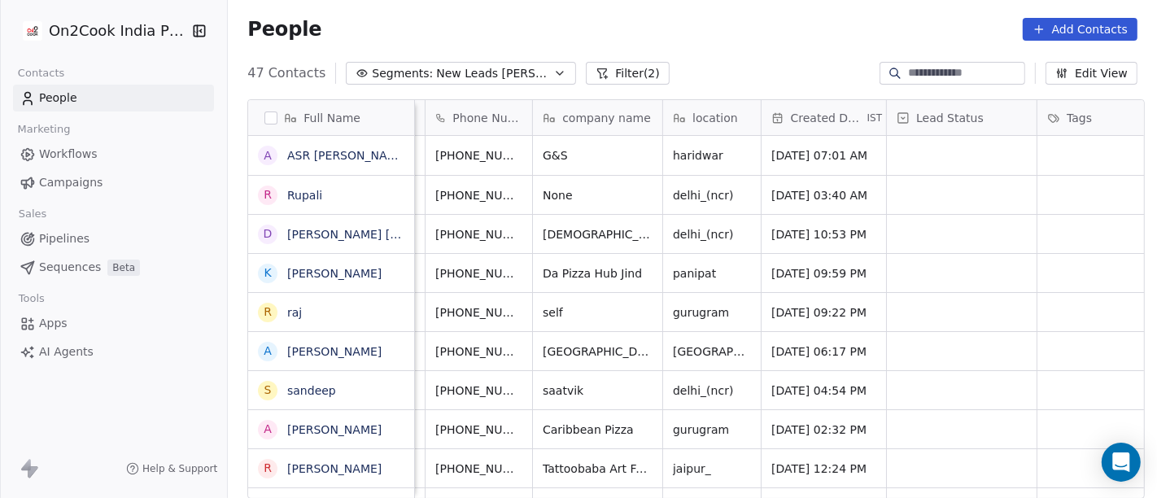
scroll to position [0, 0]
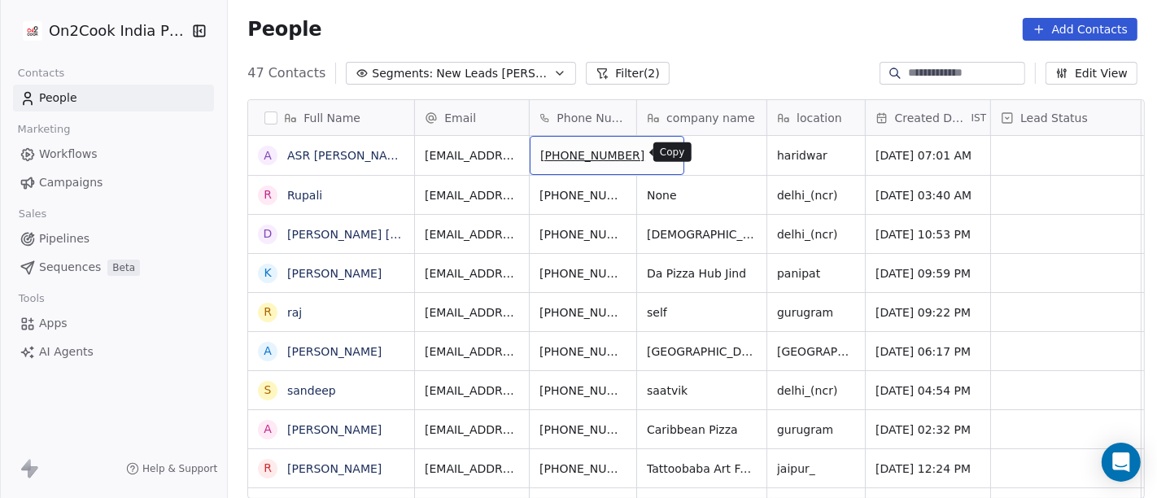
click at [657, 151] on icon "grid" at bounding box center [663, 152] width 13 height 13
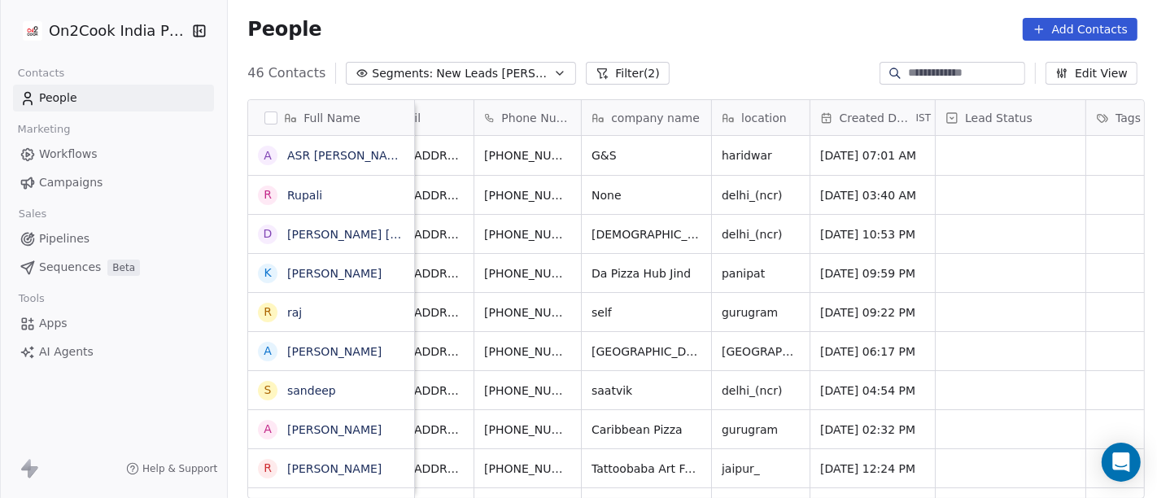
scroll to position [0, 51]
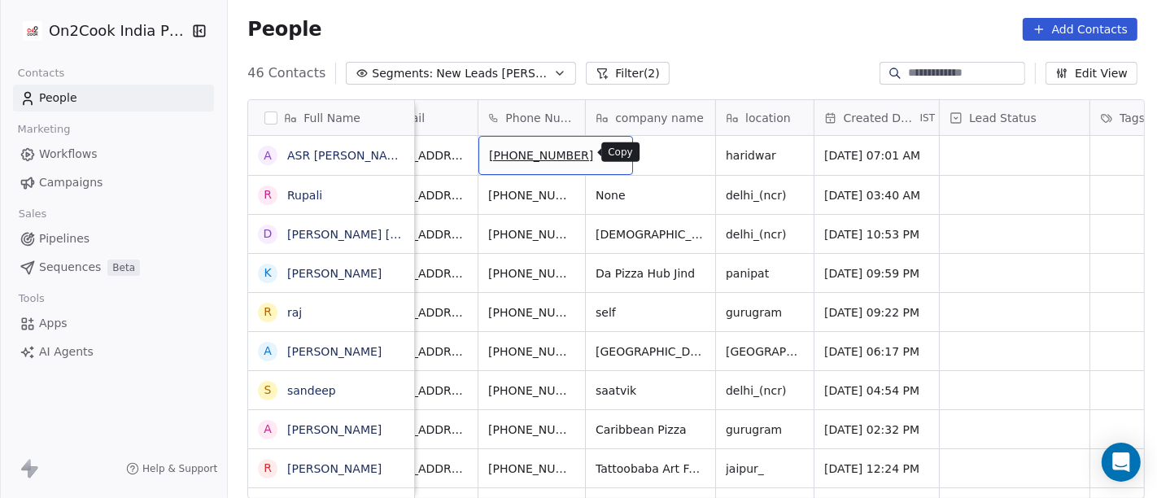
click at [606, 152] on icon "grid" at bounding box center [612, 152] width 13 height 13
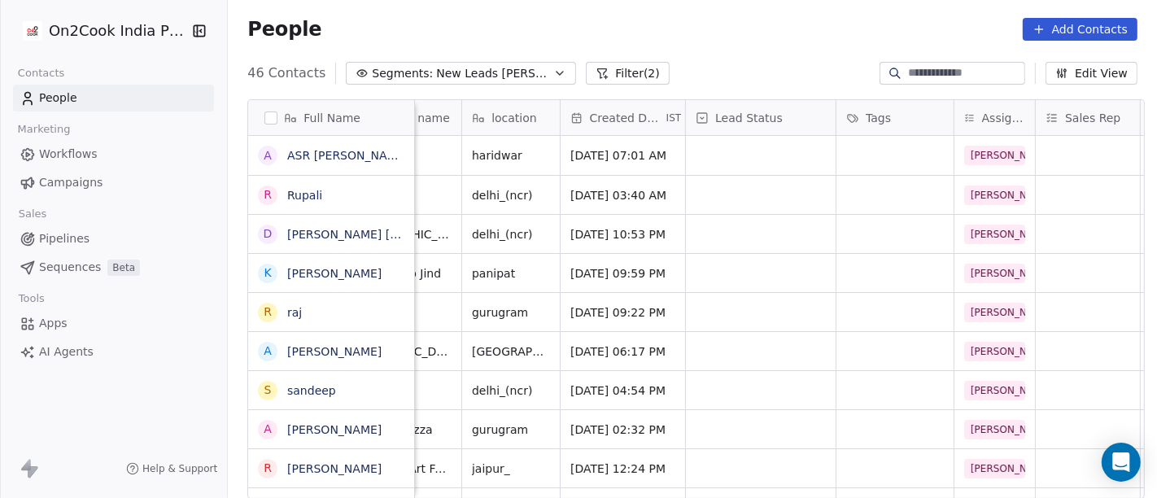
scroll to position [0, 294]
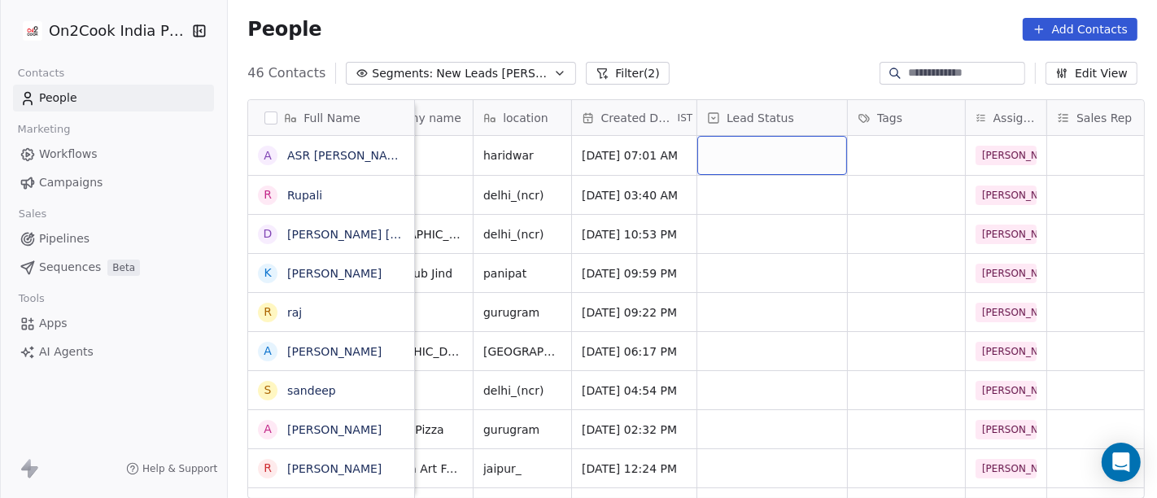
click at [734, 168] on div "grid" at bounding box center [772, 155] width 150 height 39
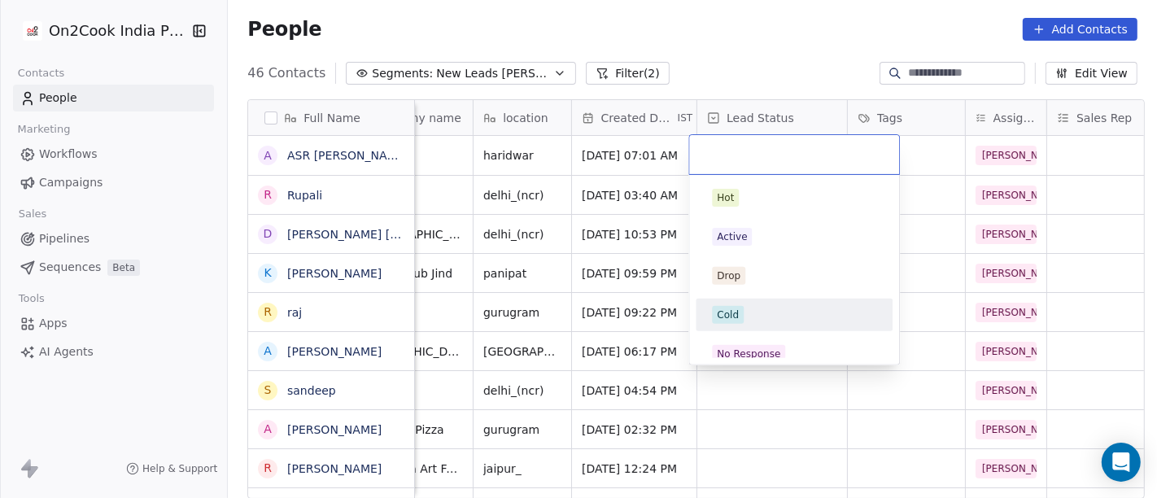
click at [753, 316] on div "Cold" at bounding box center [794, 315] width 164 height 18
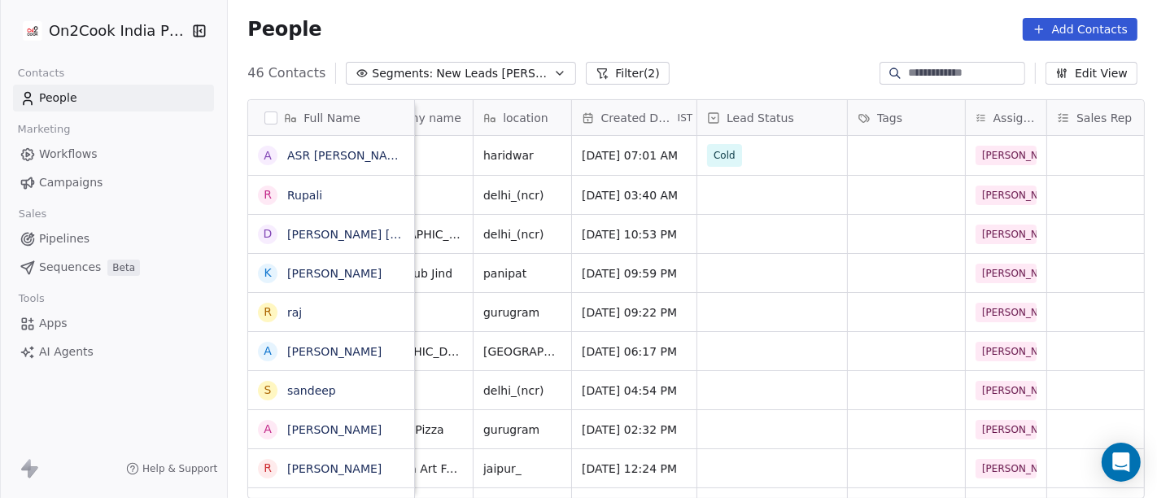
click at [725, 55] on div "People Add Contacts" at bounding box center [692, 29] width 929 height 62
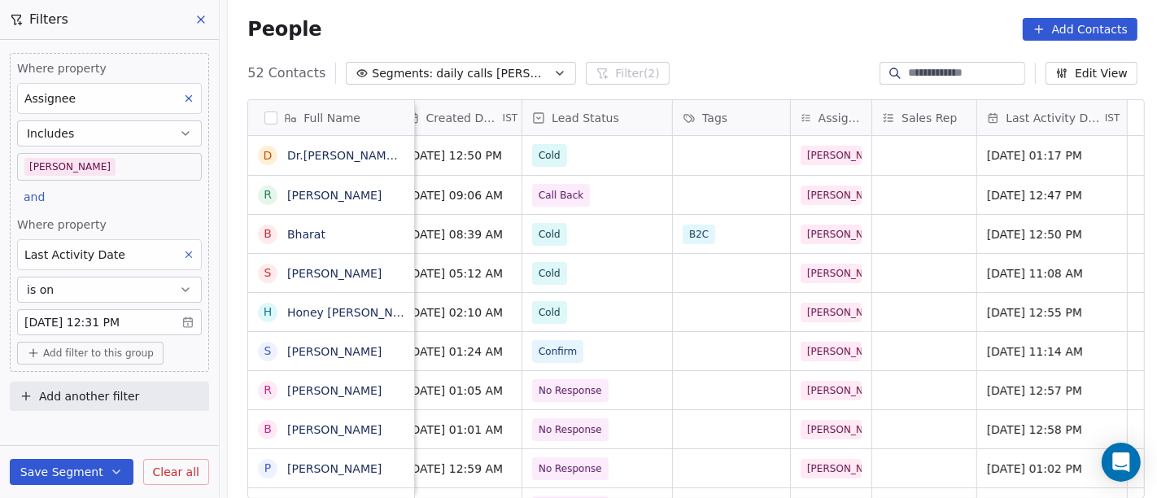
scroll to position [0, 150]
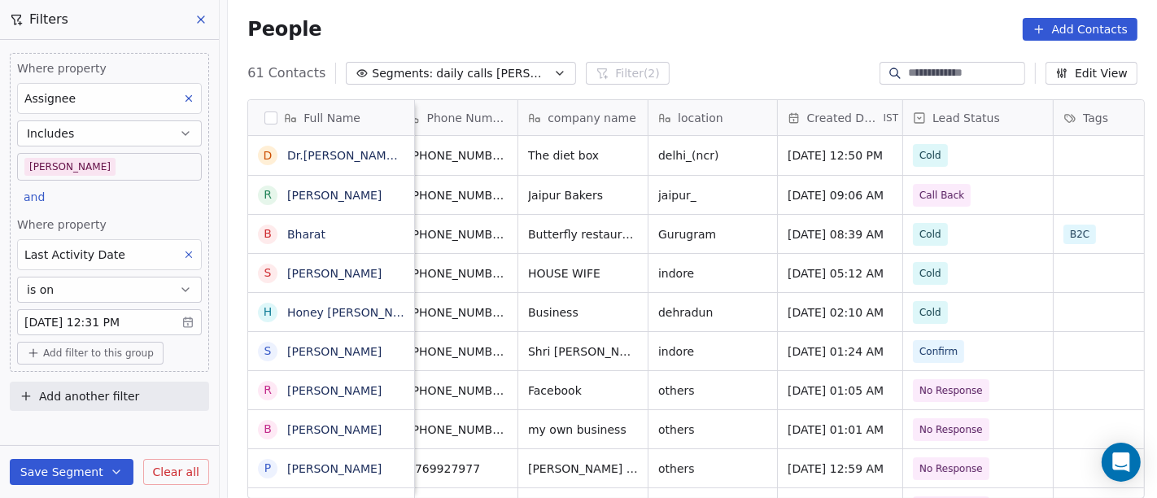
click at [37, 165] on body "On2Cook India Pvt. Ltd. Contacts People Marketing Workflows Campaigns Sales Pip…" at bounding box center [578, 249] width 1157 height 498
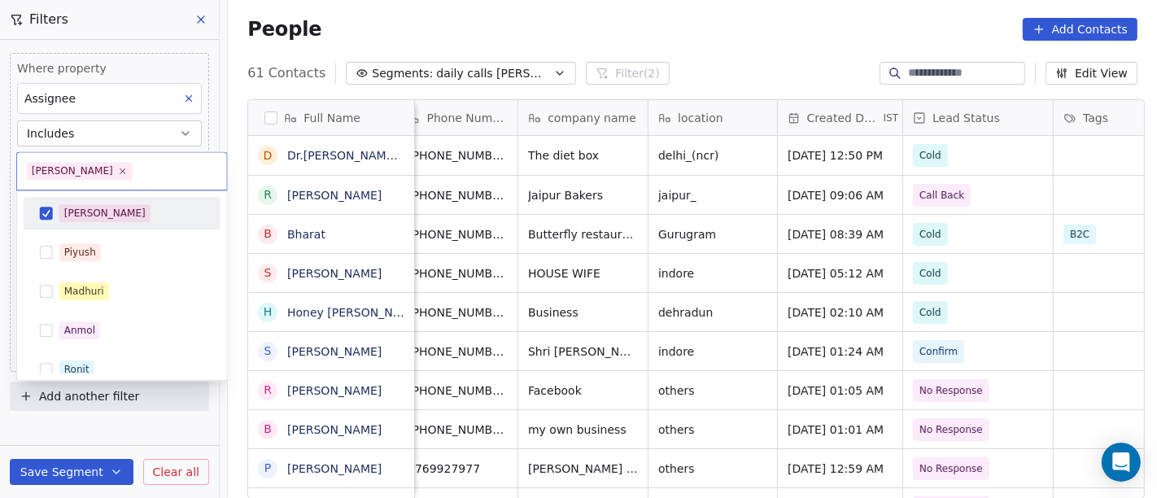
click at [113, 215] on div "[PERSON_NAME]" at bounding box center [131, 213] width 145 height 18
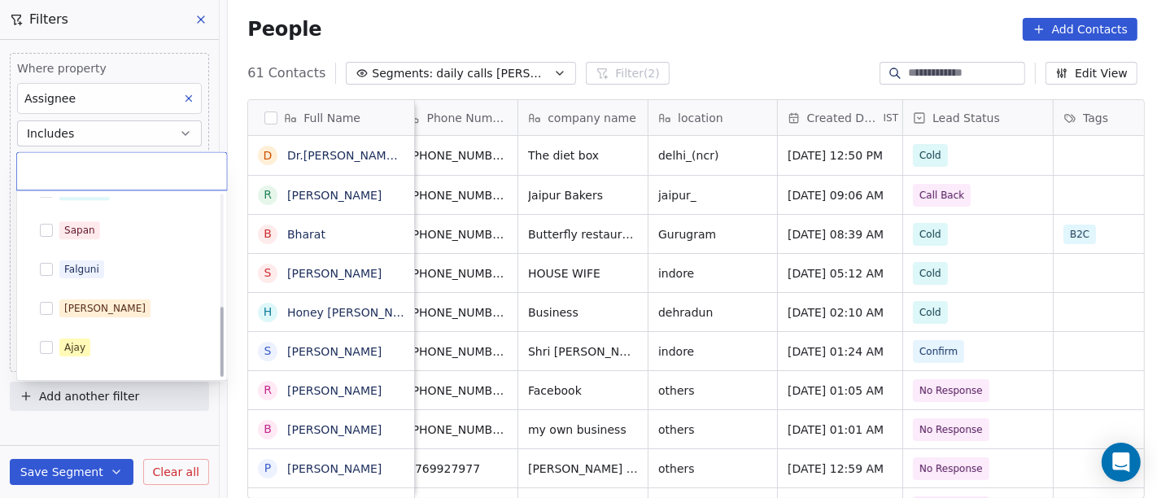
scroll to position [285, 0]
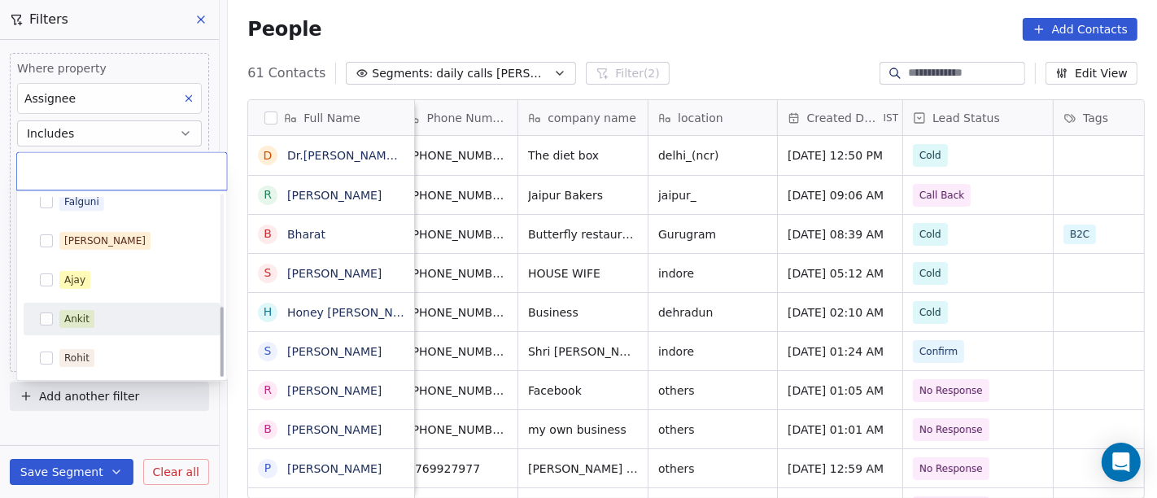
click at [115, 321] on div "Ankit" at bounding box center [131, 319] width 145 height 18
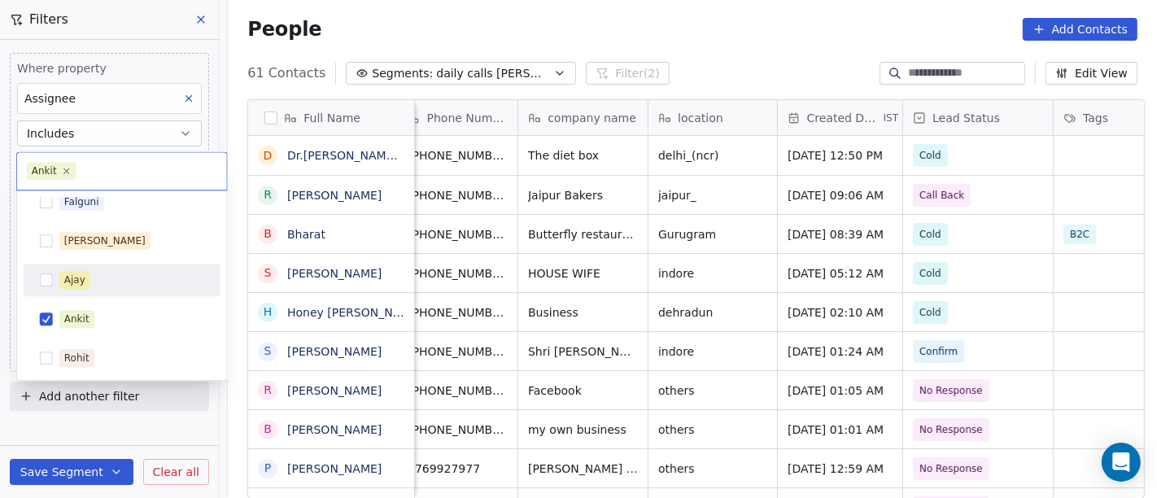
click at [420, 26] on html "On2Cook India Pvt. Ltd. Contacts People Marketing Workflows Campaigns Sales Pip…" at bounding box center [578, 249] width 1157 height 498
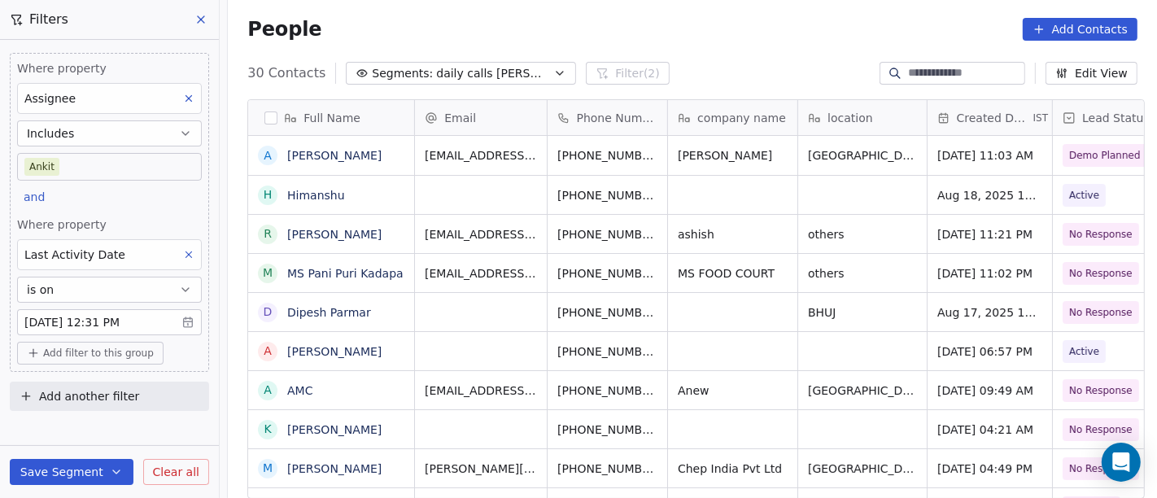
scroll to position [425, 923]
click at [102, 172] on body "On2Cook India Pvt. Ltd. Contacts People Marketing Workflows Campaigns Sales Pip…" at bounding box center [578, 249] width 1157 height 498
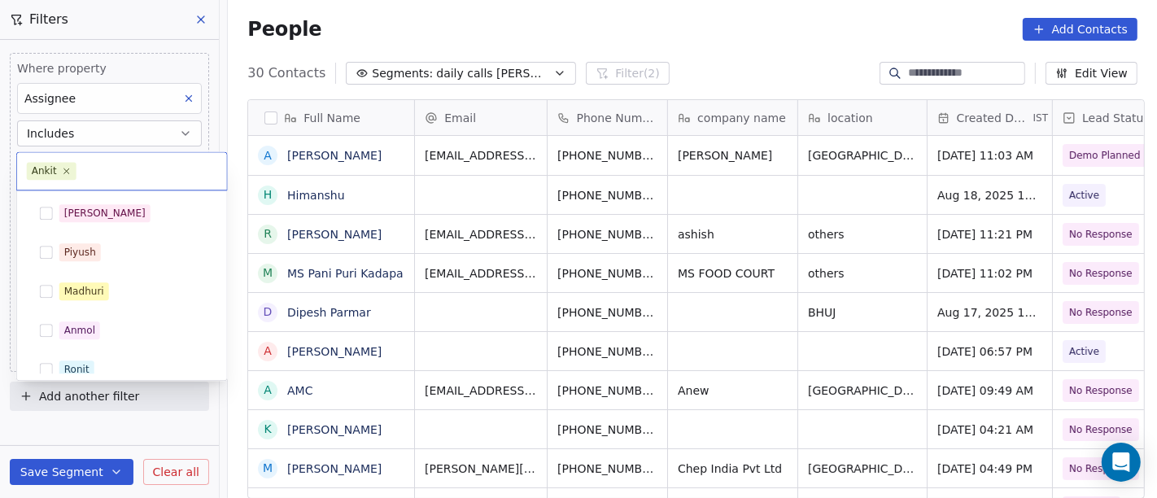
scroll to position [246, 0]
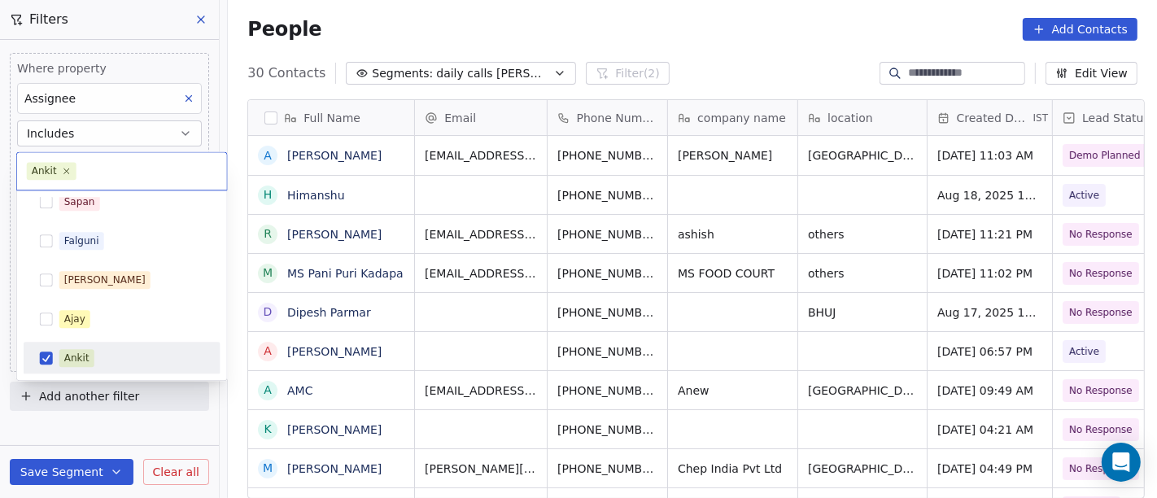
click at [114, 358] on div "Ankit" at bounding box center [131, 358] width 145 height 18
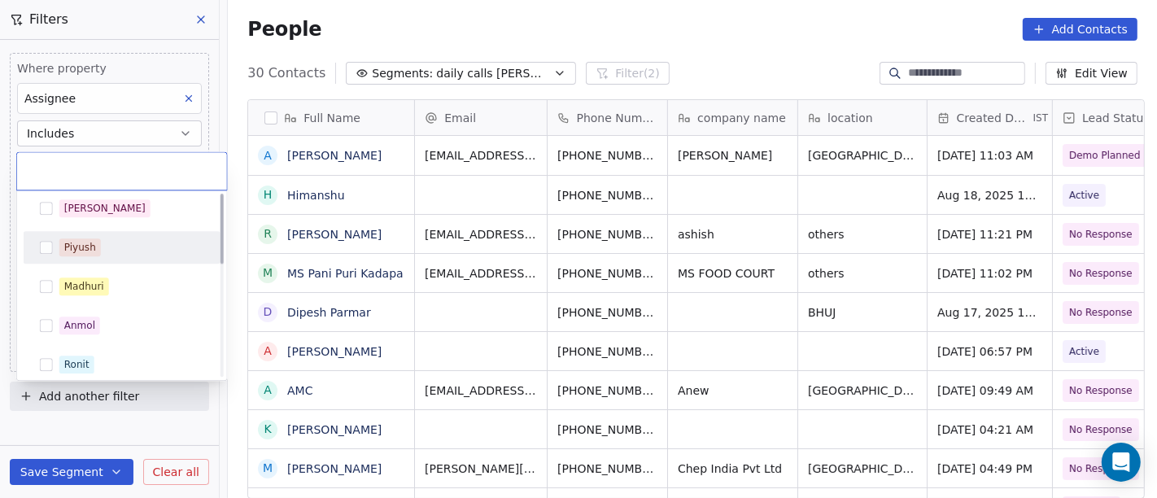
scroll to position [0, 0]
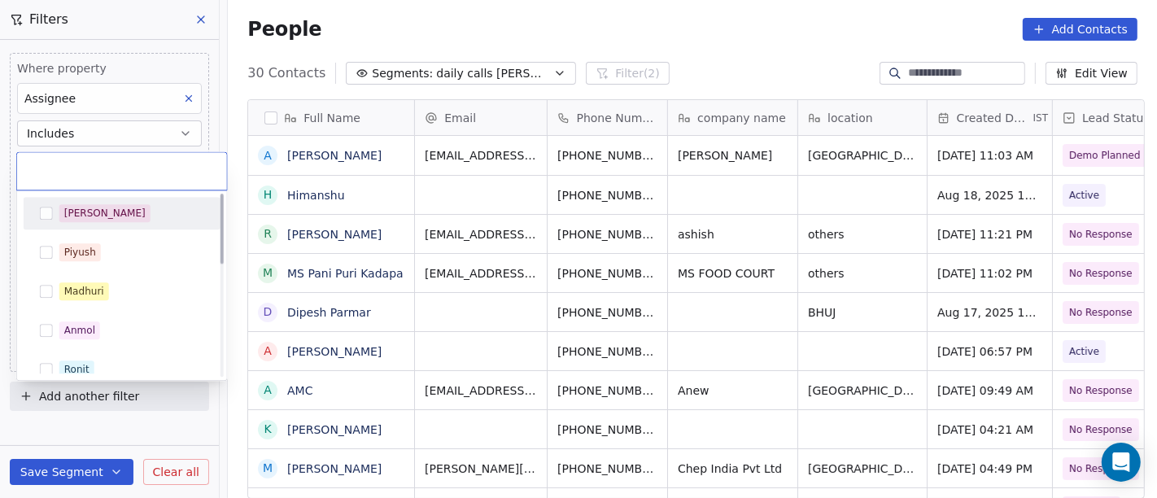
click at [134, 209] on div "[PERSON_NAME]" at bounding box center [131, 213] width 145 height 18
click at [627, 38] on html "On2Cook India Pvt. Ltd. Contacts People Marketing Workflows Campaigns Sales Pip…" at bounding box center [578, 249] width 1157 height 498
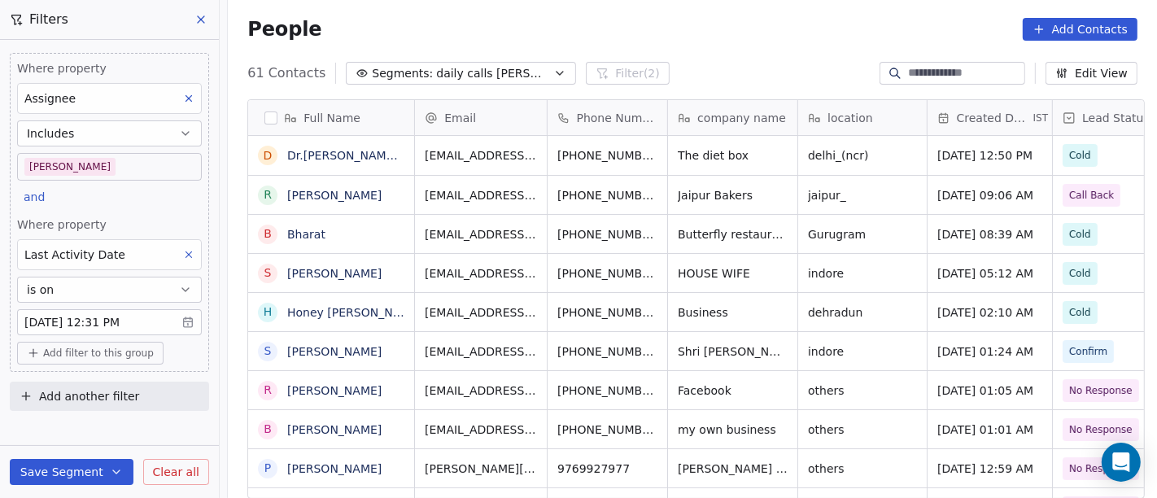
click at [638, 33] on div "People Add Contacts" at bounding box center [692, 29] width 890 height 23
click at [636, 46] on div "People Add Contacts" at bounding box center [692, 29] width 929 height 62
click at [692, 22] on div "People Add Contacts" at bounding box center [692, 29] width 890 height 23
click at [719, 41] on div "People Add Contacts" at bounding box center [692, 29] width 929 height 62
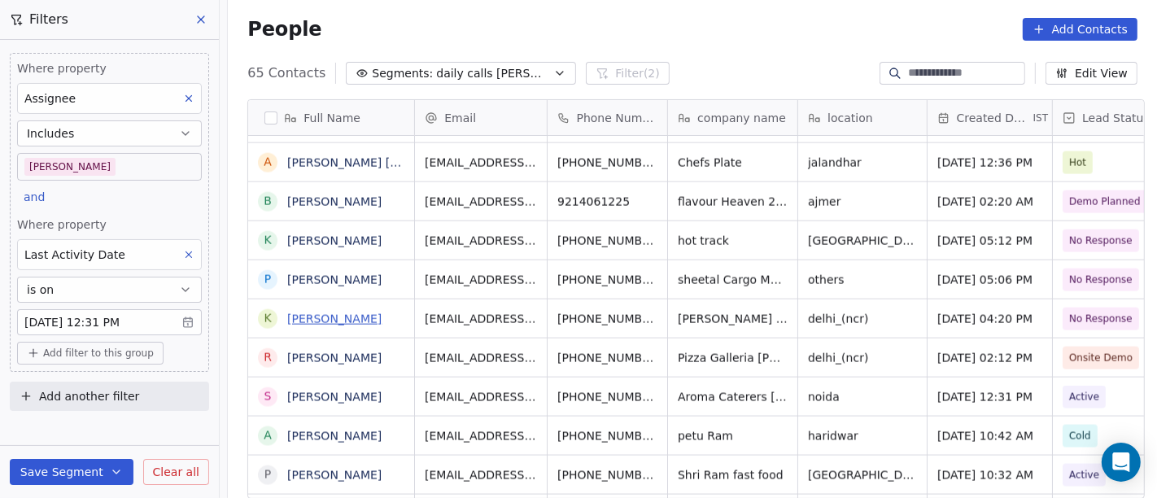
click at [331, 315] on link "[PERSON_NAME]" at bounding box center [334, 318] width 94 height 13
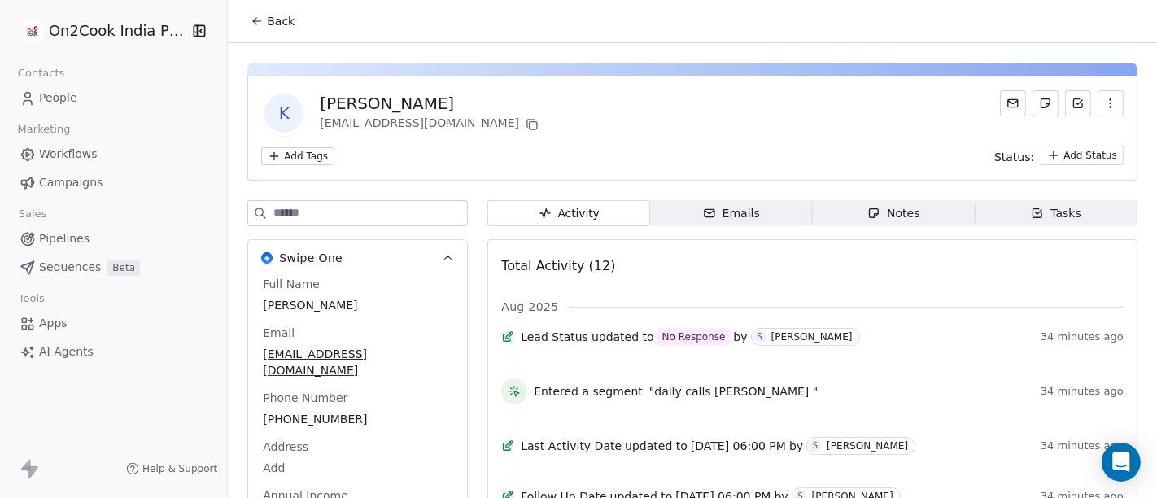
click at [272, 24] on span "Back" at bounding box center [281, 21] width 28 height 16
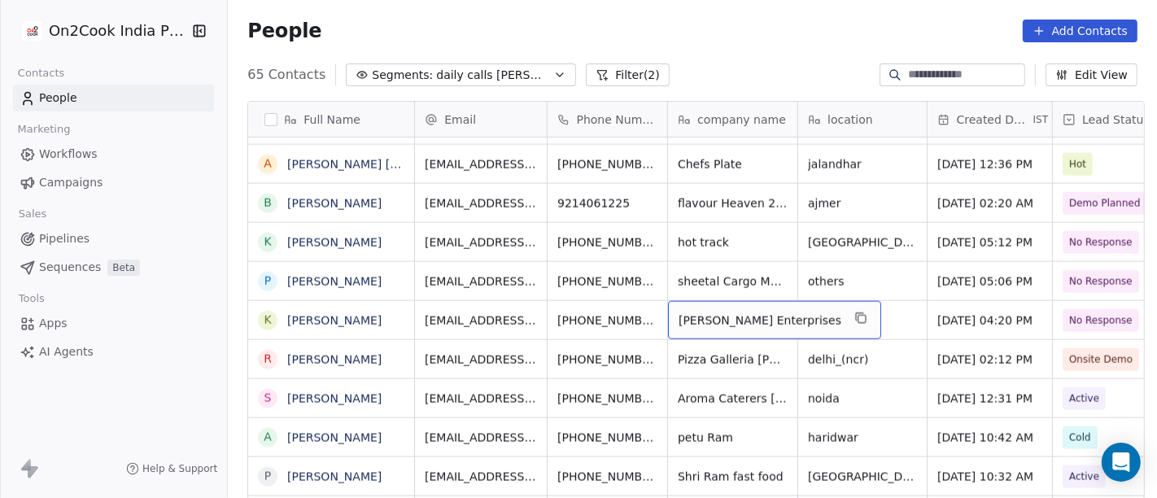
click at [711, 317] on span "[PERSON_NAME] Enterprises" at bounding box center [760, 320] width 163 height 16
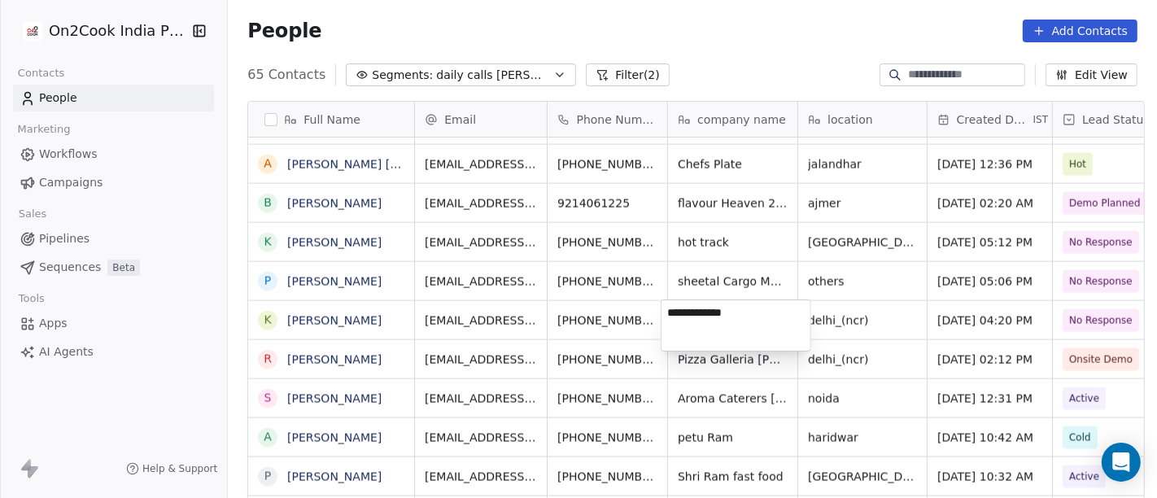
type textarea "**********"
click at [848, 315] on html "On2Cook India Pvt. Ltd. Contacts People Marketing Workflows Campaigns Sales Pip…" at bounding box center [578, 249] width 1157 height 498
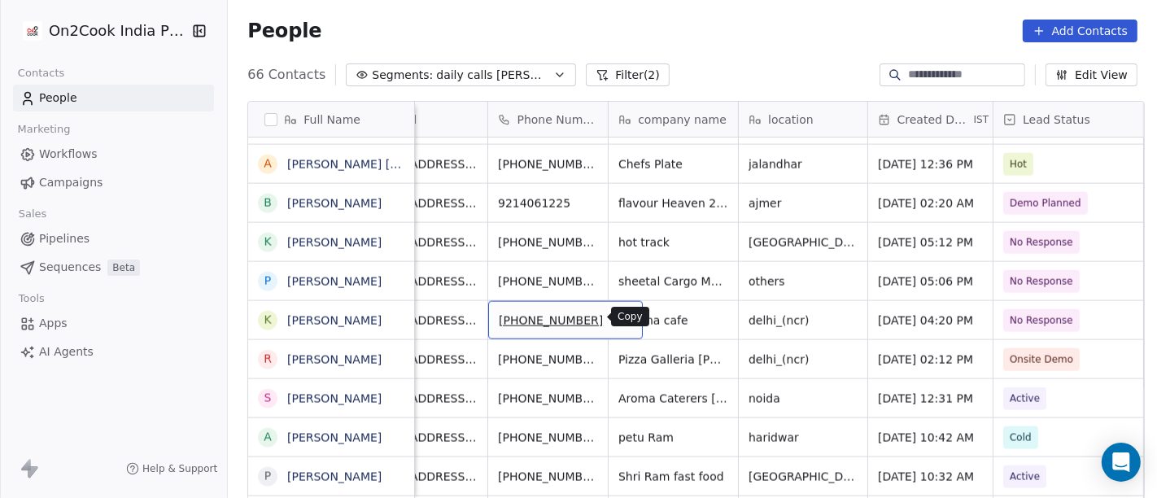
click at [616, 317] on icon "grid" at bounding box center [622, 318] width 13 height 13
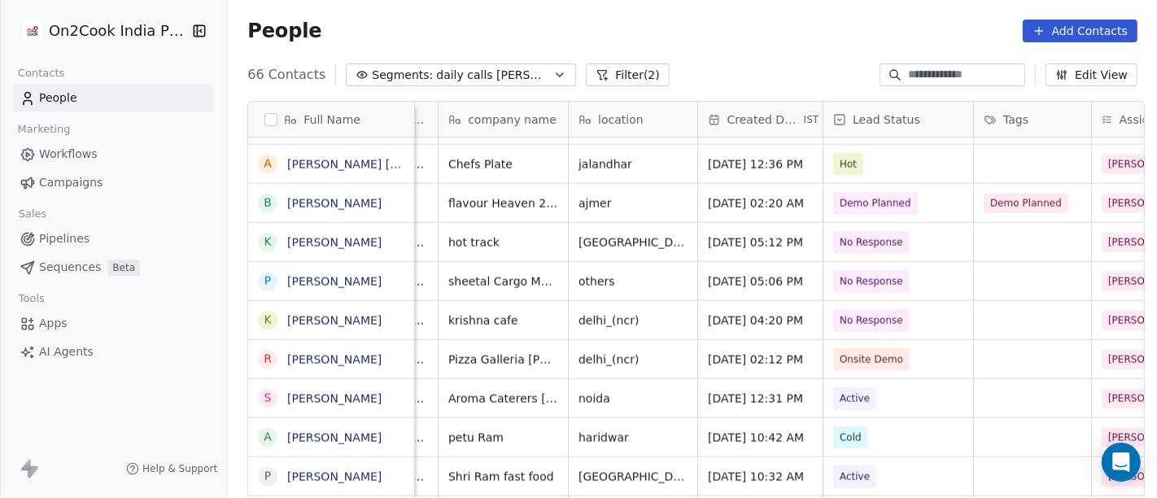
scroll to position [0, 238]
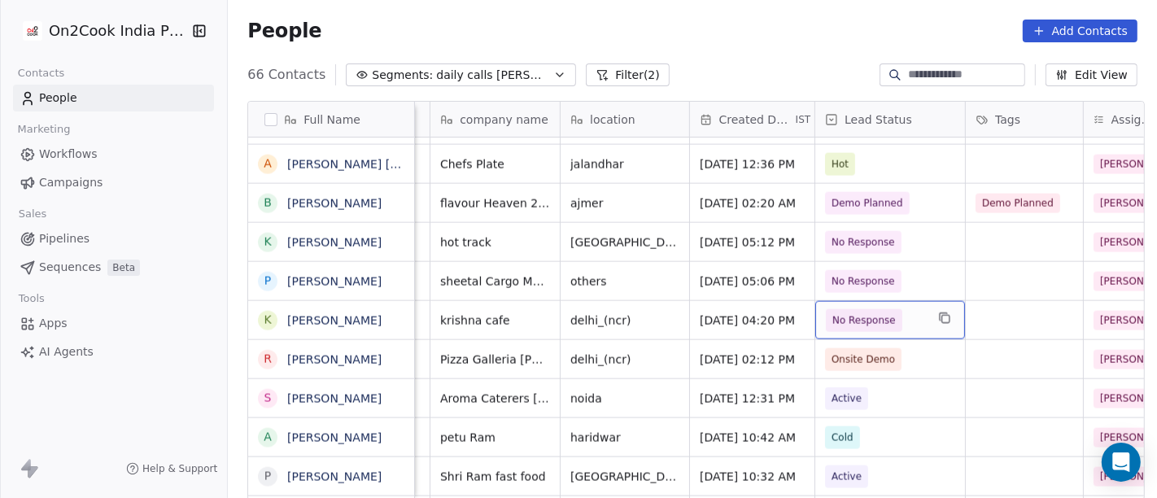
click at [903, 318] on span "No Response" at bounding box center [875, 320] width 99 height 23
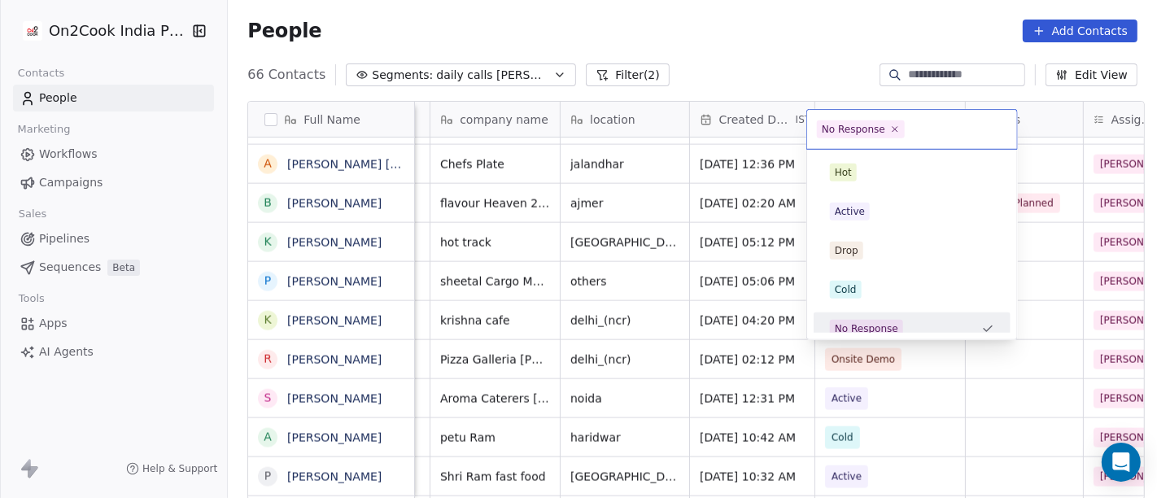
scroll to position [11, 0]
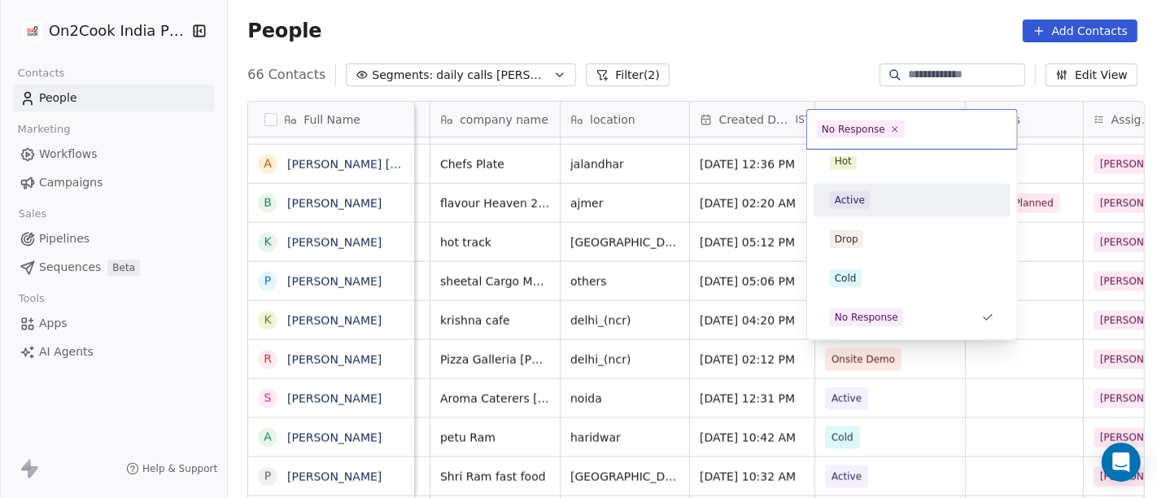
click at [855, 205] on div "Active" at bounding box center [850, 200] width 30 height 15
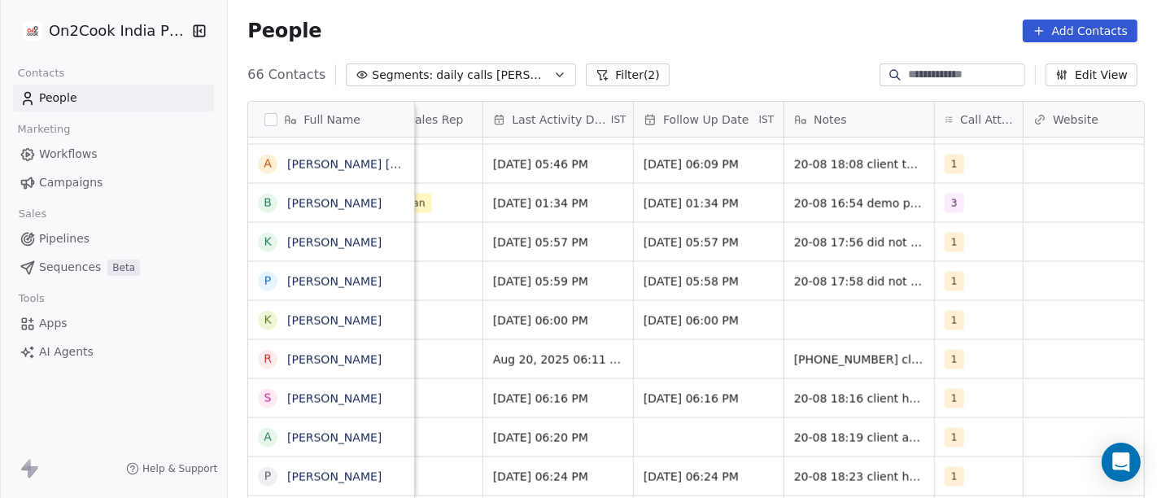
scroll to position [0, 1029]
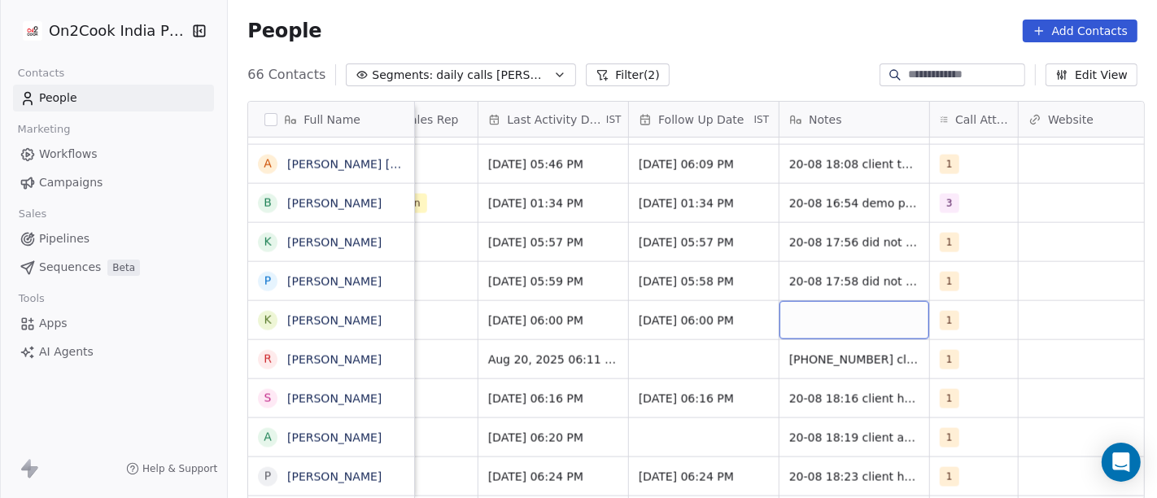
click at [865, 317] on div "grid" at bounding box center [854, 320] width 150 height 38
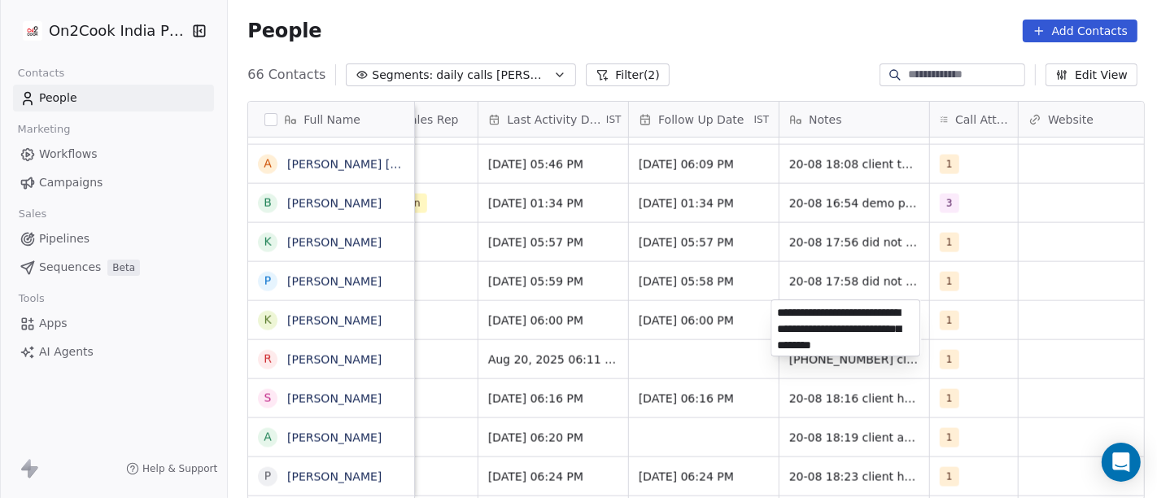
type textarea "**********"
click at [944, 333] on html "On2Cook India Pvt. Ltd. Contacts People Marketing Workflows Campaigns Sales Pip…" at bounding box center [578, 249] width 1157 height 498
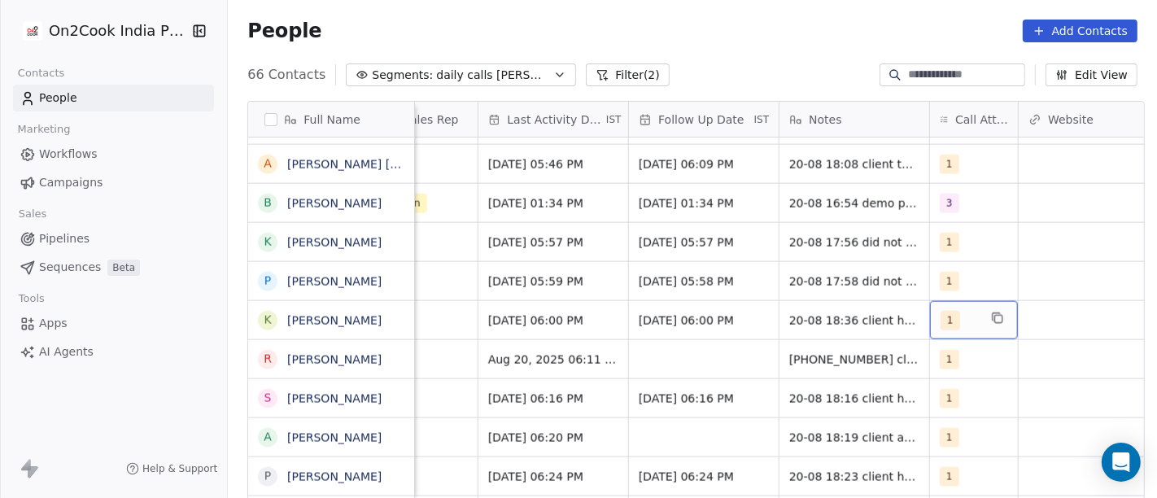
click at [944, 333] on div "1" at bounding box center [974, 320] width 88 height 38
click at [944, 317] on span "1" at bounding box center [951, 321] width 20 height 20
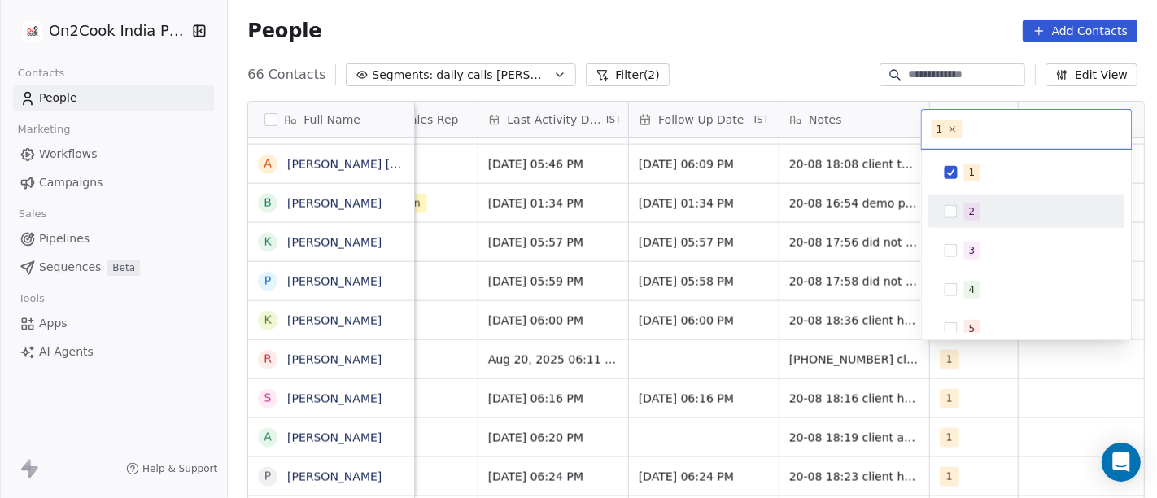
click at [943, 207] on div "2" at bounding box center [1027, 212] width 184 height 26
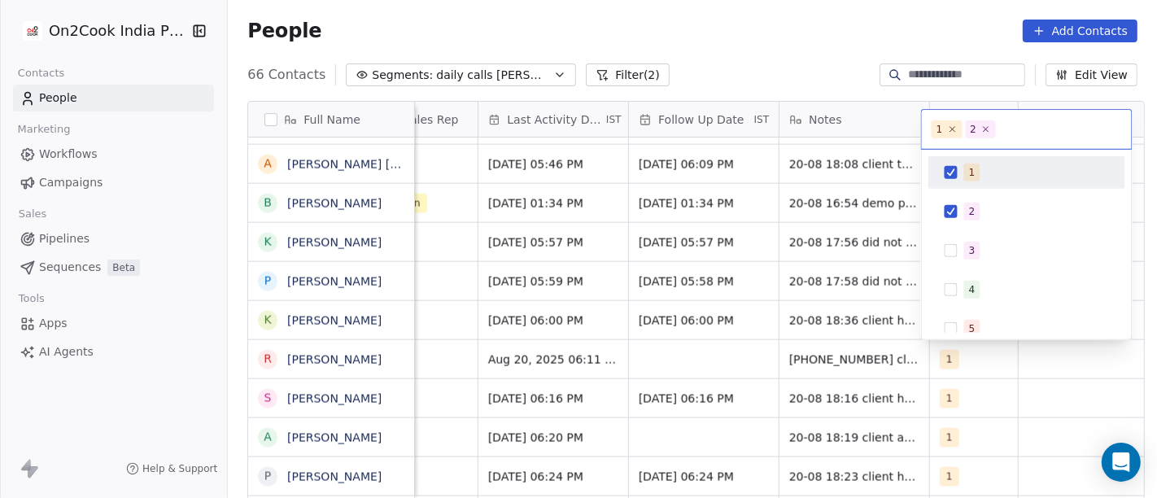
click at [964, 166] on span "1" at bounding box center [972, 173] width 16 height 18
click at [678, 47] on html "On2Cook India Pvt. Ltd. Contacts People Marketing Workflows Campaigns Sales Pip…" at bounding box center [578, 249] width 1157 height 498
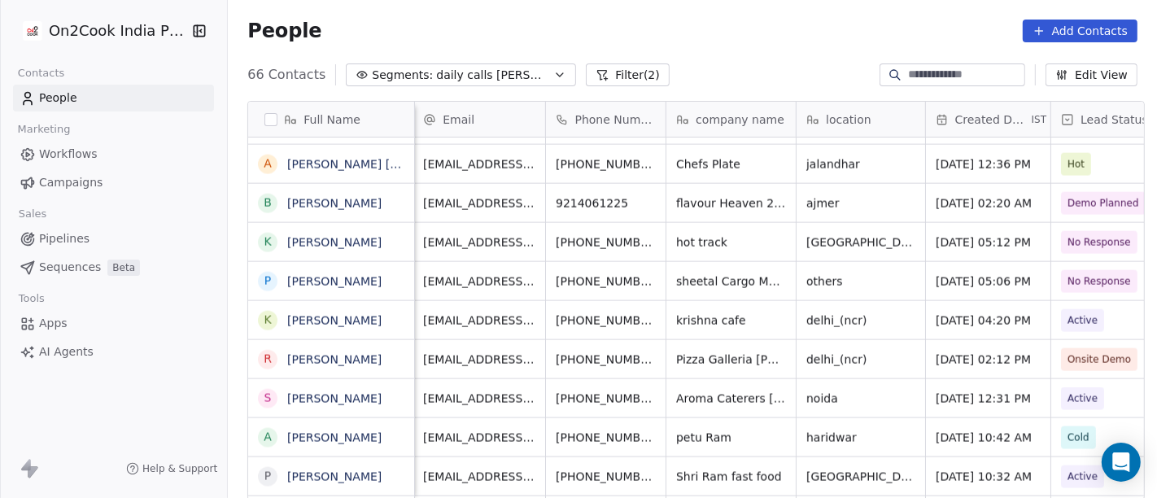
scroll to position [0, 0]
click at [646, 38] on div "People Add Contacts" at bounding box center [692, 31] width 890 height 23
click at [586, 64] on button "Filter (2)" at bounding box center [628, 74] width 84 height 23
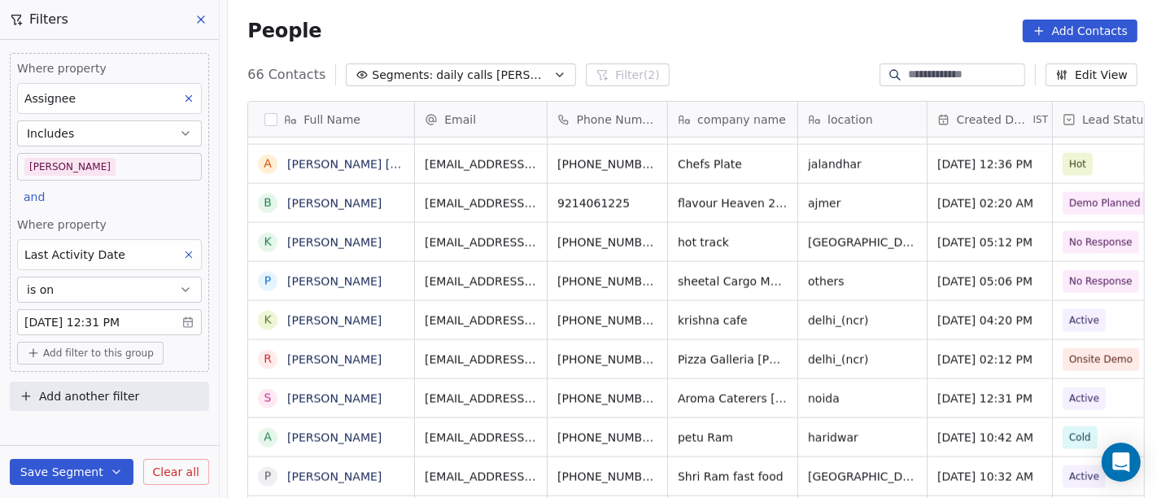
click at [69, 157] on body "On2Cook India Pvt. Ltd. Contacts People Marketing Workflows Campaigns Sales Pip…" at bounding box center [578, 249] width 1157 height 498
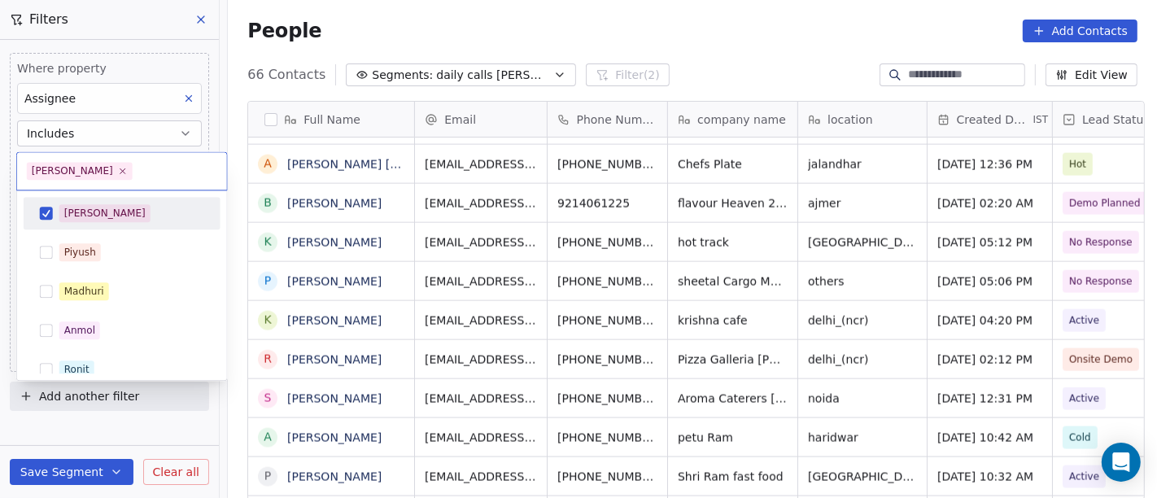
click at [74, 207] on div "[PERSON_NAME]" at bounding box center [104, 213] width 81 height 15
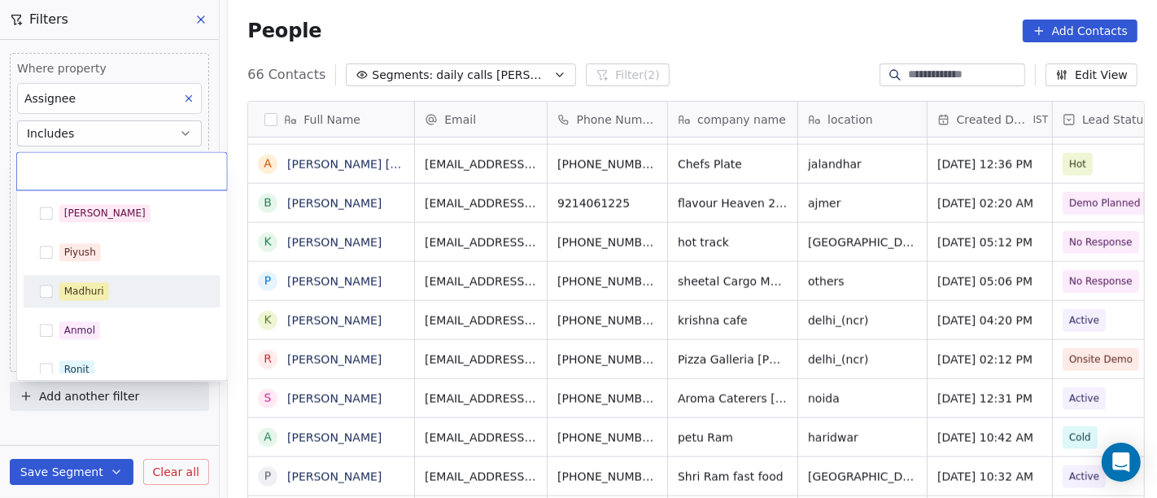
click at [118, 286] on div "Madhuri" at bounding box center [131, 291] width 145 height 18
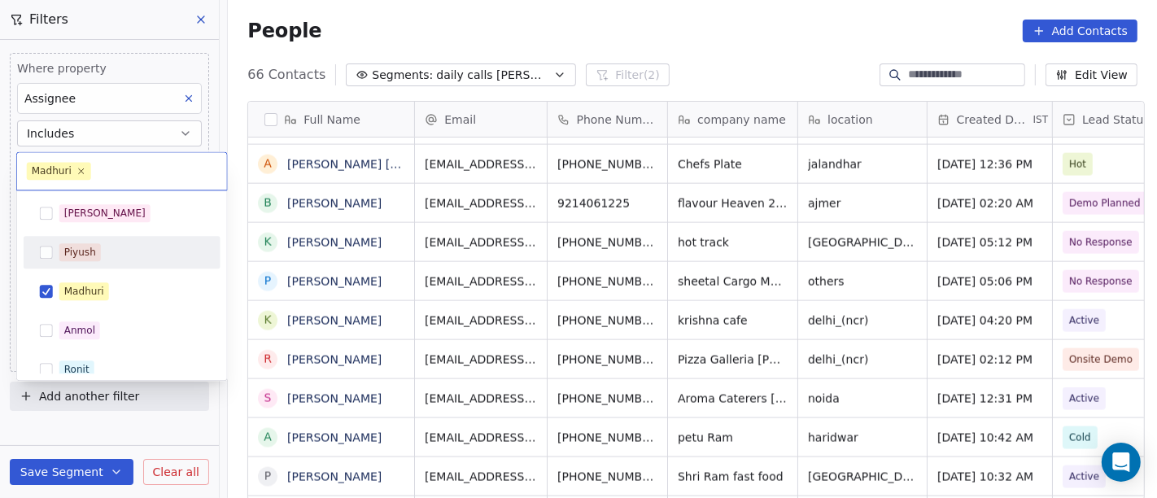
click at [567, 18] on html "On2Cook India Pvt. Ltd. Contacts People Marketing Workflows Campaigns Sales Pip…" at bounding box center [578, 249] width 1157 height 498
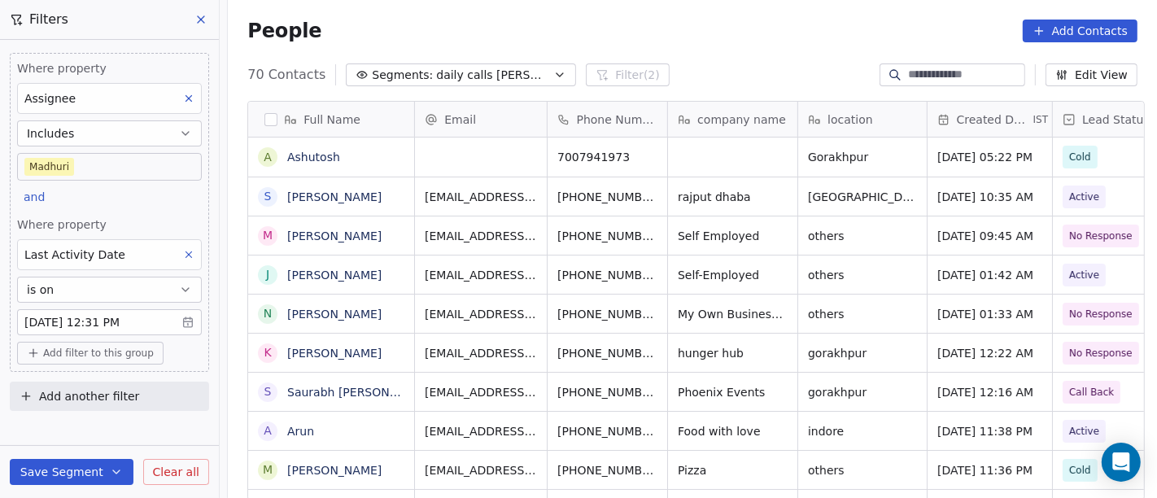
scroll to position [425, 923]
click at [81, 165] on body "On2Cook India Pvt. Ltd. Contacts People Marketing Workflows Campaigns Sales Pip…" at bounding box center [578, 249] width 1157 height 498
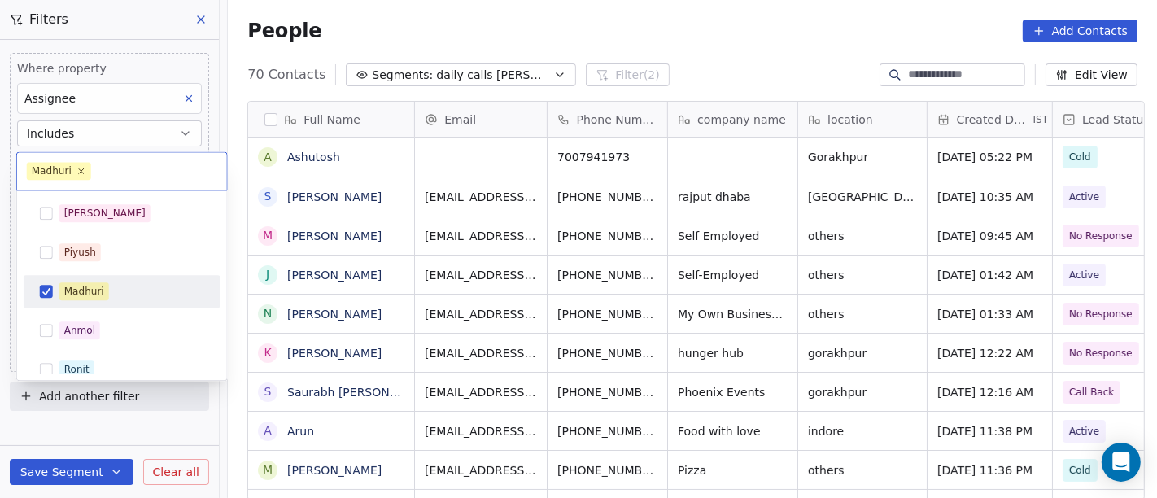
click at [83, 296] on div "Madhuri" at bounding box center [84, 291] width 40 height 15
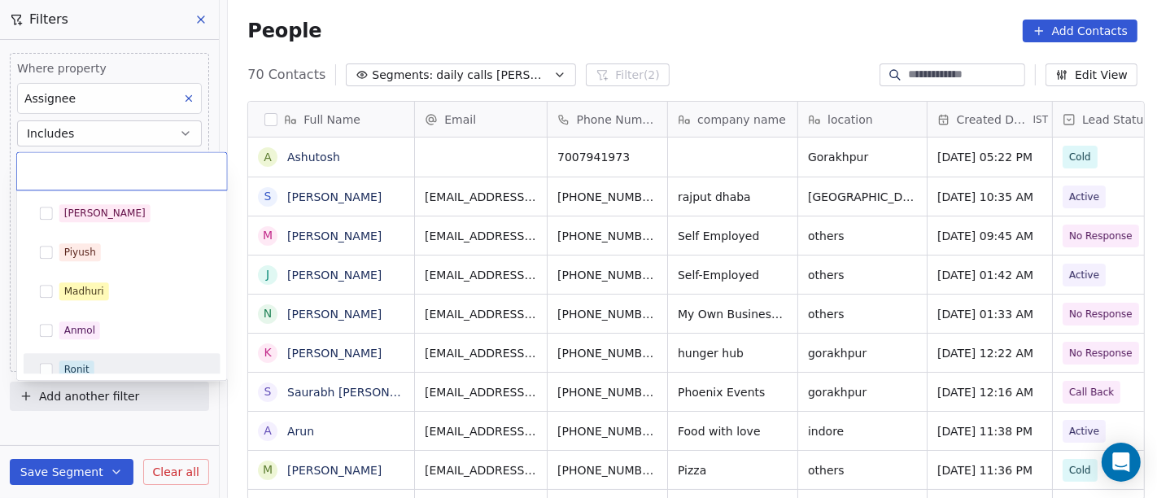
click at [92, 361] on span "Ronit" at bounding box center [76, 369] width 35 height 18
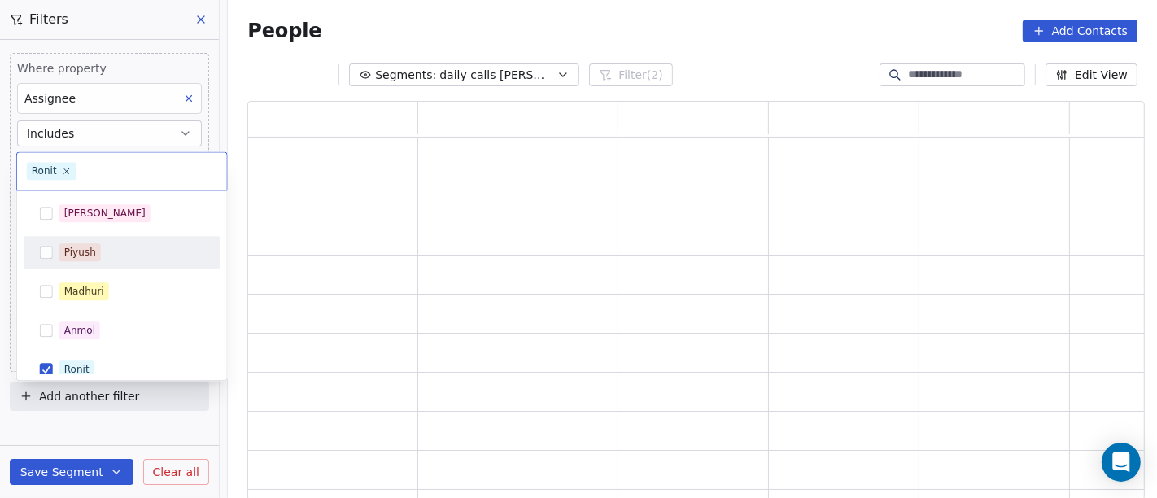
click at [558, 7] on html "On2Cook India Pvt. Ltd. Contacts People Marketing Workflows Campaigns Sales Pip…" at bounding box center [578, 249] width 1157 height 498
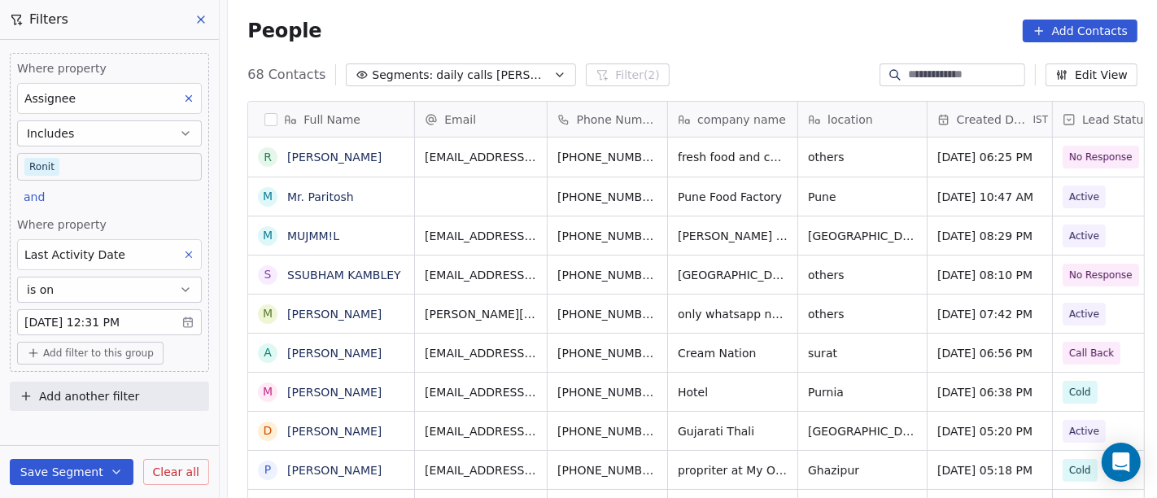
click at [110, 161] on body "On2Cook India Pvt. Ltd. Contacts People Marketing Workflows Campaigns Sales Pip…" at bounding box center [578, 249] width 1157 height 498
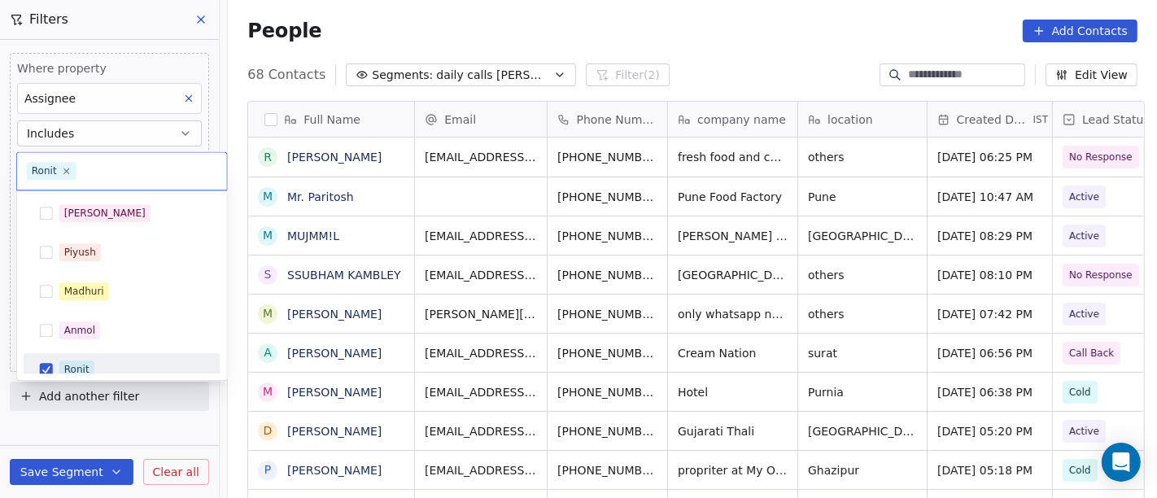
scroll to position [11, 0]
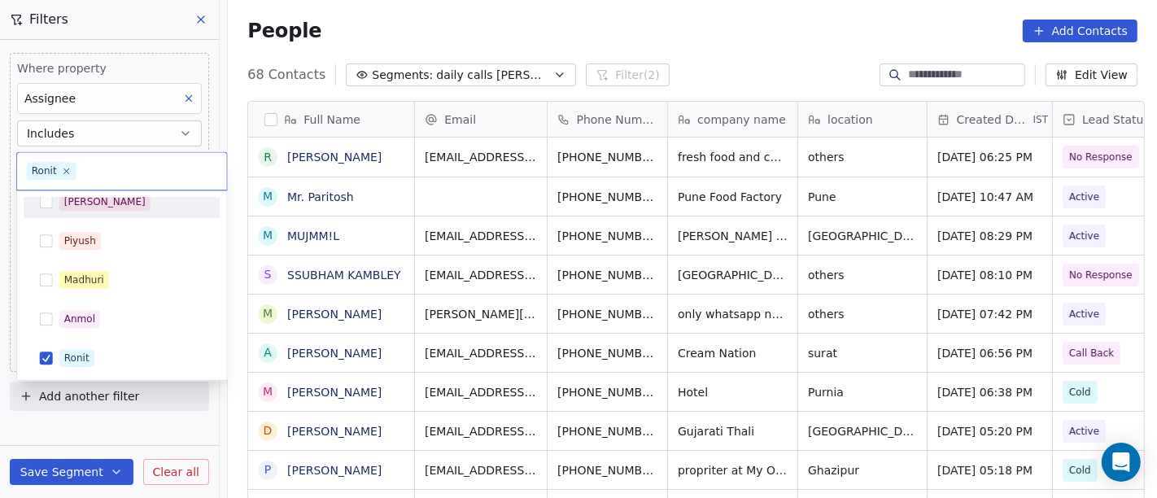
click at [106, 213] on div "[PERSON_NAME]" at bounding box center [122, 202] width 184 height 26
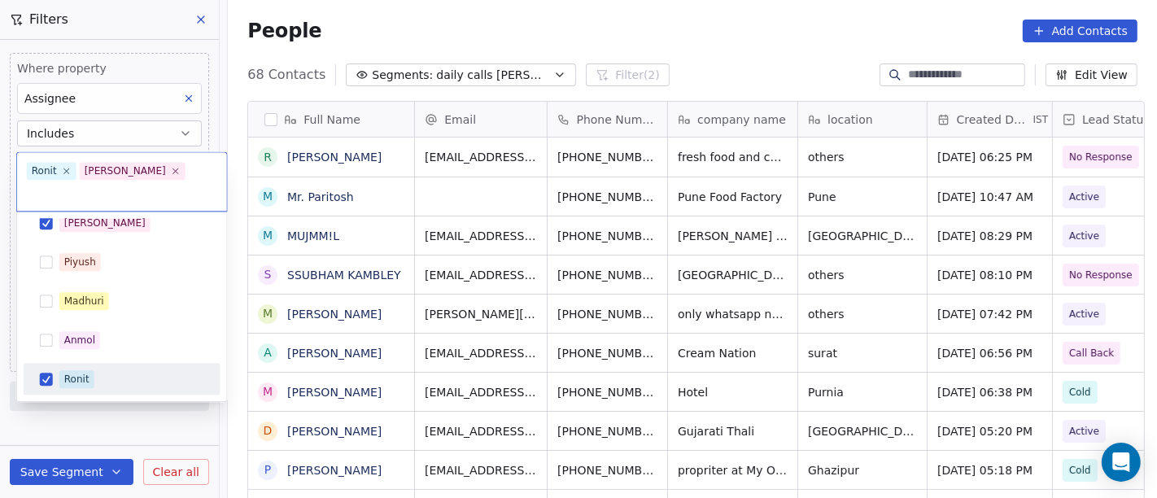
click at [90, 370] on span "Ronit" at bounding box center [76, 379] width 35 height 18
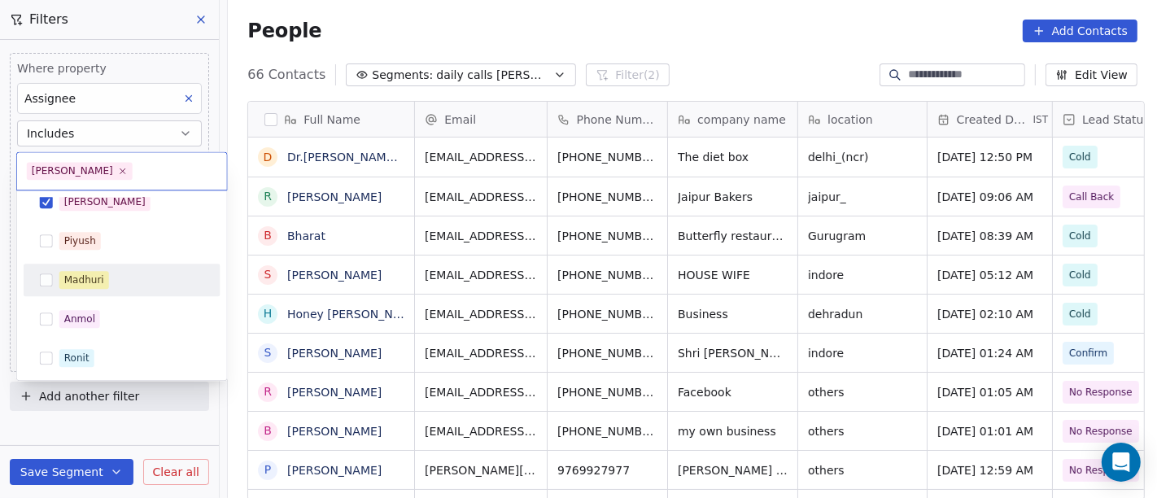
click at [539, 20] on html "On2Cook India Pvt. Ltd. Contacts People Marketing Workflows Campaigns Sales Pip…" at bounding box center [578, 249] width 1157 height 498
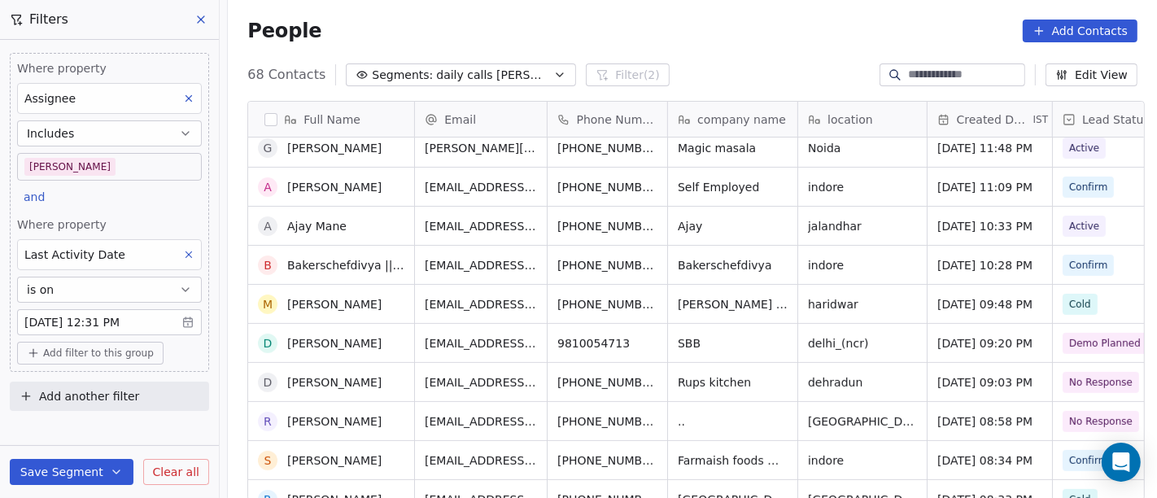
scroll to position [478, 0]
click at [723, 24] on div "People Add Contacts" at bounding box center [692, 31] width 890 height 23
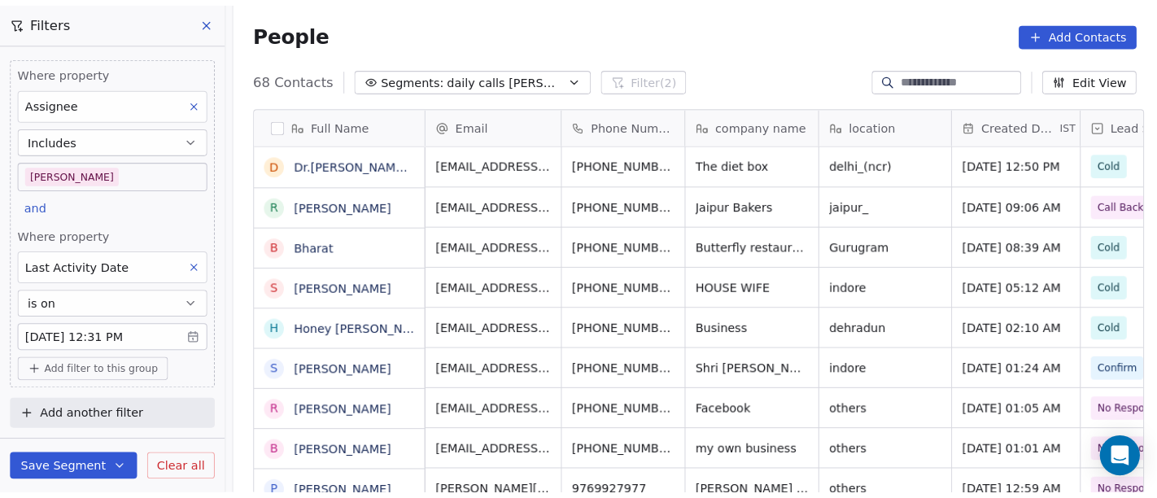
scroll to position [425, 923]
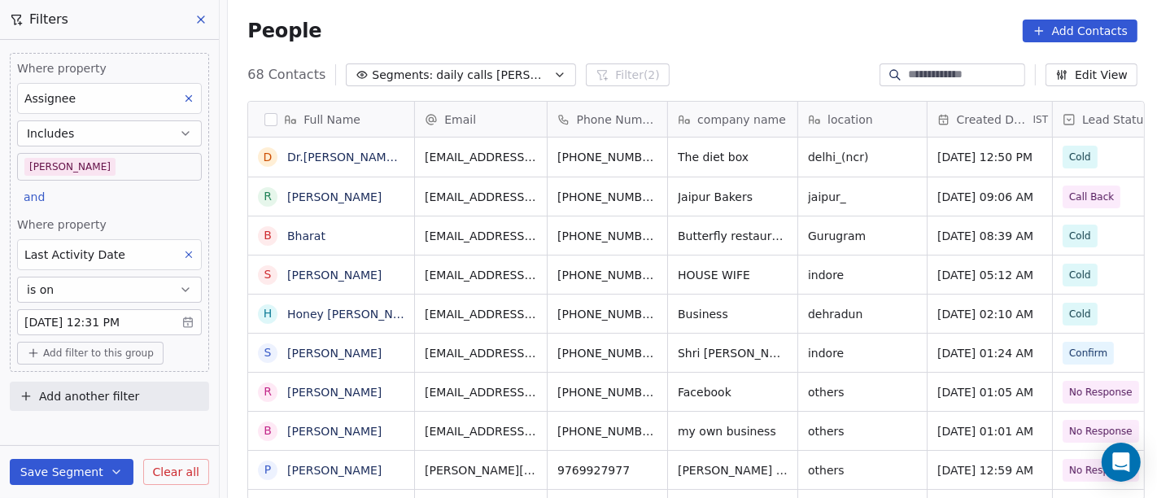
click at [548, 24] on div "People Add Contacts" at bounding box center [692, 31] width 890 height 23
click at [127, 164] on body "On2Cook India Pvt. Ltd. Contacts People Marketing Workflows Campaigns Sales Pip…" at bounding box center [578, 249] width 1157 height 498
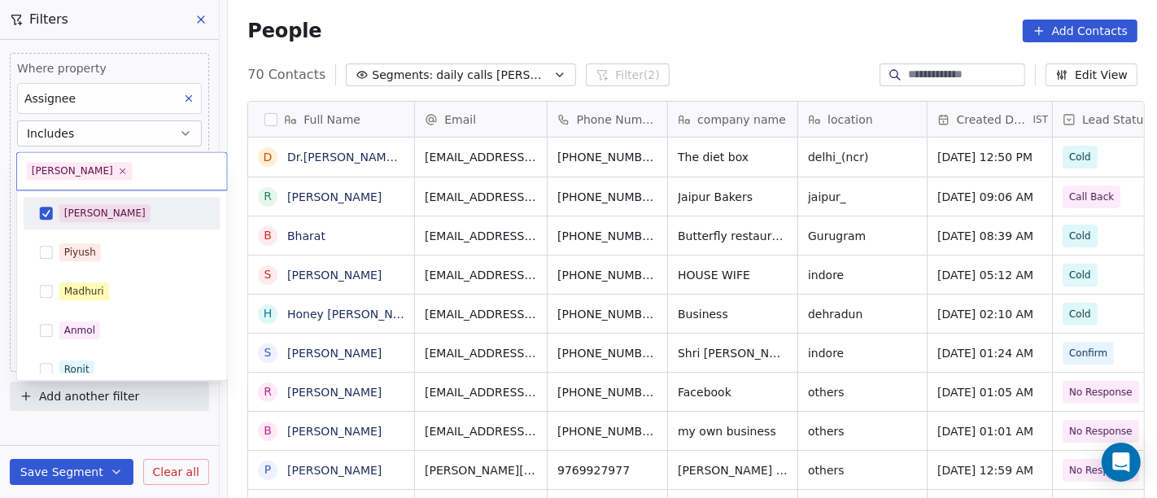
click at [102, 197] on div "[PERSON_NAME]" at bounding box center [122, 213] width 197 height 33
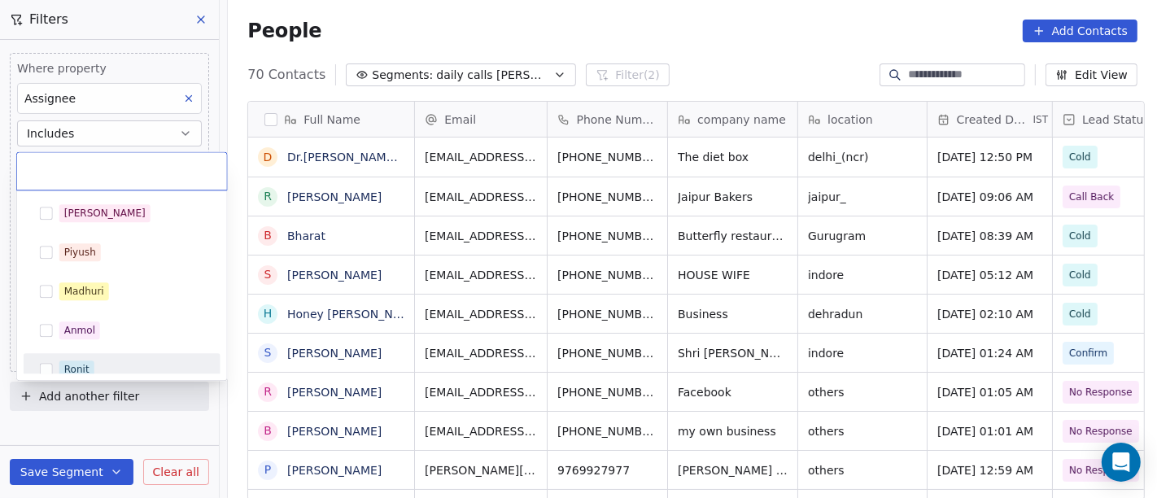
click at [109, 363] on div "Ronit" at bounding box center [131, 369] width 145 height 18
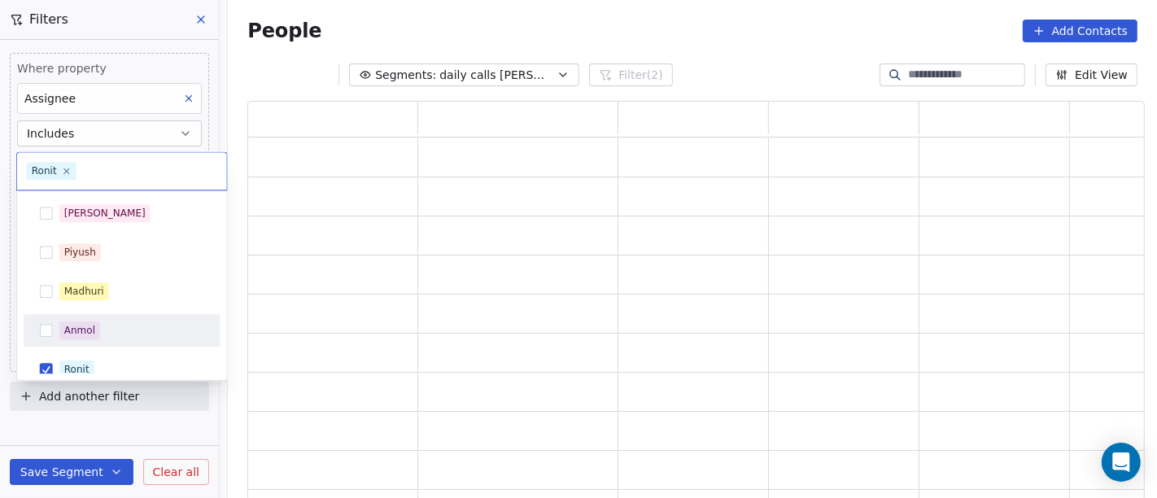
click at [643, 49] on html "On2Cook India Pvt. Ltd. Contacts People Marketing Workflows Campaigns Sales Pip…" at bounding box center [578, 249] width 1157 height 498
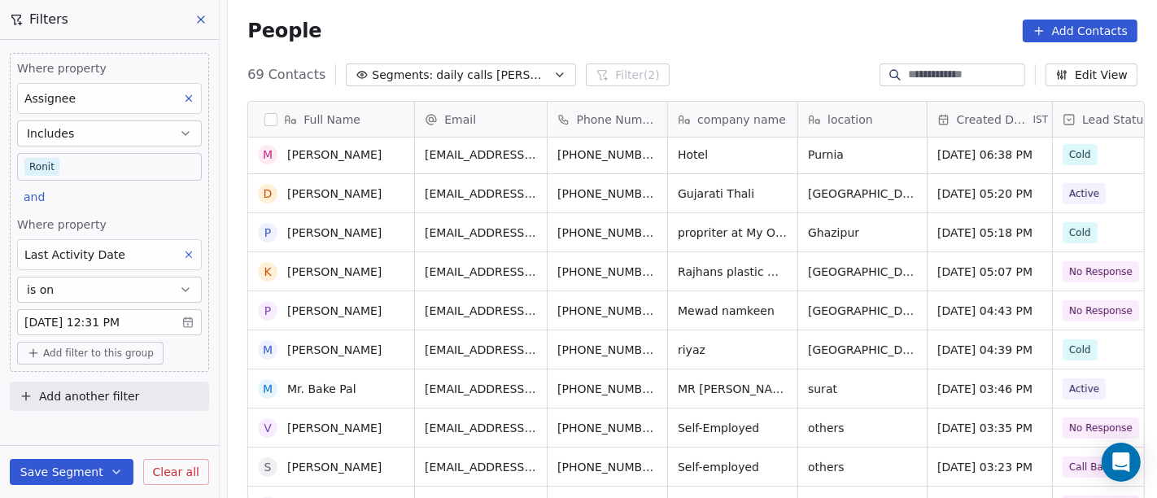
scroll to position [0, 0]
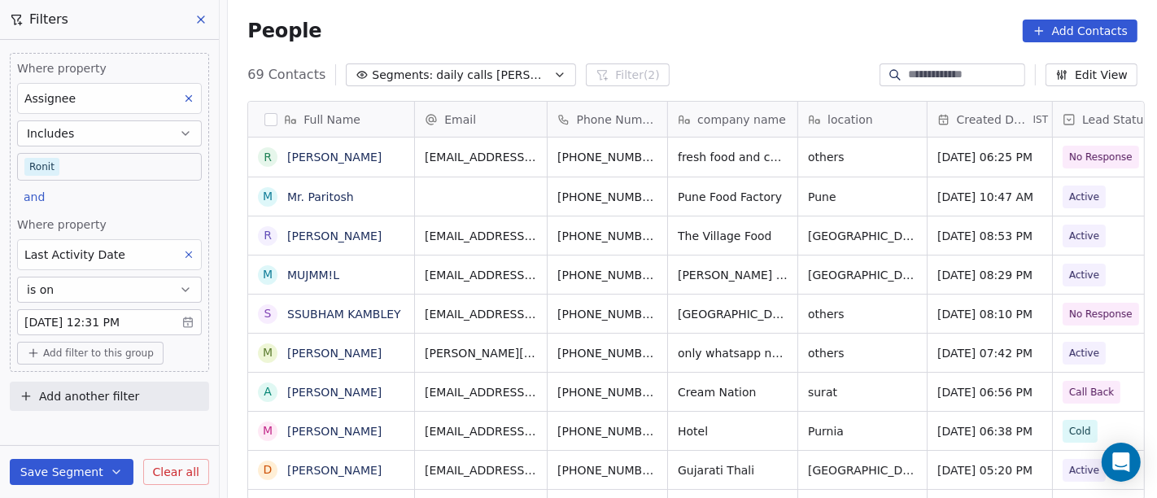
click at [107, 166] on body "On2Cook India Pvt. Ltd. Contacts People Marketing Workflows Campaigns Sales Pip…" at bounding box center [578, 249] width 1157 height 498
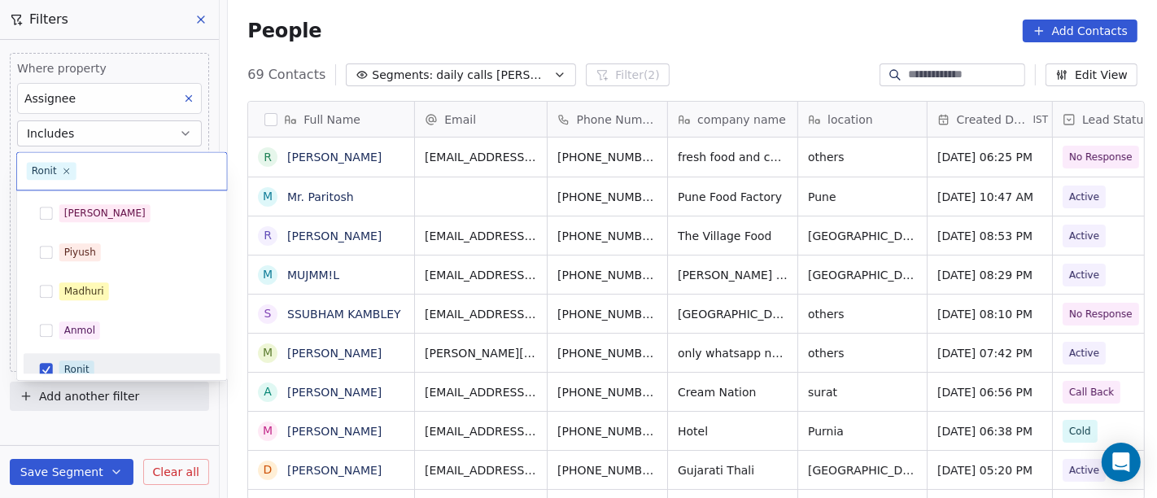
scroll to position [11, 0]
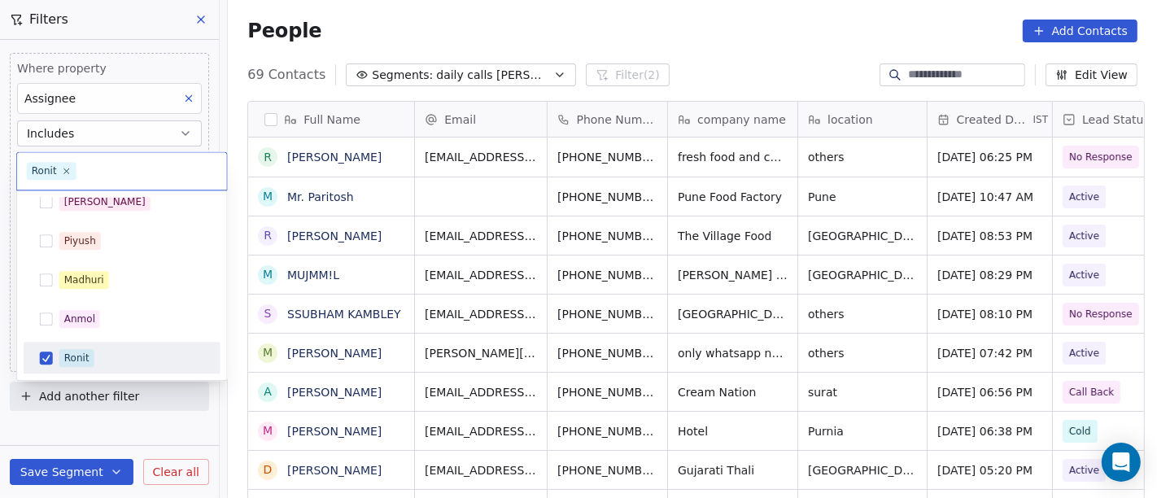
click at [129, 194] on div "[PERSON_NAME] [PERSON_NAME] [PERSON_NAME] [PERSON_NAME] Saurabh [PERSON_NAME] […" at bounding box center [122, 285] width 210 height 190
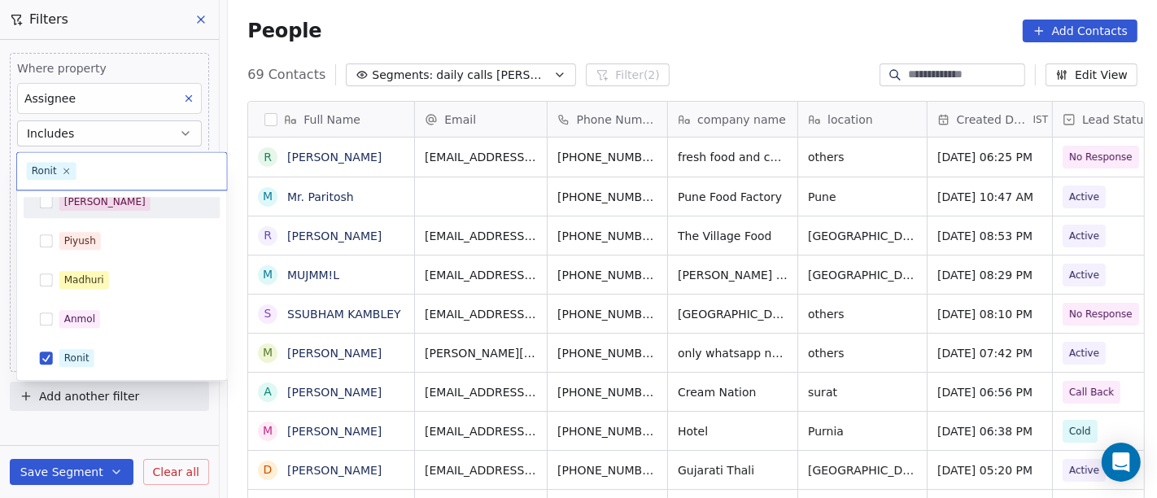
click at [141, 208] on div "[PERSON_NAME]" at bounding box center [131, 202] width 145 height 18
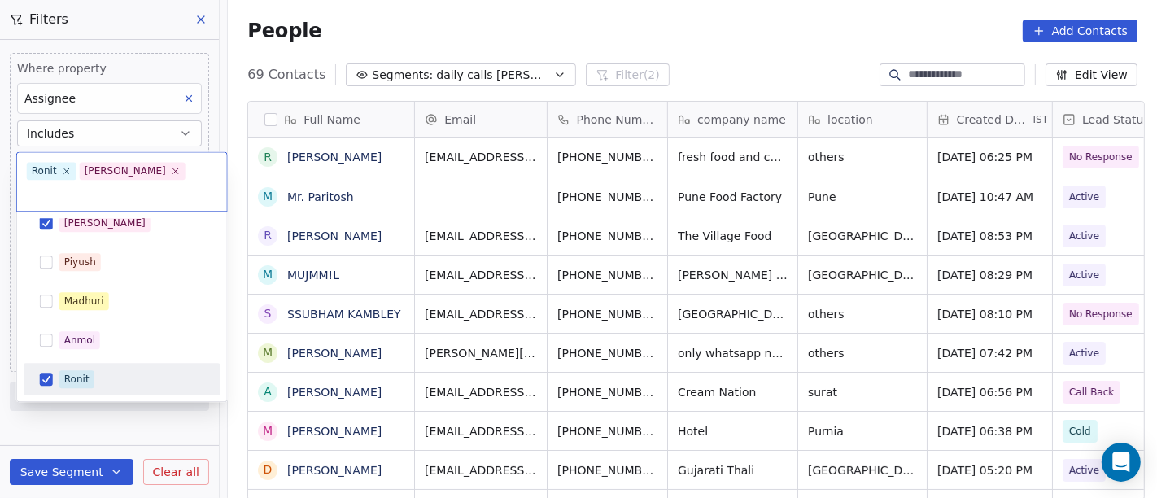
click at [120, 370] on div "Ronit" at bounding box center [131, 379] width 145 height 18
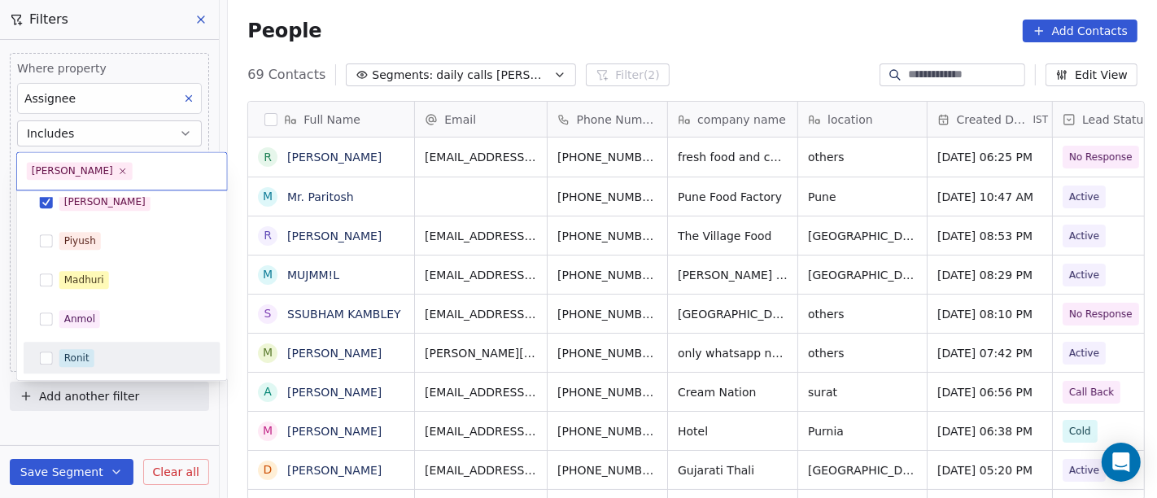
click at [683, 72] on html "On2Cook India Pvt. Ltd. Contacts People Marketing Workflows Campaigns Sales Pip…" at bounding box center [578, 249] width 1157 height 498
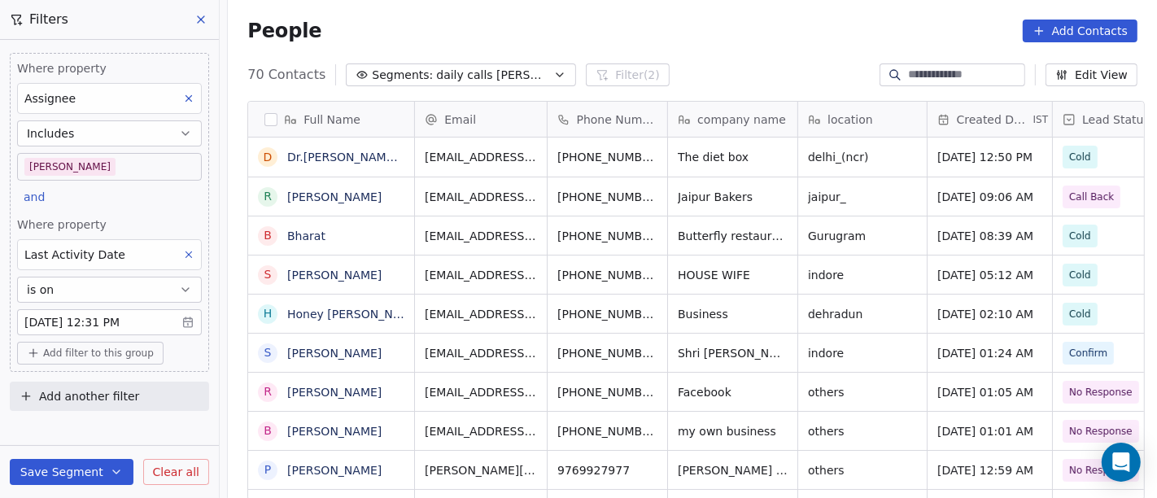
click at [614, 34] on div "People Add Contacts" at bounding box center [692, 31] width 890 height 23
click at [142, 390] on button "Add another filter" at bounding box center [109, 396] width 199 height 29
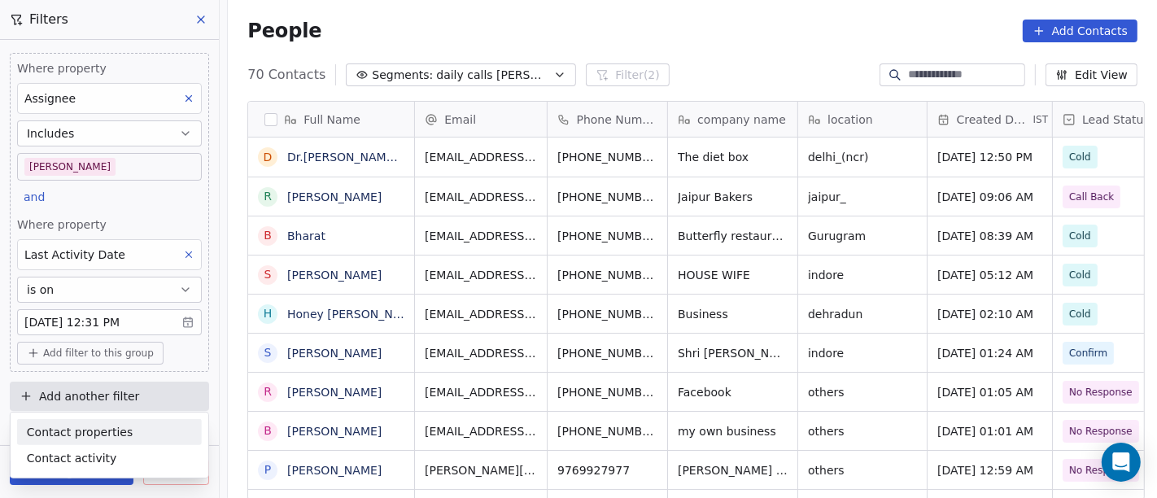
click at [102, 350] on html "On2Cook India Pvt. Ltd. Contacts People Marketing Workflows Campaigns Sales Pip…" at bounding box center [578, 249] width 1157 height 498
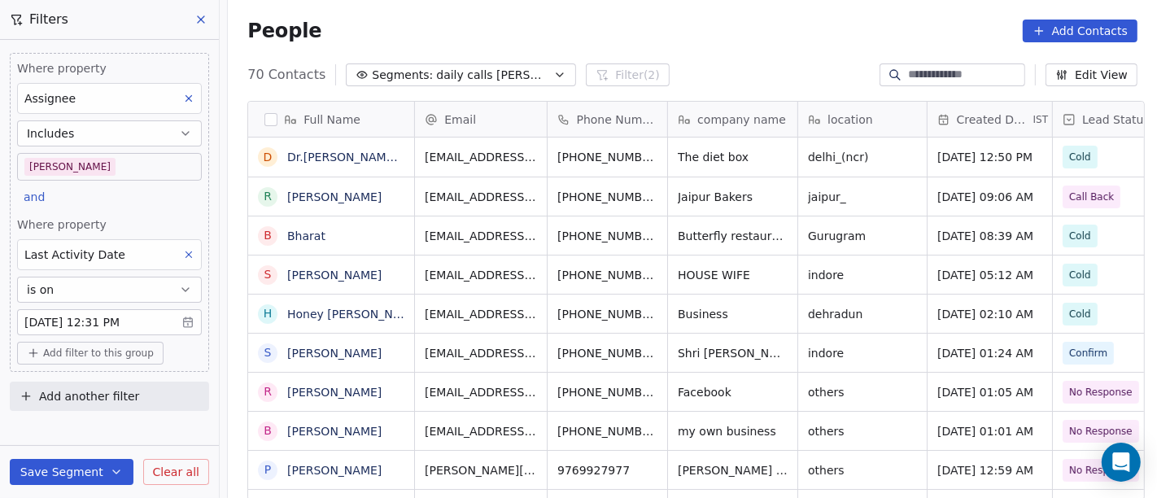
click at [103, 348] on span "Add filter to this group" at bounding box center [98, 353] width 111 height 13
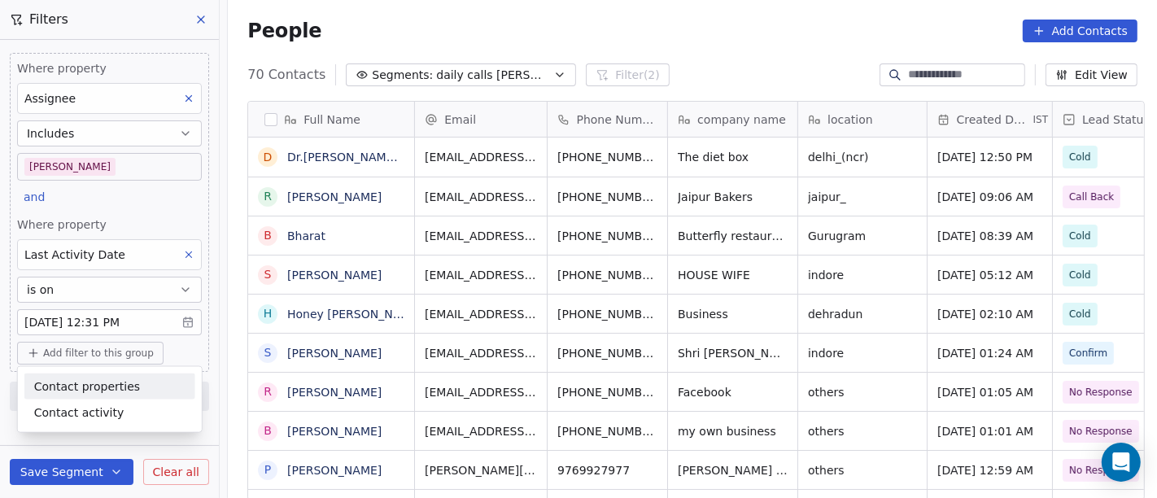
click at [73, 384] on span "Contact properties" at bounding box center [87, 386] width 106 height 17
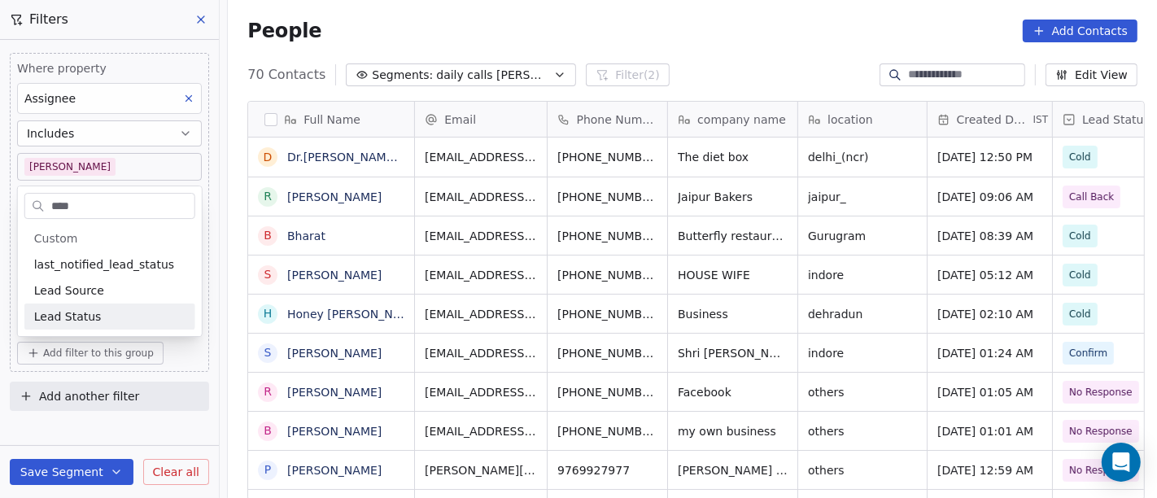
type input "****"
click at [76, 317] on span "Lead Status" at bounding box center [68, 316] width 68 height 16
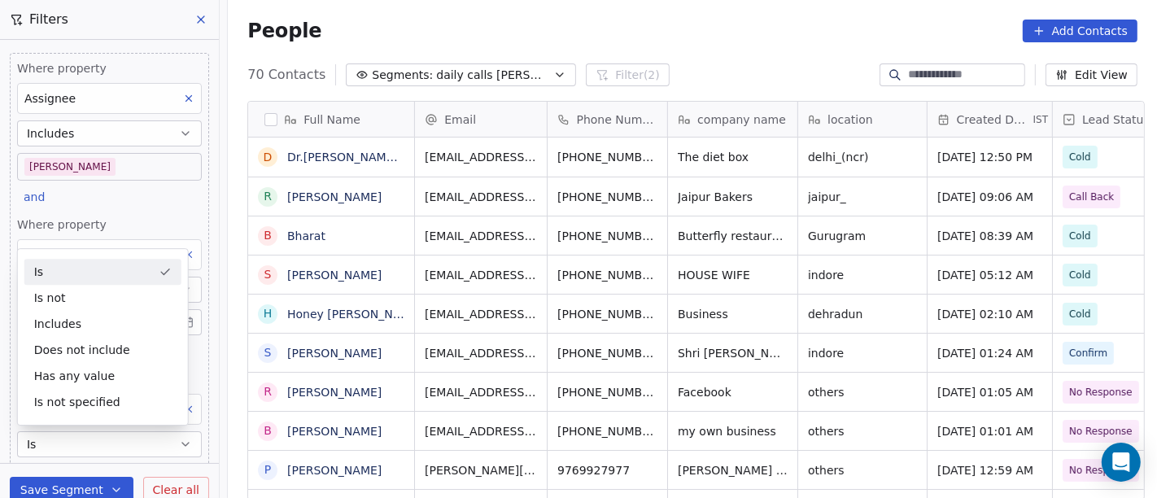
click at [122, 274] on div "Is" at bounding box center [102, 272] width 157 height 26
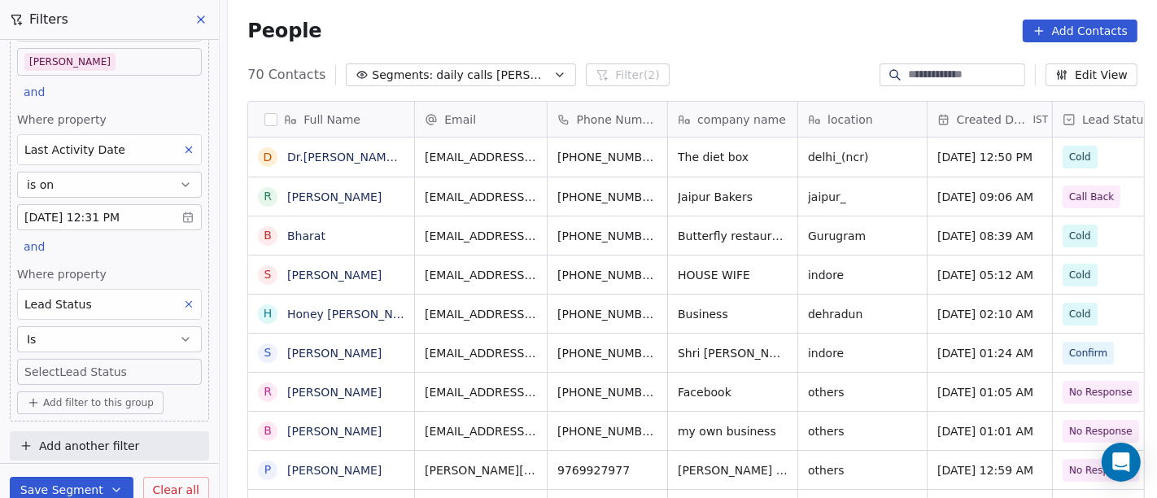
scroll to position [425, 923]
click at [129, 367] on body "On2Cook India Pvt. Ltd. Contacts People Marketing Workflows Campaigns Sales Pip…" at bounding box center [578, 249] width 1157 height 498
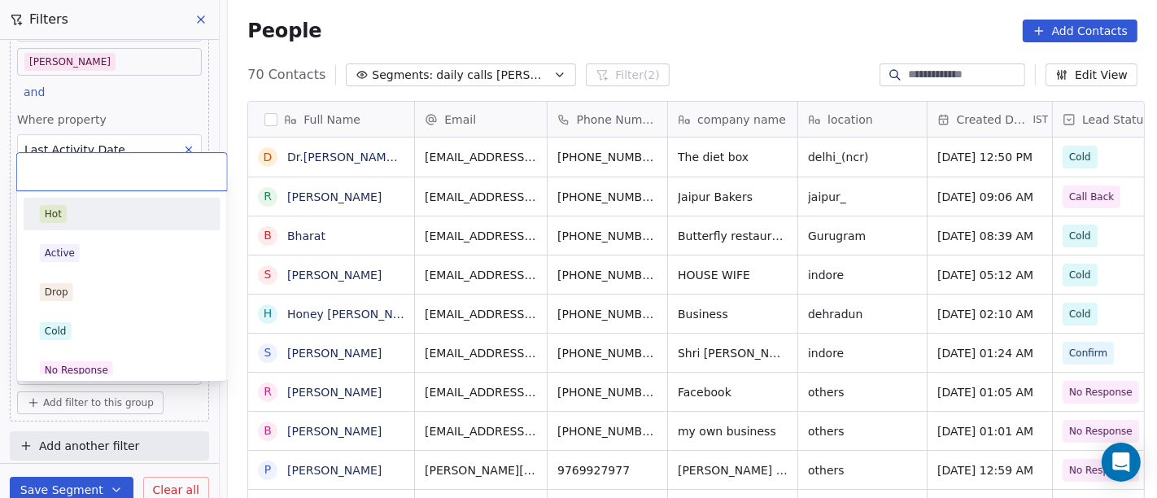
click at [102, 212] on div "Hot" at bounding box center [122, 214] width 164 height 18
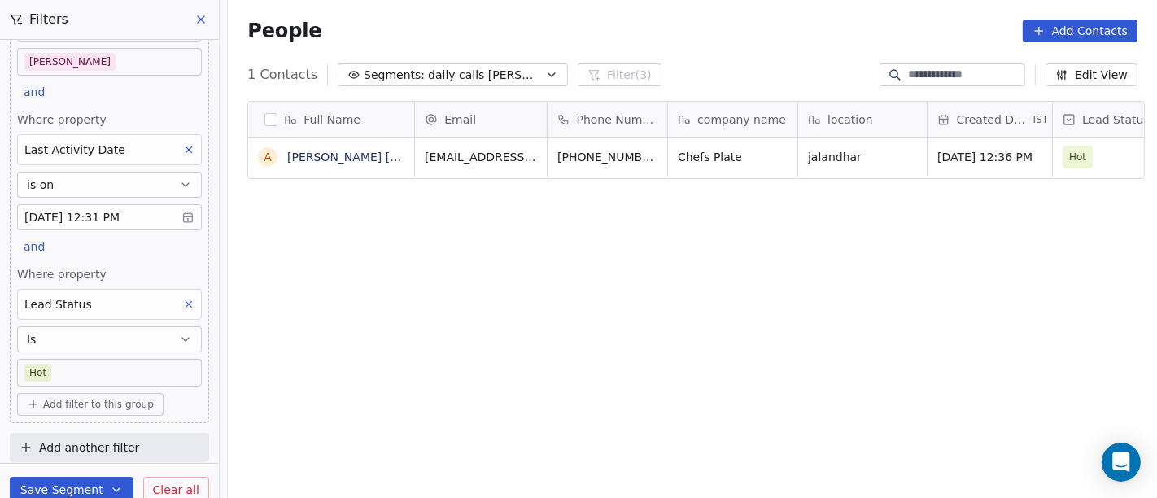
click at [146, 356] on body "On2Cook India Pvt. Ltd. Contacts People Marketing Workflows Campaigns Sales Pip…" at bounding box center [578, 249] width 1157 height 498
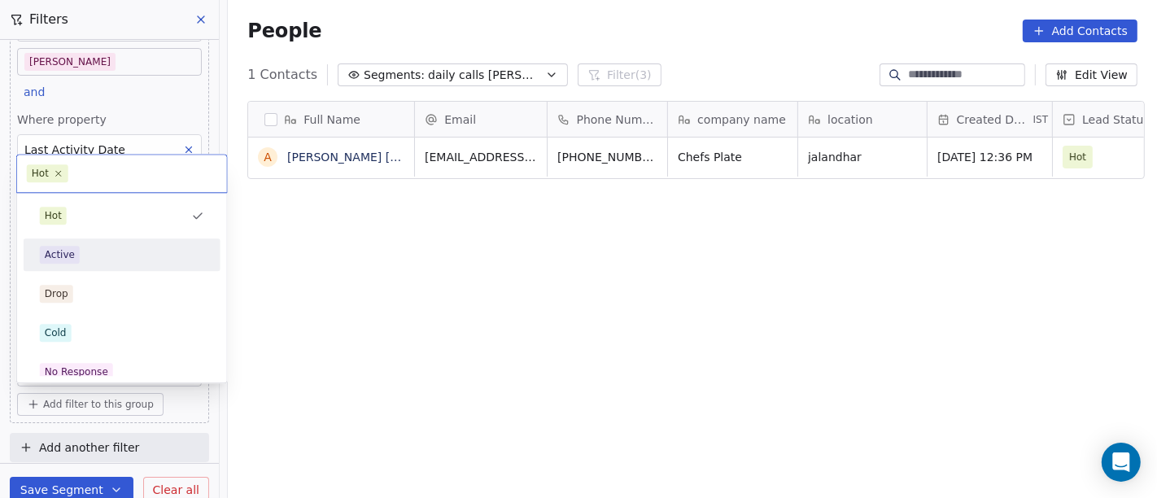
click at [142, 250] on div "Active" at bounding box center [122, 255] width 164 height 18
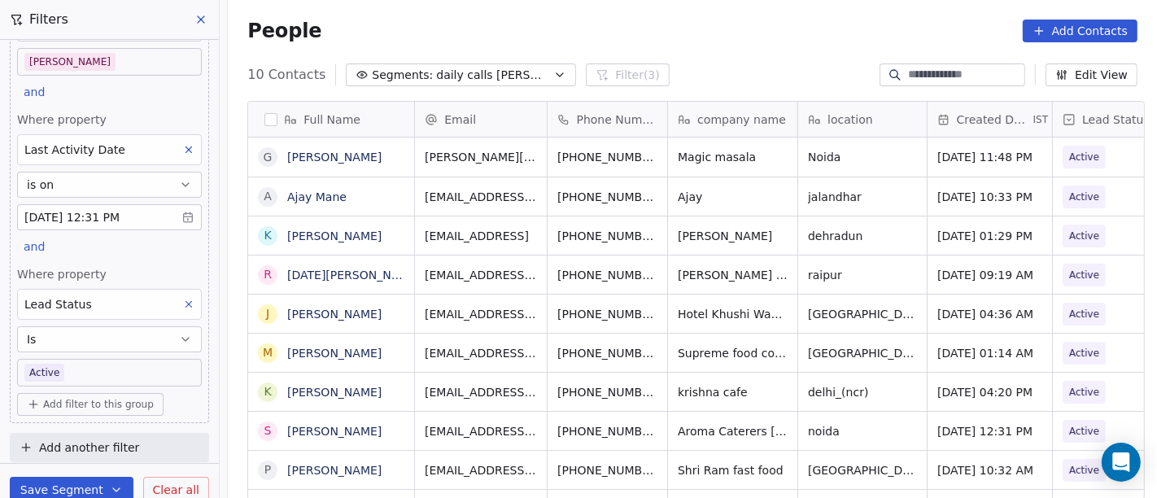
click at [99, 368] on body "On2Cook India Pvt. Ltd. Contacts People Marketing Workflows Campaigns Sales Pip…" at bounding box center [578, 249] width 1157 height 498
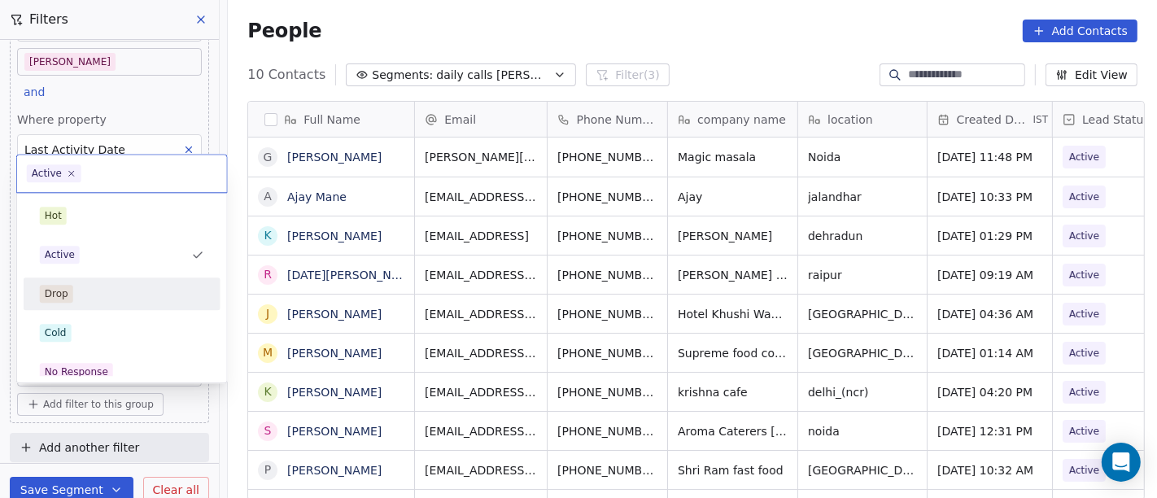
click at [116, 306] on div "Drop" at bounding box center [122, 294] width 184 height 26
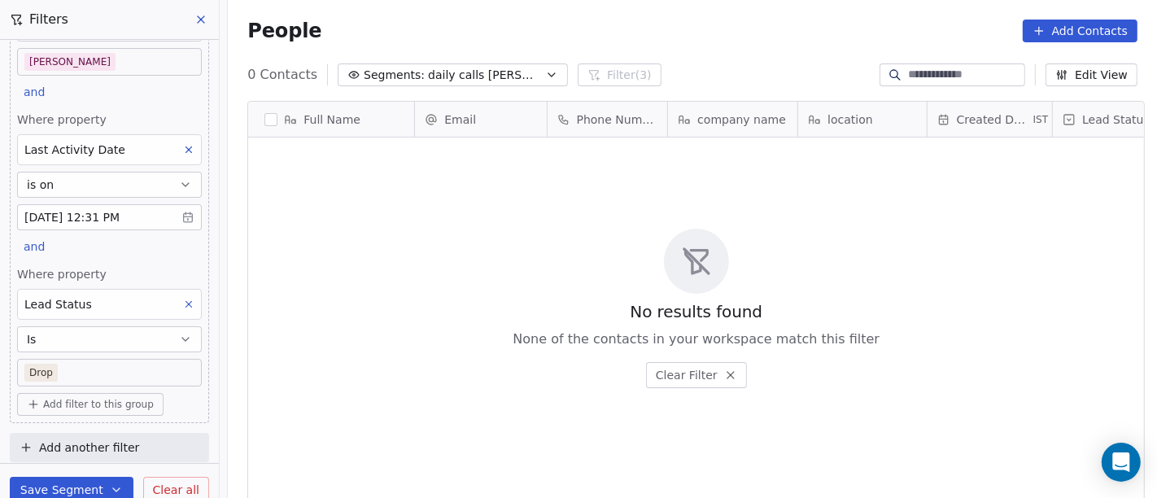
click at [85, 378] on body "On2Cook India Pvt. Ltd. Contacts People Marketing Workflows Campaigns Sales Pip…" at bounding box center [578, 249] width 1157 height 498
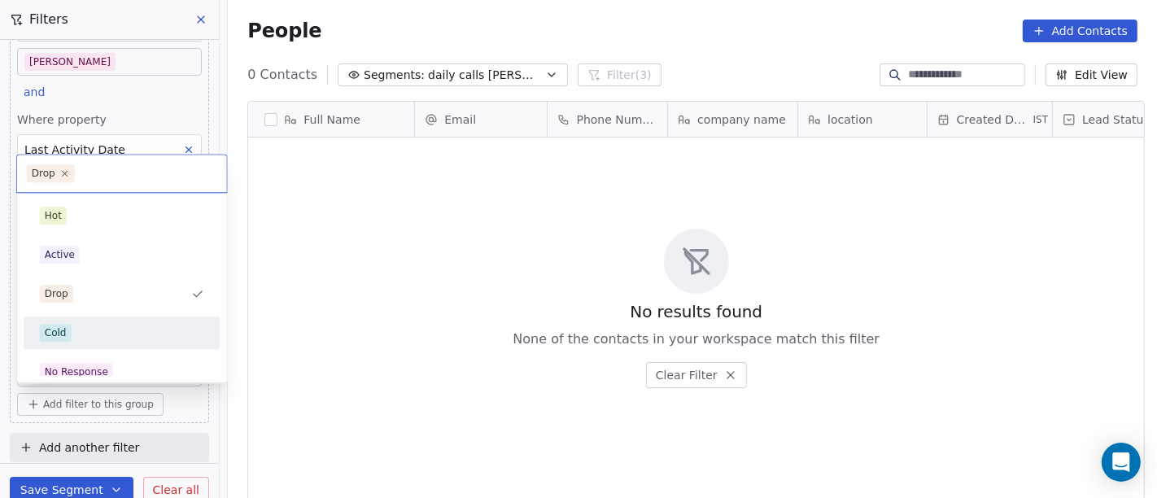
click at [117, 343] on div "Cold" at bounding box center [122, 333] width 184 height 26
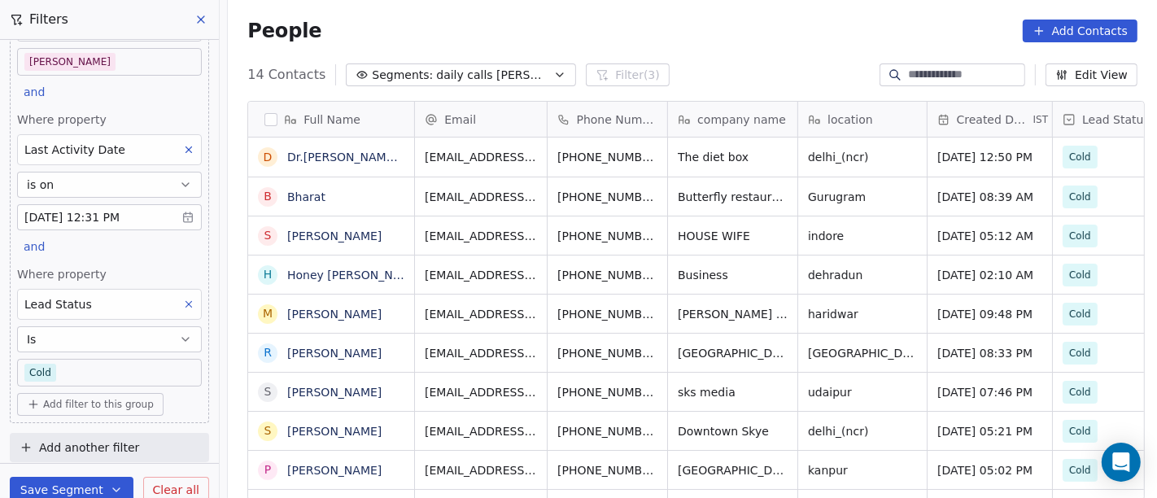
click at [94, 375] on body "On2Cook India Pvt. Ltd. Contacts People Marketing Workflows Campaigns Sales Pip…" at bounding box center [578, 249] width 1157 height 498
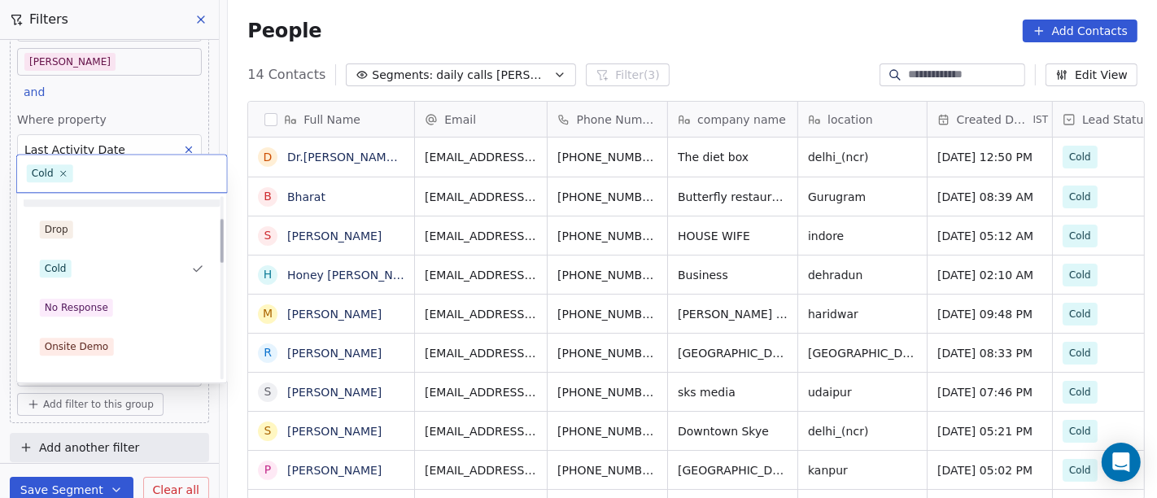
scroll to position [90, 0]
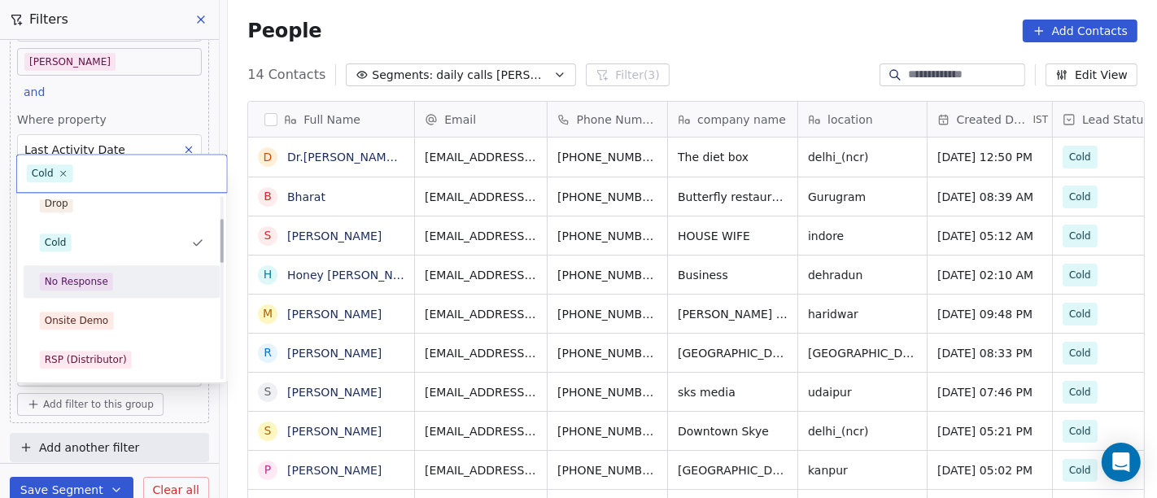
click at [130, 281] on div "No Response" at bounding box center [122, 282] width 164 height 18
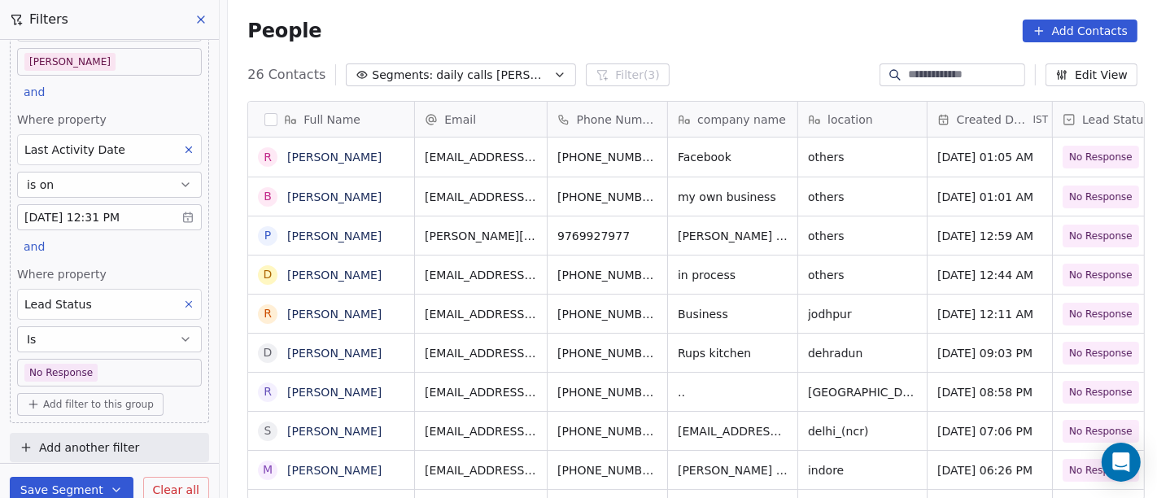
scroll to position [425, 923]
click at [142, 366] on body "On2Cook India Pvt. Ltd. Contacts People Marketing Workflows Campaigns Sales Pip…" at bounding box center [578, 249] width 1157 height 498
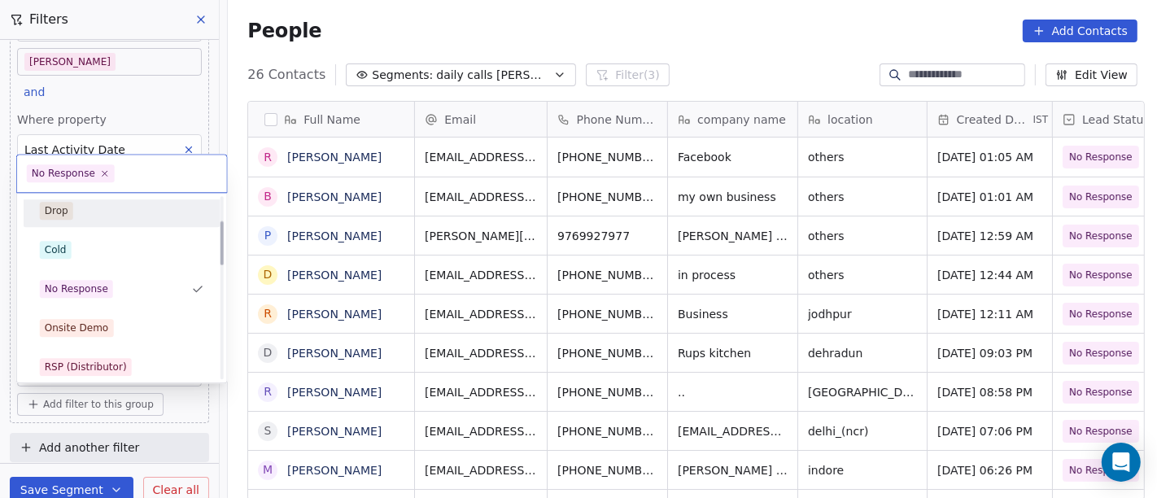
scroll to position [102, 0]
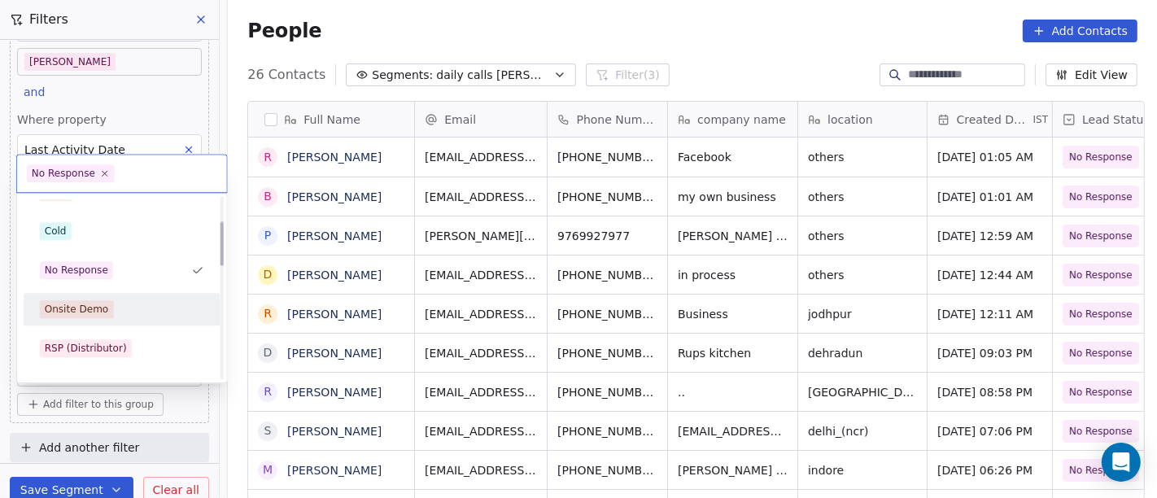
click at [151, 310] on div "Onsite Demo" at bounding box center [122, 309] width 164 height 18
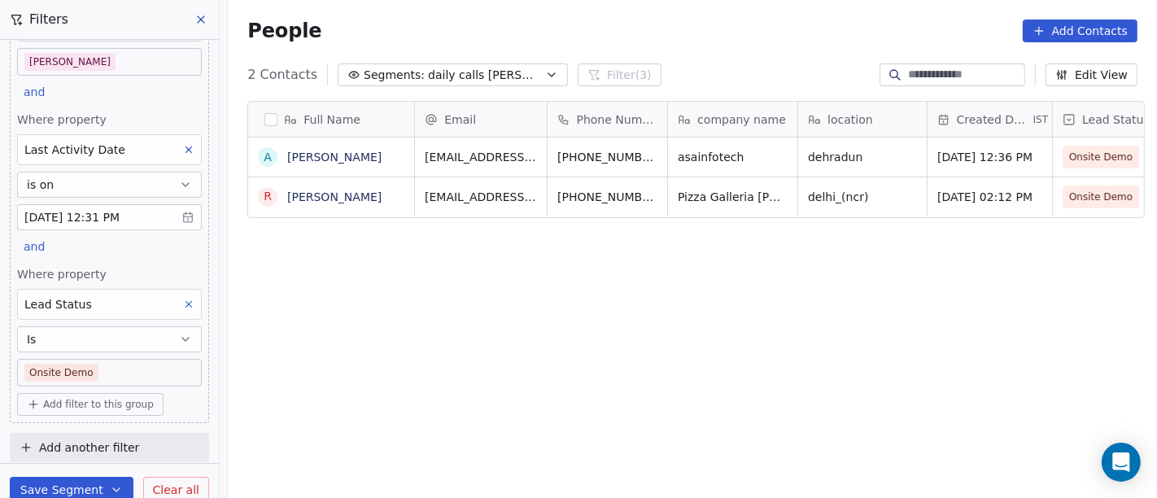
scroll to position [425, 923]
click at [124, 360] on body "On2Cook India Pvt. Ltd. Contacts People Marketing Workflows Campaigns Sales Pip…" at bounding box center [578, 249] width 1157 height 498
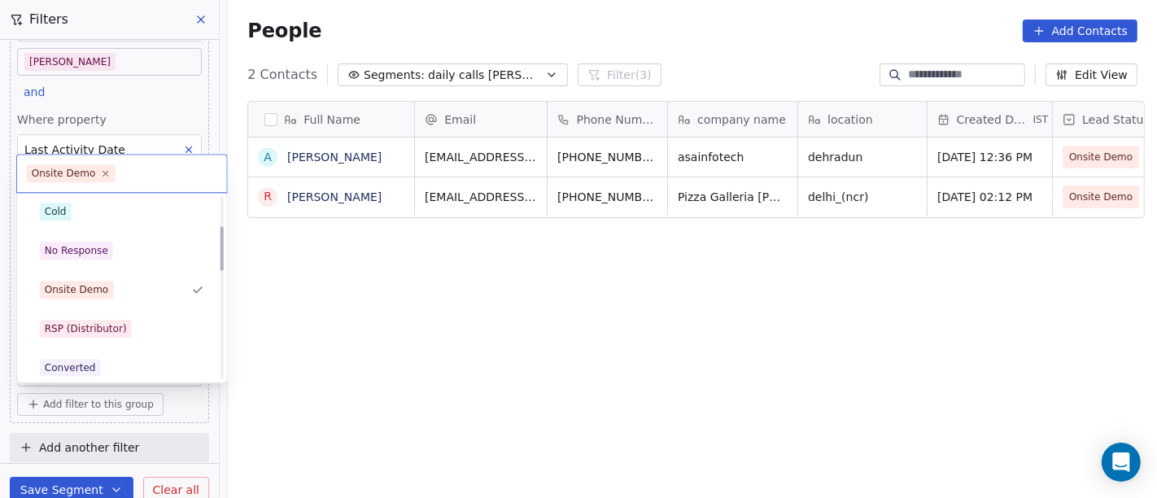
scroll to position [142, 0]
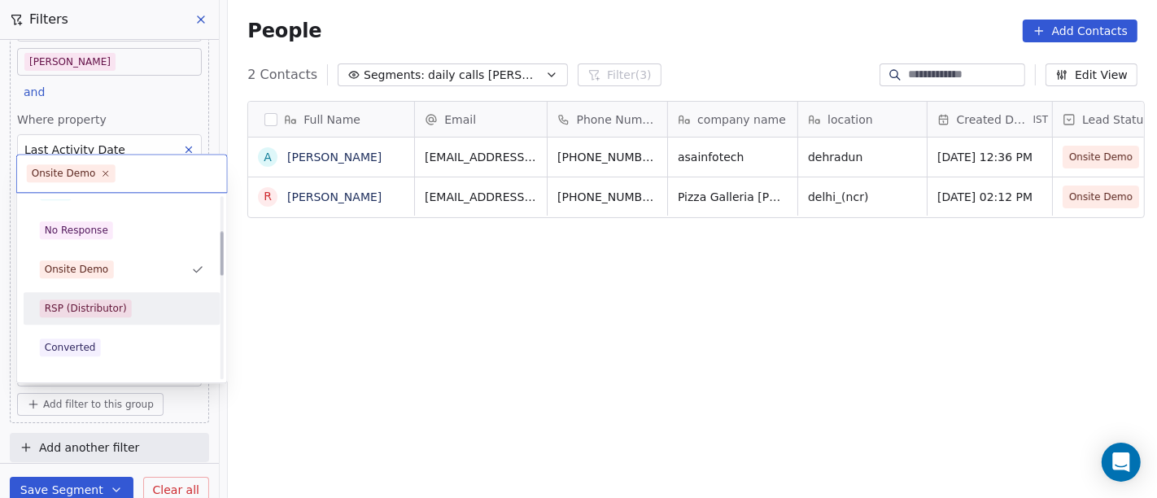
click at [153, 306] on div "RSP (Distributor)" at bounding box center [122, 308] width 164 height 18
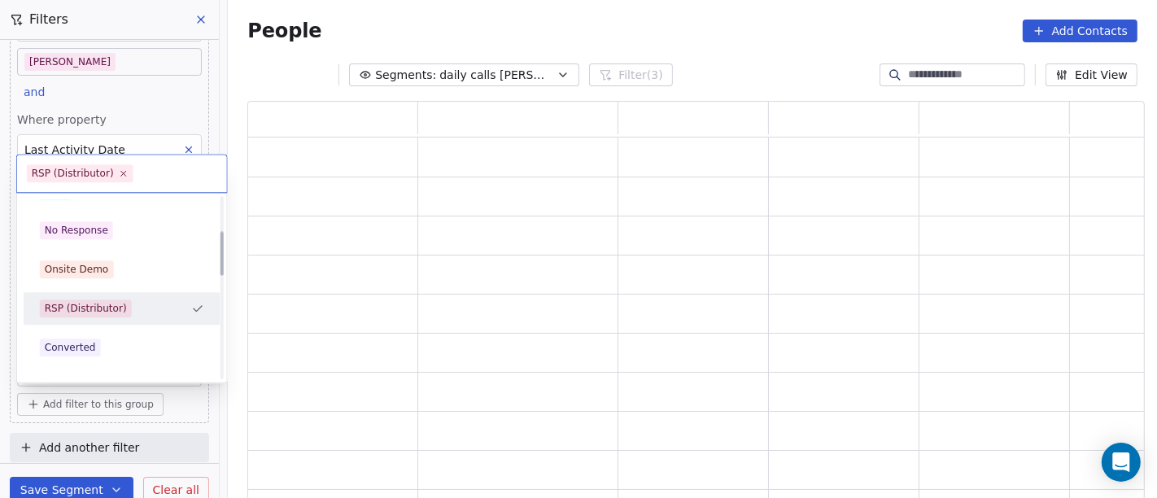
scroll to position [386, 884]
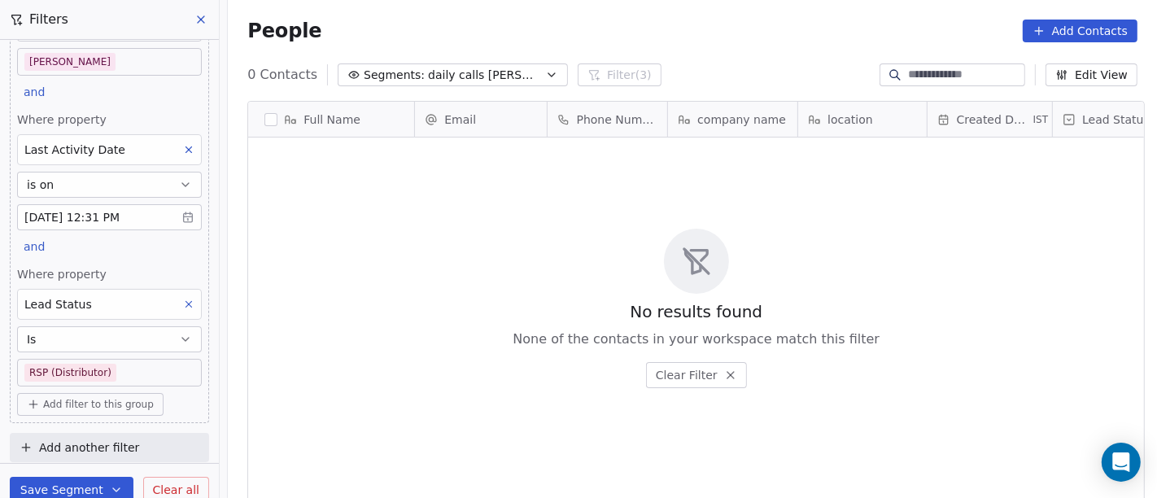
click at [125, 369] on body "On2Cook India Pvt. Ltd. Contacts People Marketing Workflows Campaigns Sales Pip…" at bounding box center [578, 249] width 1157 height 498
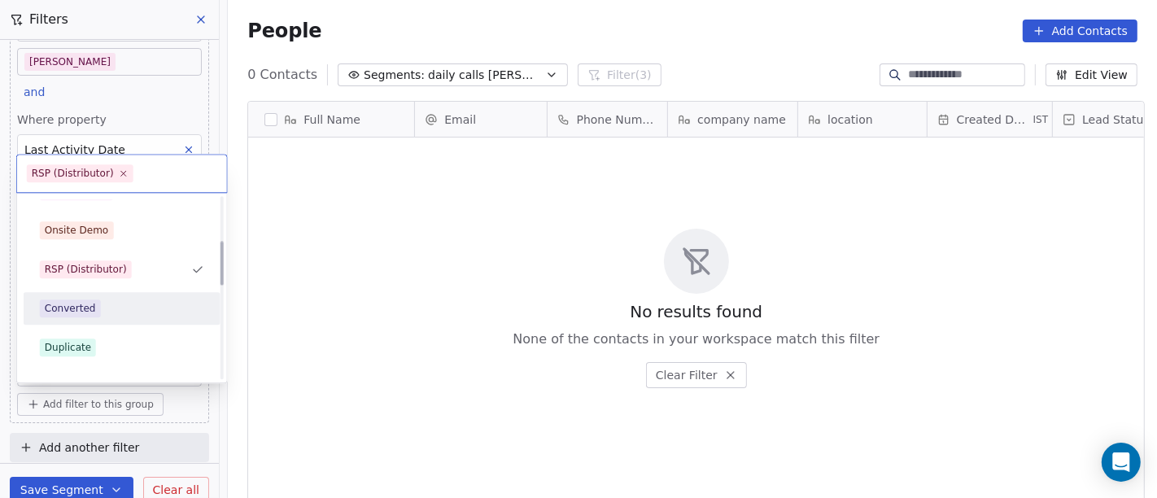
click at [129, 312] on div "Converted" at bounding box center [122, 308] width 164 height 18
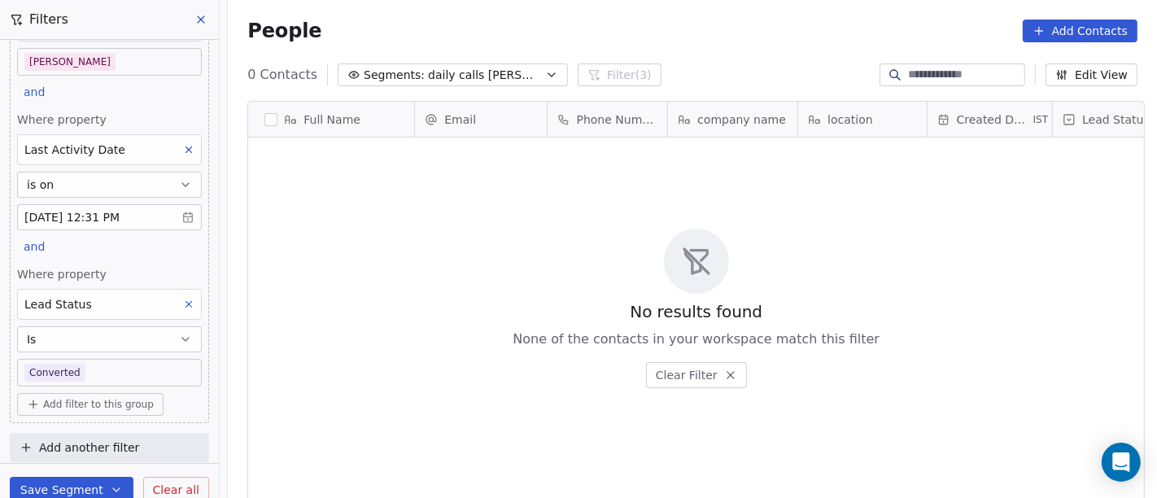
click at [113, 373] on body "On2Cook India Pvt. Ltd. Contacts People Marketing Workflows Campaigns Sales Pip…" at bounding box center [578, 249] width 1157 height 498
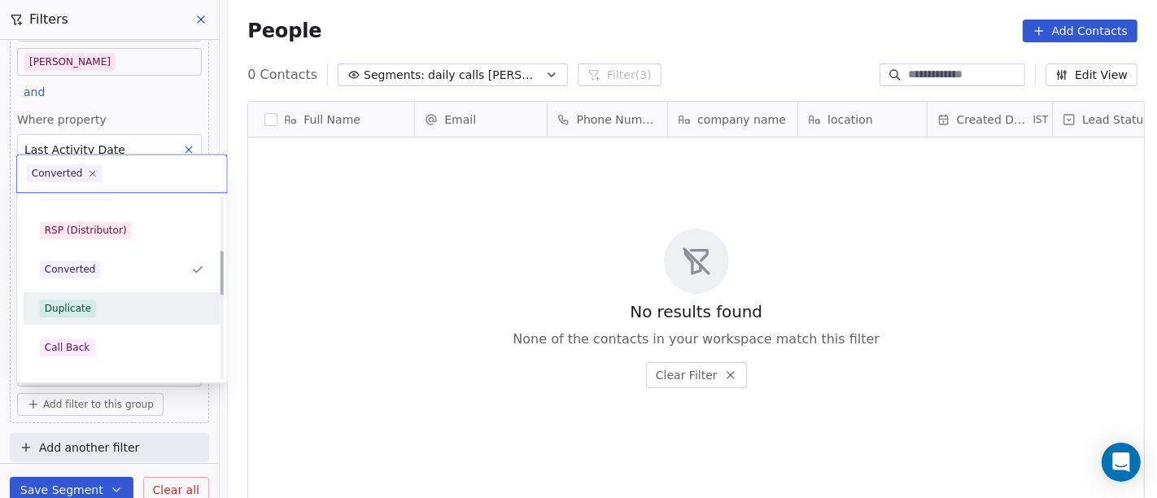
click at [120, 312] on div "Duplicate" at bounding box center [122, 308] width 164 height 18
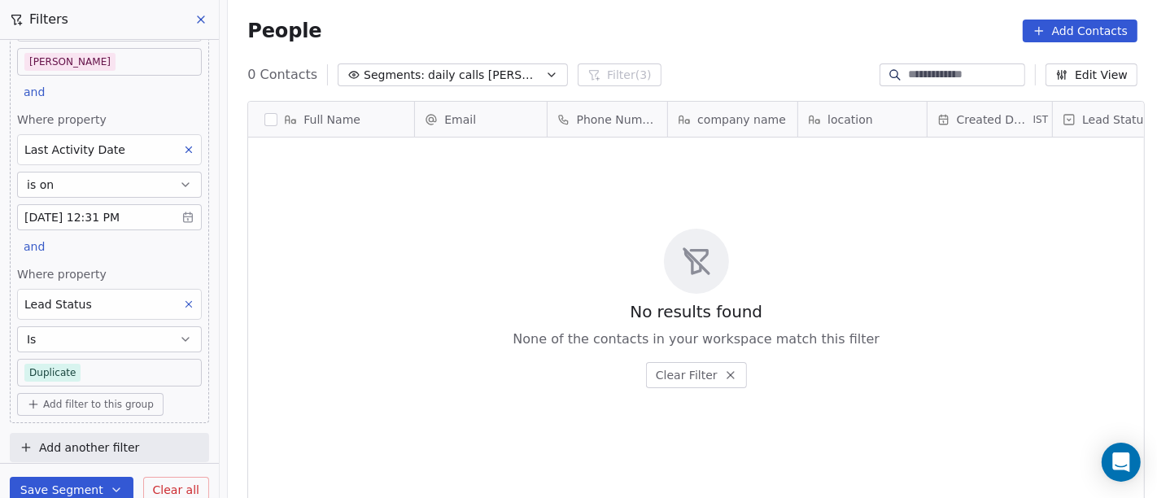
click at [120, 367] on body "On2Cook India Pvt. Ltd. Contacts People Marketing Workflows Campaigns Sales Pip…" at bounding box center [578, 249] width 1157 height 498
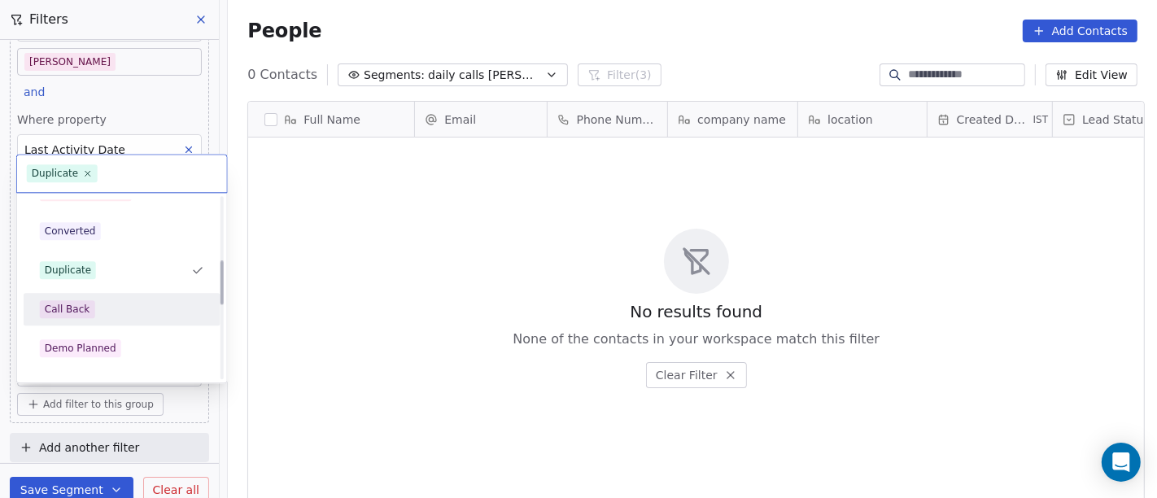
click at [124, 303] on div "Call Back" at bounding box center [122, 309] width 164 height 18
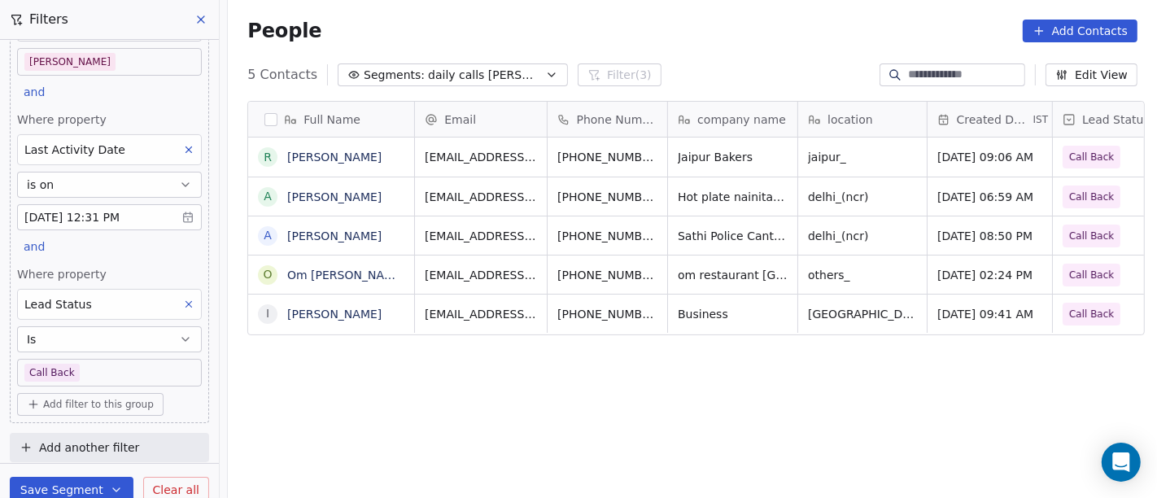
click at [105, 363] on body "On2Cook India Pvt. Ltd. Contacts People Marketing Workflows Campaigns Sales Pip…" at bounding box center [578, 249] width 1157 height 498
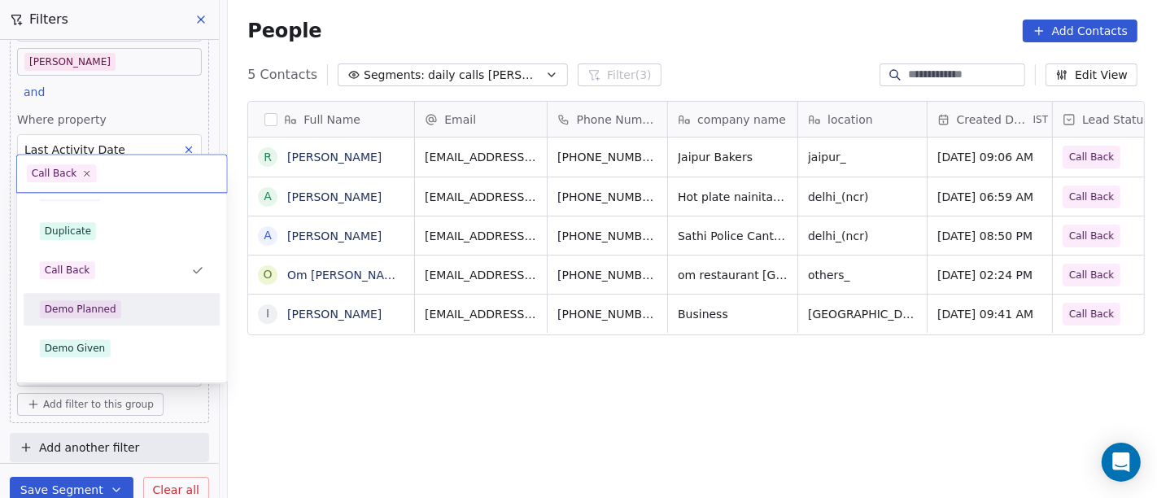
click at [133, 300] on div "Demo Planned" at bounding box center [122, 309] width 164 height 18
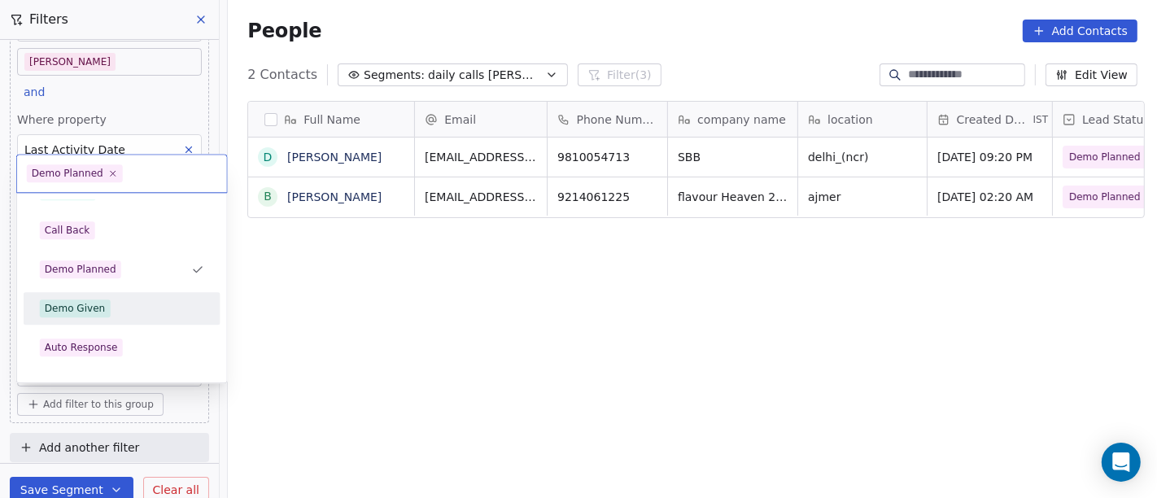
click at [124, 312] on div "Demo Given" at bounding box center [122, 308] width 164 height 18
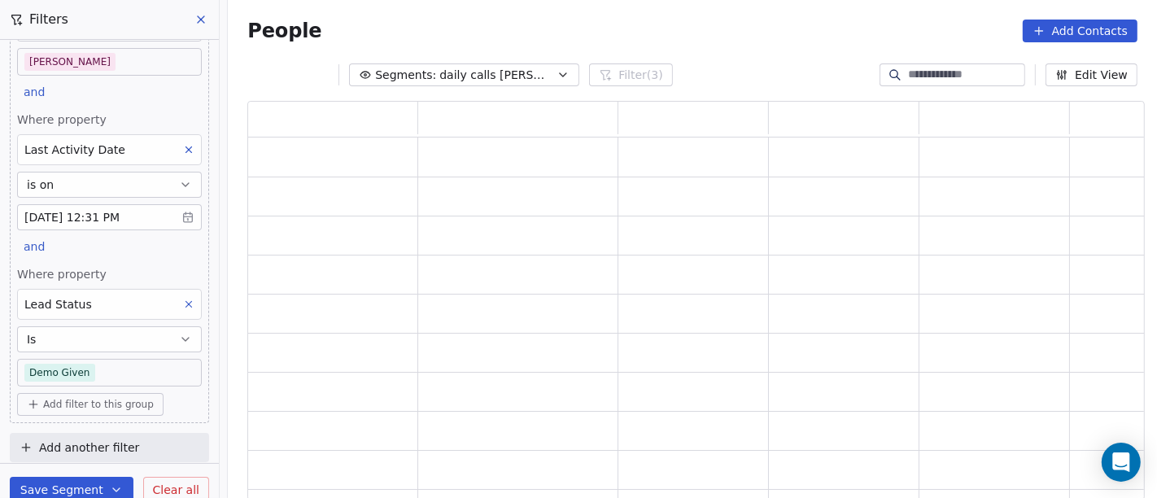
click at [127, 366] on body "On2Cook India Pvt. Ltd. Contacts People Marketing Workflows Campaigns Sales Pip…" at bounding box center [578, 249] width 1157 height 498
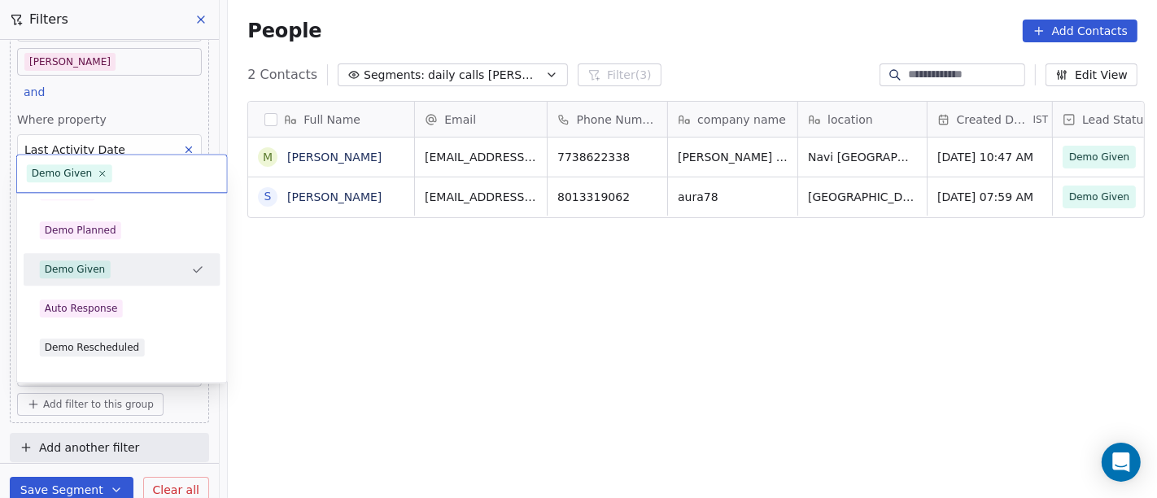
click at [621, 281] on html "On2Cook India Pvt. Ltd. Contacts People Marketing Workflows Campaigns Sales Pip…" at bounding box center [578, 249] width 1157 height 498
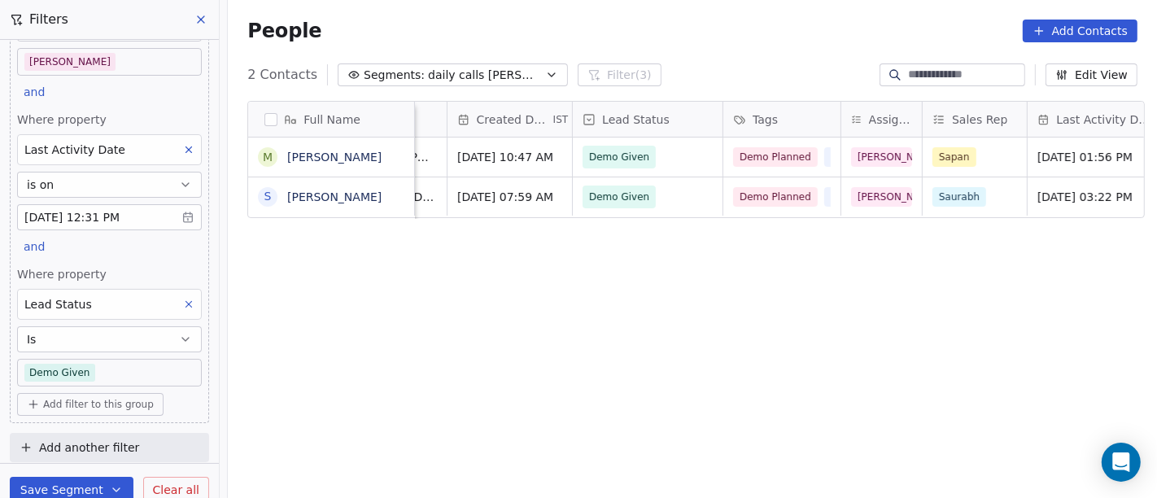
click at [92, 366] on body "On2Cook India Pvt. Ltd. Contacts People Marketing Workflows Campaigns Sales Pip…" at bounding box center [578, 249] width 1157 height 498
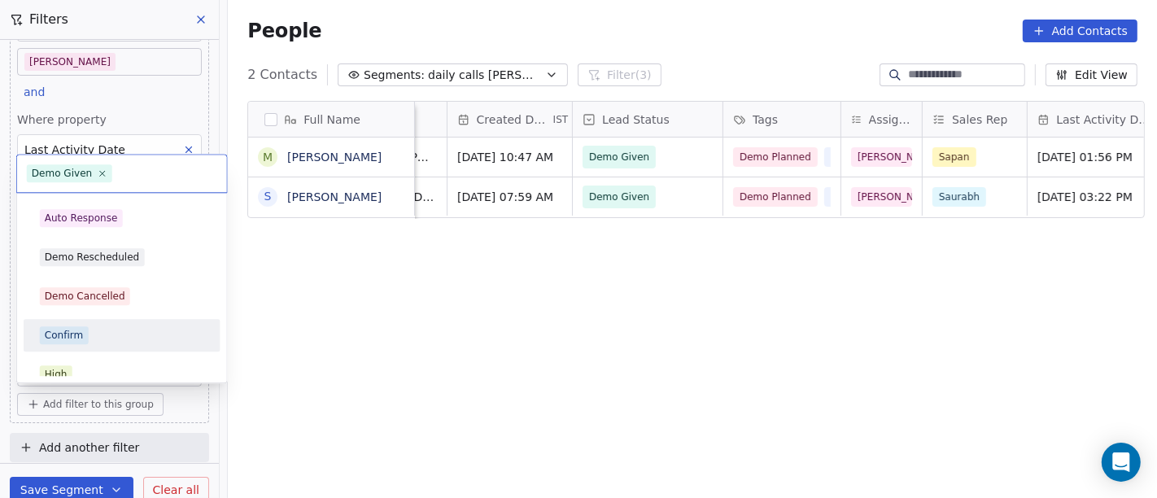
click at [138, 331] on div "Confirm" at bounding box center [122, 335] width 164 height 18
